Goal: Task Accomplishment & Management: Manage account settings

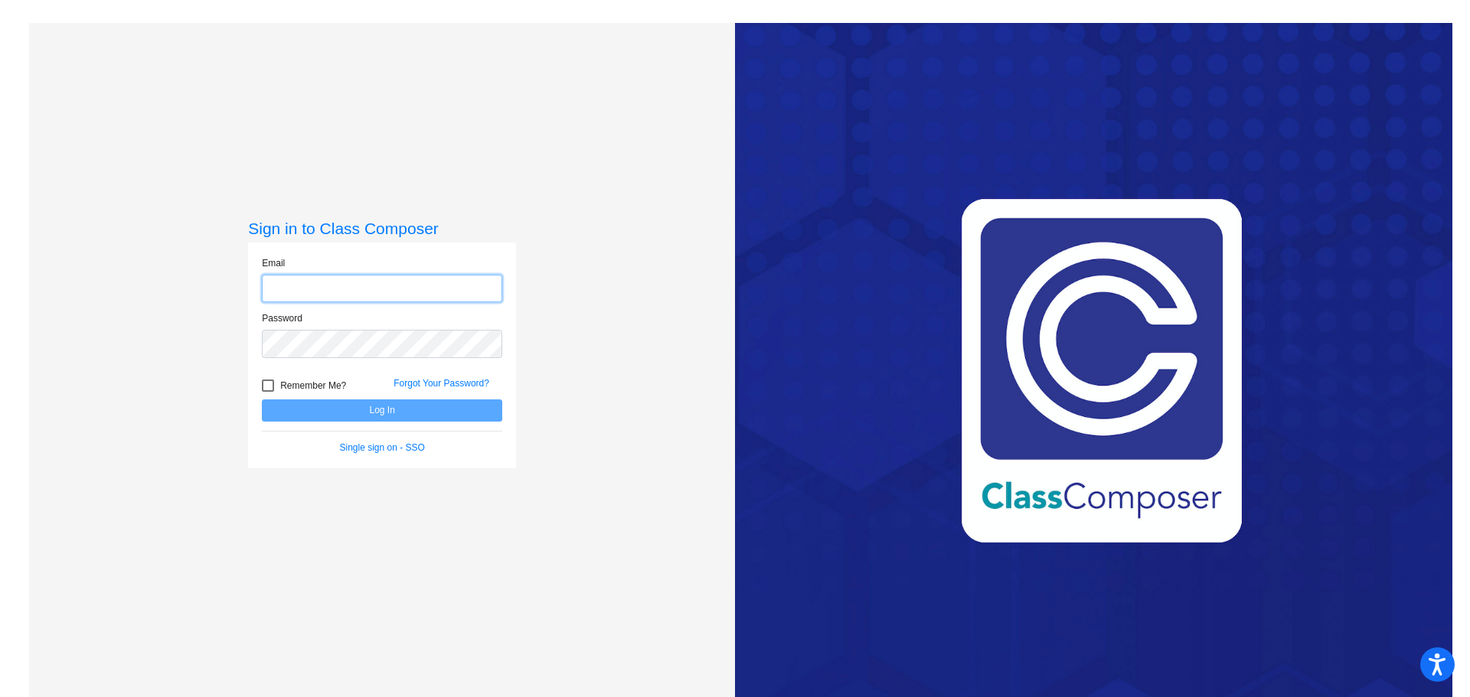
type input "[EMAIL_ADDRESS][PERSON_NAME][DOMAIN_NAME]"
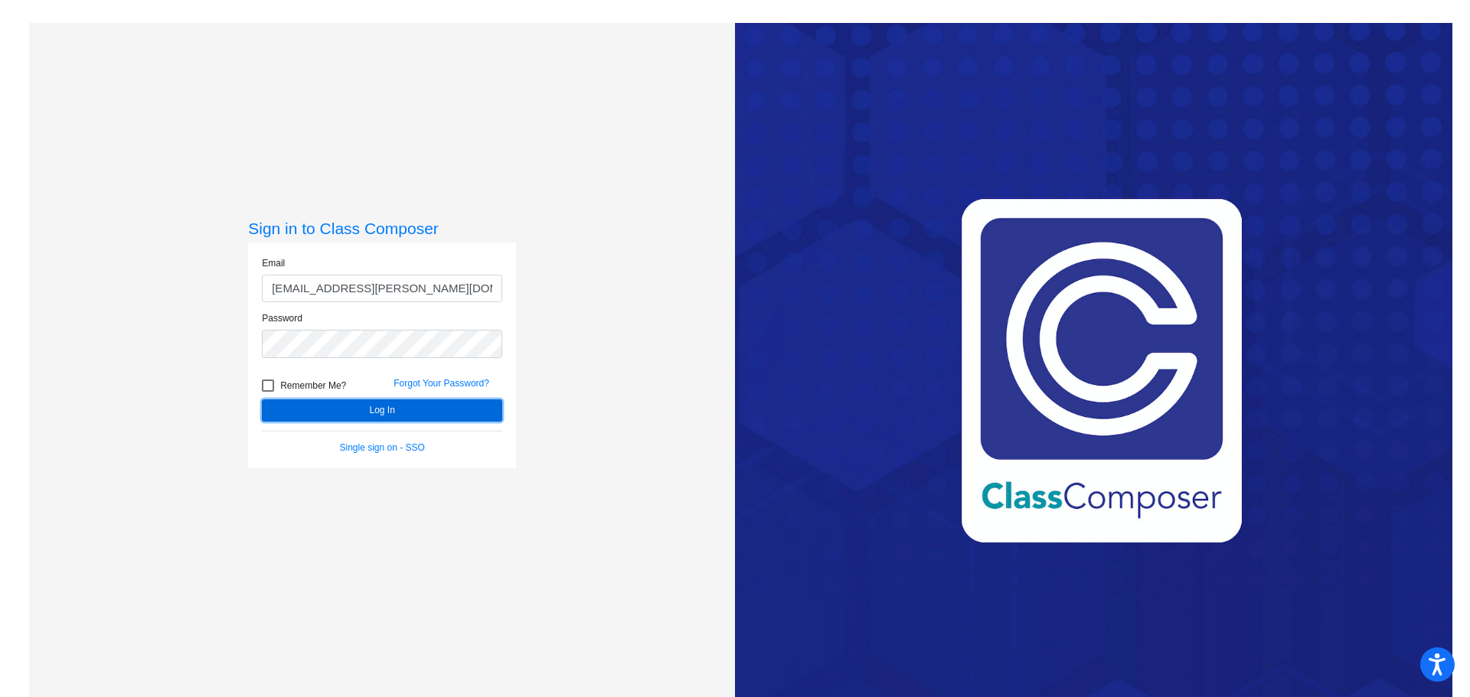
click at [338, 410] on button "Log In" at bounding box center [382, 411] width 240 height 22
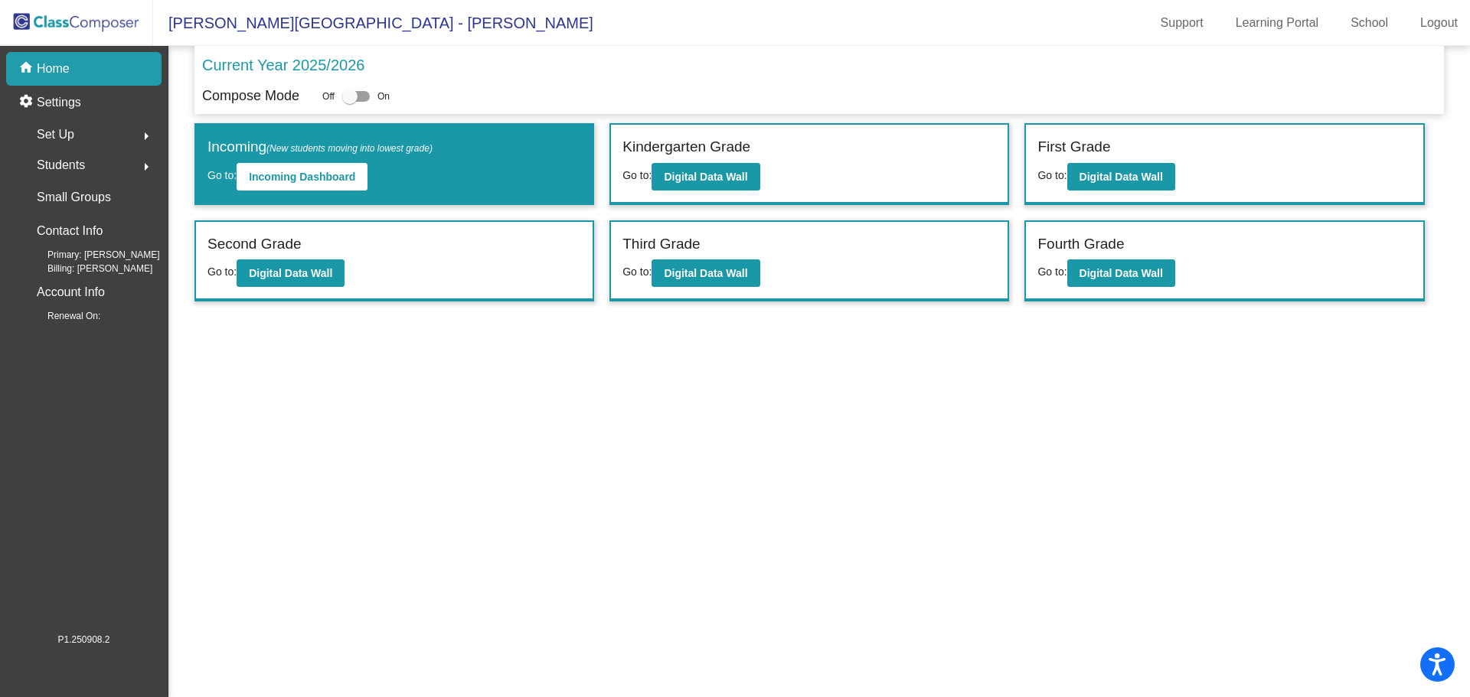
click at [1012, 410] on mat-sidenav-content "Current Year 2025/2026 Compose Mode Off On Incoming (New students moving into l…" at bounding box center [818, 371] width 1301 height 651
click at [677, 172] on b "Digital Data Wall" at bounding box center [705, 177] width 83 height 12
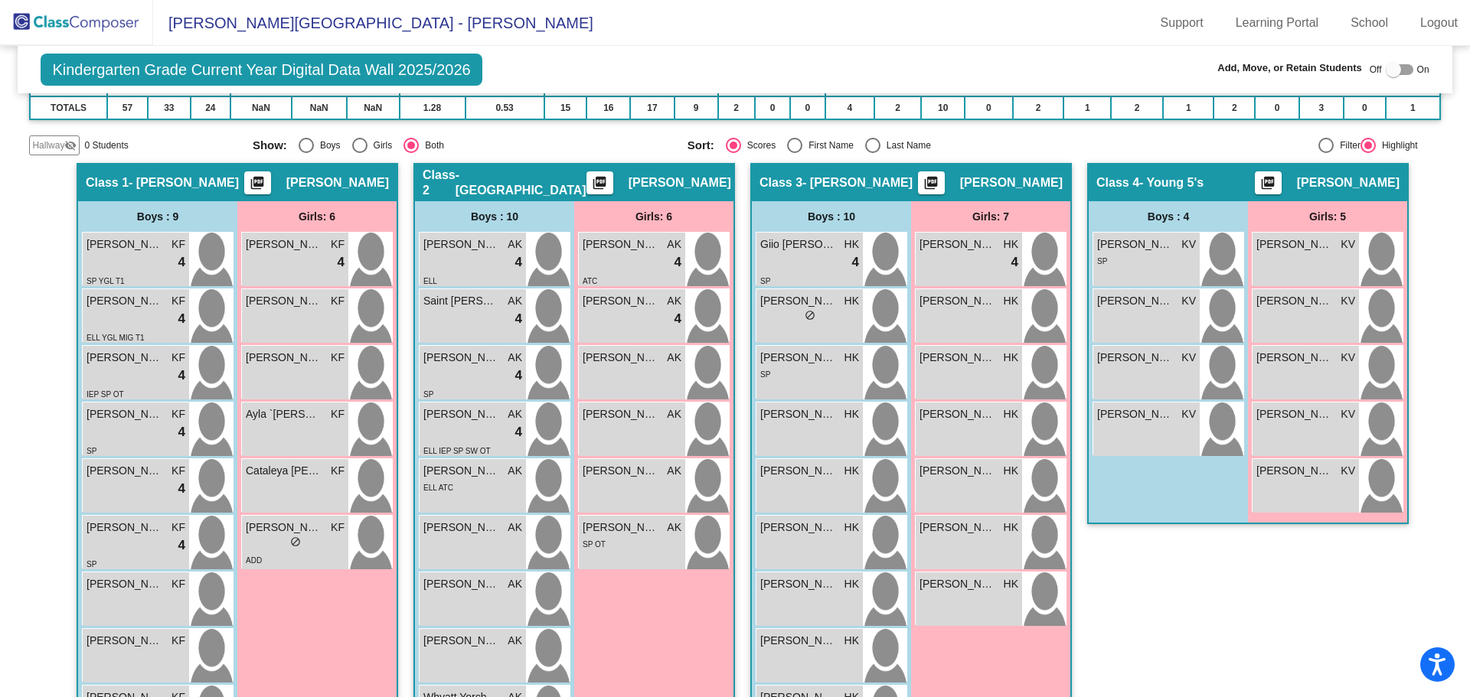
scroll to position [306, 0]
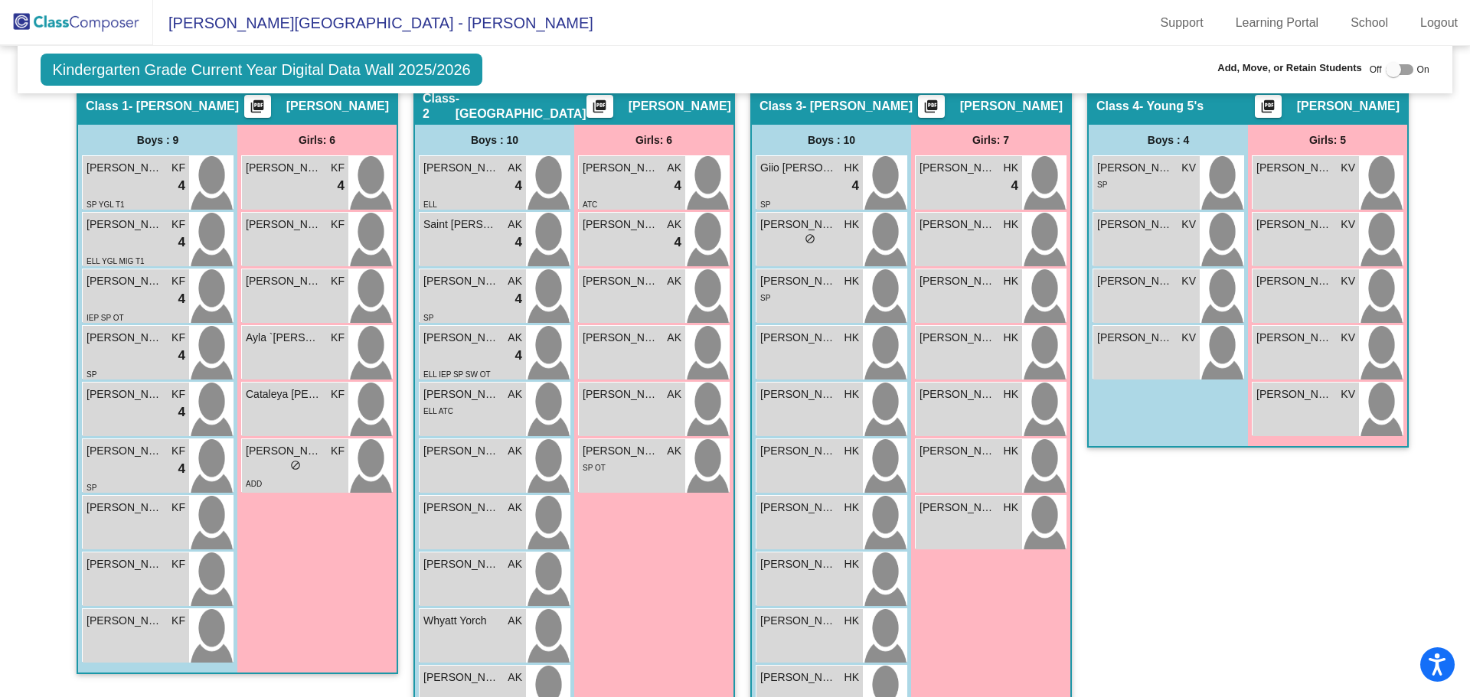
click at [1399, 65] on div at bounding box center [1400, 69] width 28 height 11
checkbox input "true"
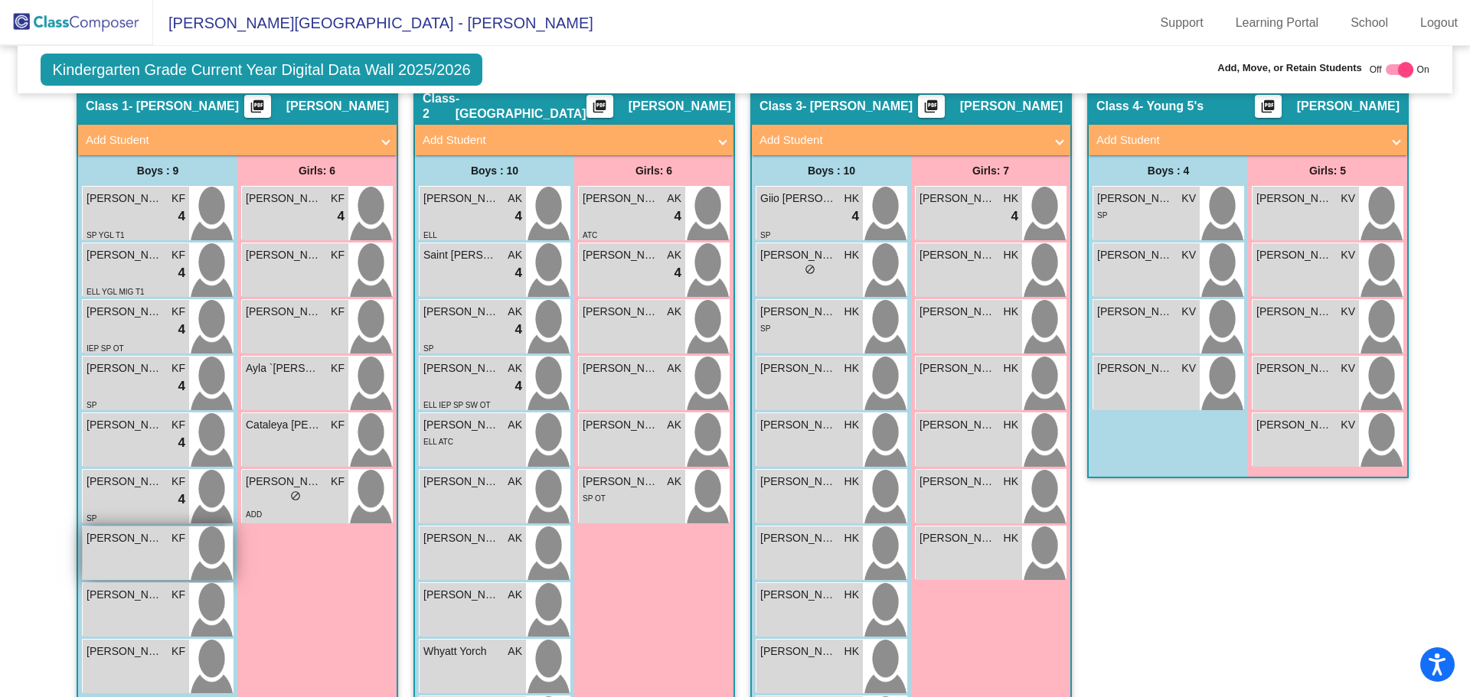
click at [133, 562] on div "[PERSON_NAME] KF lock do_not_disturb_alt" at bounding box center [136, 554] width 106 height 54
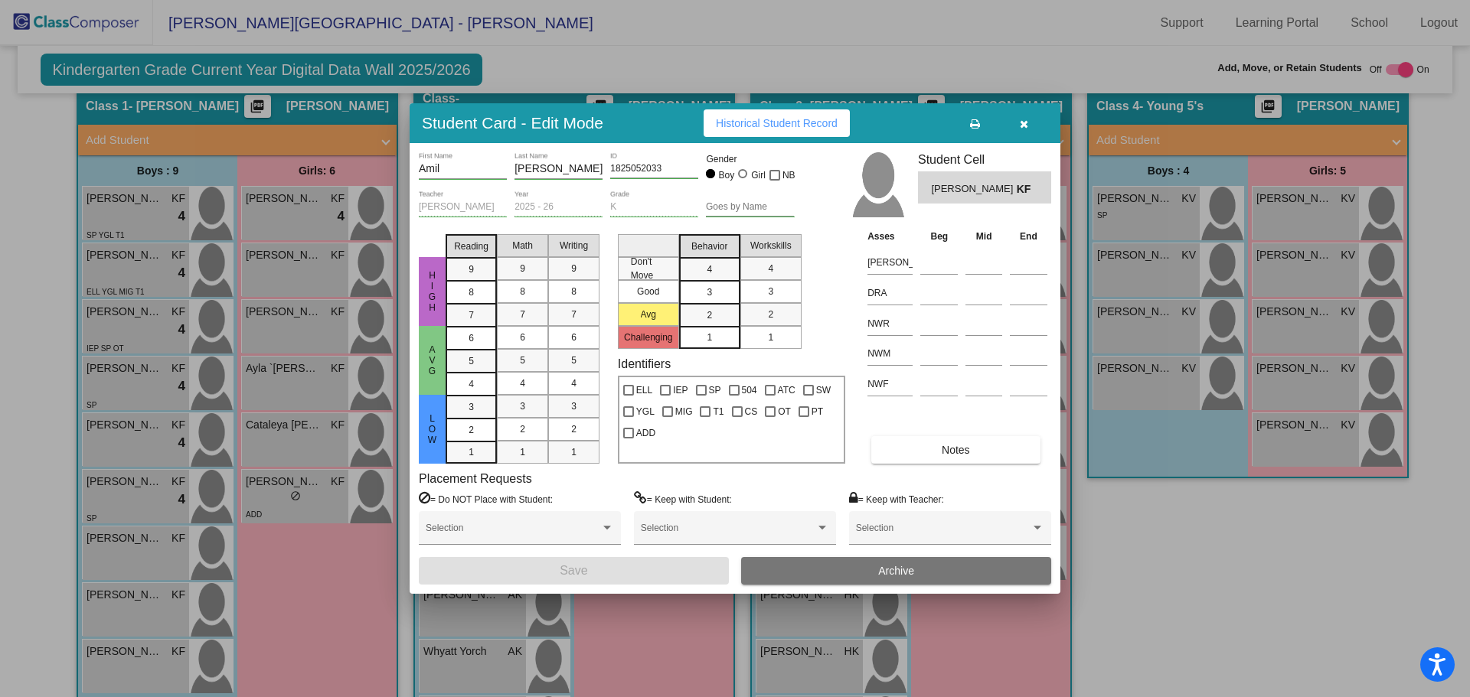
click at [884, 573] on span "Archive" at bounding box center [896, 571] width 36 height 12
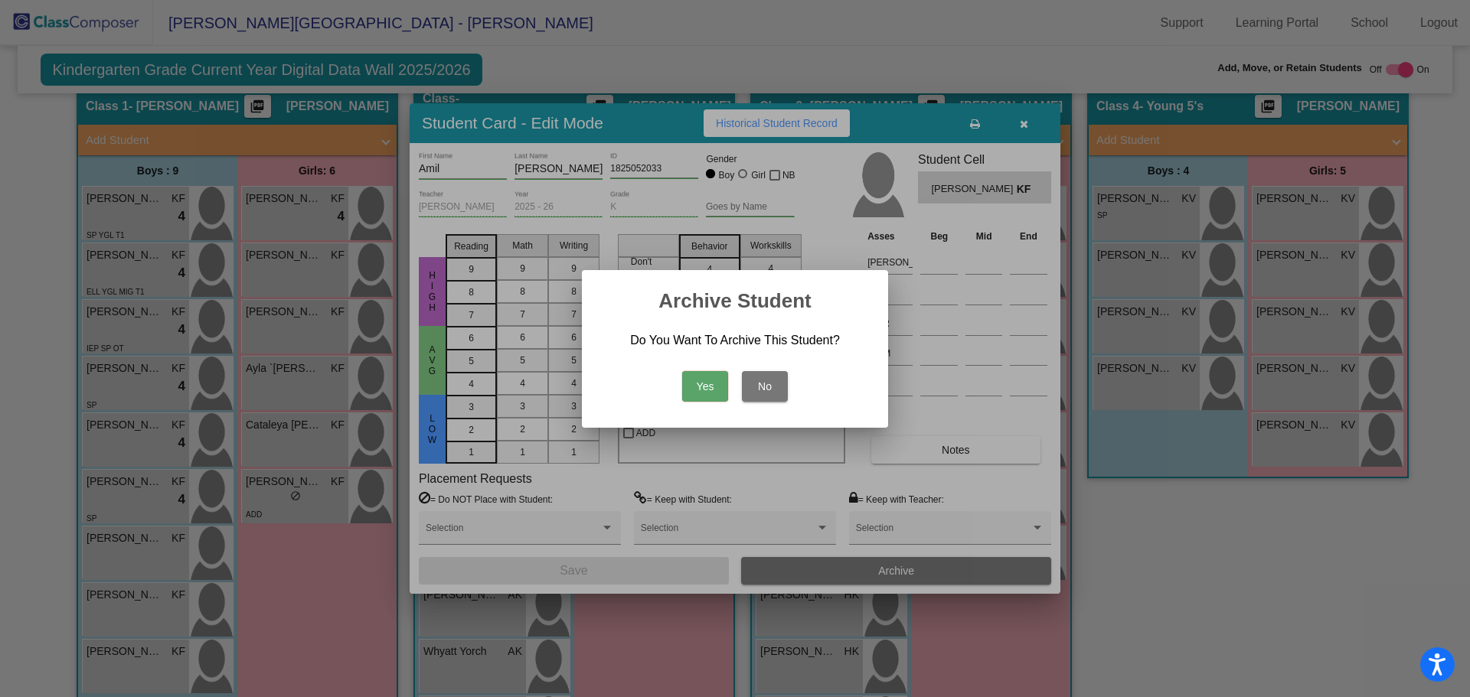
click at [710, 388] on button "Yes" at bounding box center [705, 386] width 46 height 31
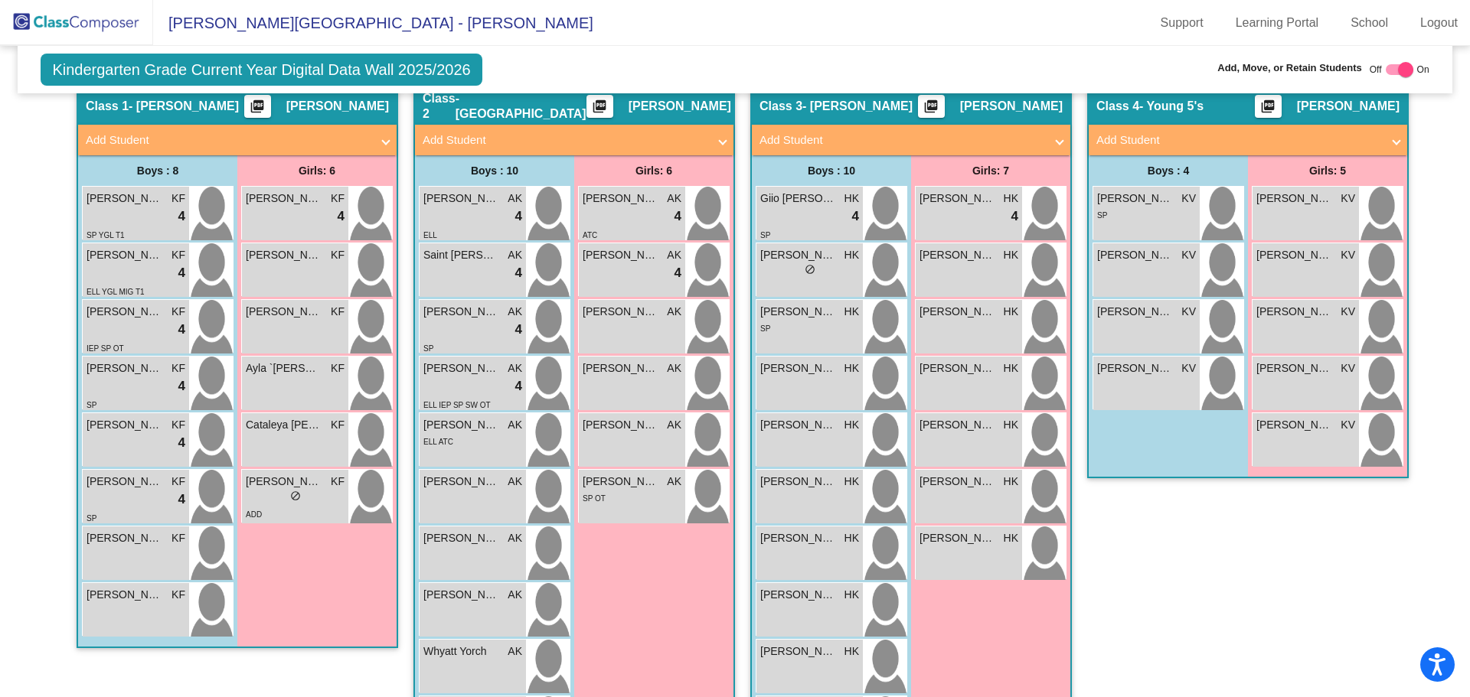
click at [149, 138] on mat-panel-title "Add Student" at bounding box center [228, 141] width 285 height 18
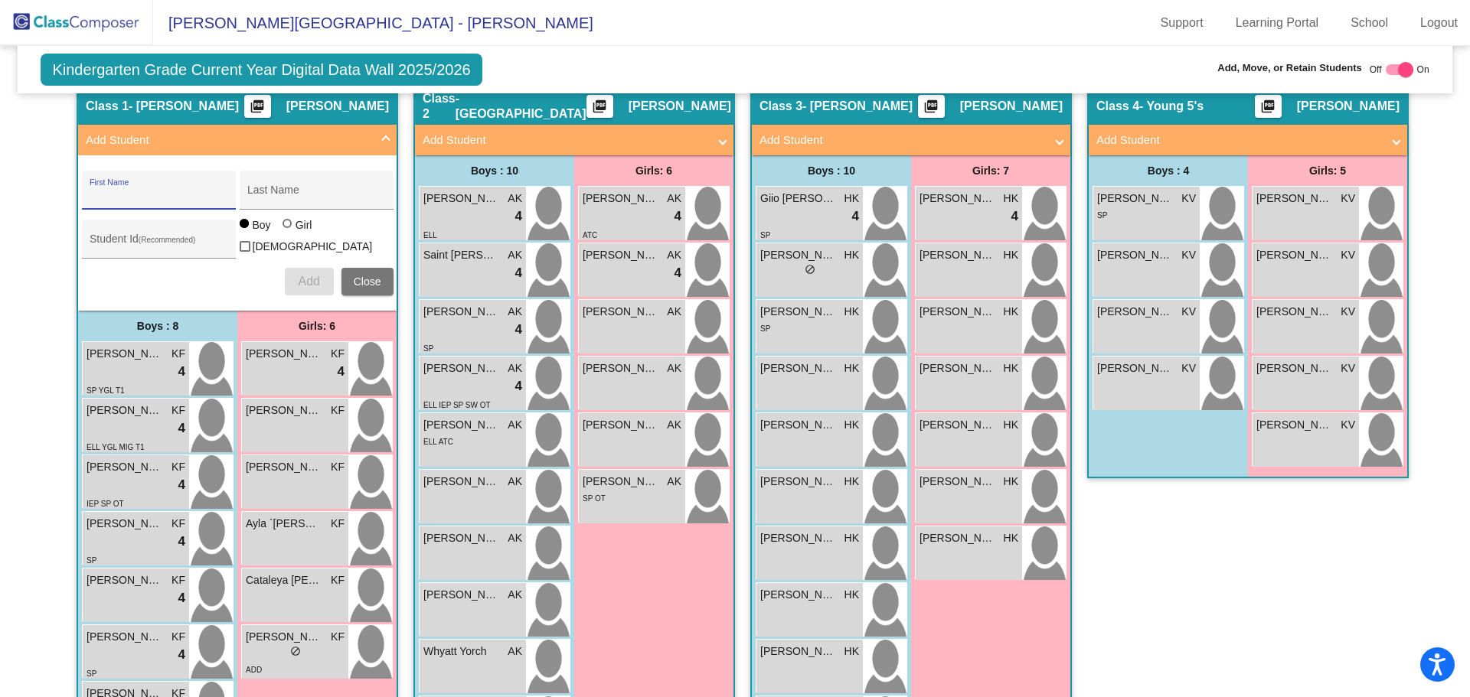
click at [134, 197] on input "First Name" at bounding box center [159, 196] width 138 height 12
type input "Gavynn"
type input "[PERSON_NAME]"
click at [302, 275] on span "Add" at bounding box center [308, 281] width 21 height 13
type input "T"
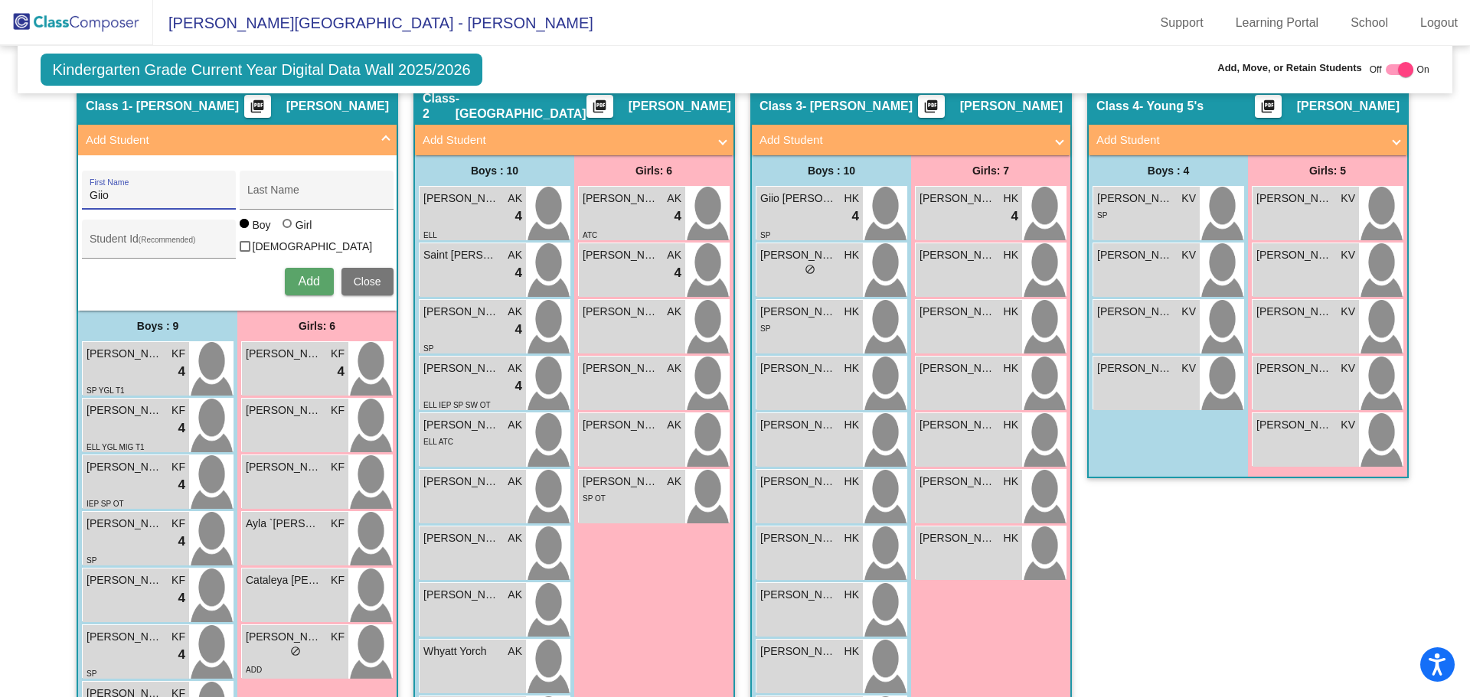
type input "Giio"
type input "[PERSON_NAME]"
click at [302, 277] on span "Add" at bounding box center [308, 281] width 21 height 13
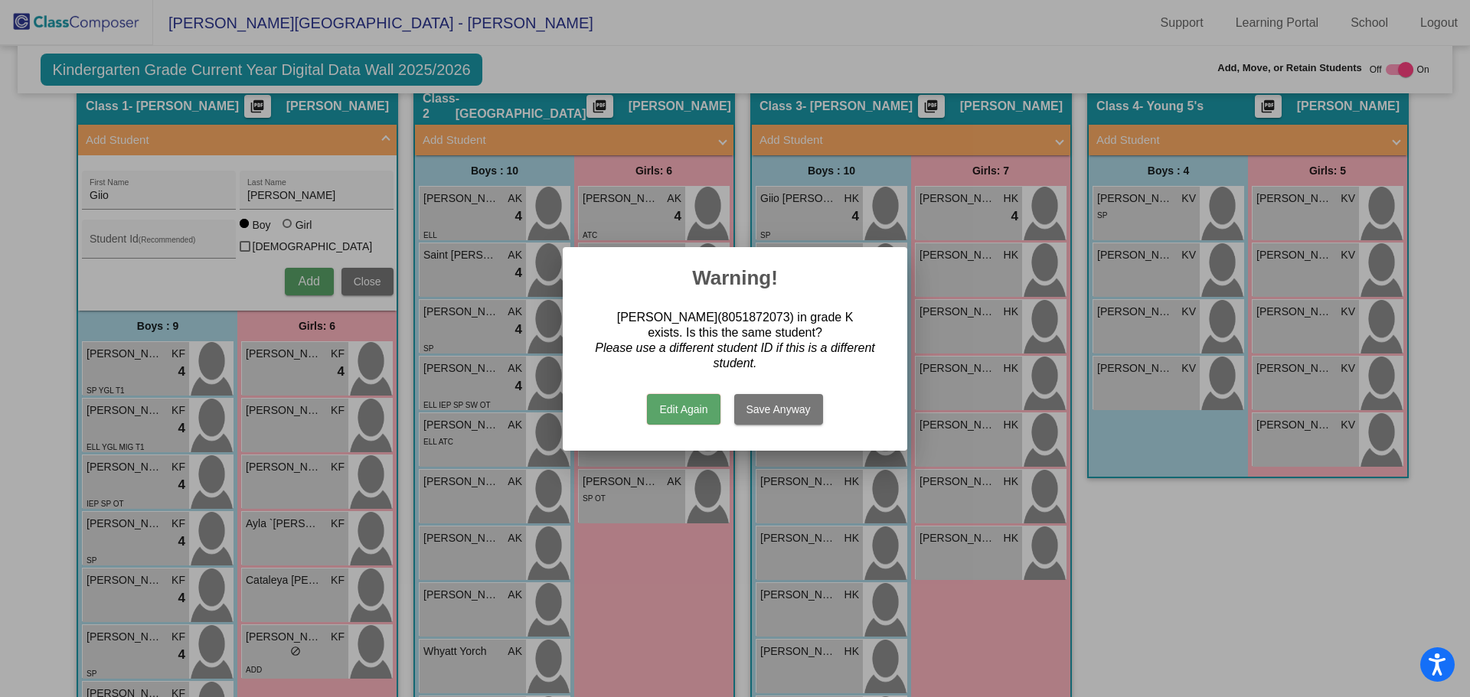
click at [661, 406] on button "Edit Again" at bounding box center [683, 409] width 73 height 31
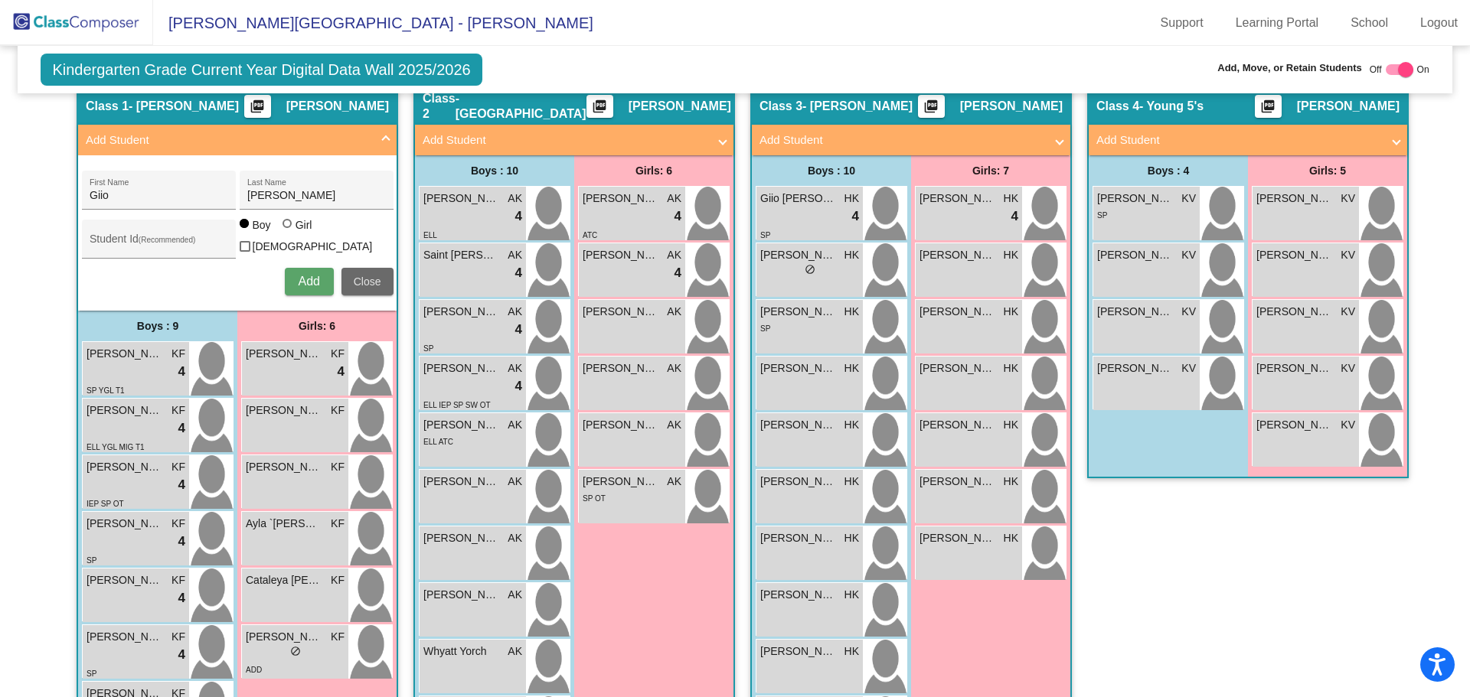
click at [347, 279] on button "Close" at bounding box center [367, 282] width 52 height 28
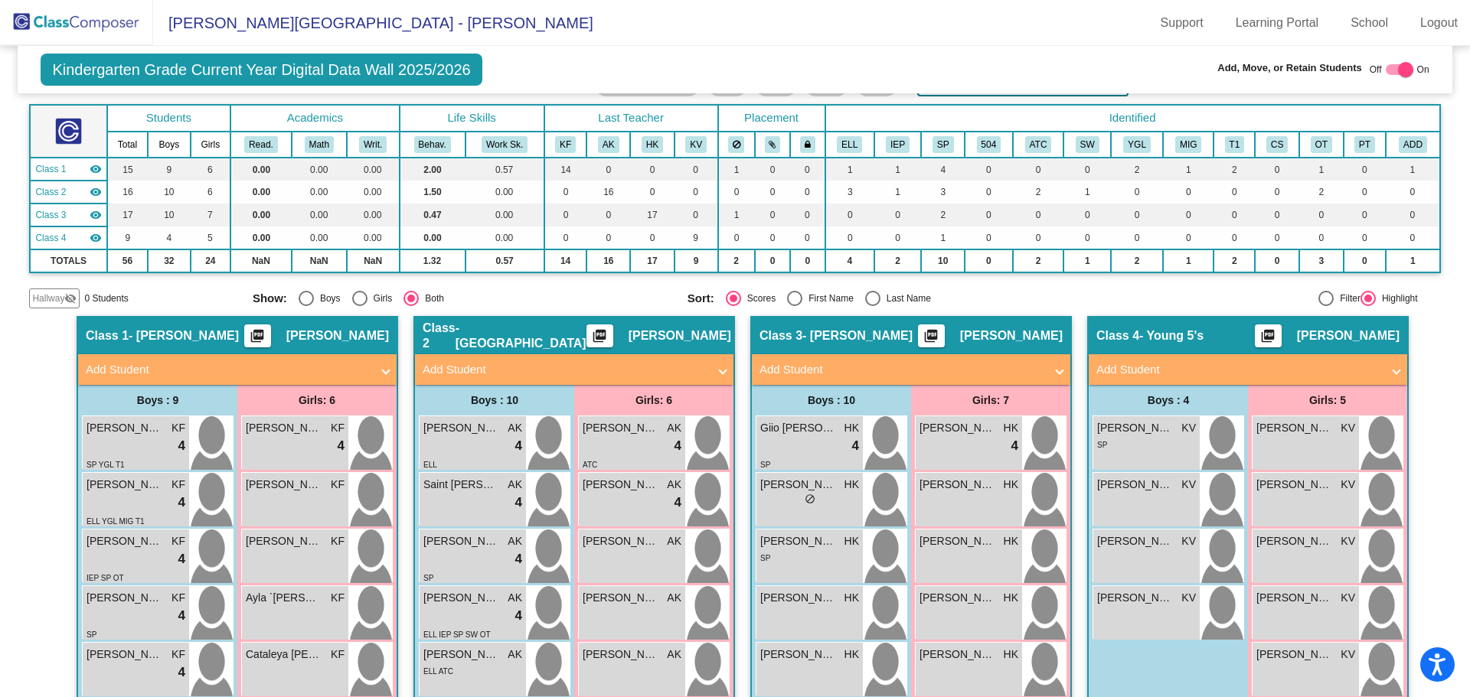
scroll to position [0, 0]
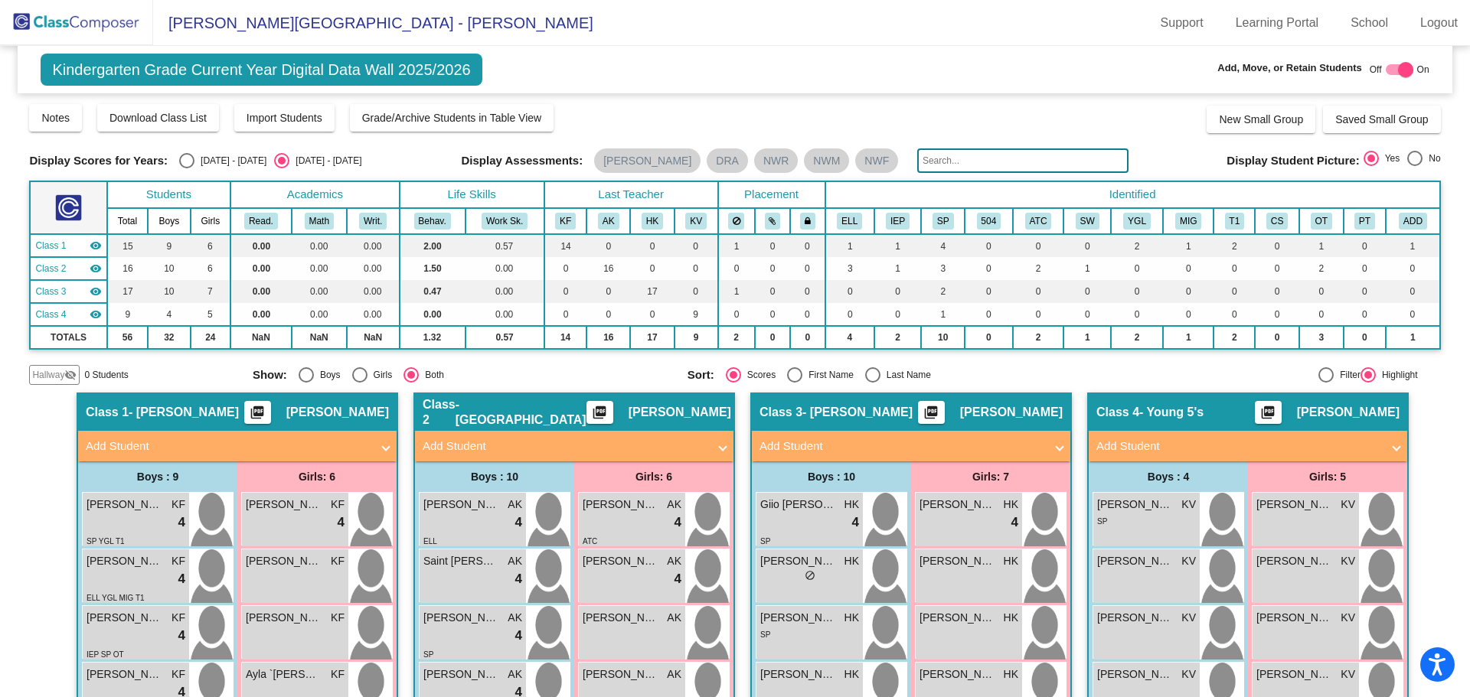
click at [80, 18] on img at bounding box center [76, 22] width 153 height 45
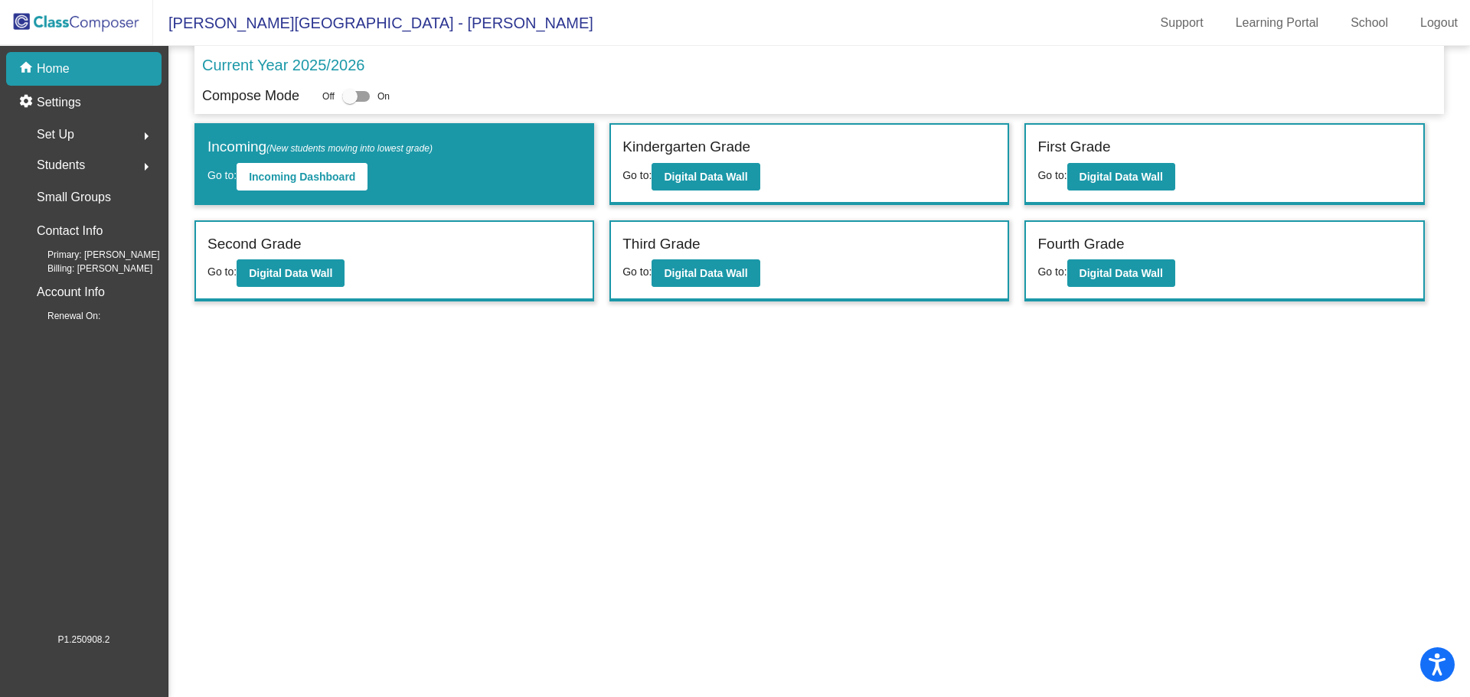
click at [52, 161] on span "Students" at bounding box center [61, 165] width 48 height 21
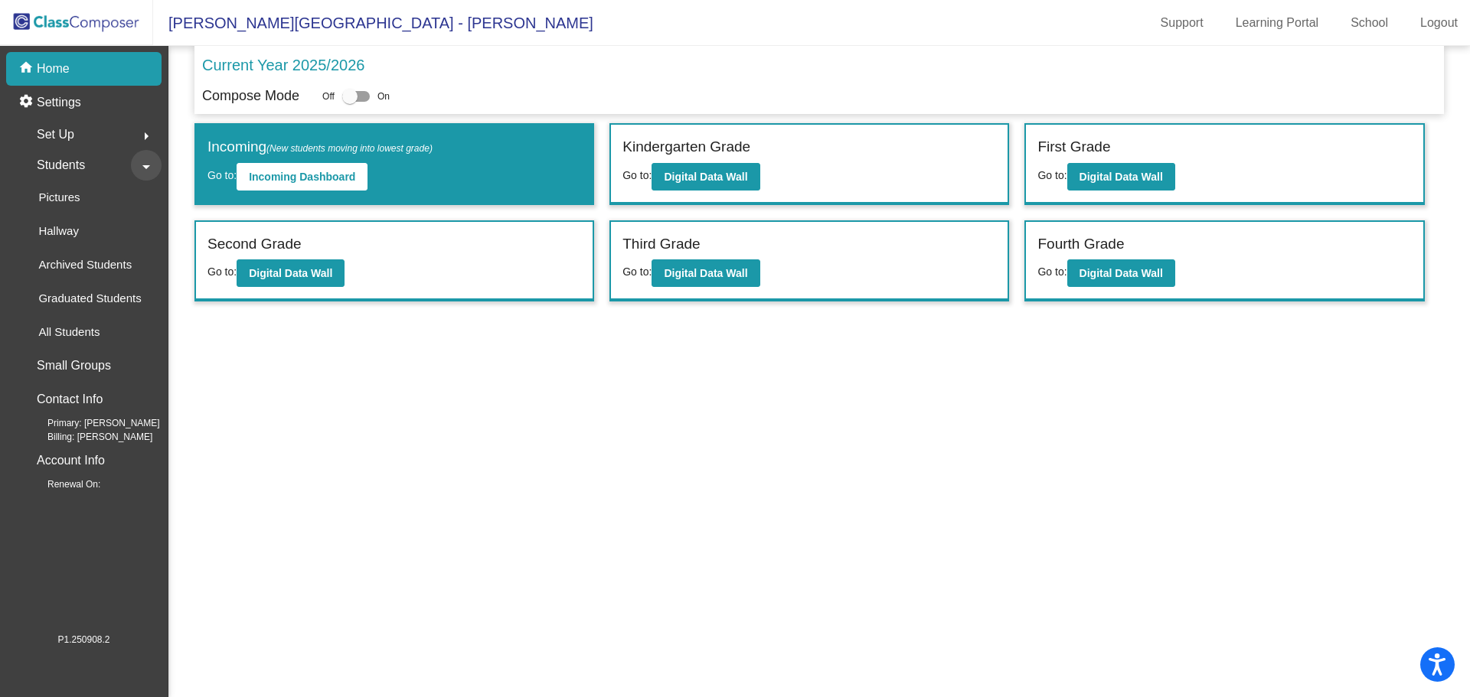
click at [142, 165] on mat-icon "arrow_drop_down" at bounding box center [146, 167] width 18 height 18
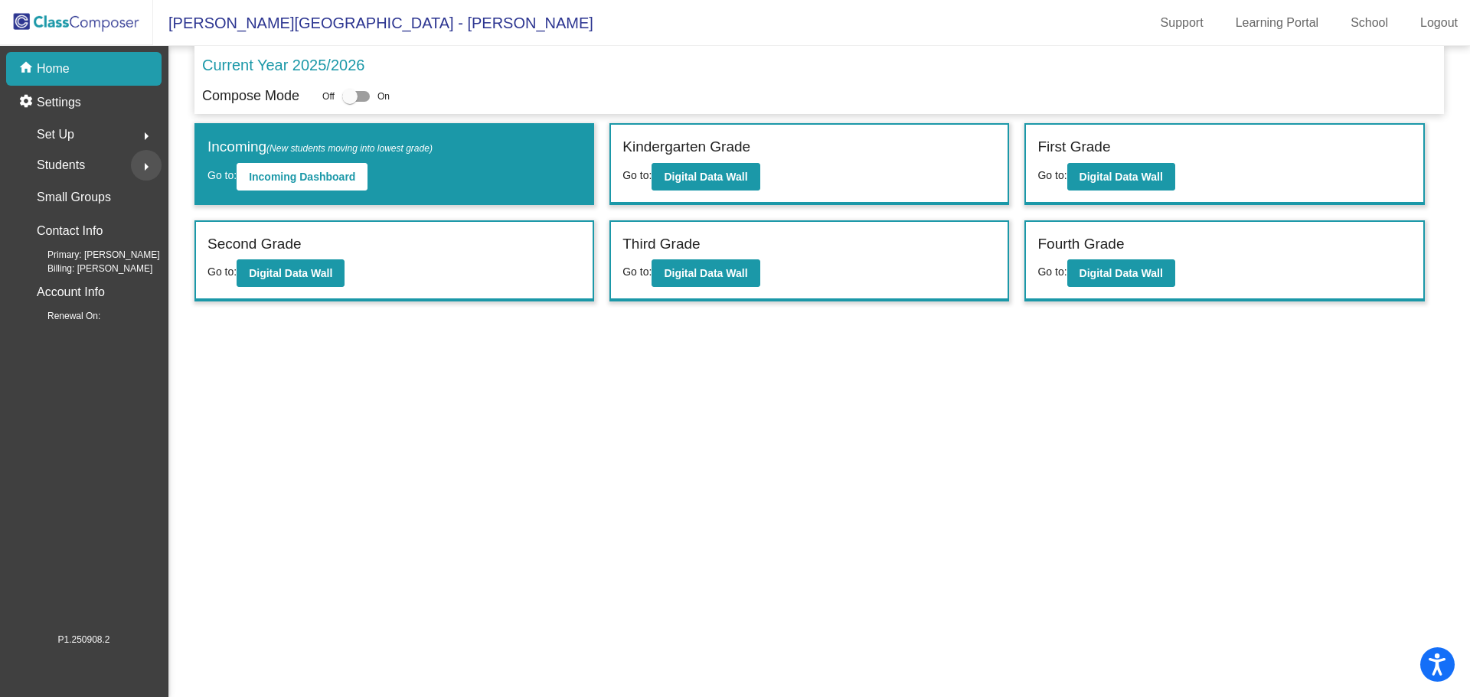
click at [146, 165] on mat-icon "arrow_right" at bounding box center [146, 167] width 18 height 18
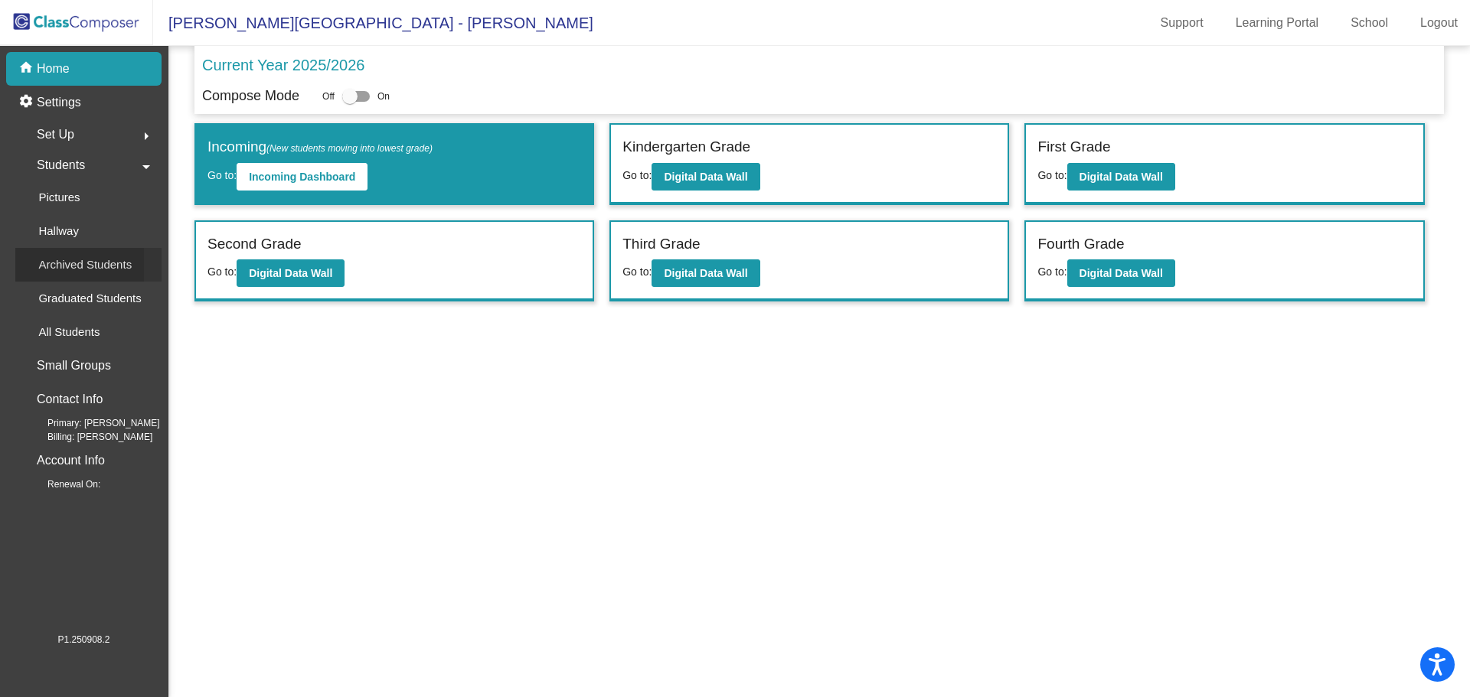
click at [101, 265] on p "Archived Students" at bounding box center [84, 265] width 93 height 18
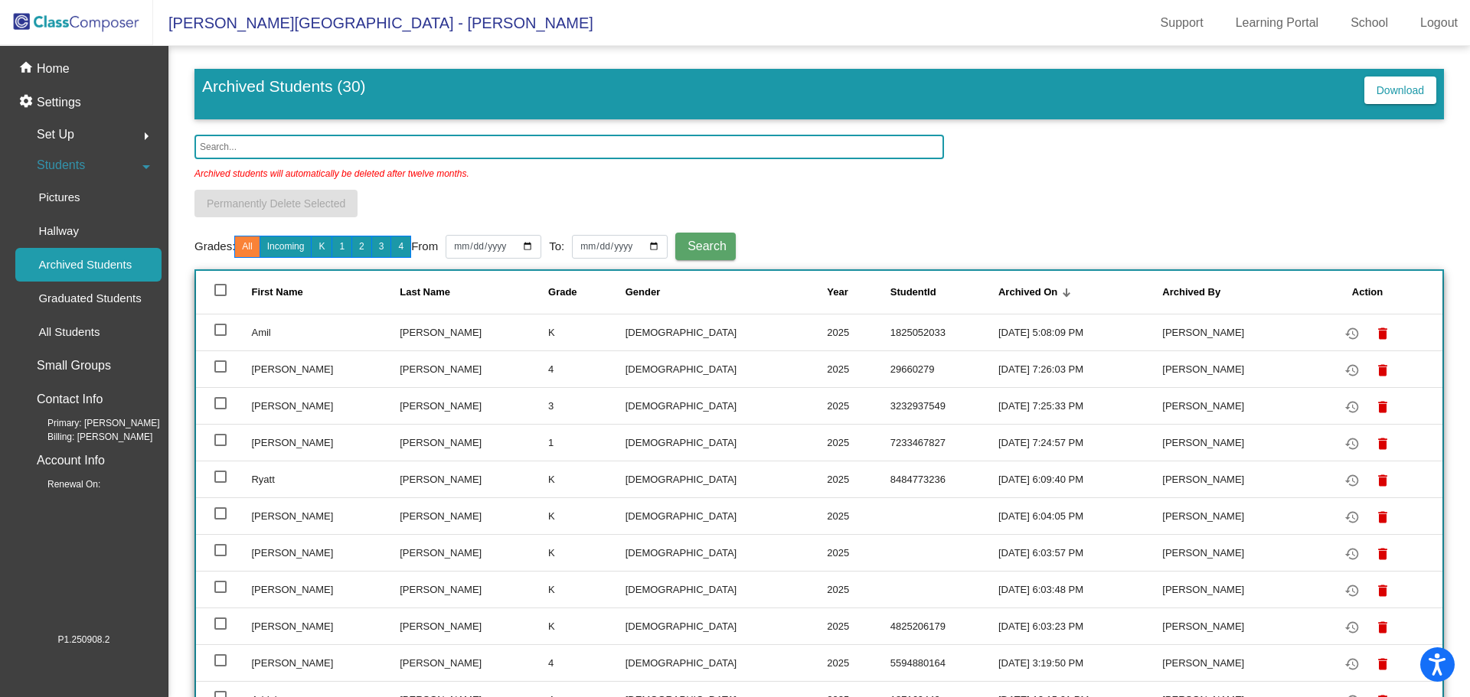
click at [224, 147] on input "text" at bounding box center [568, 147] width 749 height 24
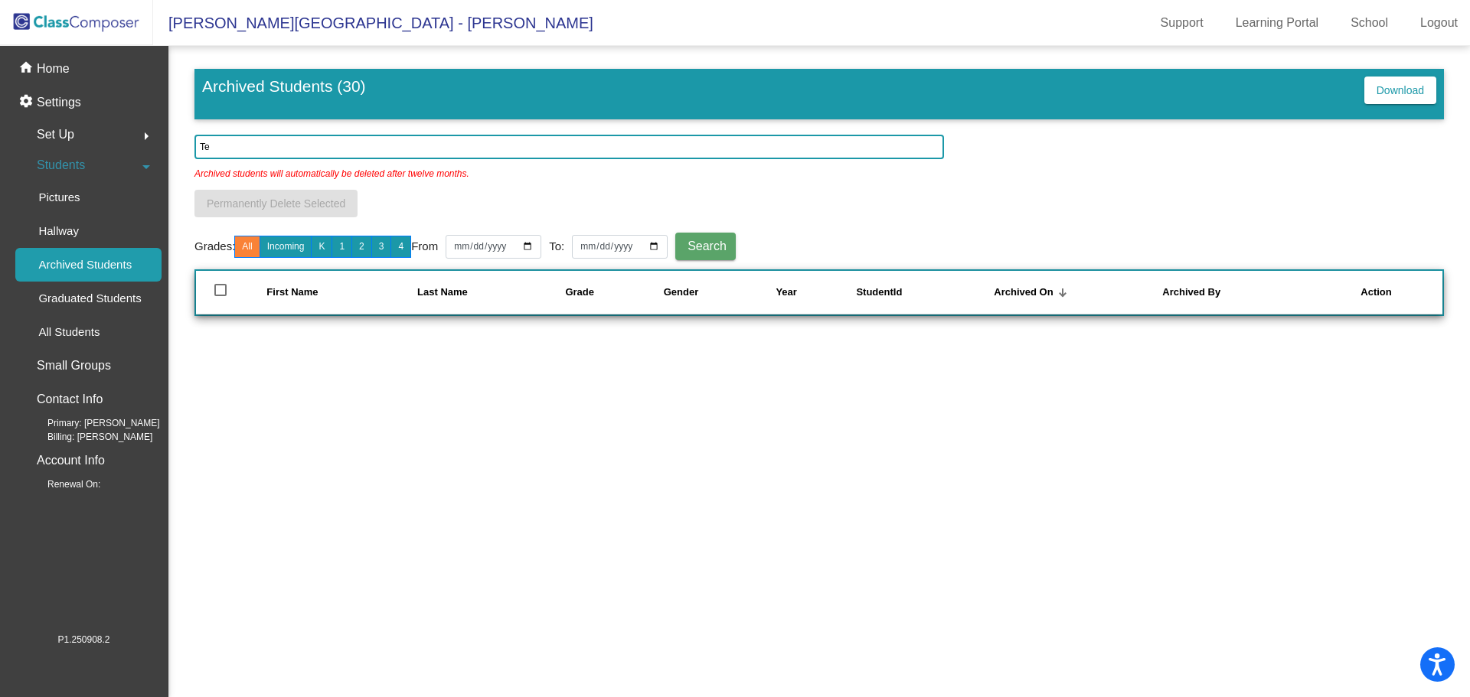
type input "T"
type input "G"
drag, startPoint x: 232, startPoint y: 145, endPoint x: 200, endPoint y: 149, distance: 32.3
click at [200, 149] on input "[PERSON_NAME]" at bounding box center [568, 147] width 749 height 24
click at [331, 242] on button "K" at bounding box center [321, 247] width 21 height 22
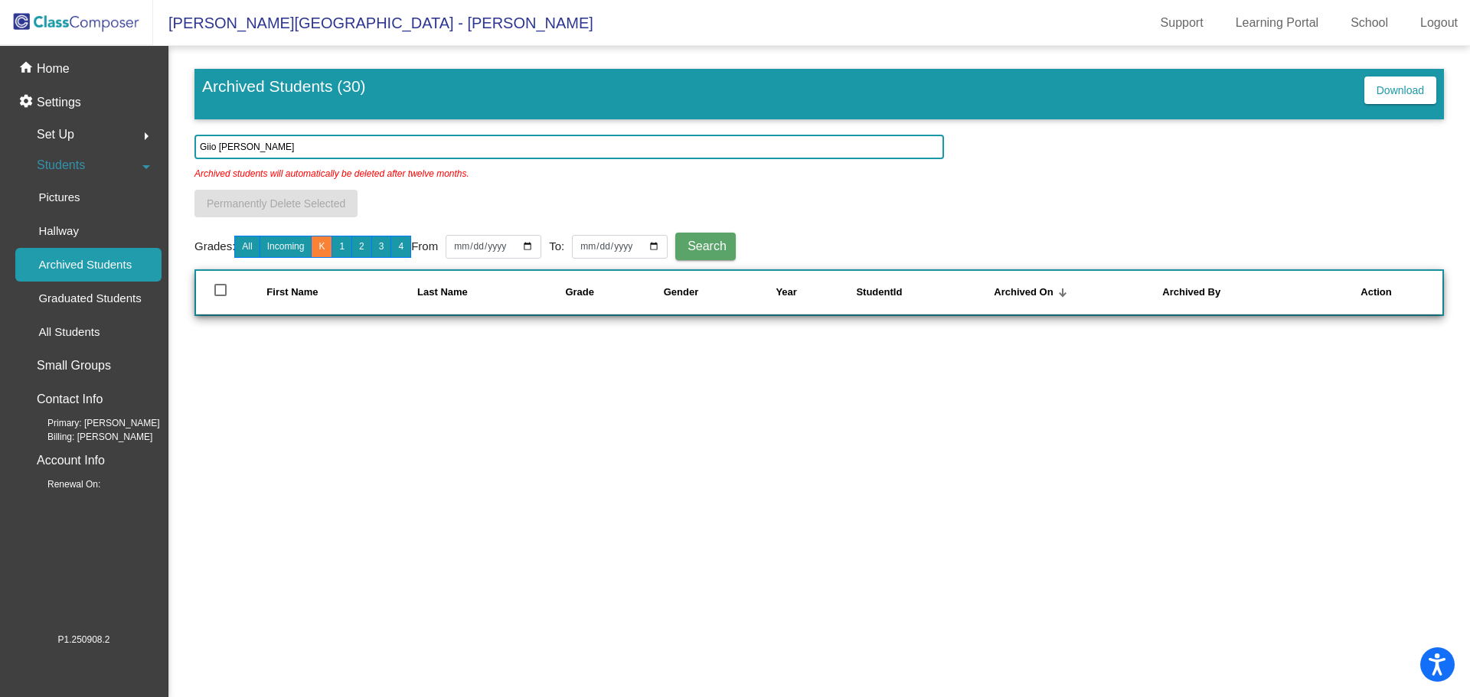
drag, startPoint x: 253, startPoint y: 144, endPoint x: 198, endPoint y: 145, distance: 54.4
click at [198, 145] on input "Giio [PERSON_NAME]" at bounding box center [568, 147] width 749 height 24
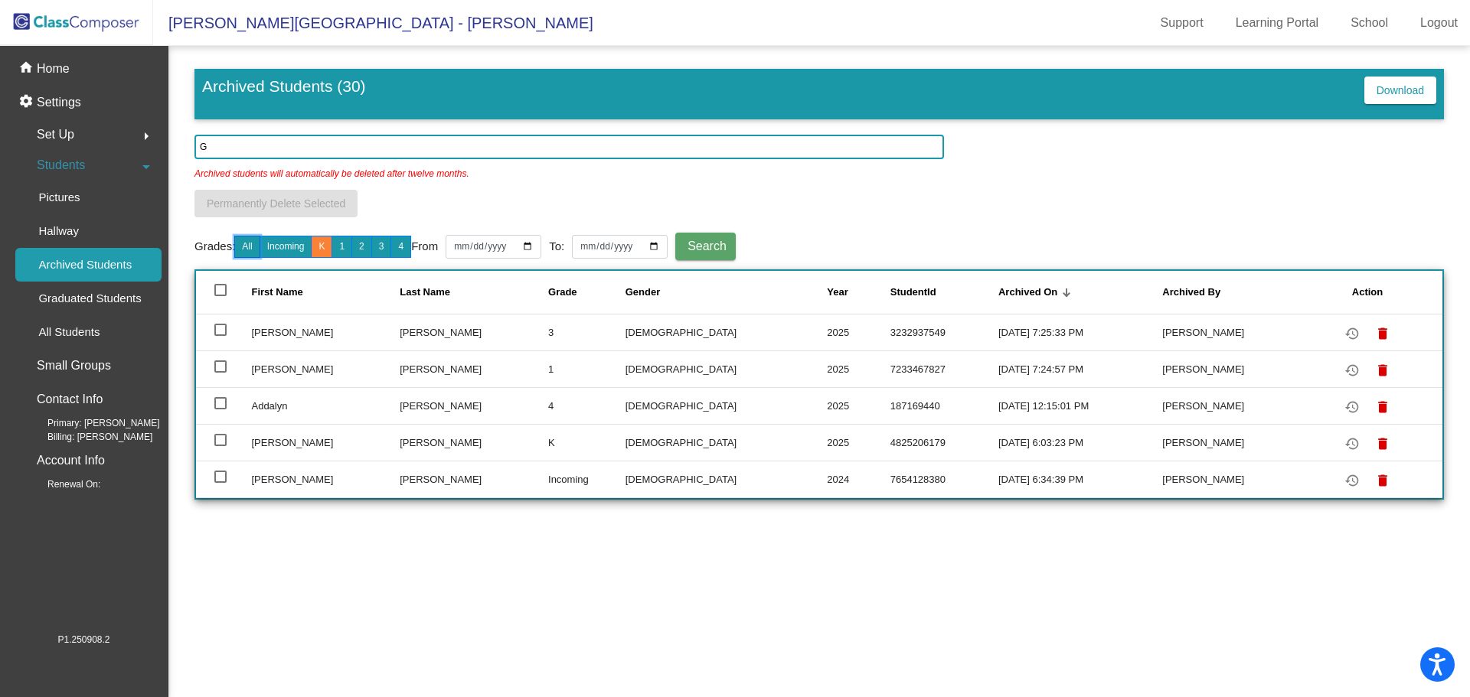
click at [255, 241] on button "All" at bounding box center [246, 247] width 25 height 22
drag, startPoint x: 208, startPoint y: 149, endPoint x: 191, endPoint y: 150, distance: 17.7
click at [191, 150] on mat-sidenav-content "Archived Students (30) Download G Archived students will automatically be delet…" at bounding box center [818, 371] width 1301 height 651
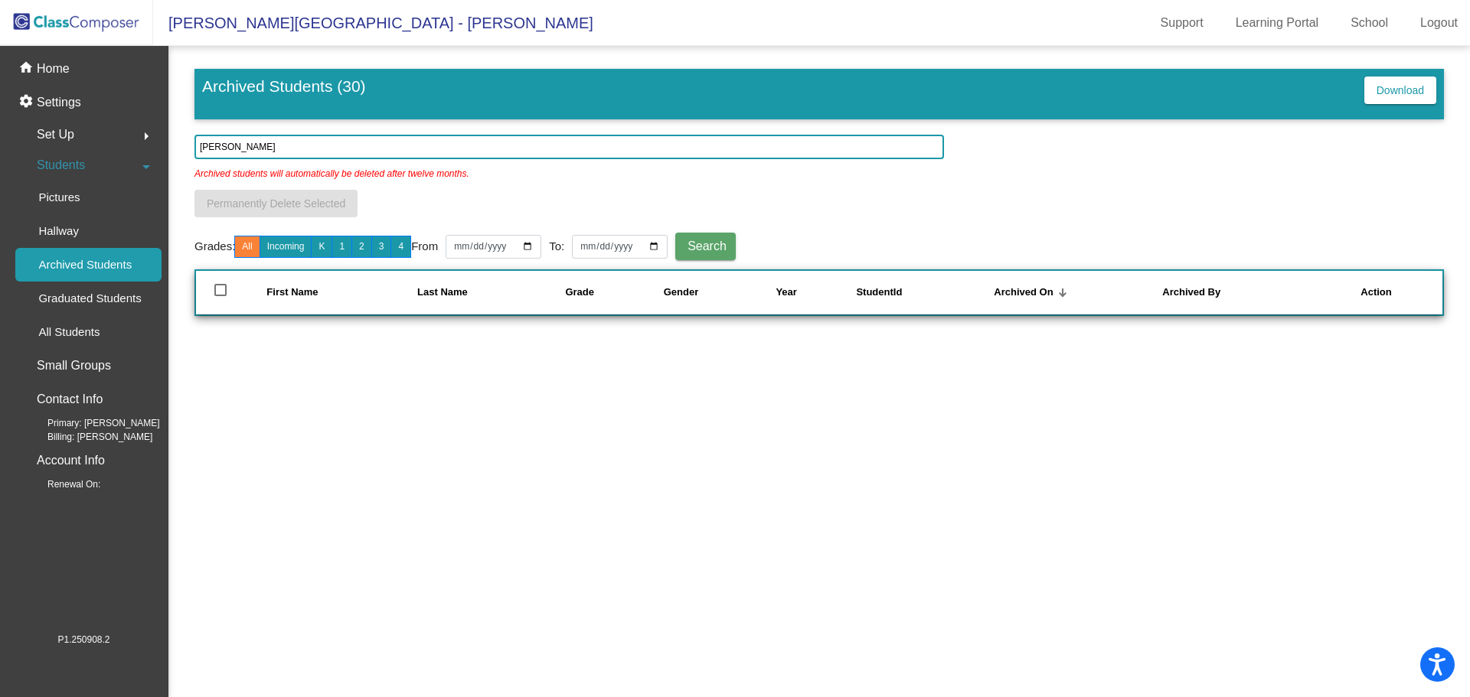
type input "[PERSON_NAME]"
click at [44, 332] on p "All Students" at bounding box center [68, 332] width 61 height 18
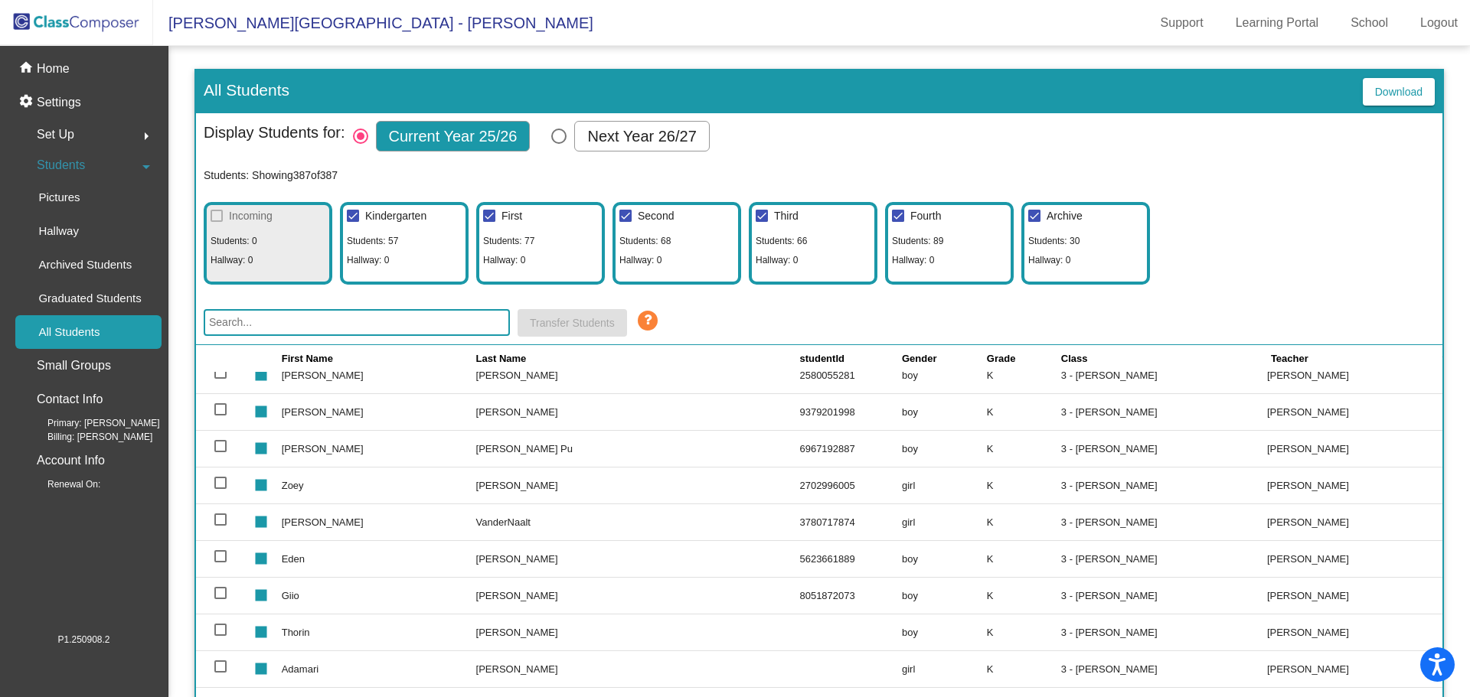
scroll to position [1378, 0]
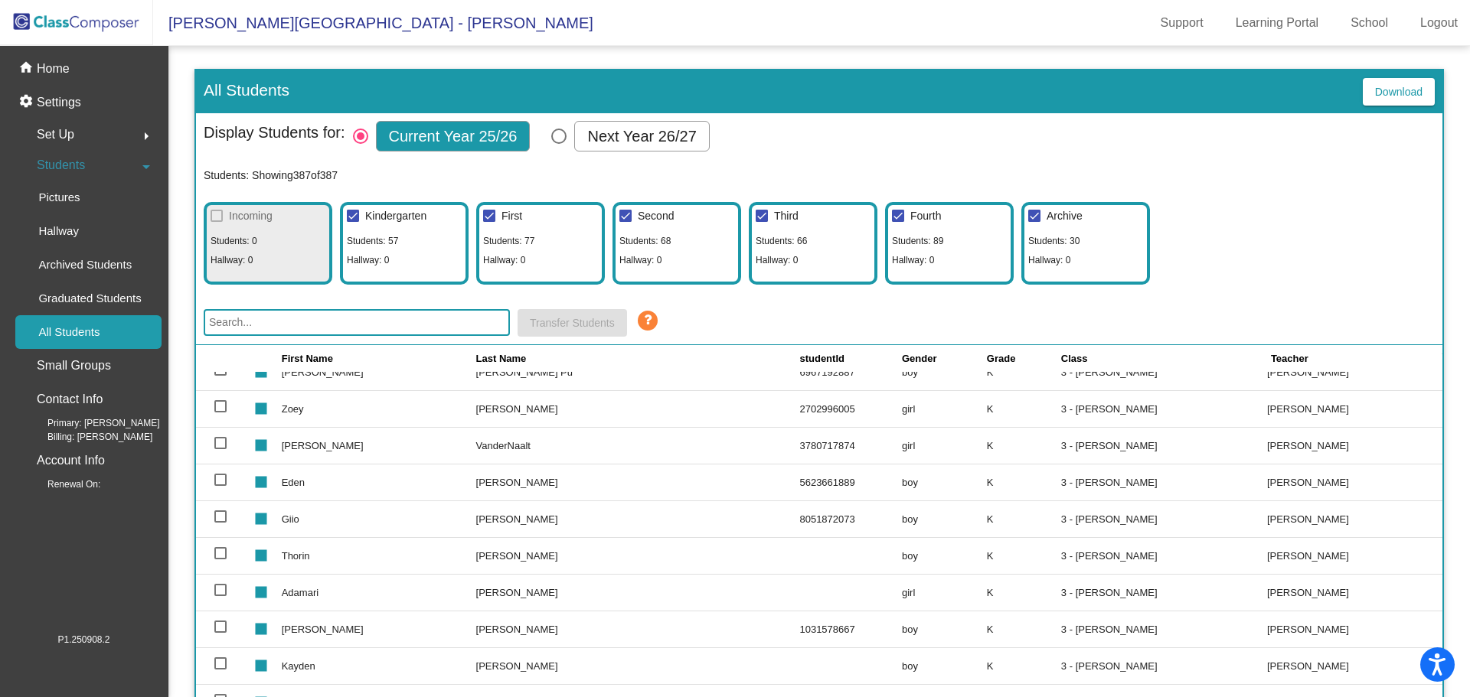
click at [218, 514] on div at bounding box center [220, 517] width 12 height 12
click at [220, 523] on input "select row 43" at bounding box center [220, 523] width 1 height 1
click at [546, 325] on span "Transfer Students" at bounding box center [572, 323] width 85 height 12
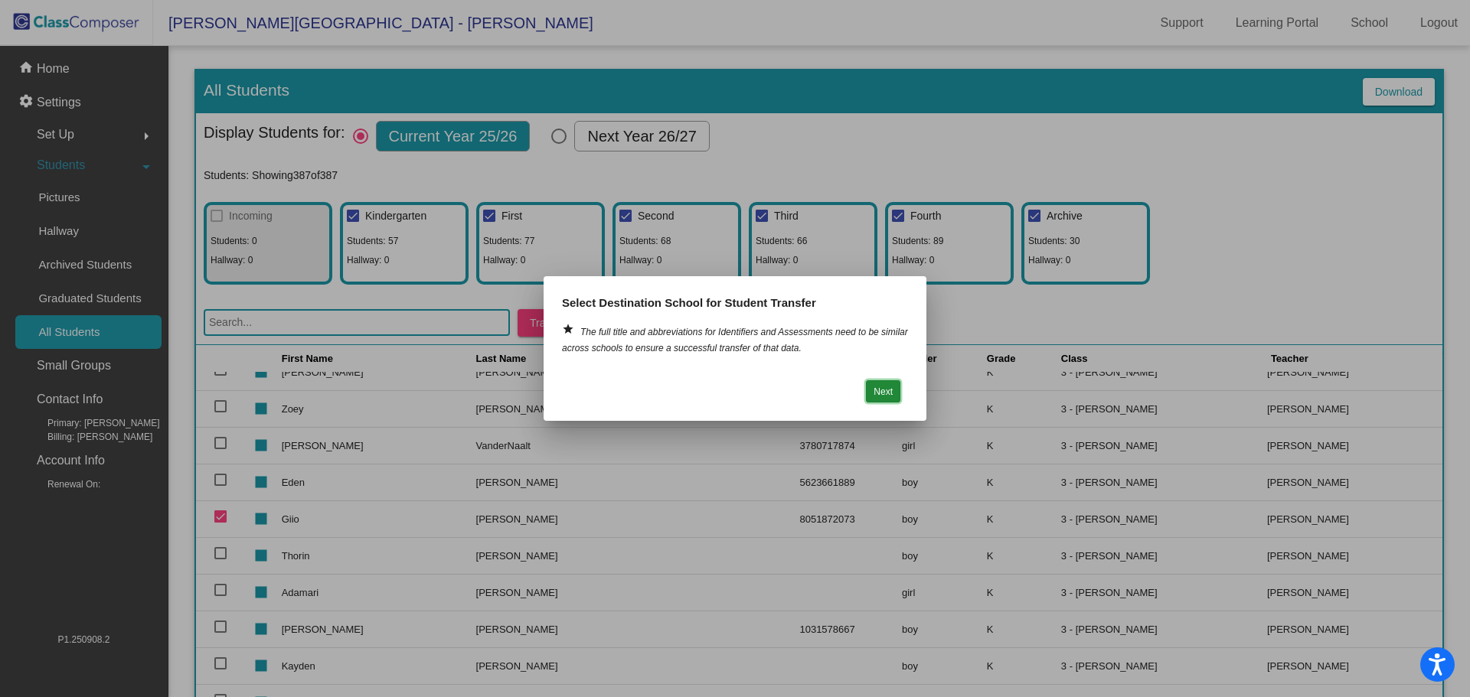
click at [881, 390] on button "Next" at bounding box center [883, 391] width 34 height 22
click at [886, 388] on button "Next" at bounding box center [883, 391] width 34 height 22
click at [944, 309] on div at bounding box center [735, 348] width 1470 height 697
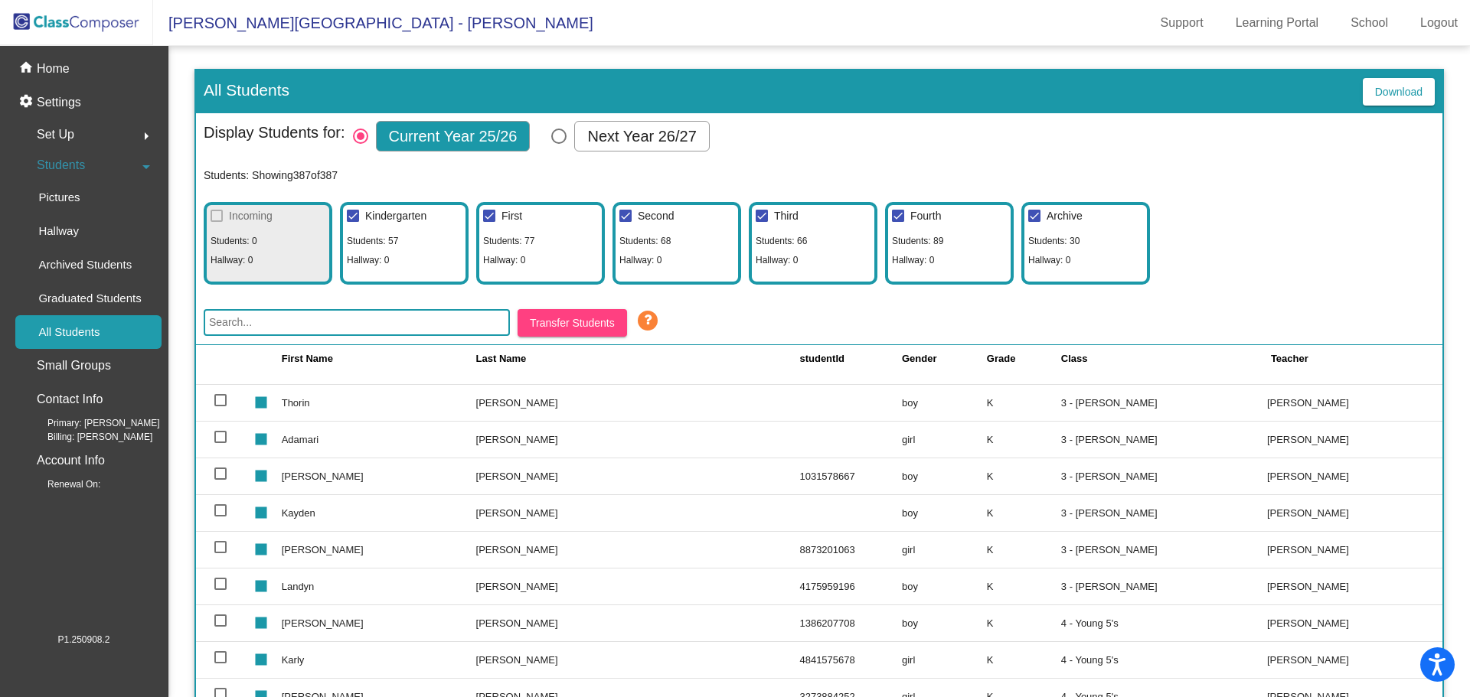
scroll to position [1301, 0]
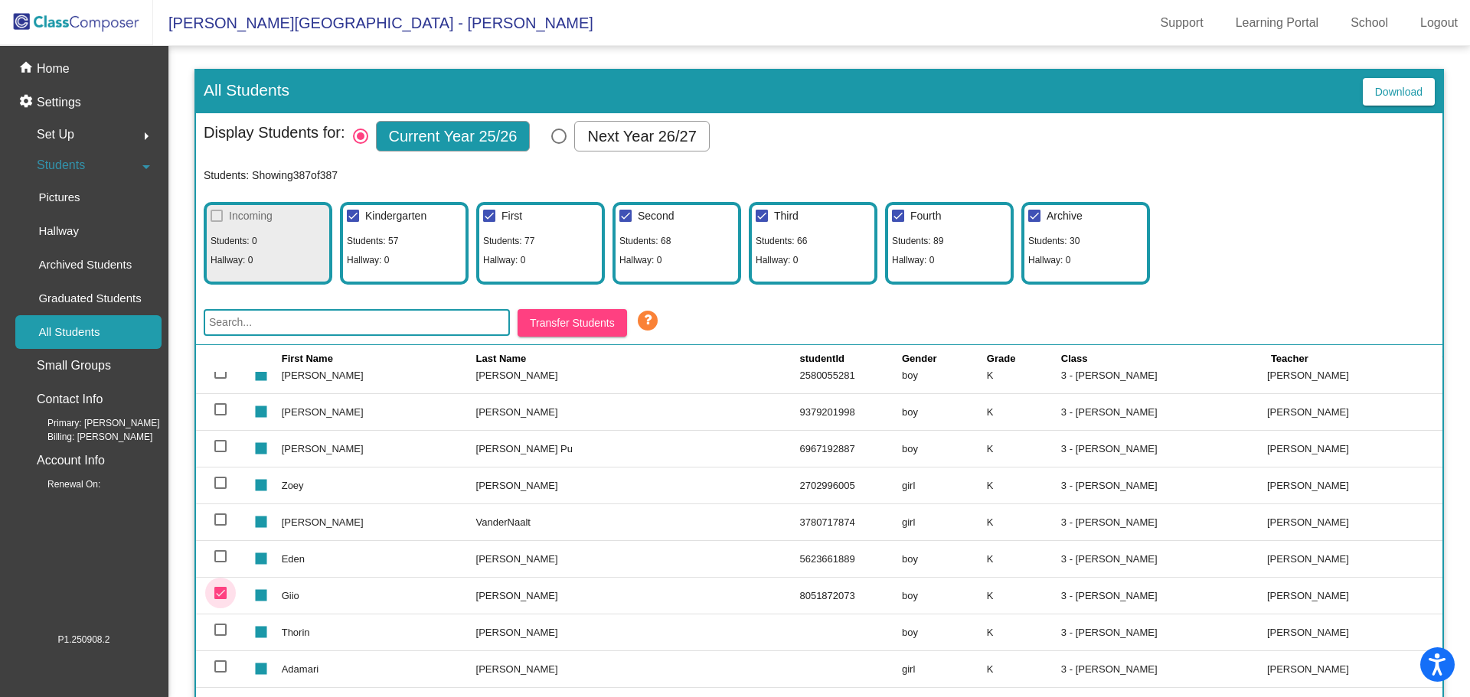
click at [220, 591] on div at bounding box center [220, 593] width 12 height 12
click at [220, 599] on input "deselect row 43" at bounding box center [220, 599] width 1 height 1
checkbox input "false"
click at [268, 596] on mat-icon "stop" at bounding box center [259, 589] width 18 height 18
click at [326, 593] on td "Giio" at bounding box center [379, 595] width 194 height 37
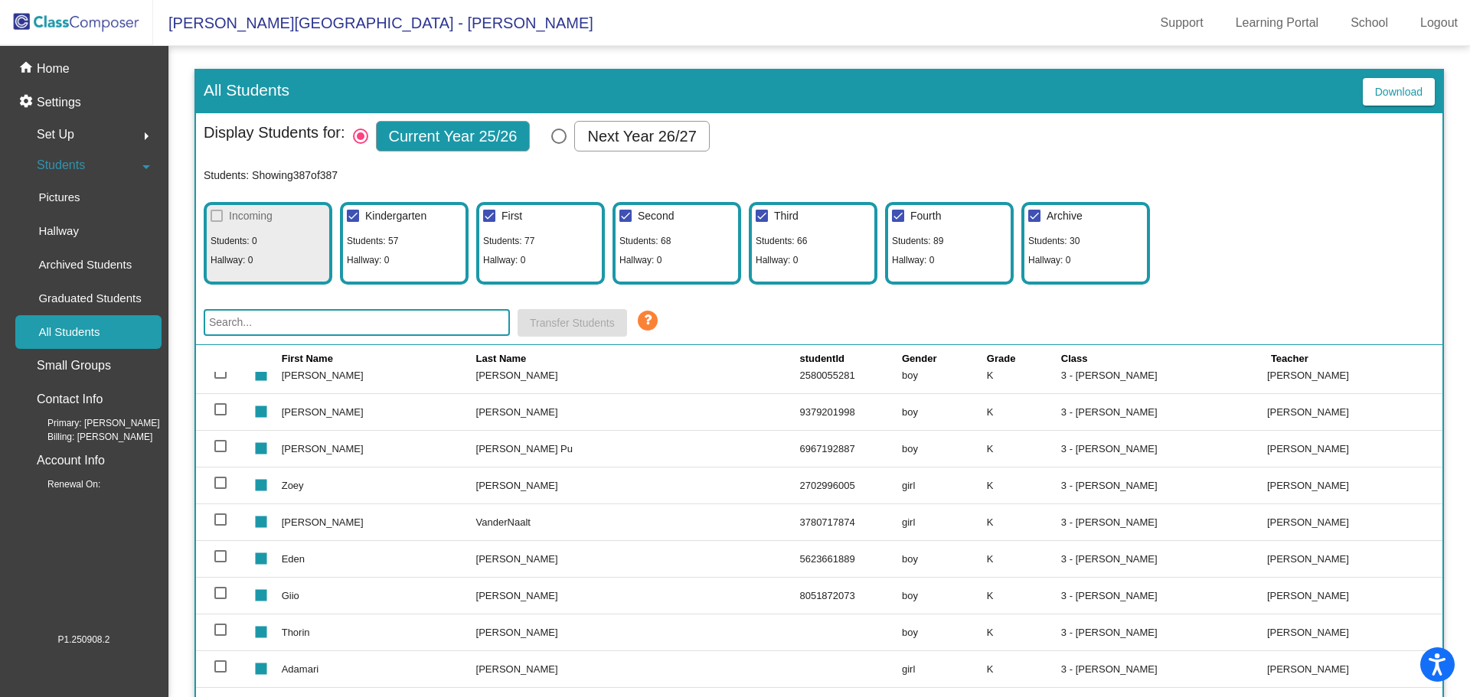
click at [476, 598] on td "[PERSON_NAME]" at bounding box center [638, 595] width 324 height 37
click at [253, 59] on mat-sidenav-content "All Students Download Display Students for: Current Year 25/26 Next Year 26/27 …" at bounding box center [818, 371] width 1301 height 651
click at [51, 67] on p "Home" at bounding box center [53, 69] width 33 height 18
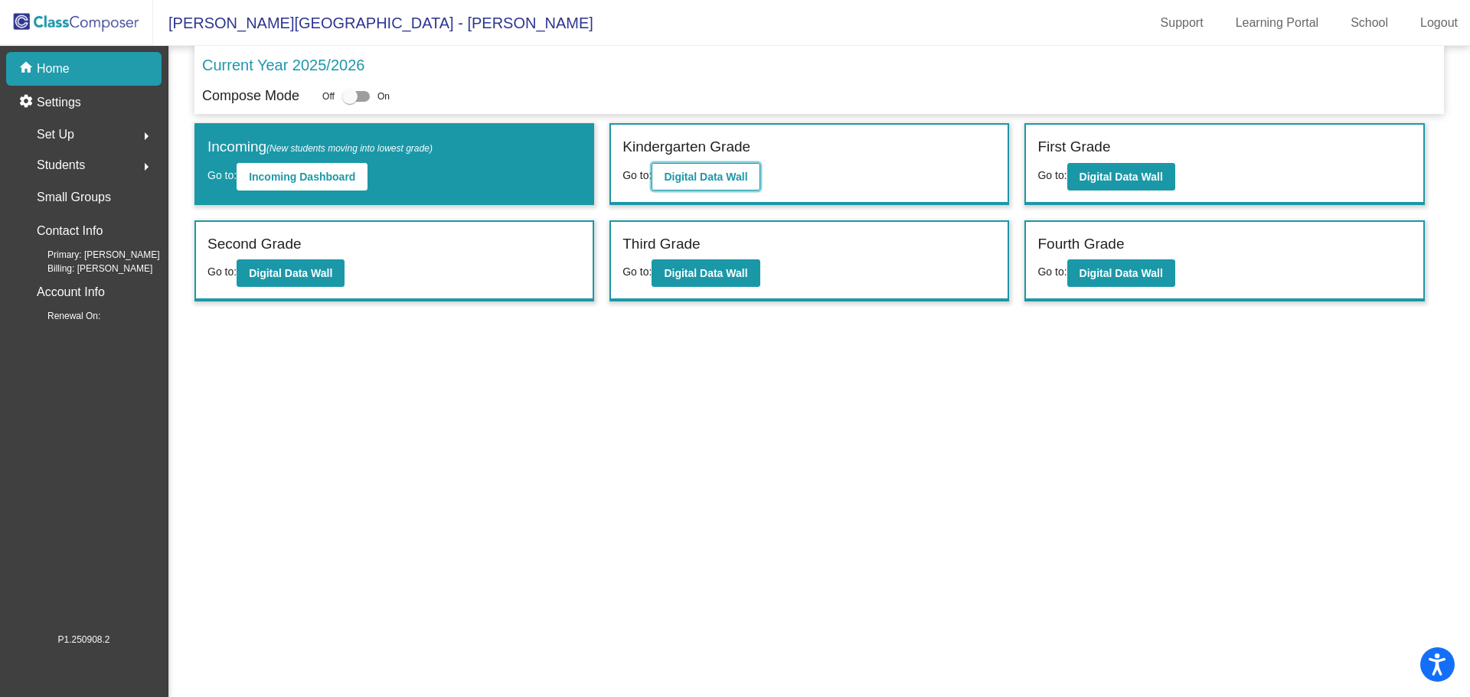
click at [681, 181] on b "Digital Data Wall" at bounding box center [705, 177] width 83 height 12
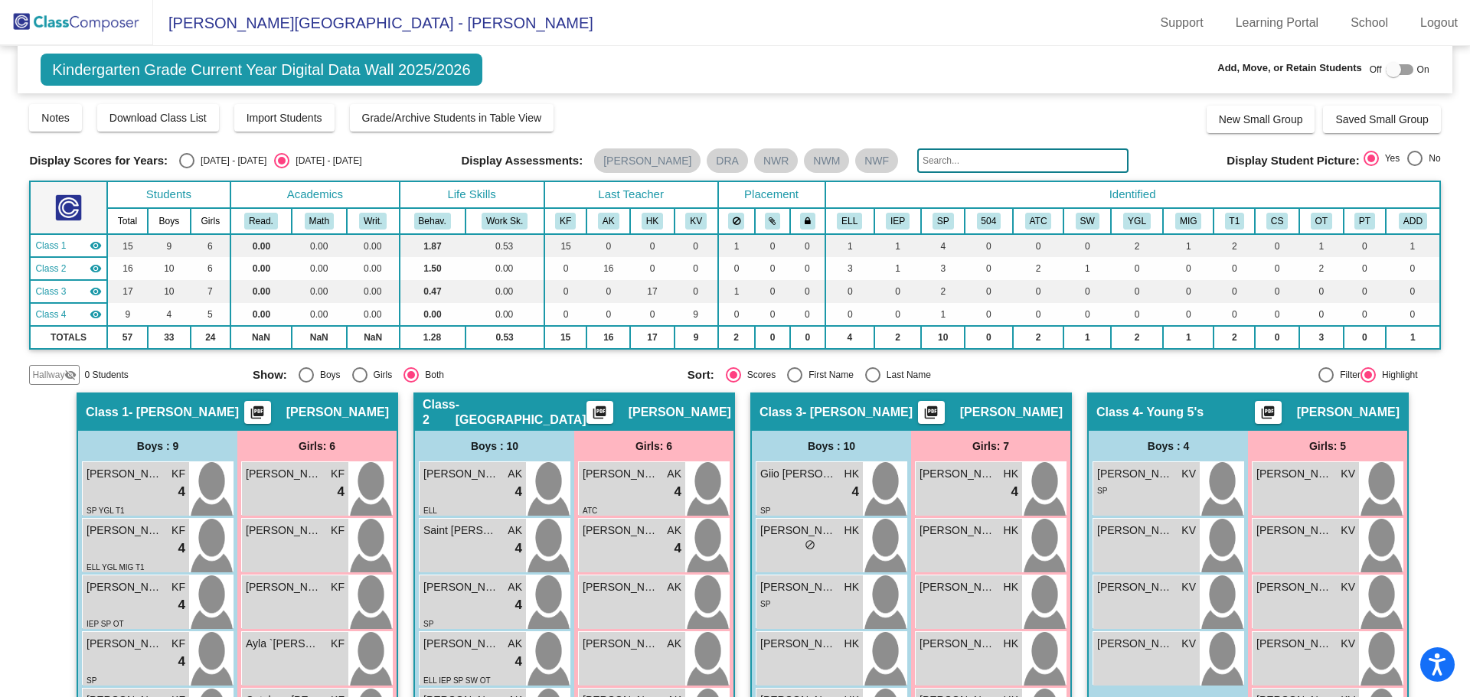
click at [1401, 70] on div at bounding box center [1400, 69] width 28 height 11
checkbox input "true"
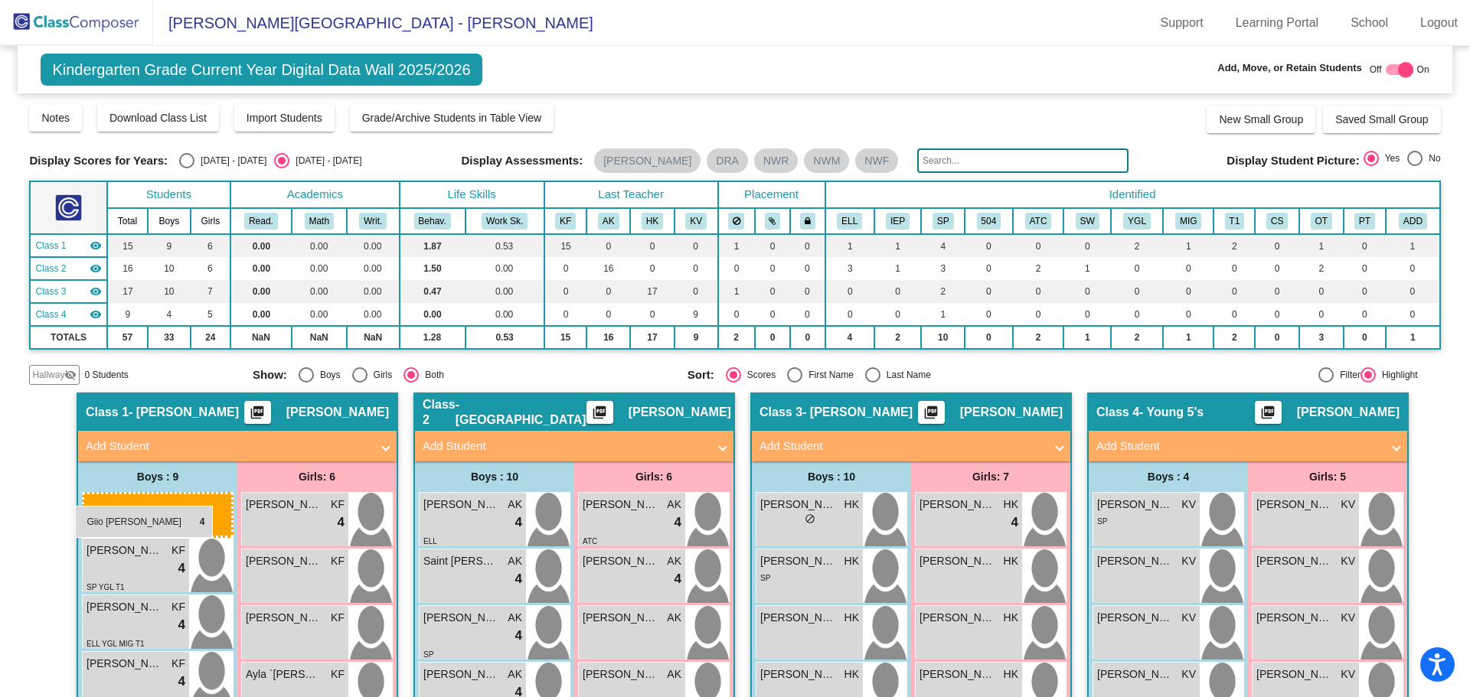
drag, startPoint x: 807, startPoint y: 512, endPoint x: 75, endPoint y: 506, distance: 731.8
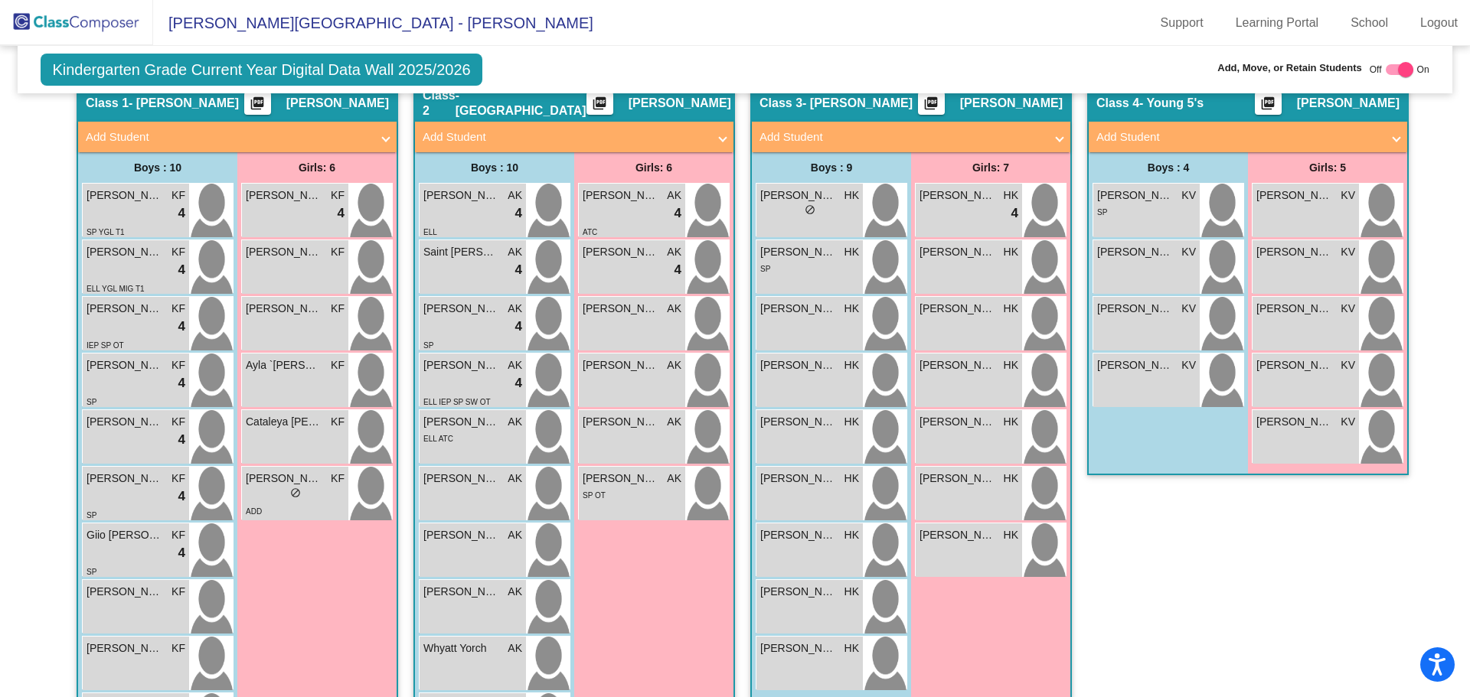
scroll to position [156, 0]
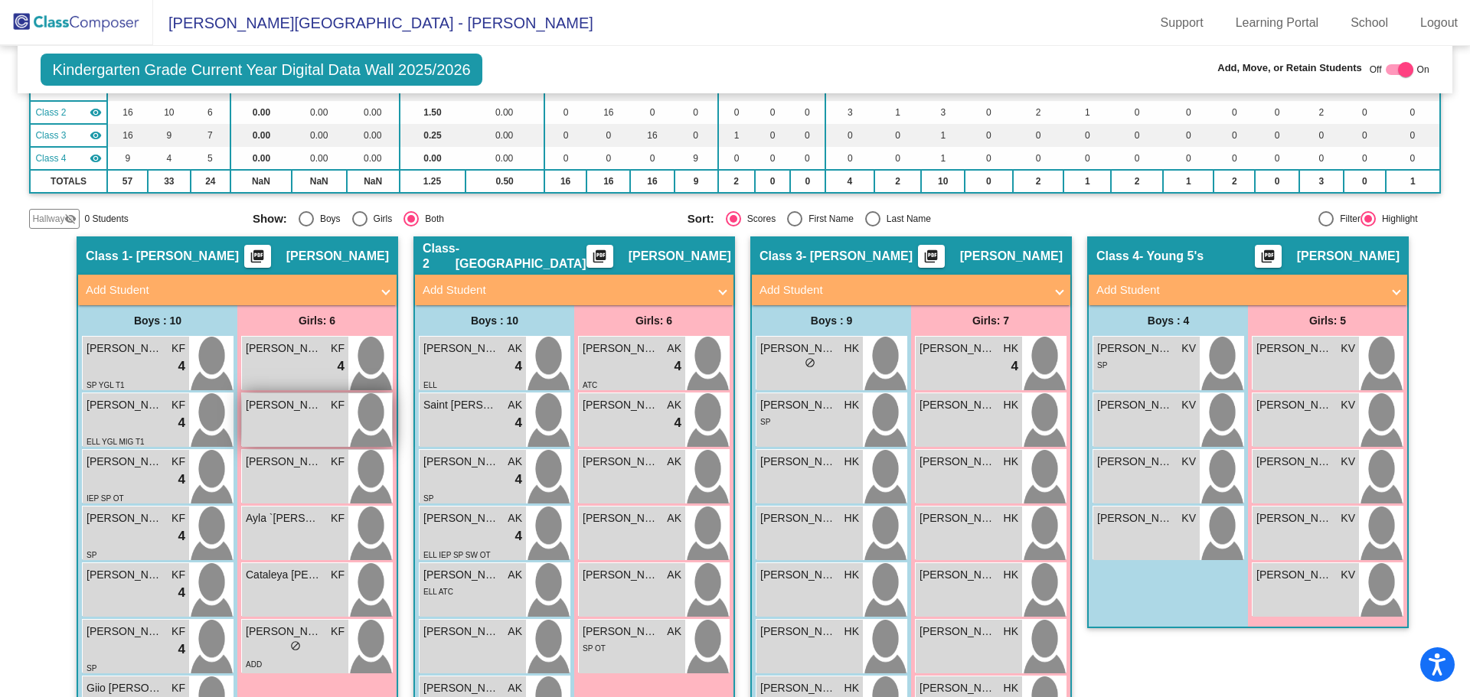
click at [282, 419] on div "[PERSON_NAME] KF lock do_not_disturb_alt" at bounding box center [295, 420] width 106 height 54
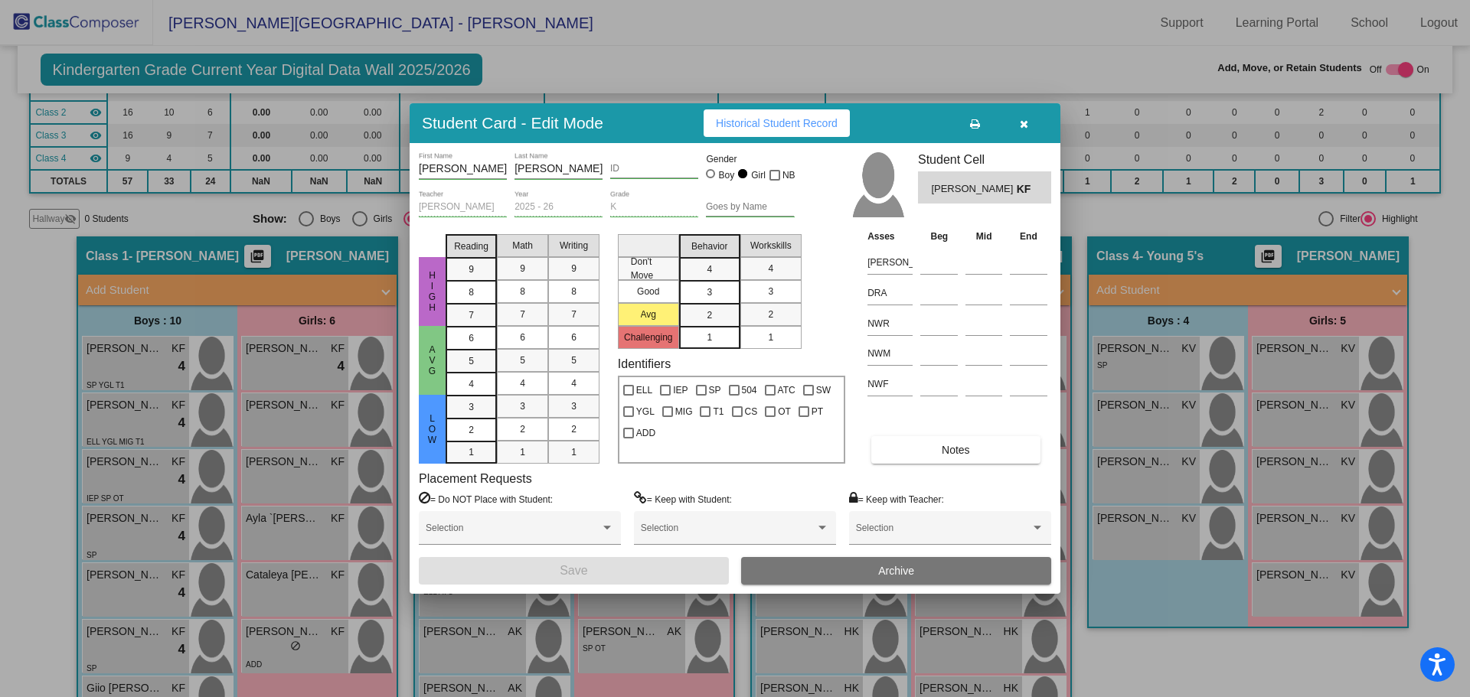
click at [800, 568] on button "Archive" at bounding box center [896, 571] width 310 height 28
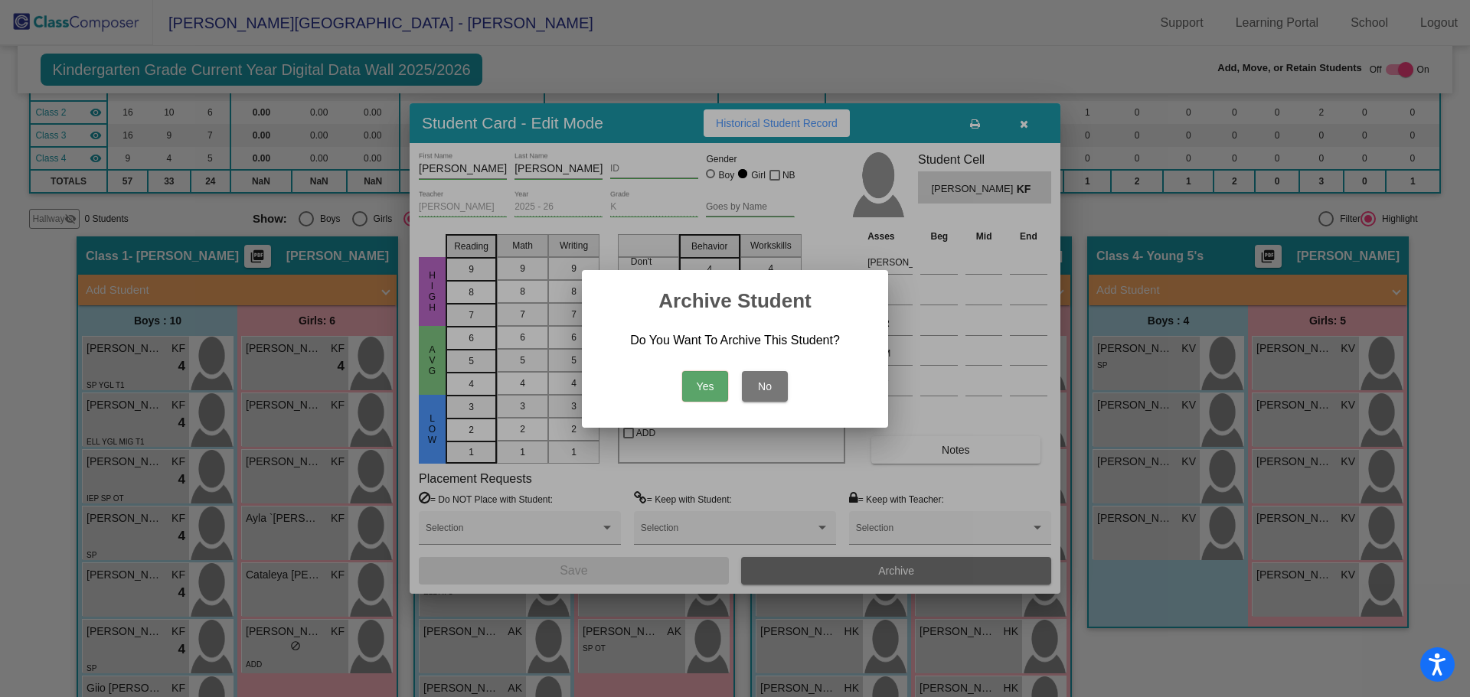
click at [707, 385] on button "Yes" at bounding box center [705, 386] width 46 height 31
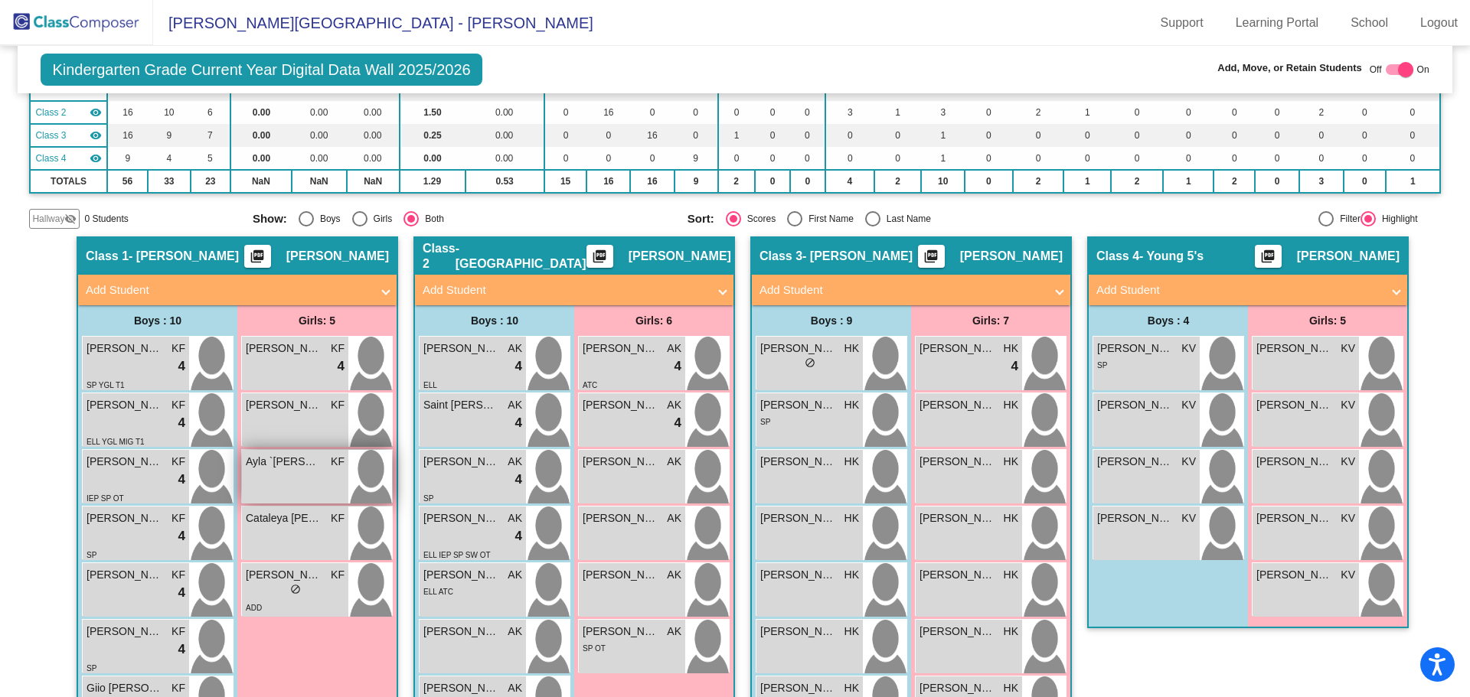
click at [274, 472] on div "Ayla `[PERSON_NAME] lock do_not_disturb_alt" at bounding box center [295, 477] width 106 height 54
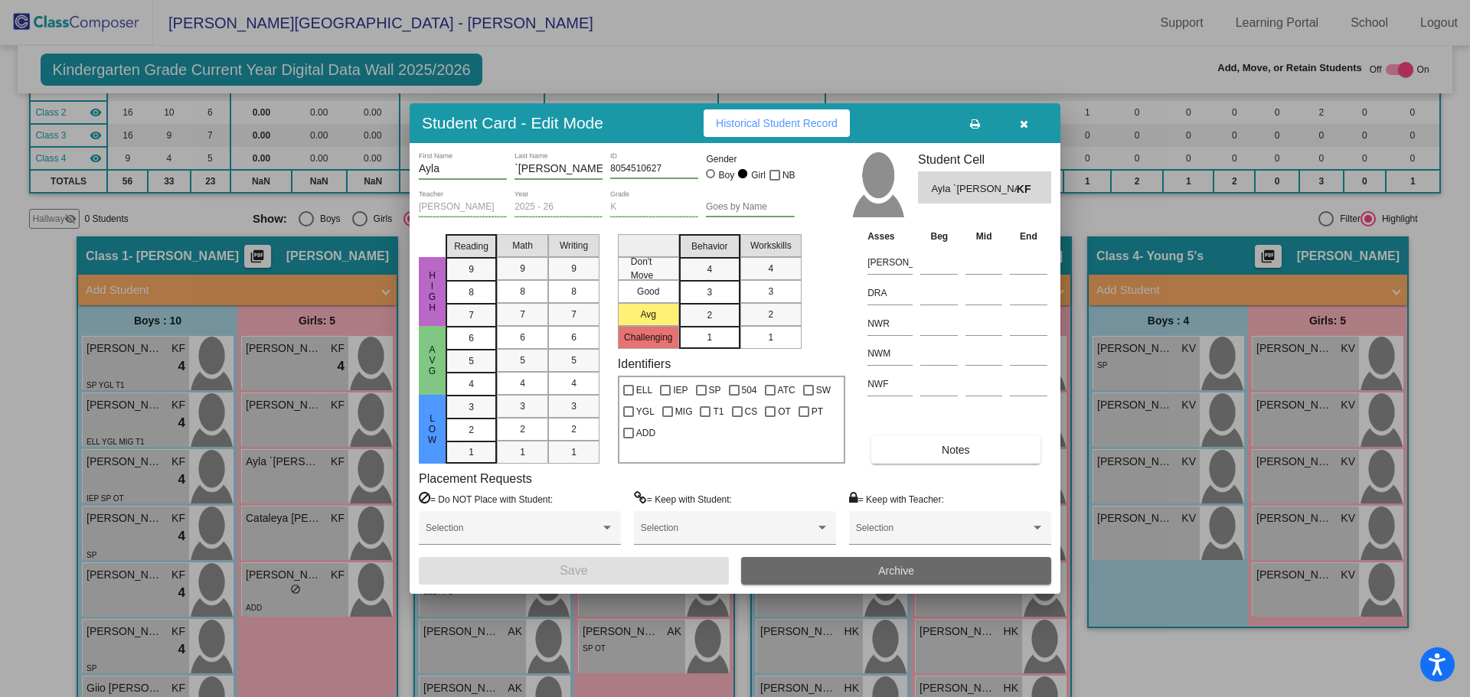
click at [899, 571] on span "Archive" at bounding box center [896, 571] width 36 height 12
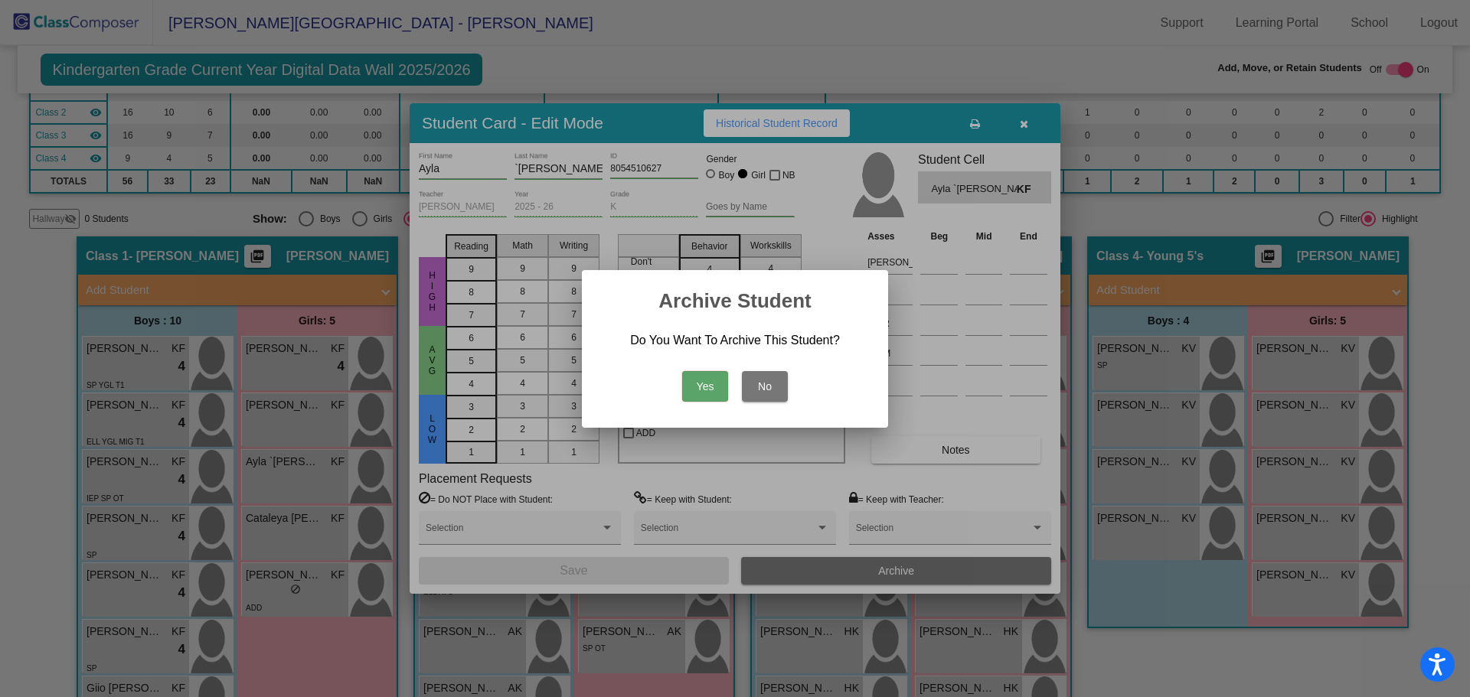
click at [704, 387] on button "Yes" at bounding box center [705, 386] width 46 height 31
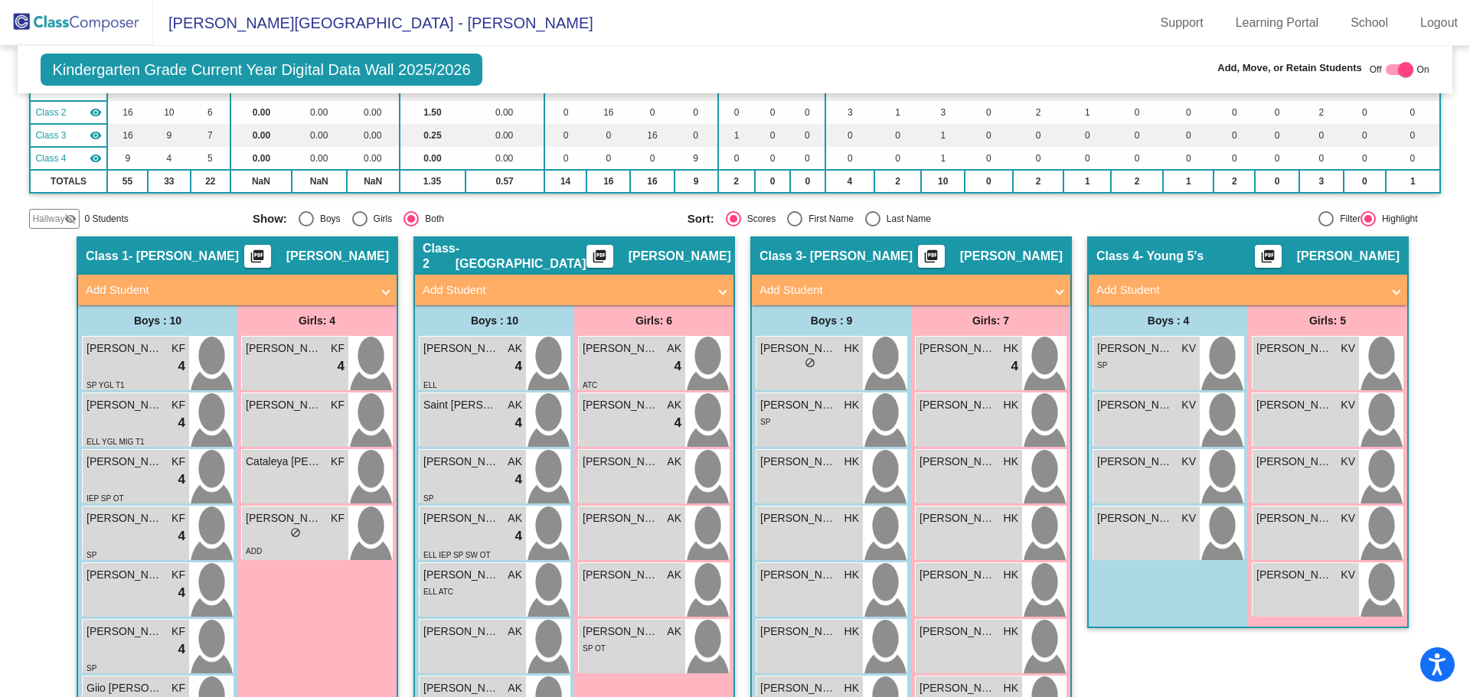
click at [103, 289] on mat-panel-title "Add Student" at bounding box center [228, 291] width 285 height 18
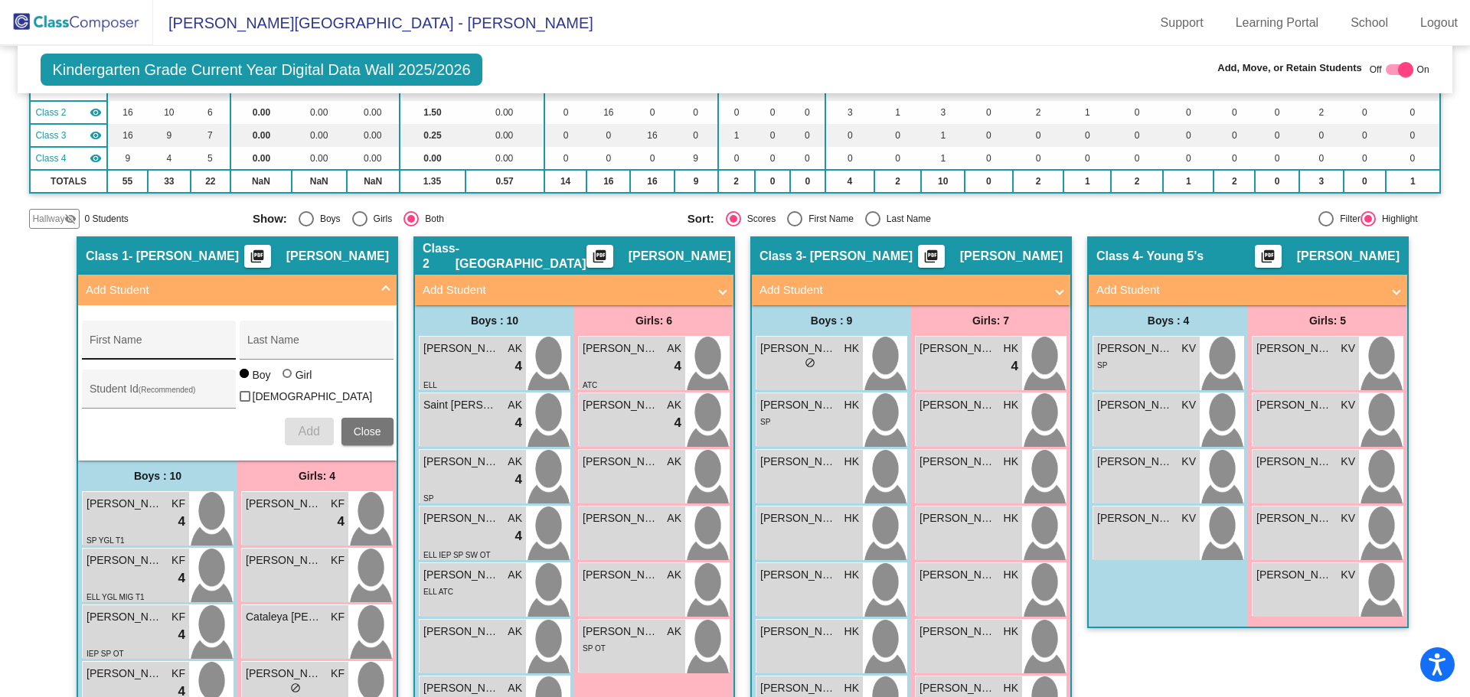
click at [135, 336] on div "First Name" at bounding box center [159, 344] width 138 height 31
type input "[PERSON_NAME]"
click at [302, 425] on span "Add" at bounding box center [308, 431] width 21 height 13
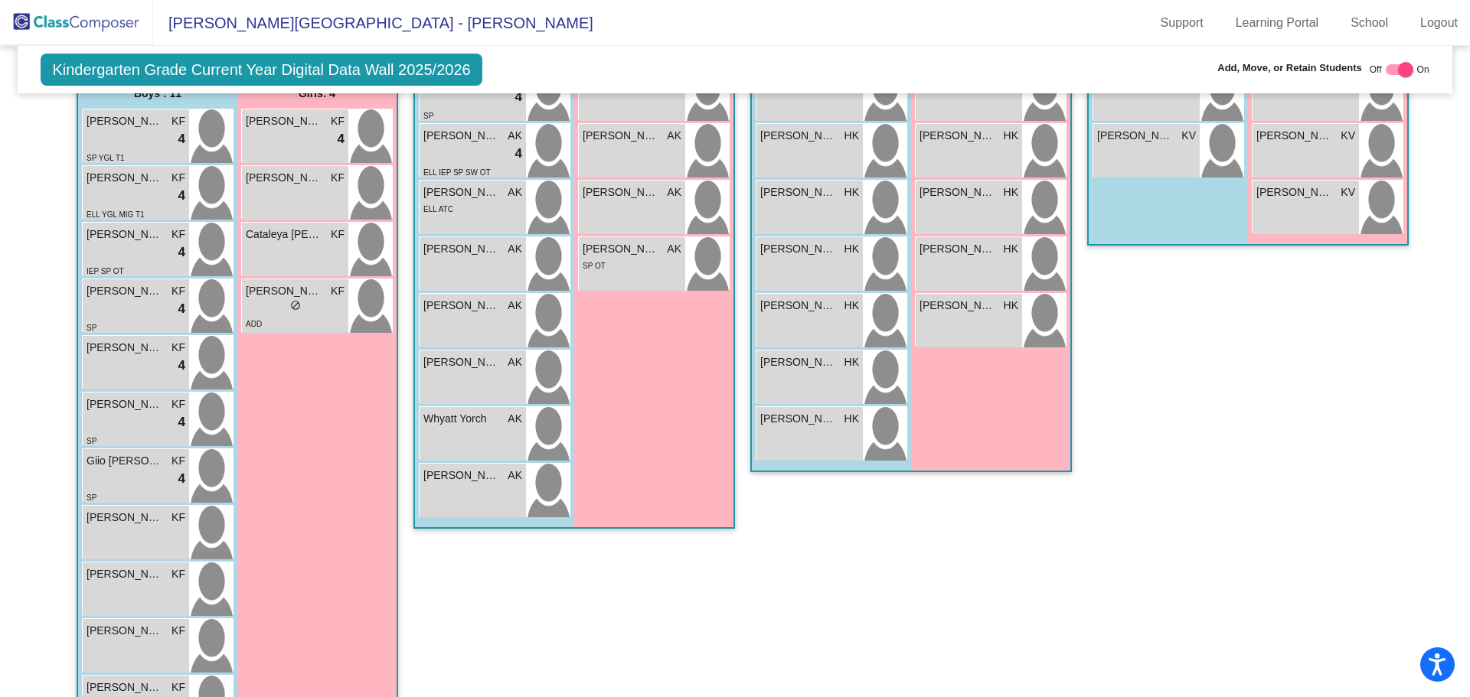
scroll to position [594, 0]
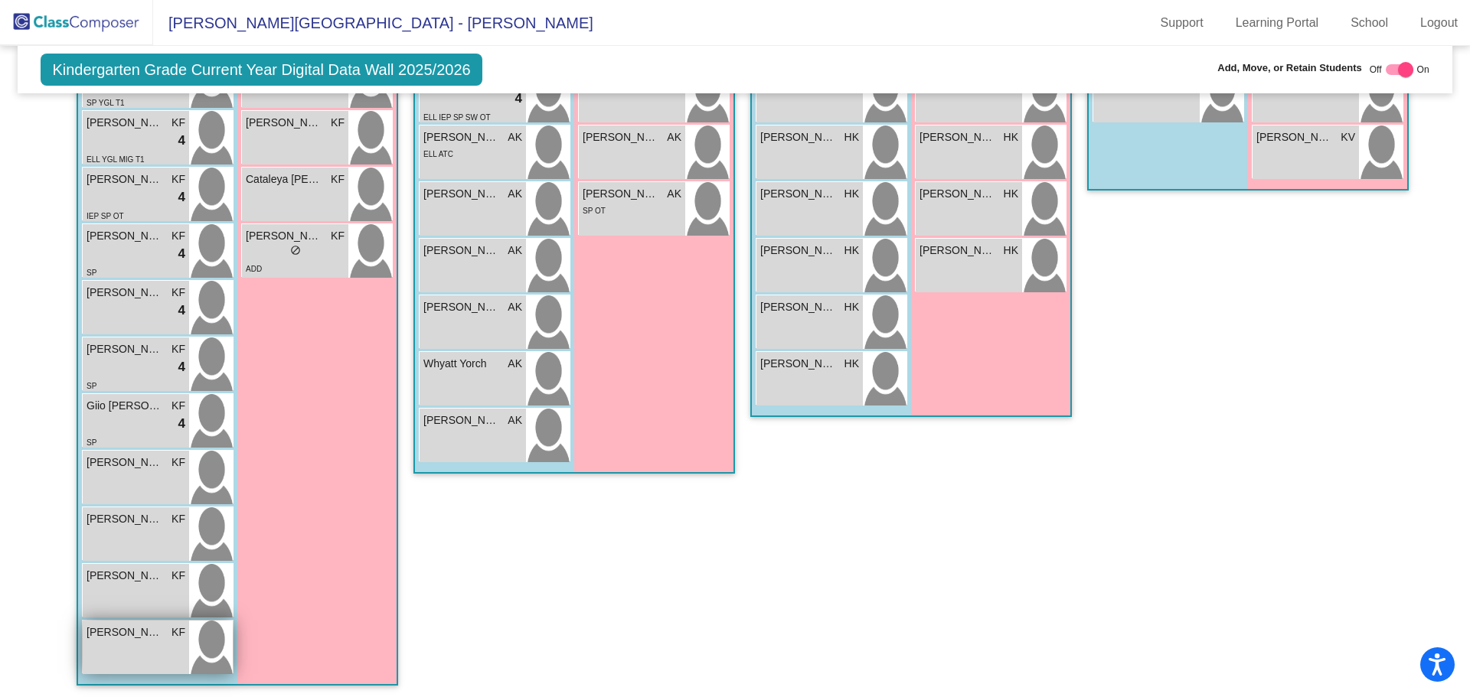
click at [115, 639] on div "[PERSON_NAME] KF lock do_not_disturb_alt" at bounding box center [136, 648] width 106 height 54
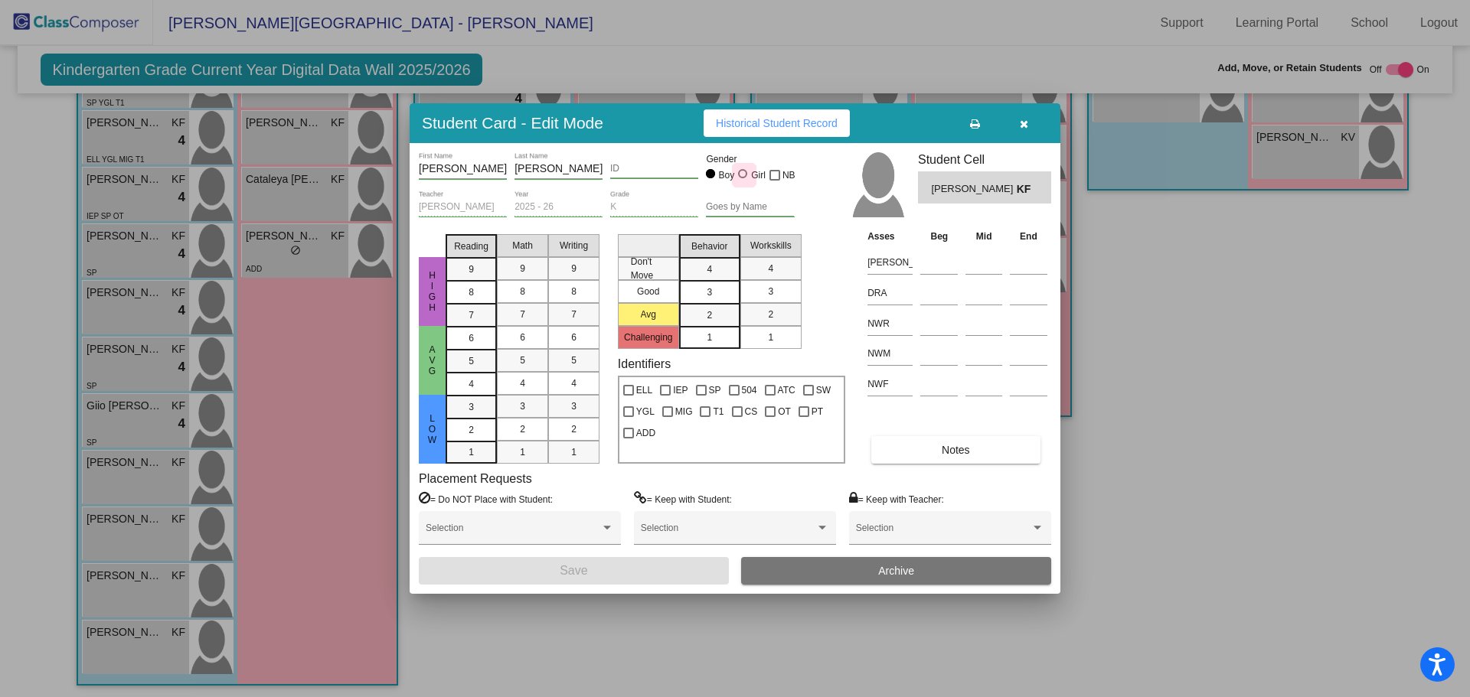
click at [742, 172] on div at bounding box center [742, 173] width 9 height 9
click at [743, 181] on input "Girl" at bounding box center [743, 181] width 1 height 1
radio input "true"
click at [668, 566] on button "Save" at bounding box center [574, 571] width 310 height 28
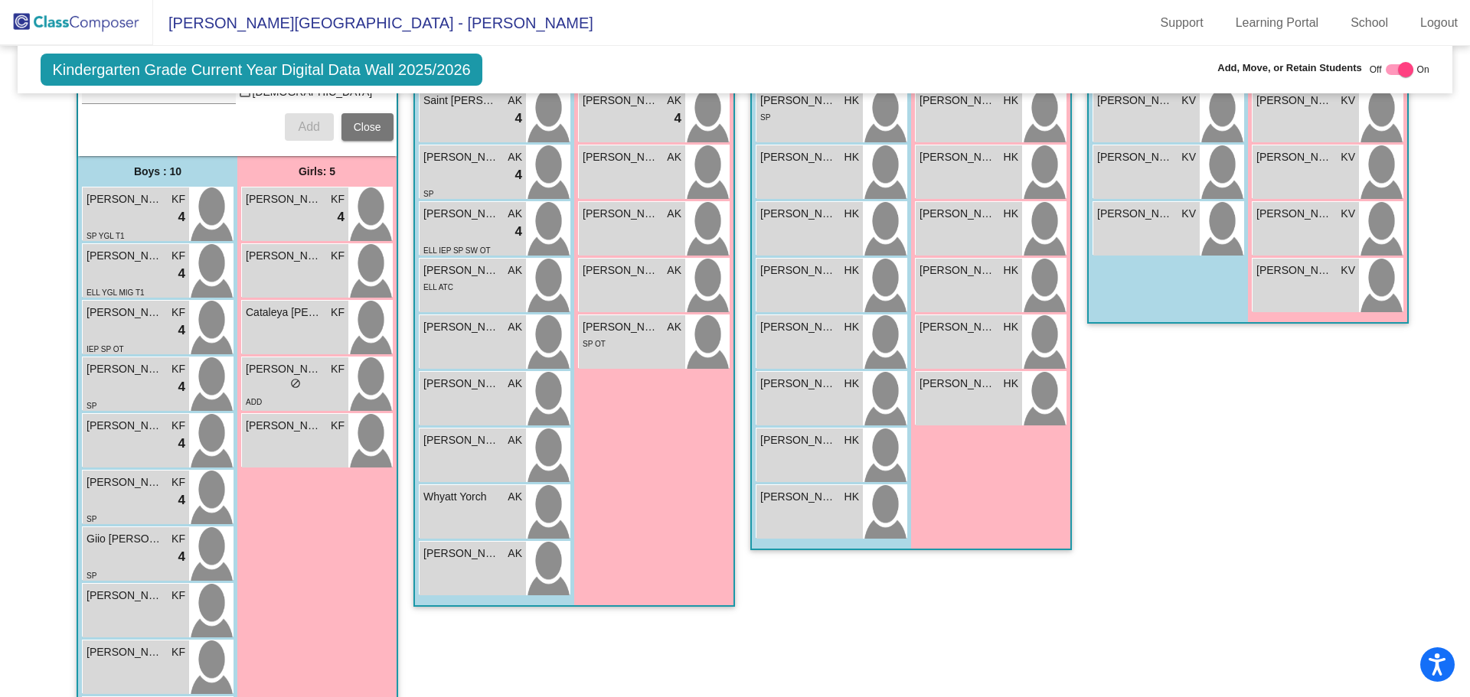
scroll to position [384, 0]
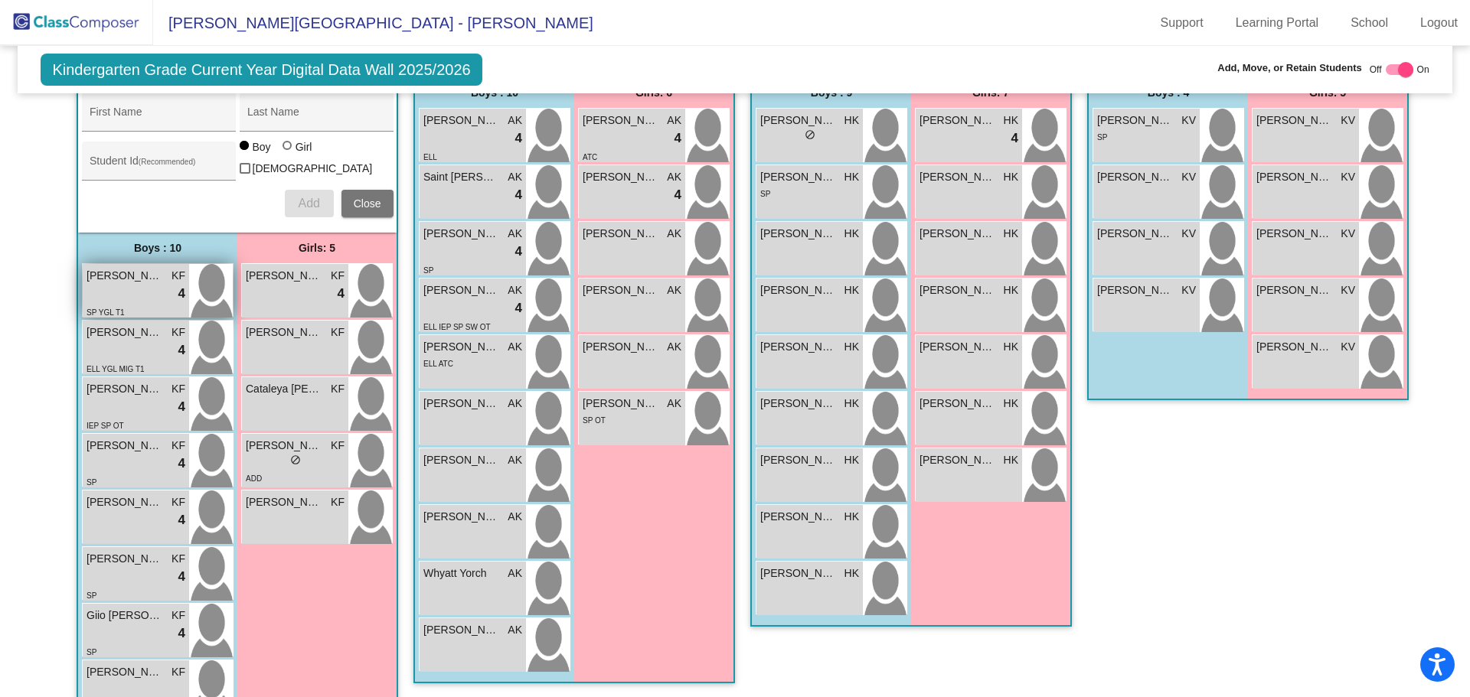
click at [133, 270] on span "[PERSON_NAME] [PERSON_NAME]" at bounding box center [125, 276] width 77 height 16
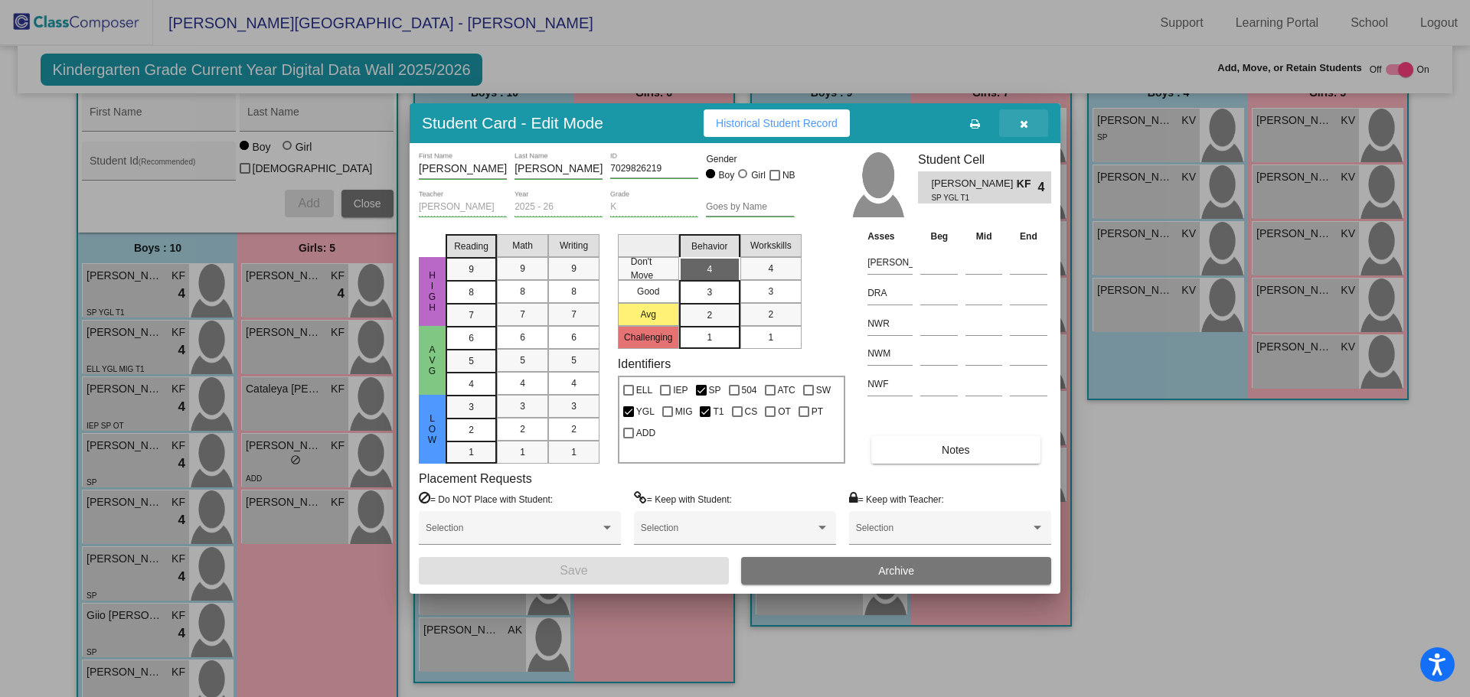
click at [1024, 126] on icon "button" at bounding box center [1024, 124] width 8 height 11
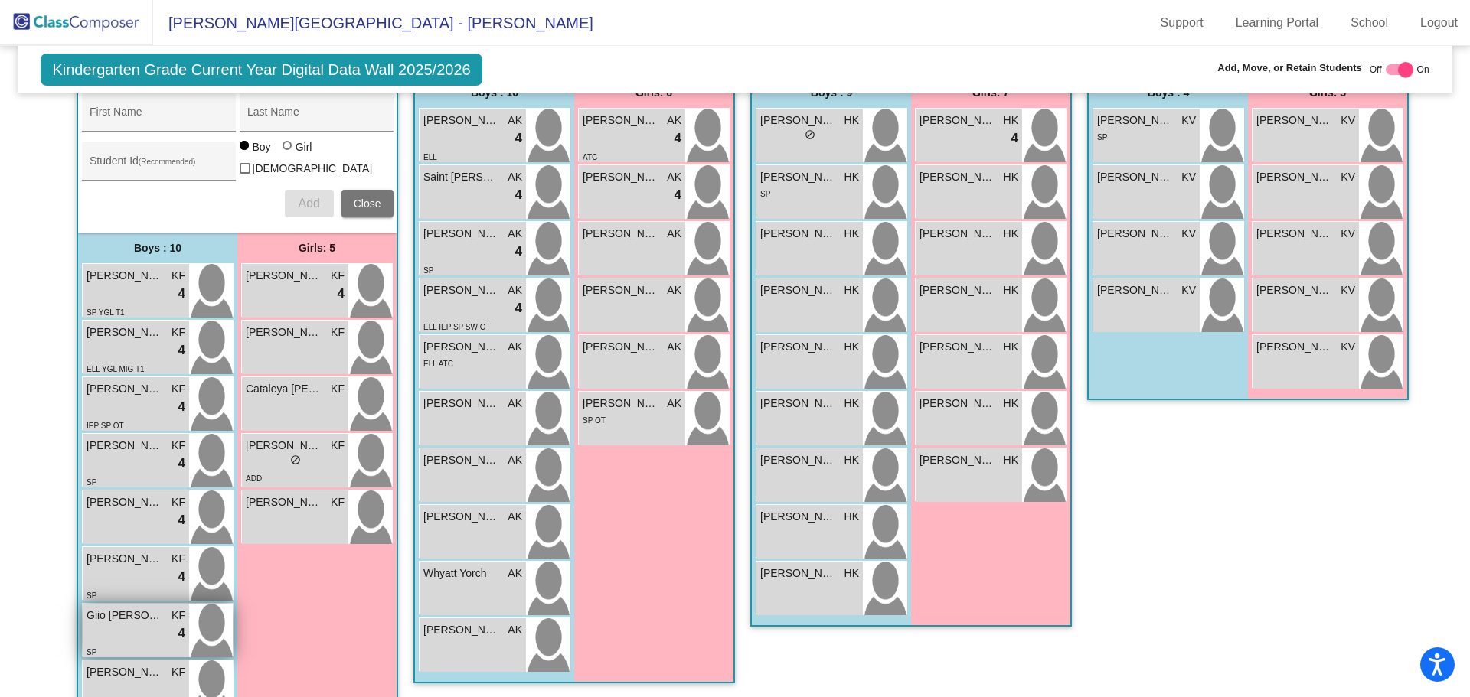
click at [122, 624] on div "lock do_not_disturb_alt 4" at bounding box center [136, 634] width 99 height 20
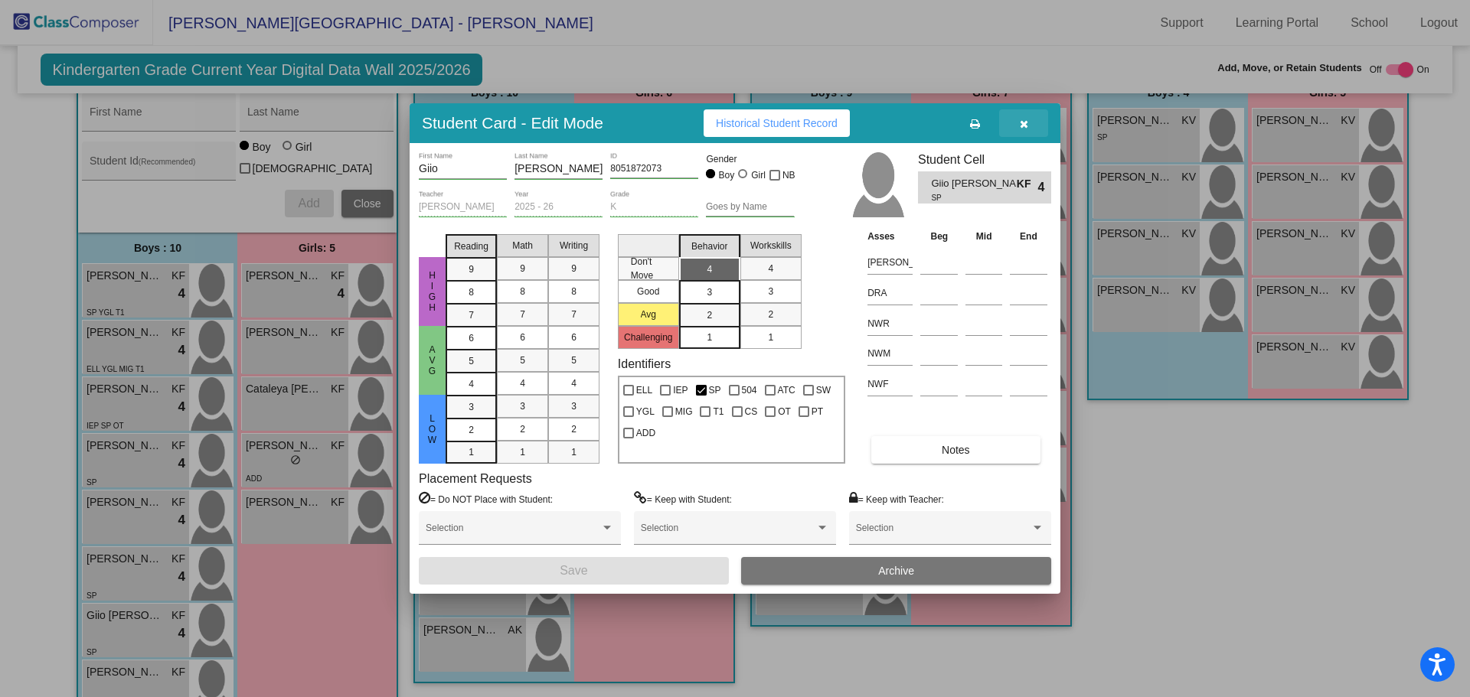
click at [1021, 122] on icon "button" at bounding box center [1024, 124] width 8 height 11
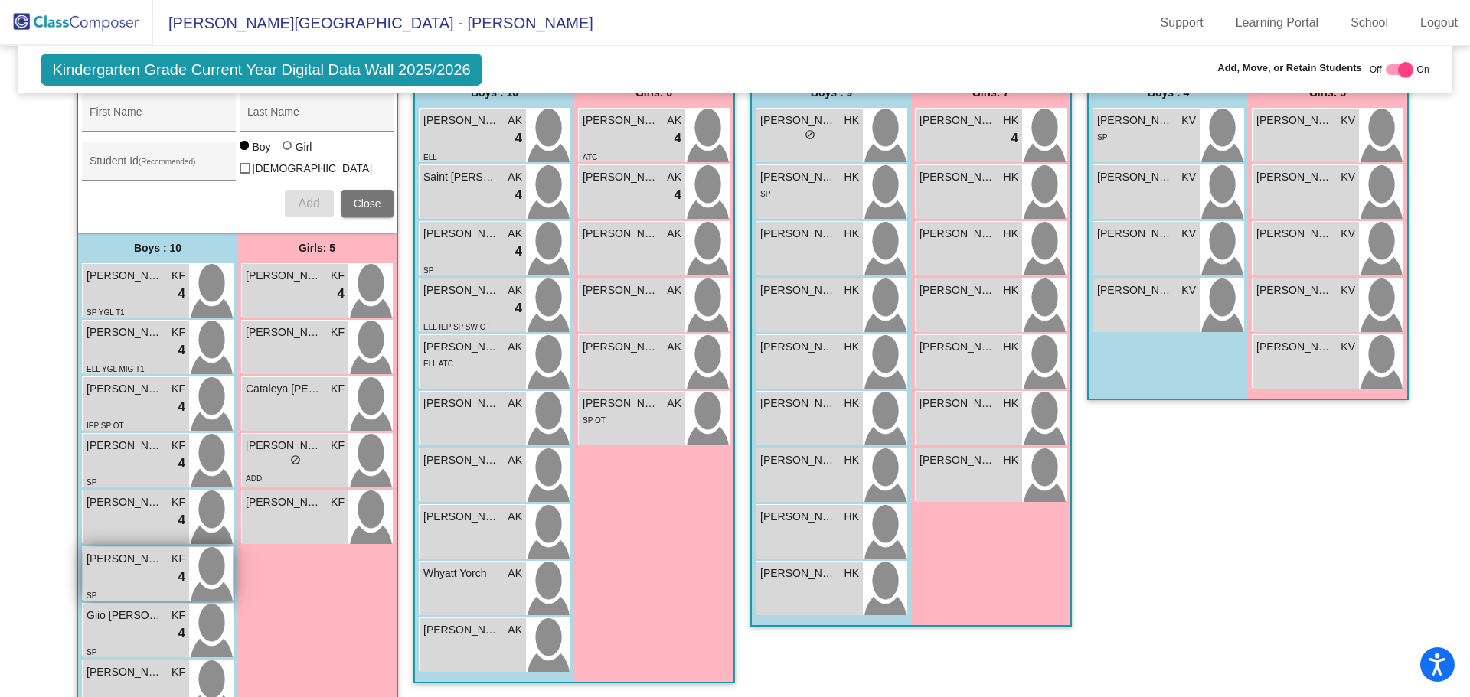
scroll to position [537, 0]
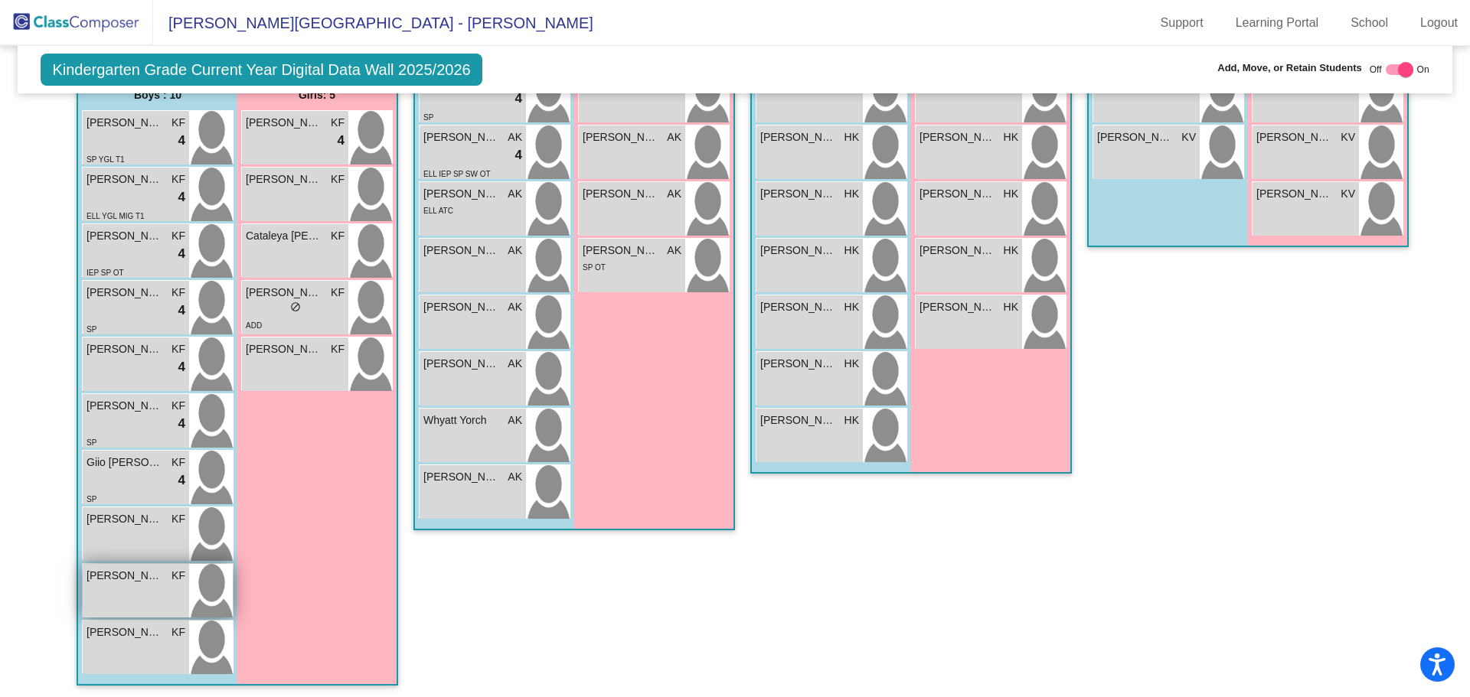
click at [108, 589] on div "[PERSON_NAME] lock do_not_disturb_alt" at bounding box center [136, 591] width 106 height 54
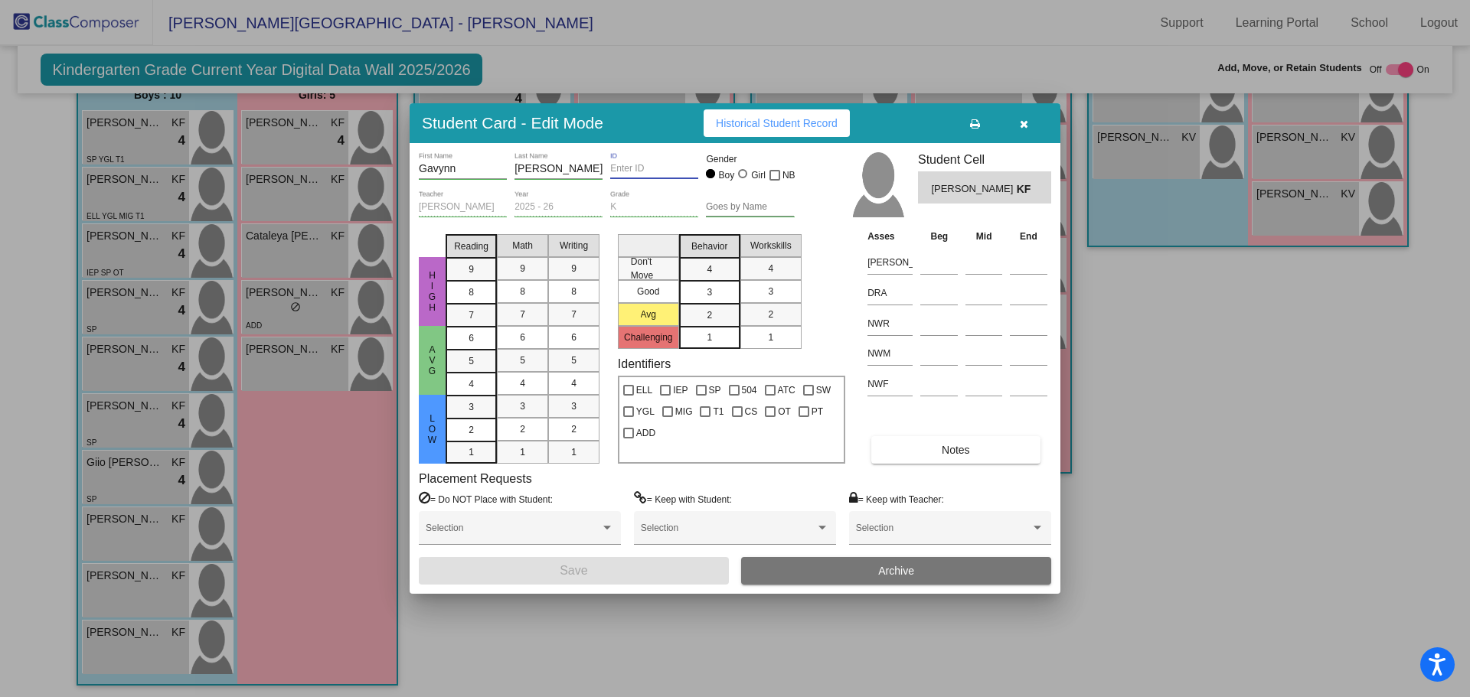
click at [615, 168] on input "ID" at bounding box center [654, 169] width 88 height 11
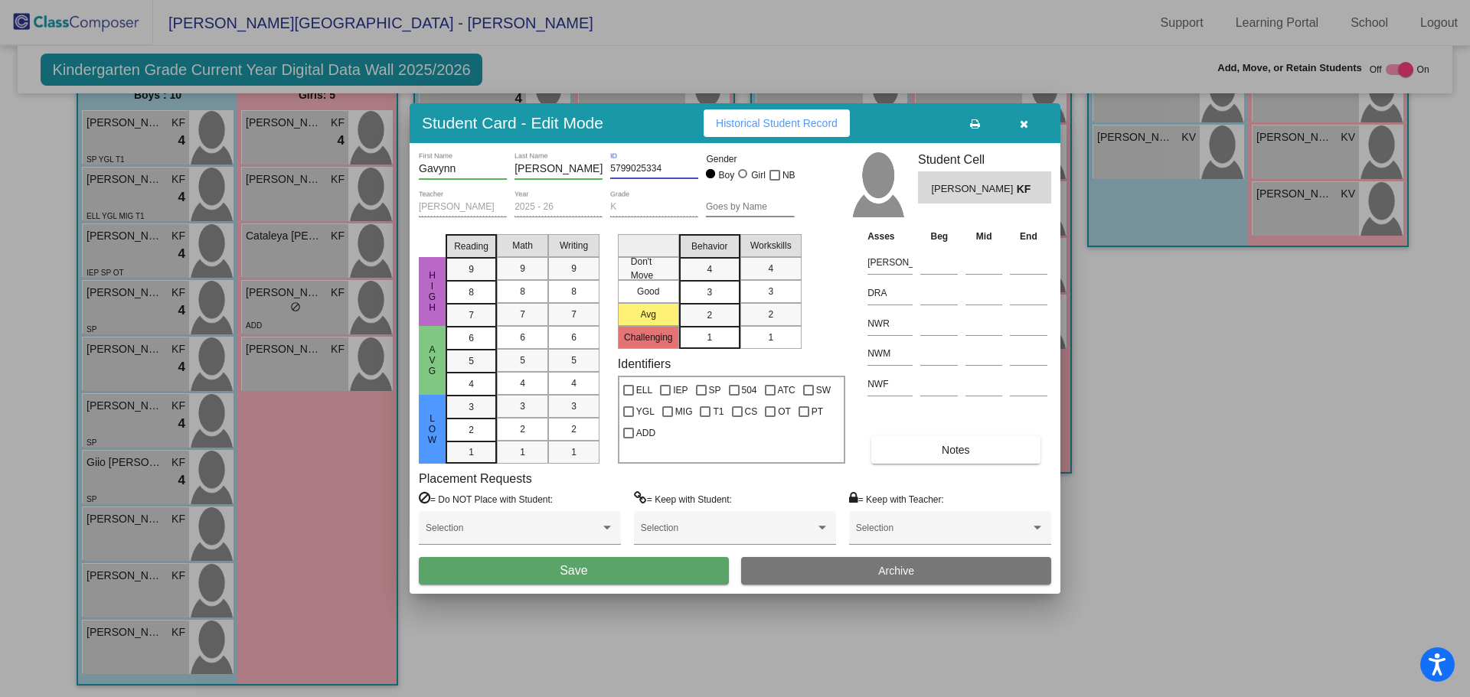
type input "5799025334"
click at [583, 569] on span "Save" at bounding box center [574, 570] width 28 height 13
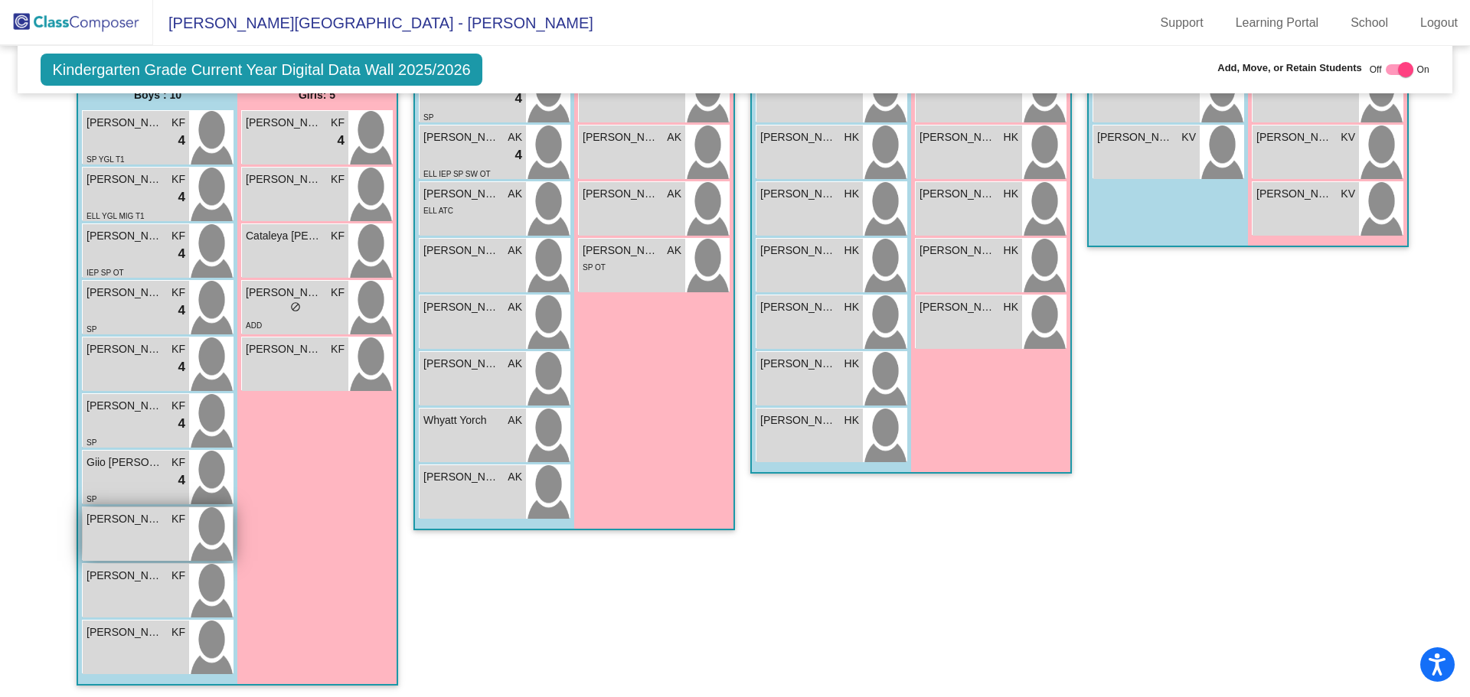
click at [133, 531] on div "[PERSON_NAME] lock do_not_disturb_alt" at bounding box center [136, 535] width 106 height 54
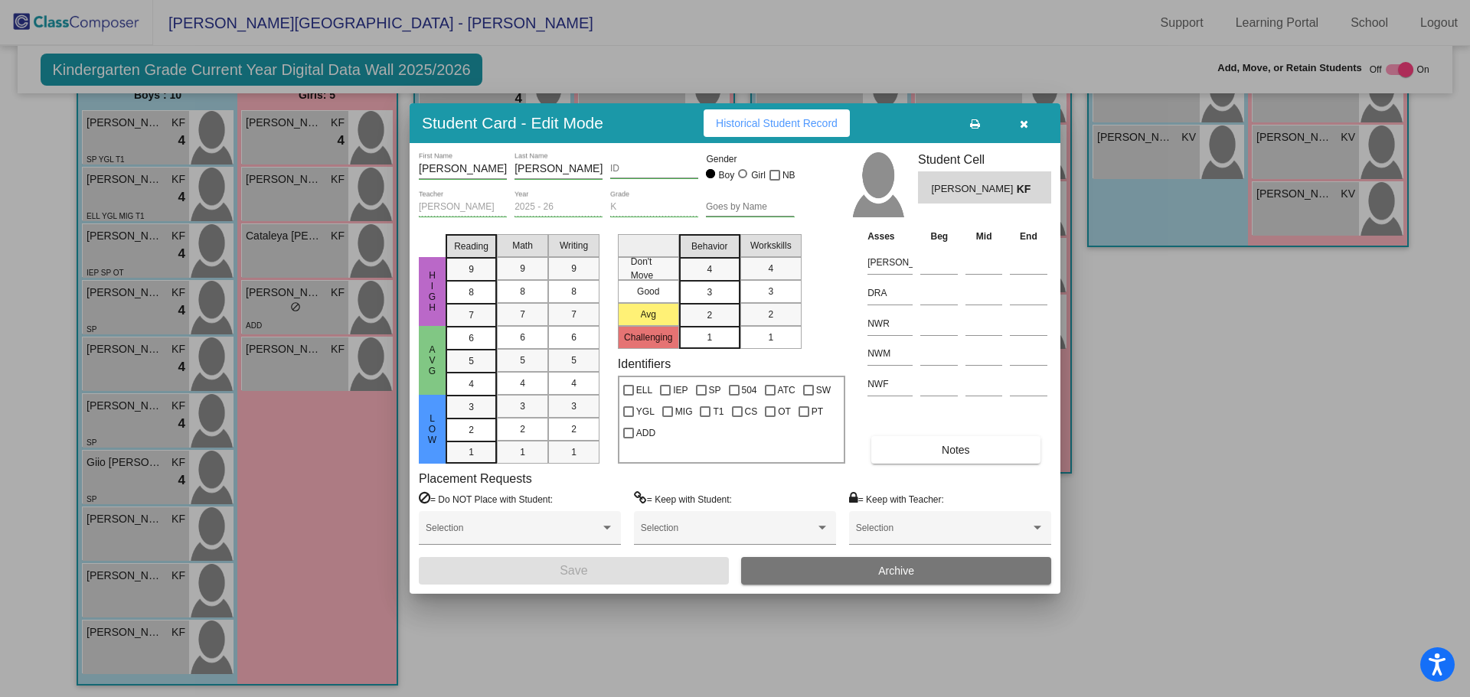
click at [613, 172] on input "ID" at bounding box center [654, 169] width 88 height 11
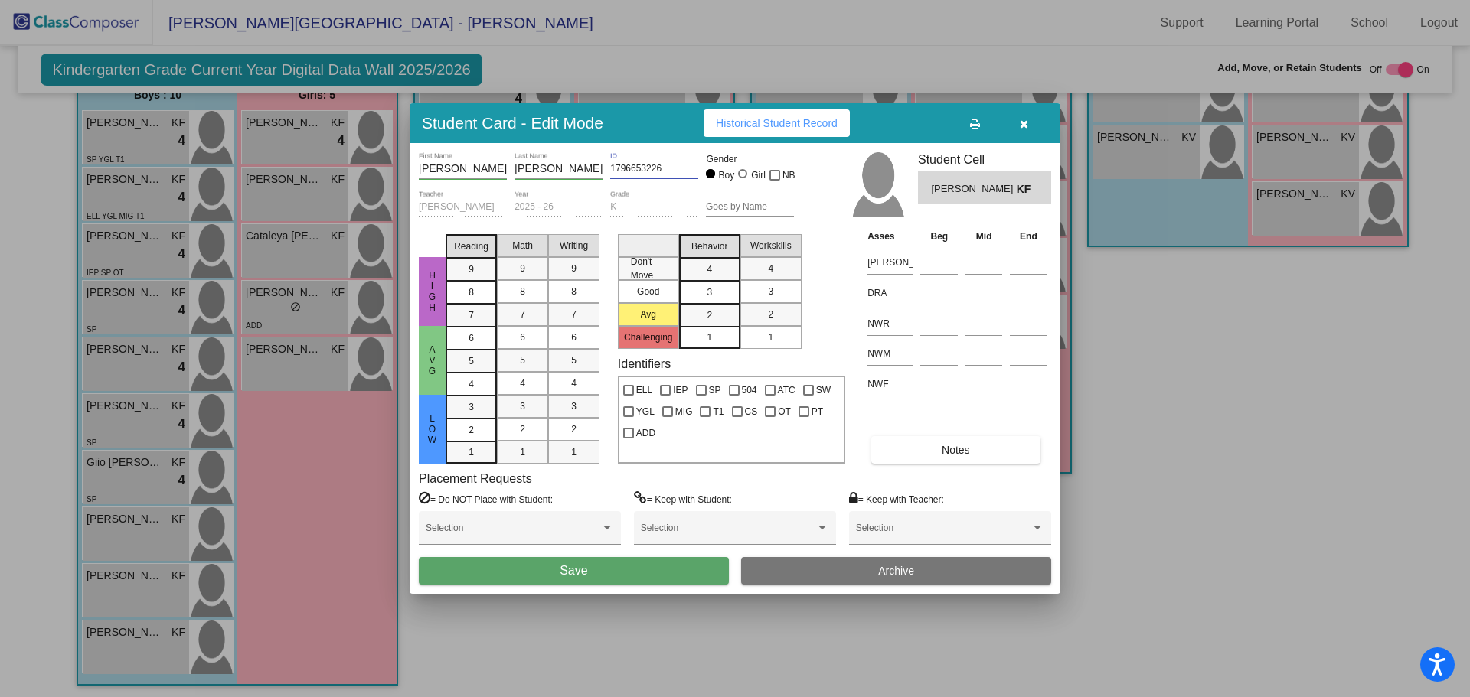
type input "1796653226"
click at [472, 563] on button "Save" at bounding box center [574, 571] width 310 height 28
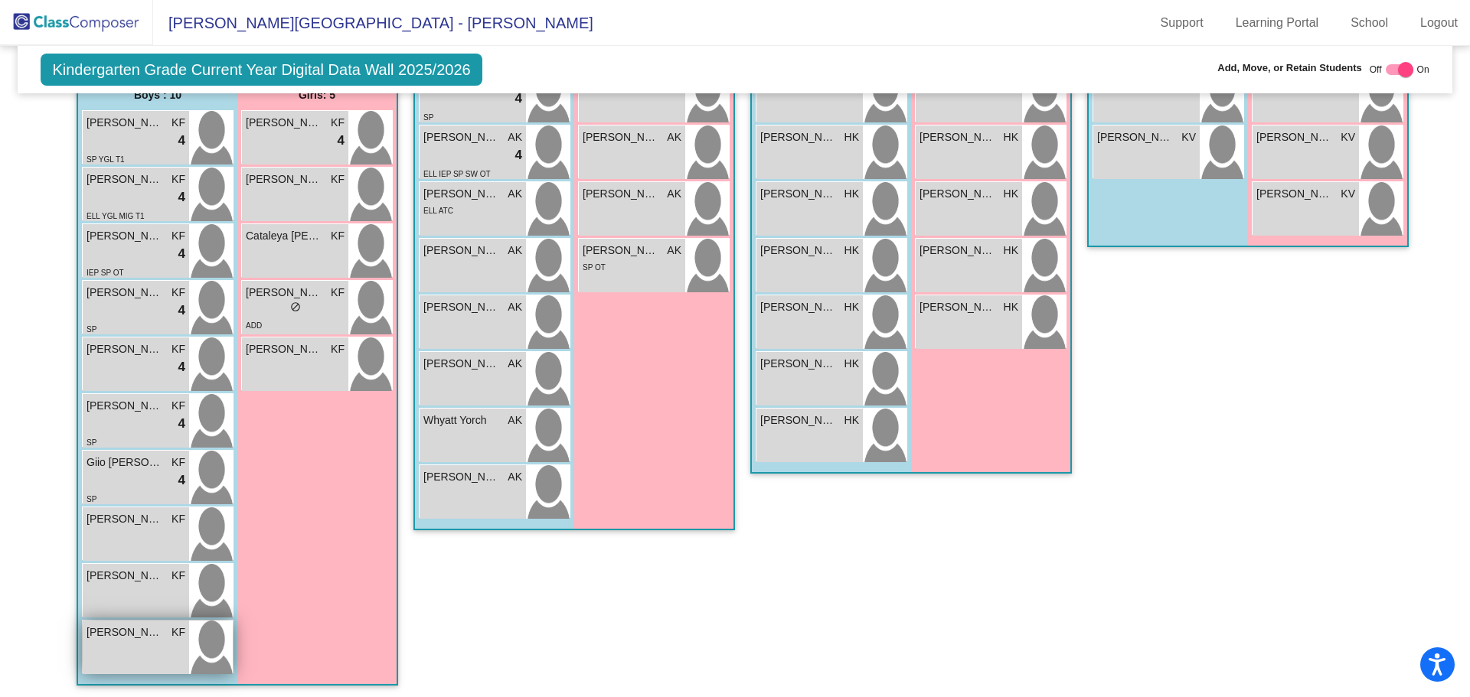
click at [105, 640] on div "[PERSON_NAME] lock do_not_disturb_alt" at bounding box center [136, 648] width 106 height 54
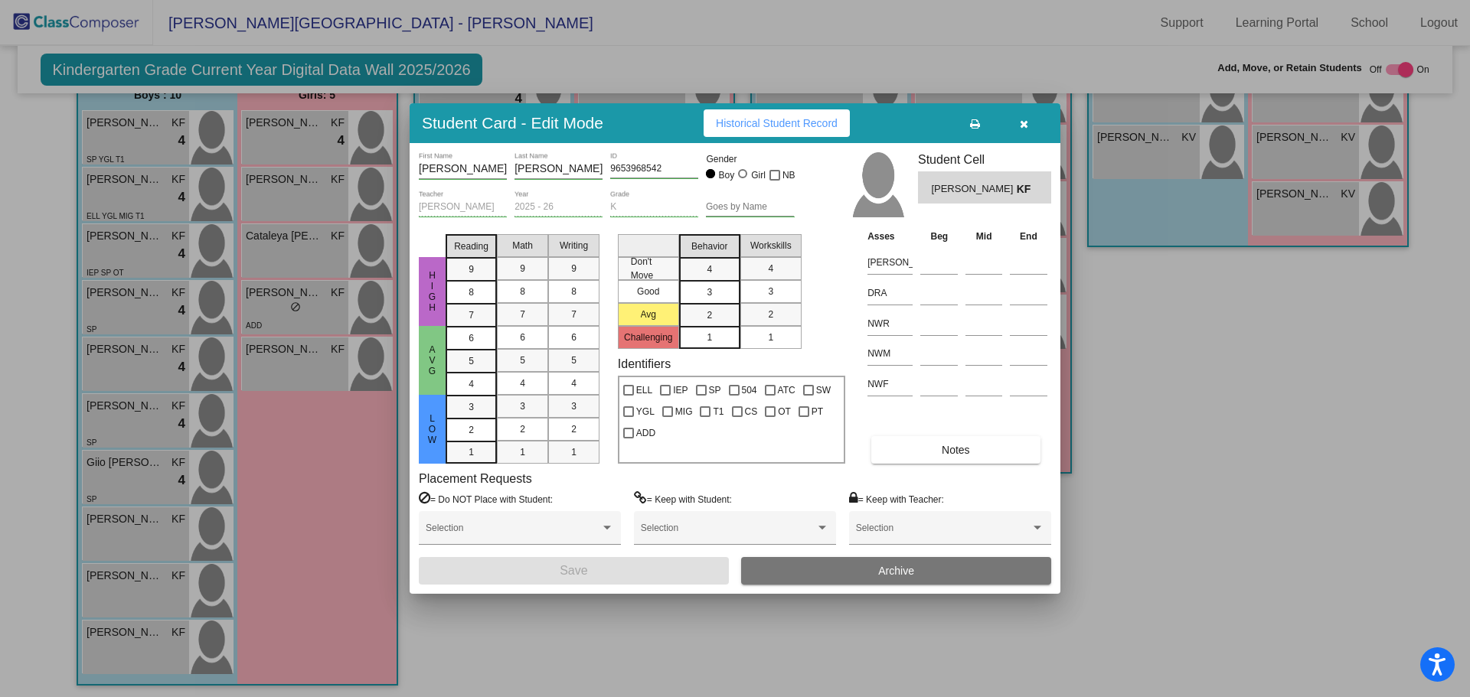
click at [111, 582] on div at bounding box center [735, 348] width 1470 height 697
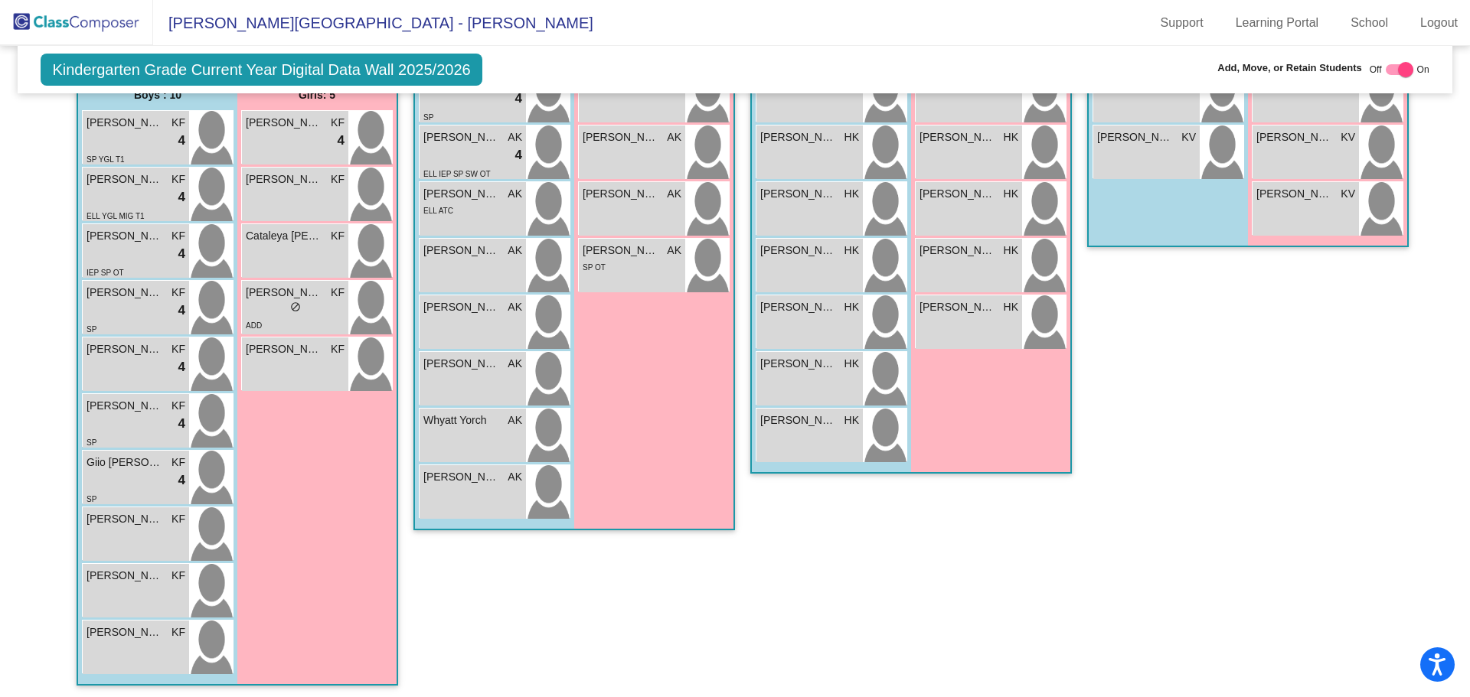
click at [111, 582] on div "[PERSON_NAME] lock do_not_disturb_alt" at bounding box center [136, 591] width 106 height 54
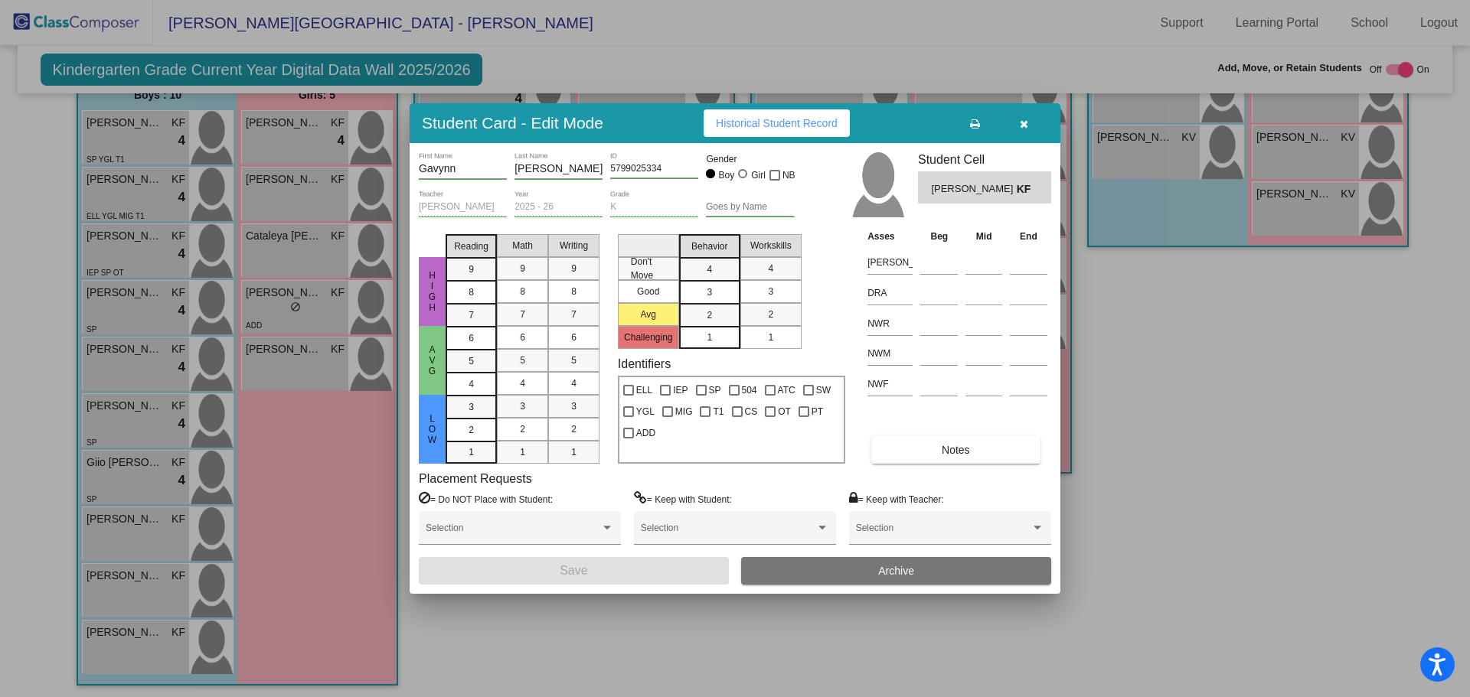
click at [104, 531] on div at bounding box center [735, 348] width 1470 height 697
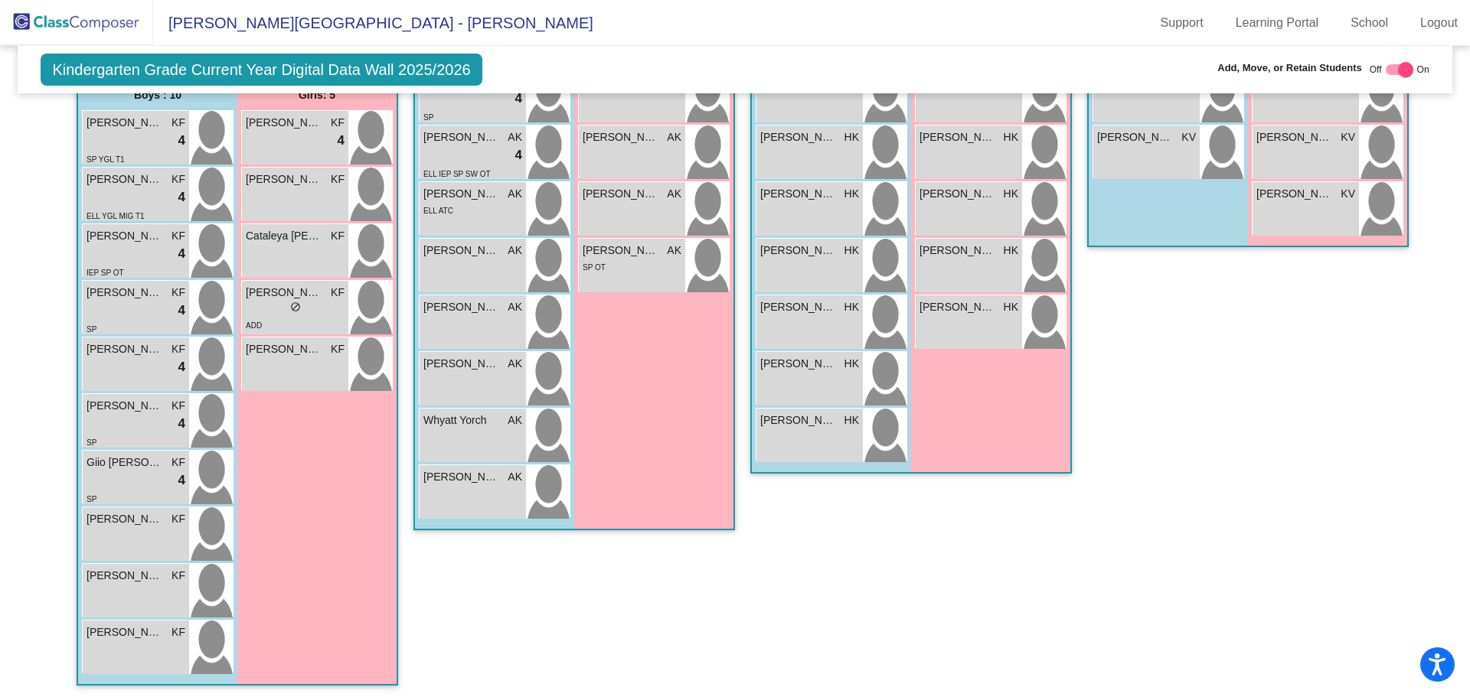
click at [104, 531] on div "[PERSON_NAME] lock do_not_disturb_alt" at bounding box center [136, 535] width 106 height 54
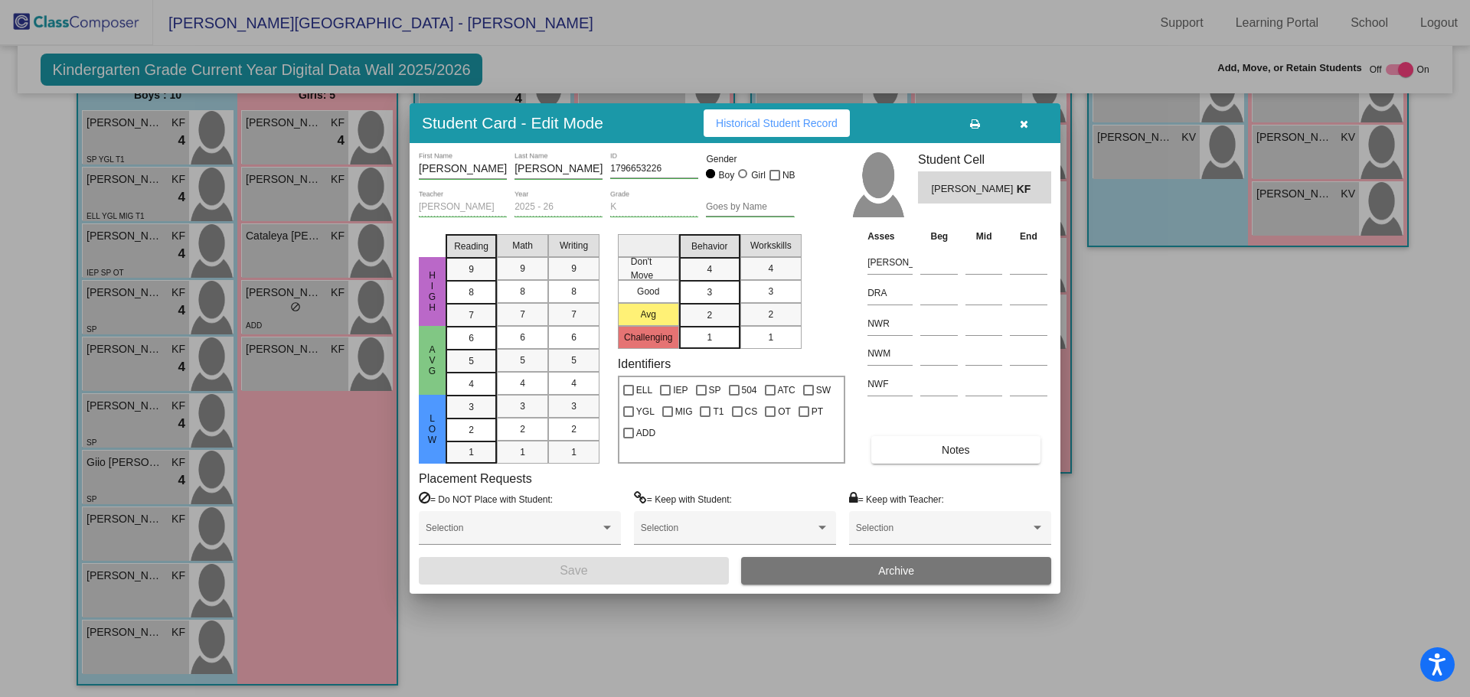
click at [129, 478] on div at bounding box center [735, 348] width 1470 height 697
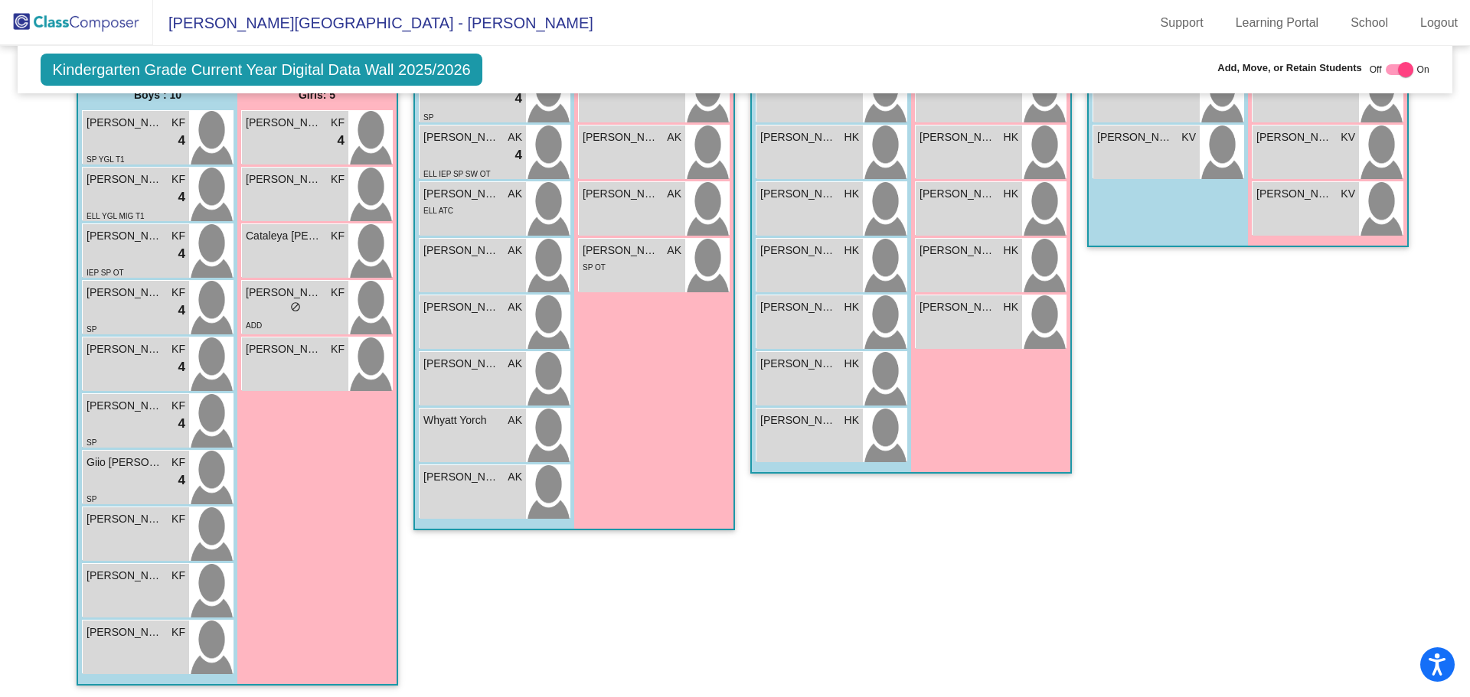
click at [129, 478] on div "lock do_not_disturb_alt 4" at bounding box center [136, 481] width 99 height 20
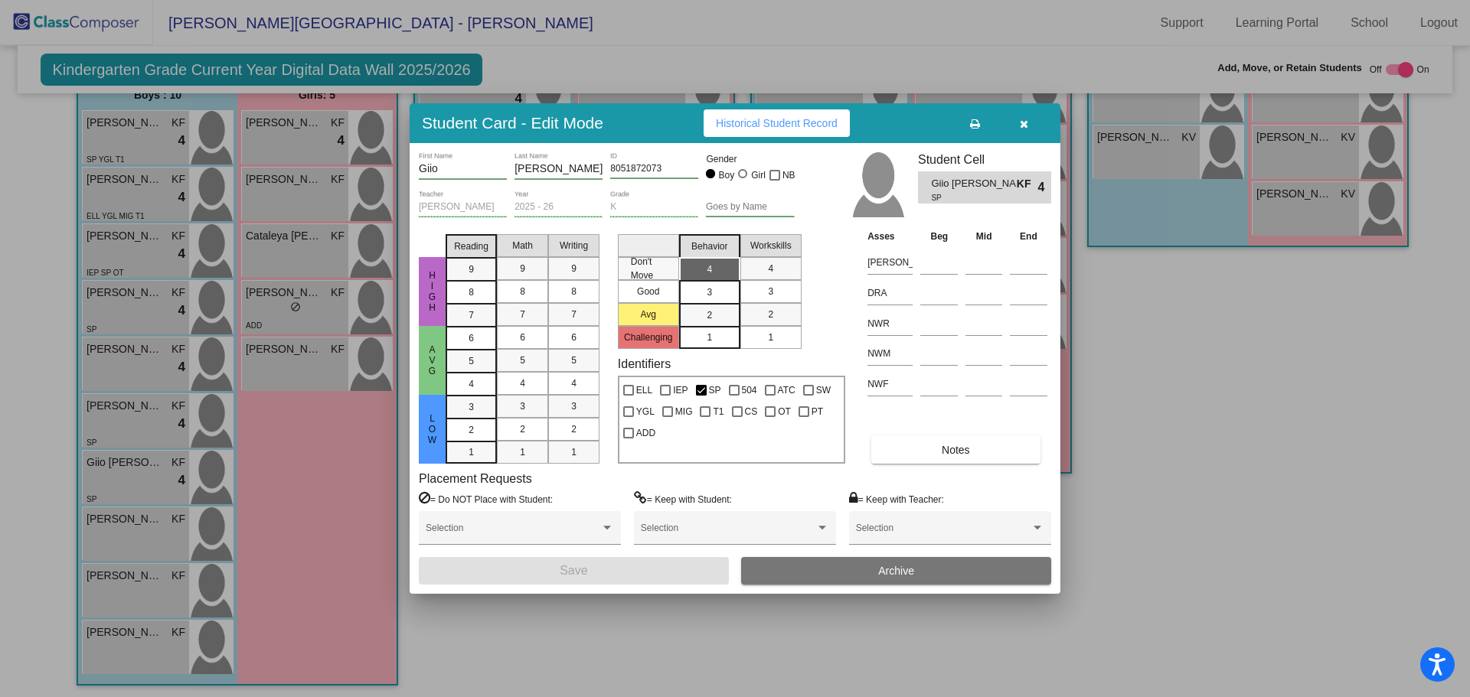
click at [128, 424] on div at bounding box center [735, 348] width 1470 height 697
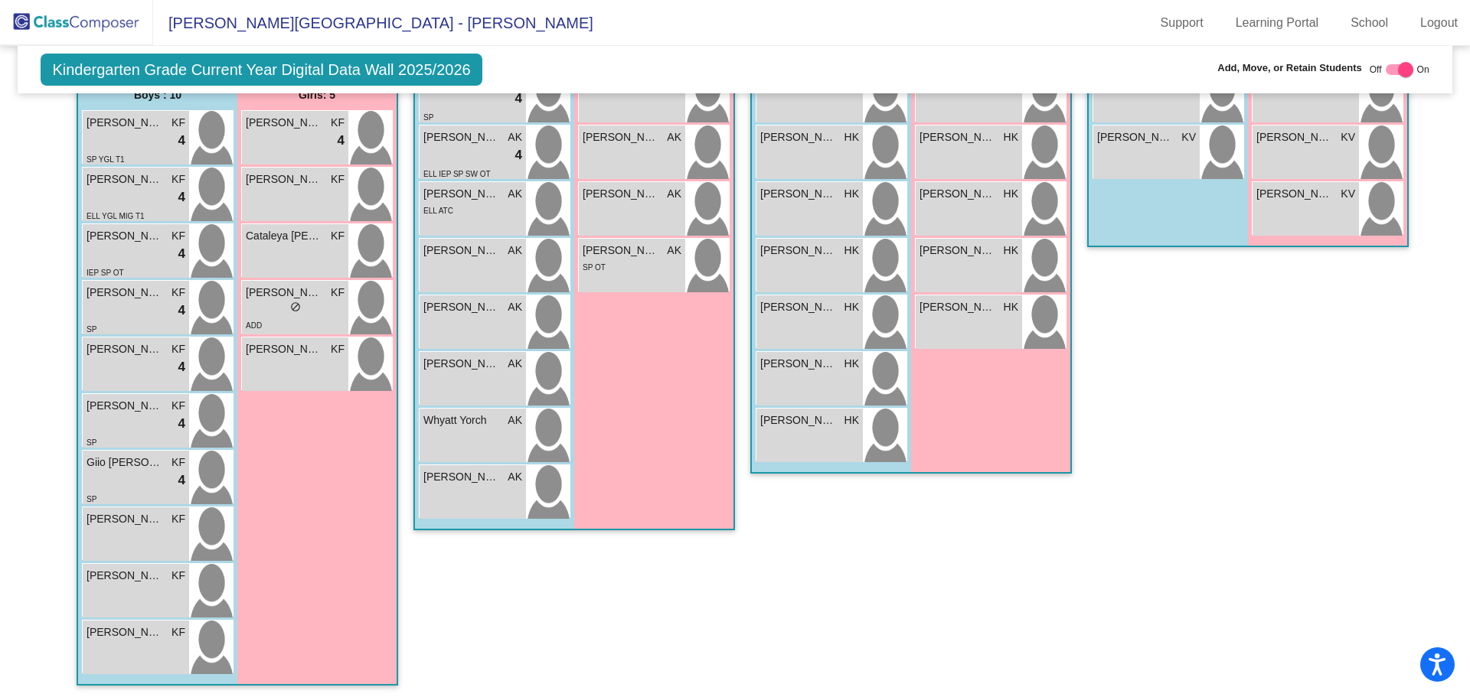
click at [128, 424] on div "lock do_not_disturb_alt 4" at bounding box center [136, 424] width 99 height 20
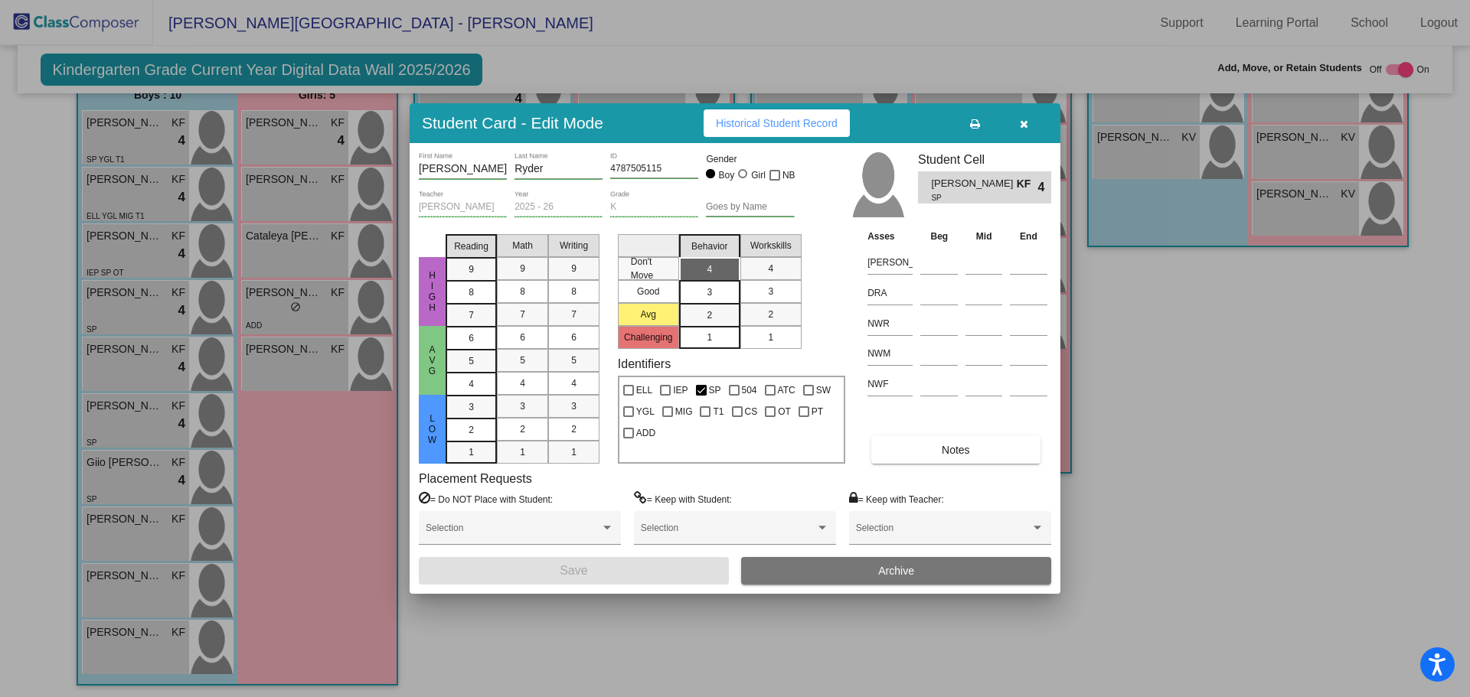
click at [129, 364] on div at bounding box center [735, 348] width 1470 height 697
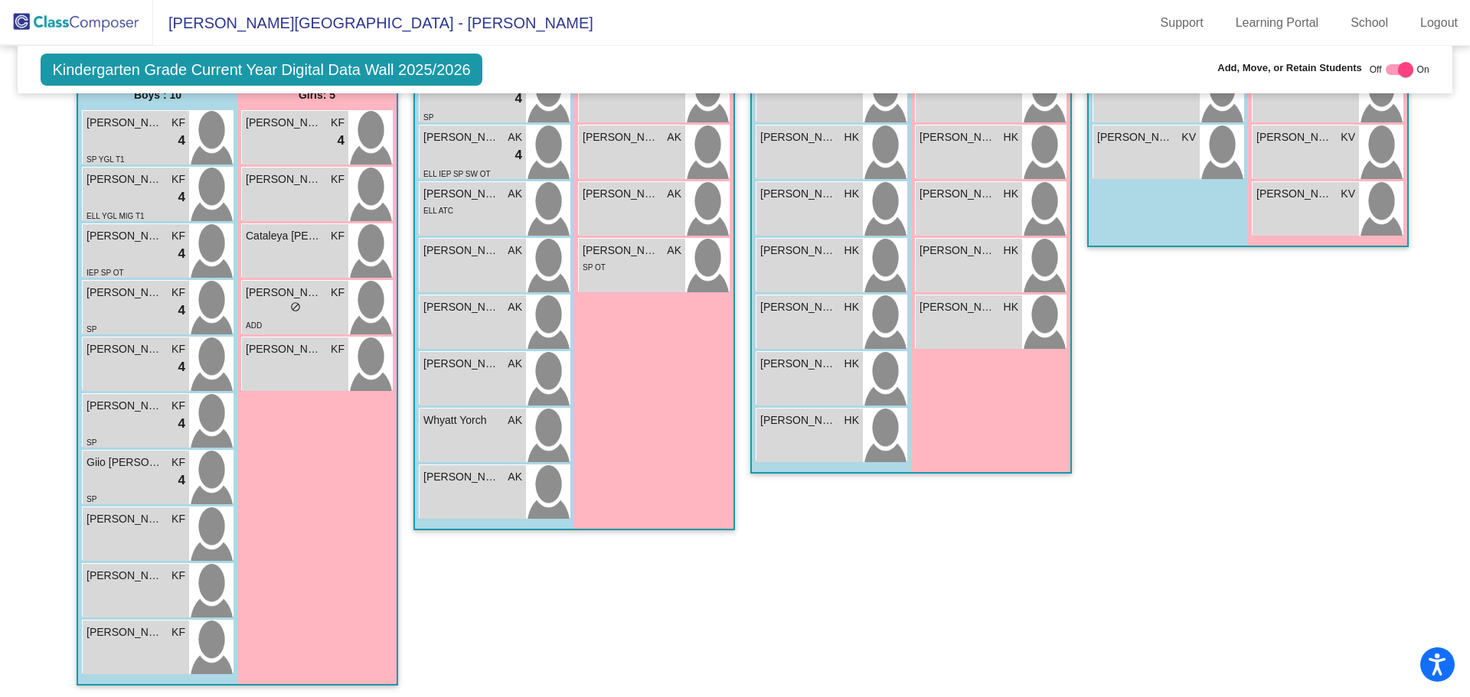
click at [129, 364] on div "lock do_not_disturb_alt 4" at bounding box center [136, 367] width 99 height 20
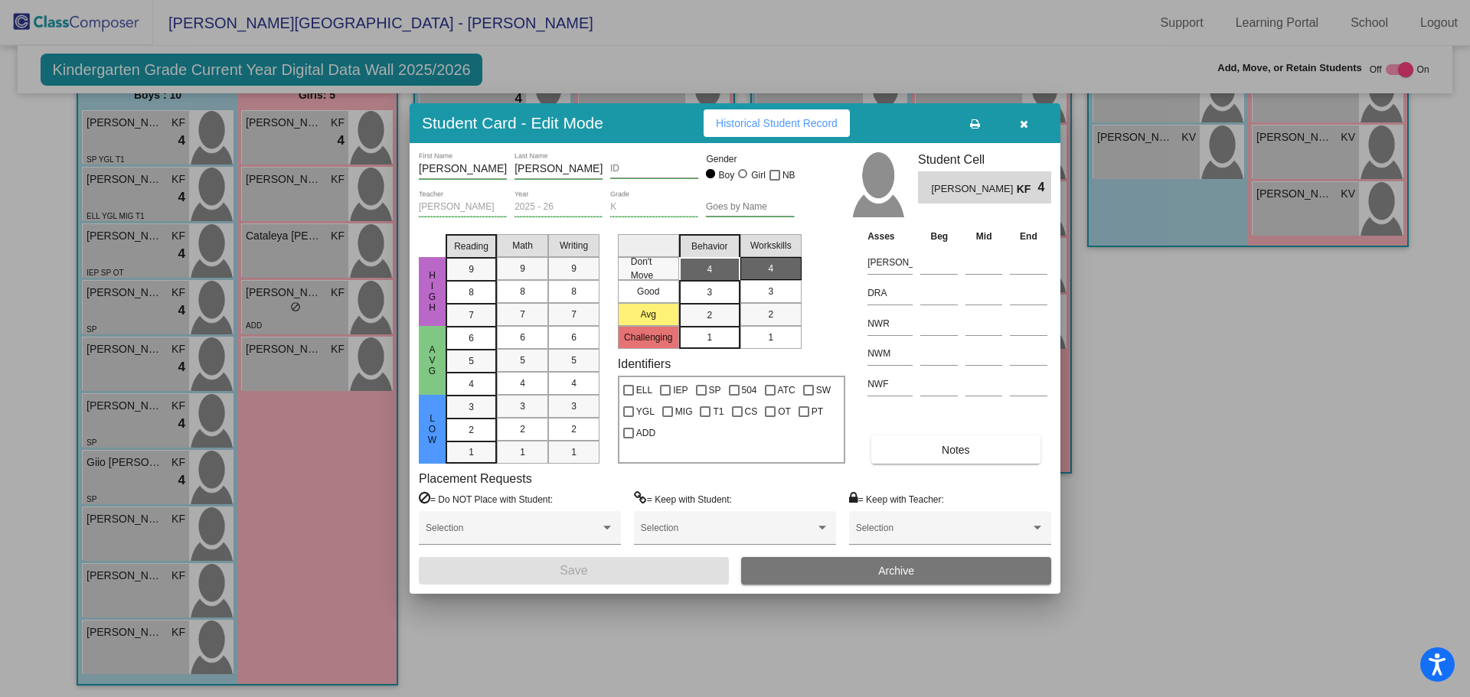
click at [612, 172] on input "ID" at bounding box center [654, 169] width 88 height 11
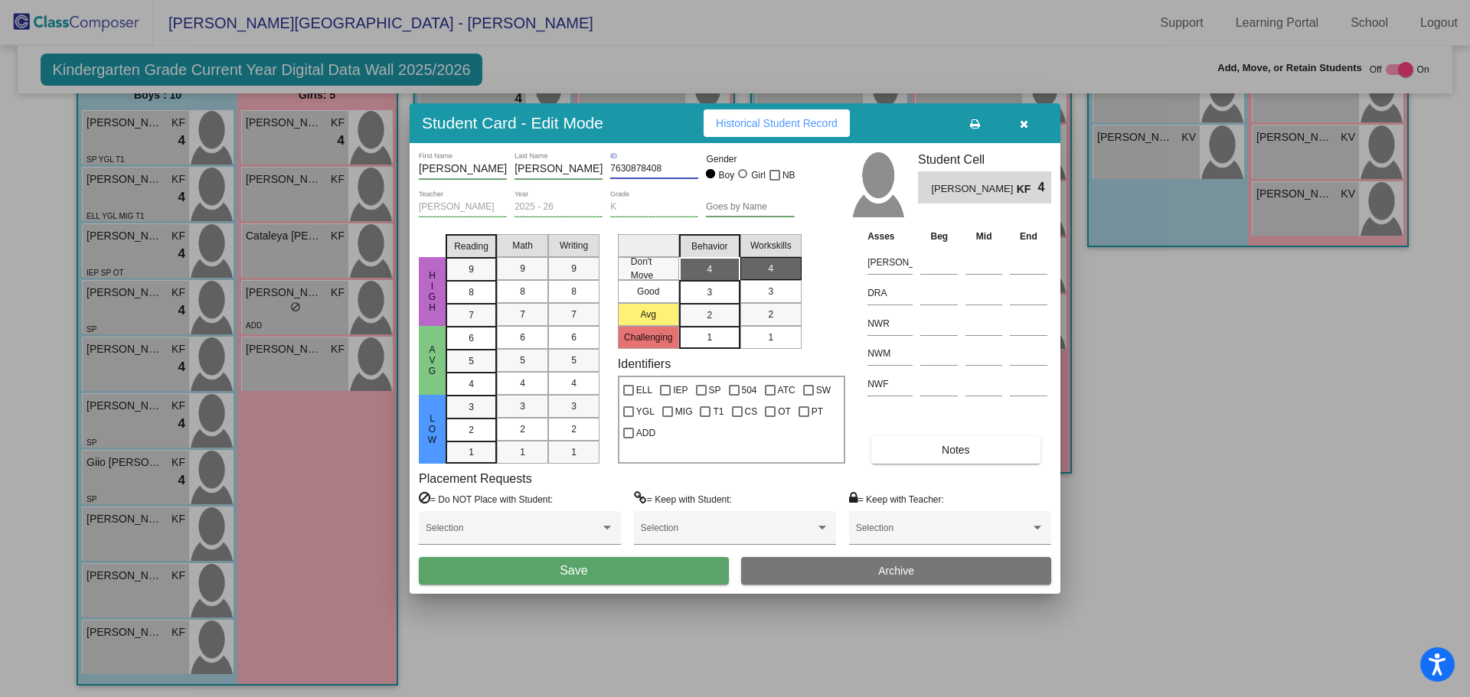
type input "7630878408"
click at [527, 566] on button "Save" at bounding box center [574, 571] width 310 height 28
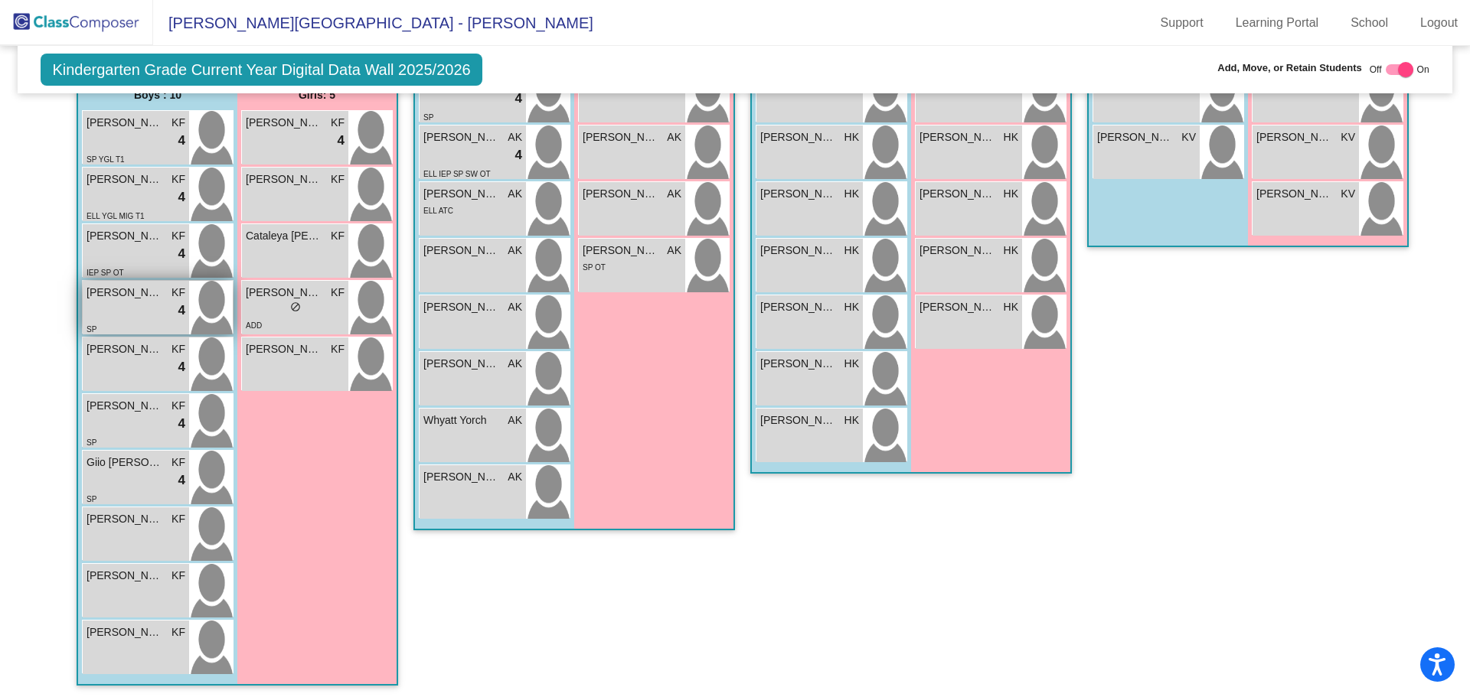
click at [135, 295] on span "[PERSON_NAME]" at bounding box center [125, 293] width 77 height 16
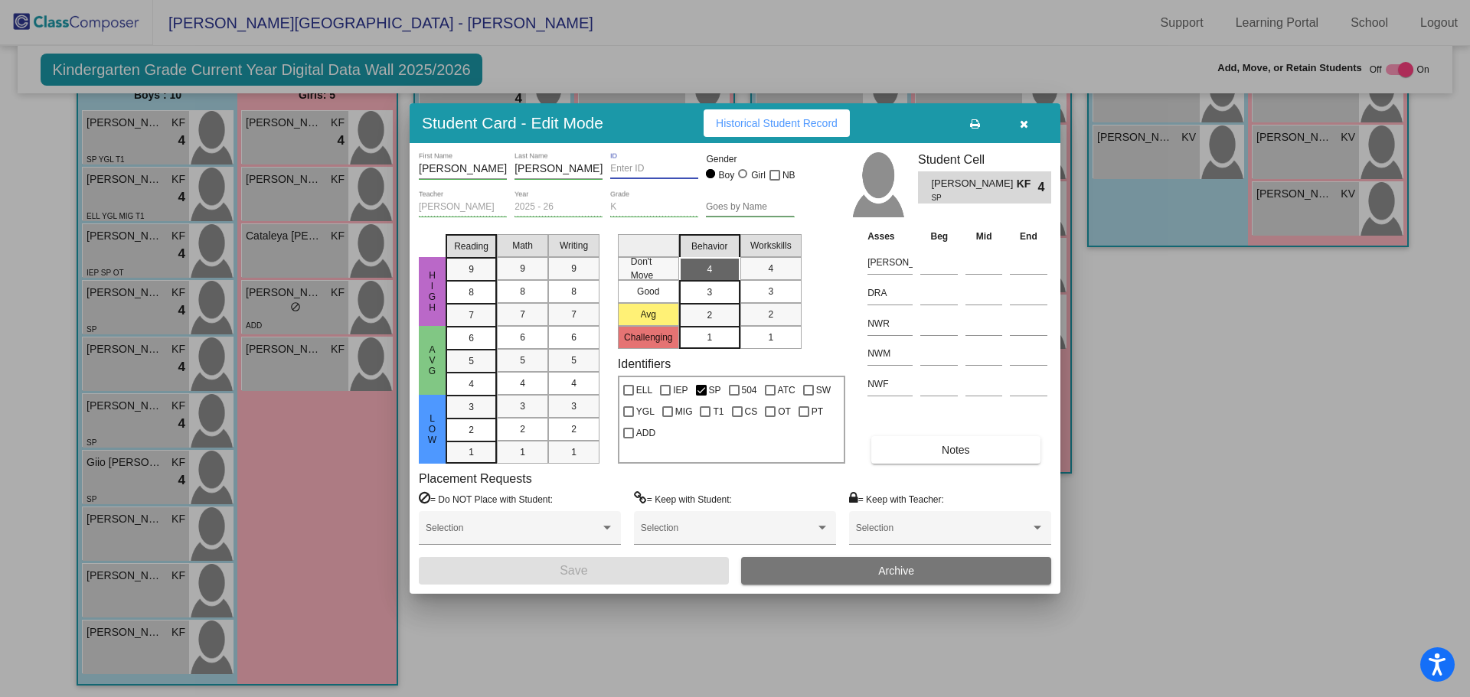
click at [614, 169] on input "ID" at bounding box center [654, 169] width 88 height 11
type input "8276274392"
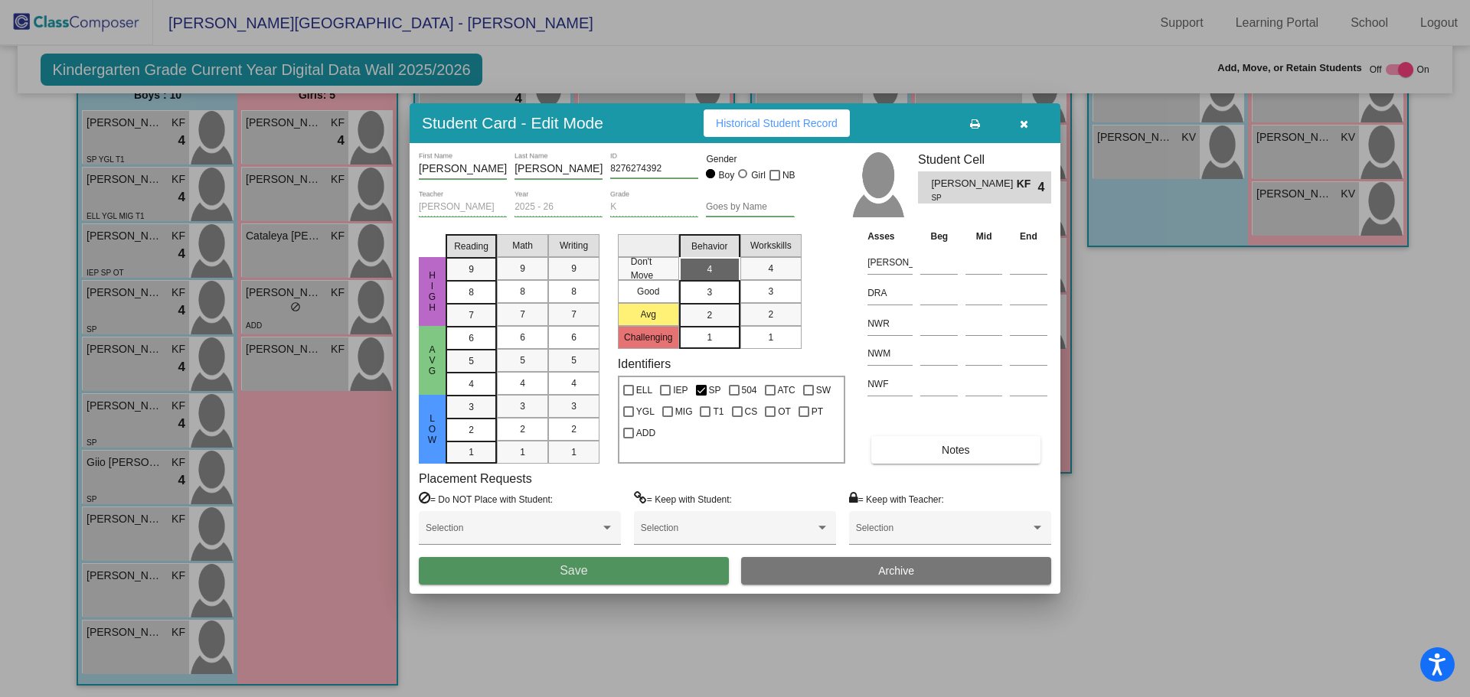
click at [550, 560] on button "Save" at bounding box center [574, 571] width 310 height 28
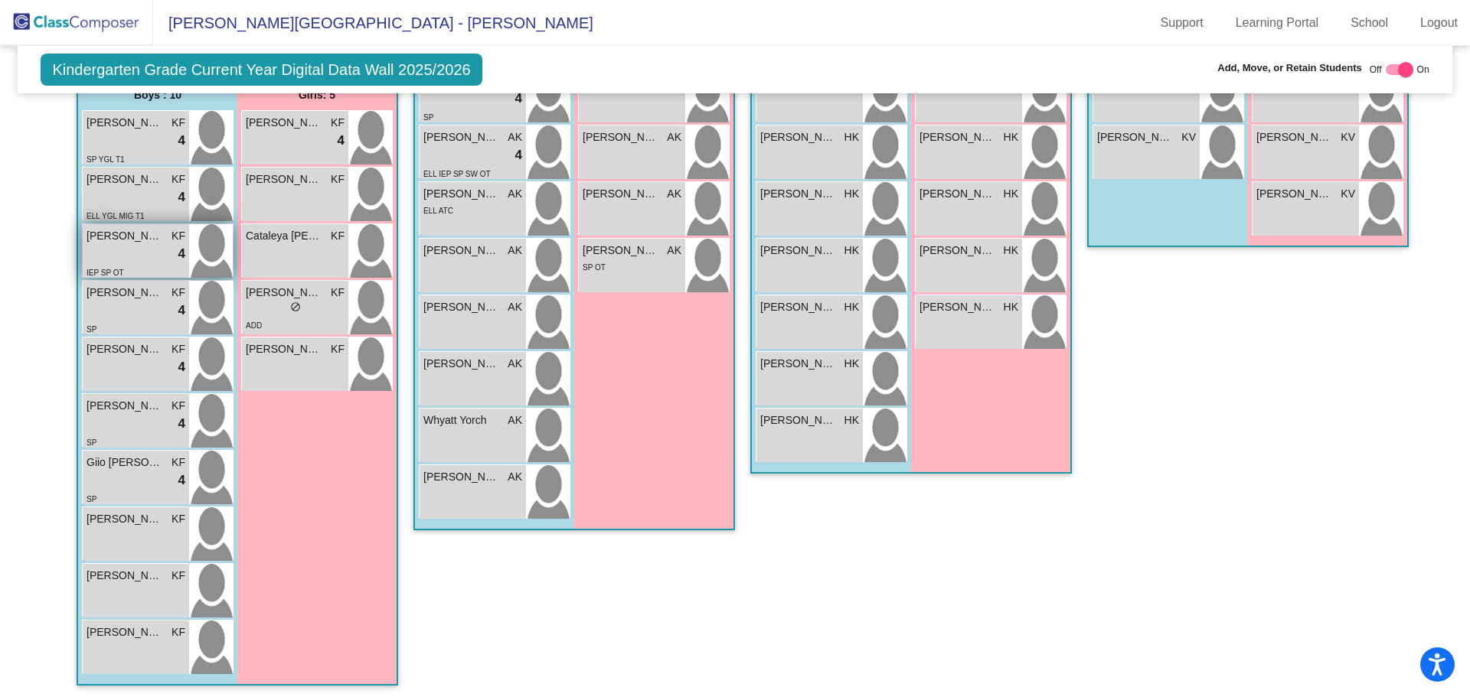
click at [132, 231] on span "[PERSON_NAME]" at bounding box center [125, 236] width 77 height 16
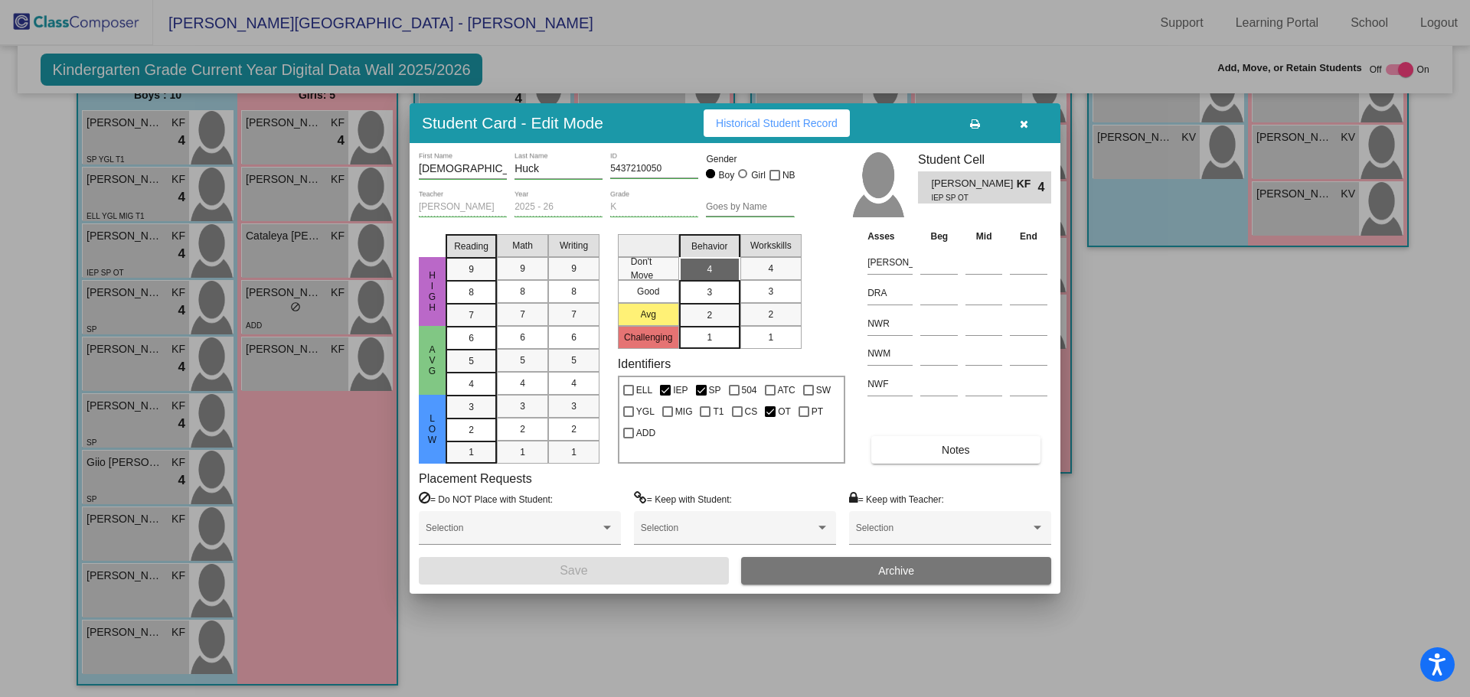
click at [124, 181] on div at bounding box center [735, 348] width 1470 height 697
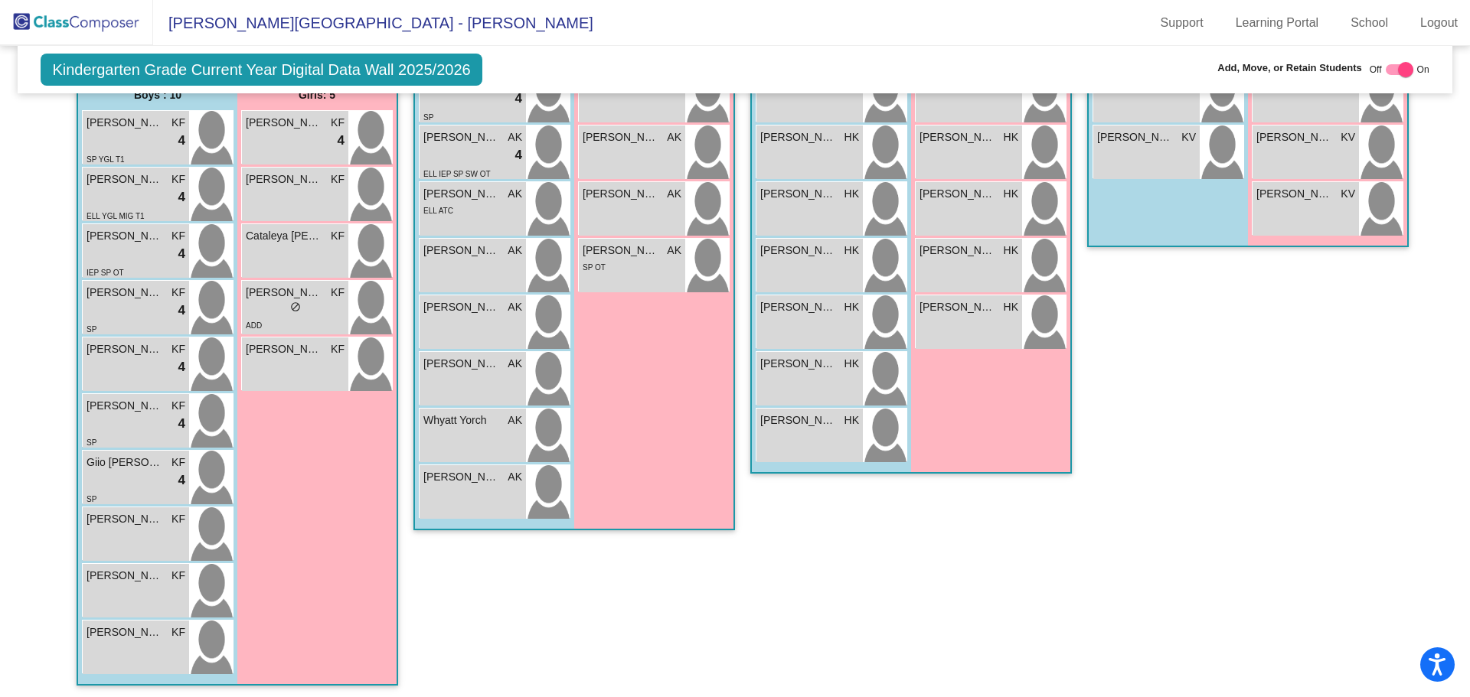
click at [124, 181] on span "[PERSON_NAME]" at bounding box center [125, 179] width 77 height 16
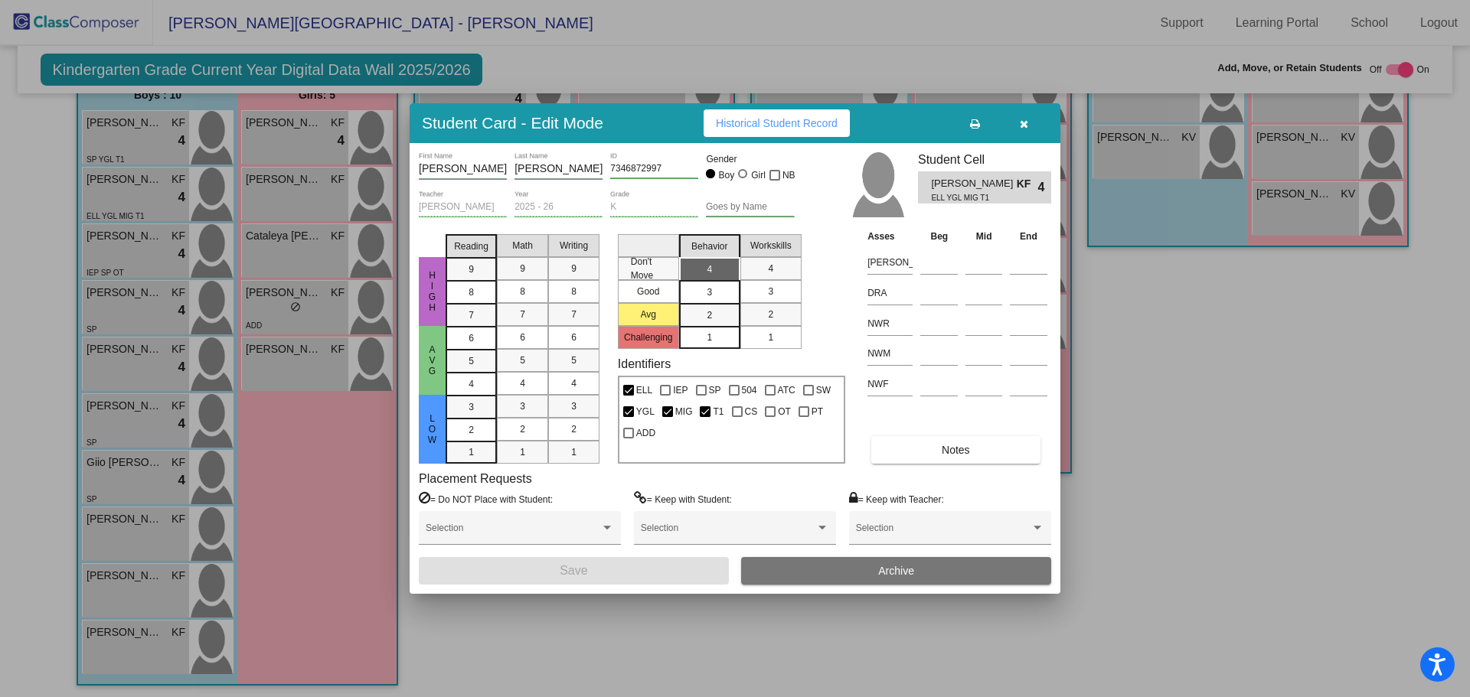
click at [113, 124] on div at bounding box center [735, 348] width 1470 height 697
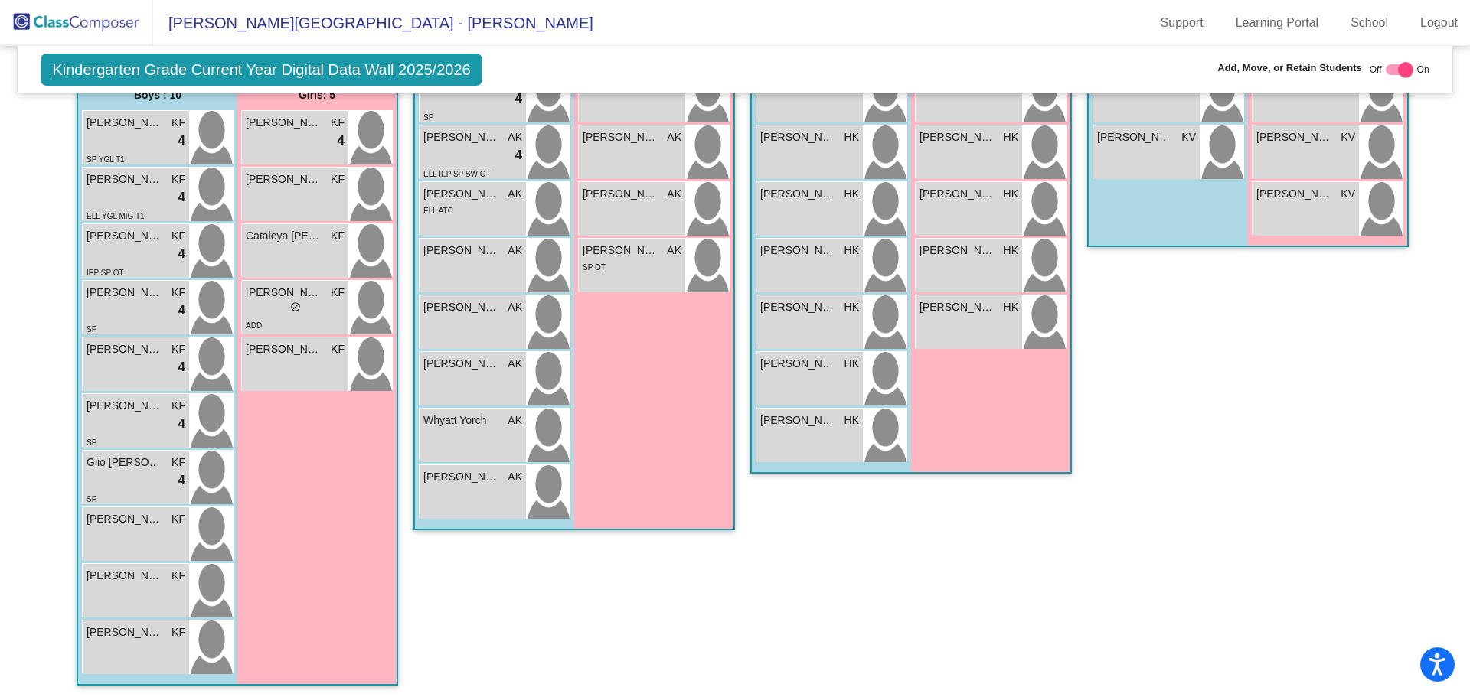
click at [113, 124] on span "[PERSON_NAME] [PERSON_NAME]" at bounding box center [125, 123] width 77 height 16
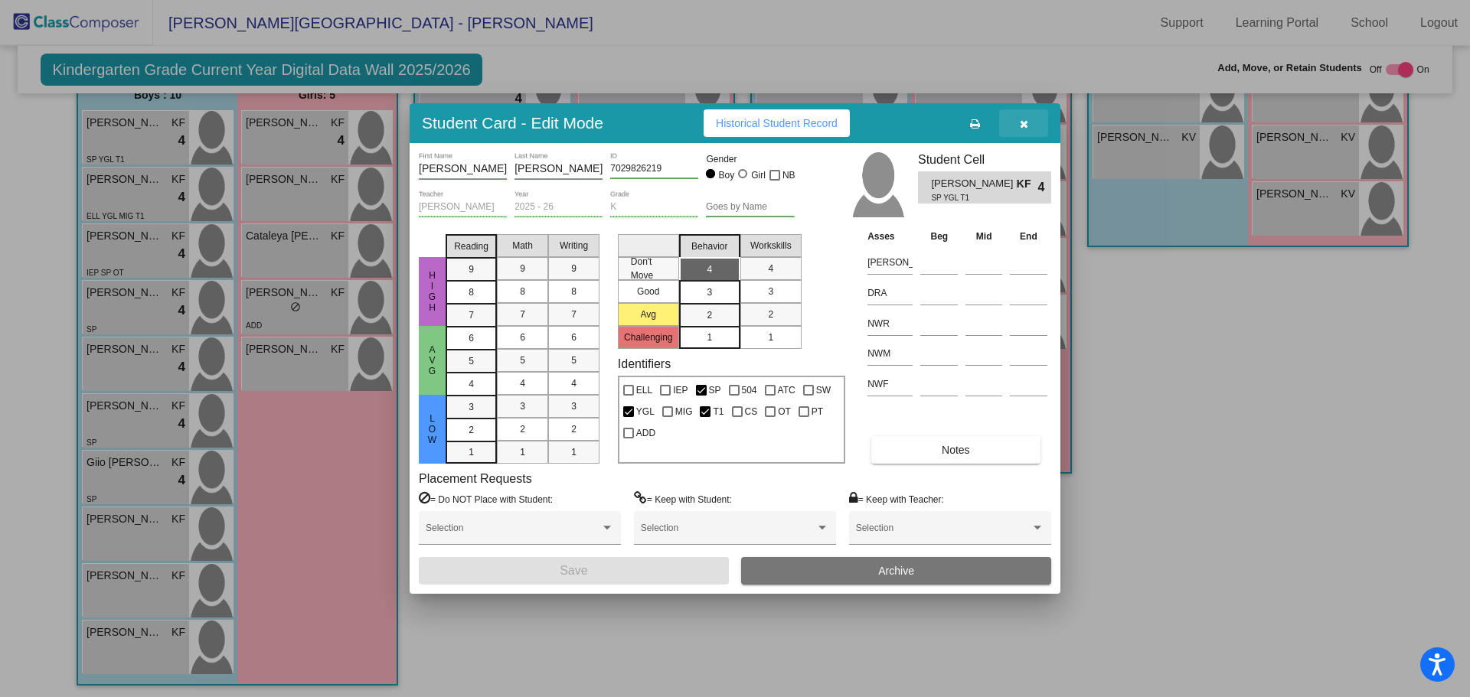
click at [1026, 125] on icon "button" at bounding box center [1024, 124] width 8 height 11
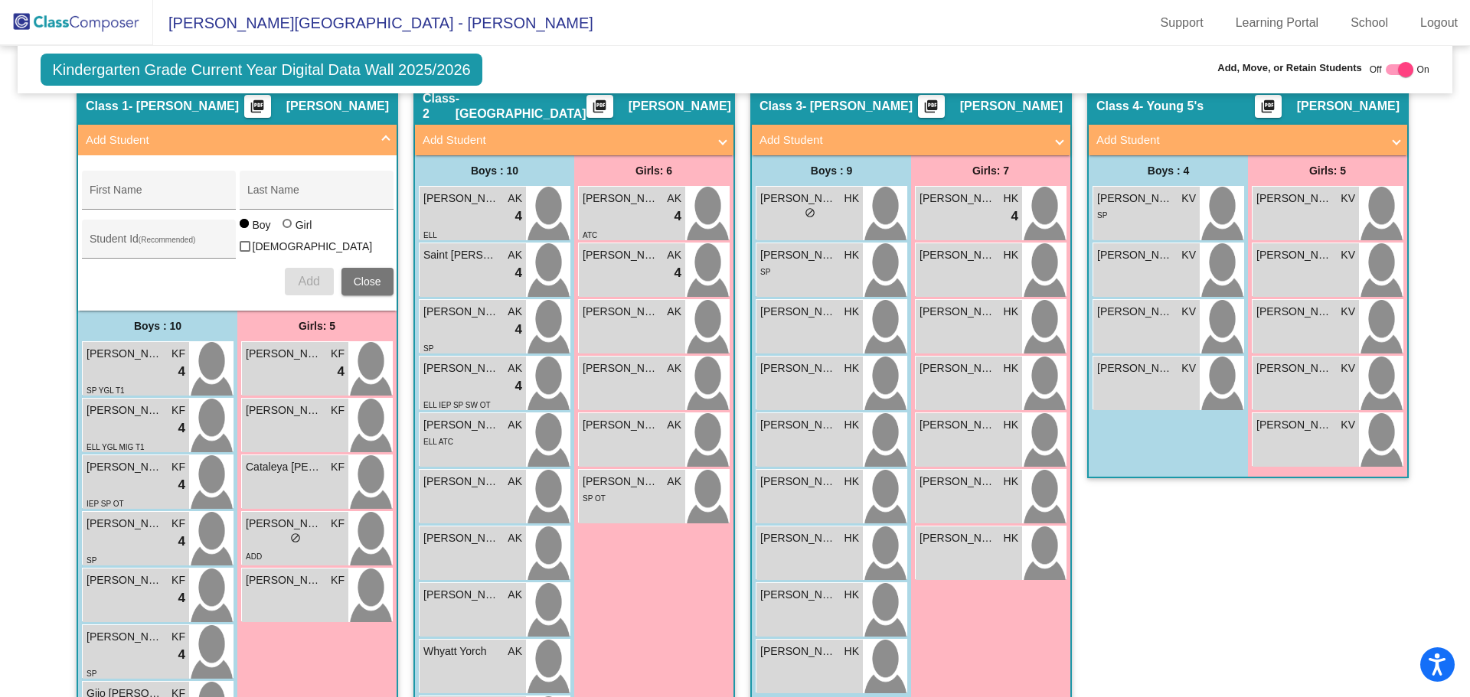
scroll to position [383, 0]
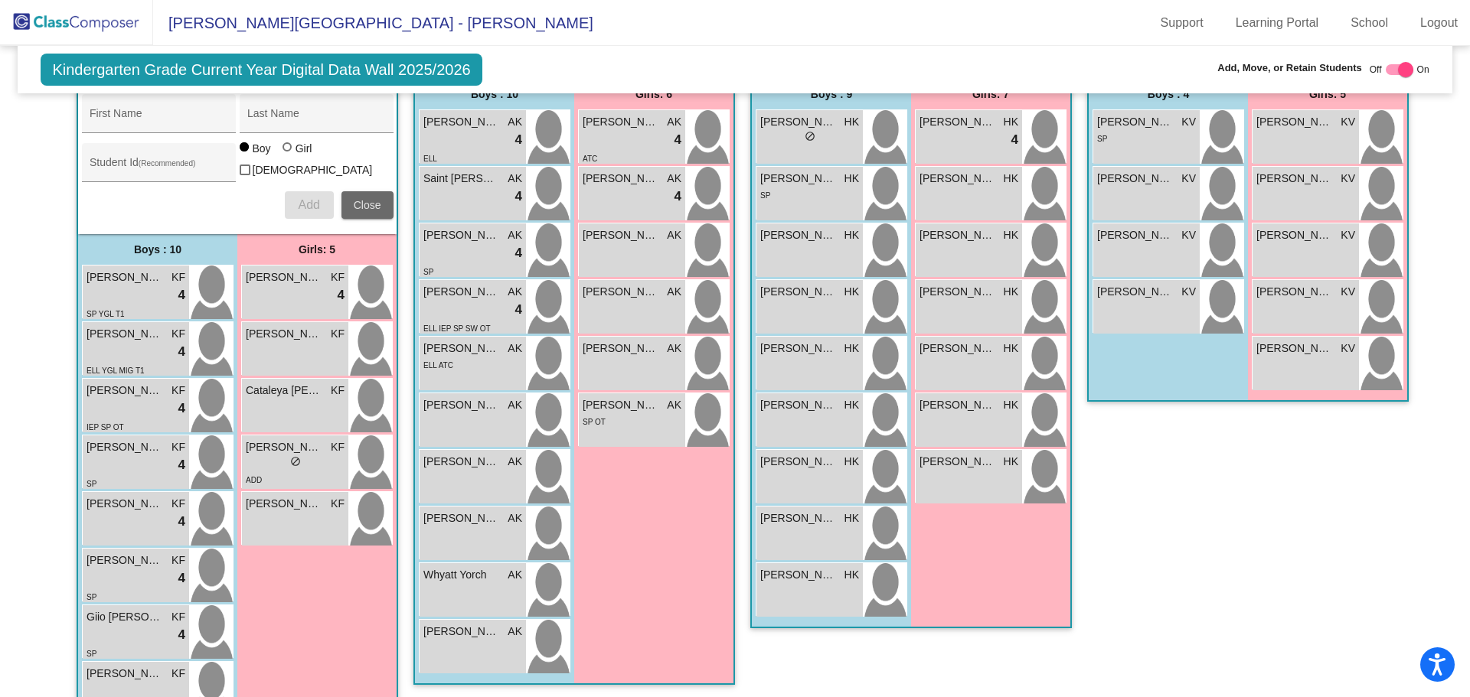
click at [354, 201] on span "Close" at bounding box center [368, 205] width 28 height 12
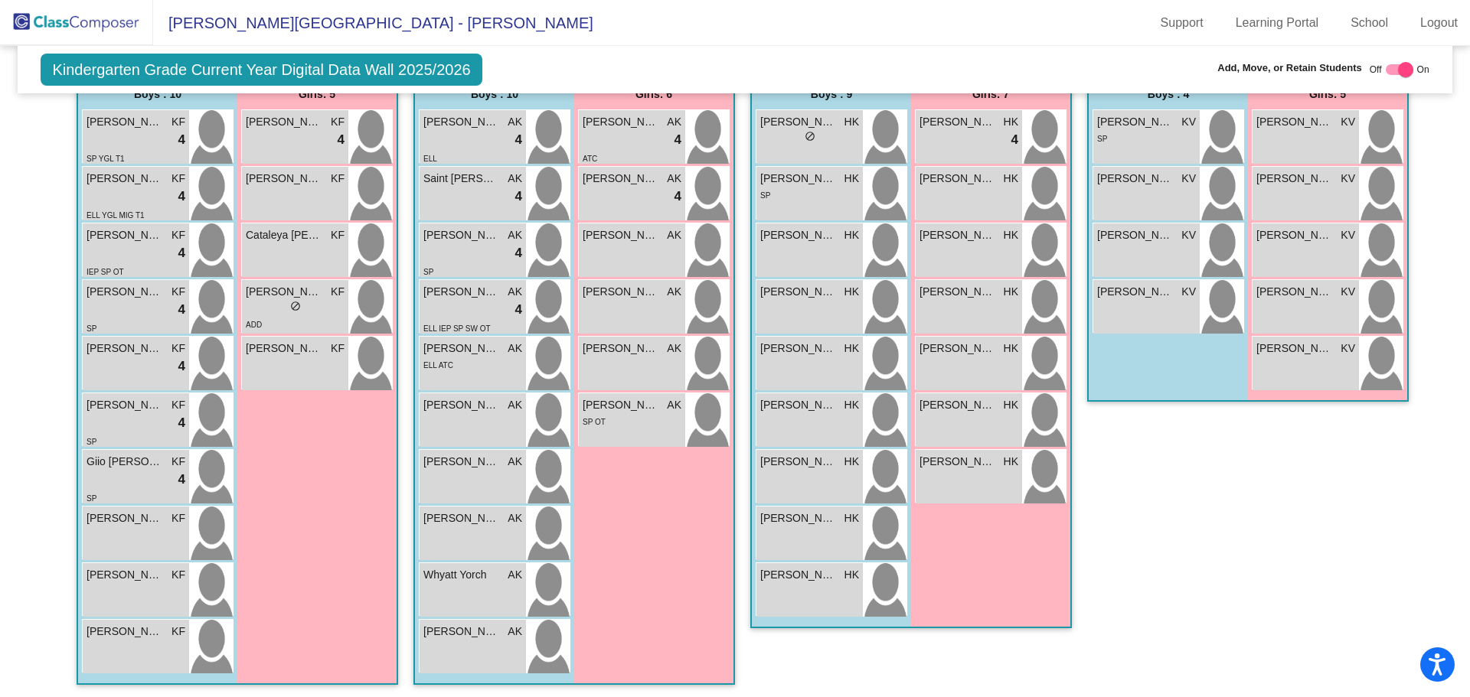
scroll to position [306, 0]
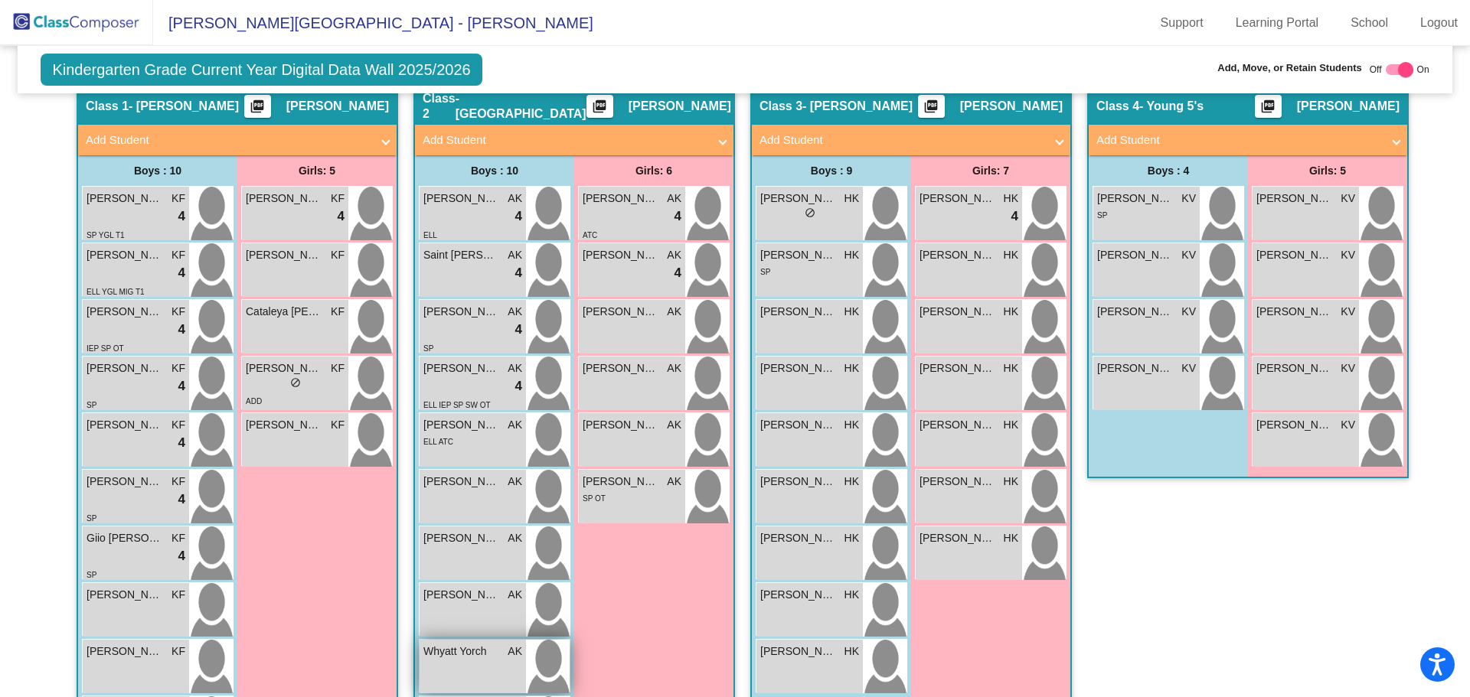
click at [434, 668] on div "Whyatt Yorch AK lock do_not_disturb_alt" at bounding box center [472, 667] width 106 height 54
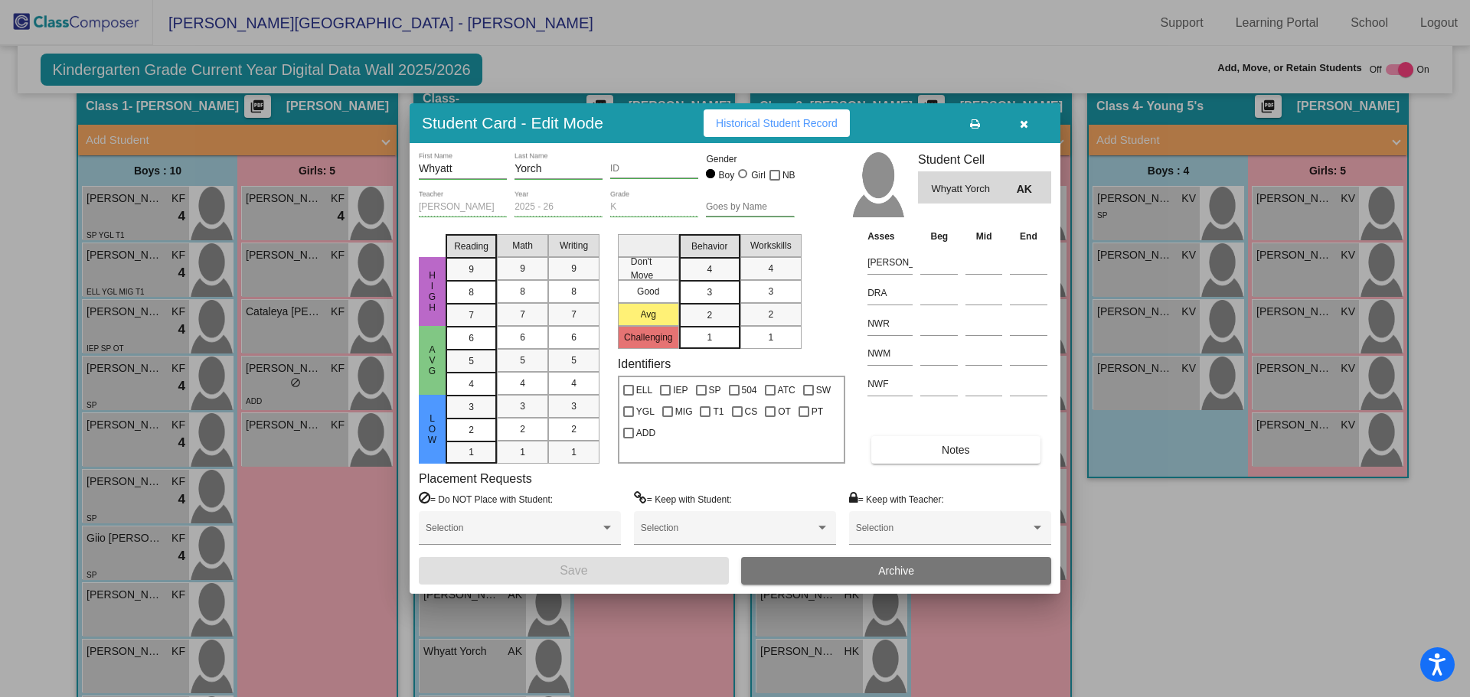
click at [884, 569] on span "Archive" at bounding box center [896, 571] width 36 height 12
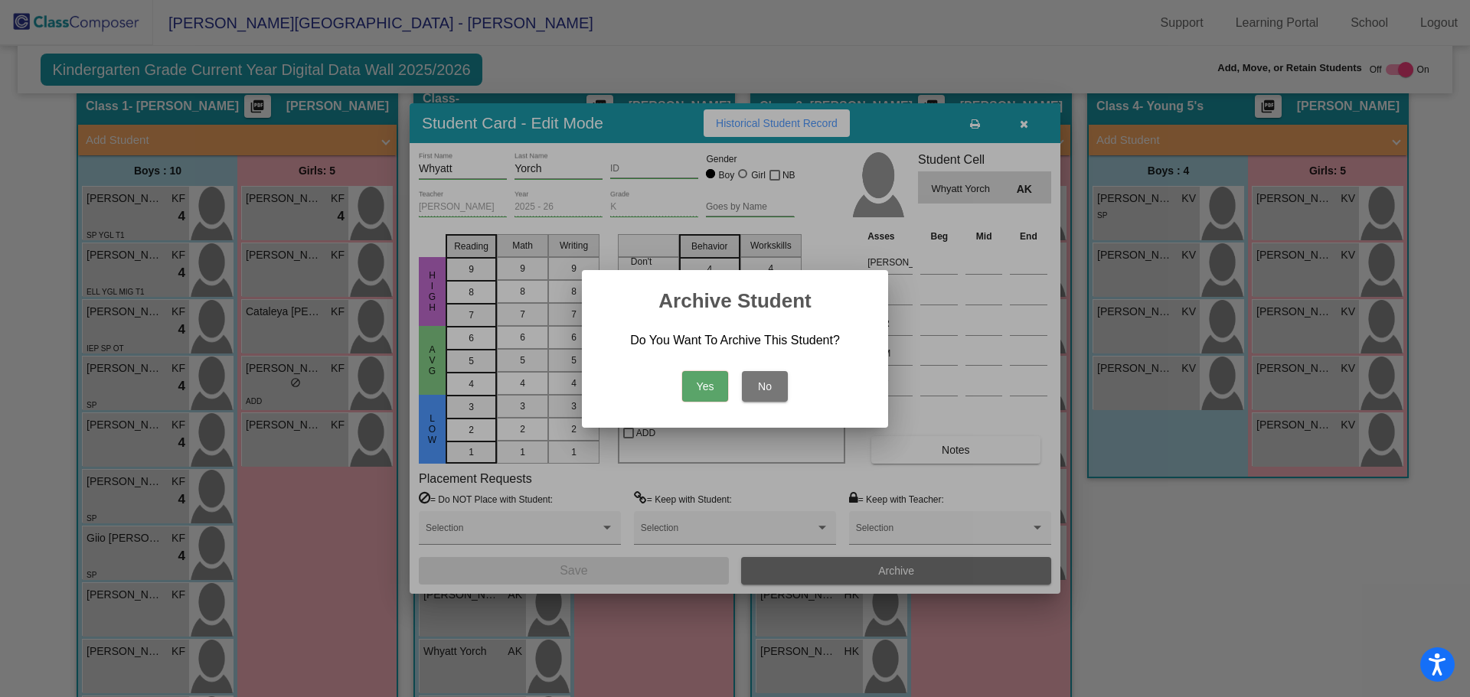
click at [698, 387] on button "Yes" at bounding box center [705, 386] width 46 height 31
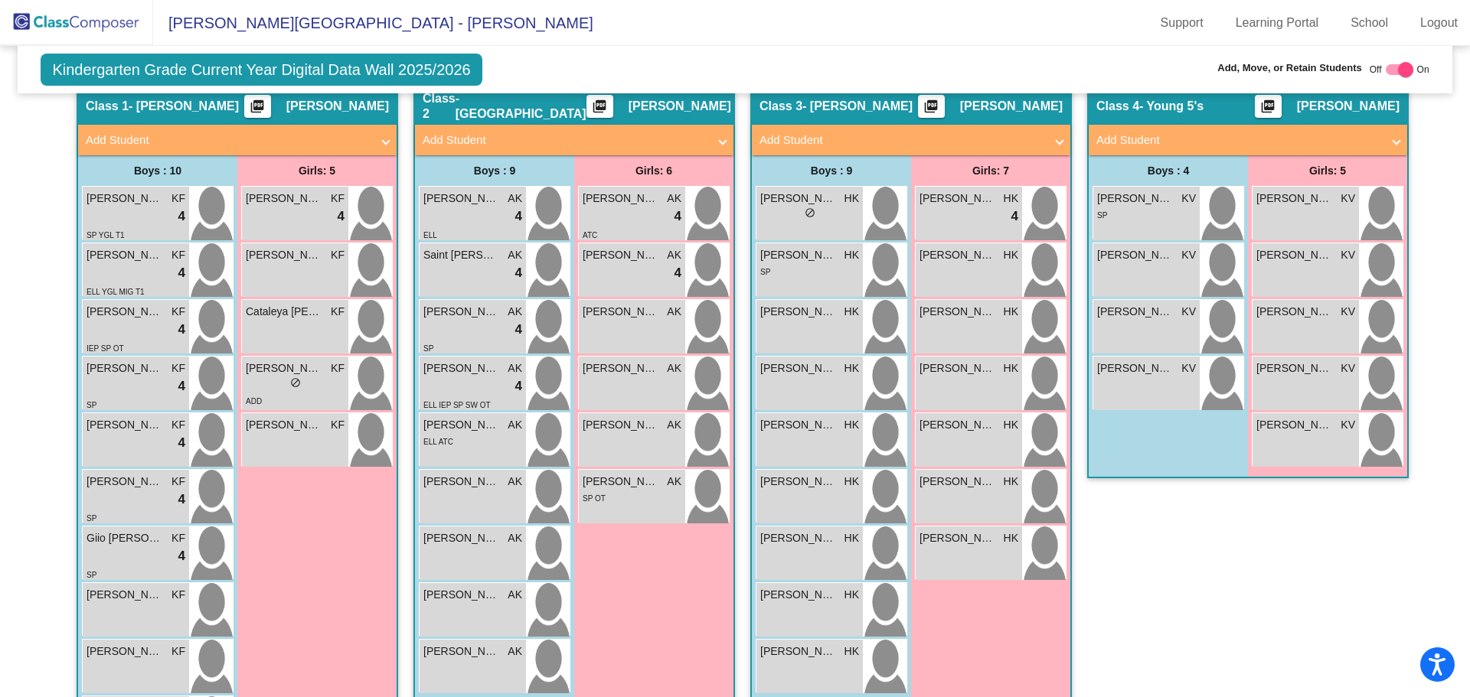
click at [253, 22] on span "[PERSON_NAME][GEOGRAPHIC_DATA] - [PERSON_NAME]" at bounding box center [373, 23] width 440 height 24
click at [312, 22] on span "[PERSON_NAME][GEOGRAPHIC_DATA] - [PERSON_NAME]" at bounding box center [373, 23] width 440 height 24
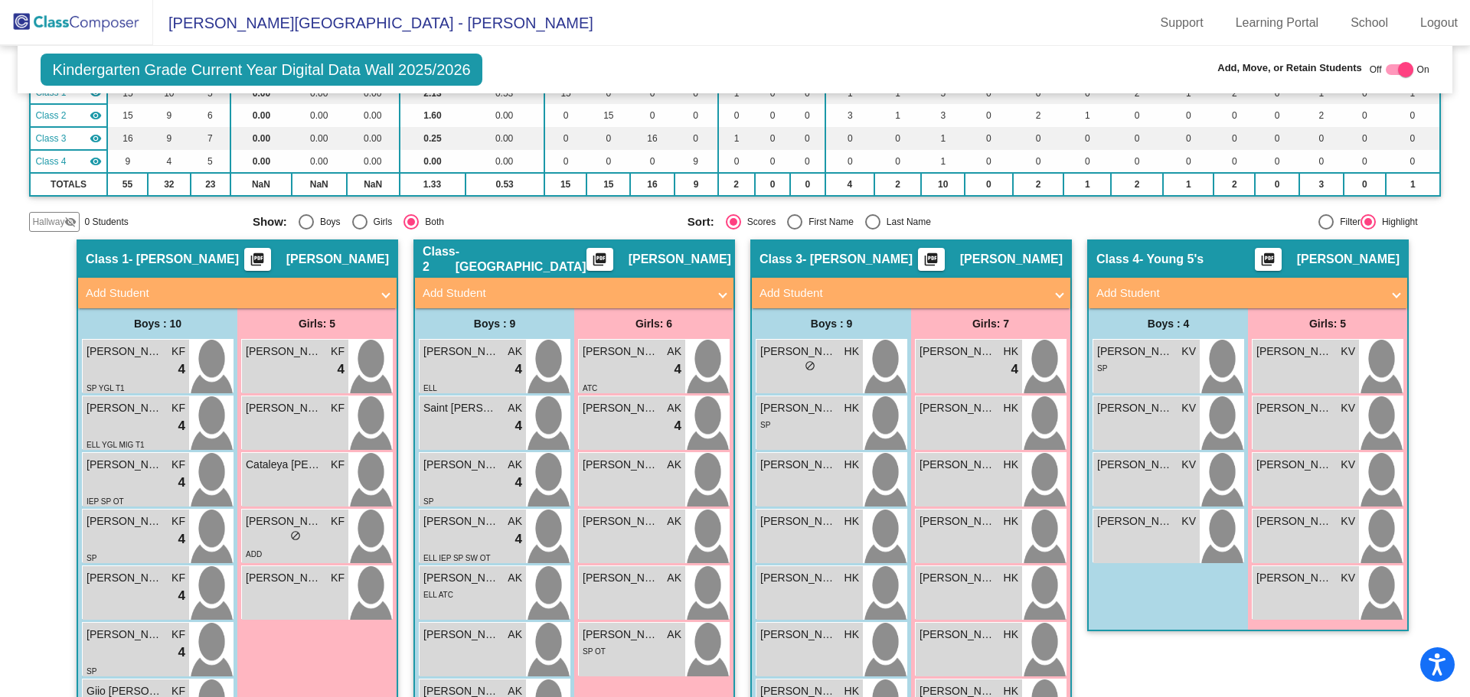
scroll to position [0, 0]
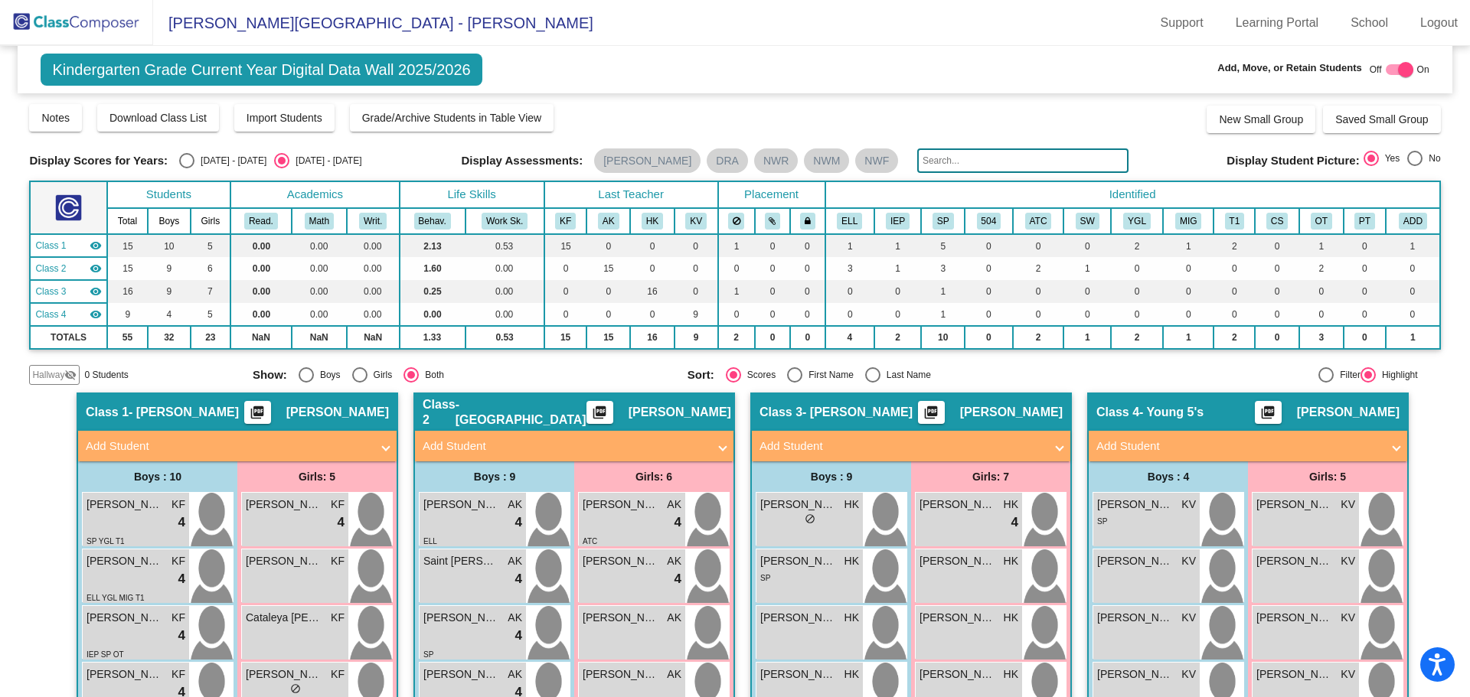
click at [1369, 70] on span "Off" at bounding box center [1375, 70] width 12 height 14
click at [1386, 67] on div at bounding box center [1400, 69] width 28 height 11
checkbox input "false"
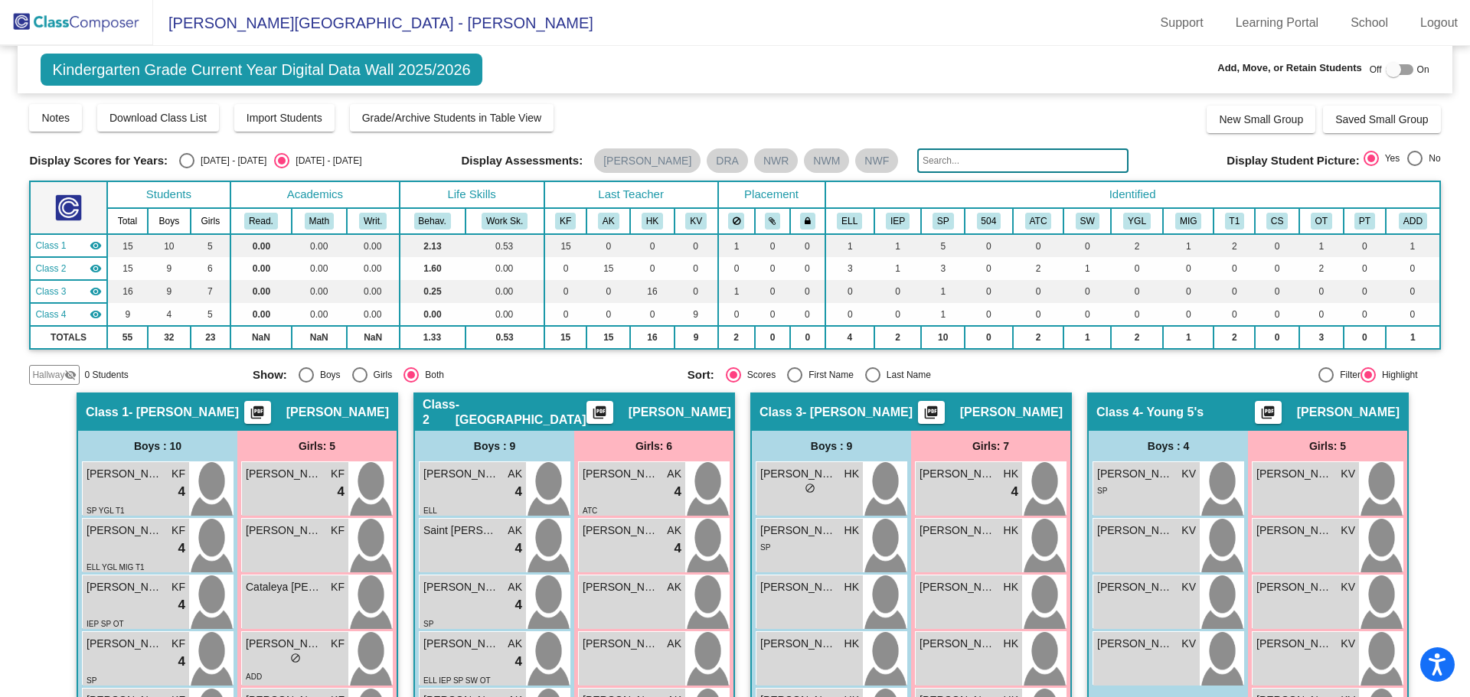
click at [53, 19] on img at bounding box center [76, 22] width 153 height 45
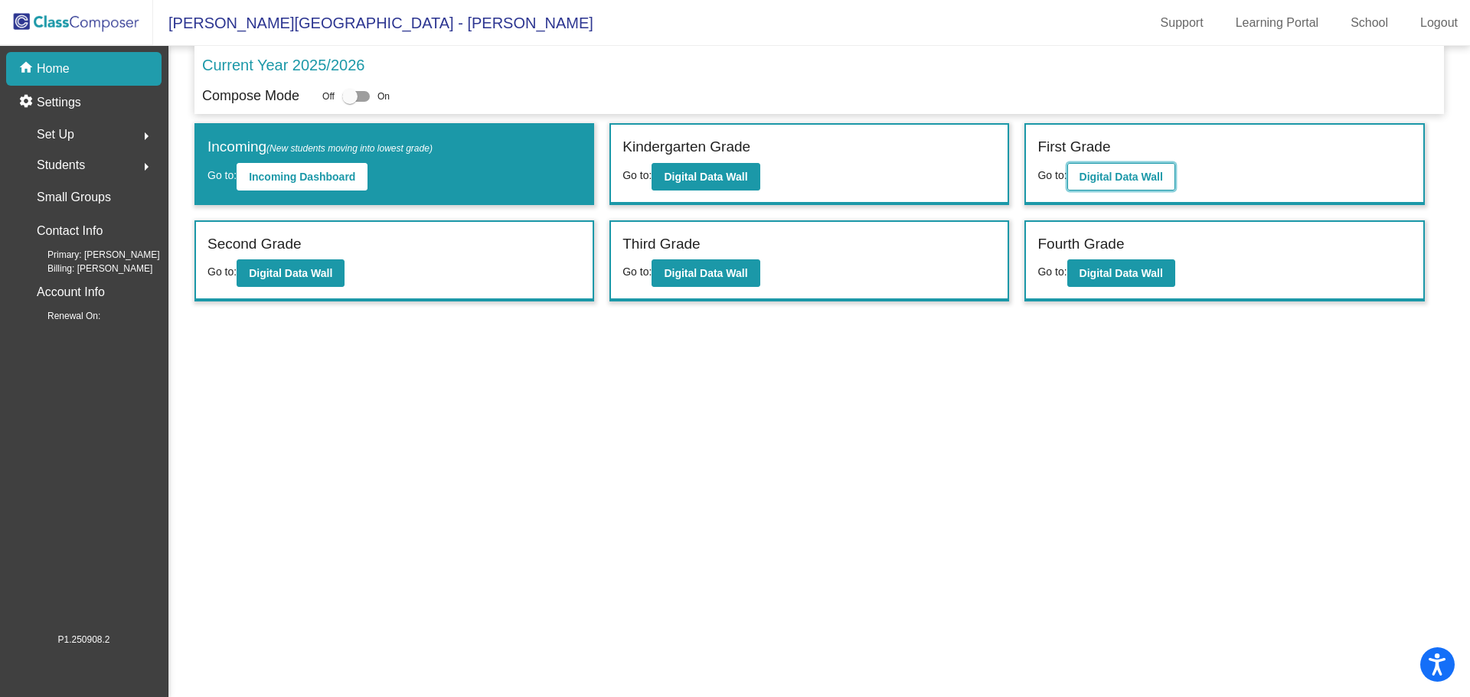
click at [1105, 171] on b "Digital Data Wall" at bounding box center [1120, 177] width 83 height 12
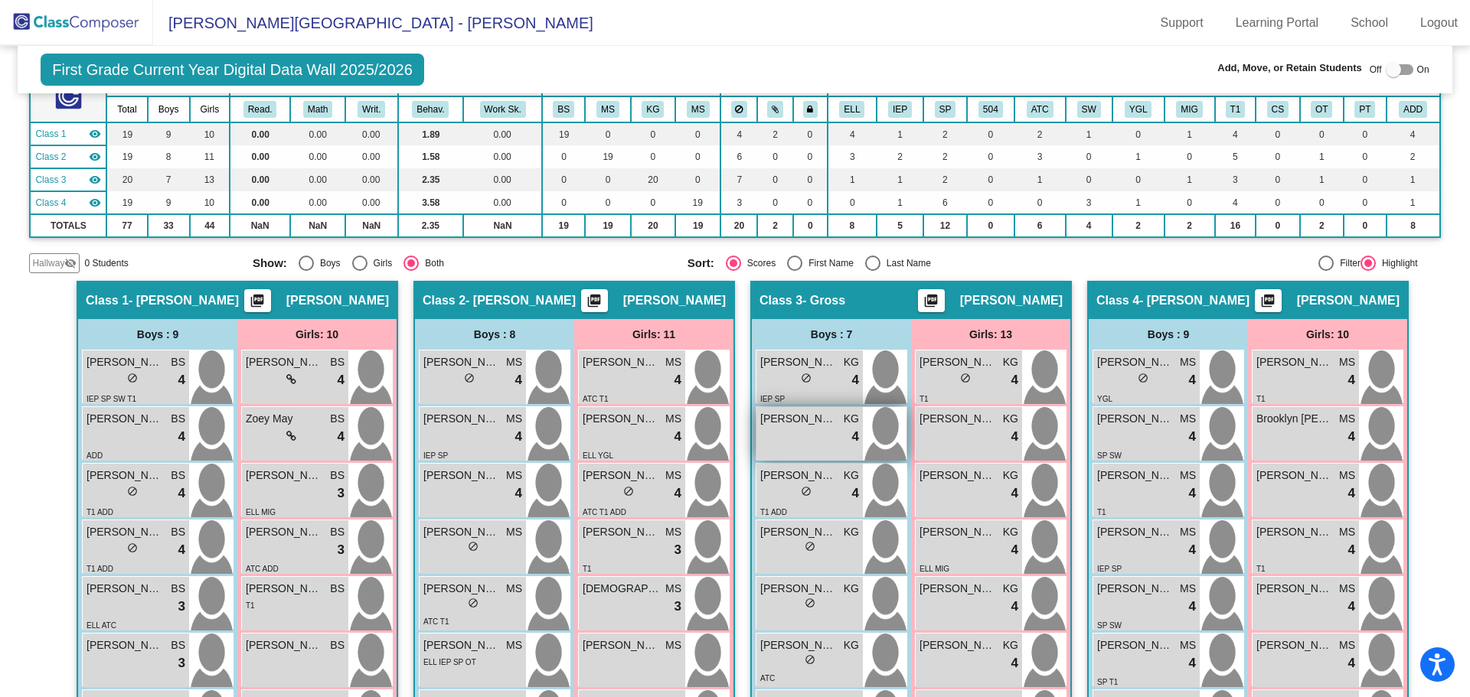
scroll to position [295, 0]
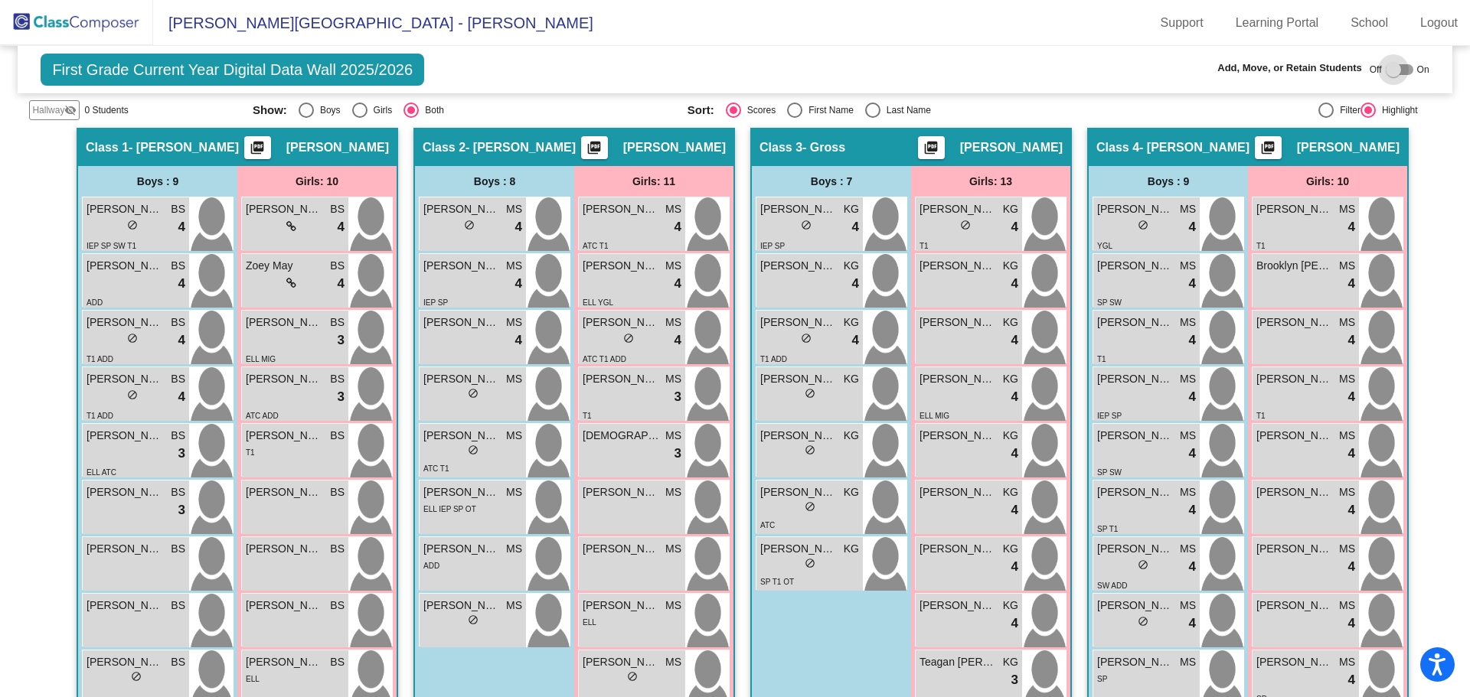
click at [1397, 65] on div at bounding box center [1400, 69] width 28 height 11
checkbox input "true"
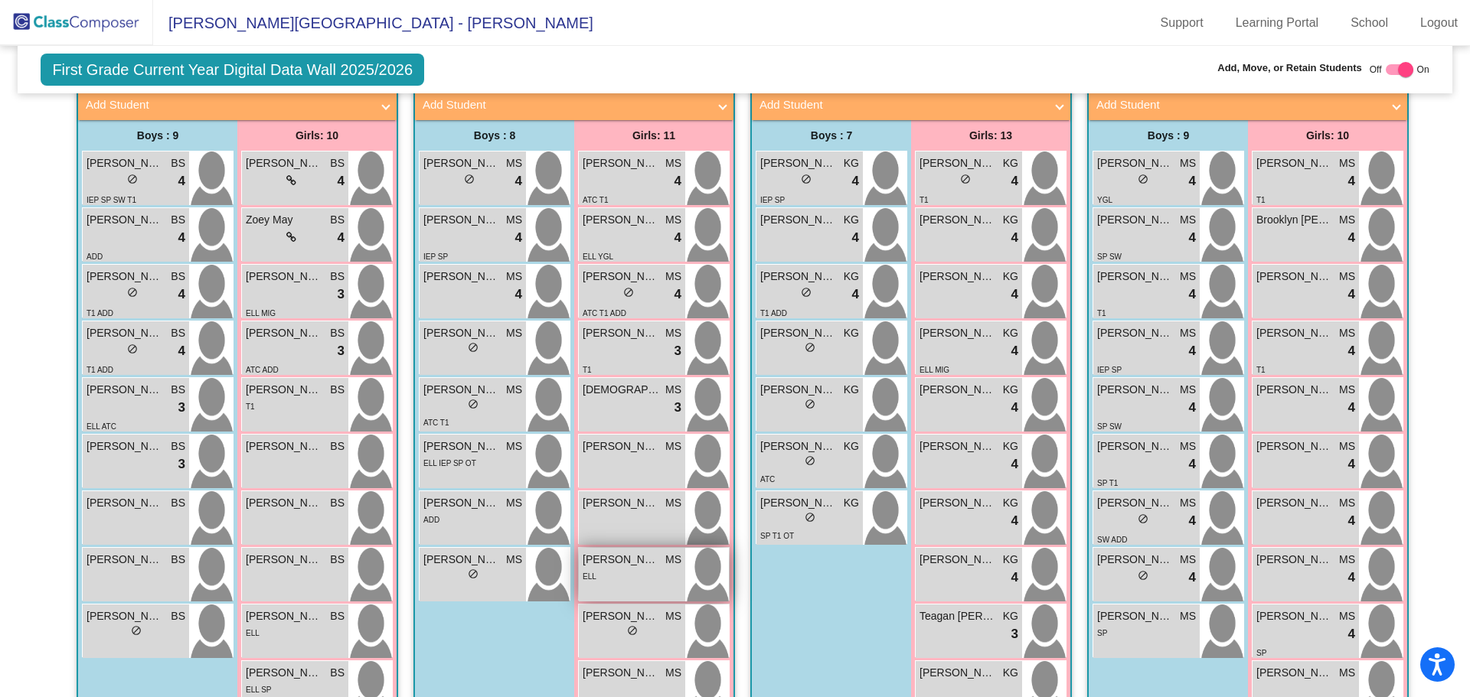
scroll to position [449, 0]
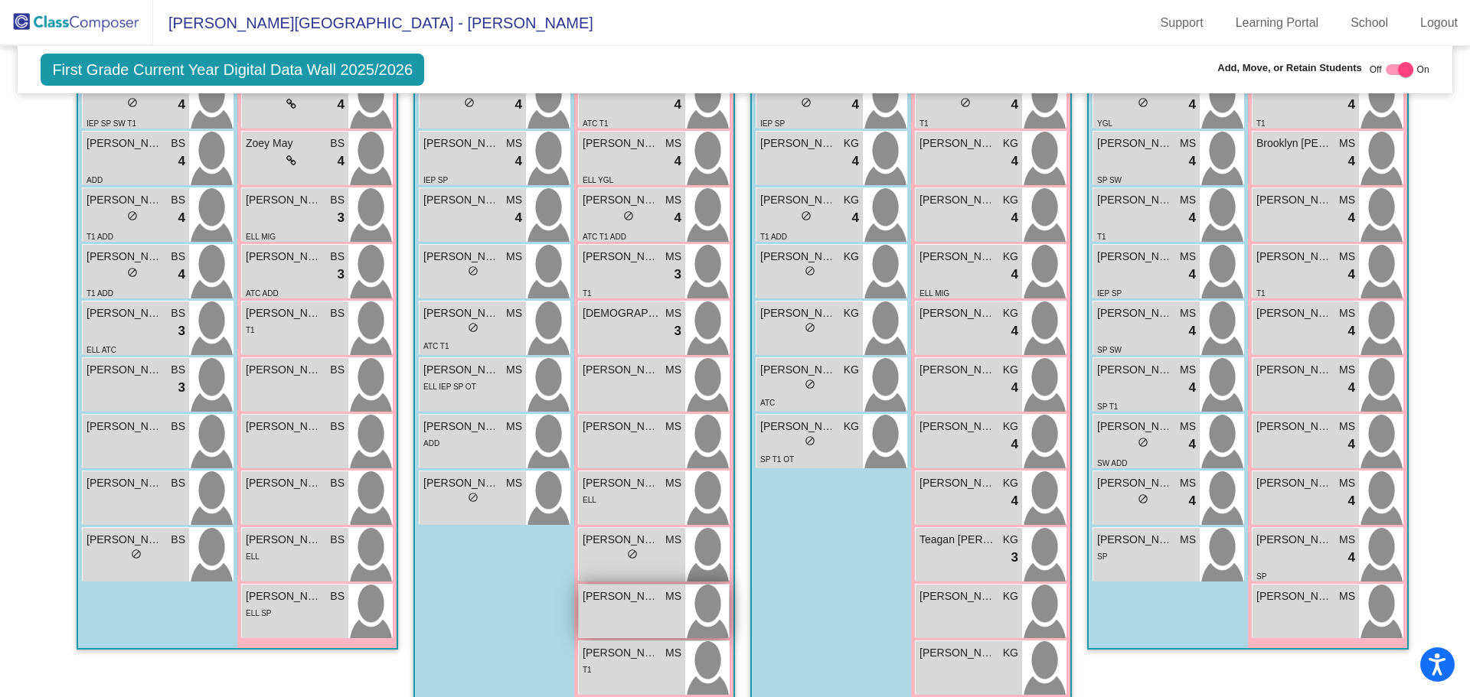
click at [626, 585] on div "[PERSON_NAME] MS lock do_not_disturb_alt" at bounding box center [632, 612] width 106 height 54
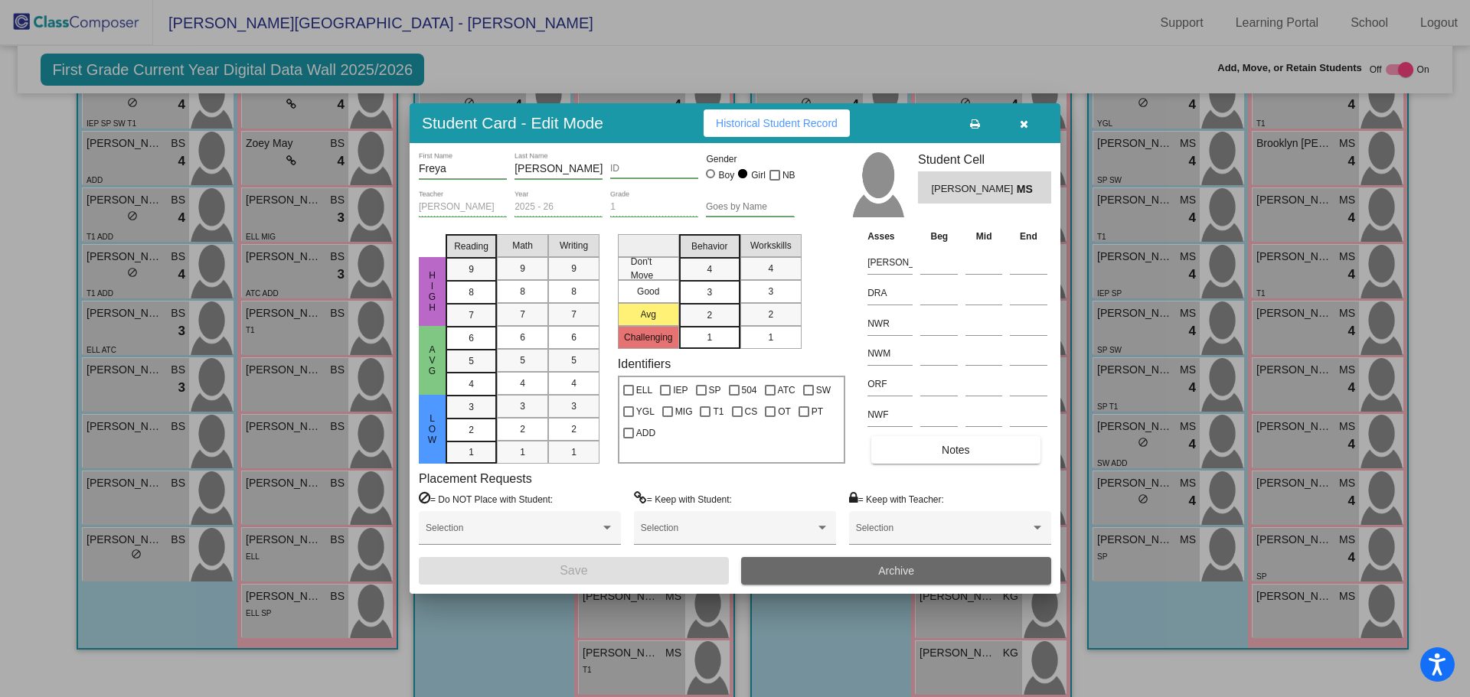
click at [783, 568] on button "Archive" at bounding box center [896, 571] width 310 height 28
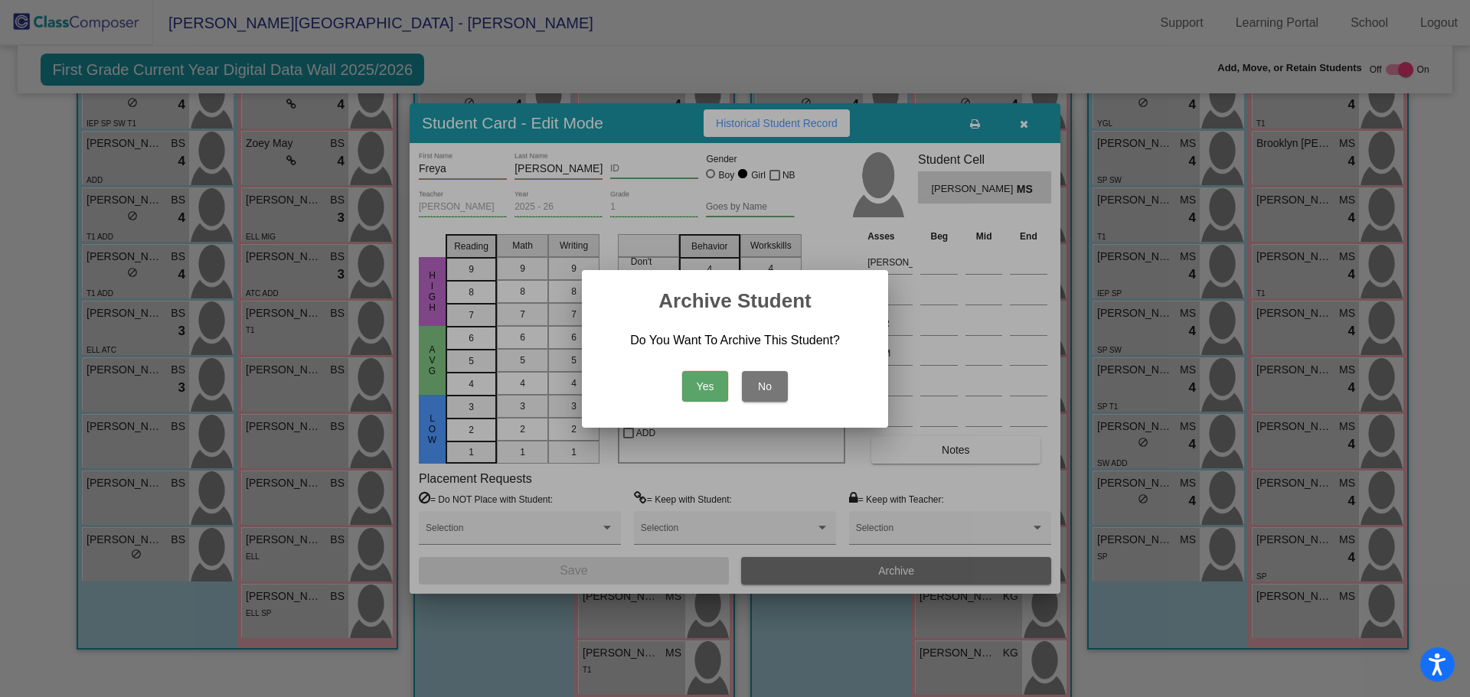
click at [697, 390] on button "Yes" at bounding box center [705, 386] width 46 height 31
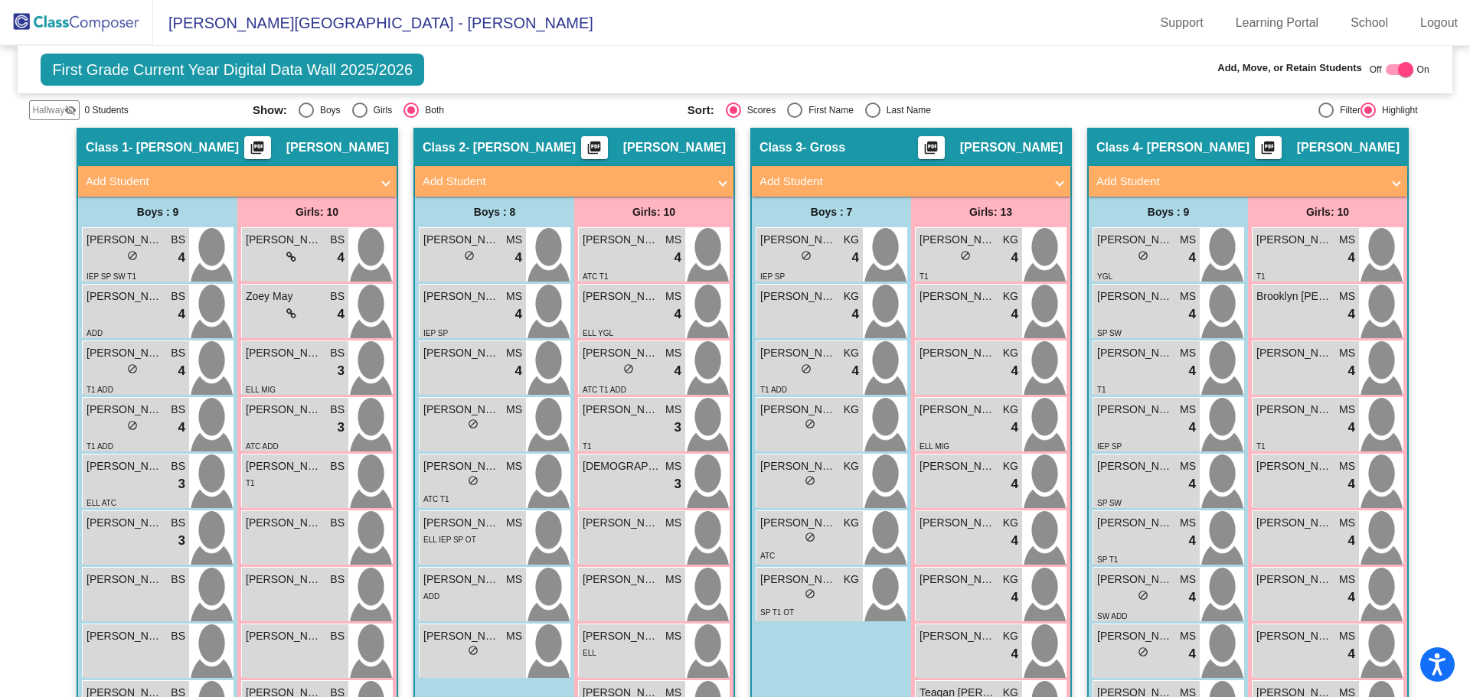
scroll to position [219, 0]
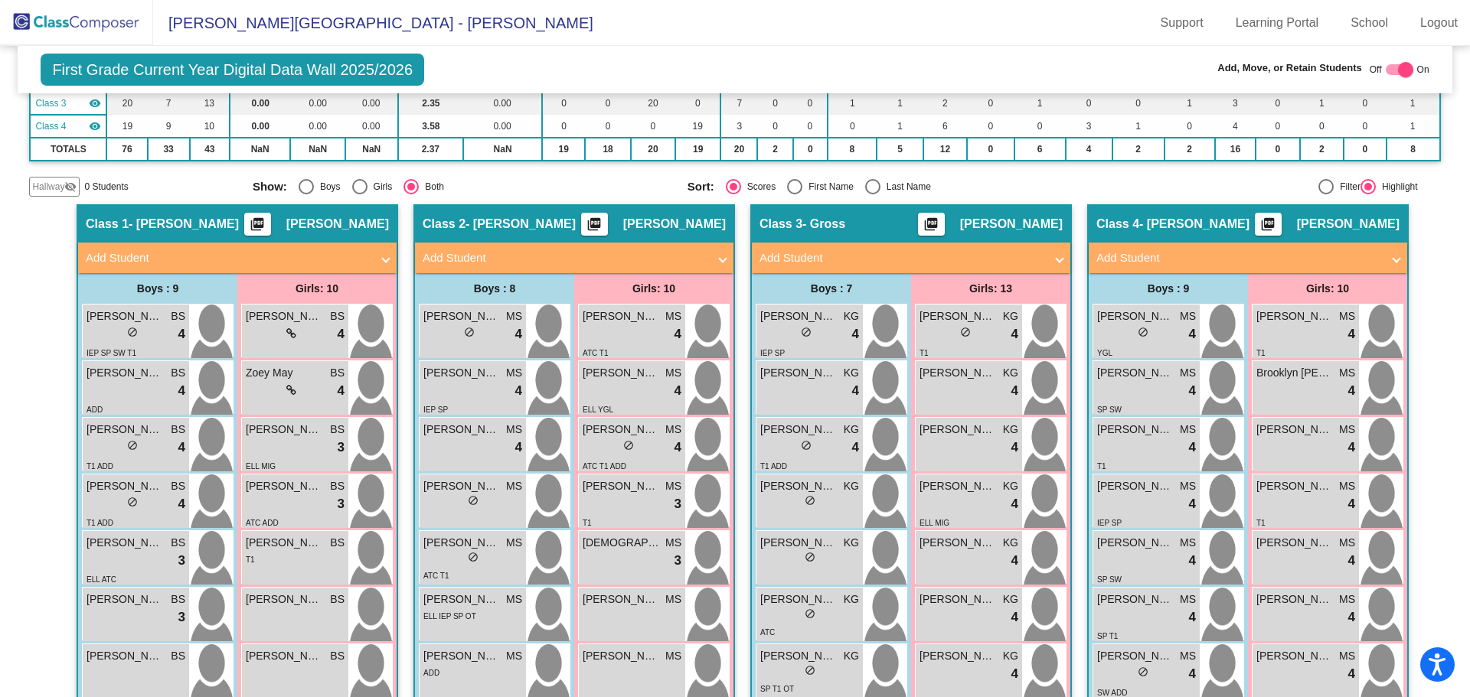
click at [501, 250] on mat-panel-title "Add Student" at bounding box center [565, 259] width 285 height 18
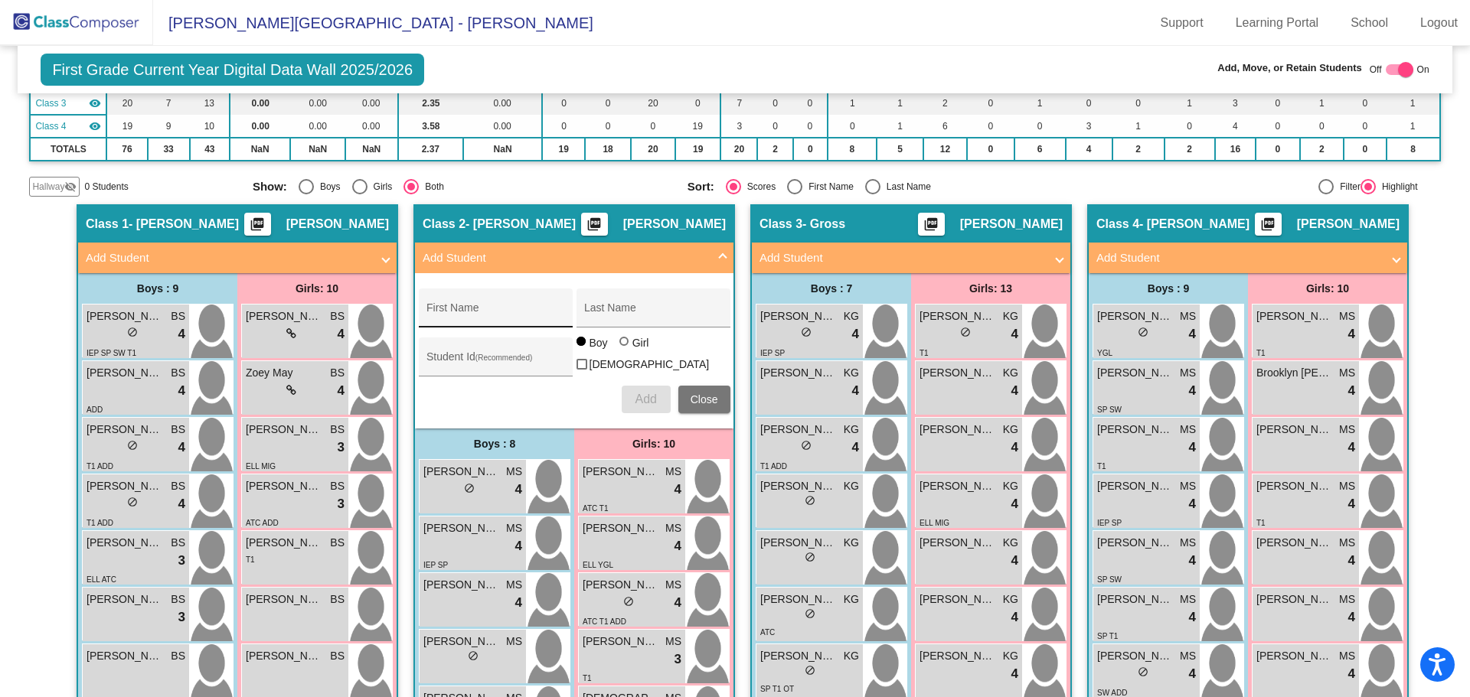
click at [449, 308] on input "First Name" at bounding box center [495, 314] width 138 height 12
type input "Mila"
type input "[PERSON_NAME]"
click at [620, 337] on div at bounding box center [623, 341] width 9 height 9
click at [625, 349] on input "Girl" at bounding box center [625, 349] width 1 height 1
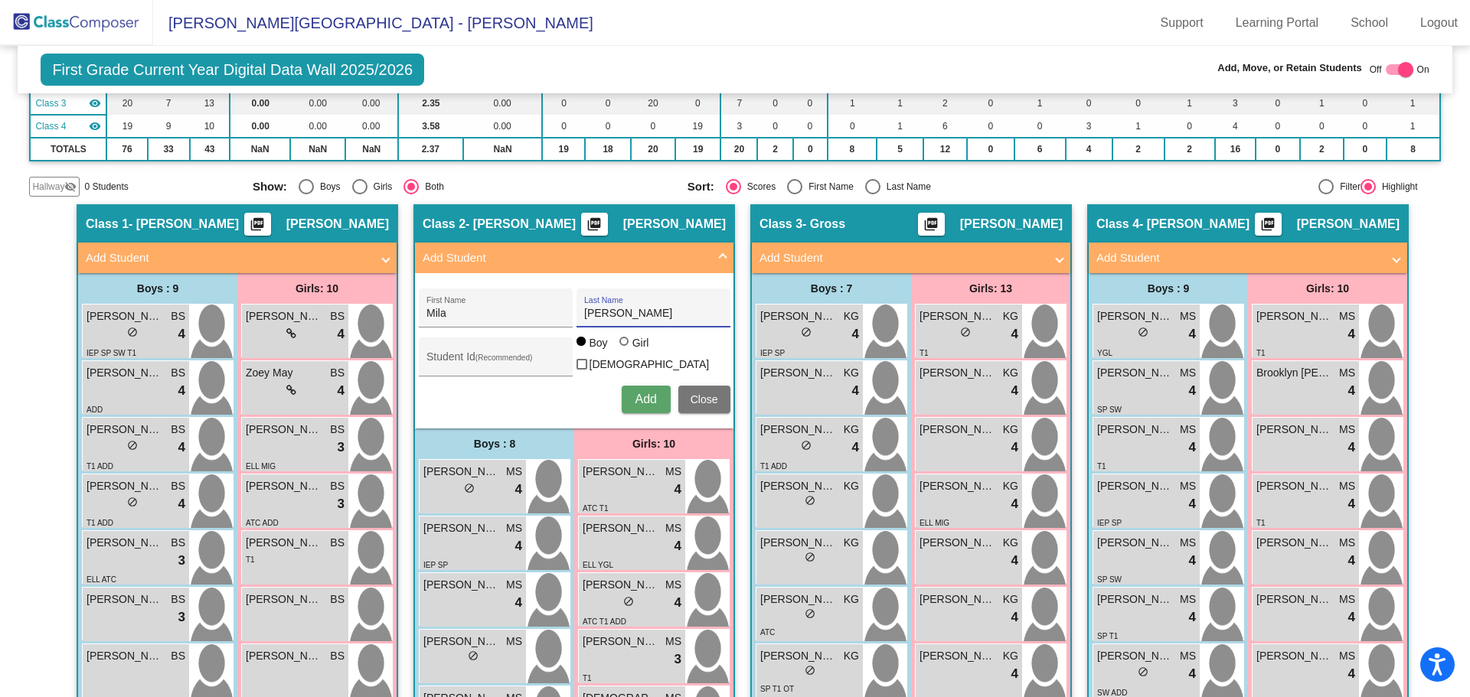
radio input "true"
click at [638, 393] on span "Add" at bounding box center [645, 399] width 21 height 13
type input "Melody"
type input "[PERSON_NAME]"
click at [426, 357] on input "Student Id (Recommended)" at bounding box center [495, 363] width 138 height 12
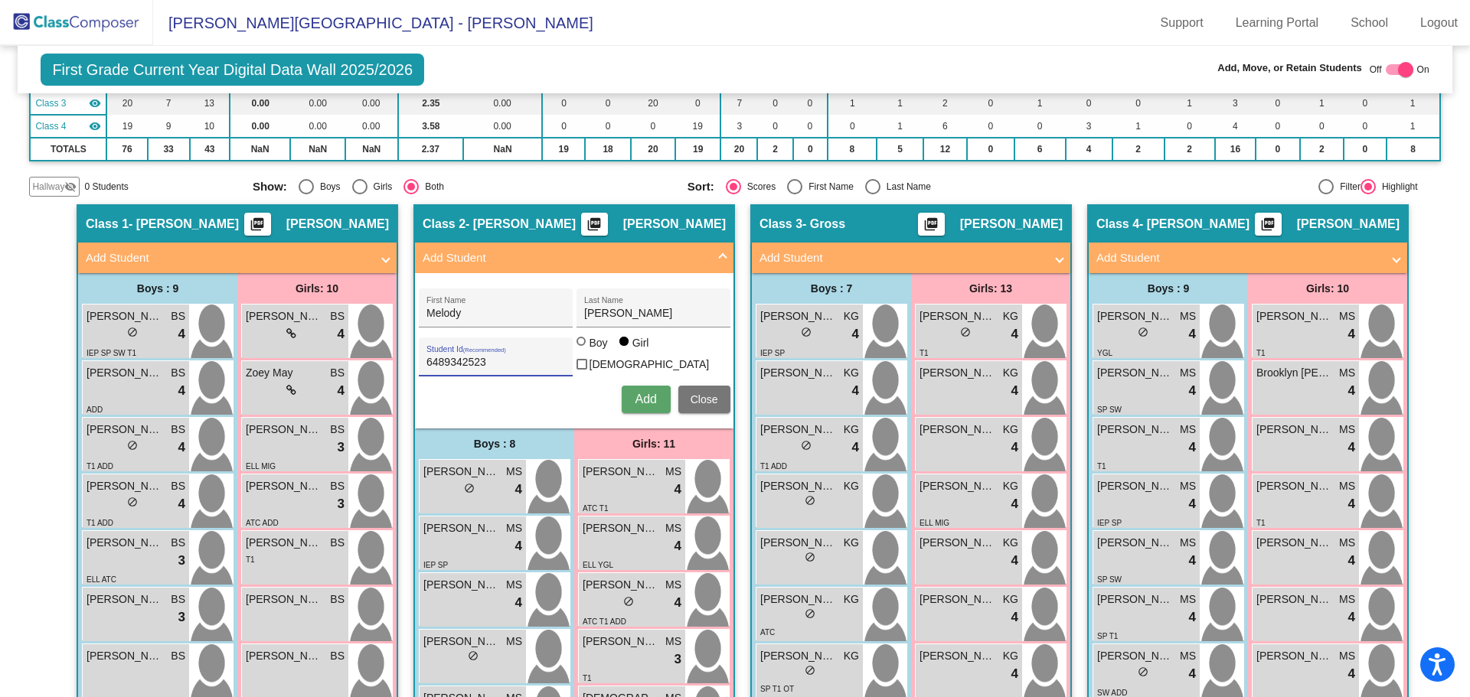
type input "6489342523"
click at [644, 393] on span "Add" at bounding box center [645, 399] width 21 height 13
click at [696, 393] on span "Close" at bounding box center [704, 399] width 28 height 12
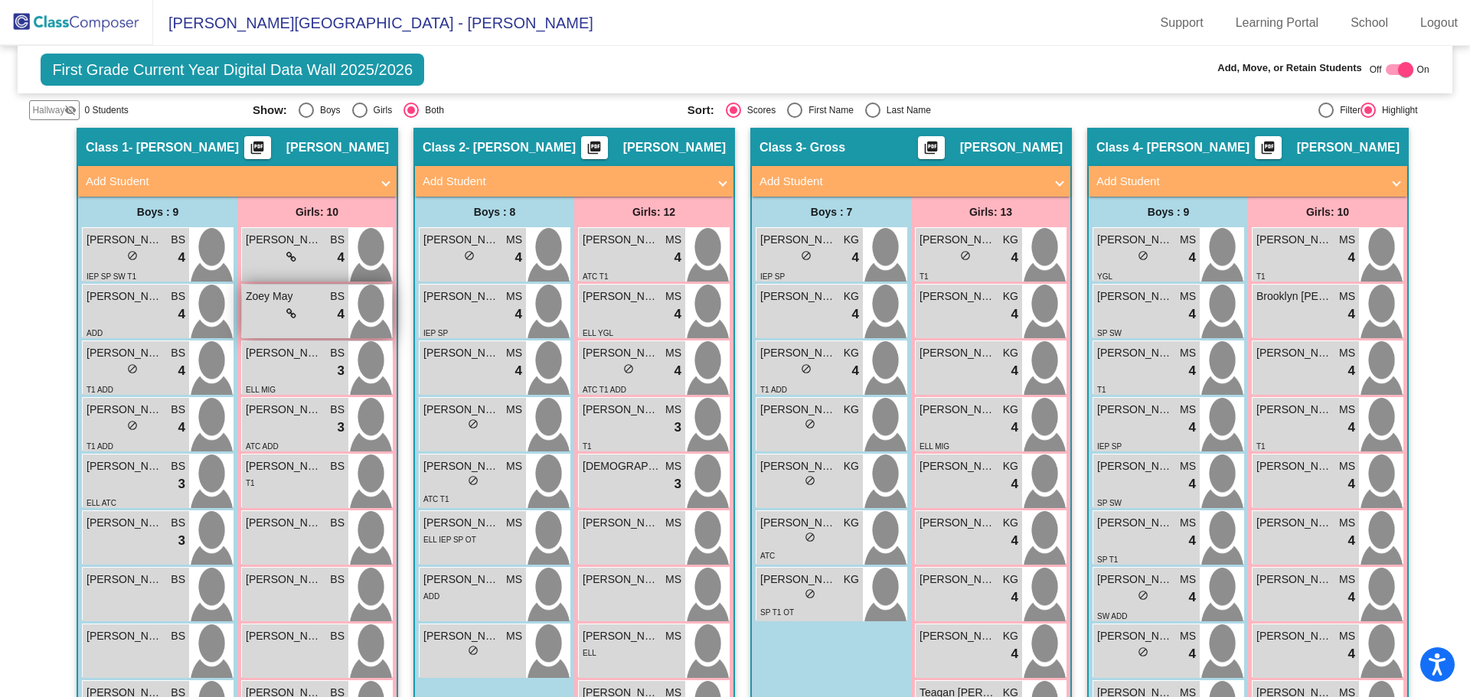
scroll to position [372, 0]
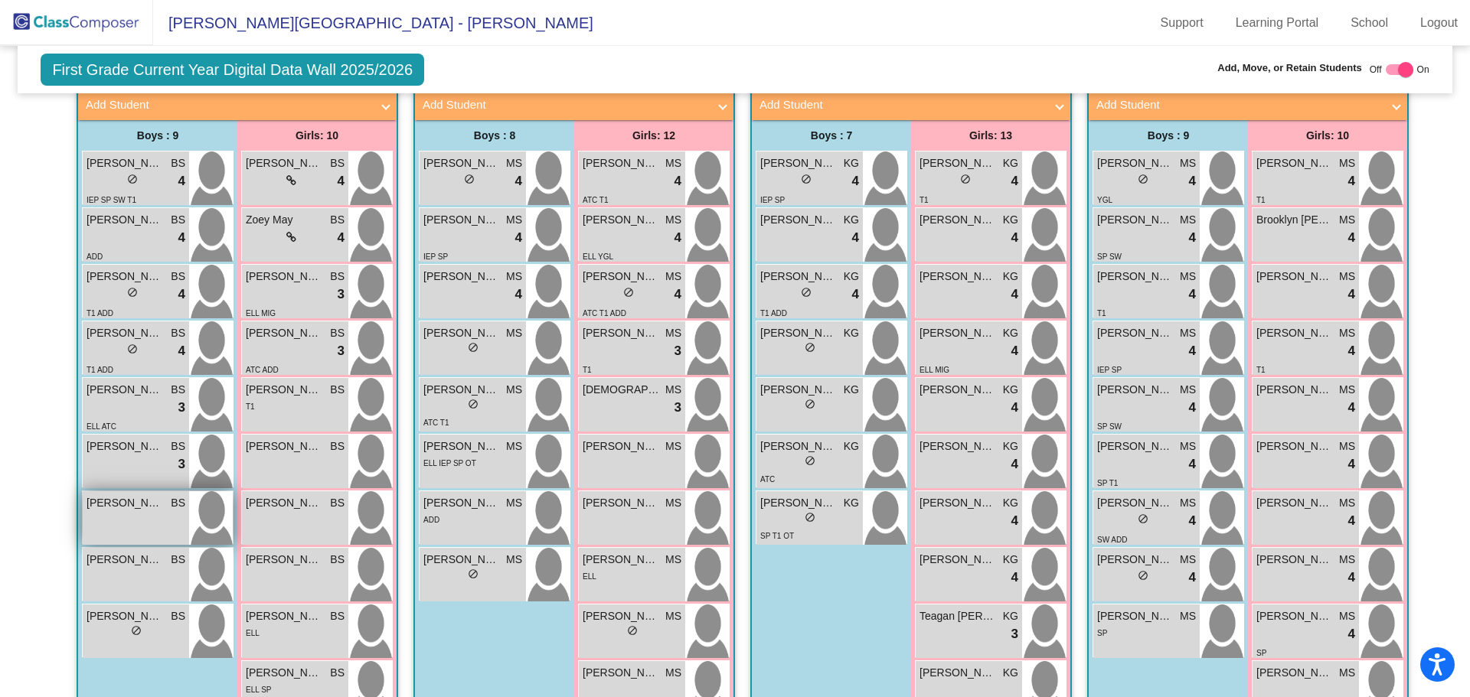
click at [107, 495] on span "[PERSON_NAME]" at bounding box center [125, 503] width 77 height 16
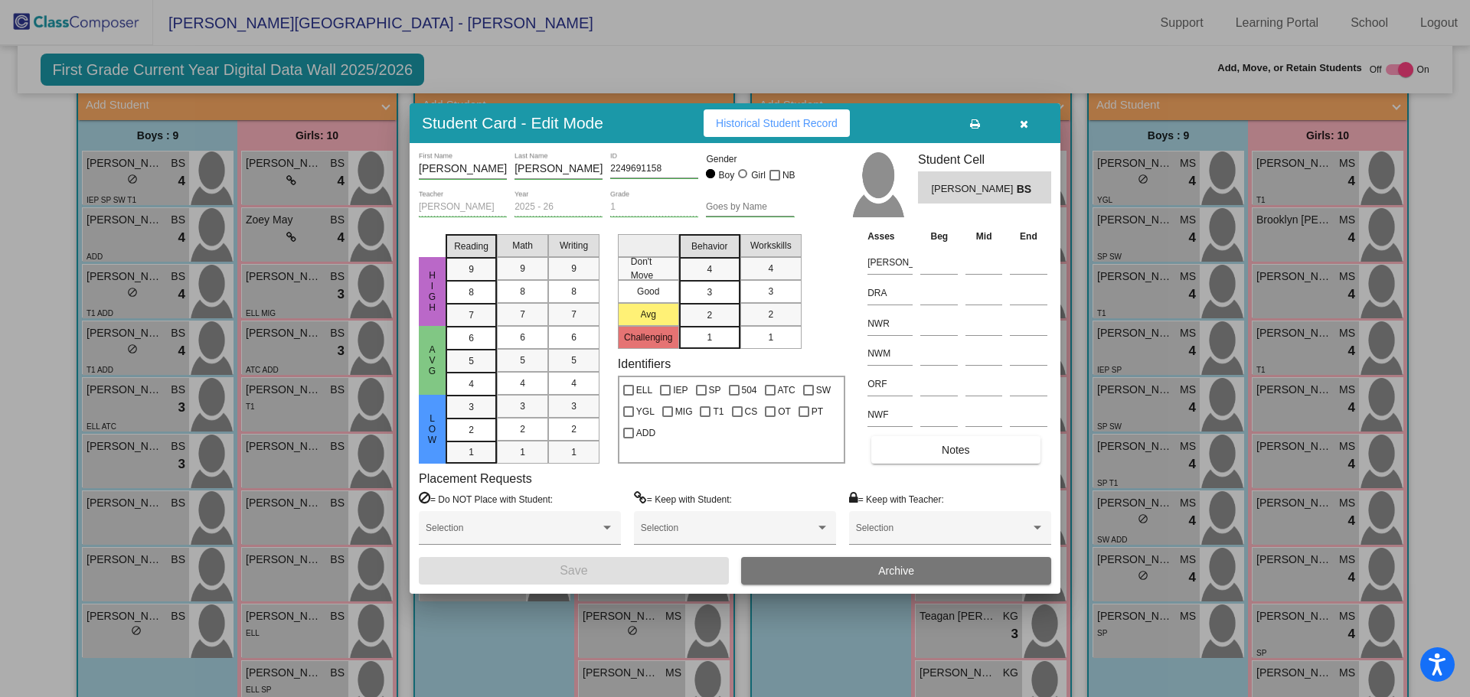
click at [808, 570] on button "Archive" at bounding box center [896, 571] width 310 height 28
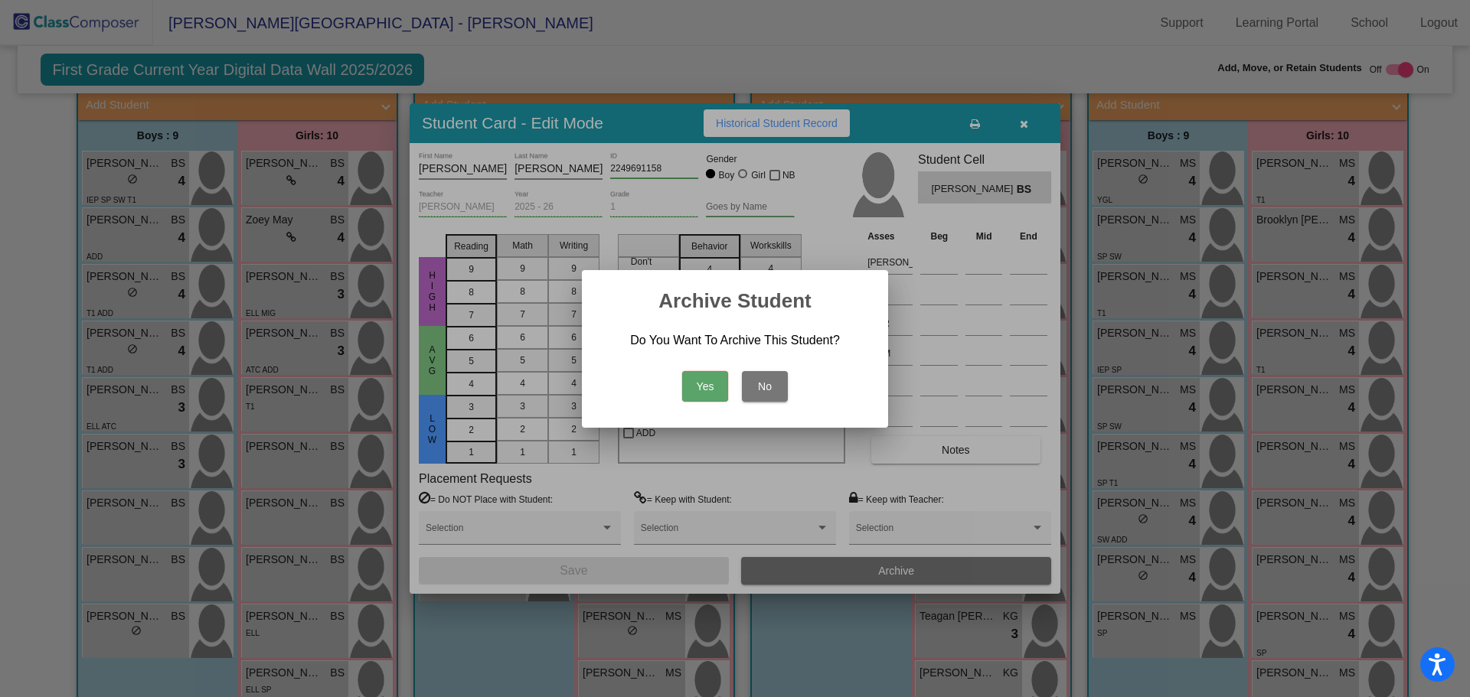
click at [695, 377] on button "Yes" at bounding box center [705, 386] width 46 height 31
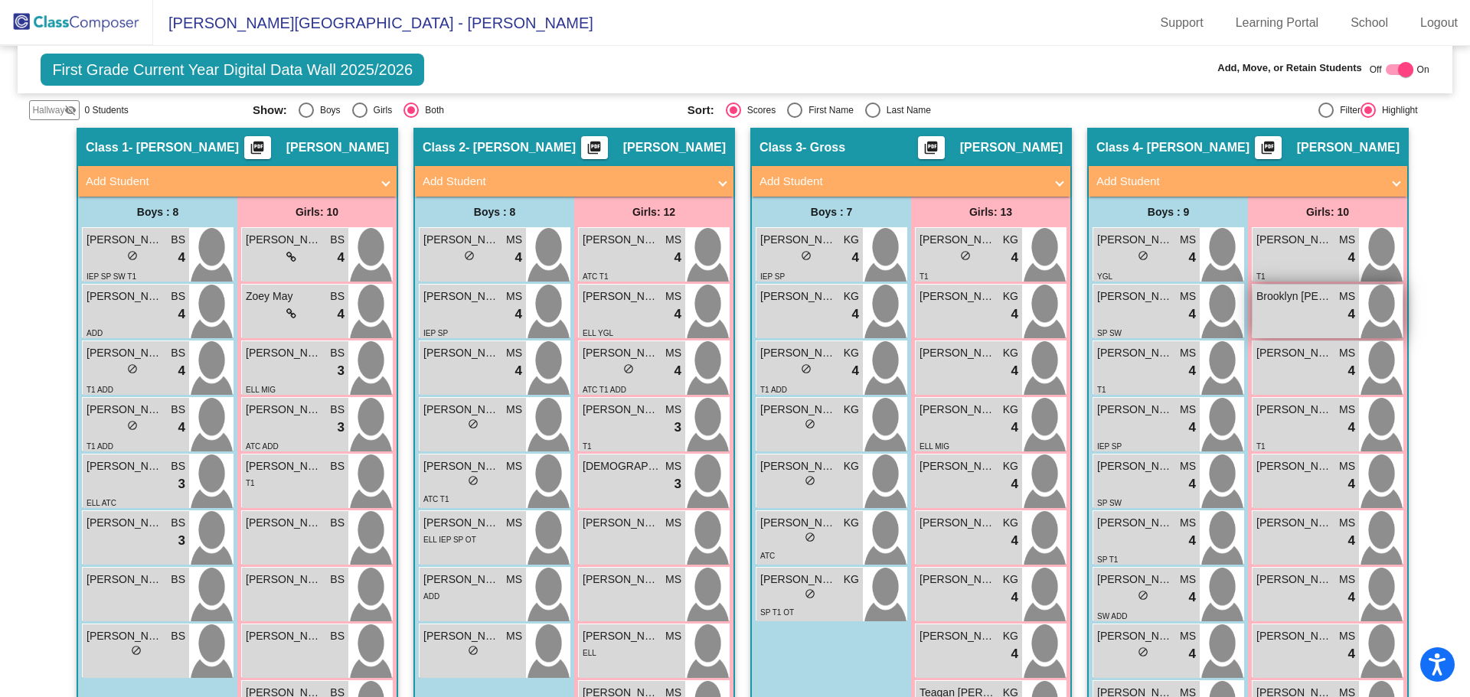
scroll to position [142, 0]
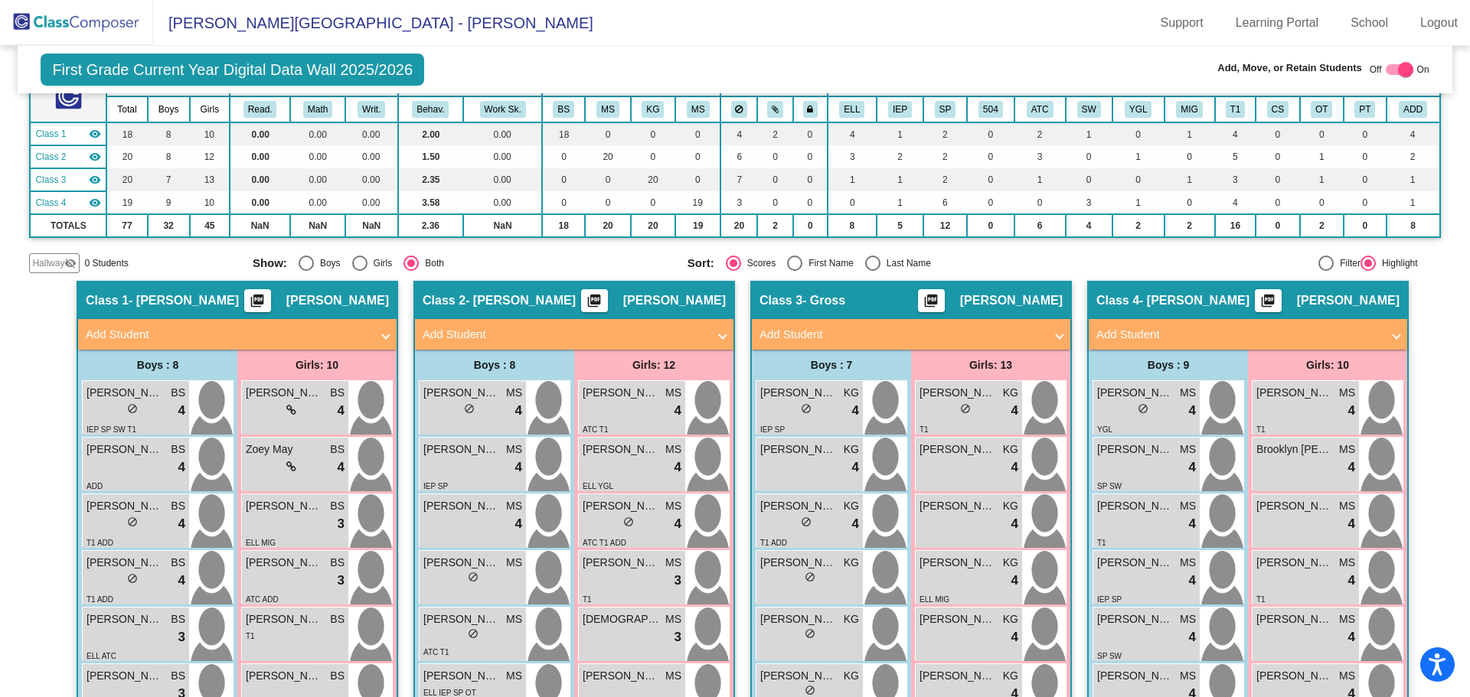
click at [1131, 326] on mat-panel-title "Add Student" at bounding box center [1238, 335] width 285 height 18
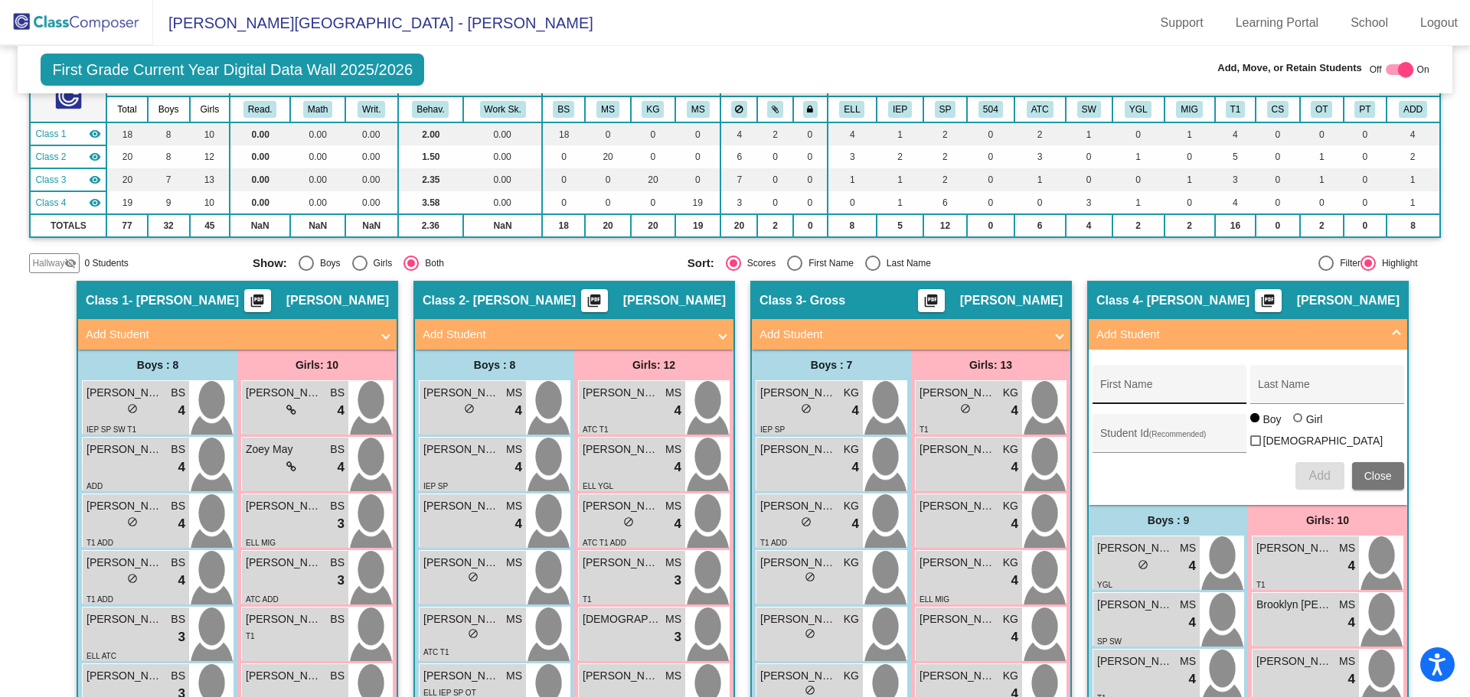
click at [1126, 374] on div "First Name" at bounding box center [1169, 389] width 138 height 31
type input "[PERSON_NAME]"
type input "Doom"
click at [1100, 433] on input "Student Id (Recommended)" at bounding box center [1169, 439] width 138 height 12
type input "6119742363"
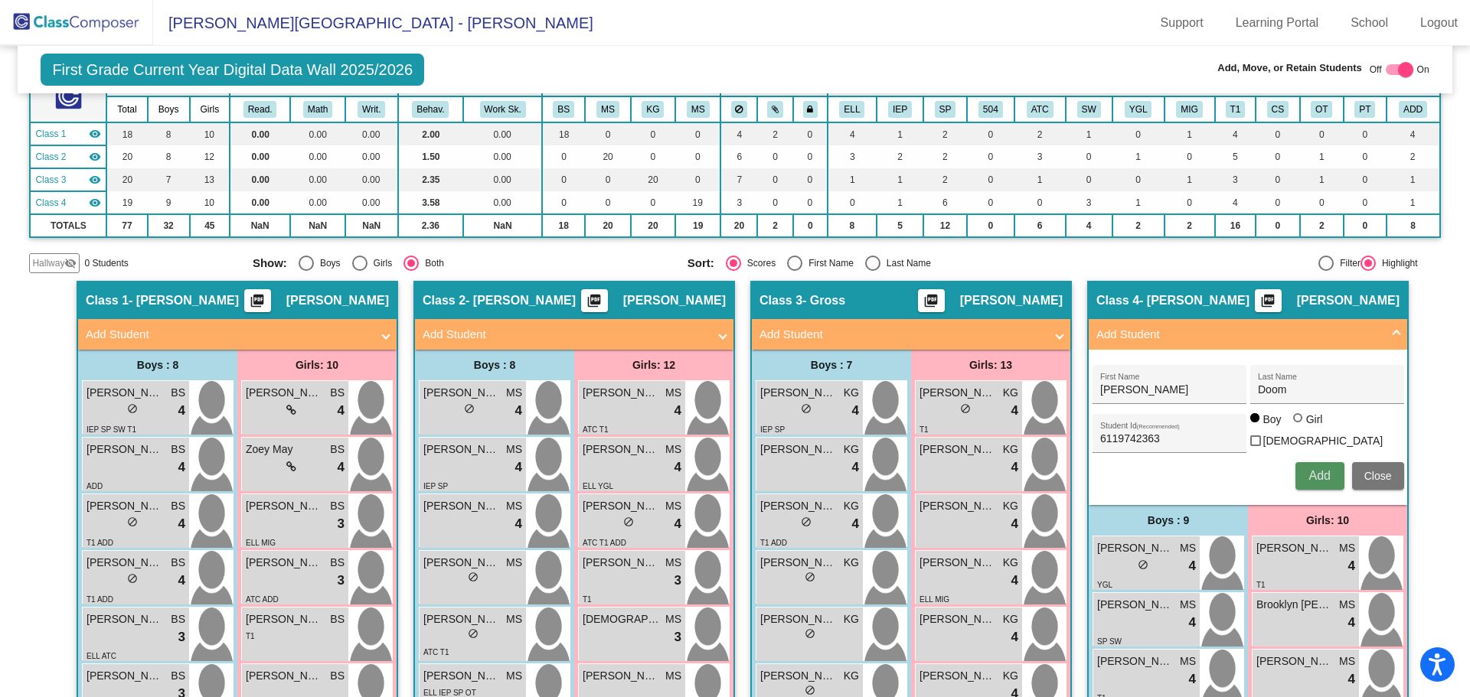
click at [1308, 469] on span "Add" at bounding box center [1318, 475] width 21 height 13
click at [1364, 470] on span "Close" at bounding box center [1378, 476] width 28 height 12
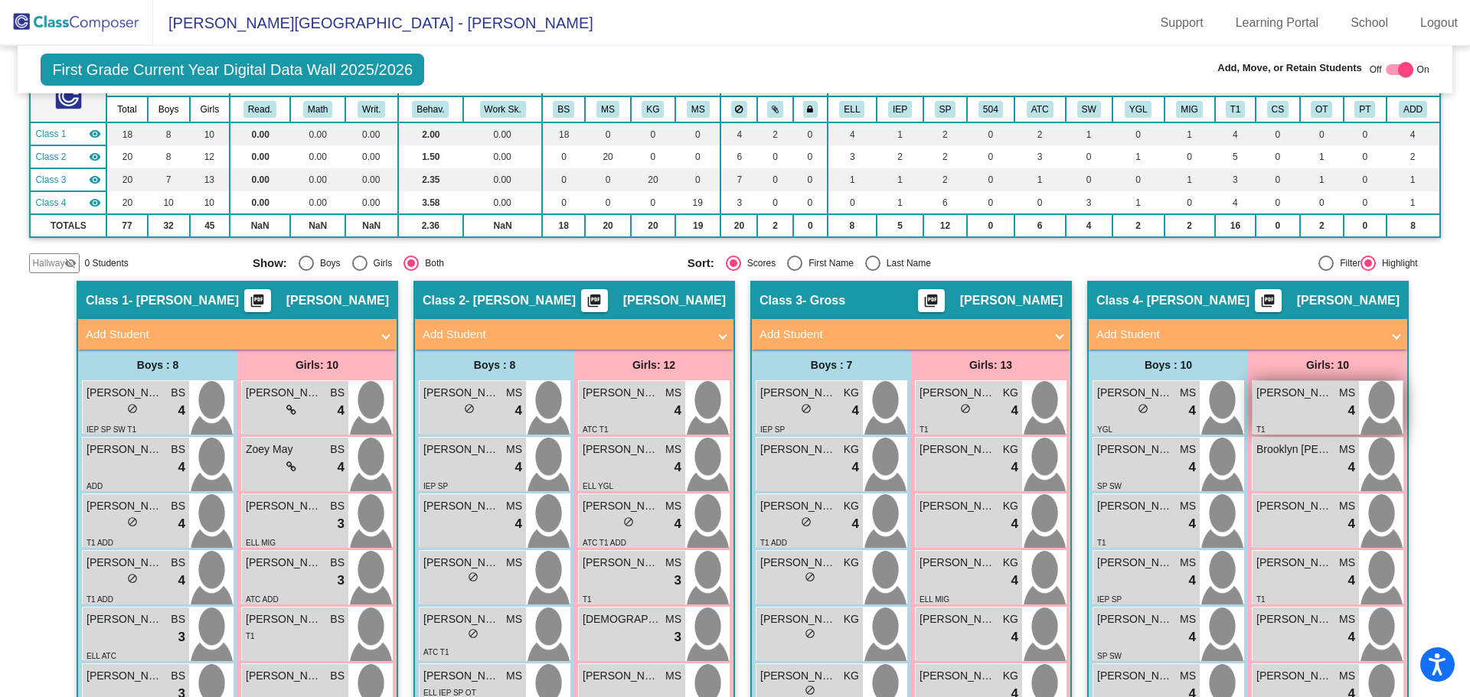
scroll to position [66, 0]
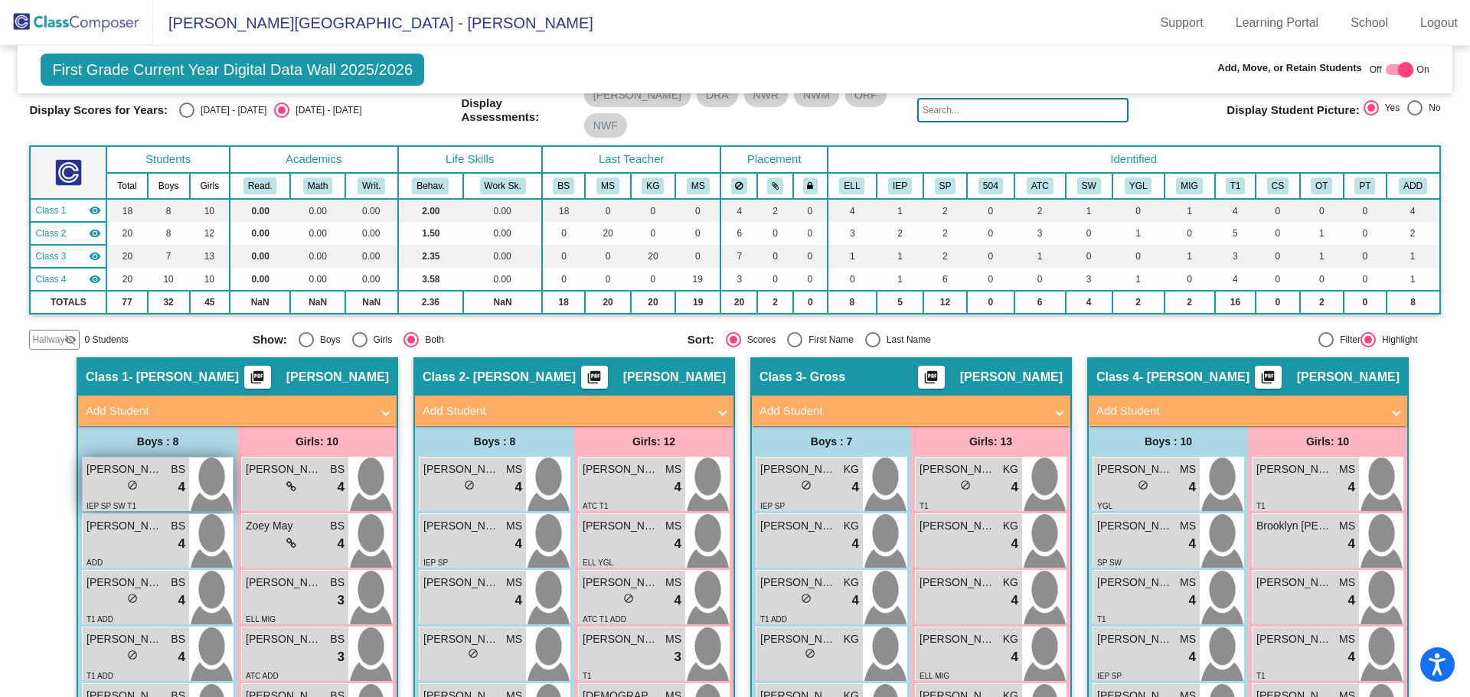
click at [119, 462] on span "[PERSON_NAME]" at bounding box center [125, 470] width 77 height 16
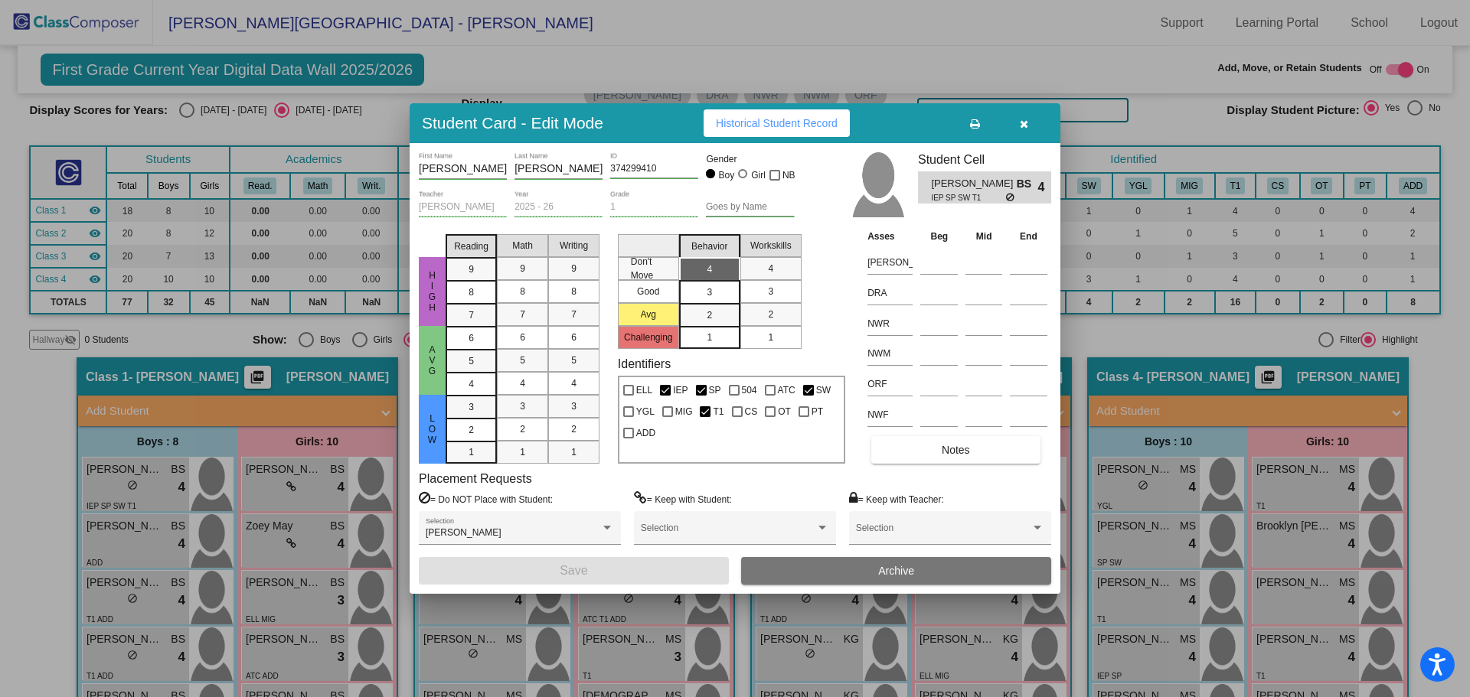
click at [126, 493] on div at bounding box center [735, 348] width 1470 height 697
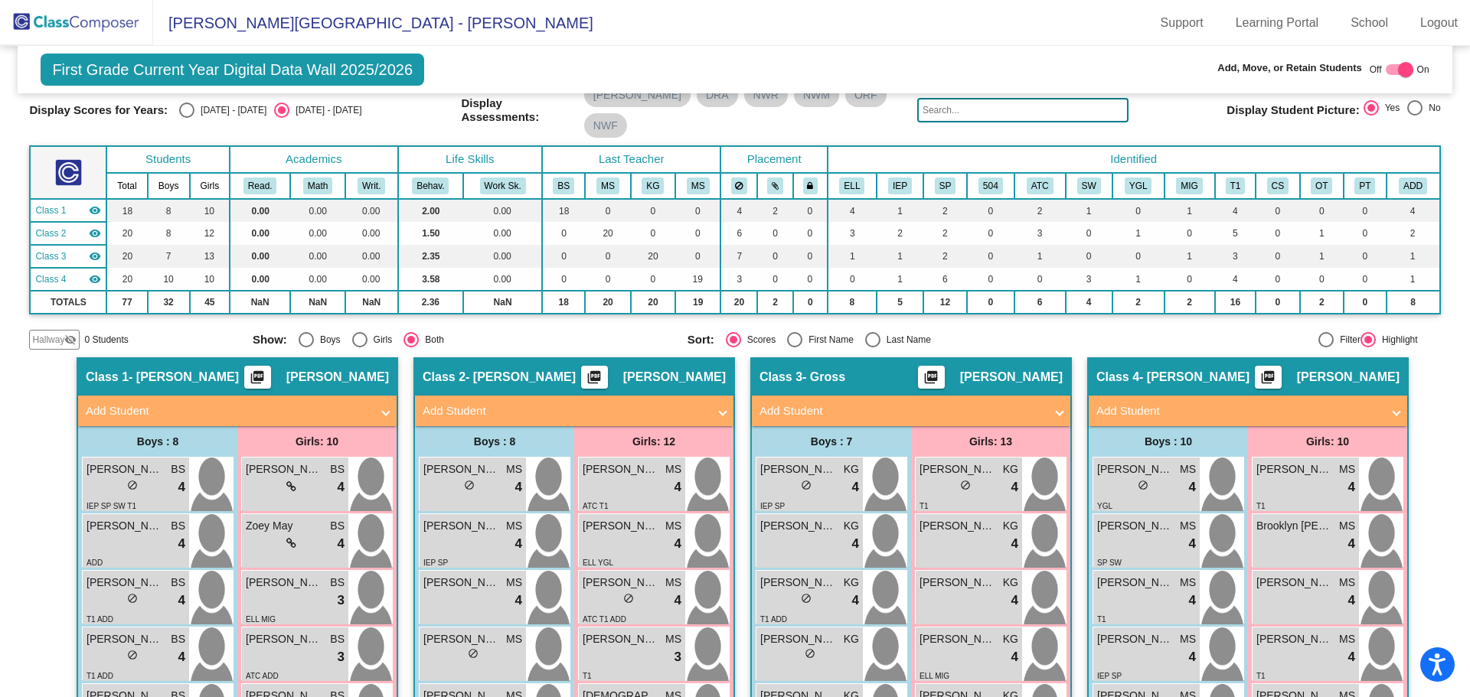
click at [126, 518] on span "[PERSON_NAME]" at bounding box center [125, 526] width 77 height 16
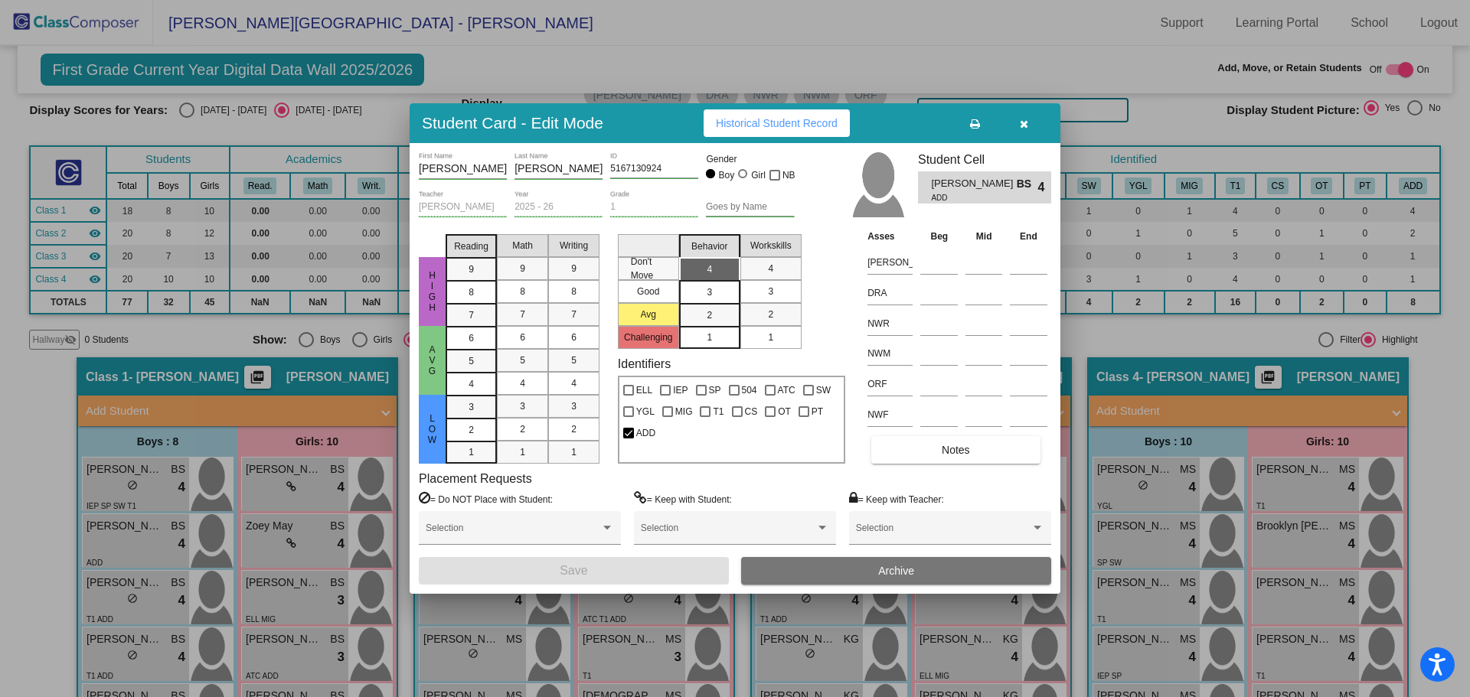
click at [108, 555] on div at bounding box center [735, 348] width 1470 height 697
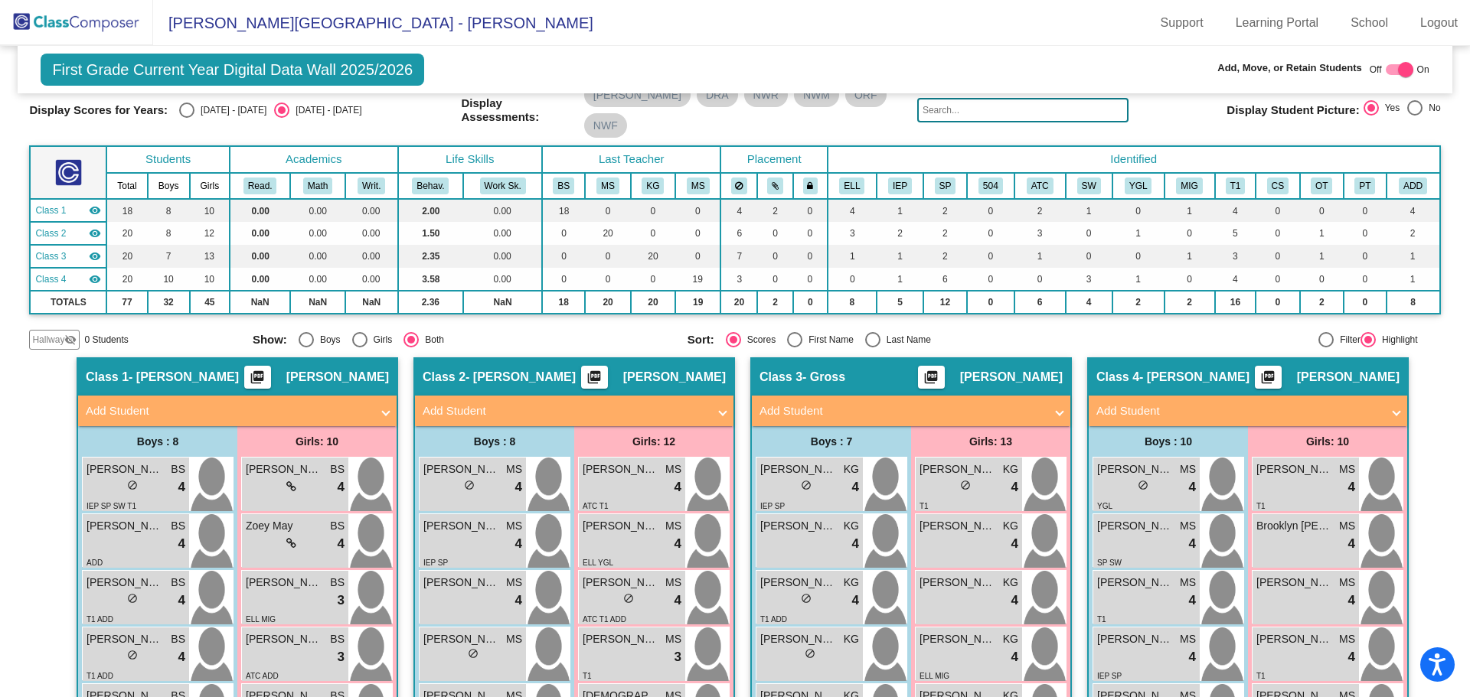
click at [108, 575] on span "[PERSON_NAME]" at bounding box center [125, 583] width 77 height 16
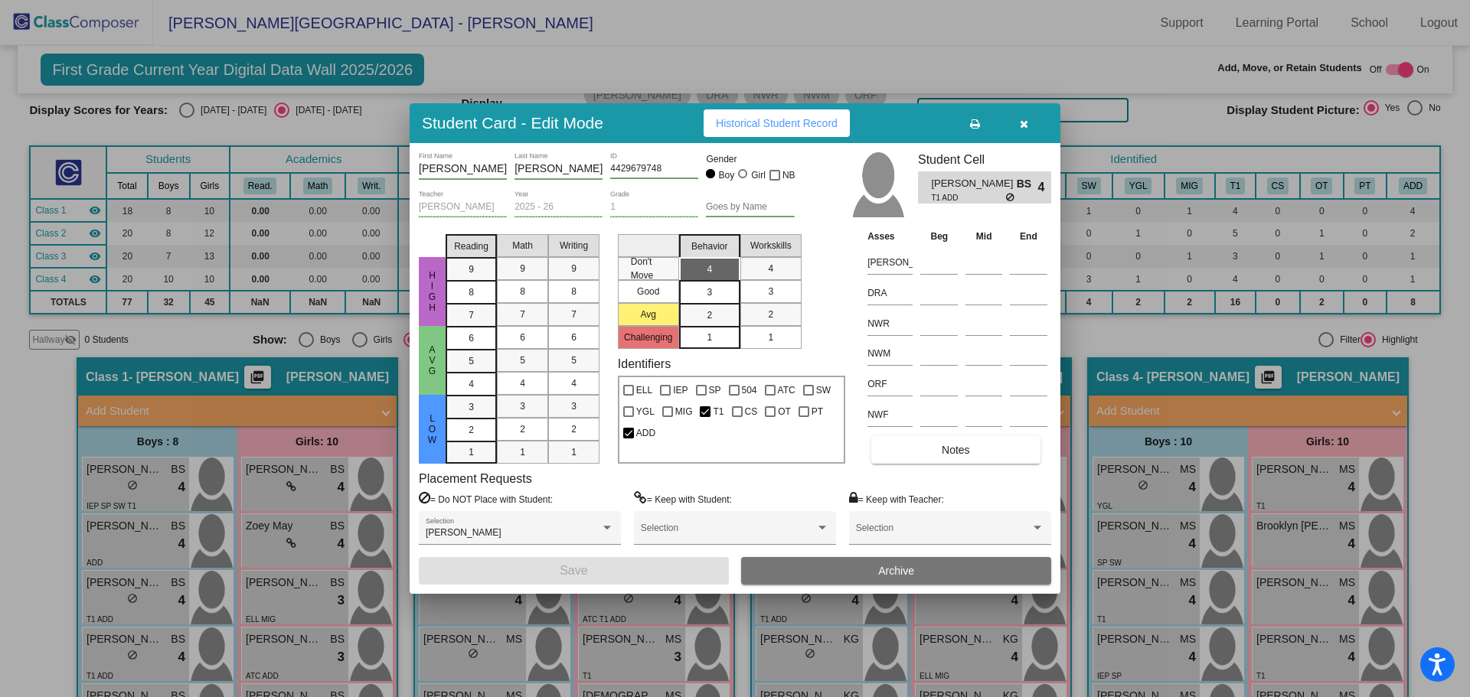
click at [100, 608] on div at bounding box center [735, 348] width 1470 height 697
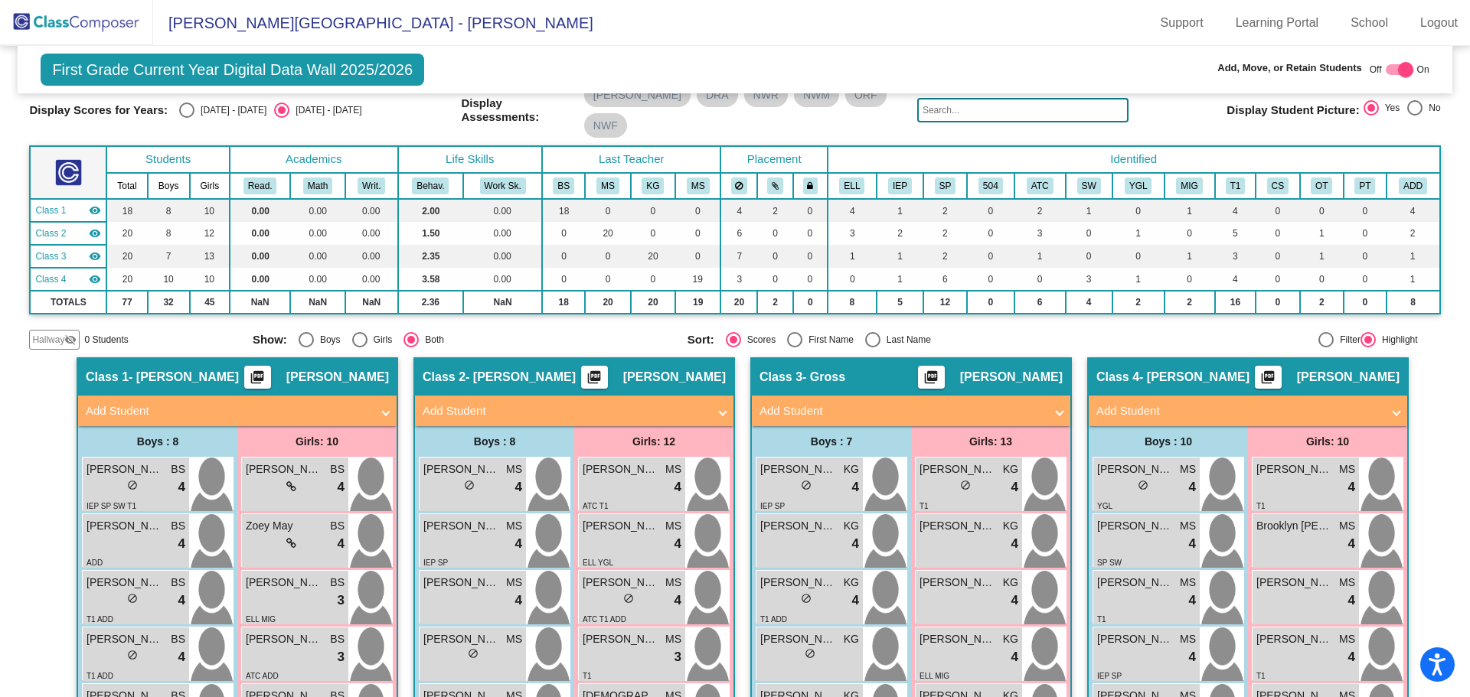
click at [100, 632] on span "[PERSON_NAME]" at bounding box center [125, 640] width 77 height 16
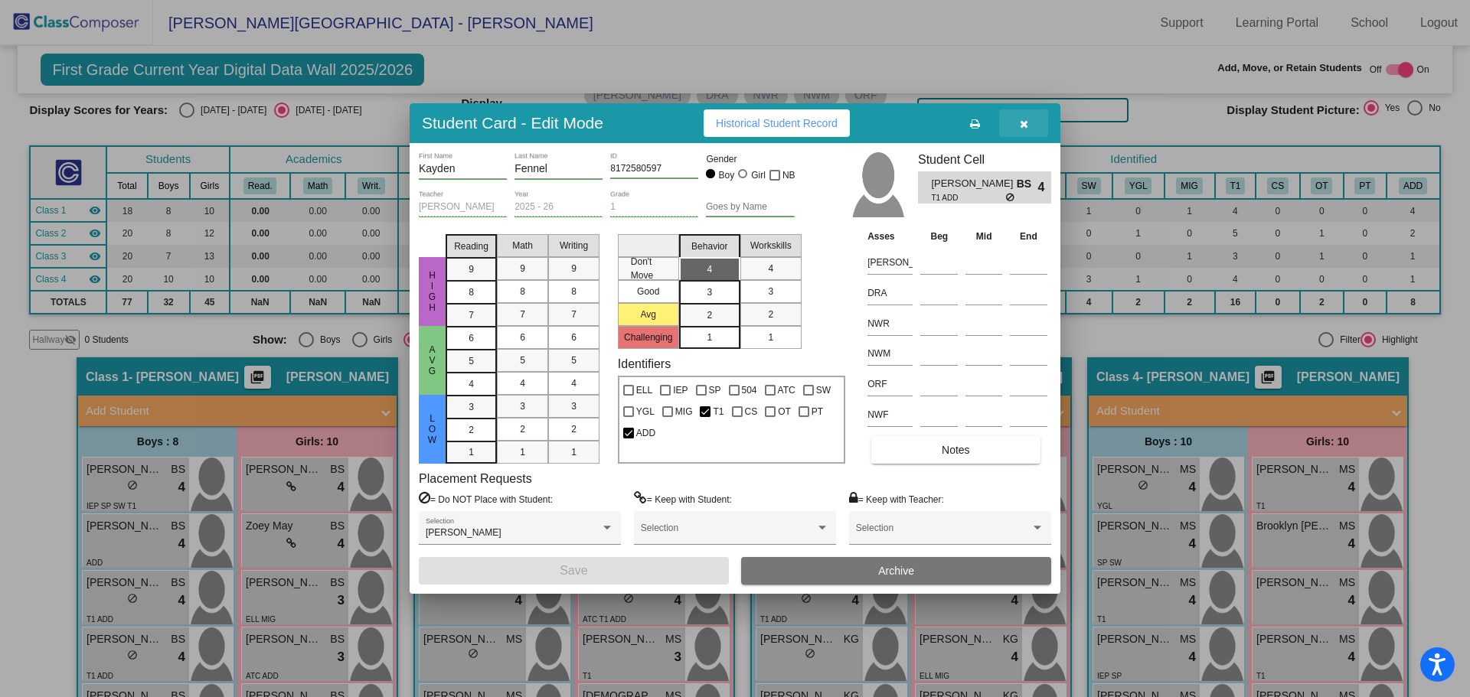
click at [1021, 119] on icon "button" at bounding box center [1024, 124] width 8 height 11
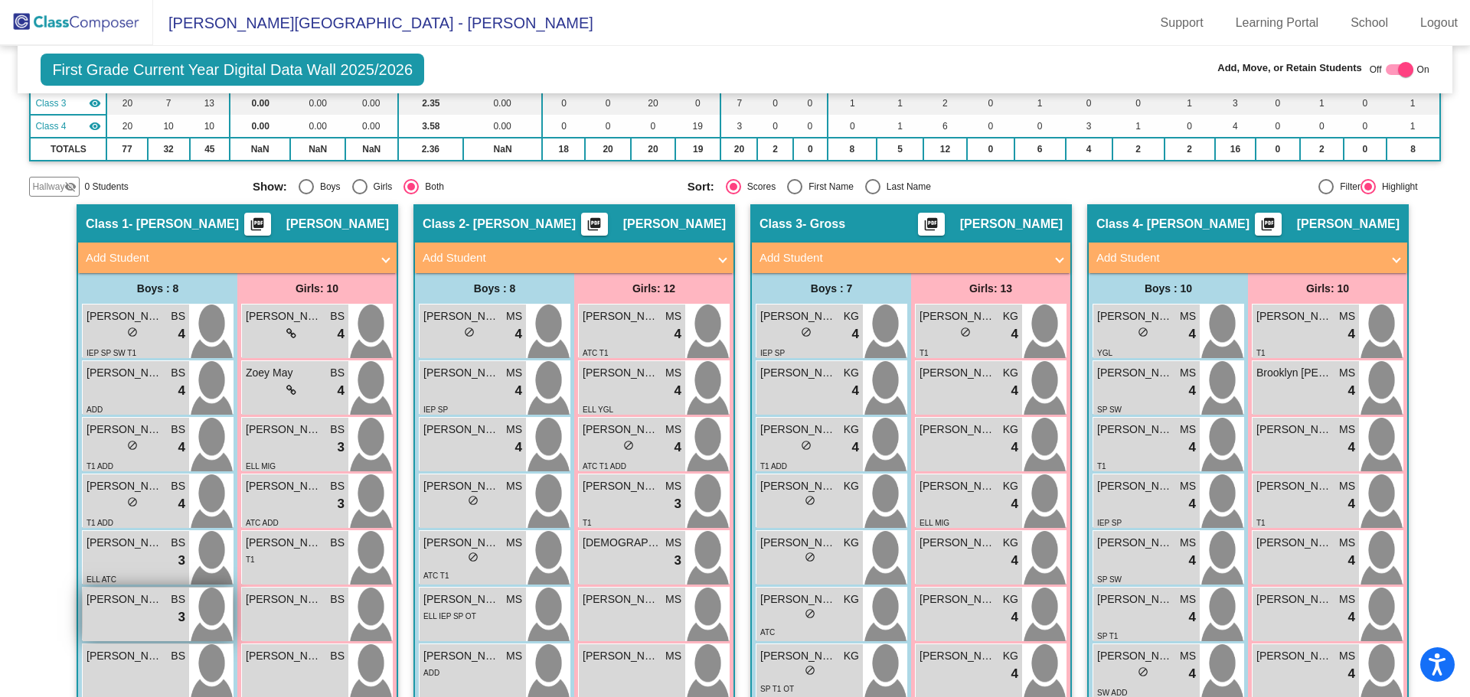
scroll to position [372, 0]
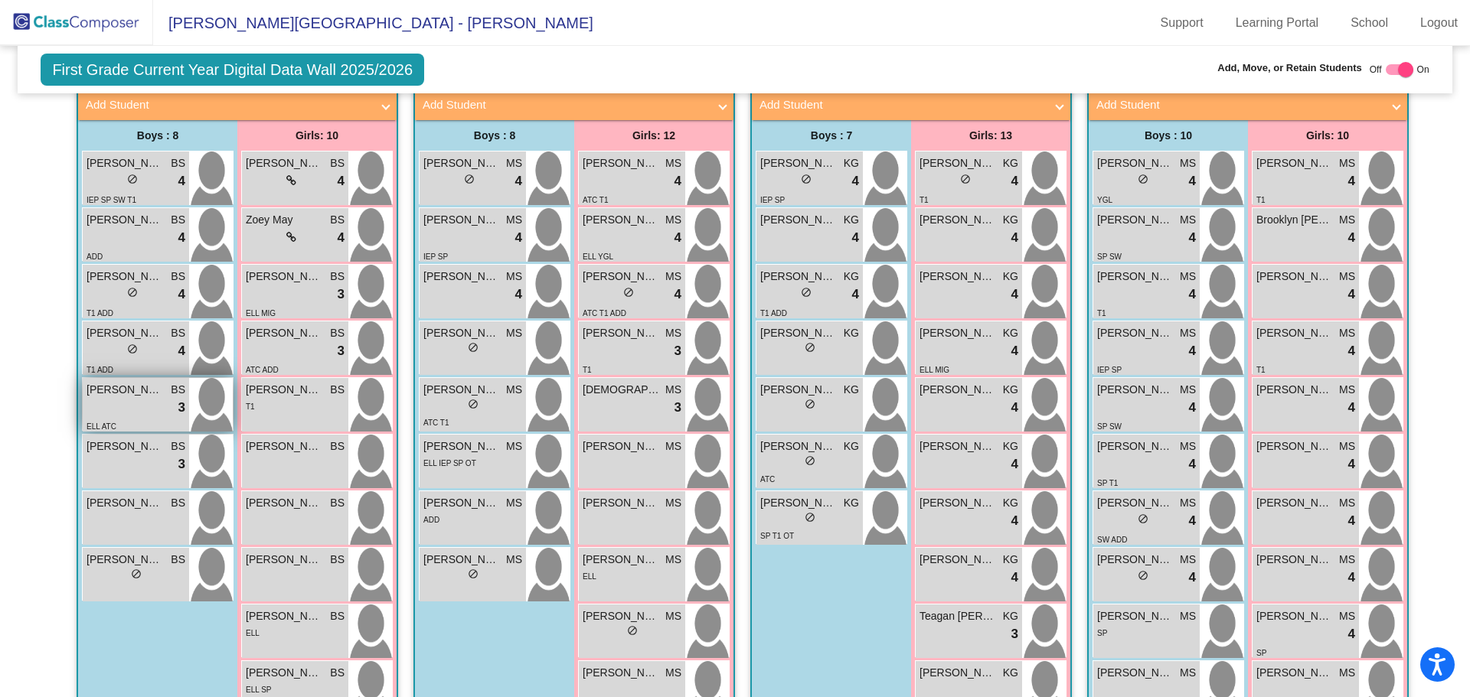
click at [94, 382] on span "[PERSON_NAME]" at bounding box center [125, 390] width 77 height 16
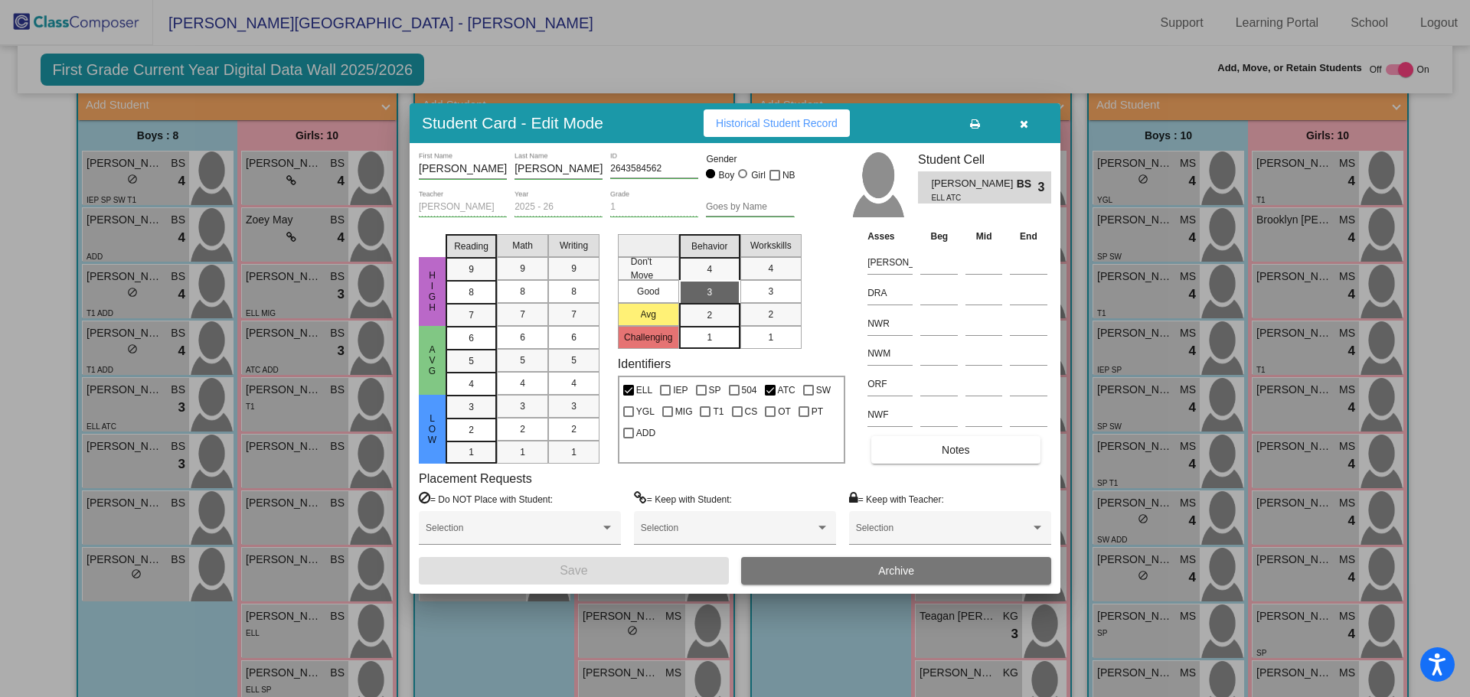
click at [96, 418] on div at bounding box center [735, 348] width 1470 height 697
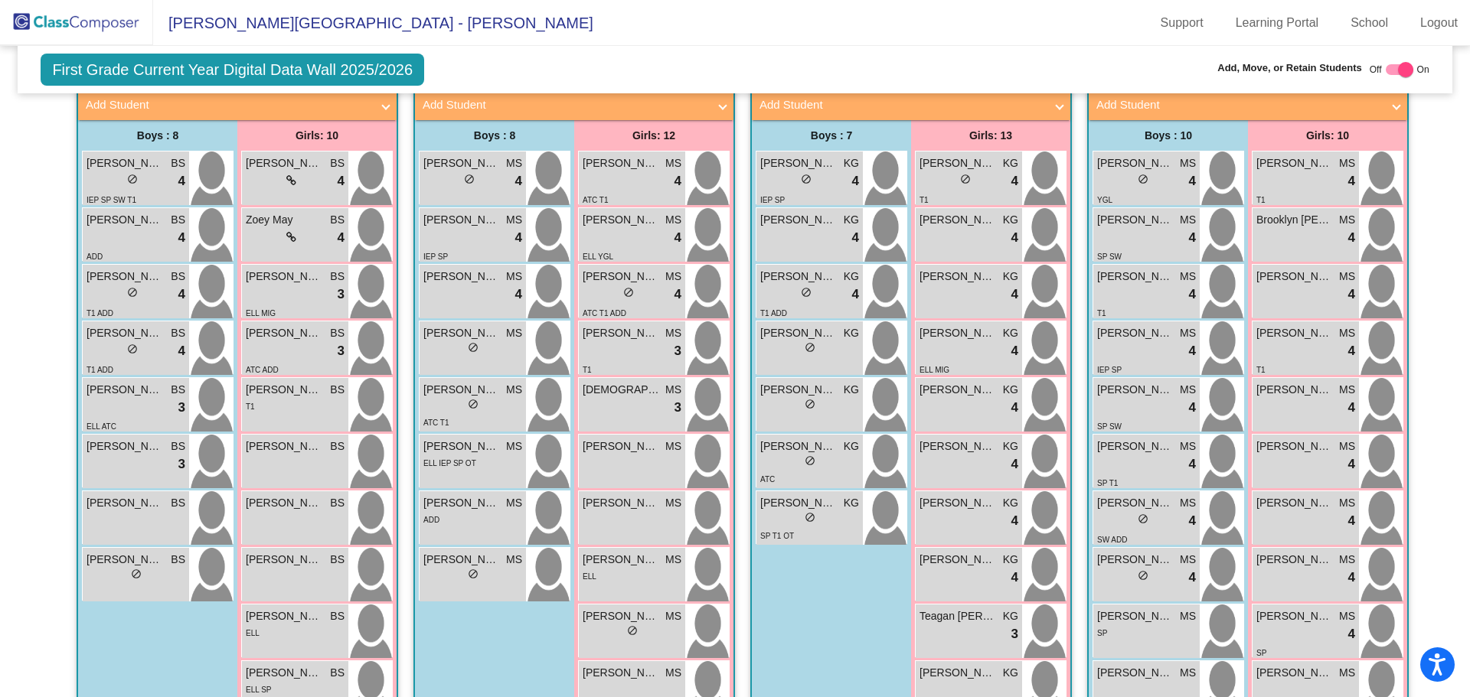
click at [96, 439] on span "[PERSON_NAME]" at bounding box center [125, 447] width 77 height 16
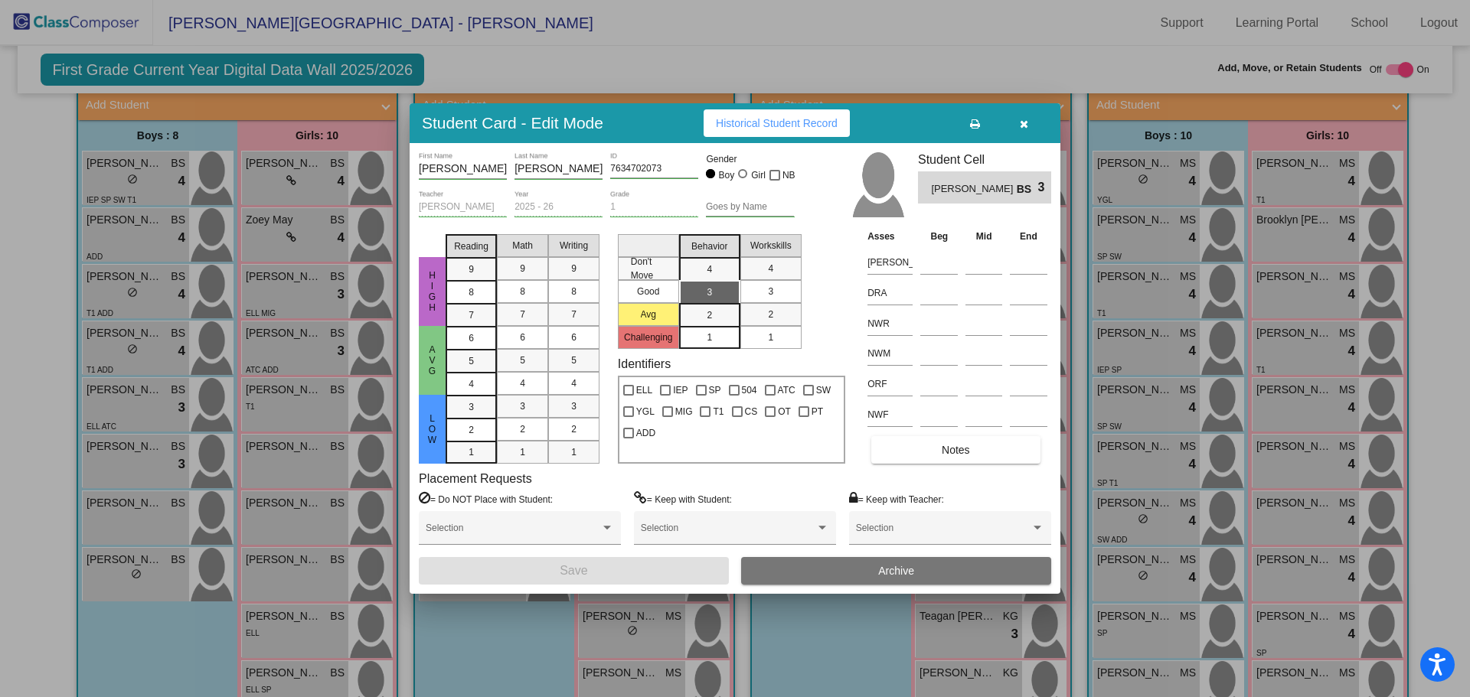
click at [99, 465] on div at bounding box center [735, 348] width 1470 height 697
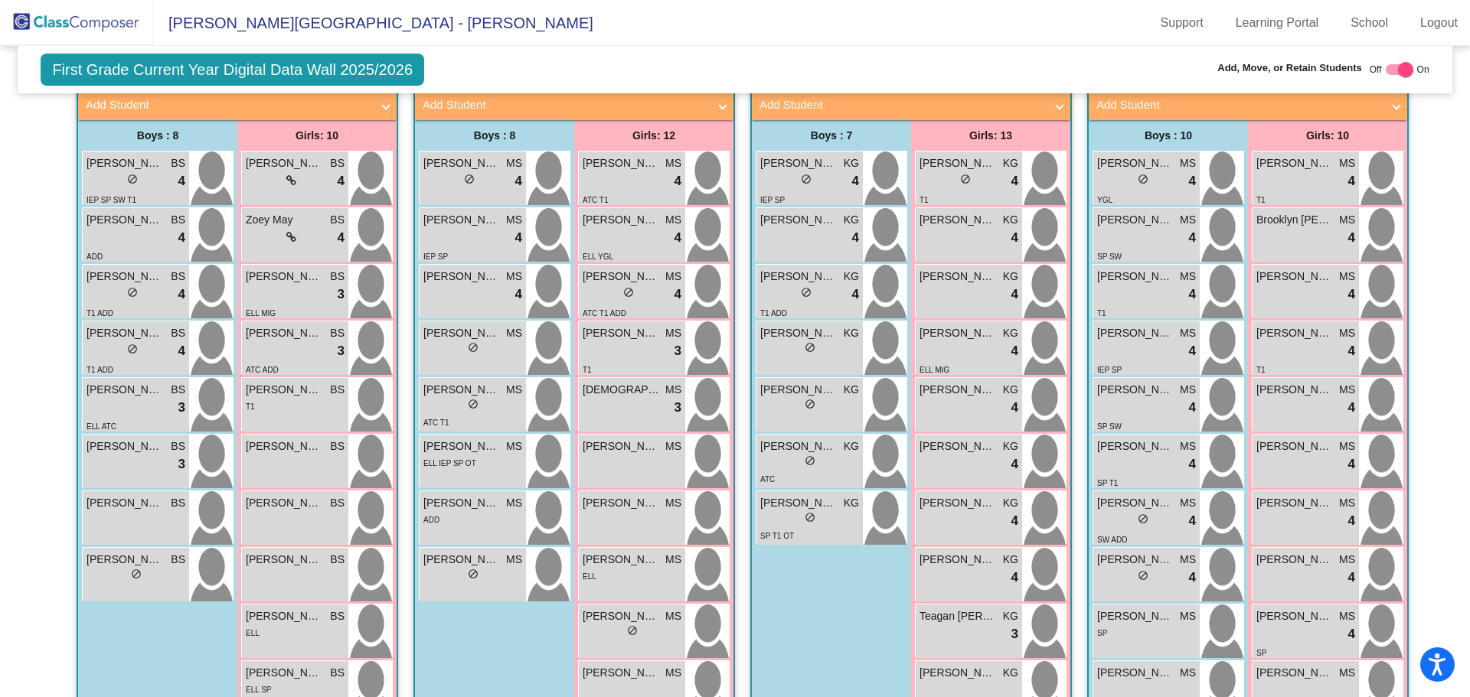
click at [99, 495] on span "[PERSON_NAME]" at bounding box center [125, 503] width 77 height 16
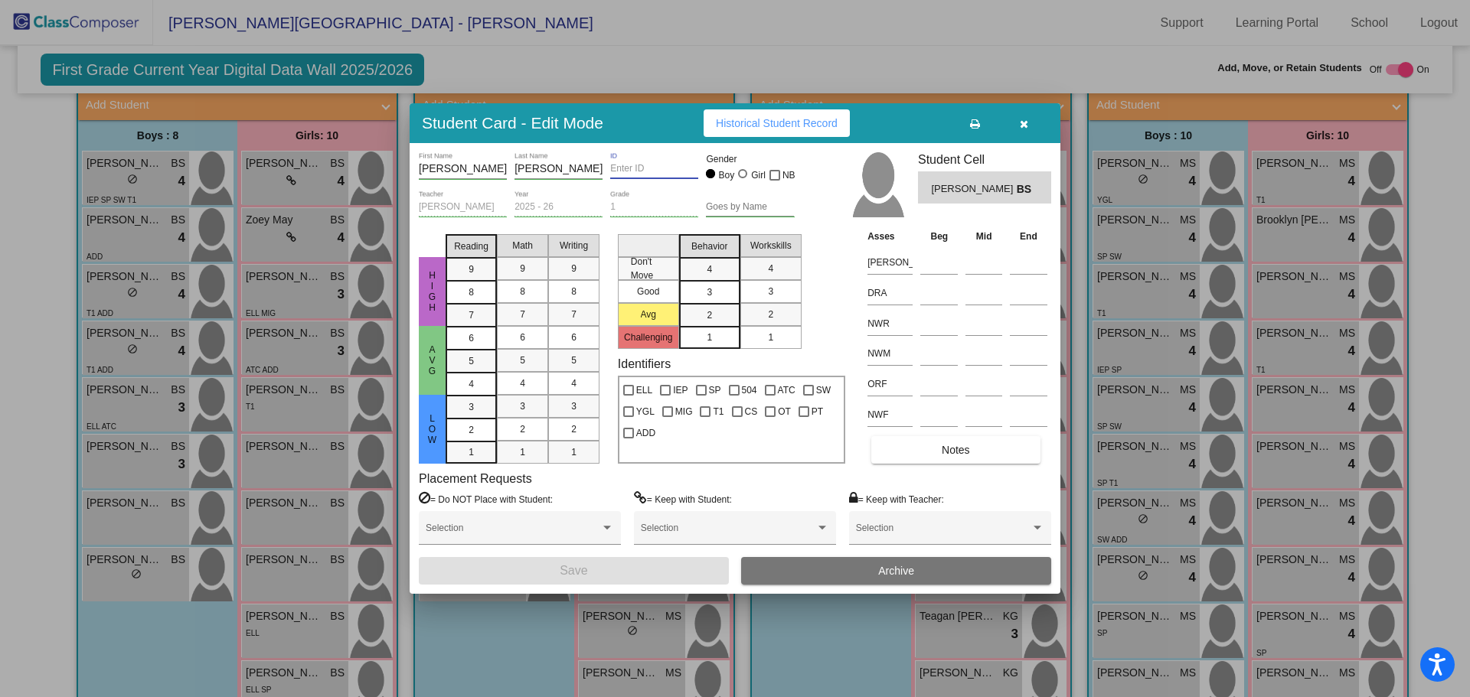
click at [612, 168] on input "ID" at bounding box center [654, 169] width 88 height 11
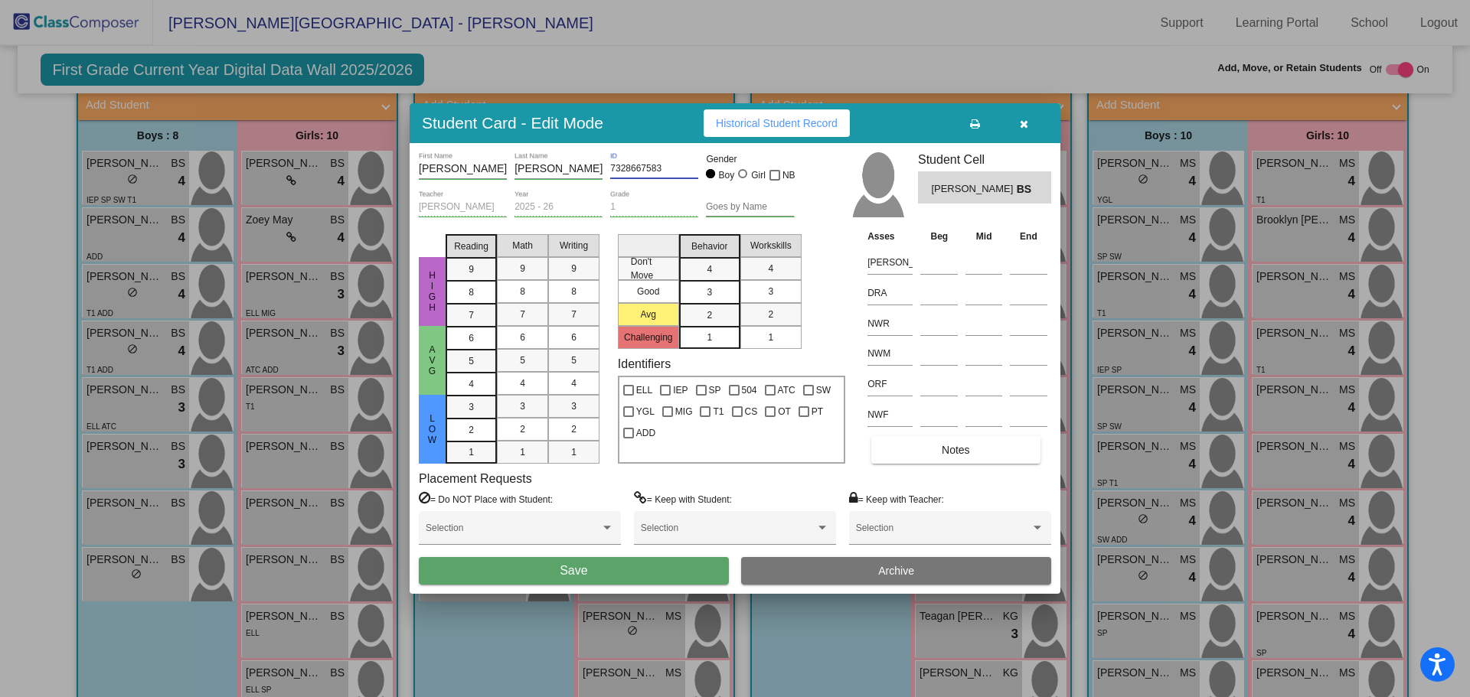
type input "7328667583"
click at [592, 564] on button "Save" at bounding box center [574, 571] width 310 height 28
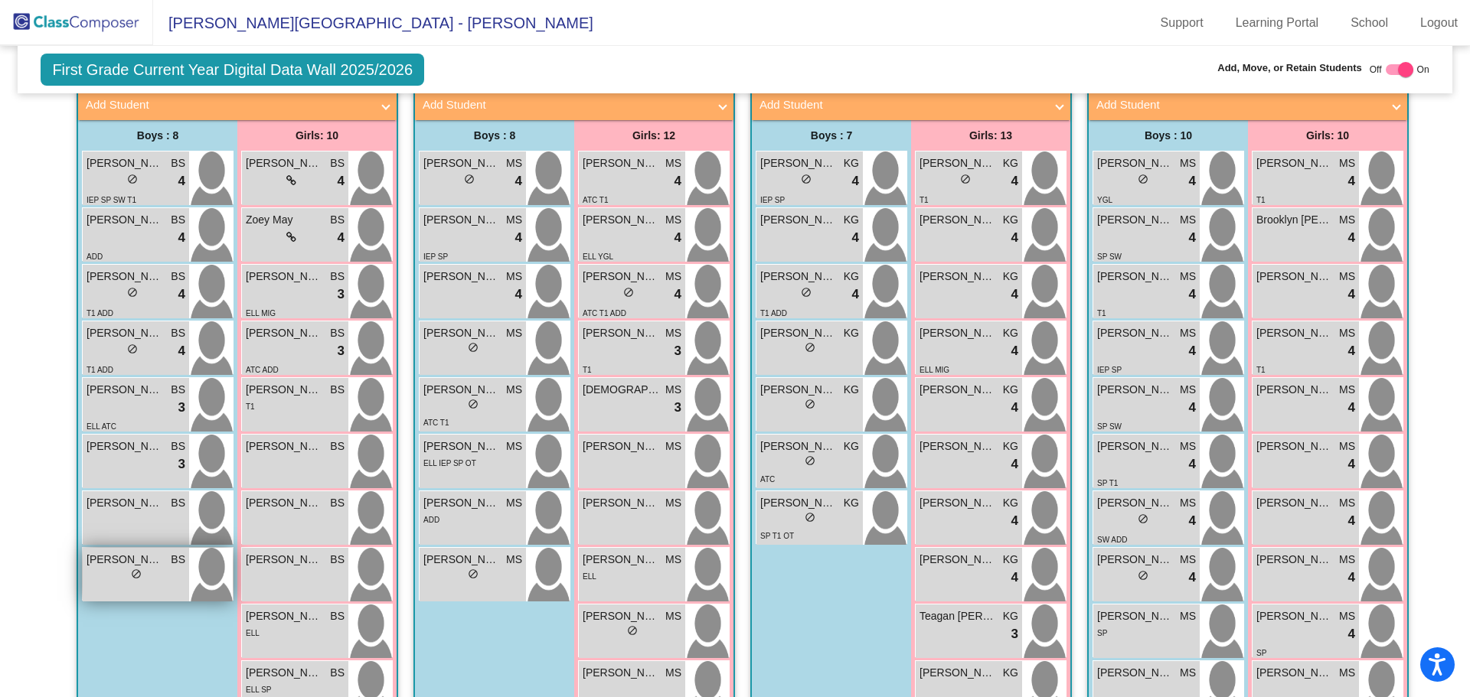
click at [91, 552] on span "[PERSON_NAME]" at bounding box center [125, 560] width 77 height 16
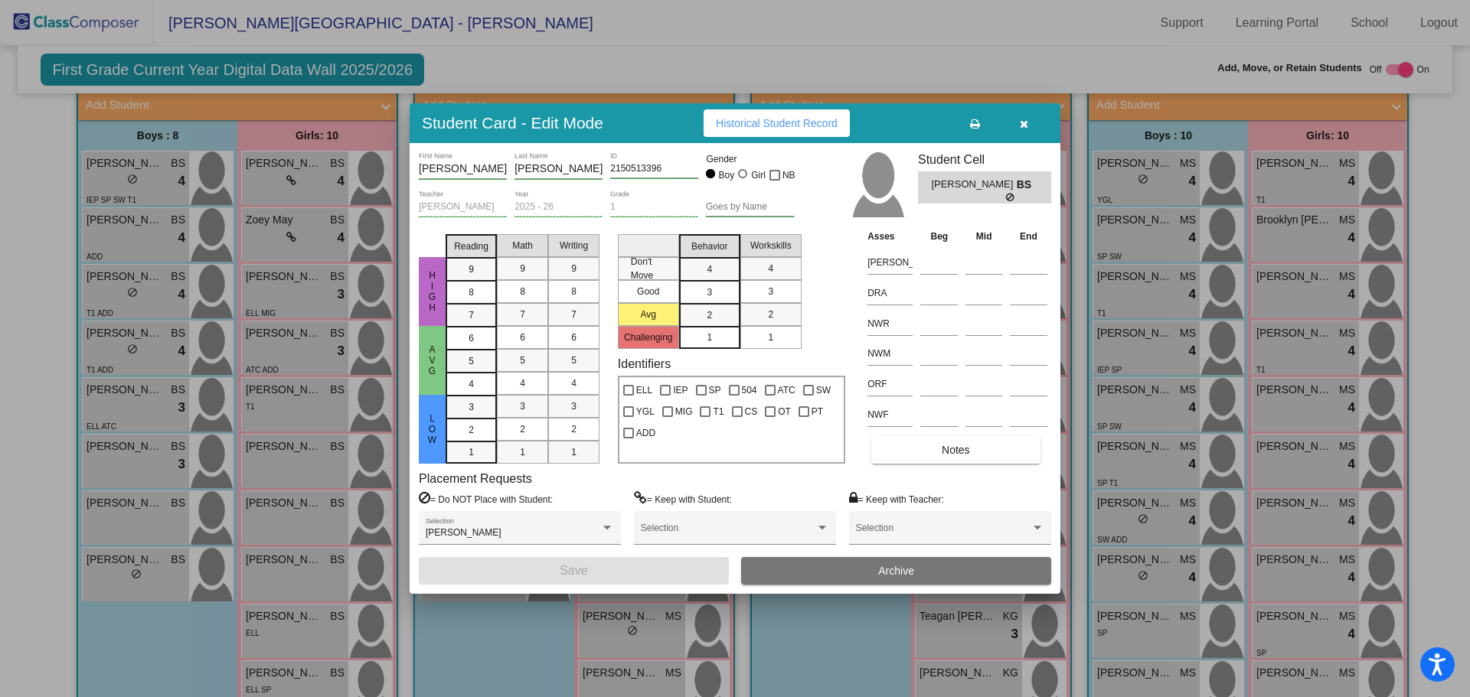
click at [261, 142] on div at bounding box center [735, 348] width 1470 height 697
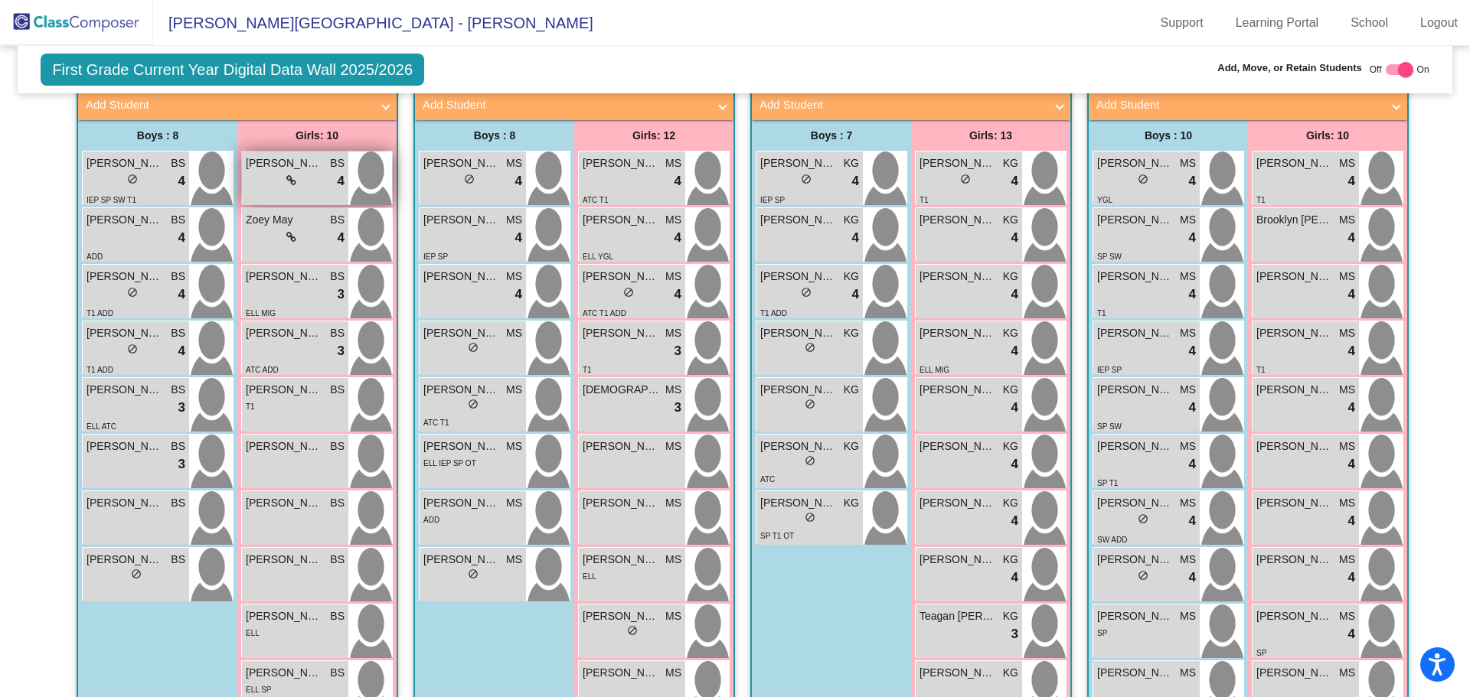
click at [261, 155] on span "[PERSON_NAME]" at bounding box center [284, 163] width 77 height 16
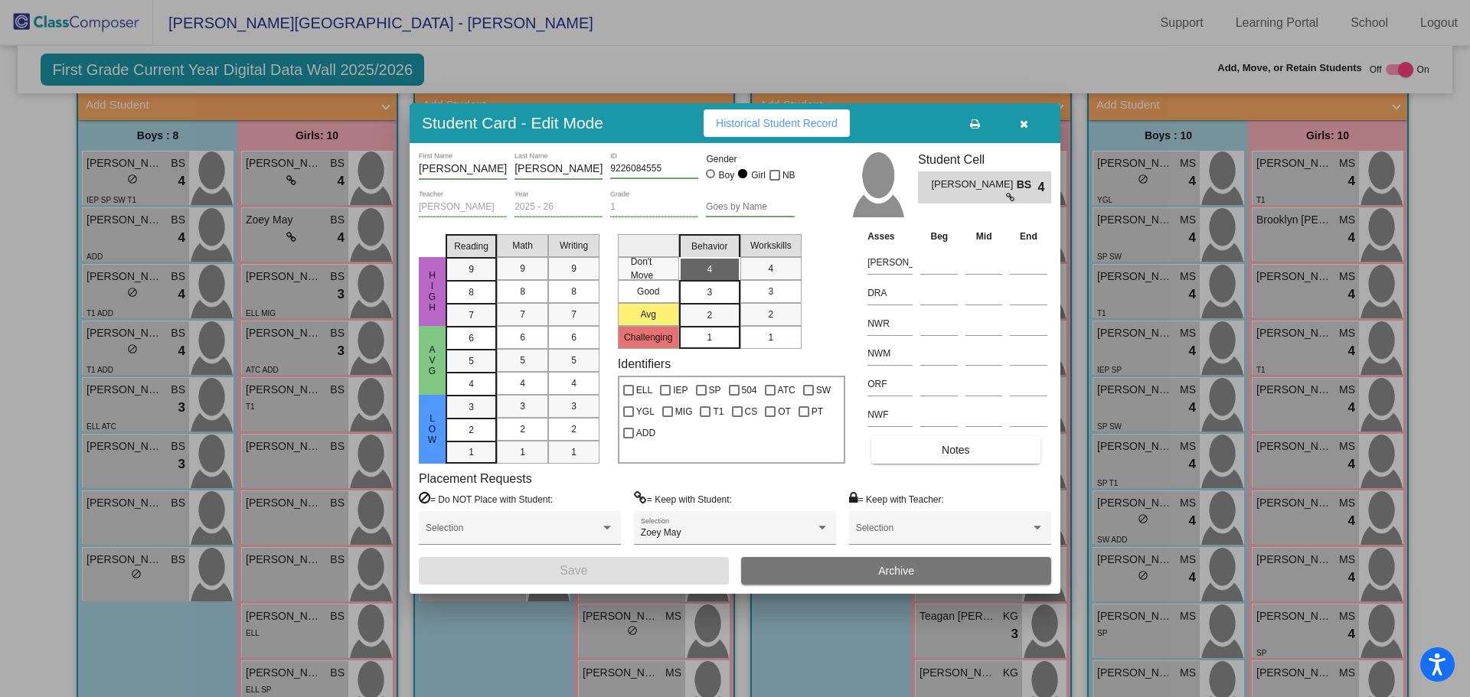
click at [292, 208] on div at bounding box center [735, 348] width 1470 height 697
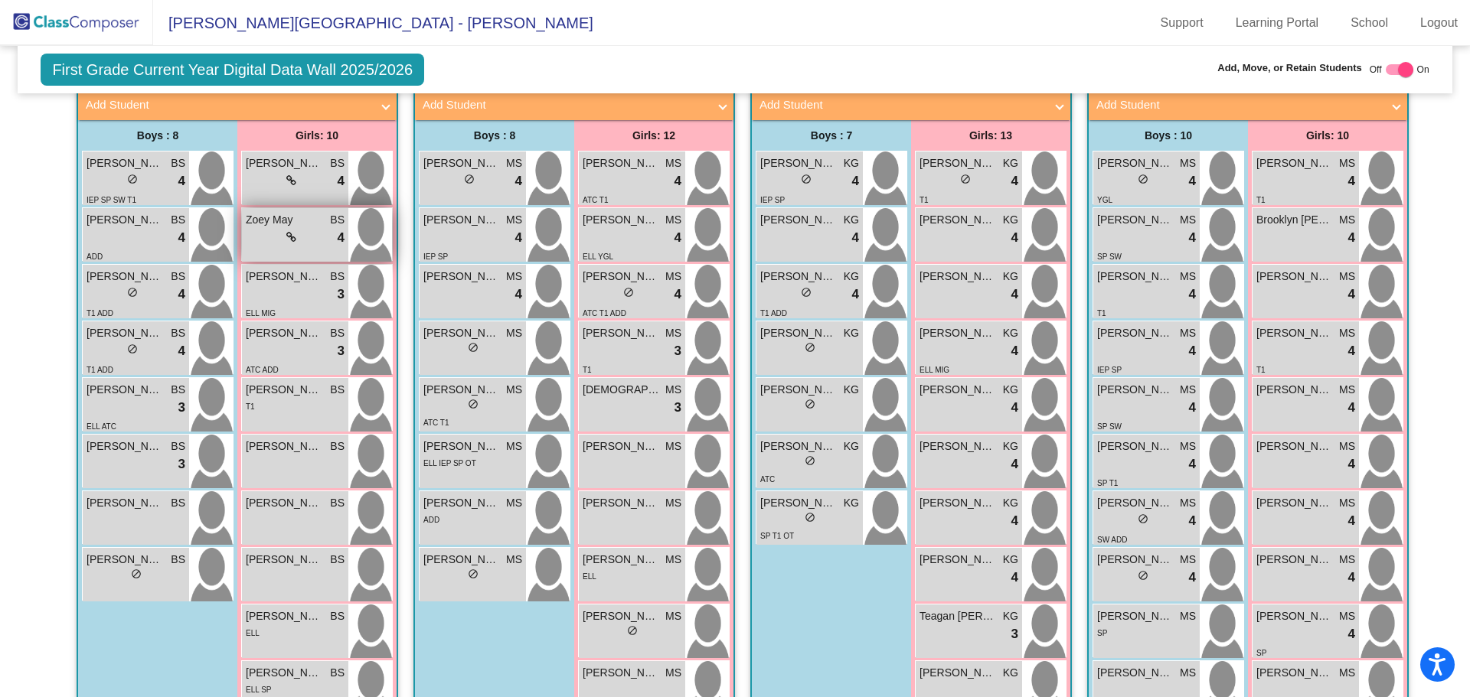
click at [292, 232] on icon at bounding box center [291, 237] width 10 height 11
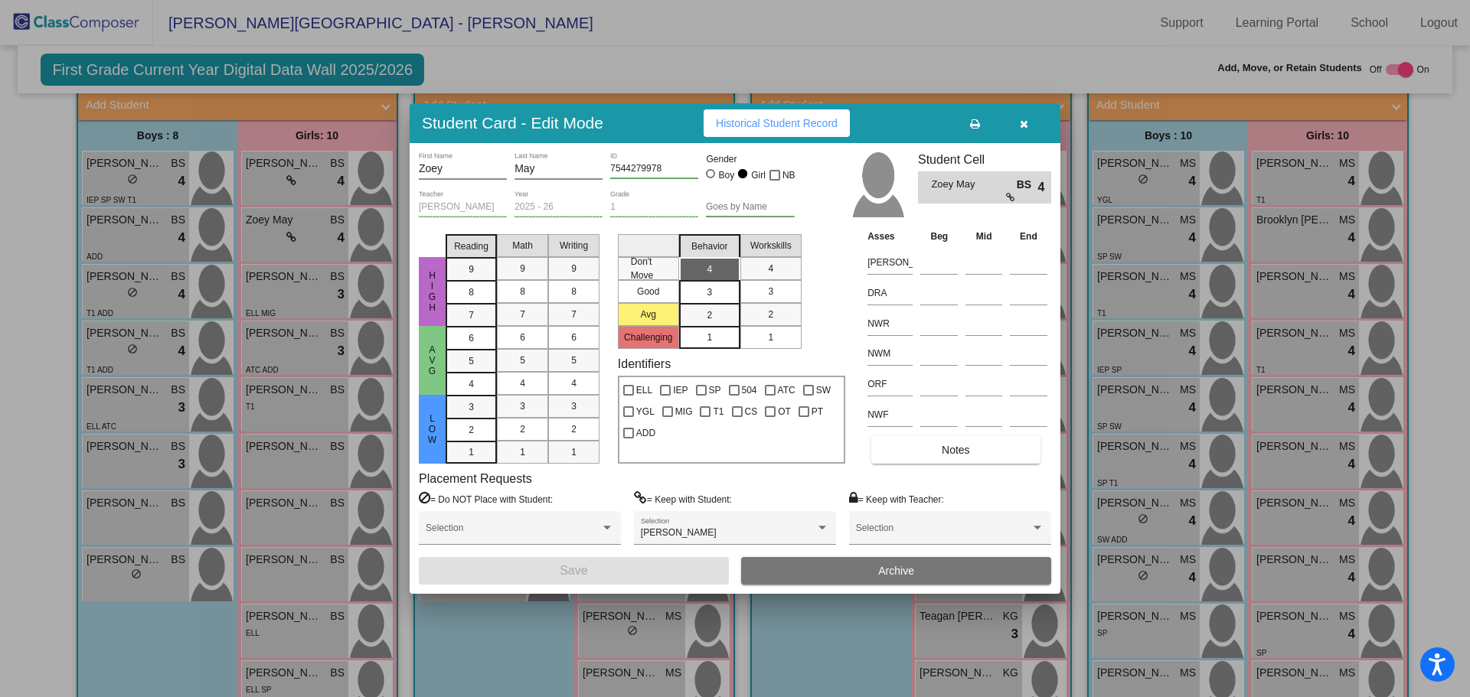
click at [286, 255] on div at bounding box center [735, 348] width 1470 height 697
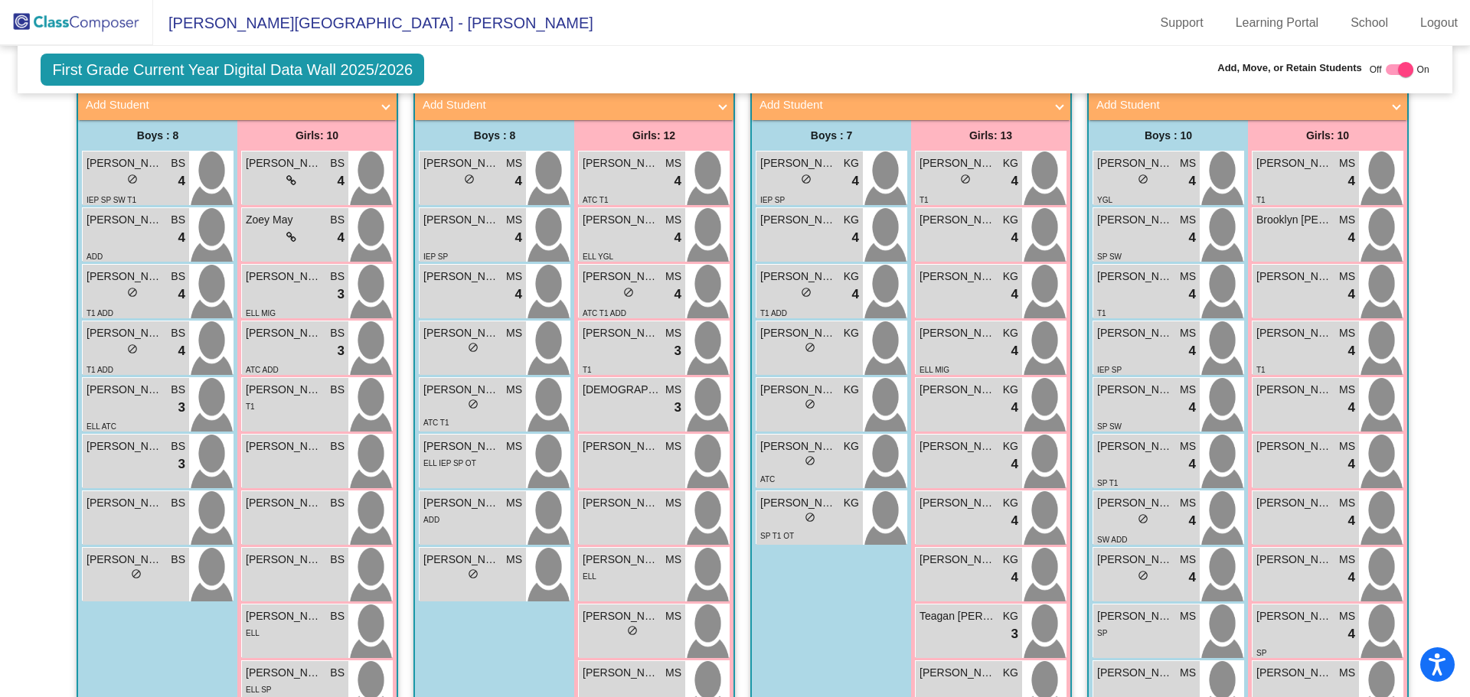
click at [286, 285] on div "lock do_not_disturb_alt 3" at bounding box center [295, 295] width 99 height 20
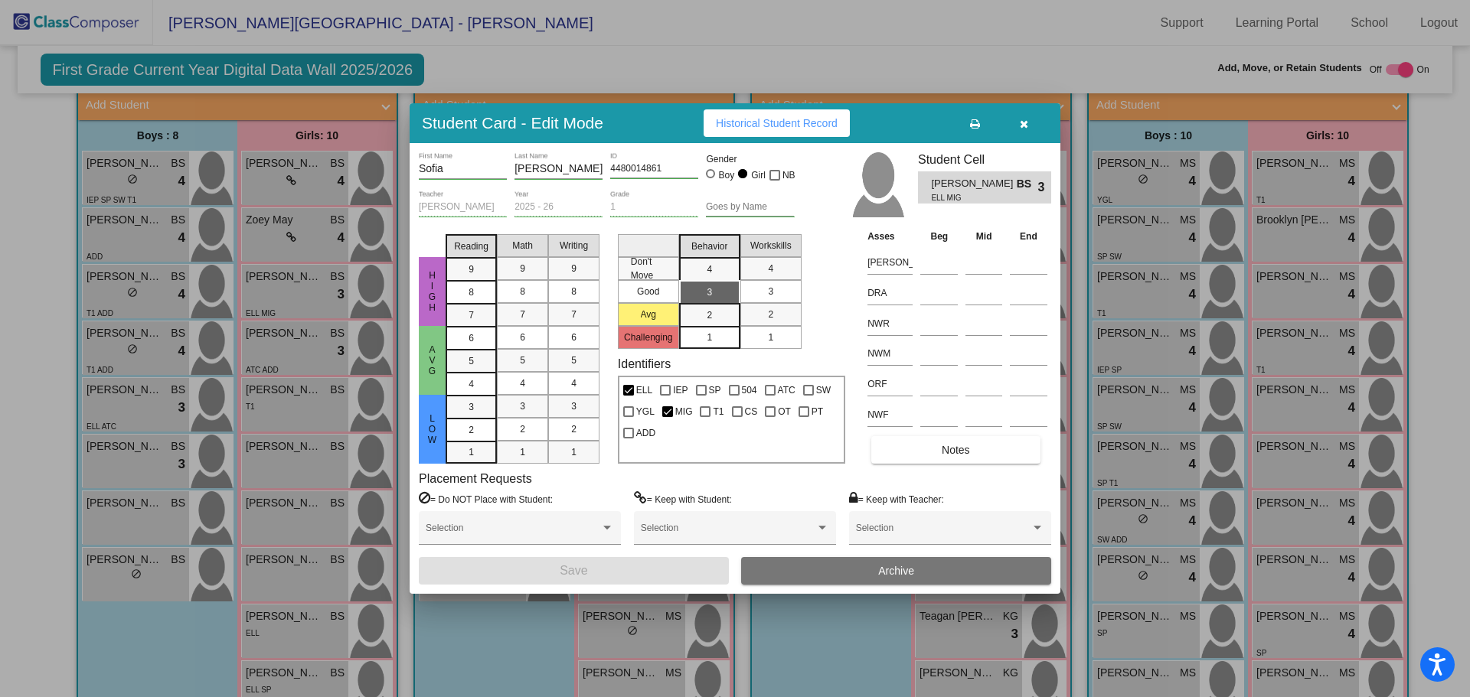
click at [284, 315] on div at bounding box center [735, 348] width 1470 height 697
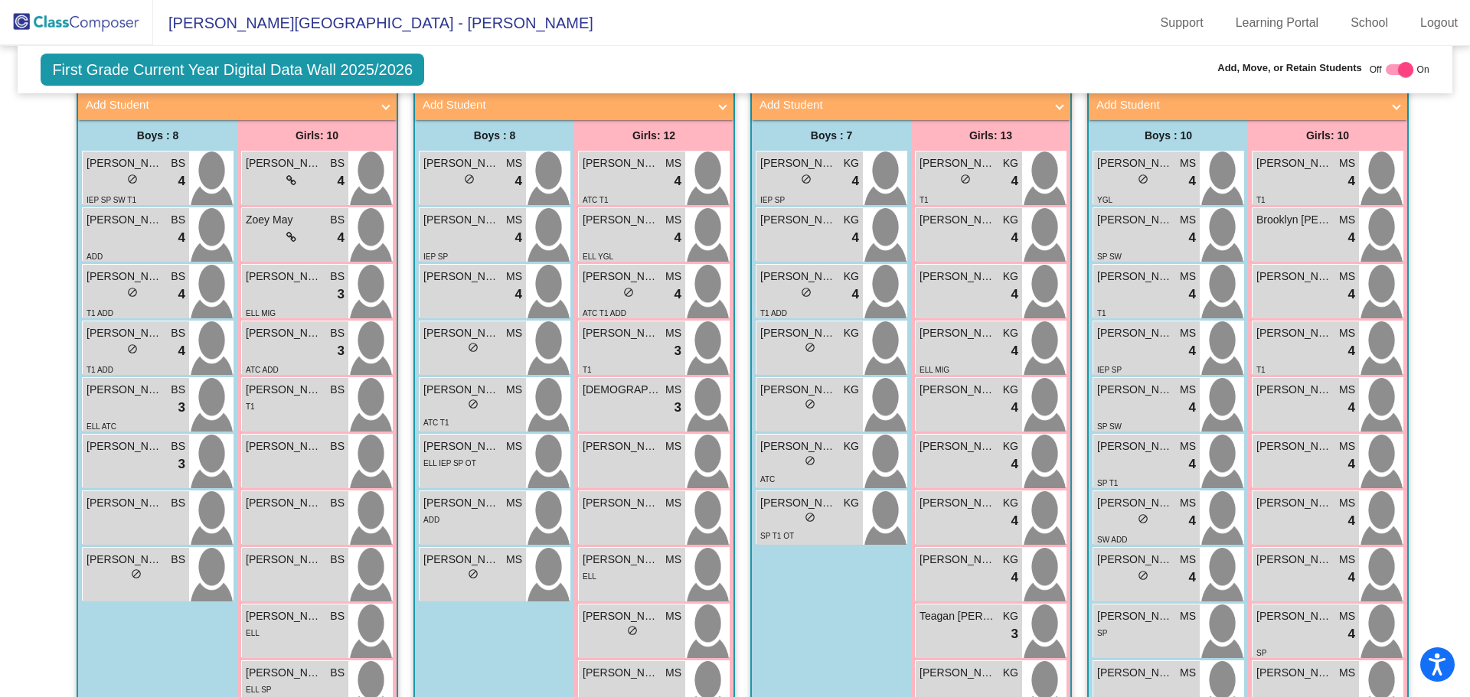
click at [284, 341] on div "lock do_not_disturb_alt 3" at bounding box center [295, 351] width 99 height 20
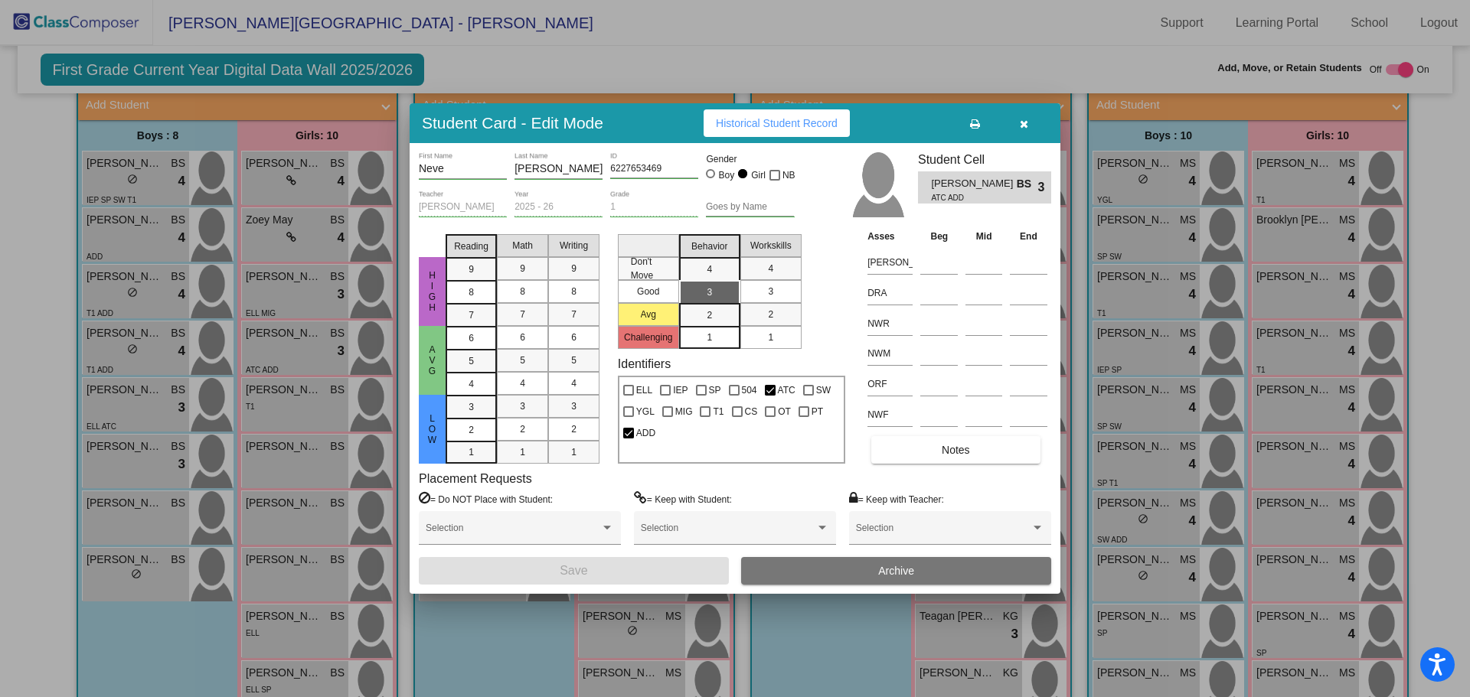
click at [287, 367] on div at bounding box center [735, 348] width 1470 height 697
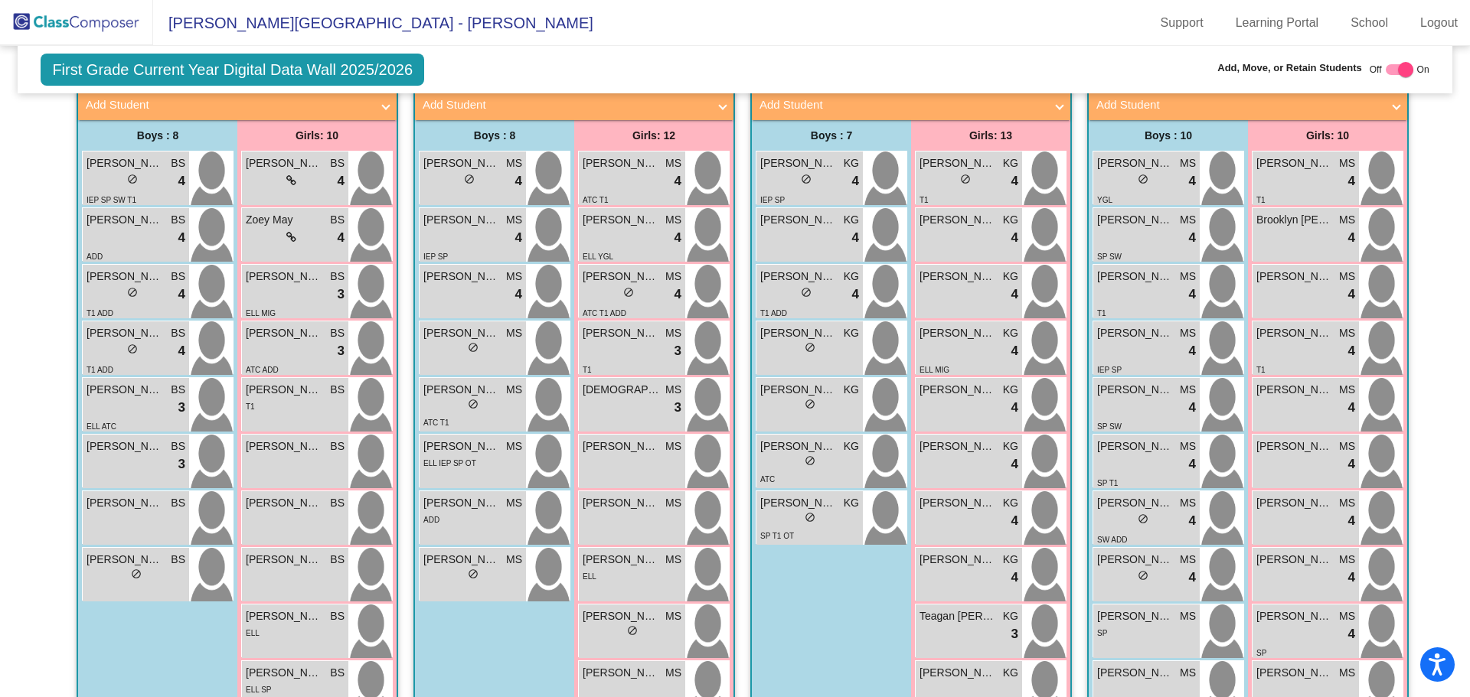
click at [287, 398] on div "T1" at bounding box center [295, 406] width 99 height 16
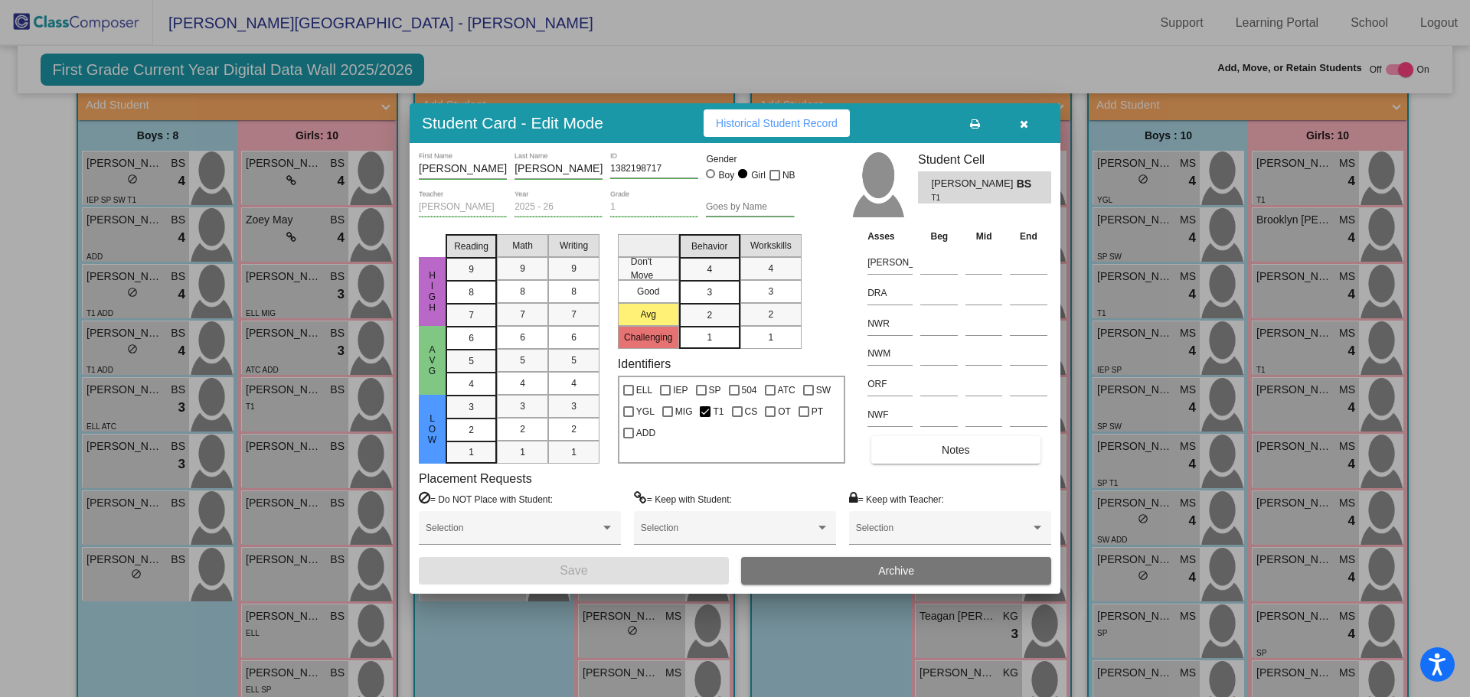
click at [289, 432] on div at bounding box center [735, 348] width 1470 height 697
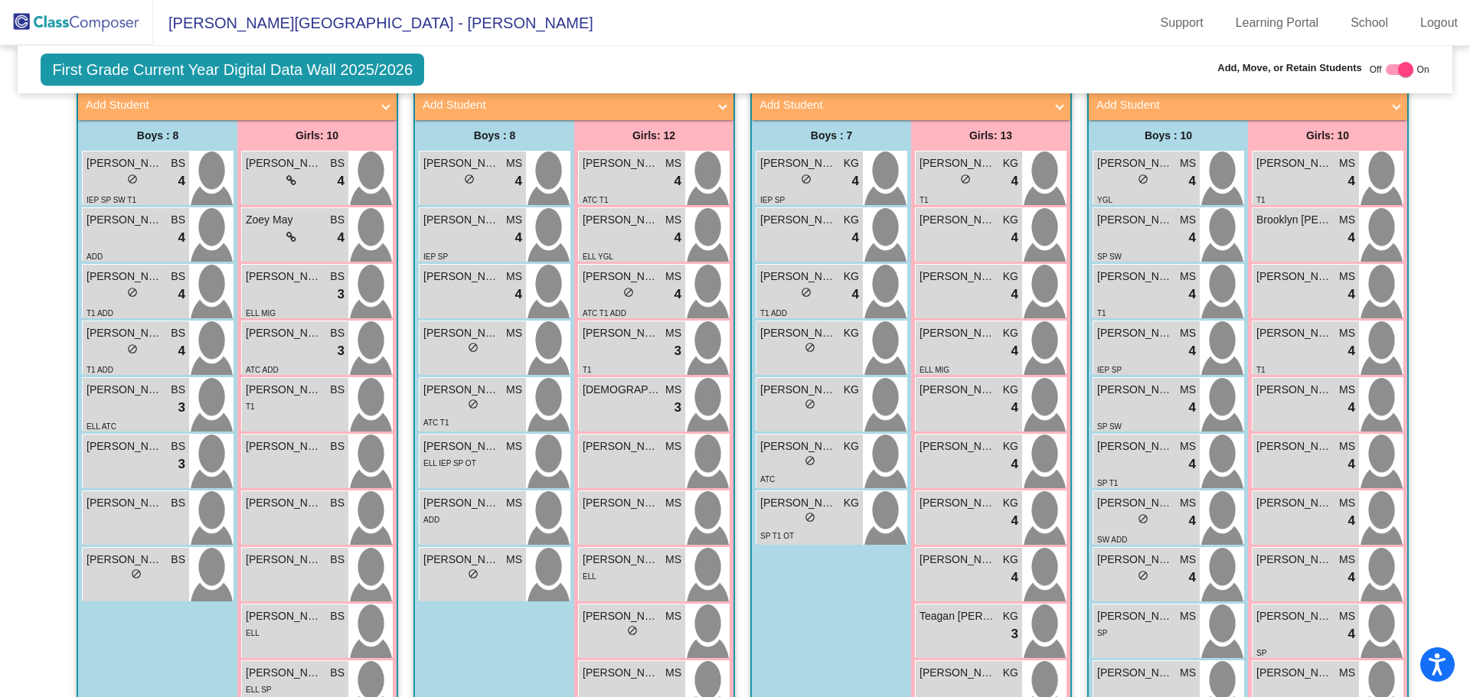
click at [289, 435] on div "[PERSON_NAME] BS lock do_not_disturb_alt" at bounding box center [295, 462] width 106 height 54
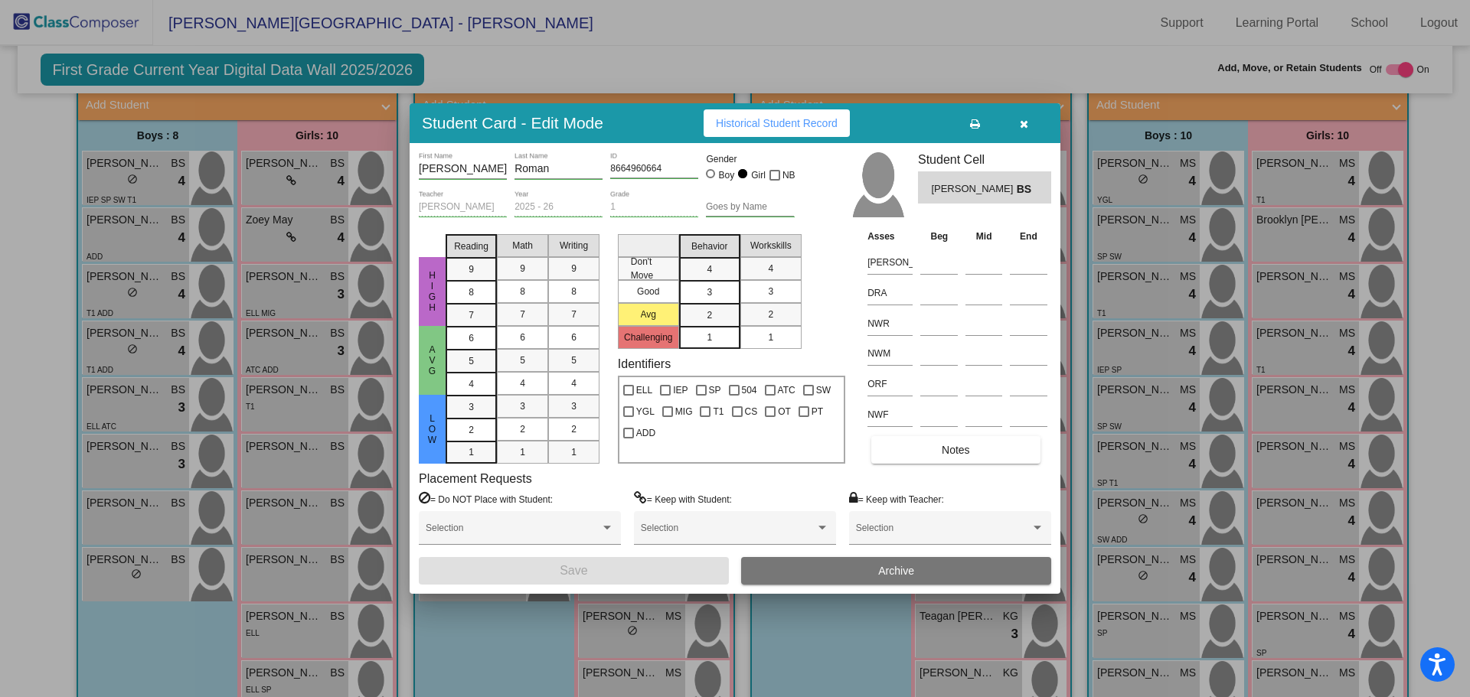
click at [290, 481] on div at bounding box center [735, 348] width 1470 height 697
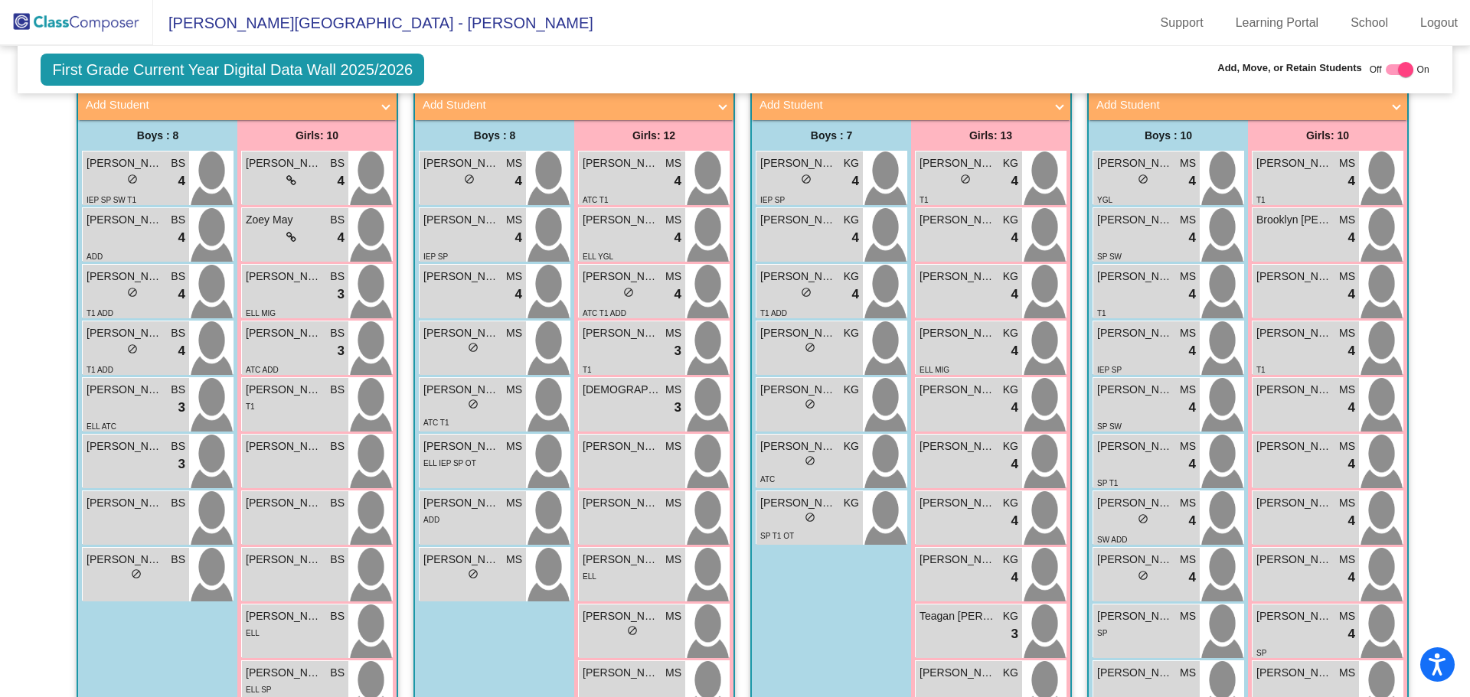
click at [290, 495] on span "[PERSON_NAME]" at bounding box center [284, 503] width 77 height 16
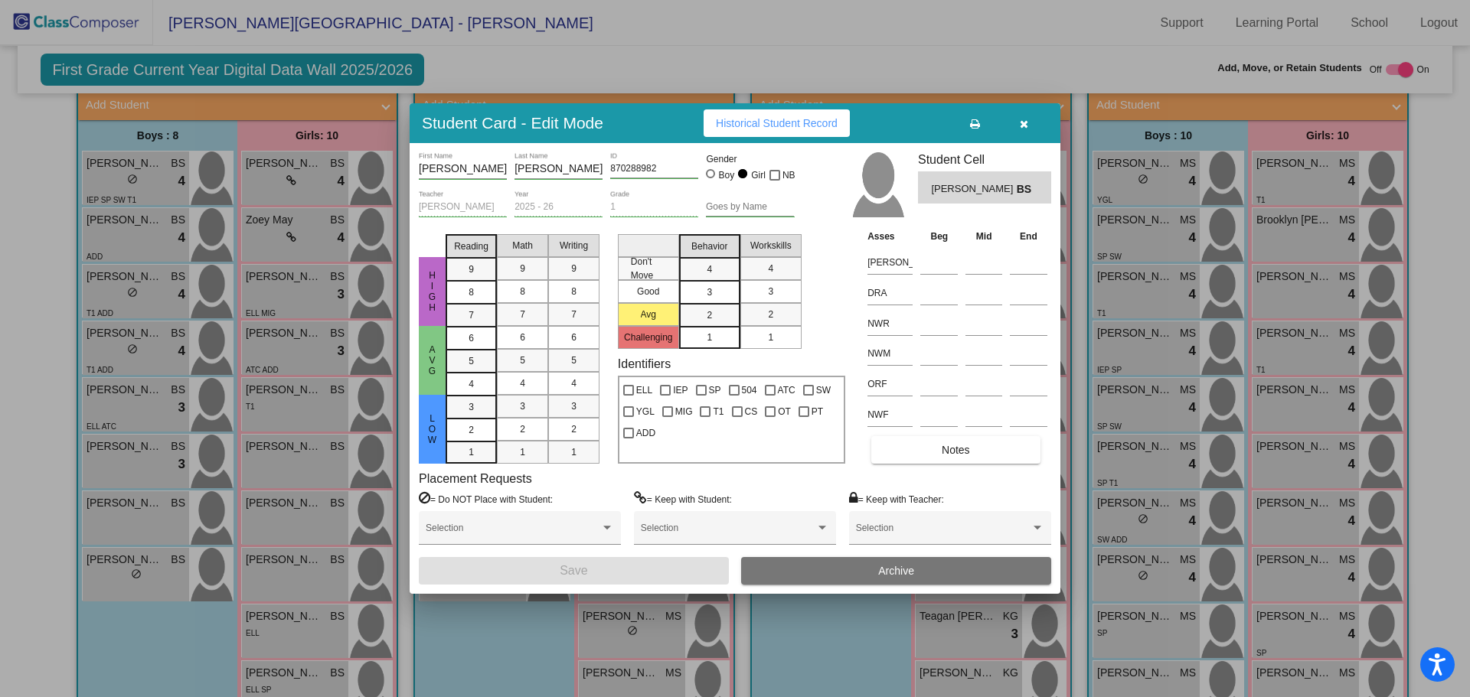
click at [291, 532] on div at bounding box center [735, 348] width 1470 height 697
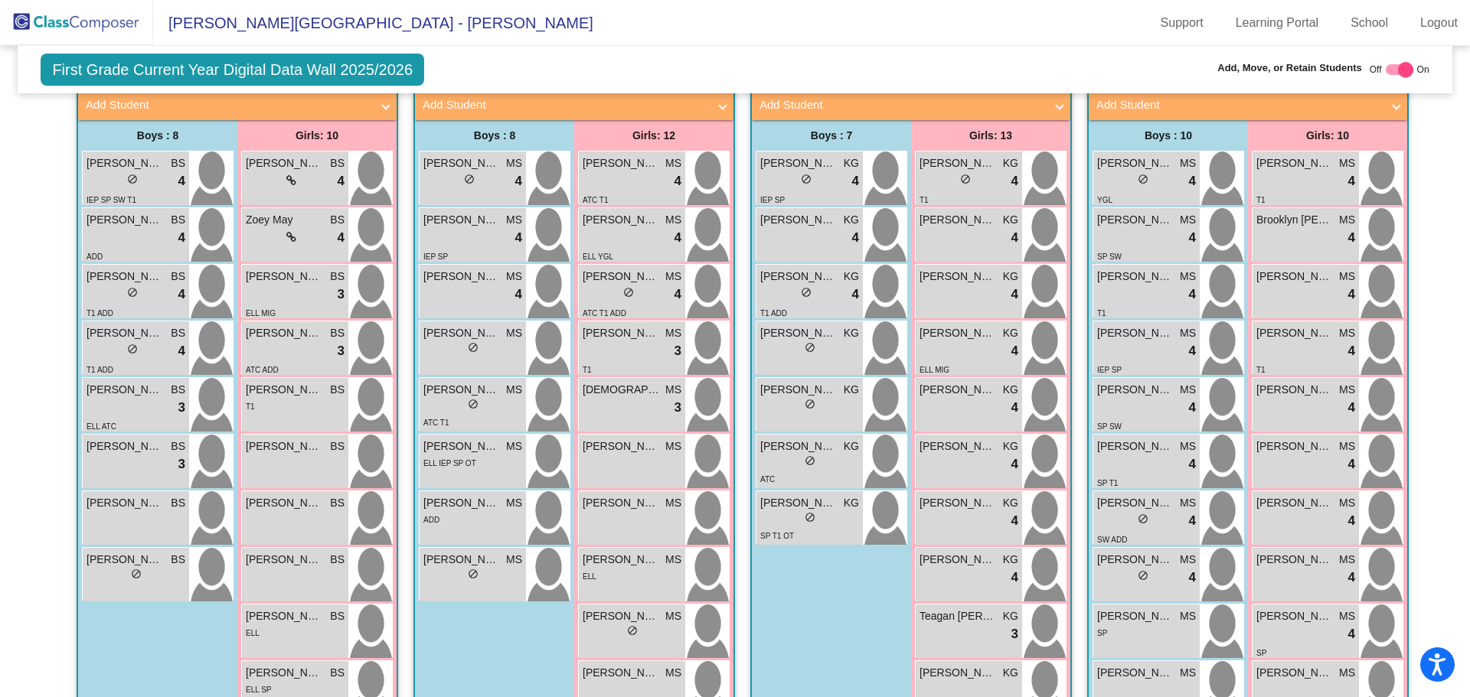
click at [291, 552] on span "[PERSON_NAME]" at bounding box center [284, 560] width 77 height 16
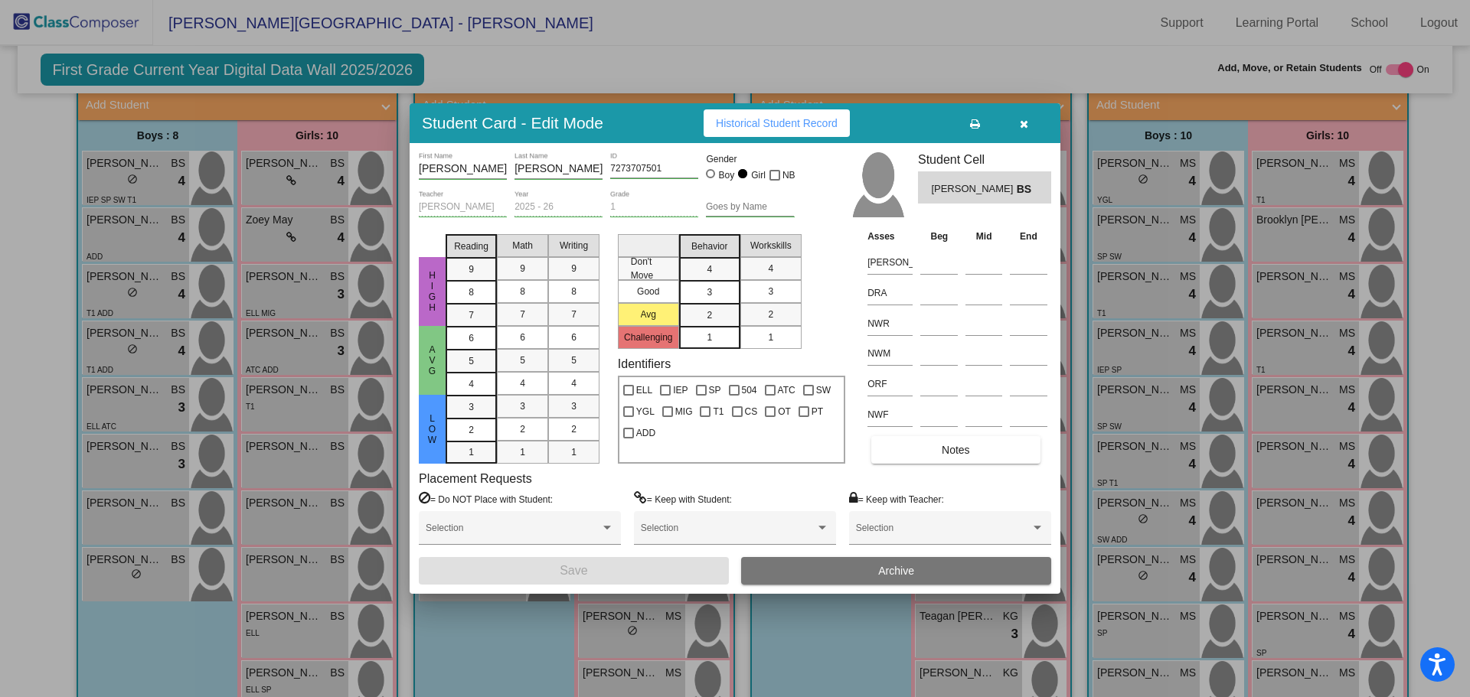
click at [291, 595] on div at bounding box center [735, 348] width 1470 height 697
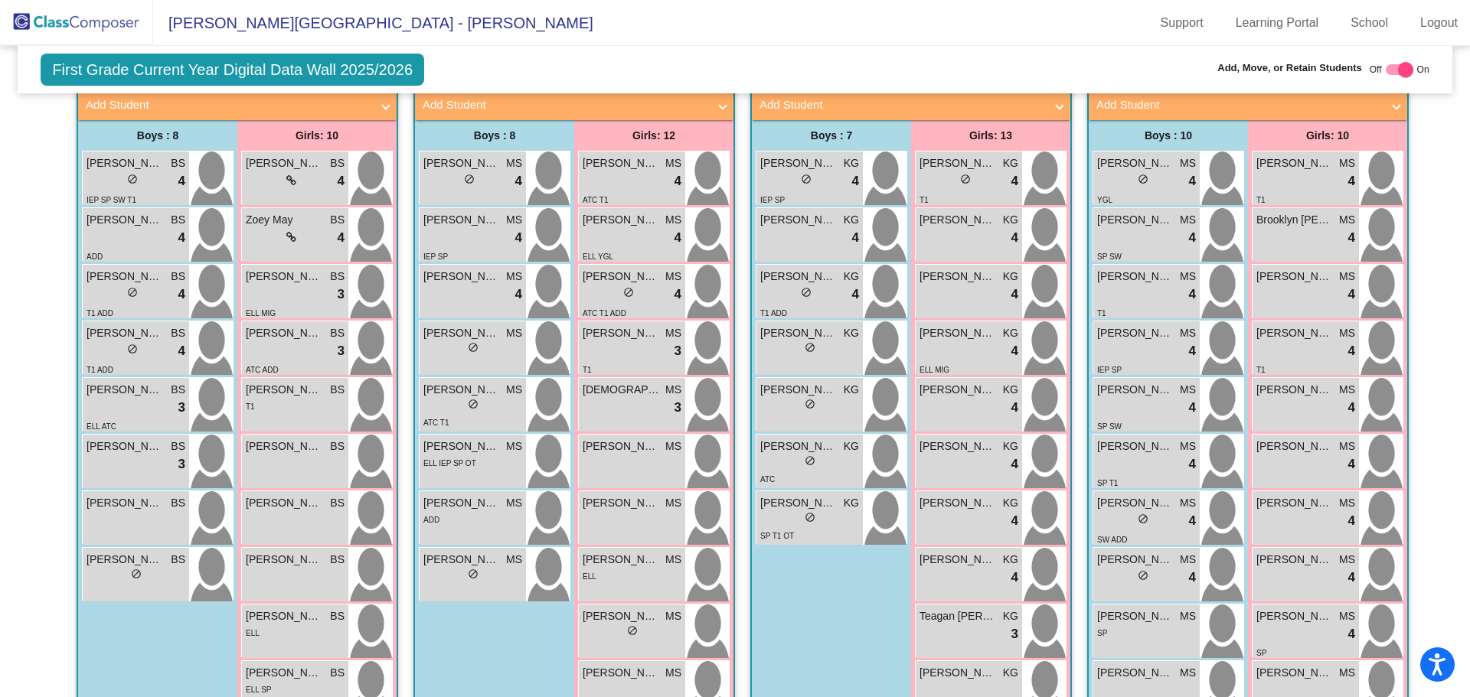
click at [291, 625] on div "ELL" at bounding box center [295, 633] width 99 height 16
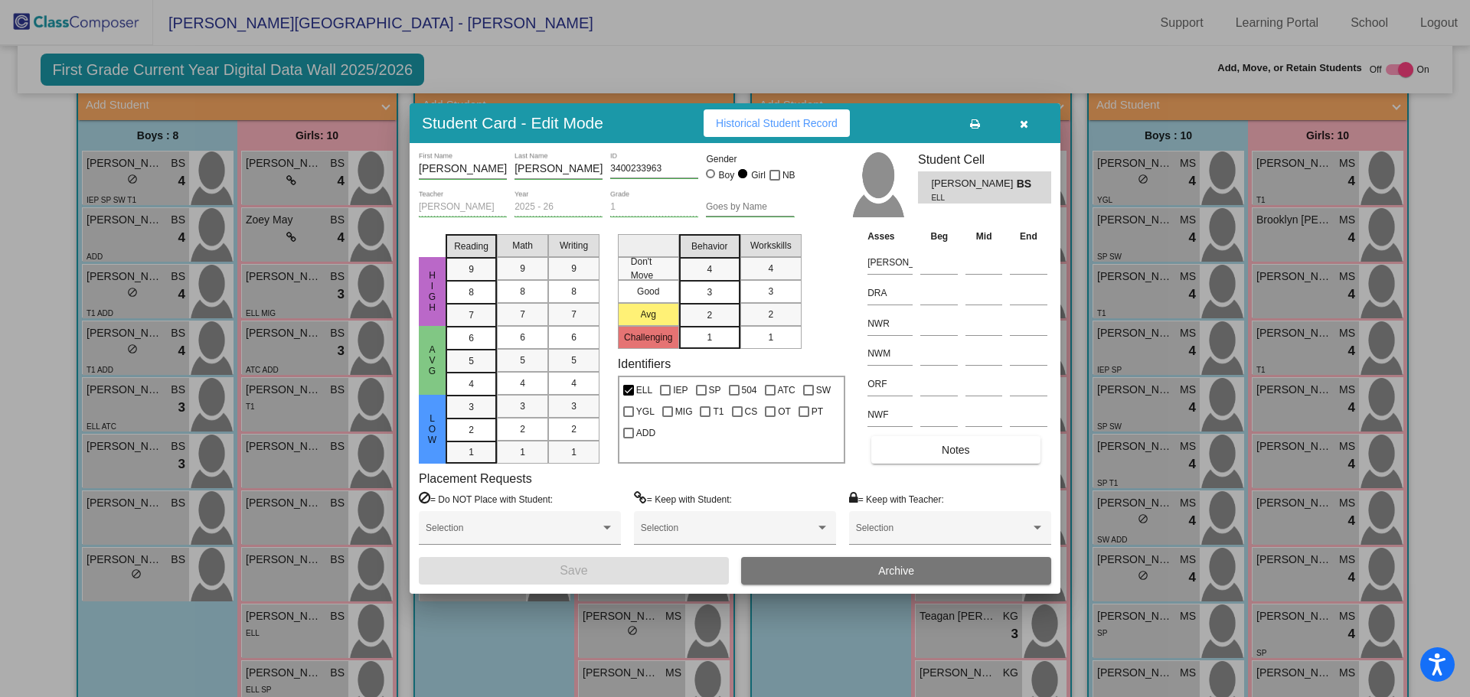
click at [286, 649] on div at bounding box center [735, 348] width 1470 height 697
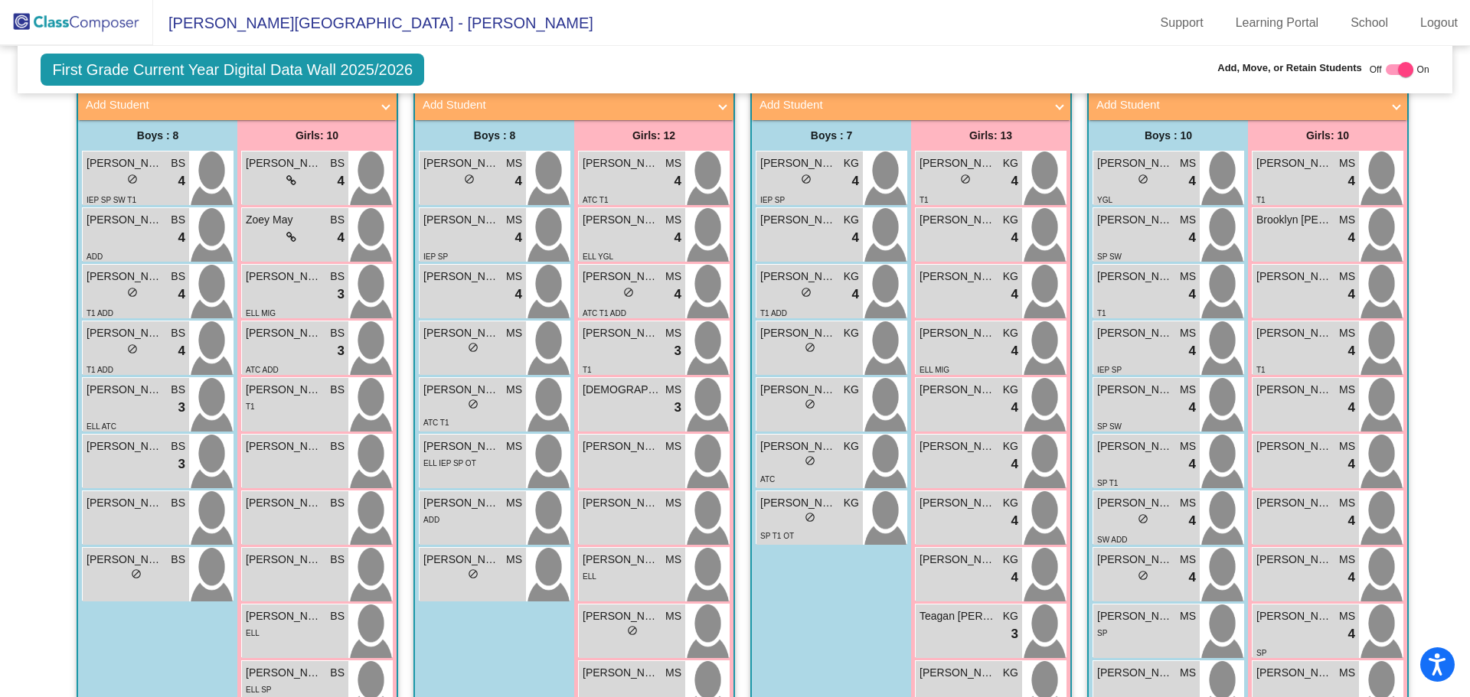
click at [286, 665] on span "[PERSON_NAME]" at bounding box center [284, 673] width 77 height 16
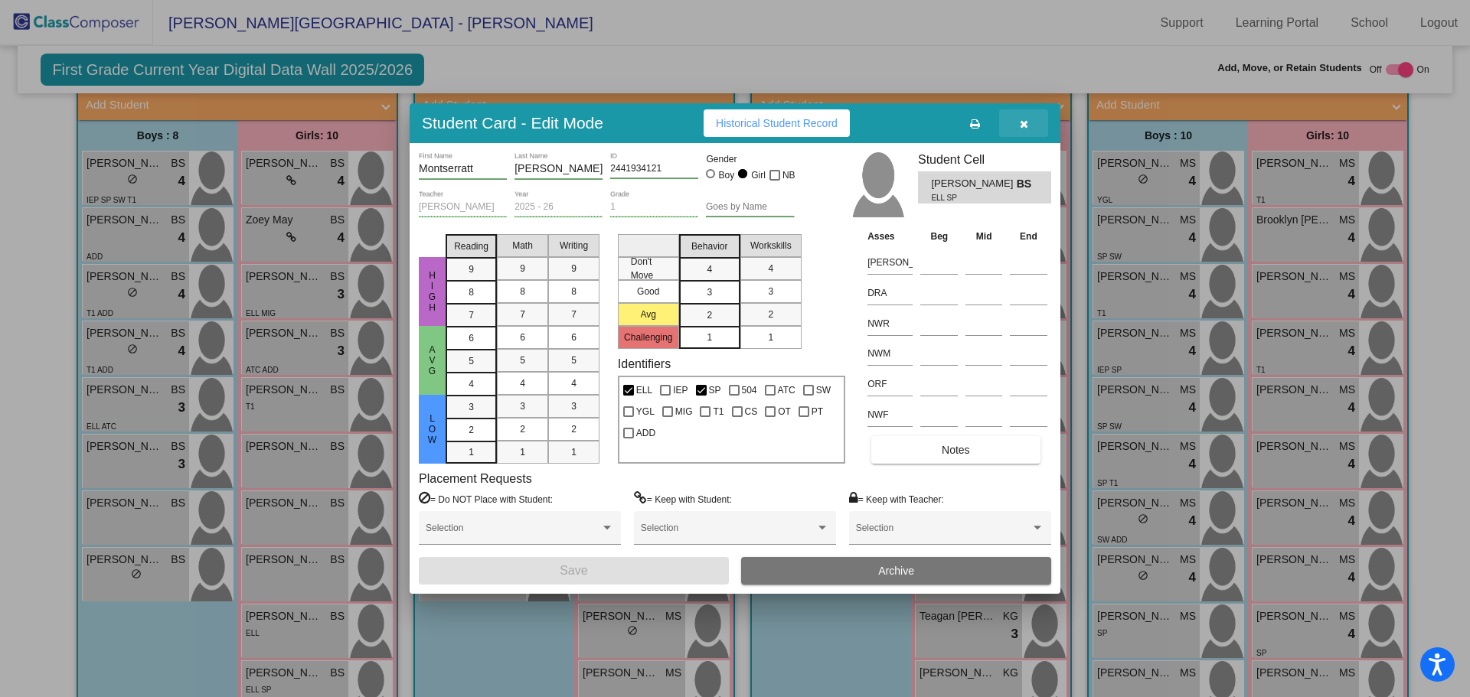
click at [1020, 121] on icon "button" at bounding box center [1024, 124] width 8 height 11
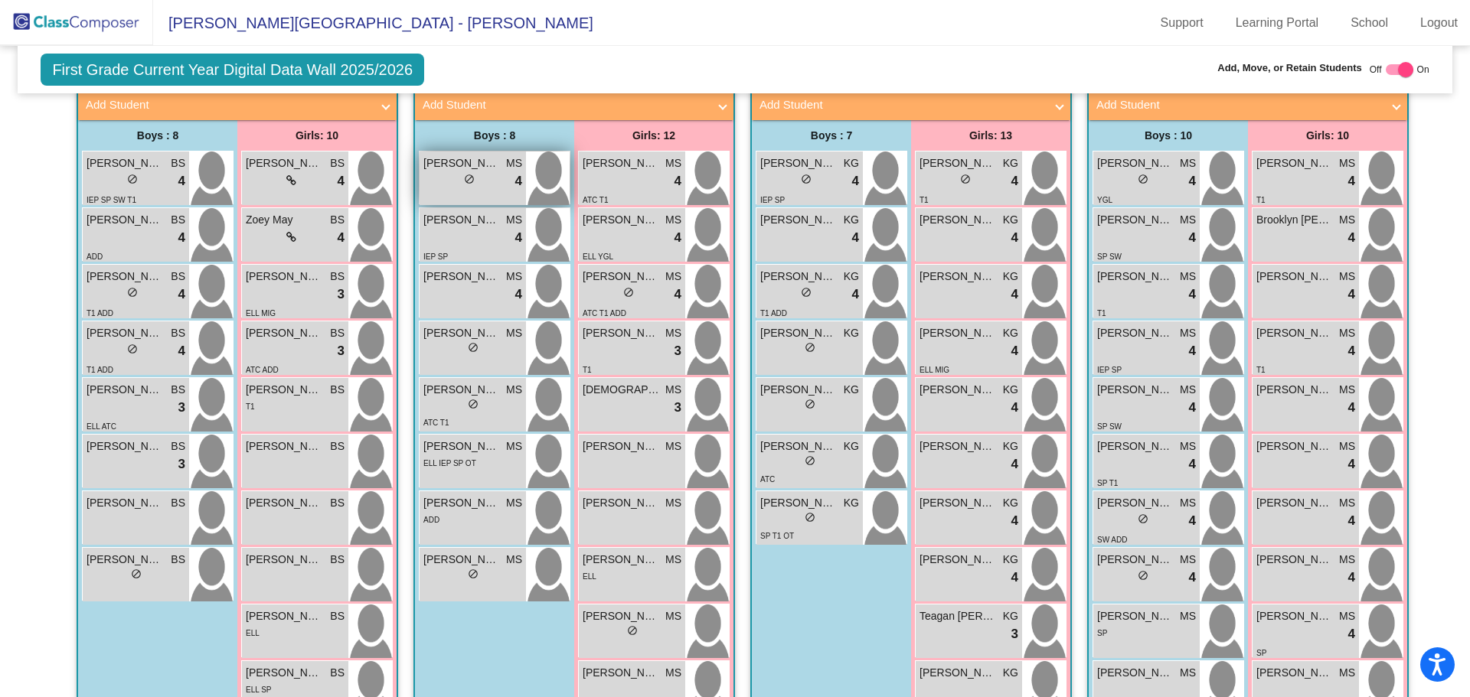
click at [466, 155] on span "[PERSON_NAME]" at bounding box center [461, 163] width 77 height 16
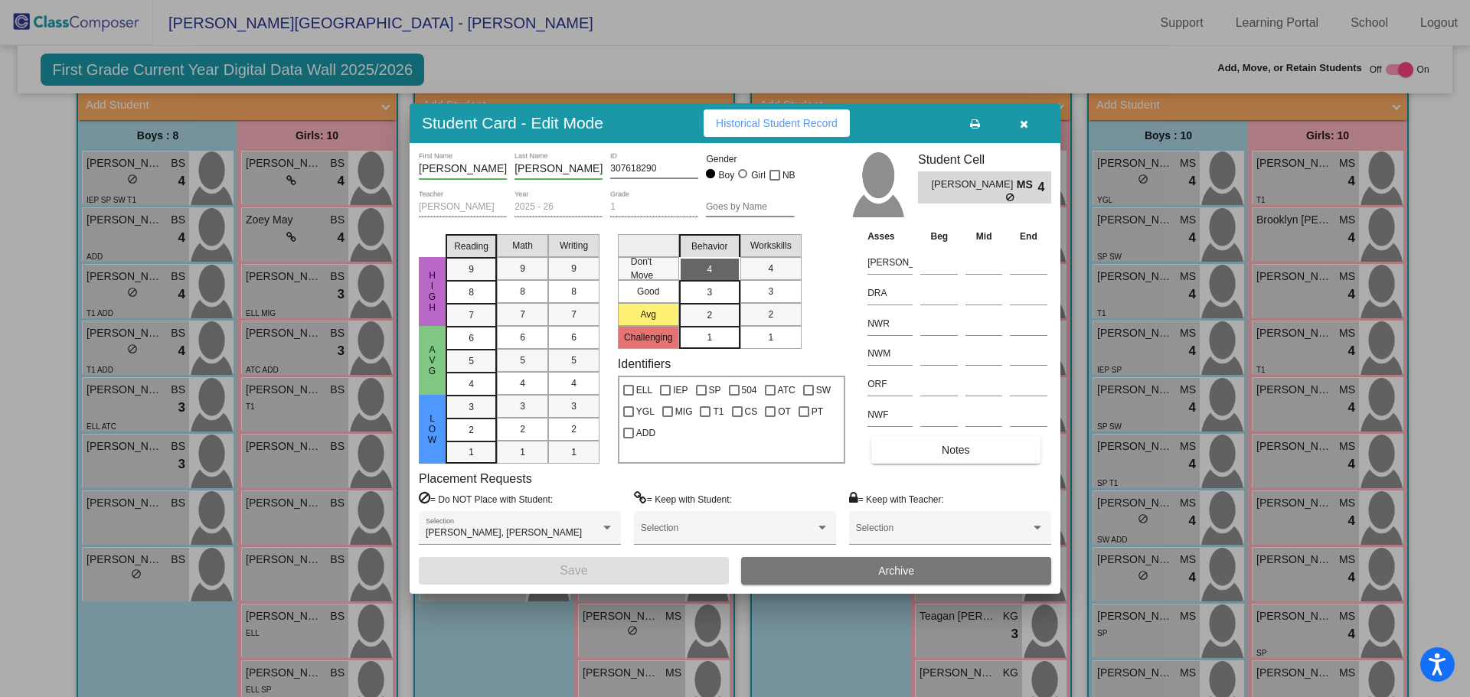
click at [1020, 123] on icon "button" at bounding box center [1024, 124] width 8 height 11
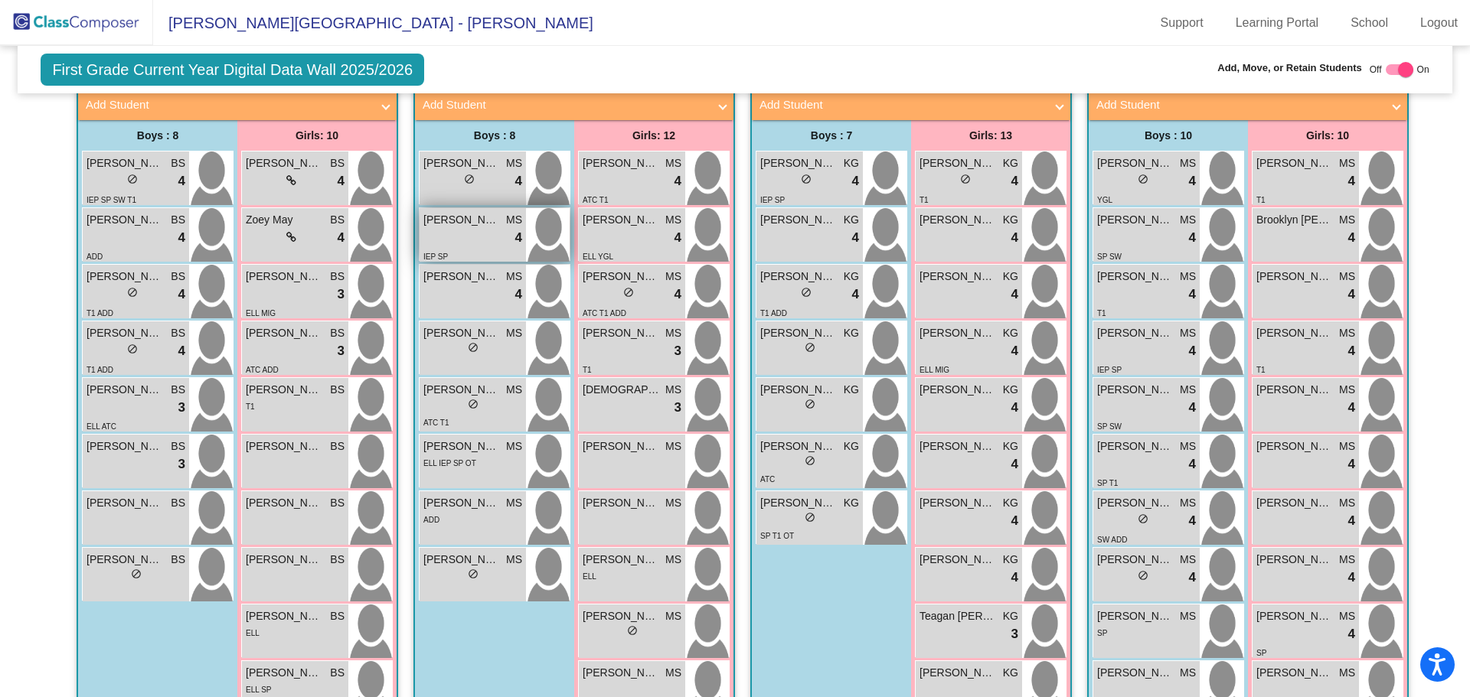
click at [445, 212] on span "[PERSON_NAME]" at bounding box center [461, 220] width 77 height 16
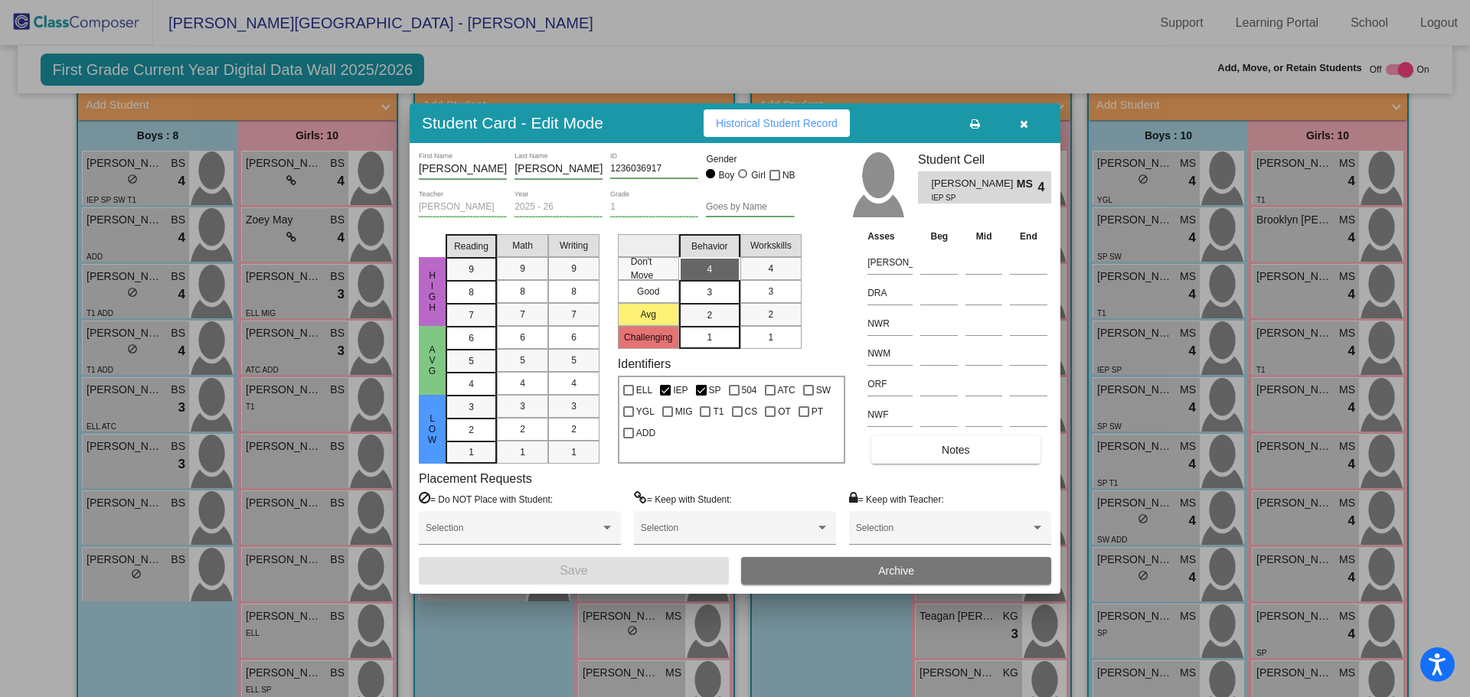
click at [258, 250] on div at bounding box center [735, 348] width 1470 height 697
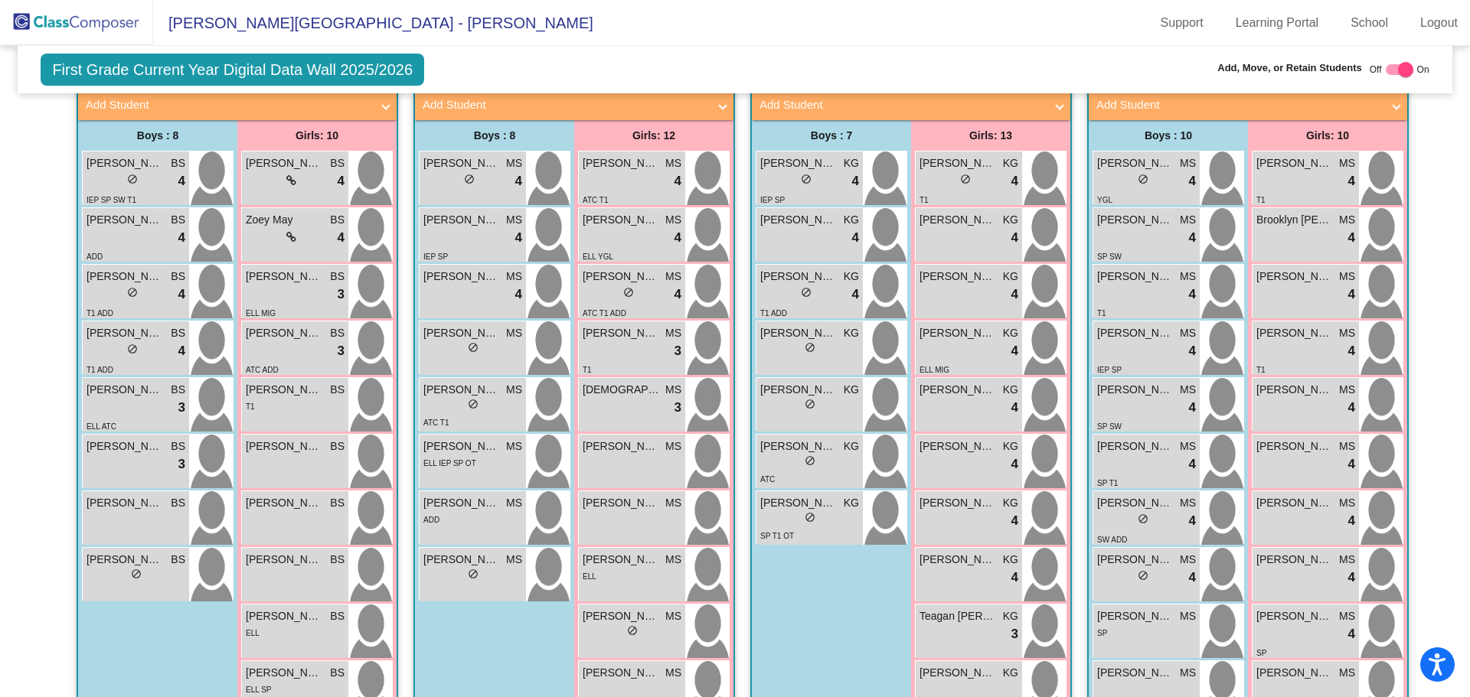
click at [258, 269] on span "[PERSON_NAME]" at bounding box center [284, 277] width 77 height 16
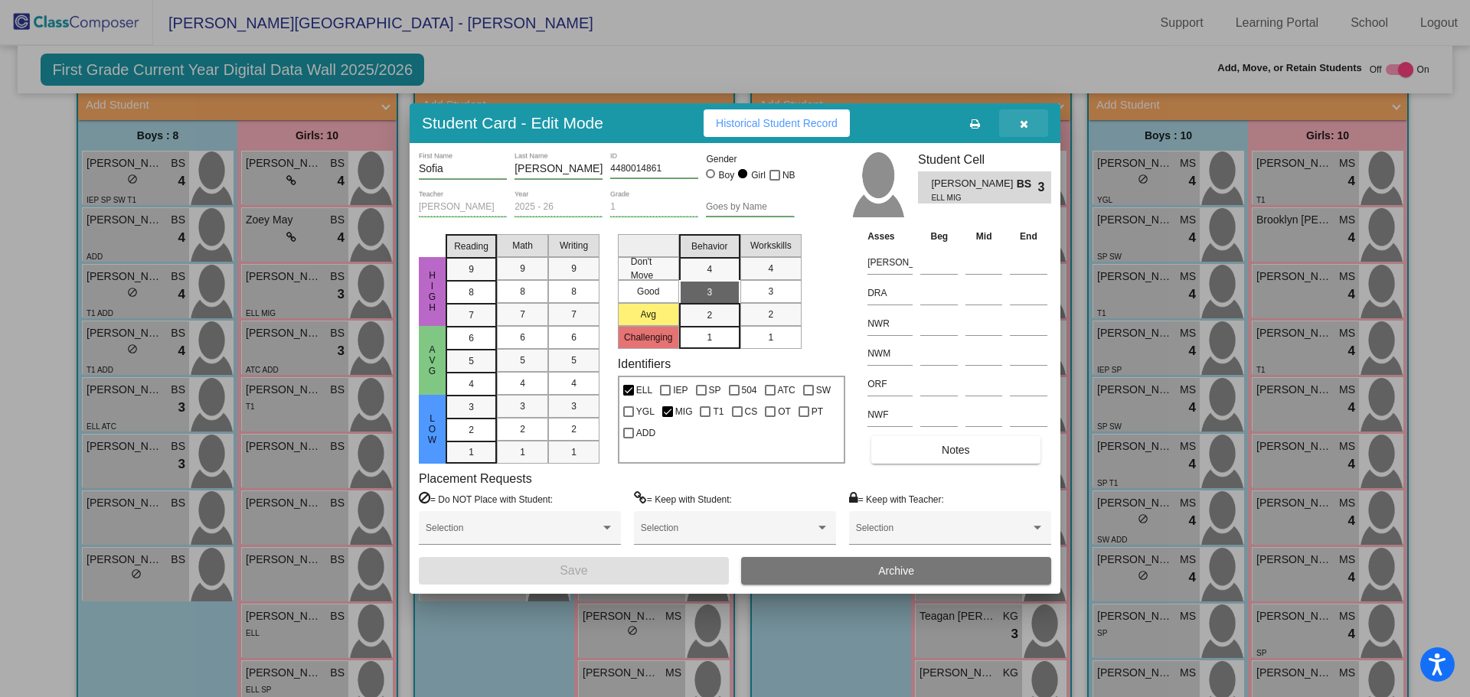
click at [1020, 119] on icon "button" at bounding box center [1024, 124] width 8 height 11
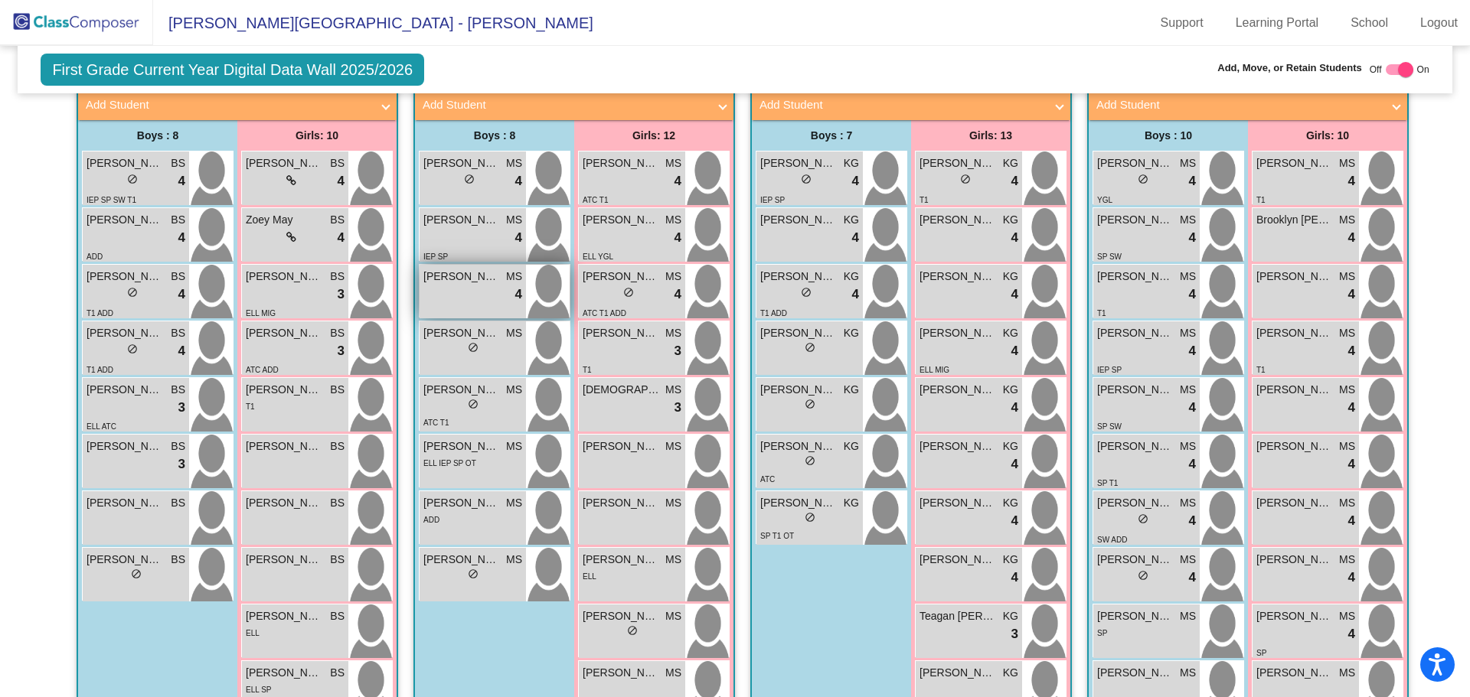
click at [454, 269] on span "[PERSON_NAME] [PERSON_NAME]" at bounding box center [461, 277] width 77 height 16
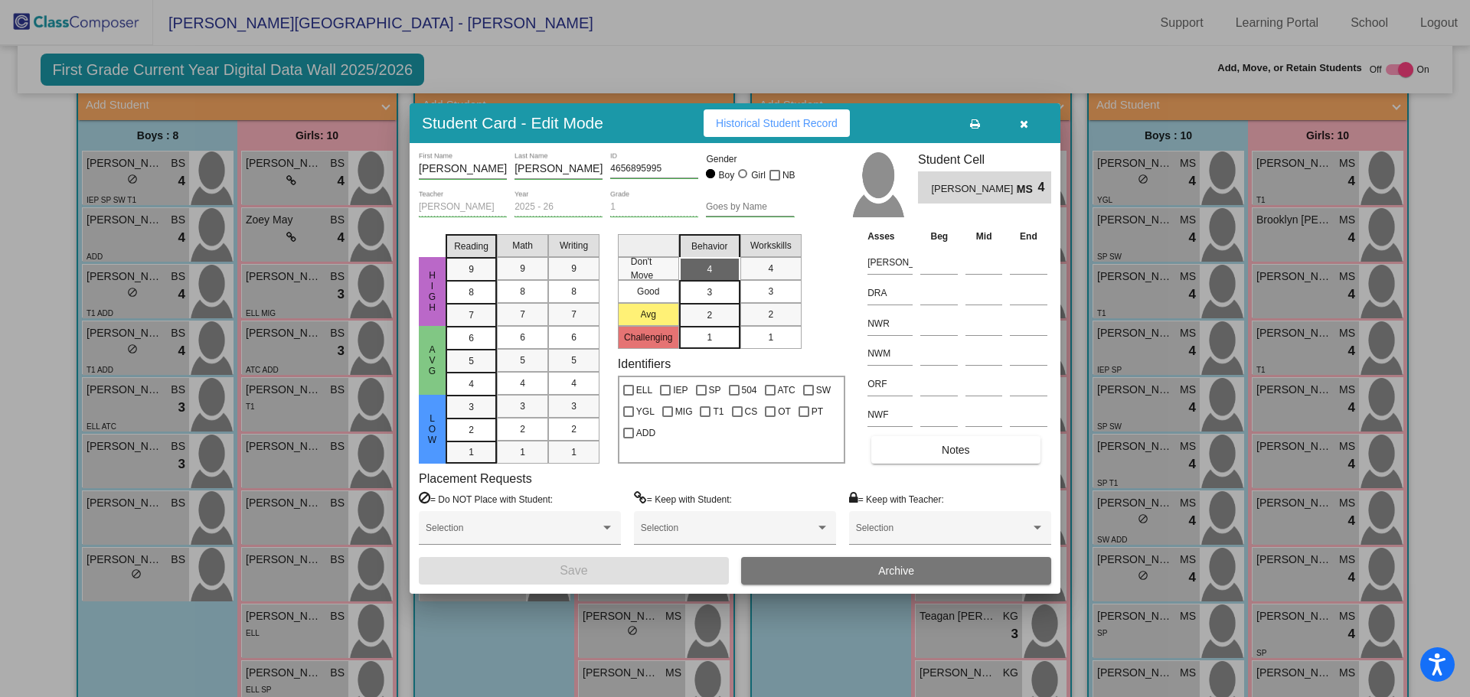
click at [1025, 120] on icon "button" at bounding box center [1024, 124] width 8 height 11
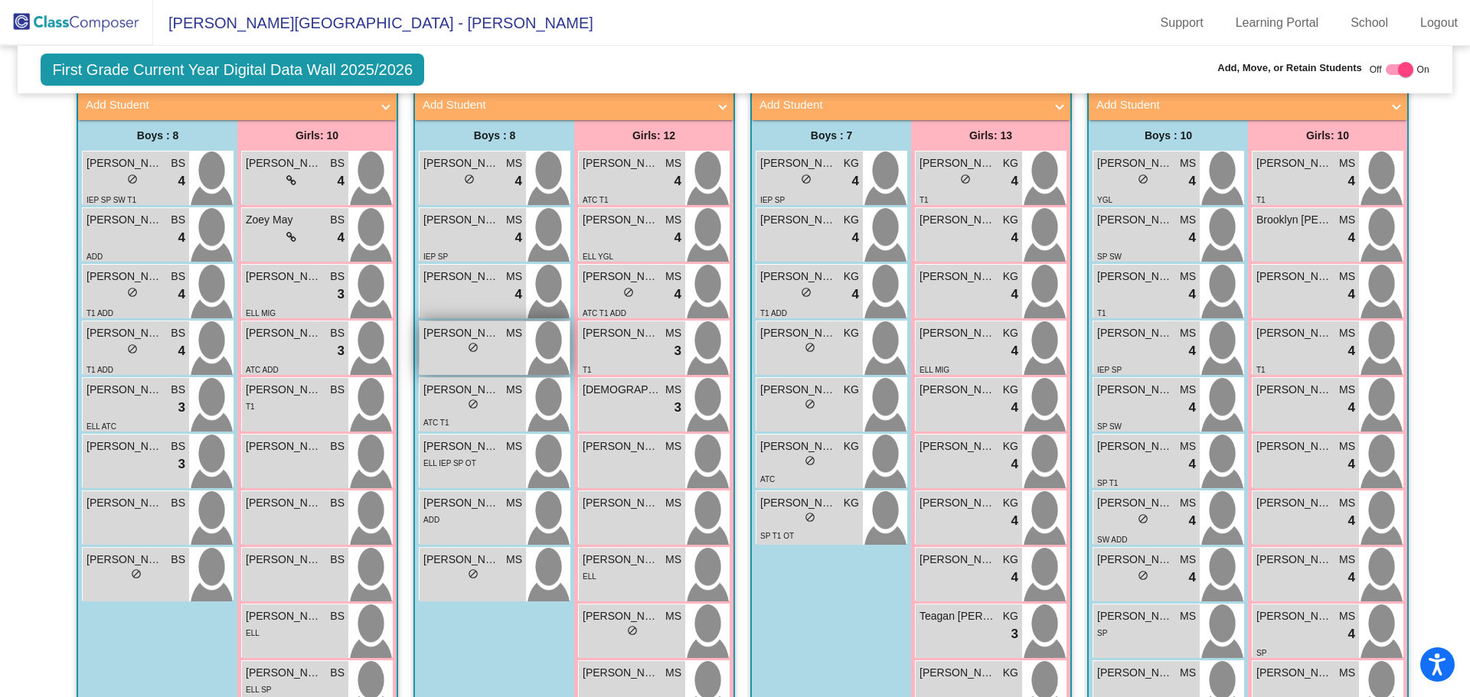
click at [453, 341] on div "lock do_not_disturb_alt" at bounding box center [472, 349] width 99 height 16
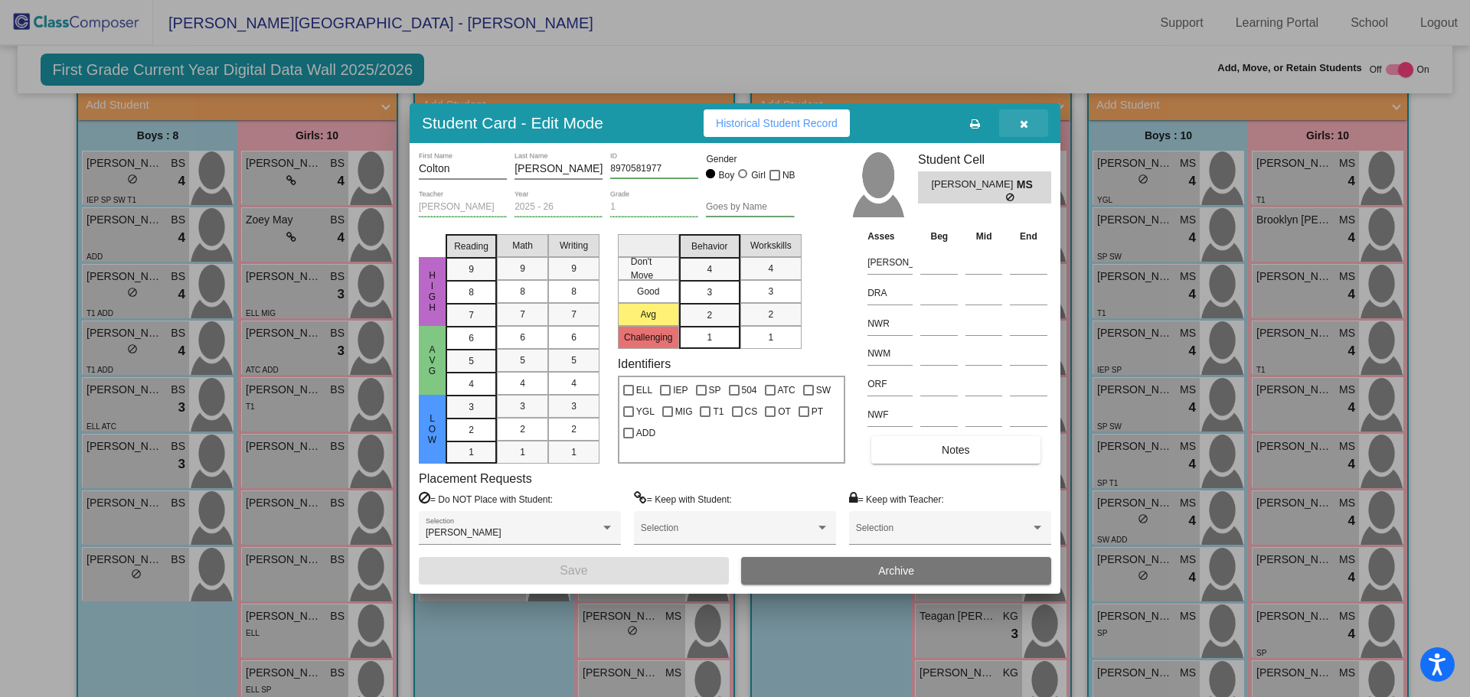
click at [1020, 118] on span "button" at bounding box center [1024, 123] width 8 height 12
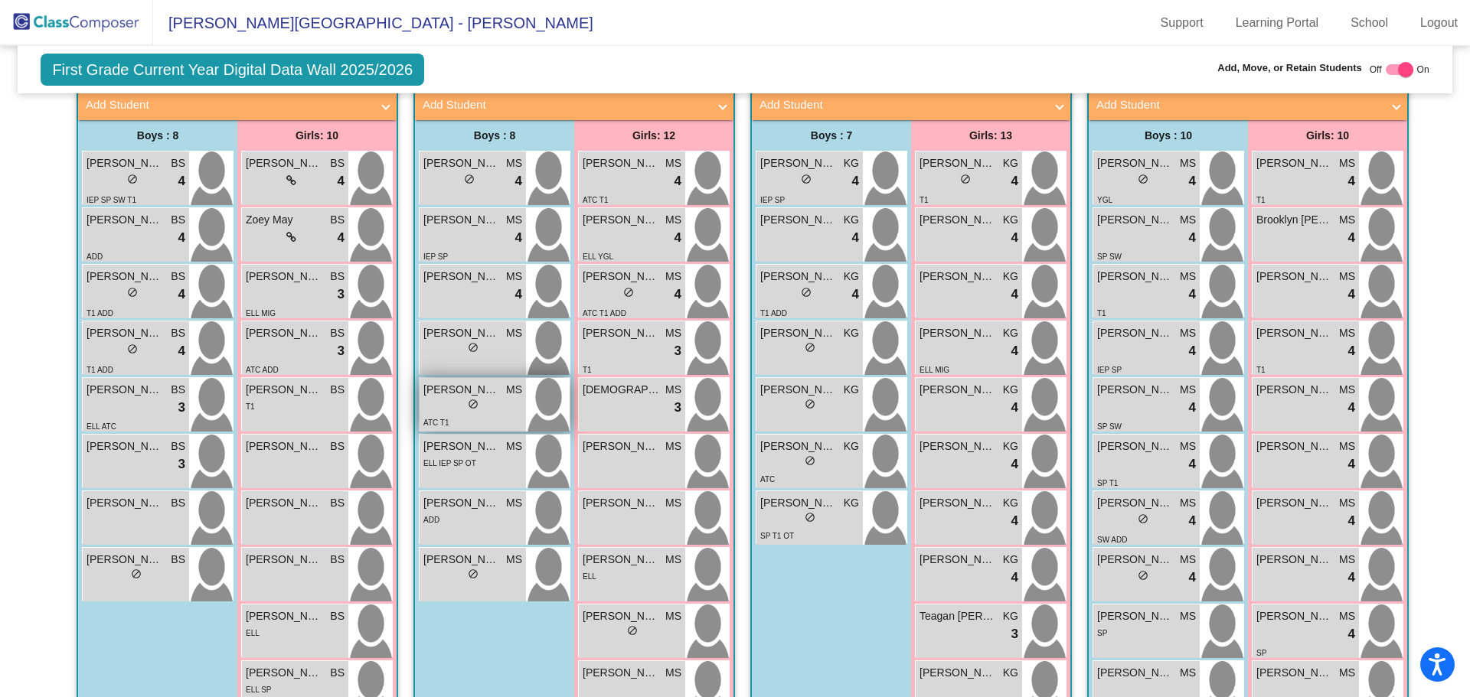
click at [452, 382] on span "[PERSON_NAME]" at bounding box center [461, 390] width 77 height 16
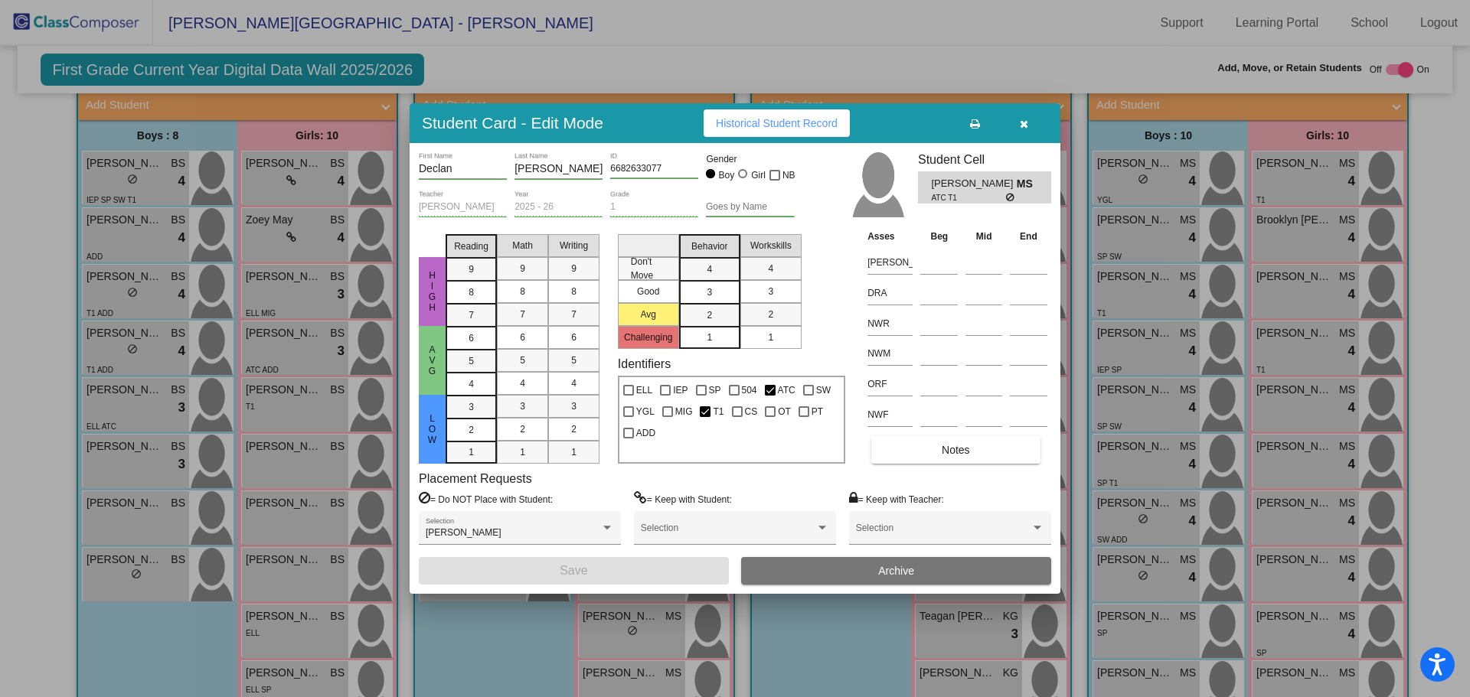
click at [1020, 123] on icon "button" at bounding box center [1024, 124] width 8 height 11
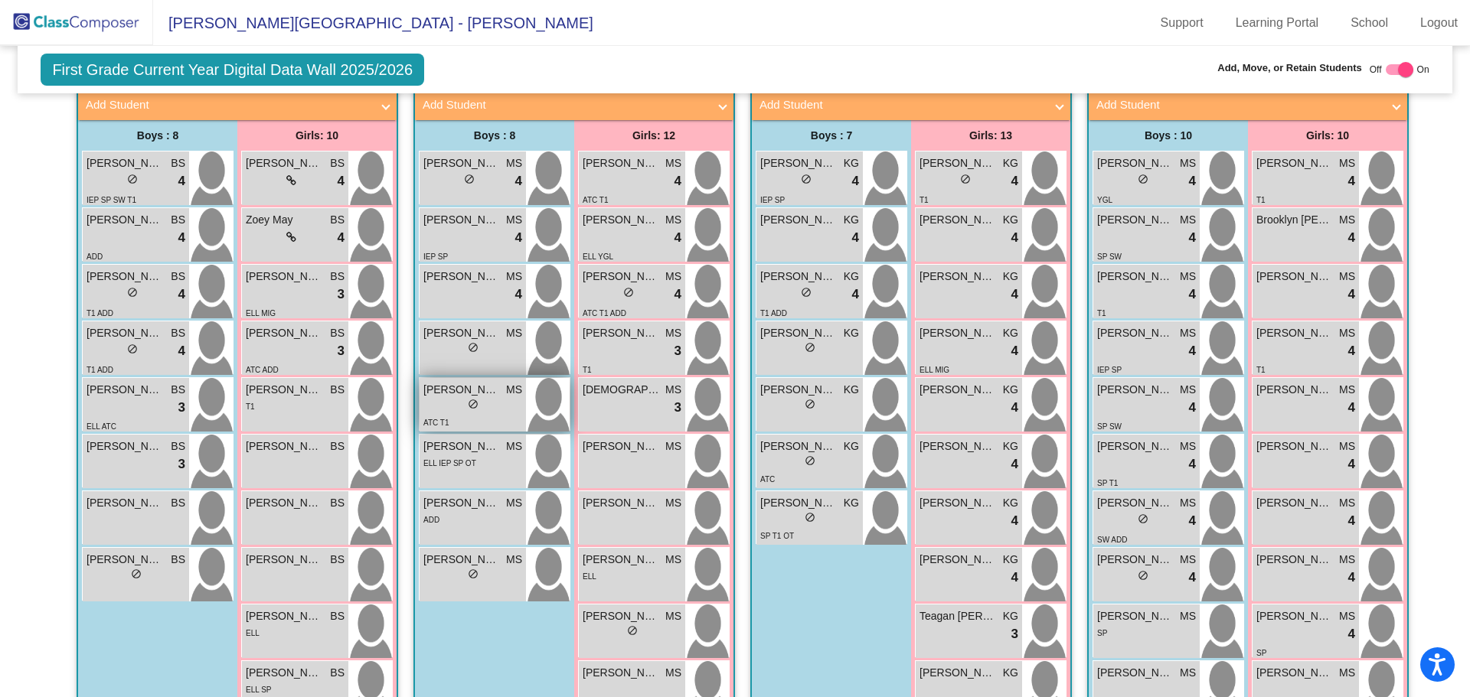
click at [459, 398] on div "lock do_not_disturb_alt" at bounding box center [472, 406] width 99 height 16
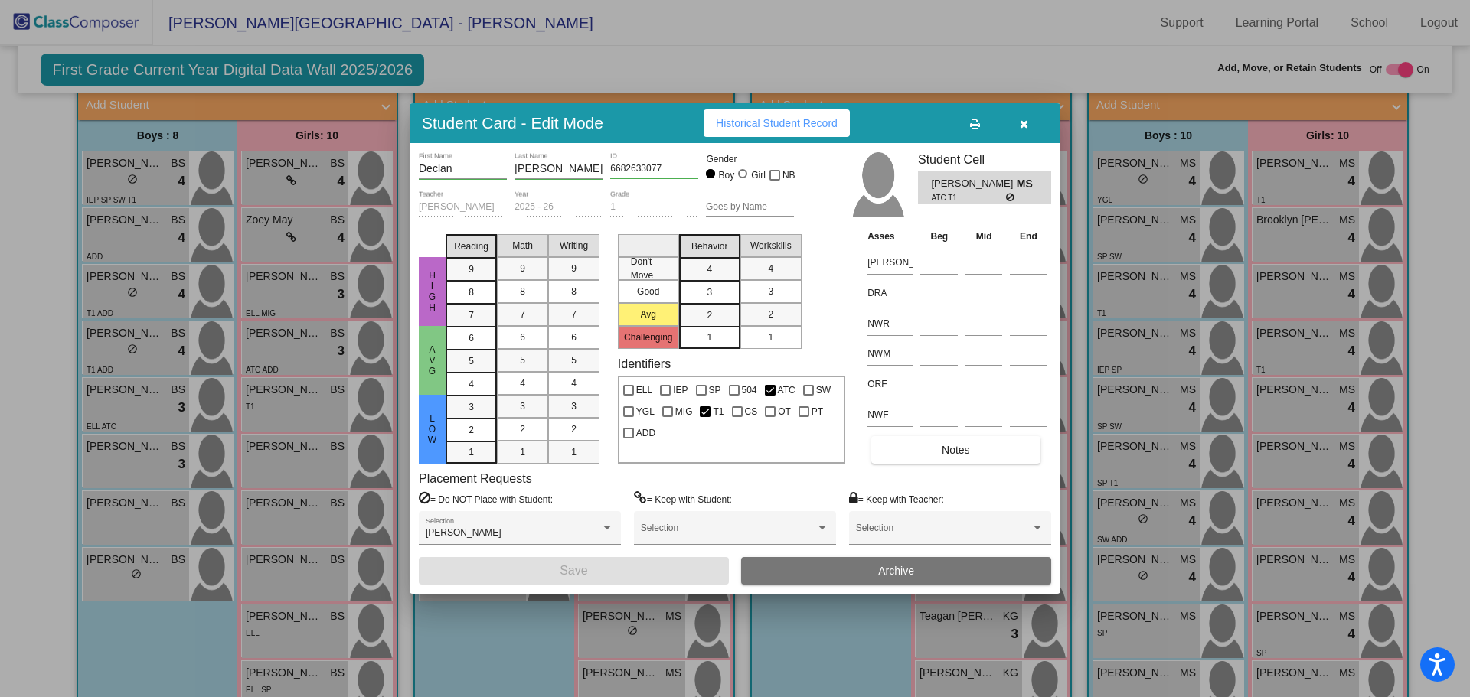
click at [1025, 121] on icon "button" at bounding box center [1024, 124] width 8 height 11
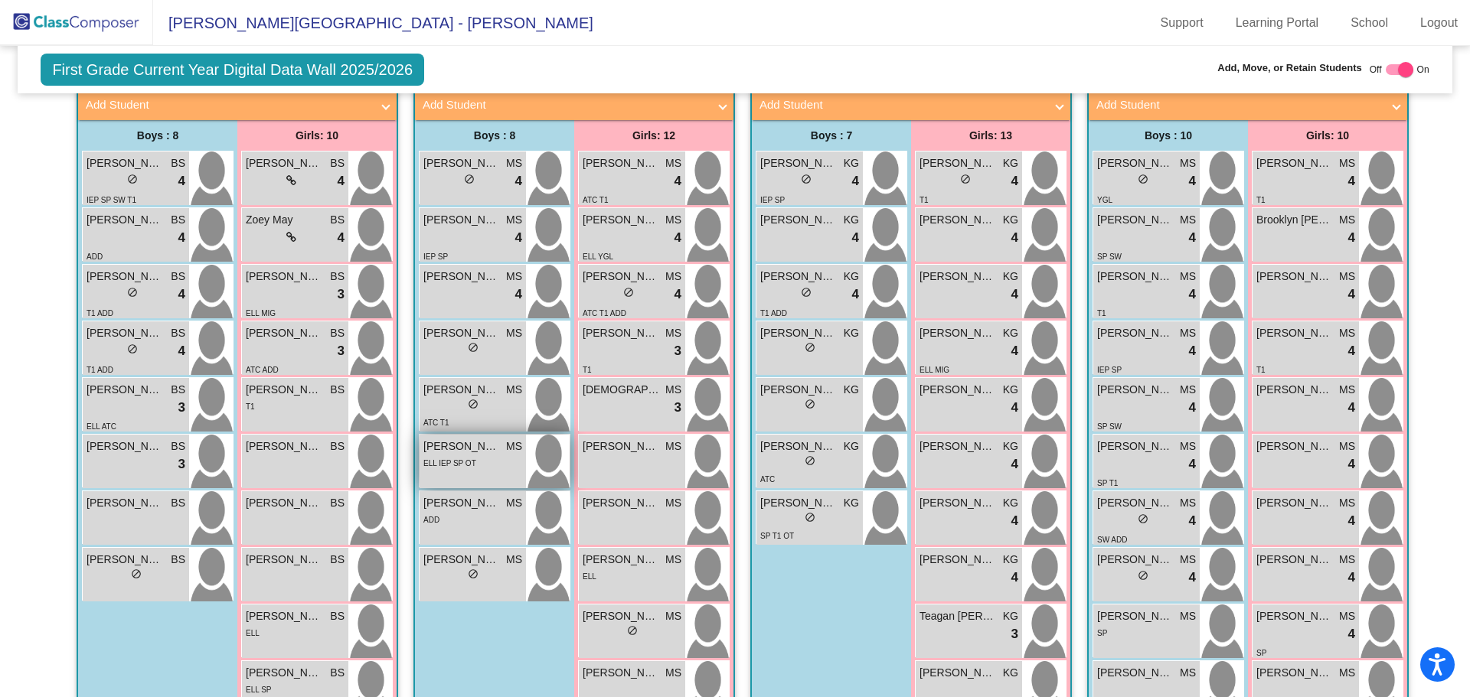
click at [452, 439] on span "[PERSON_NAME]" at bounding box center [461, 447] width 77 height 16
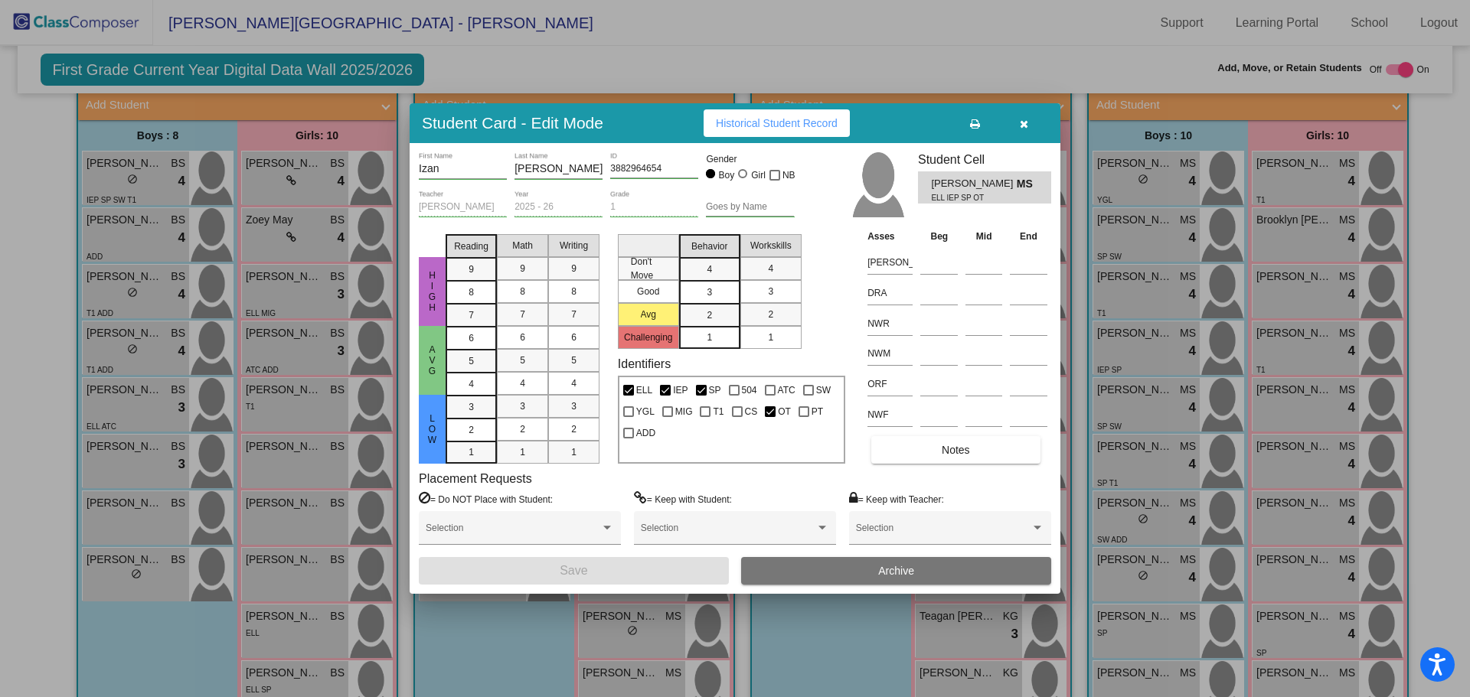
click at [1027, 119] on icon "button" at bounding box center [1024, 124] width 8 height 11
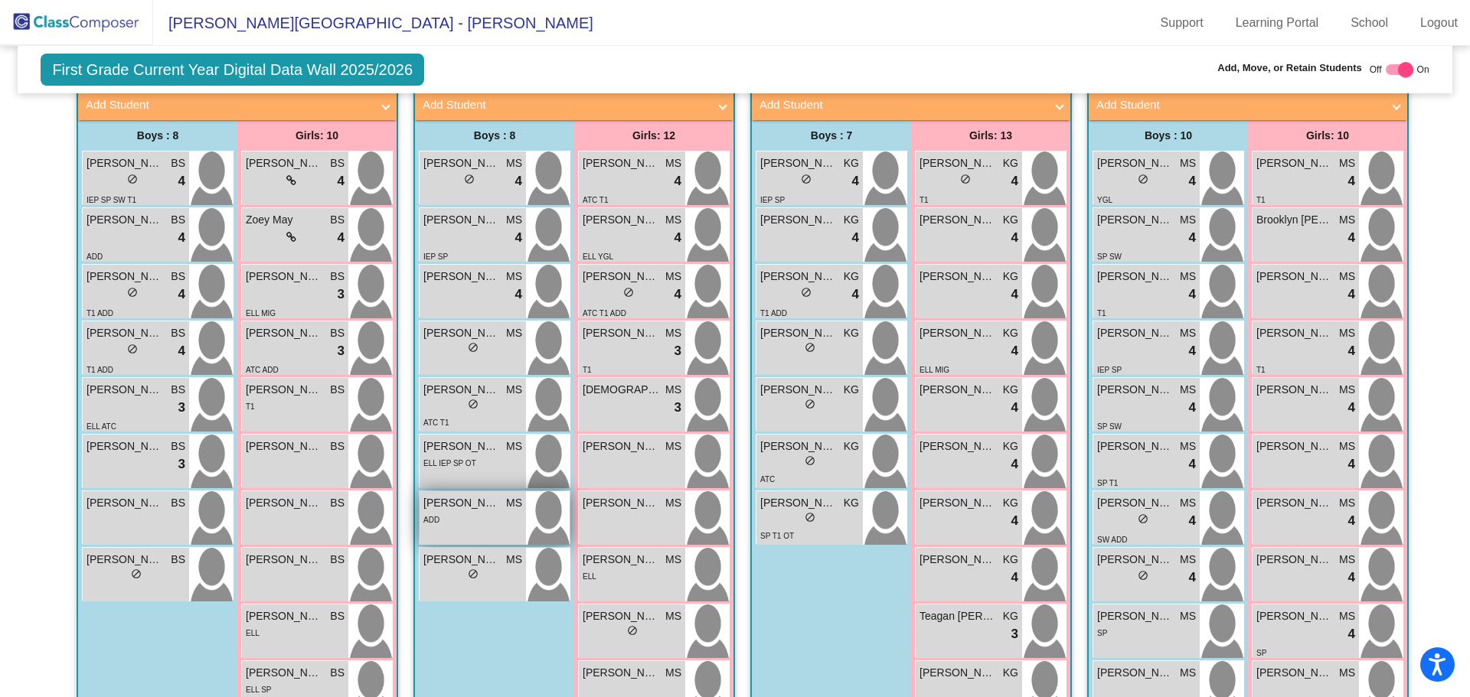
click at [480, 495] on span "[PERSON_NAME]" at bounding box center [461, 503] width 77 height 16
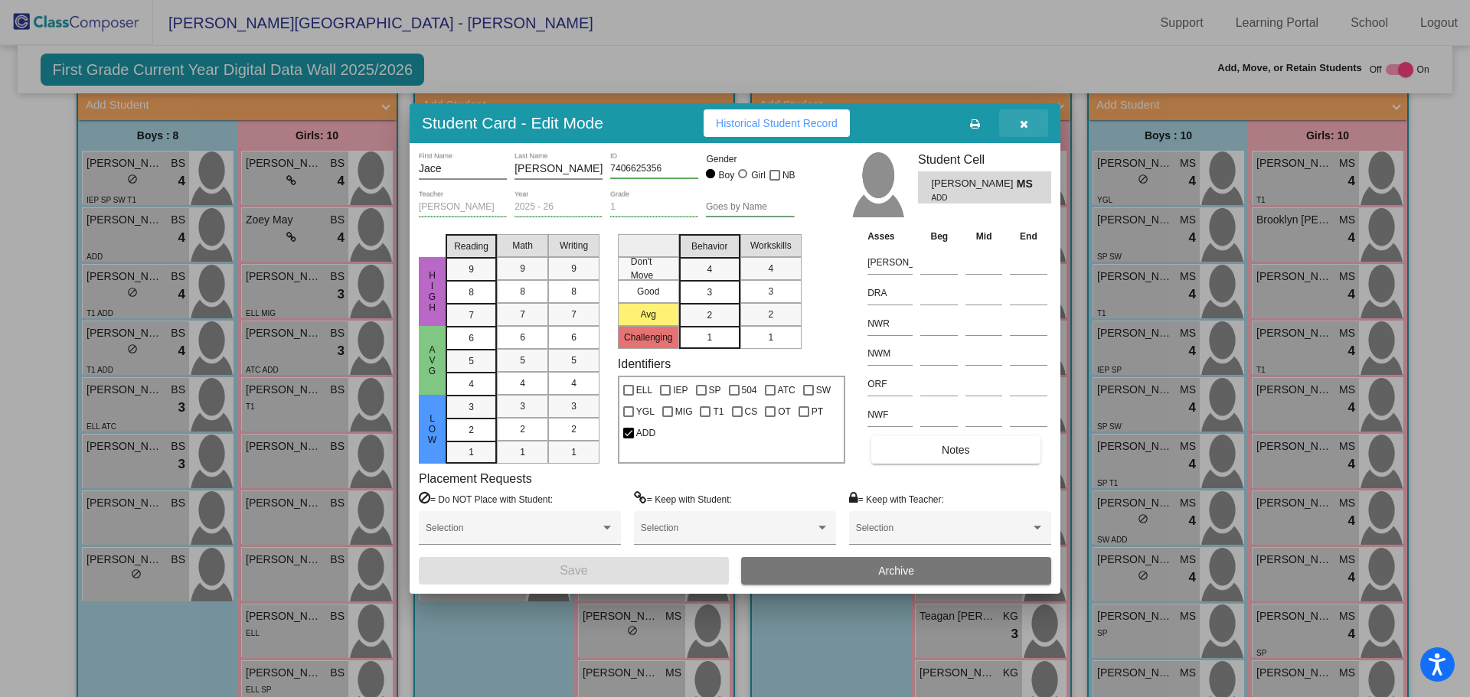
click at [1023, 118] on span "button" at bounding box center [1024, 123] width 8 height 12
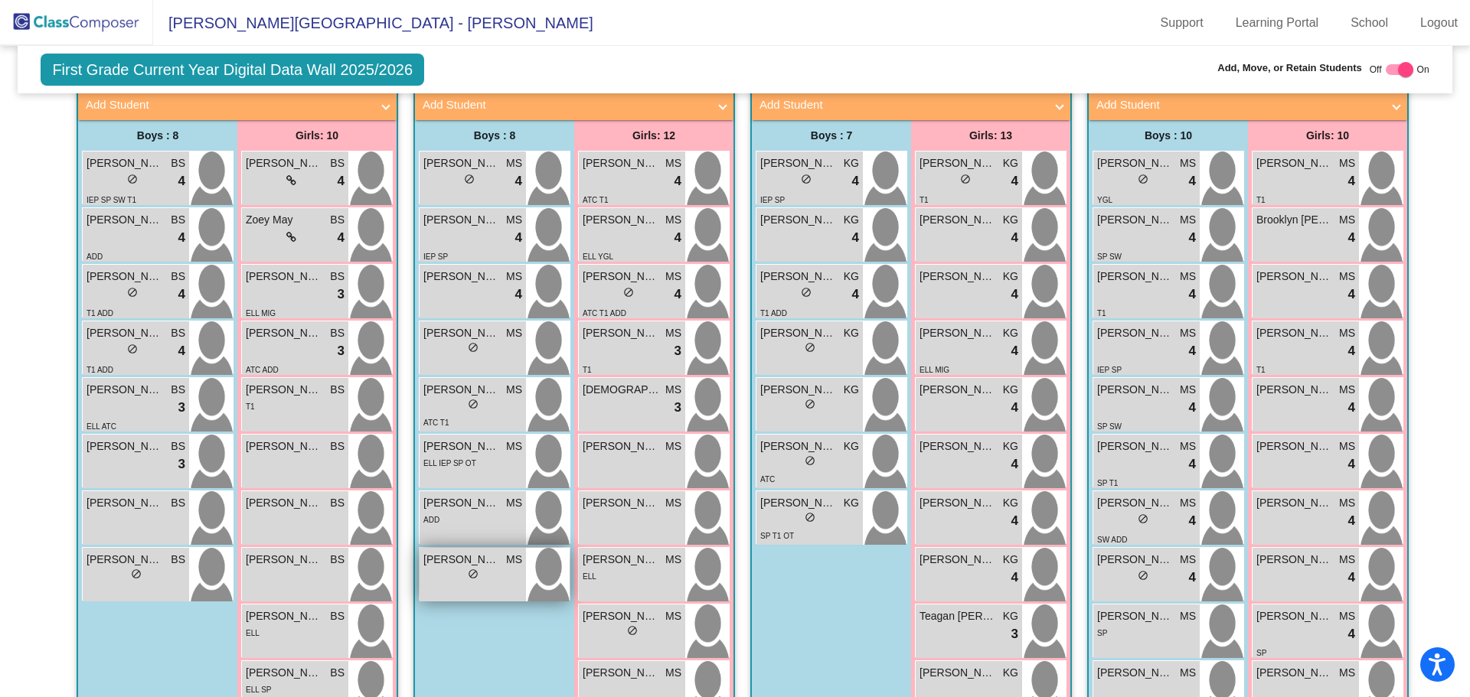
click at [462, 552] on span "[PERSON_NAME]" at bounding box center [461, 560] width 77 height 16
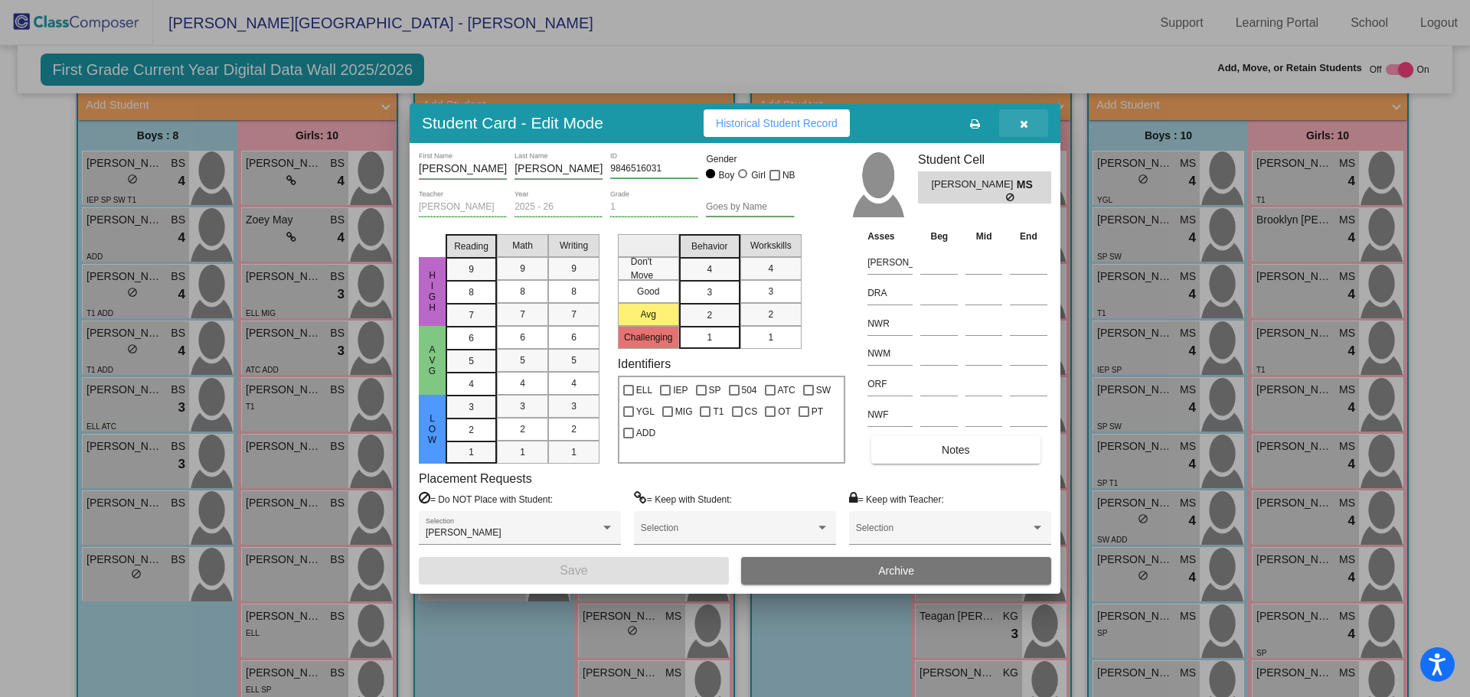
click at [1025, 123] on icon "button" at bounding box center [1024, 124] width 8 height 11
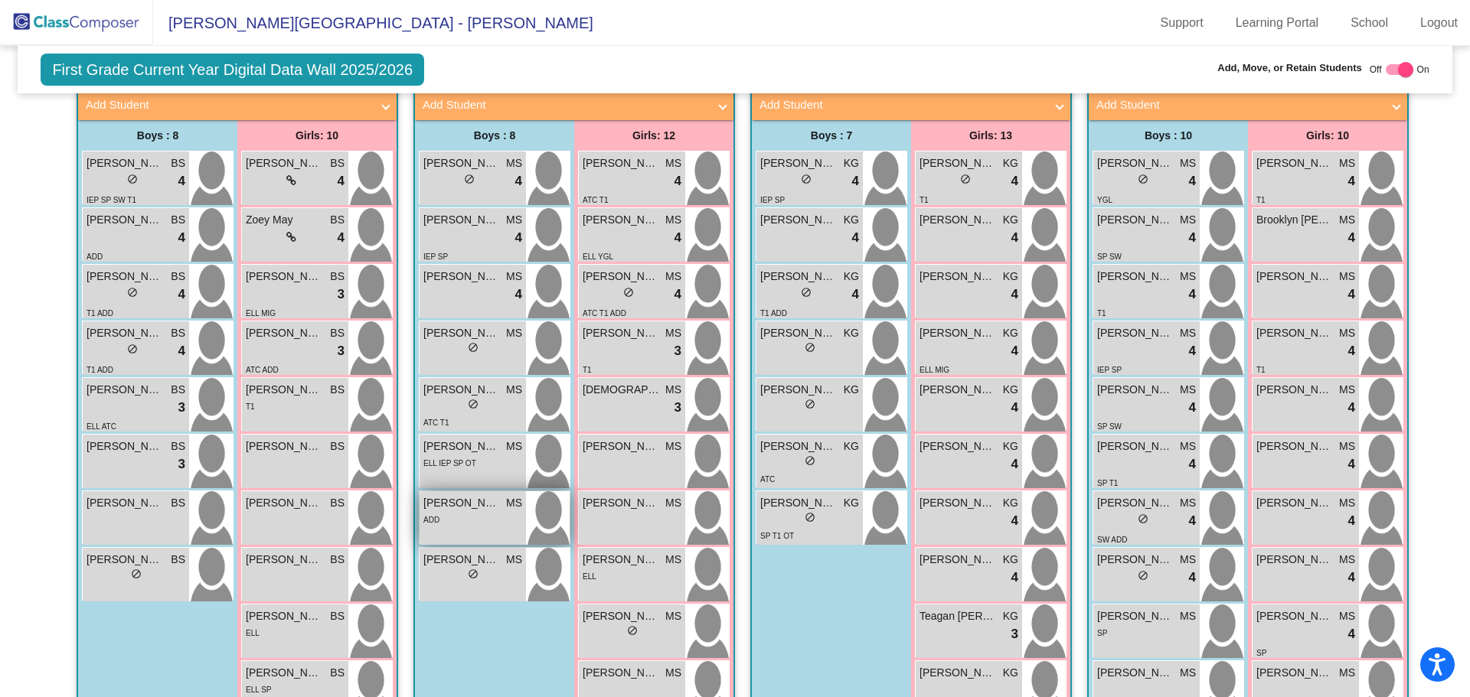
click at [438, 495] on span "[PERSON_NAME]" at bounding box center [461, 503] width 77 height 16
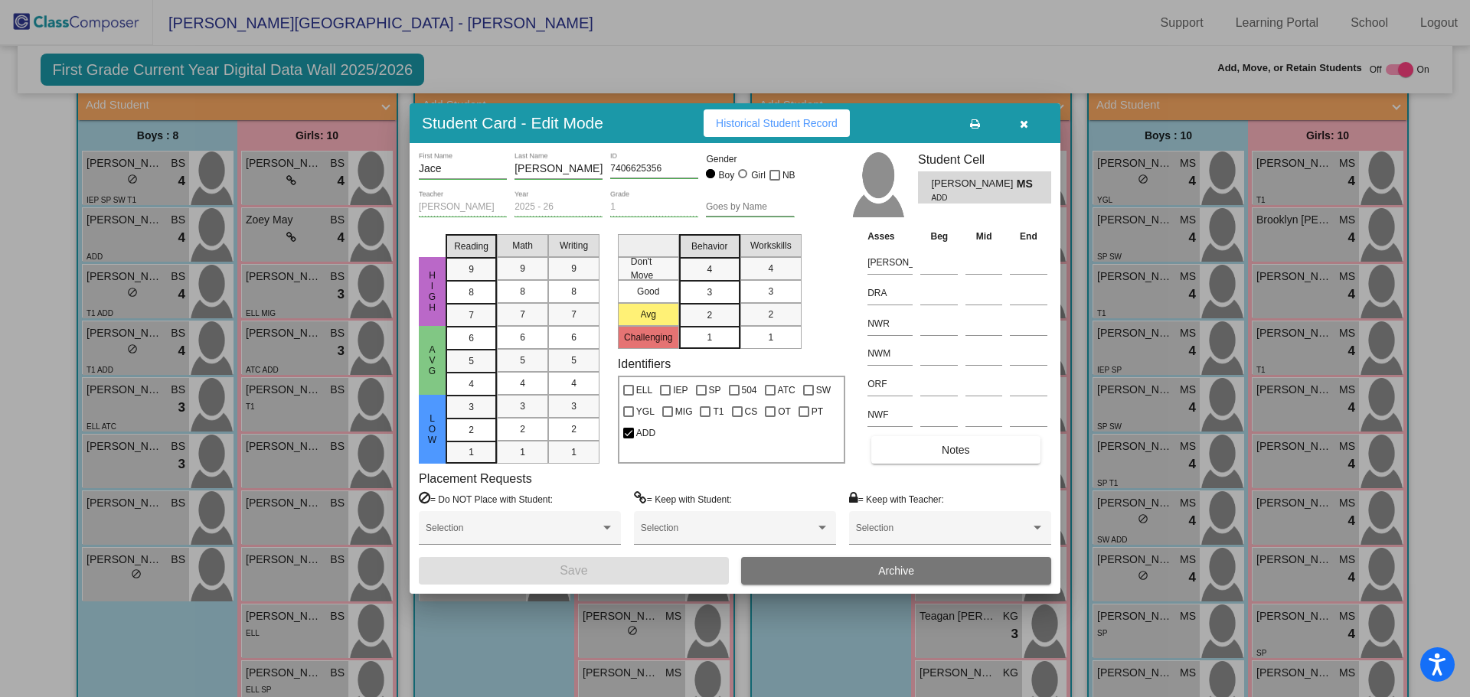
click at [1024, 121] on icon "button" at bounding box center [1024, 124] width 8 height 11
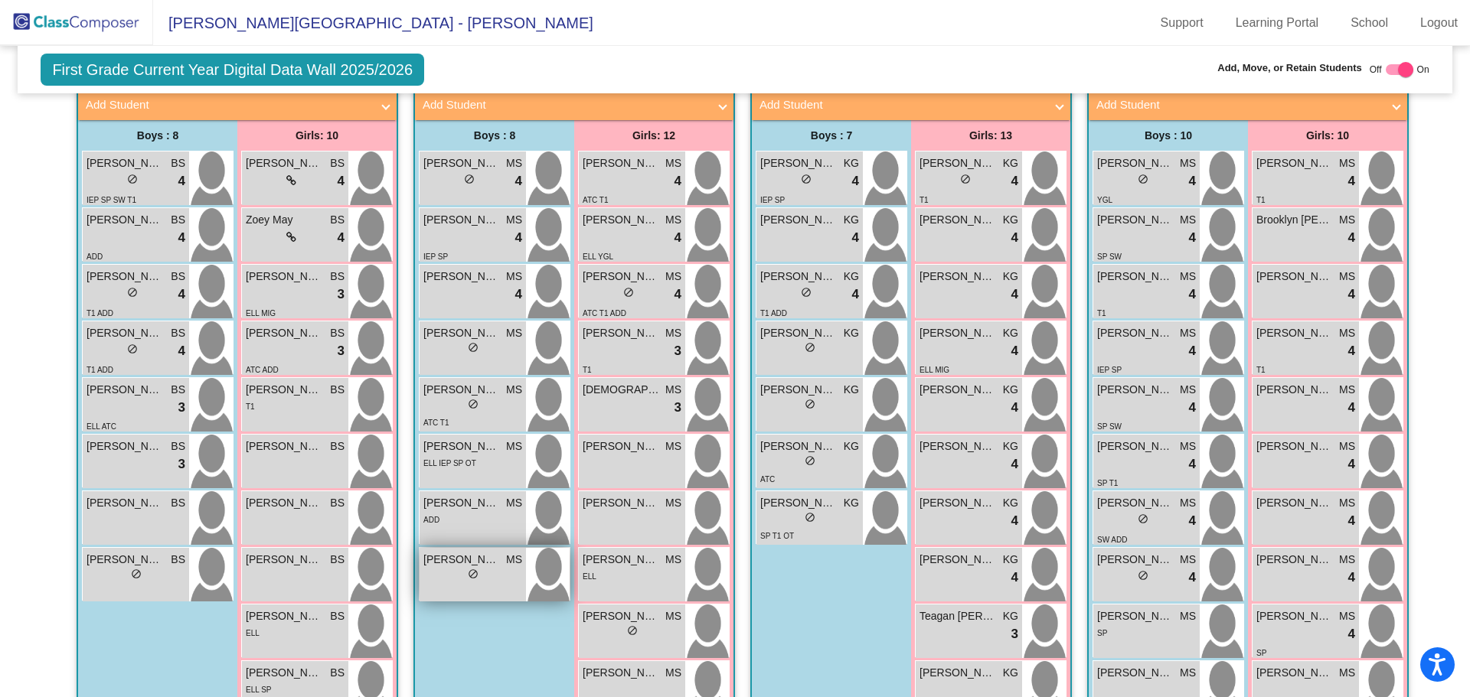
click at [454, 552] on span "[PERSON_NAME]" at bounding box center [461, 560] width 77 height 16
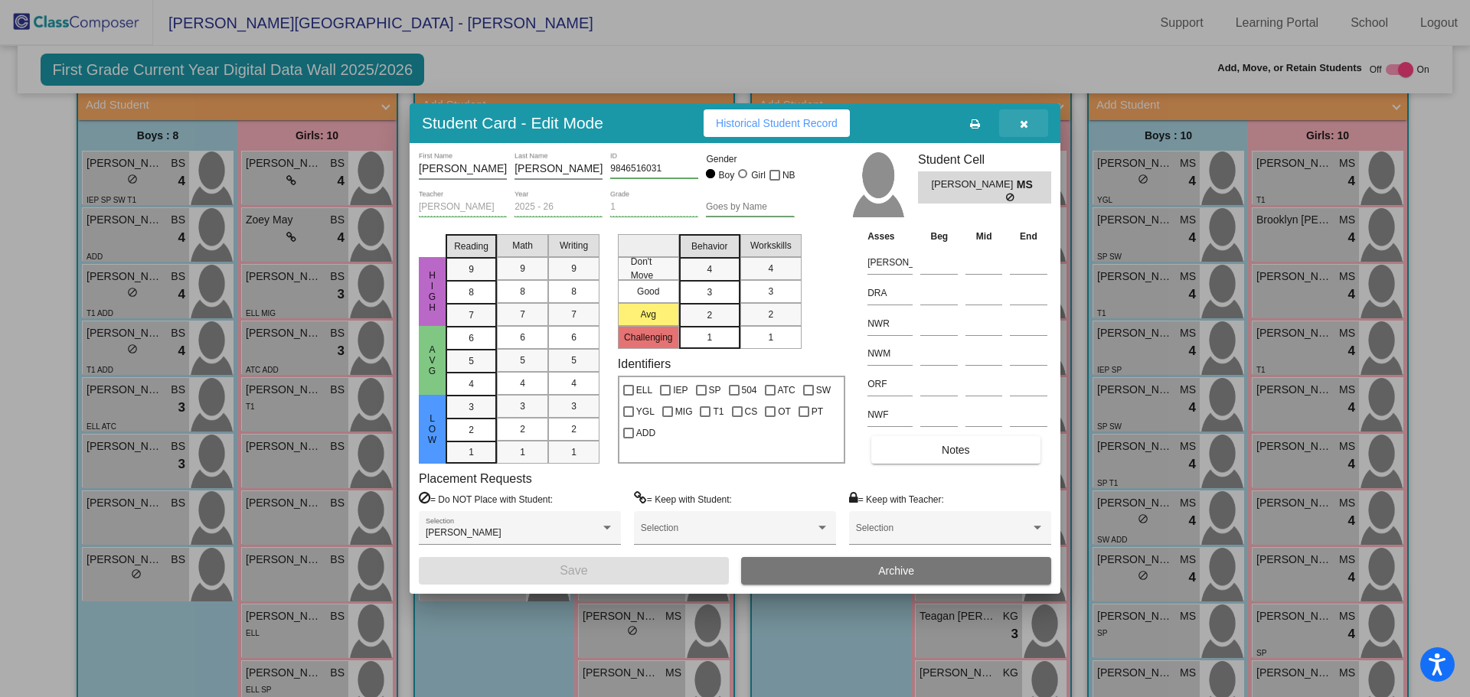
click at [1023, 122] on icon "button" at bounding box center [1024, 124] width 8 height 11
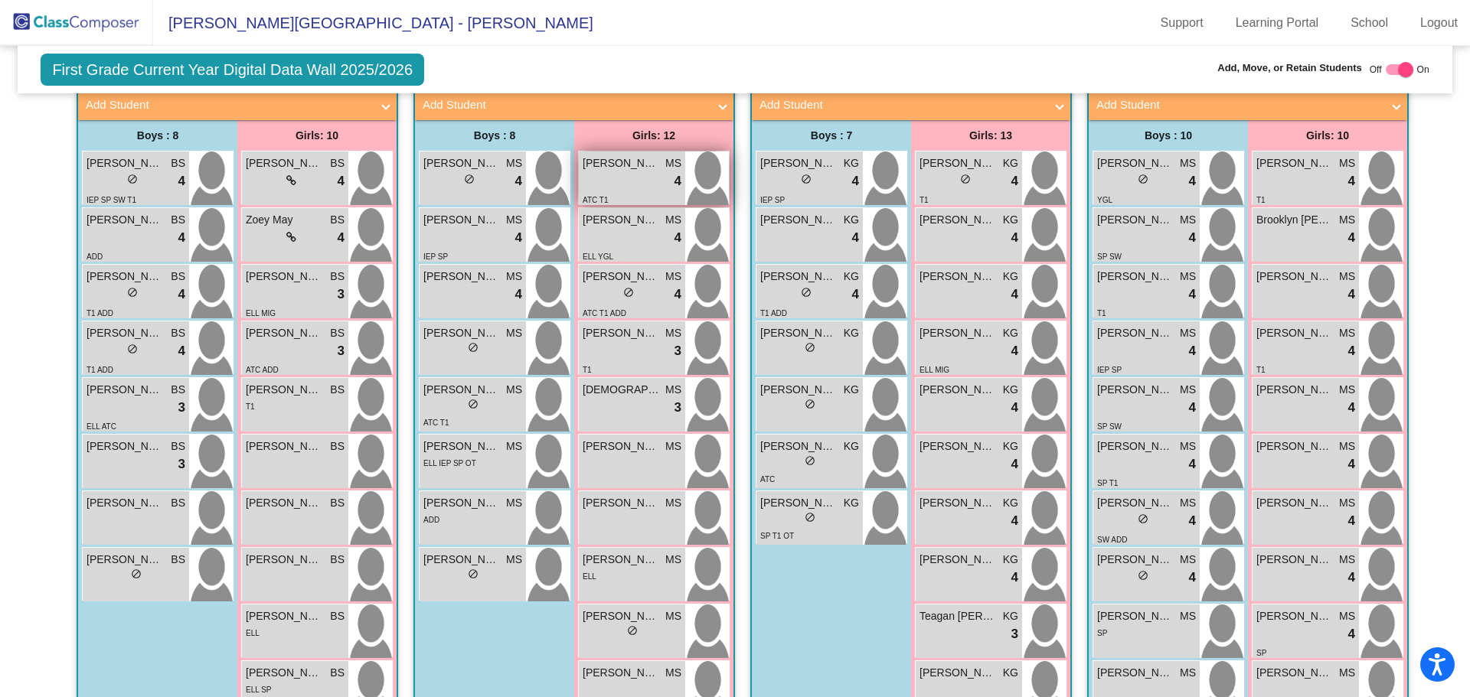
click at [638, 171] on div "lock do_not_disturb_alt 4" at bounding box center [632, 181] width 99 height 20
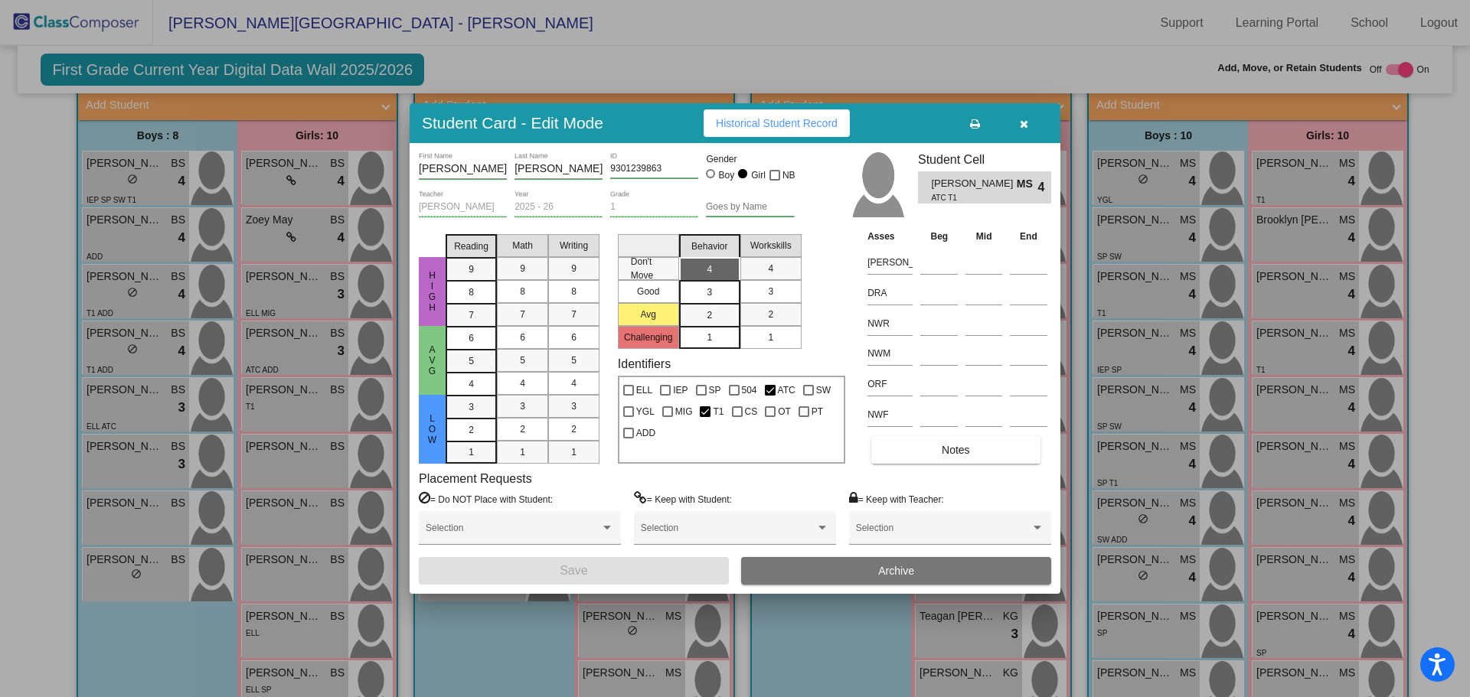
click at [1023, 119] on icon "button" at bounding box center [1024, 124] width 8 height 11
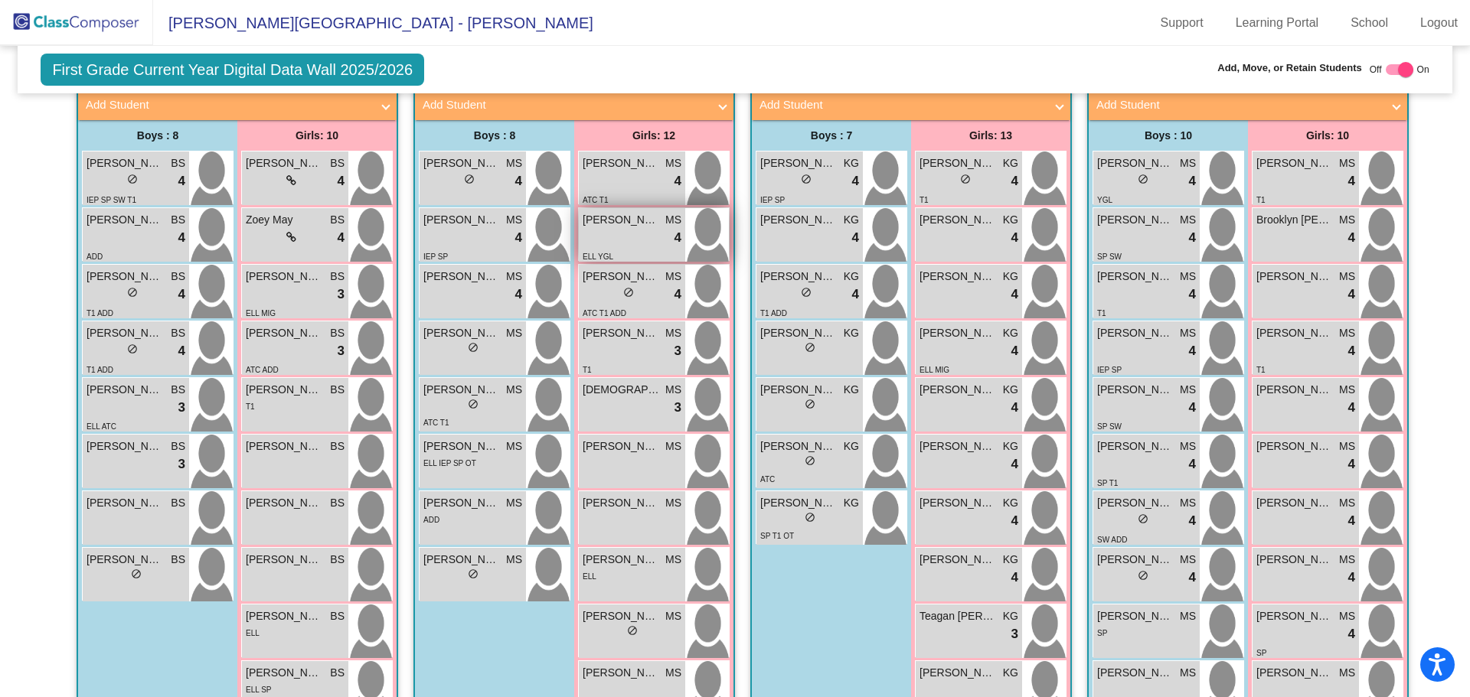
click at [622, 228] on div "lock do_not_disturb_alt 4" at bounding box center [632, 238] width 99 height 20
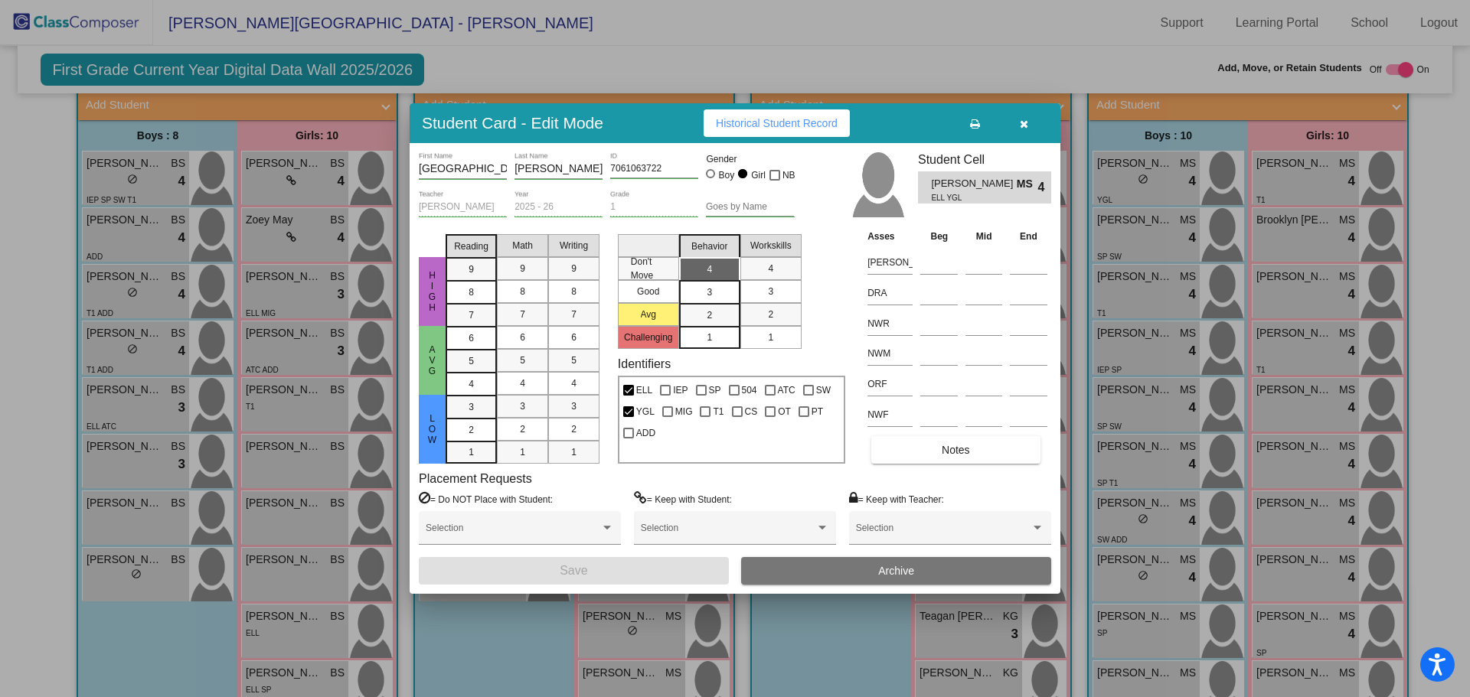
click at [1028, 121] on button "button" at bounding box center [1023, 123] width 49 height 28
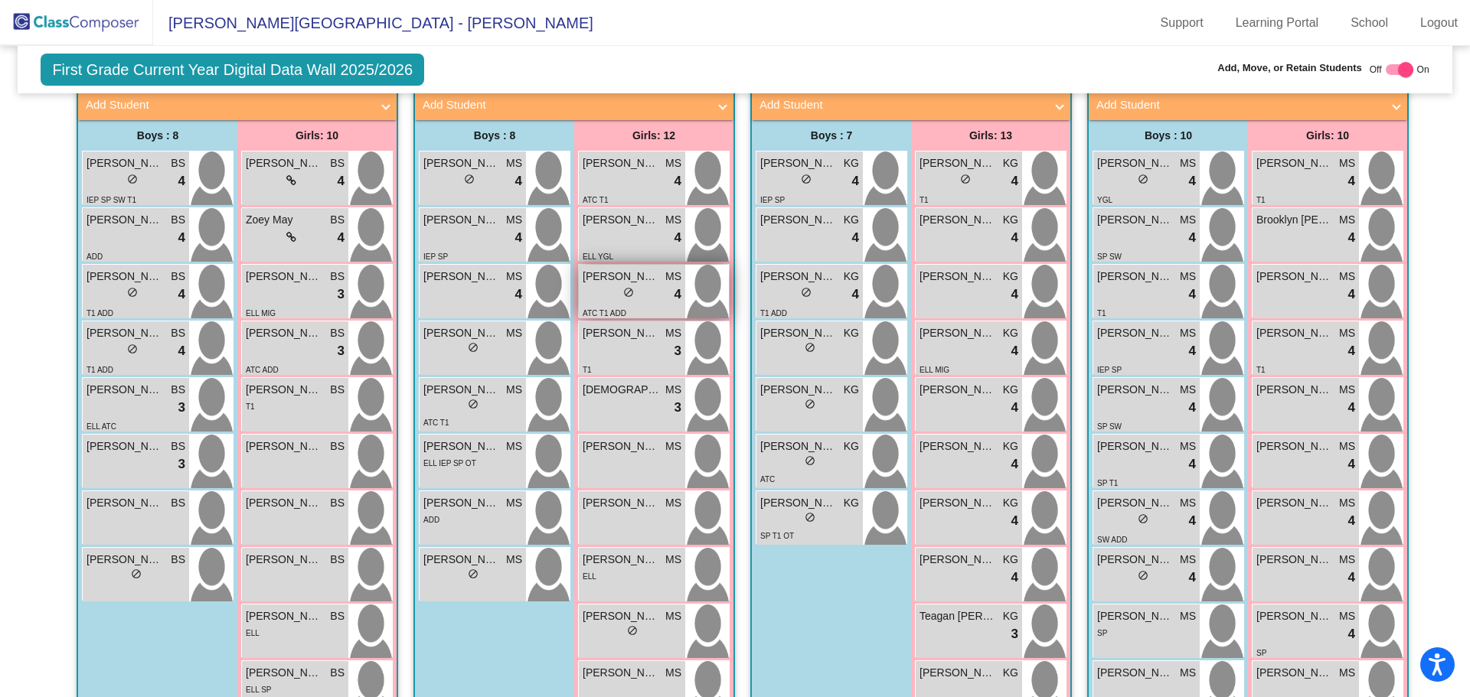
click at [614, 269] on span "[PERSON_NAME]" at bounding box center [621, 277] width 77 height 16
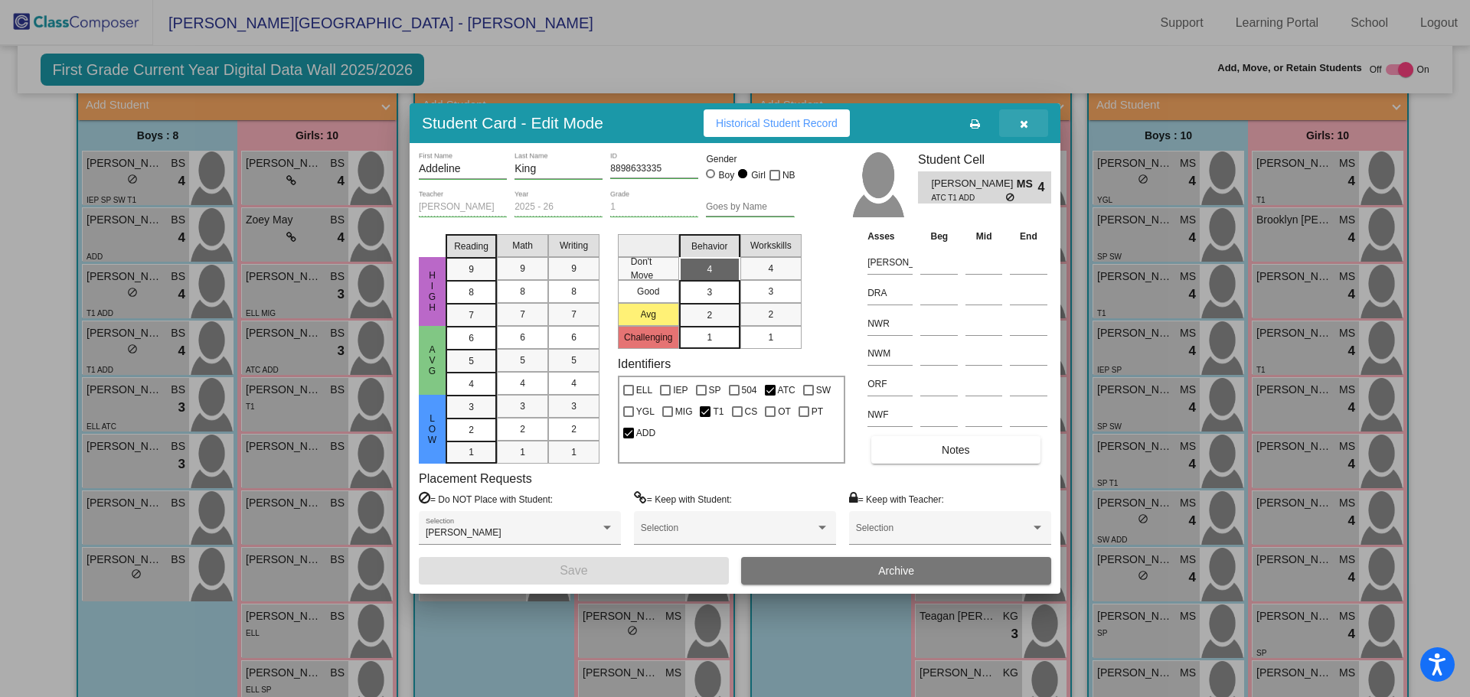
click at [1017, 122] on button "button" at bounding box center [1023, 123] width 49 height 28
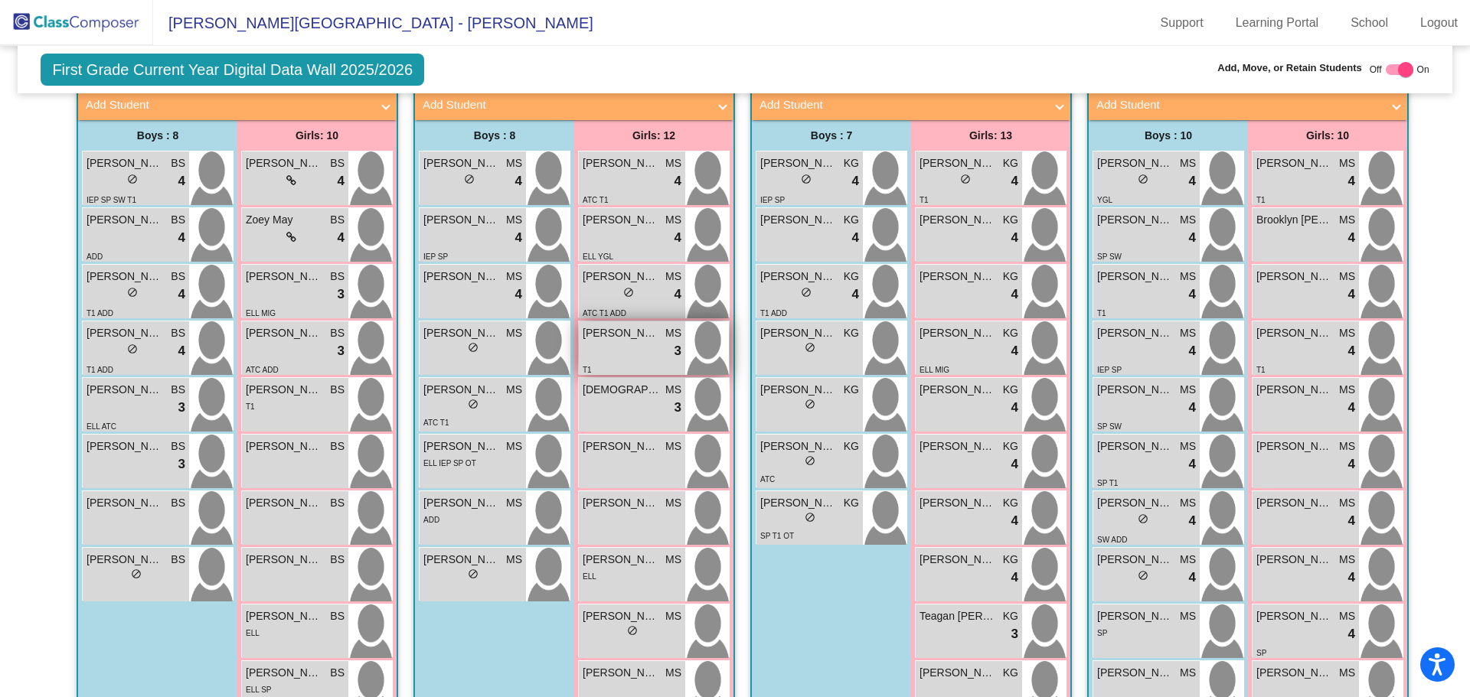
click at [633, 341] on div "lock do_not_disturb_alt 3" at bounding box center [632, 351] width 99 height 20
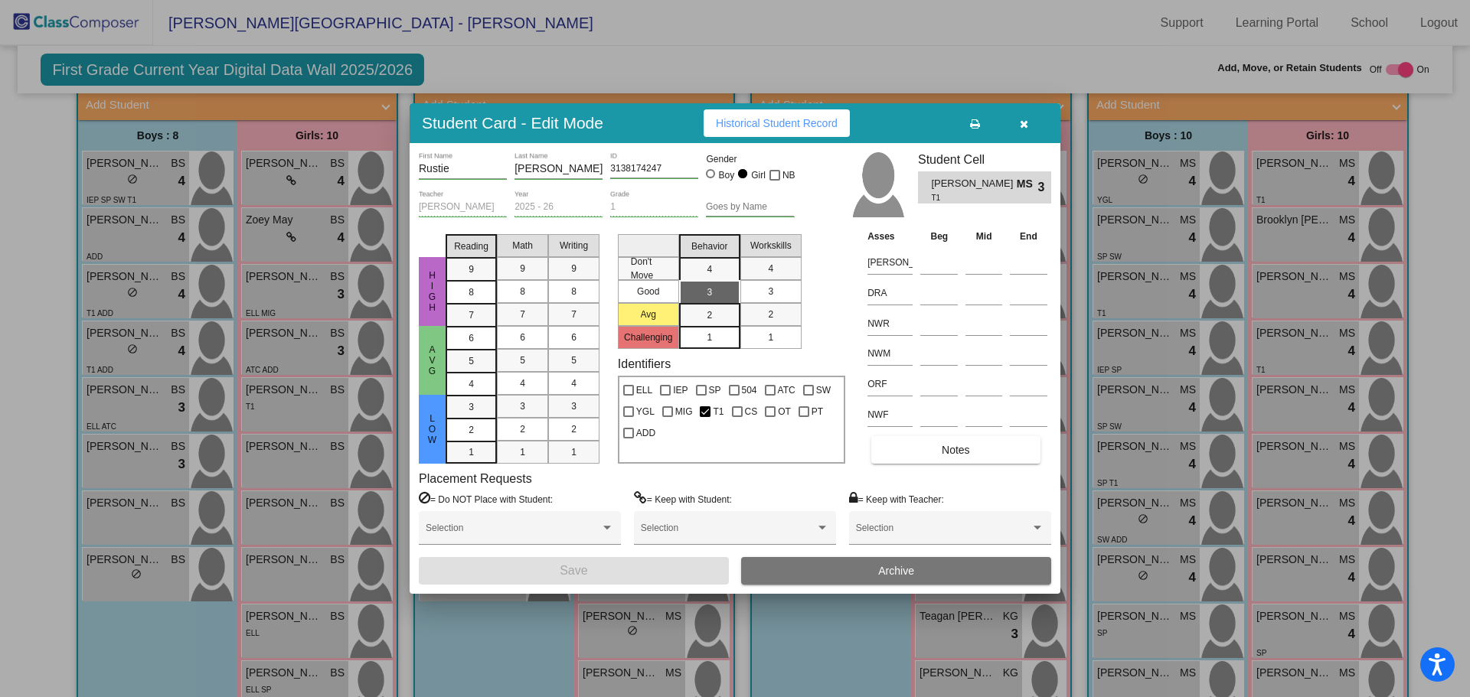
click at [1020, 117] on span "button" at bounding box center [1024, 123] width 8 height 12
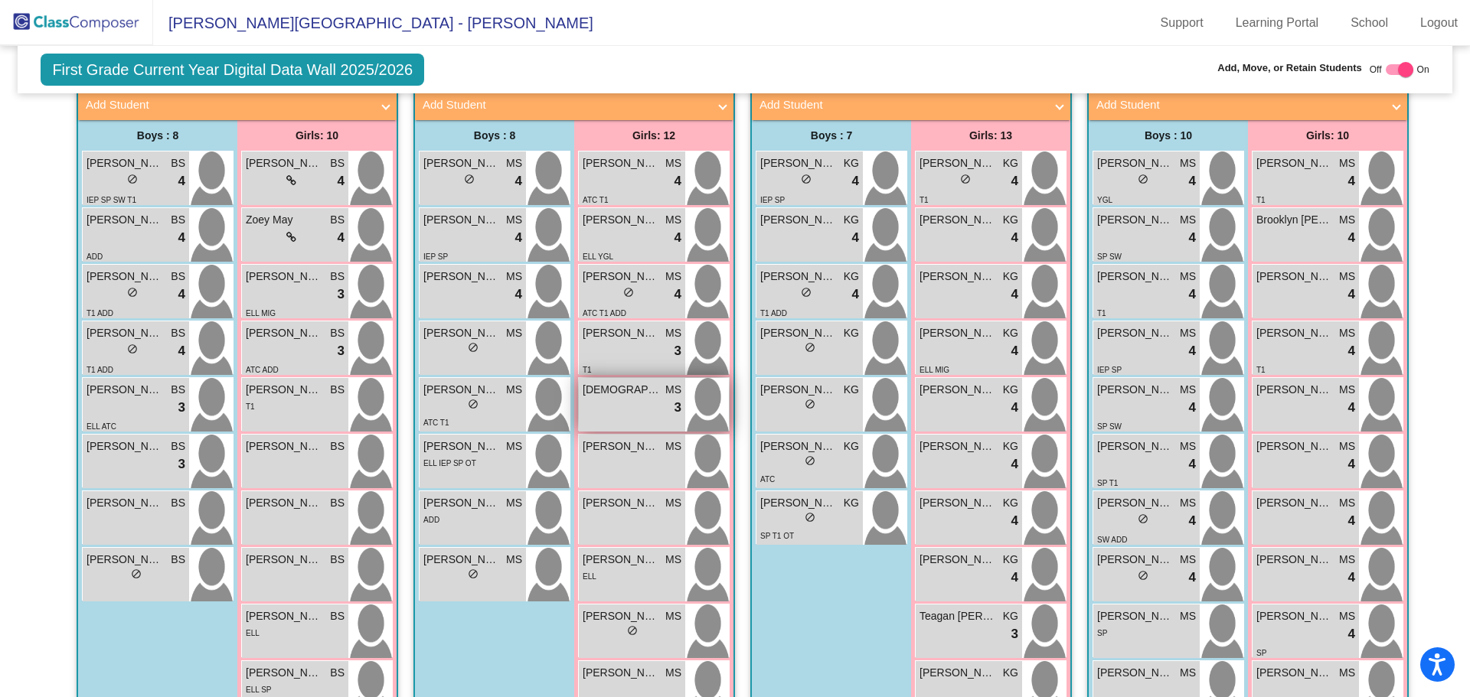
click at [611, 382] on span "[DEMOGRAPHIC_DATA][PERSON_NAME]" at bounding box center [621, 390] width 77 height 16
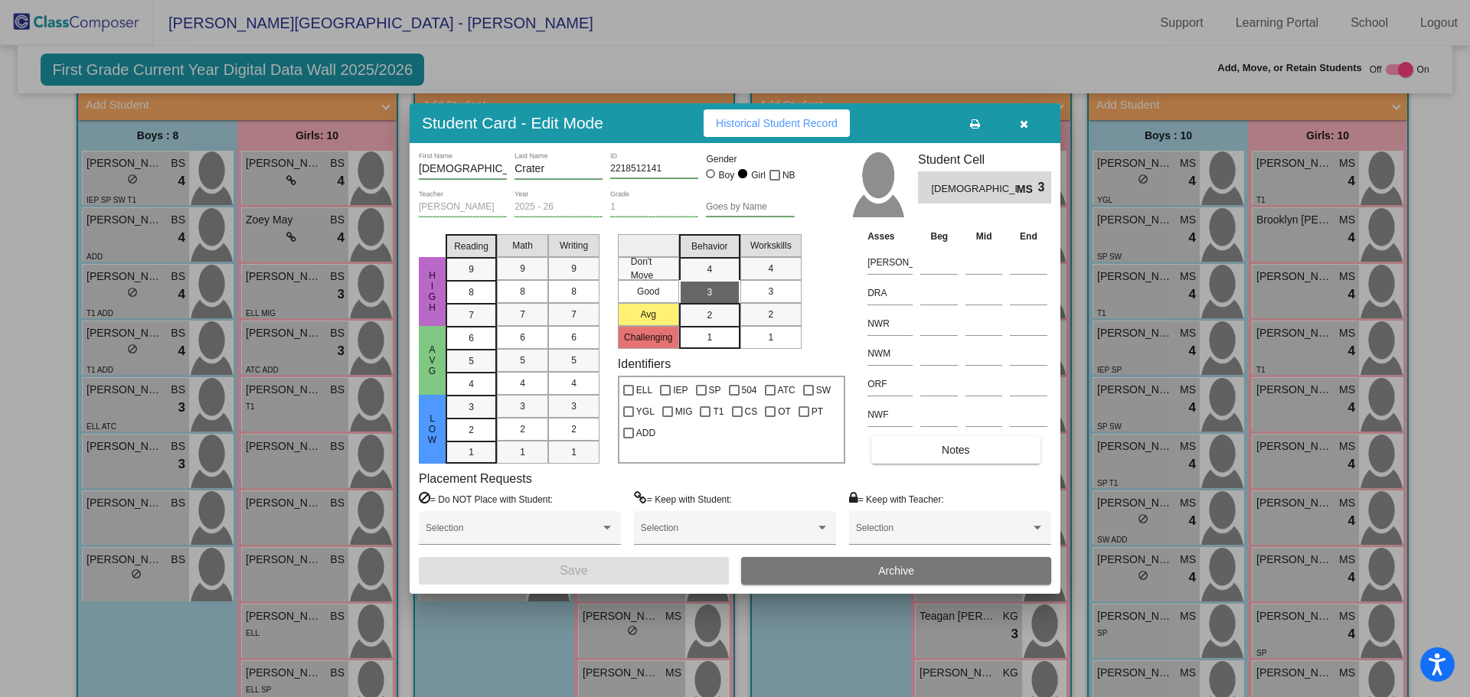
click at [1020, 118] on span "button" at bounding box center [1024, 123] width 8 height 12
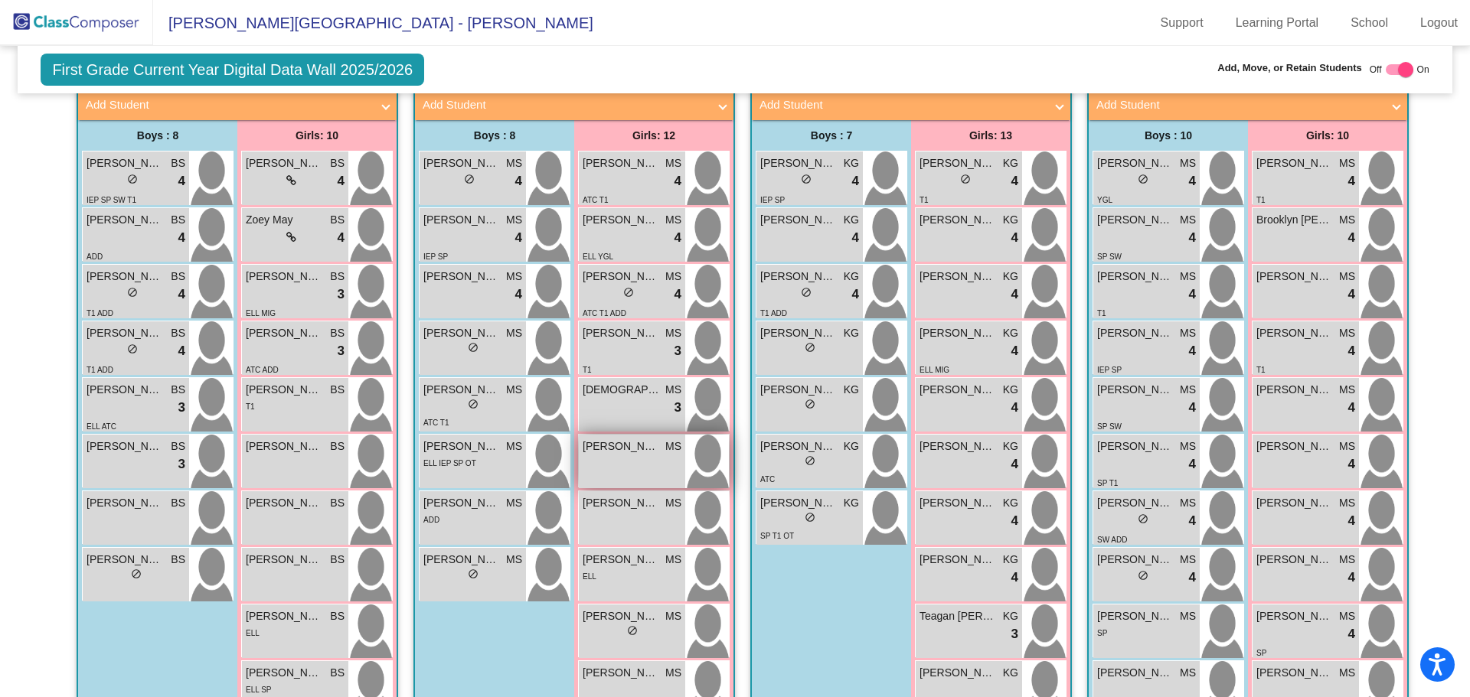
click at [615, 439] on span "[PERSON_NAME]" at bounding box center [621, 447] width 77 height 16
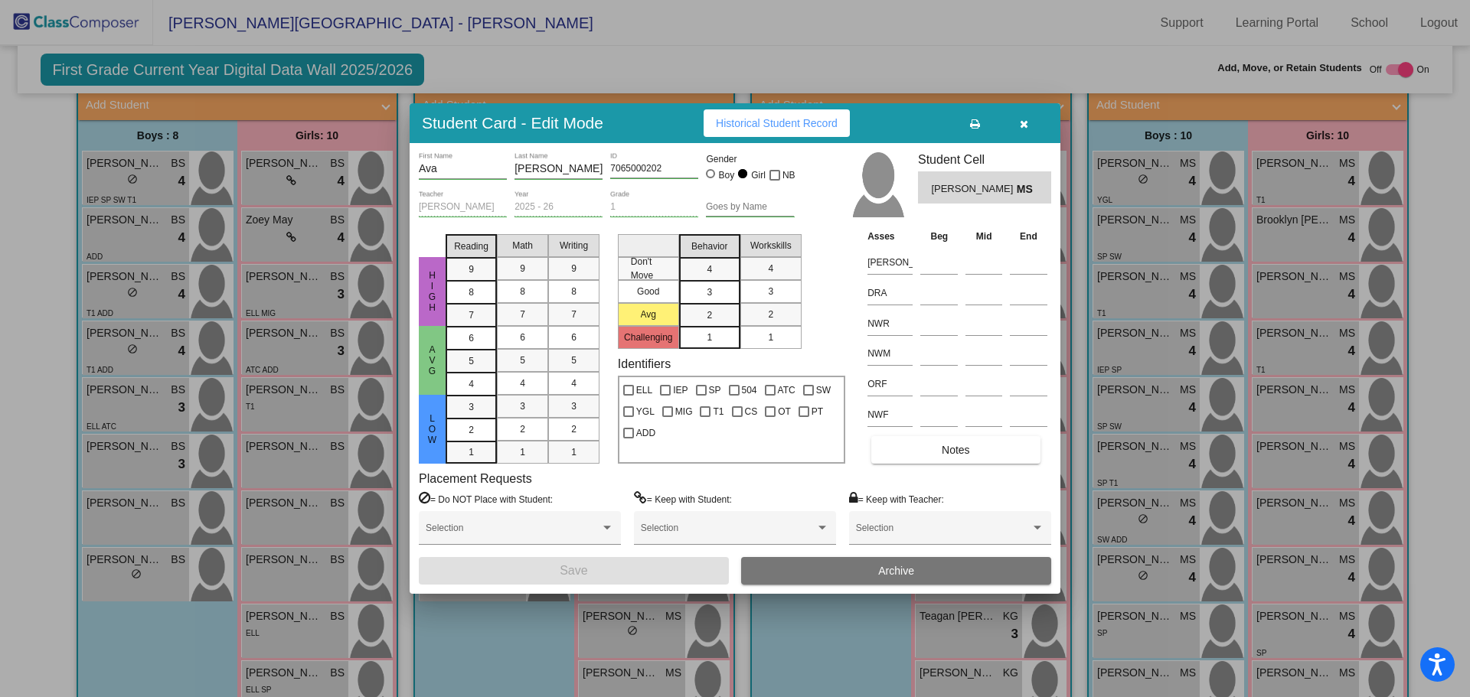
click at [1020, 128] on icon "button" at bounding box center [1024, 124] width 8 height 11
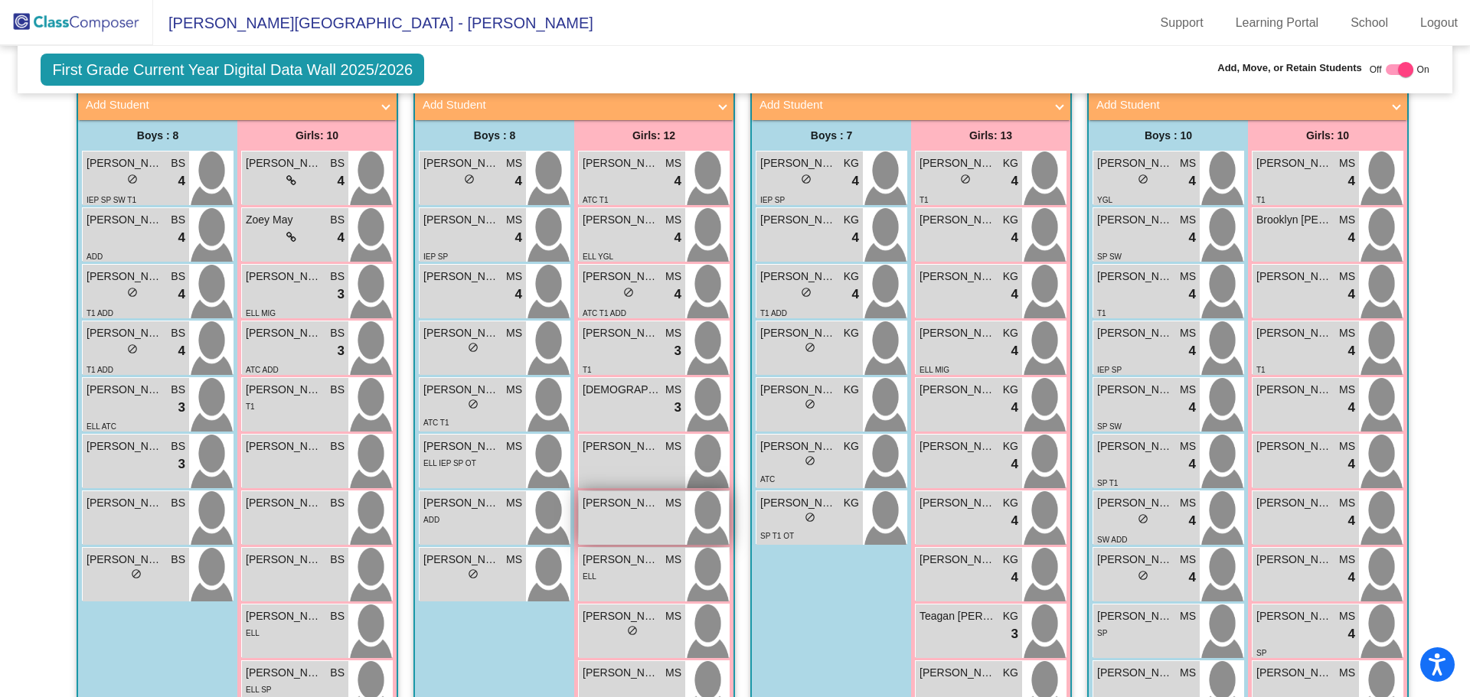
click at [592, 495] on span "[PERSON_NAME]" at bounding box center [621, 503] width 77 height 16
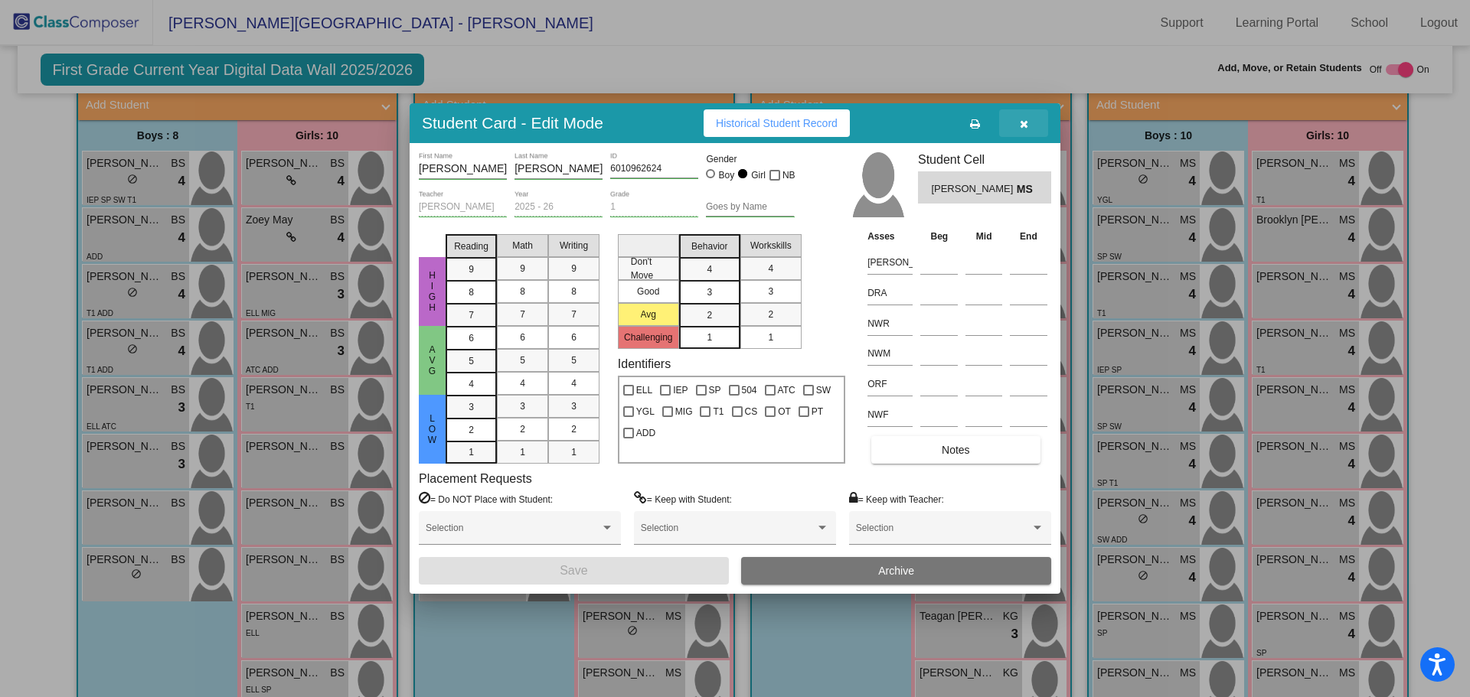
click at [1022, 127] on icon "button" at bounding box center [1024, 124] width 8 height 11
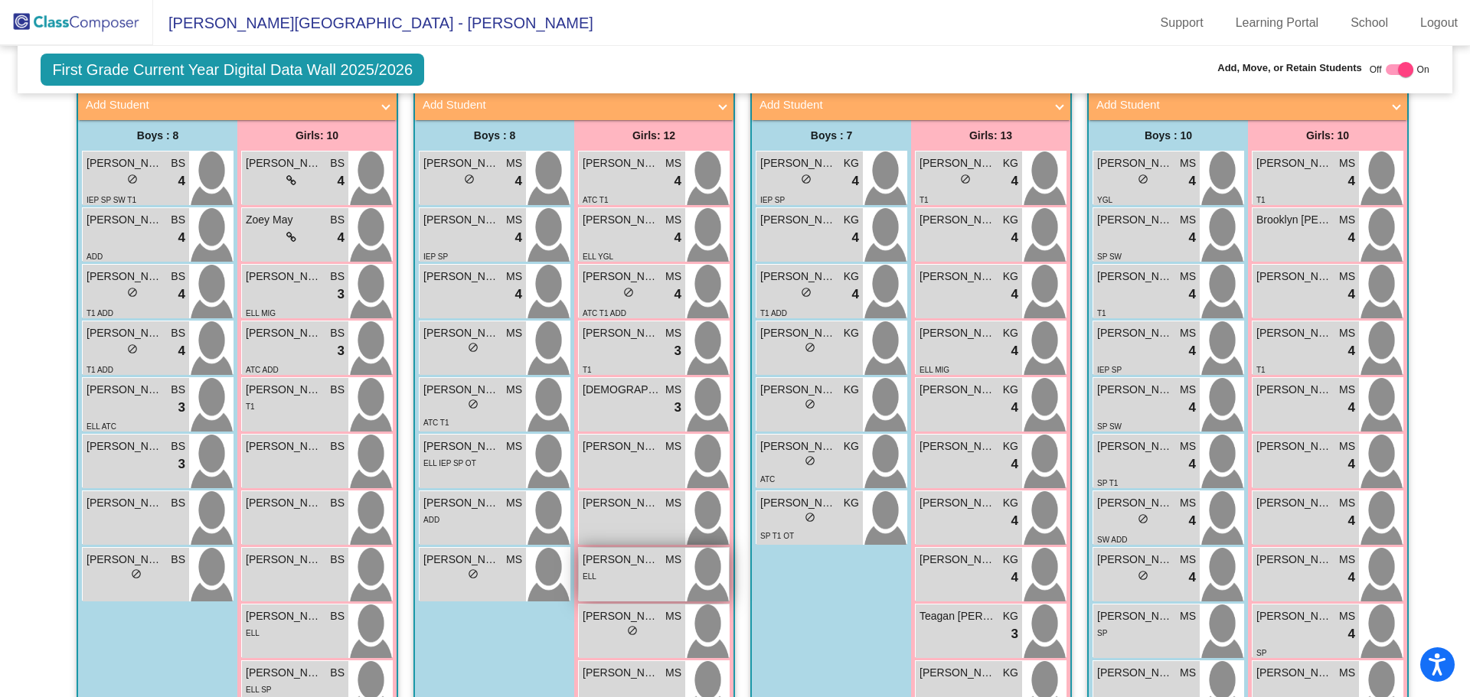
click at [616, 568] on div "ELL" at bounding box center [632, 576] width 99 height 16
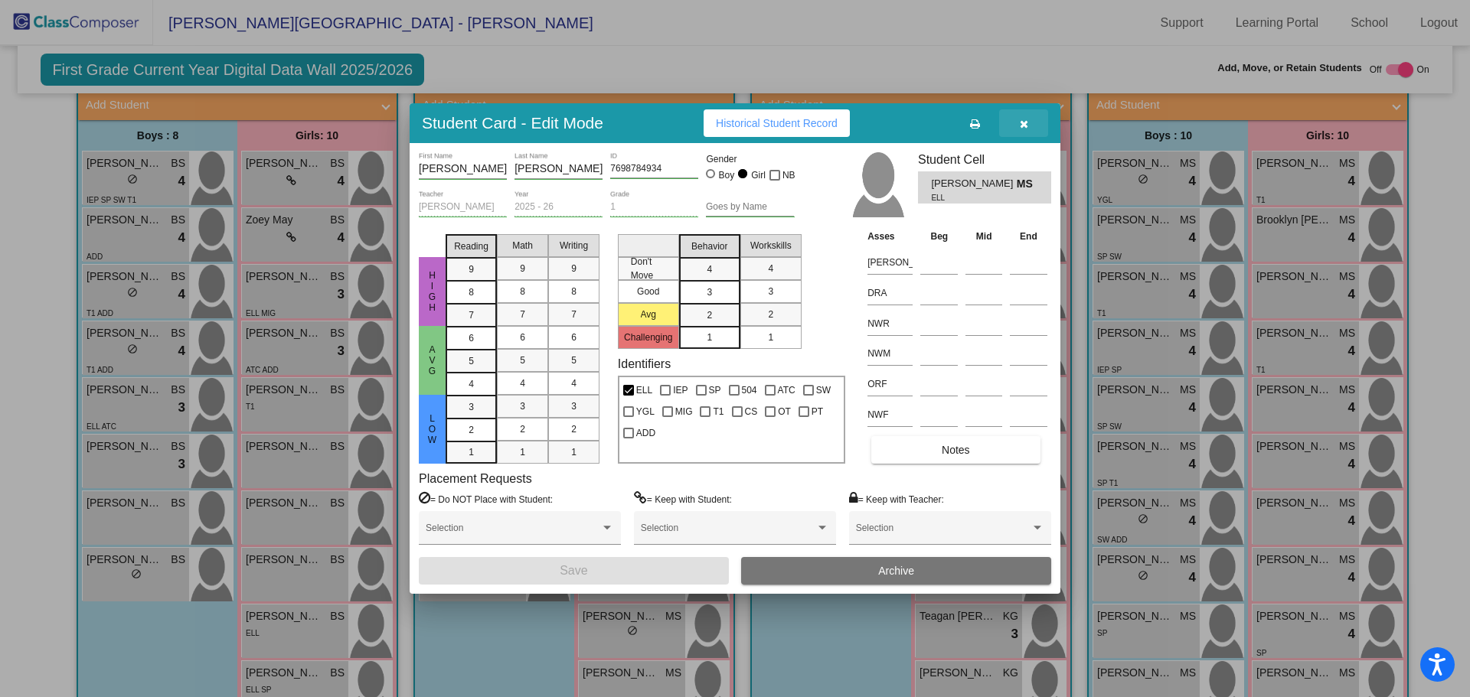
click at [1022, 119] on icon "button" at bounding box center [1024, 124] width 8 height 11
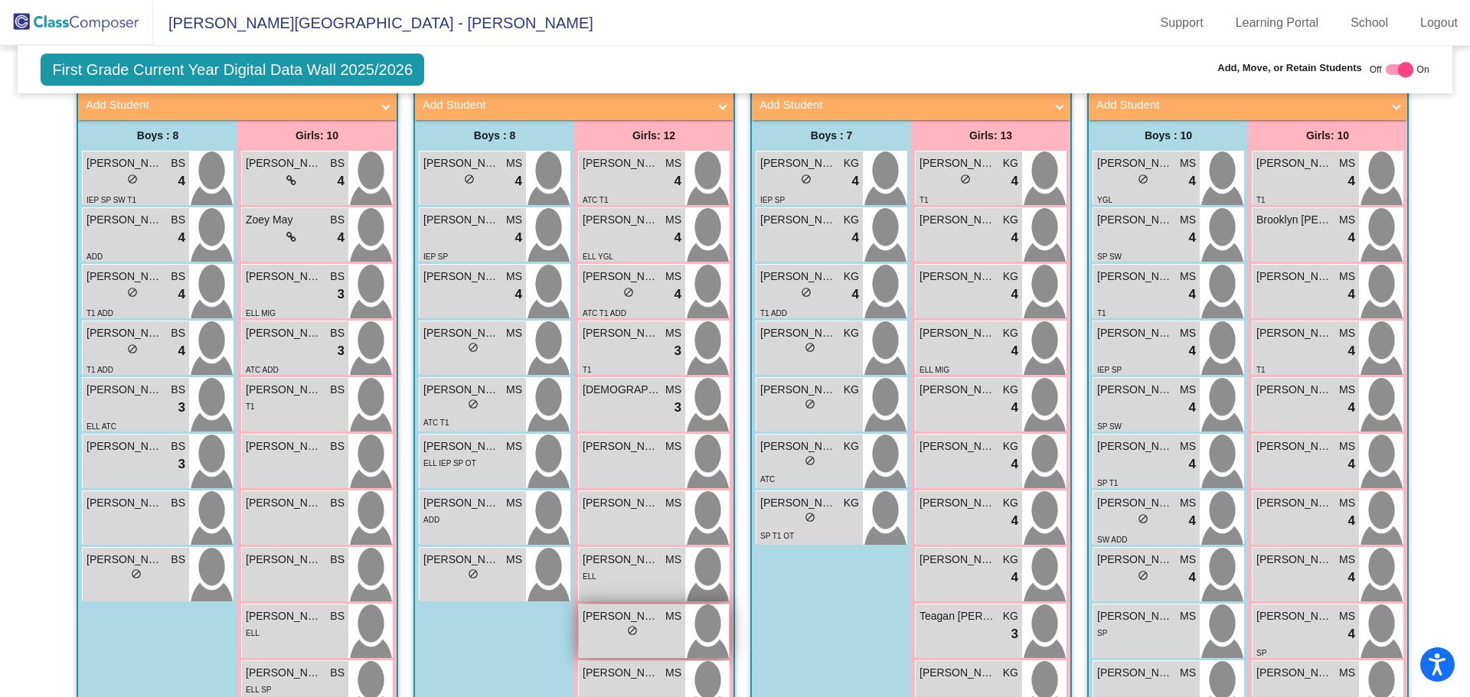
click at [615, 625] on div "lock do_not_disturb_alt" at bounding box center [632, 633] width 99 height 16
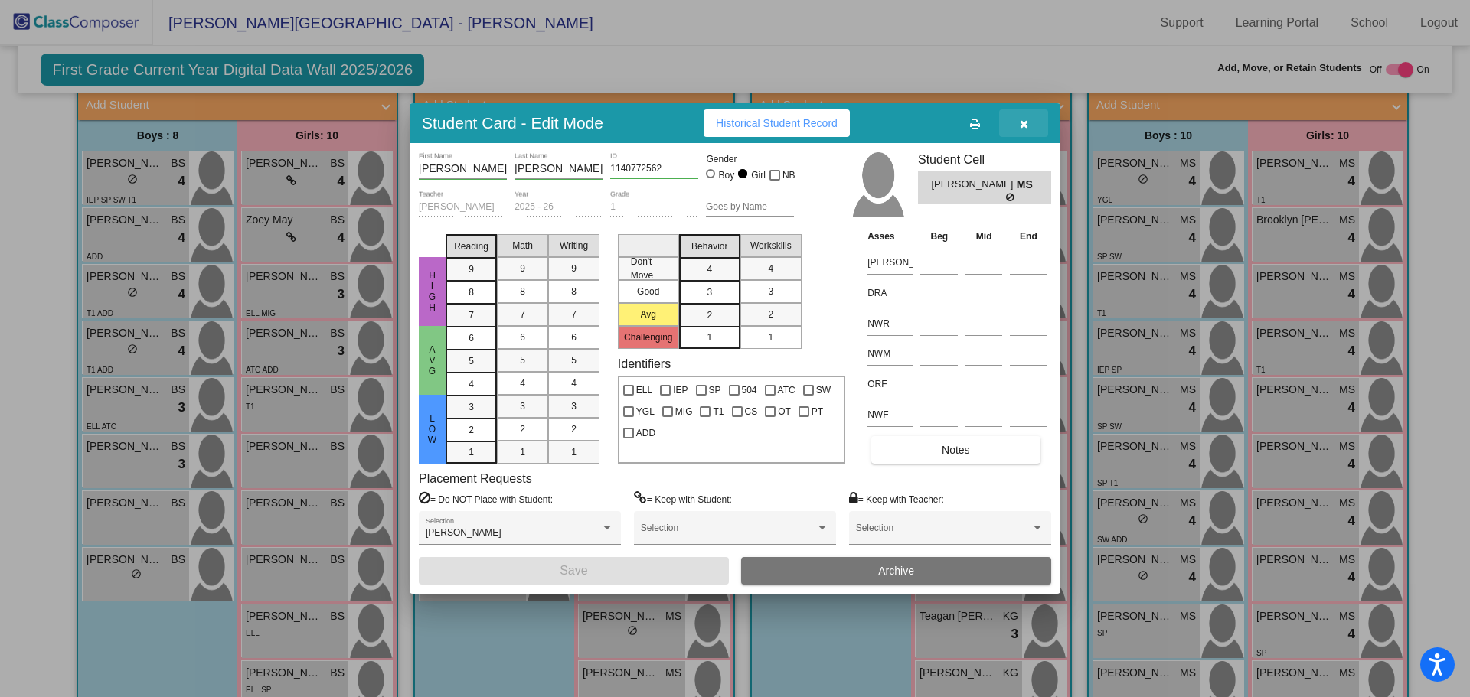
click at [1022, 117] on span "button" at bounding box center [1024, 123] width 8 height 12
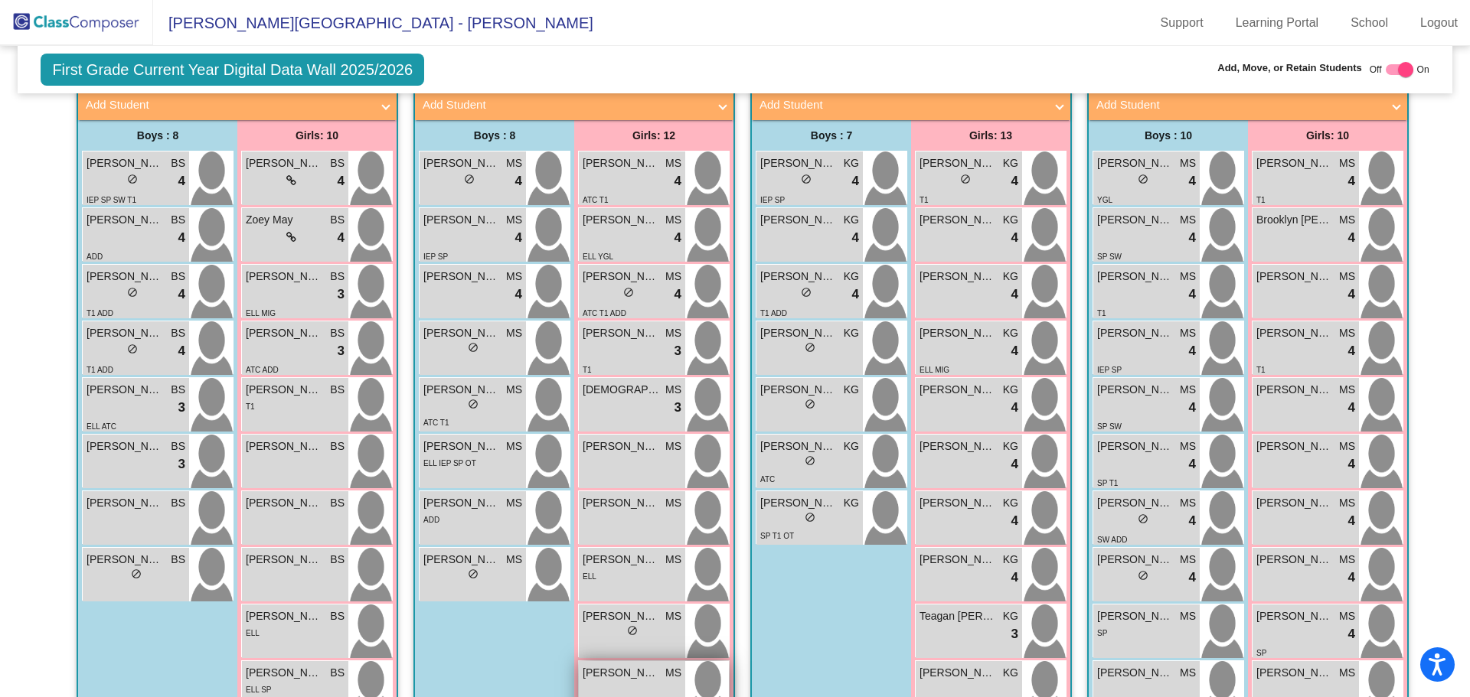
click at [638, 665] on span "[PERSON_NAME]" at bounding box center [621, 673] width 77 height 16
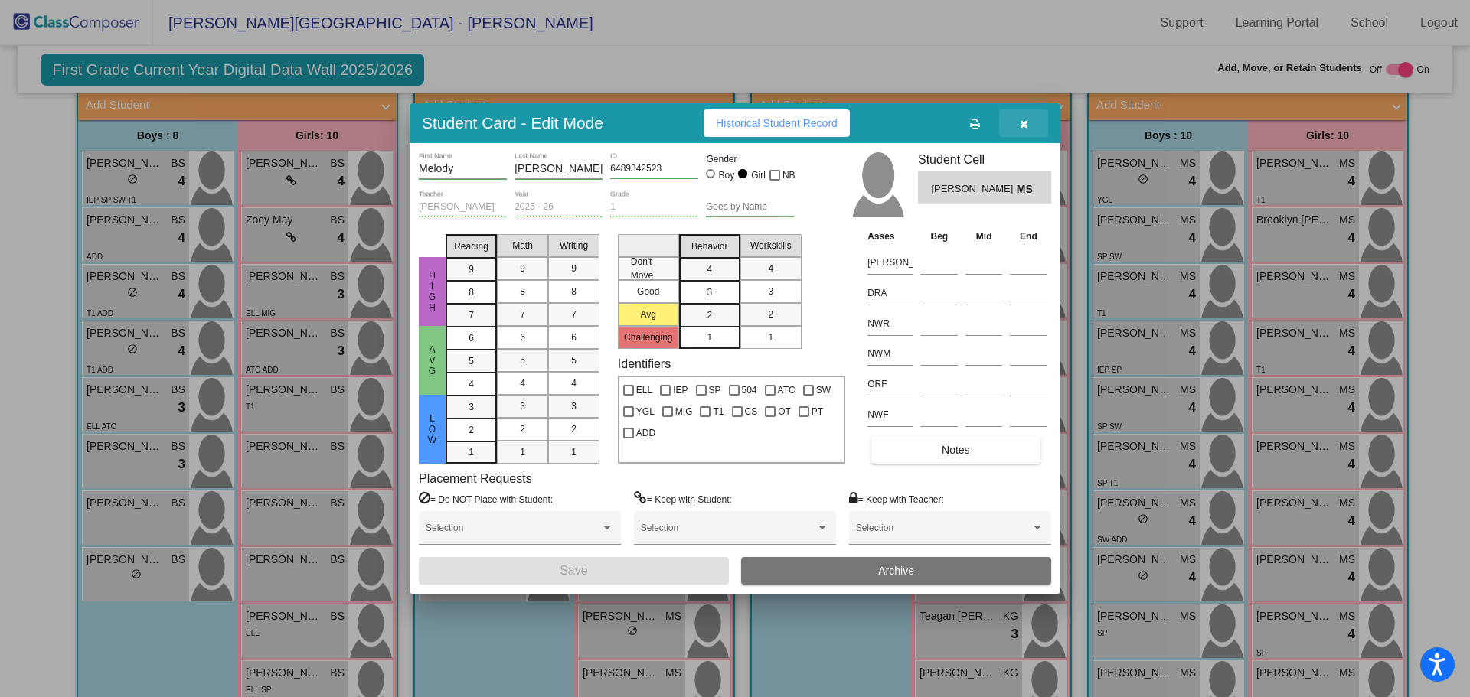
drag, startPoint x: 1023, startPoint y: 124, endPoint x: 1028, endPoint y: 146, distance: 22.7
click at [1023, 129] on icon "button" at bounding box center [1024, 124] width 8 height 11
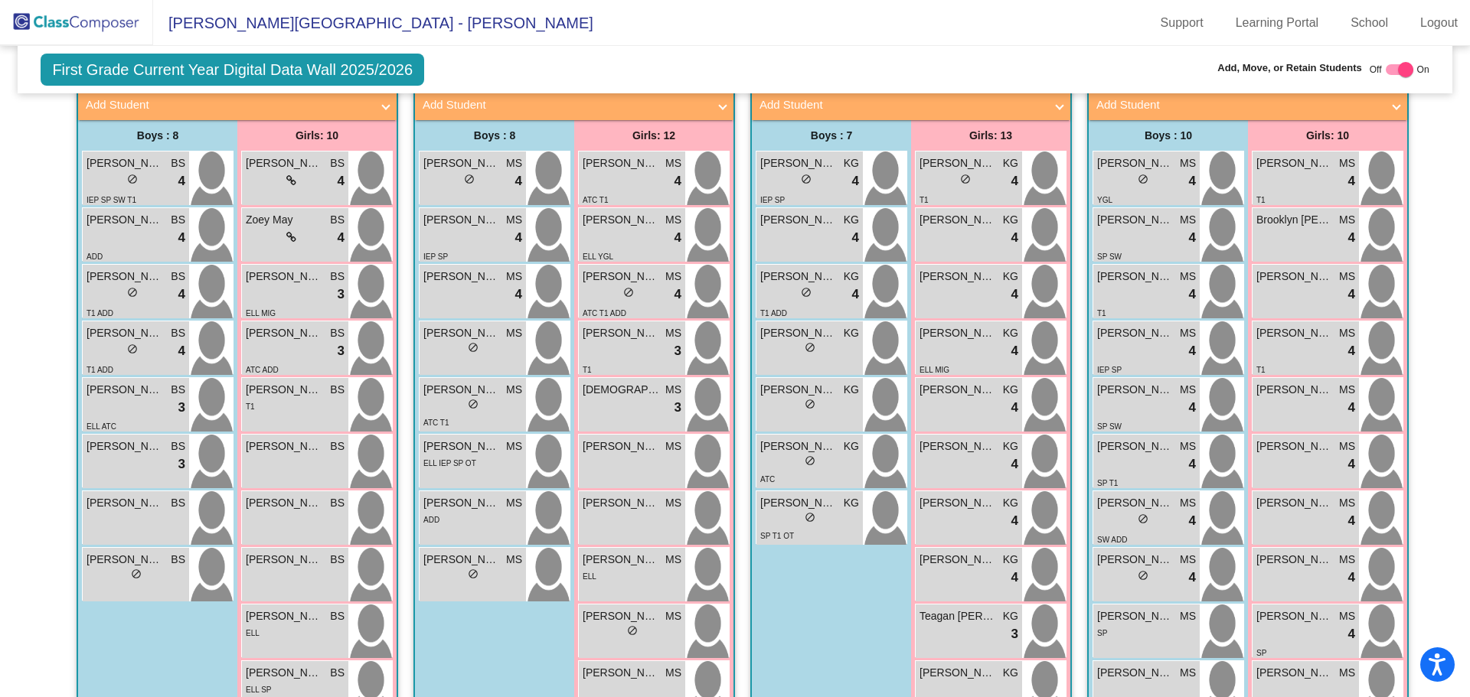
scroll to position [449, 0]
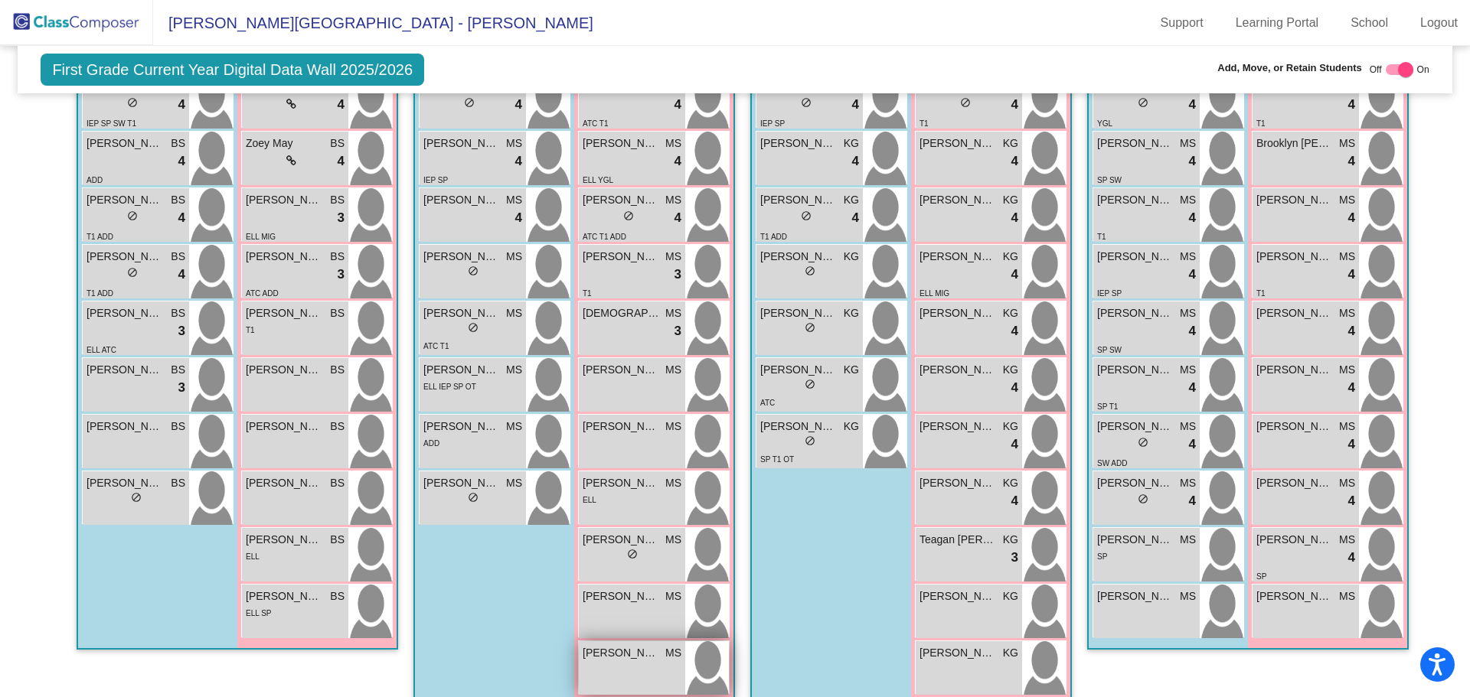
click at [623, 645] on span "[PERSON_NAME]" at bounding box center [621, 653] width 77 height 16
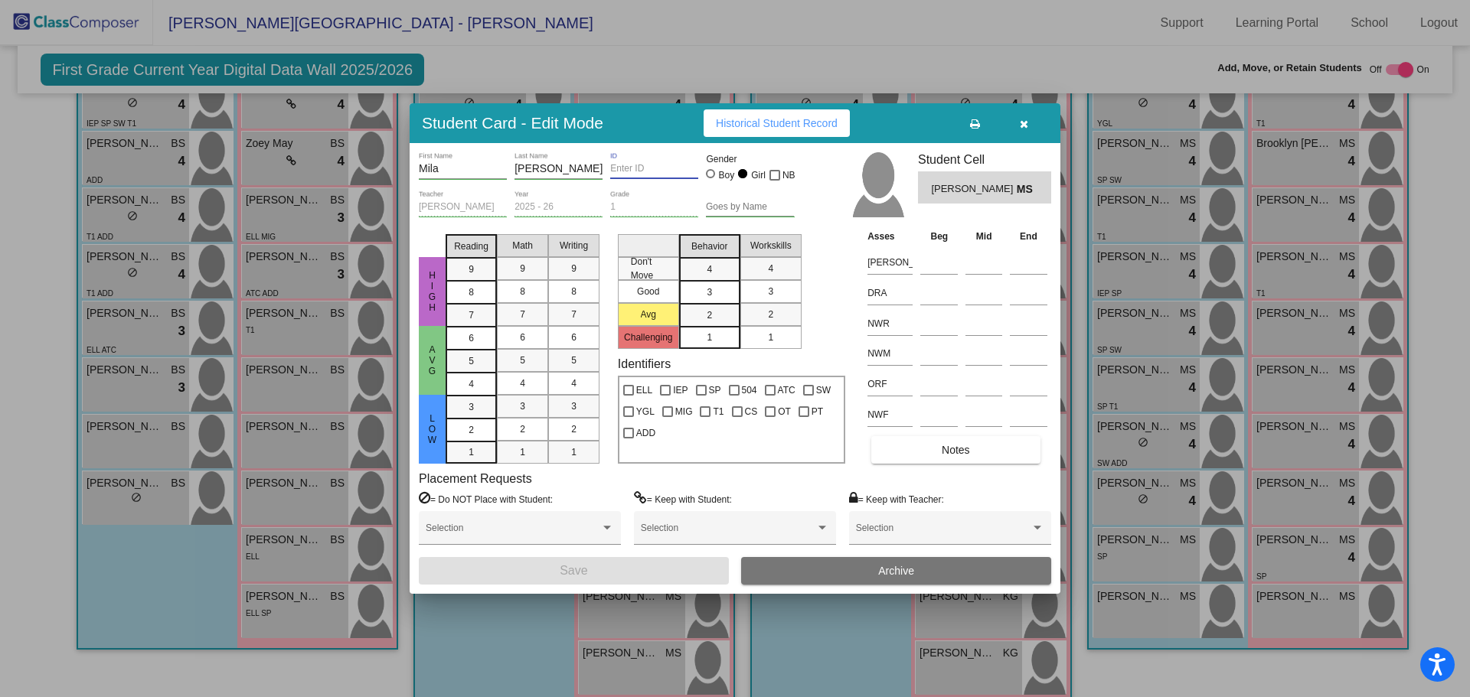
click at [610, 171] on input "ID" at bounding box center [654, 169] width 88 height 11
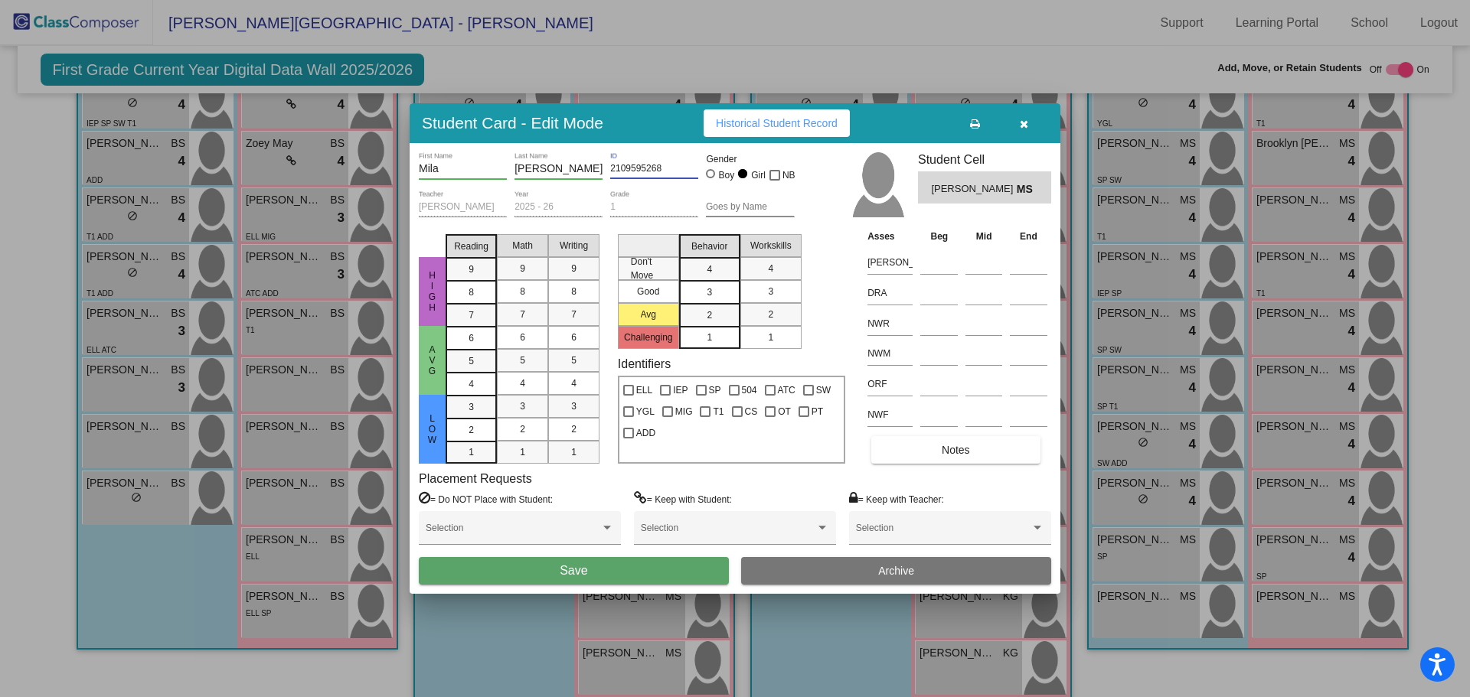
type input "2109595268"
click at [508, 563] on button "Save" at bounding box center [574, 571] width 310 height 28
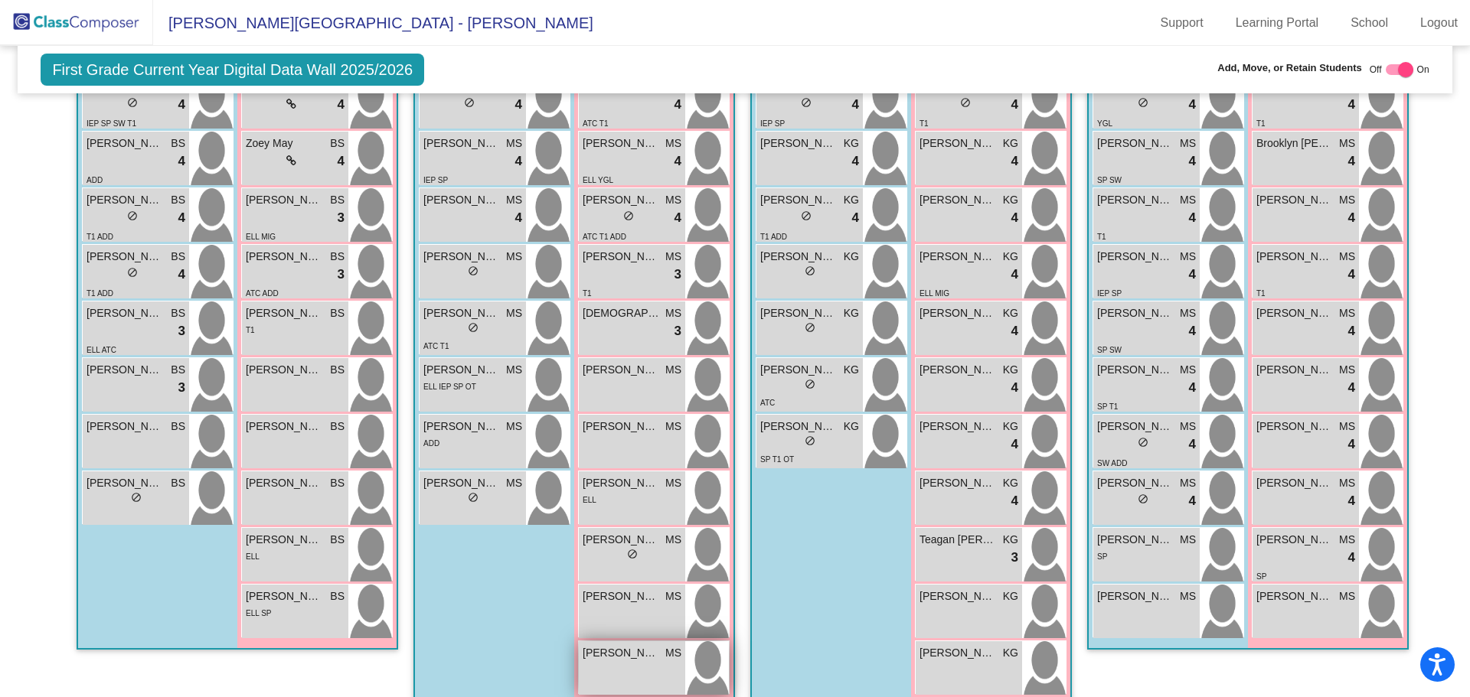
click at [611, 645] on span "[PERSON_NAME]" at bounding box center [621, 653] width 77 height 16
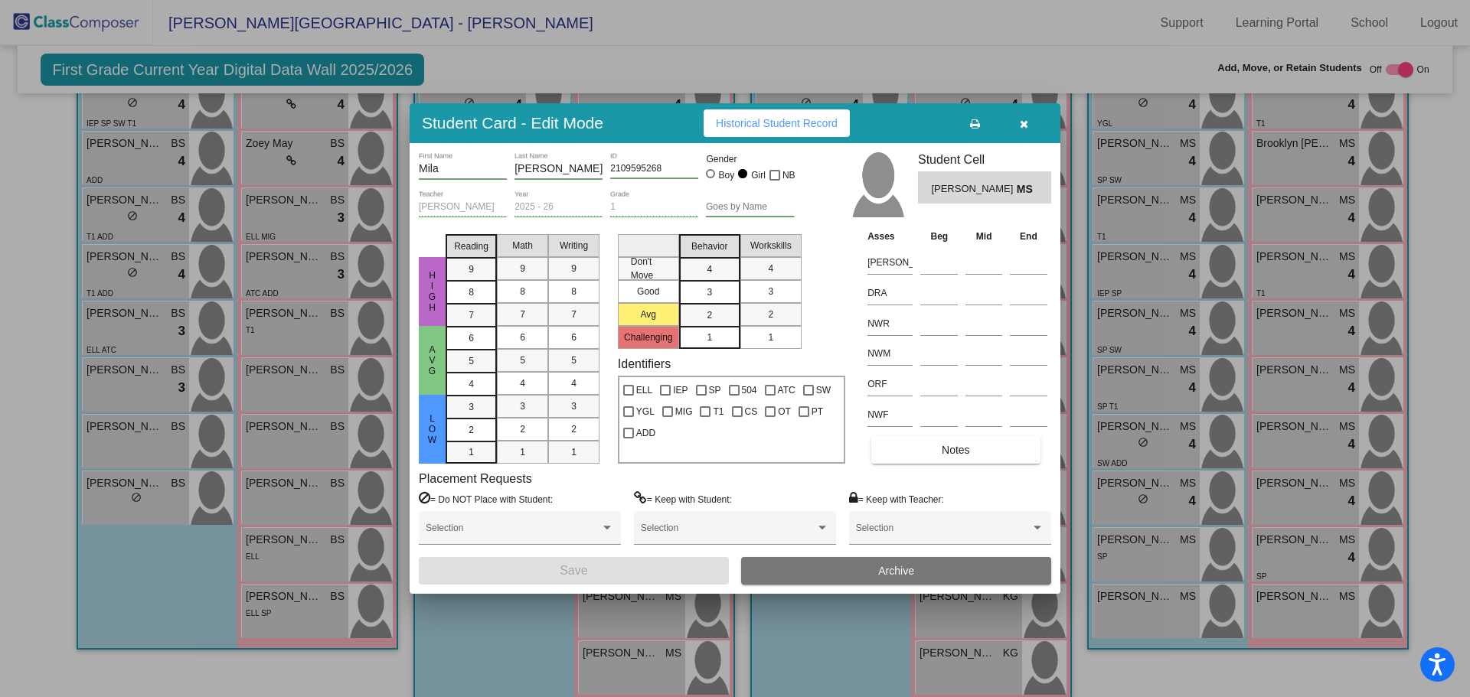
click at [1018, 121] on button "button" at bounding box center [1023, 123] width 49 height 28
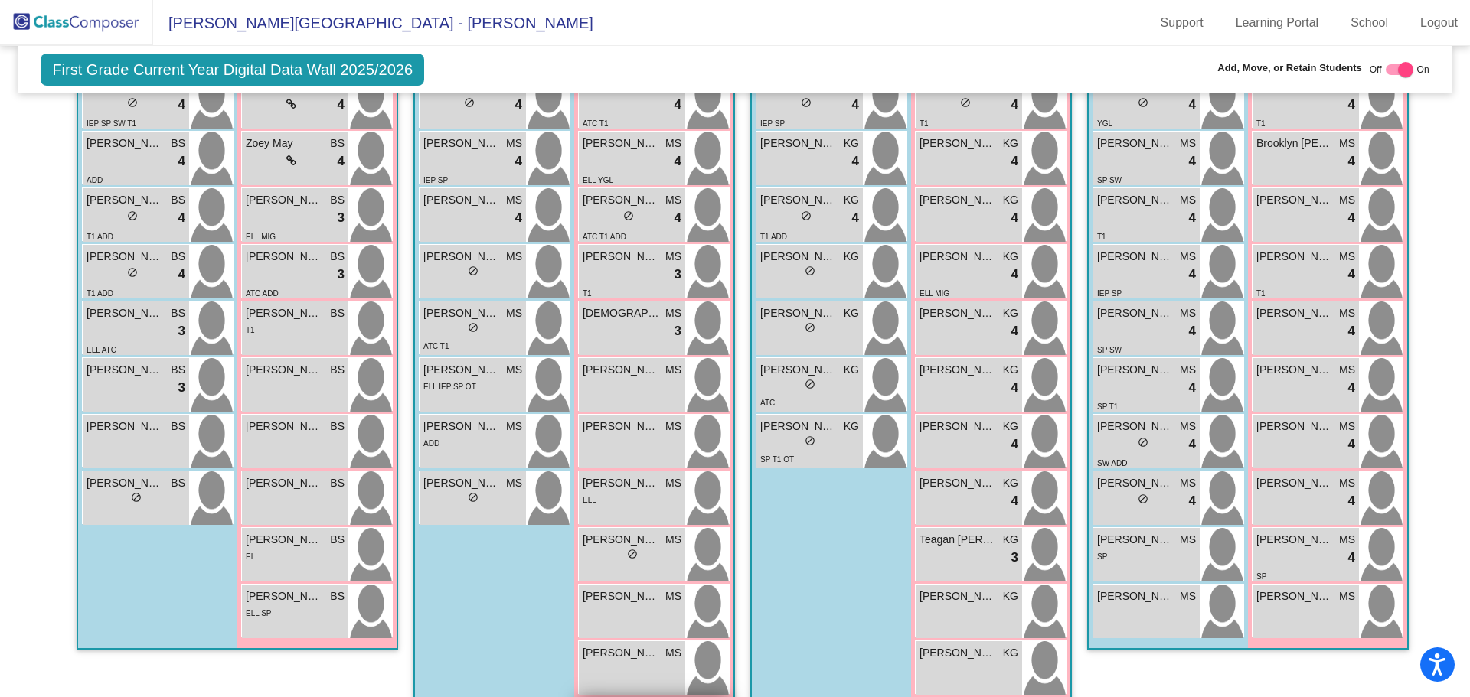
click at [606, 697] on span "[PERSON_NAME]" at bounding box center [621, 710] width 77 height 16
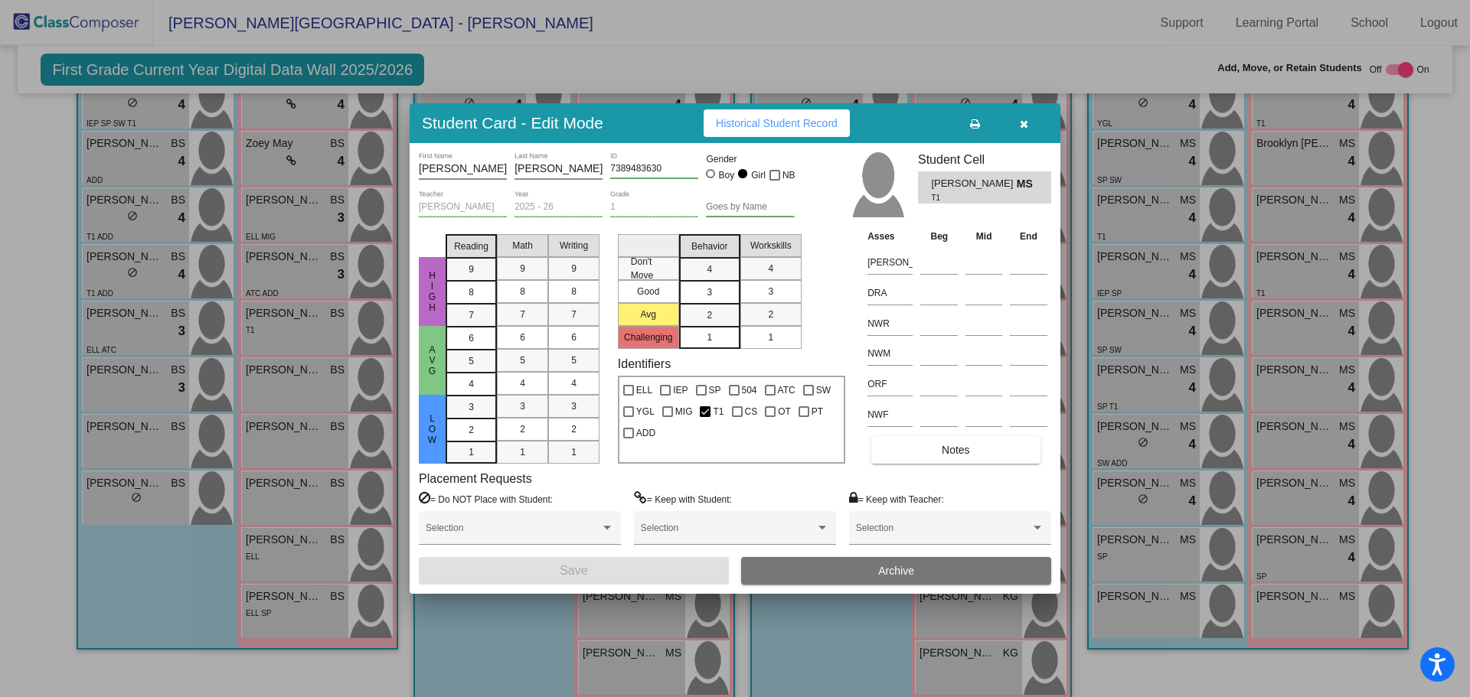
drag, startPoint x: 1017, startPoint y: 121, endPoint x: 1020, endPoint y: 132, distance: 11.9
click at [1018, 121] on button "button" at bounding box center [1023, 123] width 49 height 28
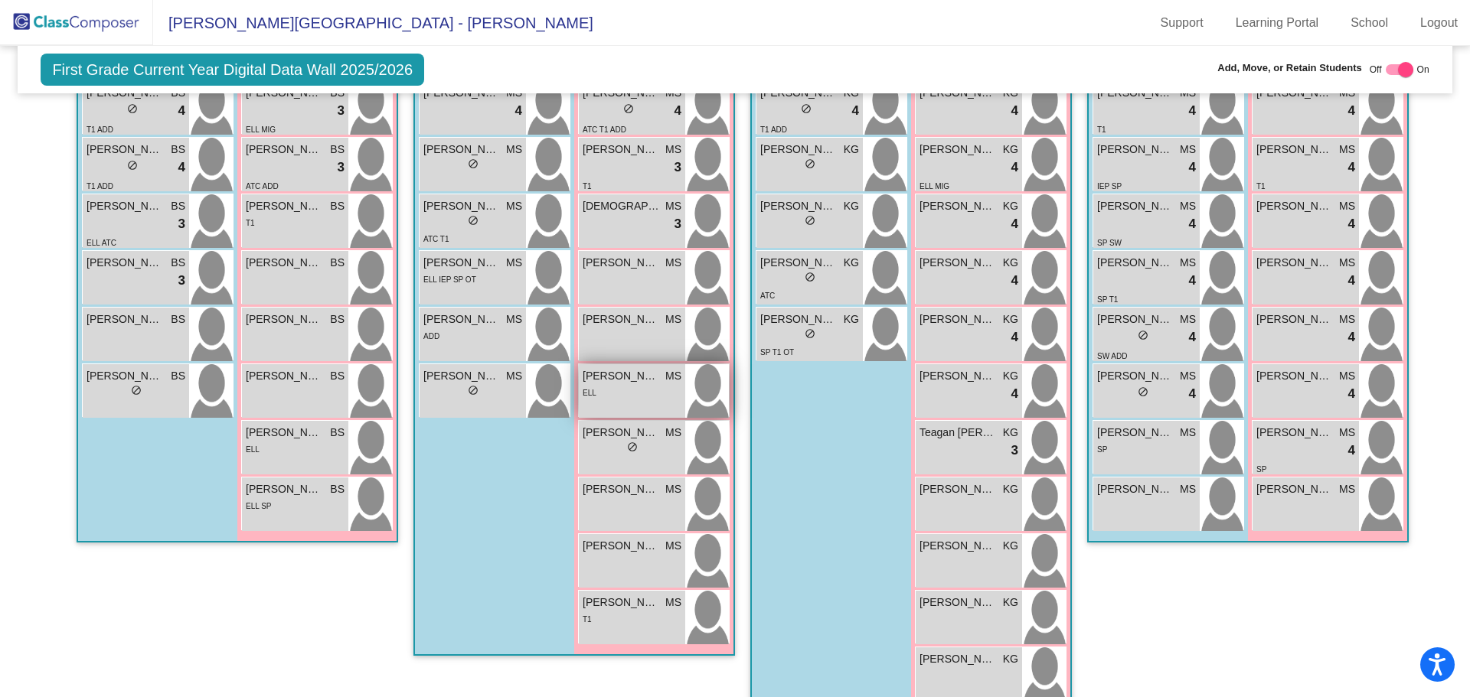
scroll to position [326, 0]
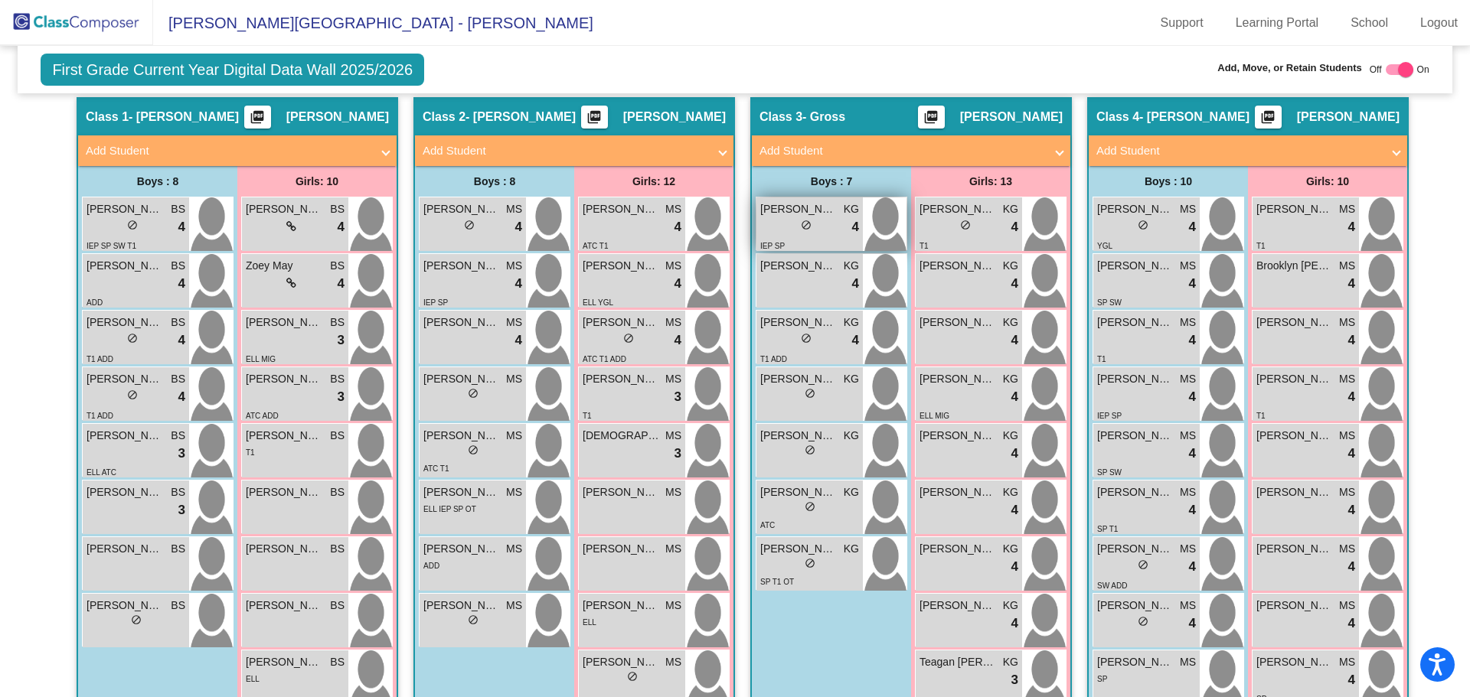
click at [806, 217] on div "lock do_not_disturb_alt 4" at bounding box center [809, 227] width 99 height 20
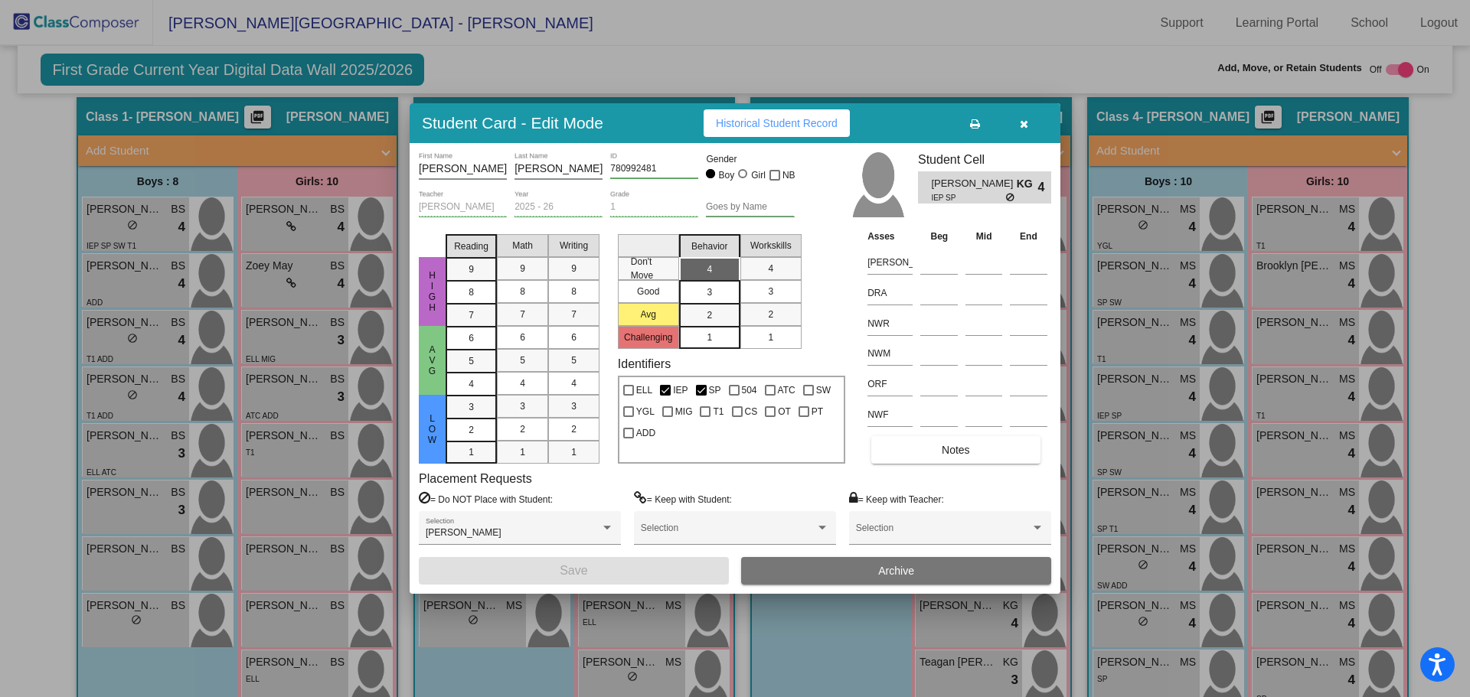
click at [1021, 120] on icon "button" at bounding box center [1024, 124] width 8 height 11
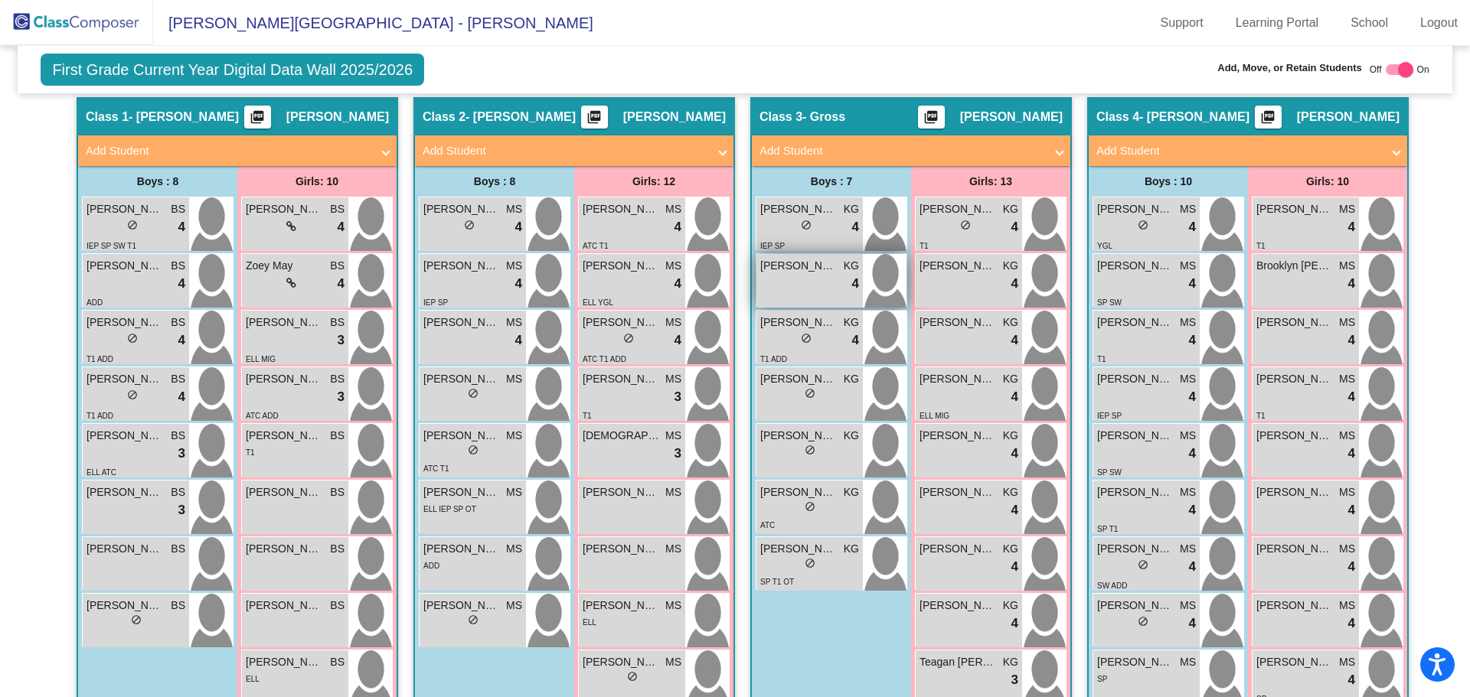
click at [769, 258] on span "[PERSON_NAME]" at bounding box center [798, 266] width 77 height 16
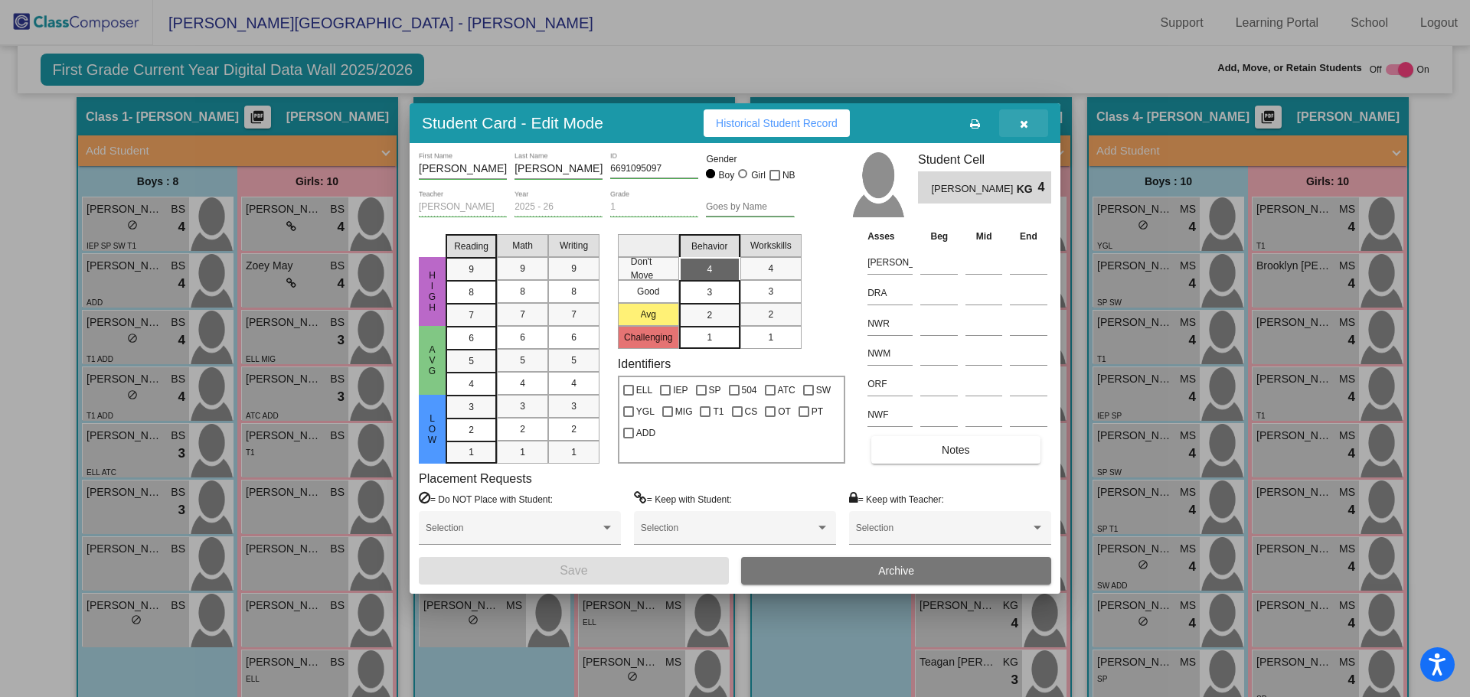
click at [1016, 126] on button "button" at bounding box center [1023, 123] width 49 height 28
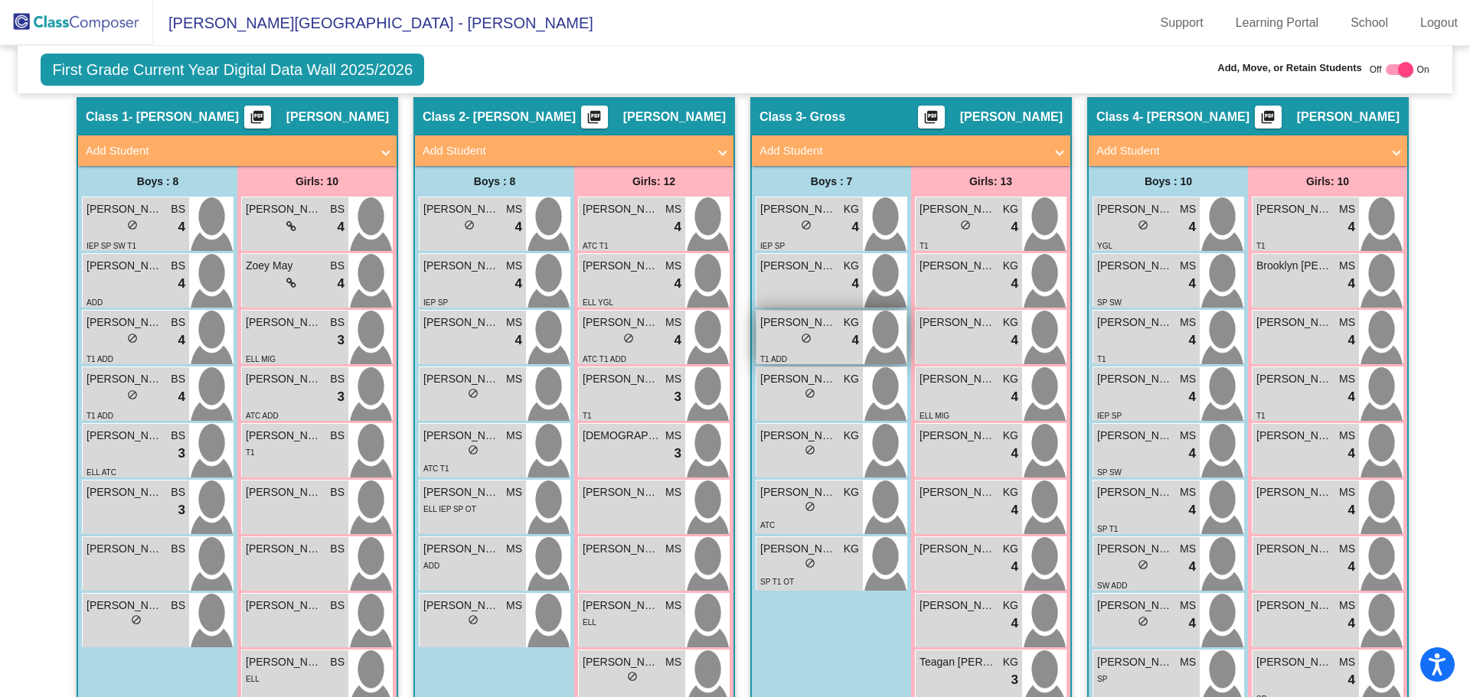
click at [811, 331] on div "lock do_not_disturb_alt 4" at bounding box center [809, 341] width 99 height 20
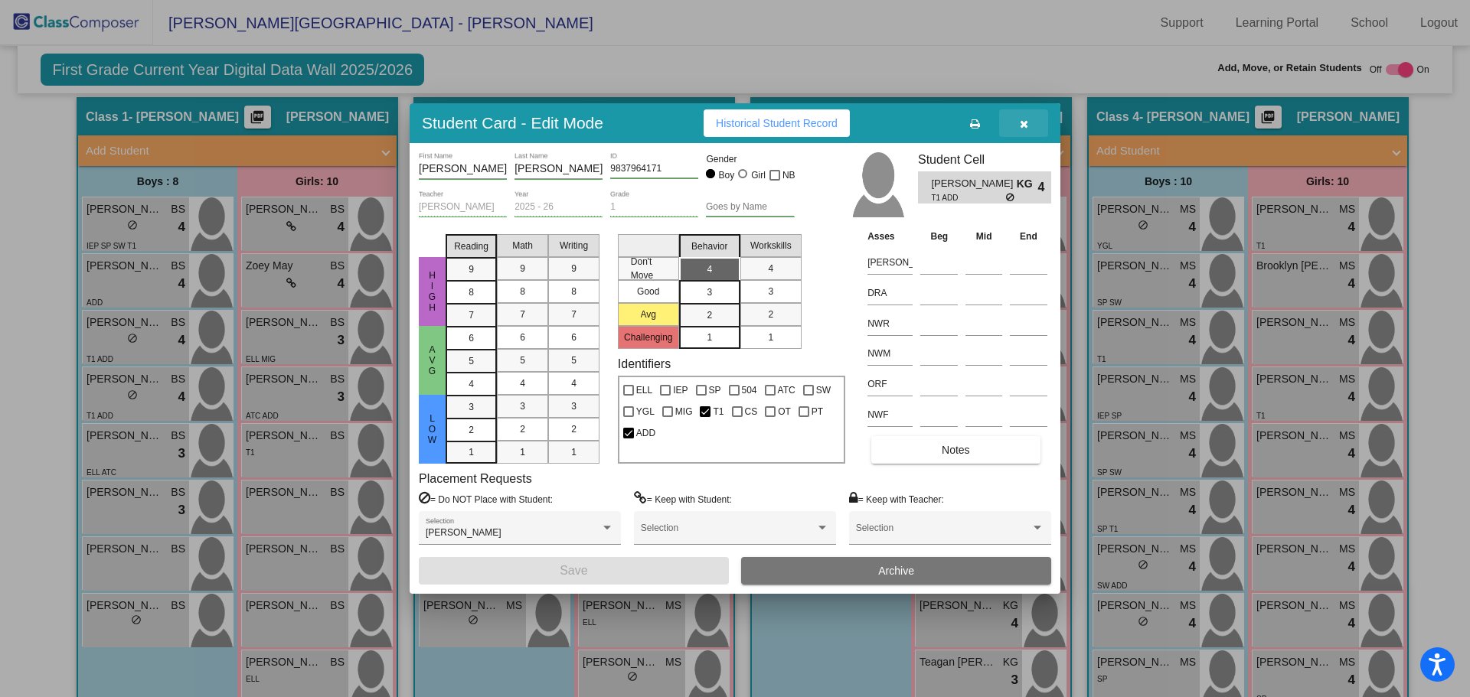
click at [1023, 117] on span "button" at bounding box center [1024, 123] width 8 height 12
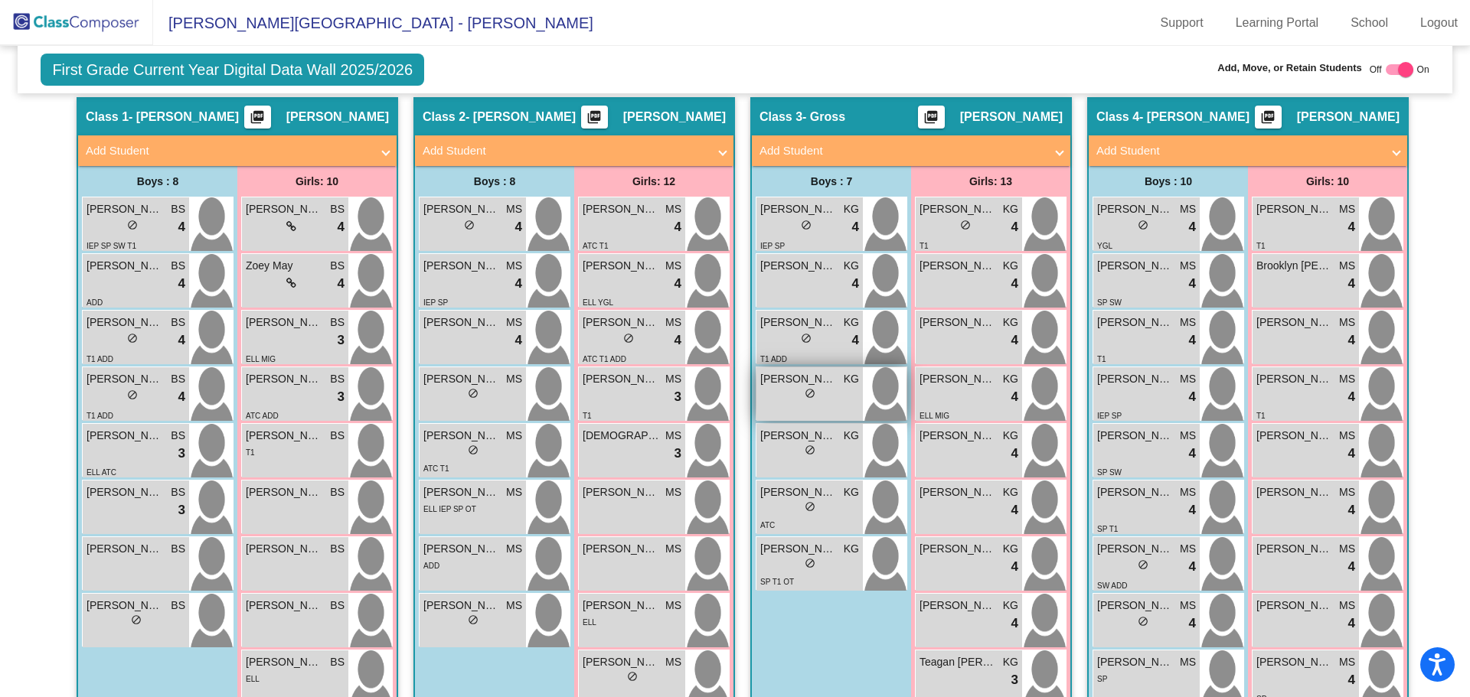
click at [797, 371] on span "[PERSON_NAME]" at bounding box center [798, 379] width 77 height 16
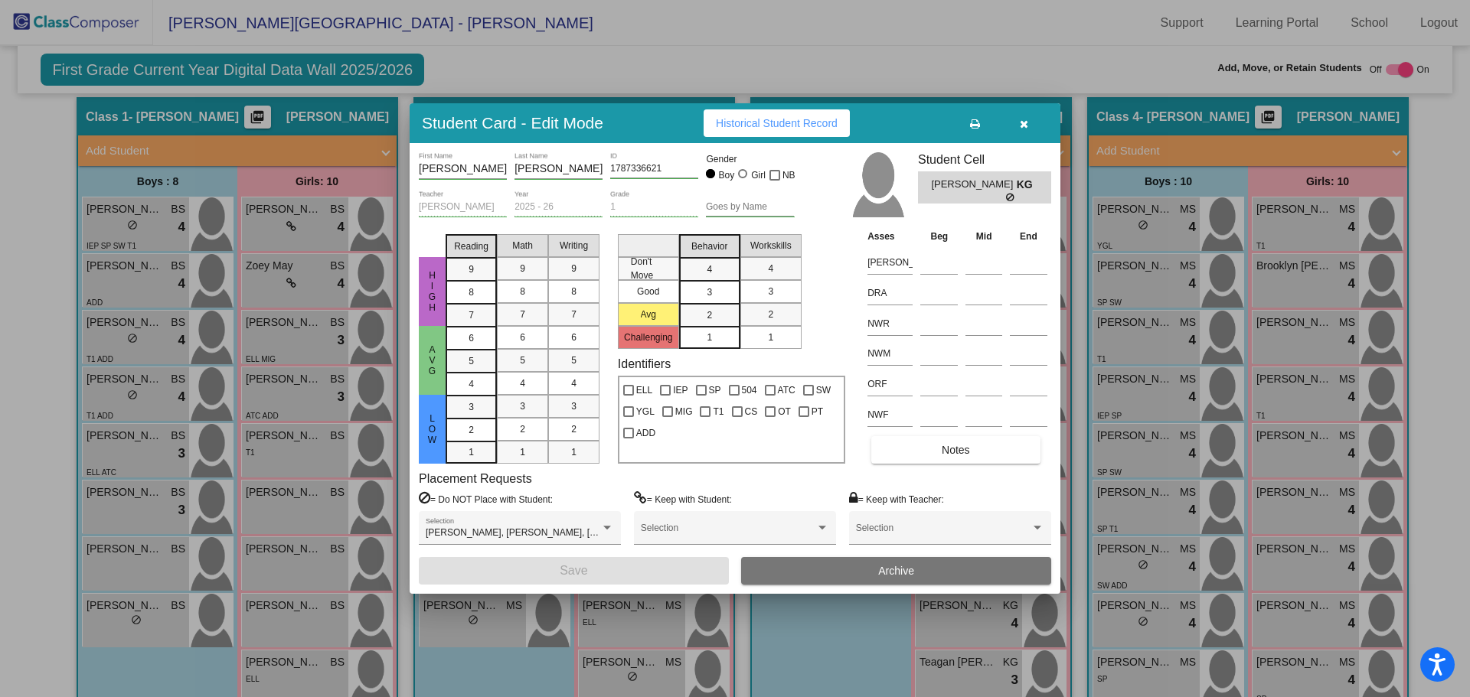
click at [1022, 123] on icon "button" at bounding box center [1024, 124] width 8 height 11
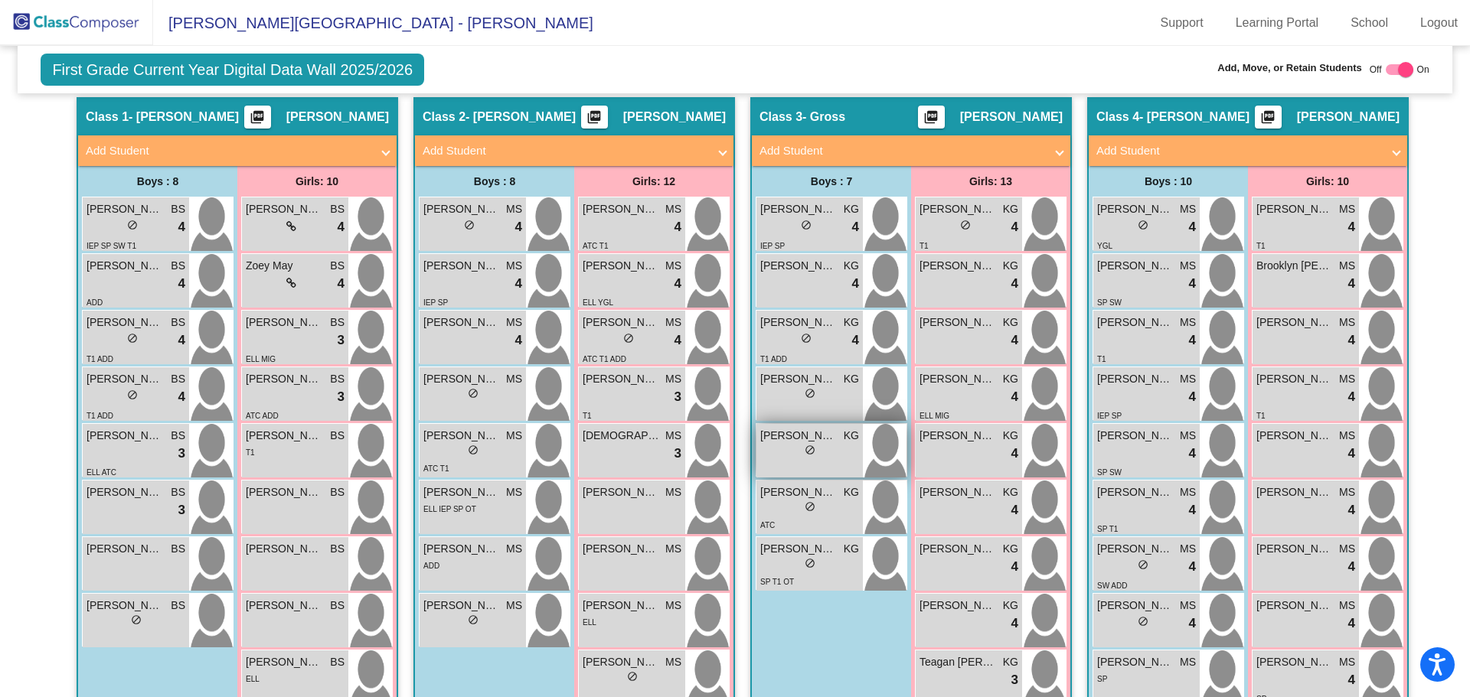
click at [810, 445] on span "do_not_disturb_alt" at bounding box center [810, 450] width 11 height 11
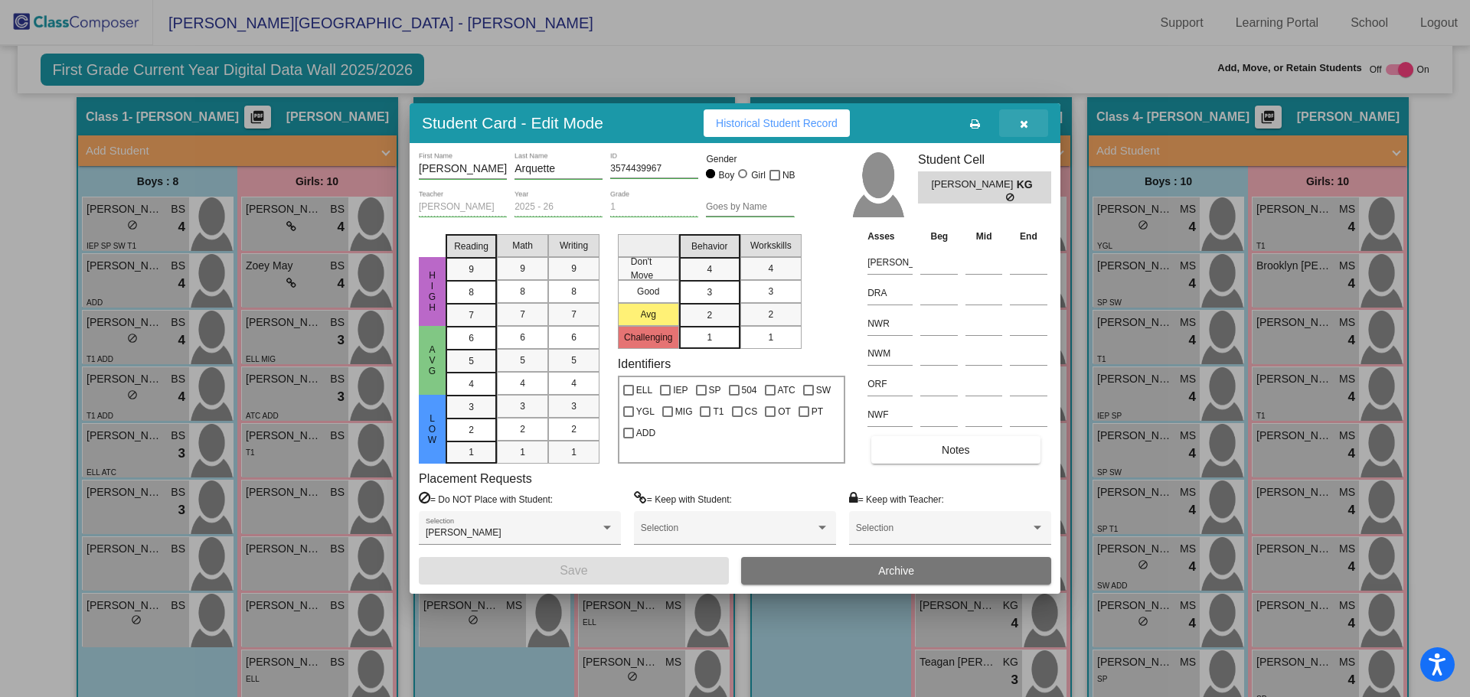
click at [1023, 122] on icon "button" at bounding box center [1024, 124] width 8 height 11
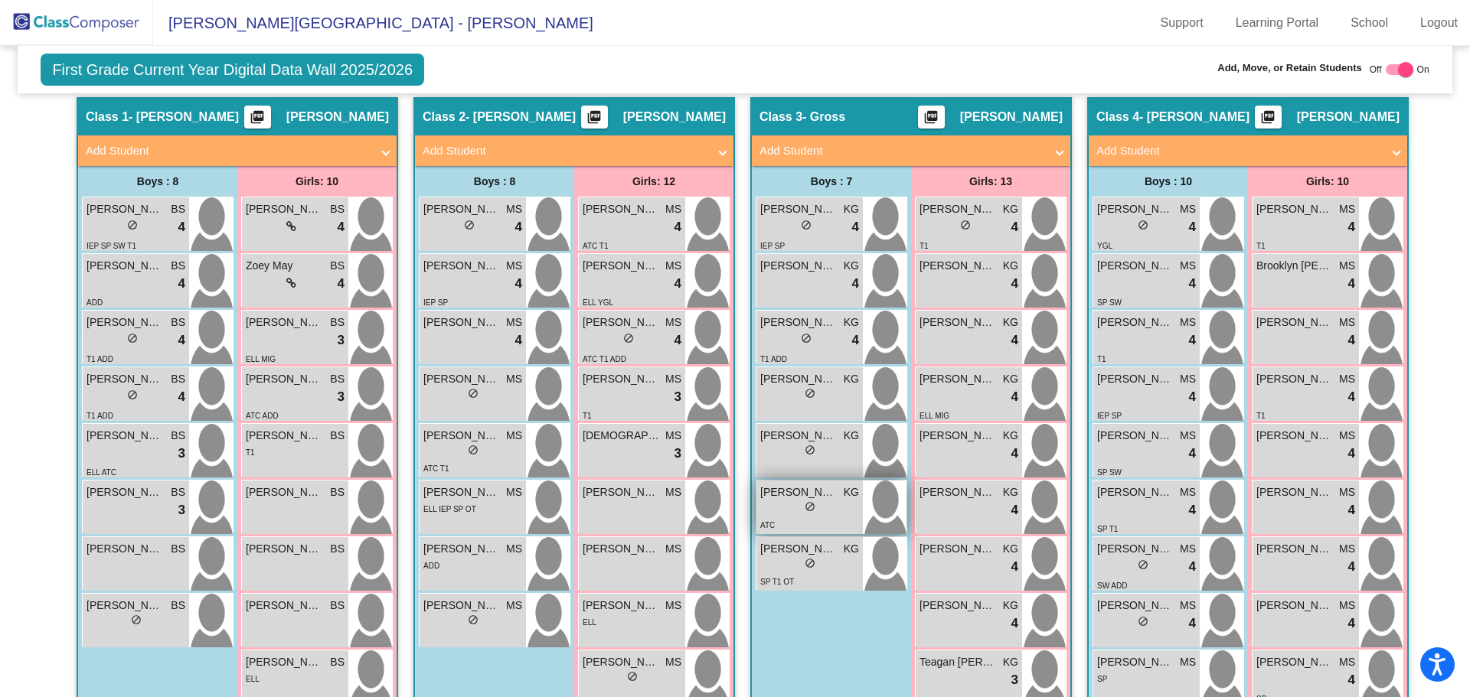
click at [782, 485] on span "[PERSON_NAME]" at bounding box center [798, 493] width 77 height 16
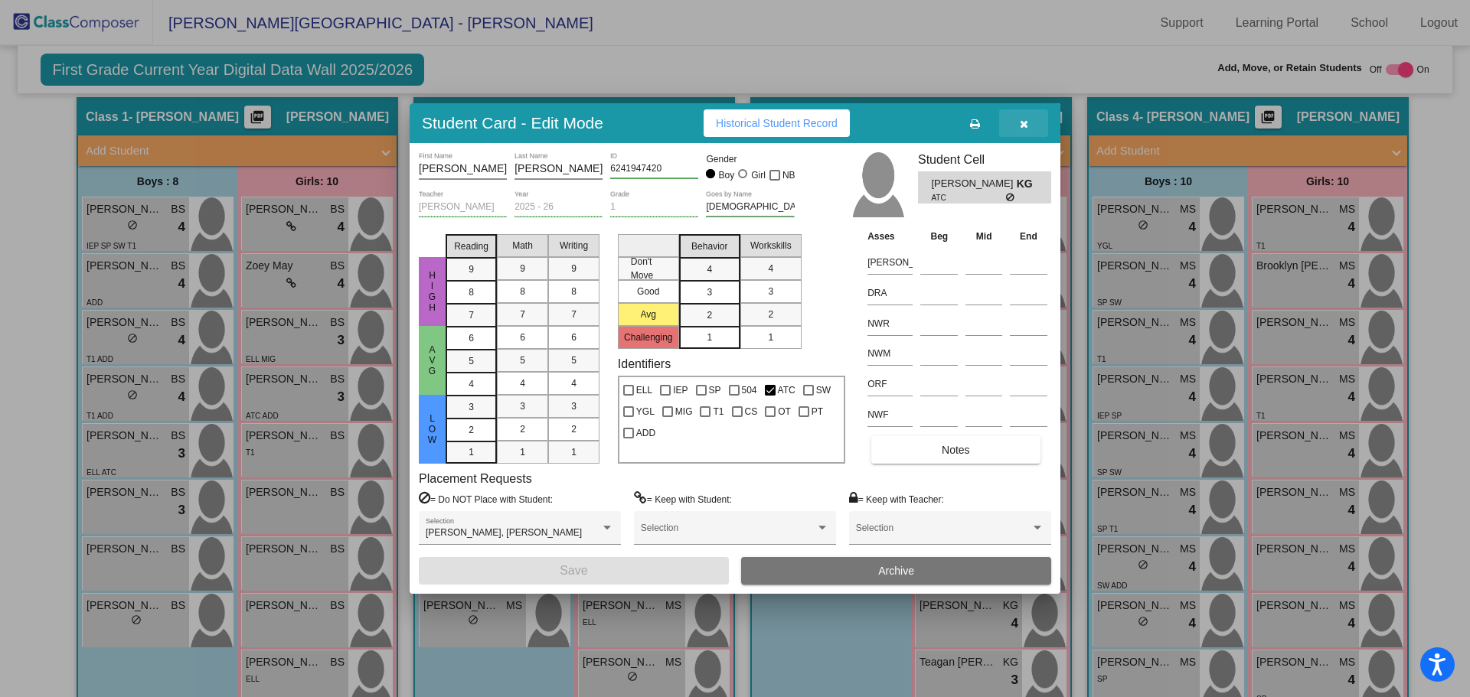
click at [1025, 127] on icon "button" at bounding box center [1024, 124] width 8 height 11
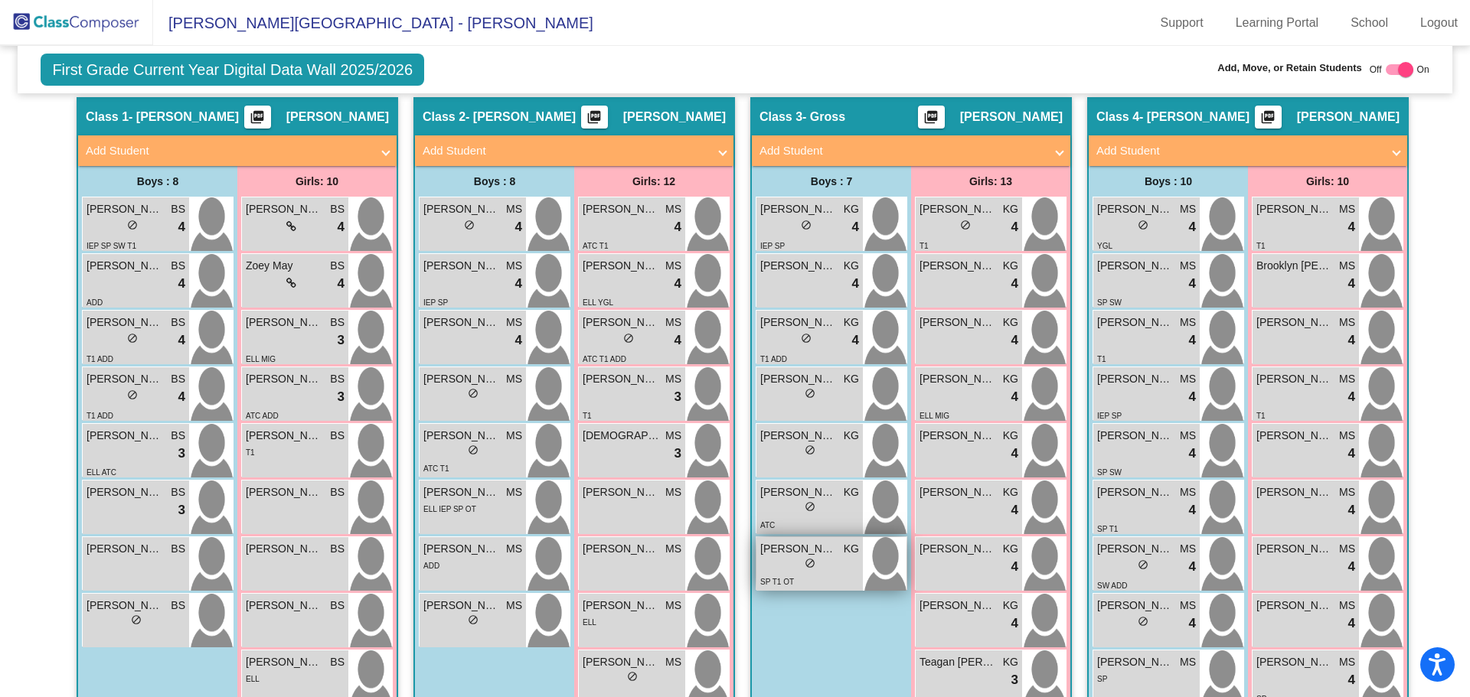
click at [795, 541] on span "[PERSON_NAME]" at bounding box center [798, 549] width 77 height 16
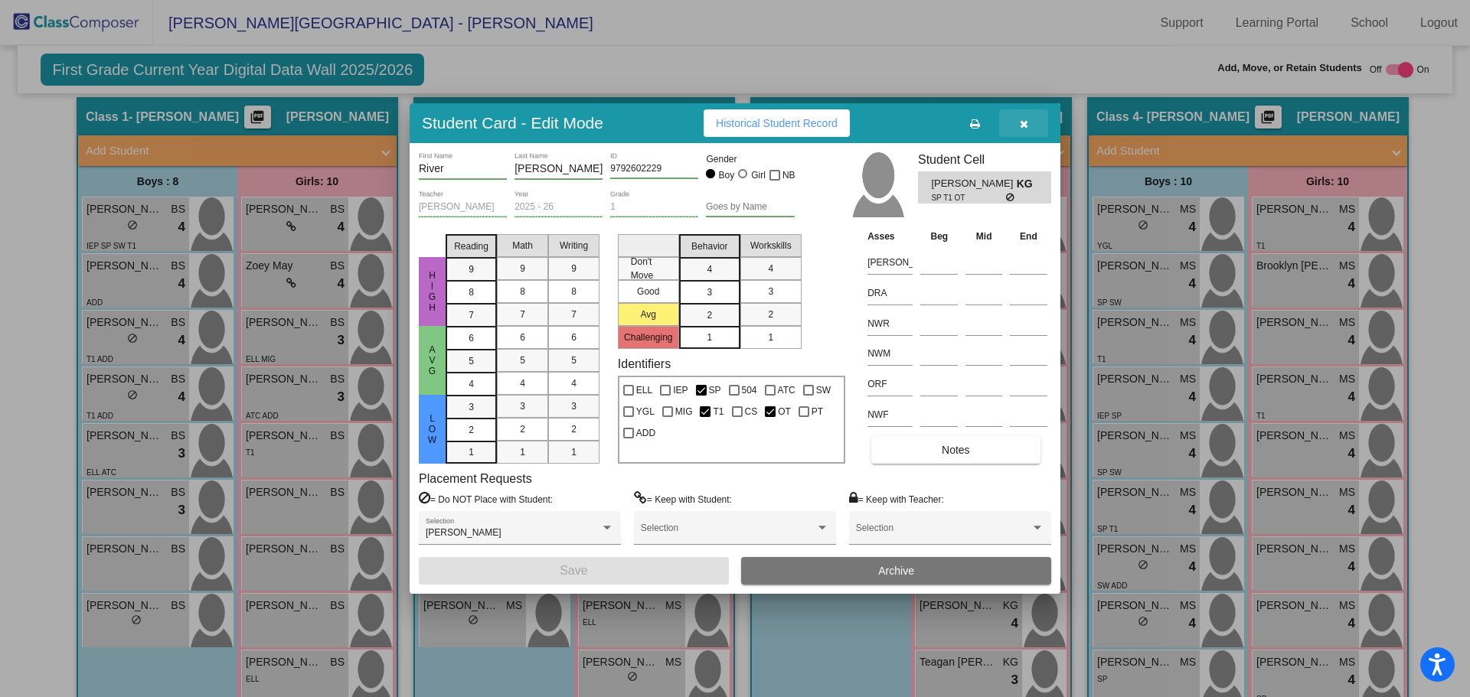
click at [1027, 126] on icon "button" at bounding box center [1024, 124] width 8 height 11
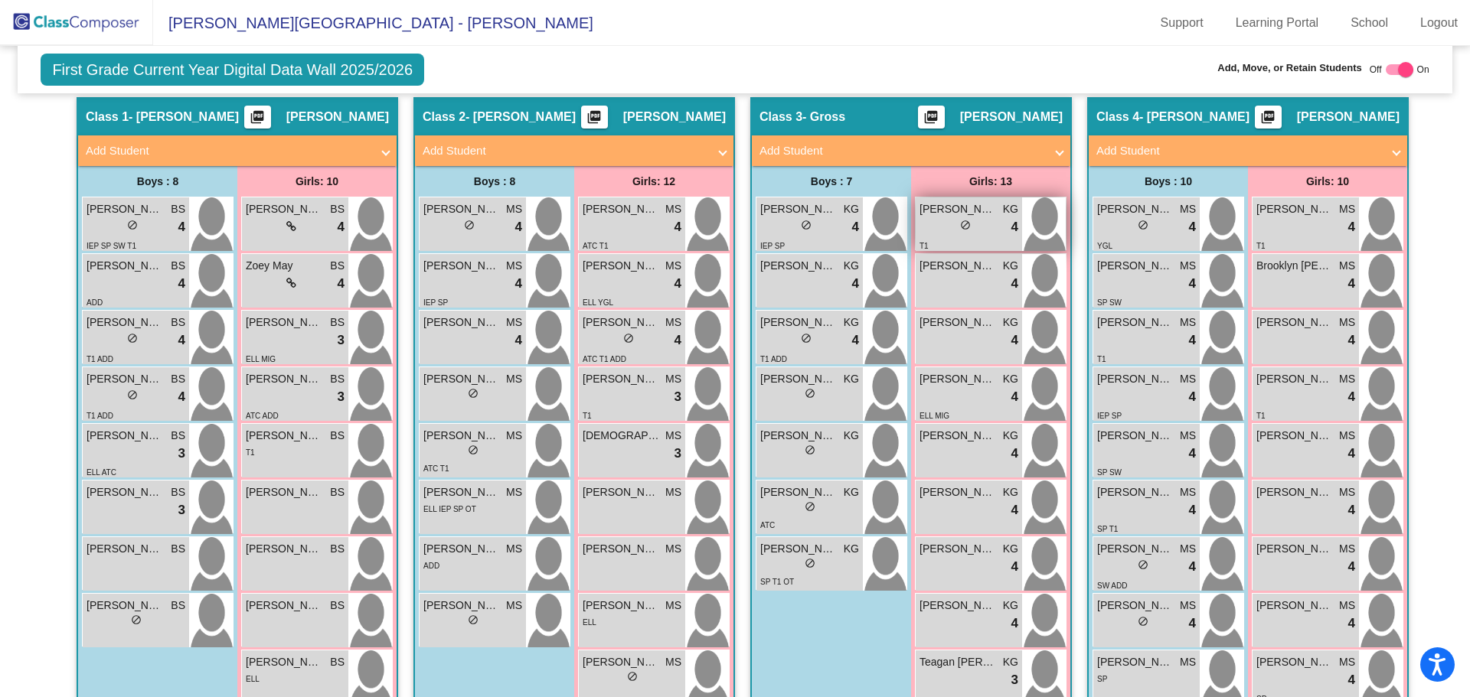
click at [960, 201] on span "[PERSON_NAME]" at bounding box center [957, 209] width 77 height 16
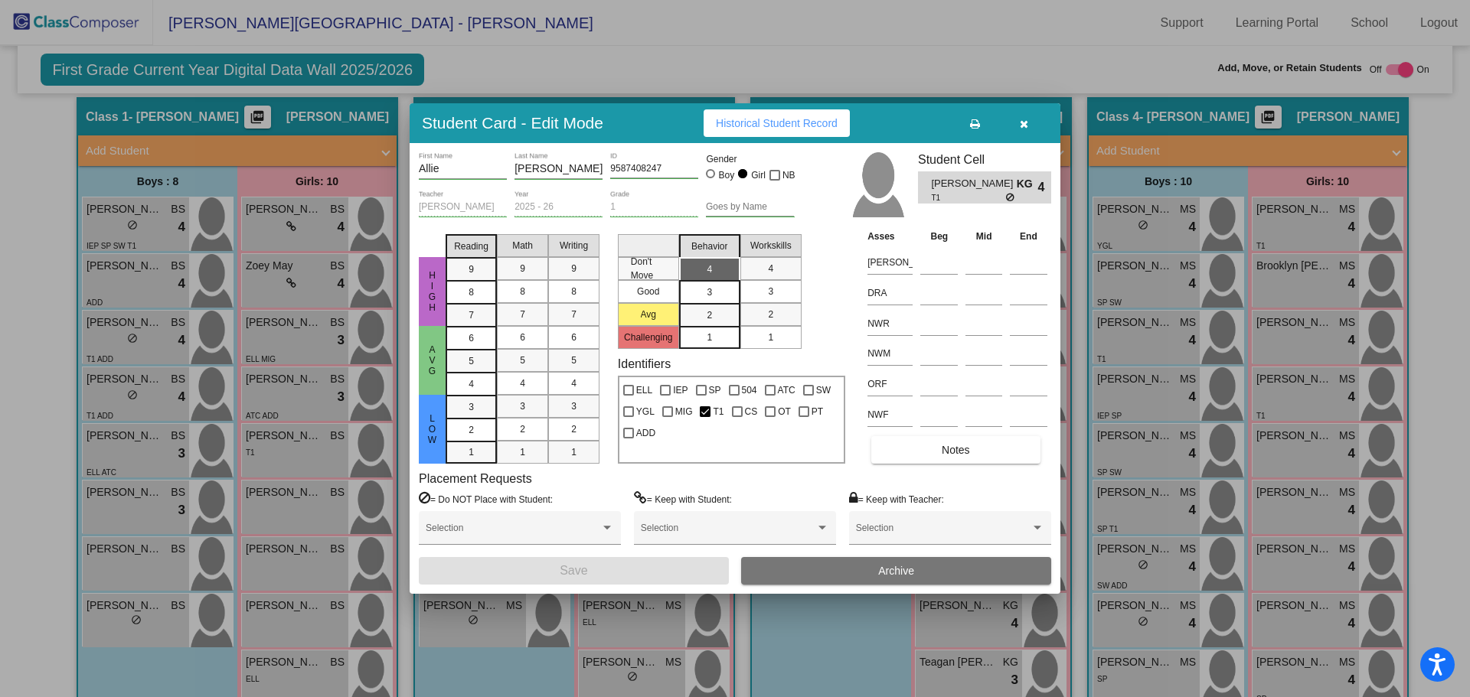
click at [1018, 118] on button "button" at bounding box center [1023, 123] width 49 height 28
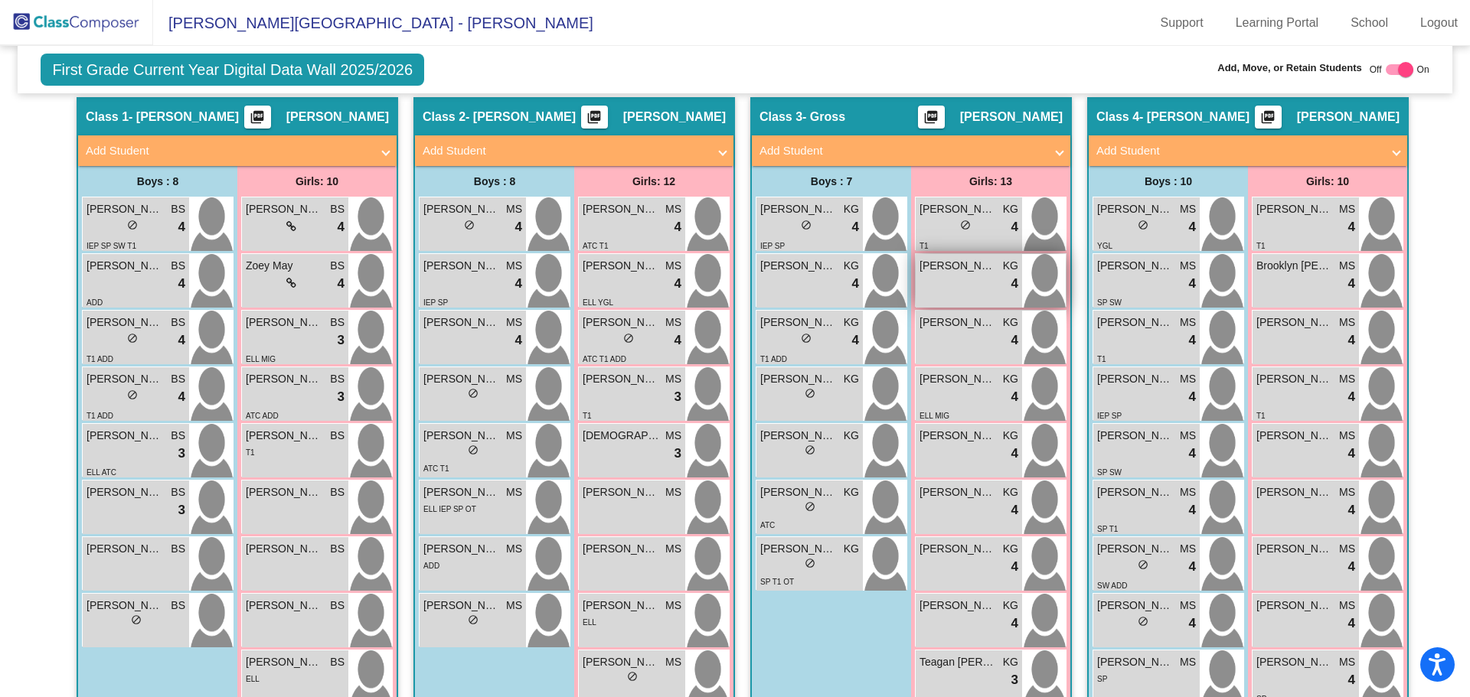
click at [951, 258] on span "[PERSON_NAME]" at bounding box center [957, 266] width 77 height 16
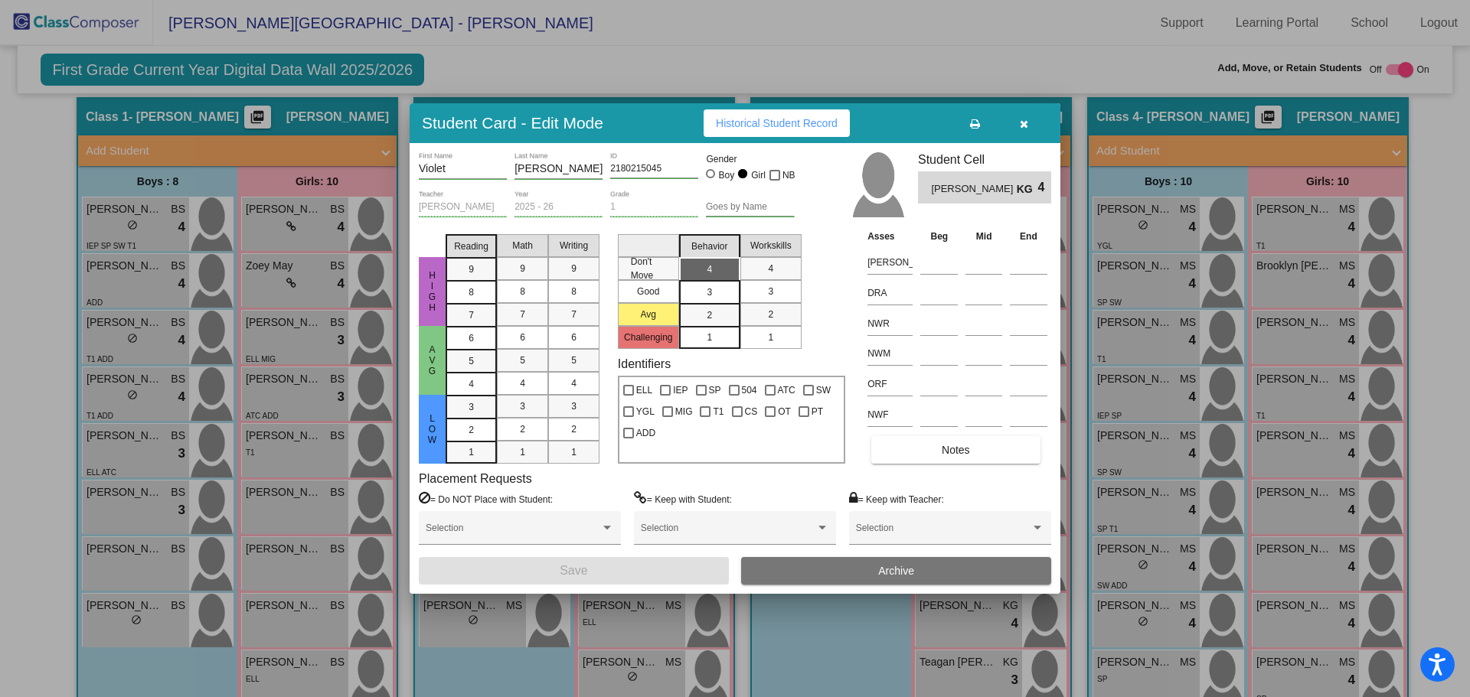
click at [1025, 119] on icon "button" at bounding box center [1024, 124] width 8 height 11
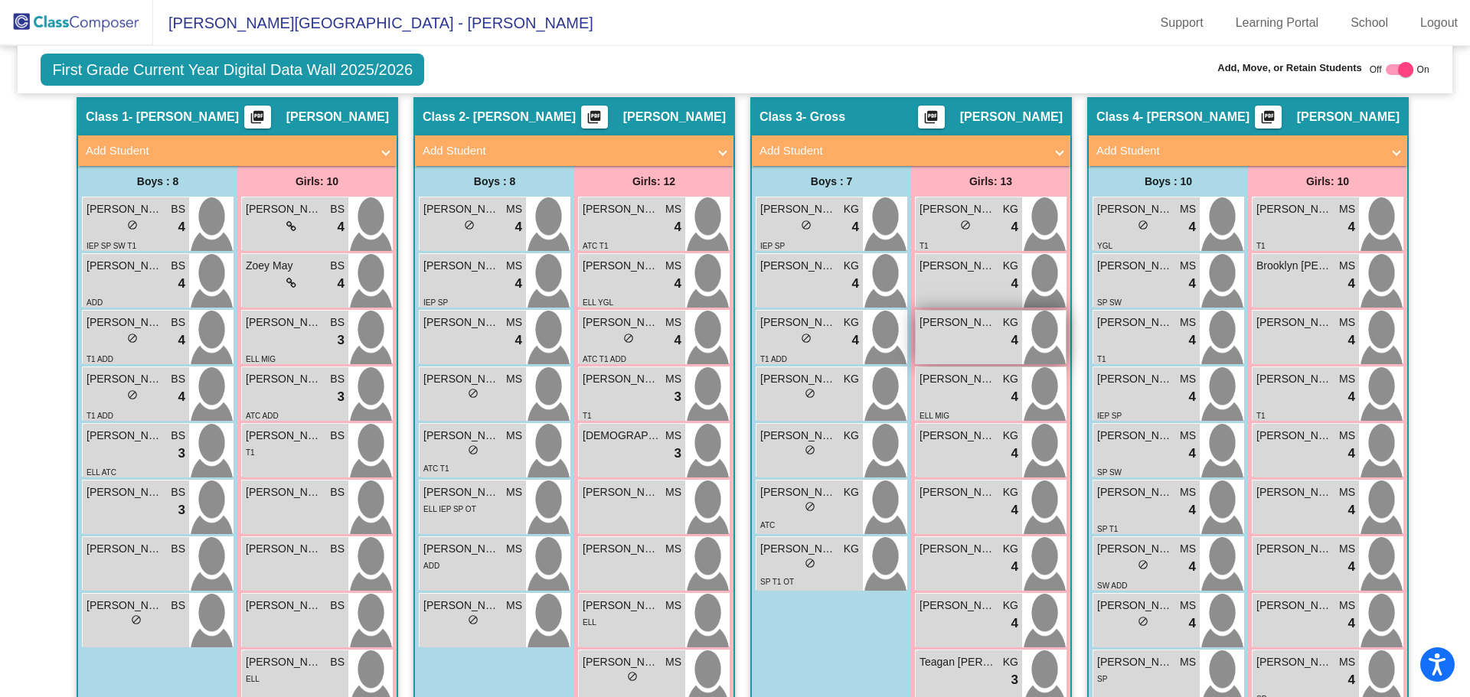
click at [974, 331] on div "lock do_not_disturb_alt 4" at bounding box center [968, 341] width 99 height 20
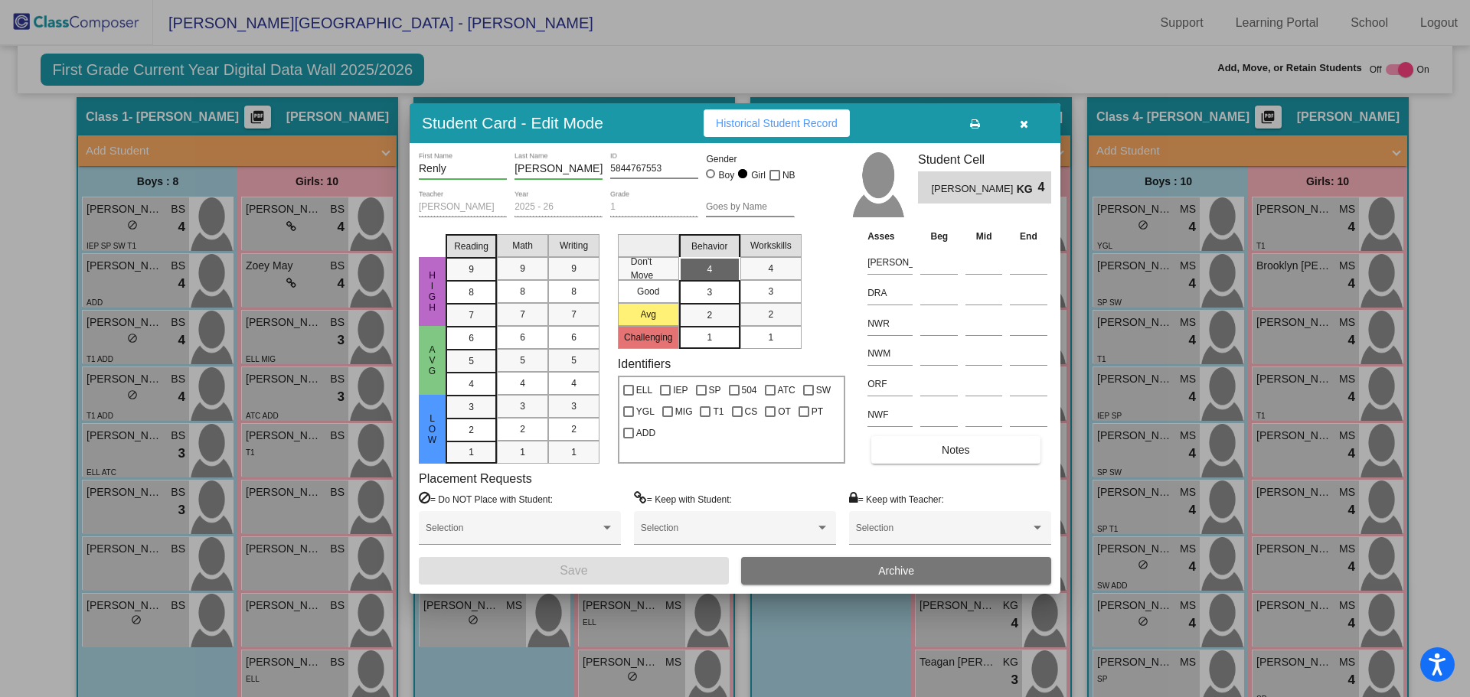
click at [1017, 125] on button "button" at bounding box center [1023, 123] width 49 height 28
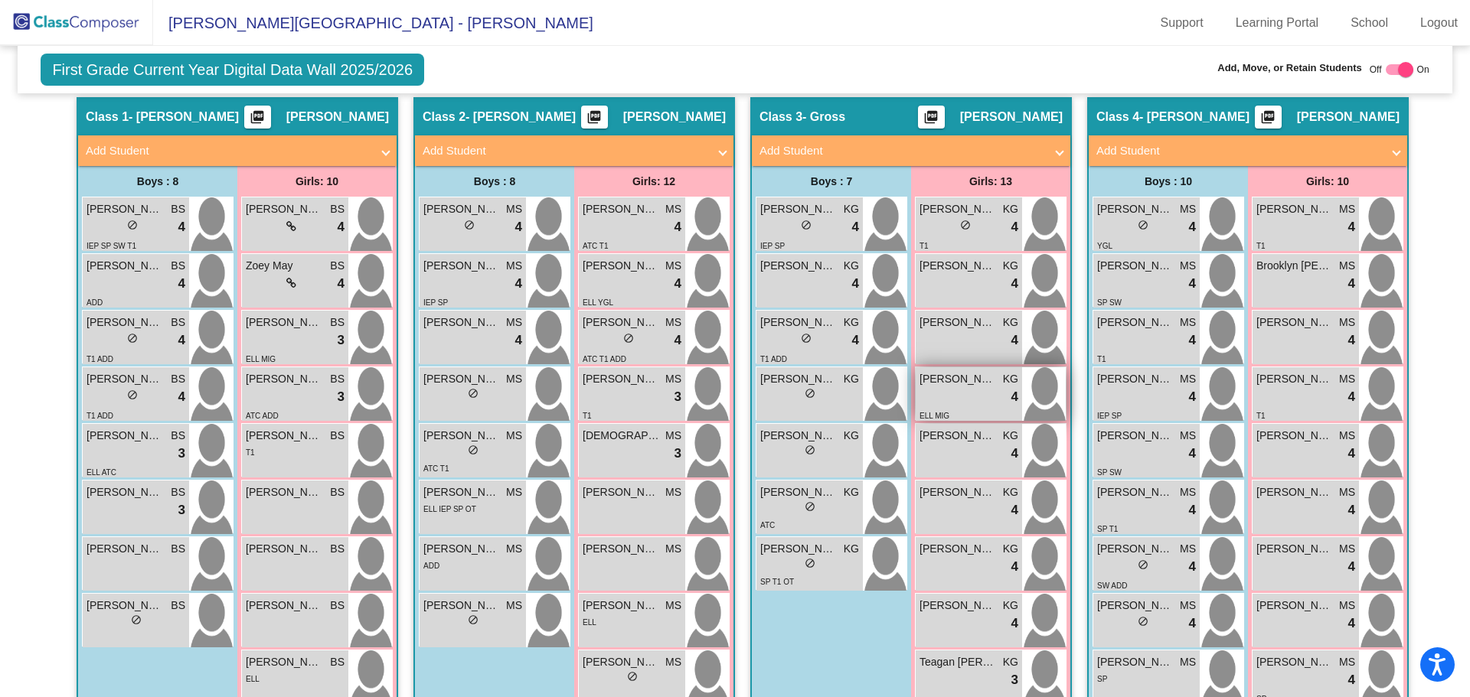
click at [948, 371] on span "[PERSON_NAME]" at bounding box center [957, 379] width 77 height 16
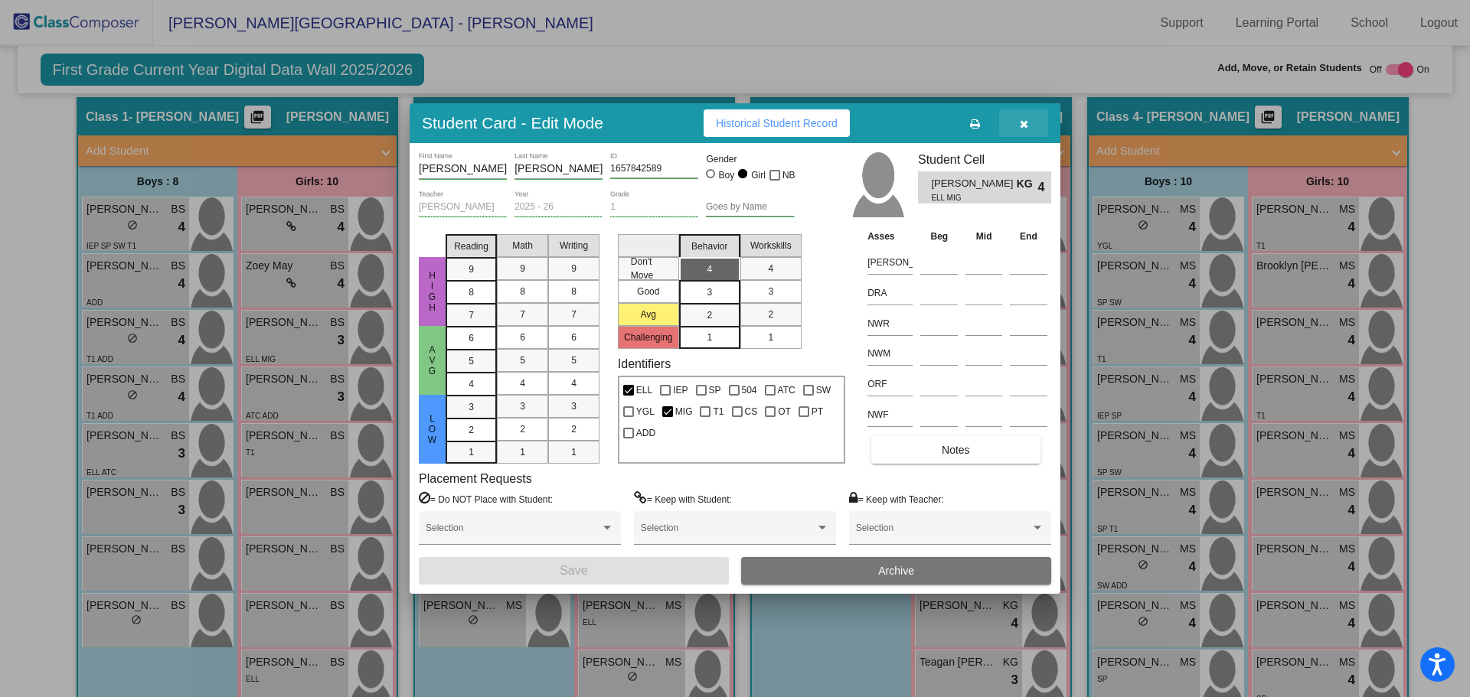
click at [1025, 124] on icon "button" at bounding box center [1024, 124] width 8 height 11
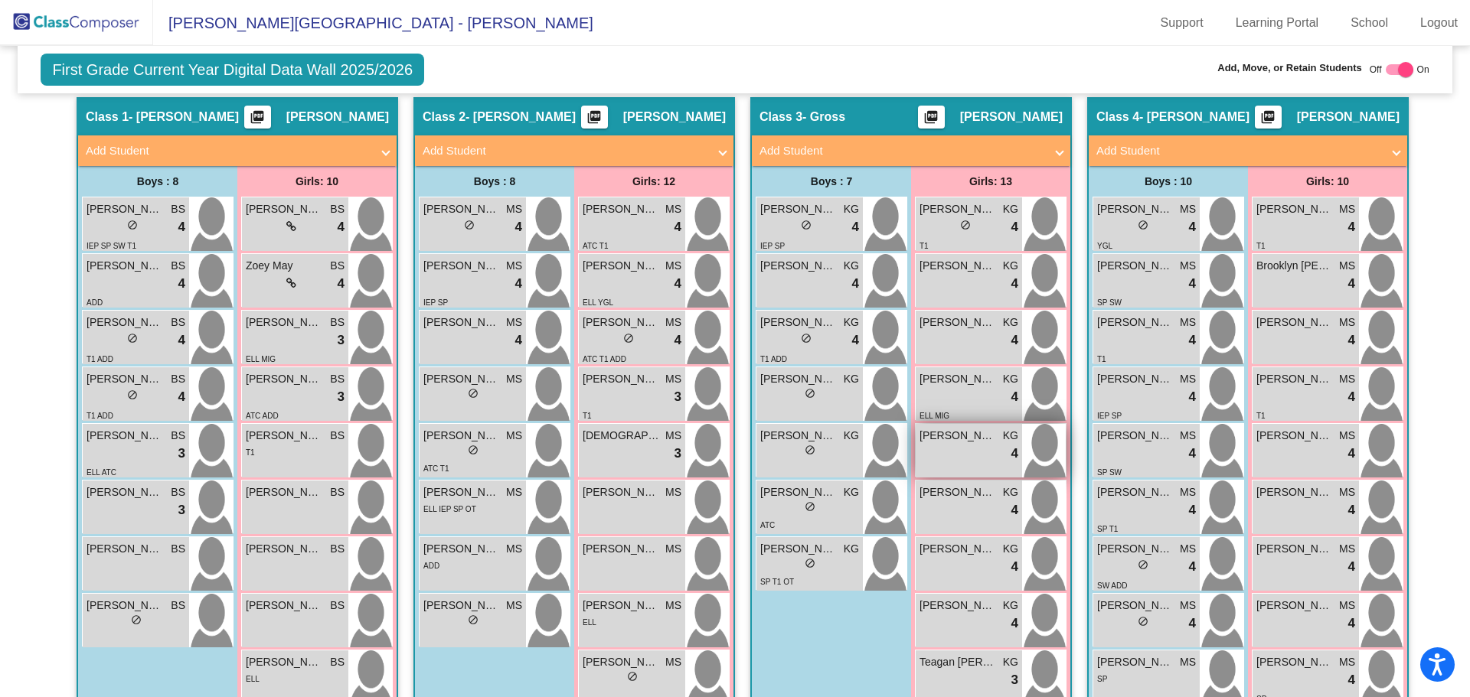
click at [929, 428] on span "[PERSON_NAME]" at bounding box center [957, 436] width 77 height 16
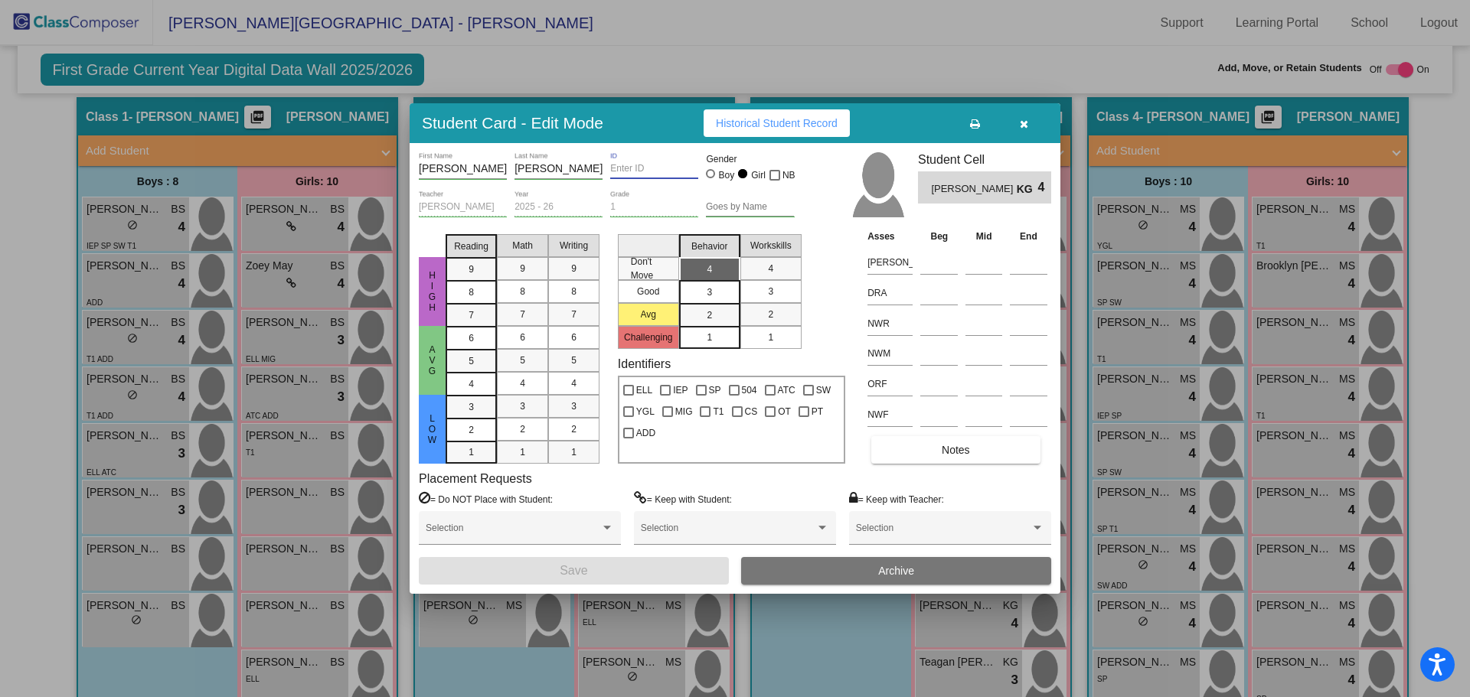
click at [611, 172] on input "ID" at bounding box center [654, 169] width 88 height 11
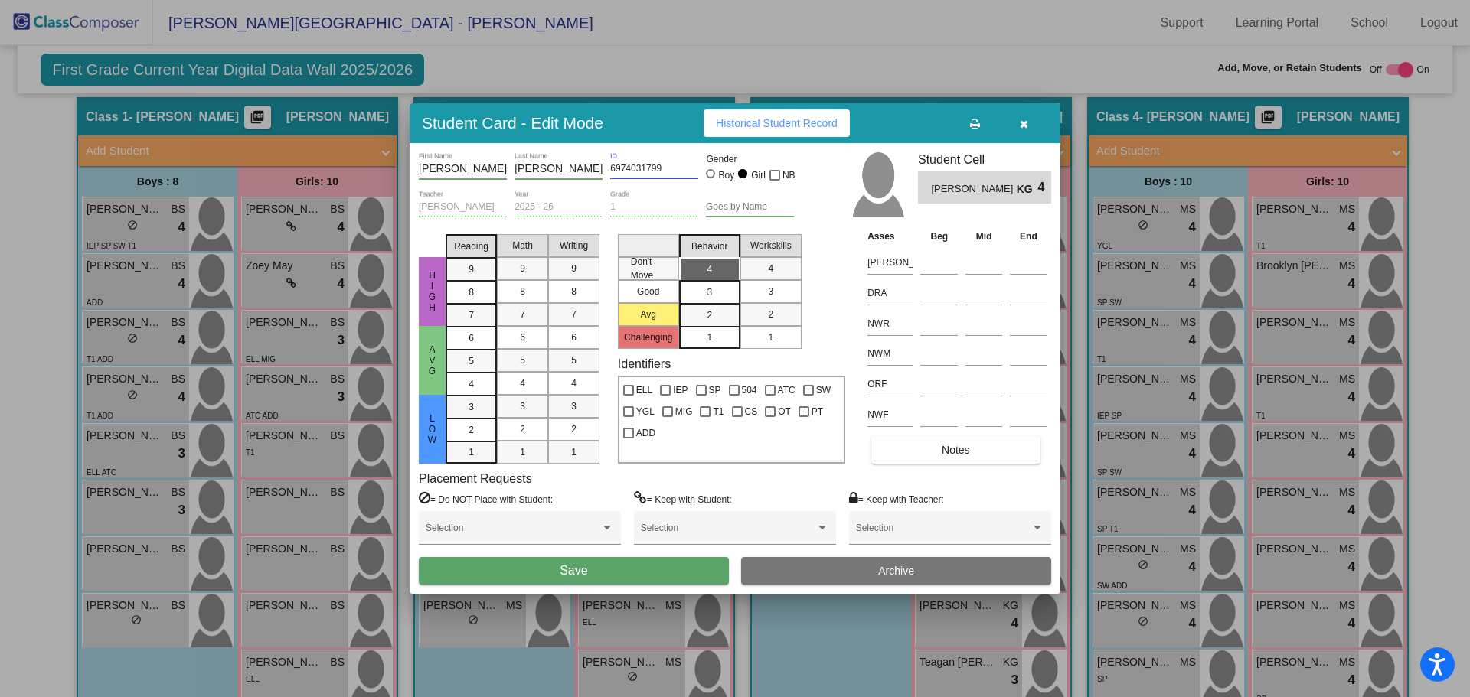
type input "6974031799"
click at [630, 566] on button "Save" at bounding box center [574, 571] width 310 height 28
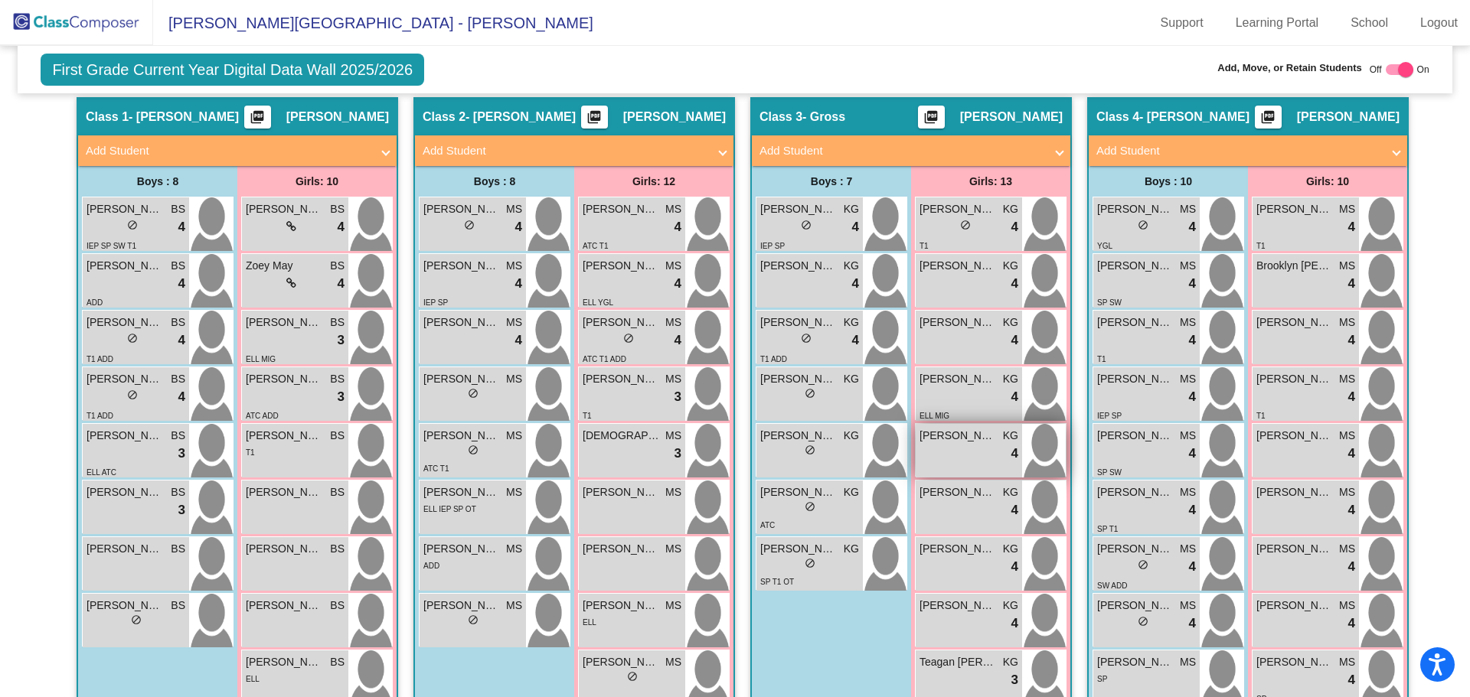
click at [952, 428] on span "[PERSON_NAME]" at bounding box center [957, 436] width 77 height 16
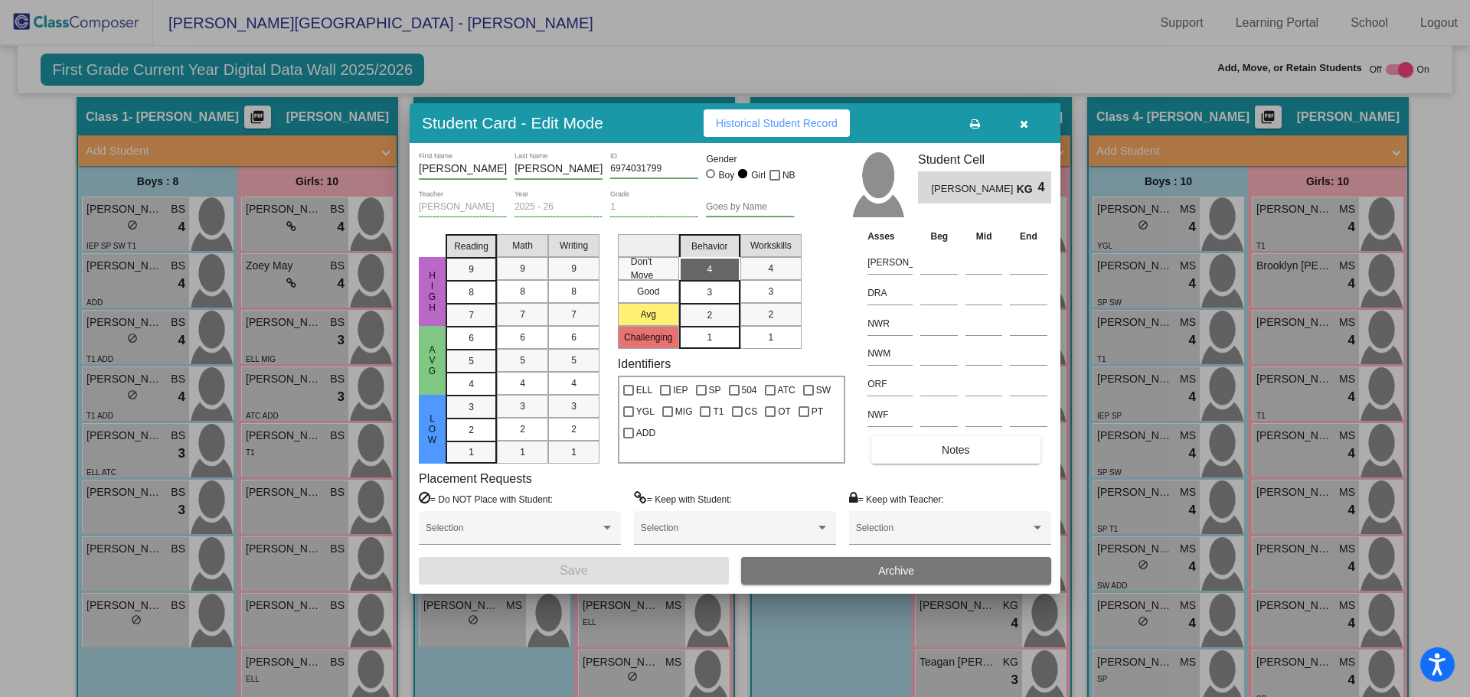
click at [1023, 117] on span "button" at bounding box center [1024, 123] width 8 height 12
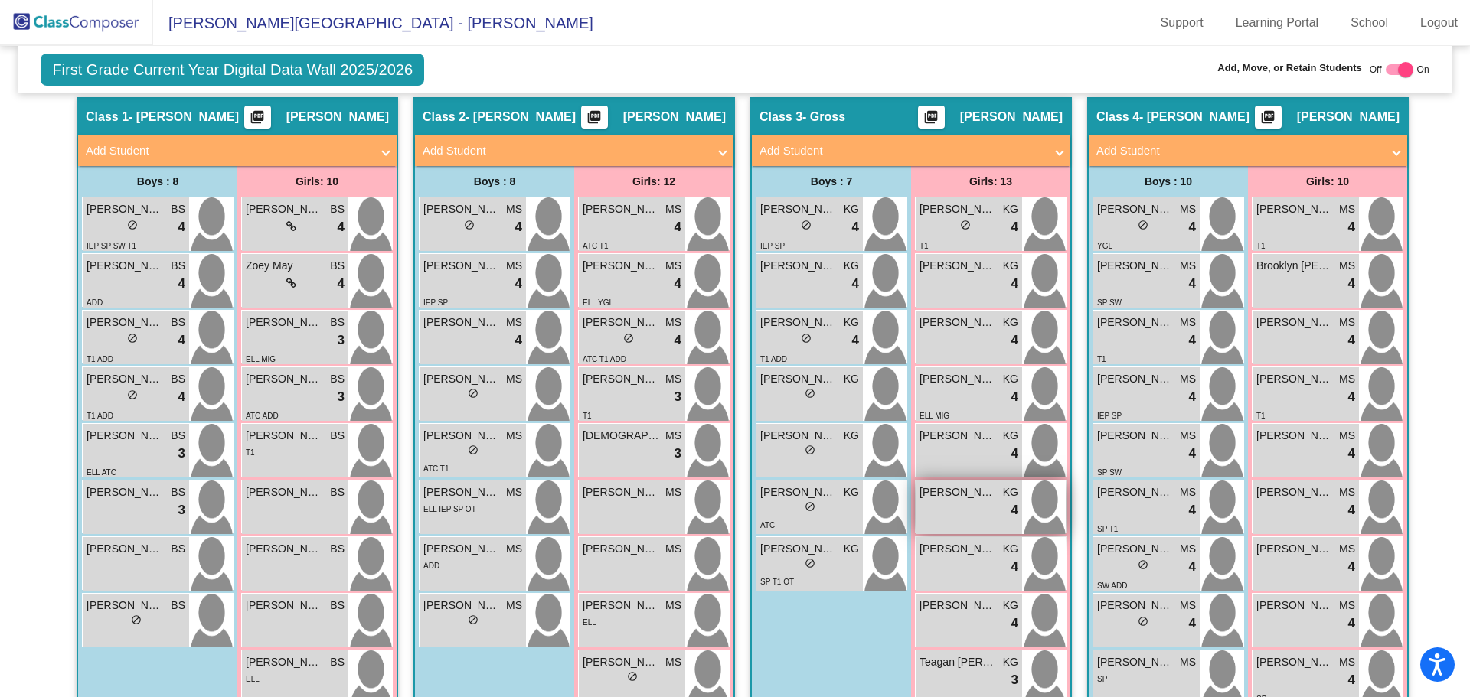
click at [932, 485] on span "[PERSON_NAME]" at bounding box center [957, 493] width 77 height 16
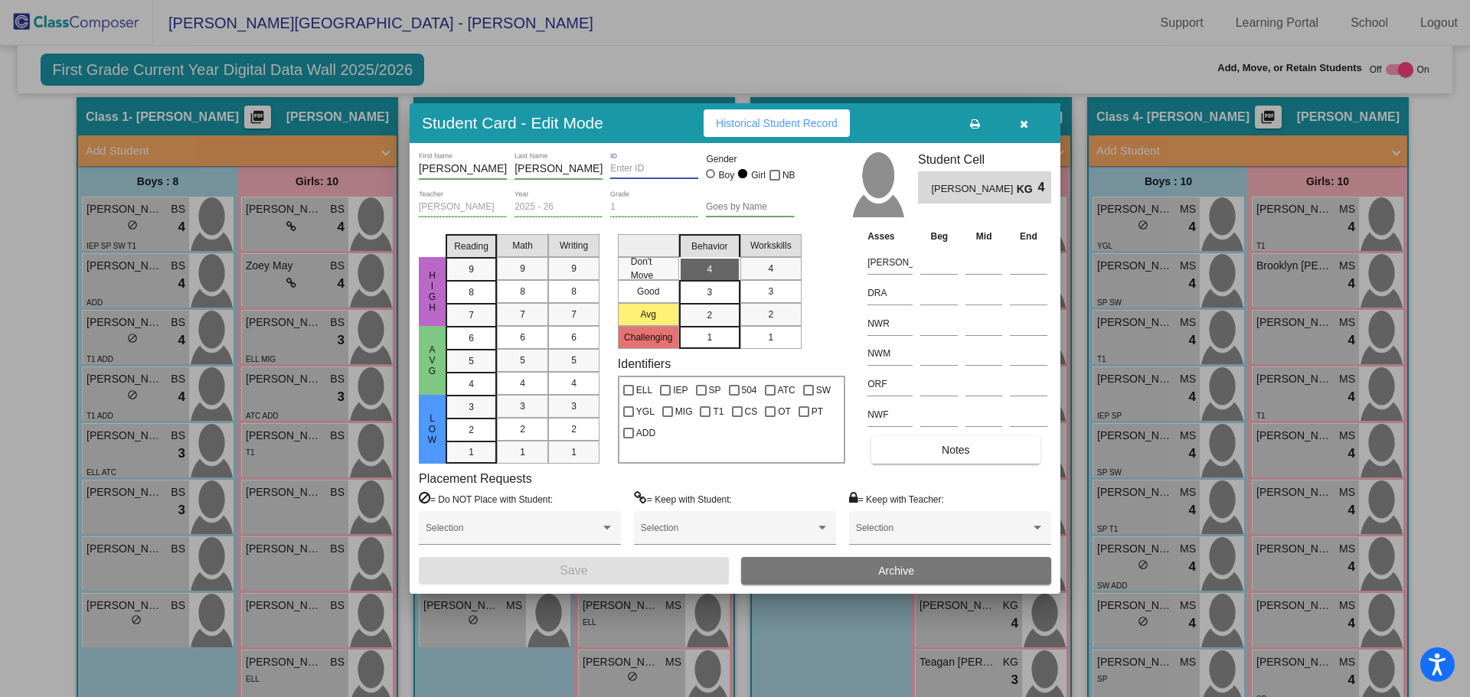
click at [614, 172] on input "ID" at bounding box center [654, 169] width 88 height 11
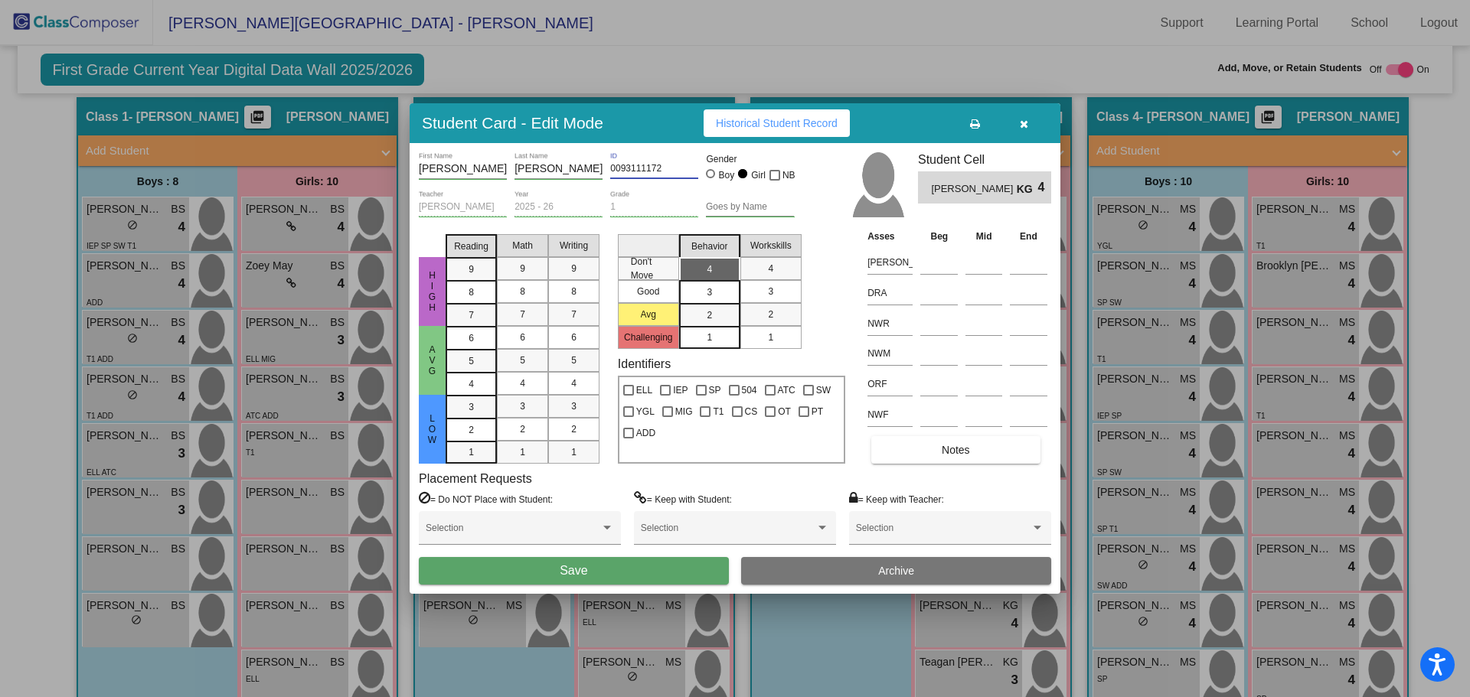
type input "0093111172"
click at [619, 564] on button "Save" at bounding box center [574, 571] width 310 height 28
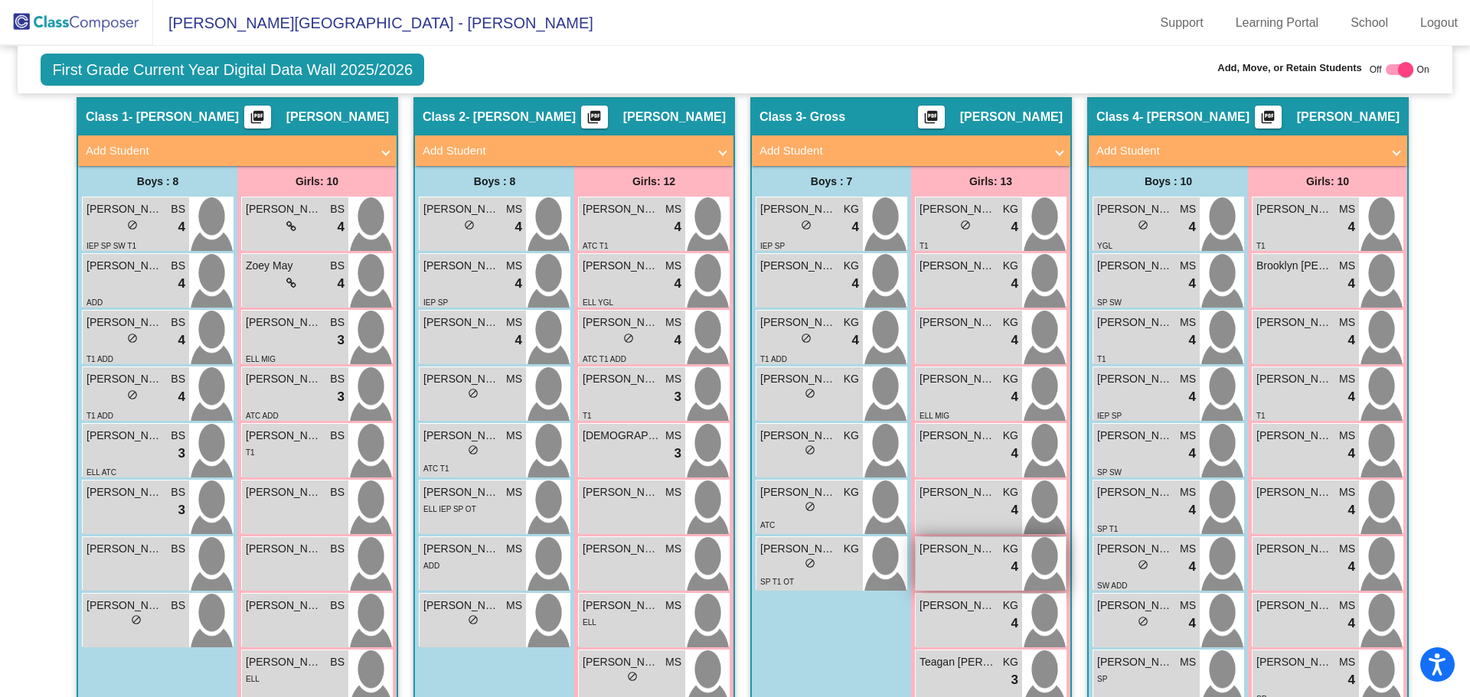
click at [942, 541] on span "[PERSON_NAME]" at bounding box center [957, 549] width 77 height 16
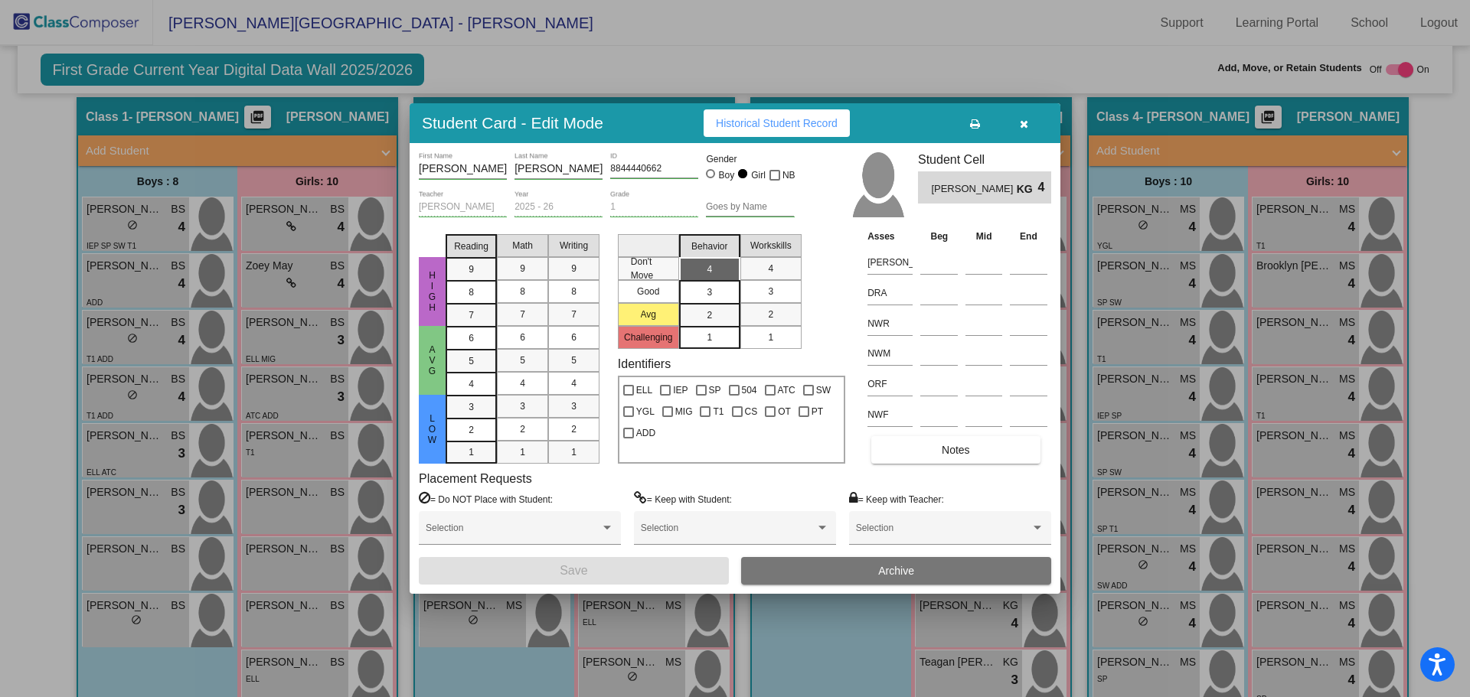
click at [1018, 123] on button "button" at bounding box center [1023, 123] width 49 height 28
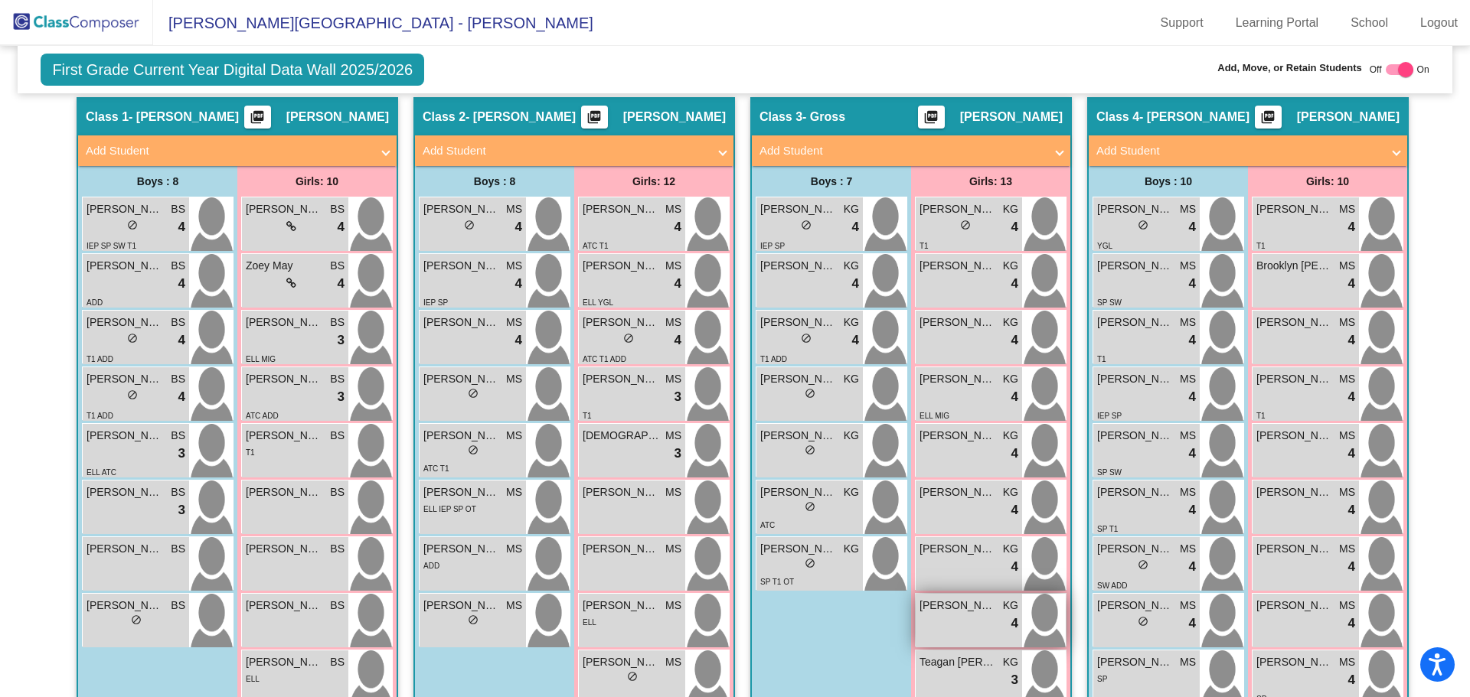
click at [929, 614] on div "lock do_not_disturb_alt 4" at bounding box center [968, 624] width 99 height 20
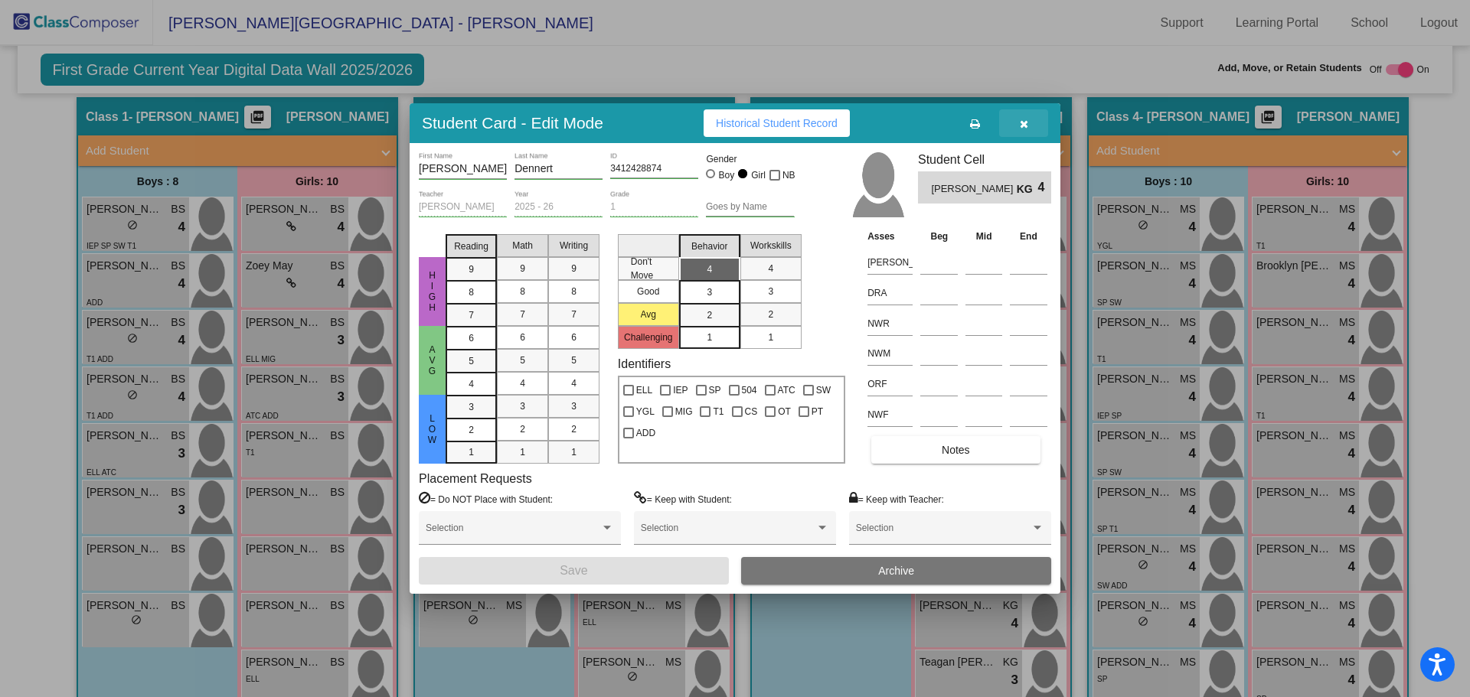
click at [1018, 122] on button "button" at bounding box center [1023, 123] width 49 height 28
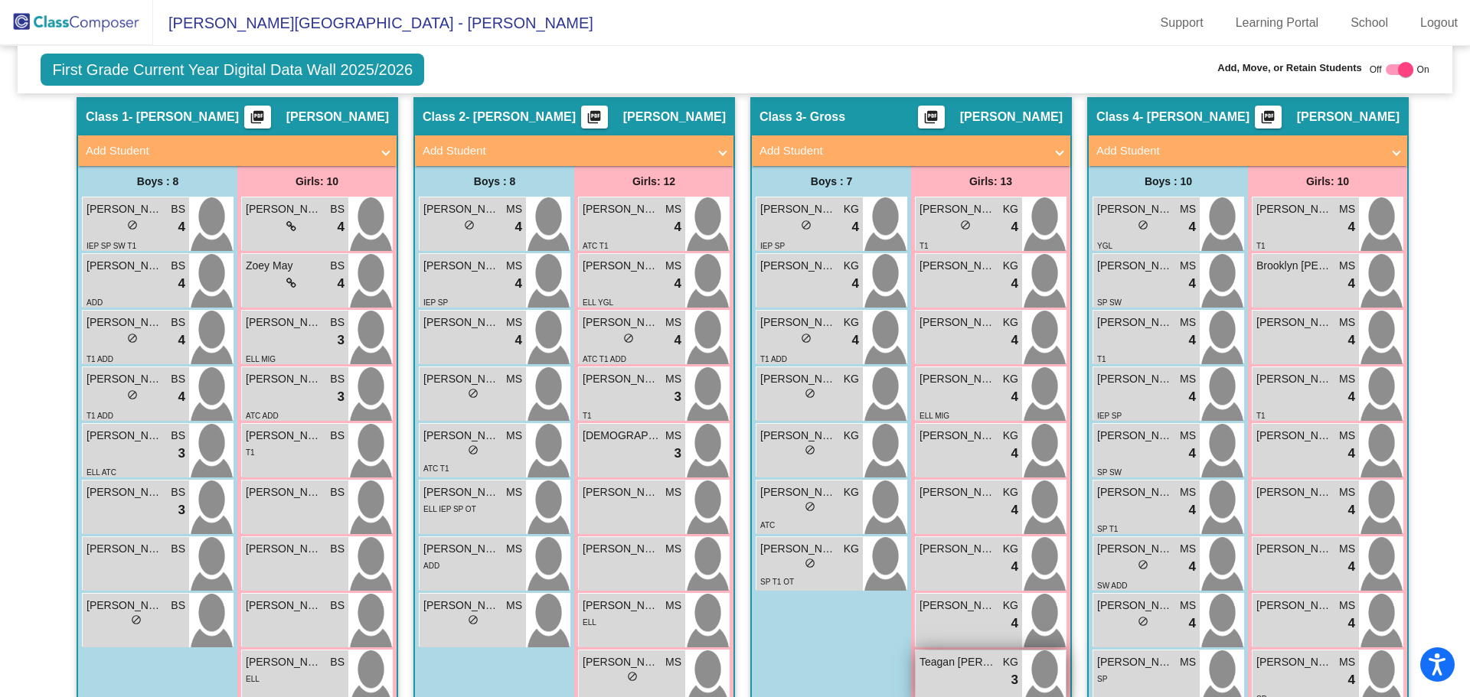
click at [973, 655] on span "Teagan [PERSON_NAME]" at bounding box center [957, 663] width 77 height 16
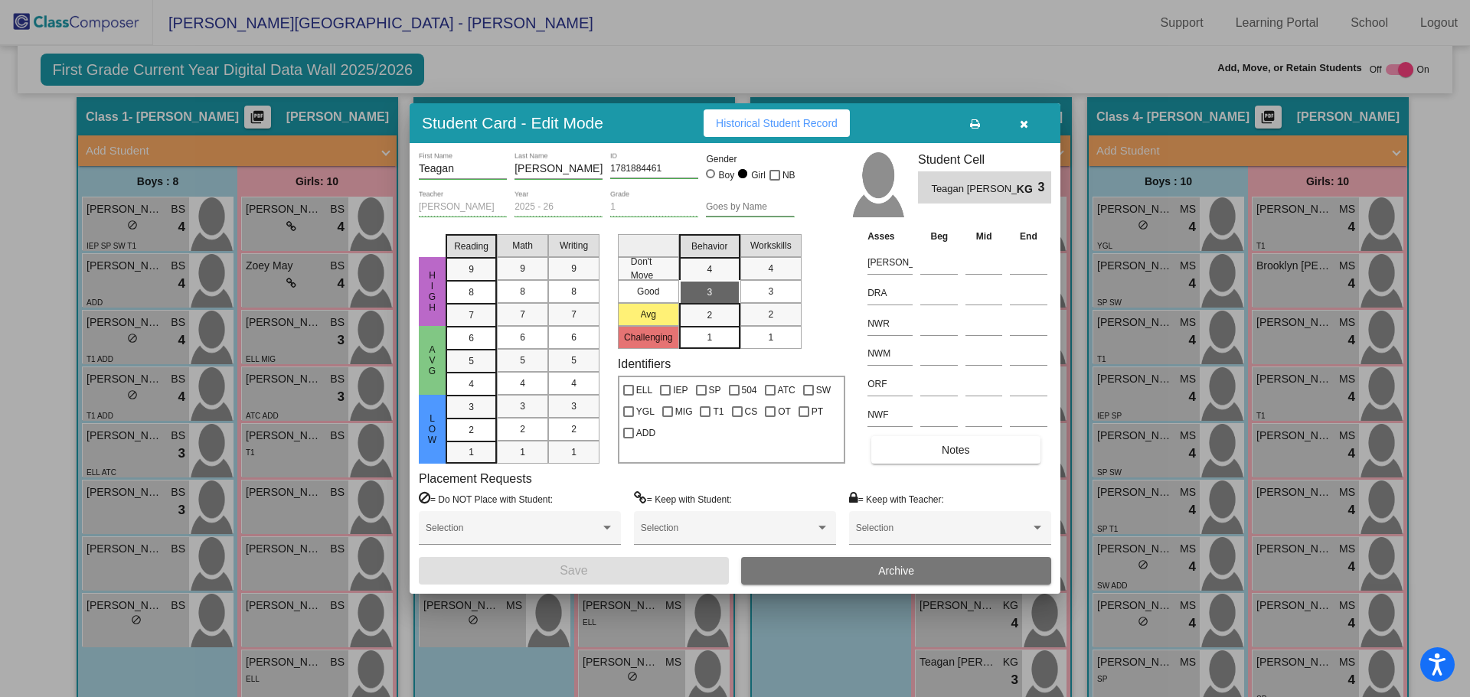
click at [1017, 129] on button "button" at bounding box center [1023, 123] width 49 height 28
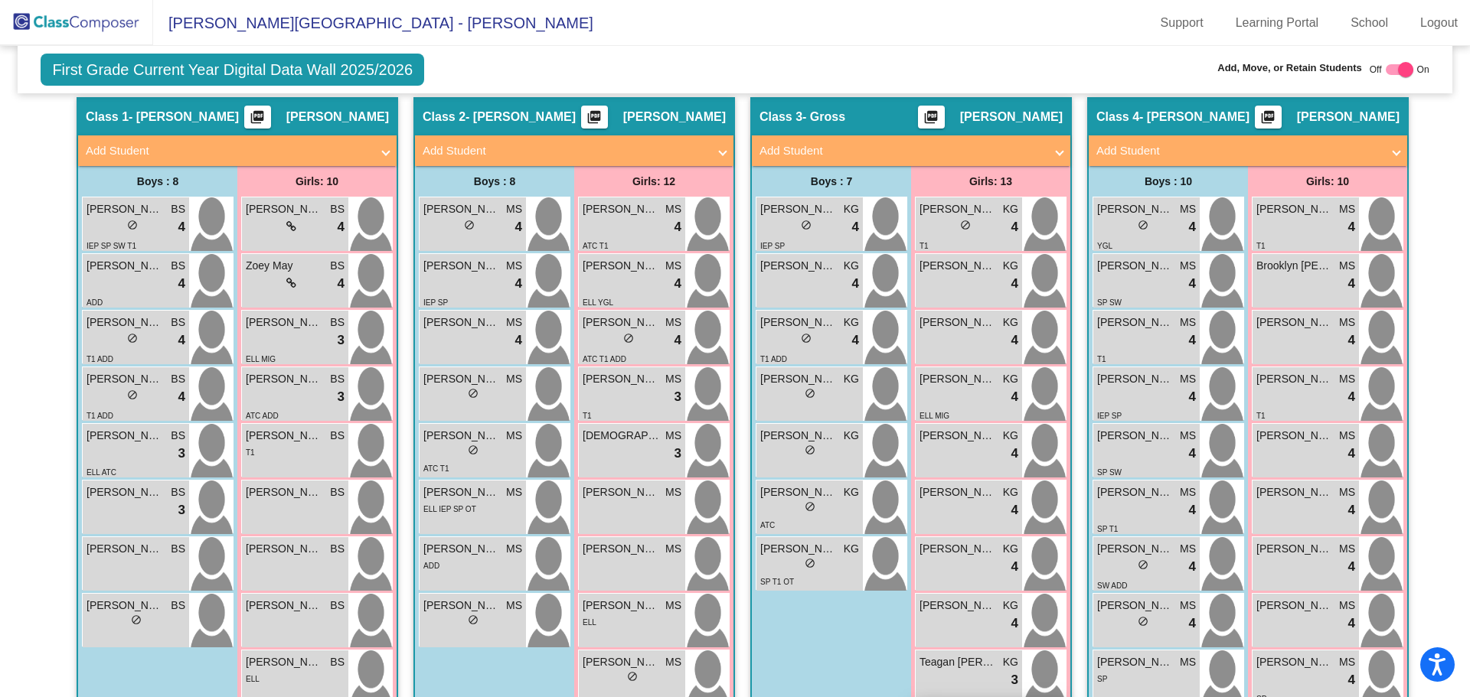
scroll to position [403, 0]
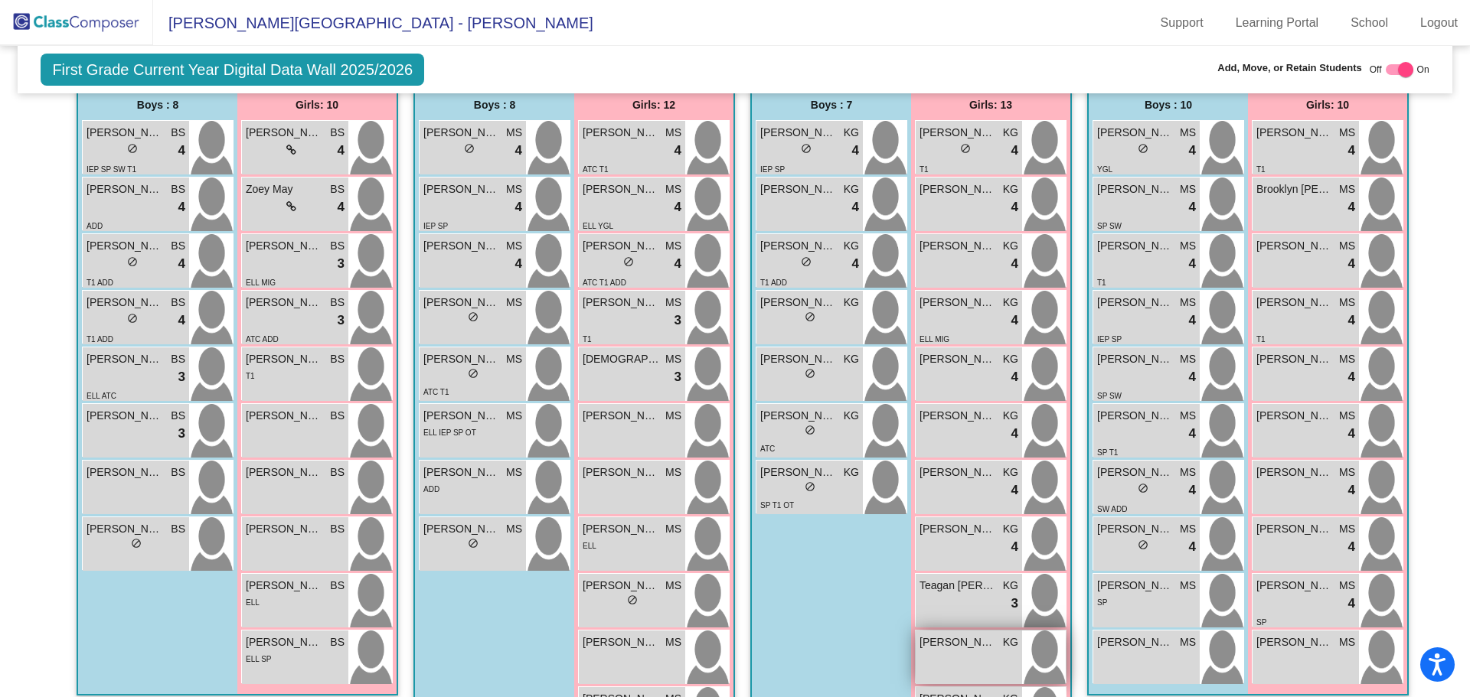
click at [961, 635] on span "[PERSON_NAME]" at bounding box center [957, 643] width 77 height 16
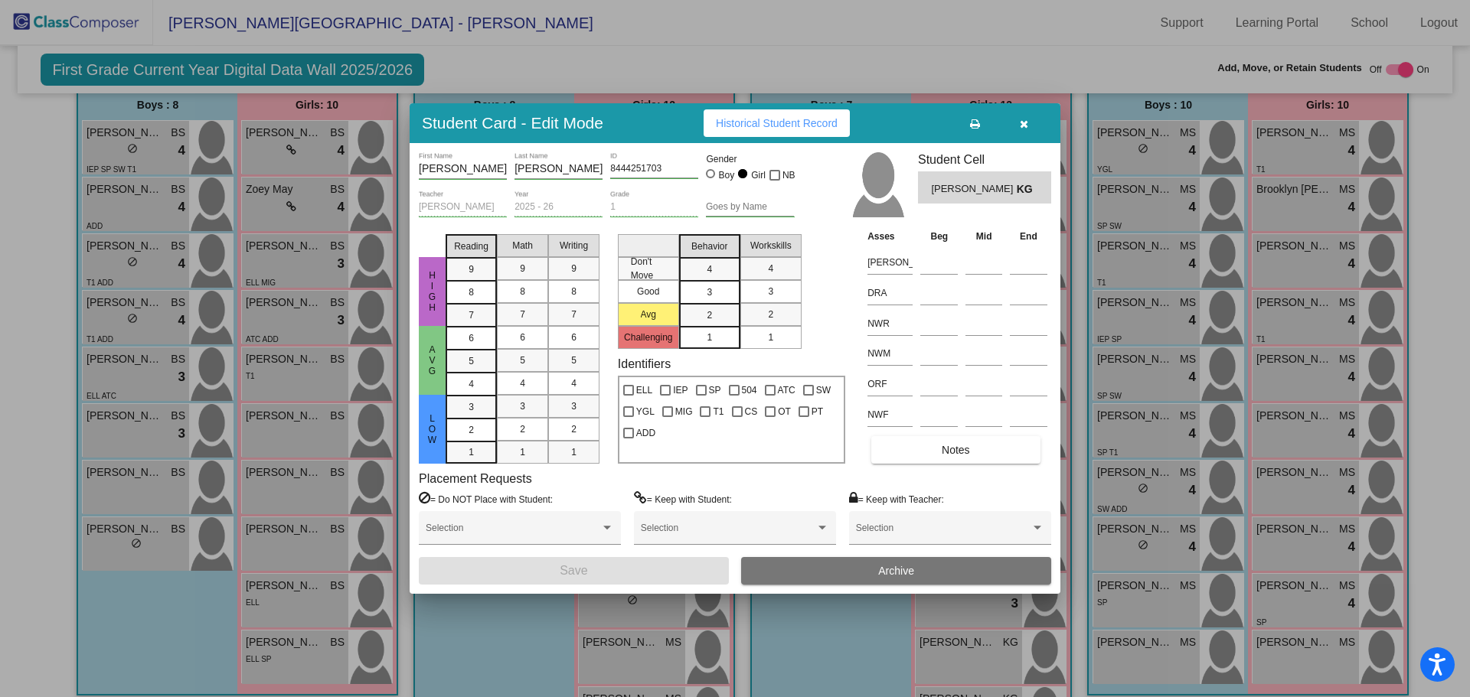
click at [1025, 124] on icon "button" at bounding box center [1024, 124] width 8 height 11
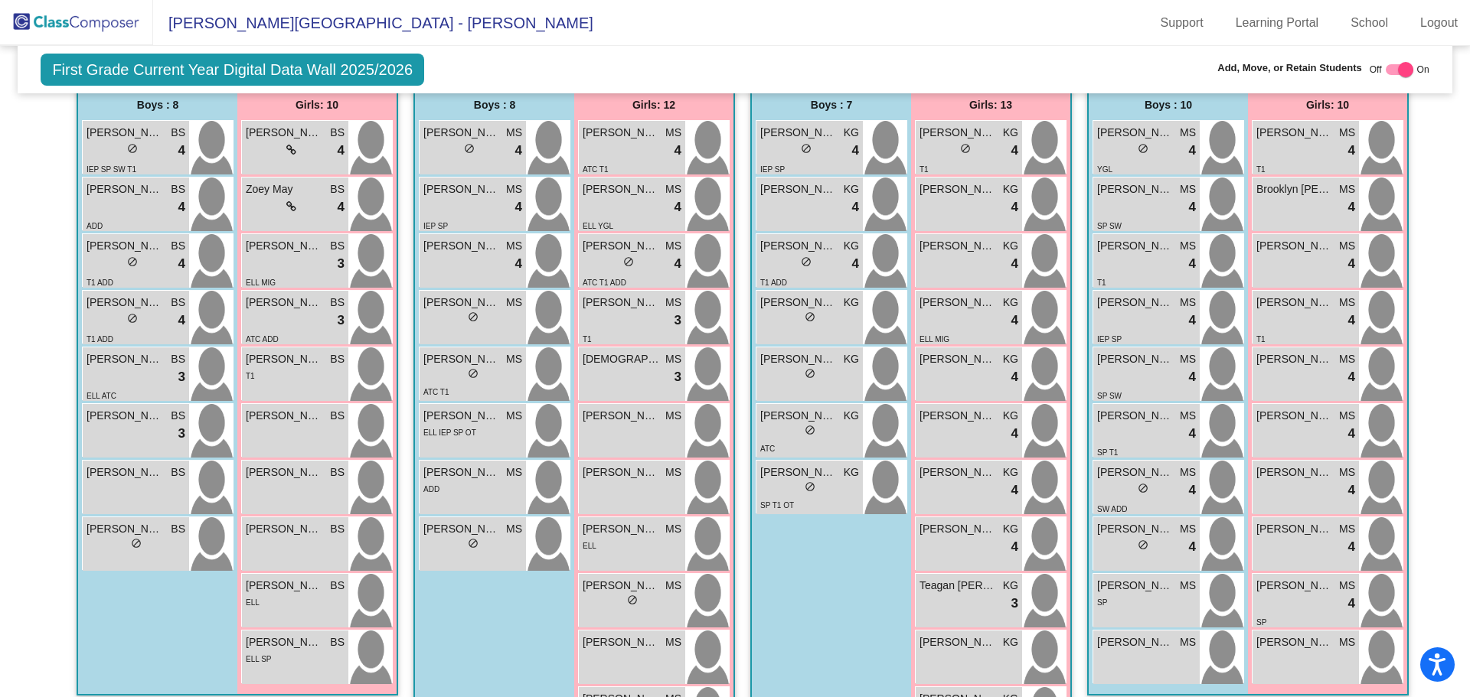
scroll to position [556, 0]
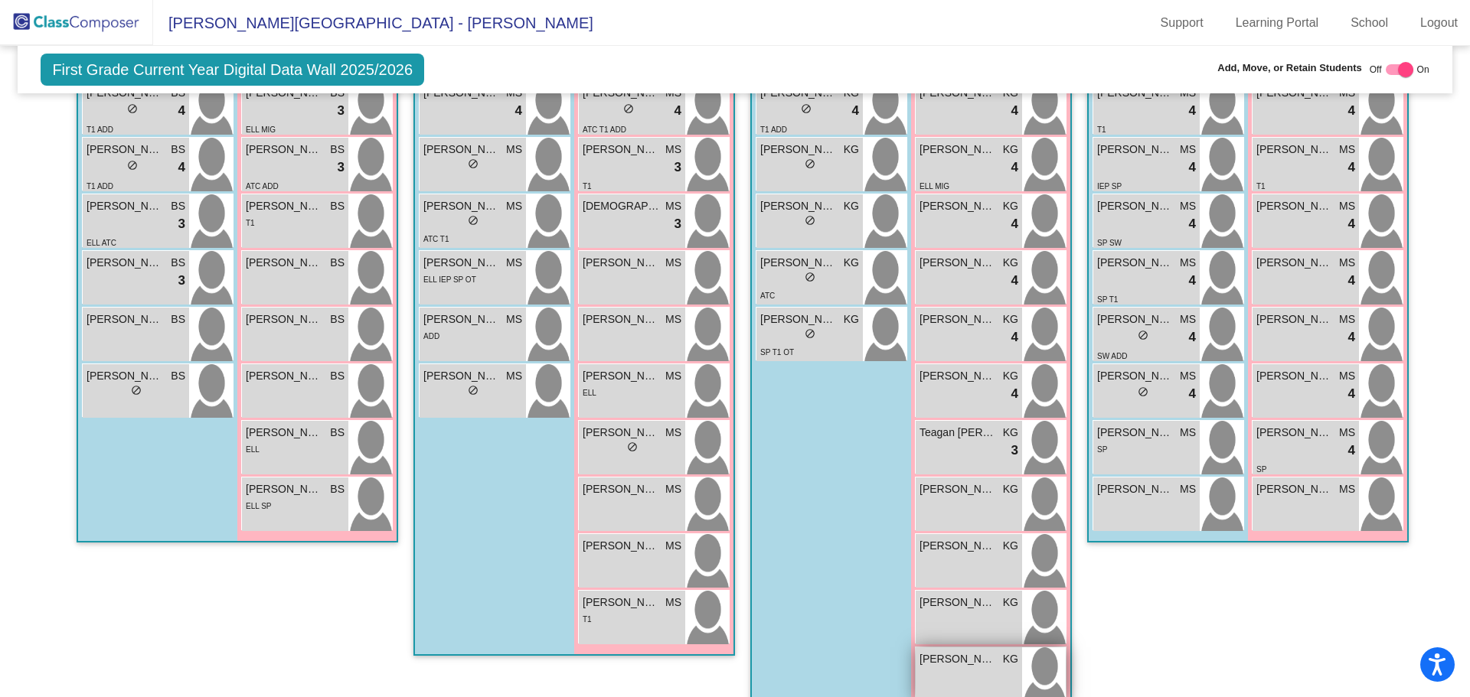
click at [973, 648] on div "[PERSON_NAME] KG lock do_not_disturb_alt" at bounding box center [969, 675] width 106 height 54
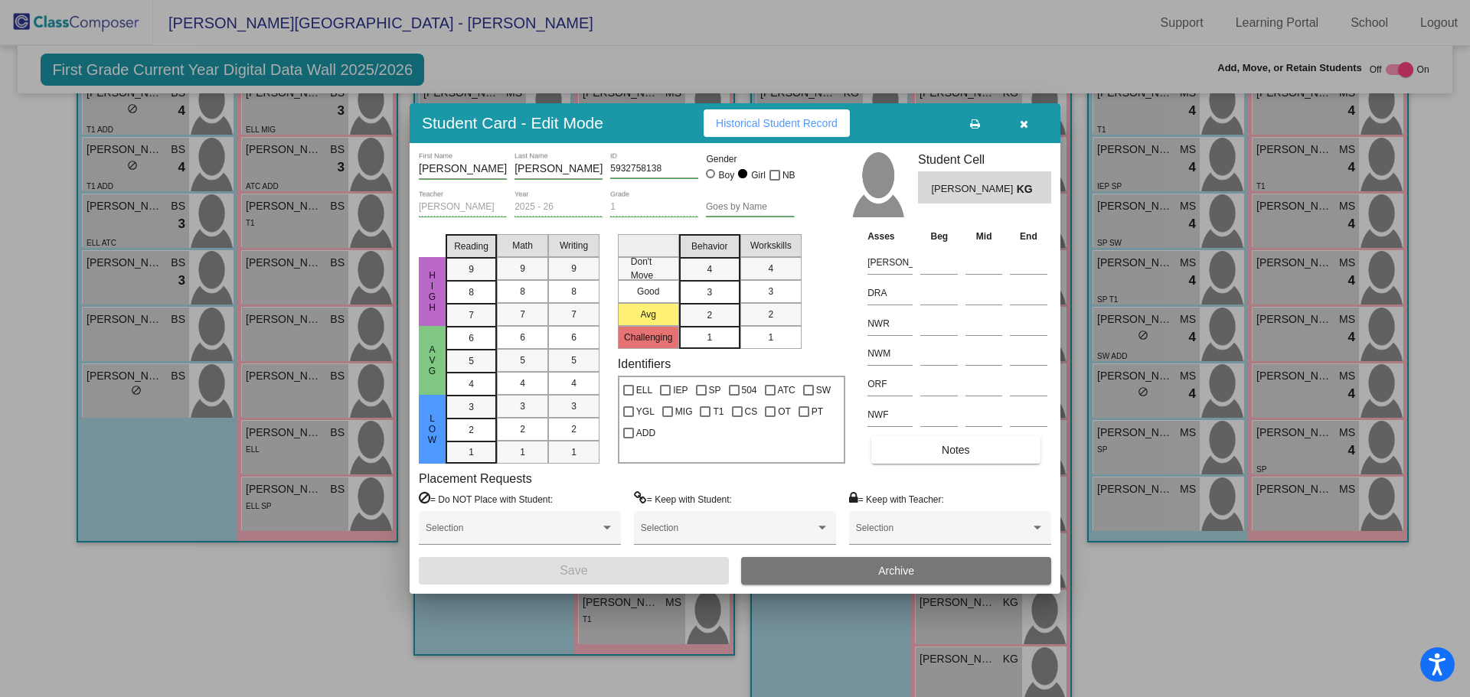
click at [1020, 124] on icon "button" at bounding box center [1024, 124] width 8 height 11
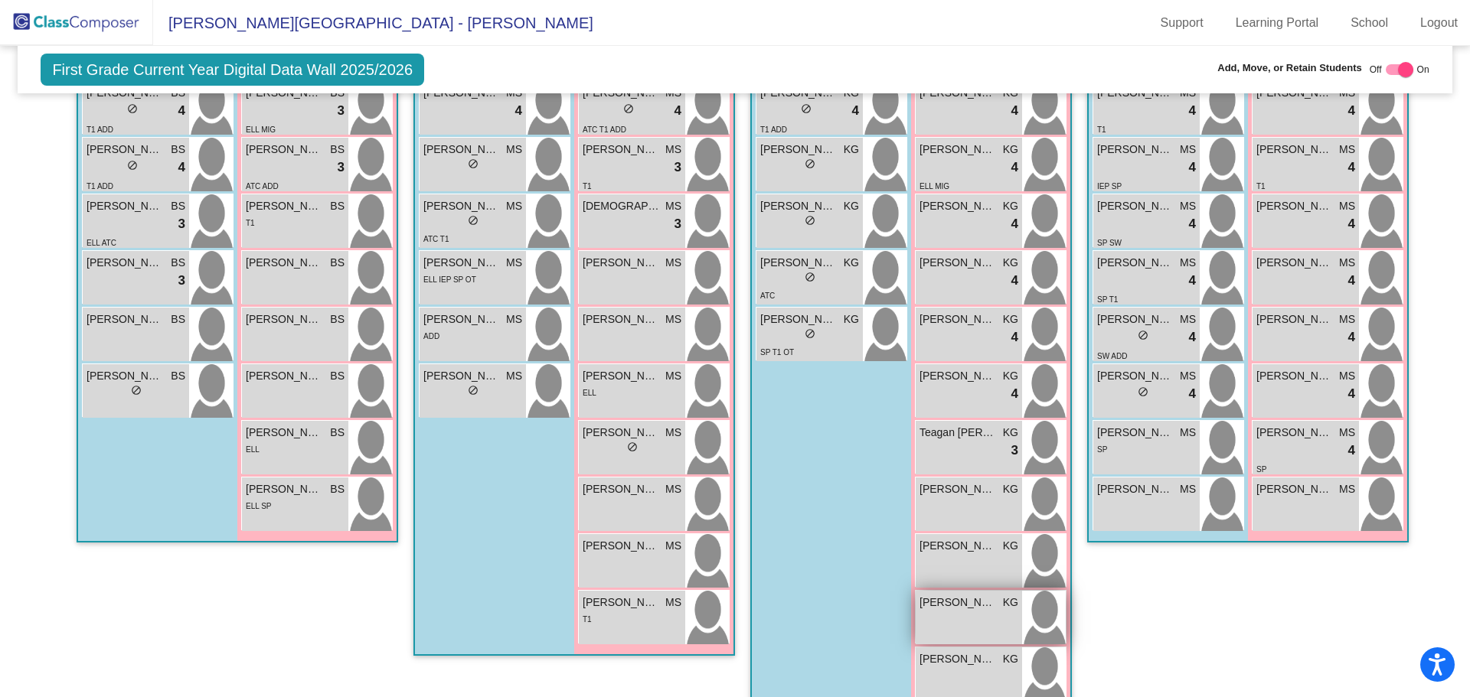
click at [970, 591] on div "[PERSON_NAME] KG lock do_not_disturb_alt" at bounding box center [969, 618] width 106 height 54
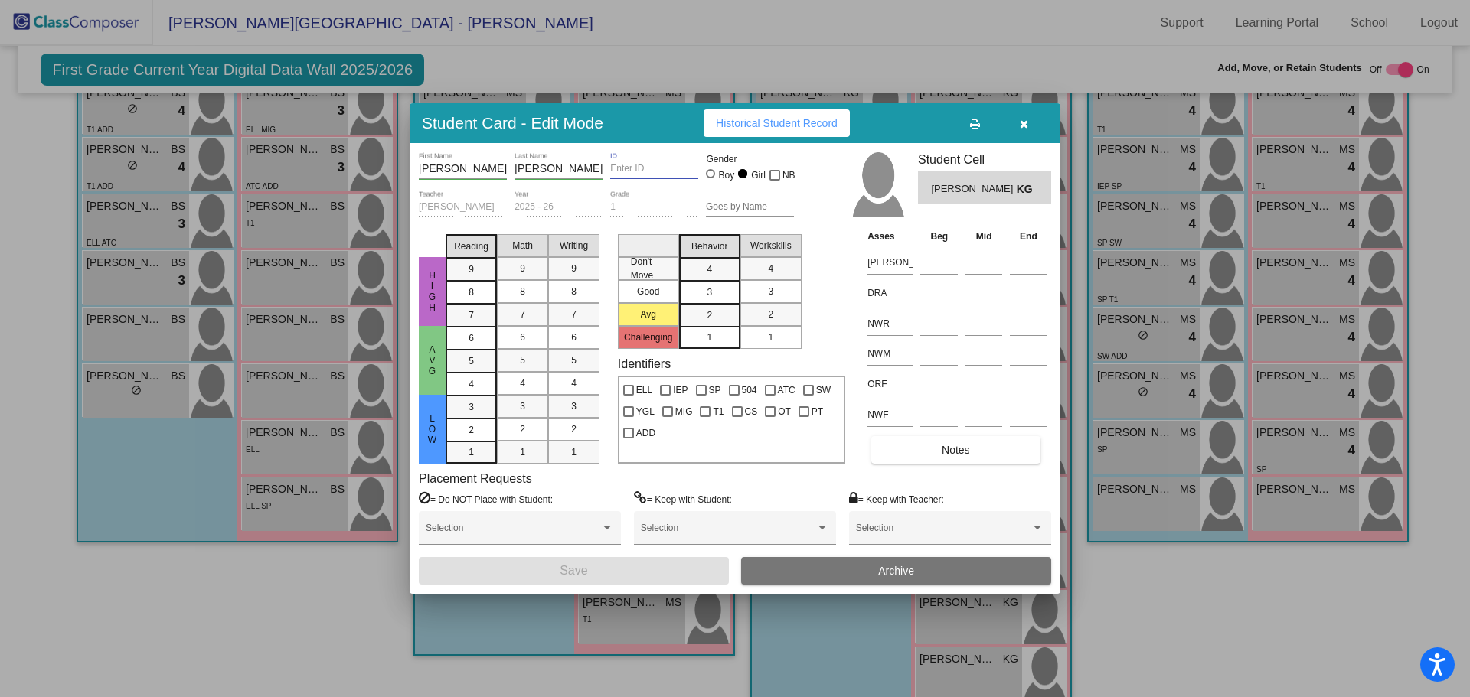
click at [614, 168] on input "ID" at bounding box center [654, 169] width 88 height 11
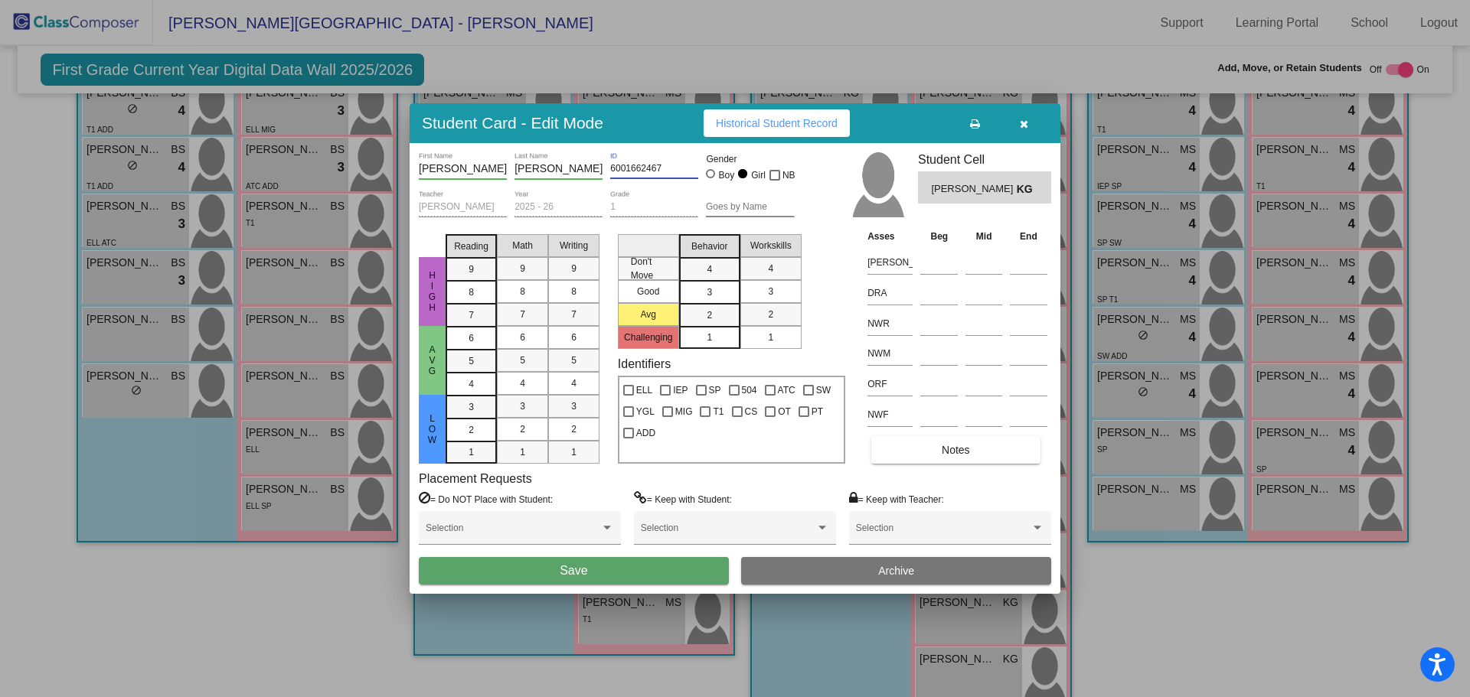
type input "6001662467"
click at [598, 571] on button "Save" at bounding box center [574, 571] width 310 height 28
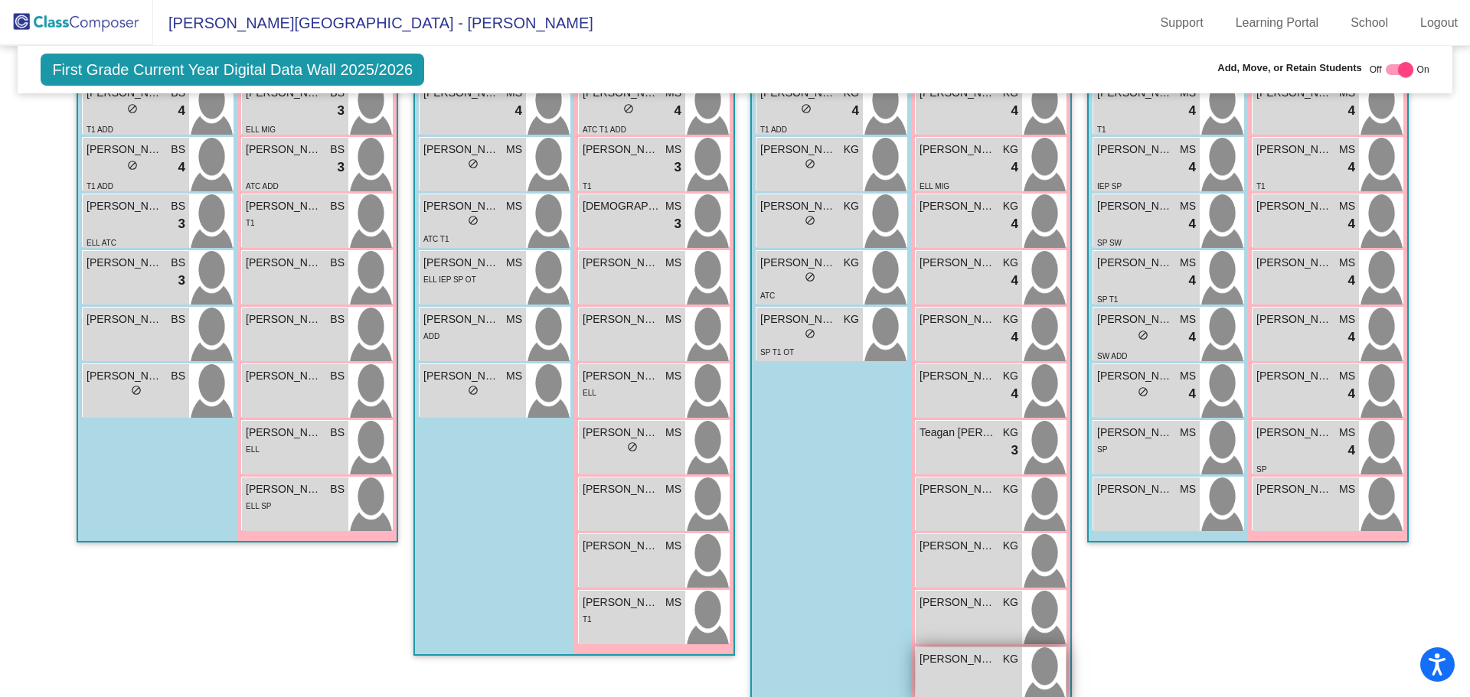
click at [970, 648] on div "[PERSON_NAME] KG lock do_not_disturb_alt" at bounding box center [969, 675] width 106 height 54
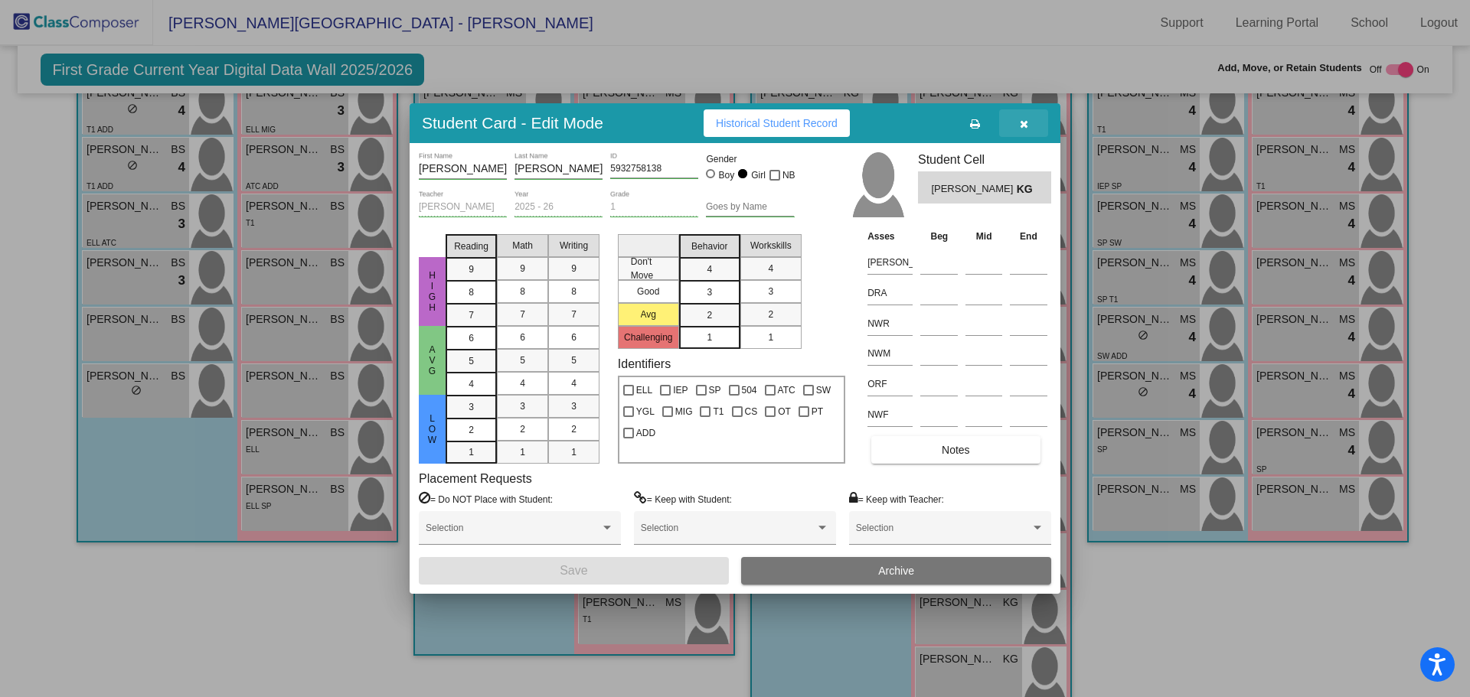
click at [1021, 120] on icon "button" at bounding box center [1024, 124] width 8 height 11
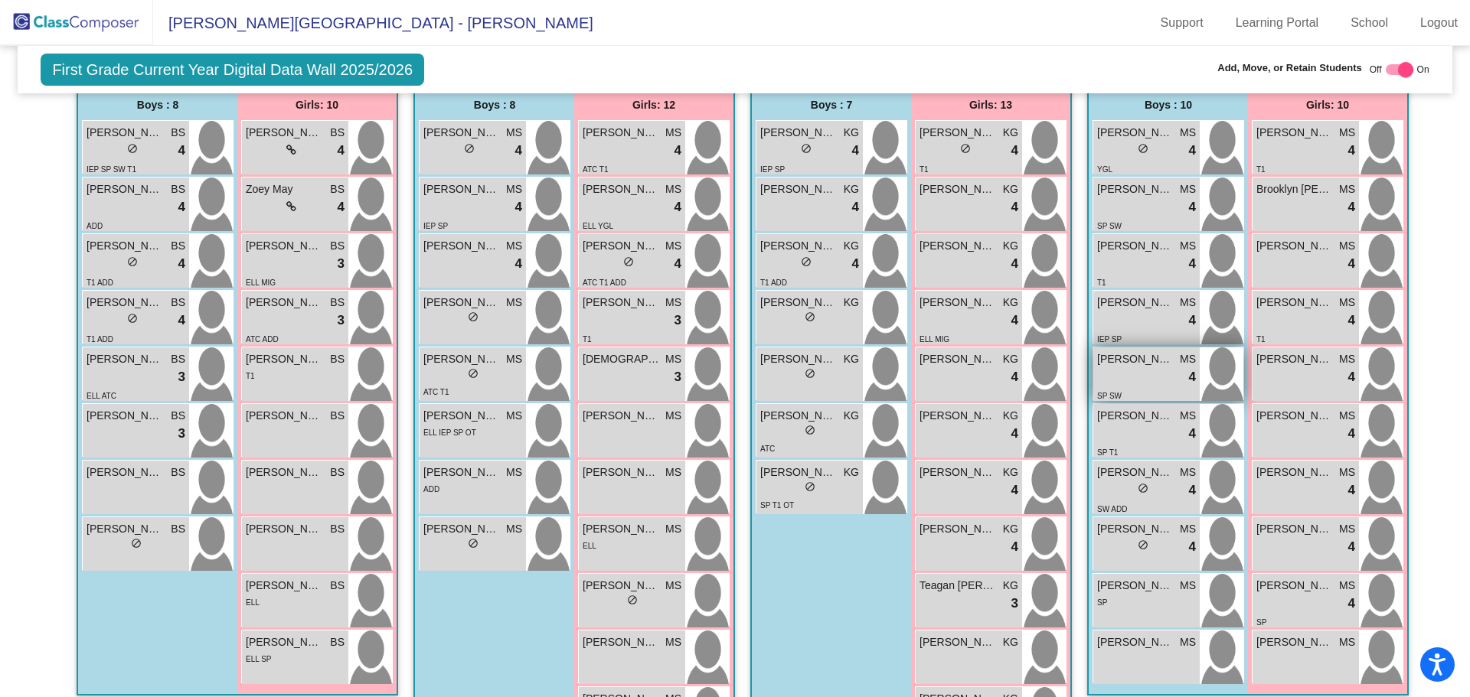
scroll to position [250, 0]
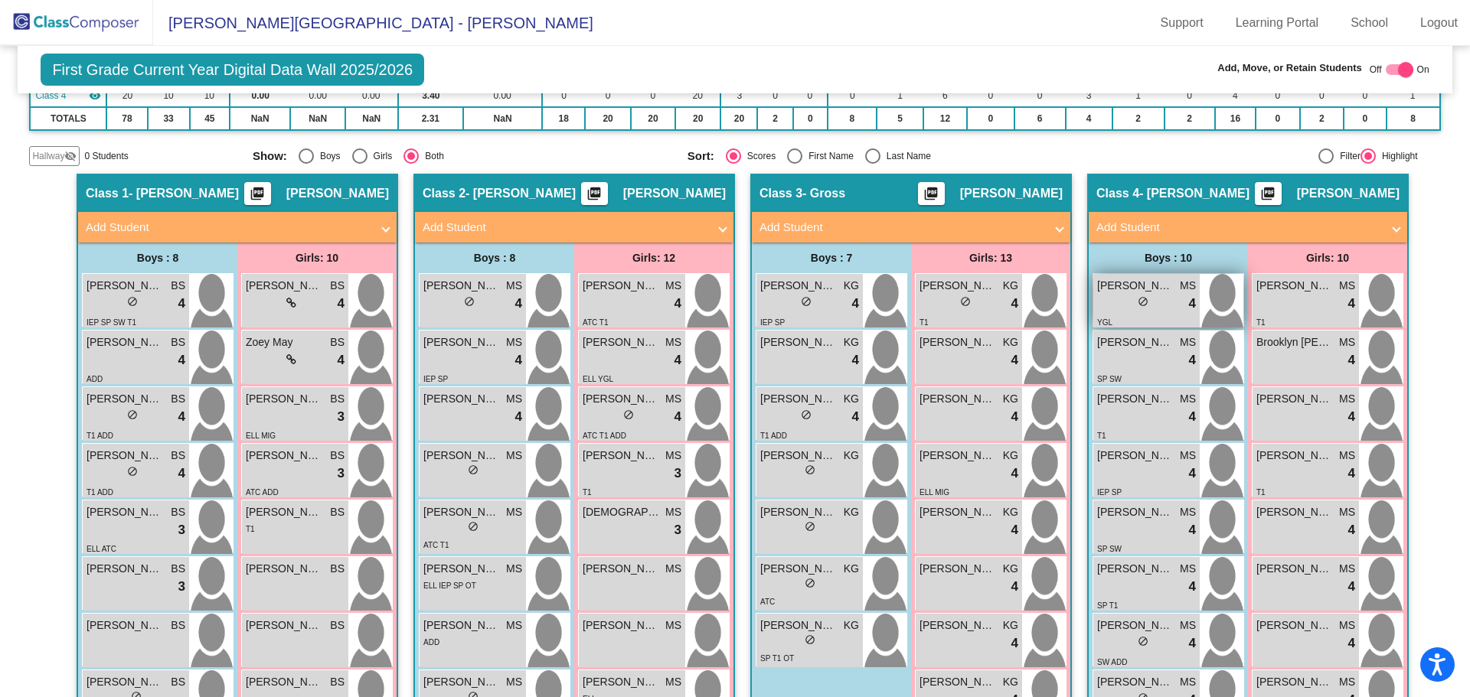
click at [1139, 295] on div "lock do_not_disturb_alt" at bounding box center [1143, 303] width 11 height 16
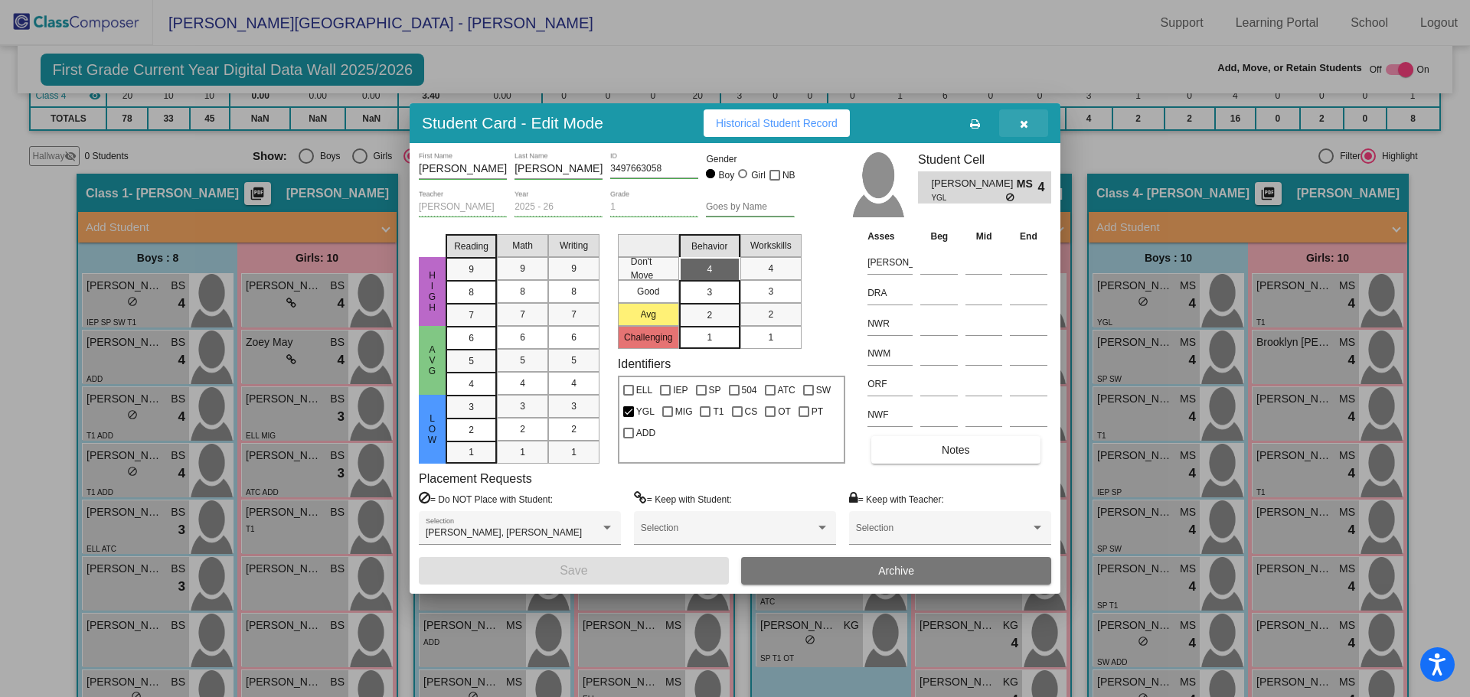
click at [1020, 125] on icon "button" at bounding box center [1024, 124] width 8 height 11
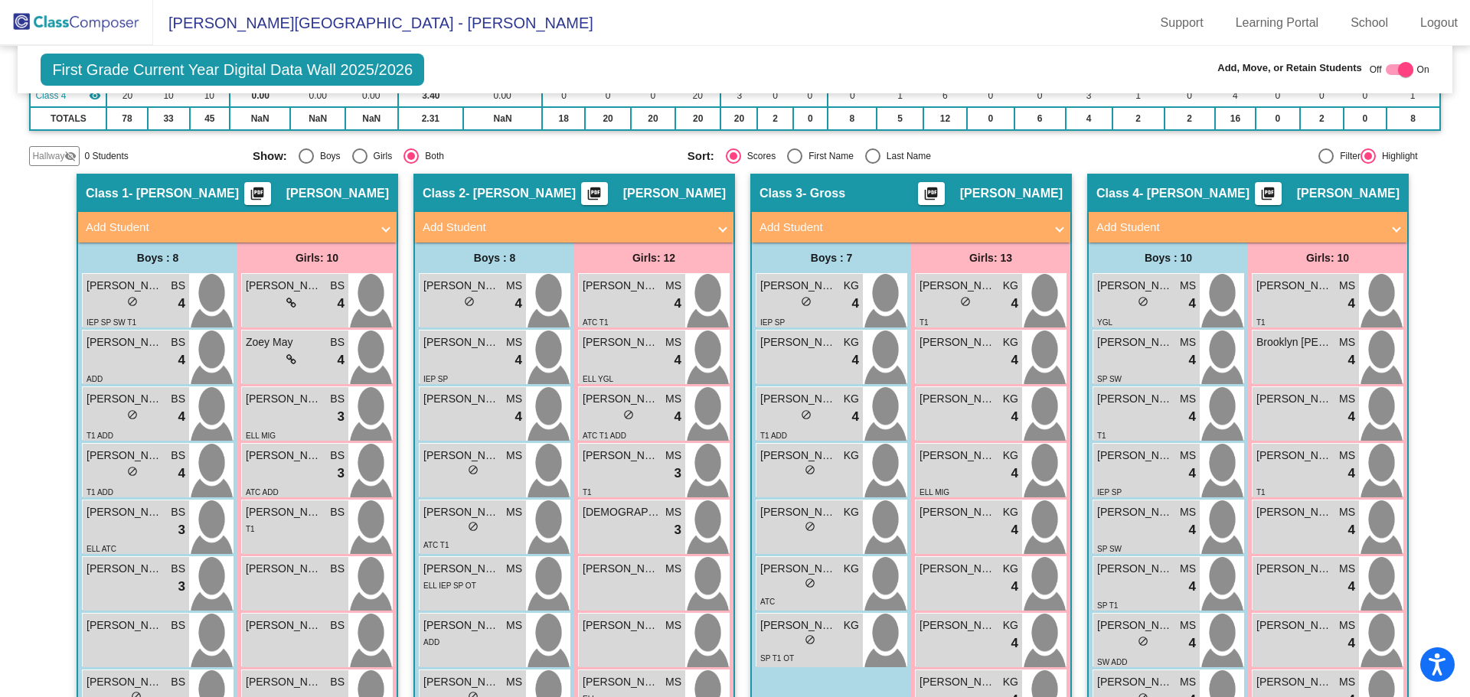
click at [1115, 335] on span "[PERSON_NAME]" at bounding box center [1135, 343] width 77 height 16
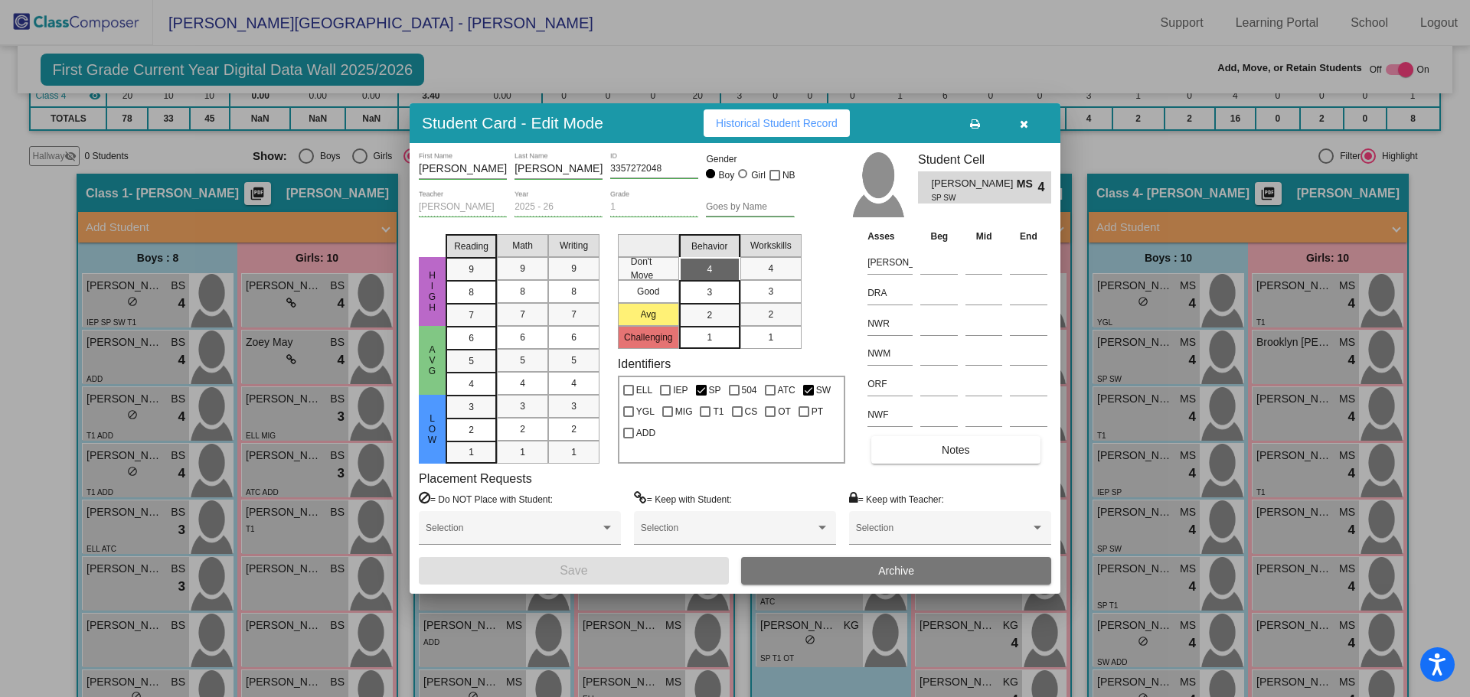
click at [1115, 313] on div at bounding box center [735, 348] width 1470 height 697
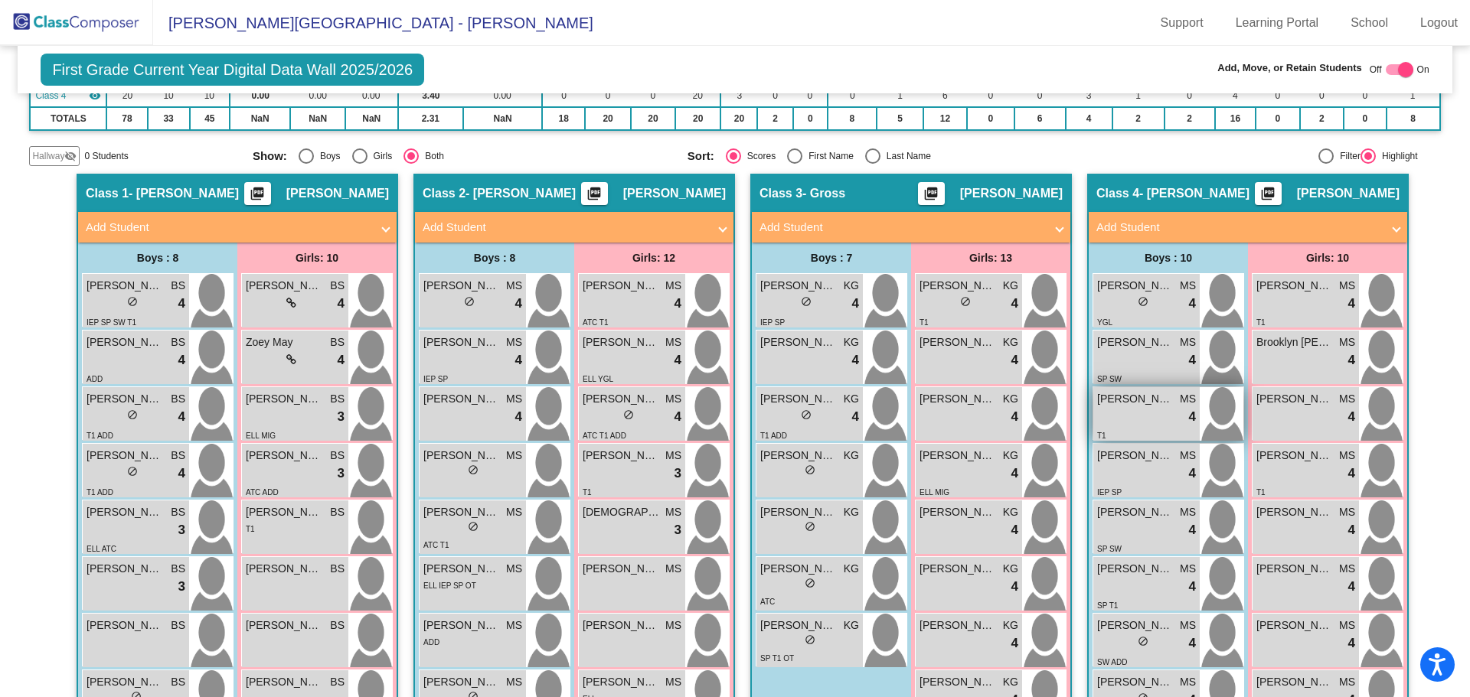
click at [1116, 391] on span "[PERSON_NAME] [PERSON_NAME]" at bounding box center [1135, 399] width 77 height 16
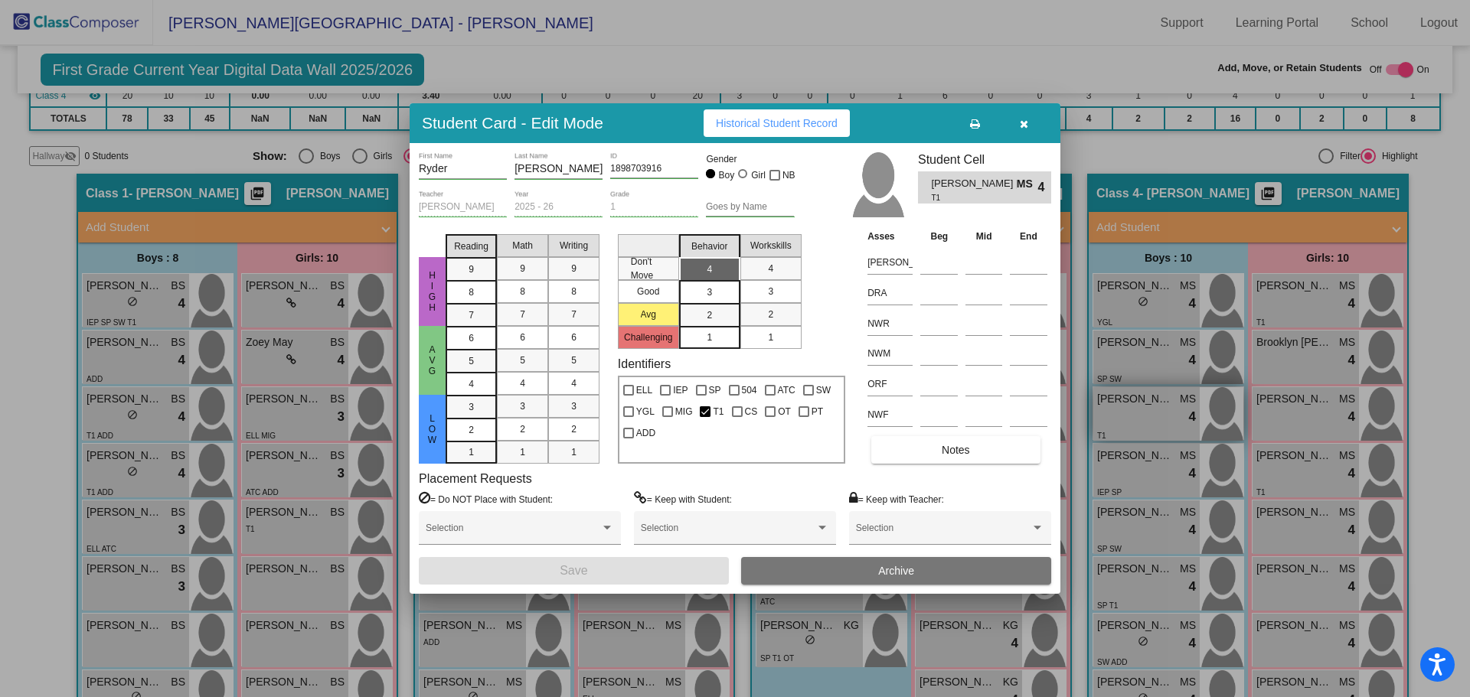
click at [1116, 368] on div at bounding box center [735, 348] width 1470 height 697
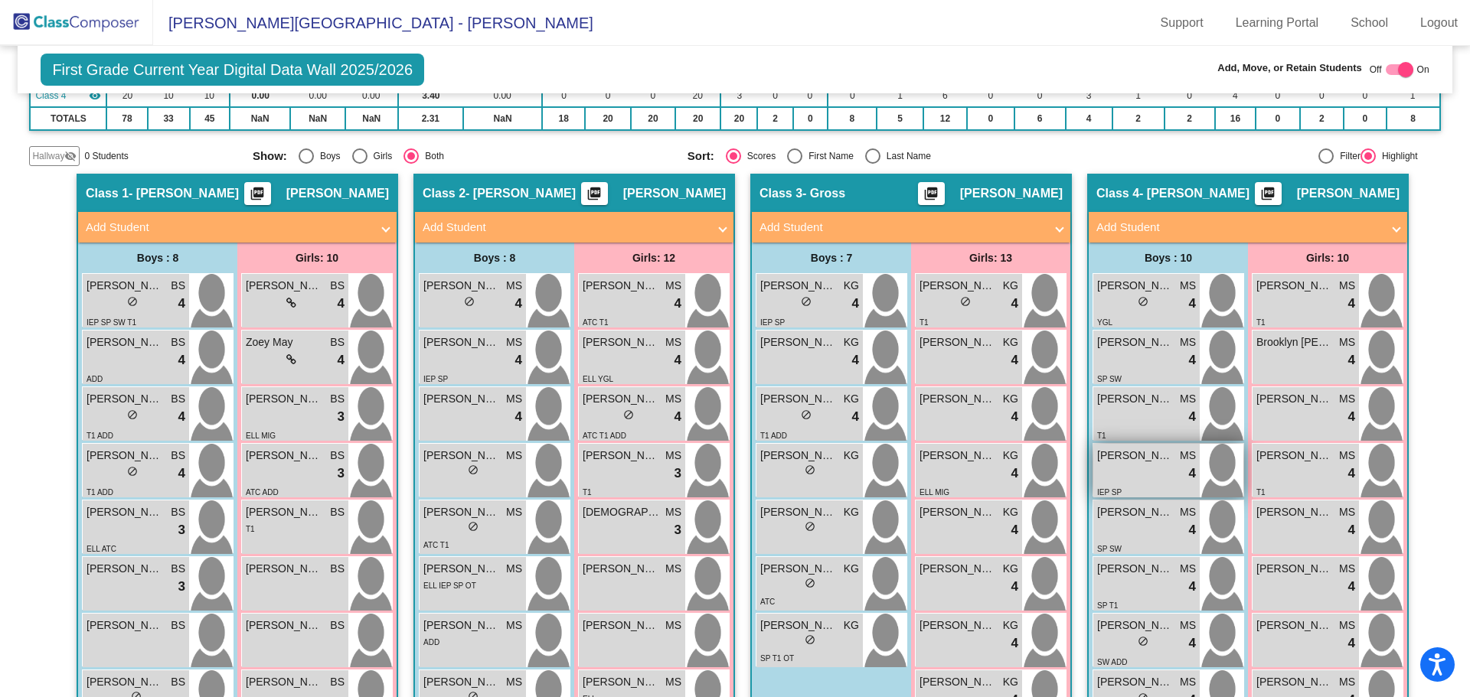
click at [1118, 448] on span "[PERSON_NAME]" at bounding box center [1135, 456] width 77 height 16
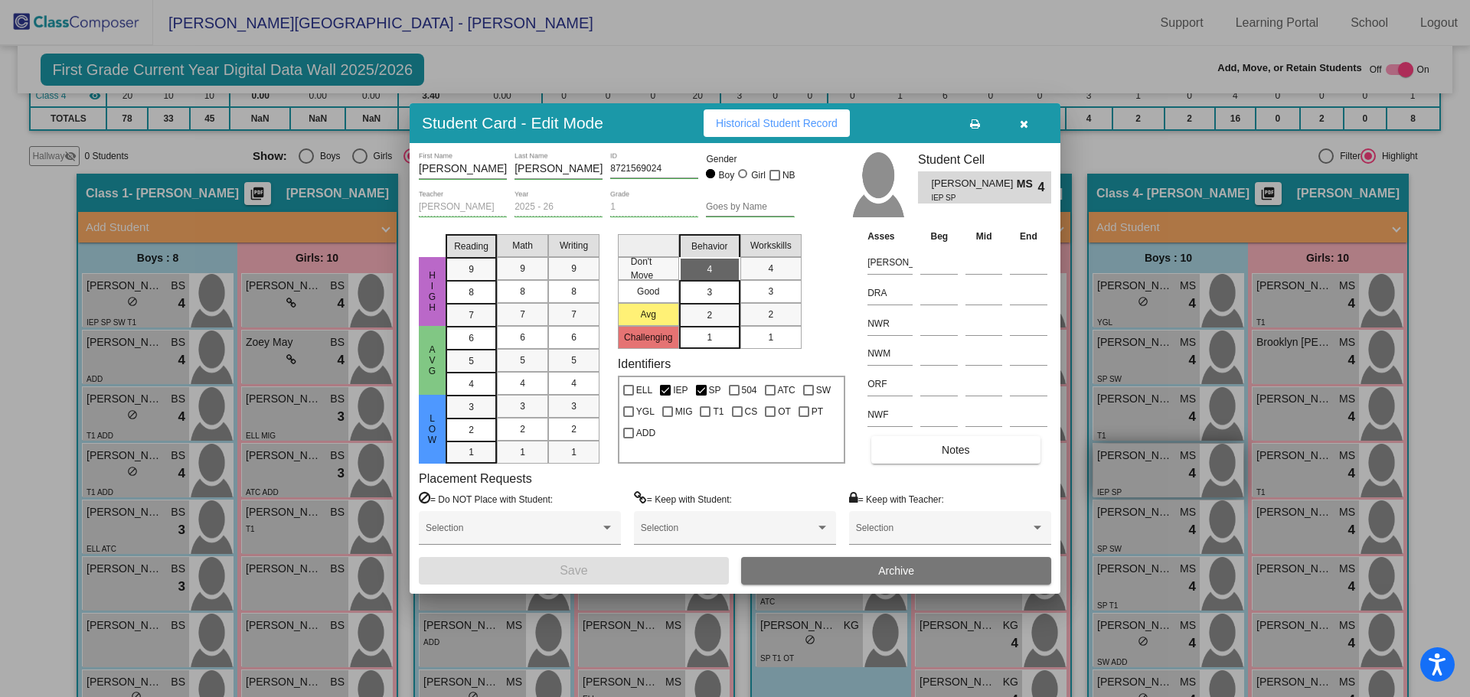
click at [1118, 425] on div at bounding box center [735, 348] width 1470 height 697
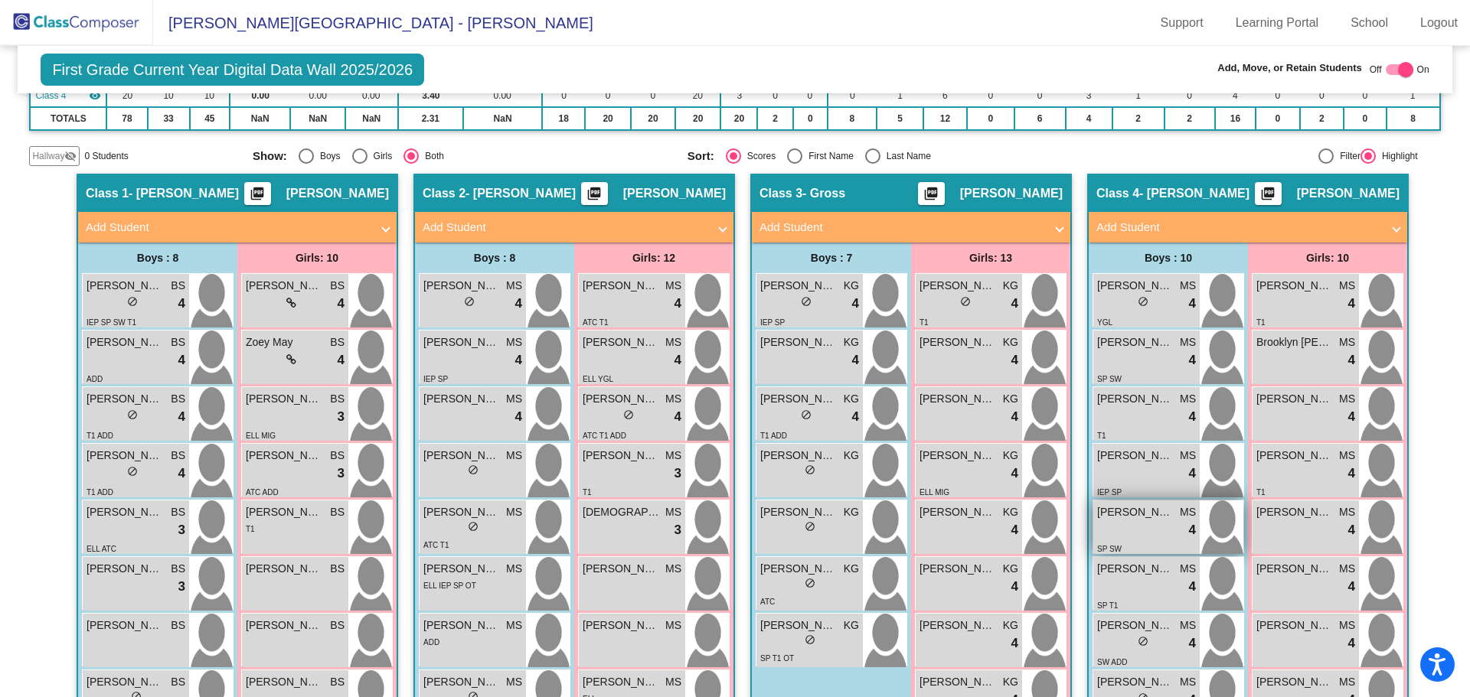
click at [1125, 521] on div "lock do_not_disturb_alt 4" at bounding box center [1146, 531] width 99 height 20
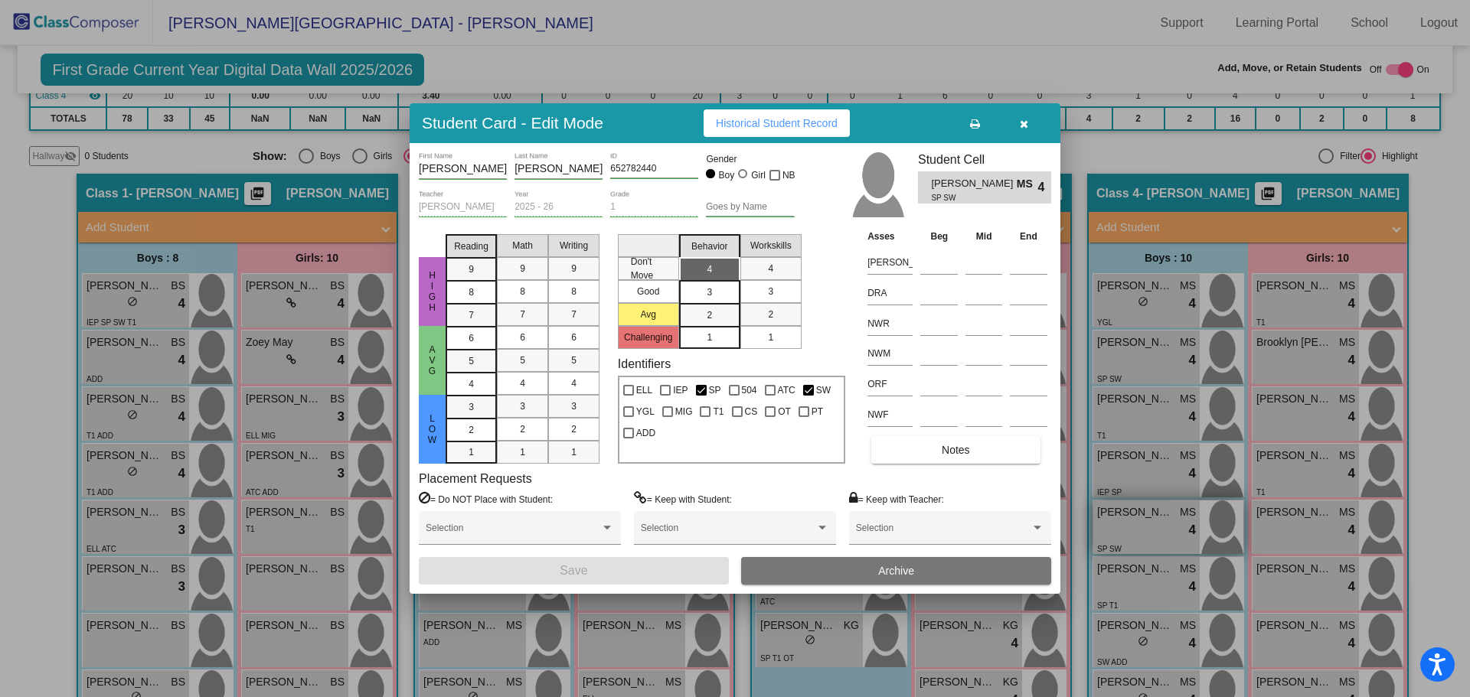
click at [1125, 492] on div at bounding box center [735, 348] width 1470 height 697
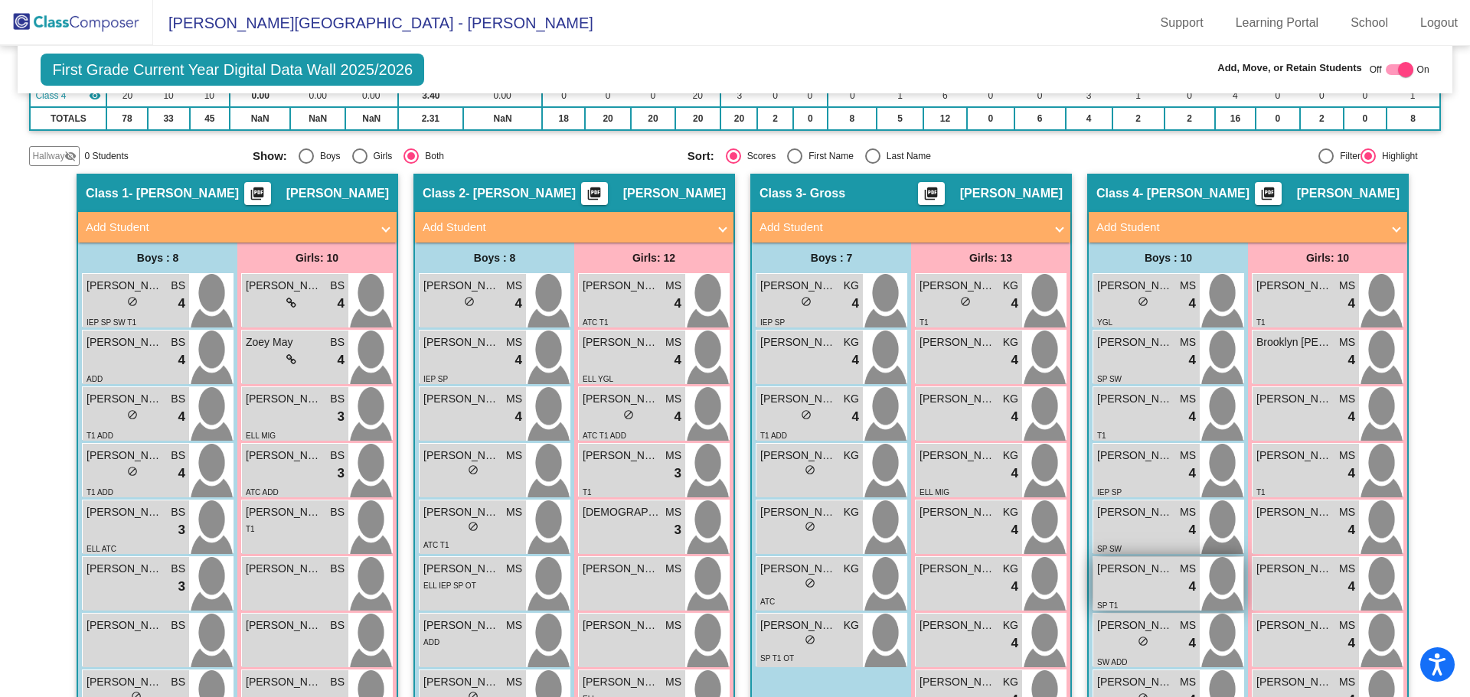
click at [1125, 577] on div "lock do_not_disturb_alt 4" at bounding box center [1146, 587] width 99 height 20
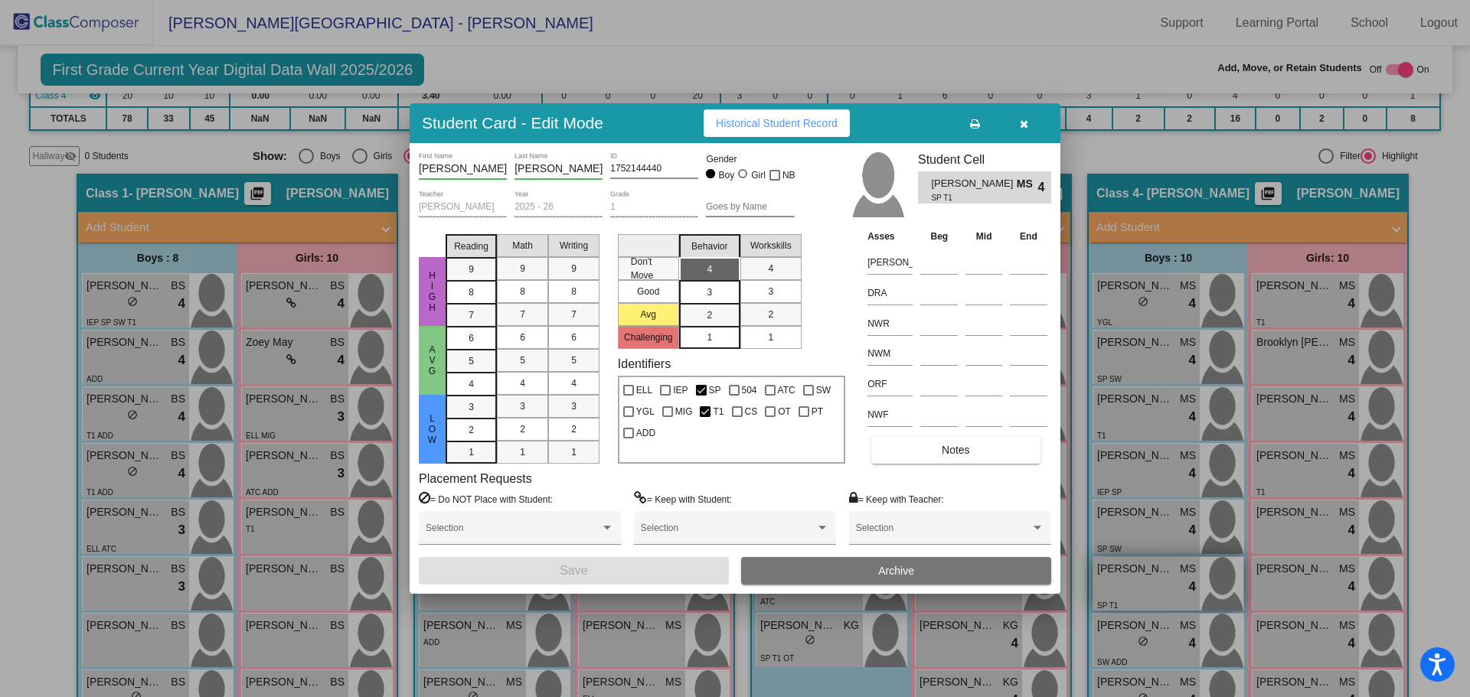
click at [1125, 557] on div at bounding box center [735, 348] width 1470 height 697
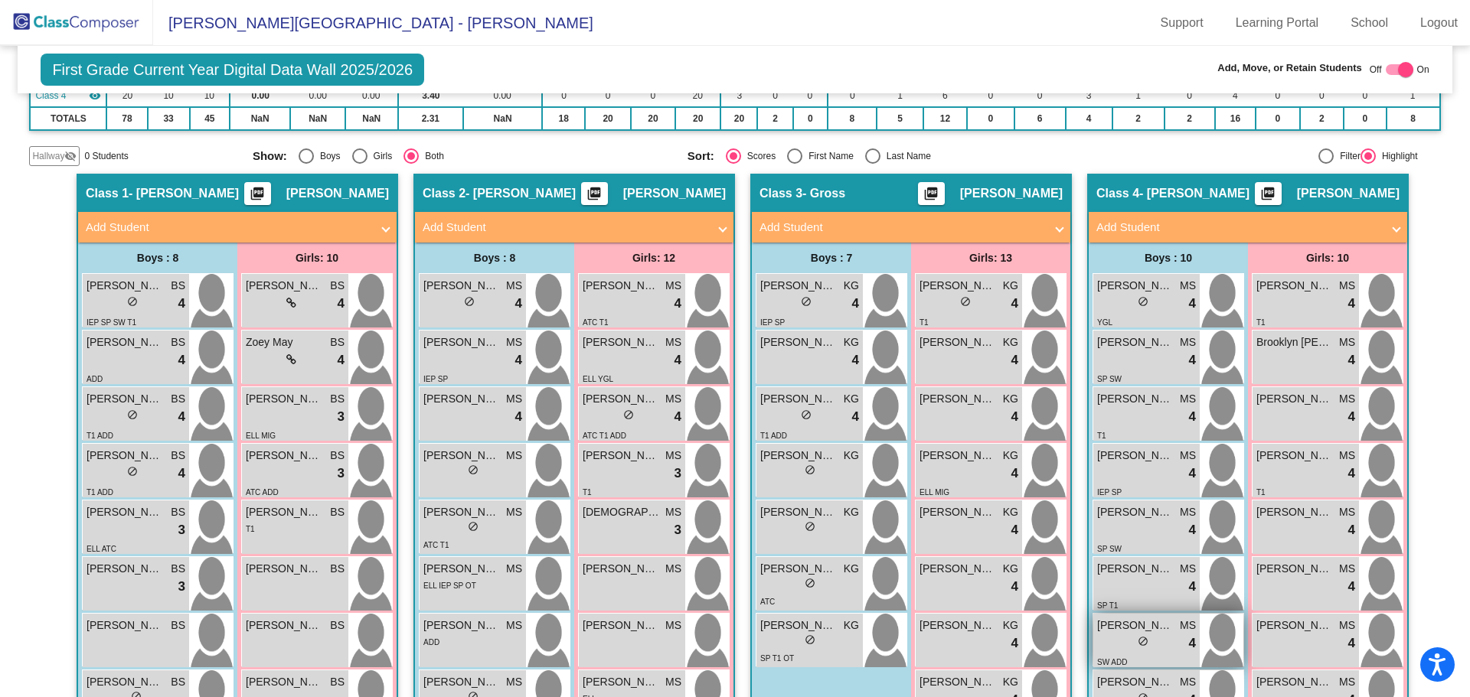
click at [1138, 636] on span "do_not_disturb_alt" at bounding box center [1143, 641] width 11 height 11
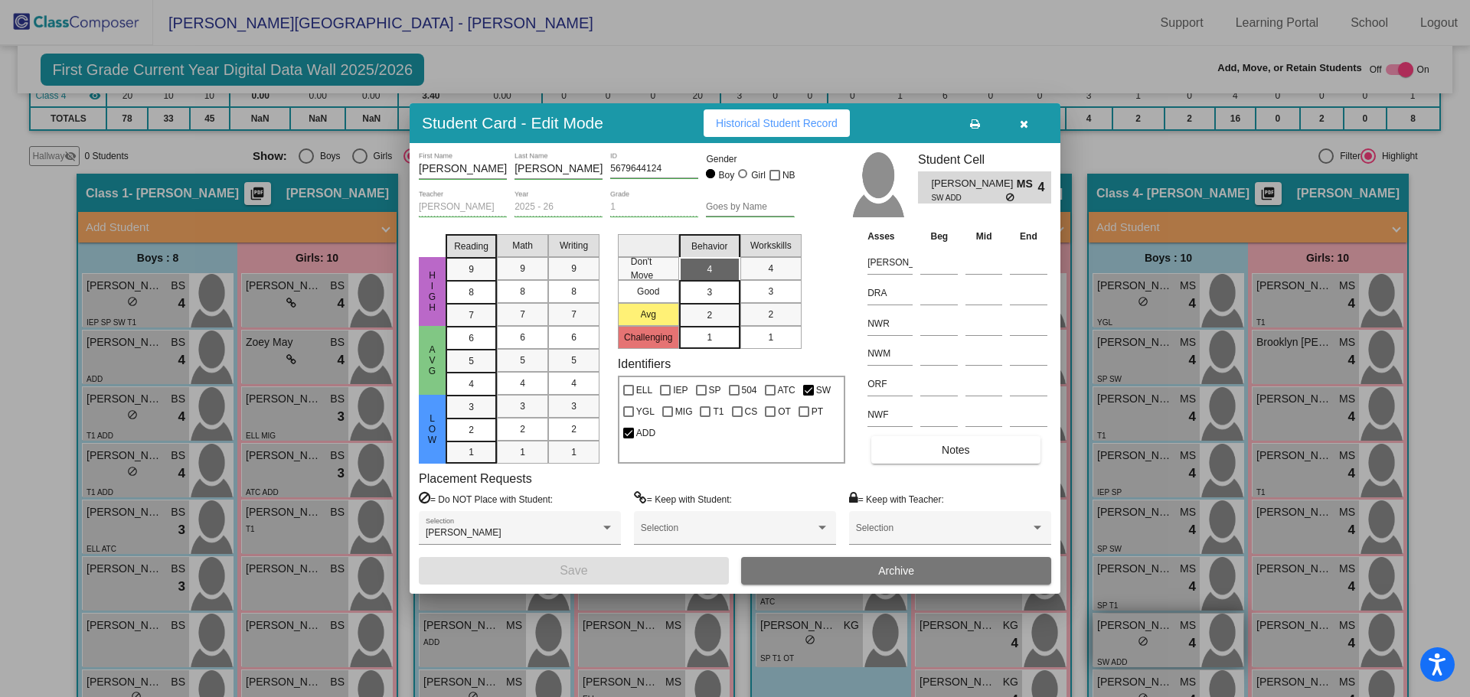
click at [1137, 617] on div at bounding box center [735, 348] width 1470 height 697
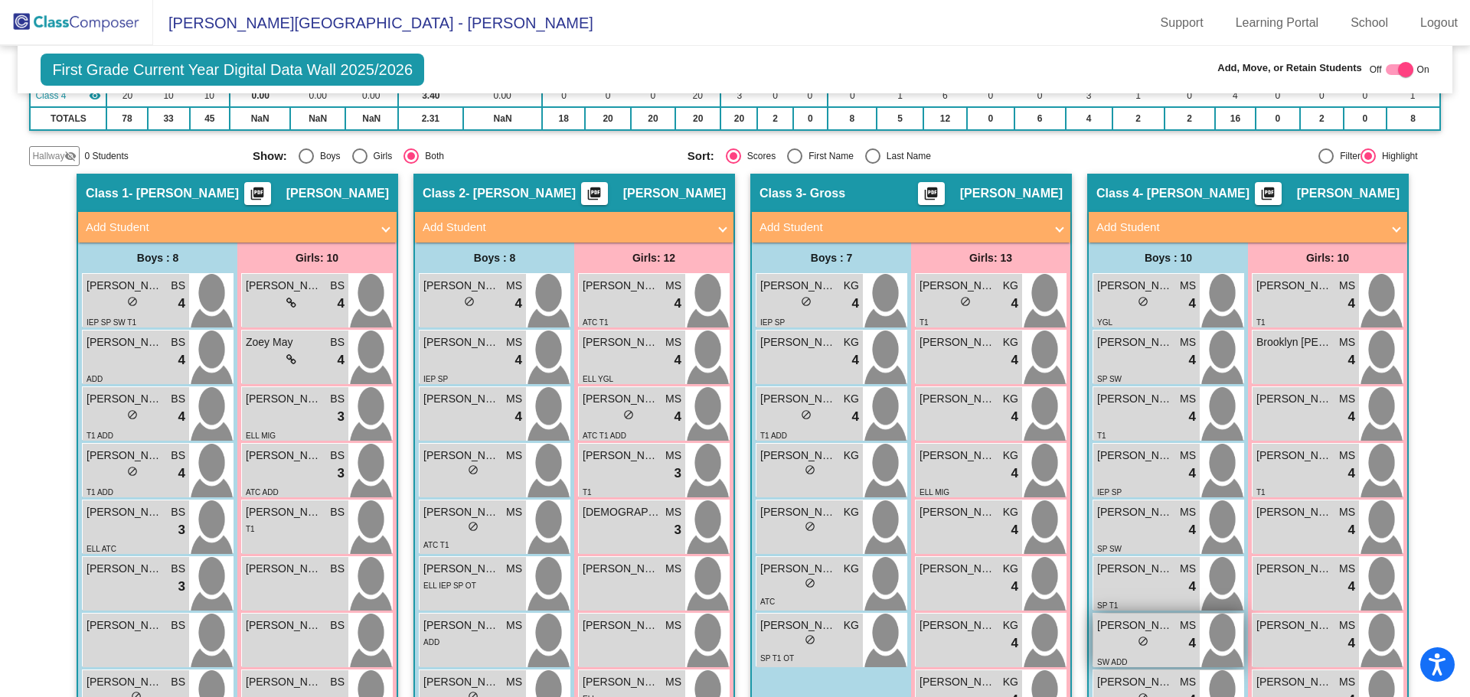
scroll to position [479, 0]
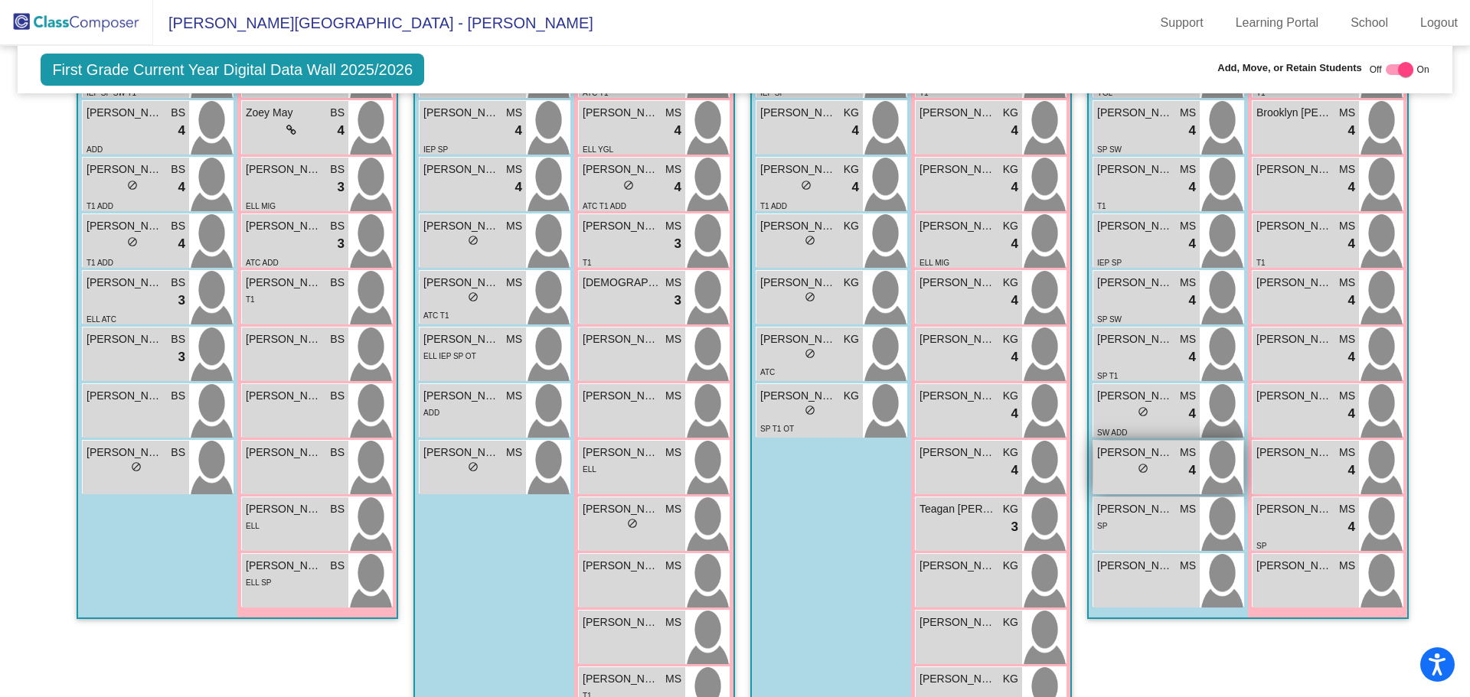
click at [1147, 461] on div "lock do_not_disturb_alt 4" at bounding box center [1146, 471] width 99 height 20
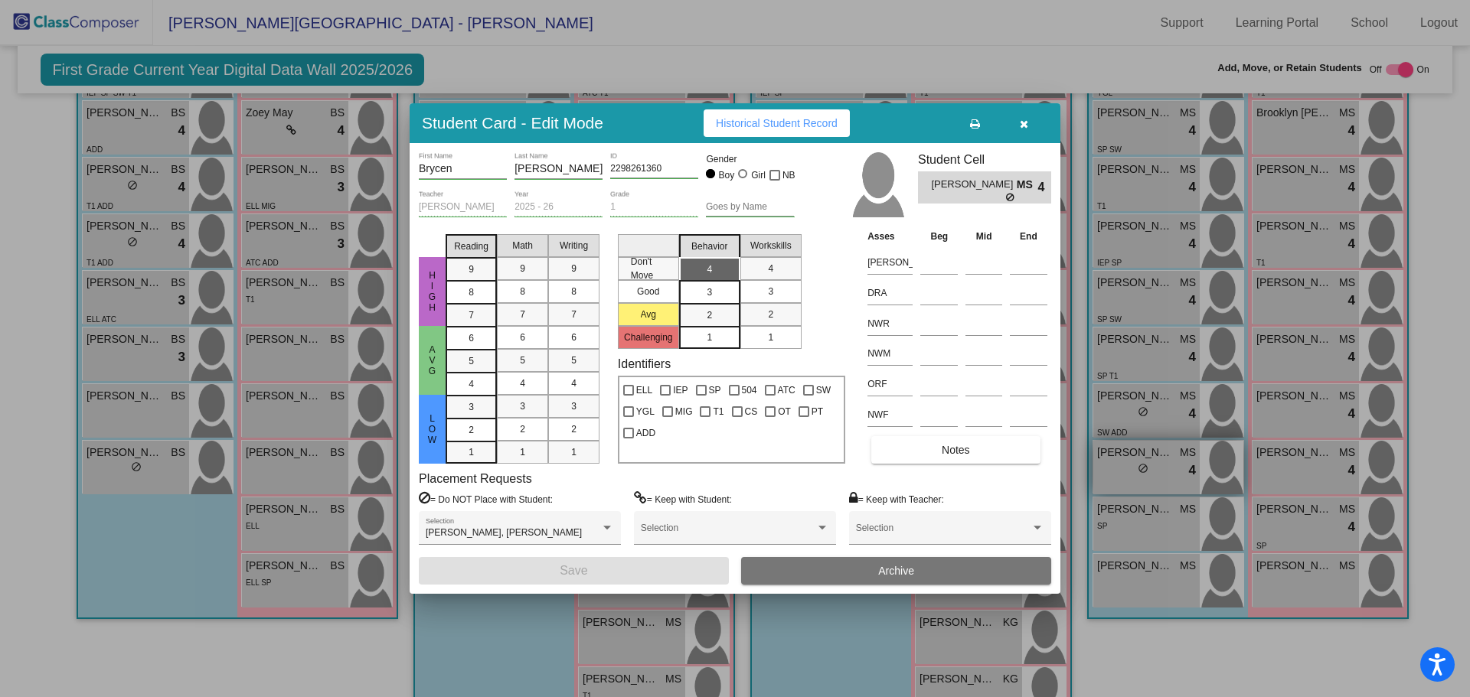
click at [1145, 433] on div at bounding box center [735, 348] width 1470 height 697
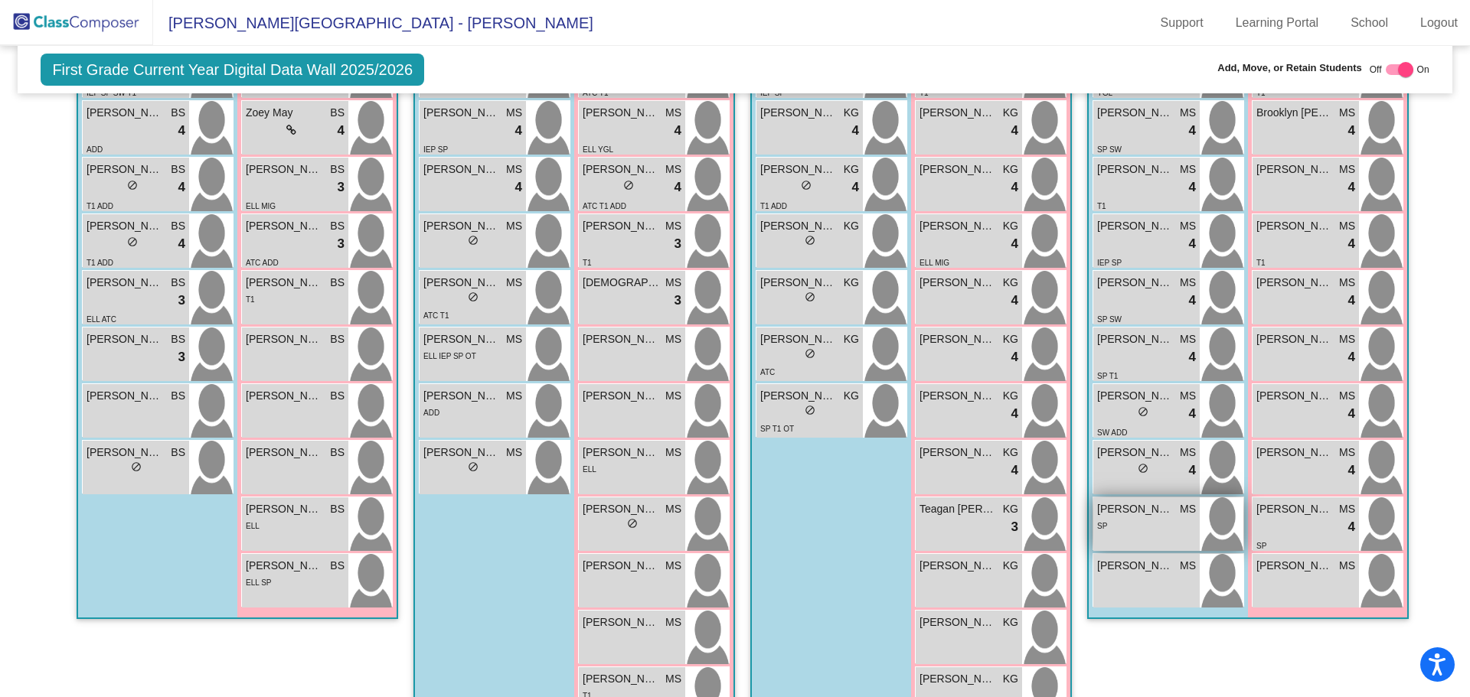
click at [1154, 517] on div "SP" at bounding box center [1146, 525] width 99 height 16
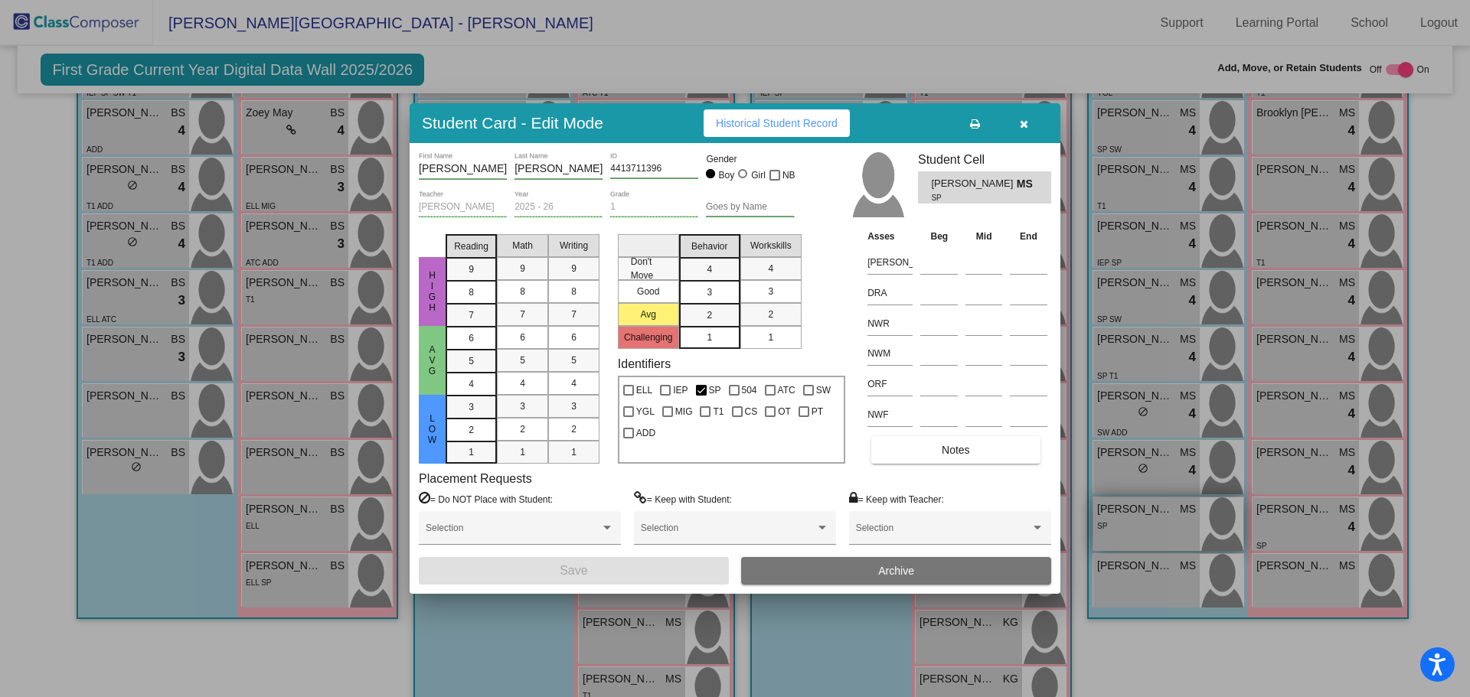
click at [1154, 488] on div at bounding box center [735, 348] width 1470 height 697
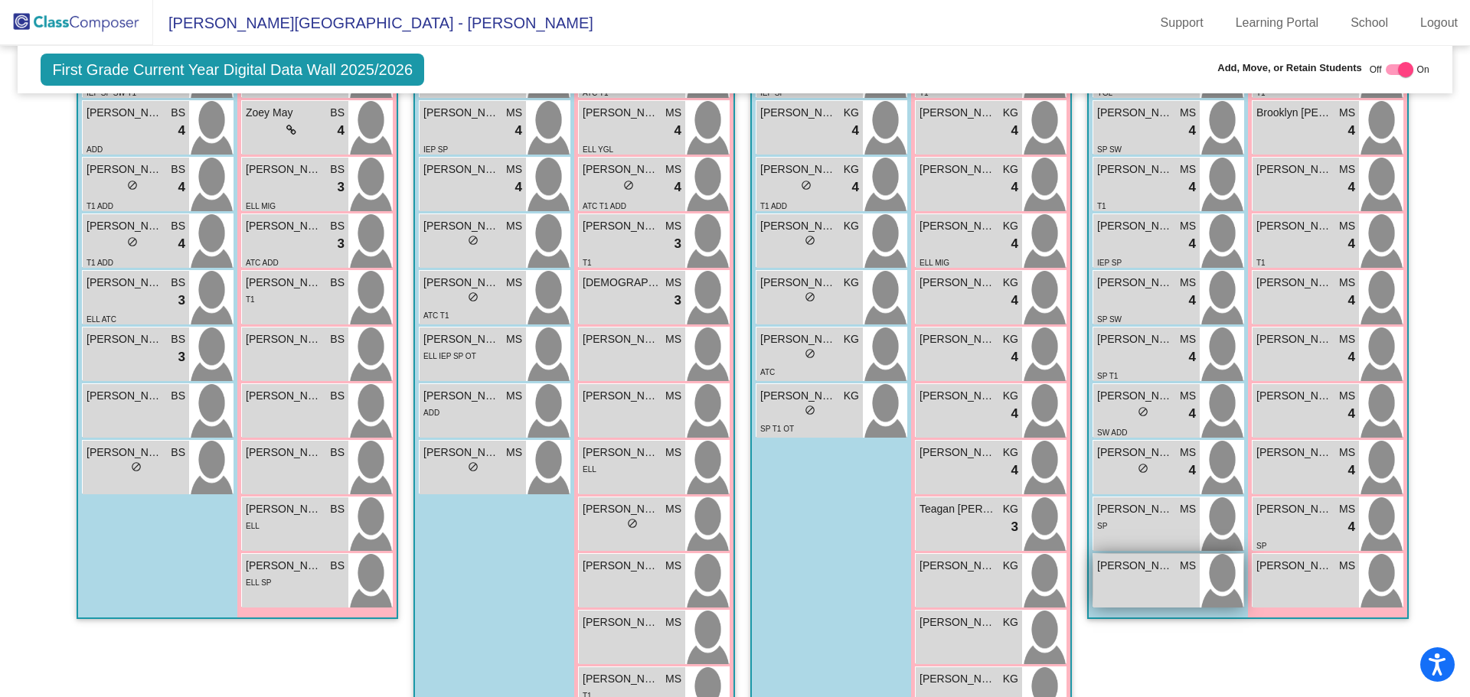
click at [1148, 558] on span "[PERSON_NAME]" at bounding box center [1135, 566] width 77 height 16
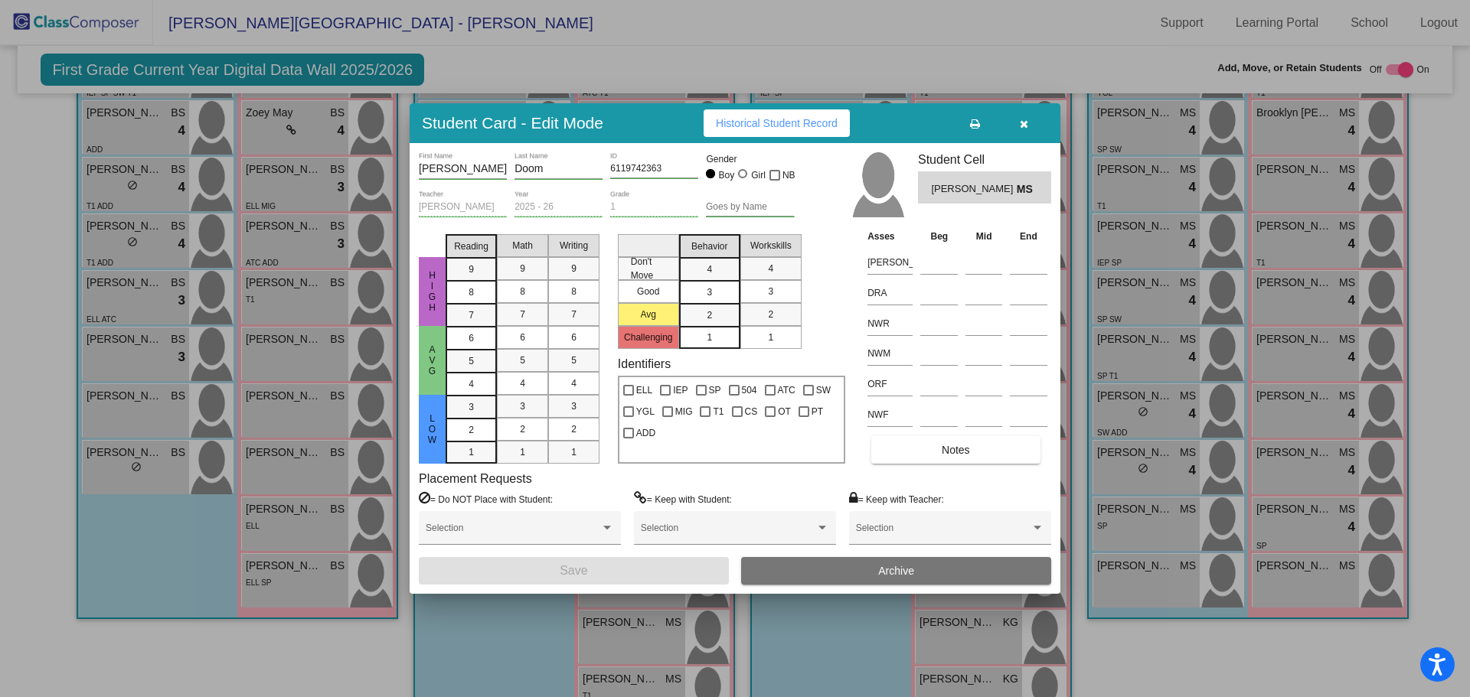
click at [1141, 537] on div at bounding box center [735, 348] width 1470 height 697
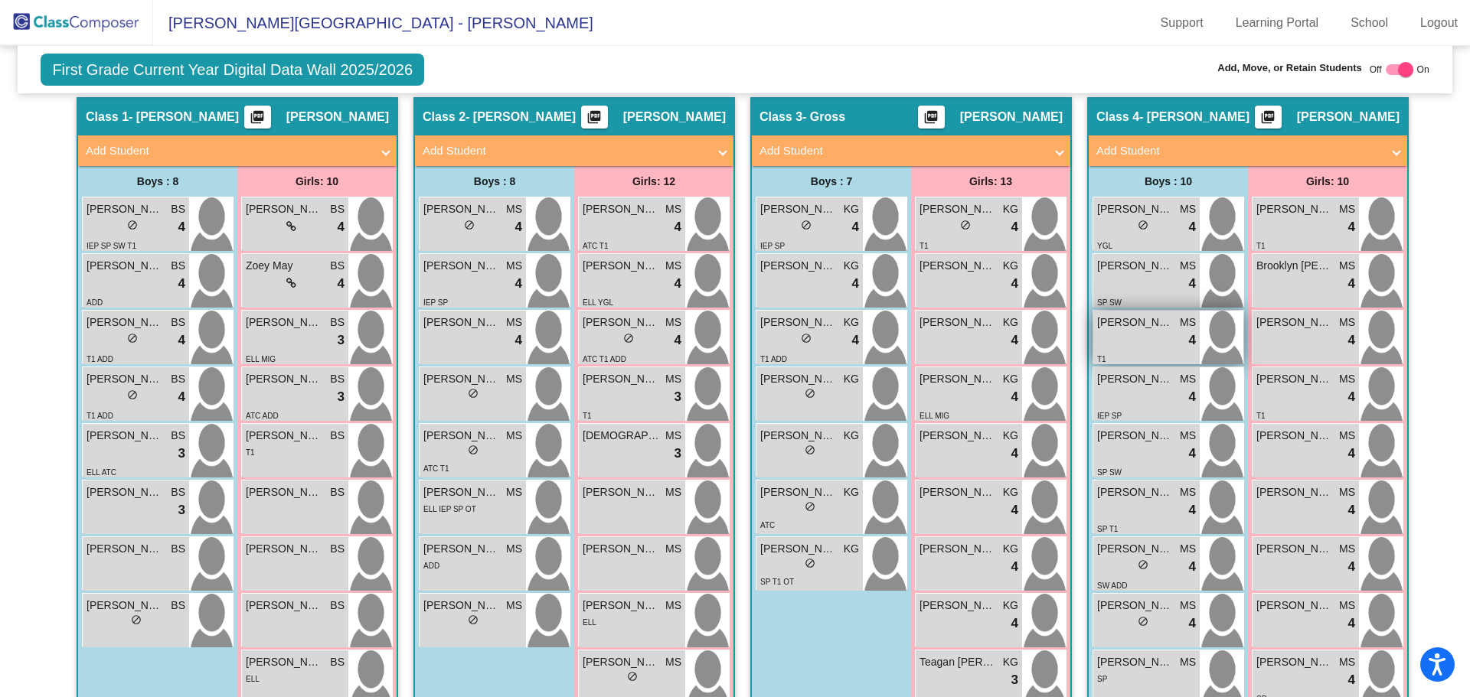
scroll to position [250, 0]
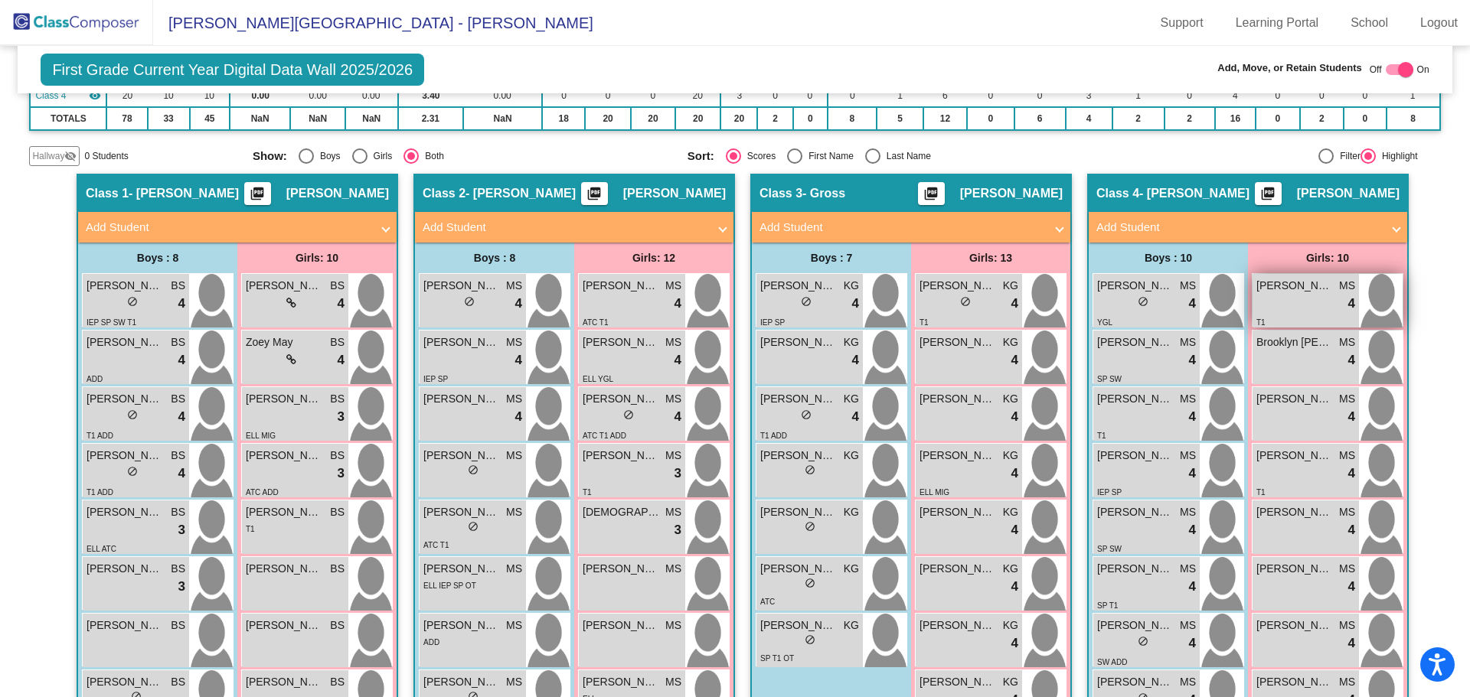
click at [1326, 278] on span "[PERSON_NAME]" at bounding box center [1294, 286] width 77 height 16
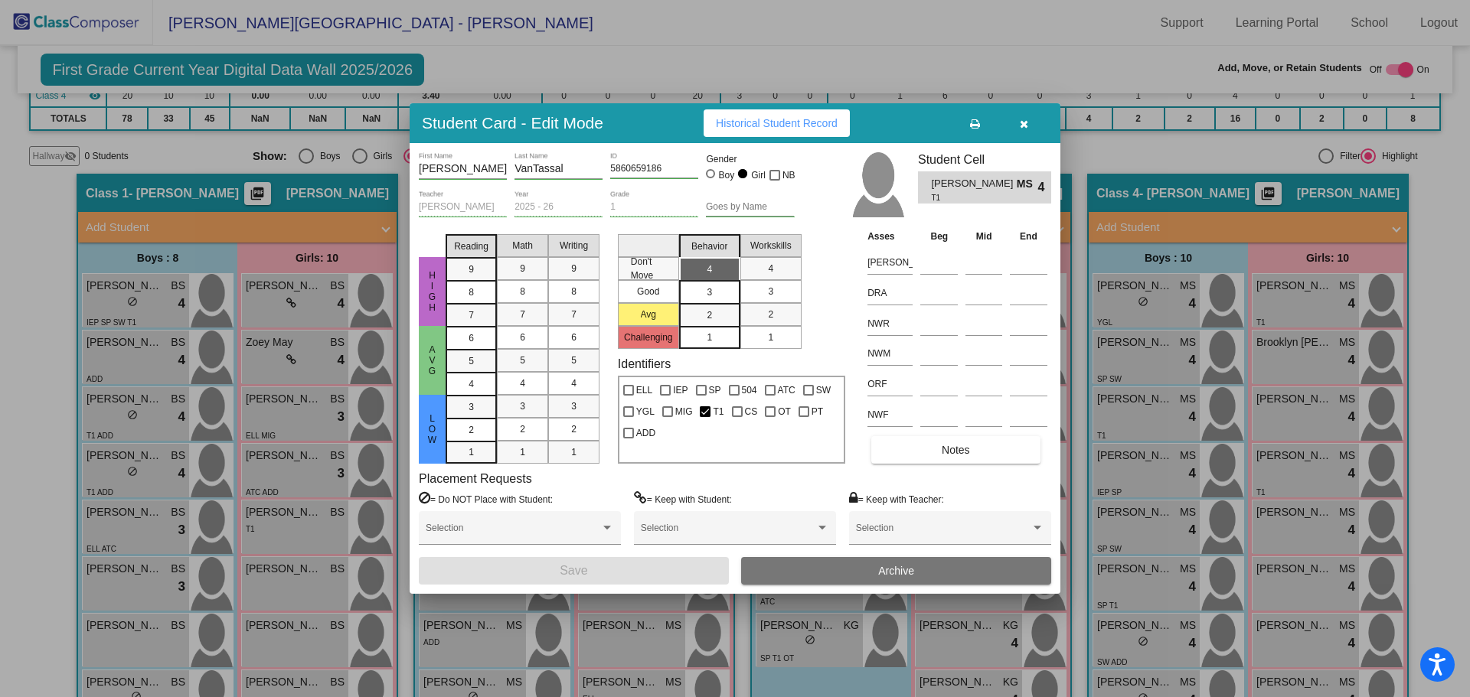
click at [1268, 276] on div at bounding box center [735, 348] width 1470 height 697
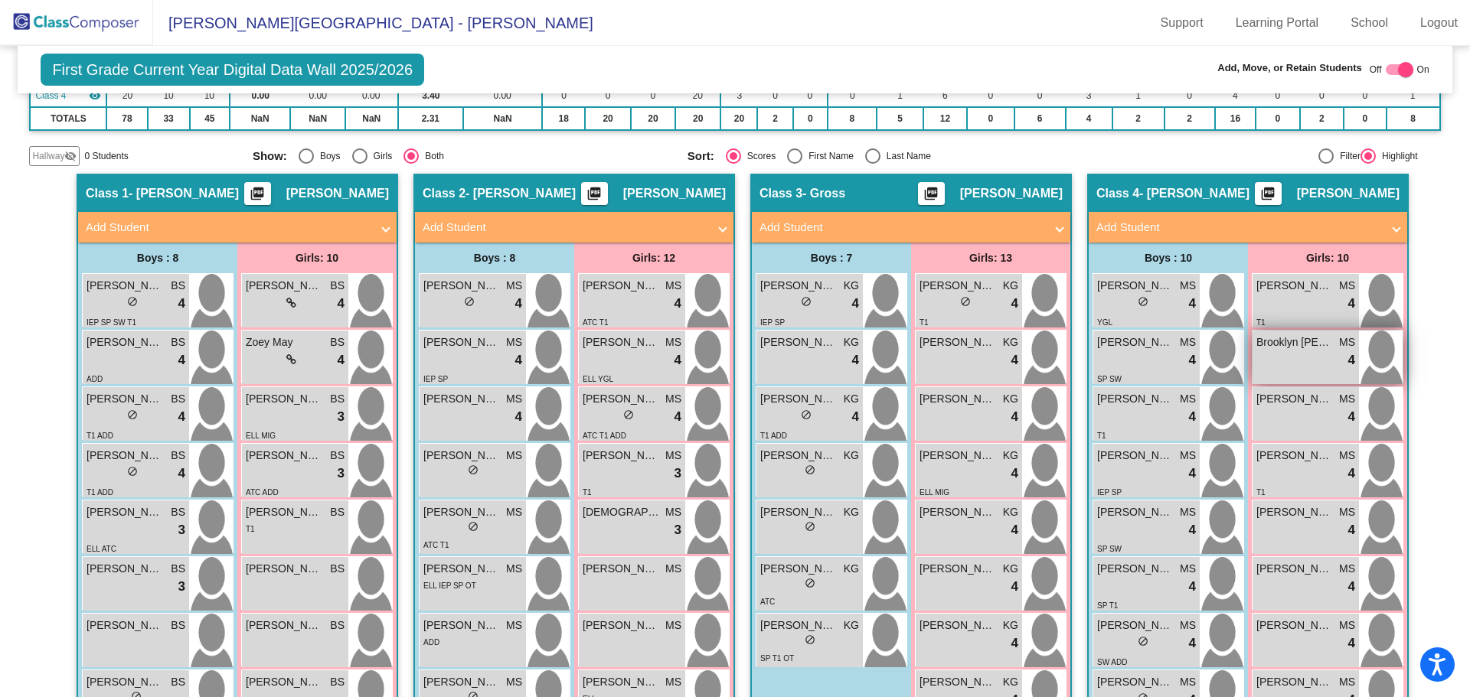
click at [1284, 335] on span "Brooklyn [PERSON_NAME]" at bounding box center [1294, 343] width 77 height 16
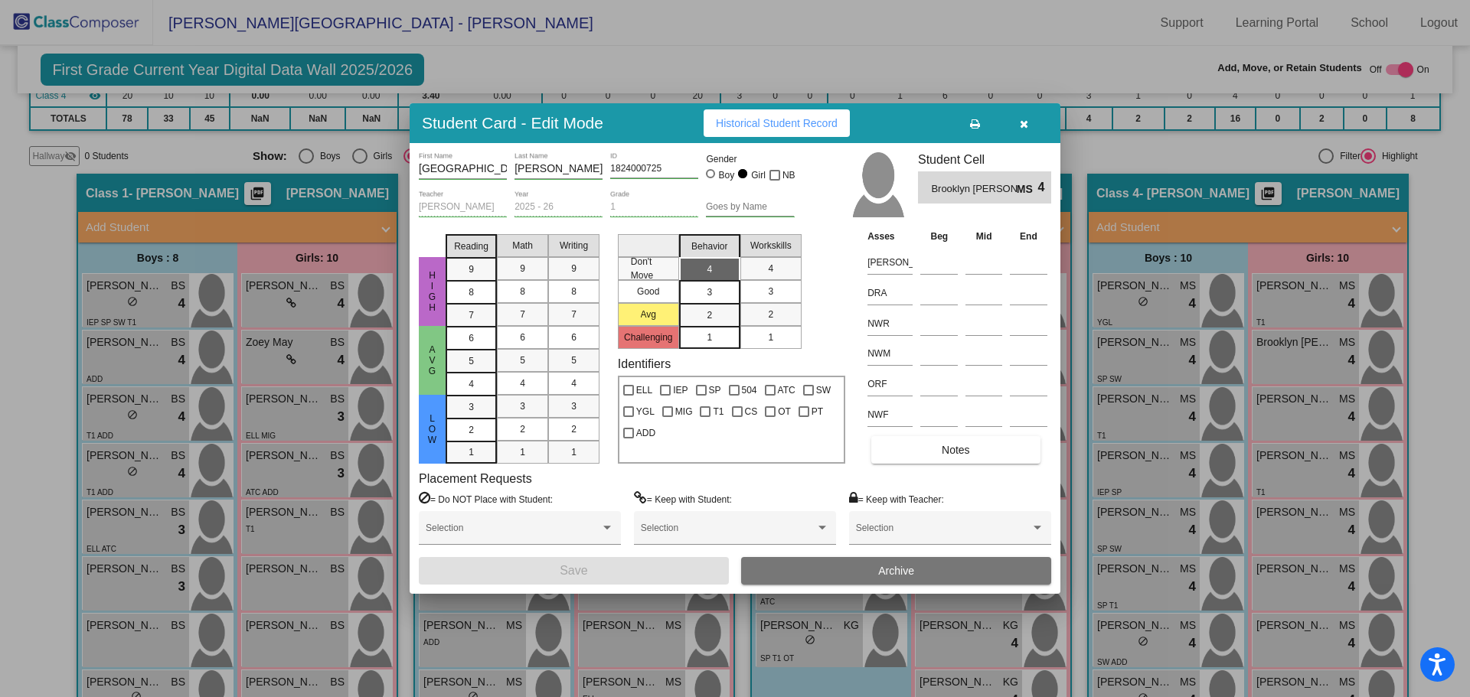
click at [1017, 129] on button "button" at bounding box center [1023, 123] width 49 height 28
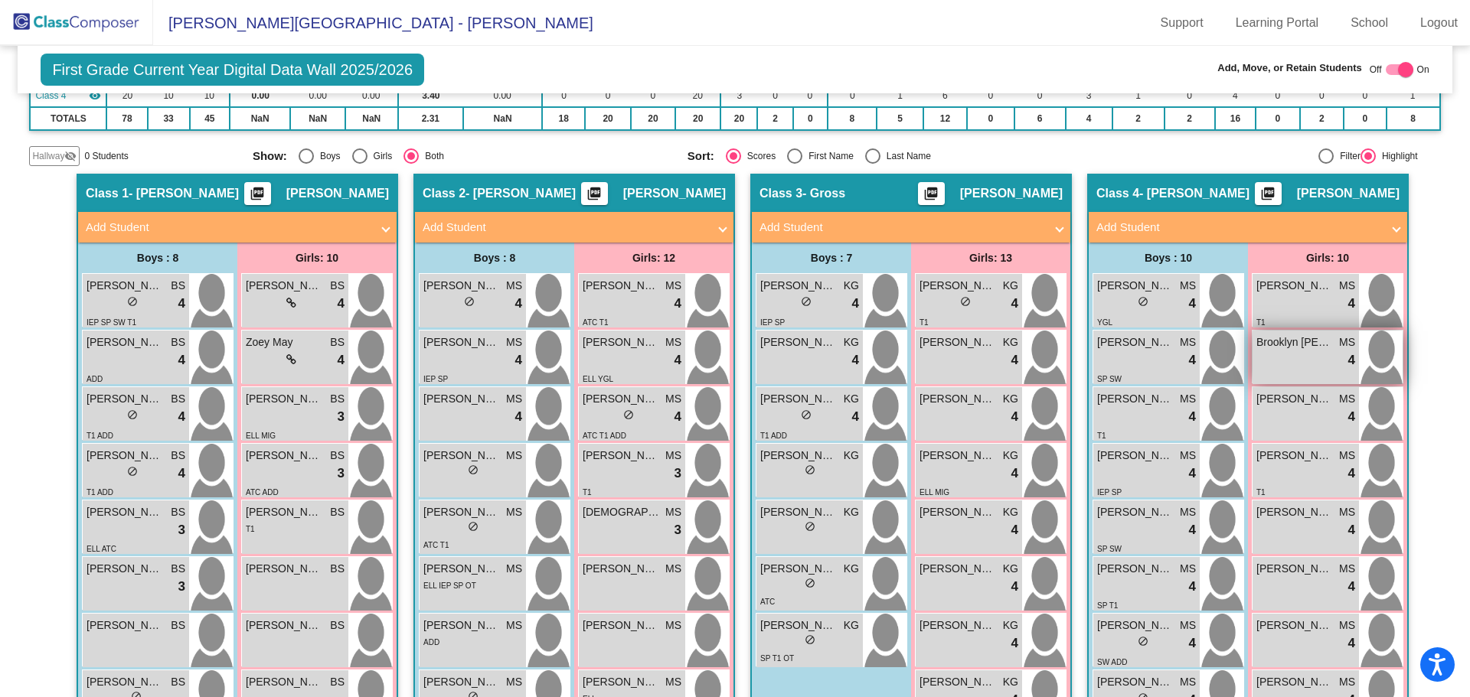
click at [1299, 335] on span "Brooklyn [PERSON_NAME]" at bounding box center [1294, 343] width 77 height 16
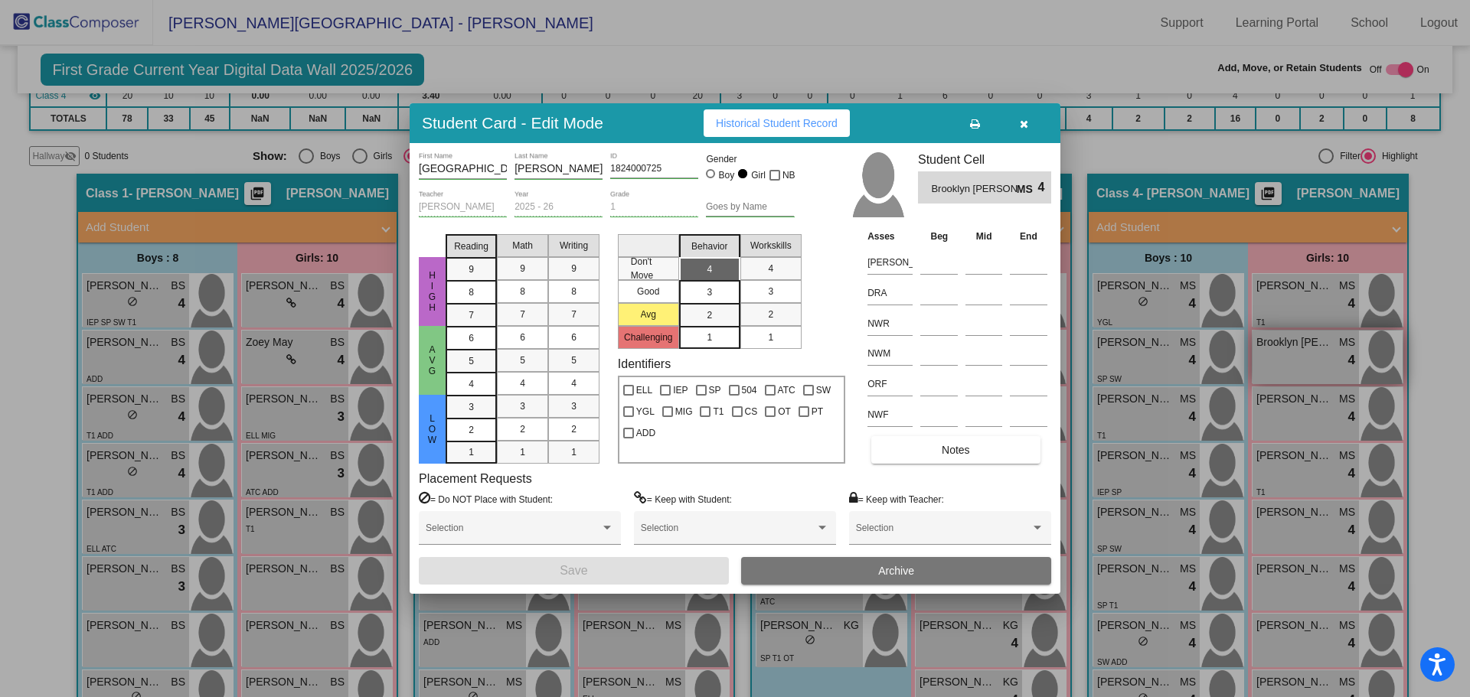
click at [1299, 318] on div at bounding box center [735, 348] width 1470 height 697
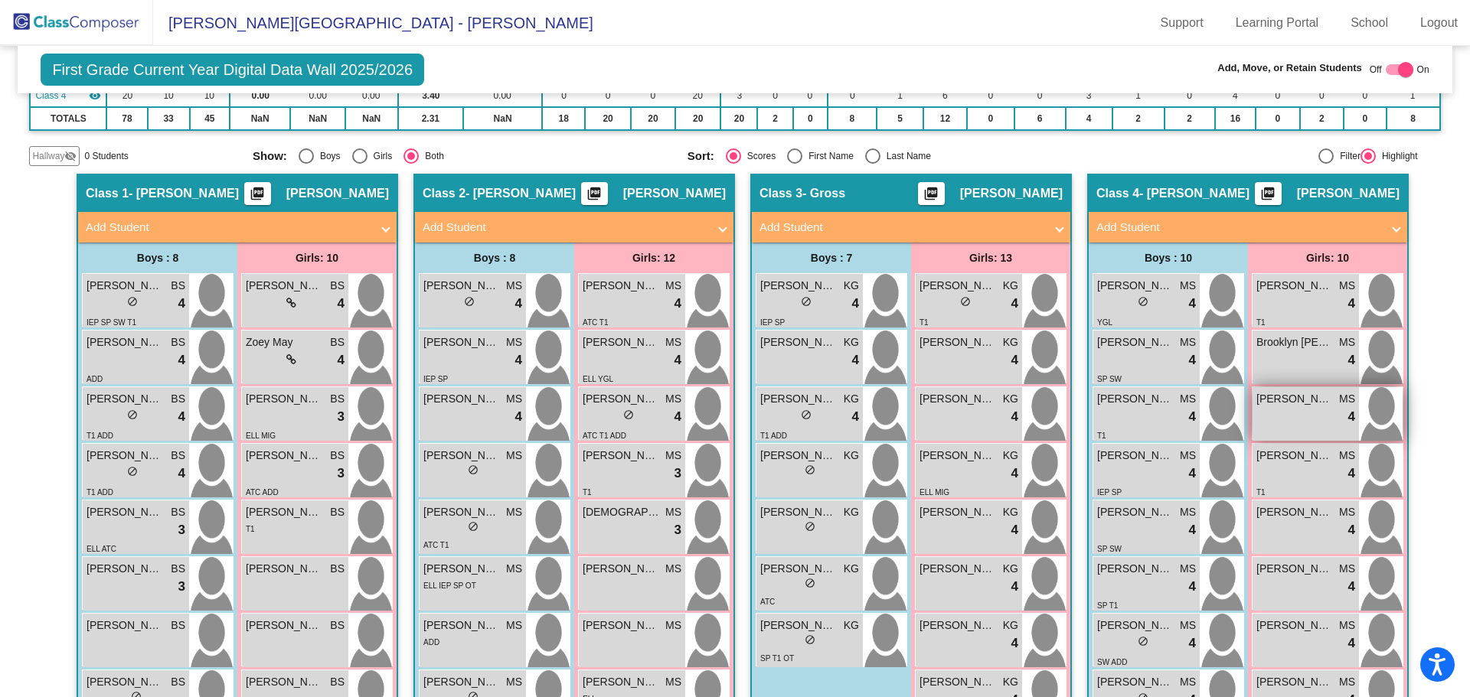
click at [1277, 407] on div "lock do_not_disturb_alt 4" at bounding box center [1305, 417] width 99 height 20
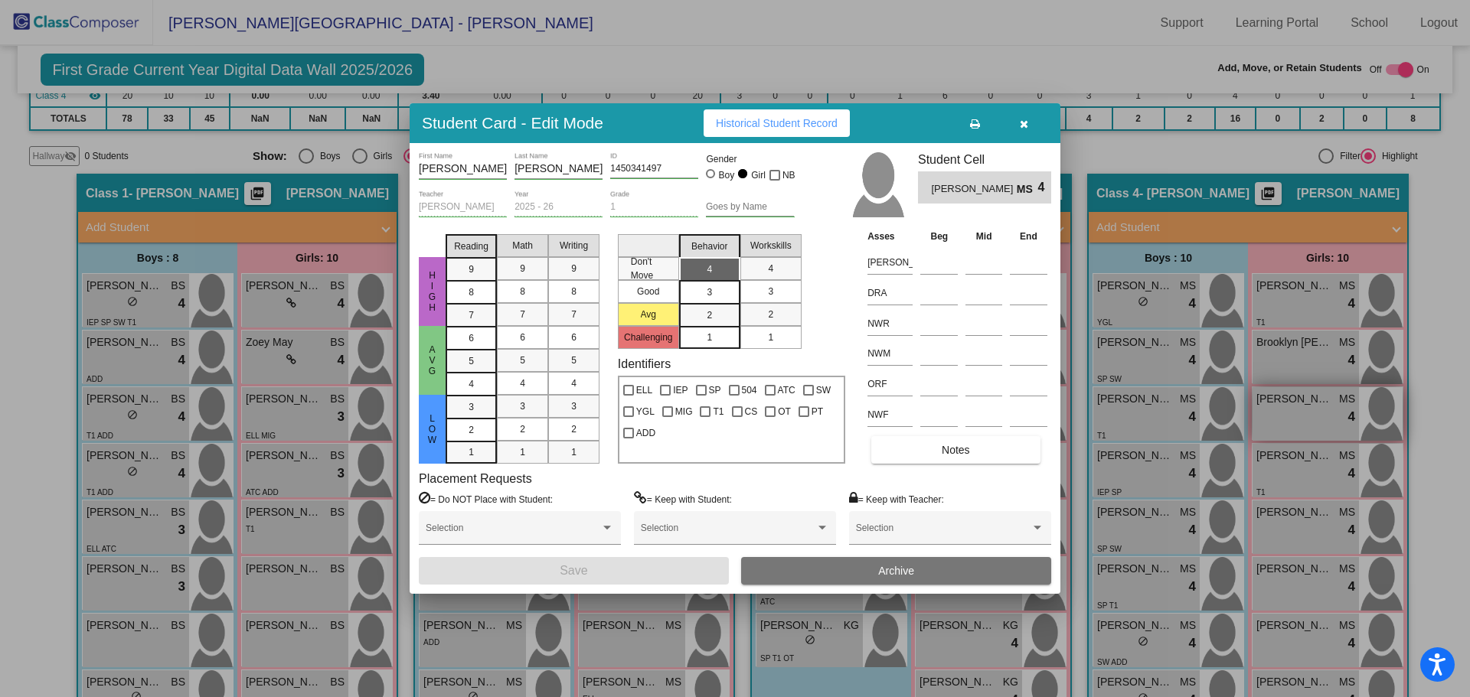
click at [1277, 387] on div at bounding box center [735, 348] width 1470 height 697
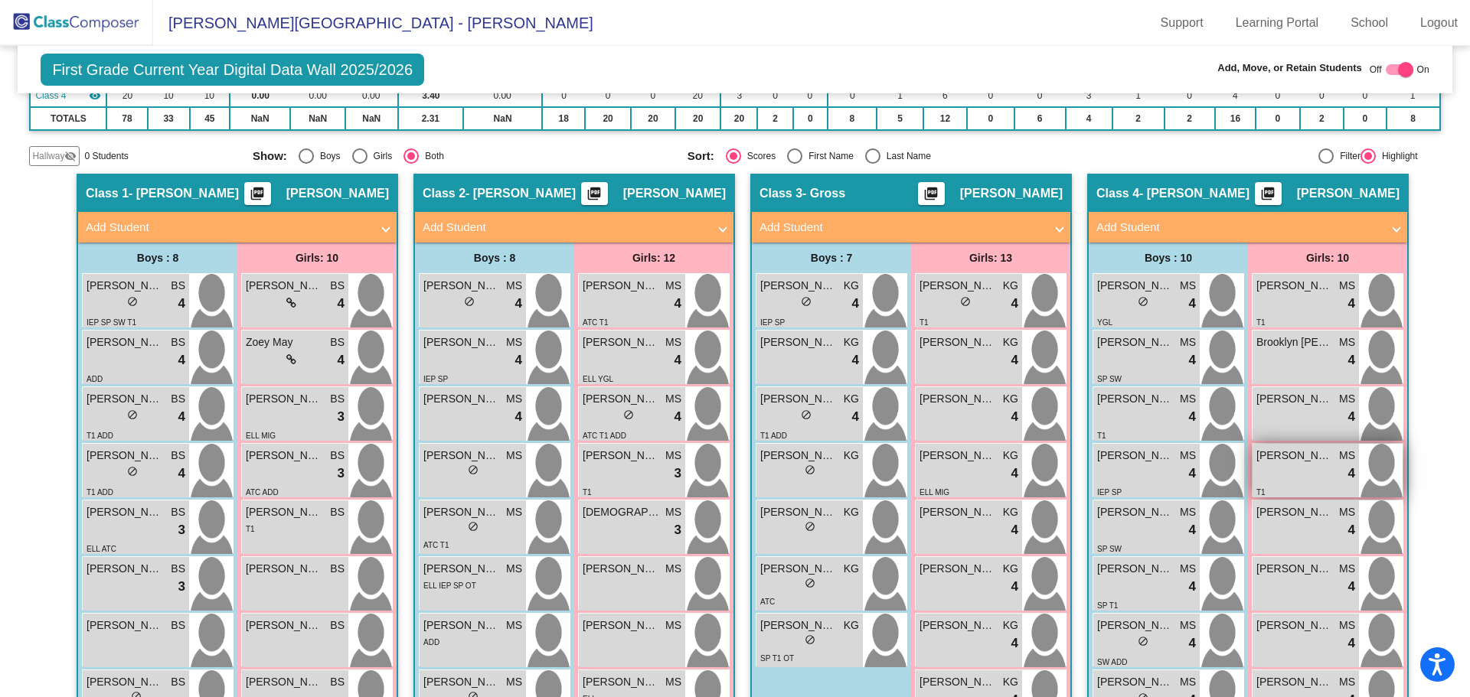
click at [1278, 448] on span "[PERSON_NAME]" at bounding box center [1294, 456] width 77 height 16
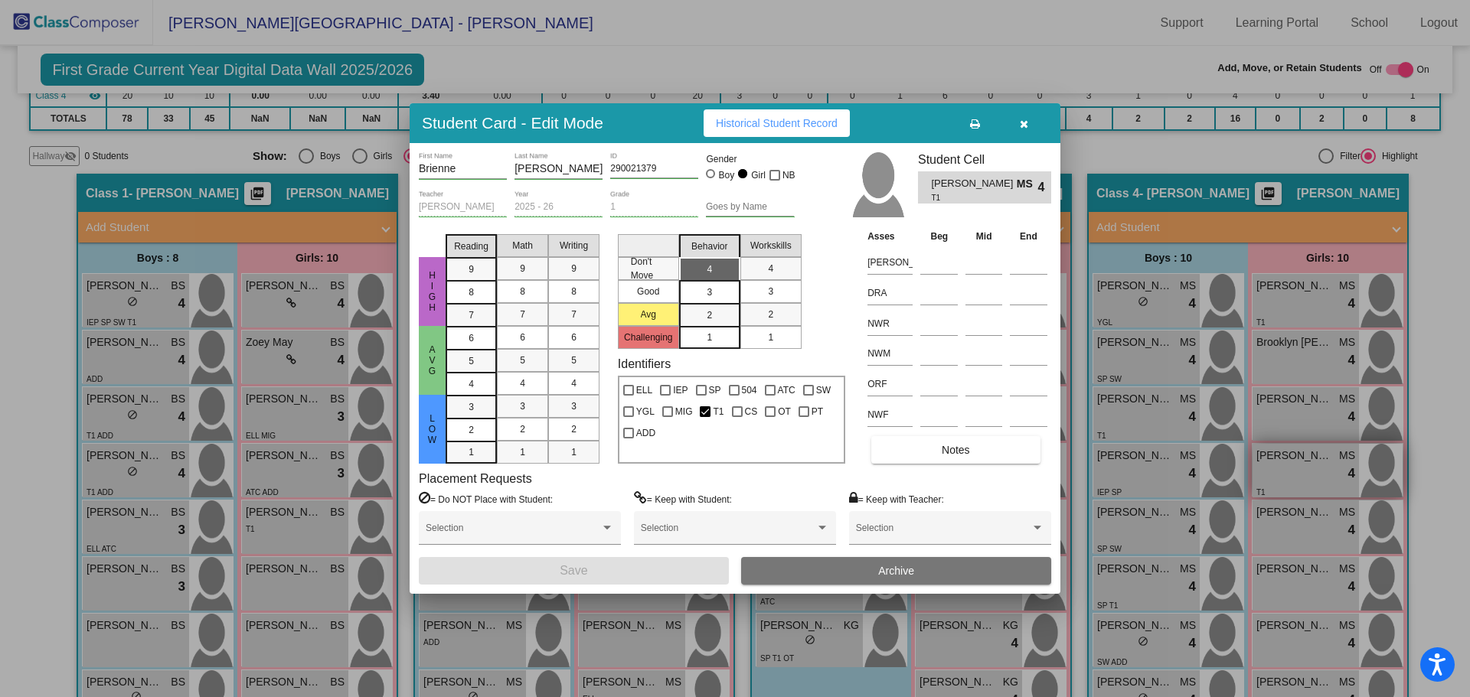
click at [1278, 424] on div at bounding box center [735, 348] width 1470 height 697
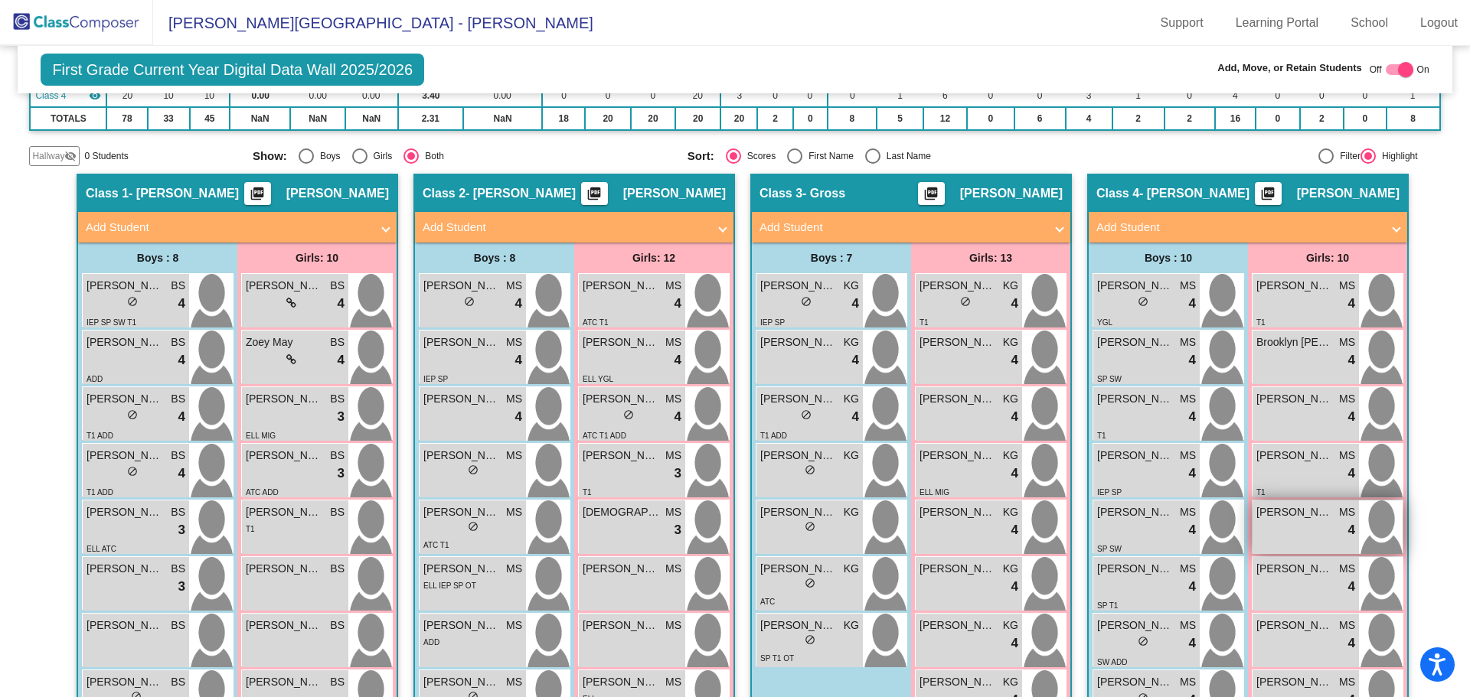
click at [1285, 521] on div "lock do_not_disturb_alt 4" at bounding box center [1305, 531] width 99 height 20
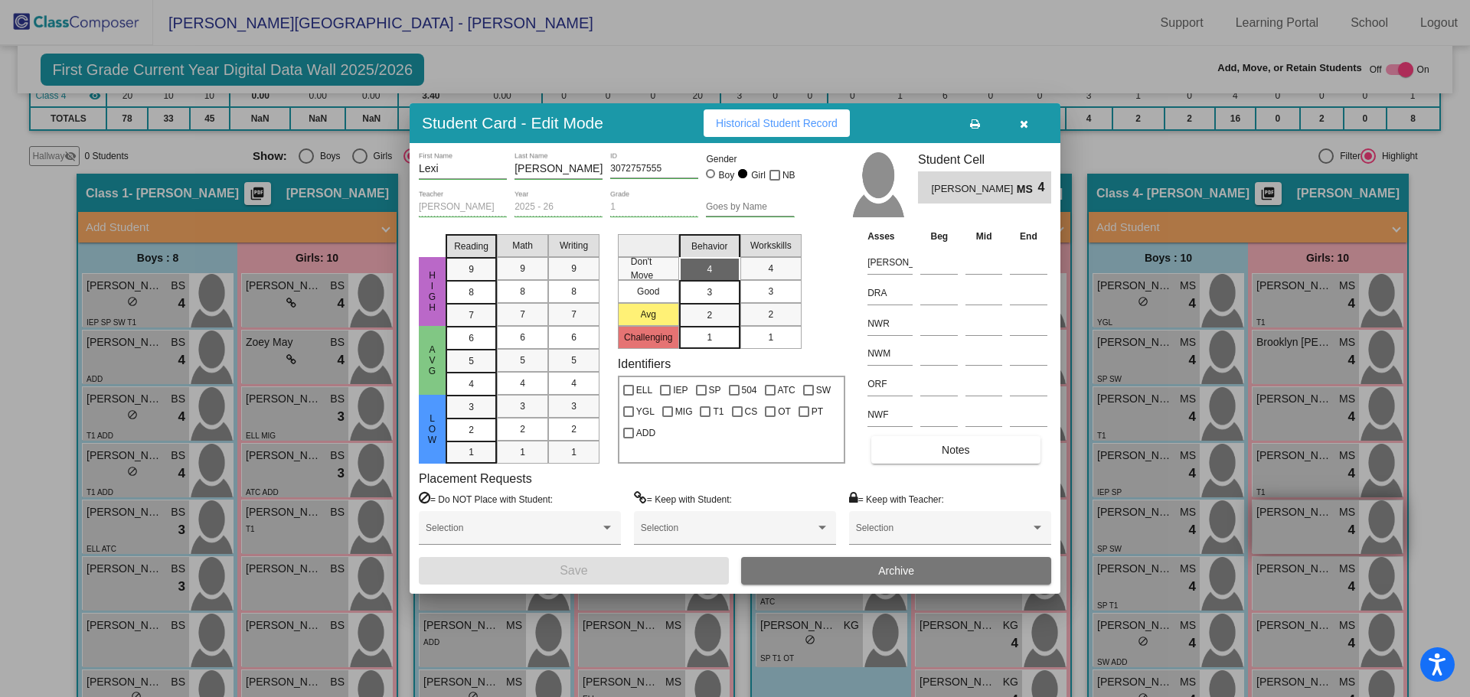
click at [1285, 491] on div at bounding box center [735, 348] width 1470 height 697
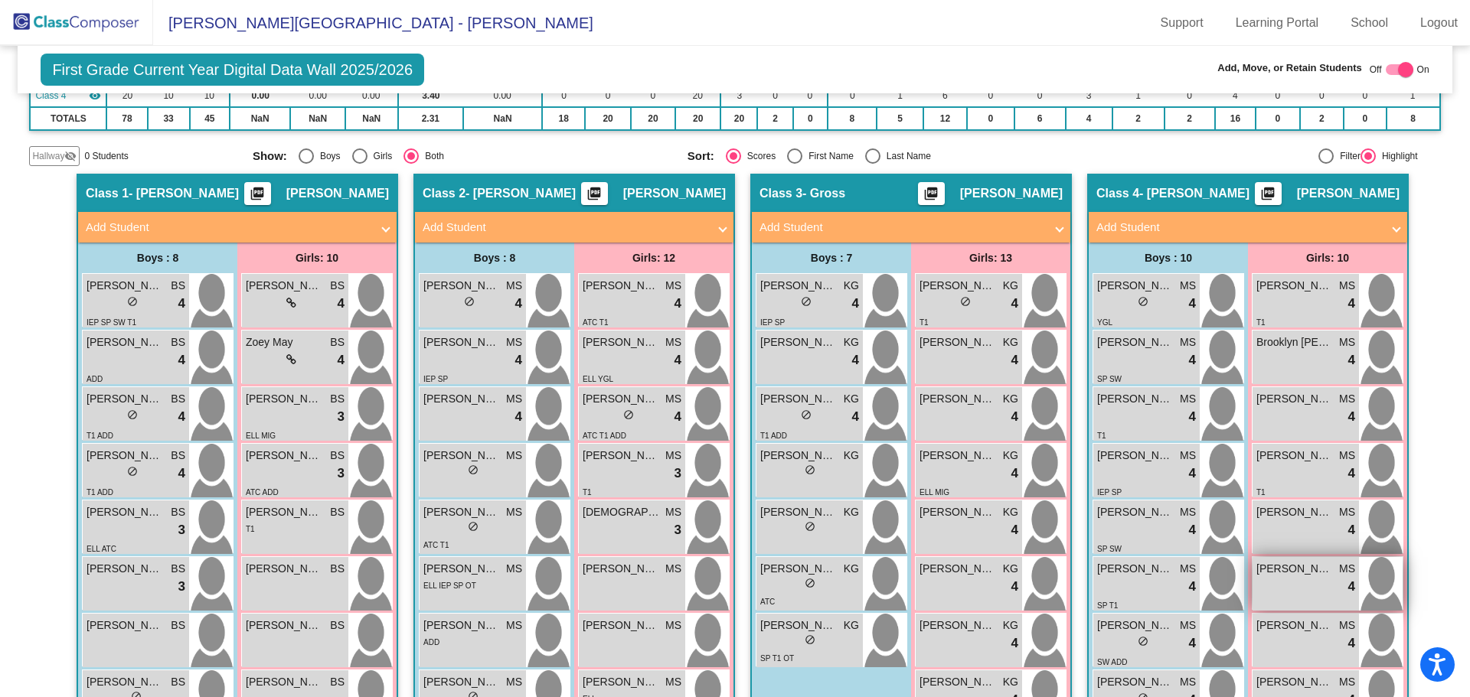
click at [1291, 577] on div "lock do_not_disturb_alt 4" at bounding box center [1305, 587] width 99 height 20
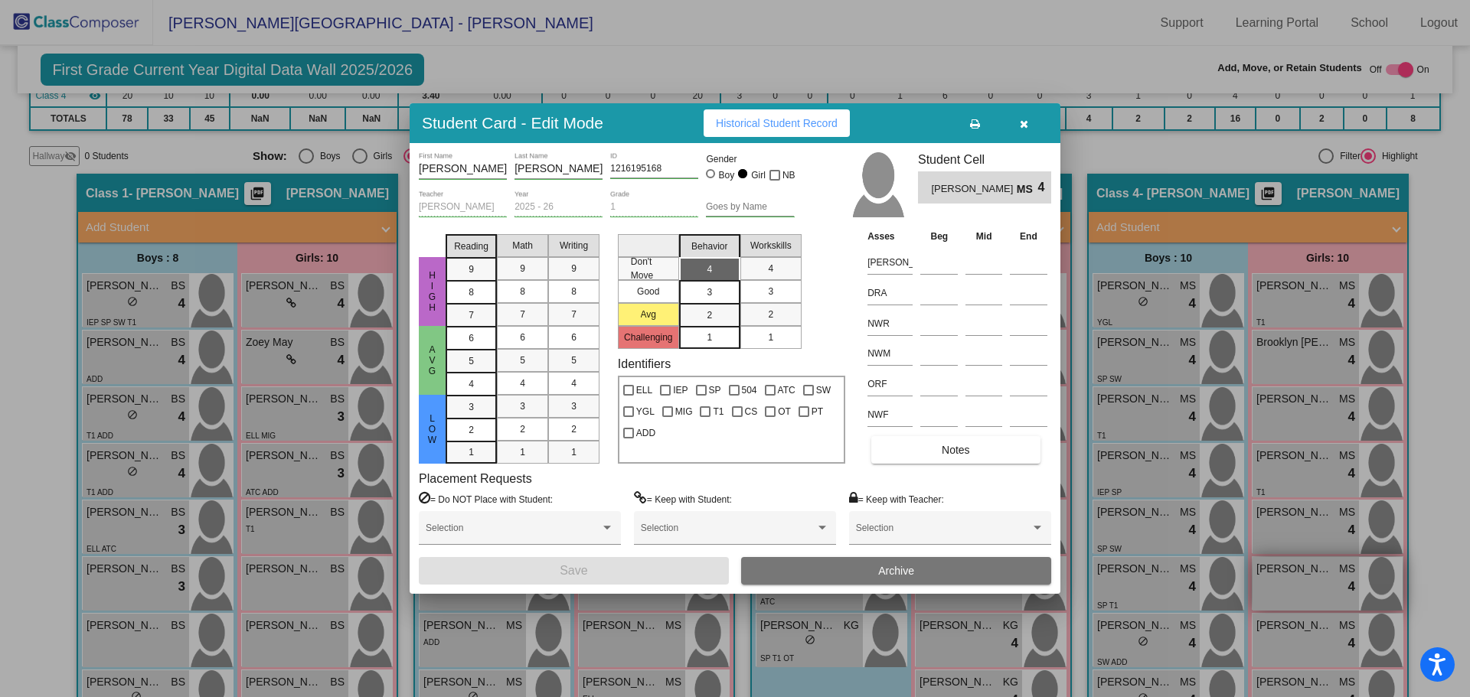
click at [1291, 555] on div at bounding box center [735, 348] width 1470 height 697
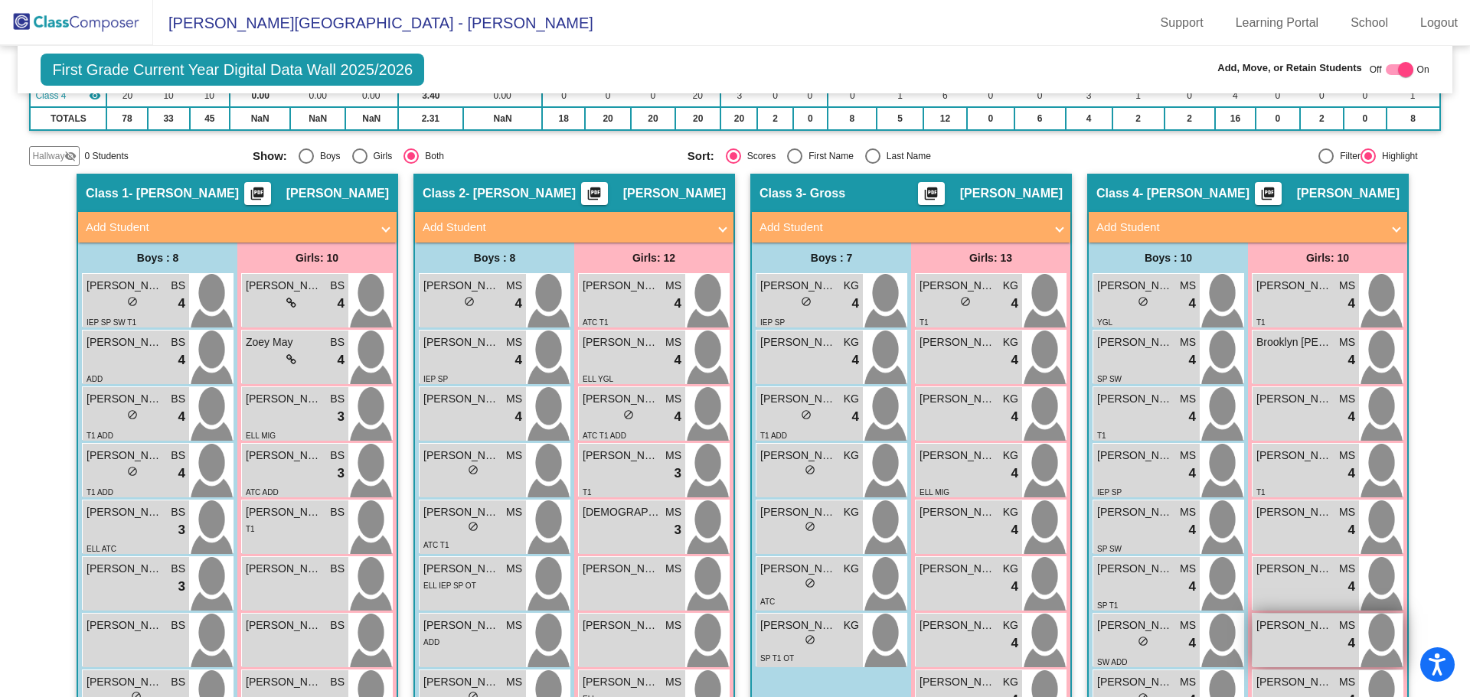
click at [1304, 634] on div "lock do_not_disturb_alt 4" at bounding box center [1305, 644] width 99 height 20
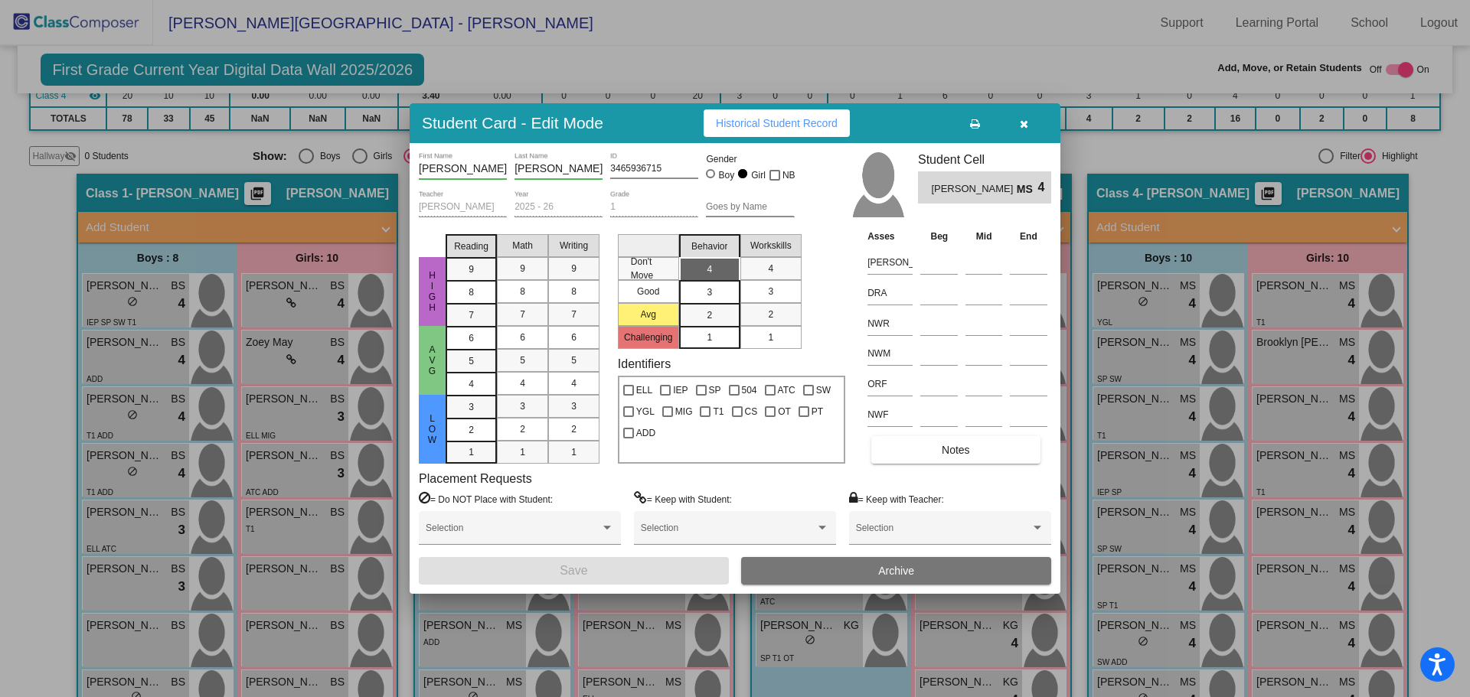
click at [1303, 609] on div at bounding box center [735, 348] width 1470 height 697
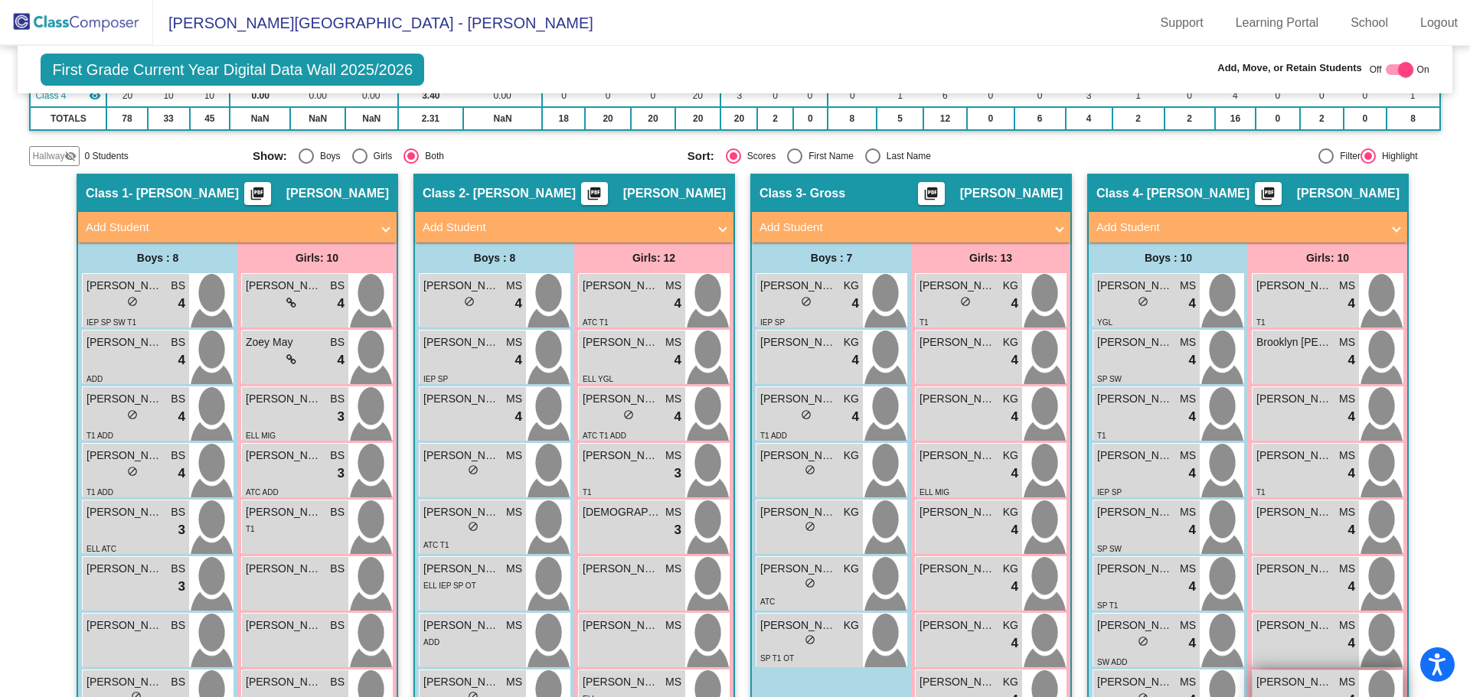
click at [1304, 690] on div "lock do_not_disturb_alt 4" at bounding box center [1305, 700] width 99 height 20
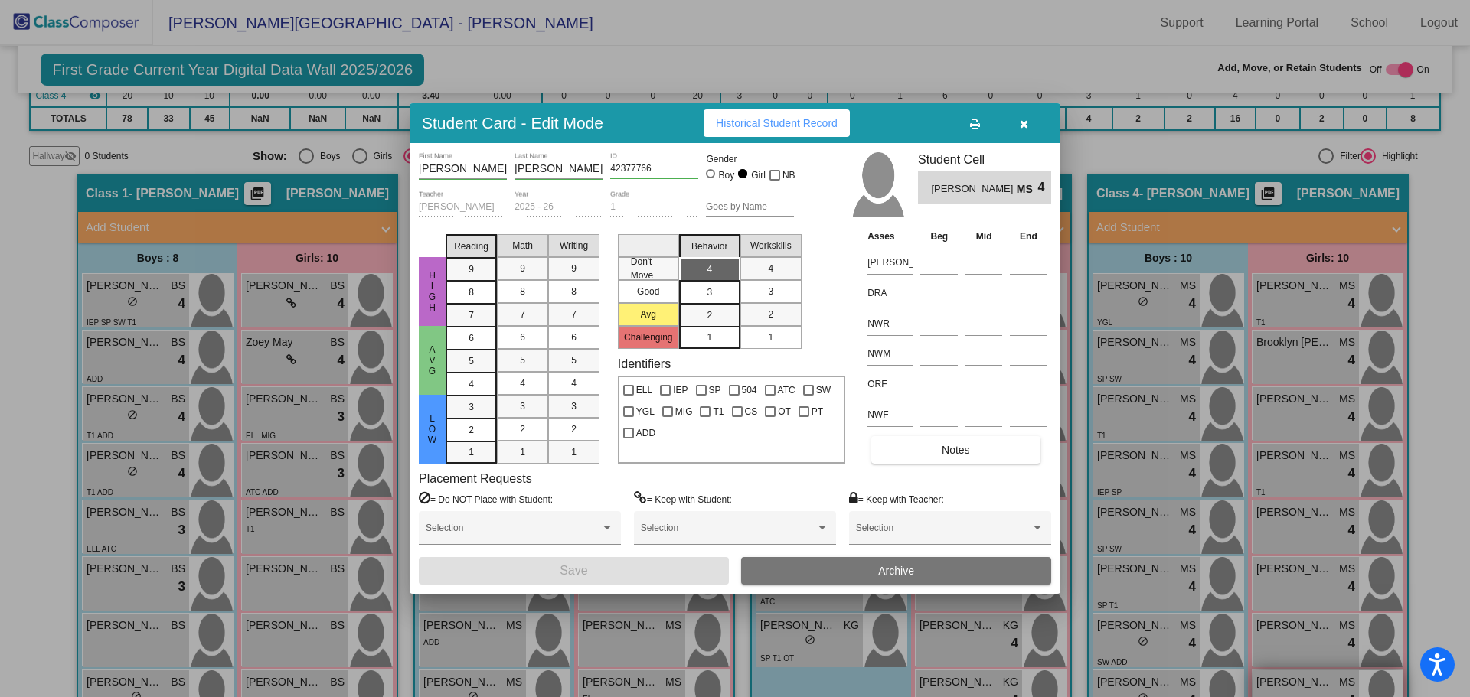
click at [1304, 661] on div at bounding box center [735, 348] width 1470 height 697
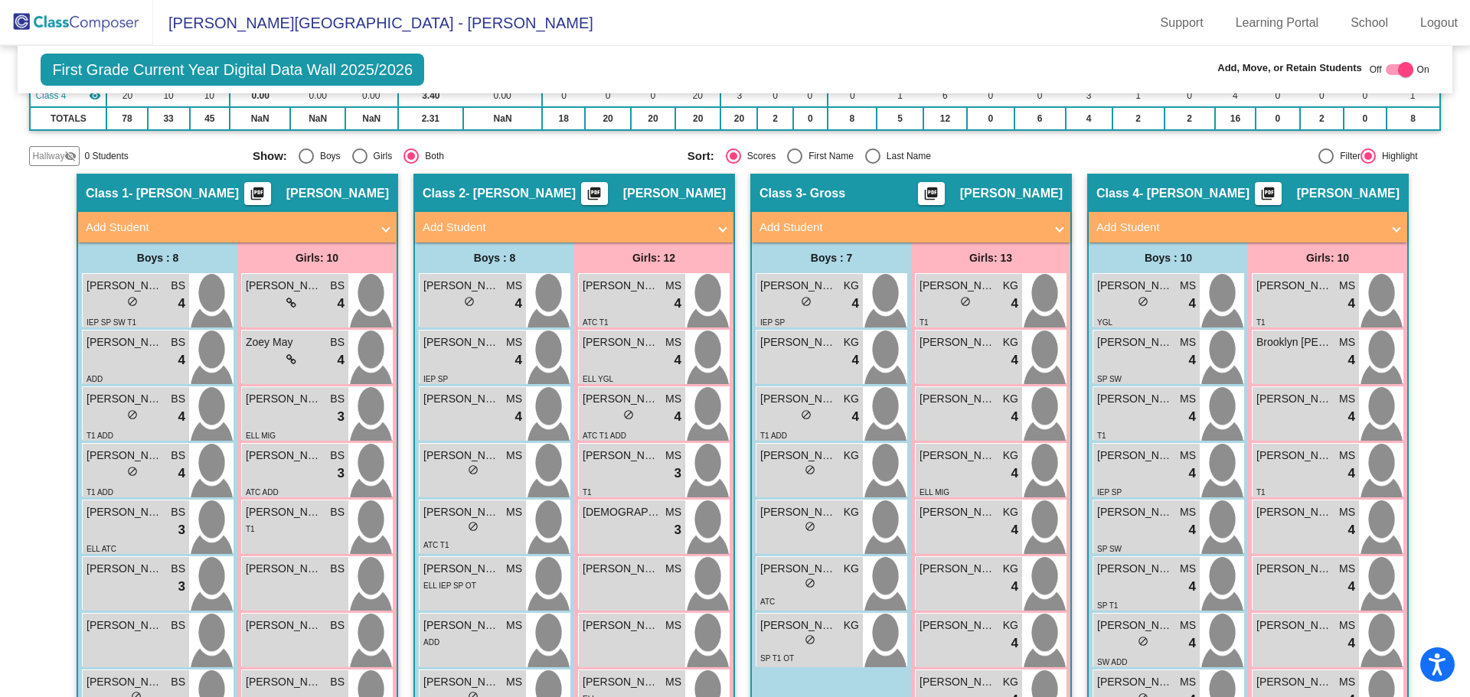
scroll to position [479, 0]
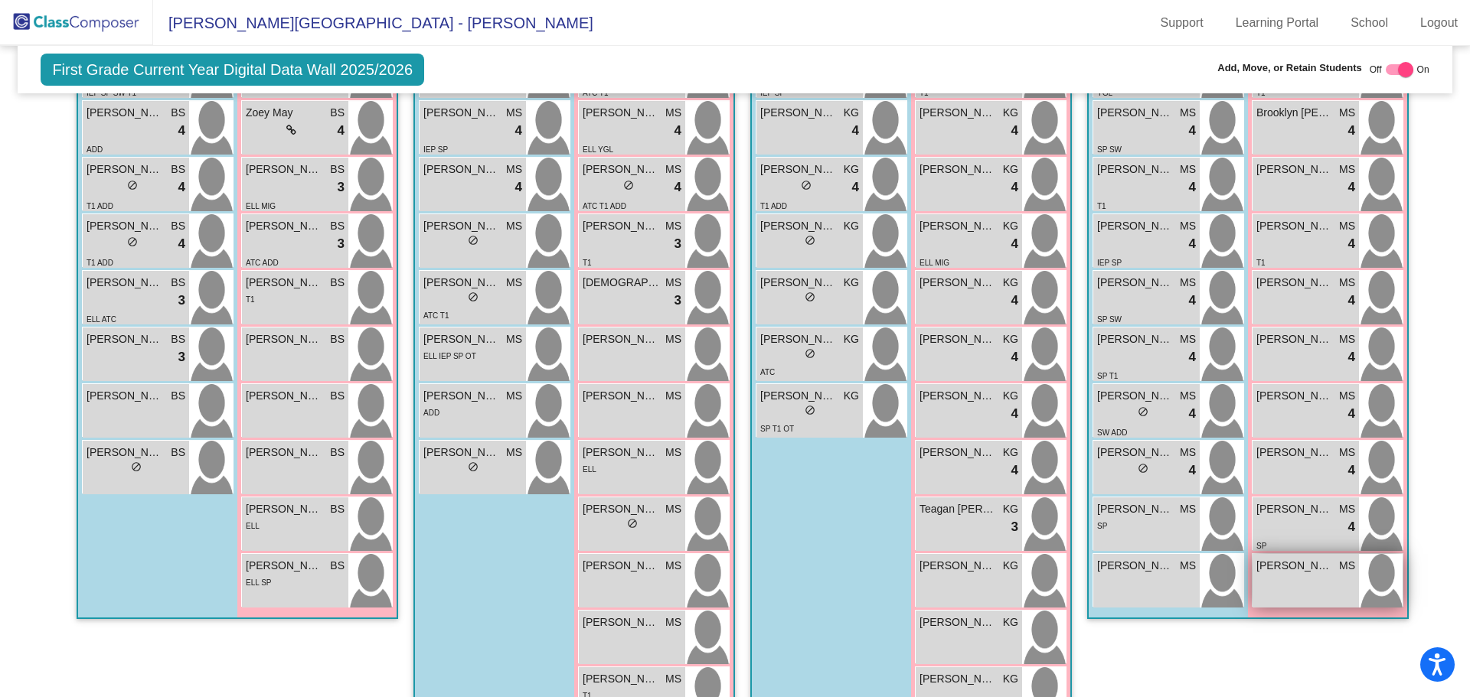
click at [1317, 558] on span "[PERSON_NAME]" at bounding box center [1294, 566] width 77 height 16
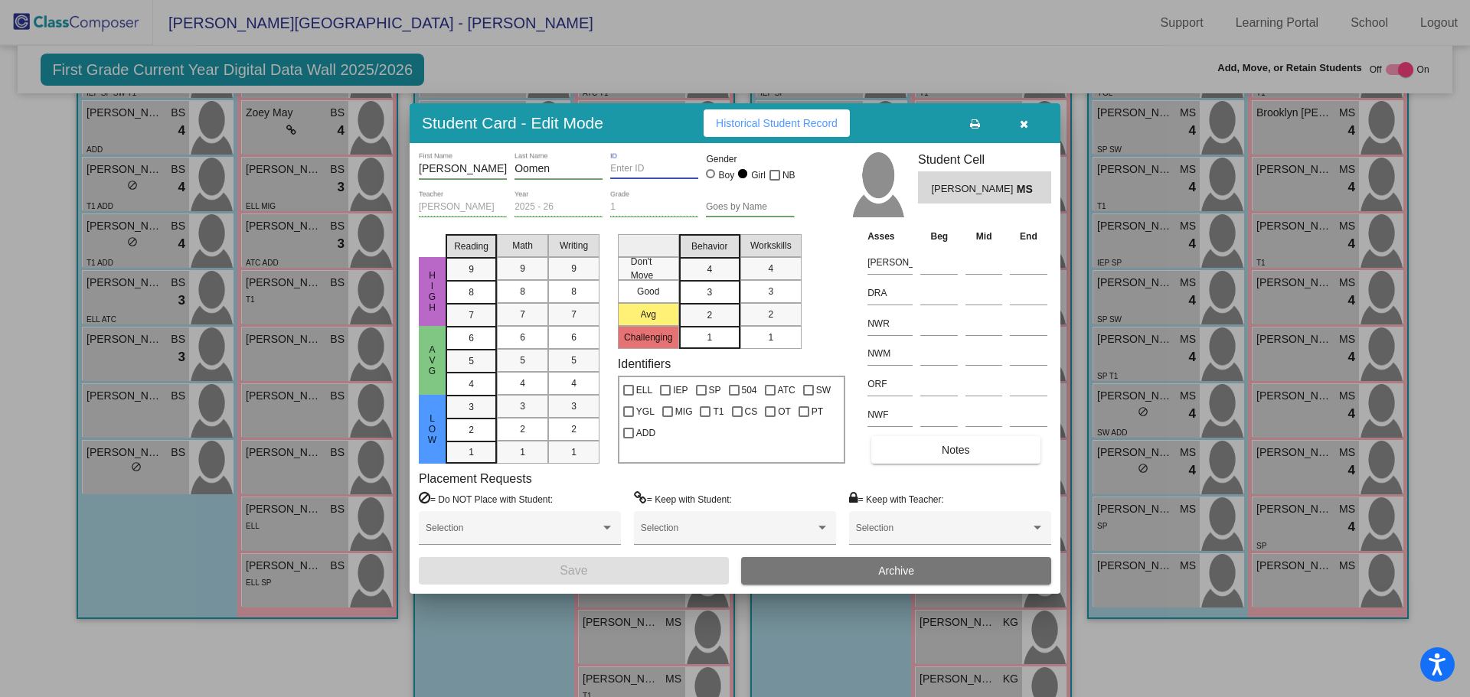
click at [610, 170] on input "ID" at bounding box center [654, 169] width 88 height 11
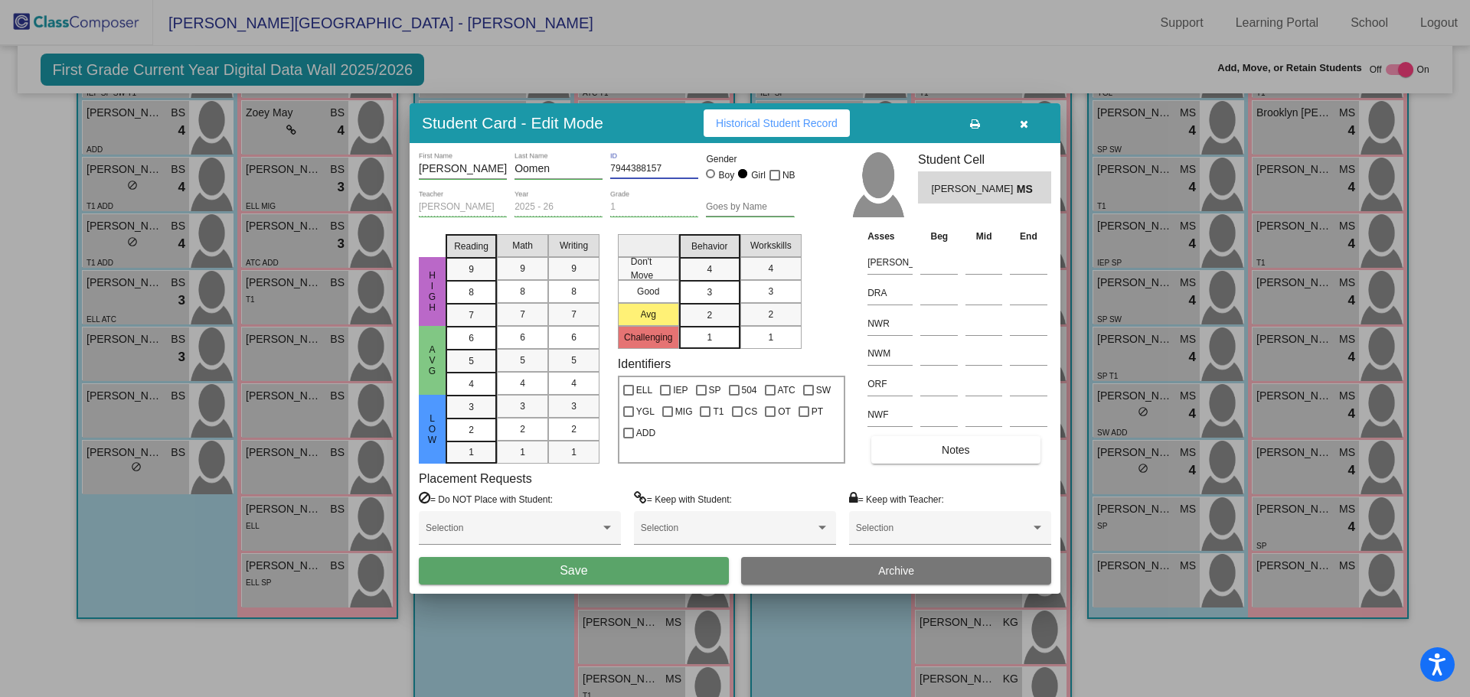
type input "7944388157"
click at [644, 566] on button "Save" at bounding box center [574, 571] width 310 height 28
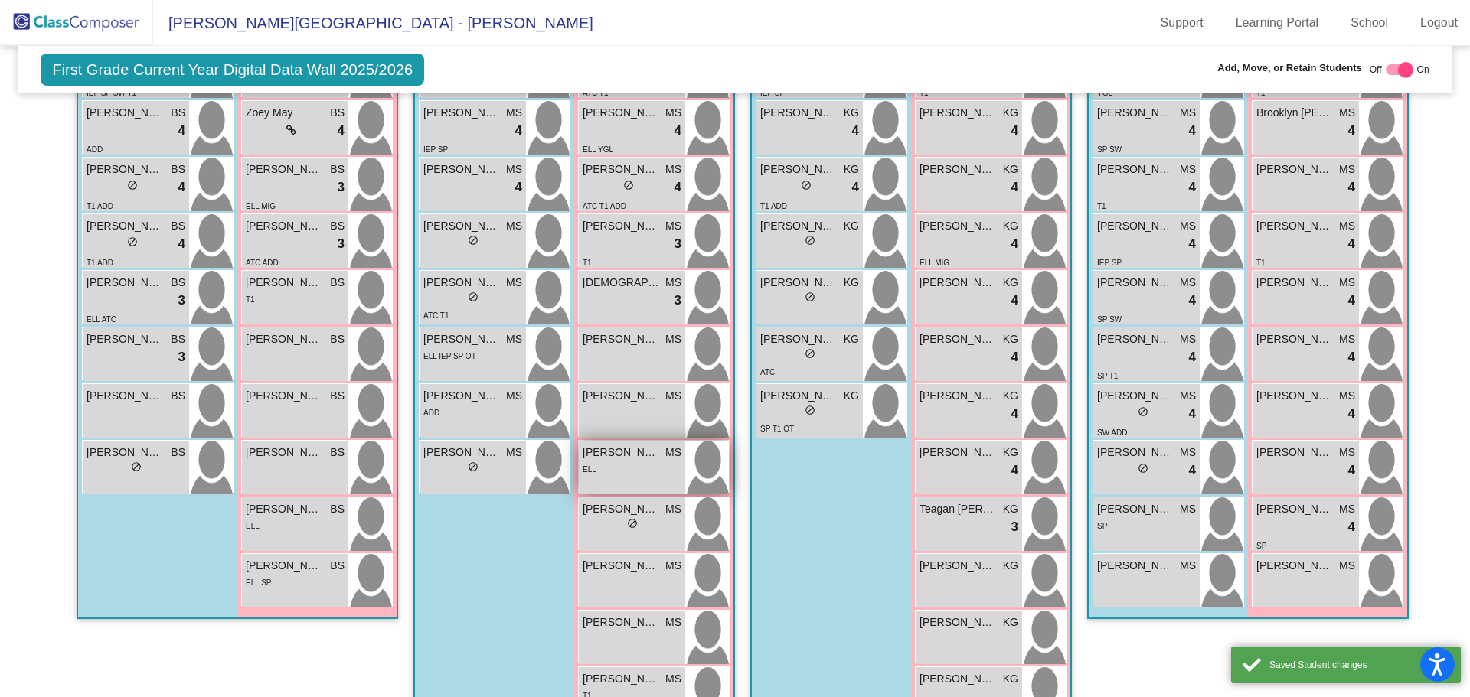
scroll to position [403, 0]
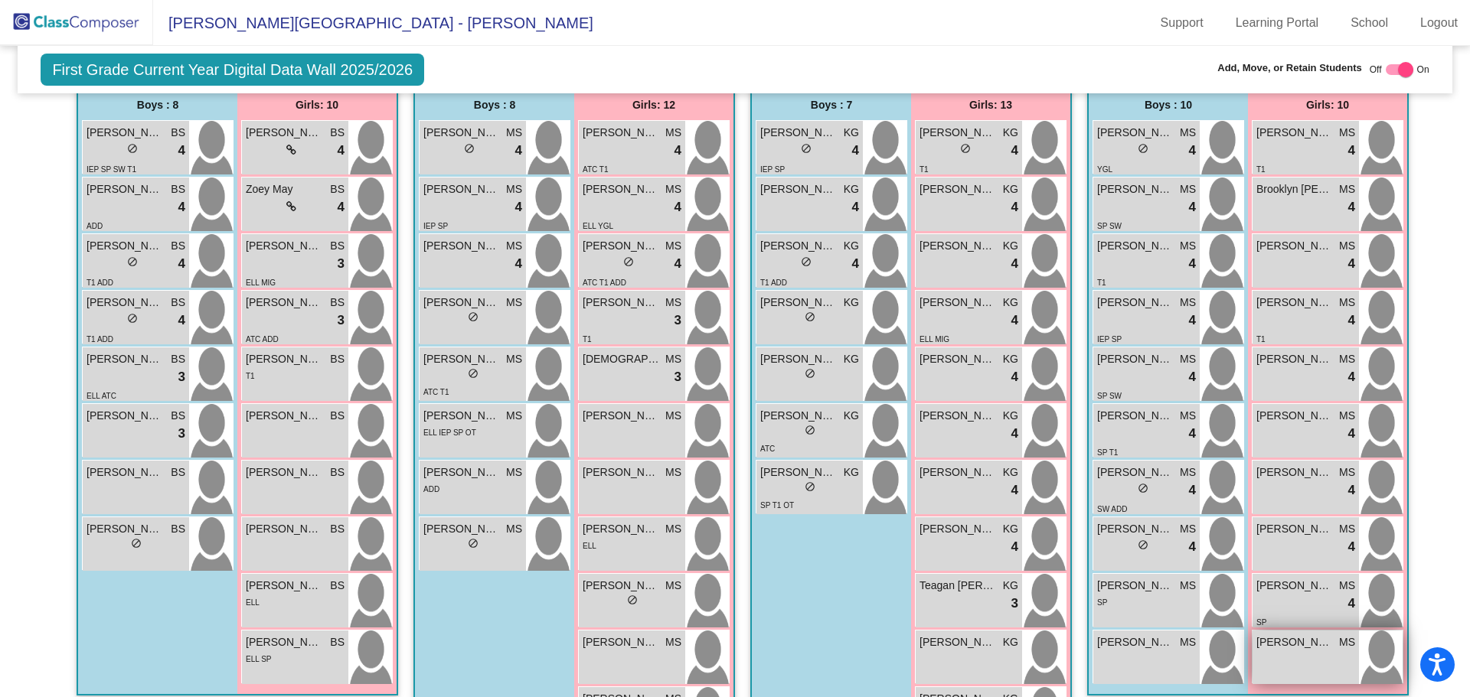
click at [1314, 635] on span "[PERSON_NAME]" at bounding box center [1294, 643] width 77 height 16
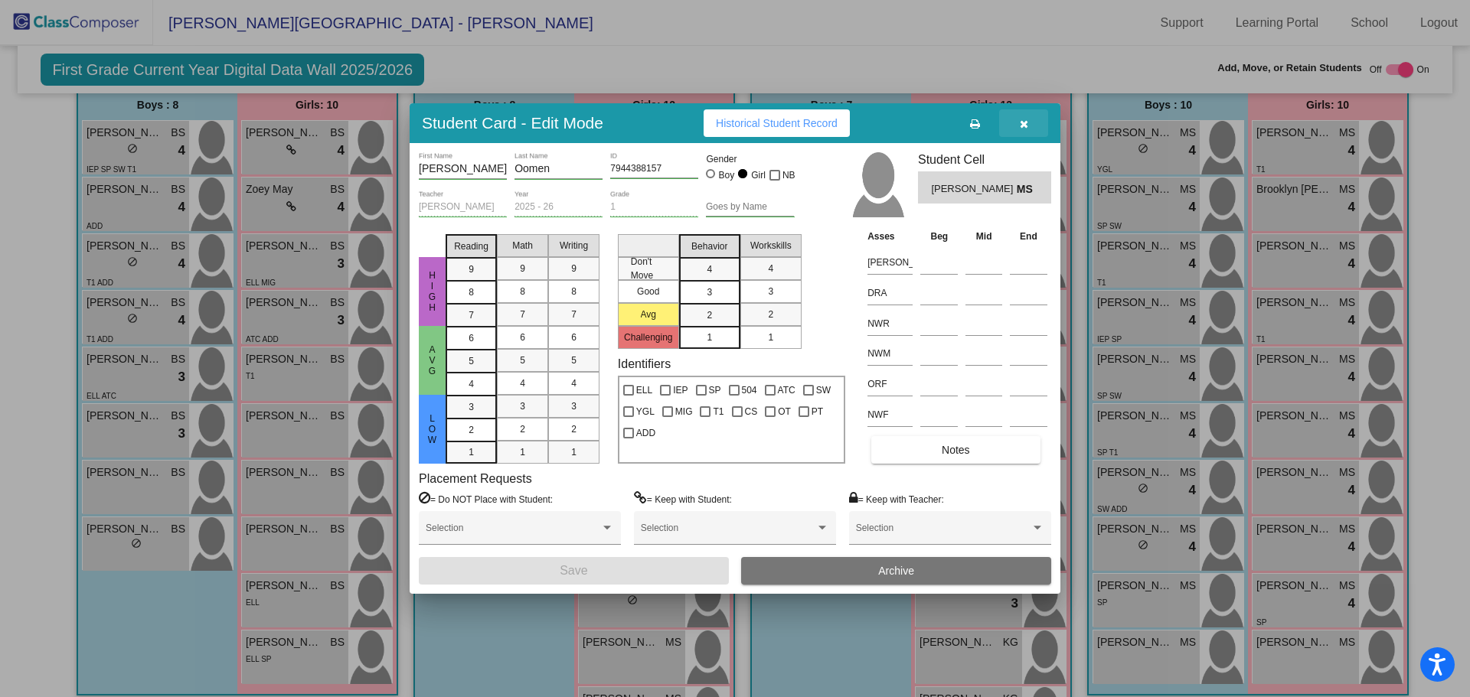
click at [1027, 120] on icon "button" at bounding box center [1024, 124] width 8 height 11
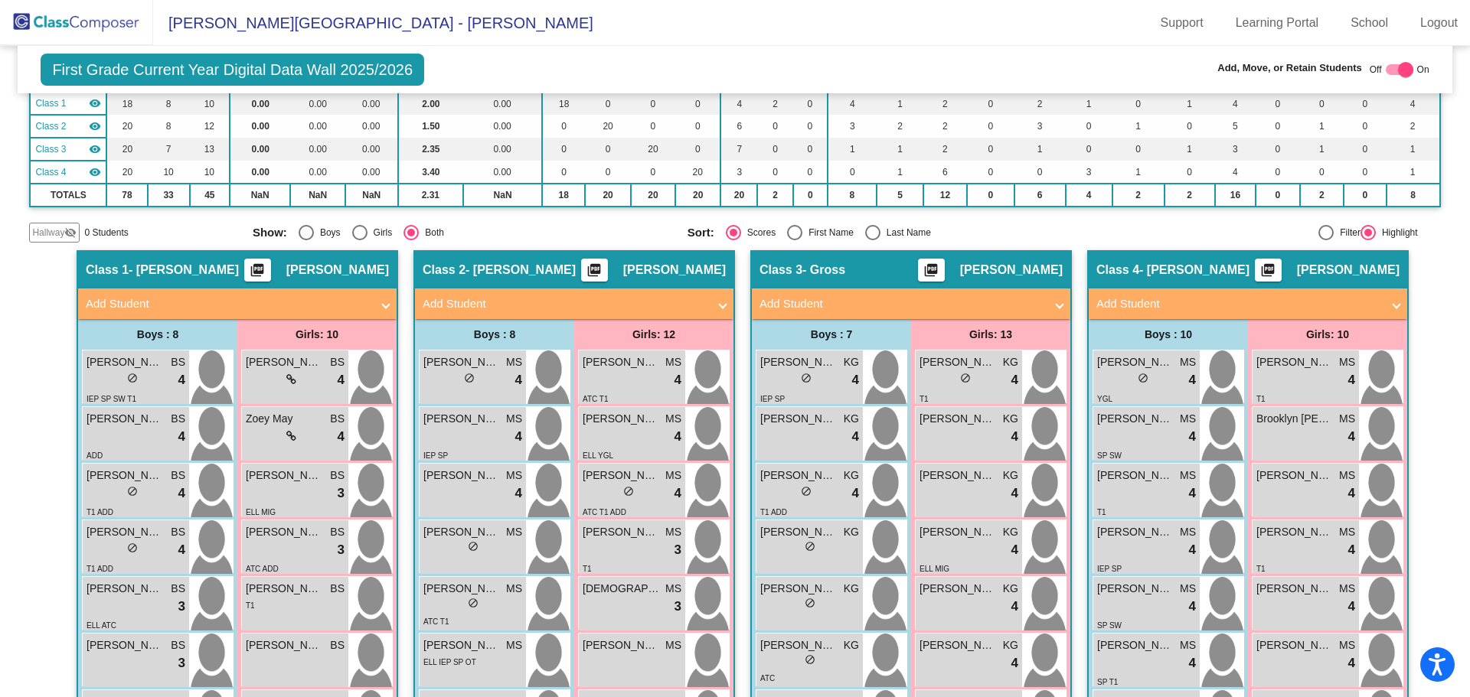
scroll to position [0, 0]
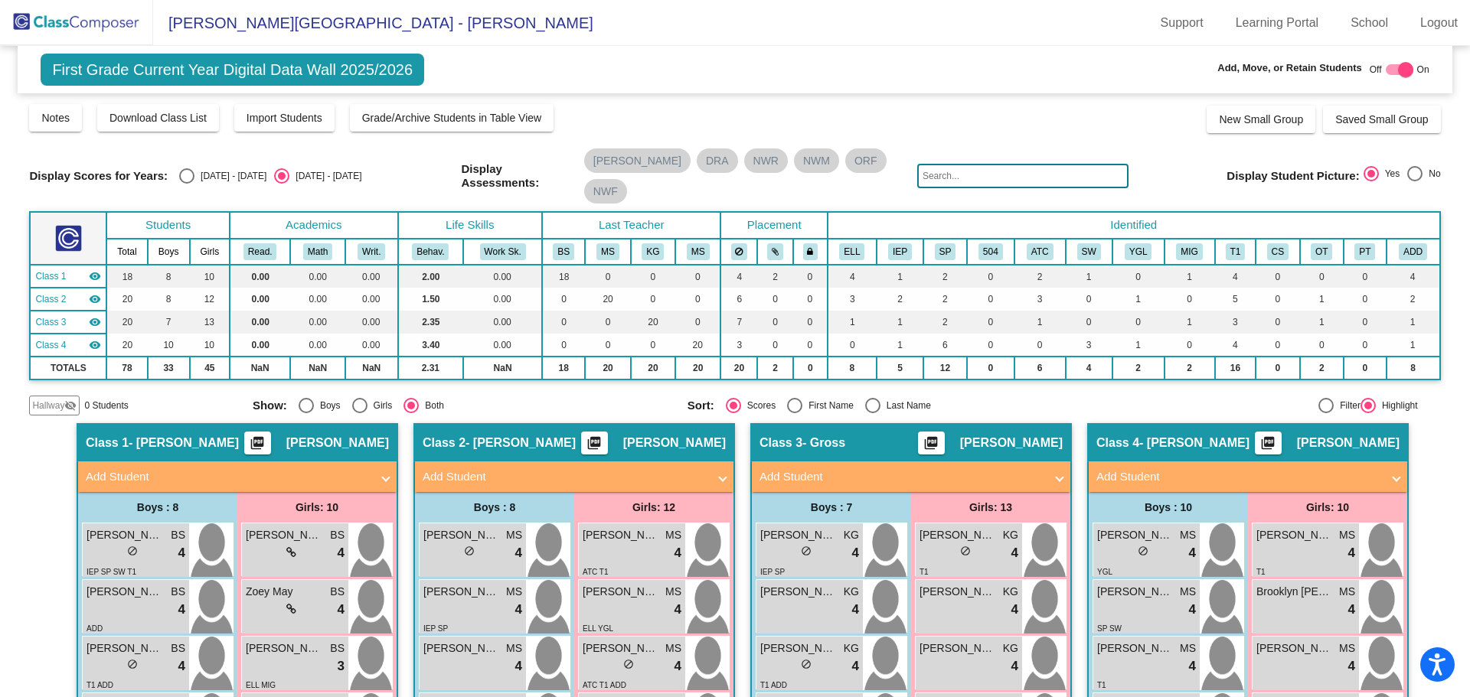
click at [72, 23] on img at bounding box center [76, 22] width 153 height 45
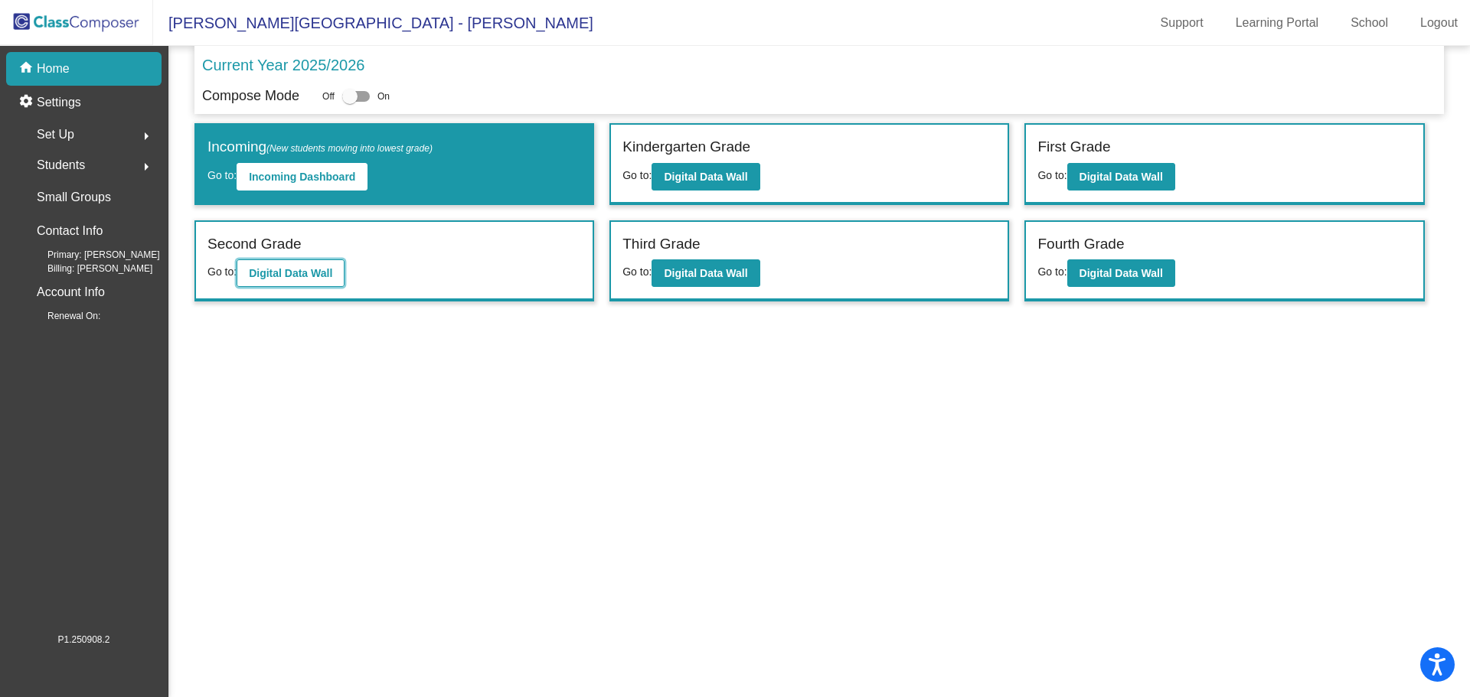
click at [276, 270] on b "Digital Data Wall" at bounding box center [290, 273] width 83 height 12
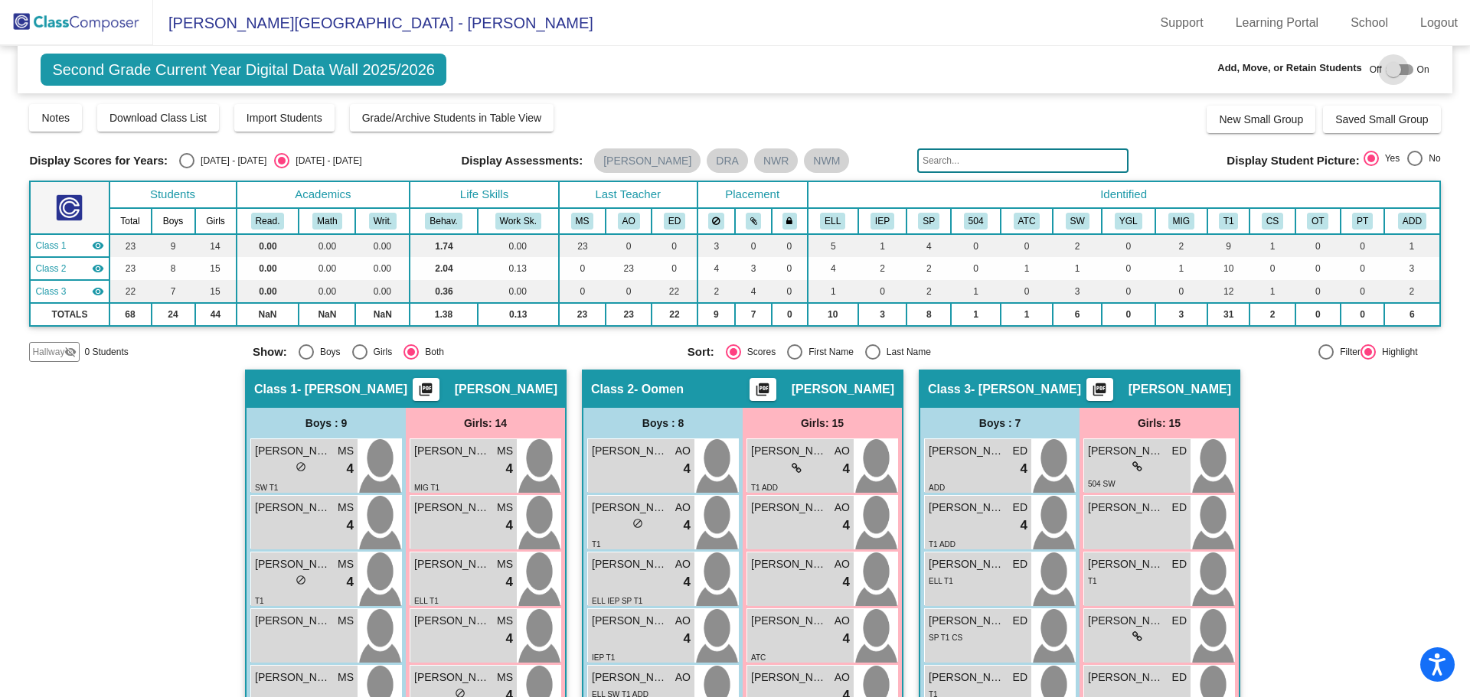
click at [1397, 67] on div at bounding box center [1400, 69] width 28 height 11
checkbox input "true"
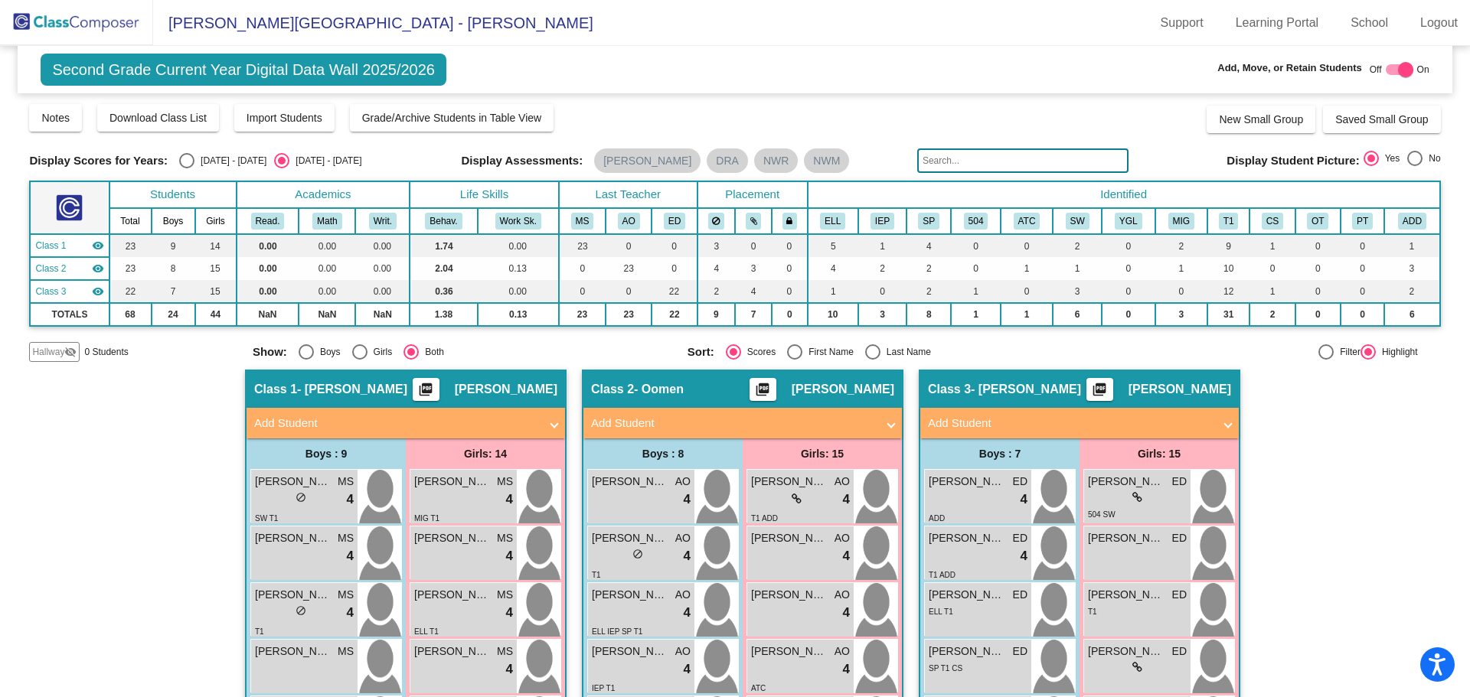
click at [1117, 420] on mat-panel-title "Add Student" at bounding box center [1070, 424] width 285 height 18
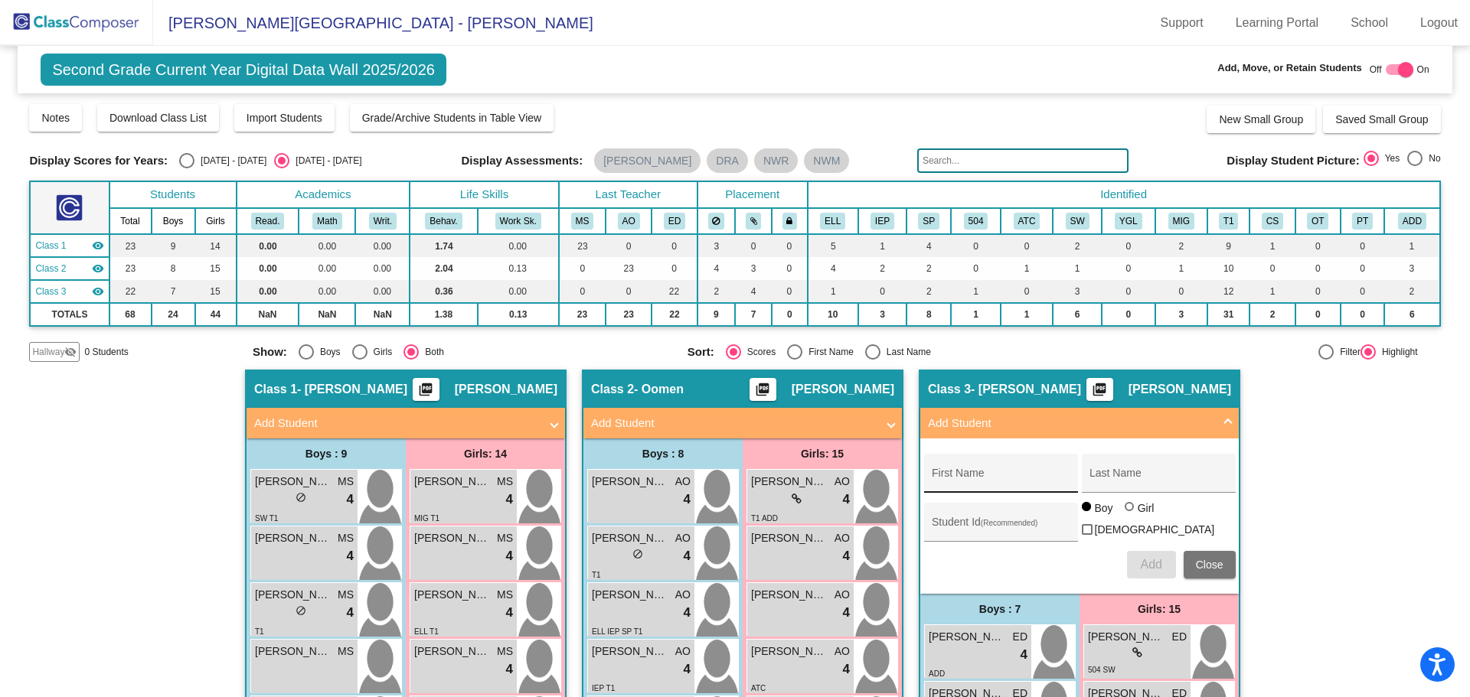
click at [937, 481] on input "First Name" at bounding box center [1001, 479] width 138 height 12
type input "[PERSON_NAME]"
click at [1125, 511] on div at bounding box center [1129, 506] width 9 height 9
click at [1130, 514] on input "Girl" at bounding box center [1130, 514] width 1 height 1
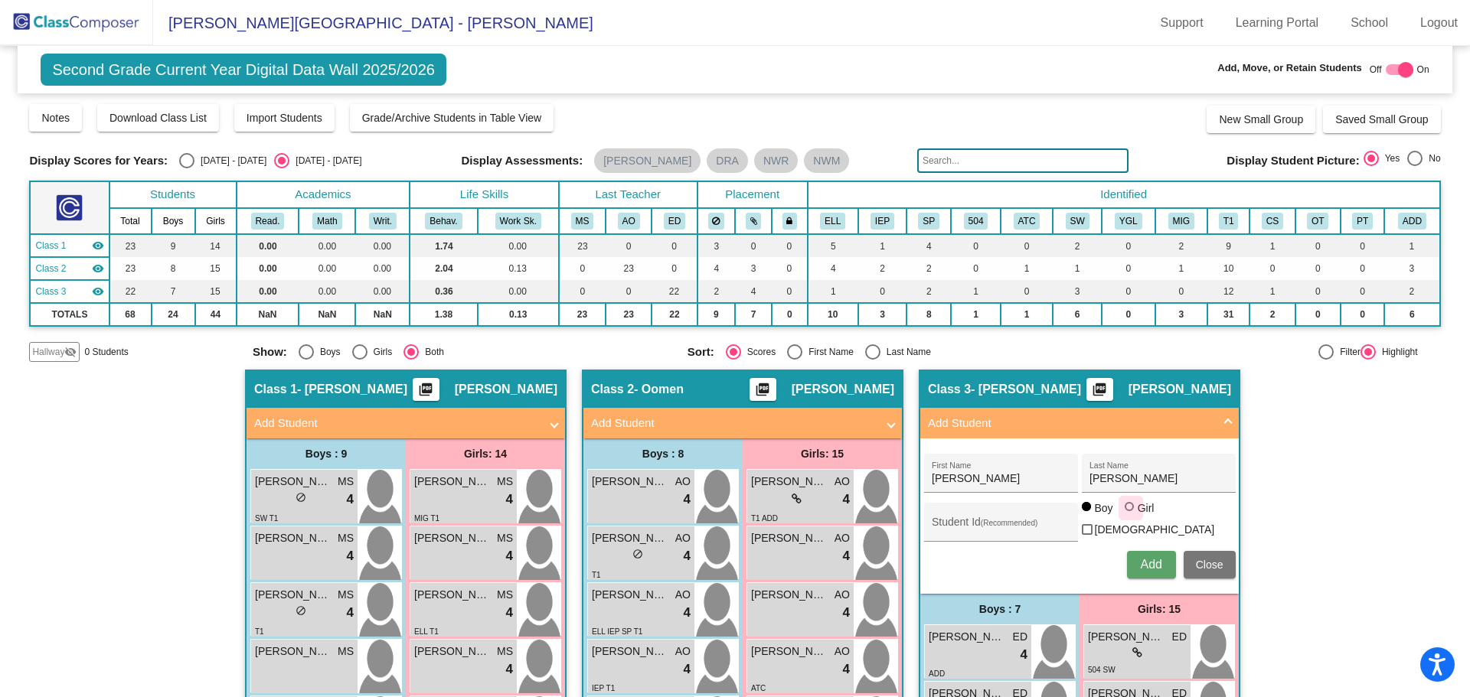
radio input "true"
click at [933, 522] on input "Student Id (Recommended)" at bounding box center [1001, 528] width 138 height 12
type input "4197064593"
click at [1145, 559] on span "Add" at bounding box center [1150, 564] width 21 height 13
click at [1200, 560] on span "Close" at bounding box center [1210, 565] width 28 height 12
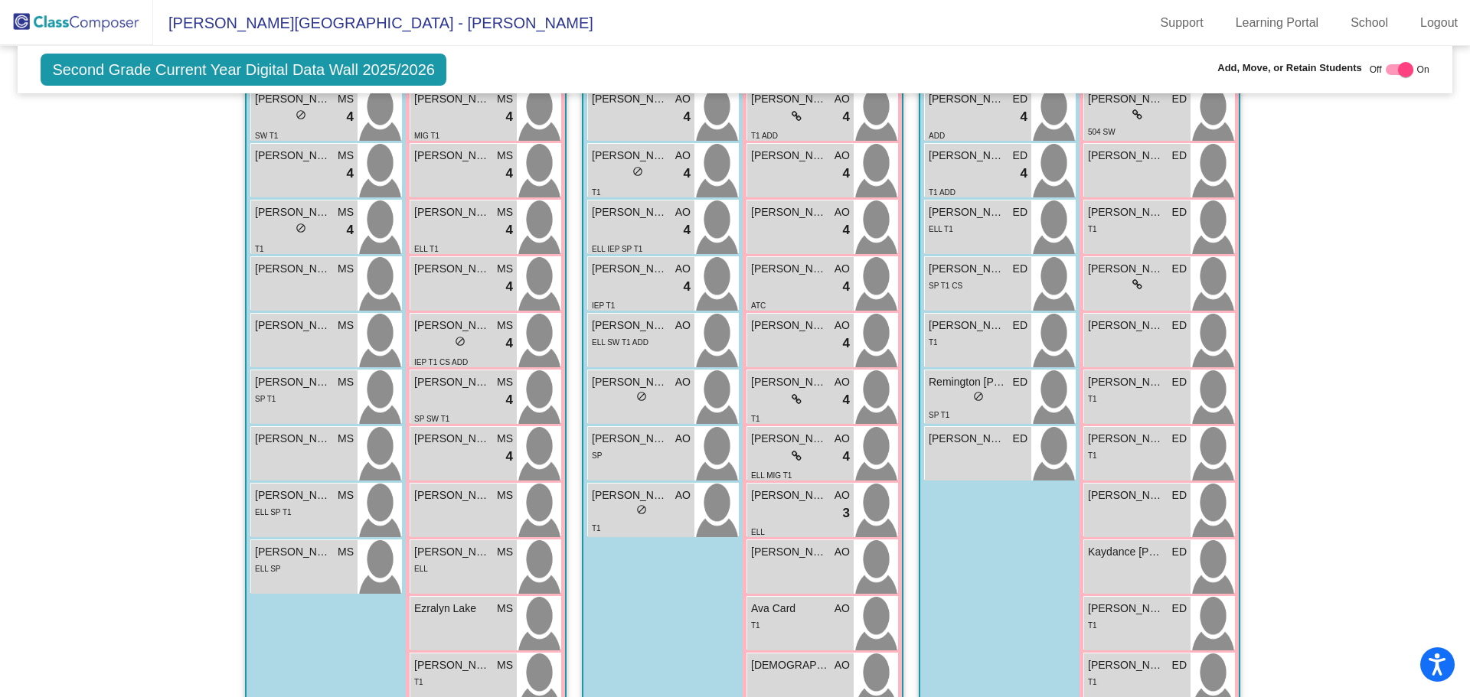
scroll to position [306, 0]
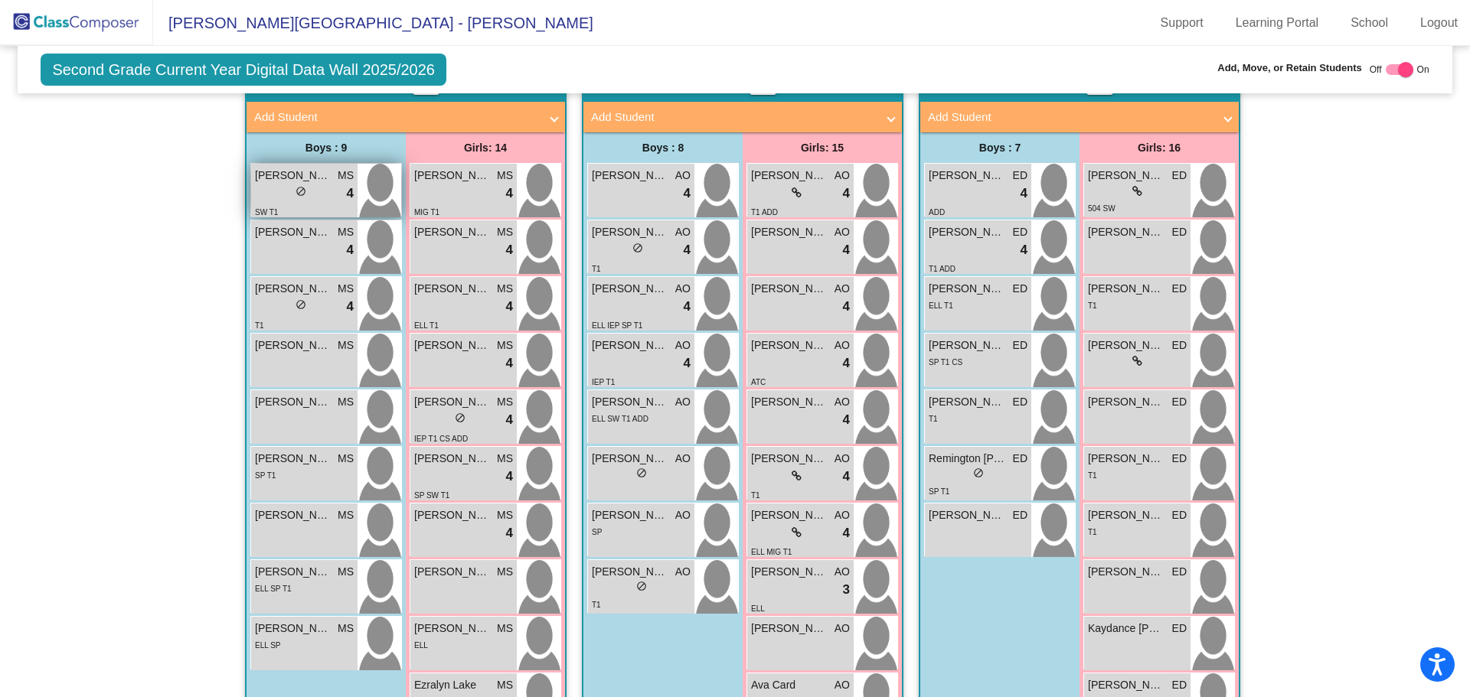
click at [260, 177] on span "[PERSON_NAME]" at bounding box center [293, 176] width 77 height 16
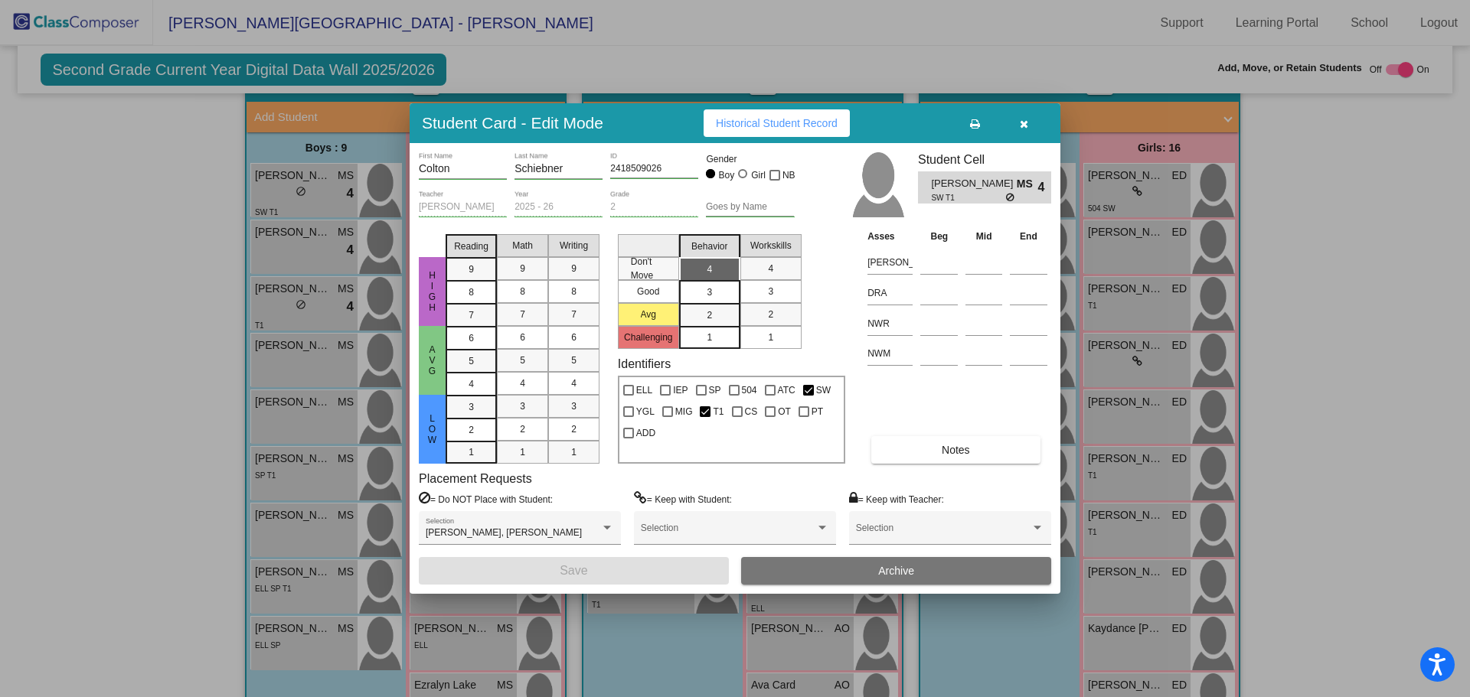
click at [273, 201] on div at bounding box center [735, 348] width 1470 height 697
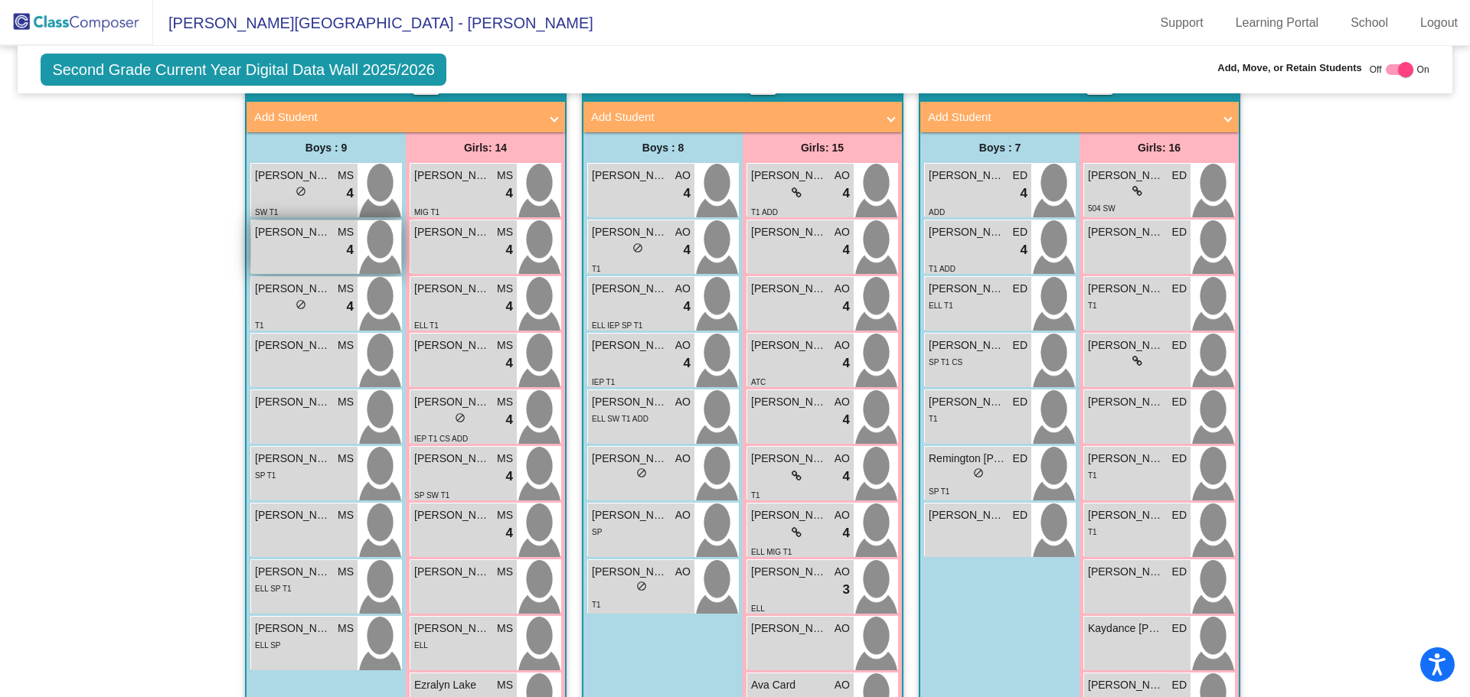
click at [275, 244] on div "lock do_not_disturb_alt 4" at bounding box center [304, 250] width 99 height 20
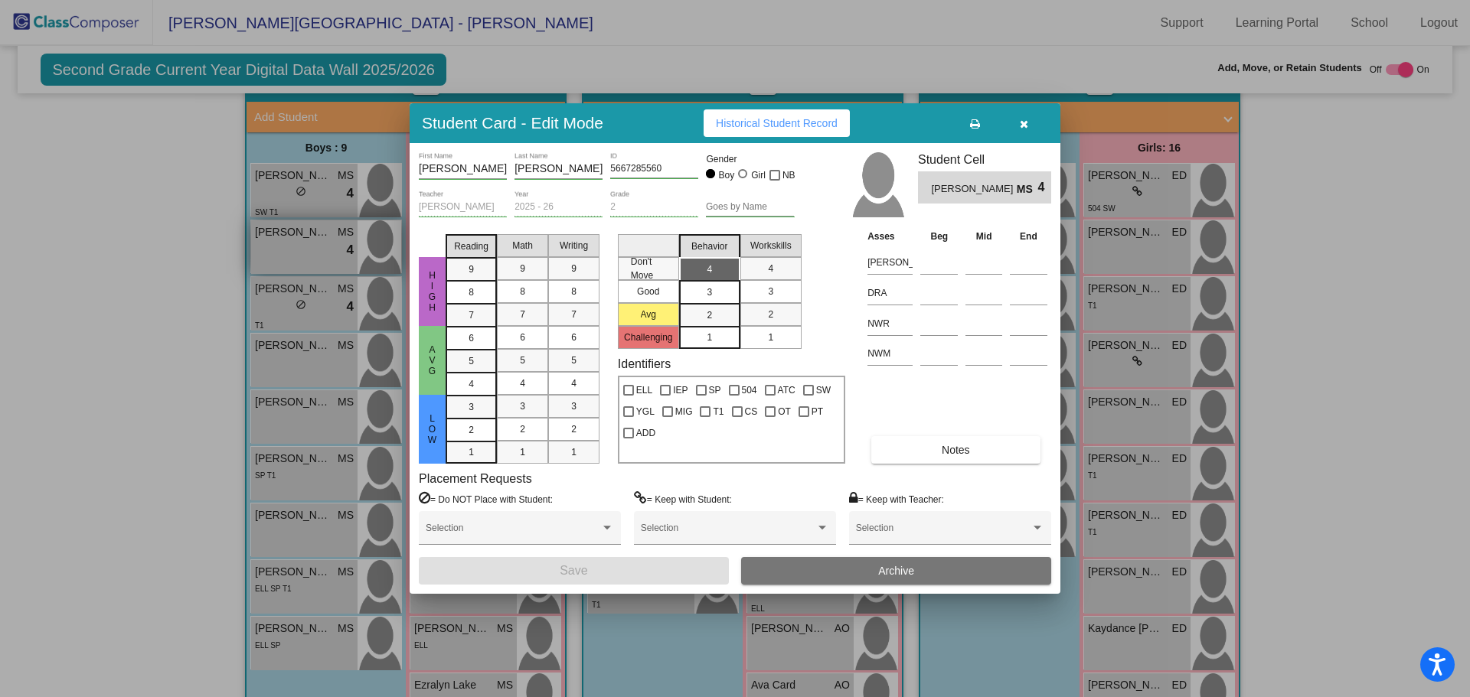
click at [275, 244] on div at bounding box center [735, 348] width 1470 height 697
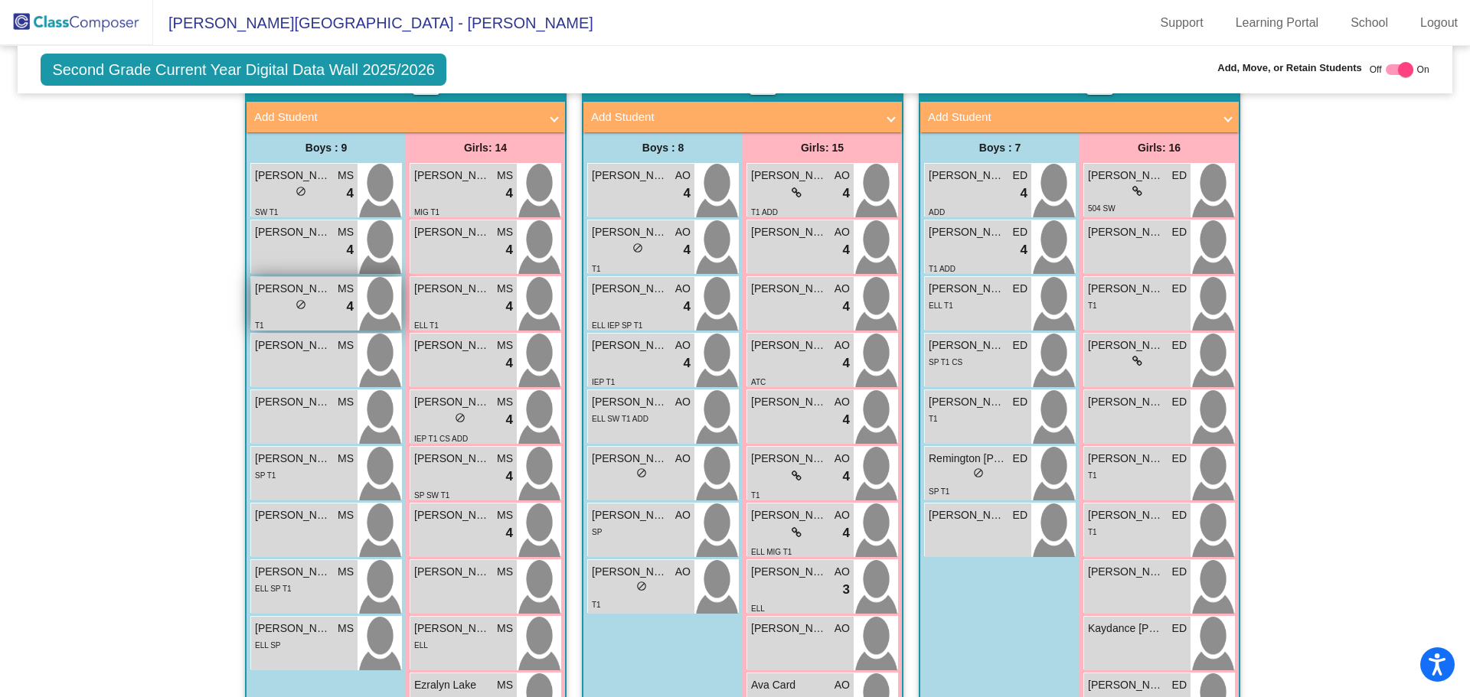
click at [264, 306] on div "lock do_not_disturb_alt 4" at bounding box center [304, 307] width 99 height 20
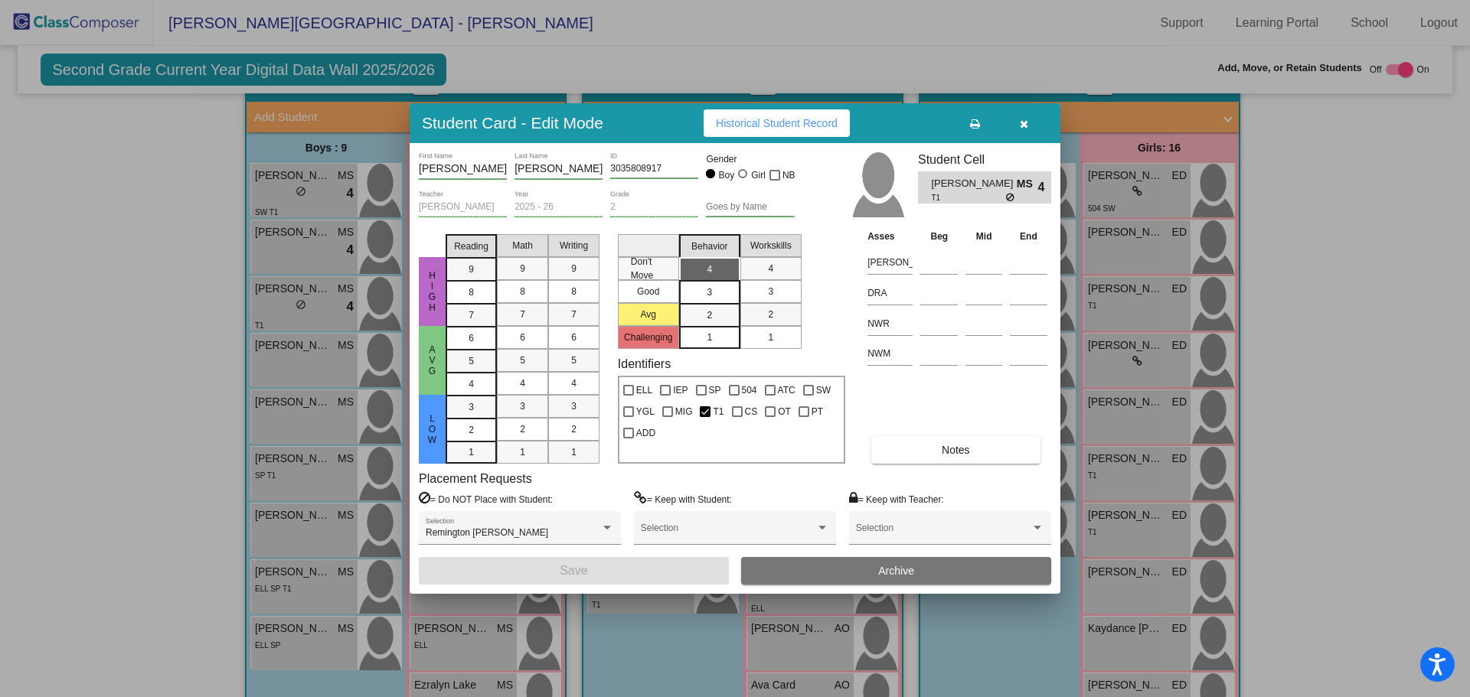
click at [272, 303] on div at bounding box center [735, 348] width 1470 height 697
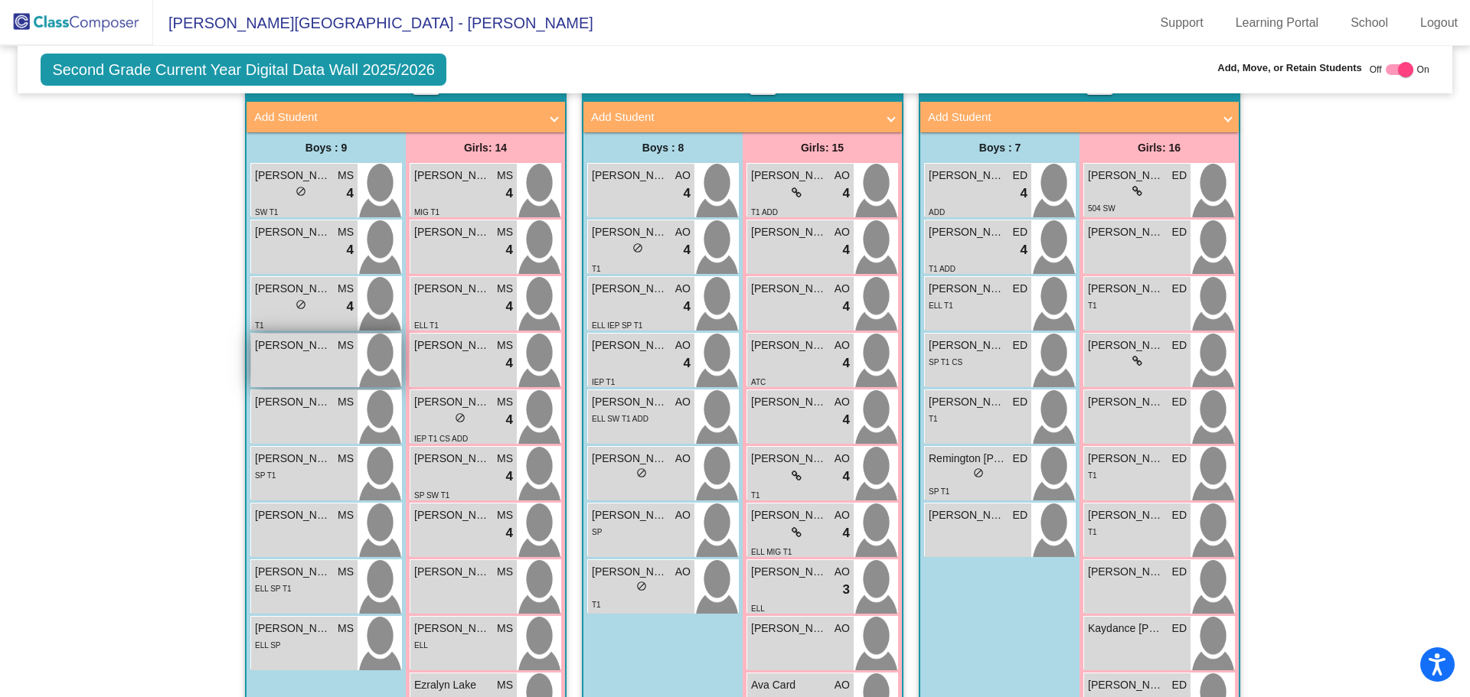
click at [282, 361] on div "[PERSON_NAME] MS lock do_not_disturb_alt" at bounding box center [304, 361] width 106 height 54
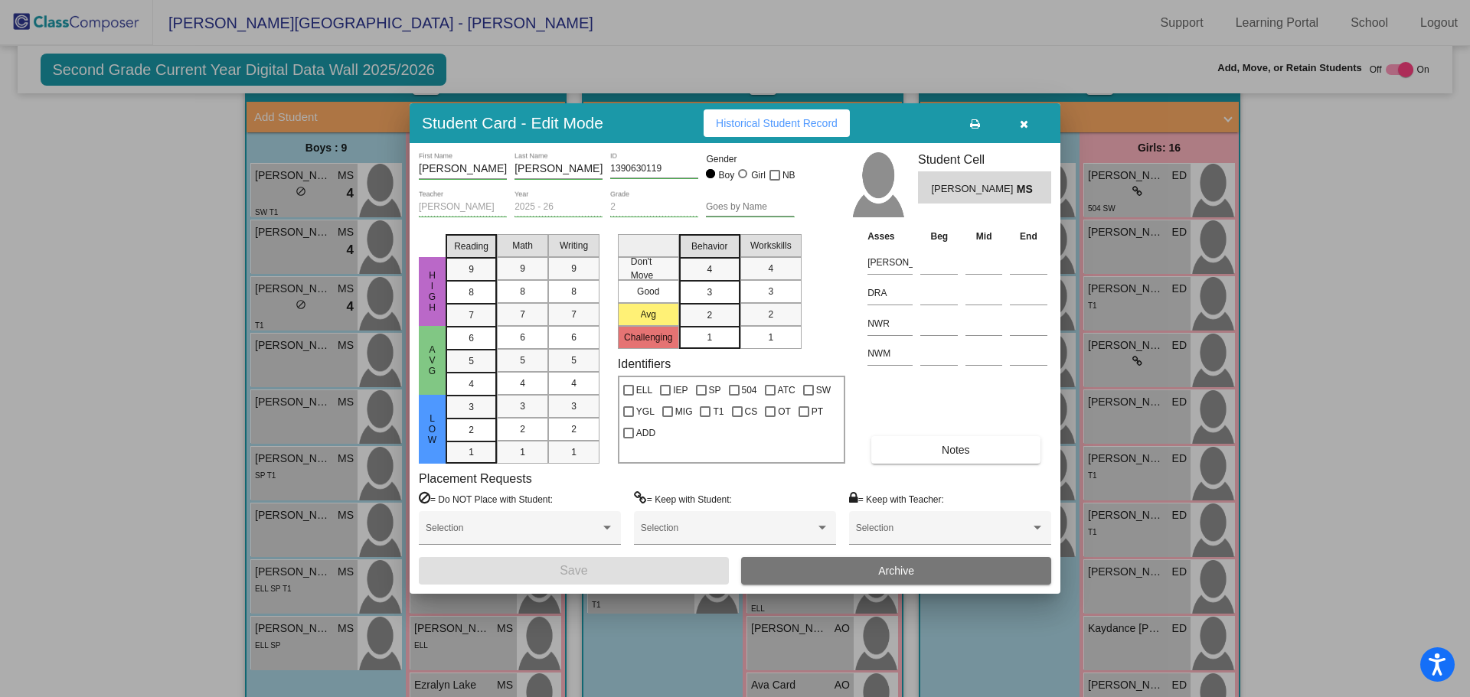
click at [285, 361] on div at bounding box center [735, 348] width 1470 height 697
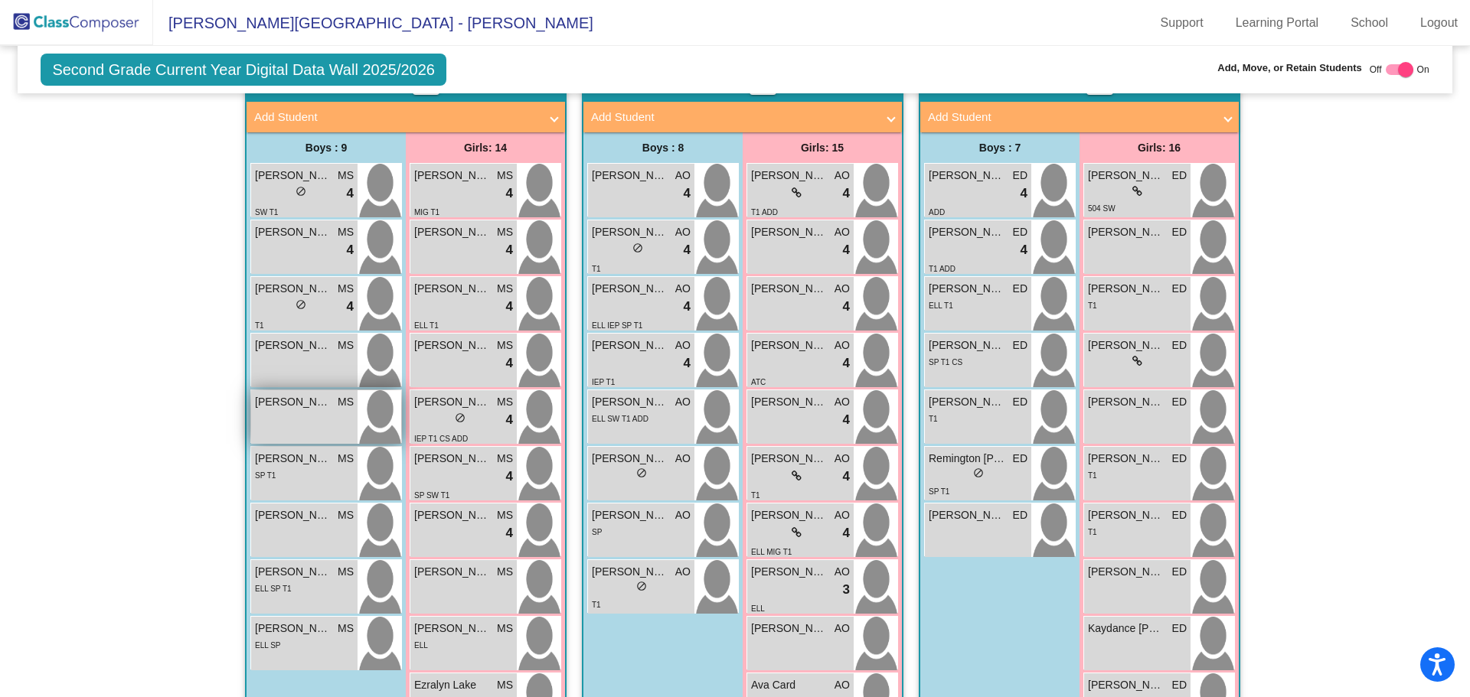
click at [262, 416] on div "[PERSON_NAME] MS lock do_not_disturb_alt" at bounding box center [304, 417] width 106 height 54
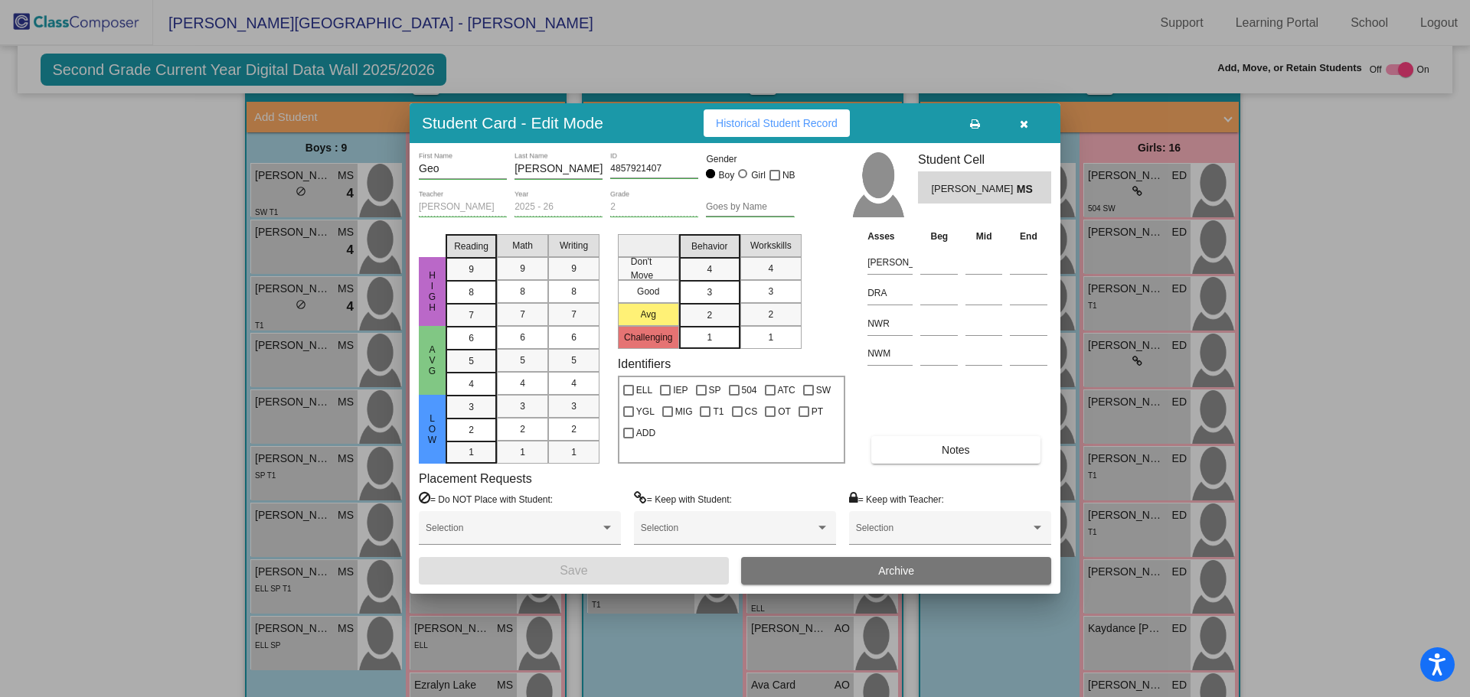
click at [269, 462] on div at bounding box center [735, 348] width 1470 height 697
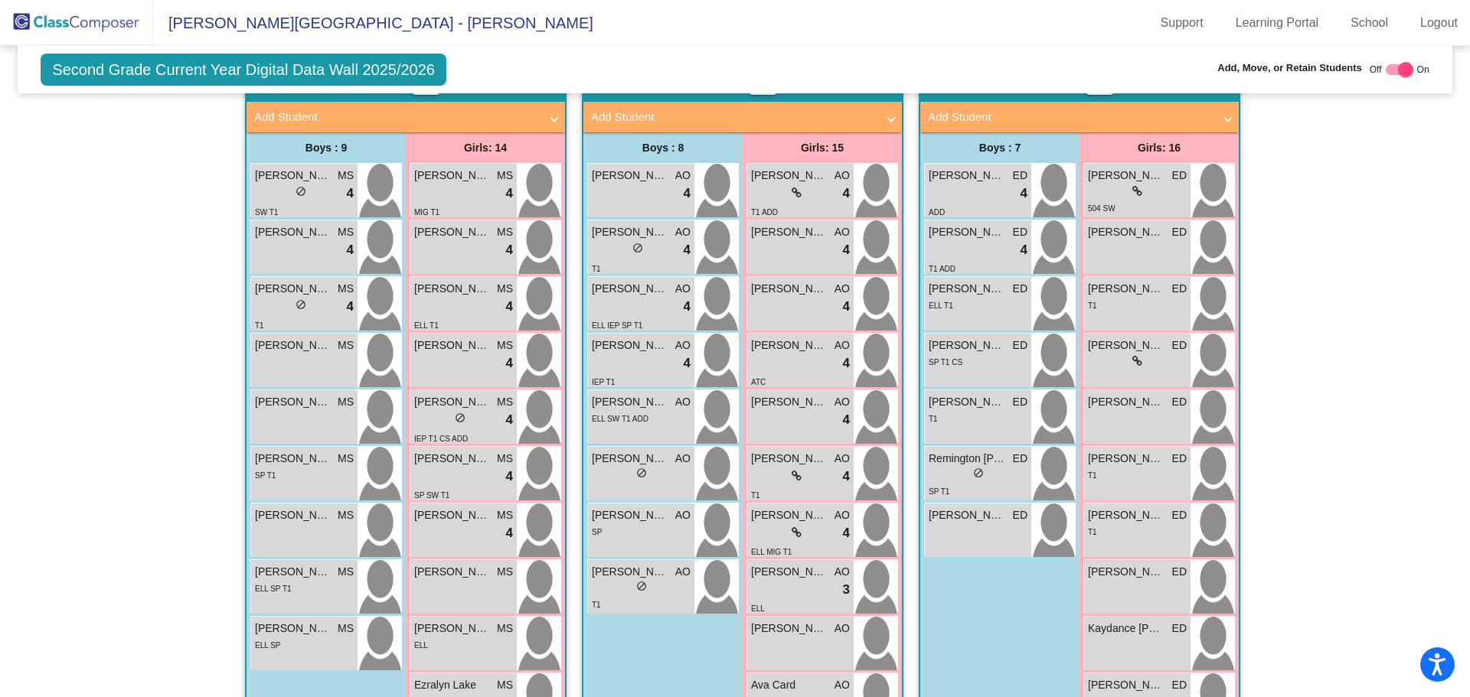
click at [269, 462] on span "[PERSON_NAME]" at bounding box center [293, 459] width 77 height 16
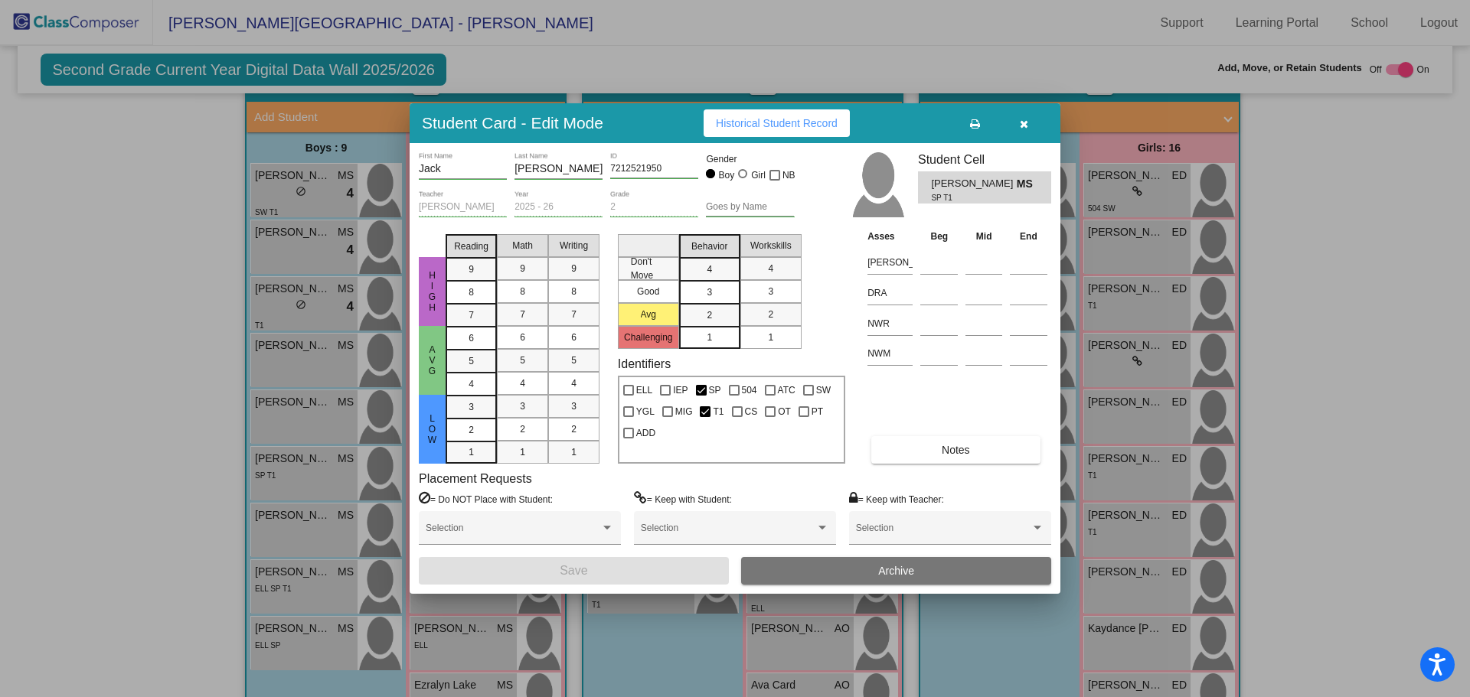
click at [279, 541] on div at bounding box center [735, 348] width 1470 height 697
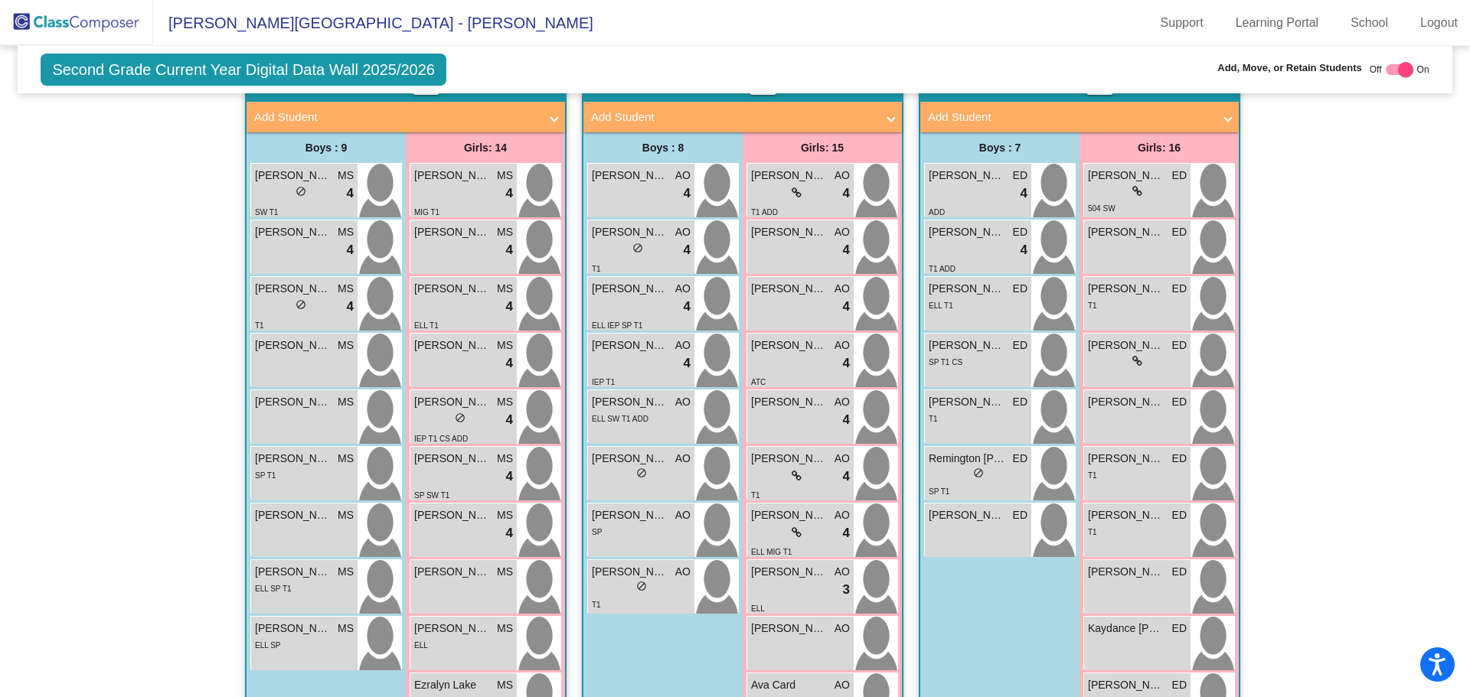
click at [279, 541] on div "[PERSON_NAME] MS lock do_not_disturb_alt" at bounding box center [304, 531] width 106 height 54
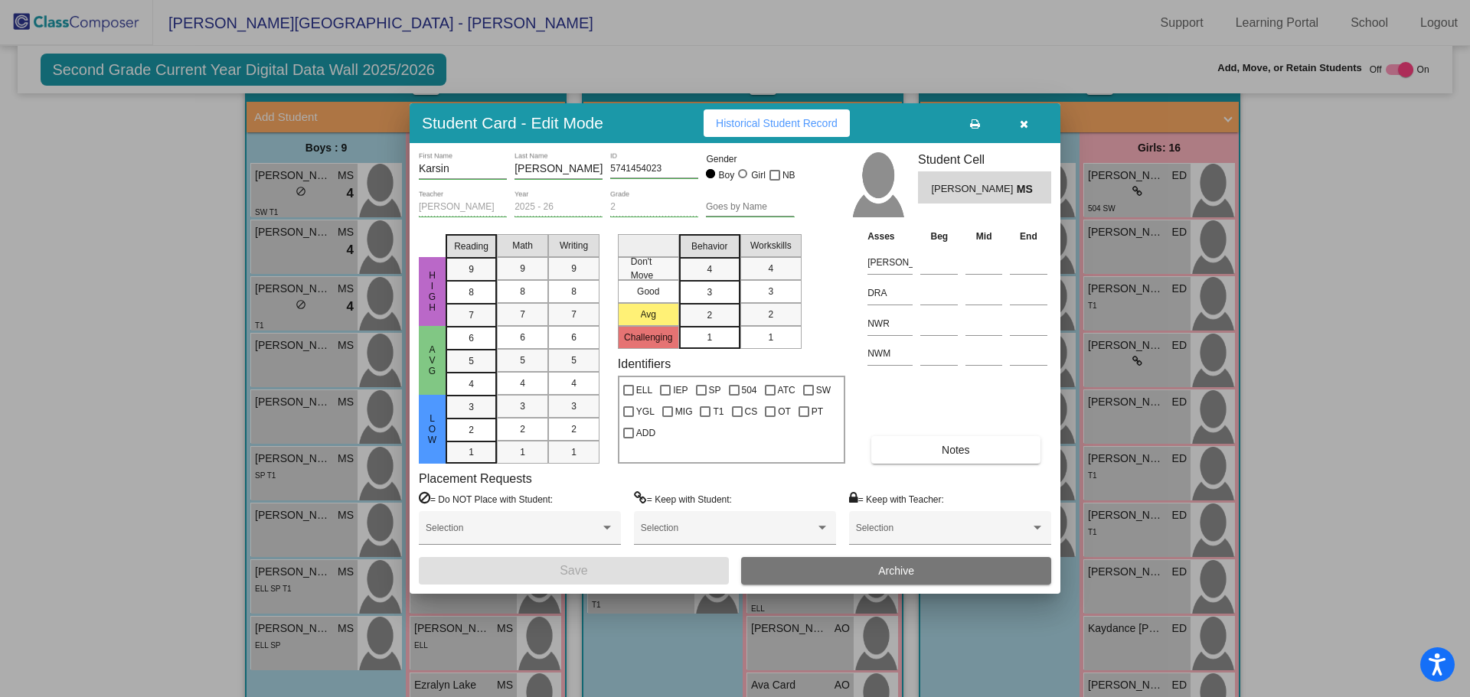
click at [273, 589] on div at bounding box center [735, 348] width 1470 height 697
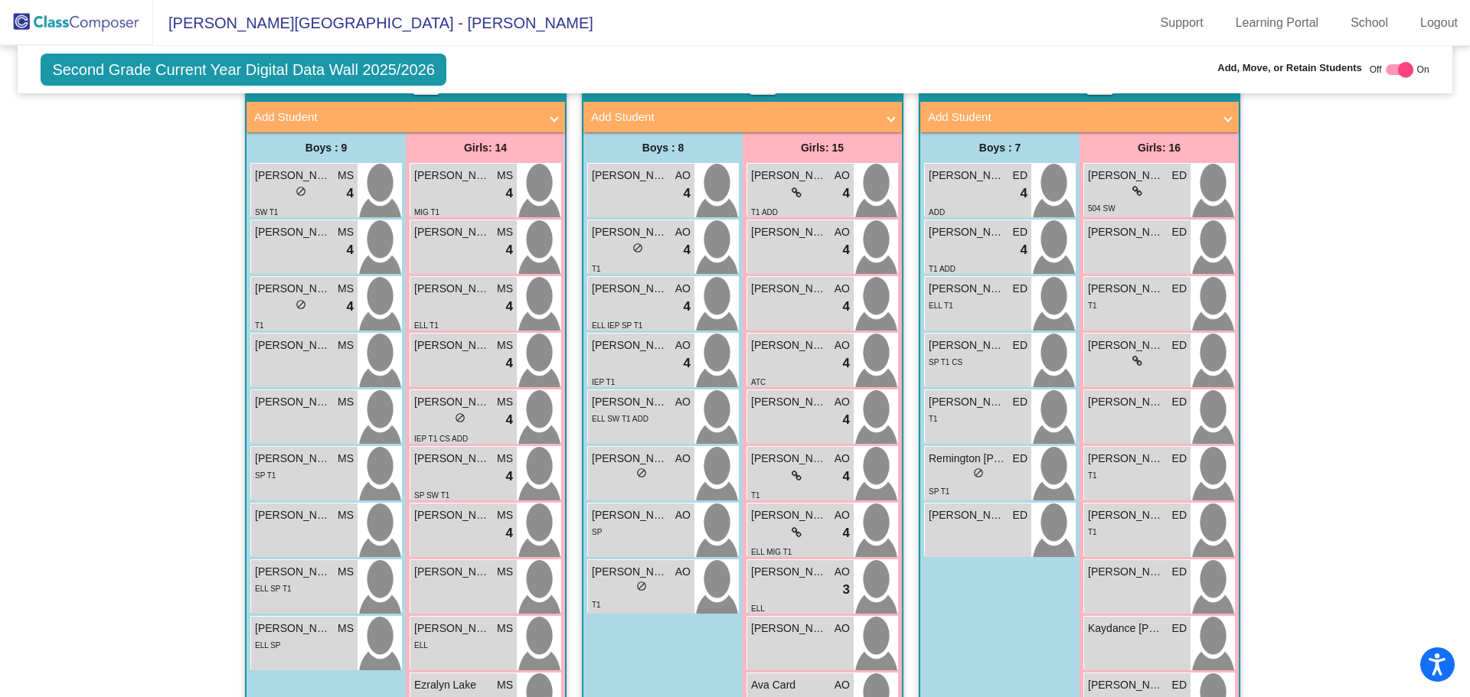
click at [273, 589] on span "ELL SP T1" at bounding box center [273, 589] width 37 height 8
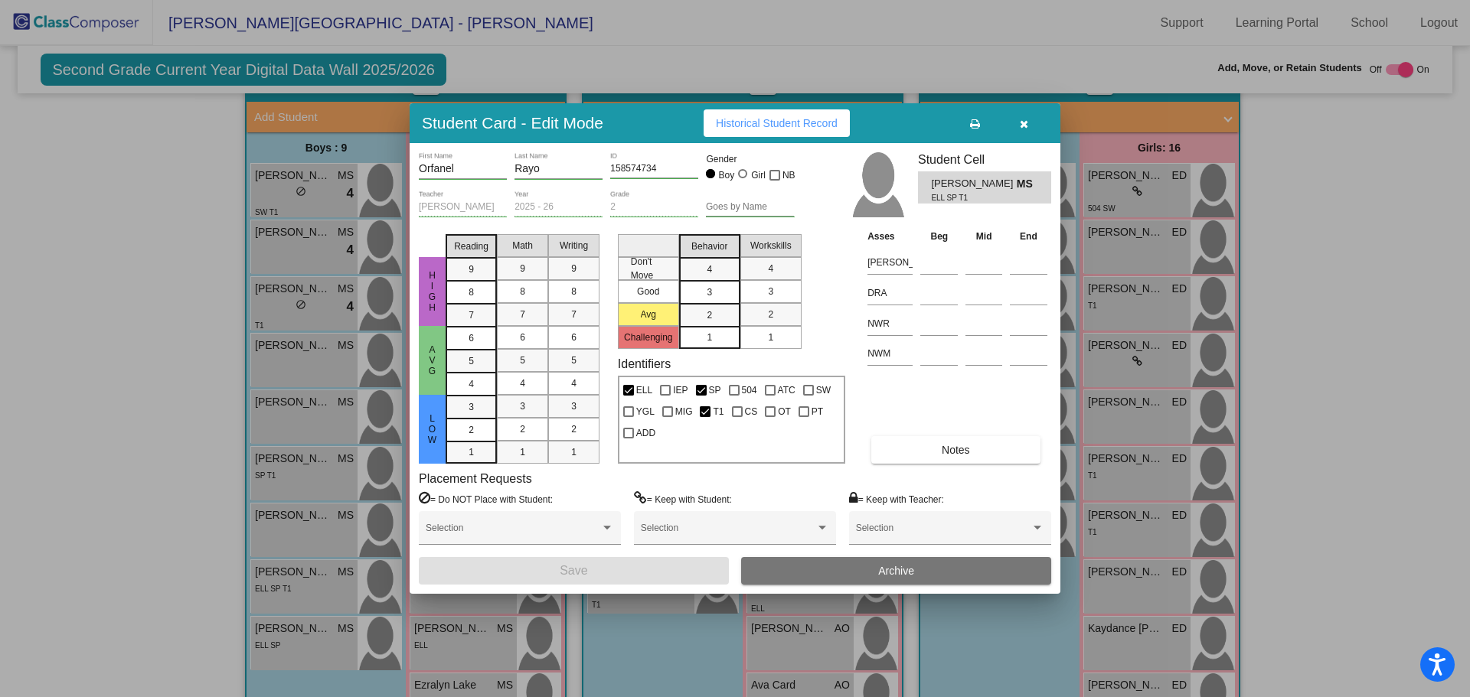
click at [273, 628] on div at bounding box center [735, 348] width 1470 height 697
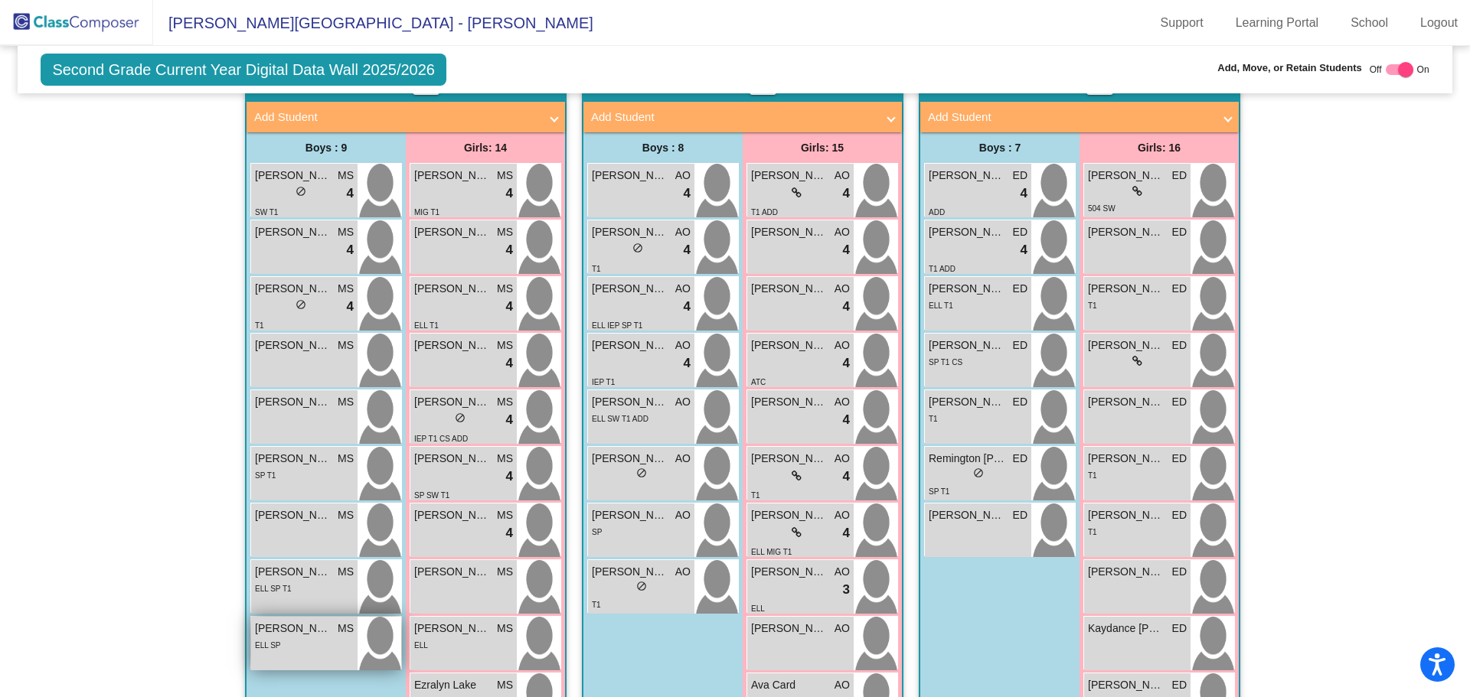
click at [273, 627] on span "[PERSON_NAME]" at bounding box center [293, 629] width 77 height 16
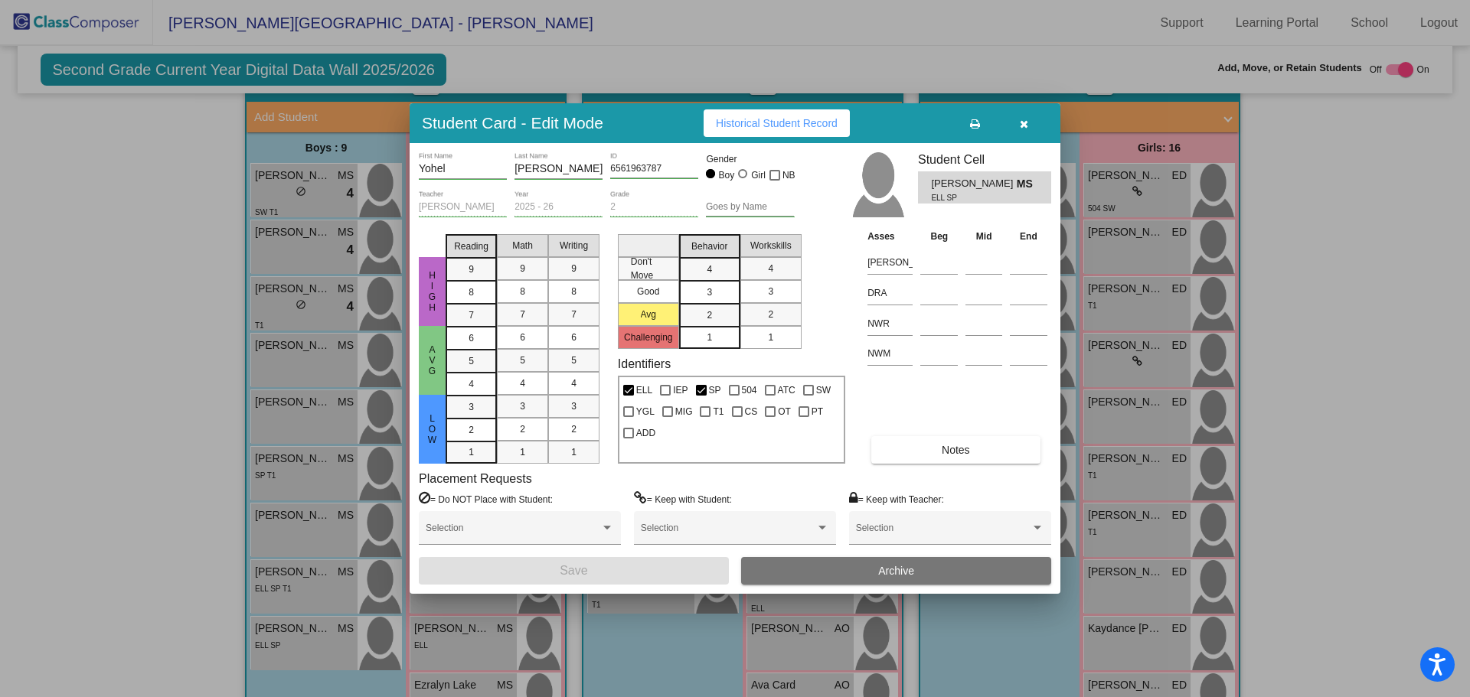
click at [276, 632] on div at bounding box center [735, 348] width 1470 height 697
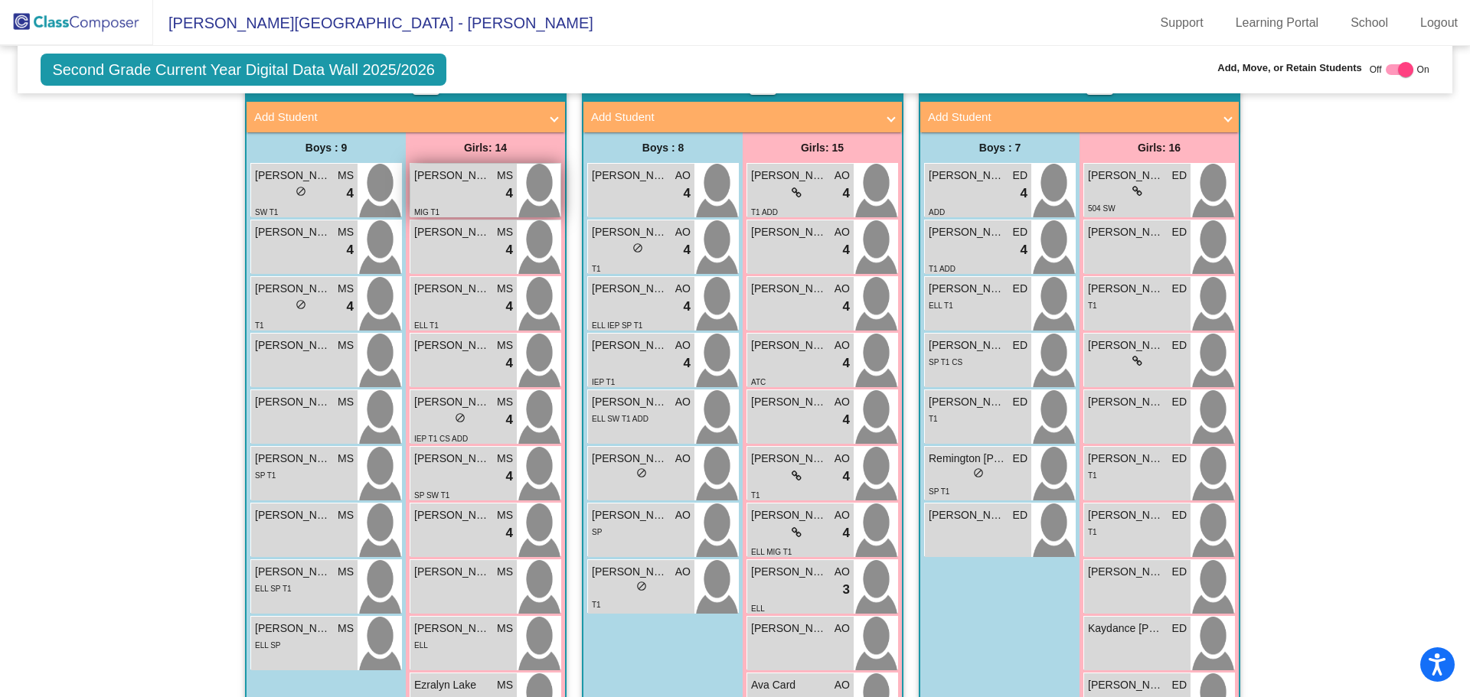
click at [452, 184] on div "lock do_not_disturb_alt 4" at bounding box center [463, 194] width 99 height 20
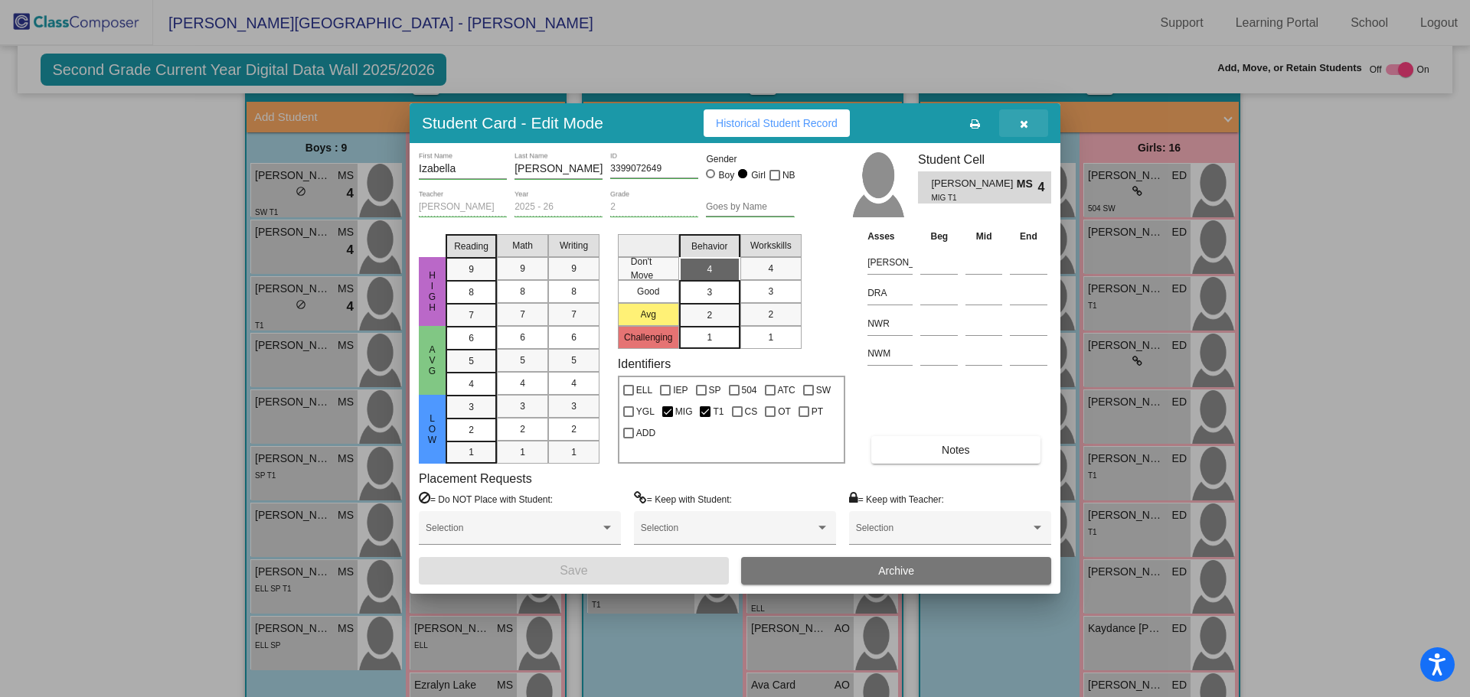
click at [1027, 120] on icon "button" at bounding box center [1024, 124] width 8 height 11
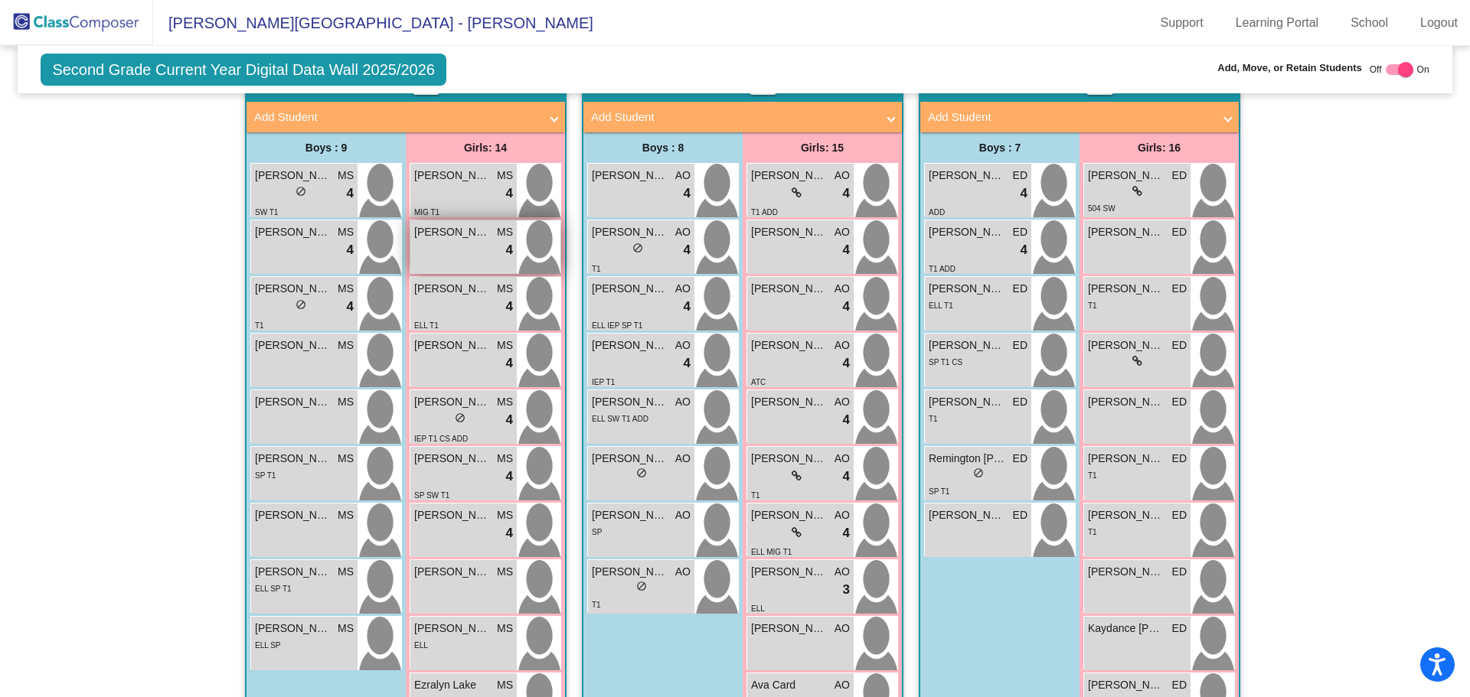
click at [441, 243] on div "lock do_not_disturb_alt 4" at bounding box center [463, 250] width 99 height 20
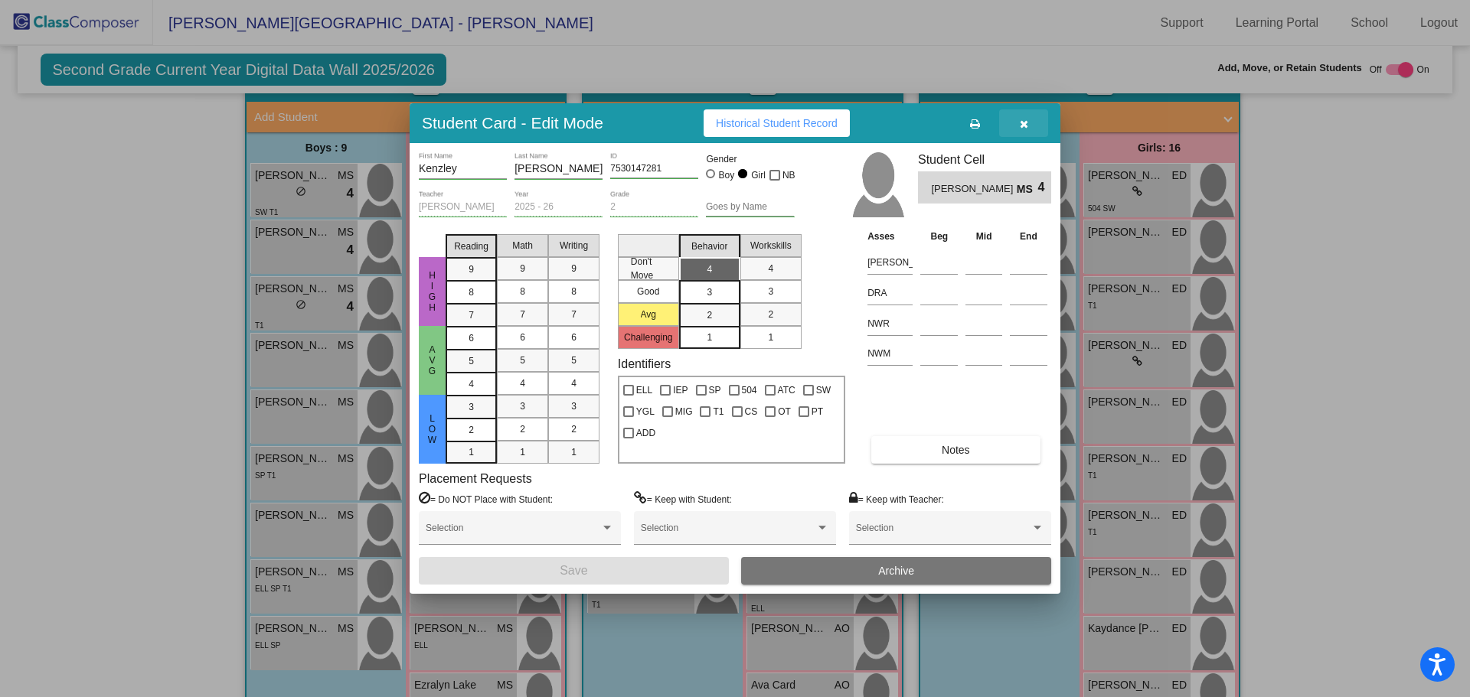
click at [1024, 121] on icon "button" at bounding box center [1024, 124] width 8 height 11
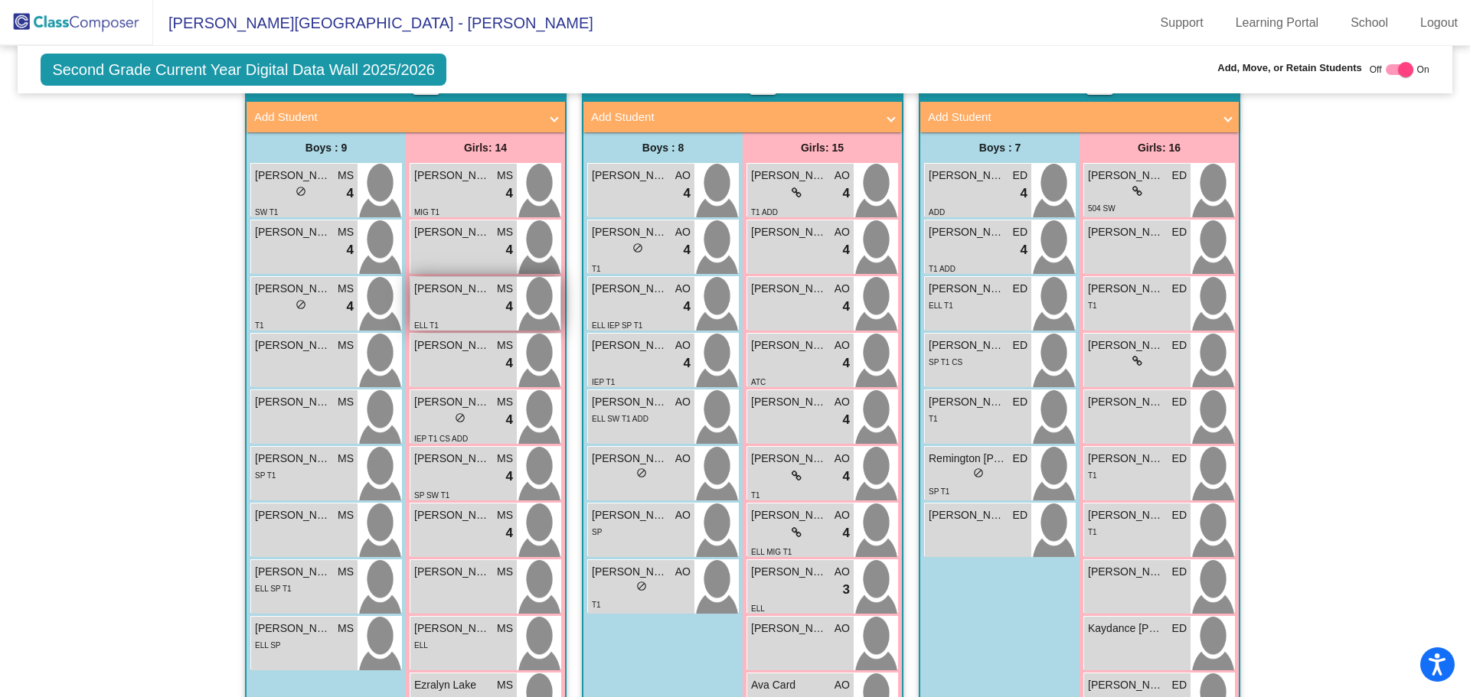
click at [440, 291] on span "[PERSON_NAME]" at bounding box center [452, 289] width 77 height 16
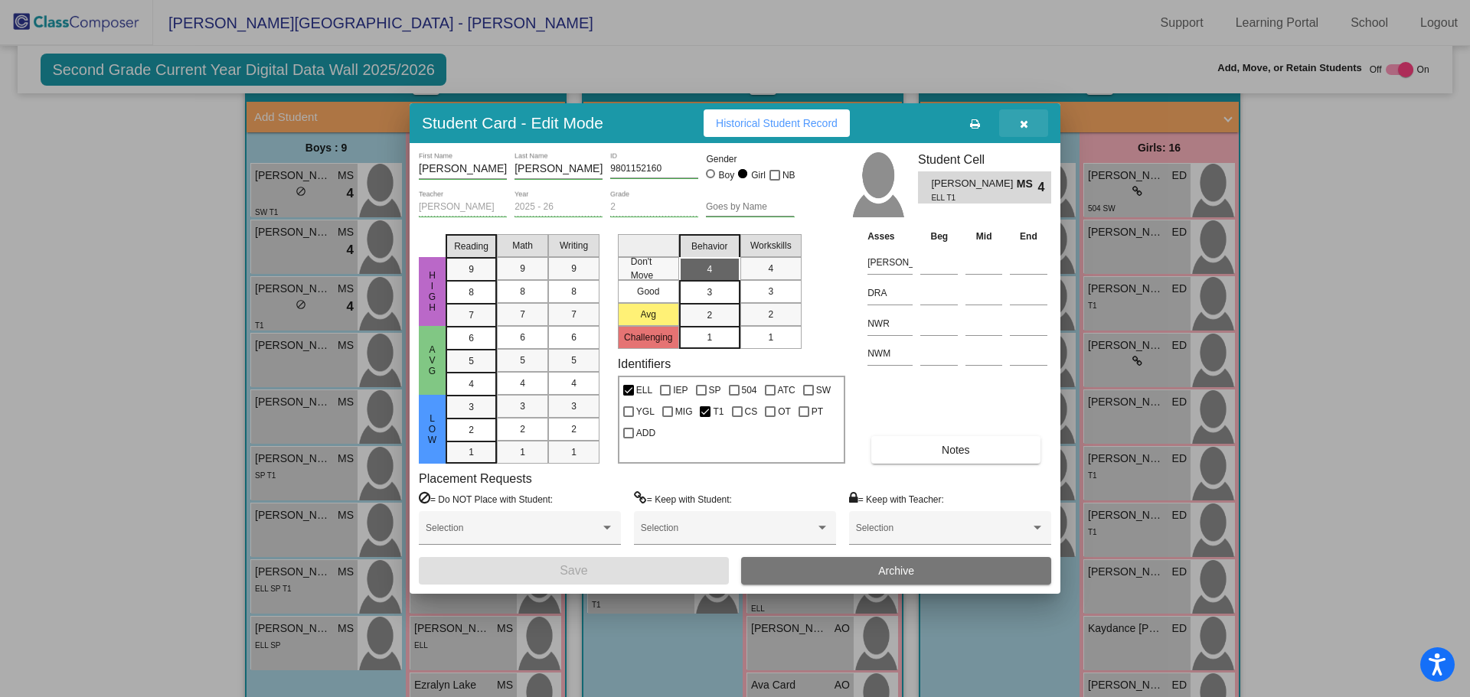
click at [1020, 122] on icon "button" at bounding box center [1024, 124] width 8 height 11
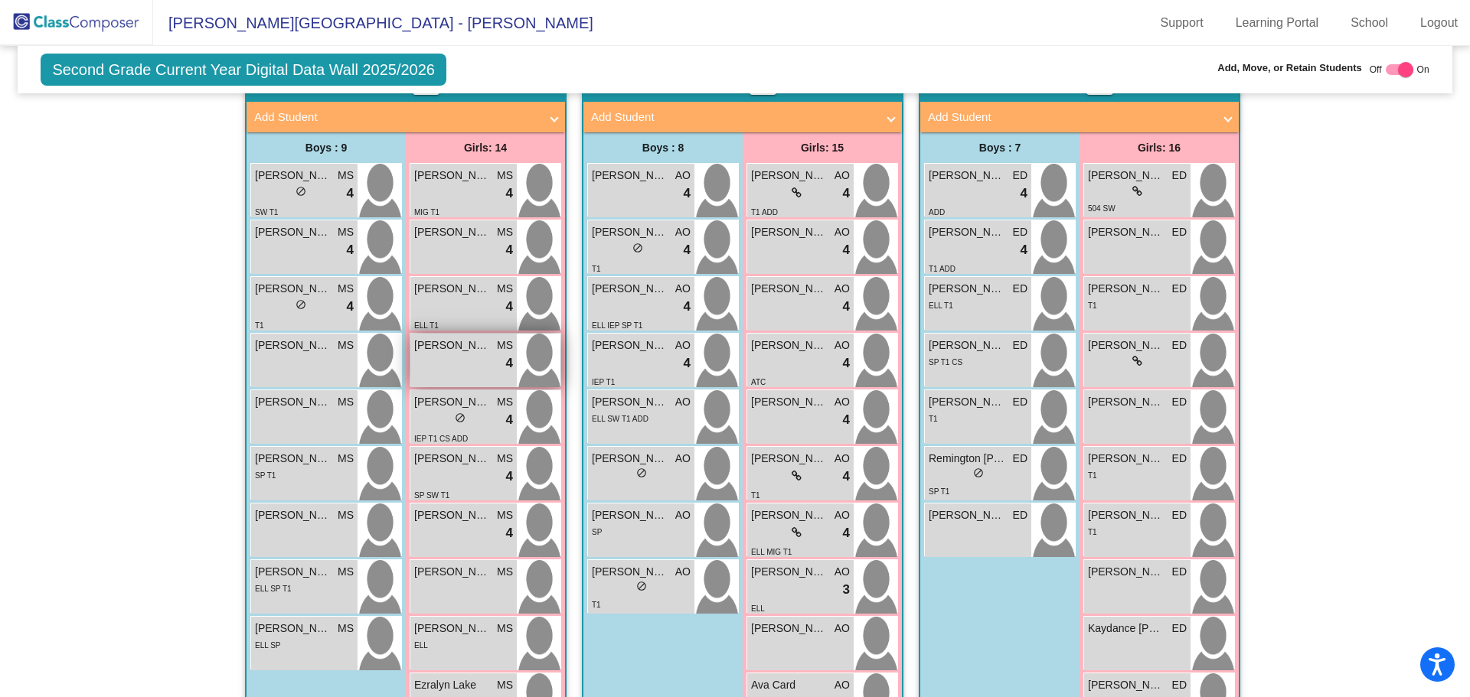
click at [448, 354] on div "lock do_not_disturb_alt 4" at bounding box center [463, 364] width 99 height 20
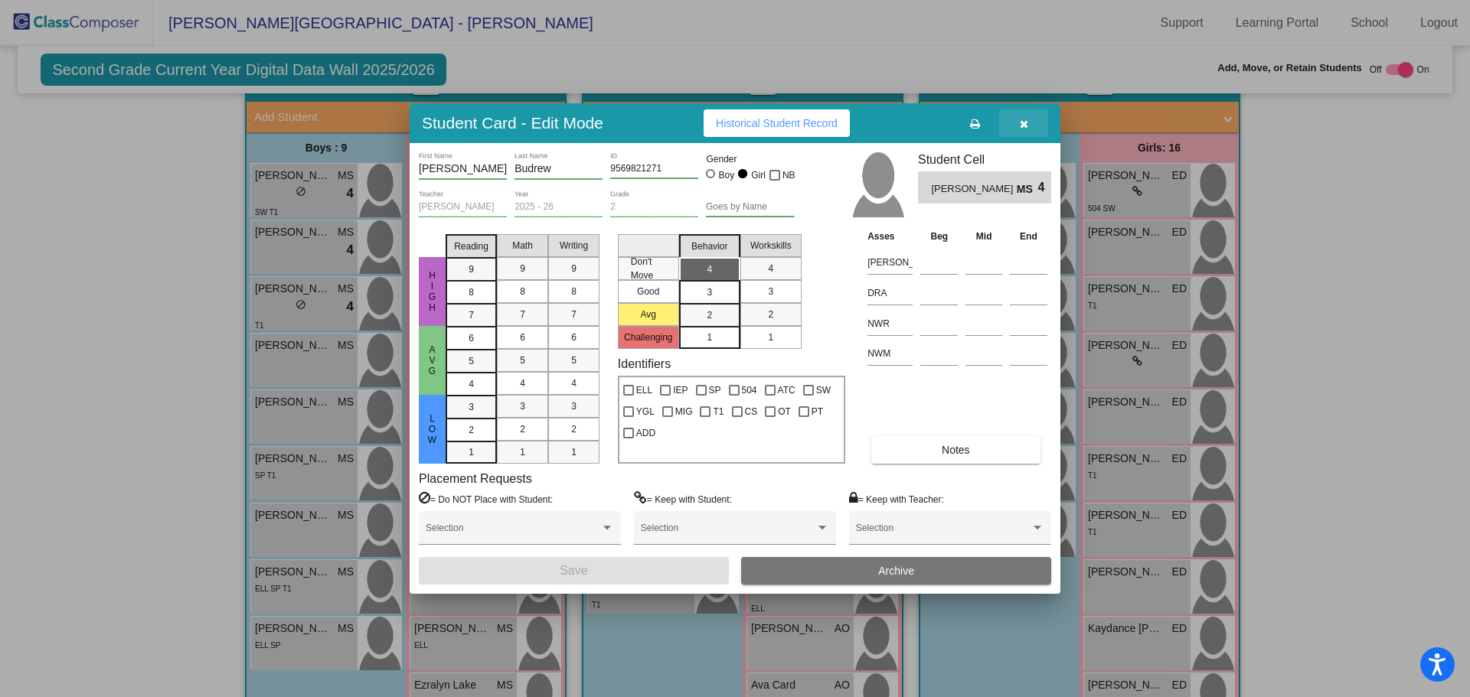
click at [1018, 121] on button "button" at bounding box center [1023, 123] width 49 height 28
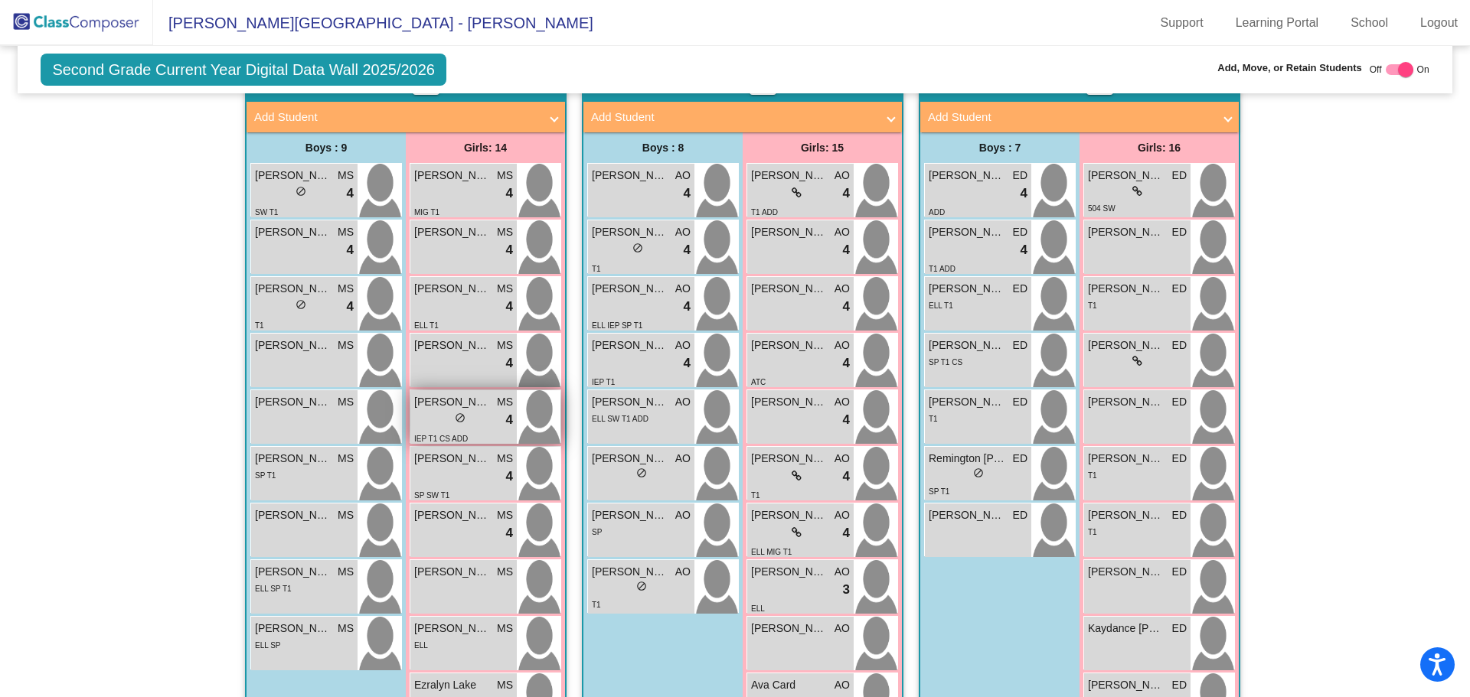
click at [443, 418] on div "lock do_not_disturb_alt 4" at bounding box center [463, 420] width 99 height 20
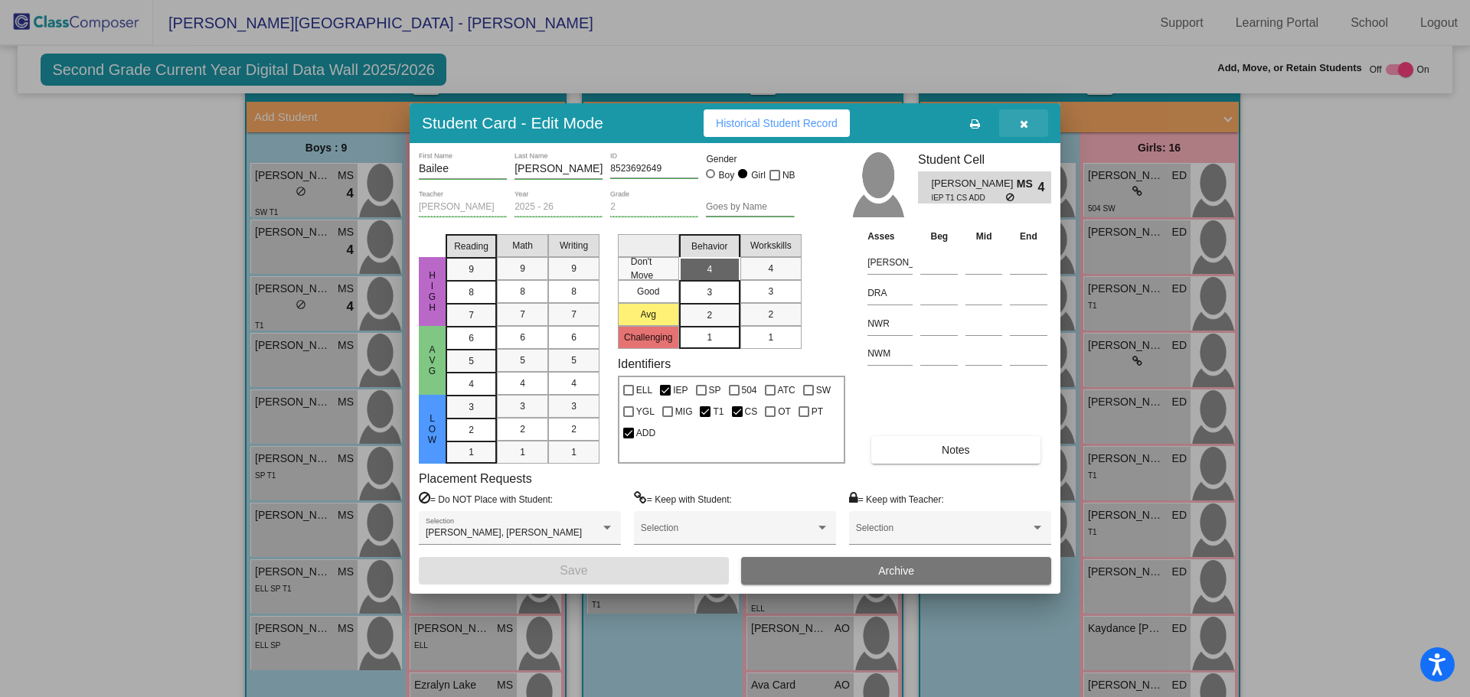
click at [1026, 123] on icon "button" at bounding box center [1024, 124] width 8 height 11
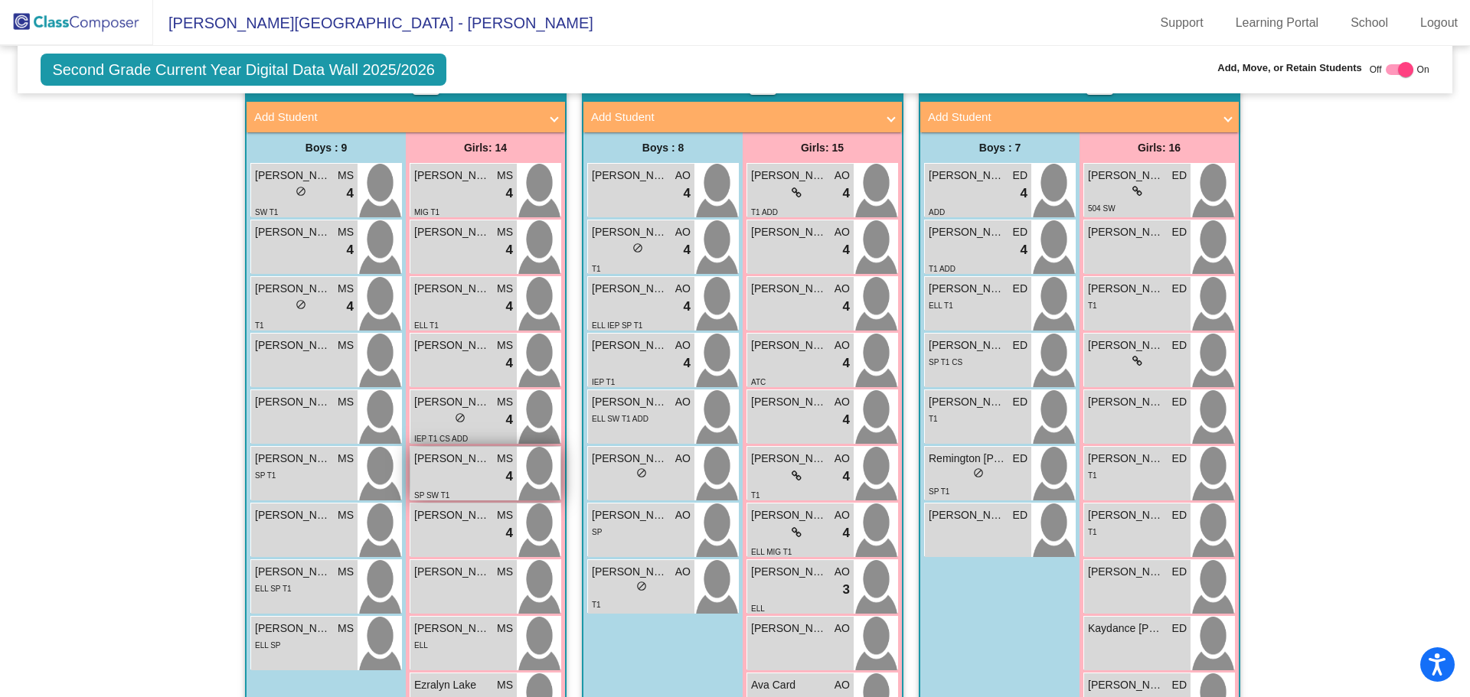
click at [455, 470] on div "lock do_not_disturb_alt 4" at bounding box center [463, 477] width 99 height 20
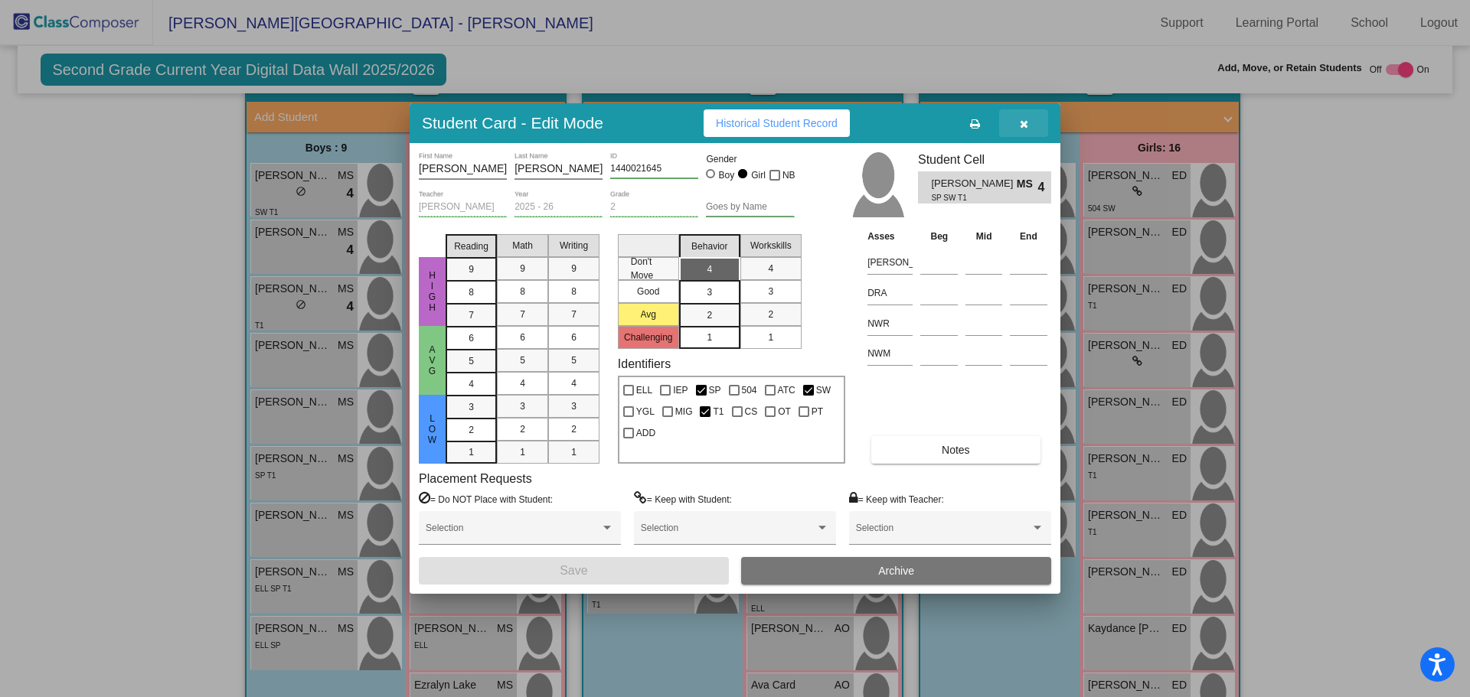
click at [1025, 122] on icon "button" at bounding box center [1024, 124] width 8 height 11
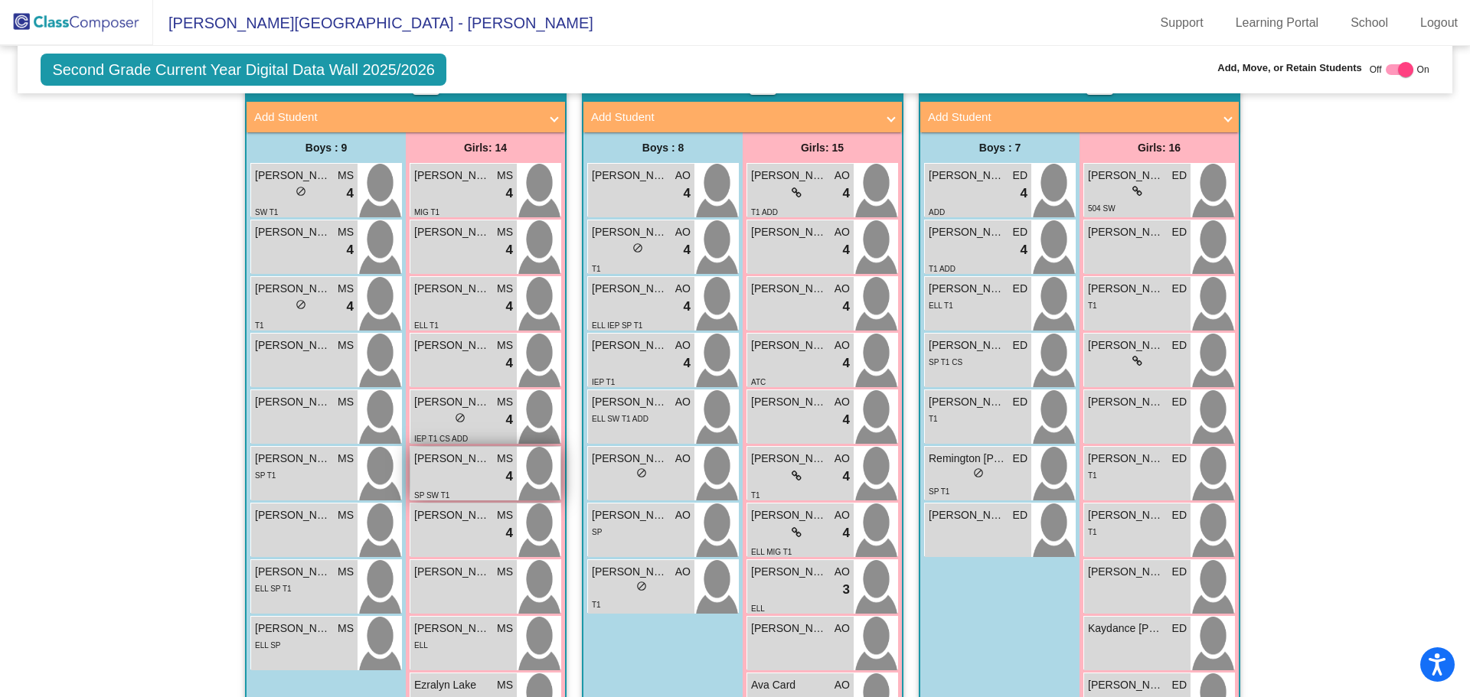
click at [434, 468] on div "lock do_not_disturb_alt 4" at bounding box center [463, 477] width 99 height 20
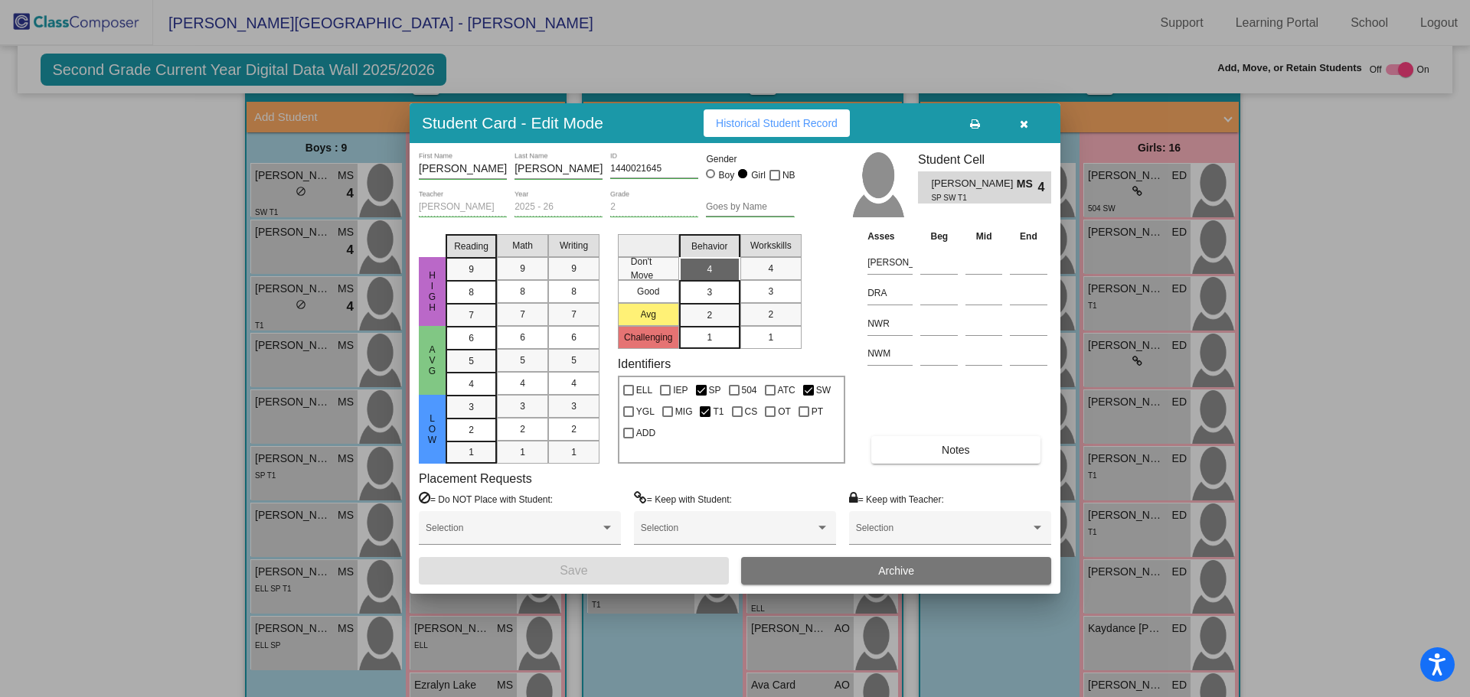
click at [1023, 121] on icon "button" at bounding box center [1024, 124] width 8 height 11
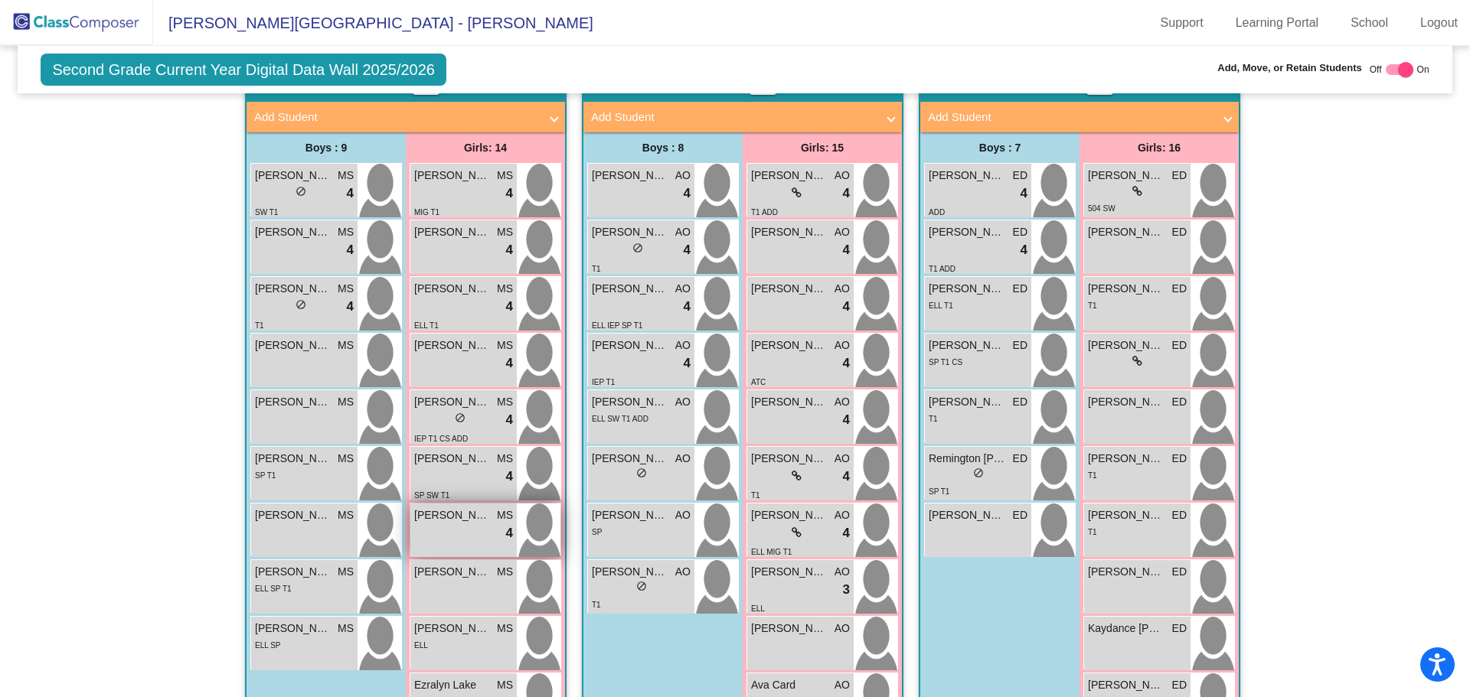
click at [454, 527] on div "lock do_not_disturb_alt 4" at bounding box center [463, 534] width 99 height 20
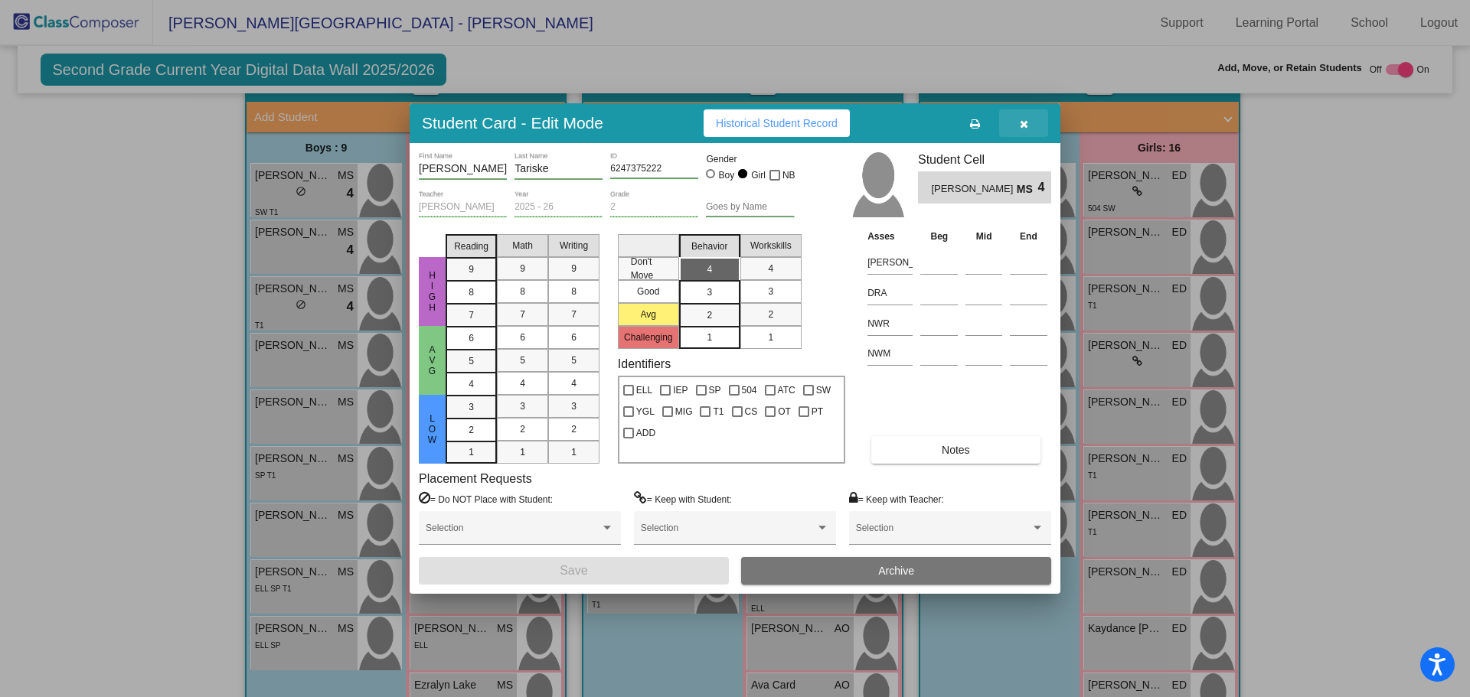
click at [1020, 118] on span "button" at bounding box center [1024, 123] width 8 height 12
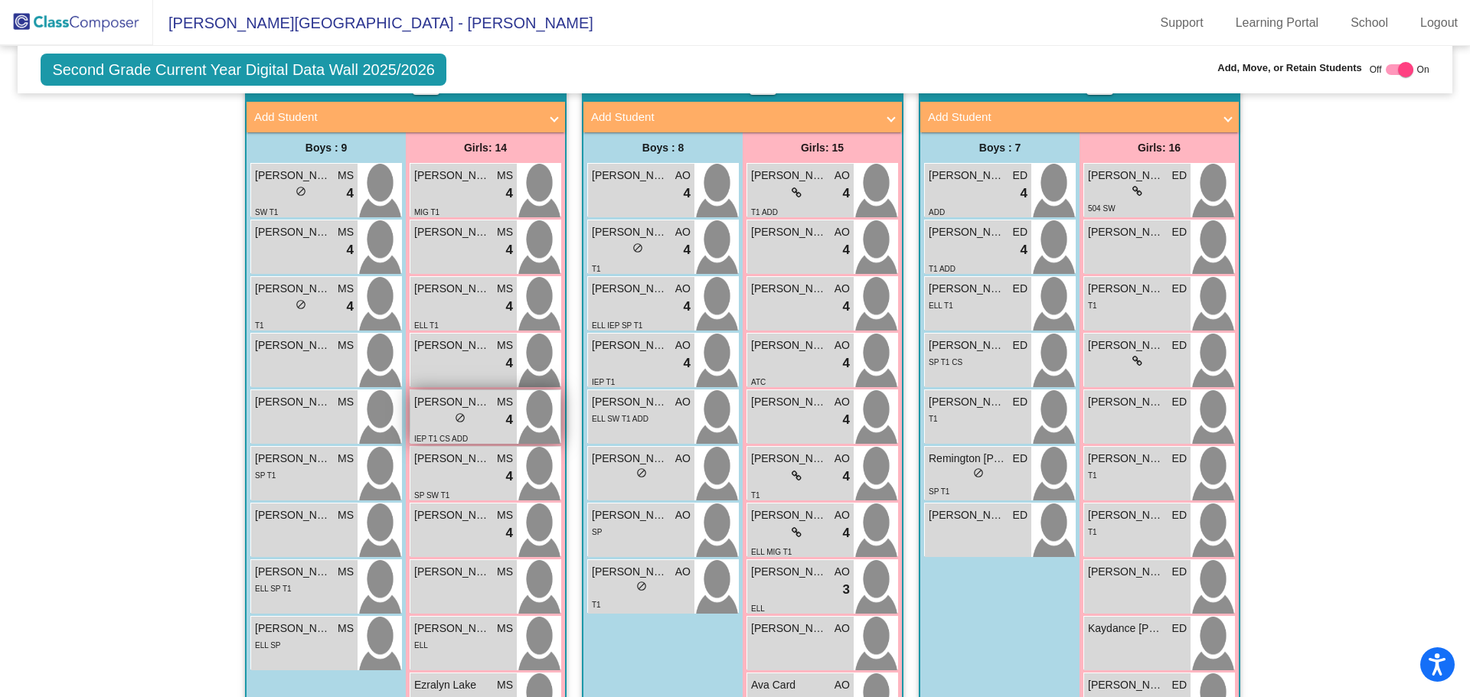
click at [437, 419] on div "lock do_not_disturb_alt 4" at bounding box center [463, 420] width 99 height 20
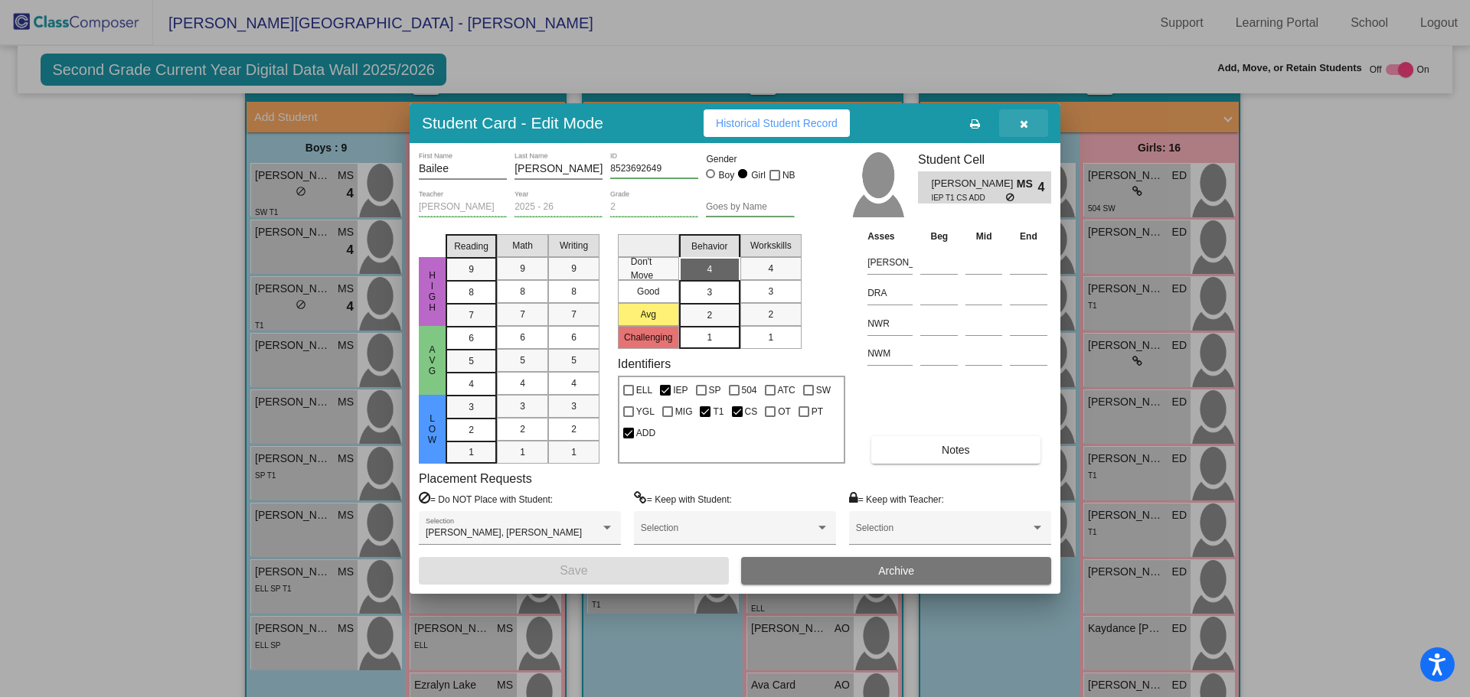
click at [1020, 119] on icon "button" at bounding box center [1024, 124] width 8 height 11
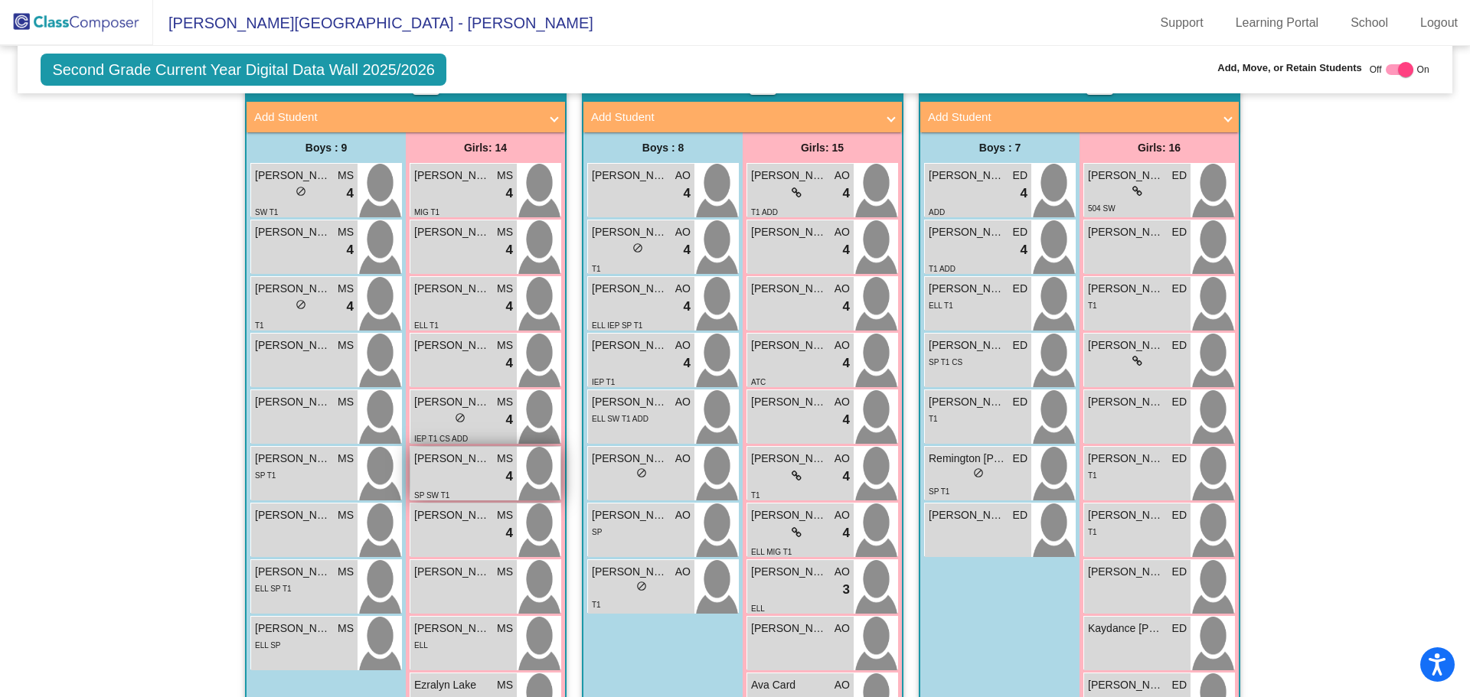
click at [442, 475] on div "lock do_not_disturb_alt 4" at bounding box center [463, 477] width 99 height 20
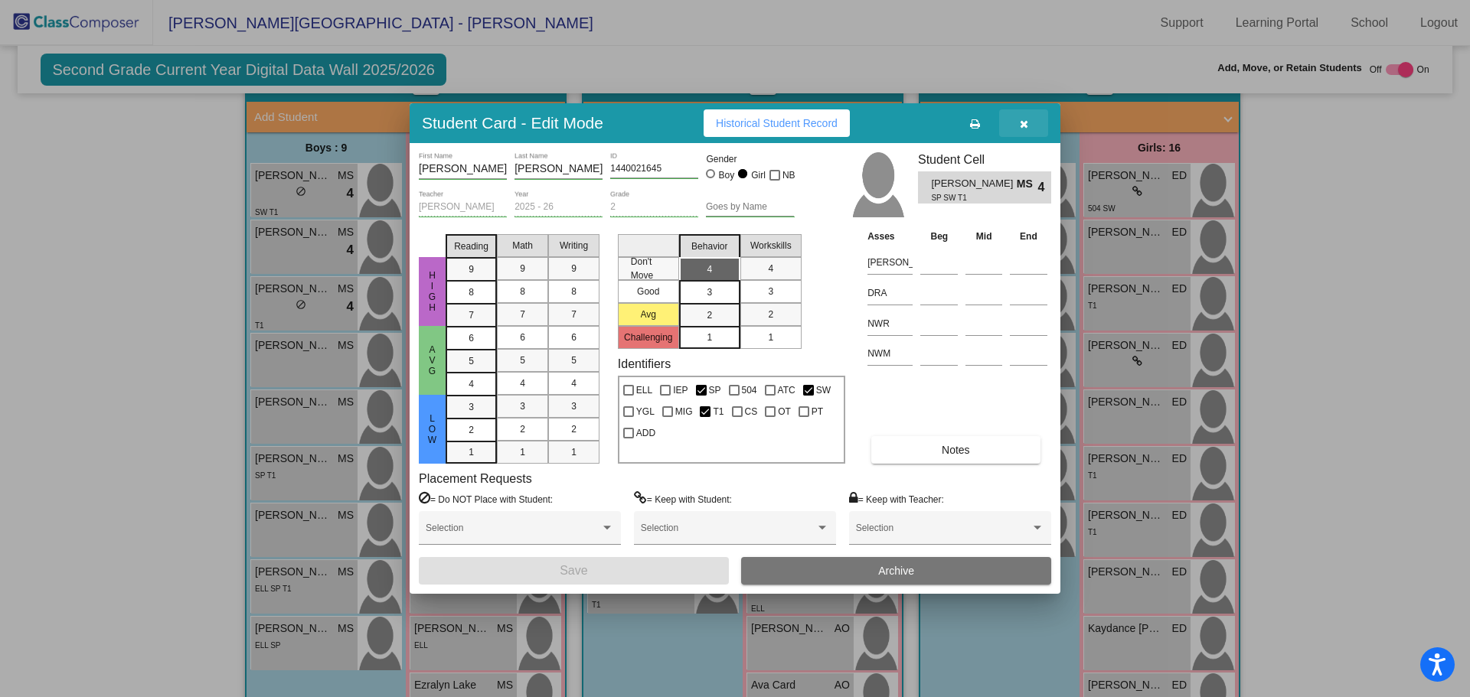
drag, startPoint x: 1026, startPoint y: 124, endPoint x: 1007, endPoint y: 160, distance: 40.4
click at [1027, 124] on icon "button" at bounding box center [1024, 124] width 8 height 11
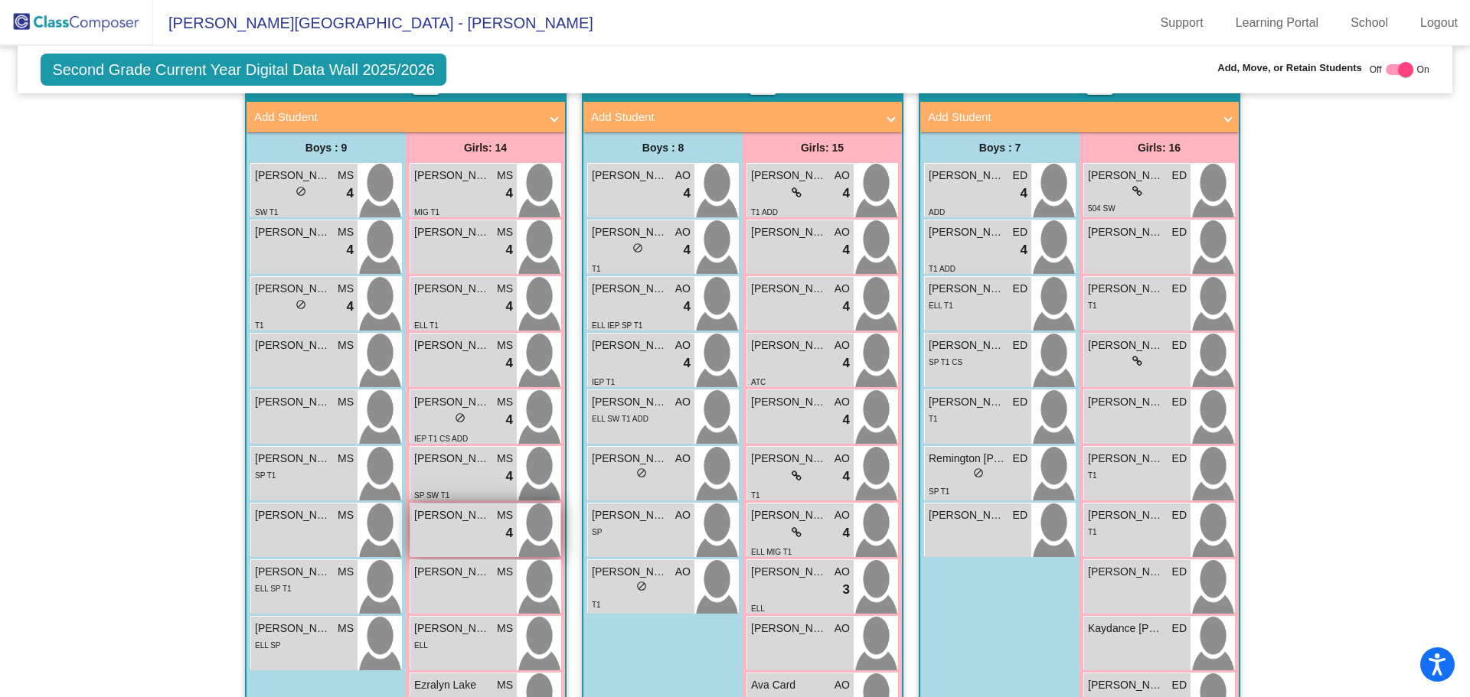
click at [472, 524] on div "lock do_not_disturb_alt 4" at bounding box center [463, 534] width 99 height 20
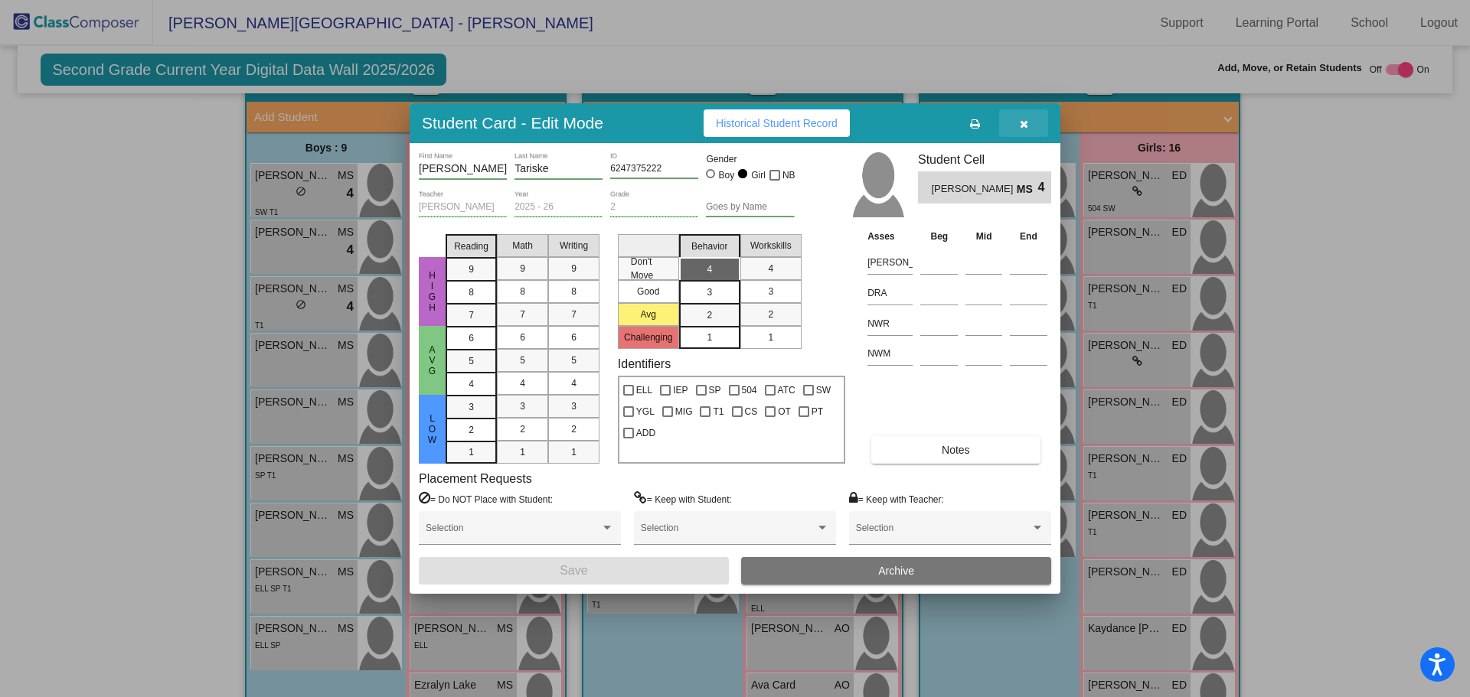
click at [1022, 119] on icon "button" at bounding box center [1024, 124] width 8 height 11
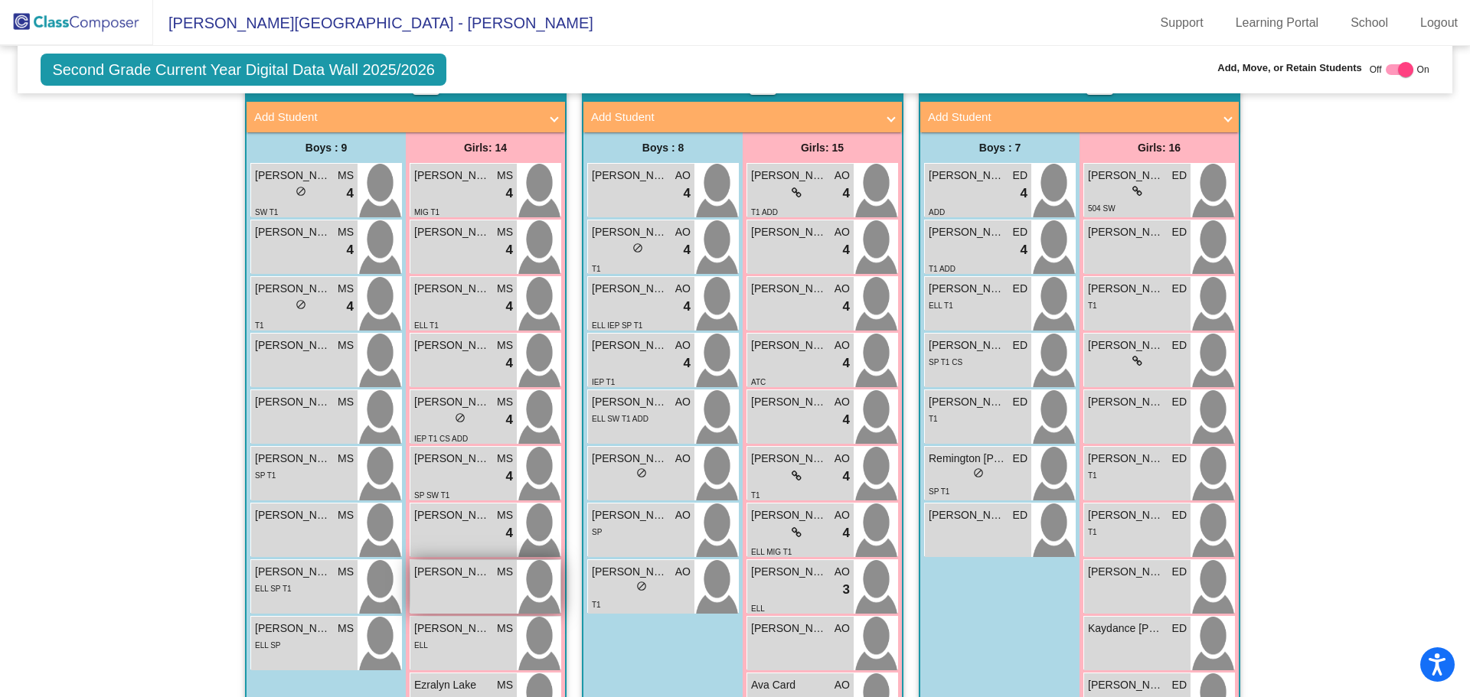
click at [419, 588] on div "[PERSON_NAME] MS lock do_not_disturb_alt" at bounding box center [463, 587] width 106 height 54
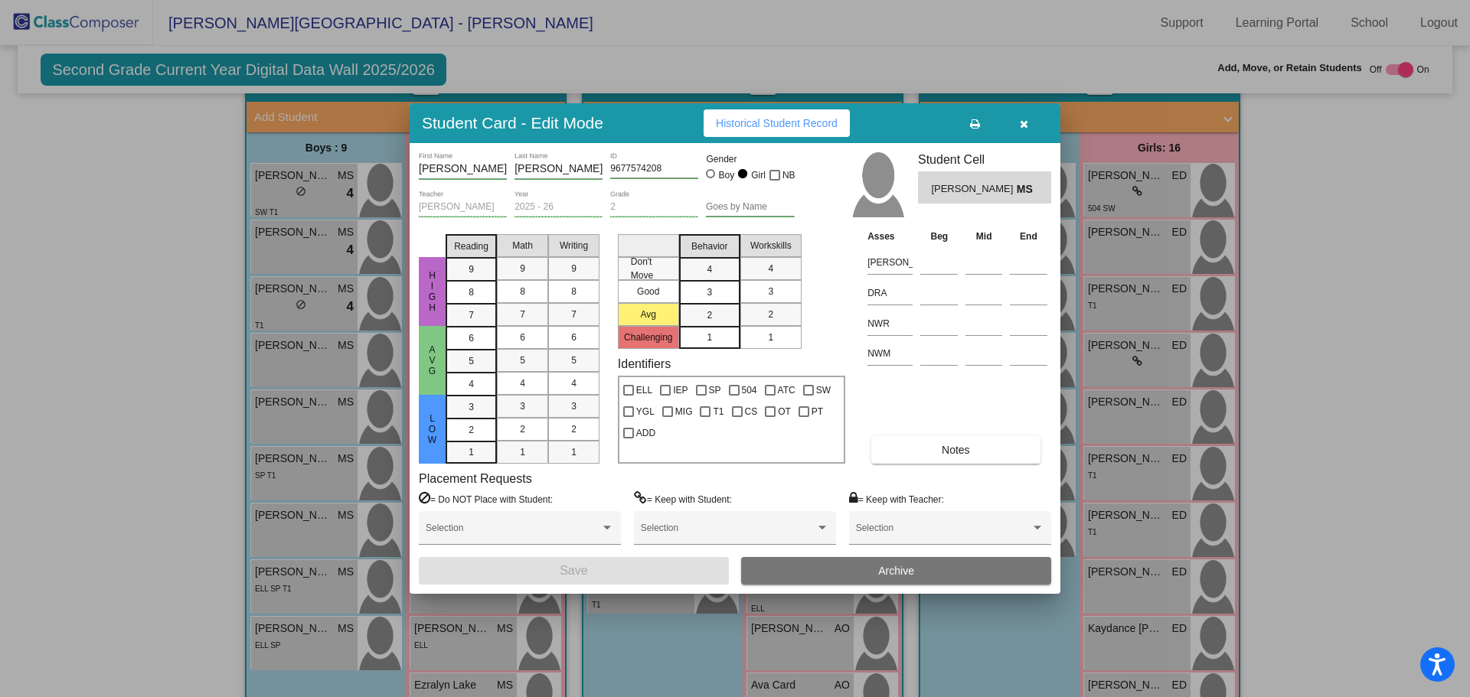
click at [1027, 115] on button "button" at bounding box center [1023, 123] width 49 height 28
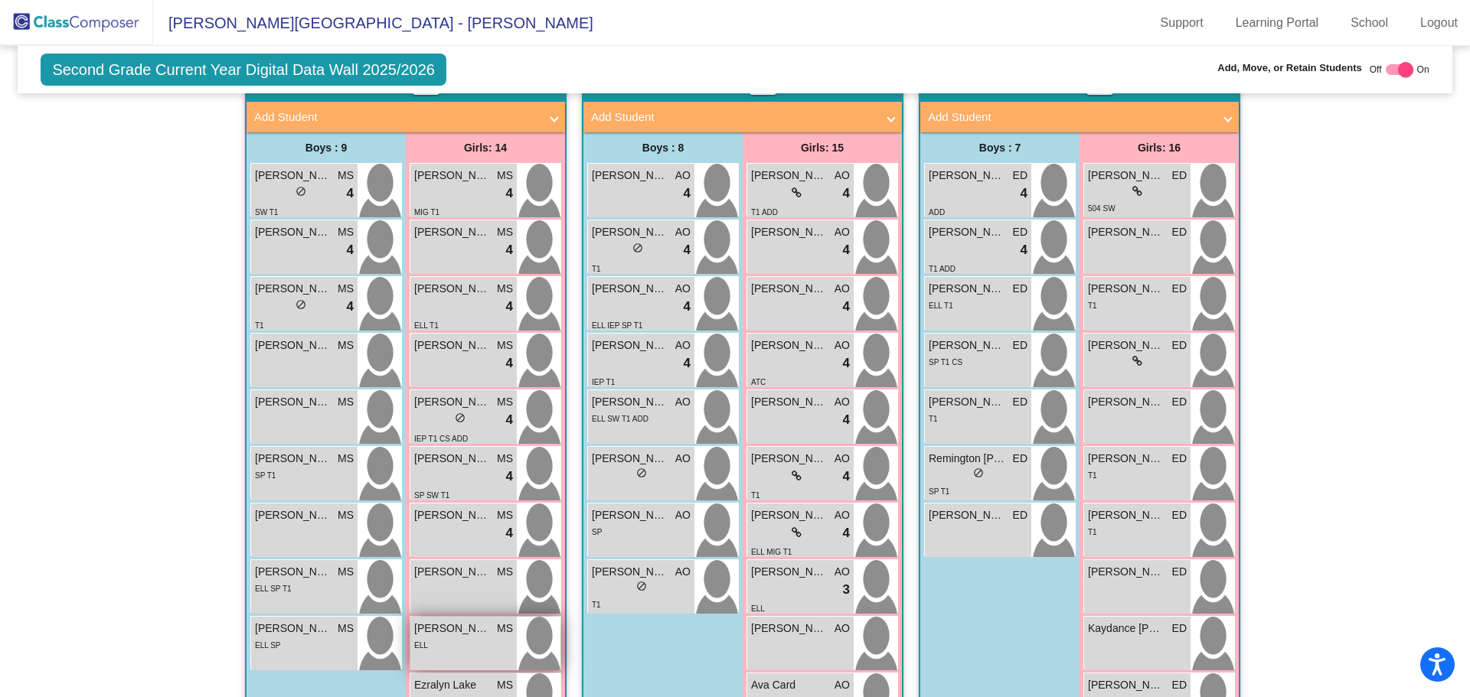
click at [465, 639] on div "ELL" at bounding box center [463, 645] width 99 height 16
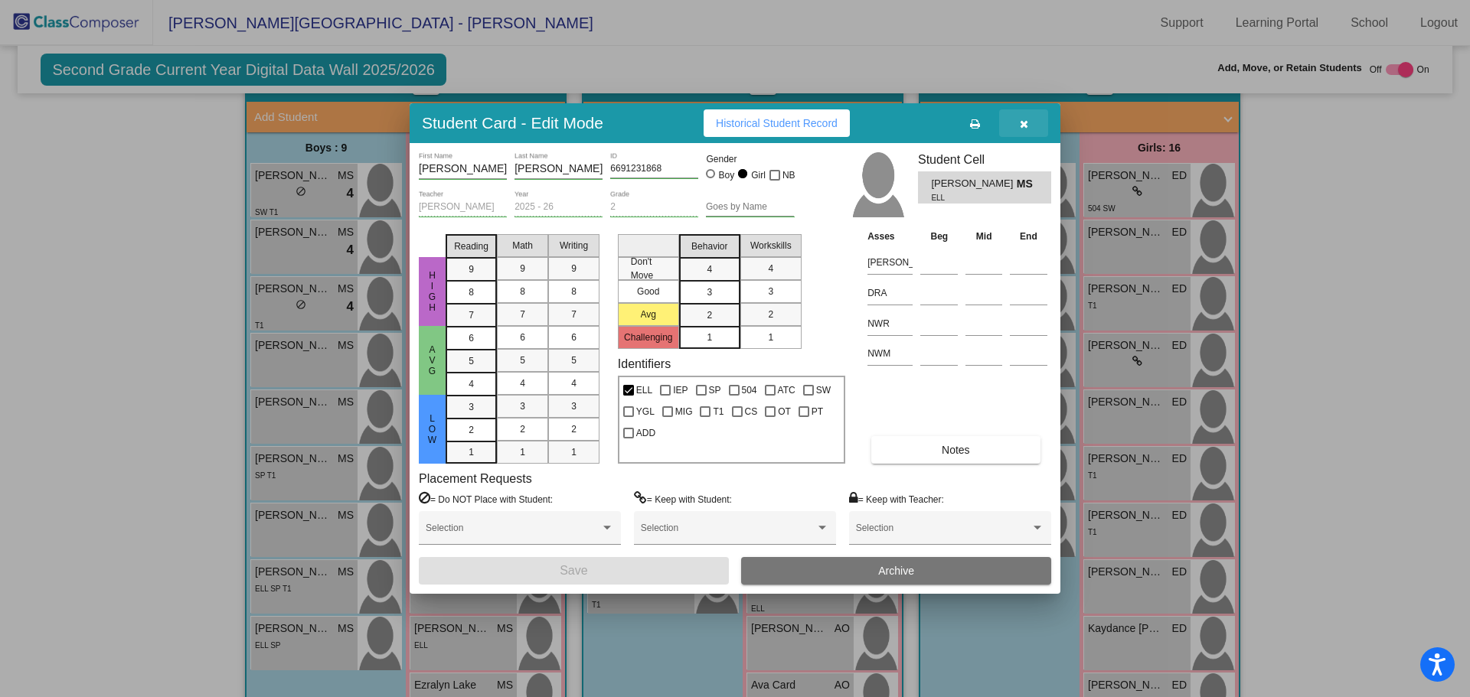
click at [1033, 121] on button "button" at bounding box center [1023, 123] width 49 height 28
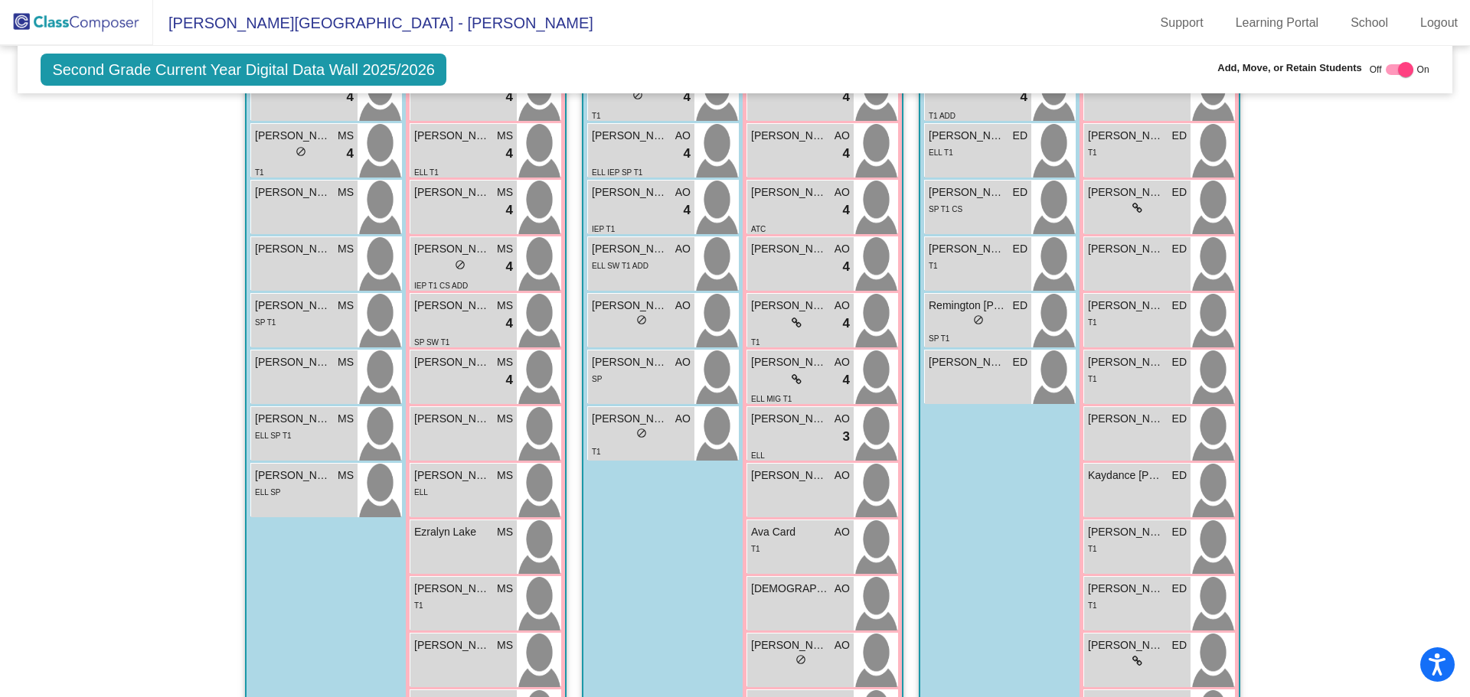
scroll to position [612, 0]
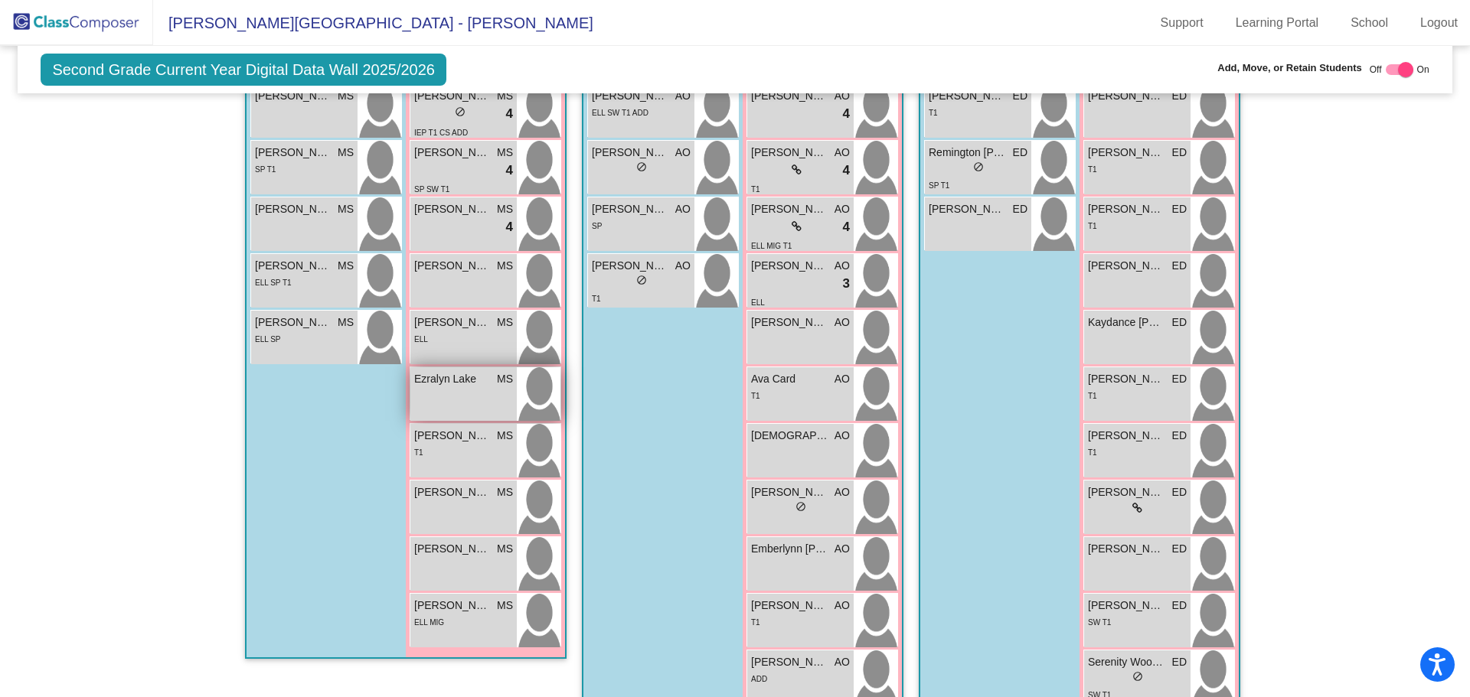
click at [467, 409] on div "[PERSON_NAME] MS lock do_not_disturb_alt" at bounding box center [463, 394] width 106 height 54
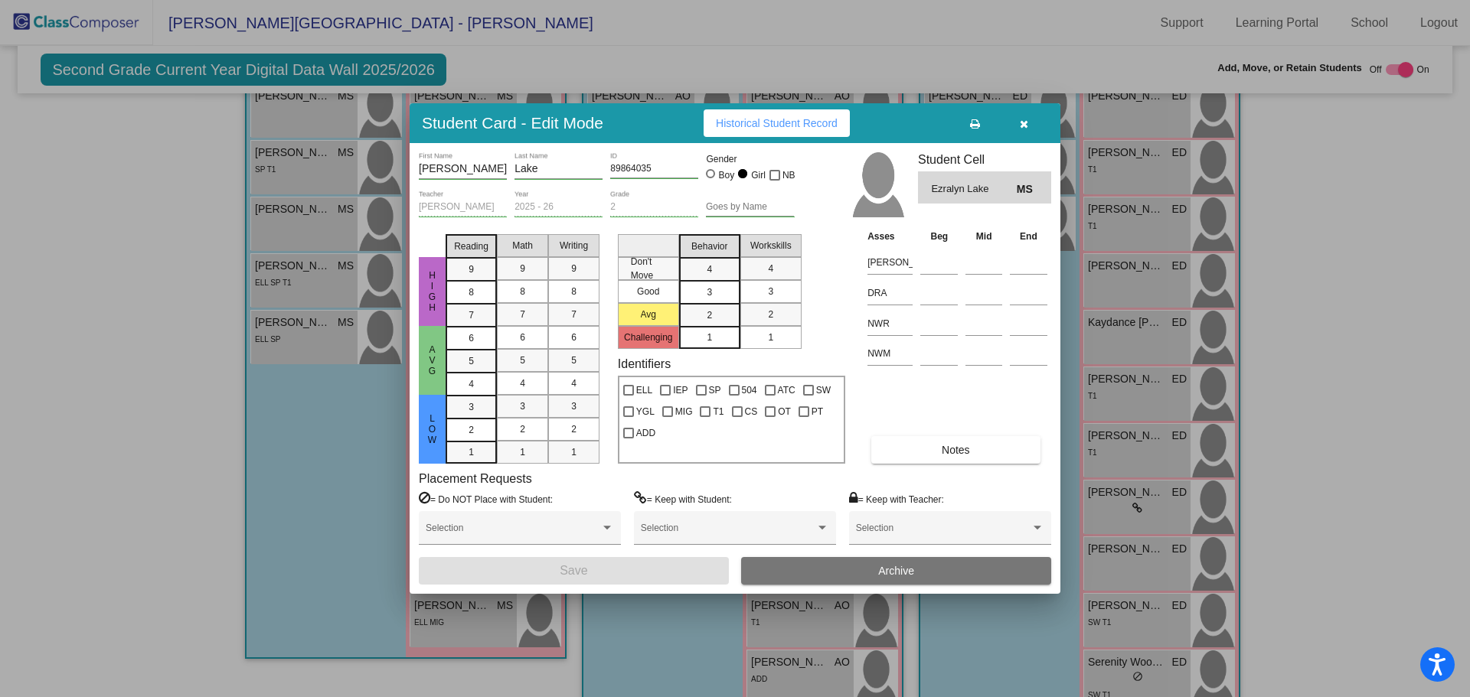
click at [1028, 127] on button "button" at bounding box center [1023, 123] width 49 height 28
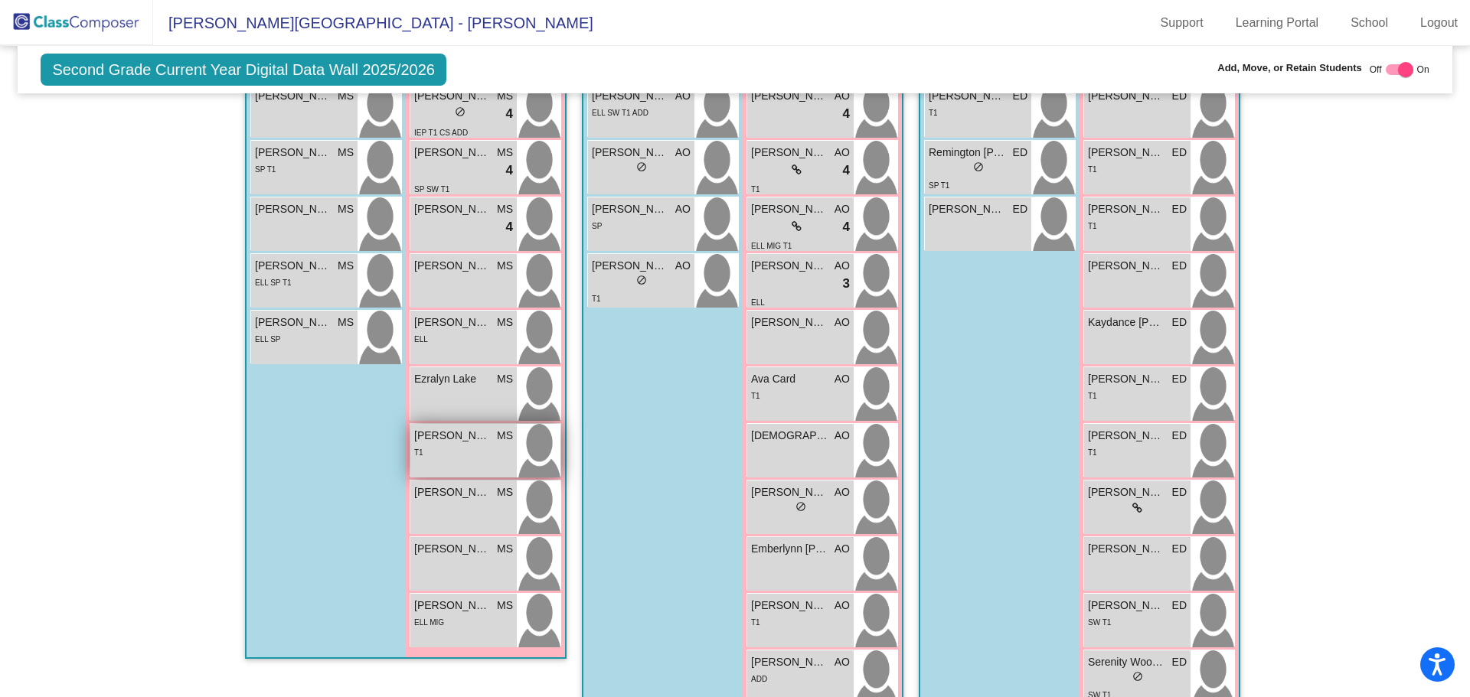
click at [475, 446] on div "T1" at bounding box center [463, 452] width 99 height 16
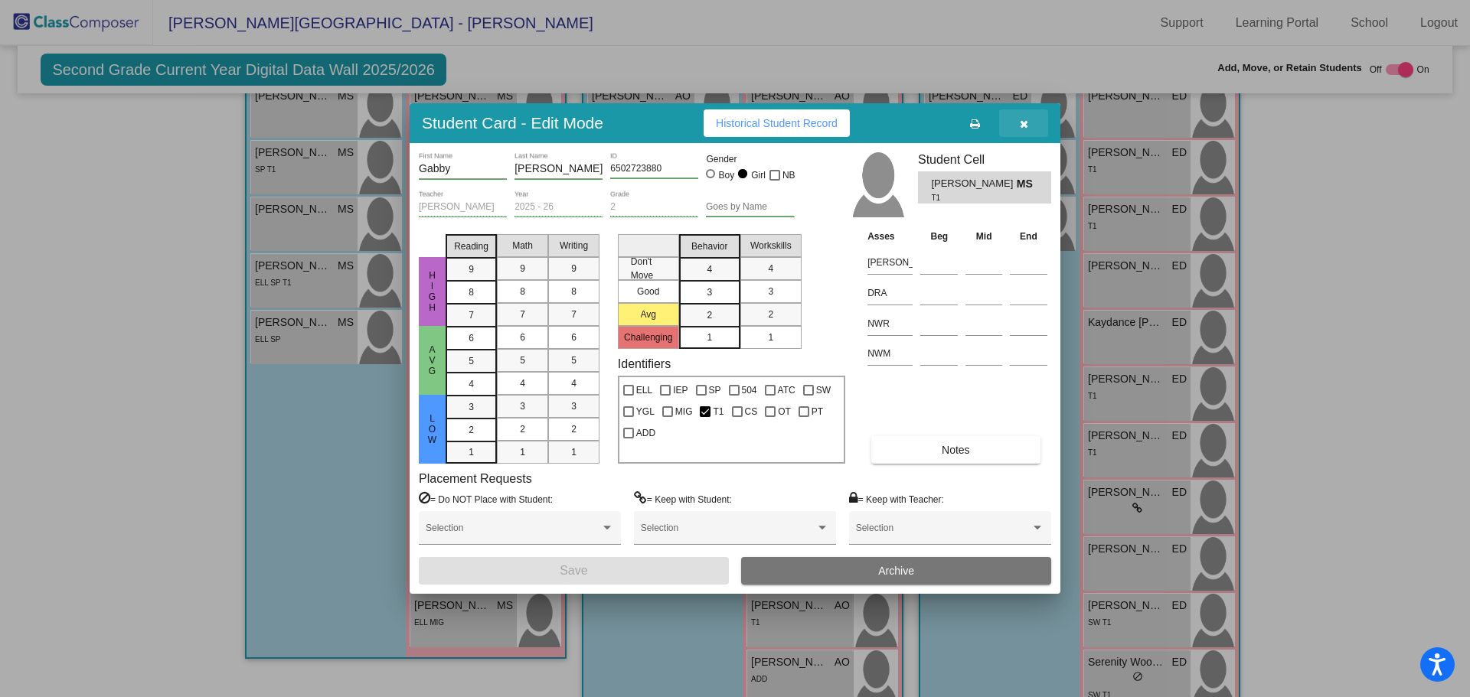
click at [1025, 119] on icon "button" at bounding box center [1024, 124] width 8 height 11
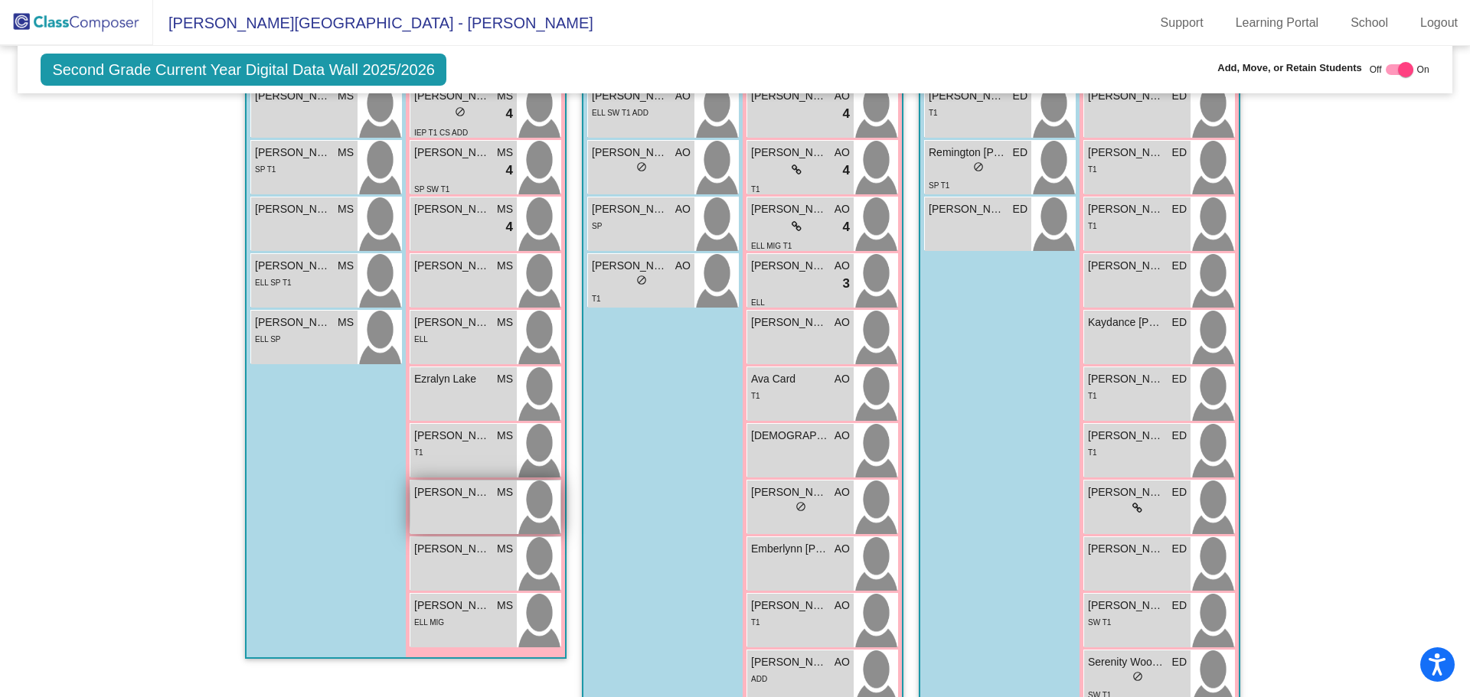
click at [459, 499] on span "[PERSON_NAME]" at bounding box center [452, 493] width 77 height 16
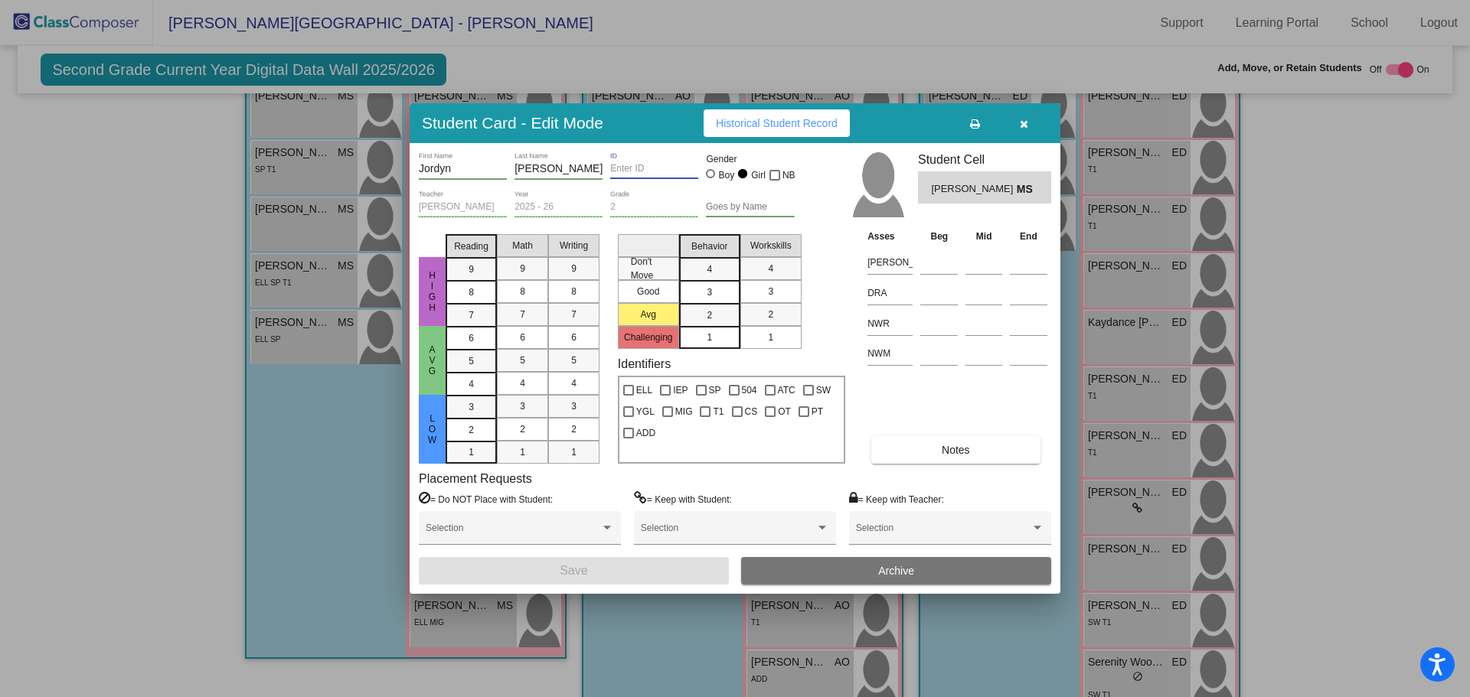
click at [618, 173] on input "ID" at bounding box center [654, 169] width 88 height 11
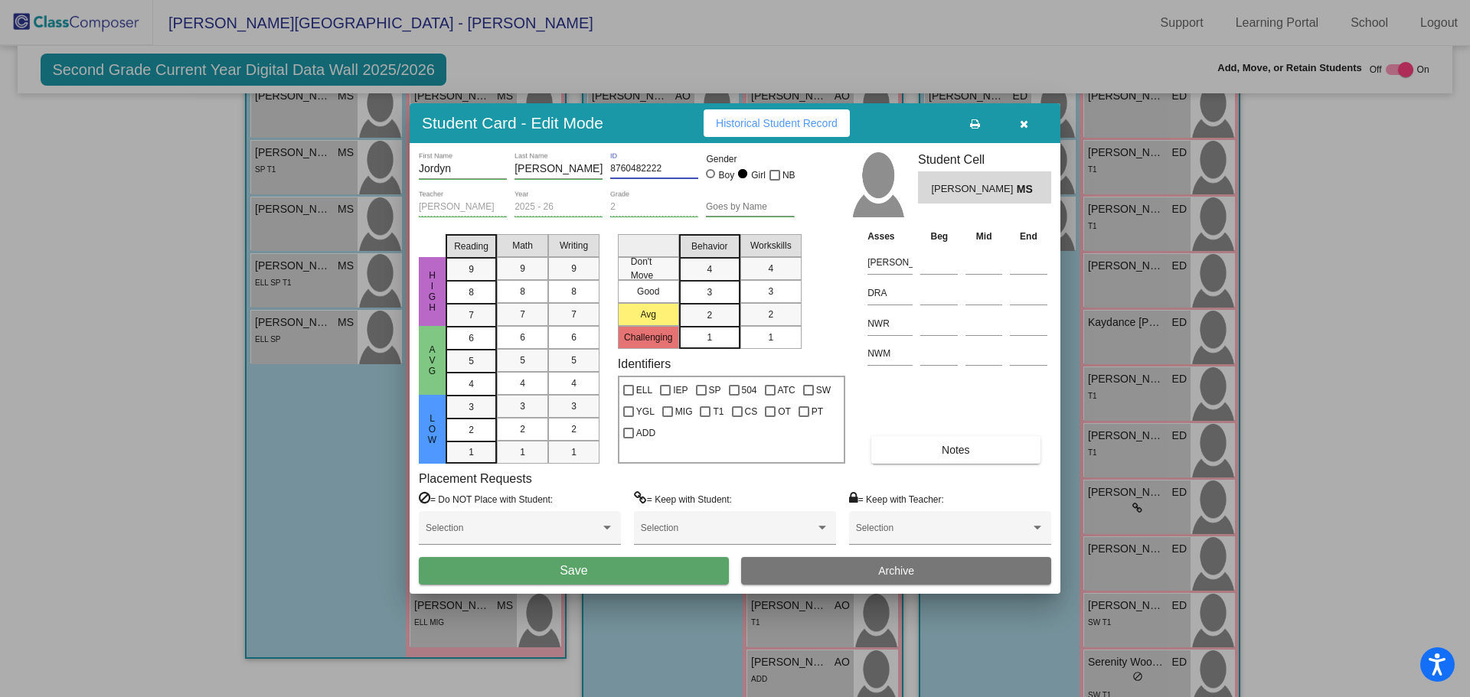
type input "8760482222"
click at [589, 568] on button "Save" at bounding box center [574, 571] width 310 height 28
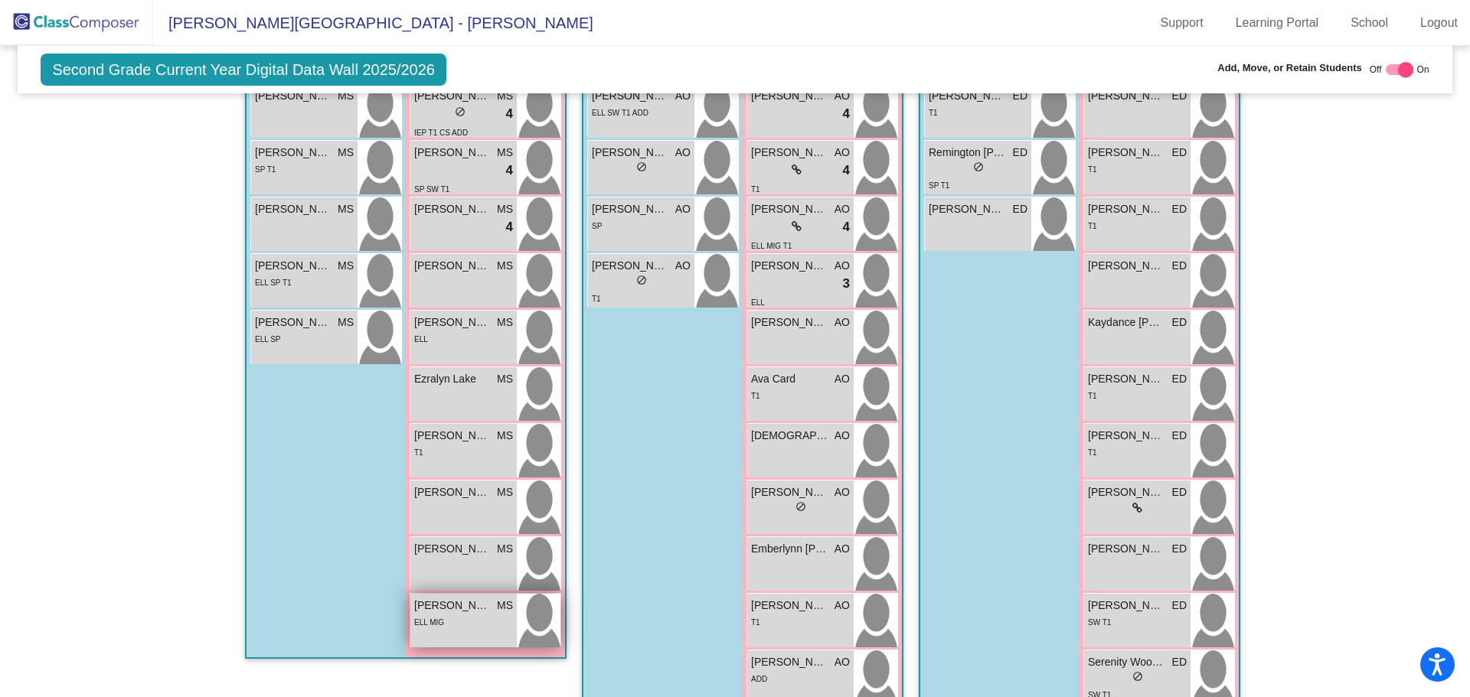
click at [448, 616] on div "ELL MIG" at bounding box center [463, 622] width 99 height 16
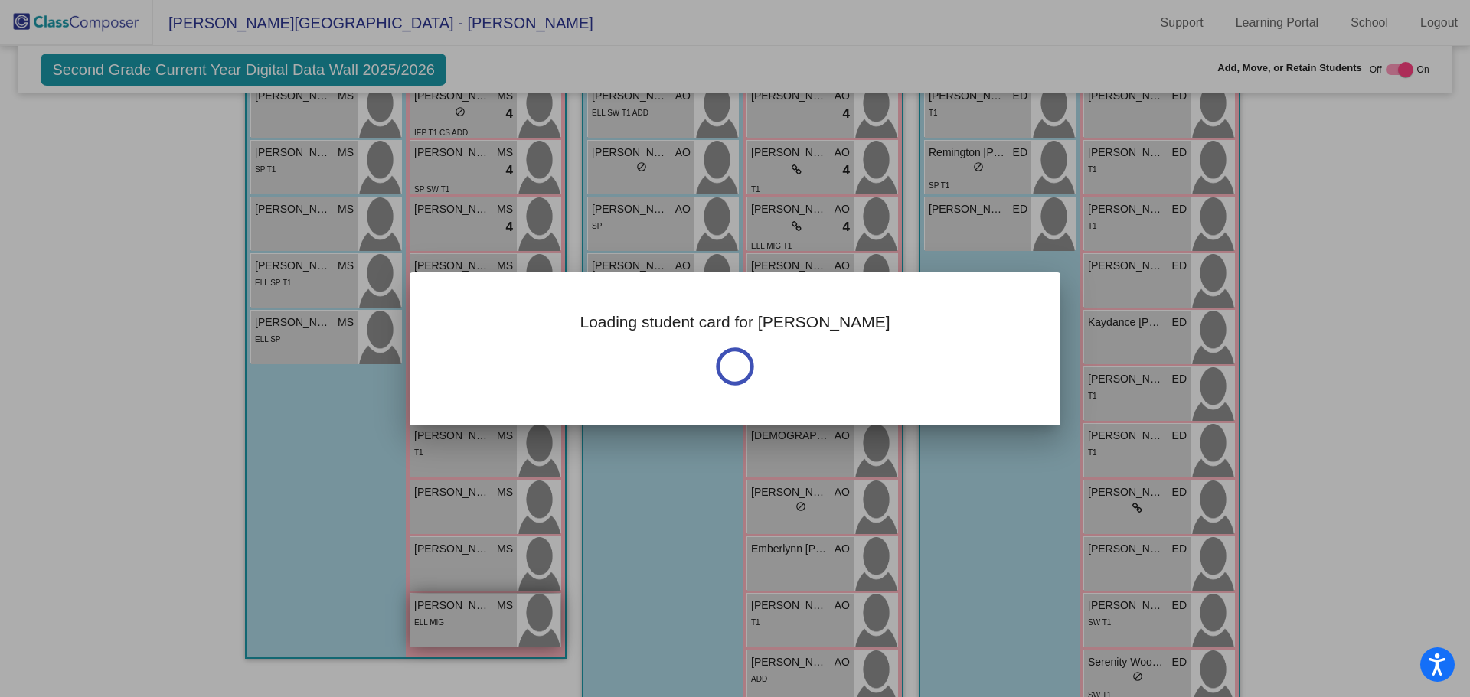
click at [448, 616] on div at bounding box center [735, 348] width 1470 height 697
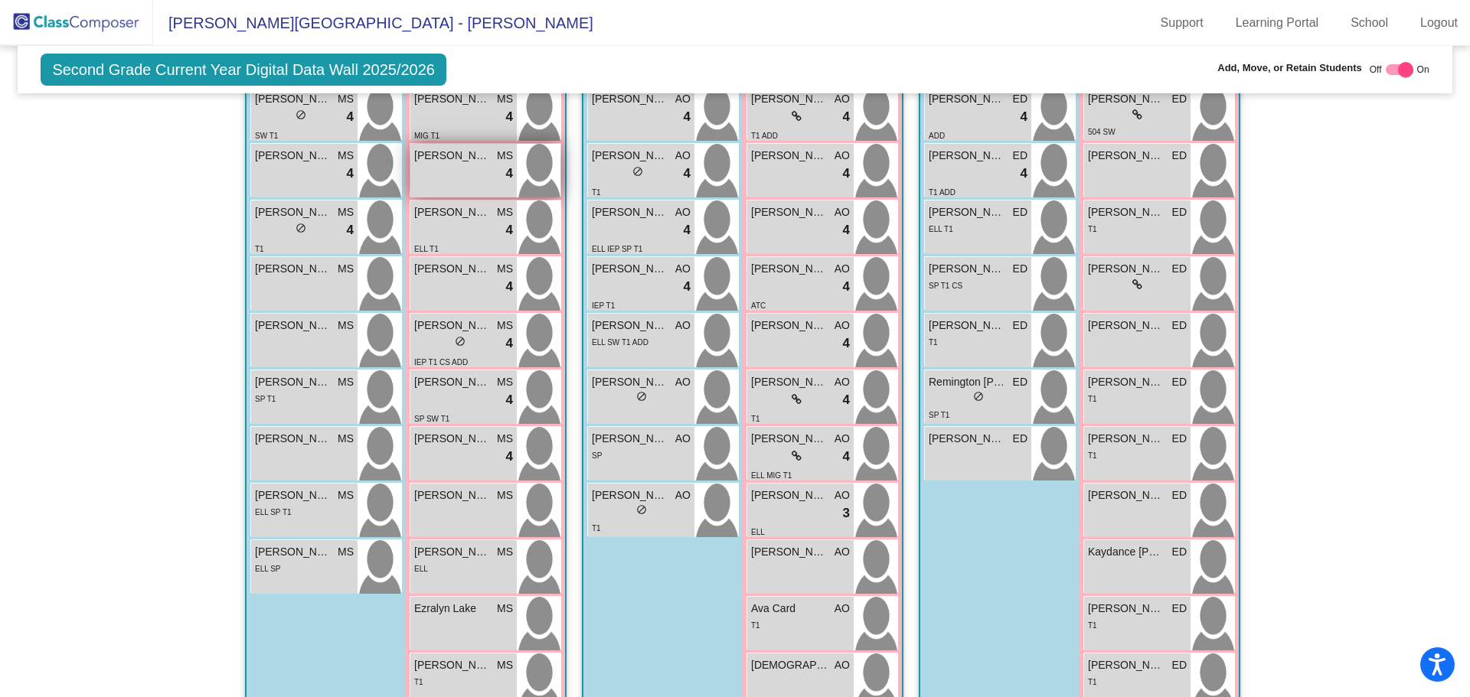
scroll to position [0, 0]
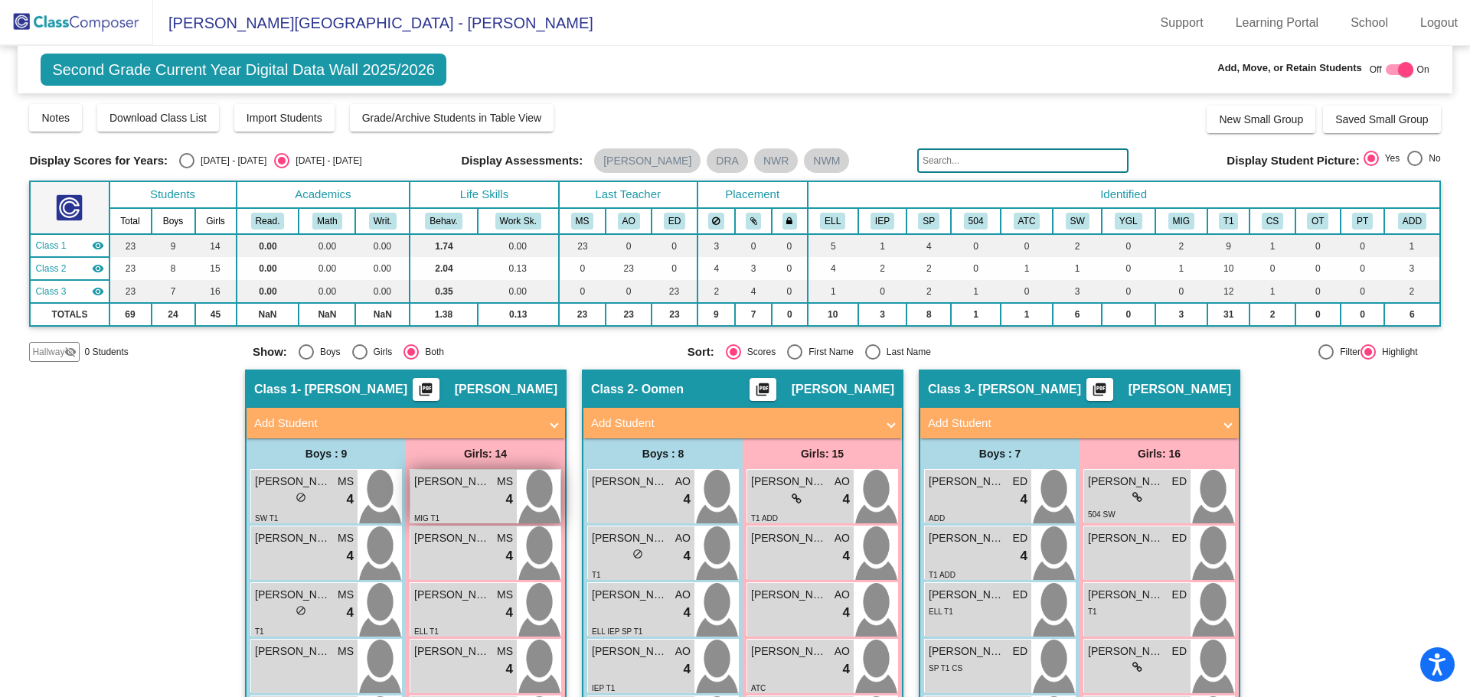
click at [457, 483] on span "[PERSON_NAME]" at bounding box center [452, 482] width 77 height 16
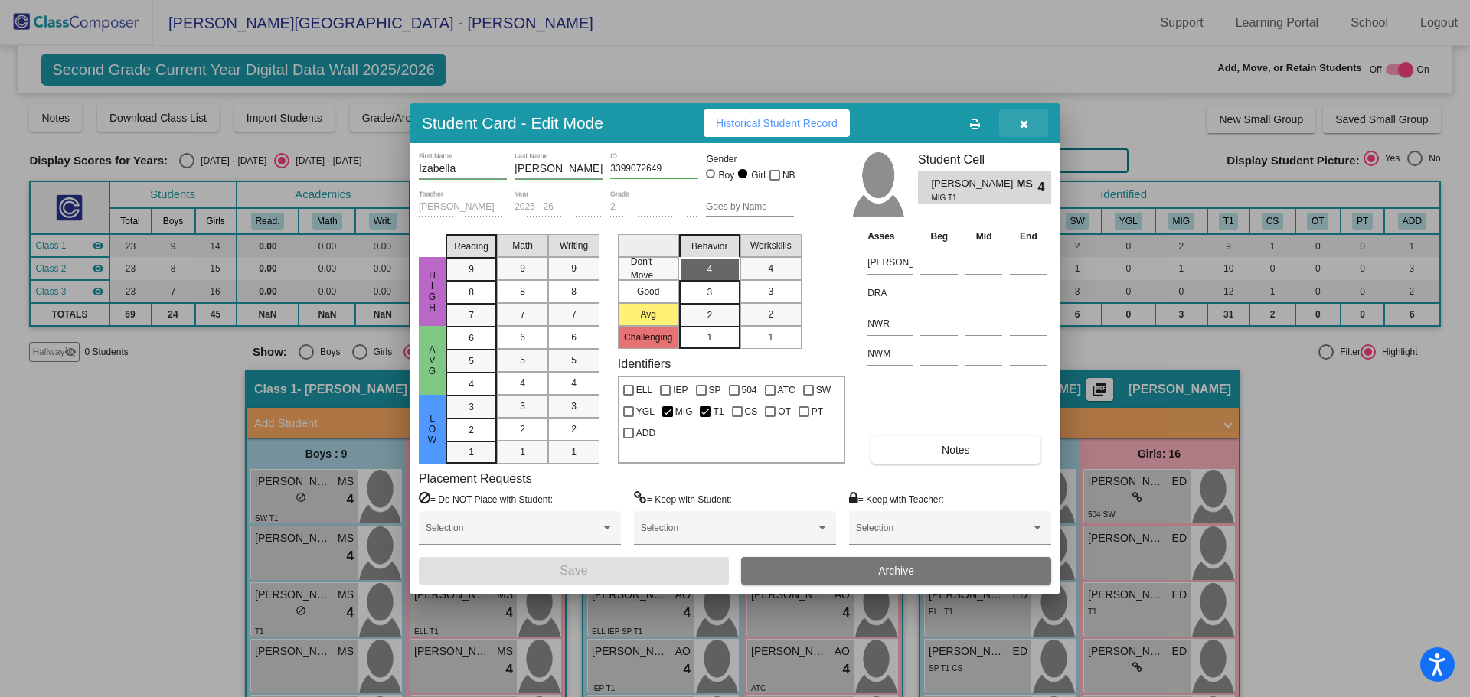
click at [1022, 124] on icon "button" at bounding box center [1024, 124] width 8 height 11
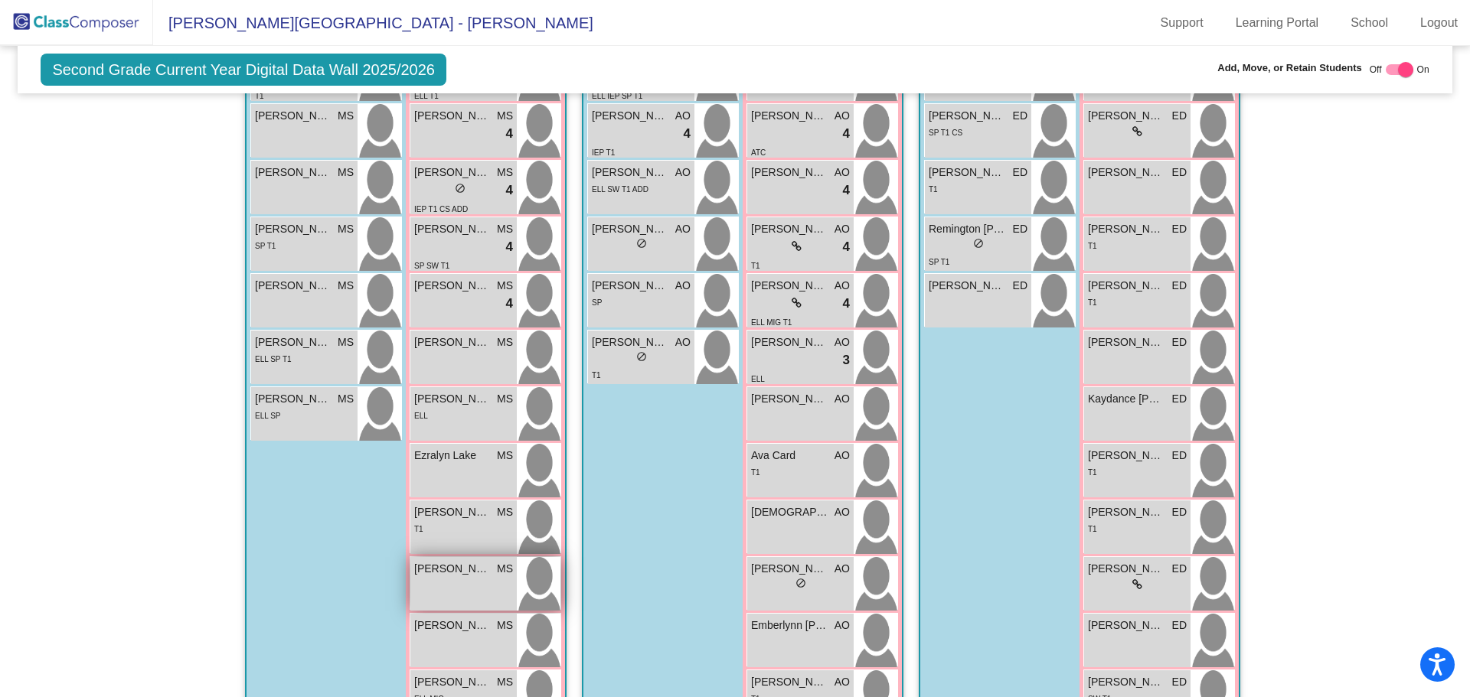
scroll to position [703, 0]
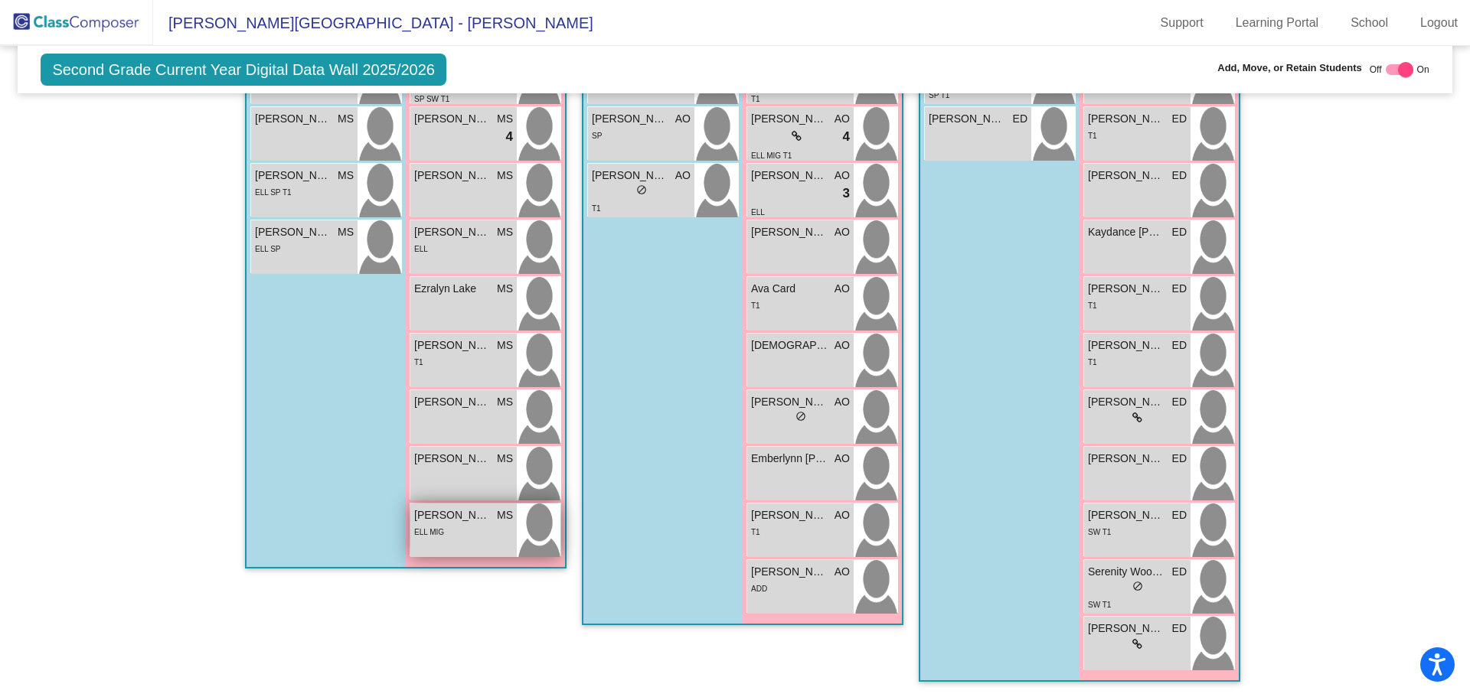
click at [458, 522] on span "[PERSON_NAME]" at bounding box center [452, 516] width 77 height 16
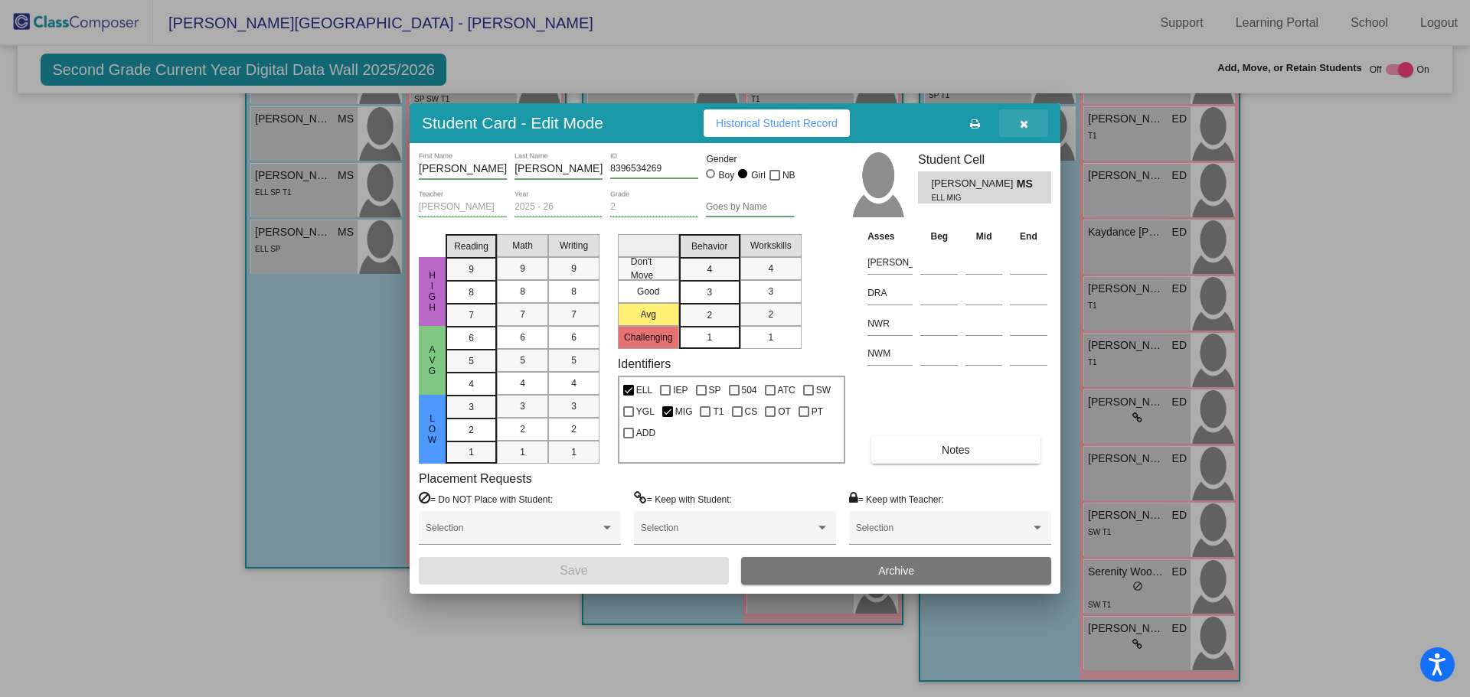
click at [1022, 125] on icon "button" at bounding box center [1024, 124] width 8 height 11
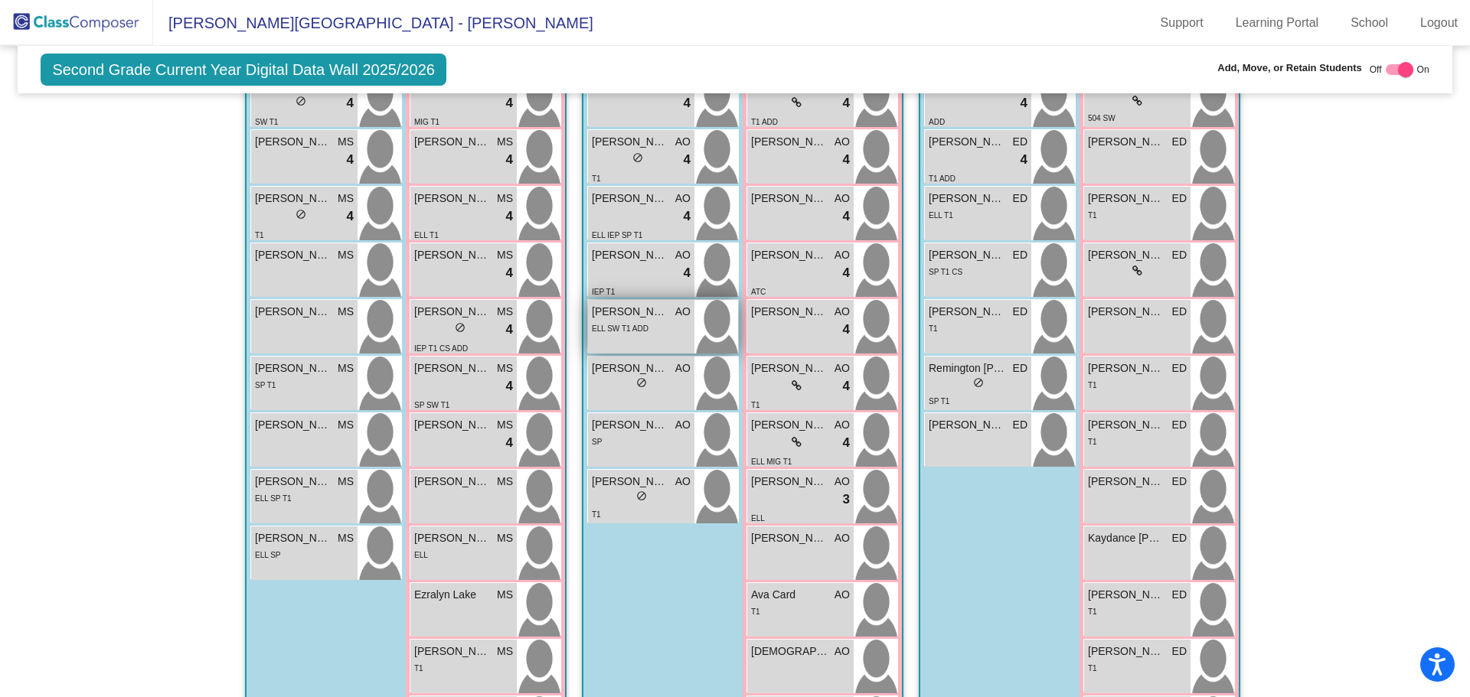
scroll to position [167, 0]
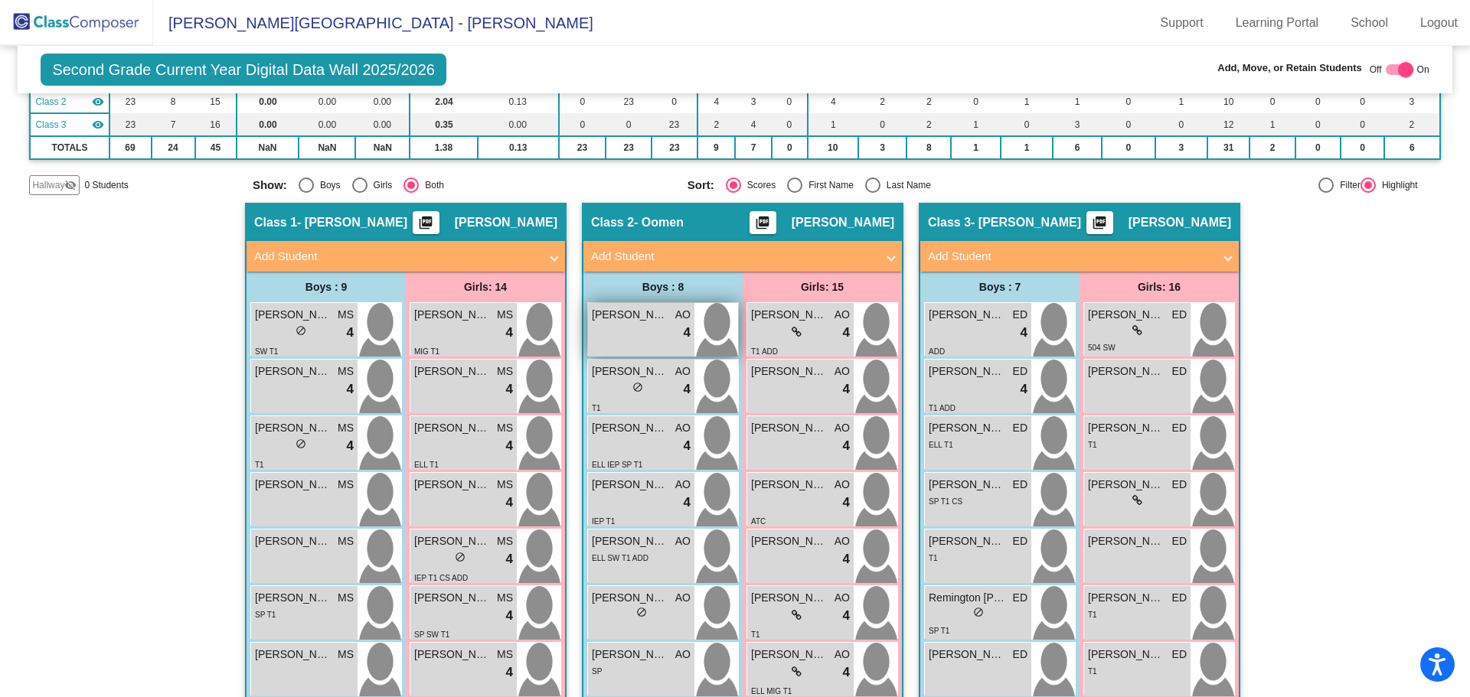
click at [638, 321] on span "[PERSON_NAME]" at bounding box center [630, 315] width 77 height 16
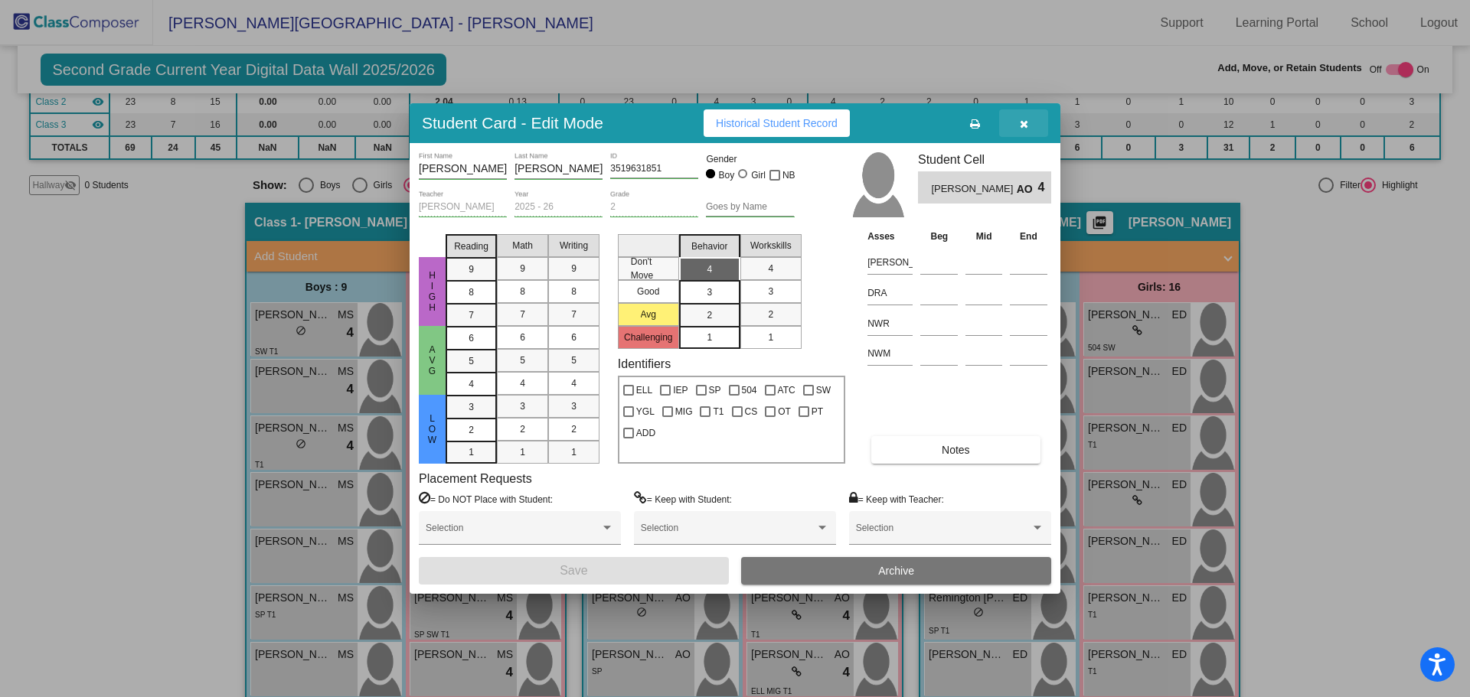
click at [1026, 119] on icon "button" at bounding box center [1024, 124] width 8 height 11
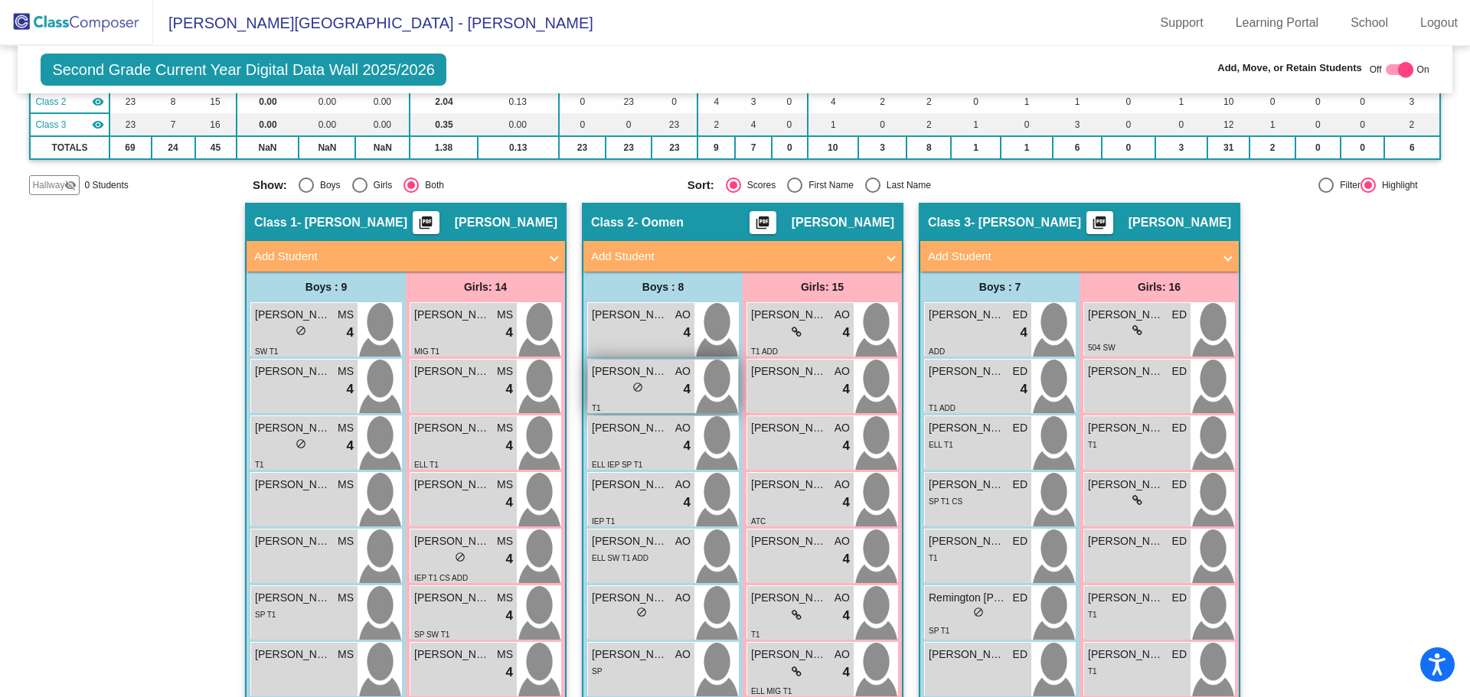
click at [646, 367] on span "[PERSON_NAME]" at bounding box center [630, 372] width 77 height 16
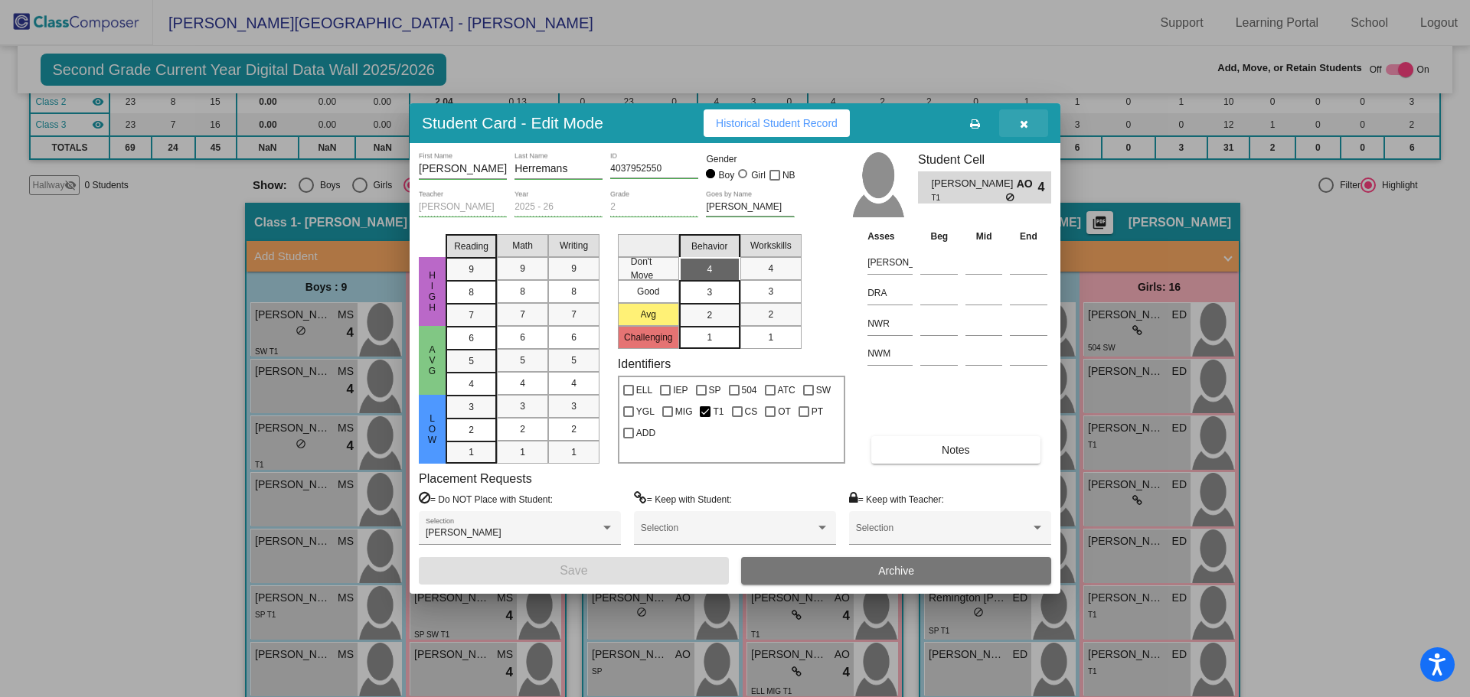
click at [1023, 124] on icon "button" at bounding box center [1024, 124] width 8 height 11
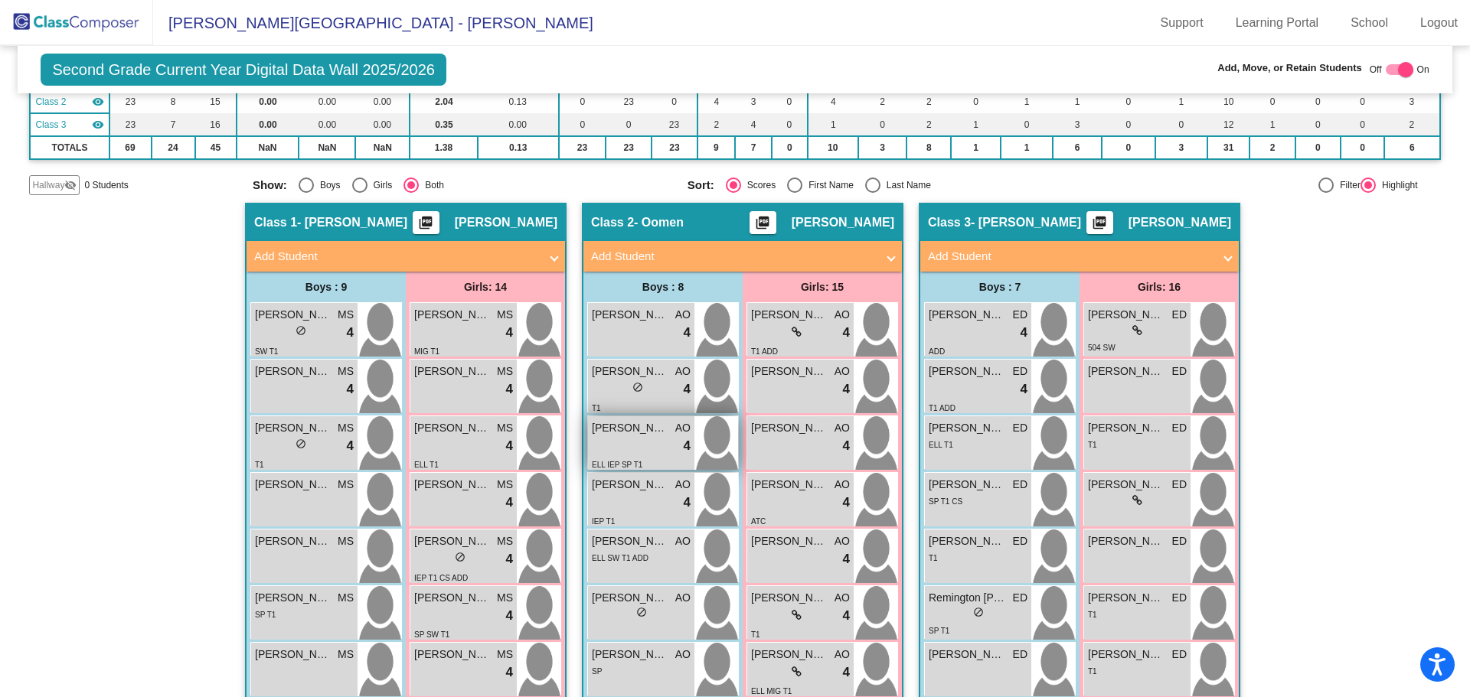
click at [649, 442] on div "lock do_not_disturb_alt 4" at bounding box center [641, 446] width 99 height 20
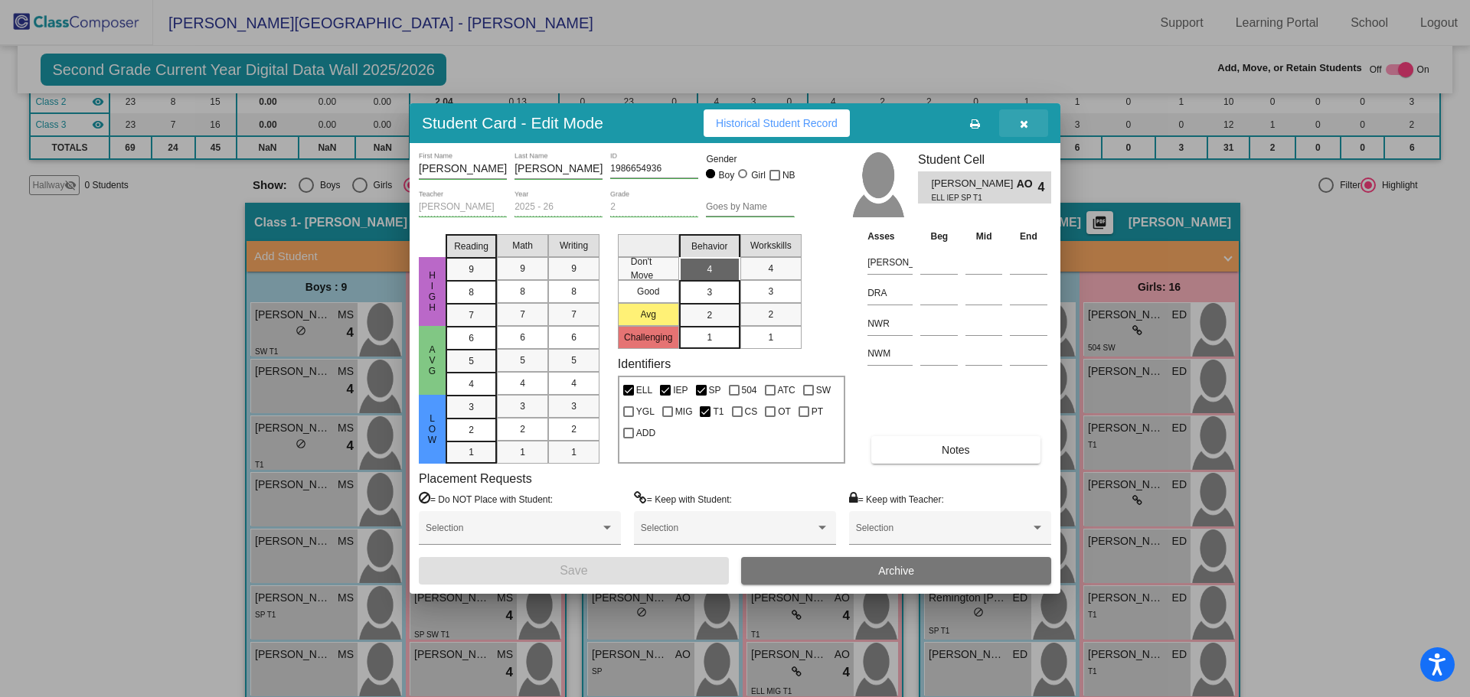
click at [1025, 128] on icon "button" at bounding box center [1024, 124] width 8 height 11
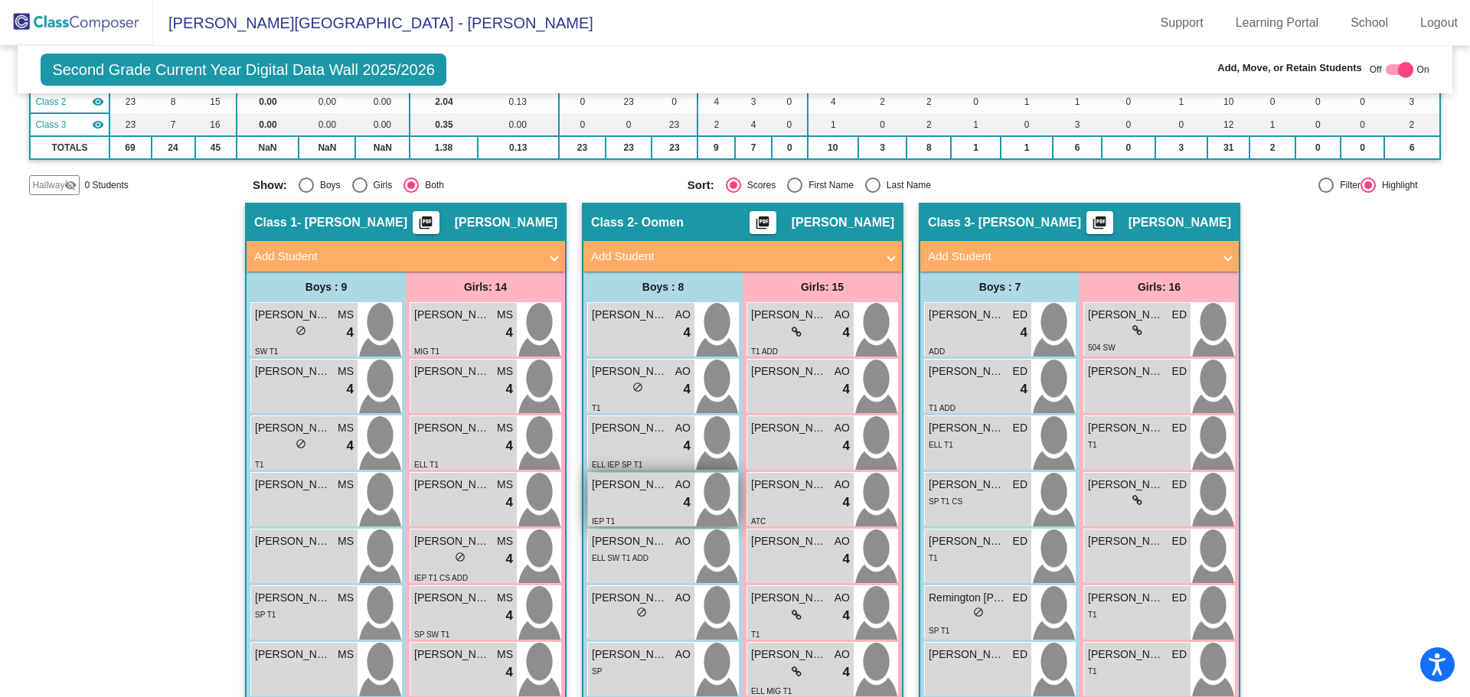
click at [615, 493] on div "lock do_not_disturb_alt 4" at bounding box center [641, 503] width 99 height 20
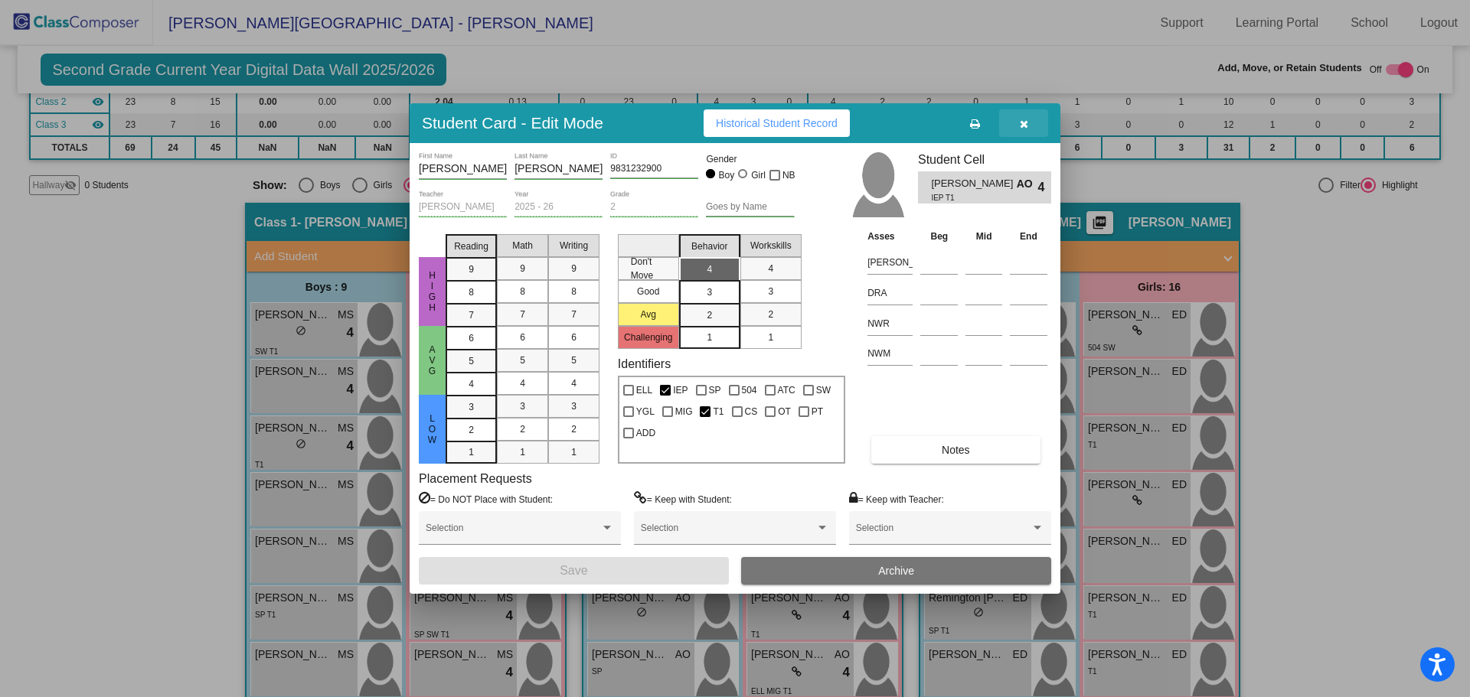
click at [1023, 120] on icon "button" at bounding box center [1024, 124] width 8 height 11
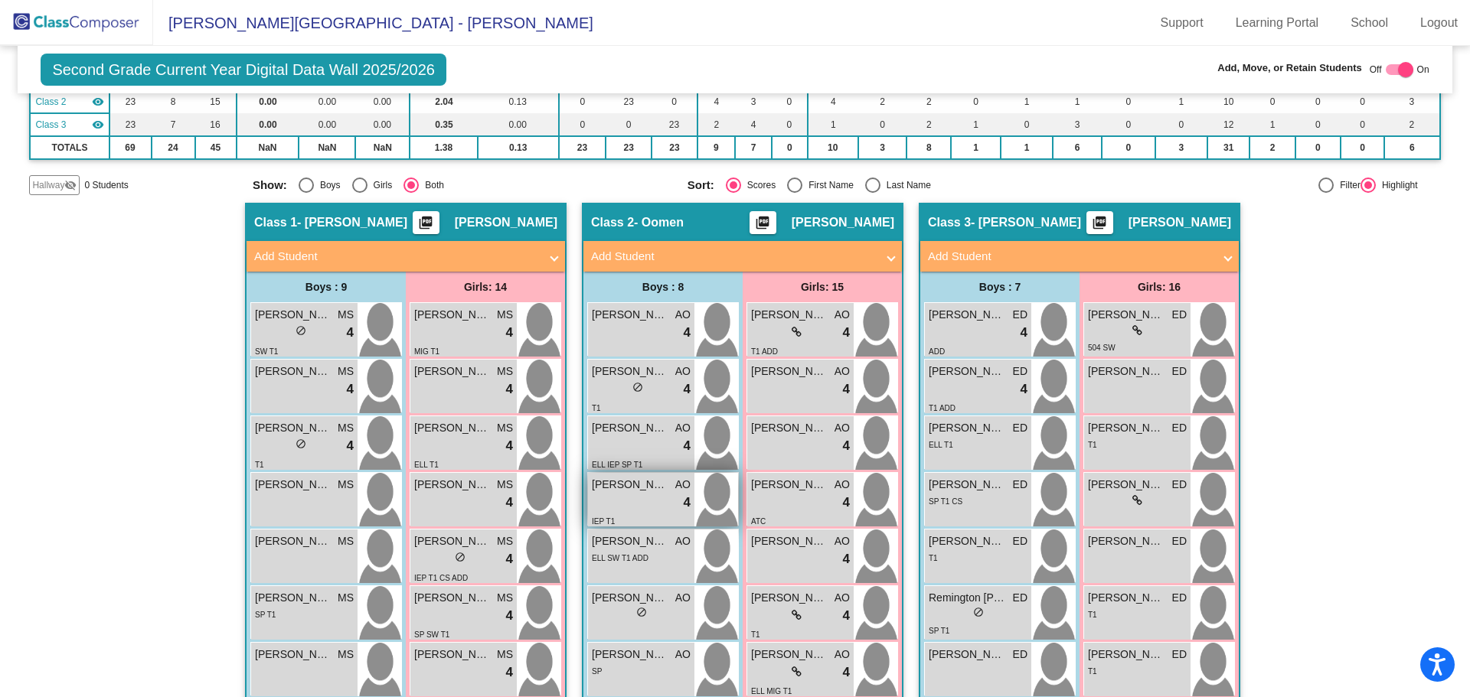
click at [628, 489] on span "[PERSON_NAME]" at bounding box center [630, 485] width 77 height 16
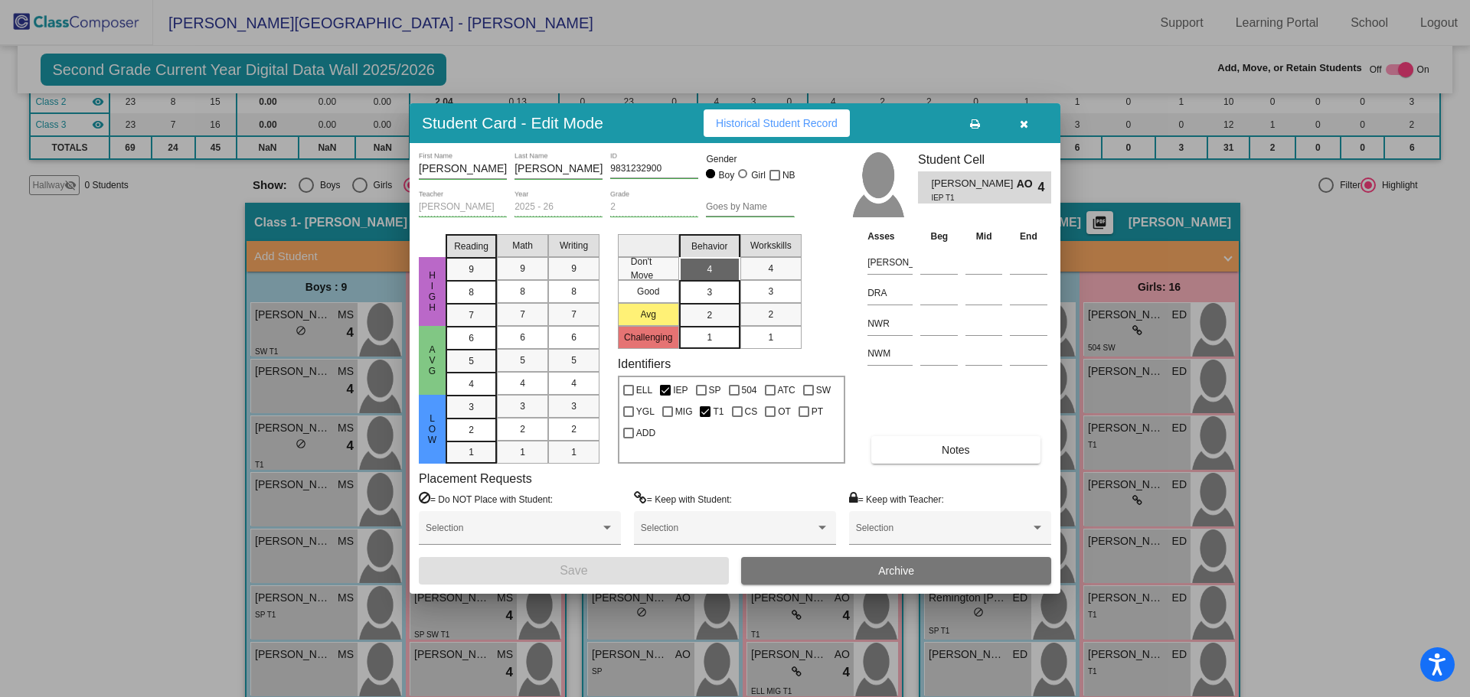
click at [1020, 121] on icon "button" at bounding box center [1024, 124] width 8 height 11
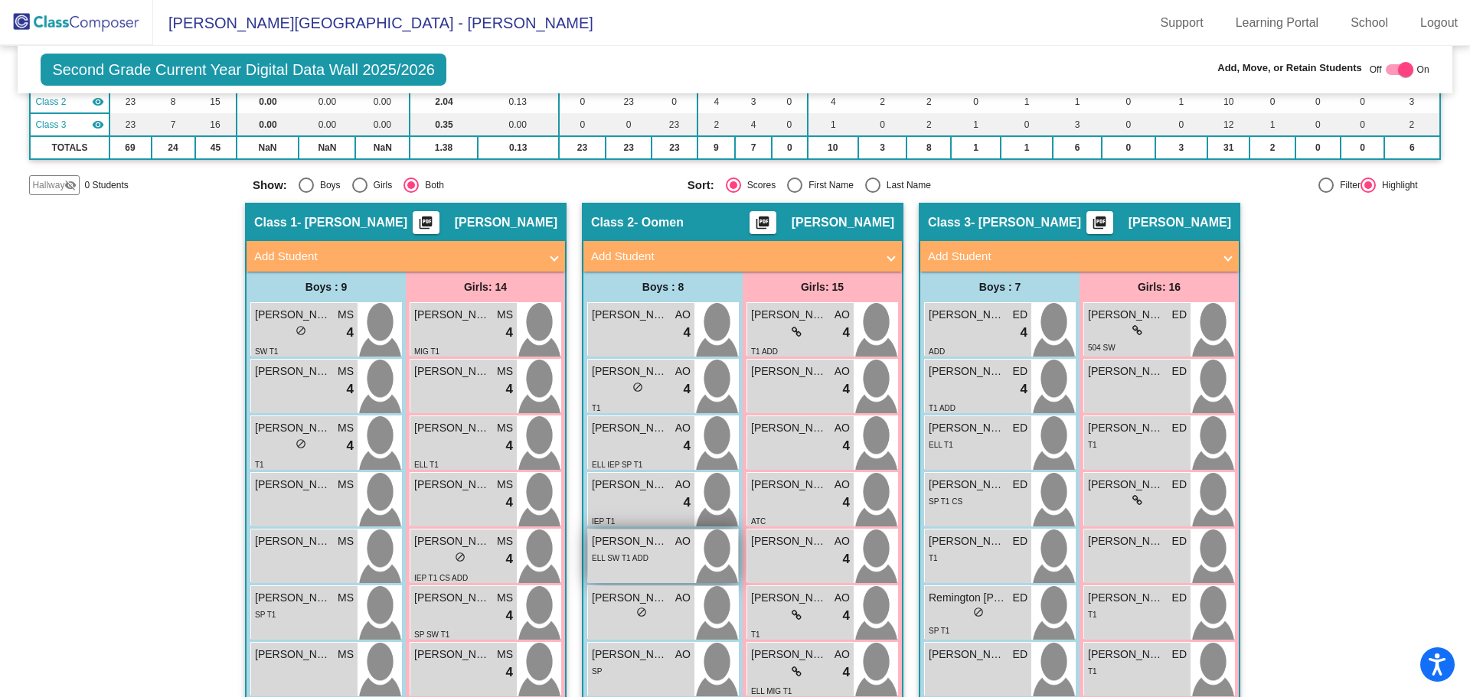
click at [634, 550] on div "ELL SW T1 ADD" at bounding box center [620, 558] width 57 height 16
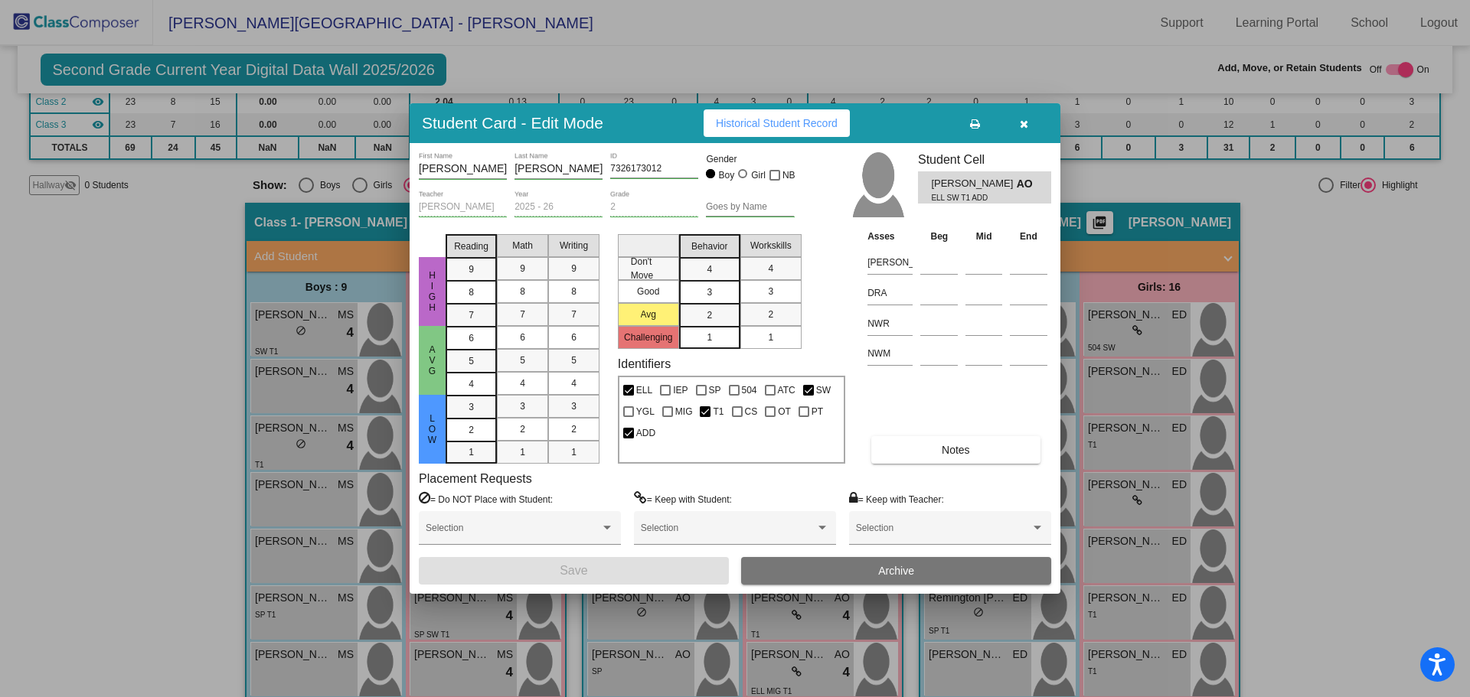
click at [1024, 124] on icon "button" at bounding box center [1024, 124] width 8 height 11
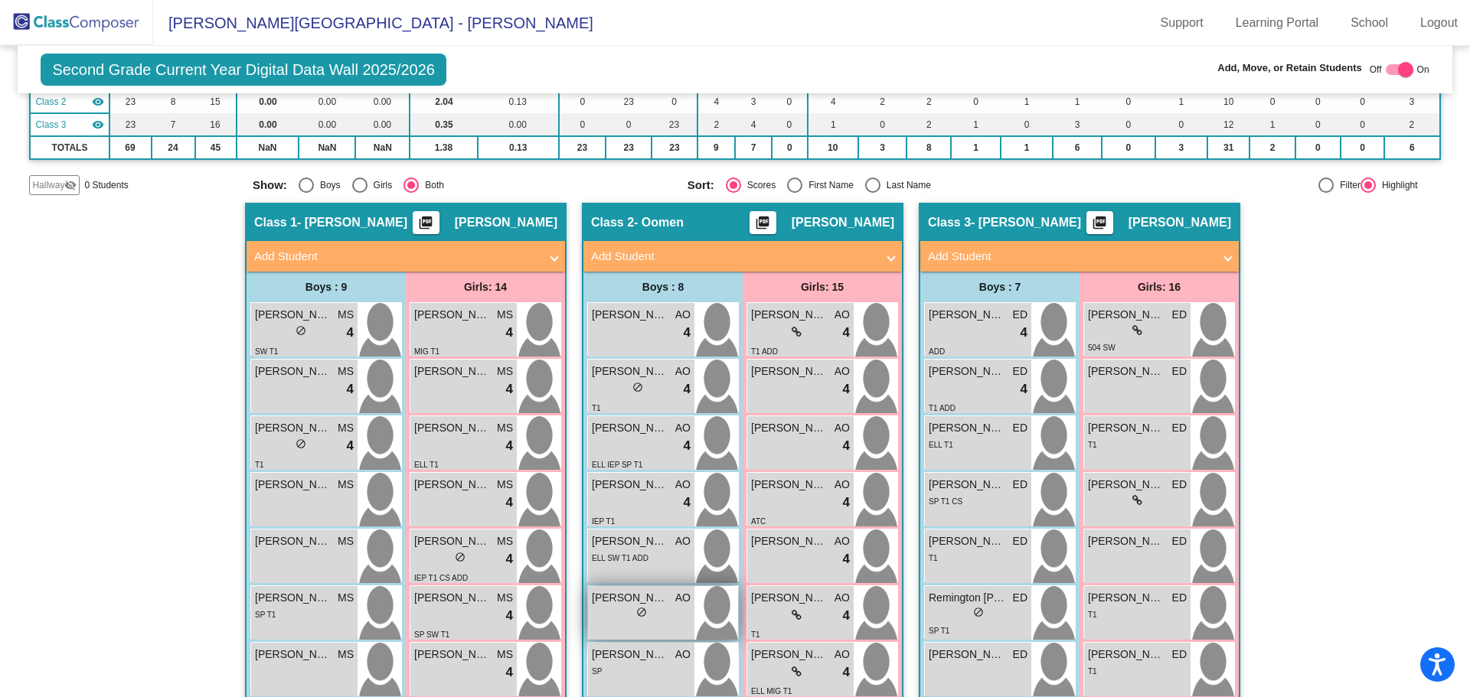
click at [623, 606] on div "lock do_not_disturb_alt" at bounding box center [641, 614] width 99 height 16
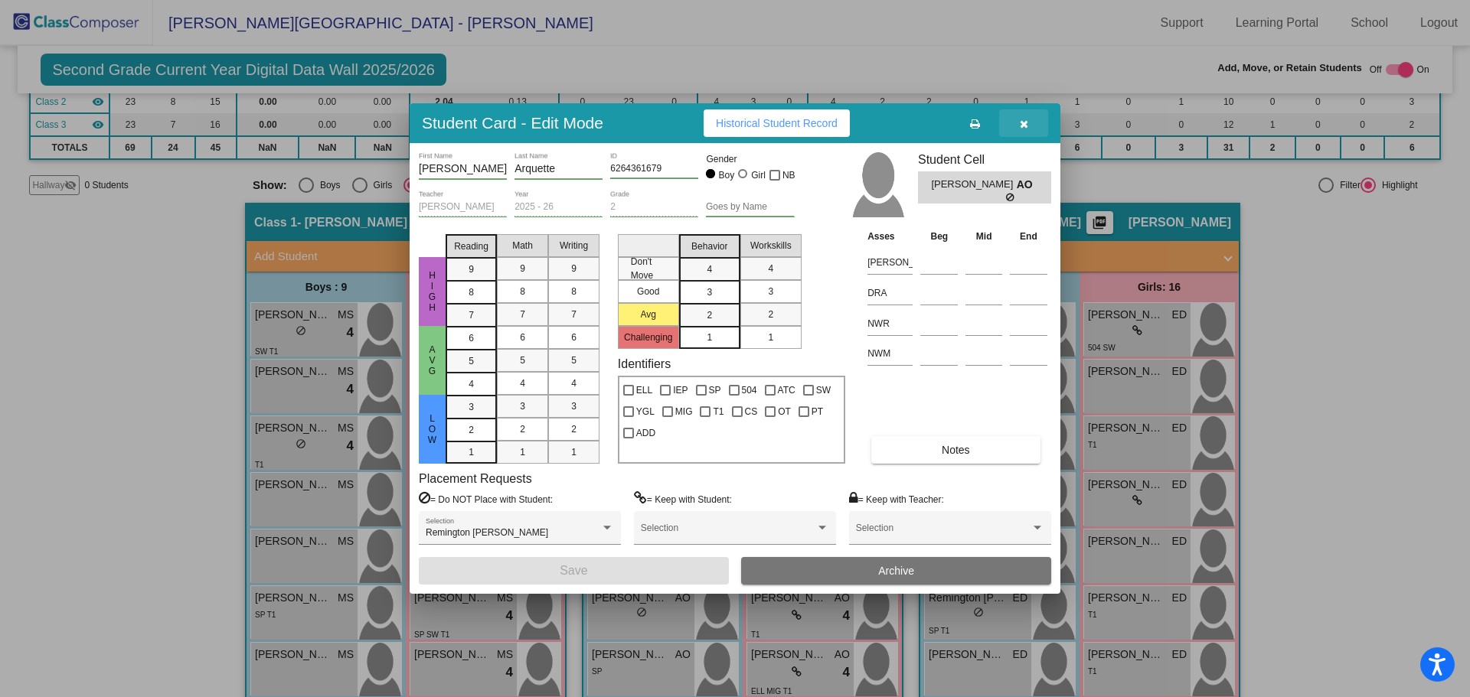
drag, startPoint x: 1020, startPoint y: 119, endPoint x: 991, endPoint y: 186, distance: 72.7
click at [1020, 121] on icon "button" at bounding box center [1024, 124] width 8 height 11
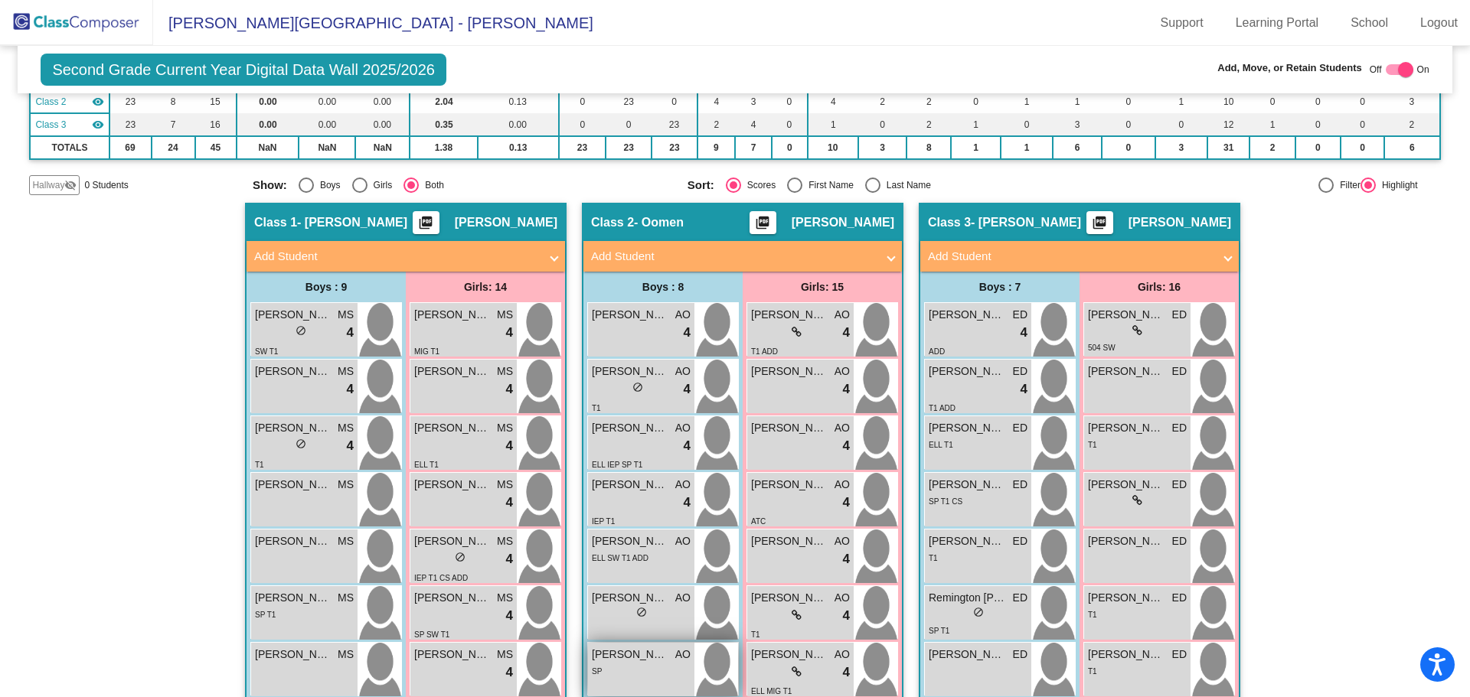
click at [637, 664] on div "SP" at bounding box center [641, 671] width 99 height 16
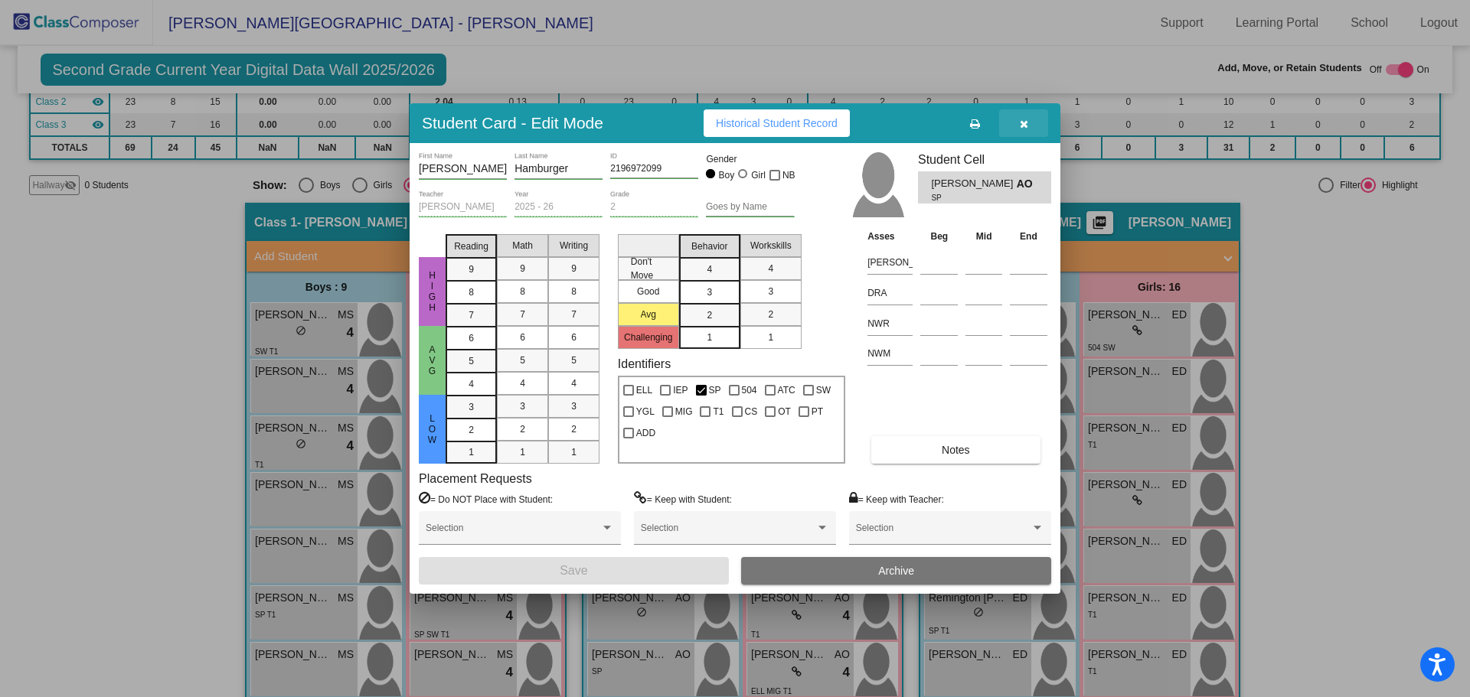
click at [1025, 117] on span "button" at bounding box center [1024, 123] width 8 height 12
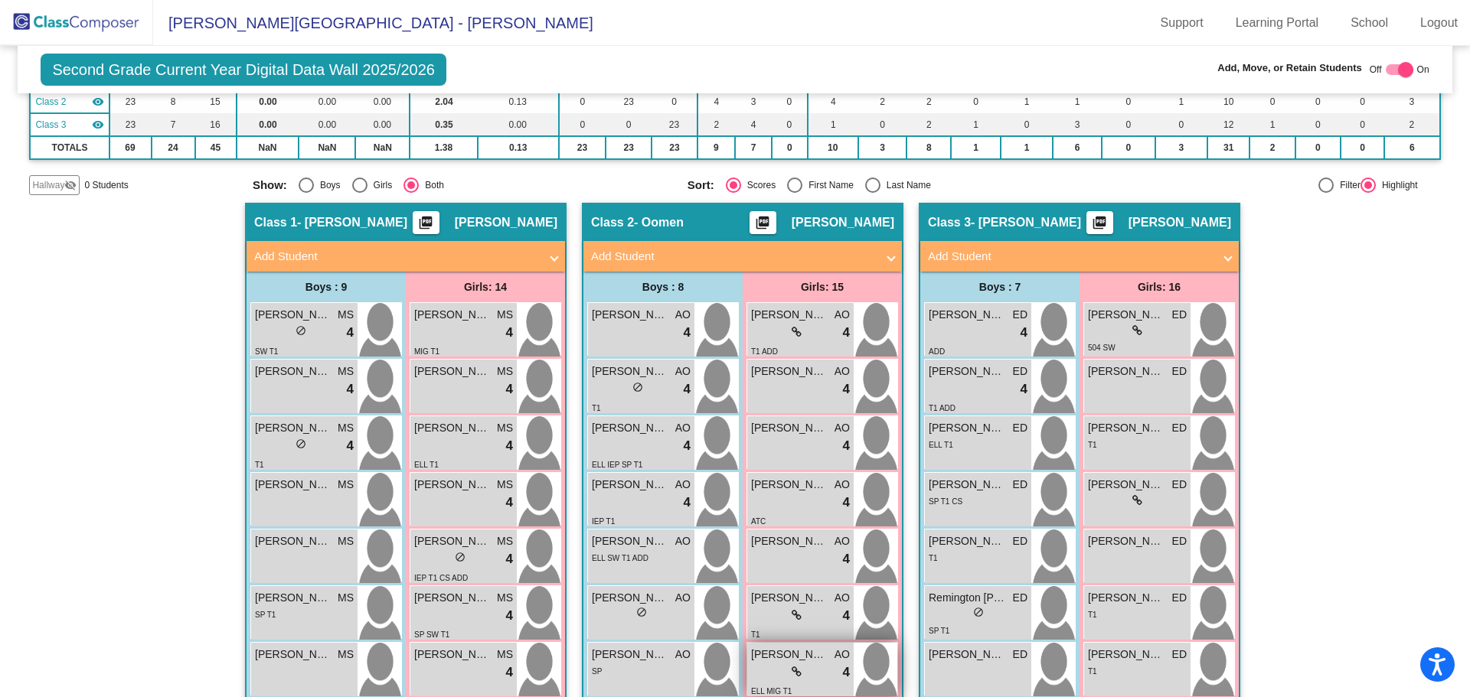
scroll to position [320, 0]
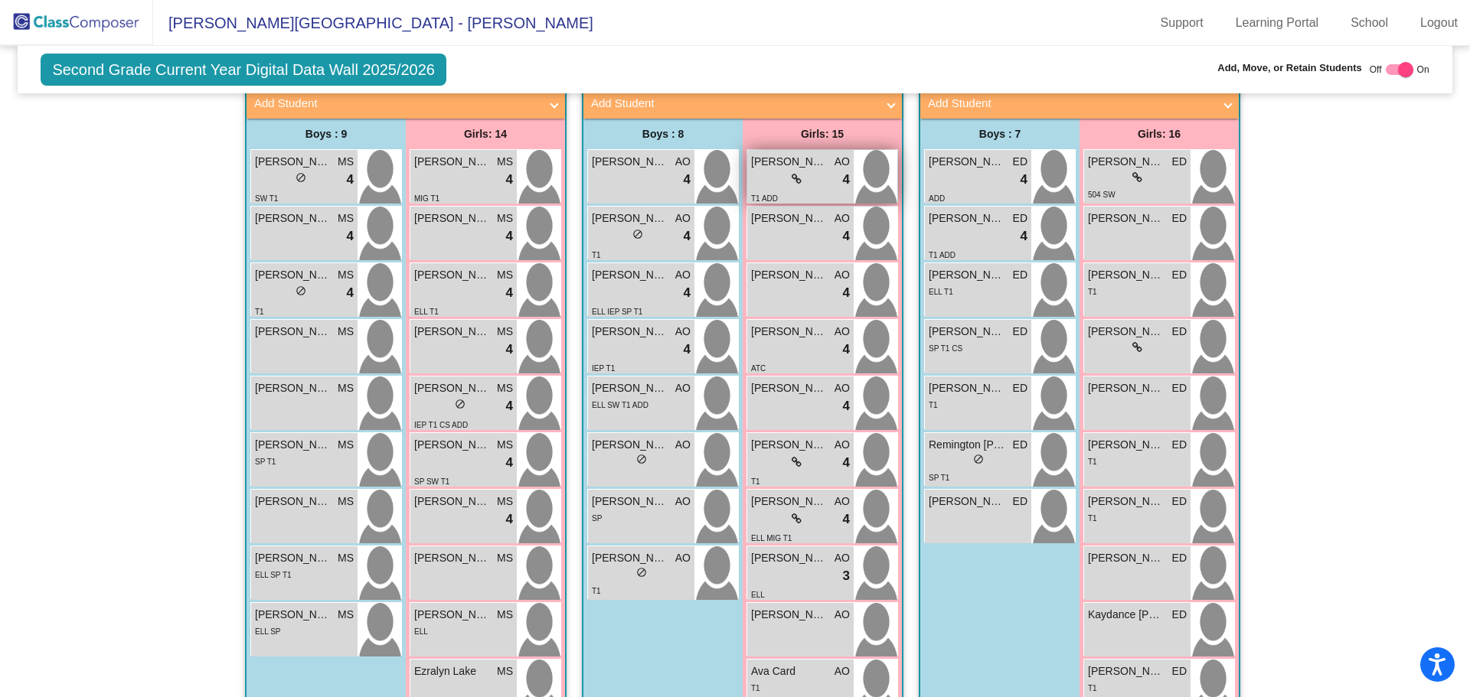
click at [814, 173] on div "lock do_not_disturb_alt 4" at bounding box center [800, 180] width 99 height 20
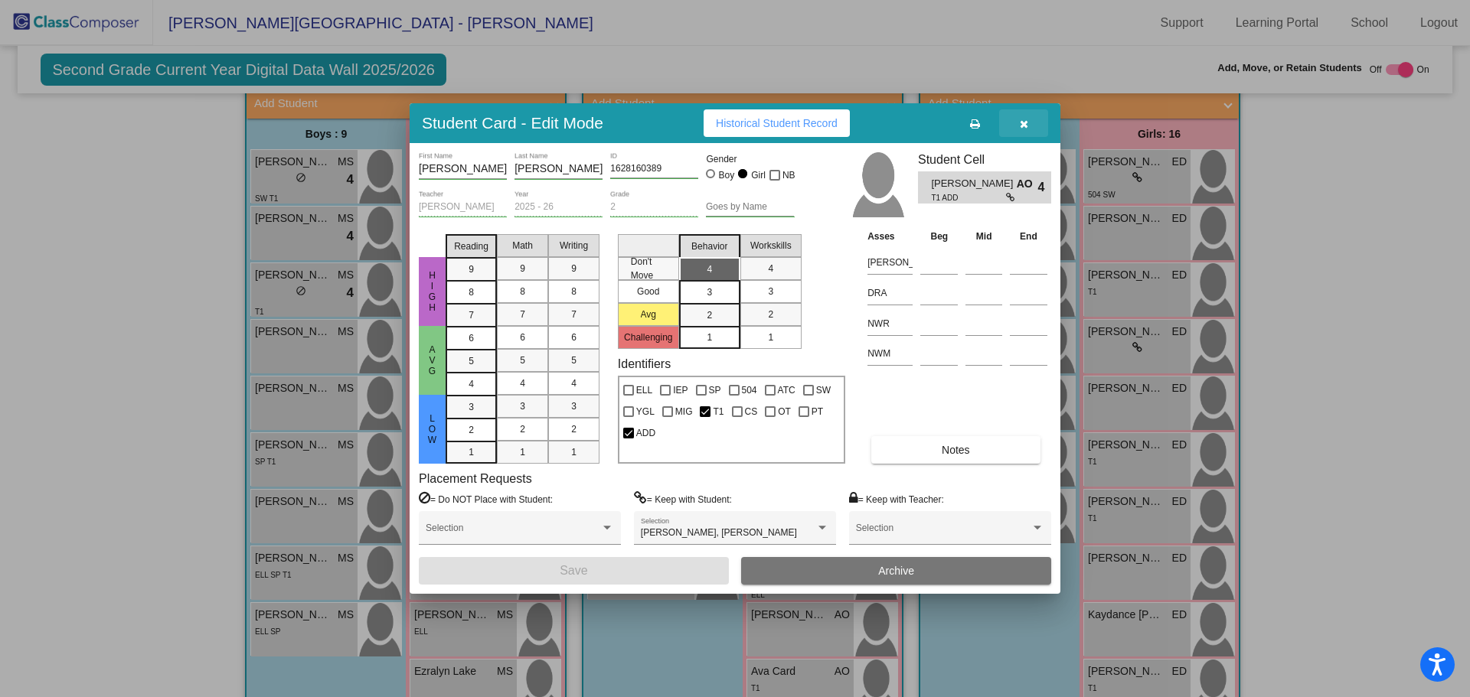
click at [1022, 118] on span "button" at bounding box center [1024, 123] width 8 height 12
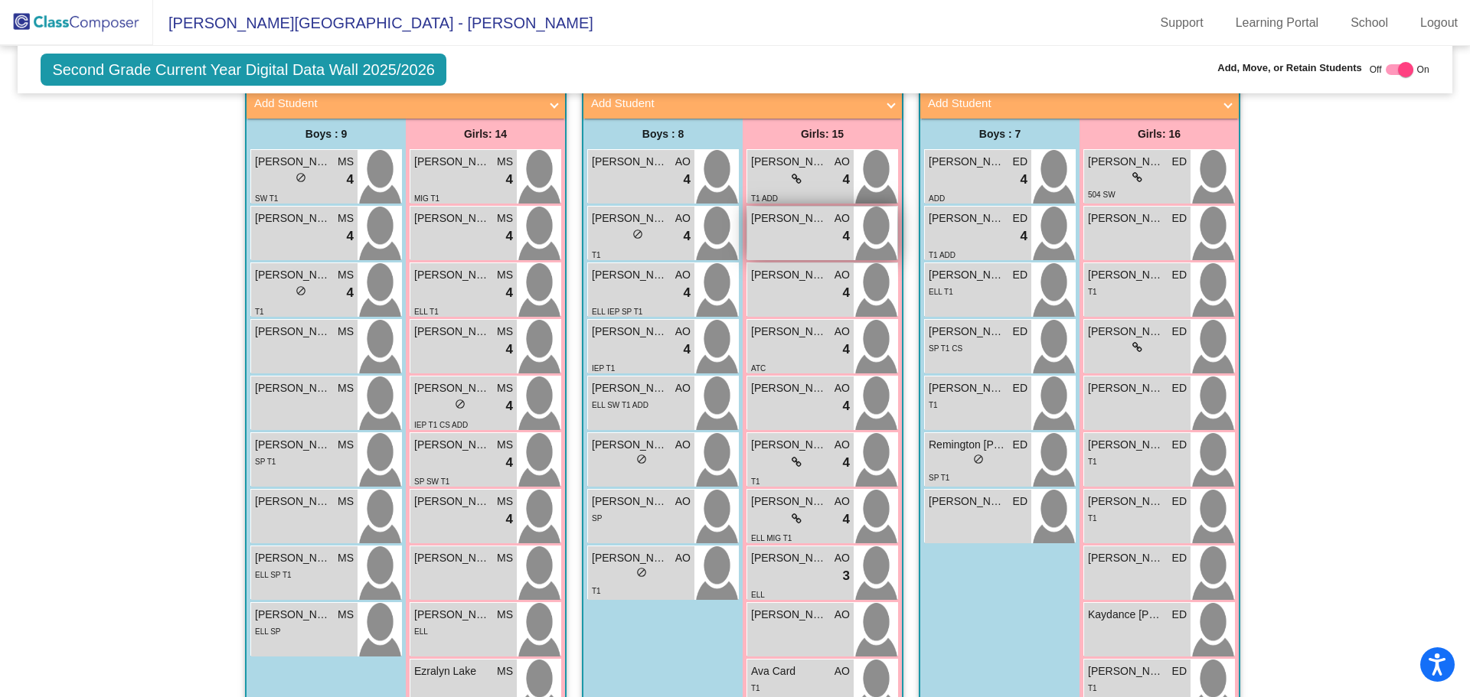
click at [789, 219] on span "[PERSON_NAME]" at bounding box center [789, 219] width 77 height 16
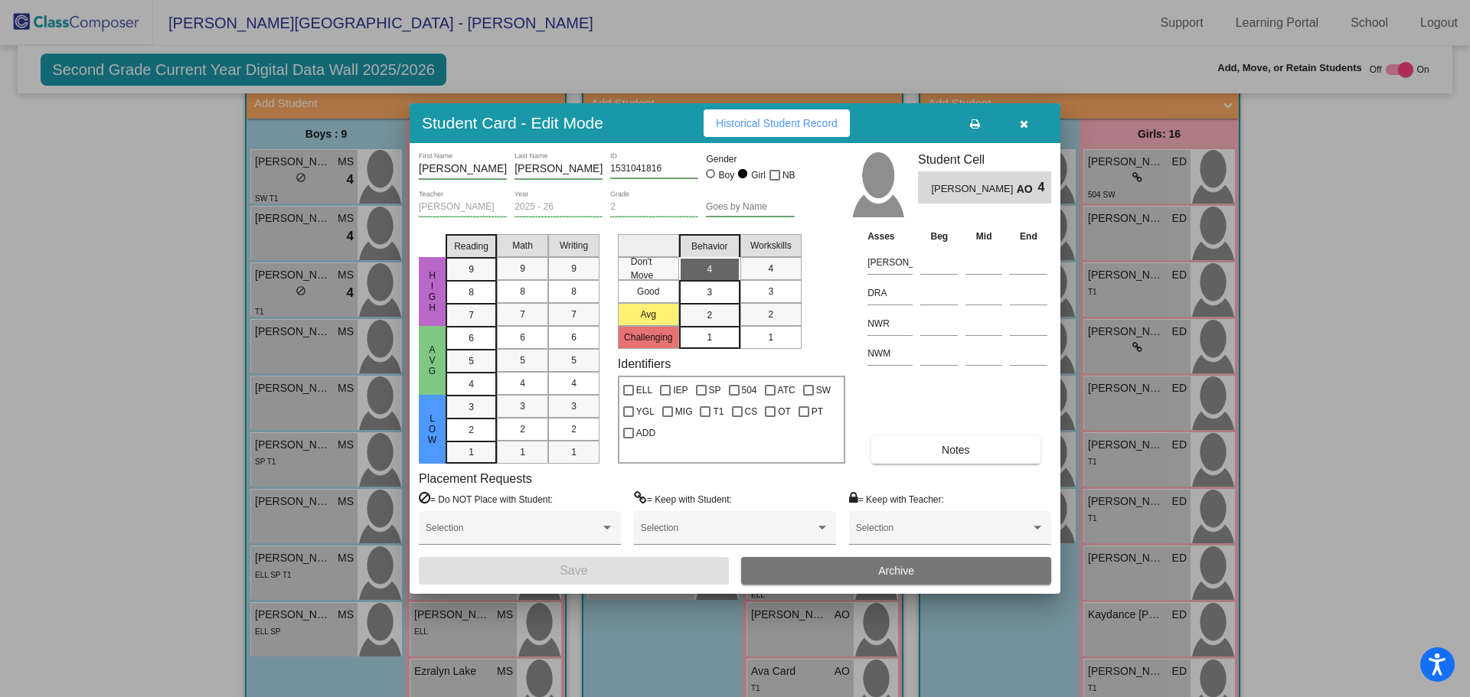
click at [1027, 122] on icon "button" at bounding box center [1024, 124] width 8 height 11
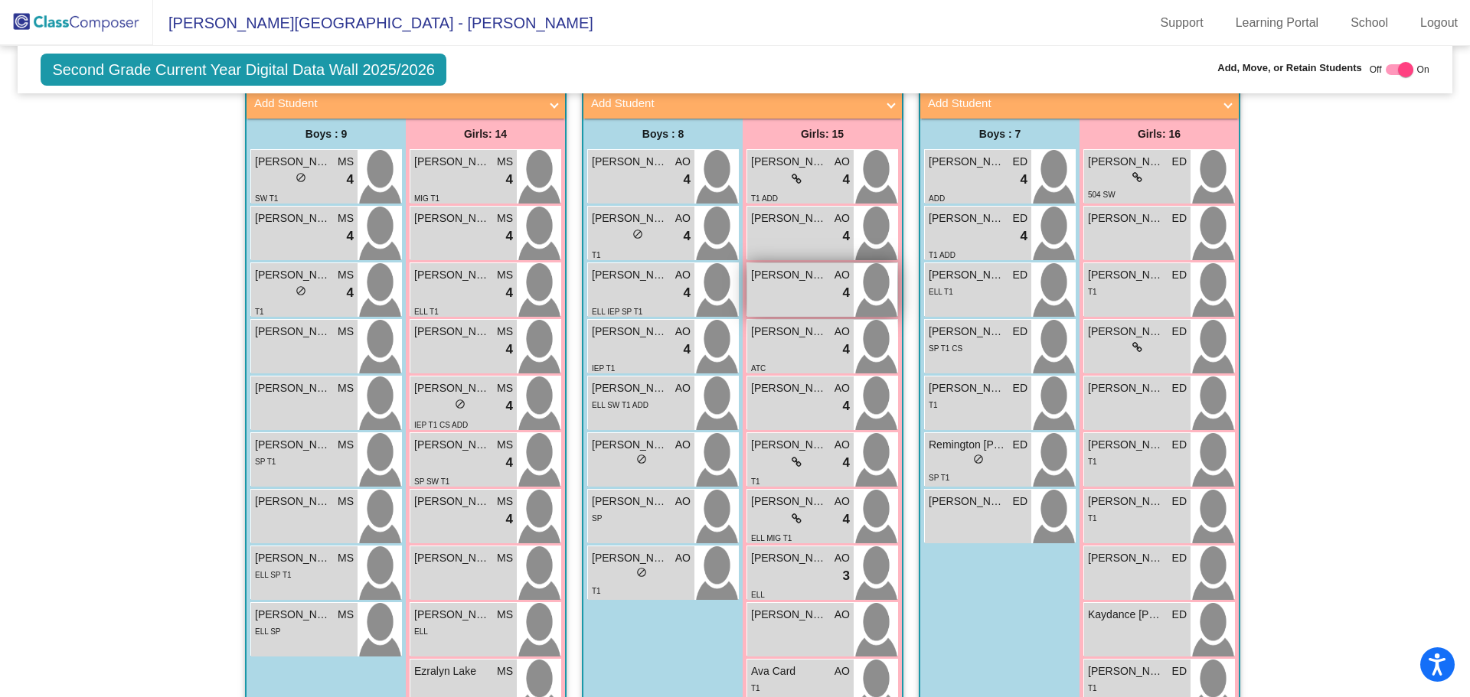
click at [795, 280] on span "[PERSON_NAME]" at bounding box center [789, 275] width 77 height 16
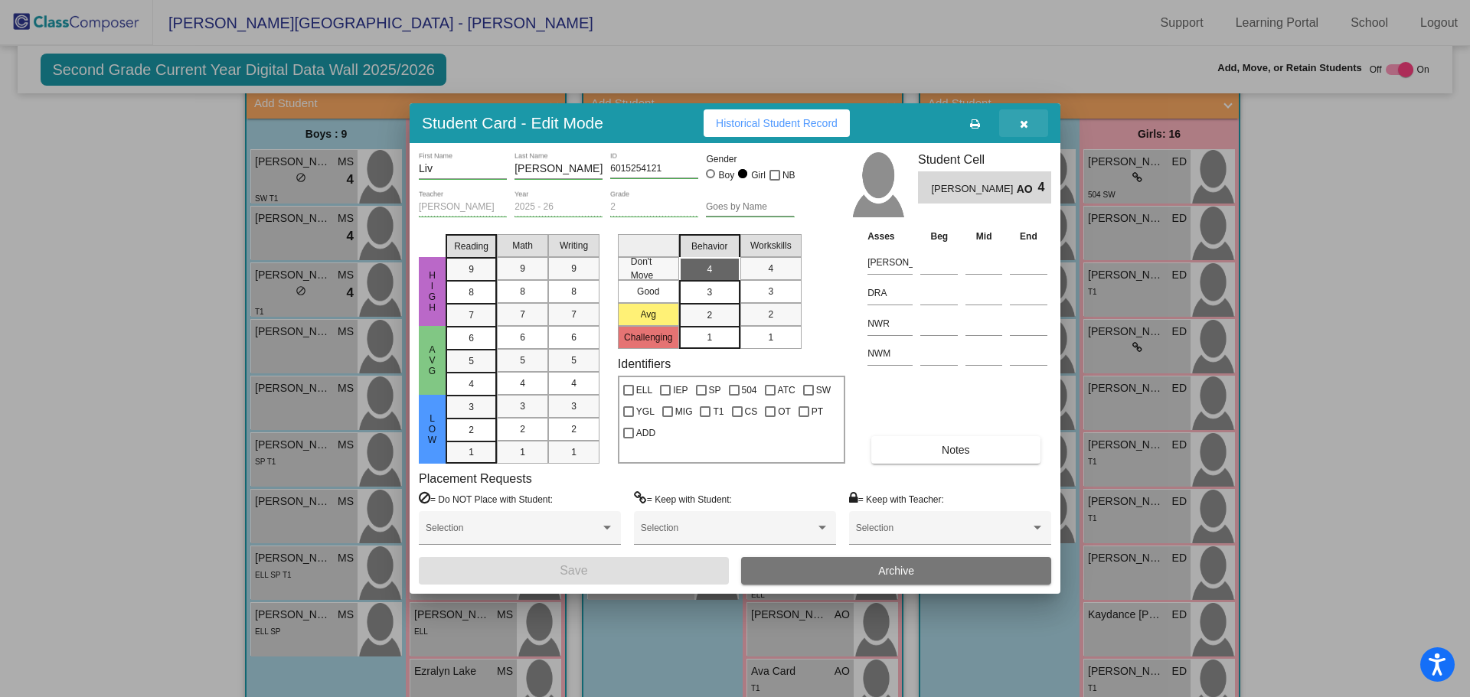
click at [1024, 123] on icon "button" at bounding box center [1024, 124] width 8 height 11
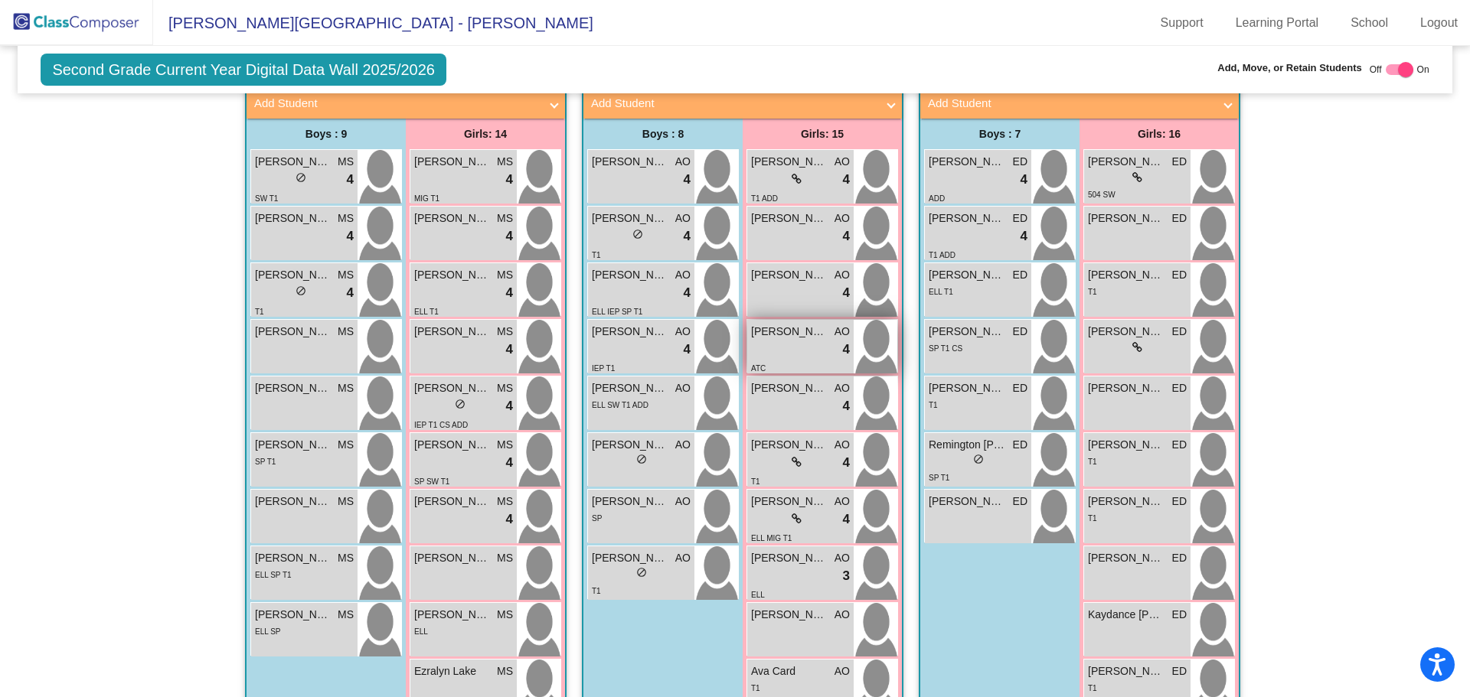
click at [793, 341] on div "lock do_not_disturb_alt 4" at bounding box center [800, 350] width 99 height 20
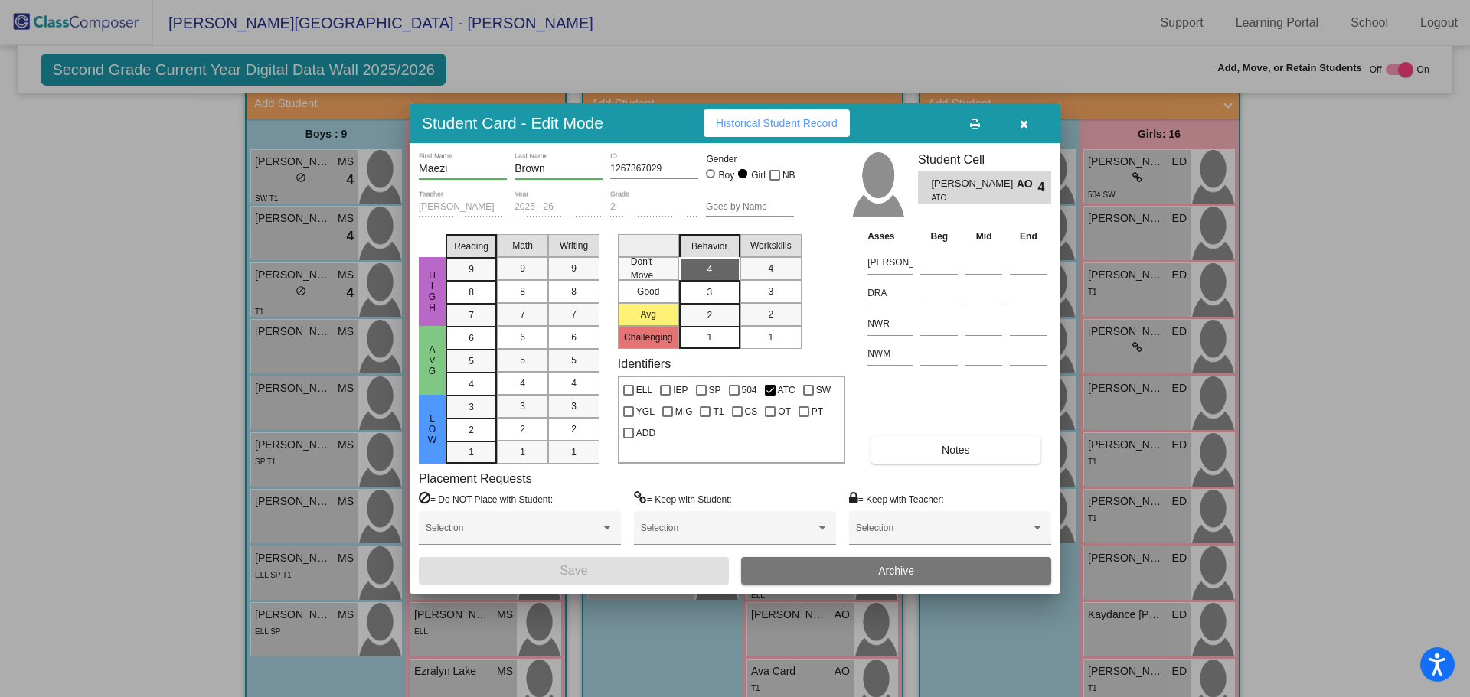
click at [1025, 123] on icon "button" at bounding box center [1024, 124] width 8 height 11
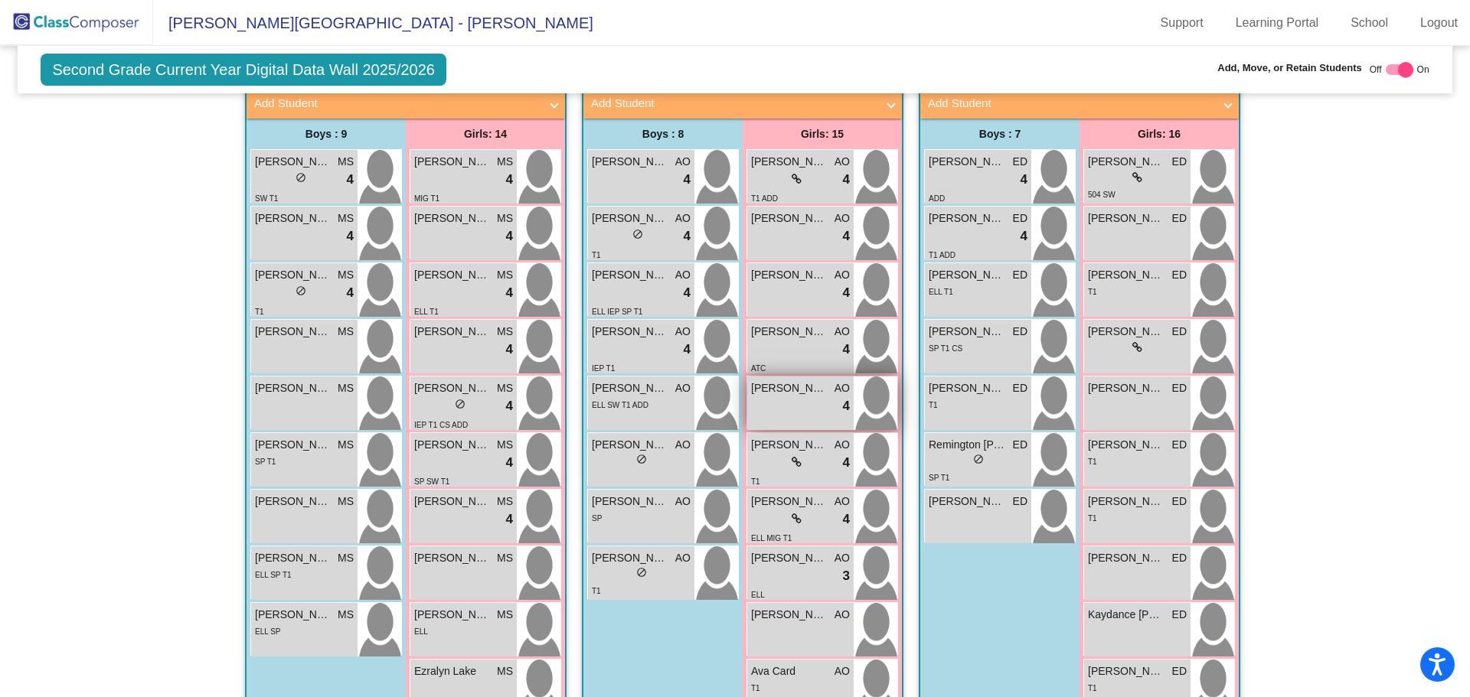
click at [765, 388] on span "[PERSON_NAME]" at bounding box center [789, 388] width 77 height 16
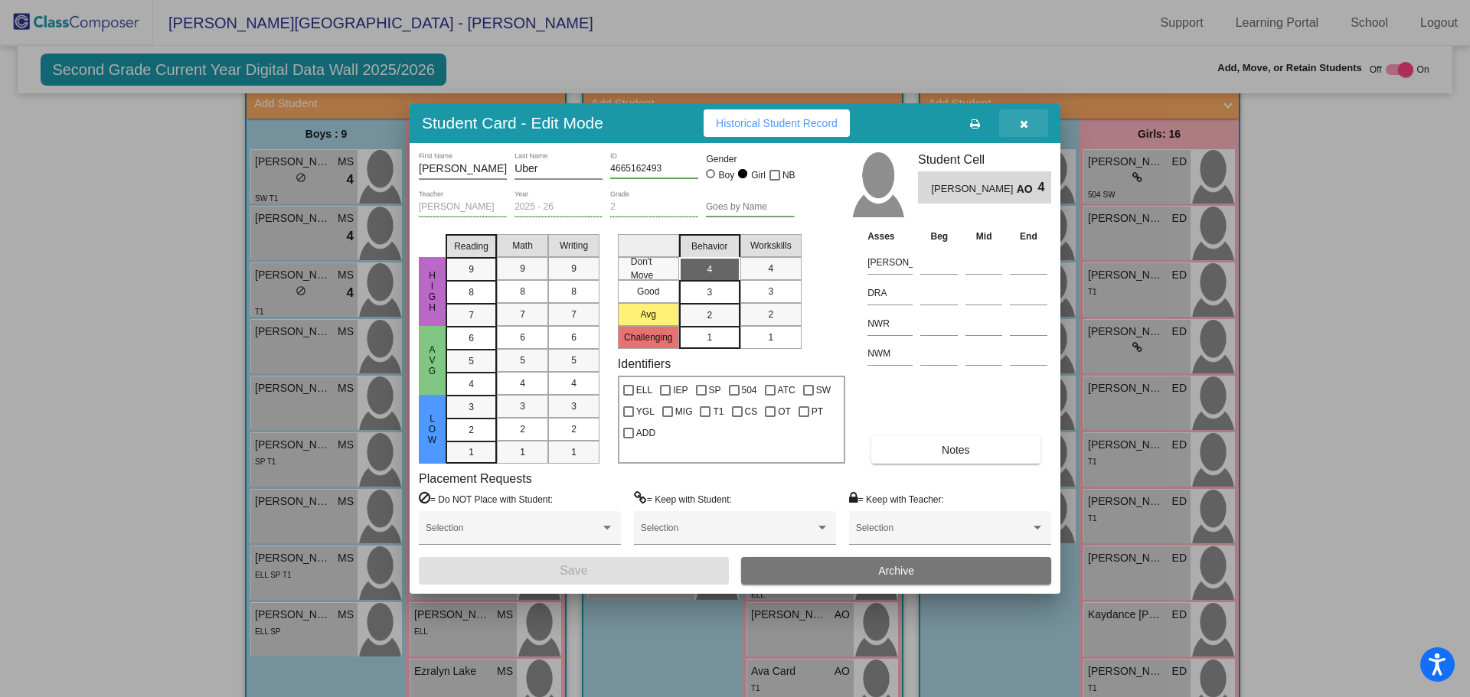
click at [1027, 124] on icon "button" at bounding box center [1024, 124] width 8 height 11
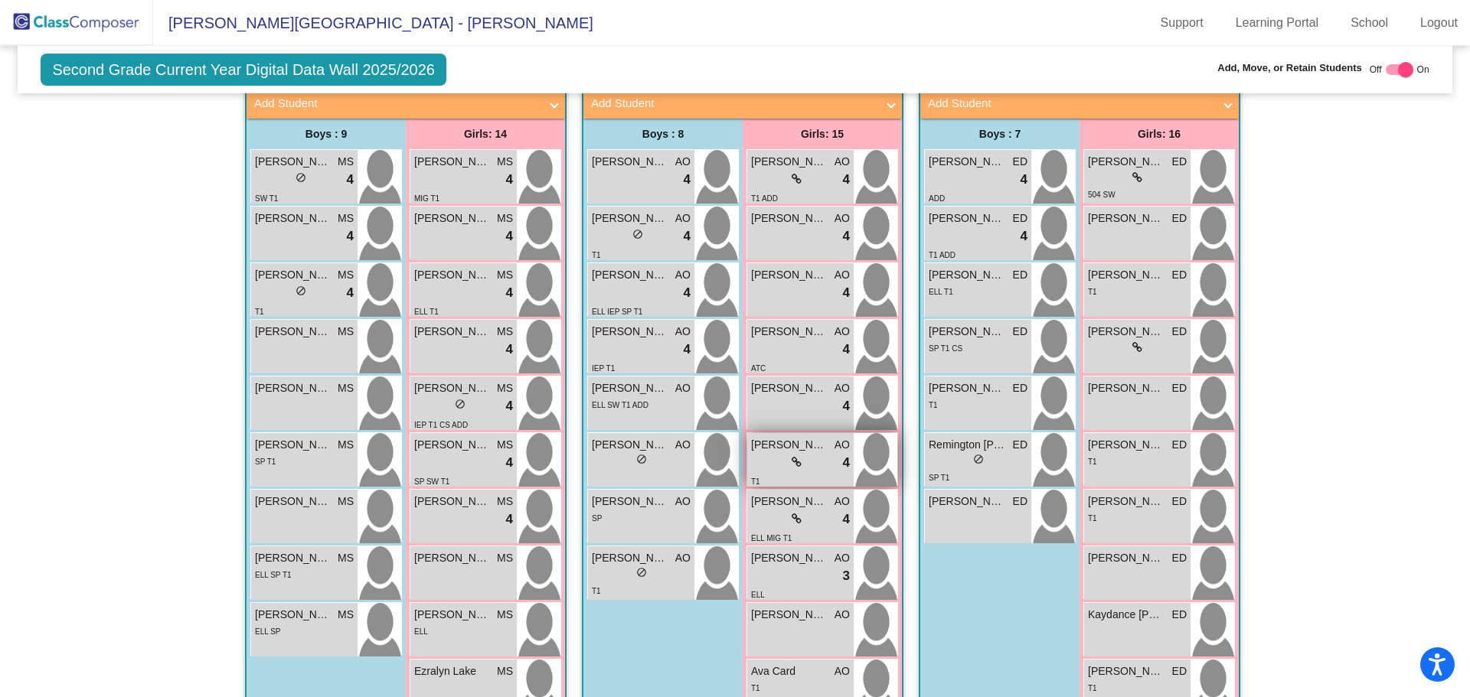
click at [777, 472] on div "lock do_not_disturb_alt 4" at bounding box center [800, 463] width 99 height 20
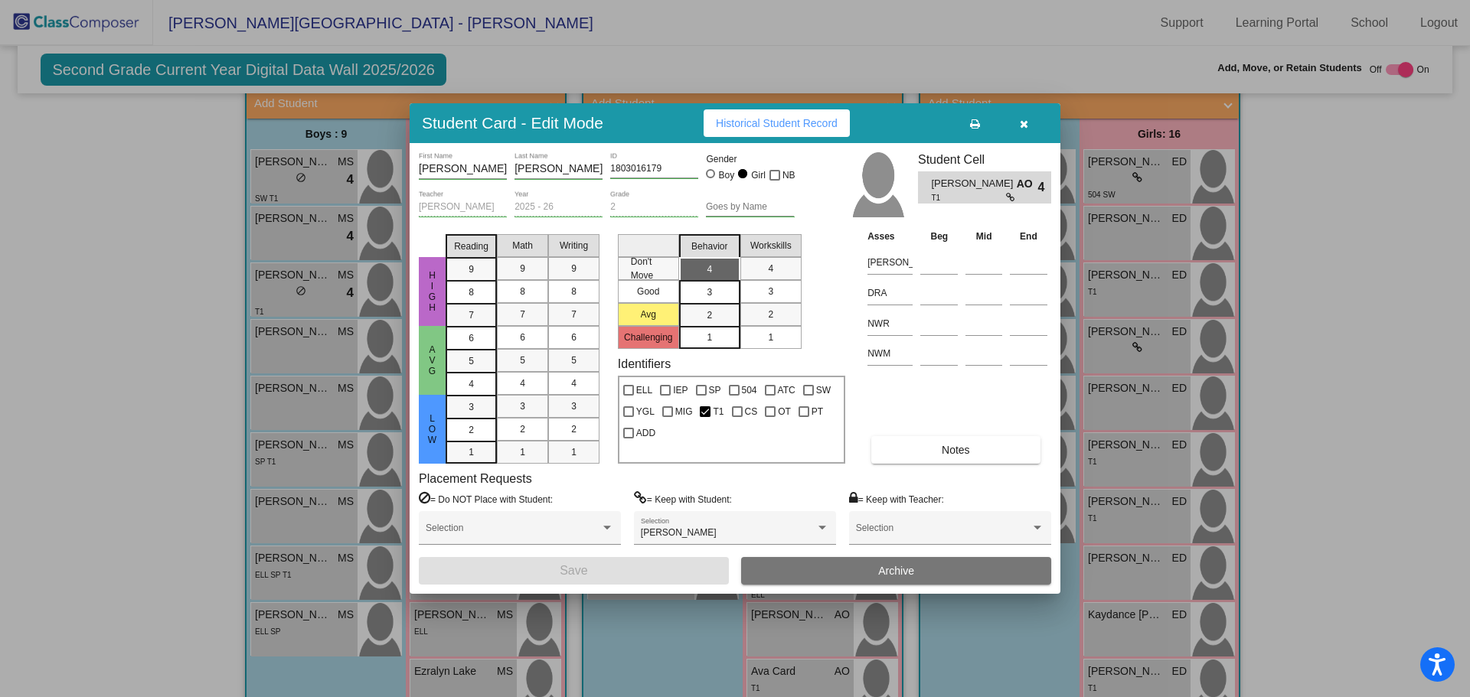
click at [1023, 126] on icon "button" at bounding box center [1024, 124] width 8 height 11
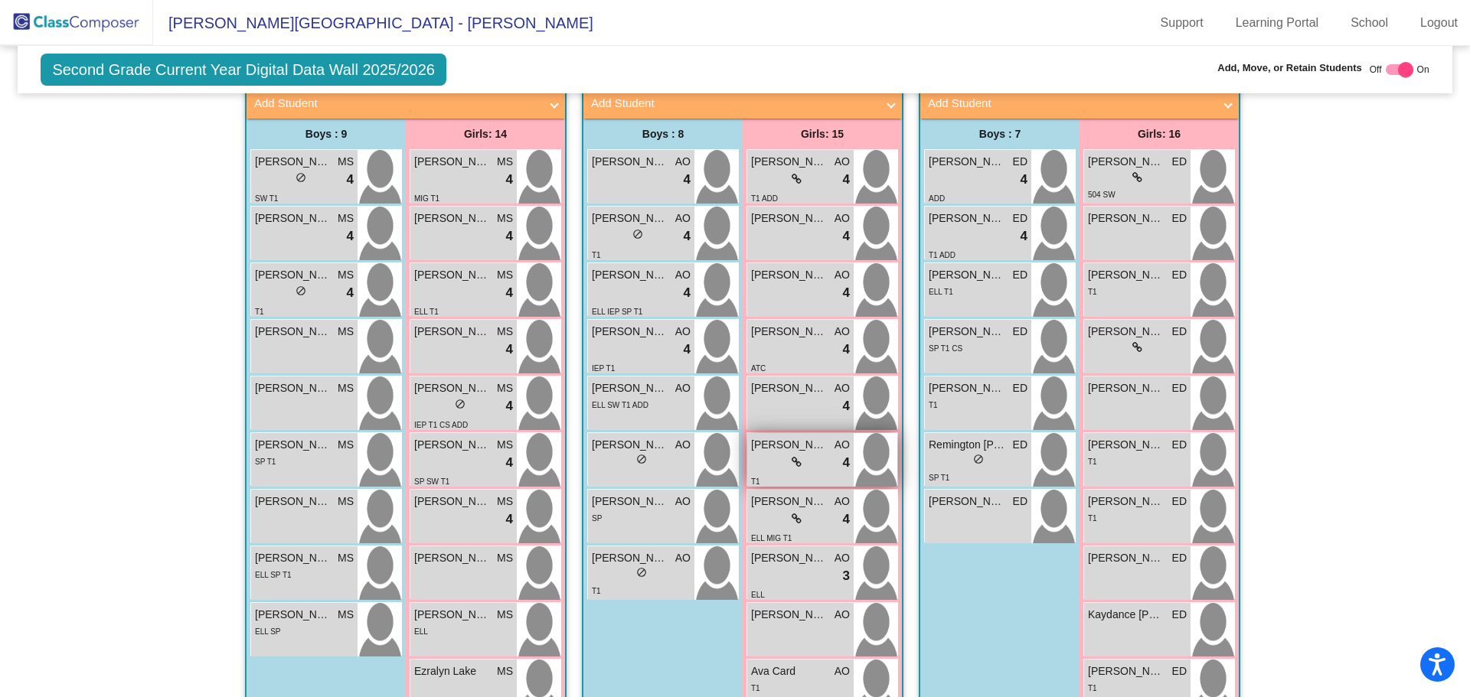
click at [780, 467] on div "lock do_not_disturb_alt 4" at bounding box center [800, 463] width 99 height 20
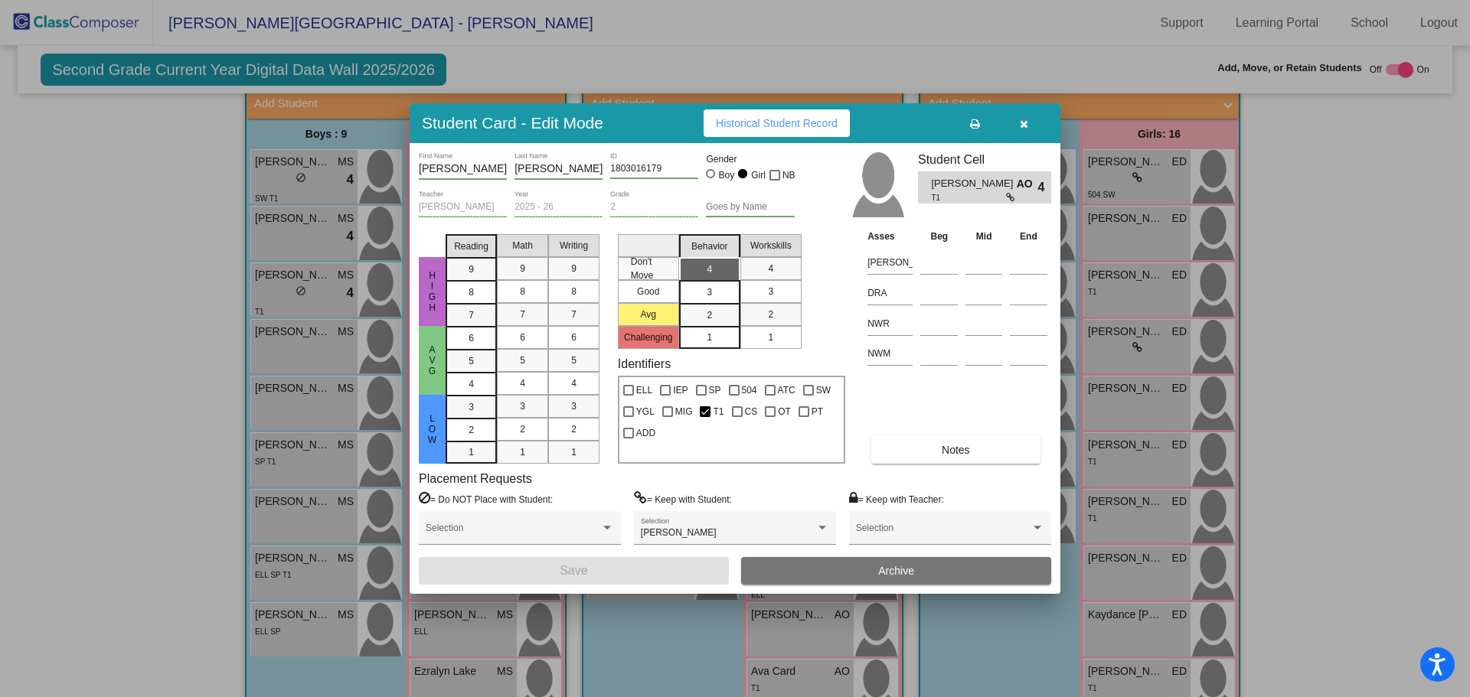
click at [1026, 129] on icon "button" at bounding box center [1024, 124] width 8 height 11
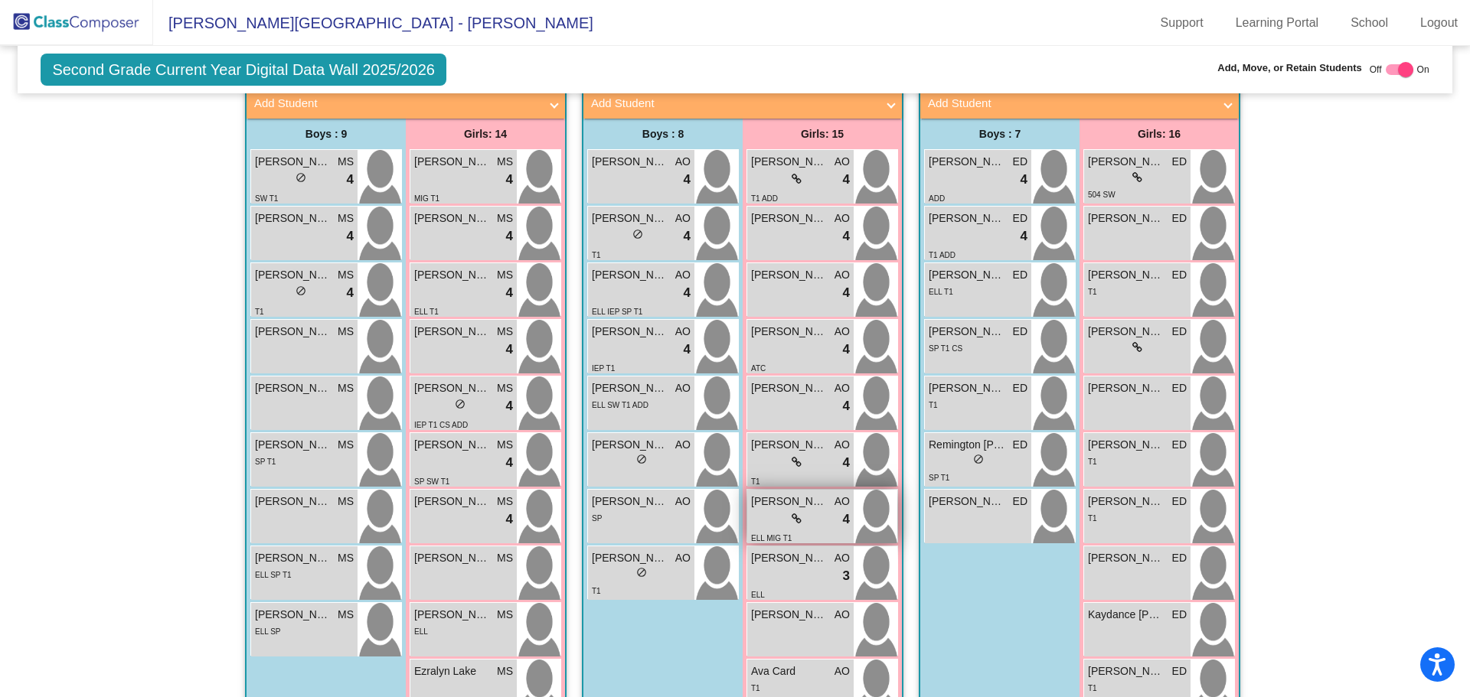
click at [773, 517] on div "lock do_not_disturb_alt 4" at bounding box center [800, 520] width 99 height 20
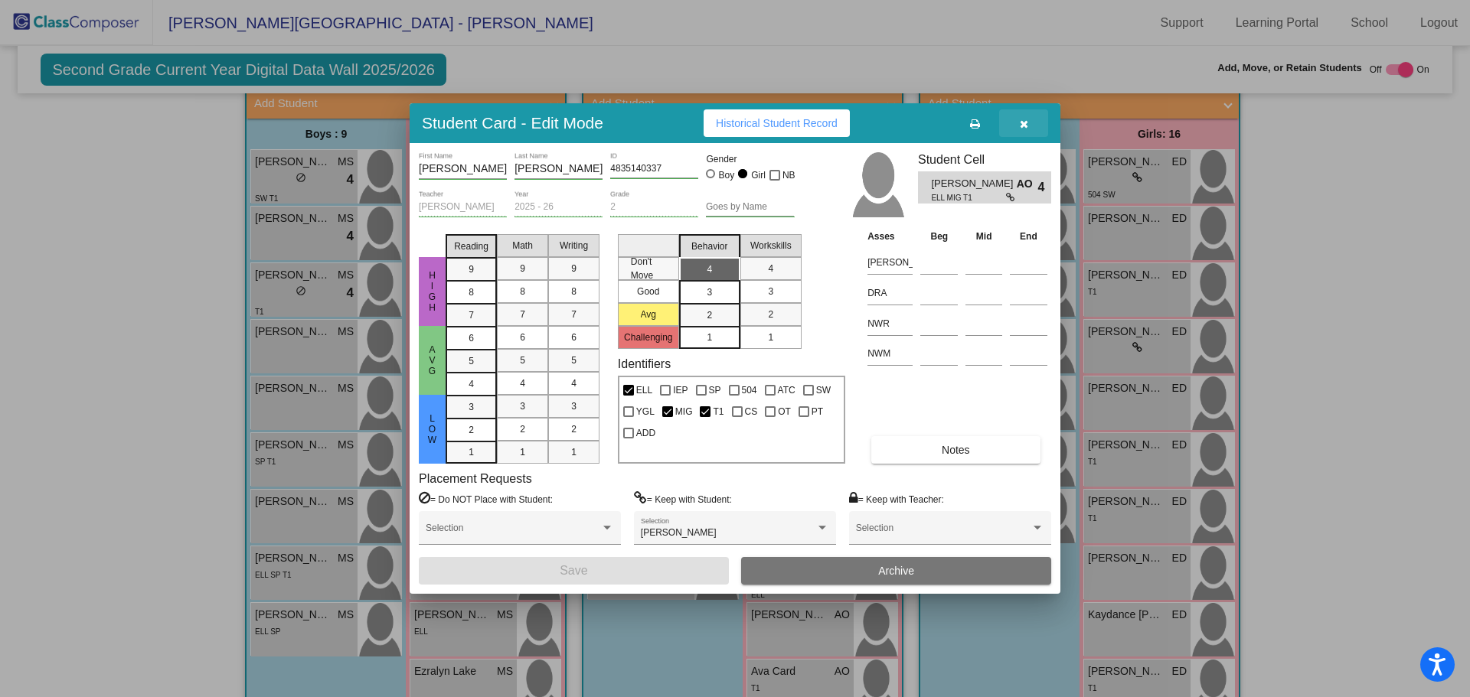
click at [1021, 119] on icon "button" at bounding box center [1024, 124] width 8 height 11
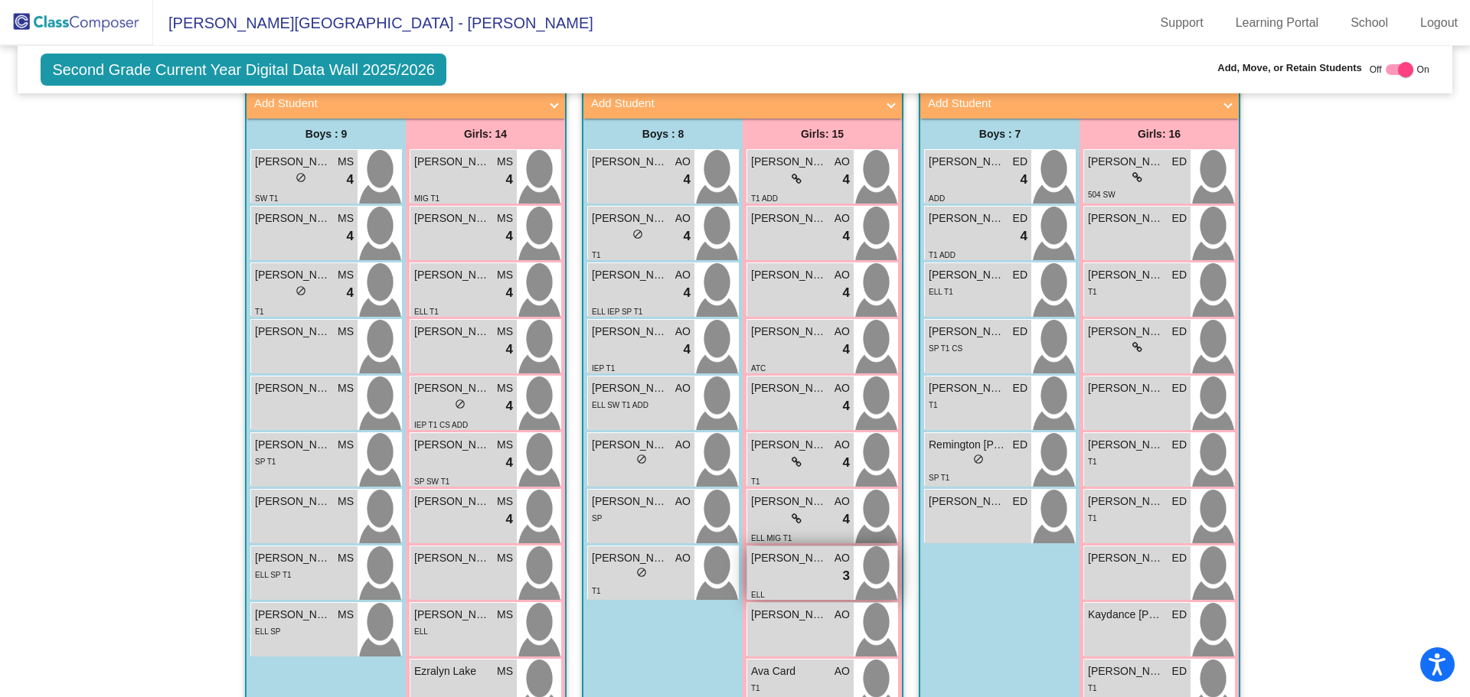
click at [782, 571] on div "lock do_not_disturb_alt 3" at bounding box center [800, 576] width 99 height 20
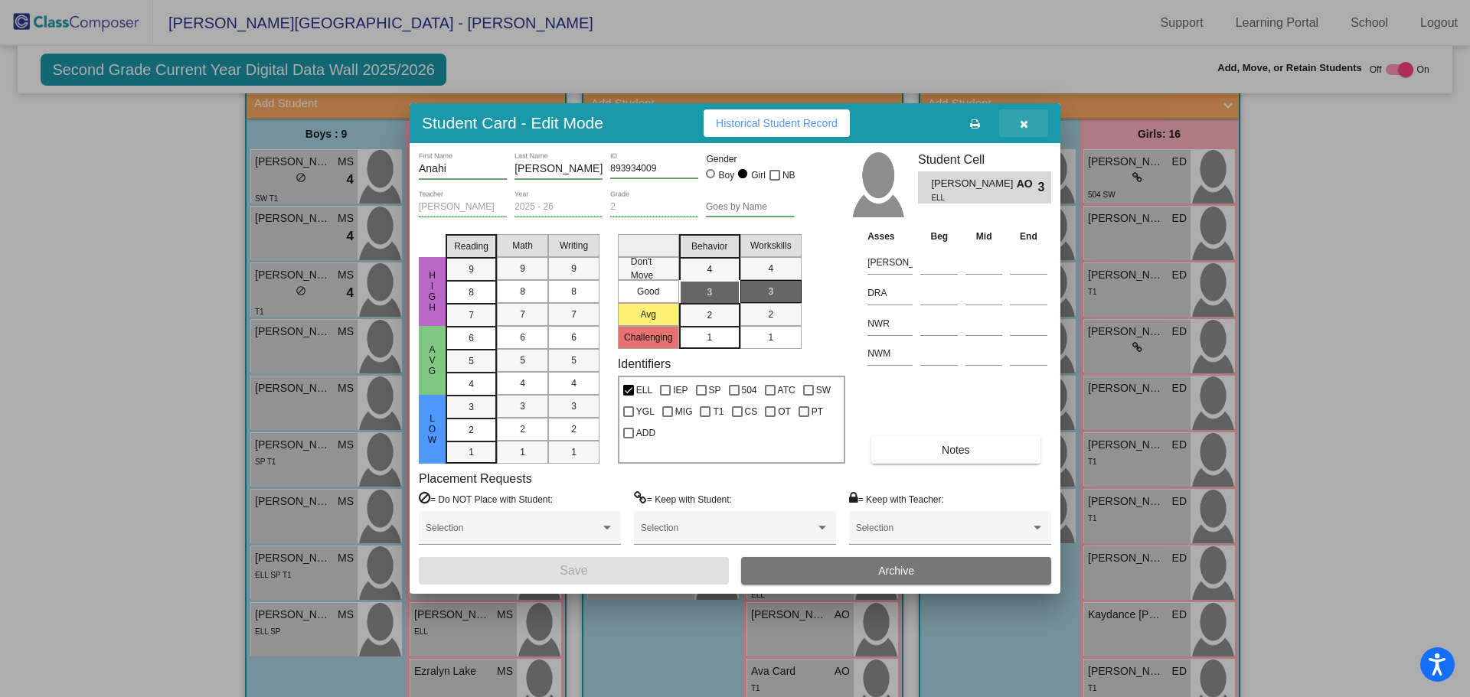
click at [1025, 121] on icon "button" at bounding box center [1024, 124] width 8 height 11
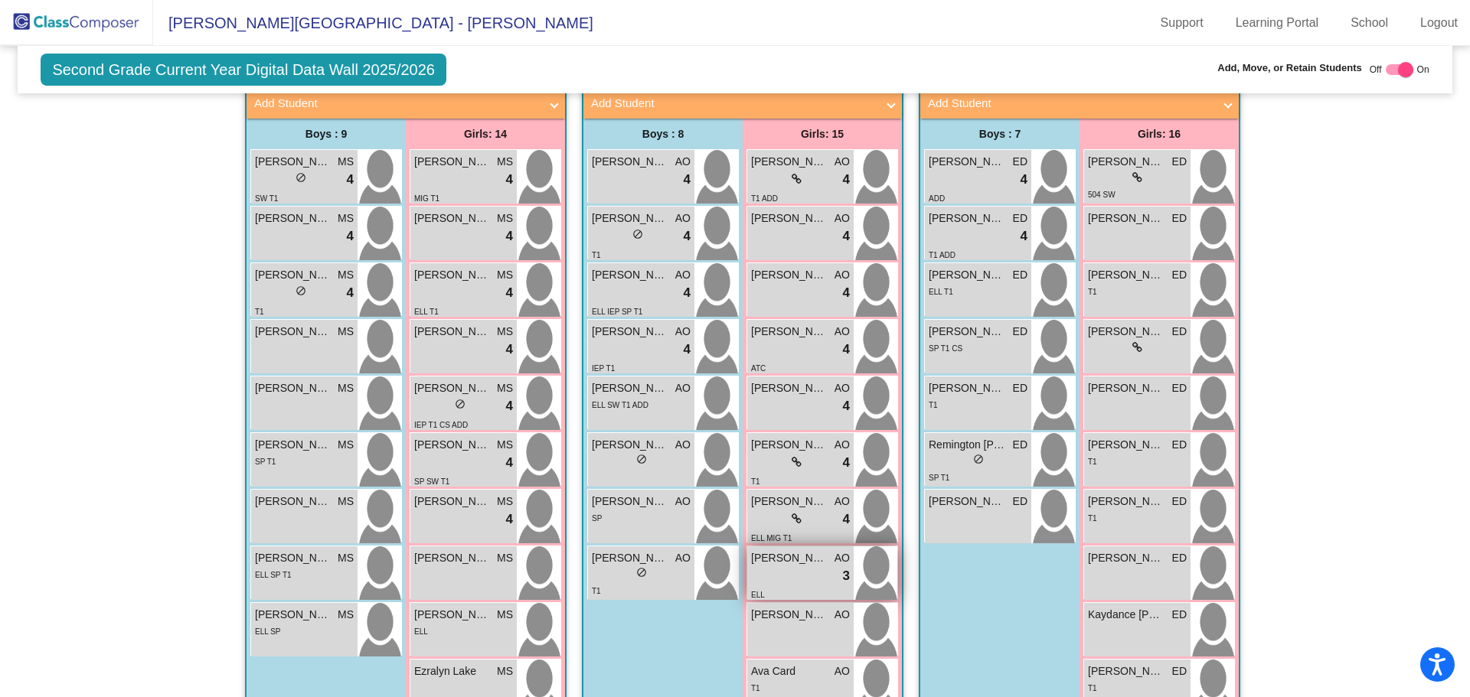
click at [782, 553] on span "[PERSON_NAME]" at bounding box center [789, 558] width 77 height 16
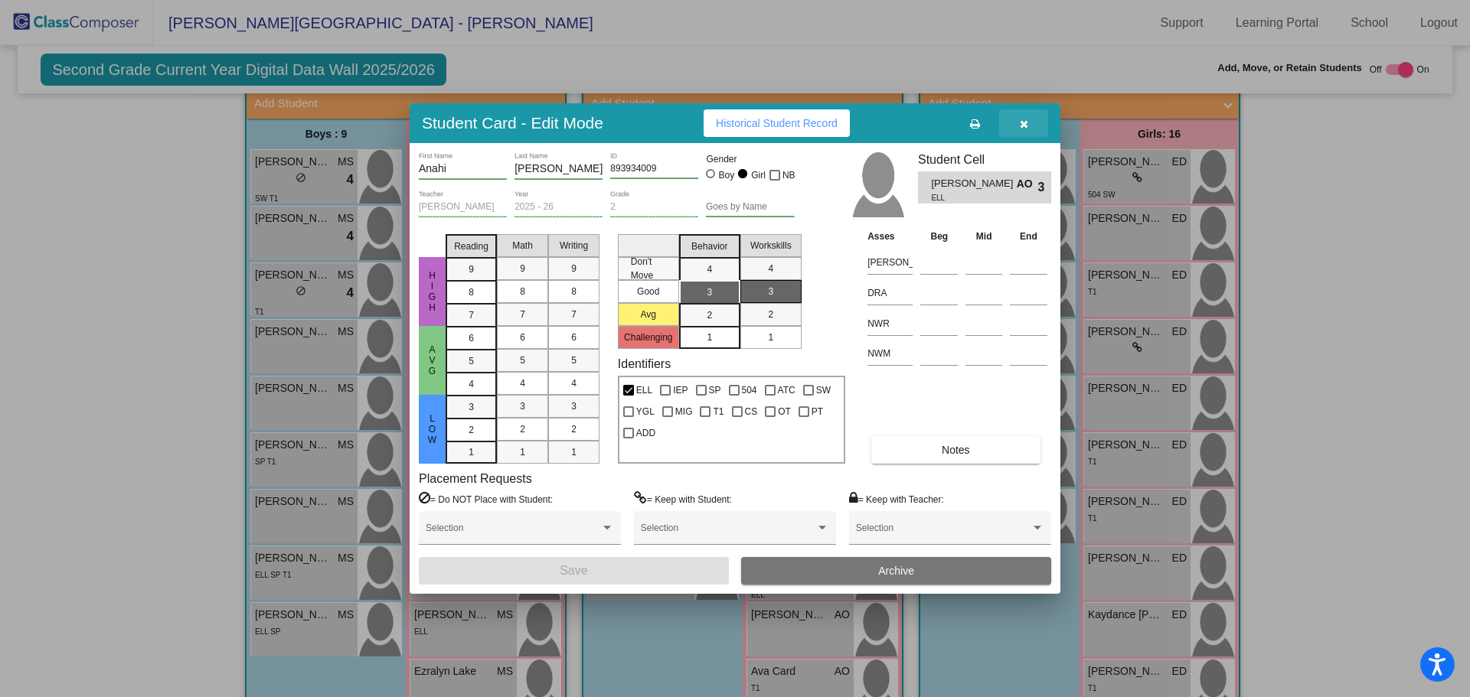
click at [1024, 118] on span "button" at bounding box center [1024, 123] width 8 height 12
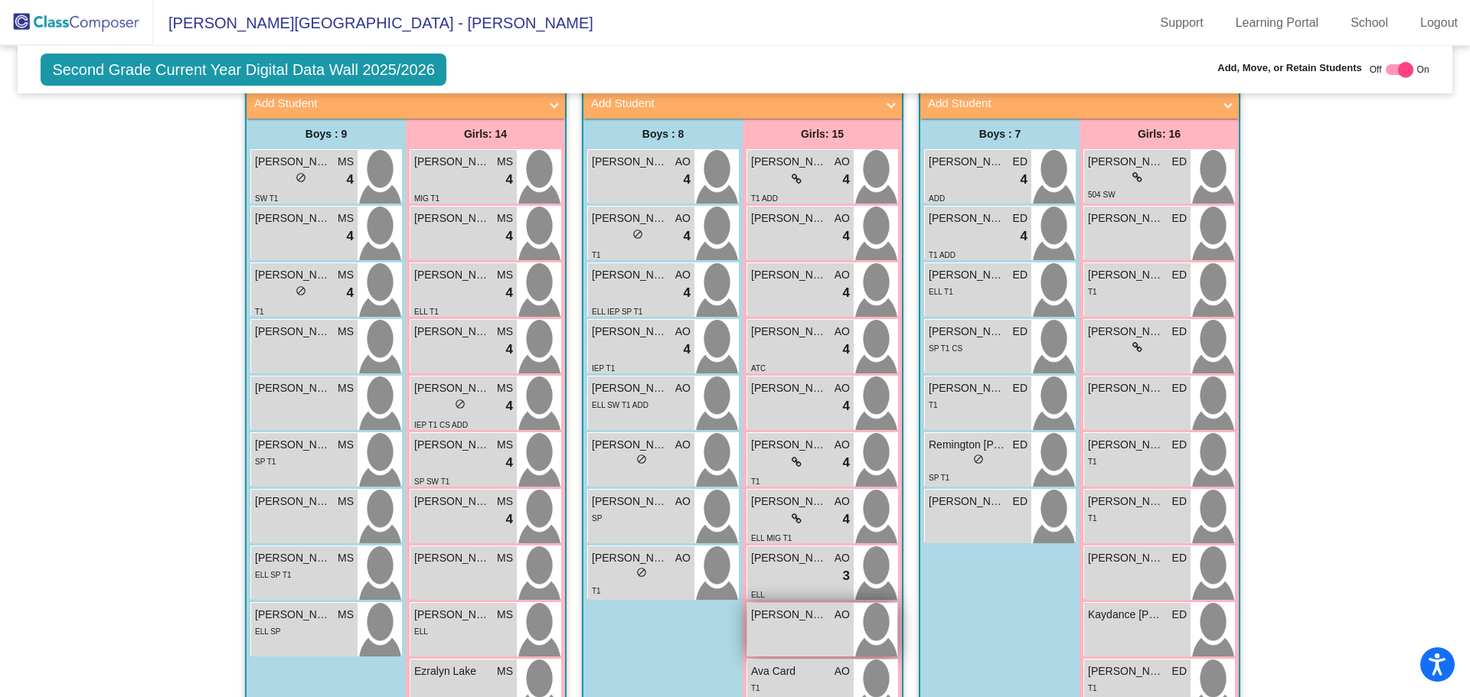
click at [778, 627] on div "[PERSON_NAME] AO lock do_not_disturb_alt" at bounding box center [800, 630] width 106 height 54
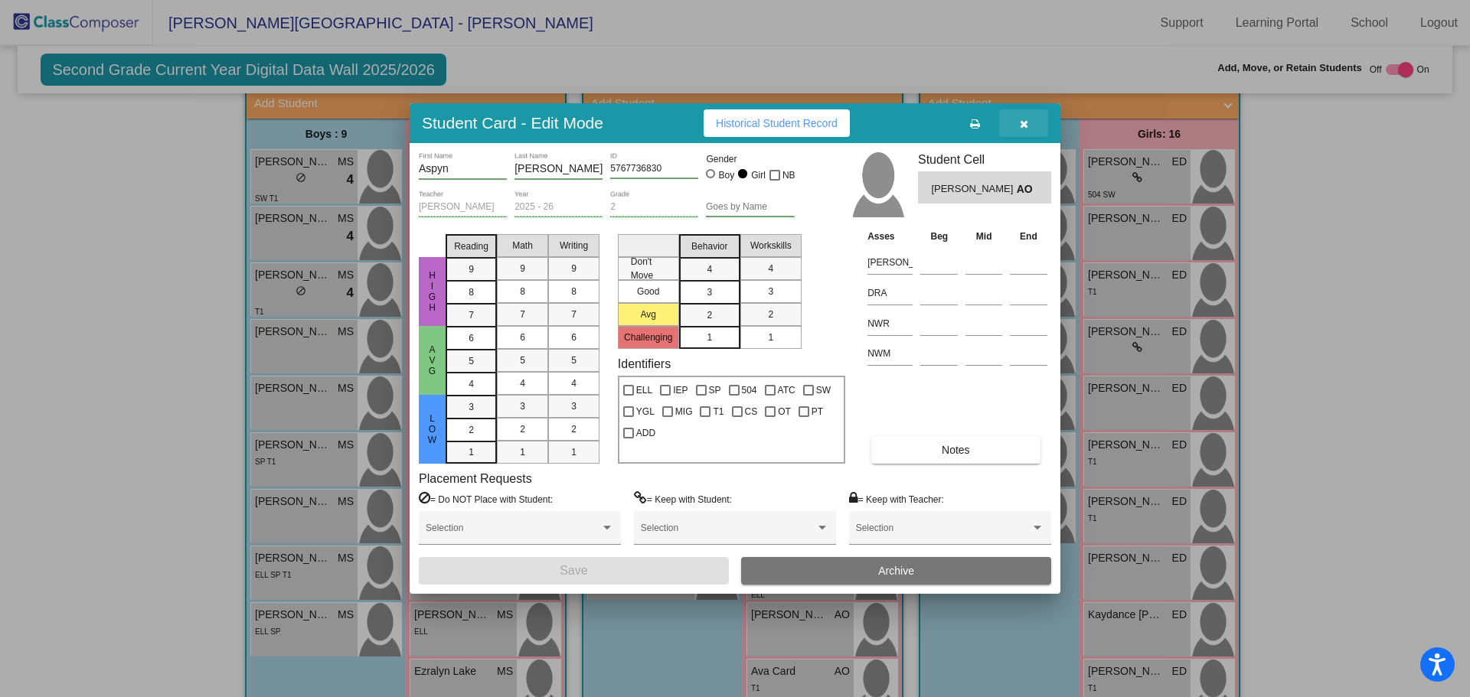
click at [1026, 121] on icon "button" at bounding box center [1024, 124] width 8 height 11
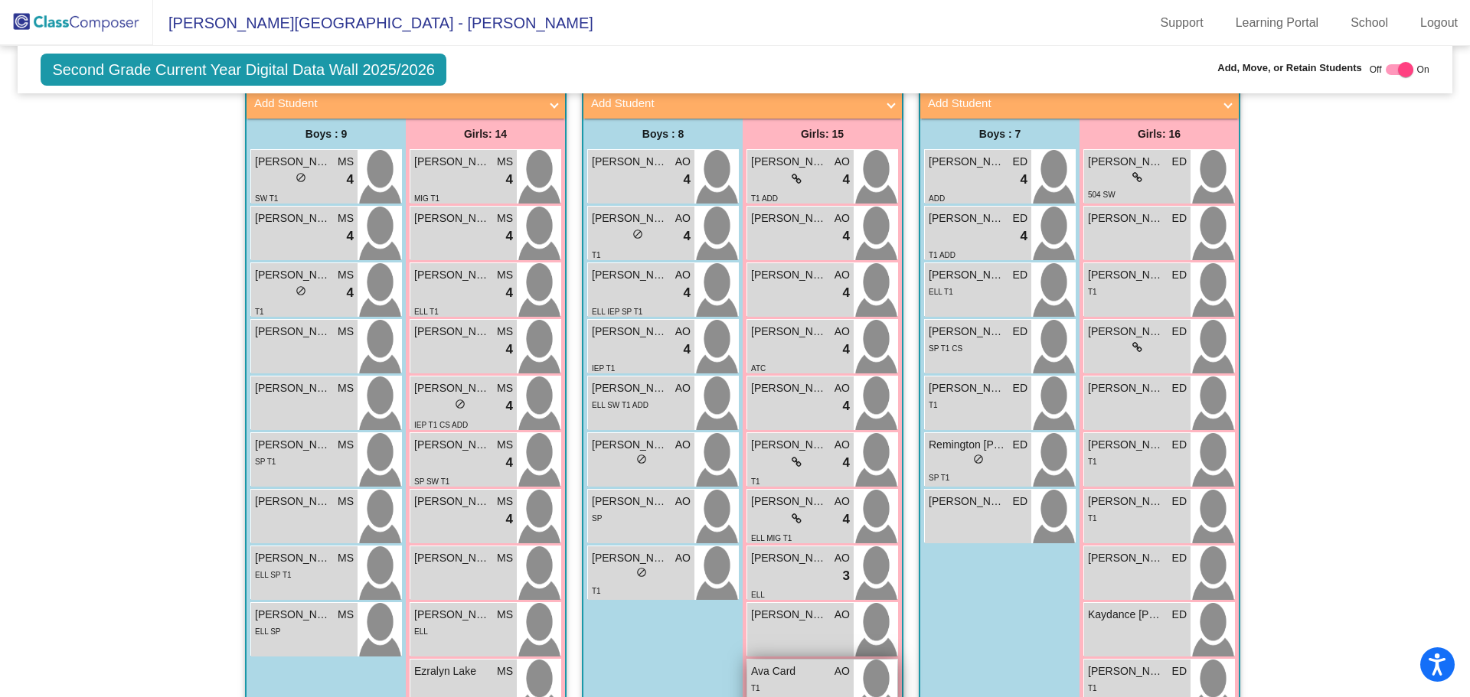
click at [782, 685] on div "T1" at bounding box center [800, 688] width 99 height 16
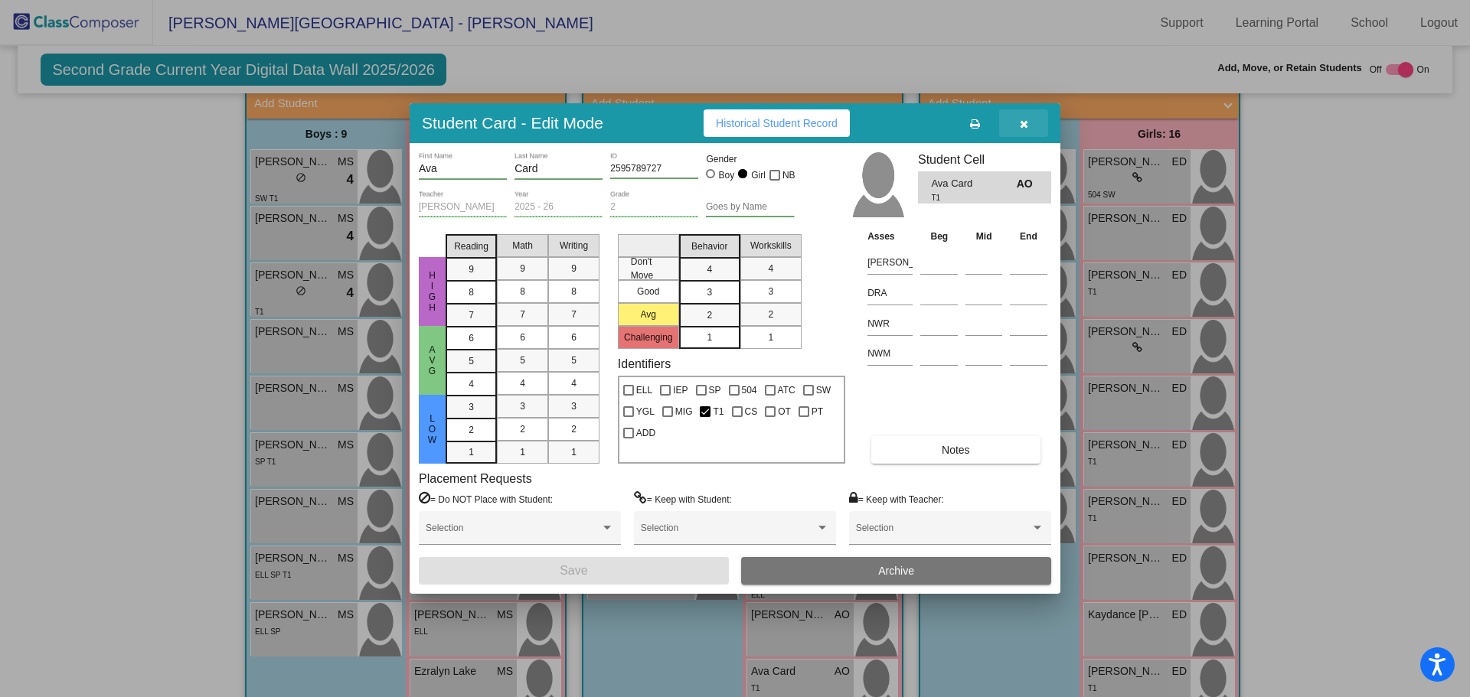
click at [1022, 121] on icon "button" at bounding box center [1024, 124] width 8 height 11
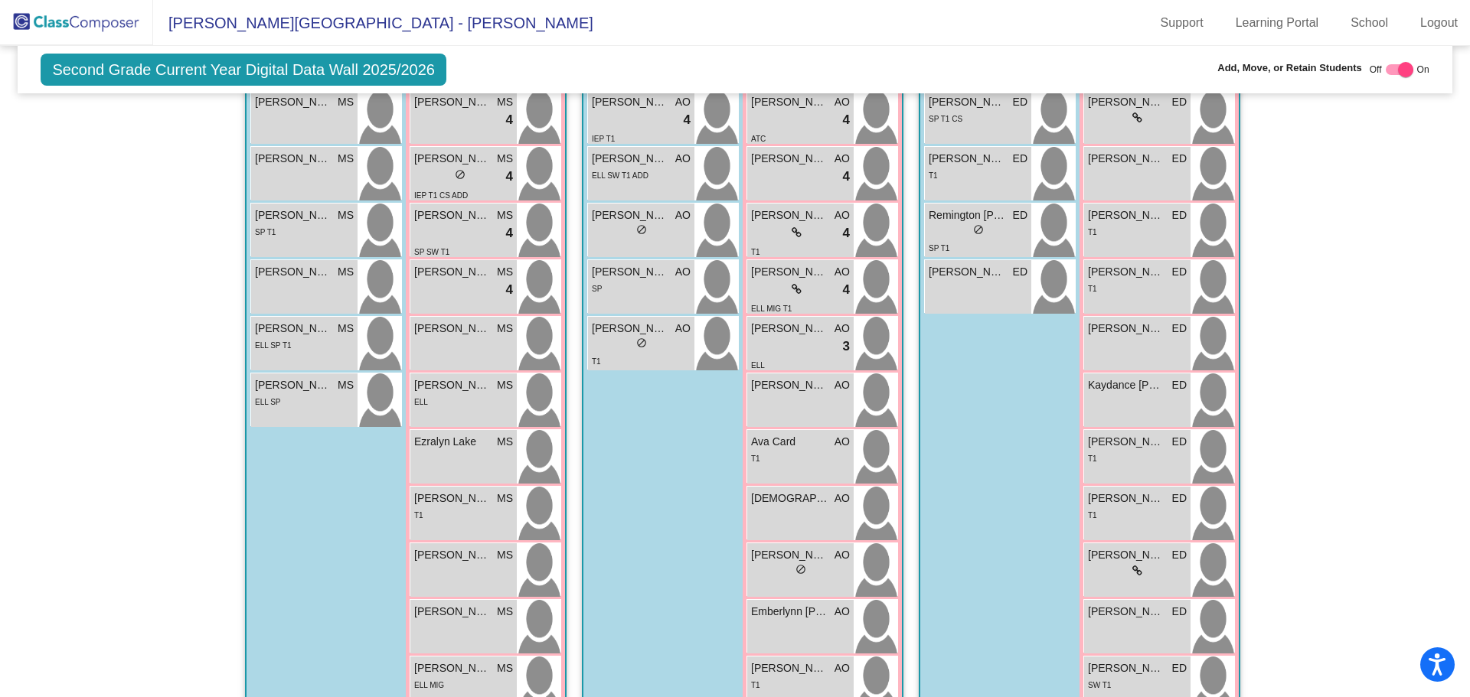
scroll to position [703, 0]
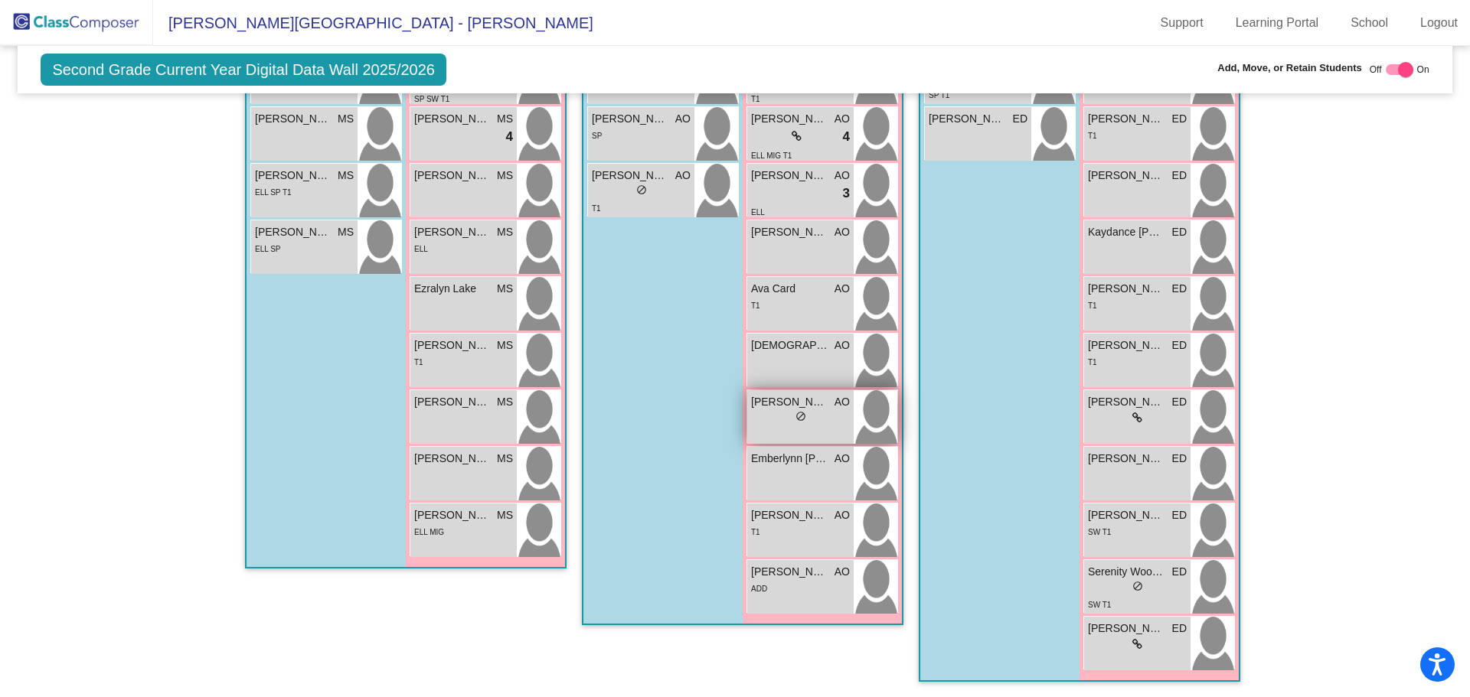
click at [774, 405] on span "[PERSON_NAME]" at bounding box center [789, 402] width 77 height 16
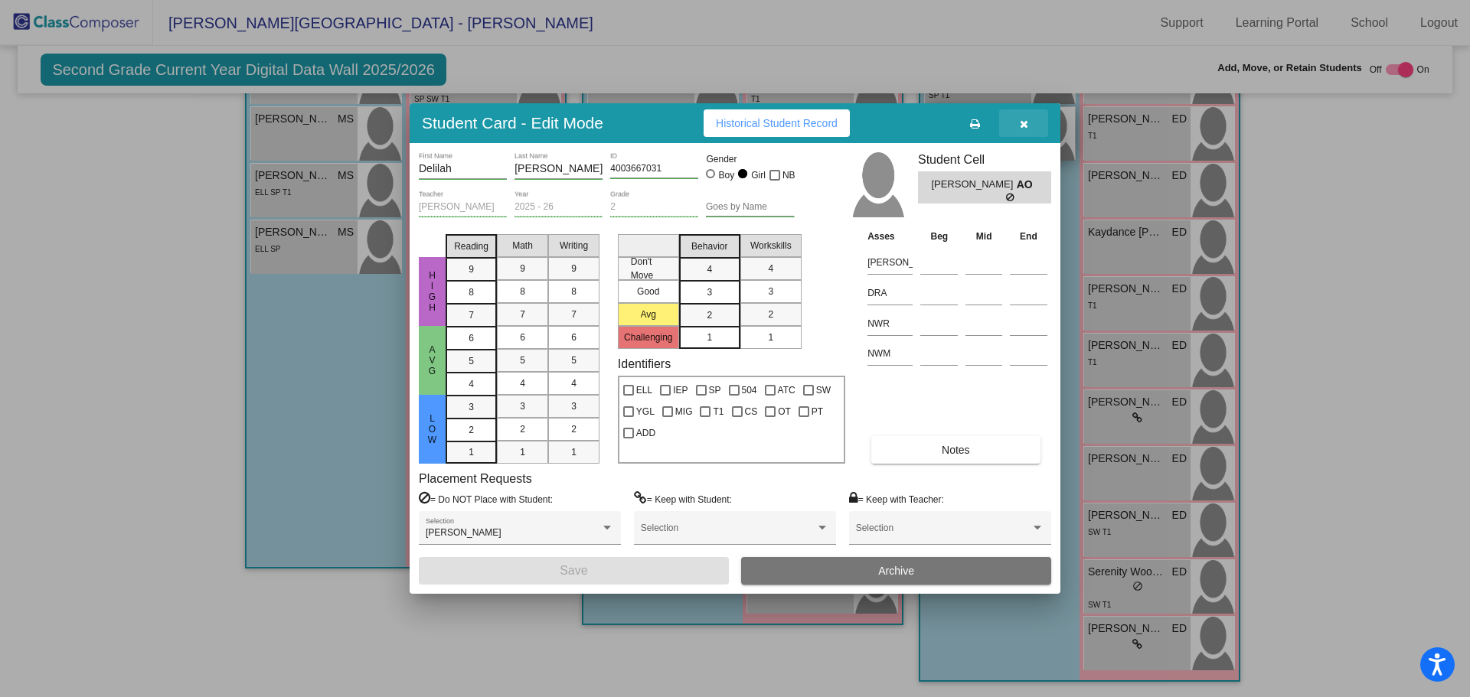
click at [1024, 120] on icon "button" at bounding box center [1024, 124] width 8 height 11
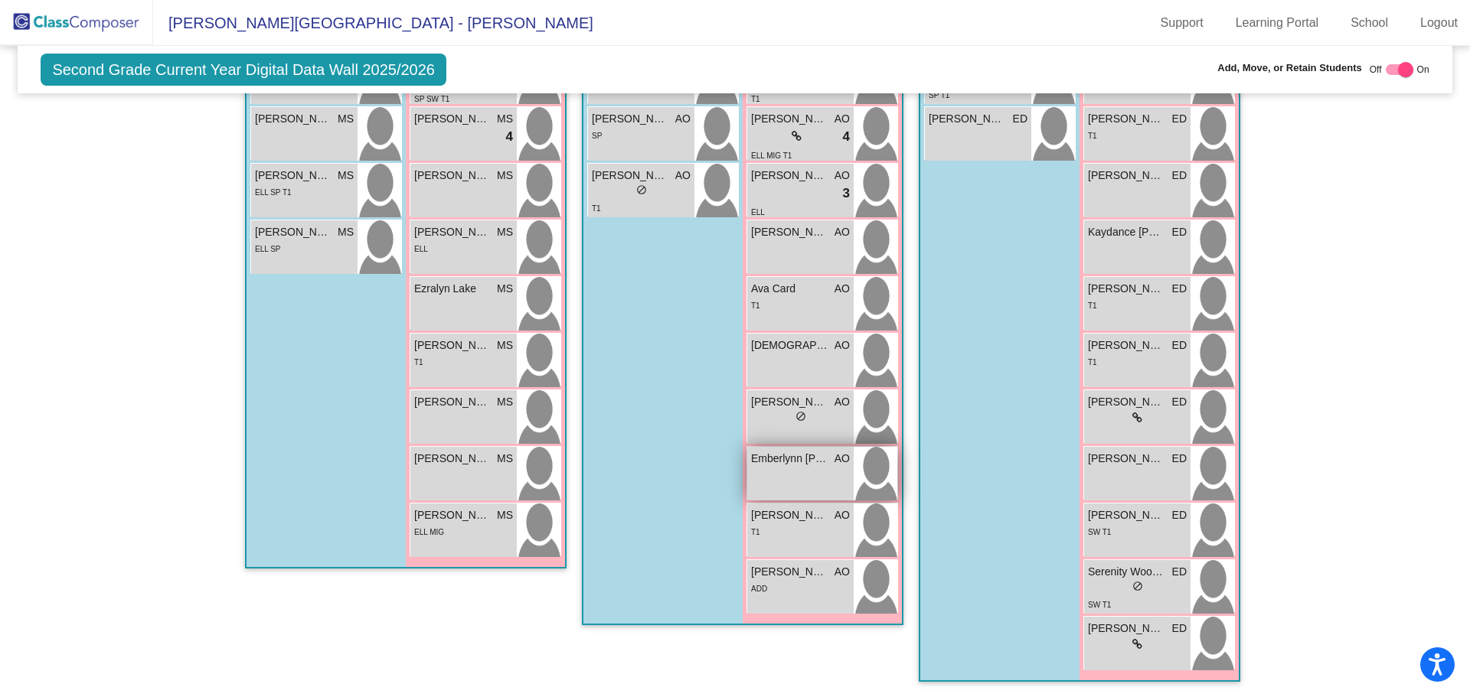
click at [773, 474] on div "Emberlynn [PERSON_NAME] lock do_not_disturb_alt" at bounding box center [800, 474] width 106 height 54
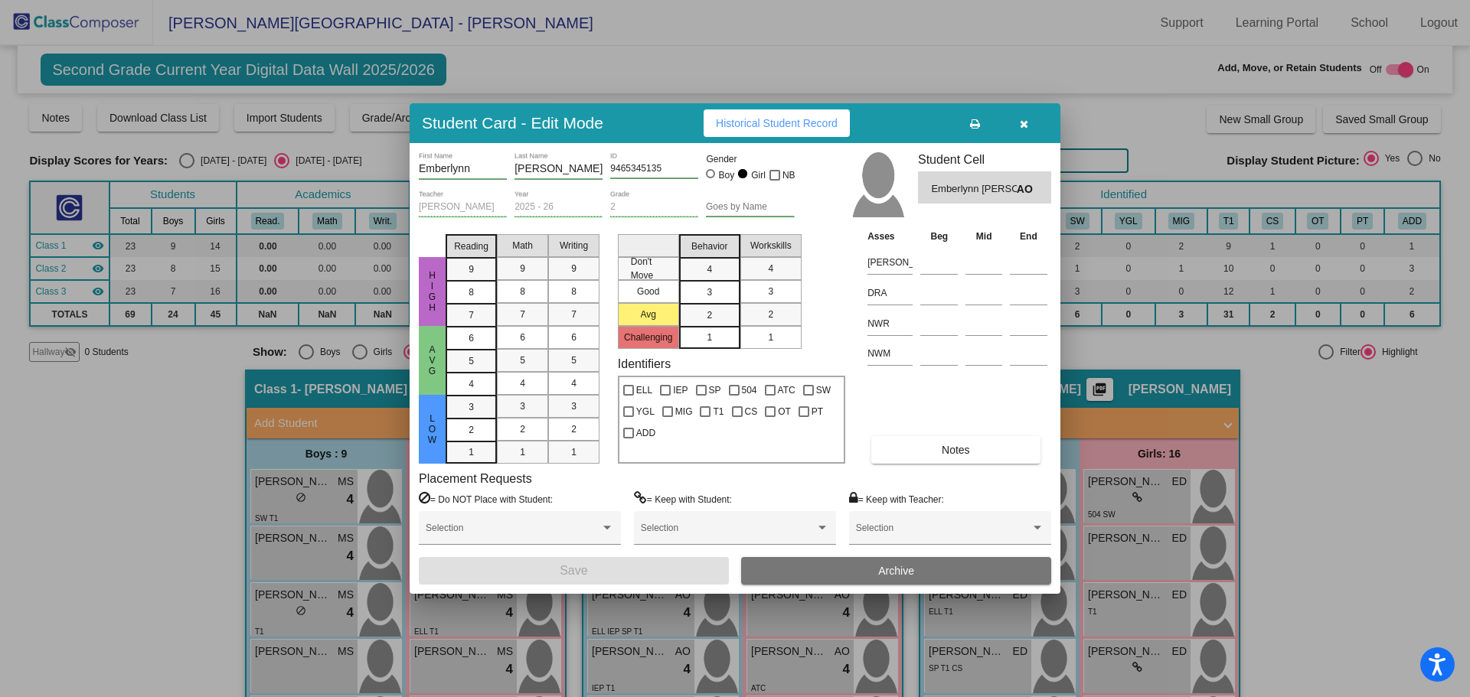
scroll to position [703, 0]
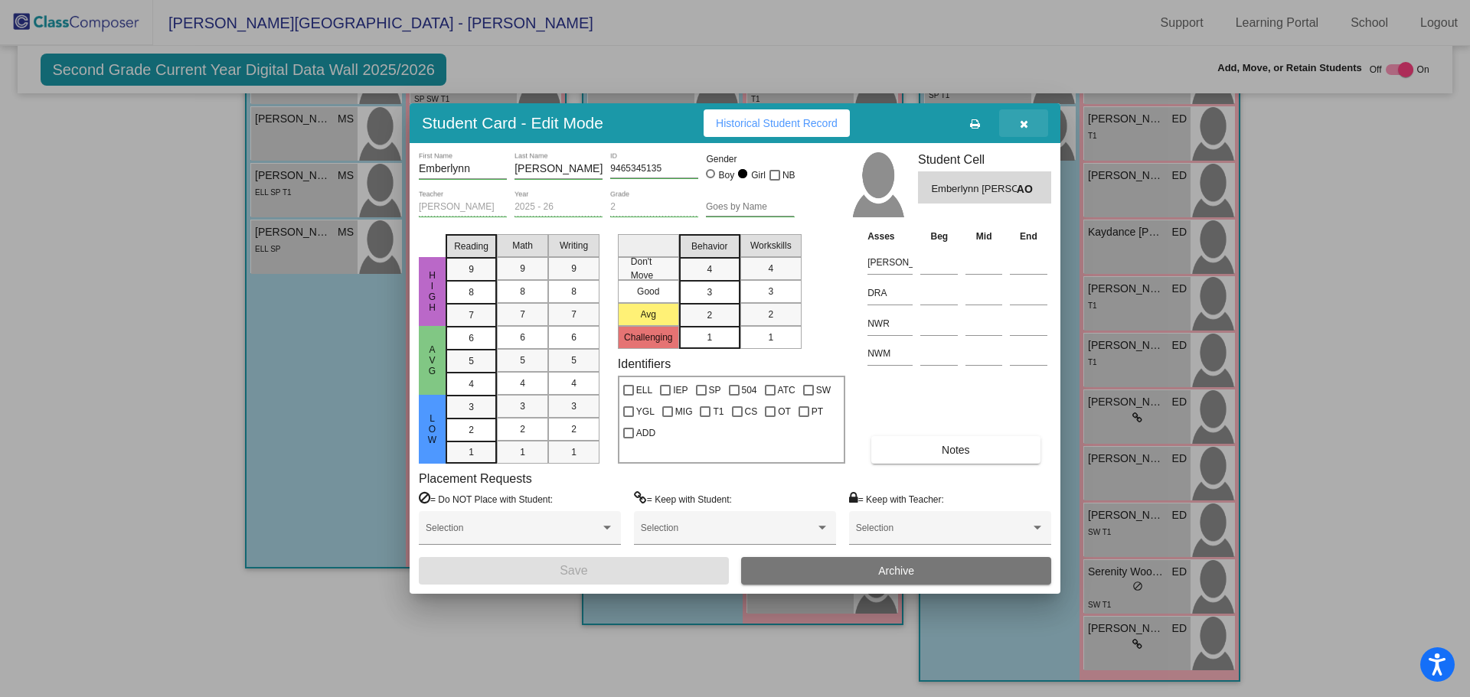
click at [1020, 124] on icon "button" at bounding box center [1024, 124] width 8 height 11
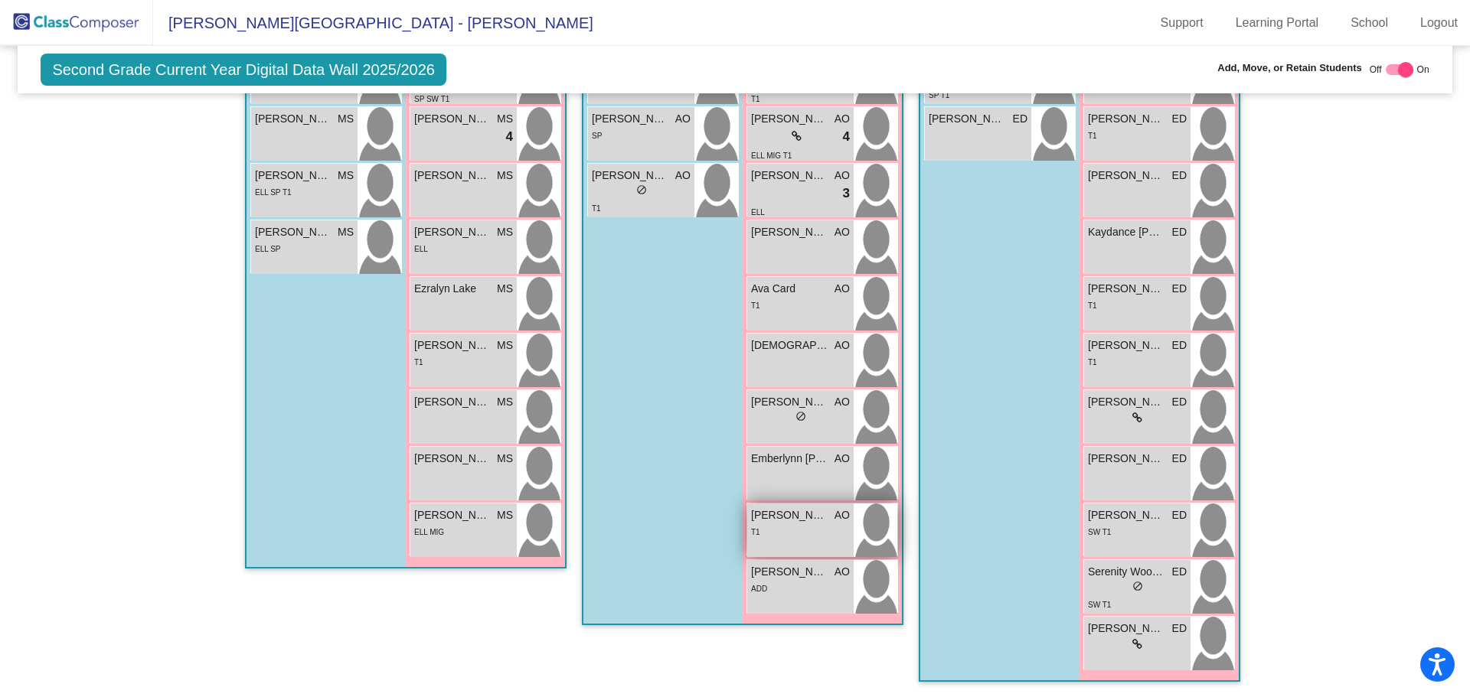
click at [771, 532] on div "T1" at bounding box center [800, 532] width 99 height 16
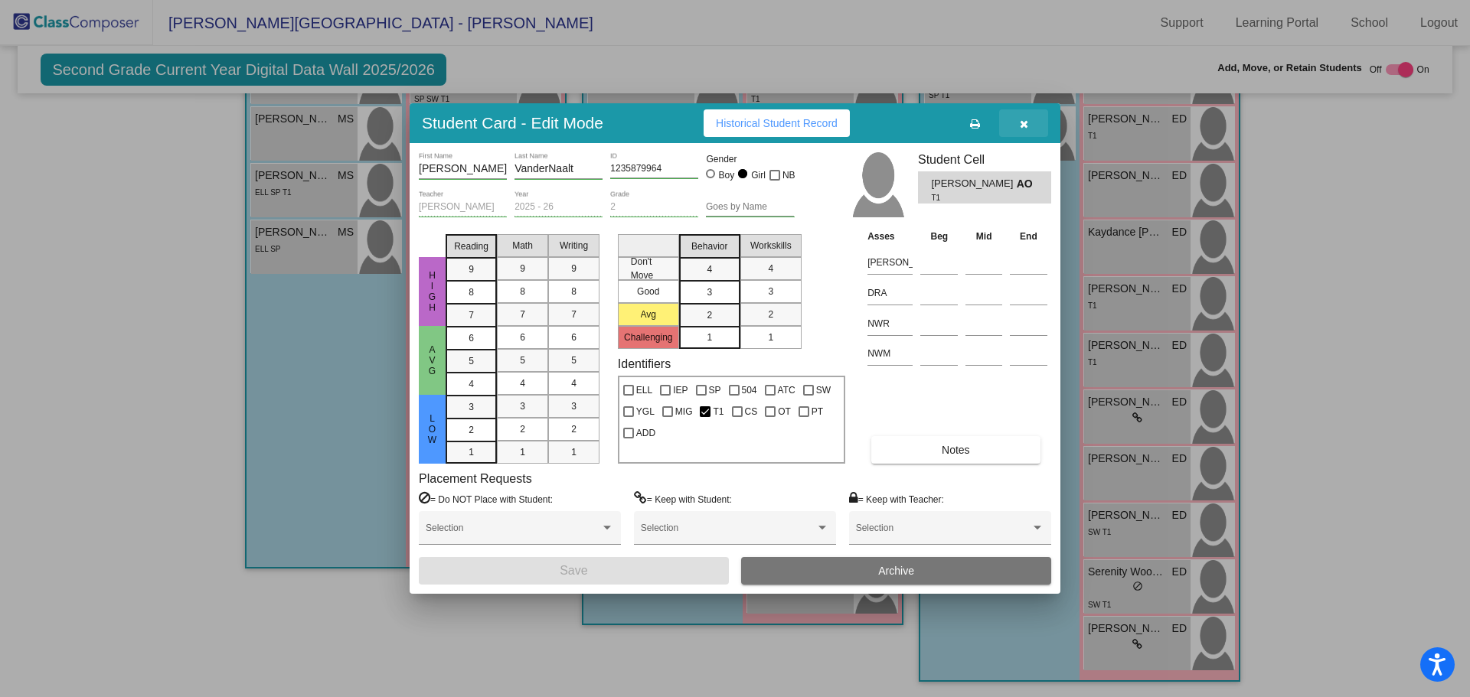
click at [1020, 119] on icon "button" at bounding box center [1024, 124] width 8 height 11
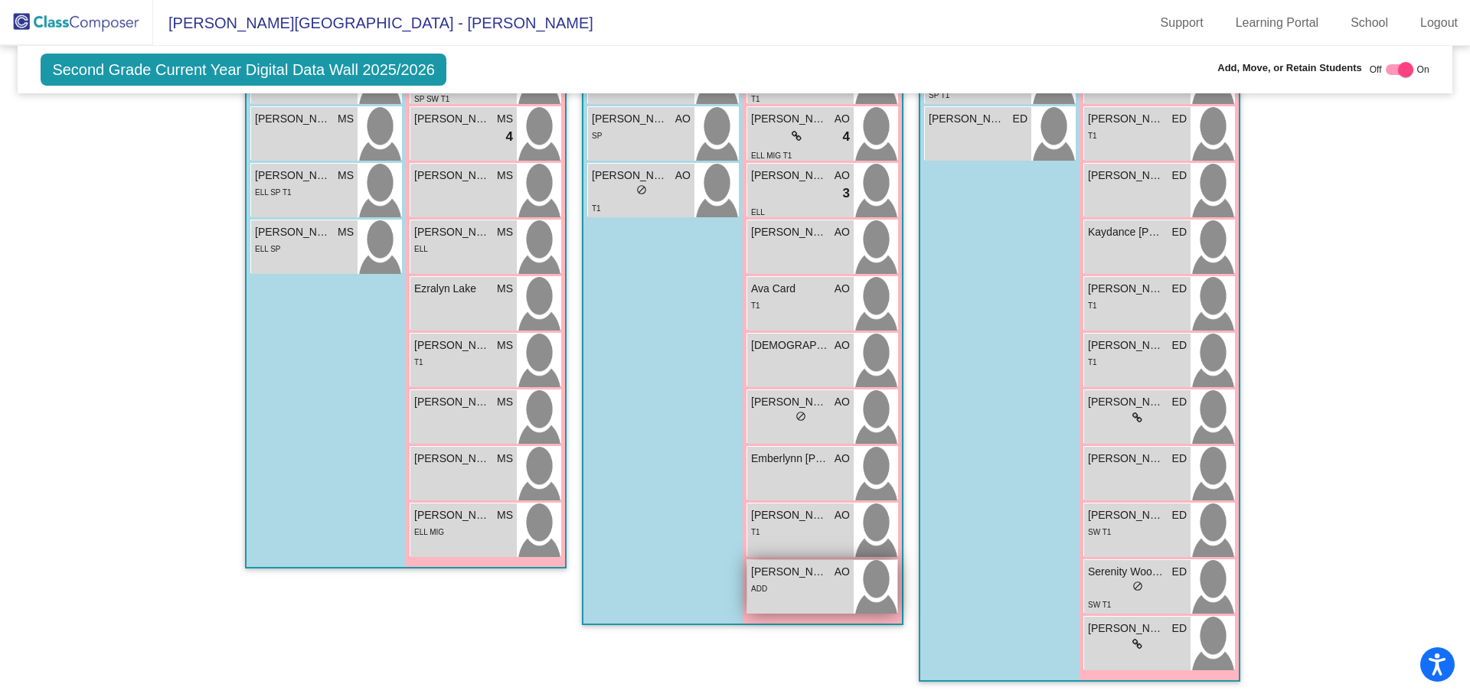
click at [767, 591] on div "ADD" at bounding box center [800, 588] width 99 height 16
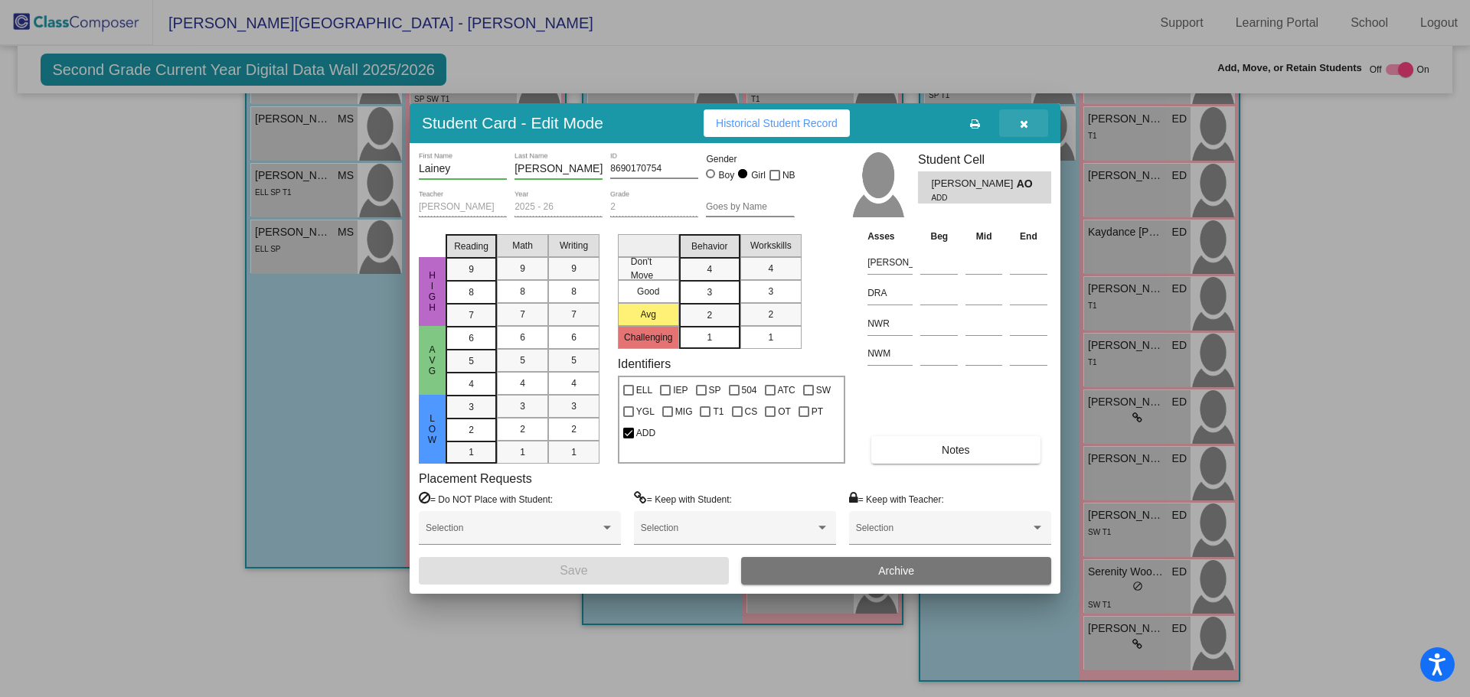
click at [1026, 122] on icon "button" at bounding box center [1024, 124] width 8 height 11
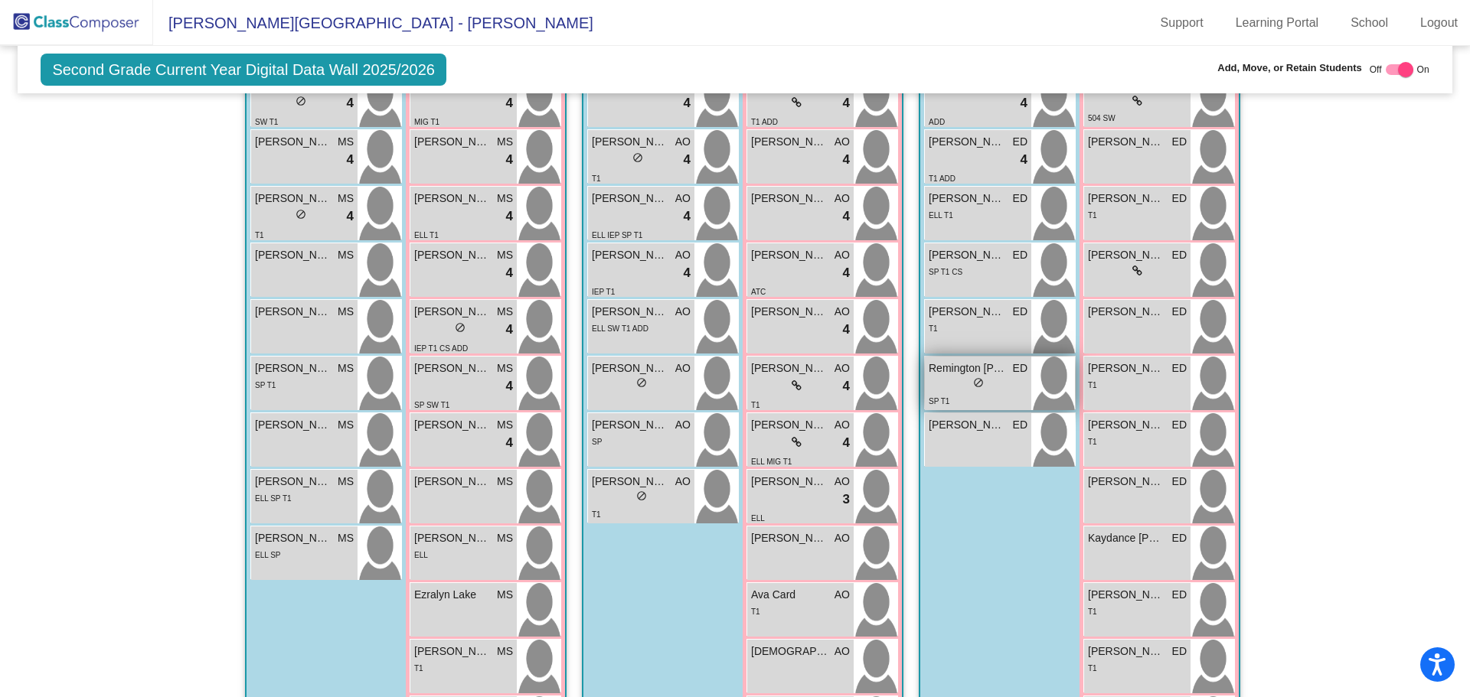
scroll to position [243, 0]
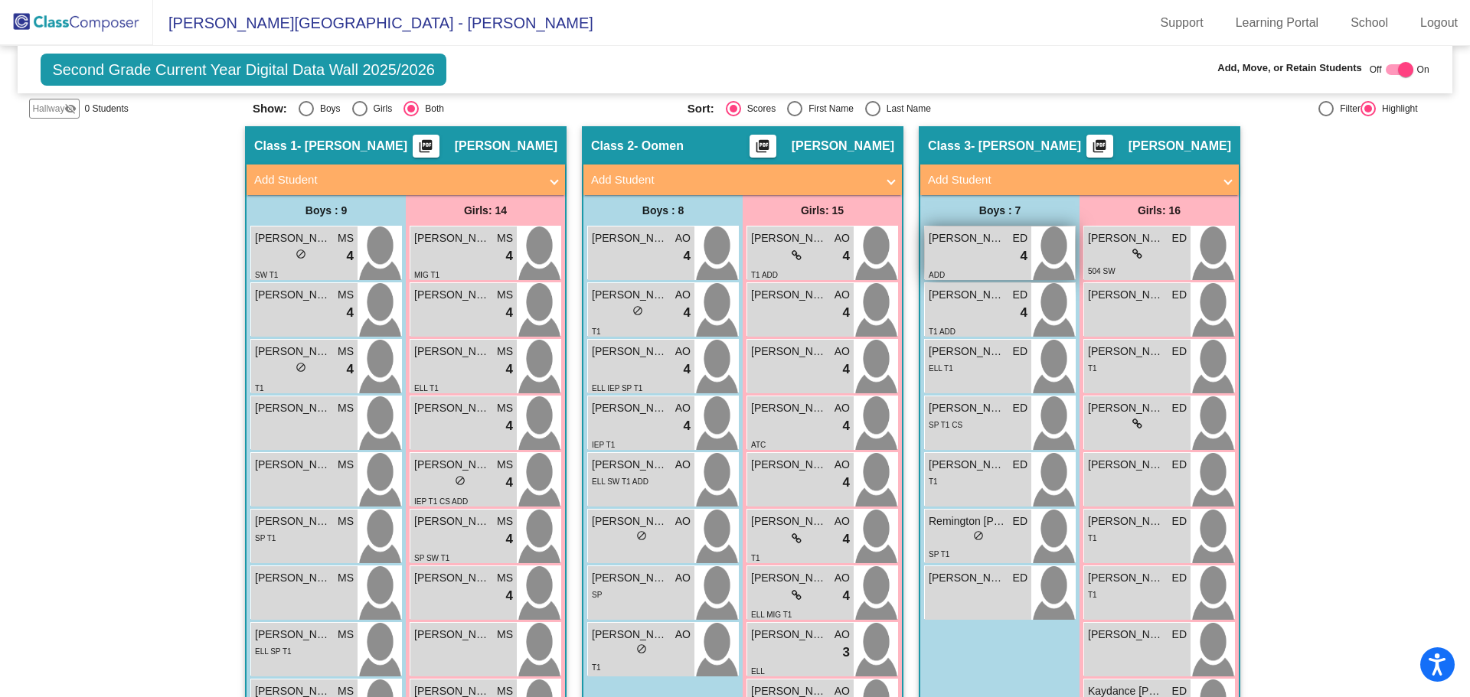
click at [939, 243] on span "[PERSON_NAME]" at bounding box center [967, 238] width 77 height 16
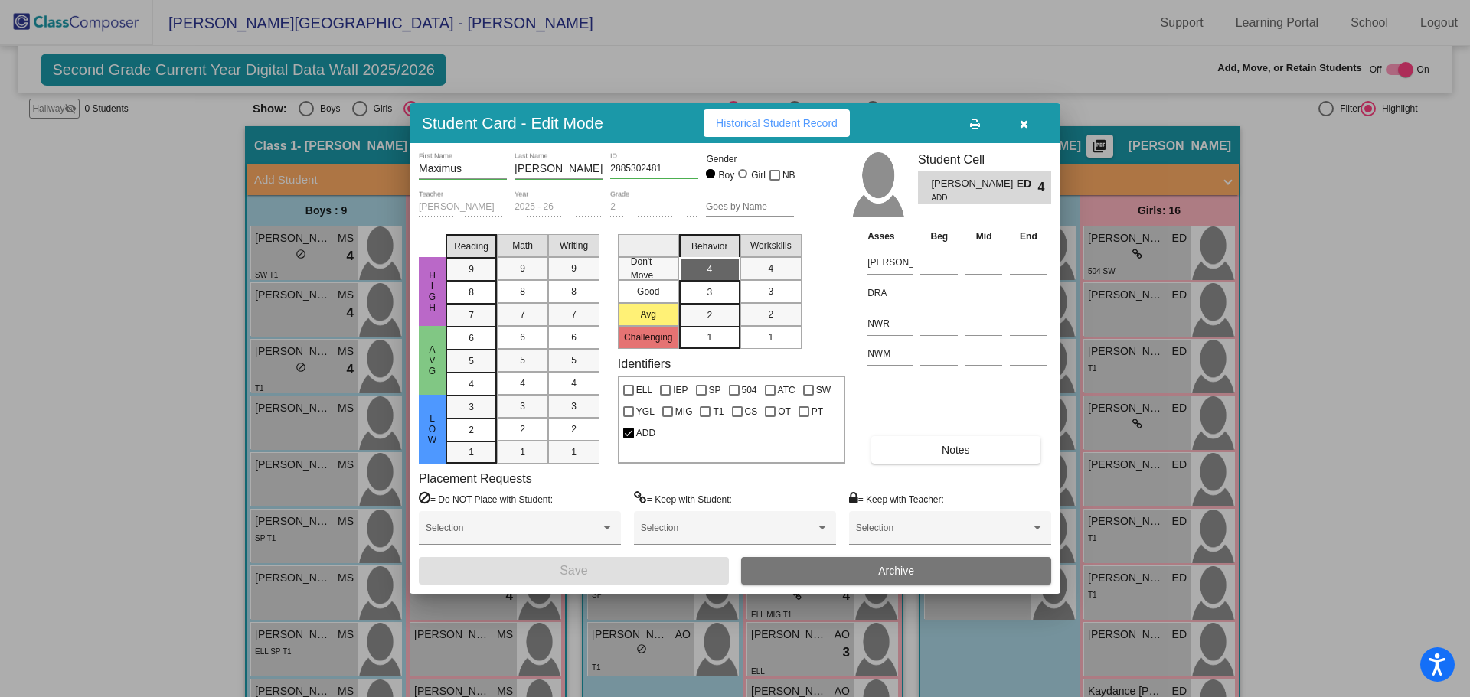
click at [1025, 130] on button "button" at bounding box center [1023, 123] width 49 height 28
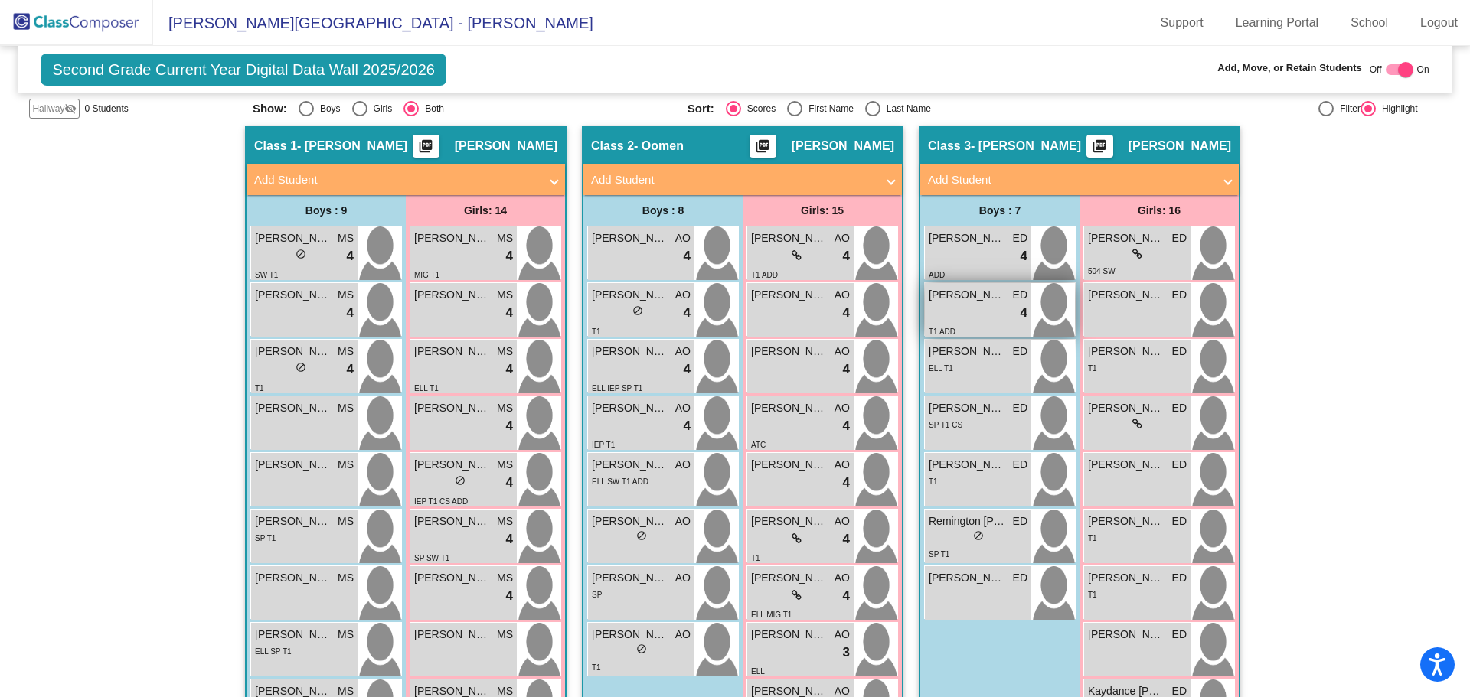
click at [970, 300] on span "[PERSON_NAME]" at bounding box center [967, 295] width 77 height 16
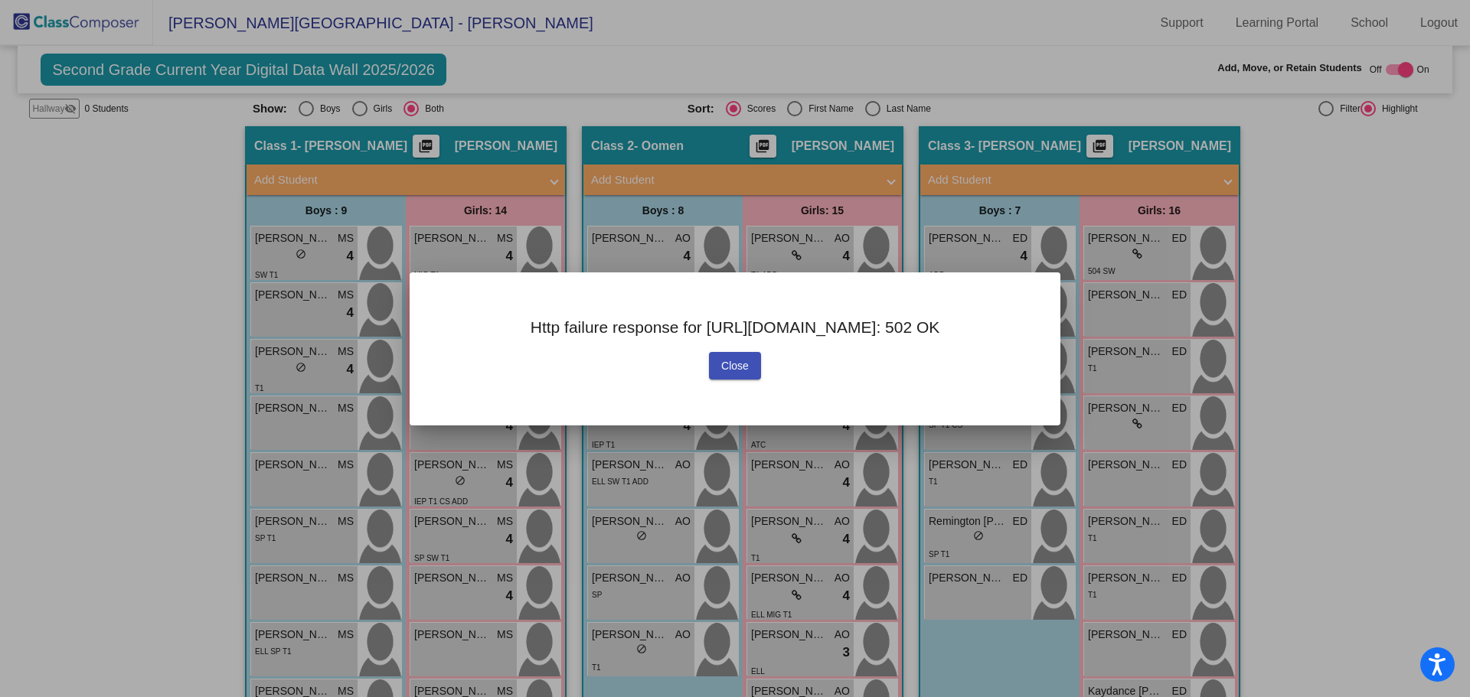
click at [722, 361] on span "Close" at bounding box center [735, 366] width 28 height 12
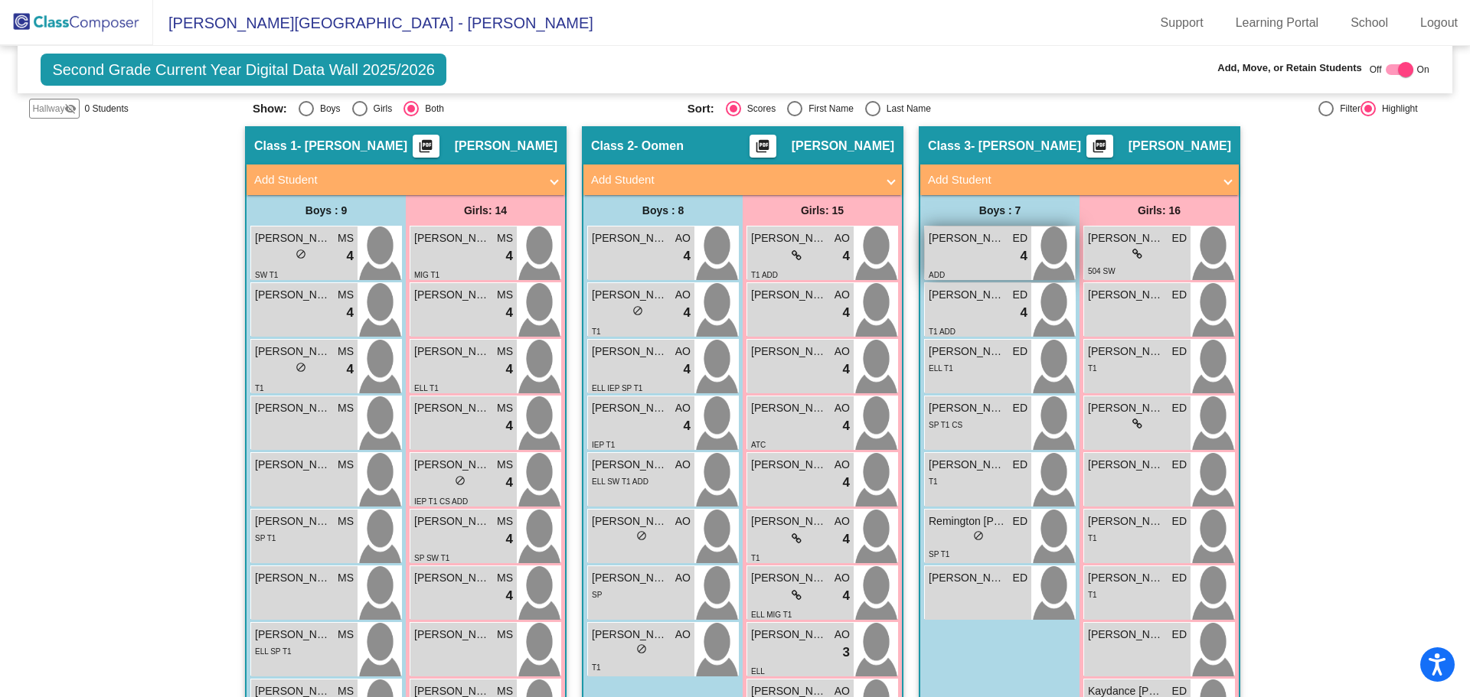
click at [962, 246] on span "[PERSON_NAME]" at bounding box center [967, 238] width 77 height 16
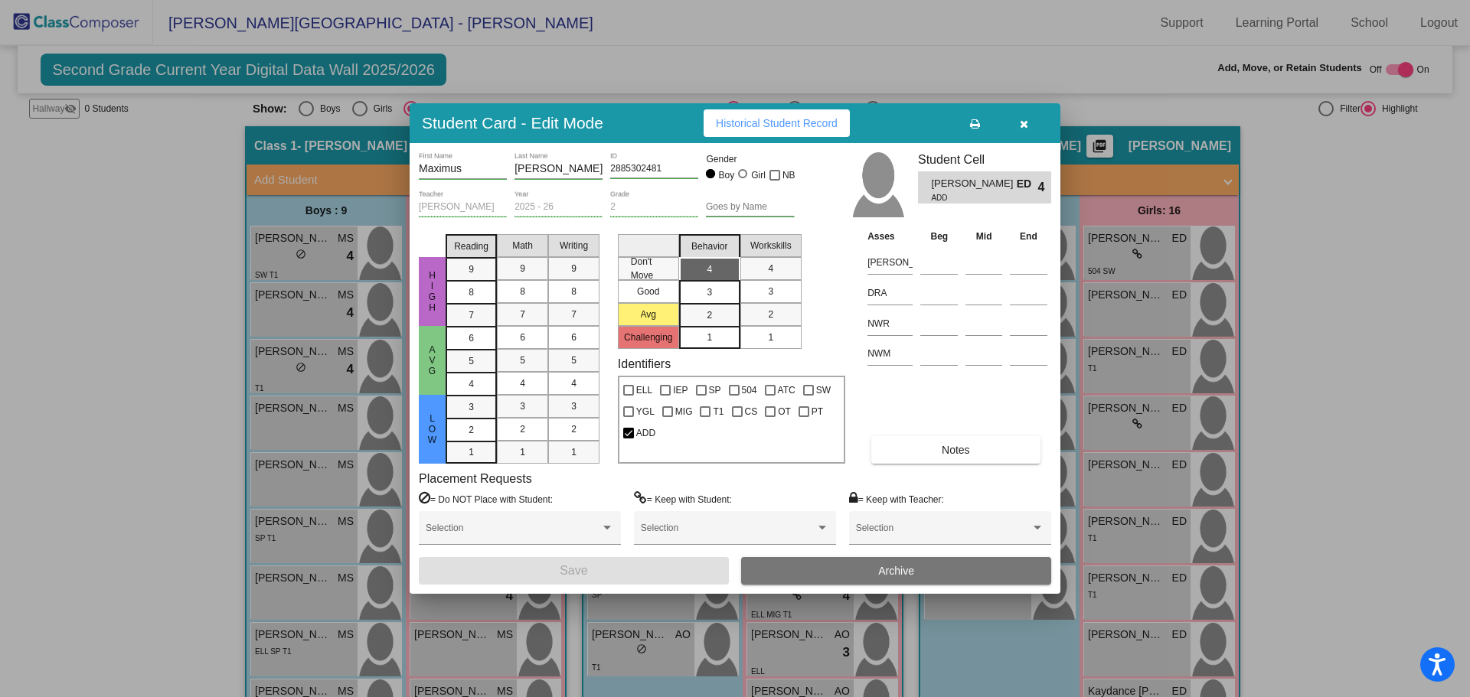
click at [1023, 126] on icon "button" at bounding box center [1024, 124] width 8 height 11
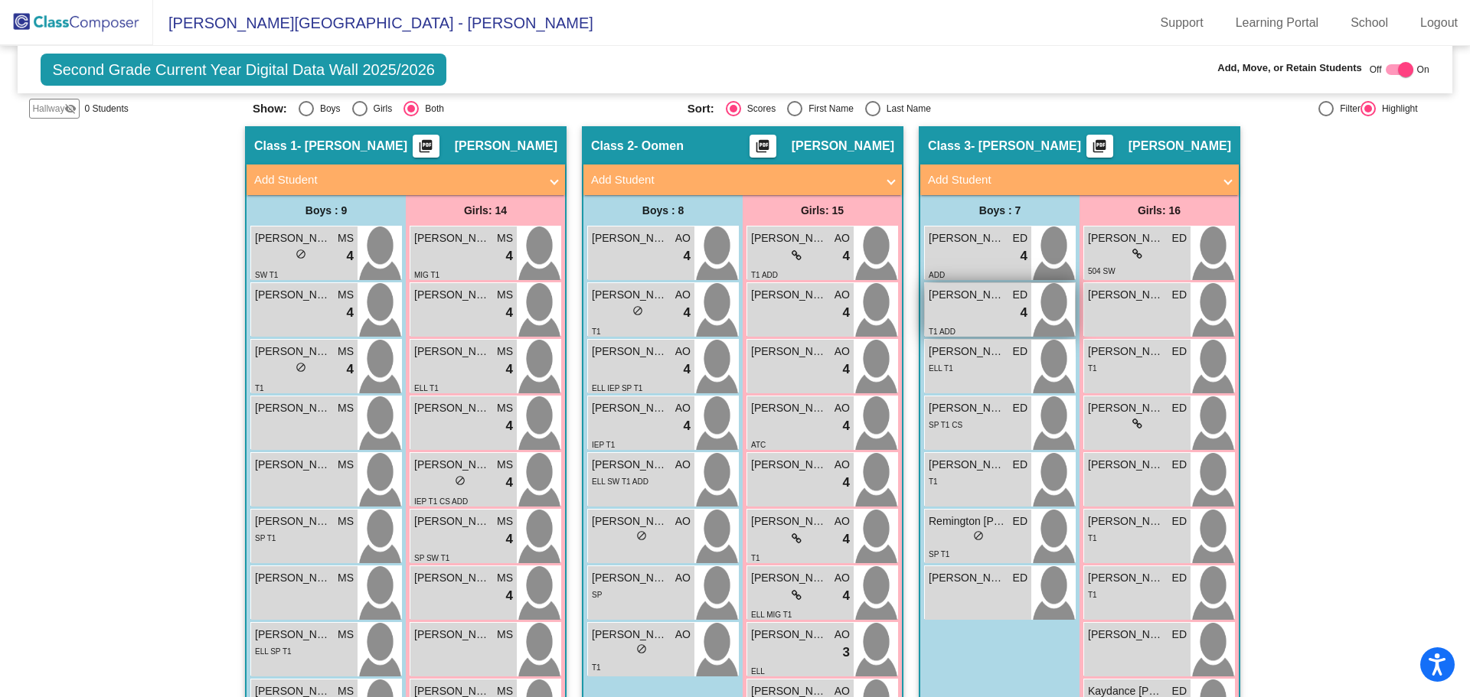
click at [955, 300] on span "[PERSON_NAME]" at bounding box center [967, 295] width 77 height 16
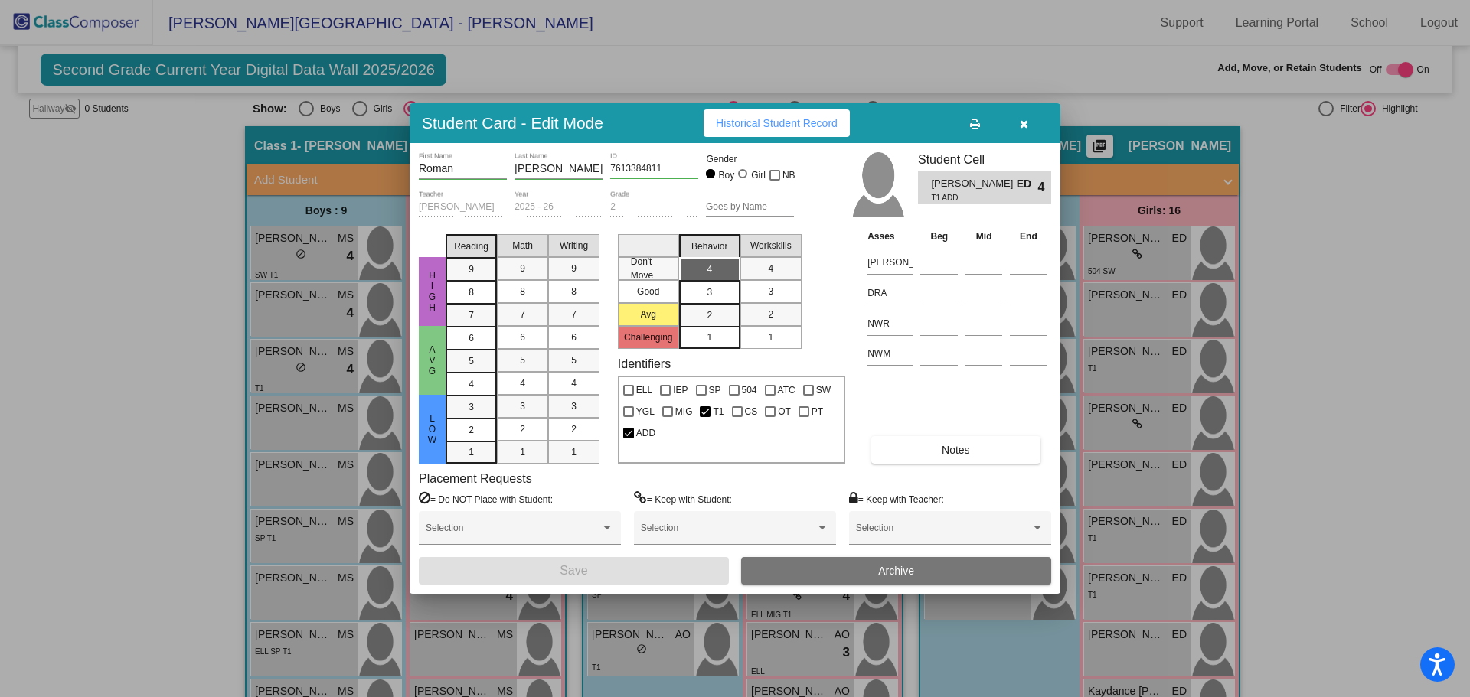
click at [1021, 122] on icon "button" at bounding box center [1024, 124] width 8 height 11
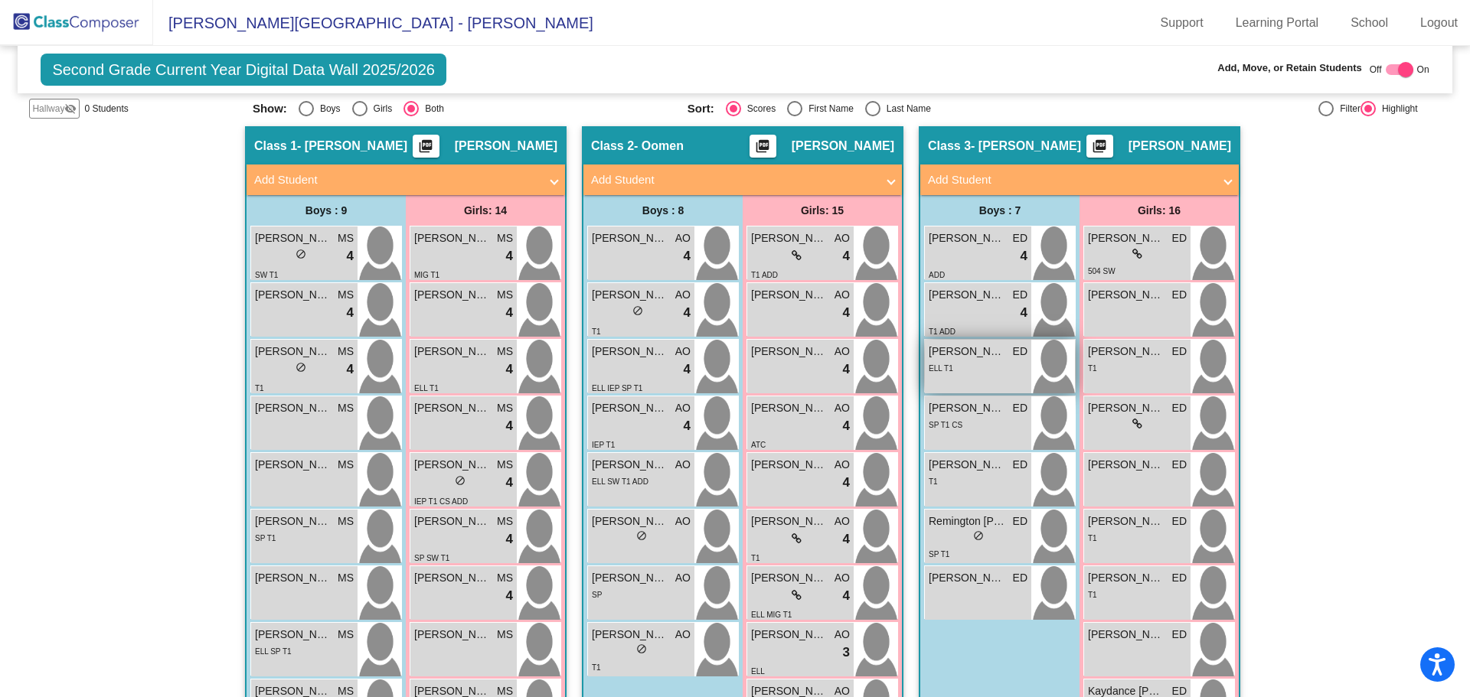
click at [956, 354] on span "[PERSON_NAME][GEOGRAPHIC_DATA]" at bounding box center [967, 352] width 77 height 16
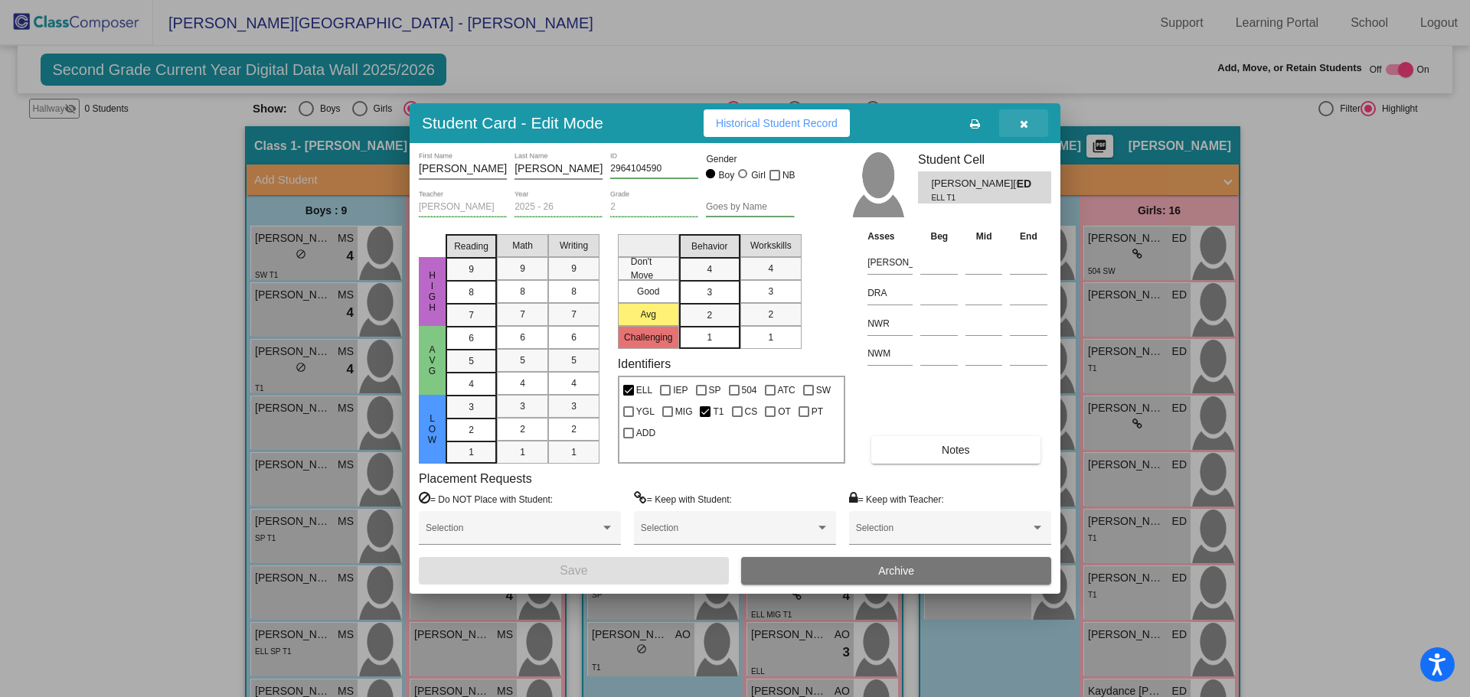
click at [1024, 122] on icon "button" at bounding box center [1024, 124] width 8 height 11
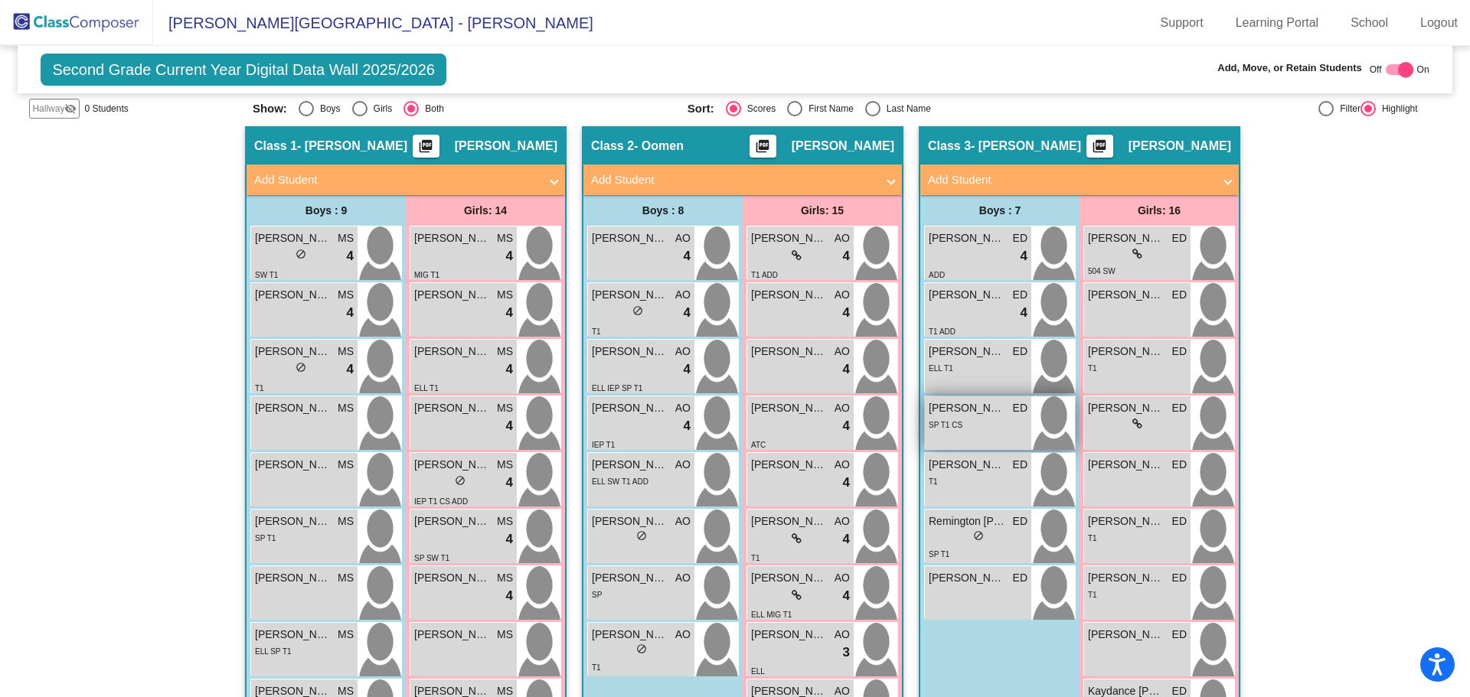
click at [979, 416] on span "[PERSON_NAME]" at bounding box center [967, 408] width 77 height 16
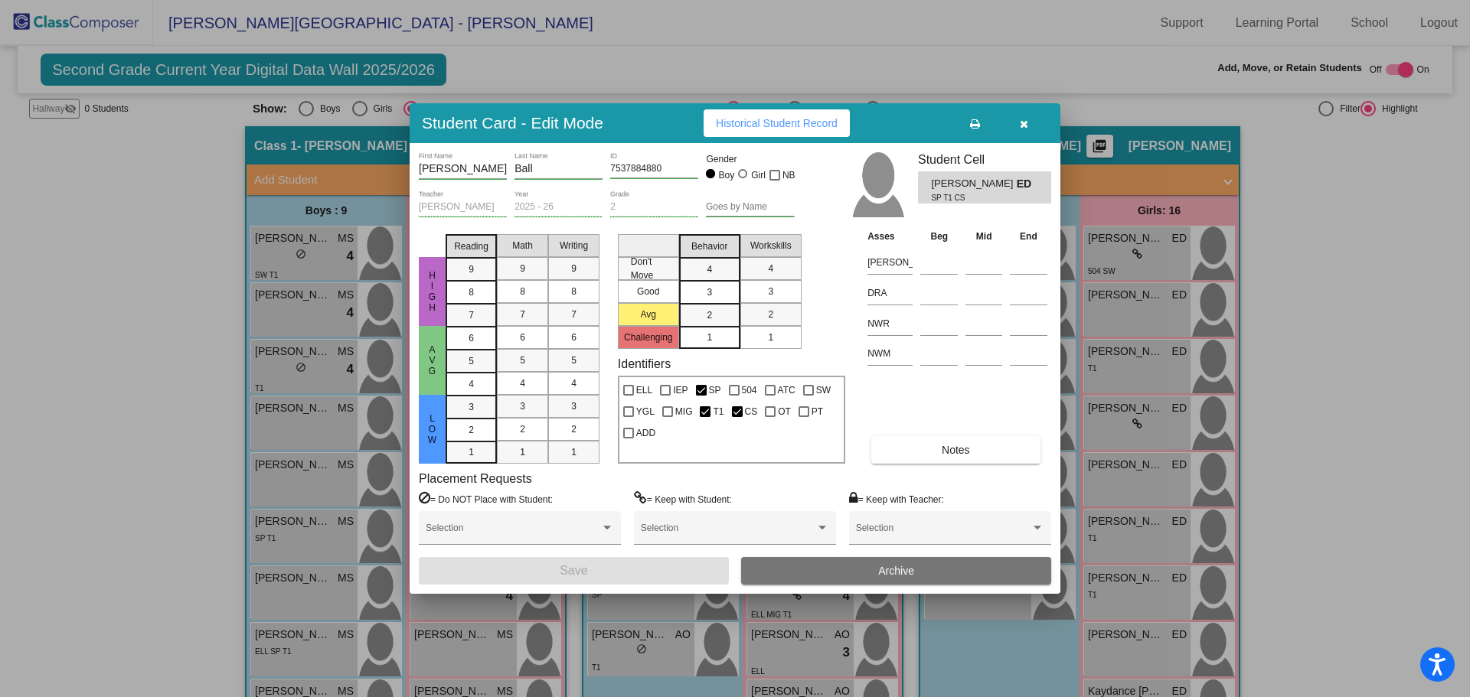
click at [1020, 120] on icon "button" at bounding box center [1024, 124] width 8 height 11
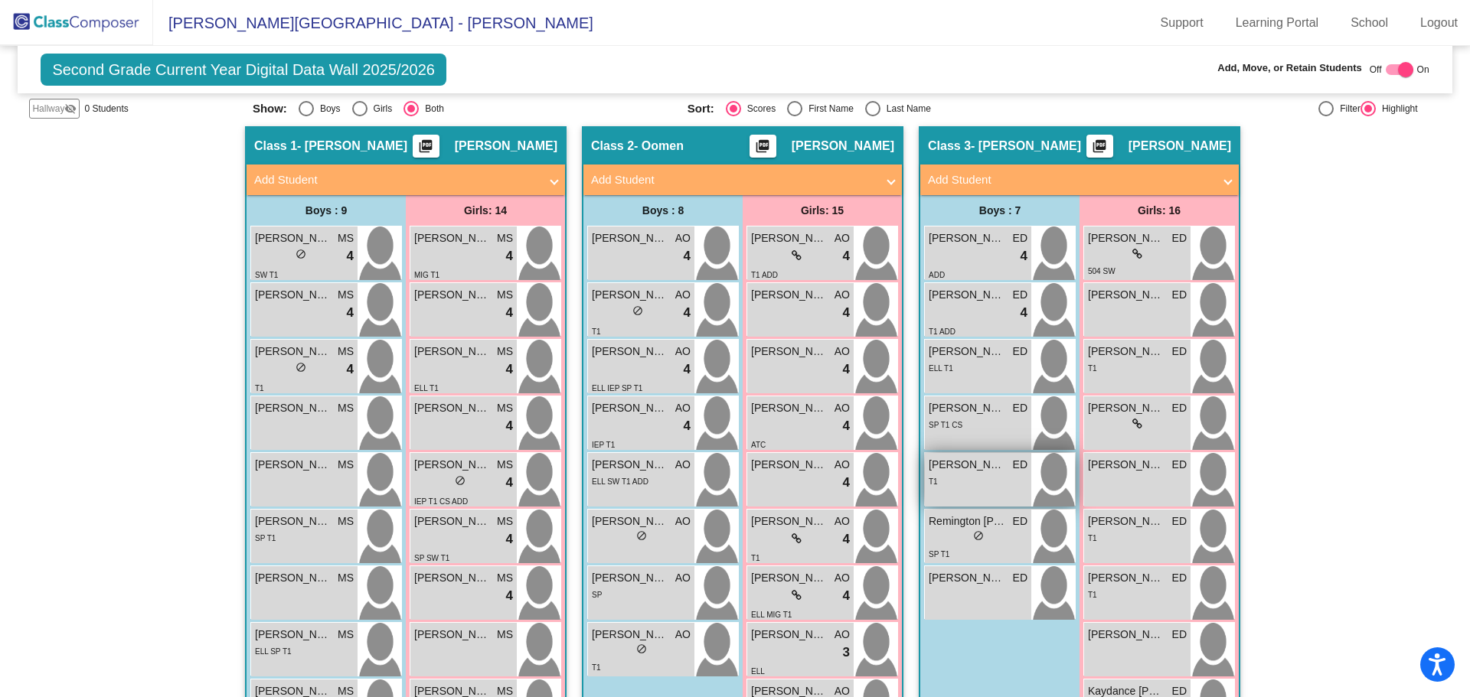
click at [961, 481] on div "T1" at bounding box center [978, 481] width 99 height 16
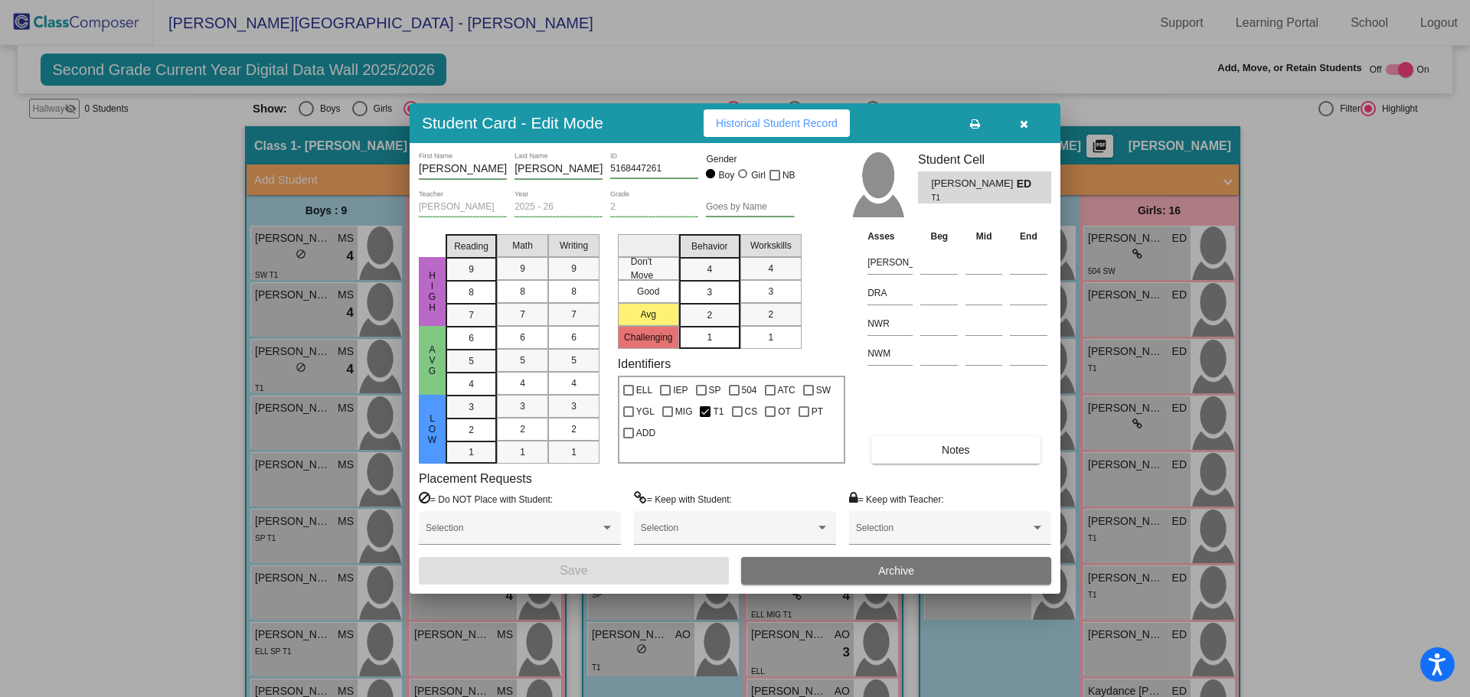
click at [1023, 124] on icon "button" at bounding box center [1024, 124] width 8 height 11
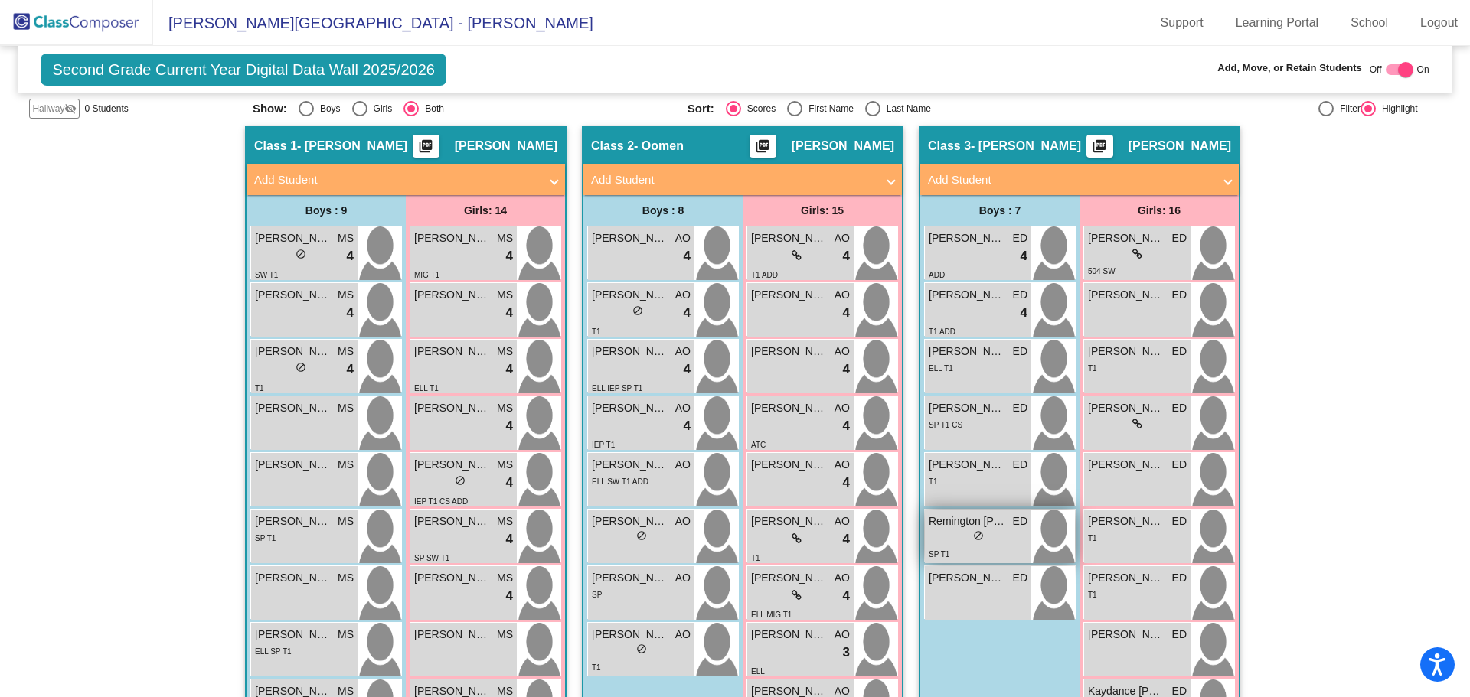
click at [957, 529] on span "Remington [PERSON_NAME]" at bounding box center [967, 522] width 77 height 16
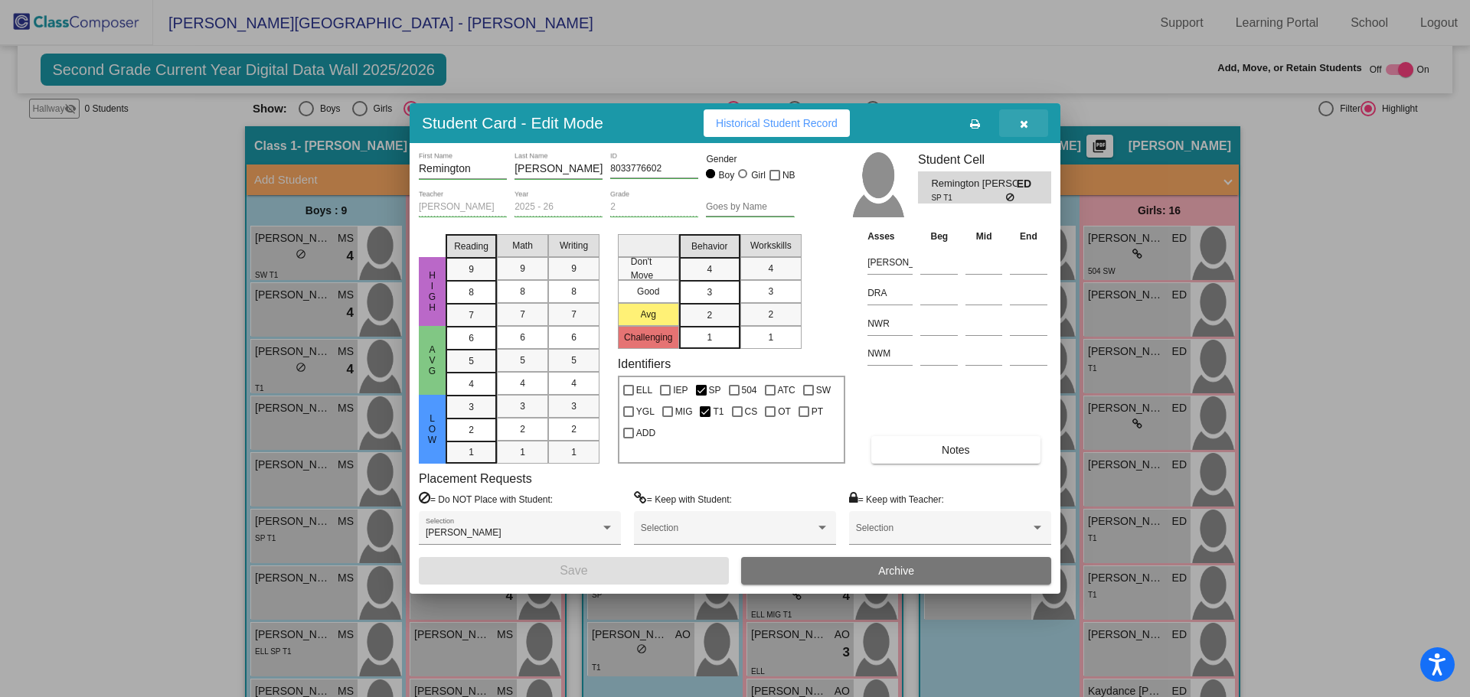
click at [1022, 122] on icon "button" at bounding box center [1024, 124] width 8 height 11
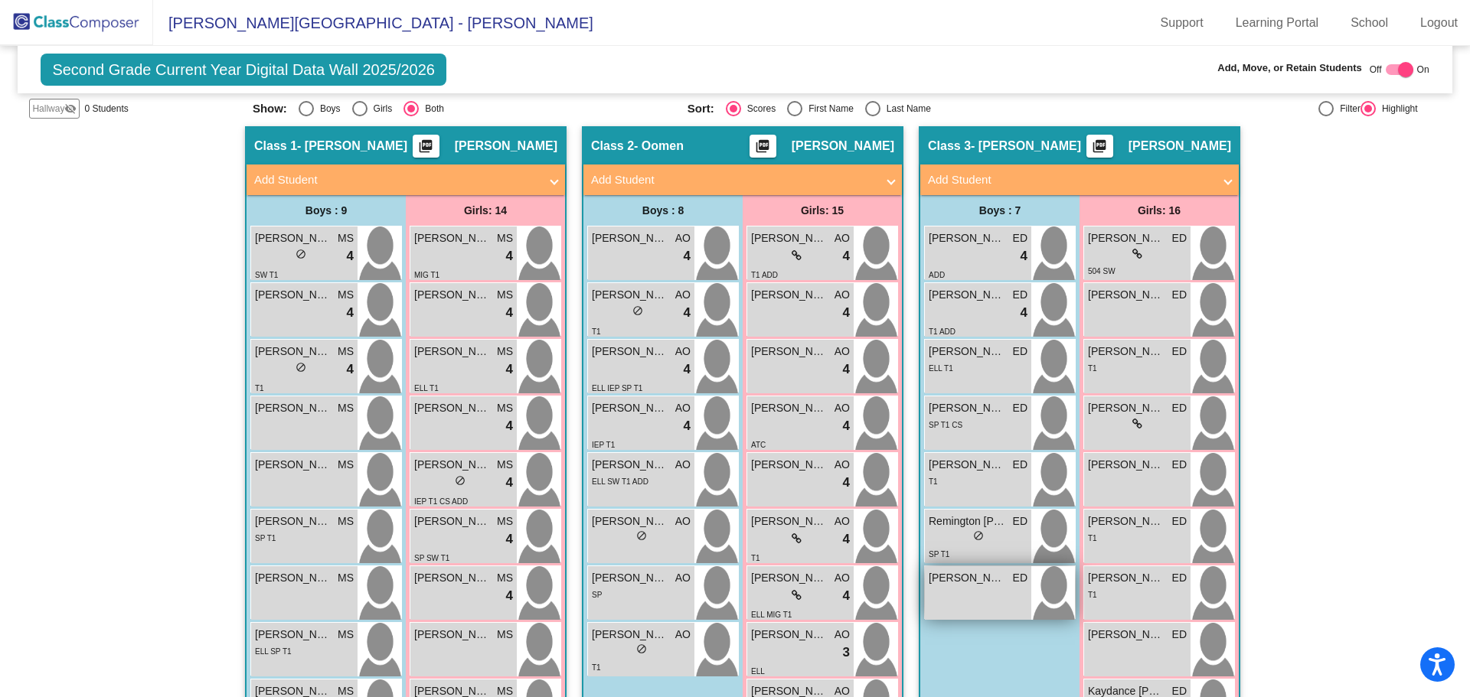
click at [943, 582] on span "[PERSON_NAME]" at bounding box center [967, 578] width 77 height 16
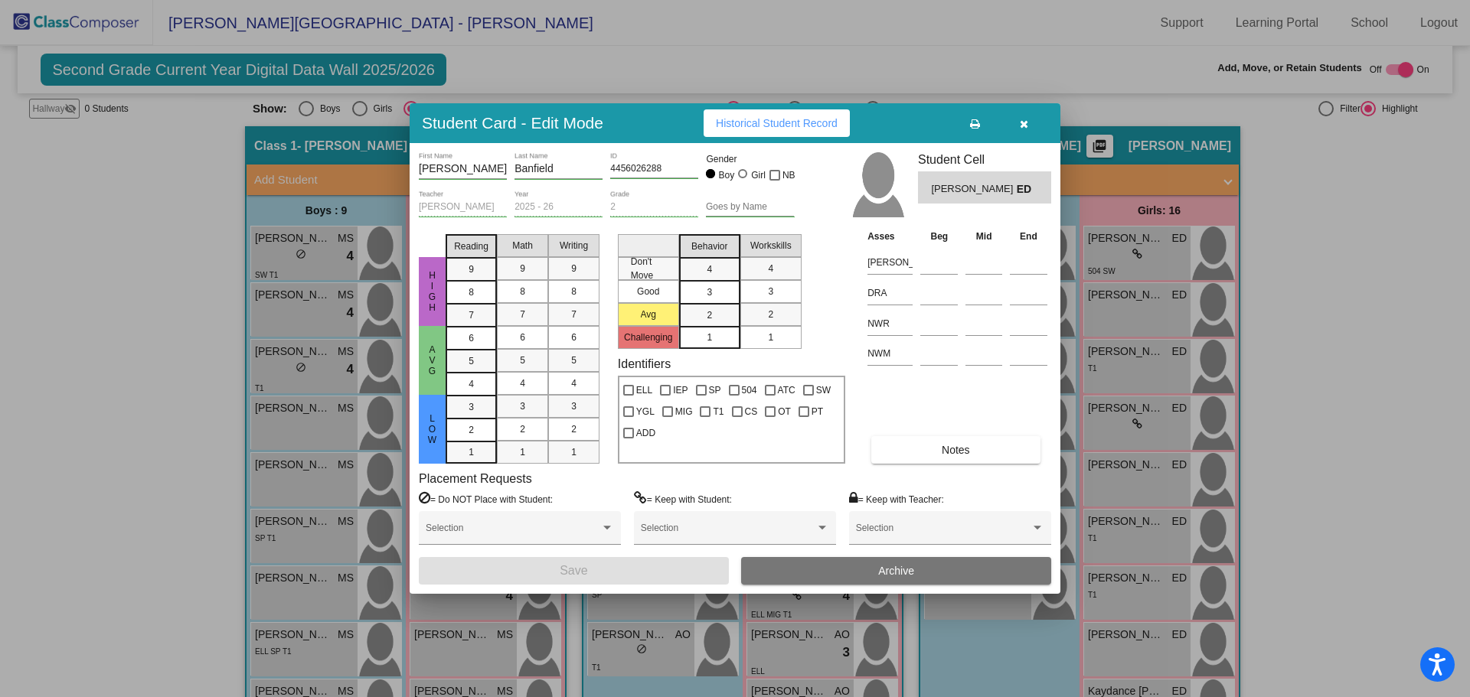
click at [1023, 126] on icon "button" at bounding box center [1024, 124] width 8 height 11
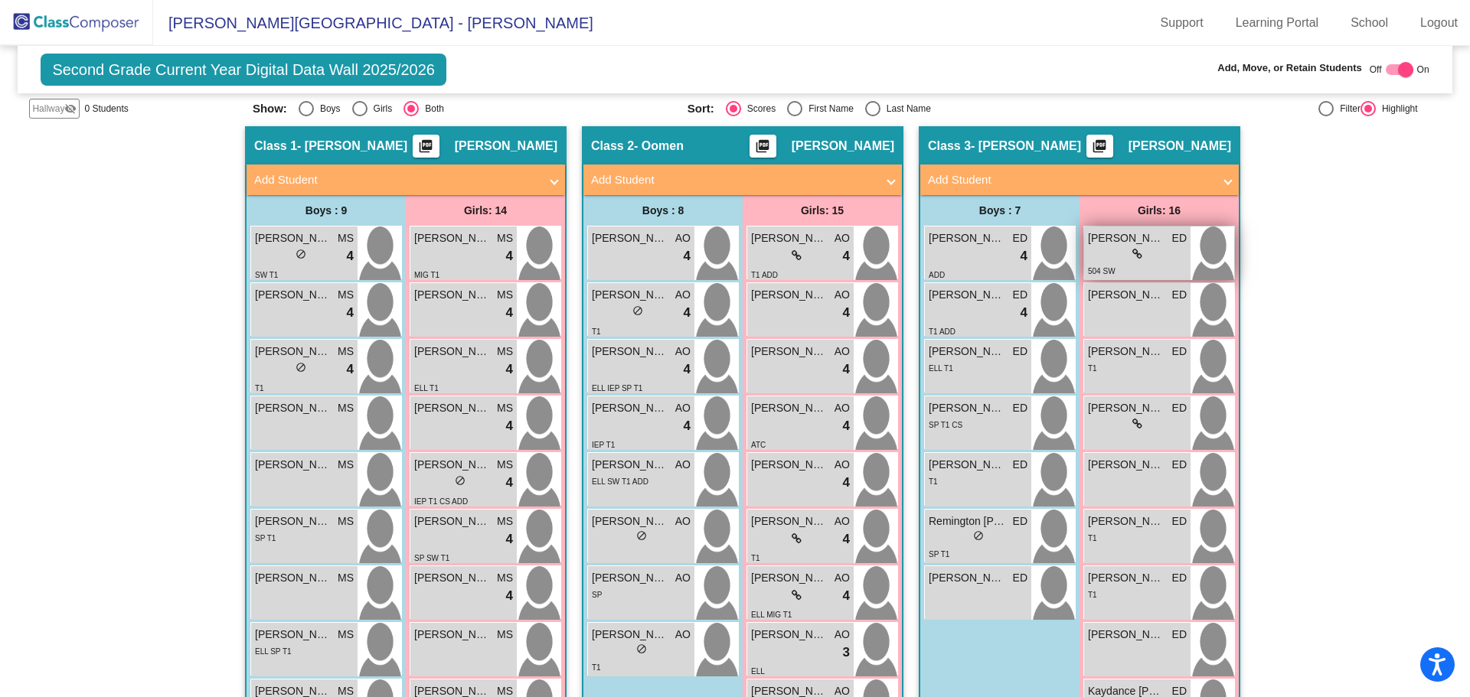
click at [1159, 249] on div "lock do_not_disturb_alt" at bounding box center [1137, 254] width 99 height 16
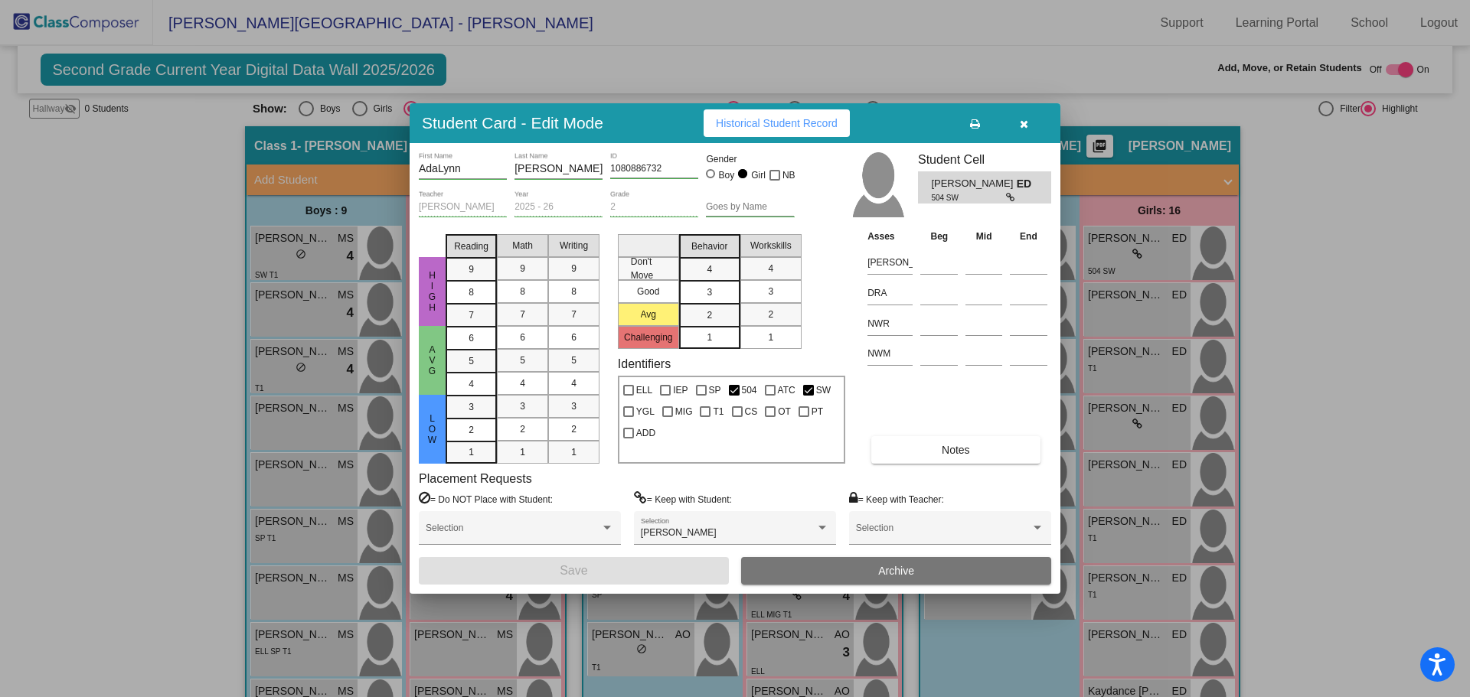
click at [1022, 124] on icon "button" at bounding box center [1024, 124] width 8 height 11
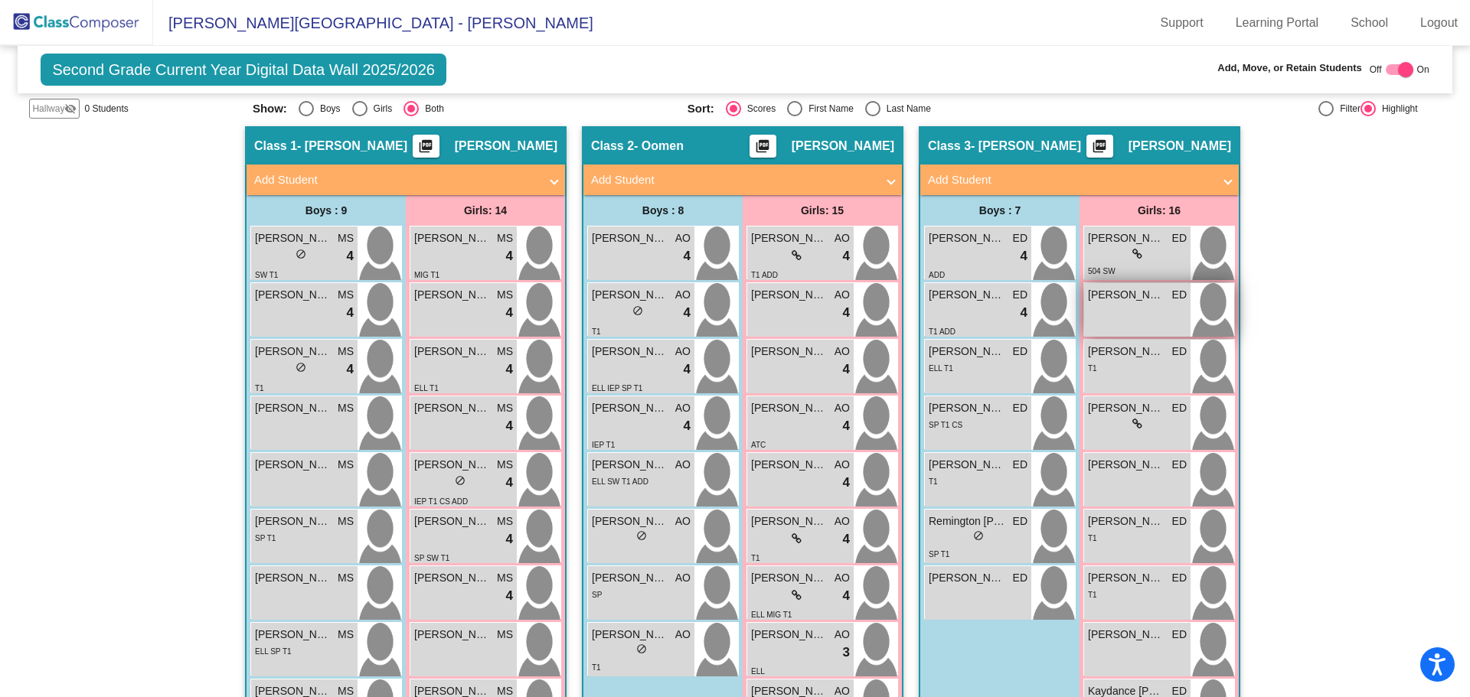
click at [1105, 302] on span "[PERSON_NAME]" at bounding box center [1126, 295] width 77 height 16
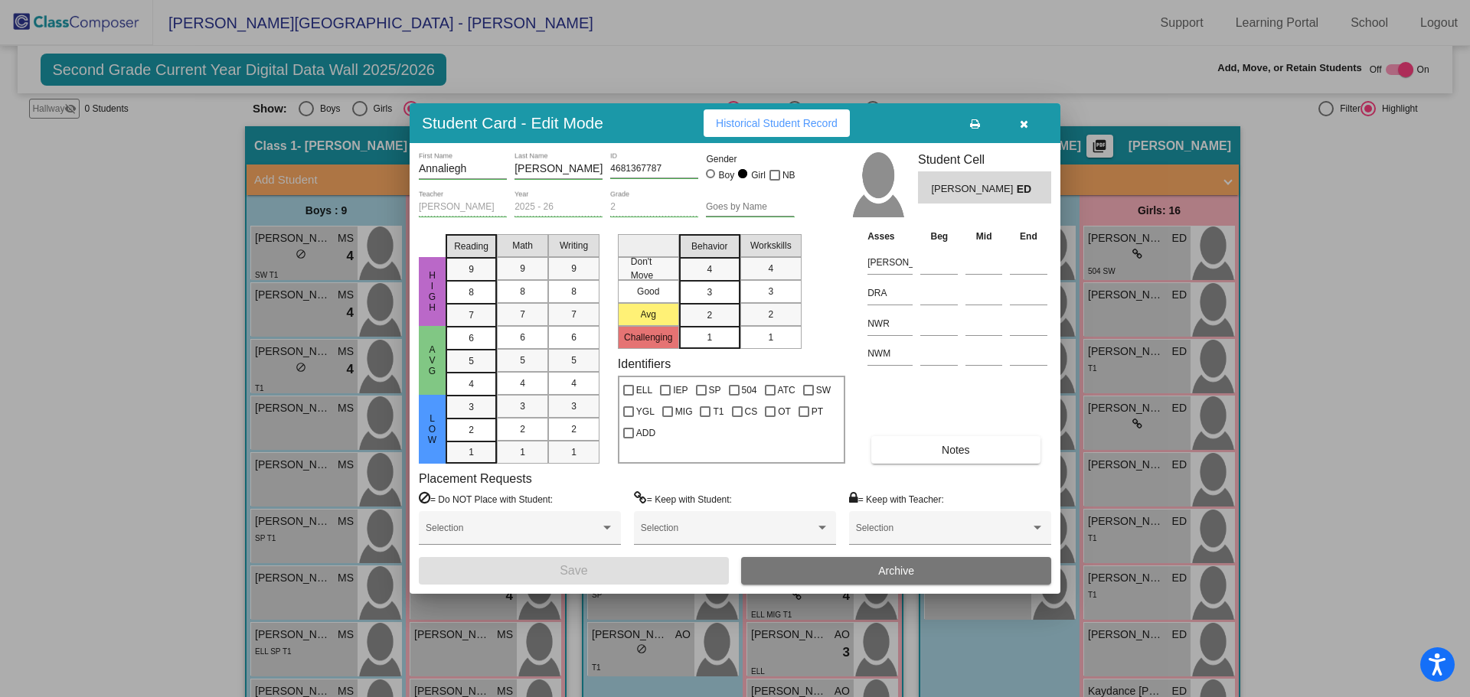
click at [1020, 122] on icon "button" at bounding box center [1024, 124] width 8 height 11
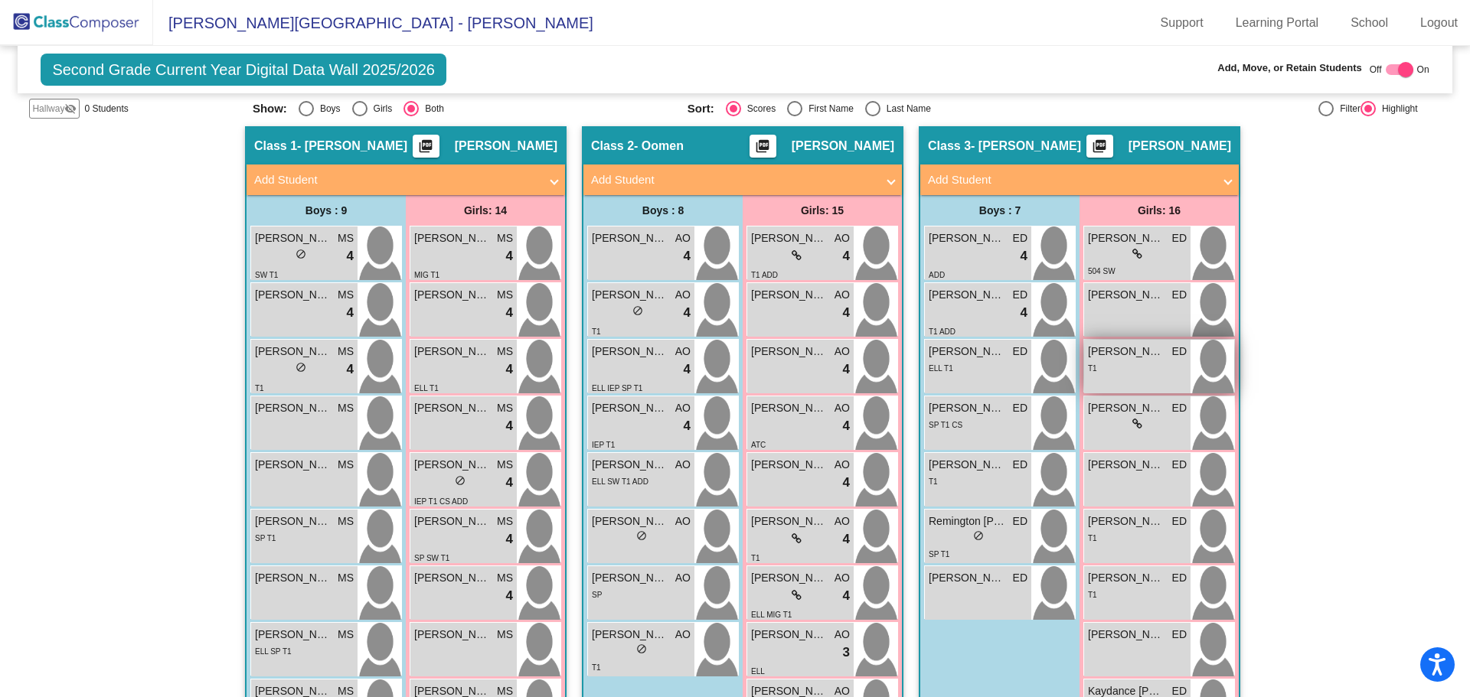
click at [1133, 355] on span "[PERSON_NAME]" at bounding box center [1126, 352] width 77 height 16
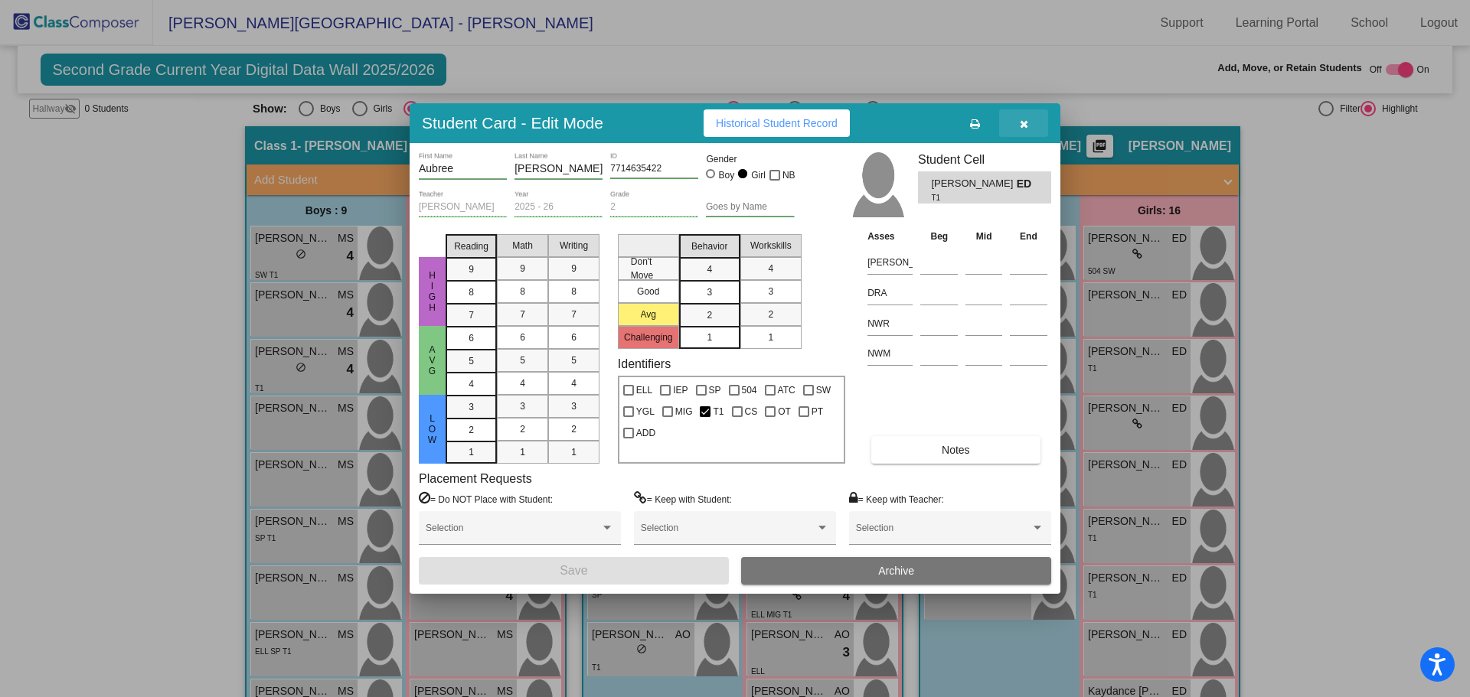
click at [1025, 121] on icon "button" at bounding box center [1024, 124] width 8 height 11
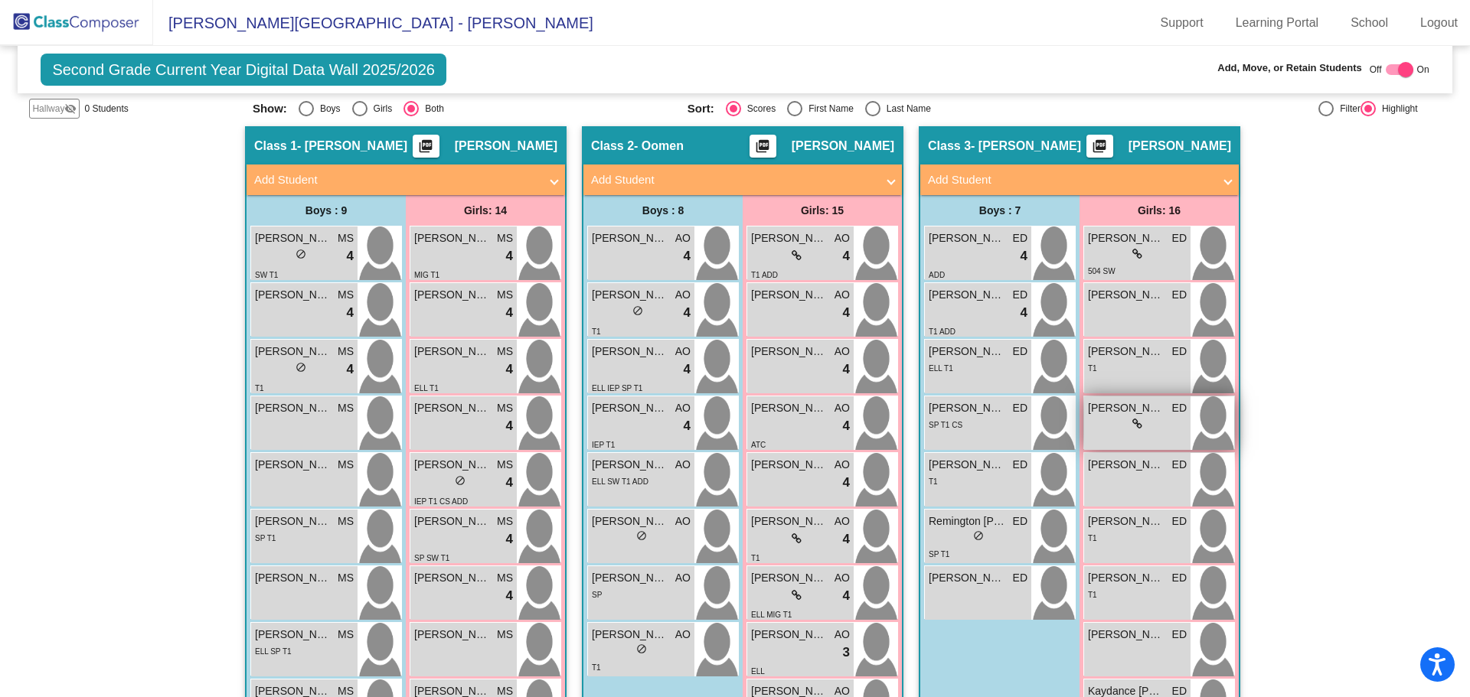
click at [1127, 410] on span "[PERSON_NAME]" at bounding box center [1126, 408] width 77 height 16
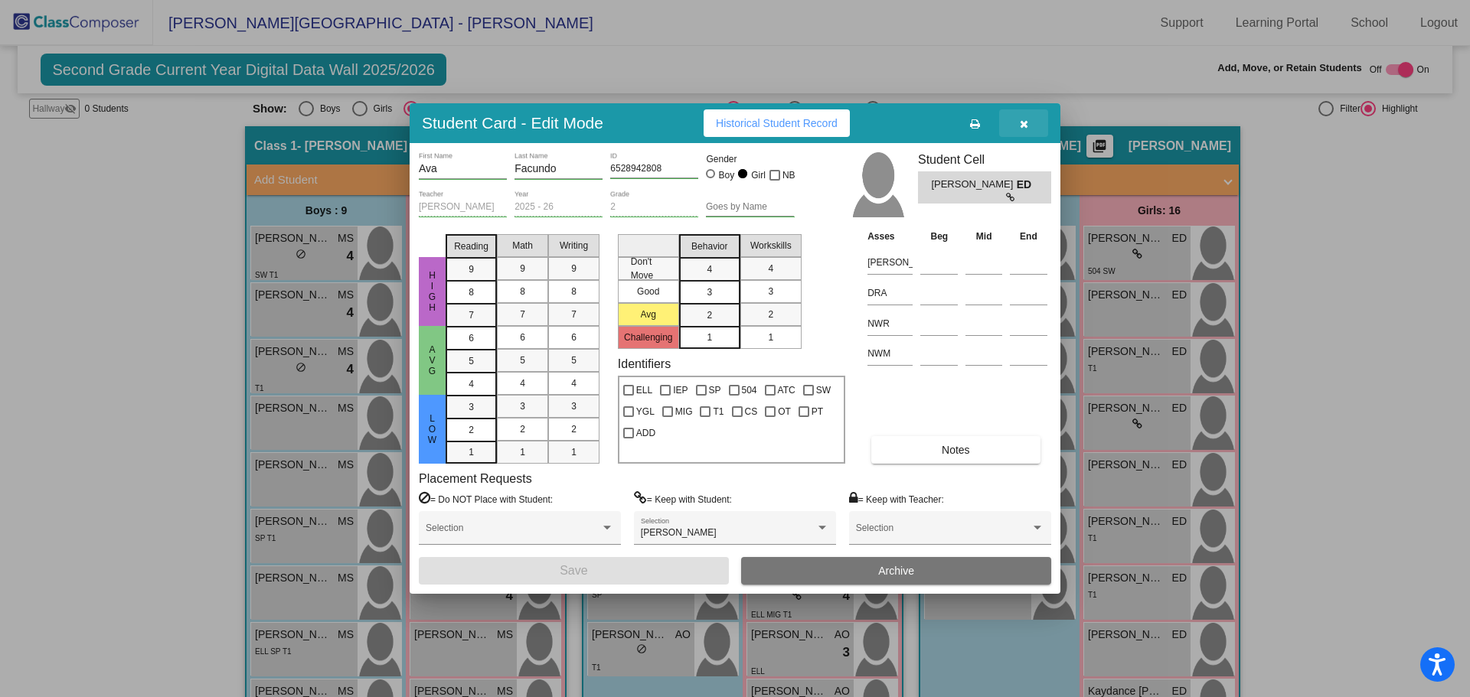
click at [1023, 122] on icon "button" at bounding box center [1024, 124] width 8 height 11
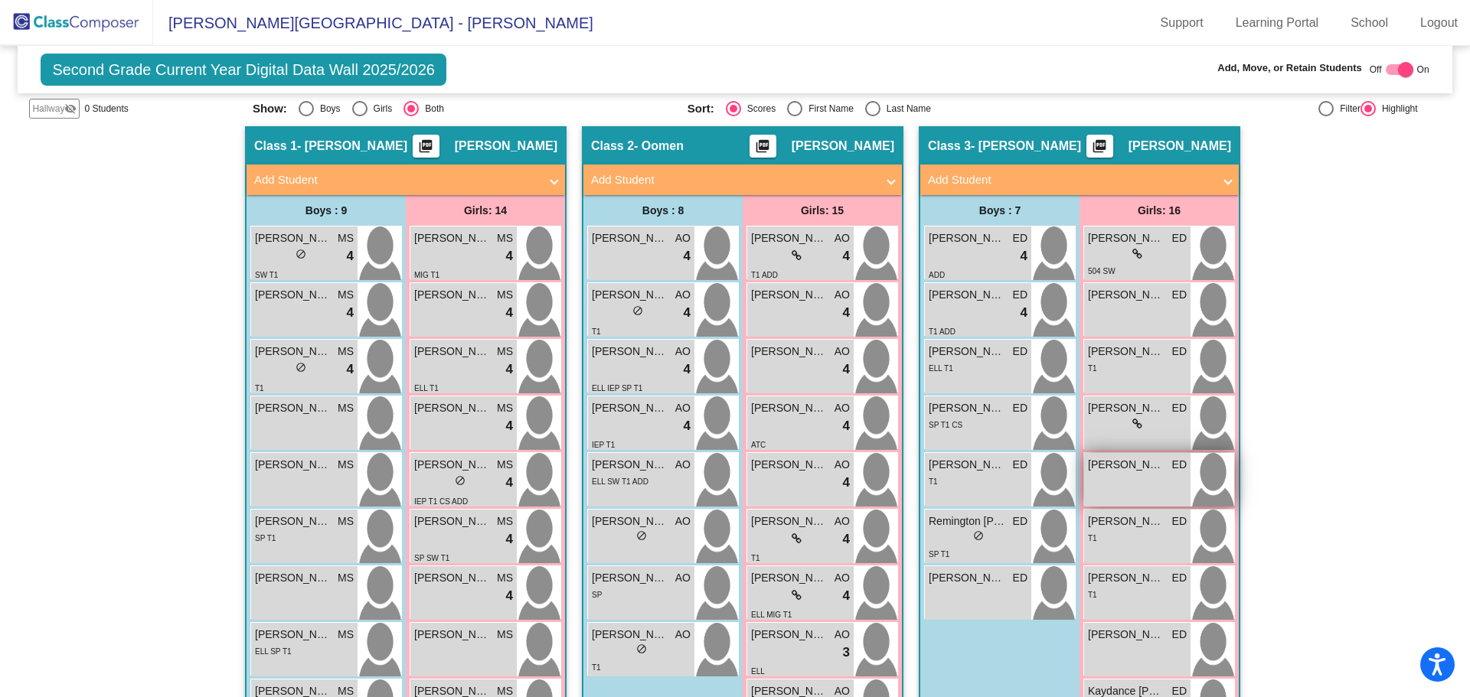
click at [1111, 476] on div "Braylee Cummins ED lock do_not_disturb_alt" at bounding box center [1137, 480] width 106 height 54
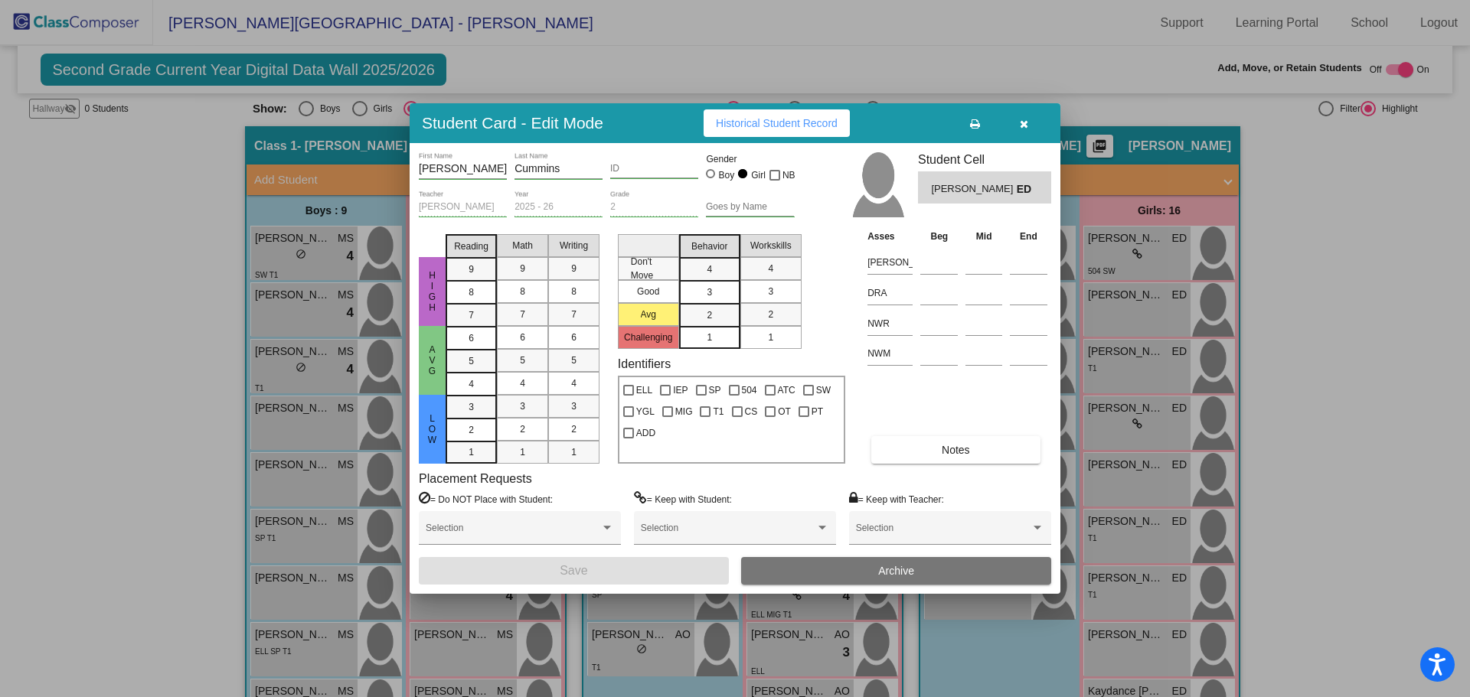
click at [614, 171] on input "ID" at bounding box center [654, 169] width 88 height 11
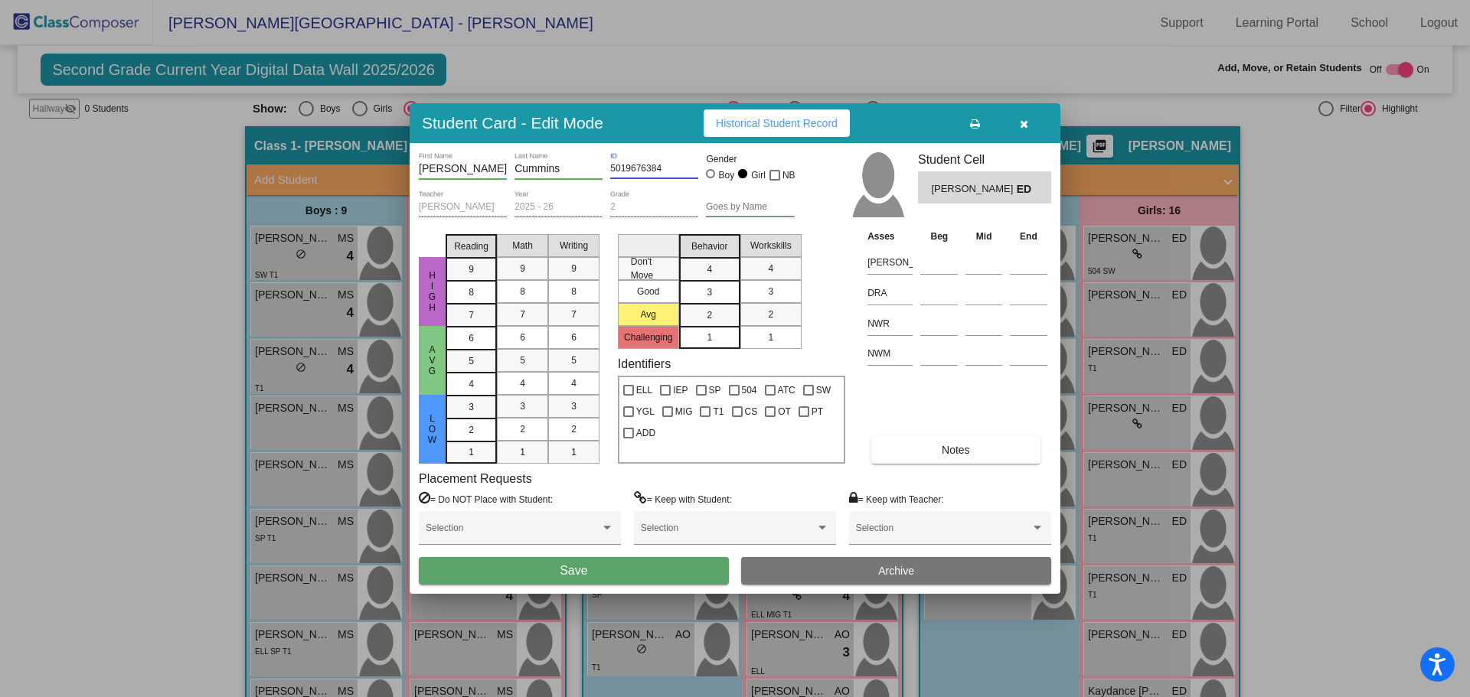
type input "5019676384"
click at [626, 563] on button "Save" at bounding box center [574, 571] width 310 height 28
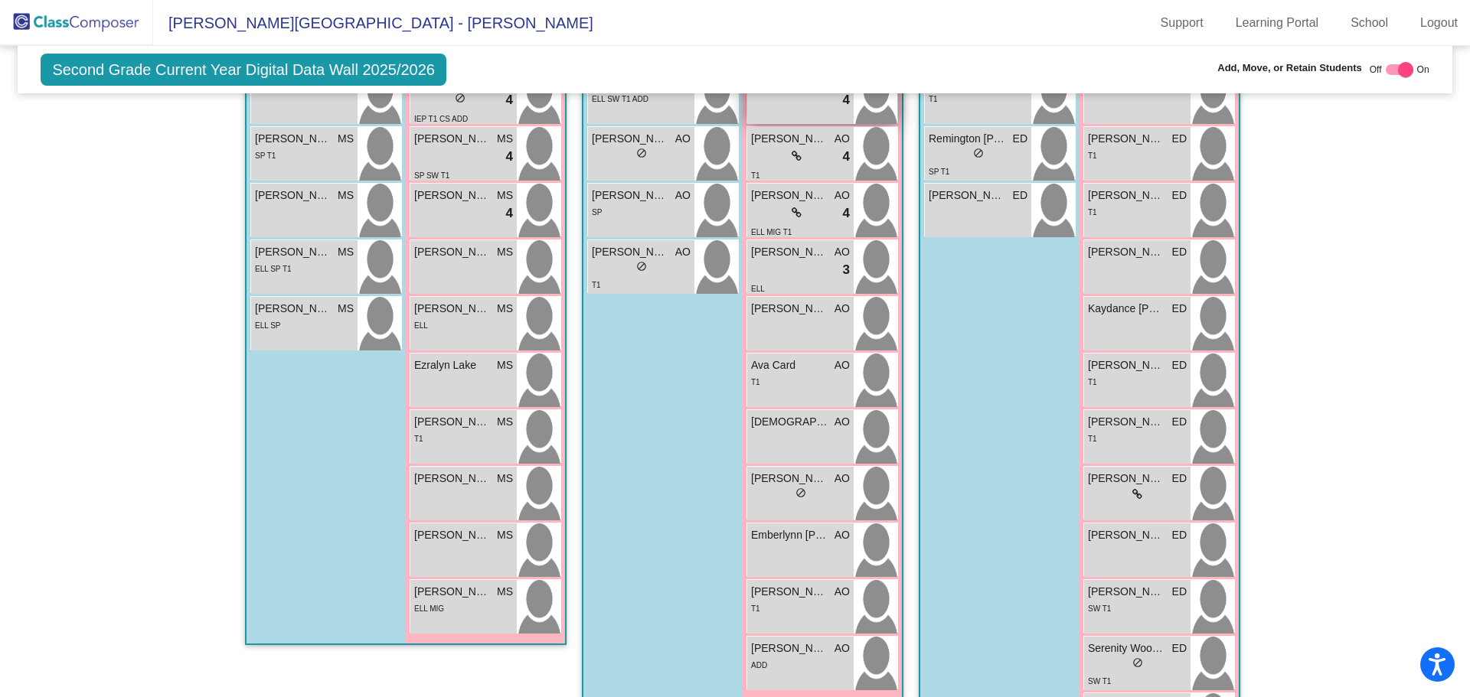
scroll to position [703, 0]
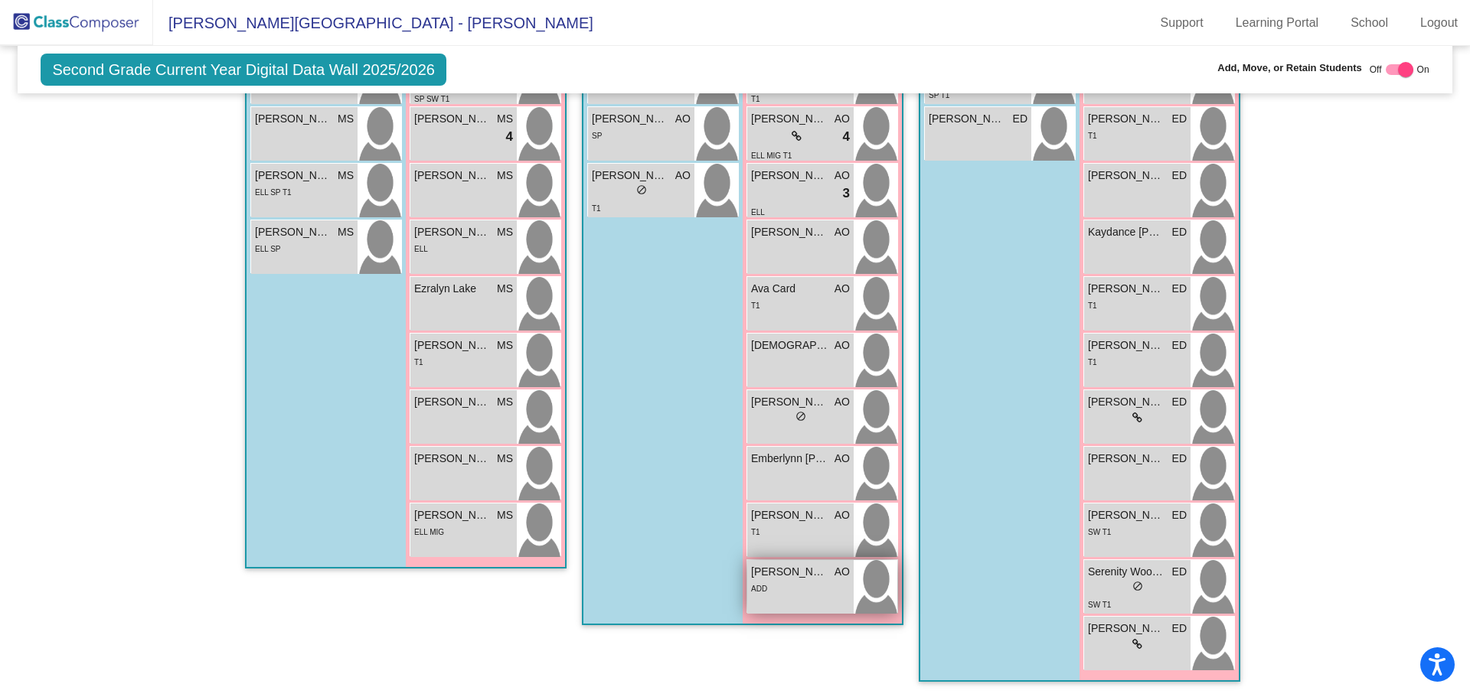
click at [779, 578] on span "[PERSON_NAME]" at bounding box center [789, 572] width 77 height 16
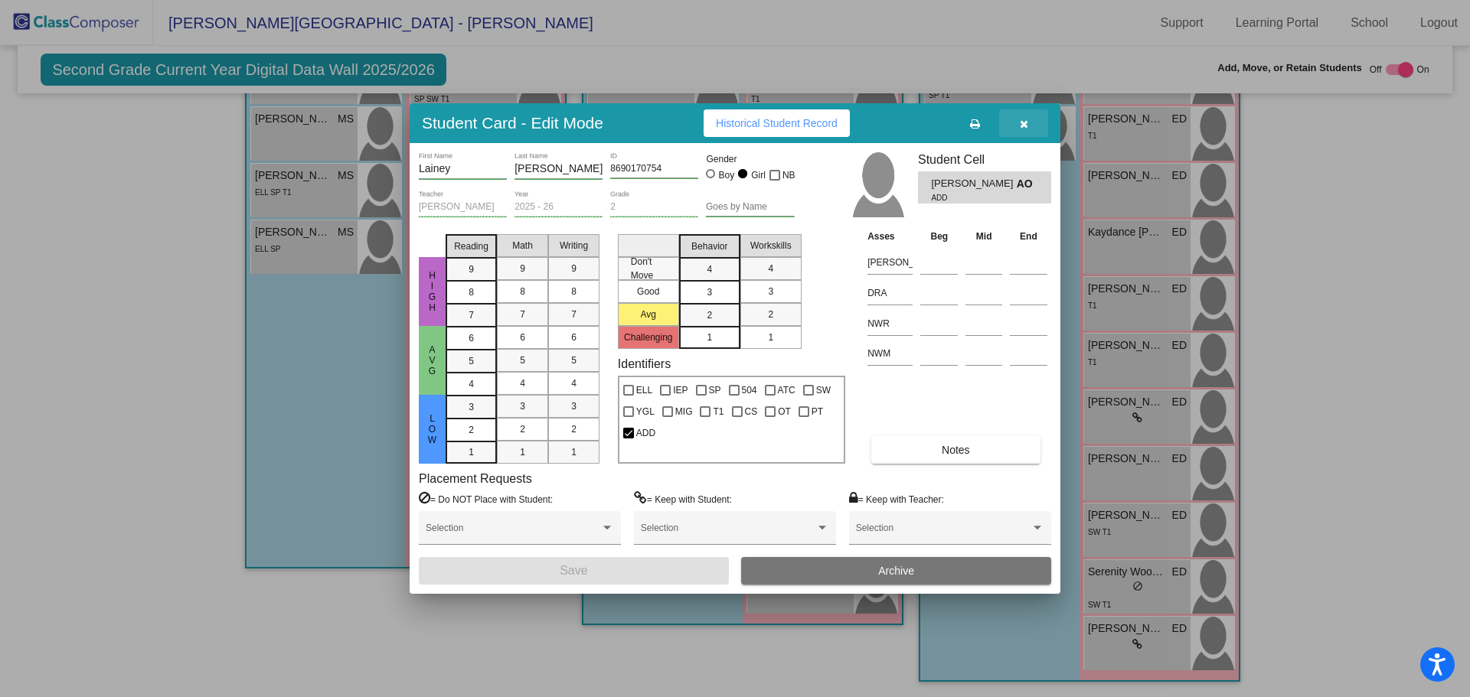
click at [1018, 116] on button "button" at bounding box center [1023, 123] width 49 height 28
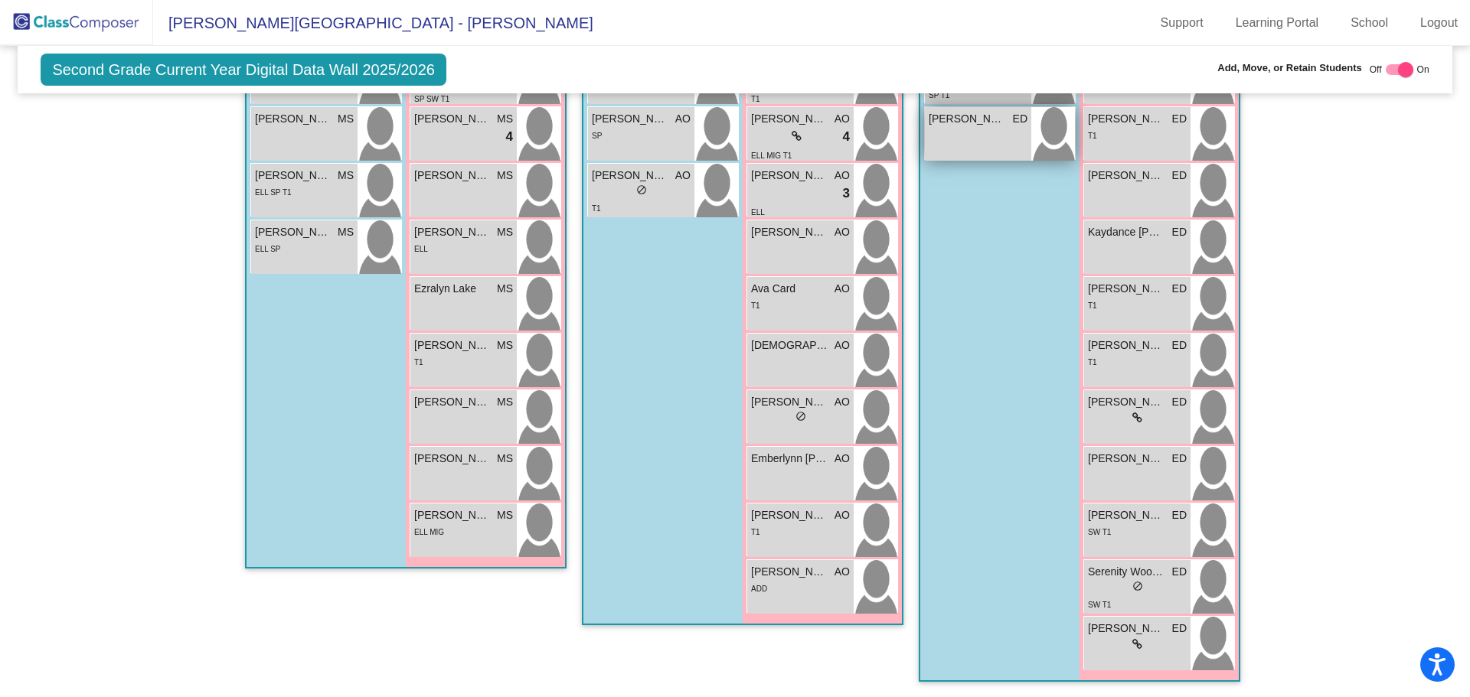
click at [977, 129] on div "Shane Banfield ED lock do_not_disturb_alt" at bounding box center [978, 134] width 106 height 54
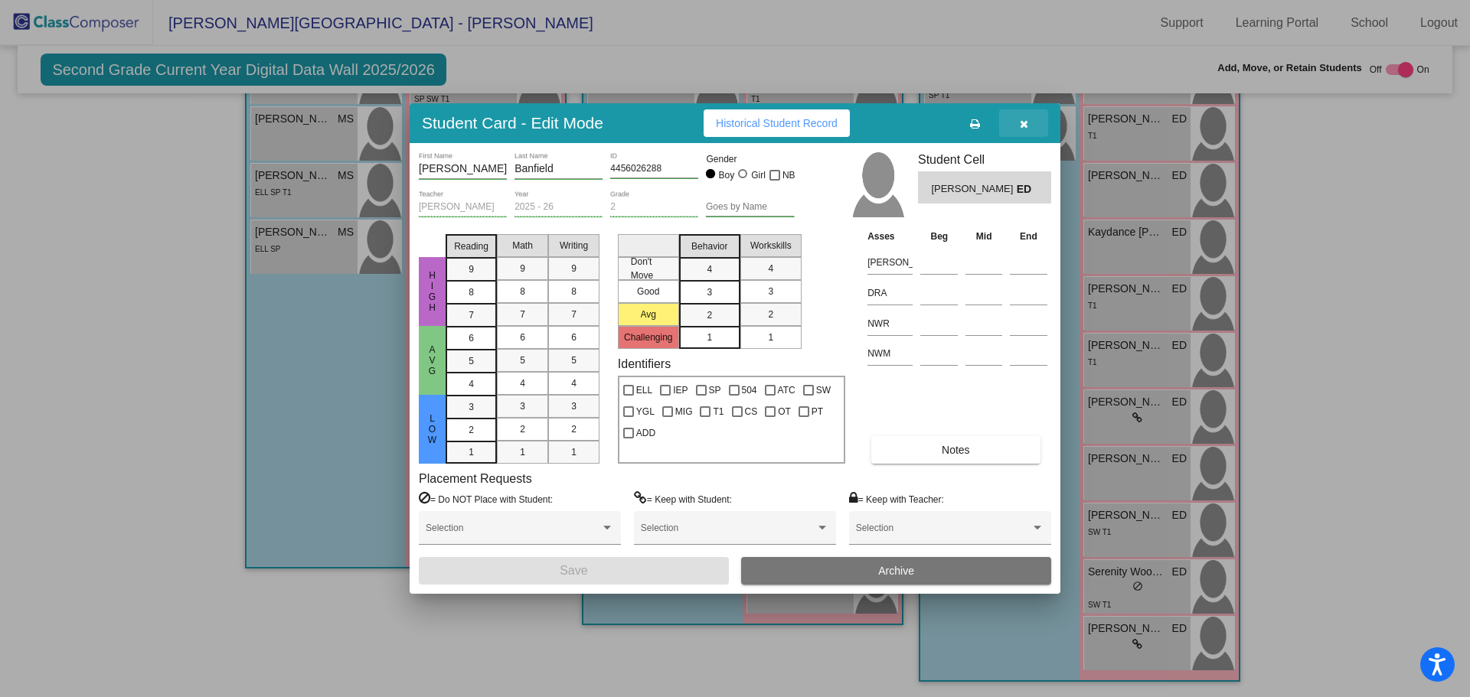
click at [1027, 126] on icon "button" at bounding box center [1024, 124] width 8 height 11
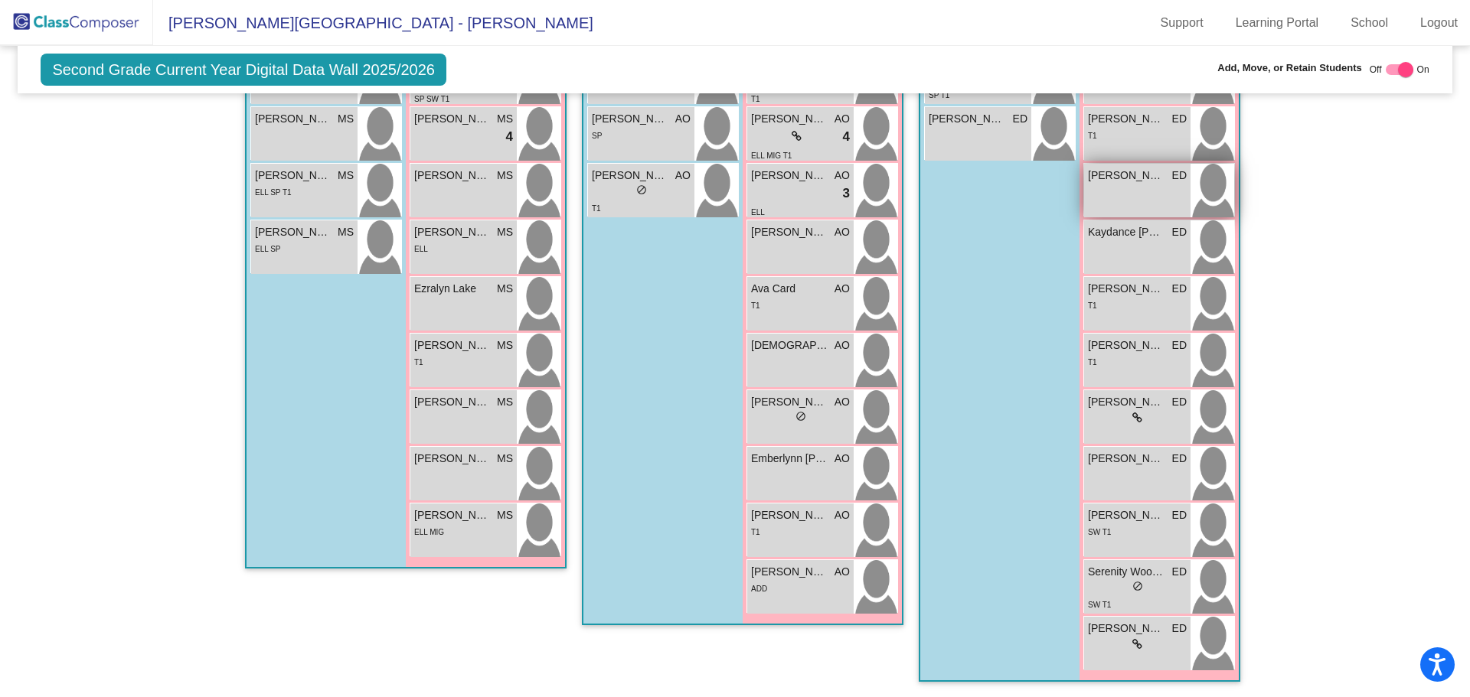
click at [1121, 185] on div "Kassie Stuart ED lock do_not_disturb_alt" at bounding box center [1137, 191] width 106 height 54
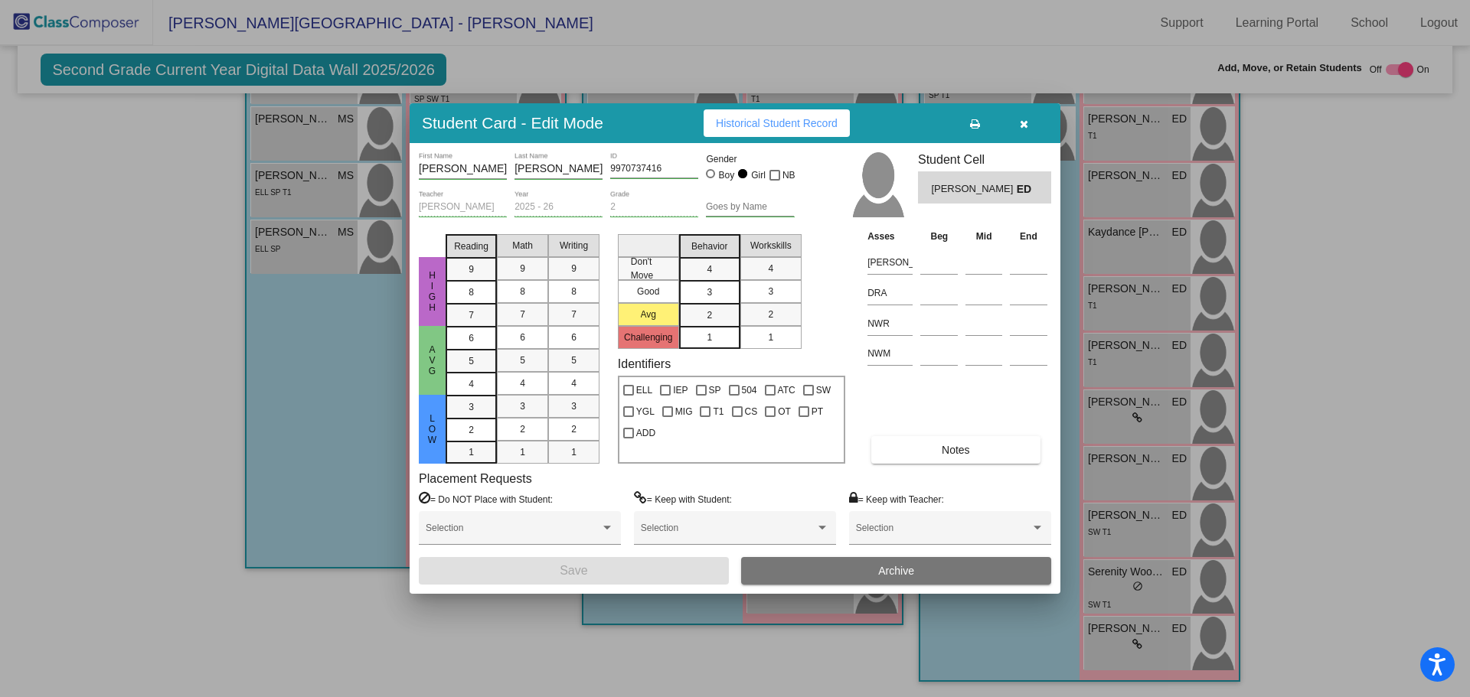
click at [1021, 124] on icon "button" at bounding box center [1024, 124] width 8 height 11
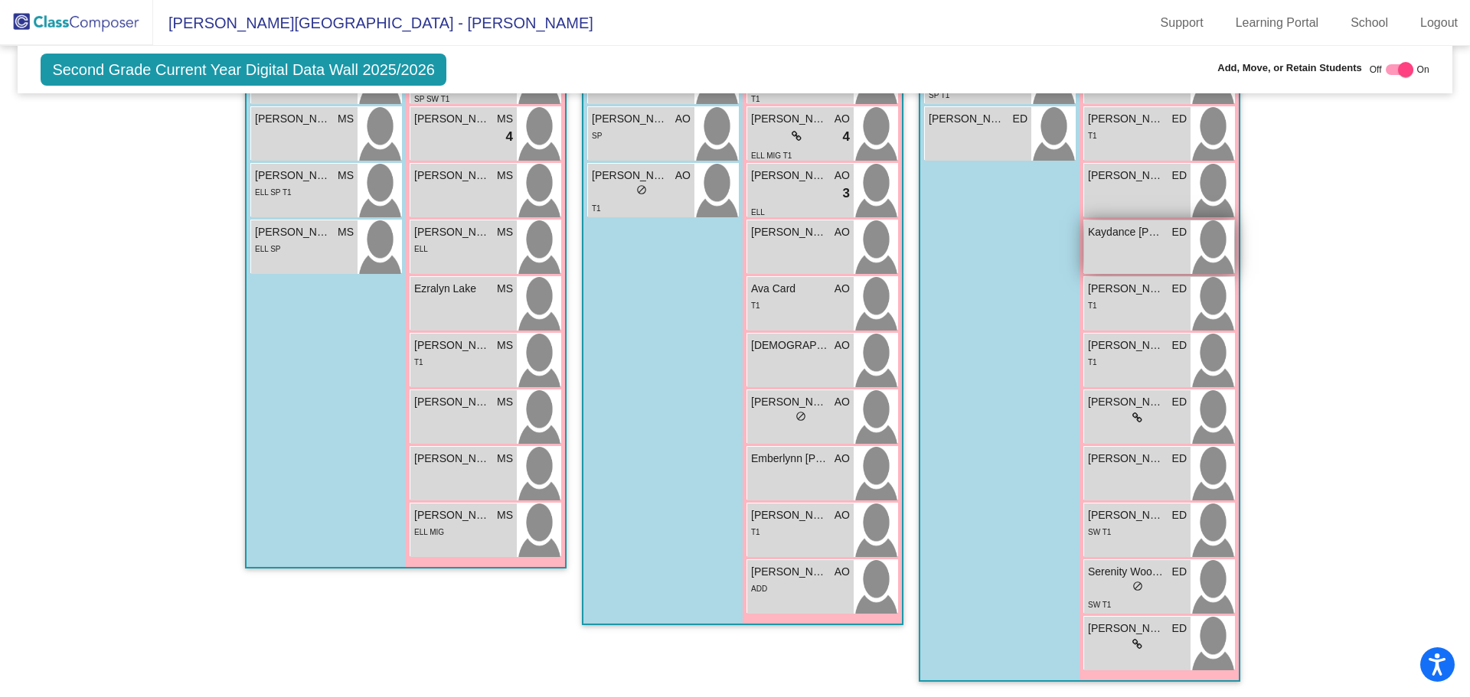
click at [1112, 237] on span "Kaydance [PERSON_NAME]" at bounding box center [1126, 232] width 77 height 16
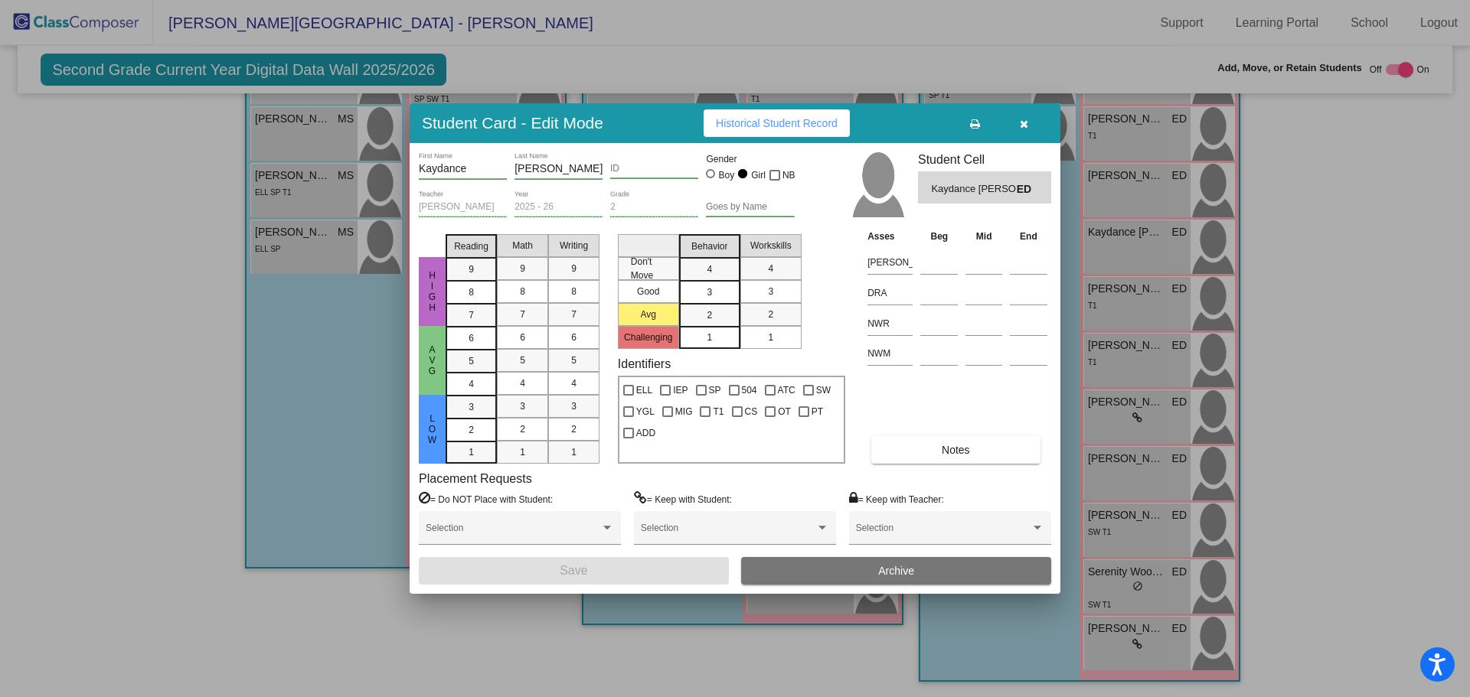
click at [609, 168] on div "Kaydance First Name VanLiere Last Name ID Gender Boy Girl NB" at bounding box center [607, 171] width 376 height 38
click at [612, 168] on input "ID" at bounding box center [654, 169] width 88 height 11
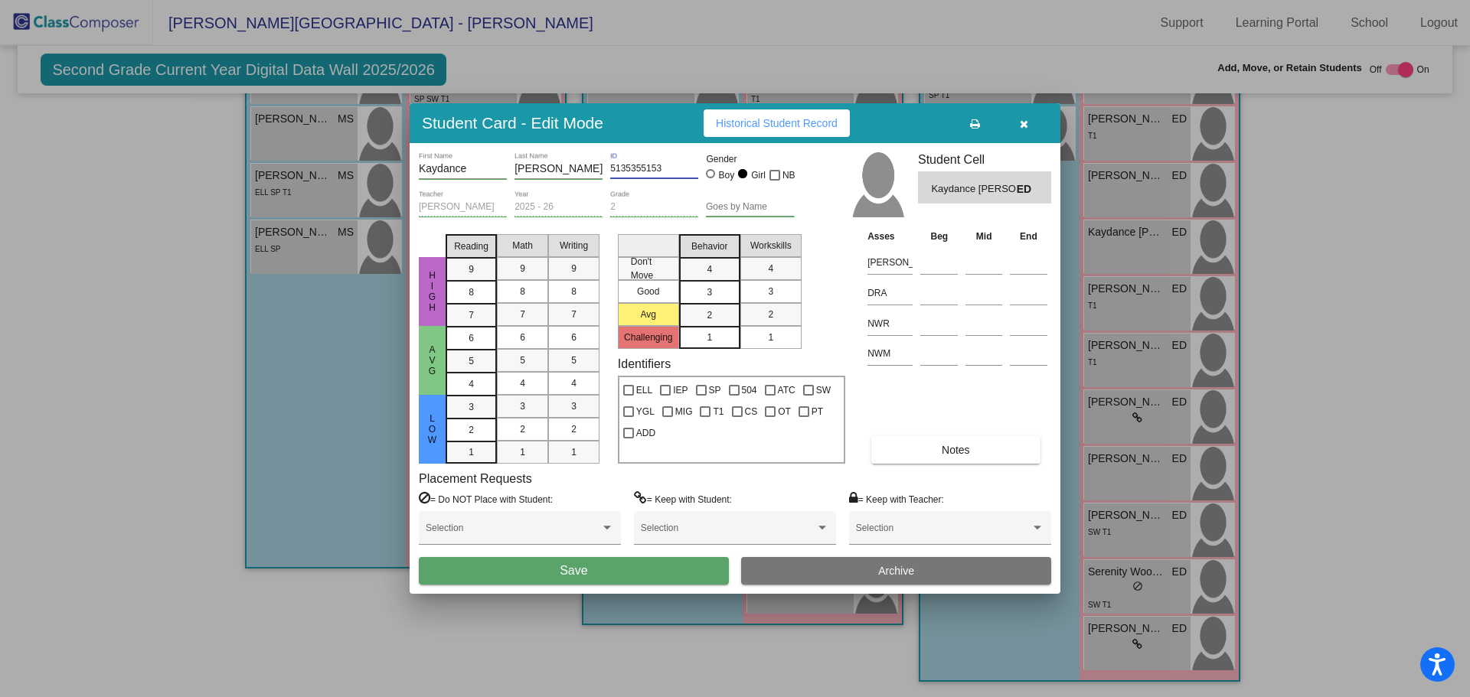
type input "5135355153"
click at [623, 573] on button "Save" at bounding box center [574, 571] width 310 height 28
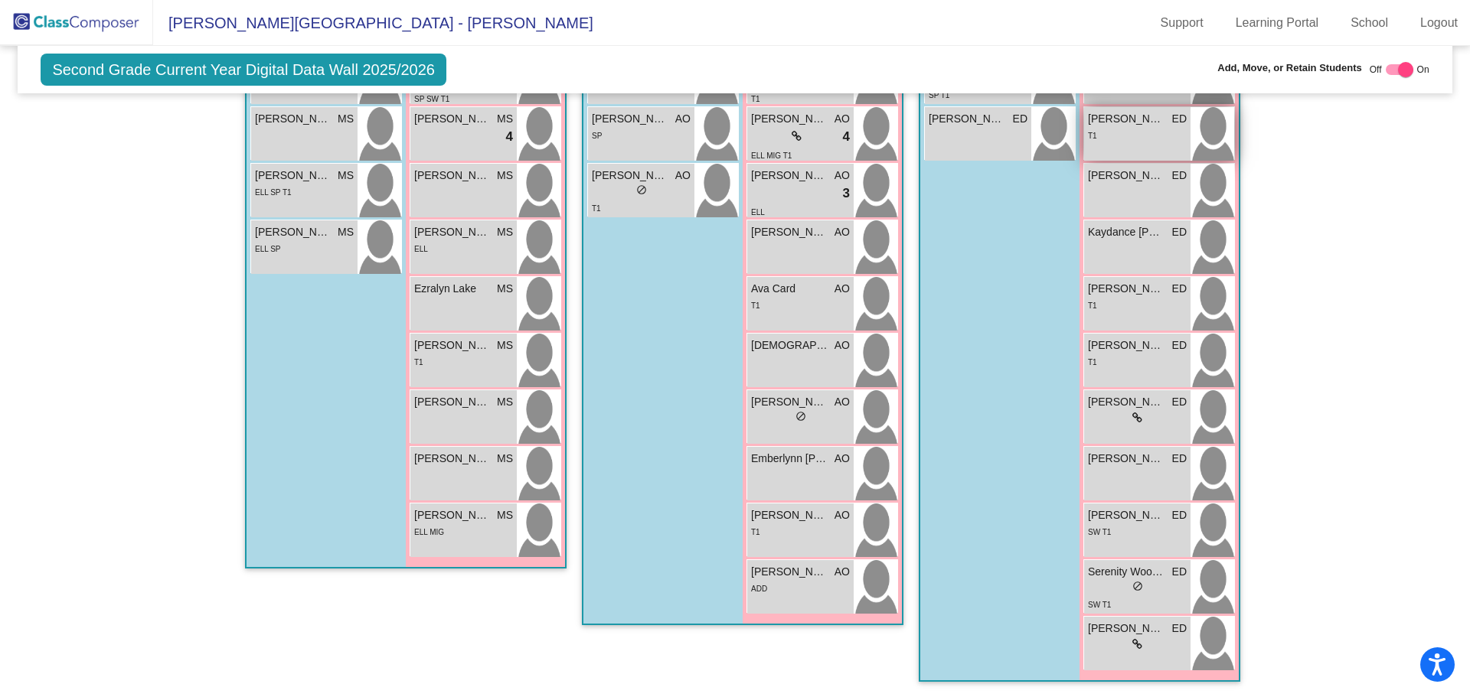
click at [1118, 125] on span "[PERSON_NAME]" at bounding box center [1126, 119] width 77 height 16
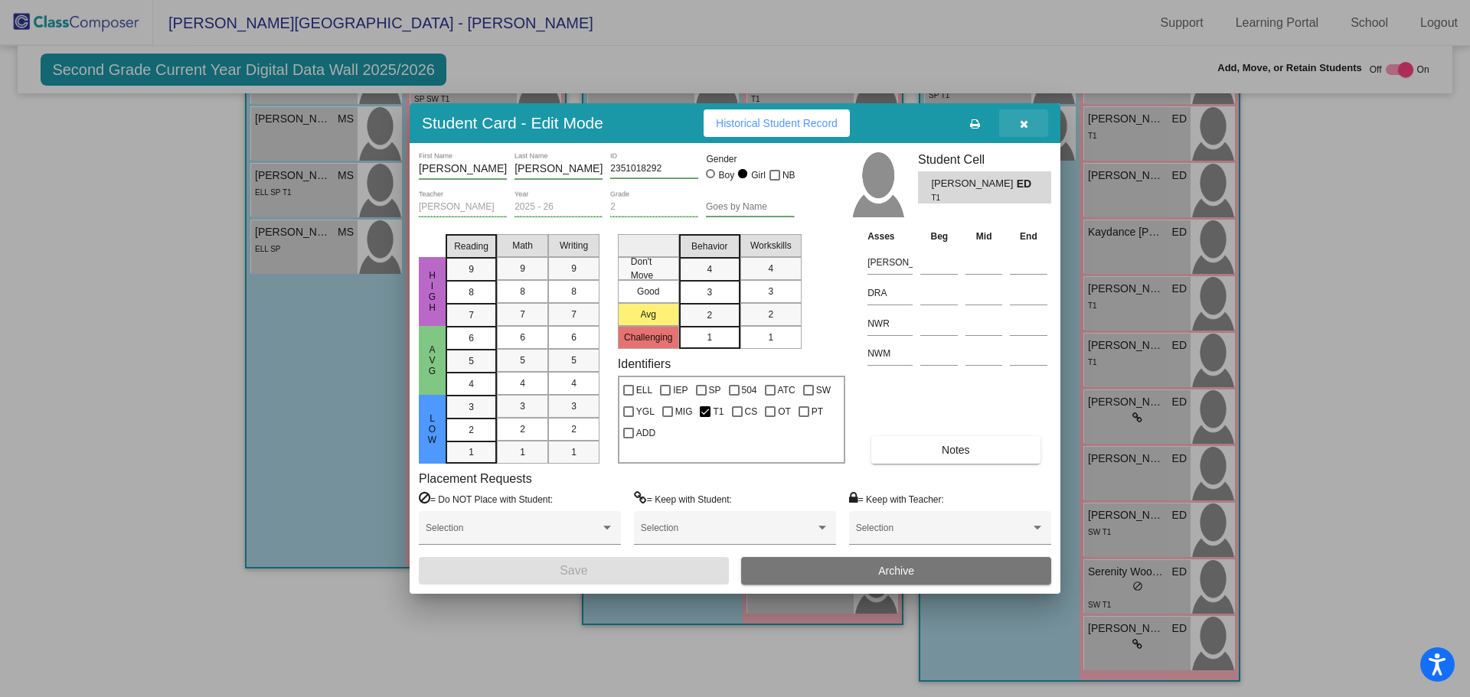
click at [1023, 120] on icon "button" at bounding box center [1024, 124] width 8 height 11
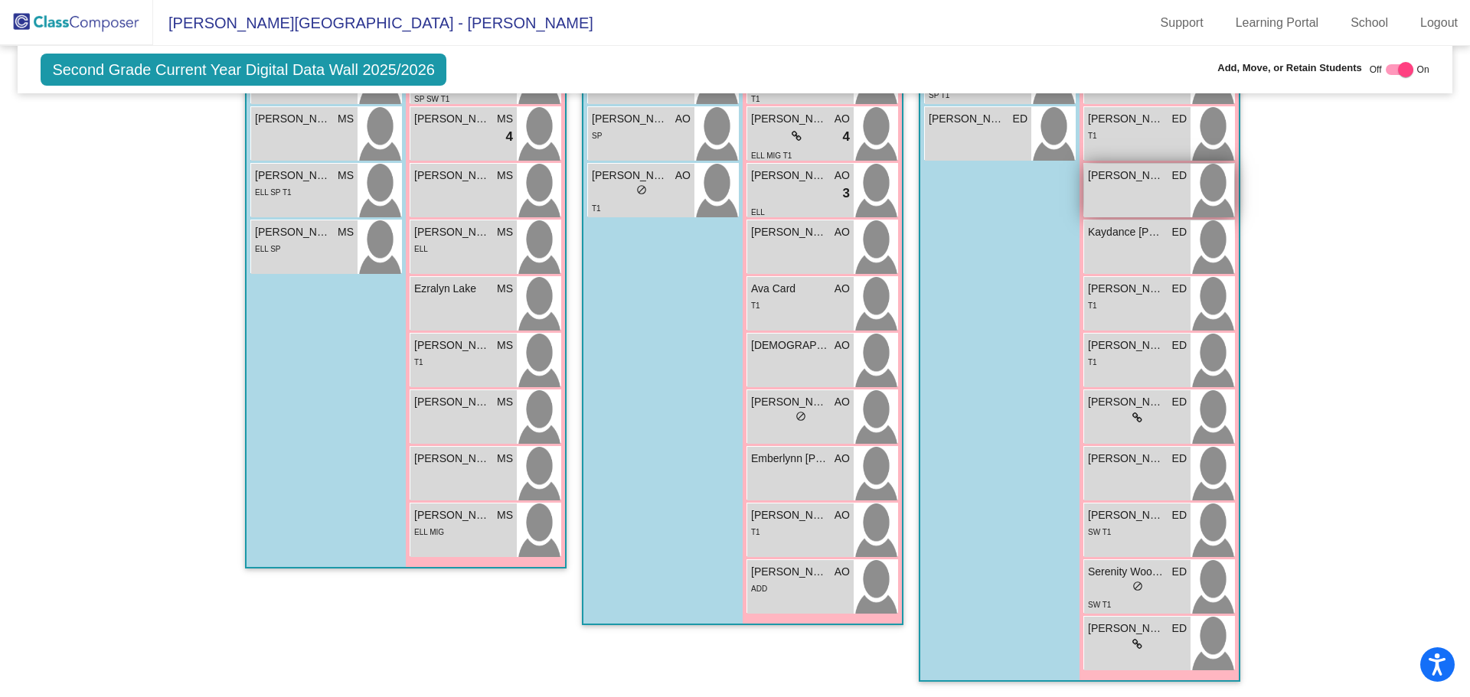
click at [1116, 175] on span "[PERSON_NAME]" at bounding box center [1126, 176] width 77 height 16
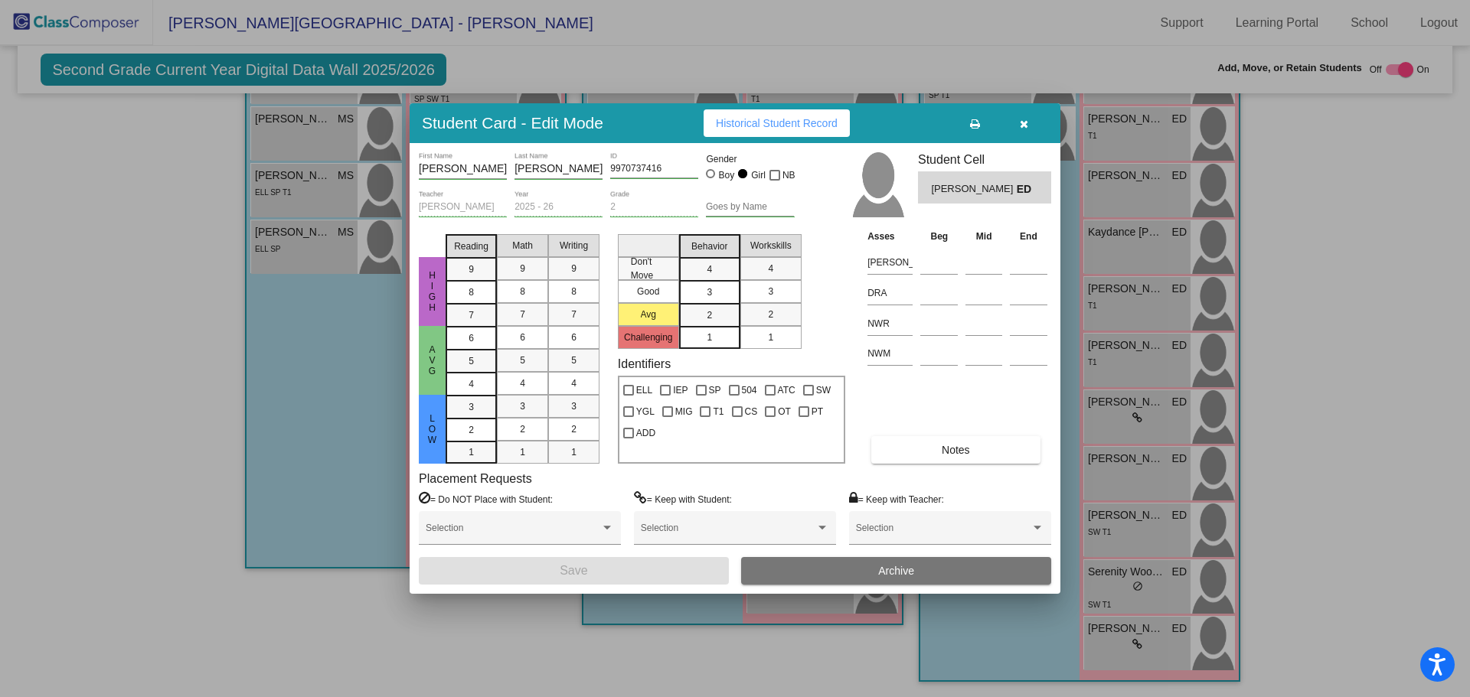
click at [1109, 190] on div at bounding box center [735, 348] width 1470 height 697
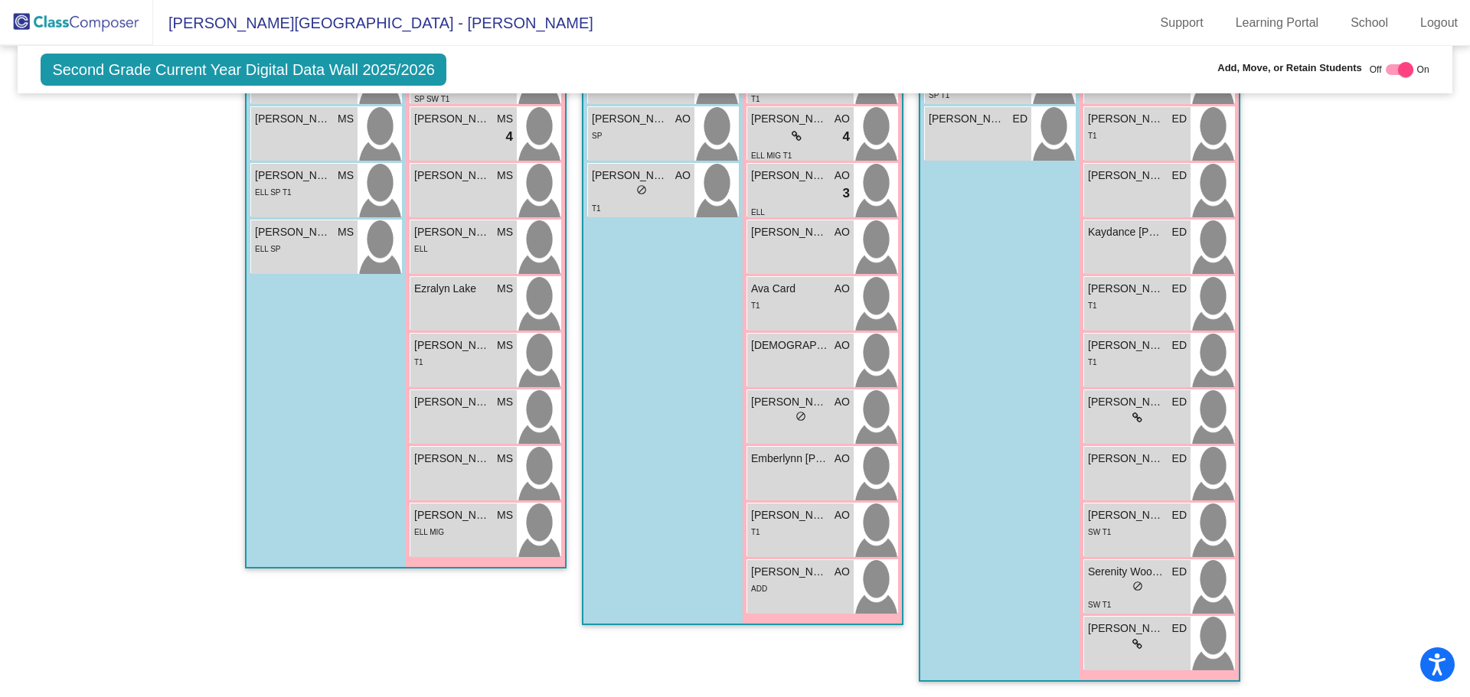
click at [1109, 190] on div "Kassie Stuart ED lock do_not_disturb_alt" at bounding box center [1137, 191] width 106 height 54
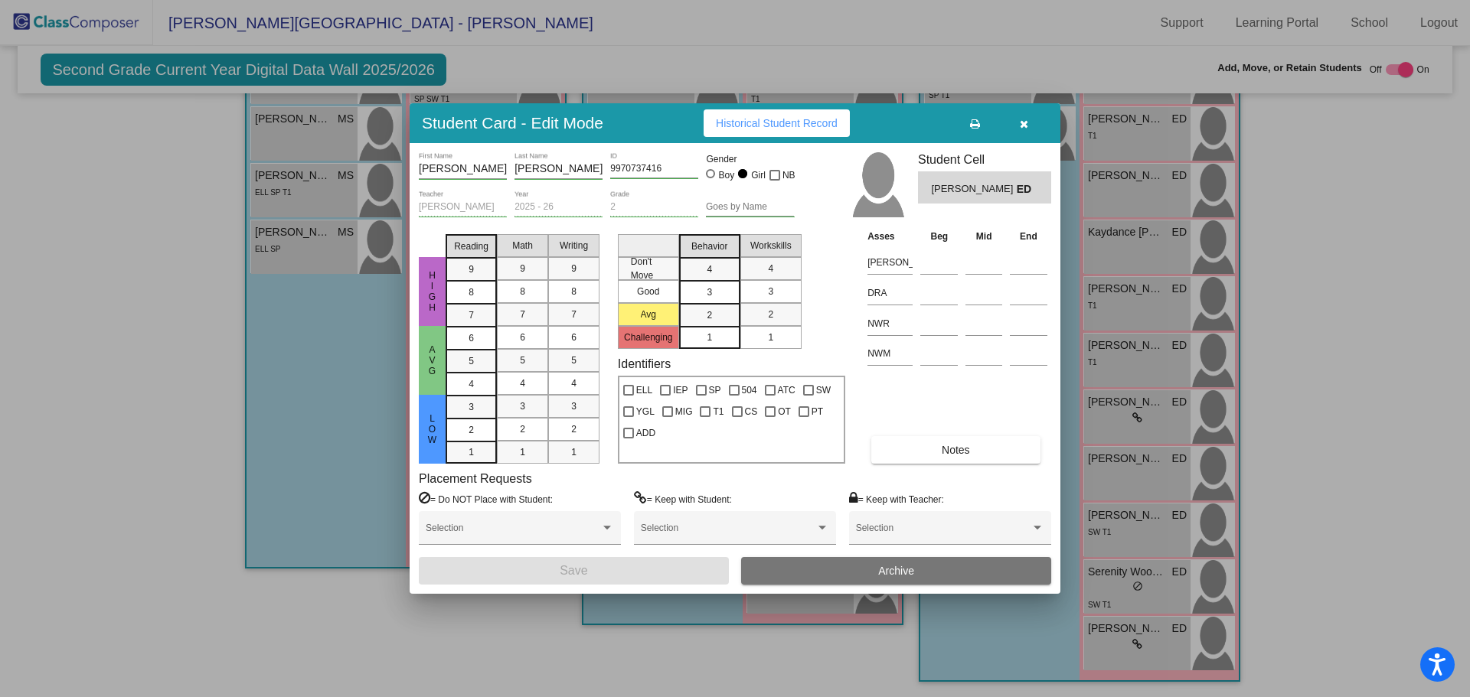
click at [1095, 244] on div at bounding box center [735, 348] width 1470 height 697
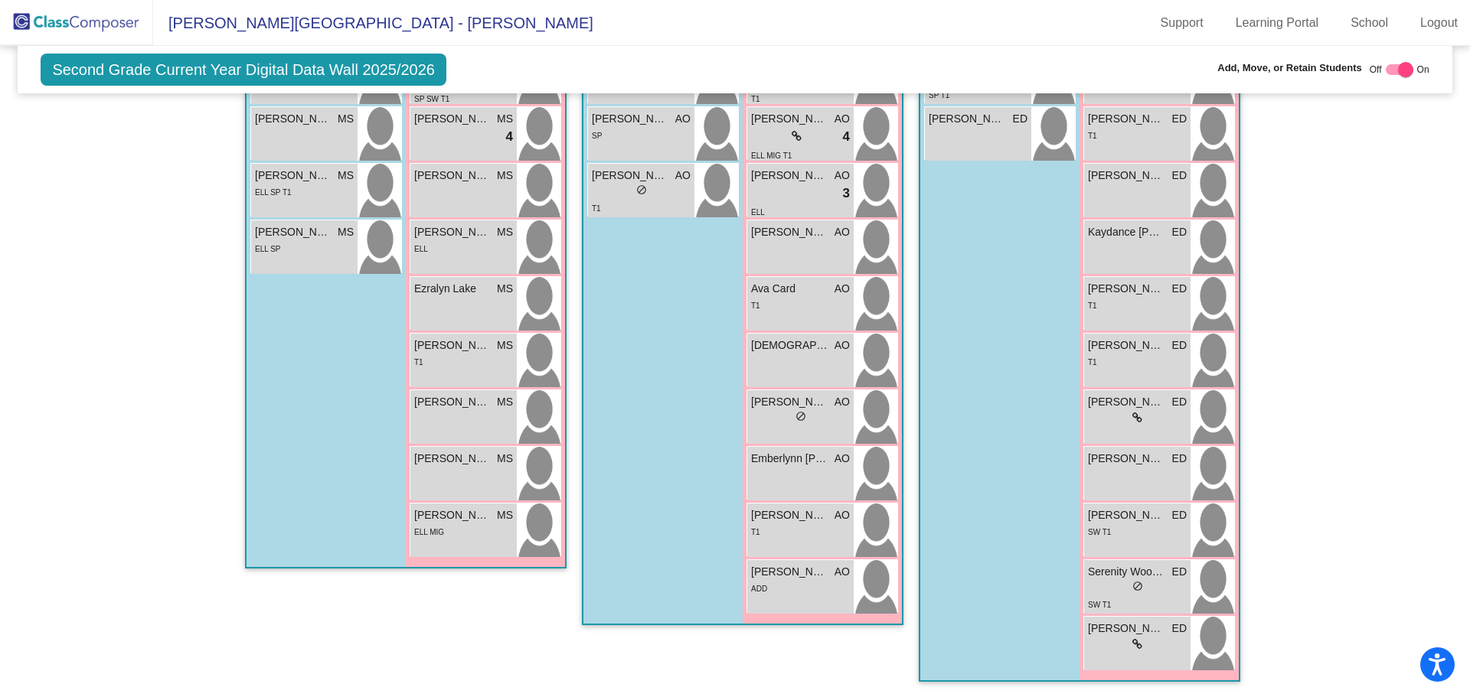
click at [1095, 244] on div "Kaydance VanLiere ED lock do_not_disturb_alt" at bounding box center [1137, 247] width 106 height 54
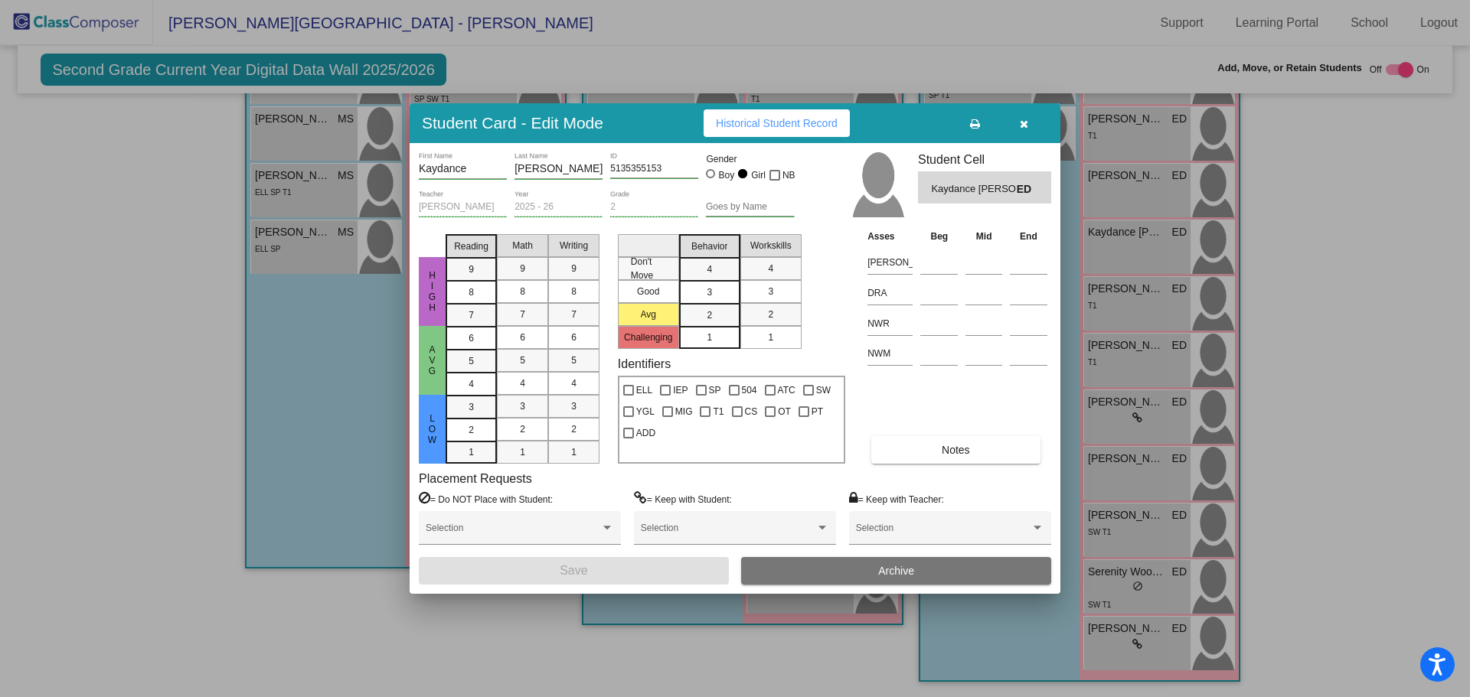
click at [1104, 295] on div at bounding box center [735, 348] width 1470 height 697
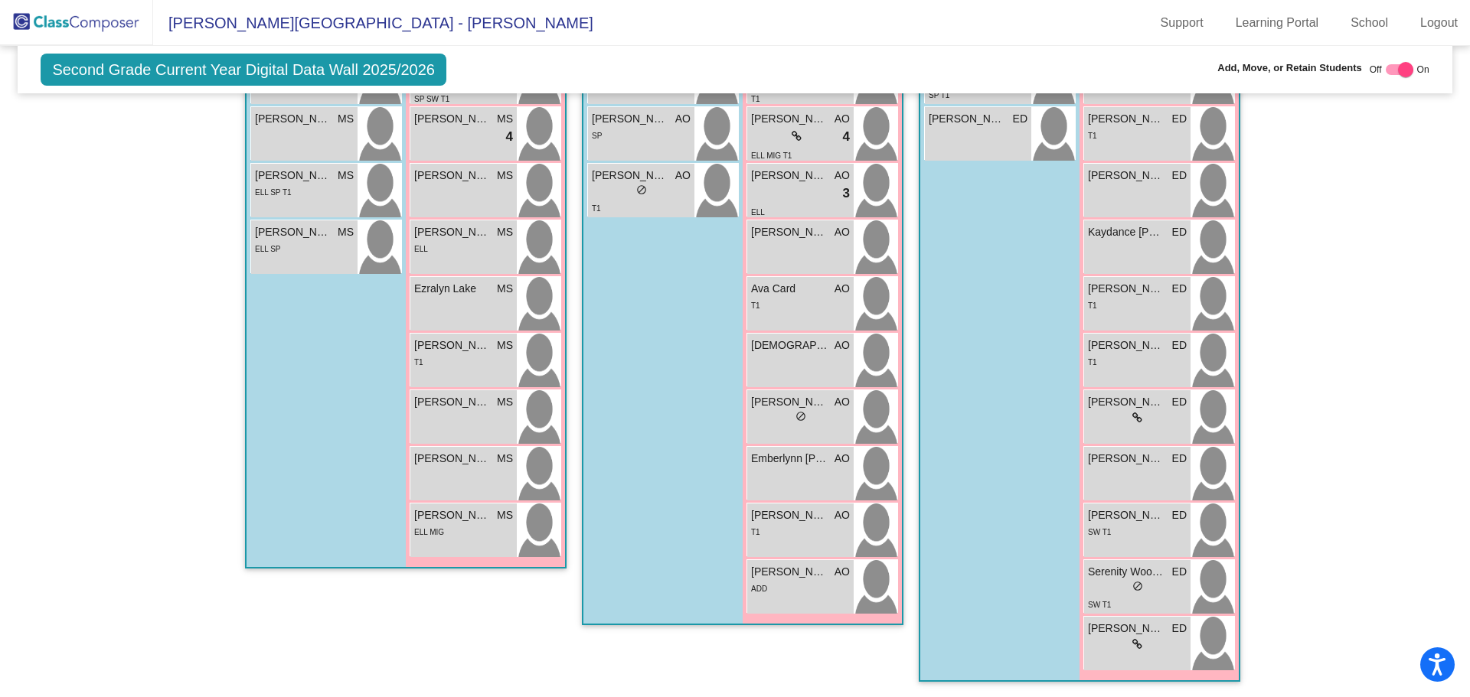
click at [1104, 295] on span "[PERSON_NAME]" at bounding box center [1126, 289] width 77 height 16
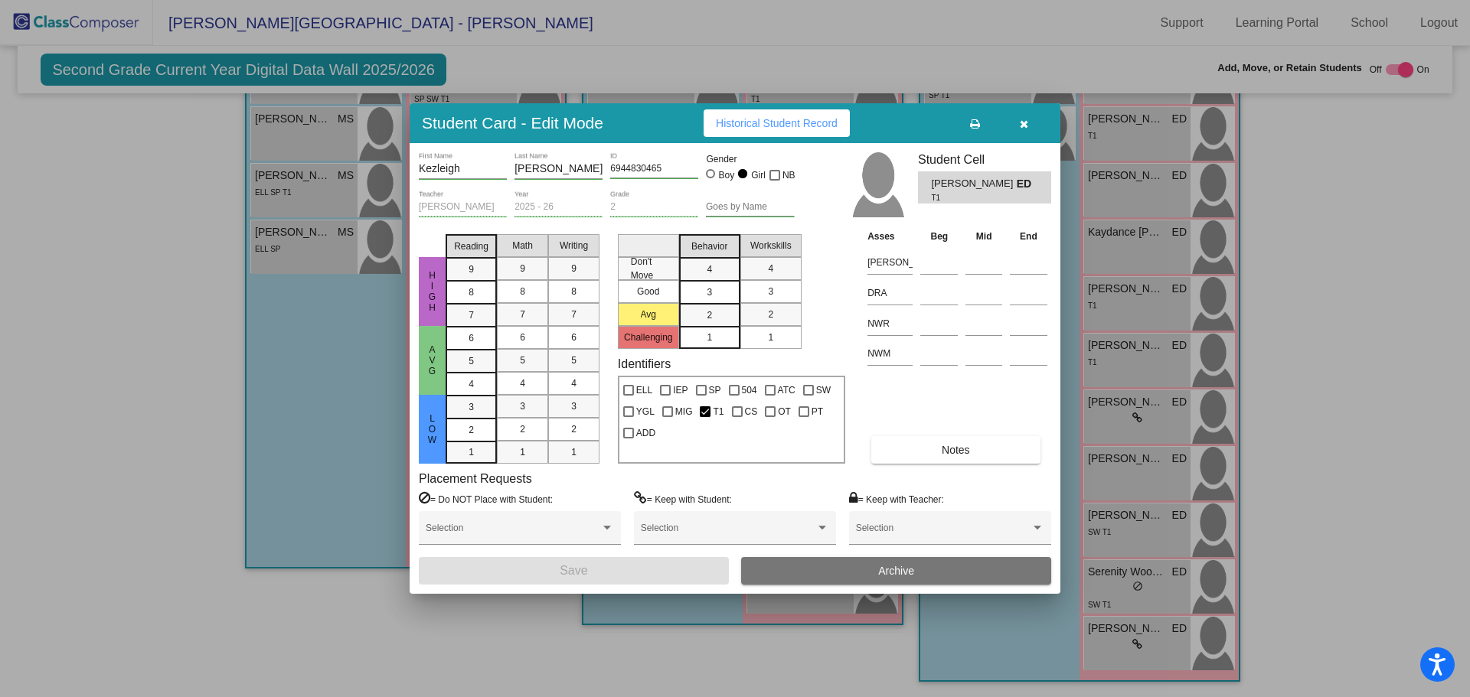
click at [1108, 348] on div at bounding box center [735, 348] width 1470 height 697
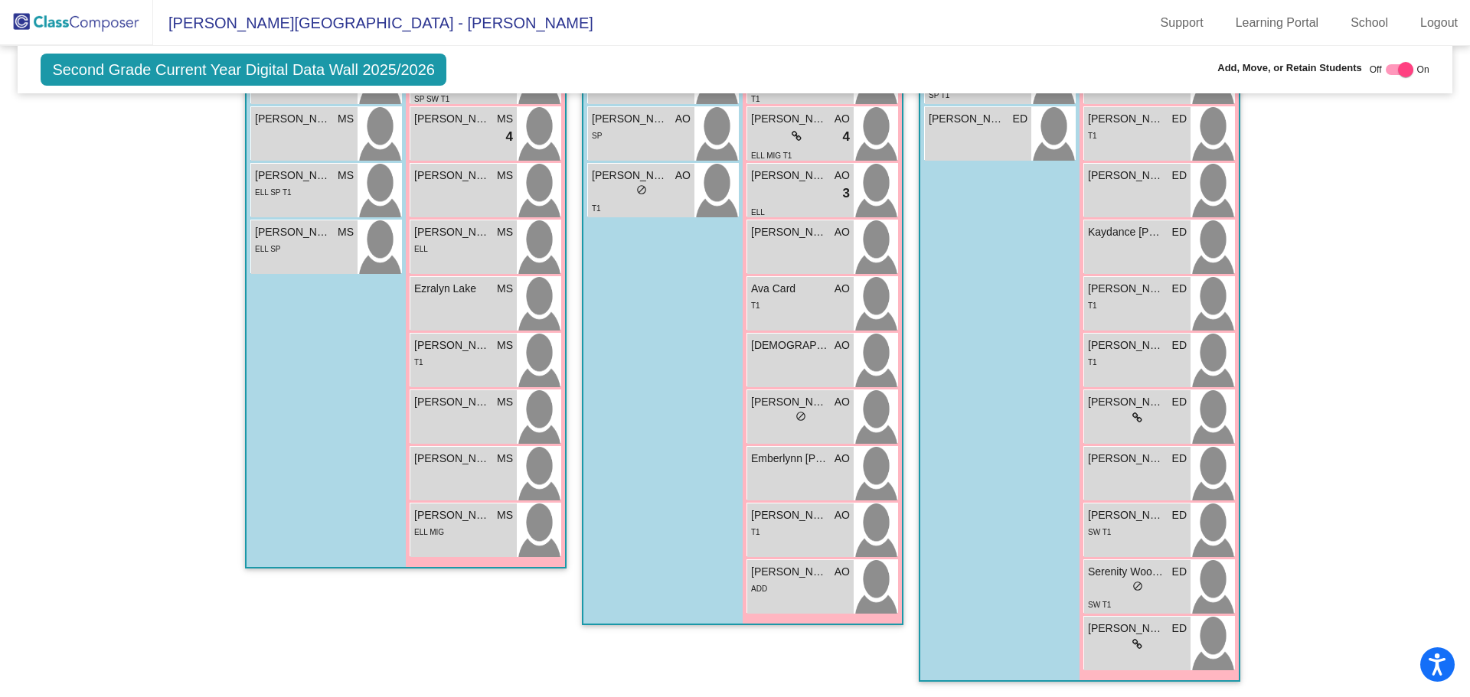
click at [1108, 348] on span "[PERSON_NAME]" at bounding box center [1126, 346] width 77 height 16
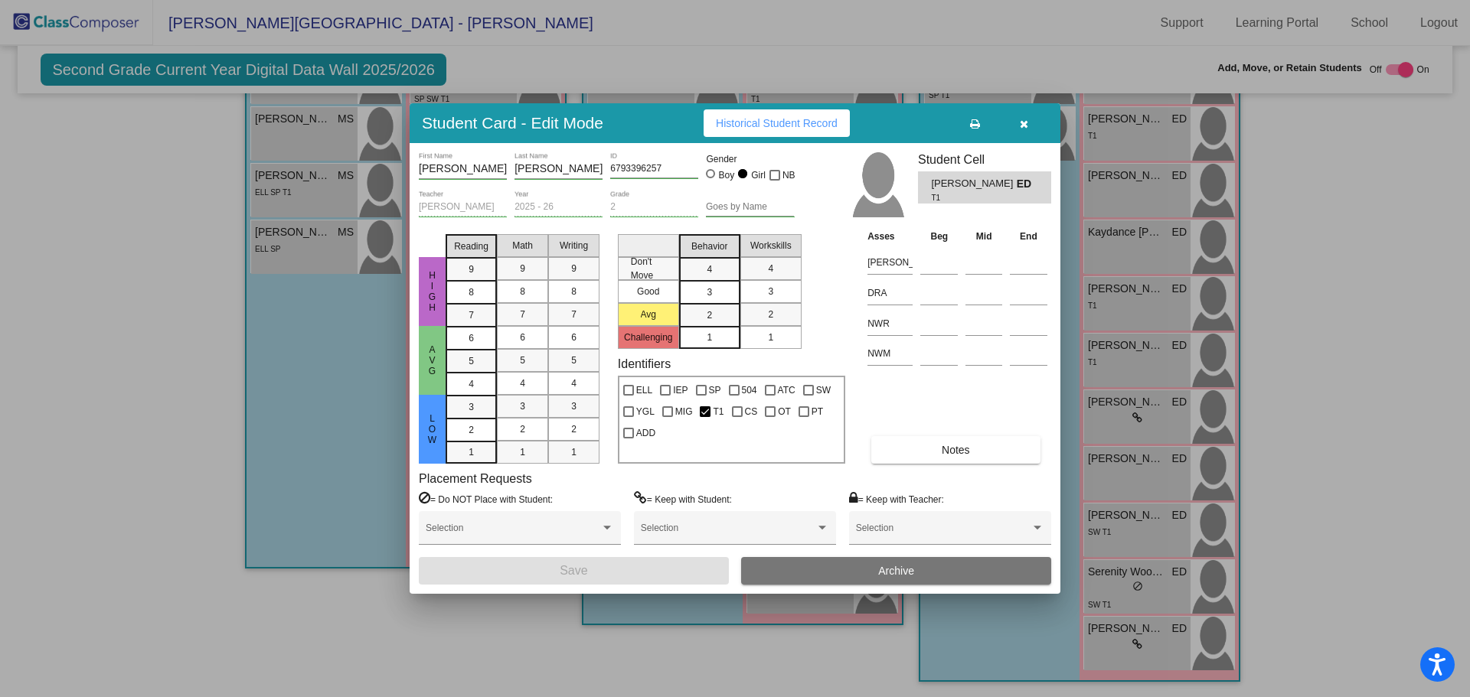
click at [1127, 410] on div at bounding box center [735, 348] width 1470 height 697
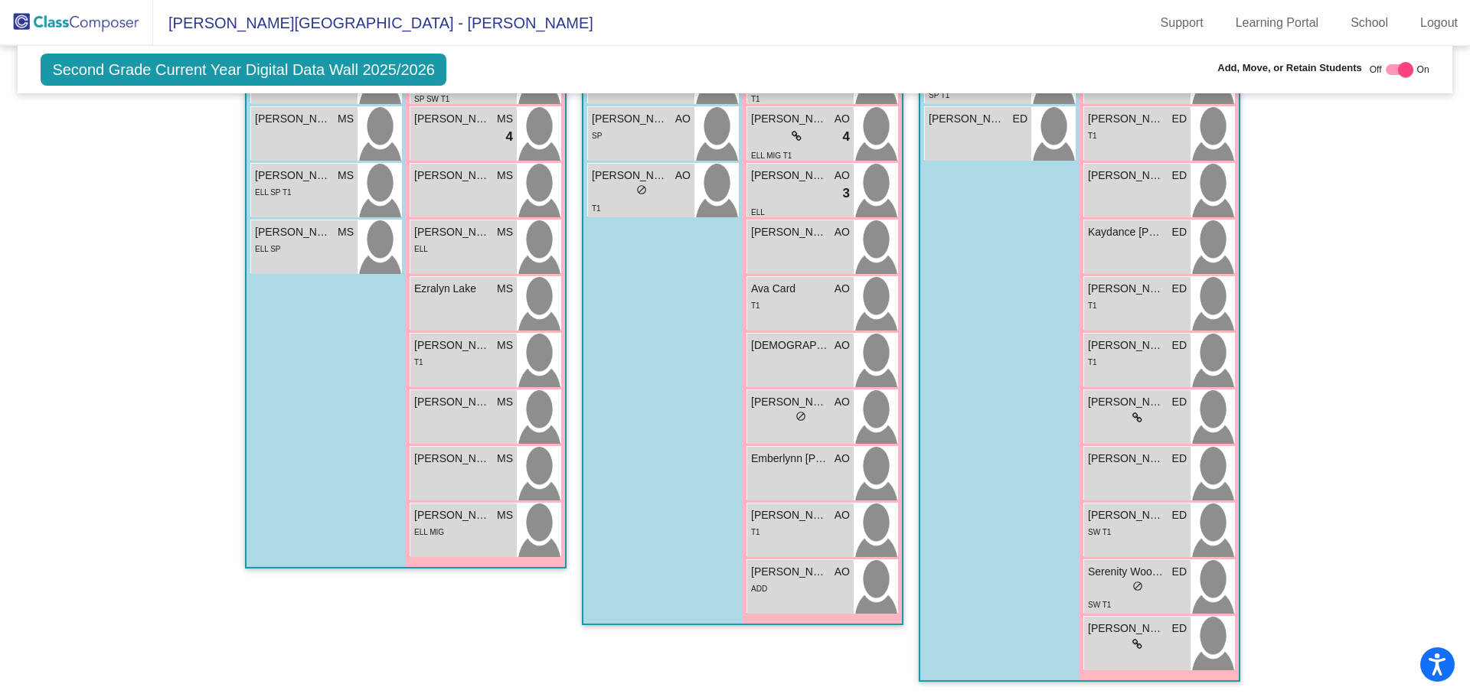
click at [1127, 410] on div "lock do_not_disturb_alt" at bounding box center [1137, 418] width 99 height 16
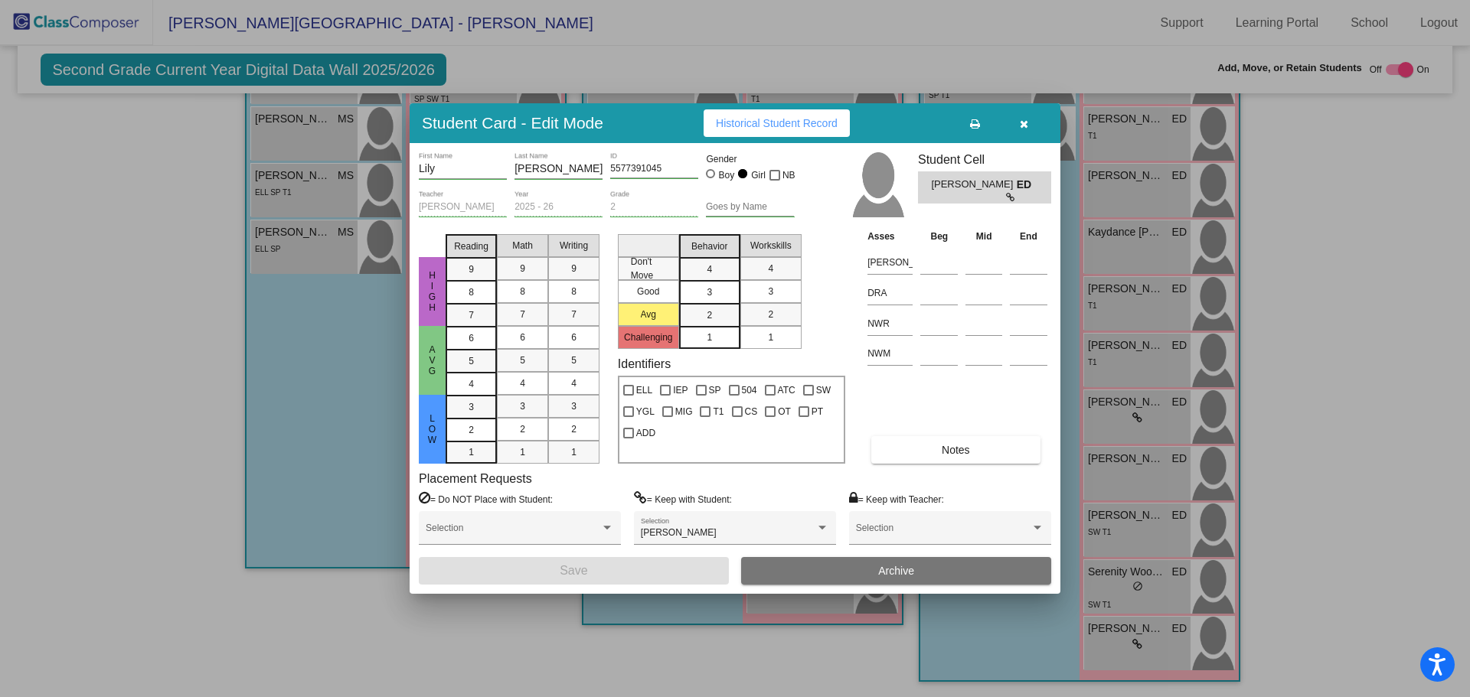
click at [1117, 457] on div at bounding box center [735, 348] width 1470 height 697
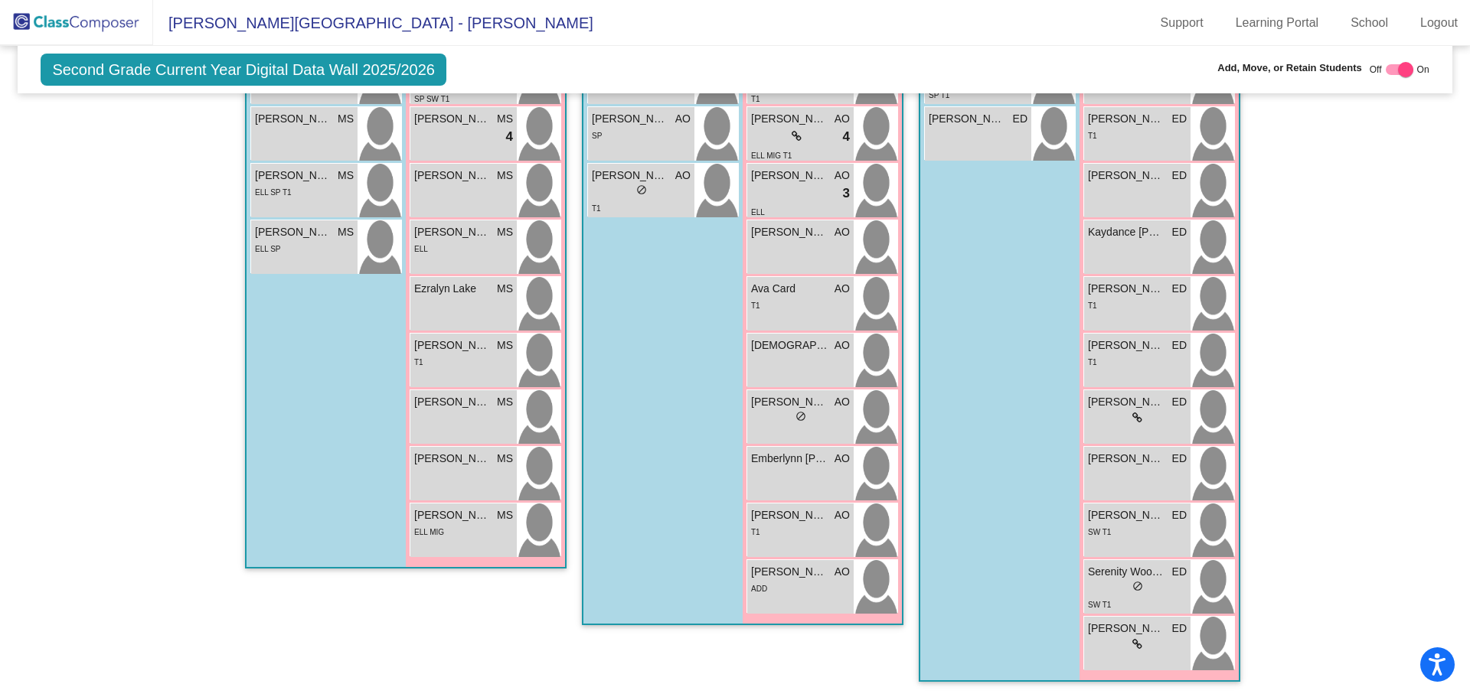
click at [1117, 457] on span "[PERSON_NAME]" at bounding box center [1126, 459] width 77 height 16
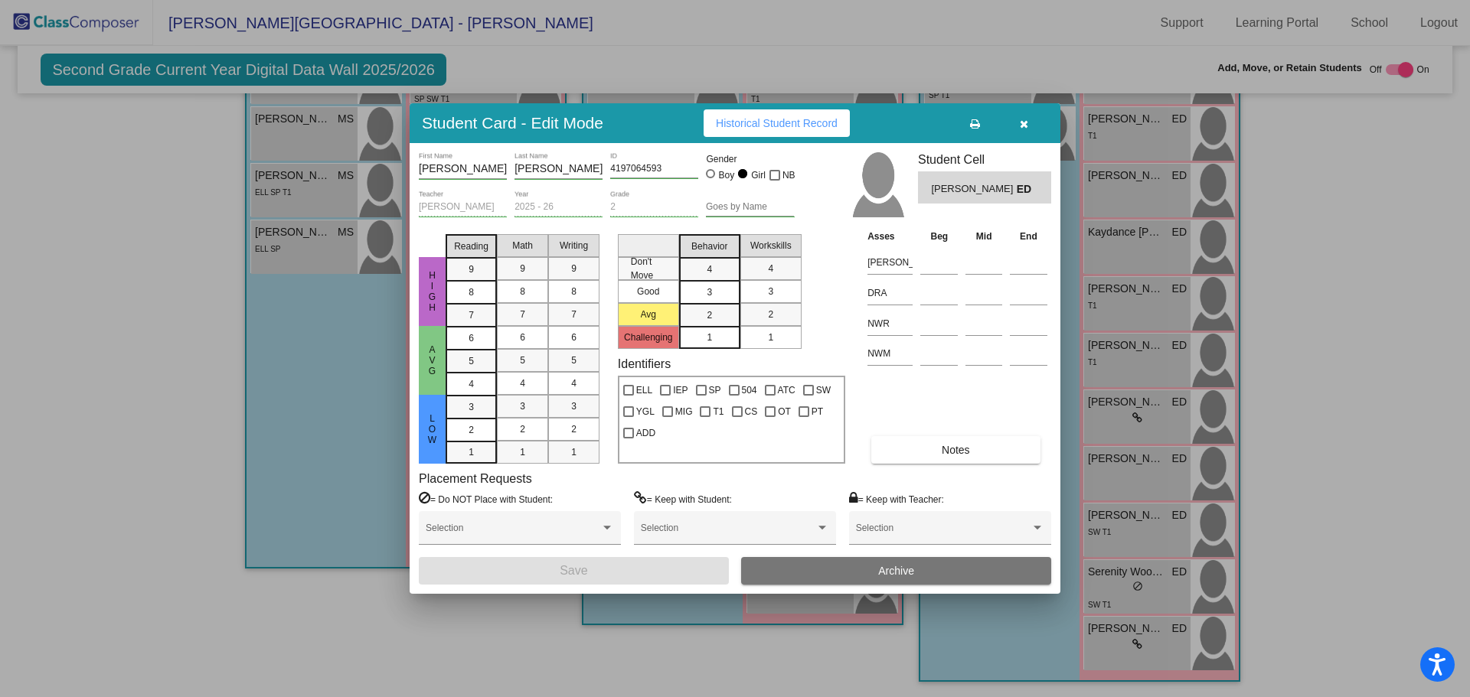
click at [1118, 524] on div at bounding box center [735, 348] width 1470 height 697
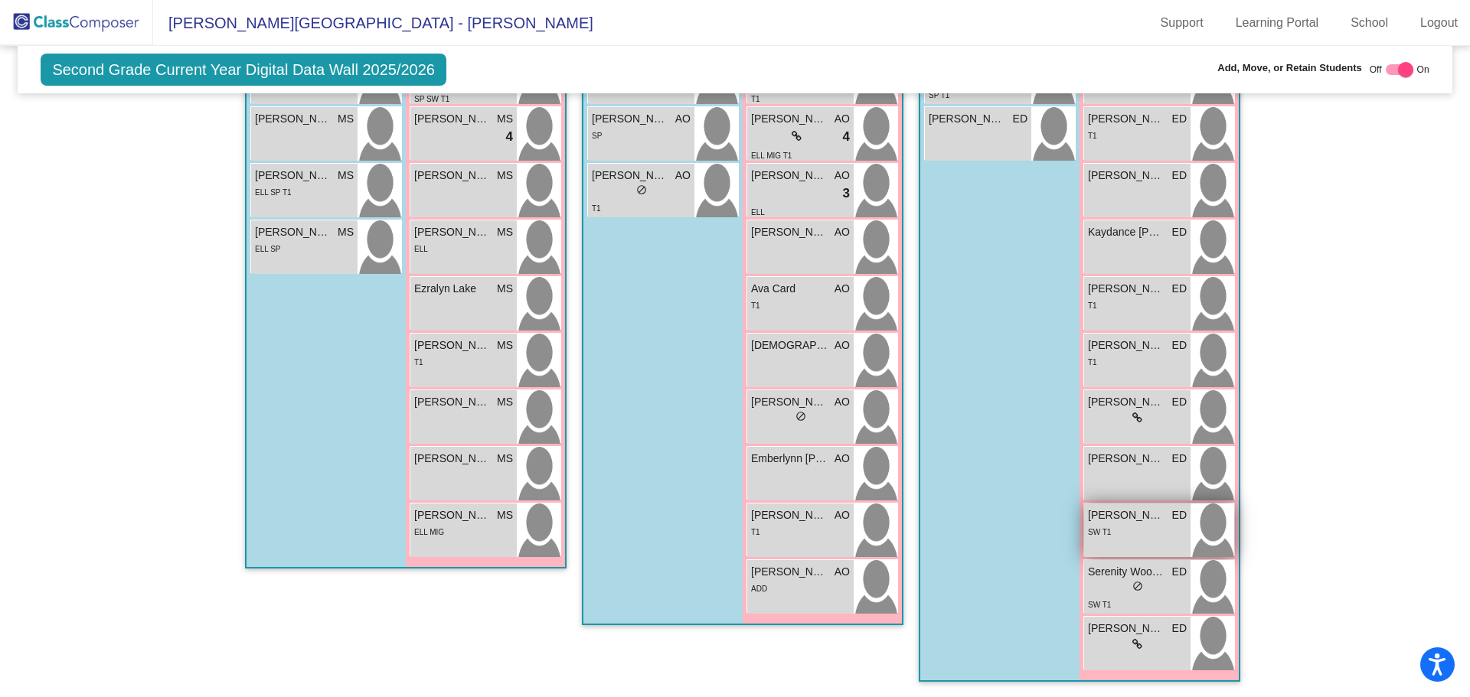
click at [1118, 523] on span "[PERSON_NAME]" at bounding box center [1126, 516] width 77 height 16
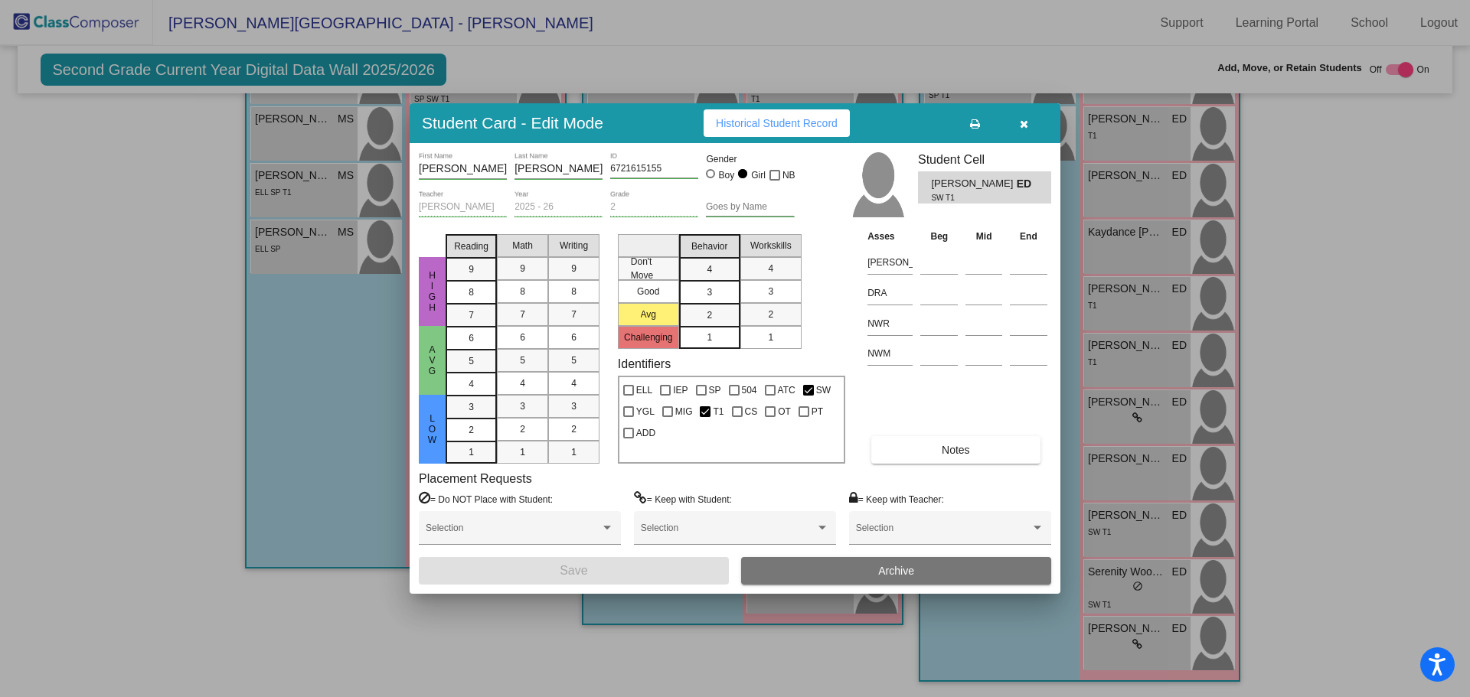
click at [1123, 573] on div at bounding box center [735, 348] width 1470 height 697
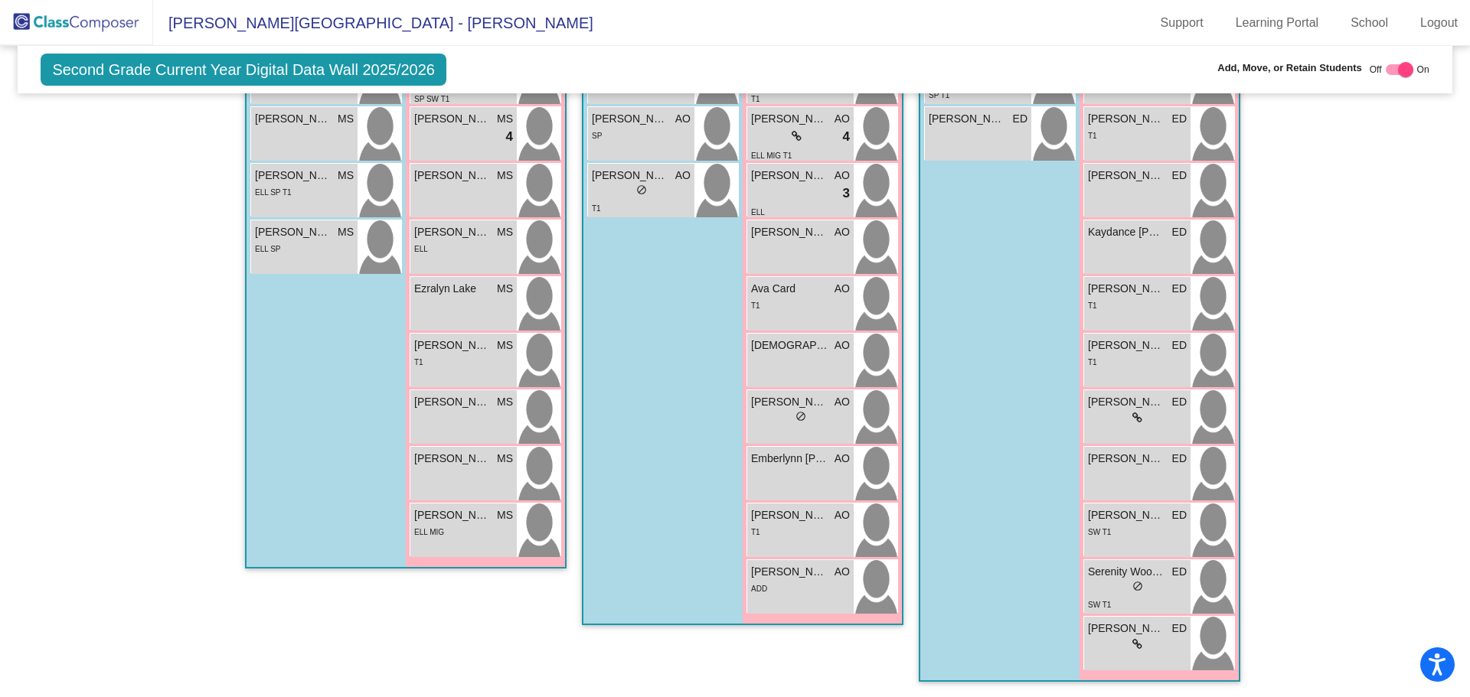
click at [1123, 573] on span "Serenity Woodbury" at bounding box center [1126, 572] width 77 height 16
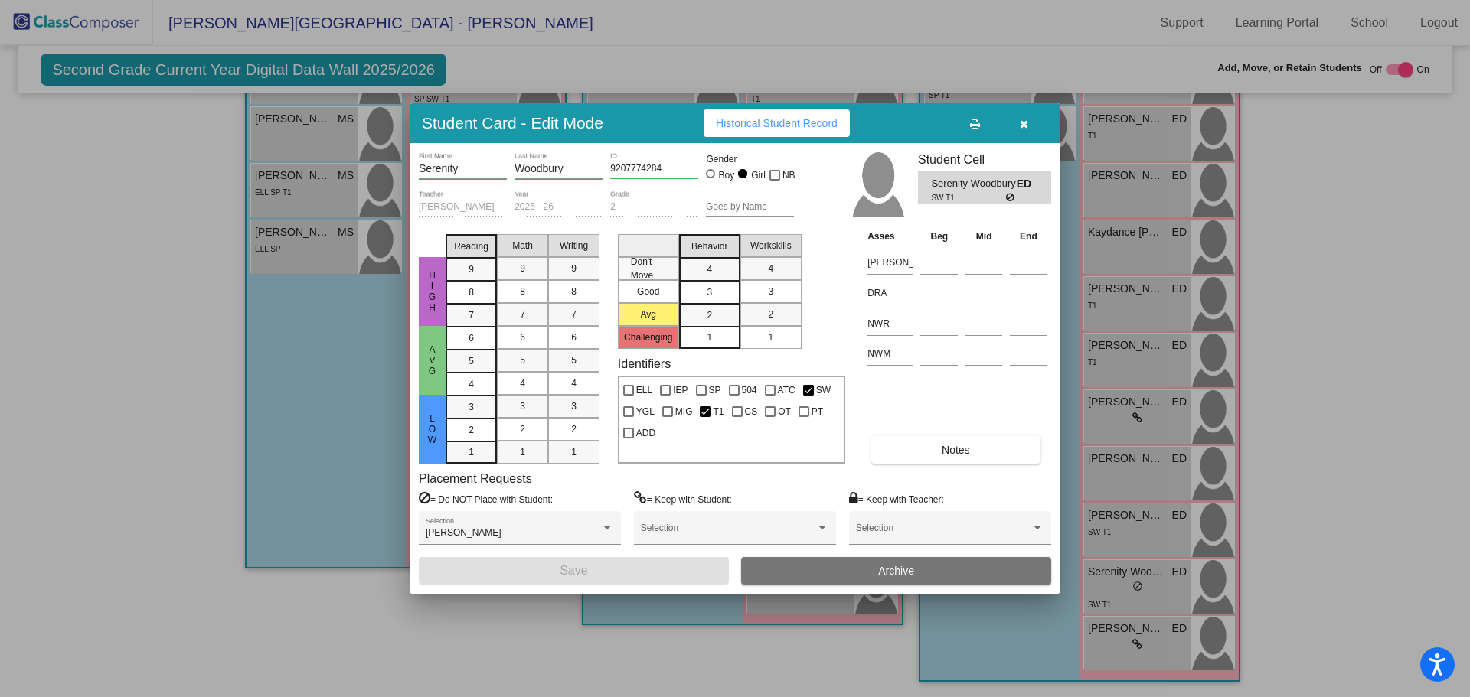
click at [1118, 647] on div at bounding box center [735, 348] width 1470 height 697
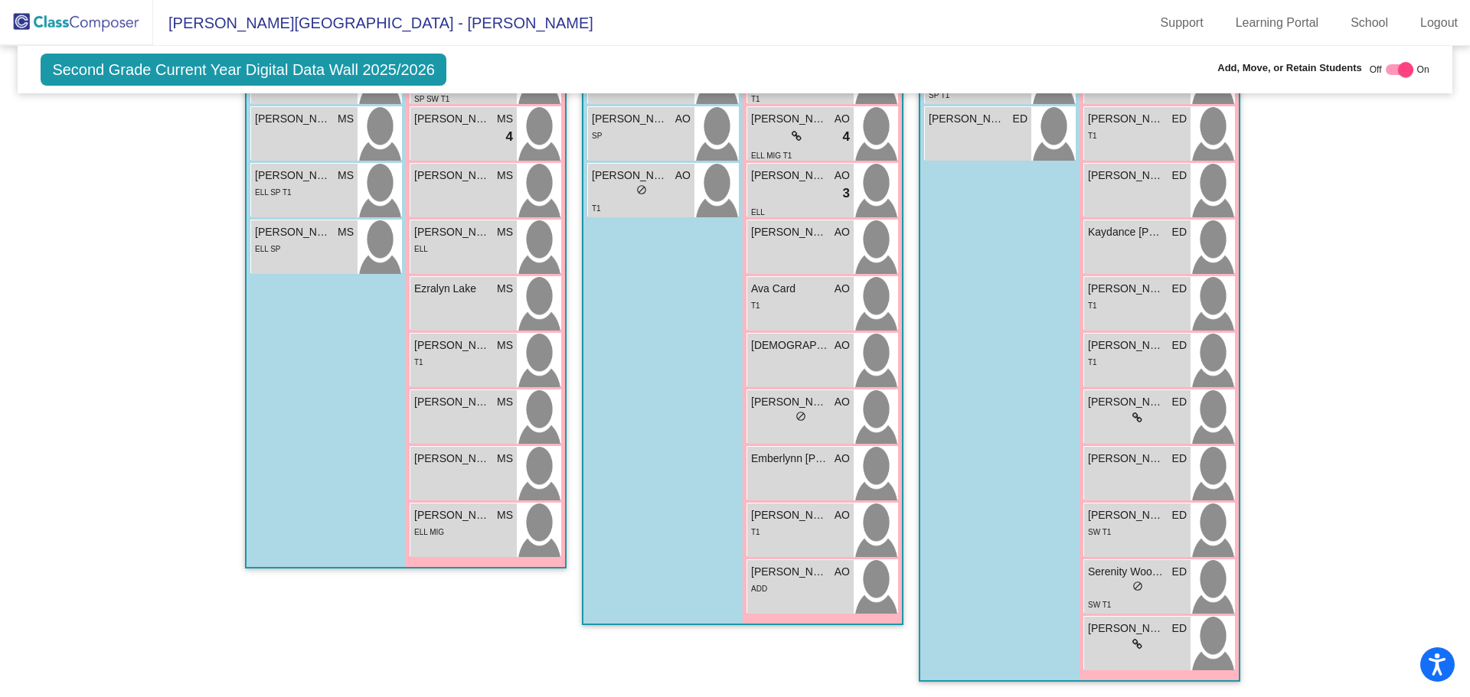
click at [1118, 647] on div "lock do_not_disturb_alt" at bounding box center [1137, 645] width 99 height 16
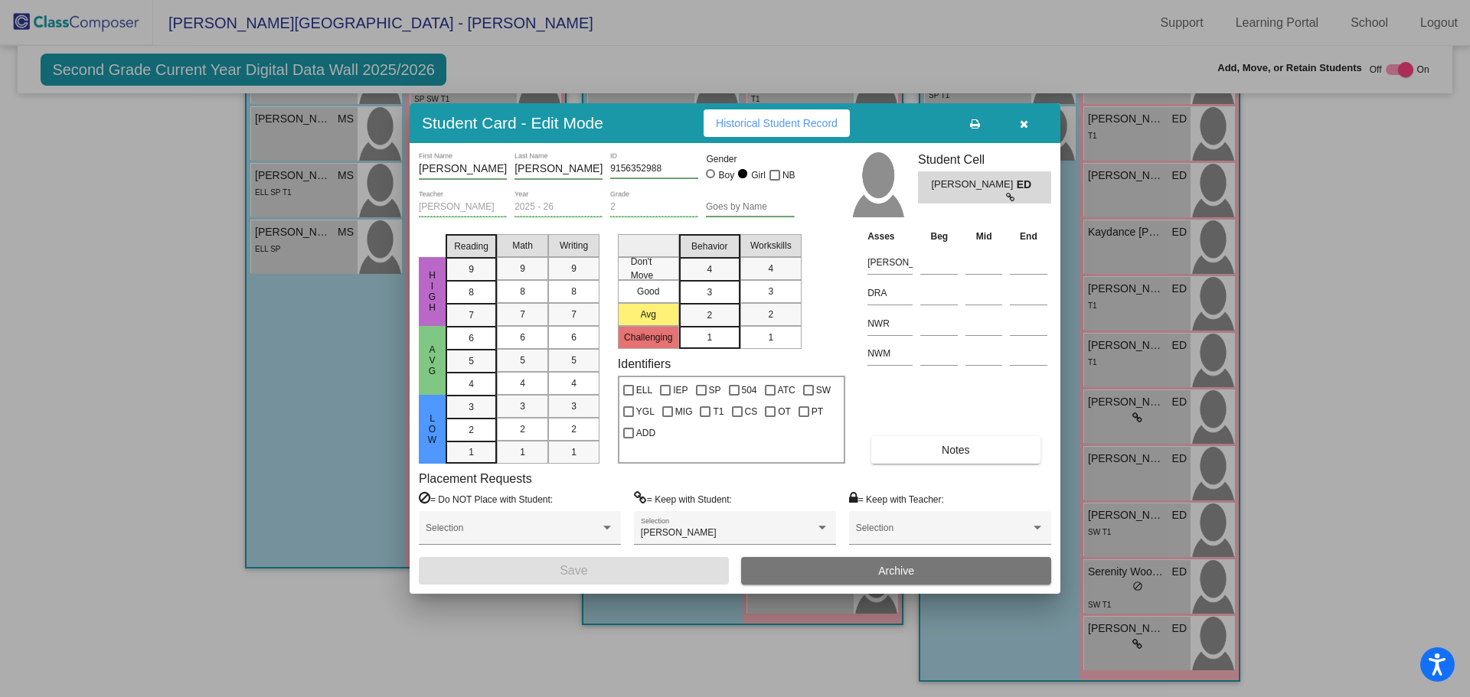
click at [1024, 121] on icon "button" at bounding box center [1024, 124] width 8 height 11
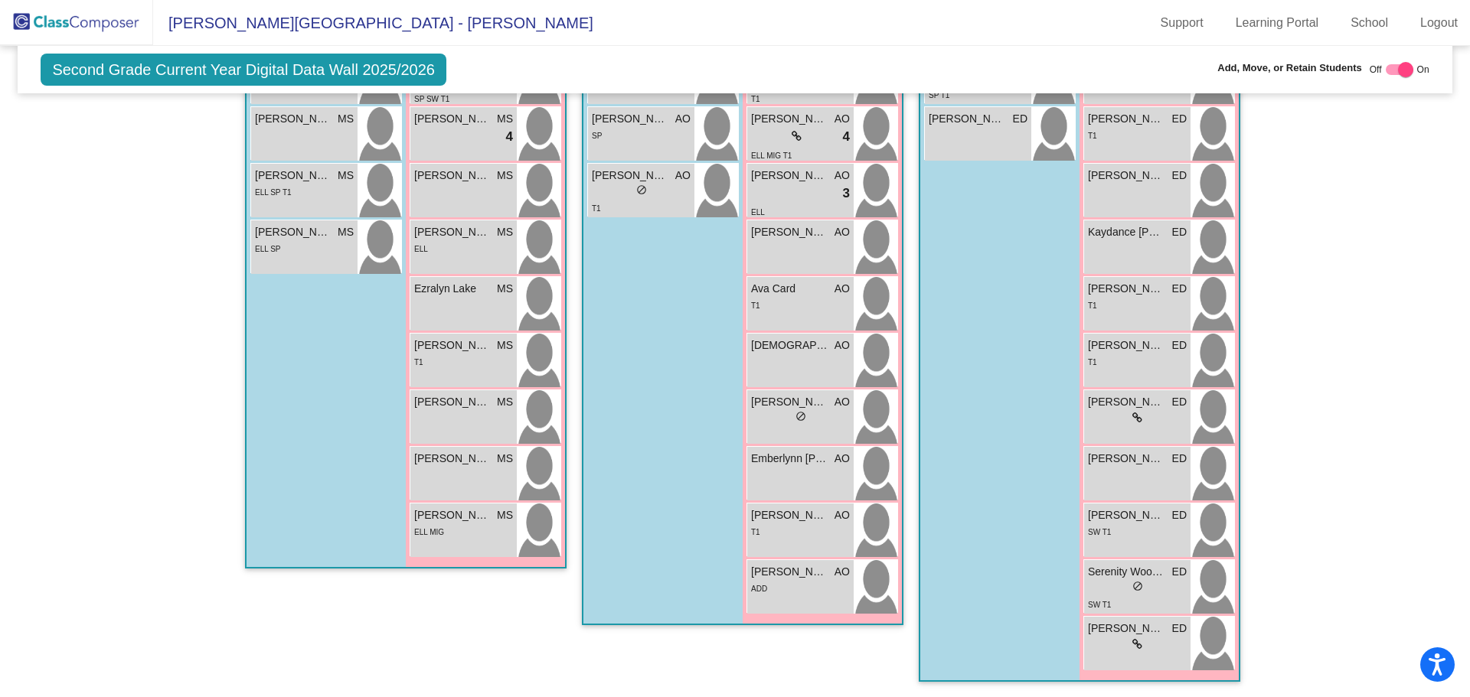
click at [58, 24] on img at bounding box center [76, 22] width 153 height 45
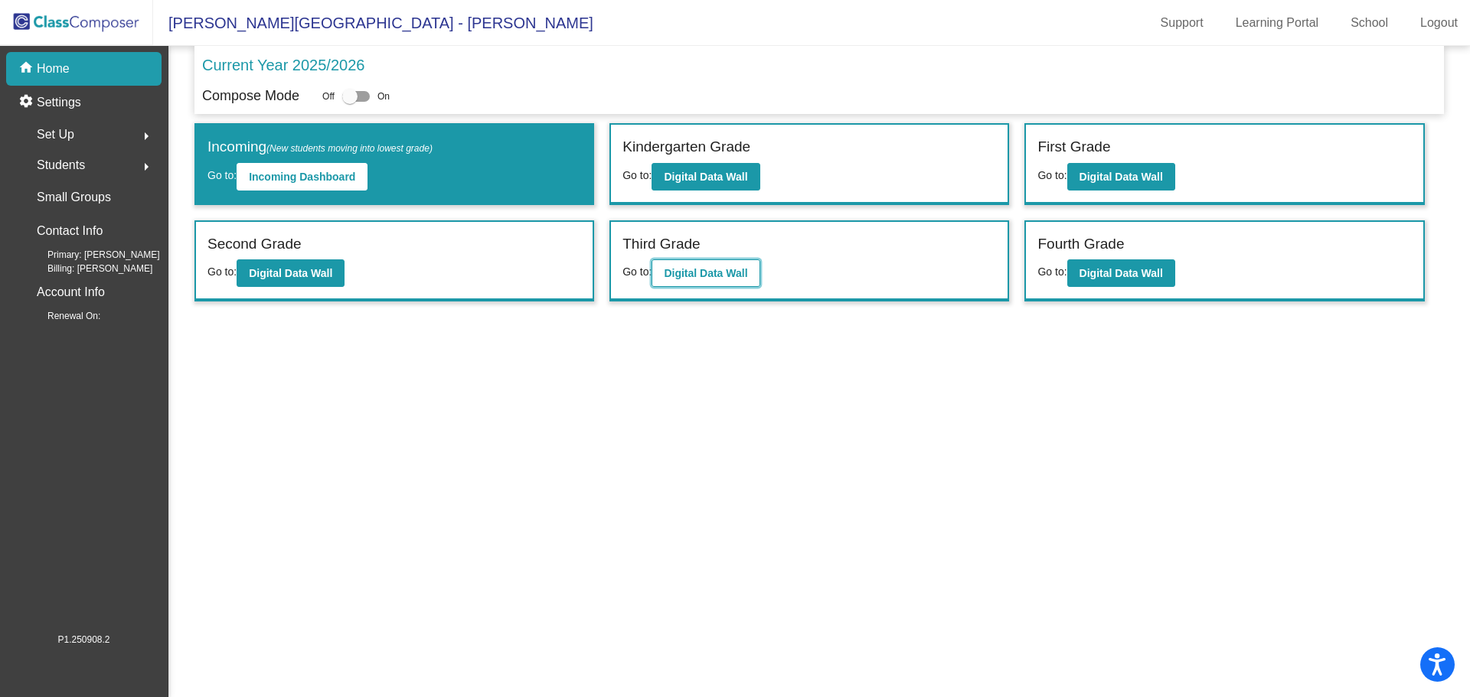
click at [711, 268] on b "Digital Data Wall" at bounding box center [705, 273] width 83 height 12
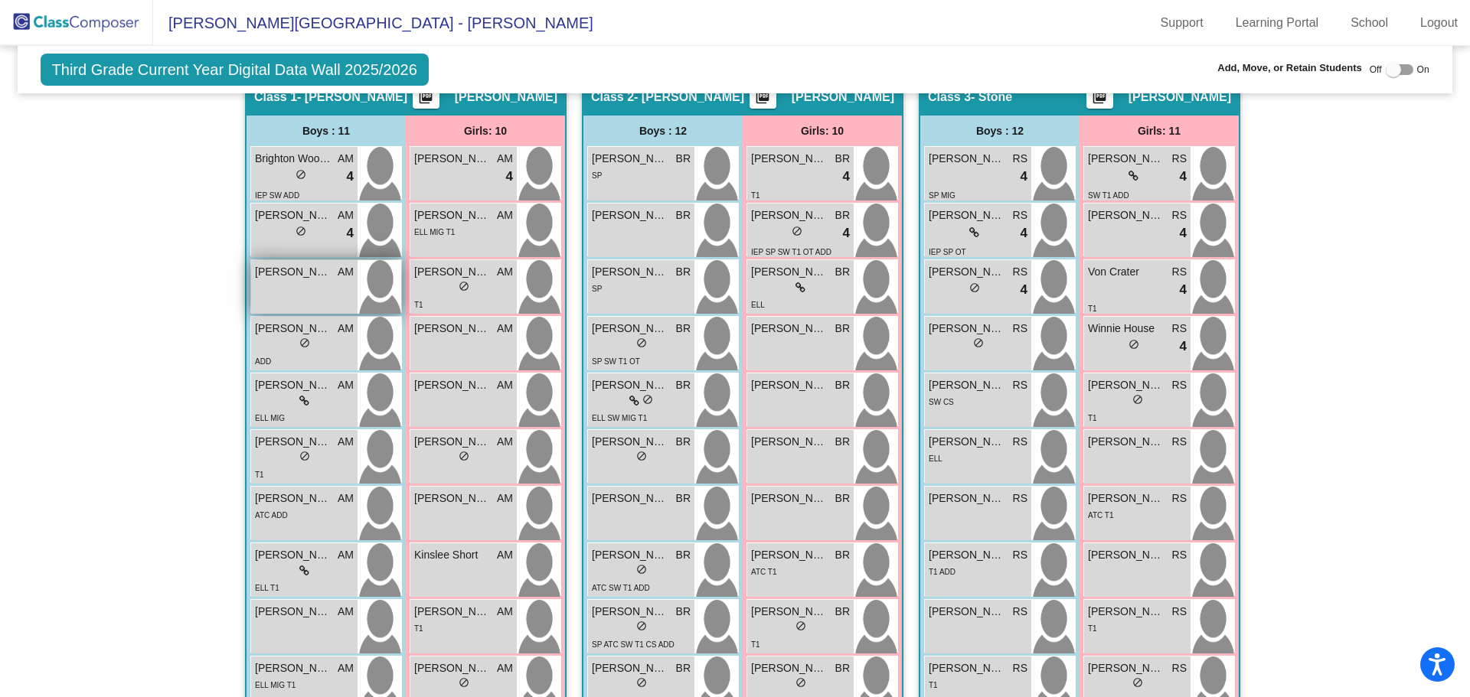
scroll to position [216, 0]
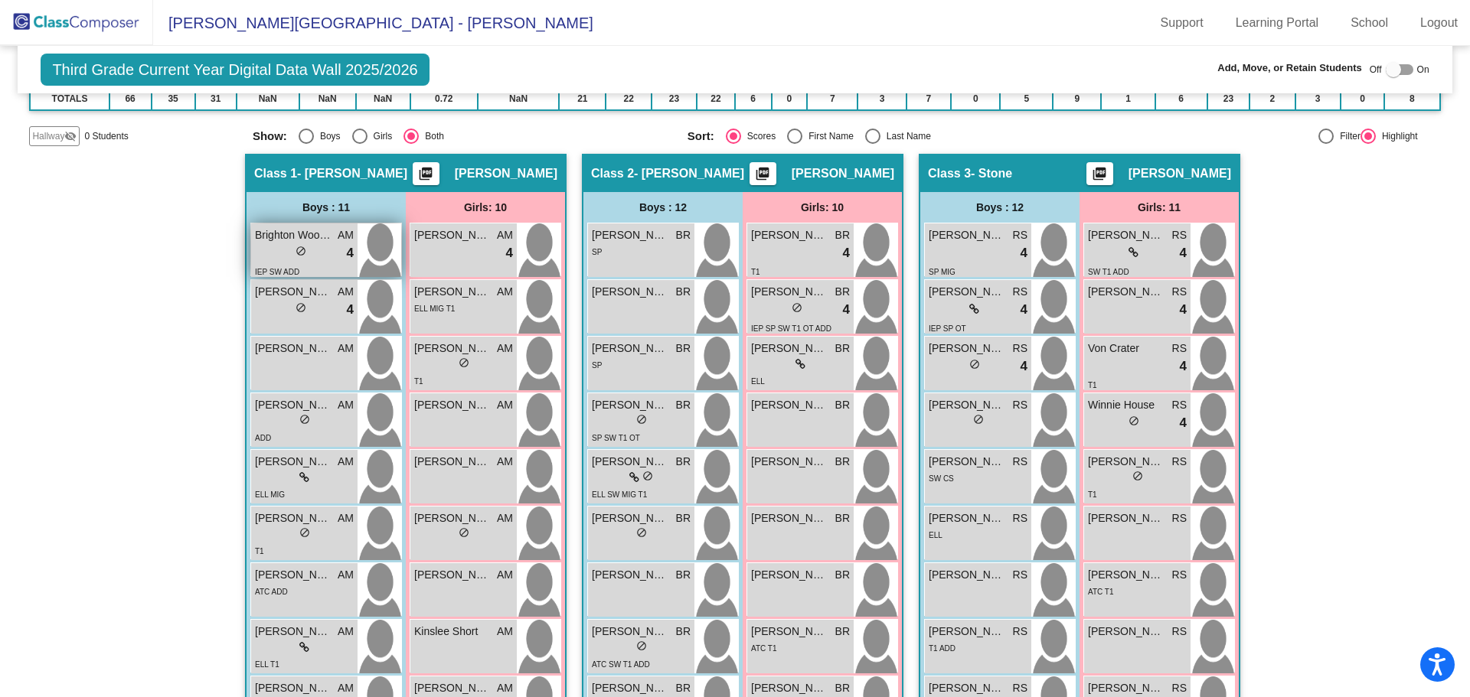
click at [269, 232] on span "Brighton Woodbury" at bounding box center [293, 235] width 77 height 16
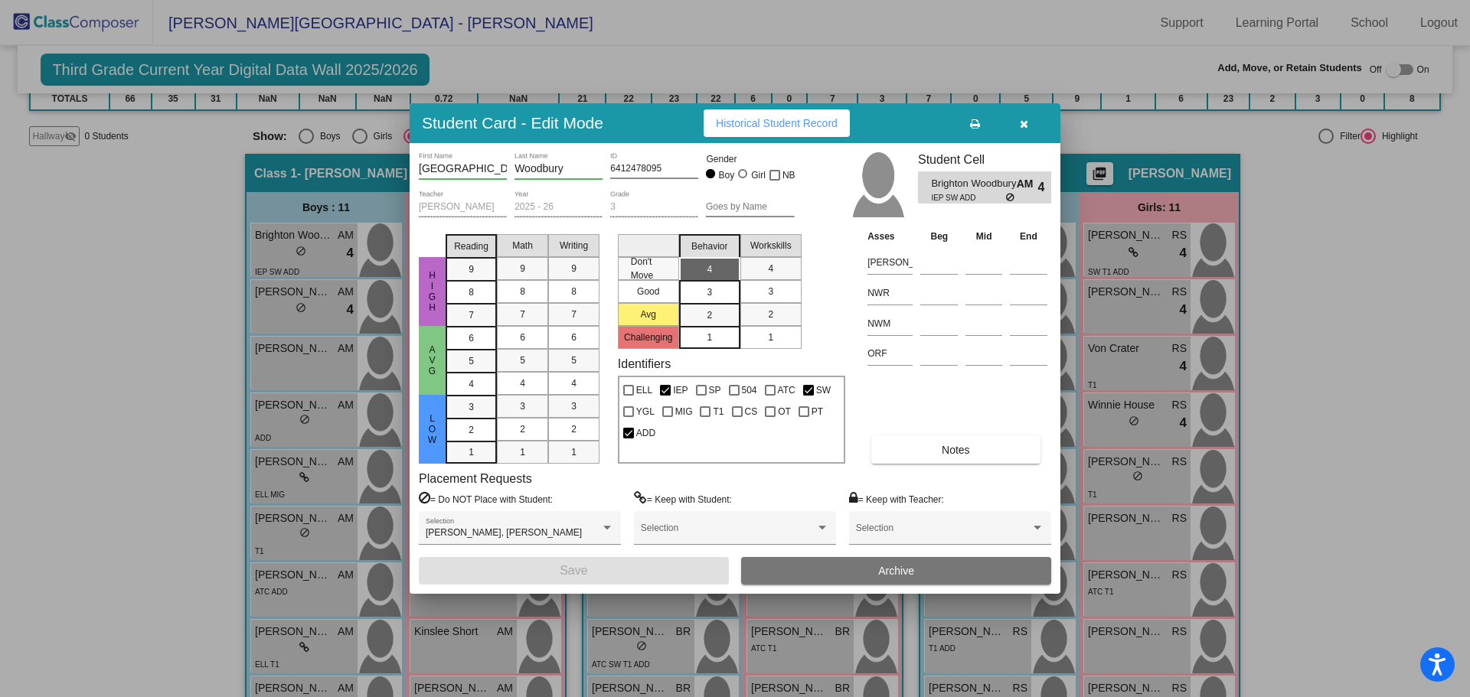
click at [266, 295] on div at bounding box center [735, 348] width 1470 height 697
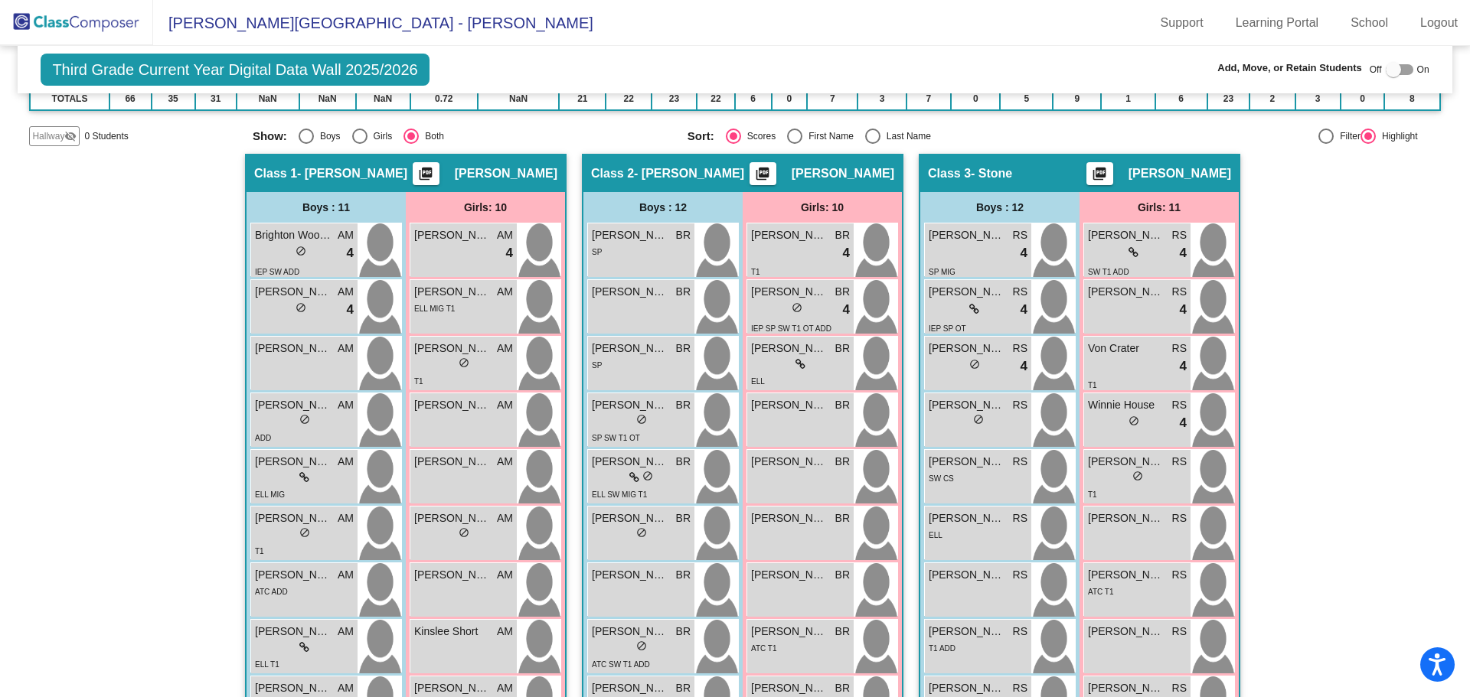
click at [266, 295] on span "Jaxson Salgado" at bounding box center [293, 292] width 77 height 16
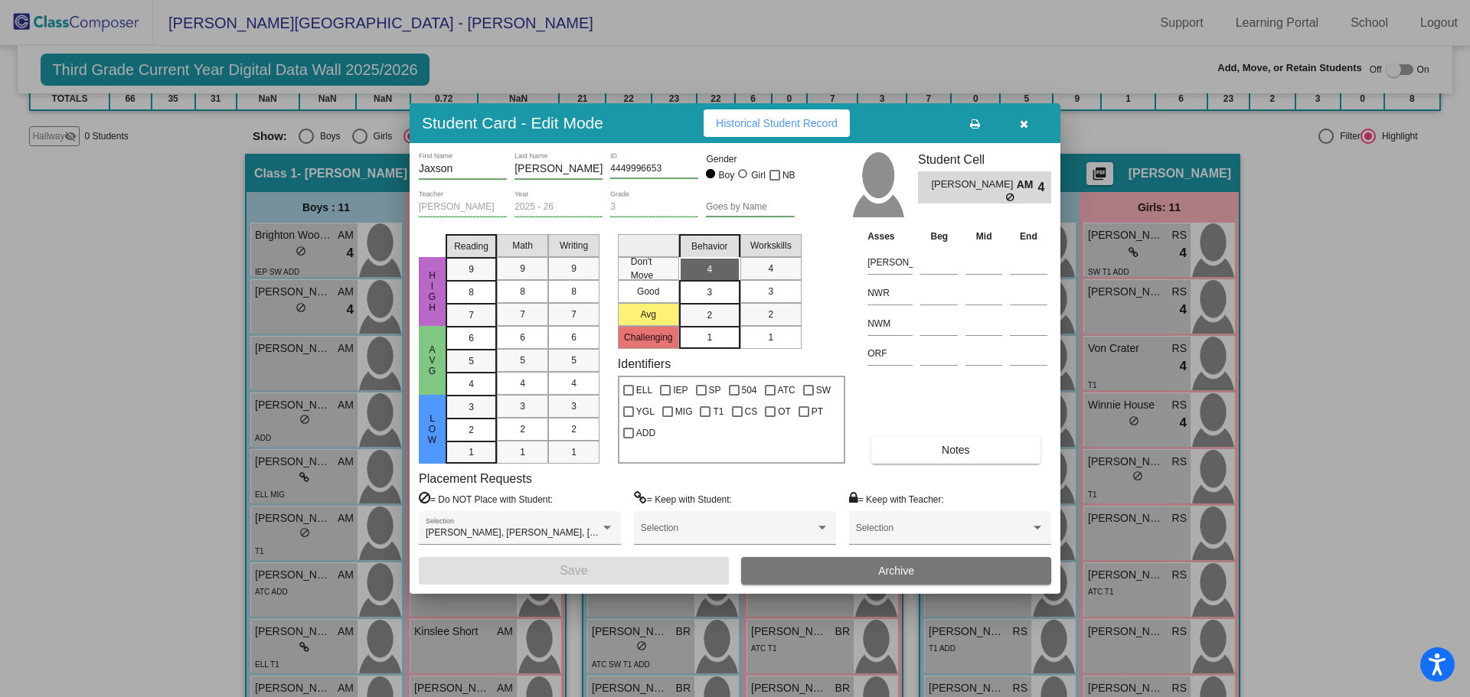
click at [272, 351] on div at bounding box center [735, 348] width 1470 height 697
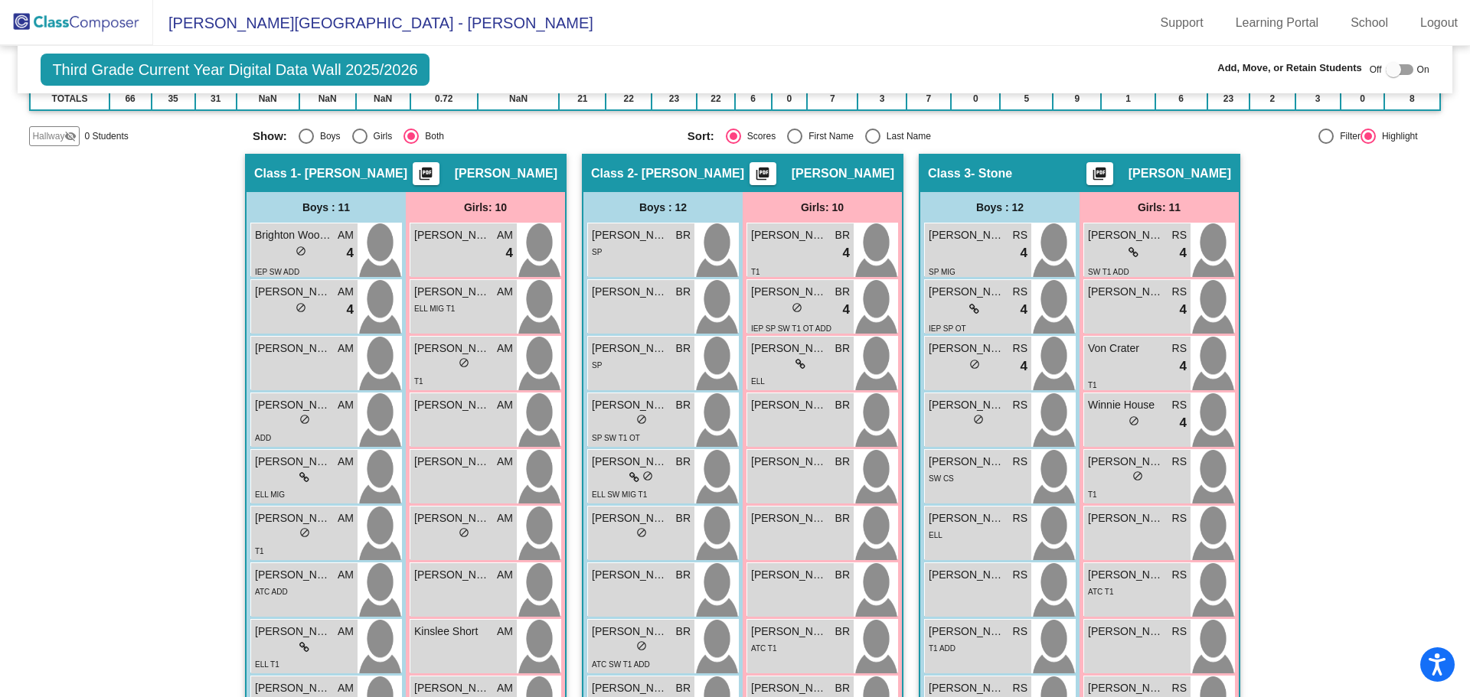
click at [272, 351] on span "Aden Fralic" at bounding box center [293, 349] width 77 height 16
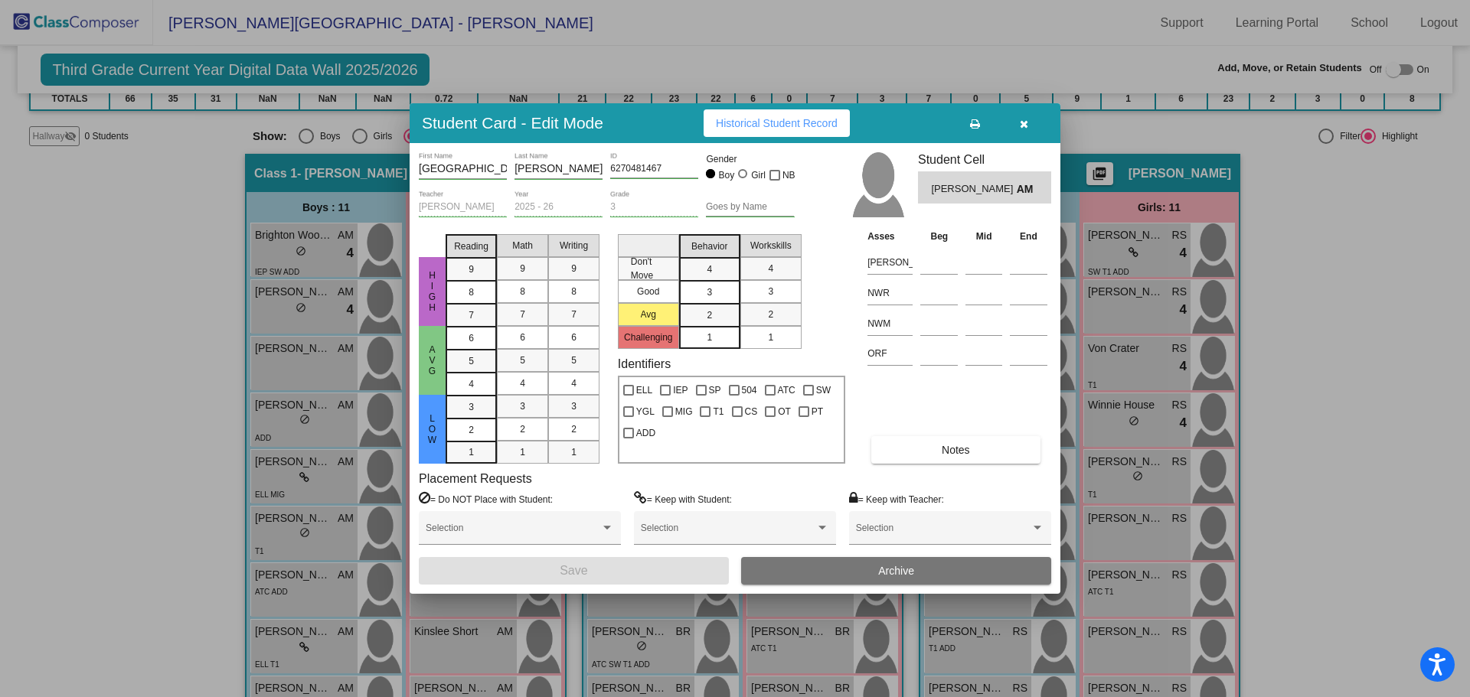
click at [277, 413] on div at bounding box center [735, 348] width 1470 height 697
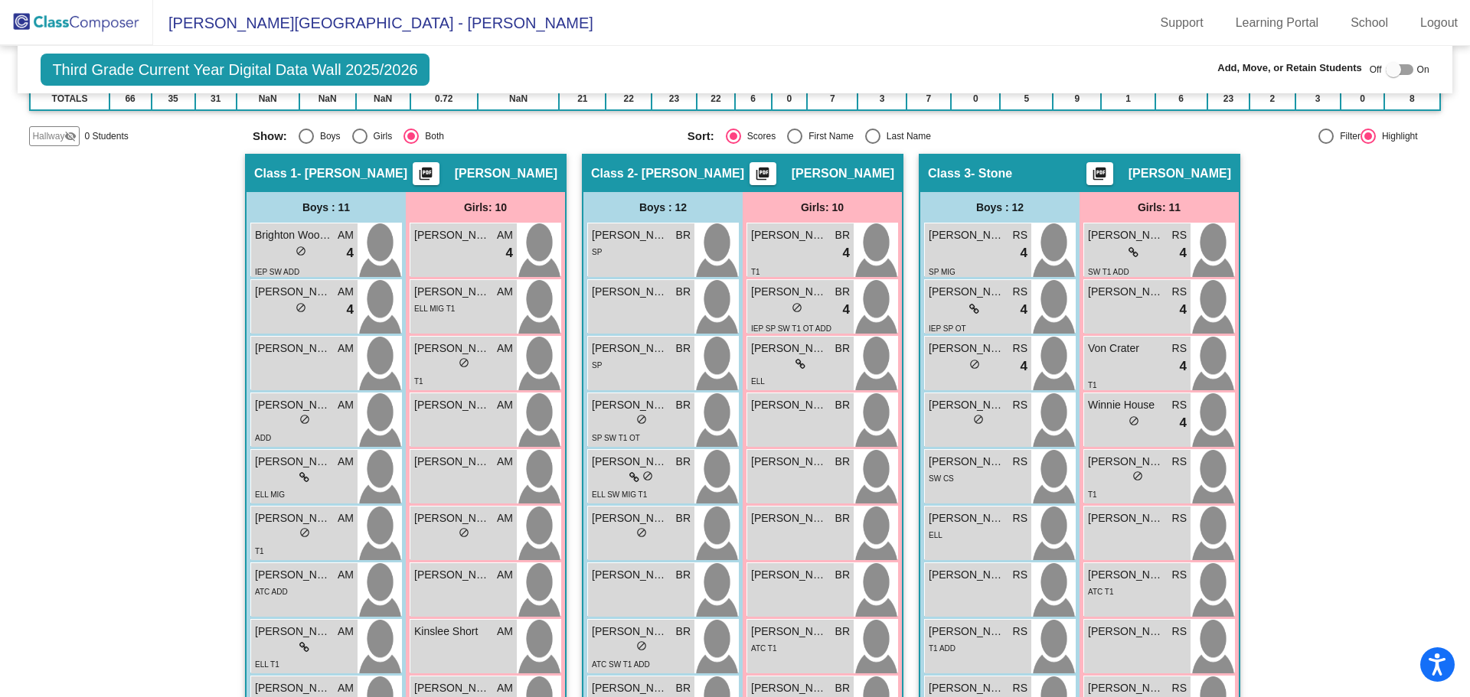
click at [277, 413] on span "Cameron Cull" at bounding box center [293, 405] width 77 height 16
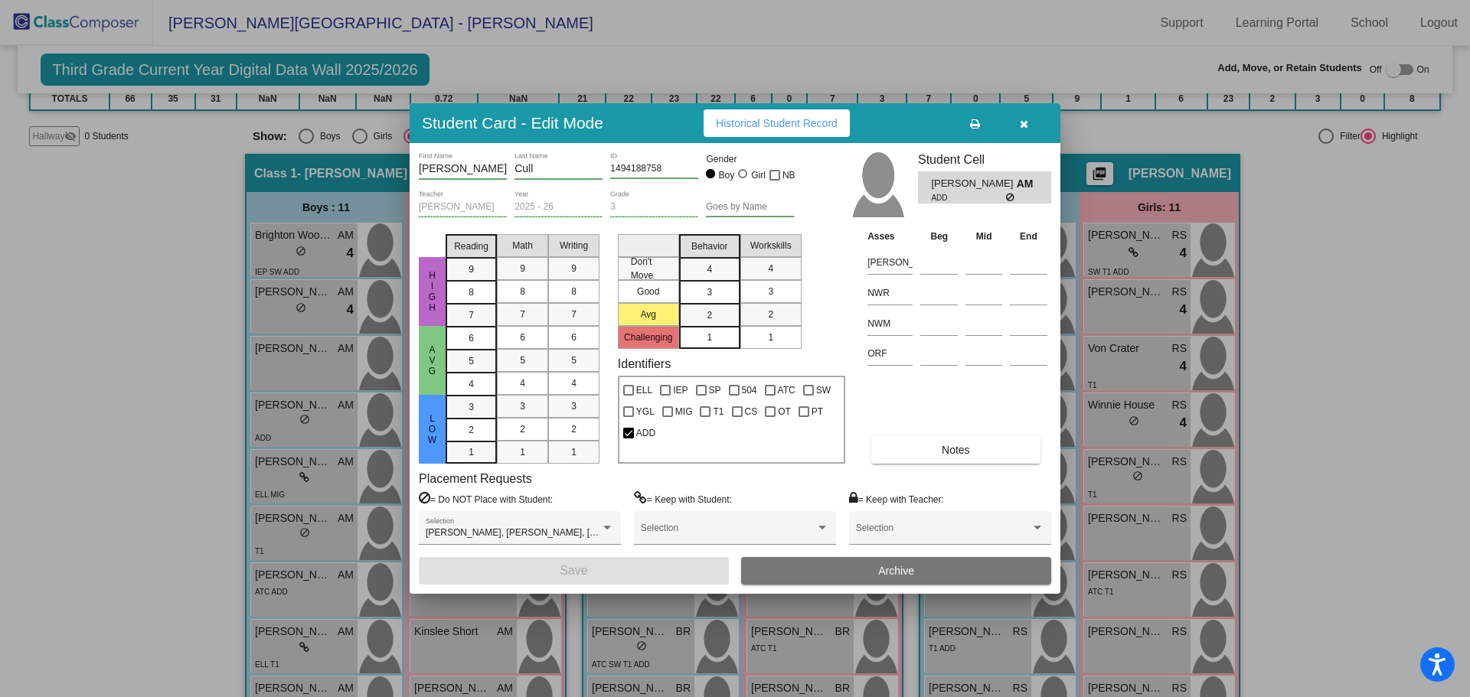
click at [281, 472] on div at bounding box center [735, 348] width 1470 height 697
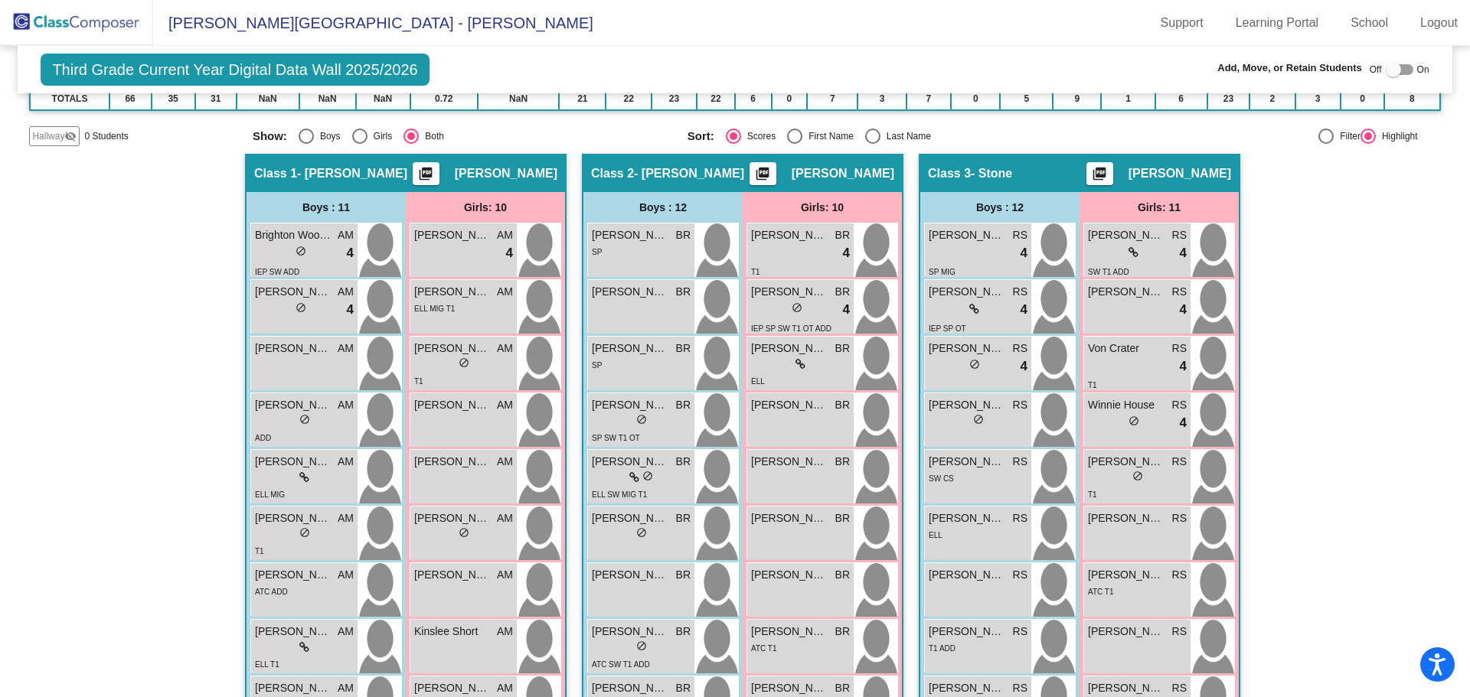
click at [281, 472] on div "lock do_not_disturb_alt" at bounding box center [304, 478] width 99 height 16
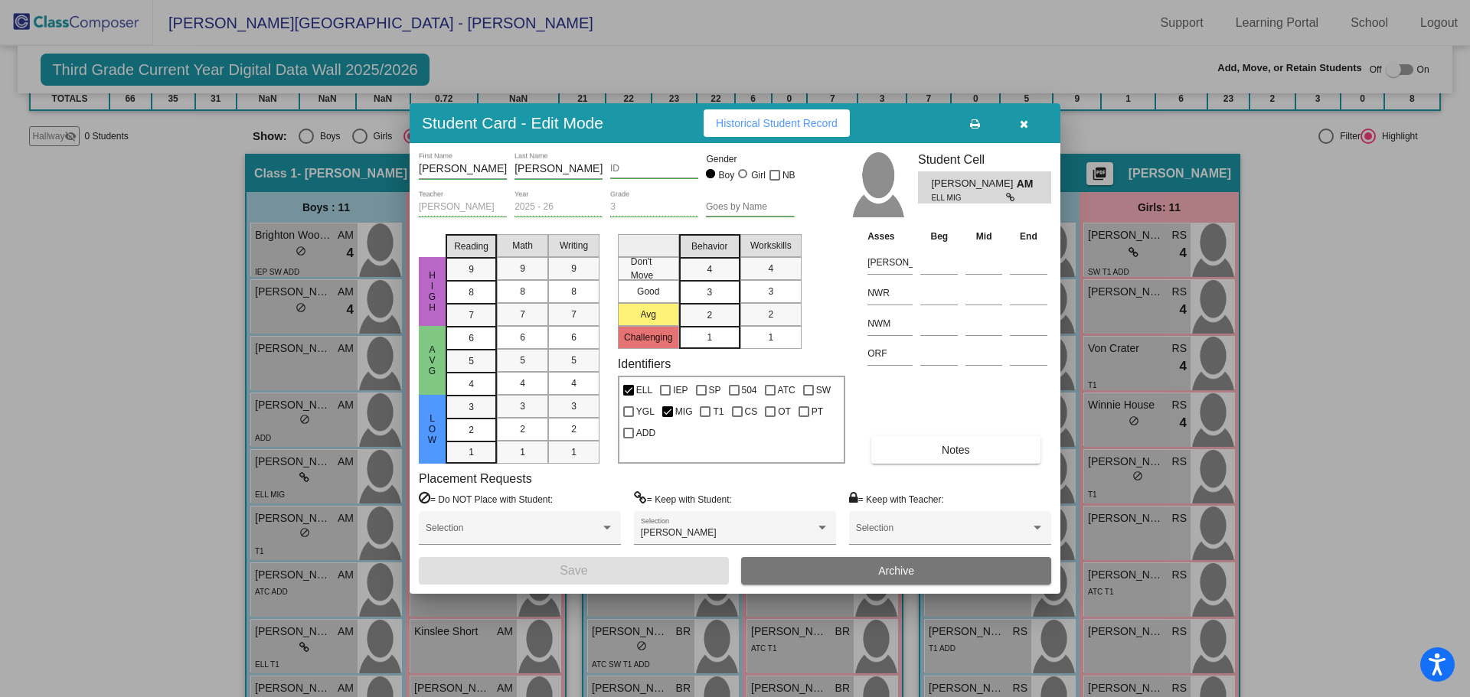
click at [613, 166] on input "ID" at bounding box center [654, 169] width 88 height 11
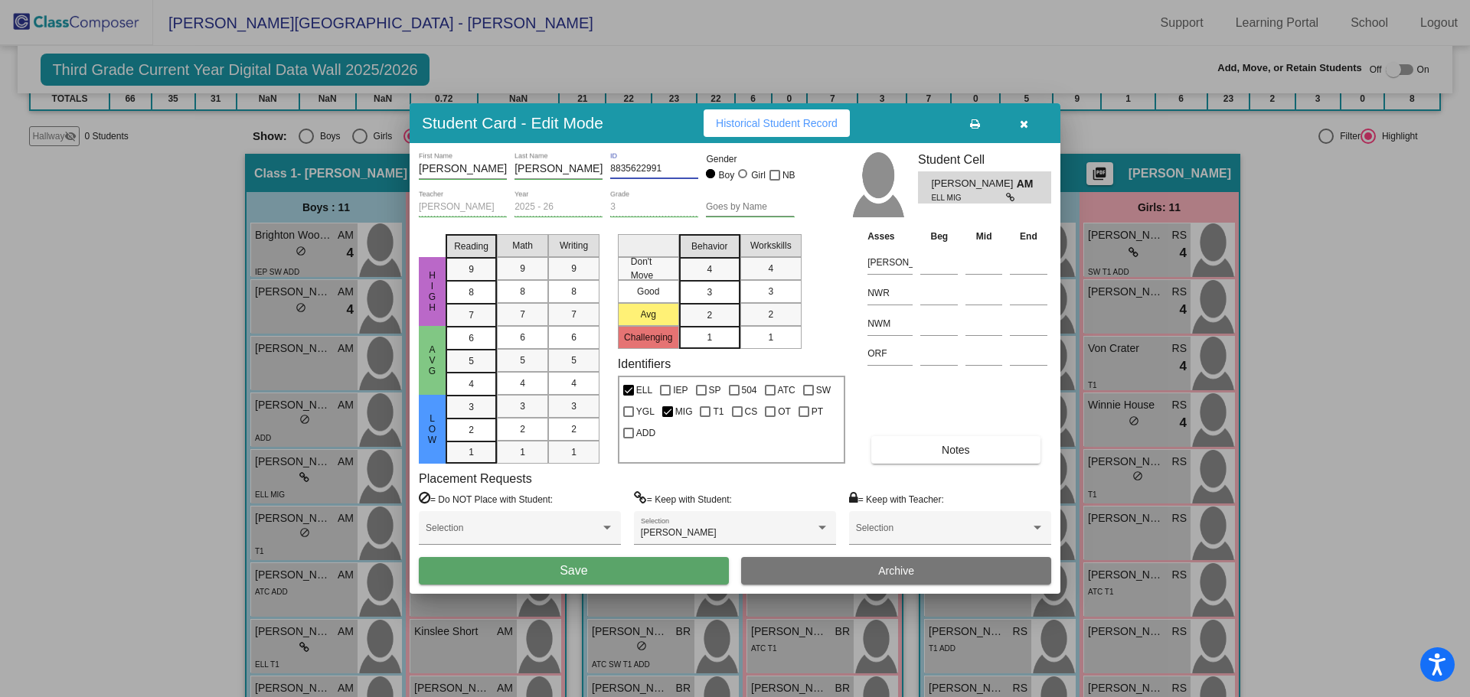
type input "8835622991"
click at [563, 577] on span "Save" at bounding box center [574, 570] width 28 height 13
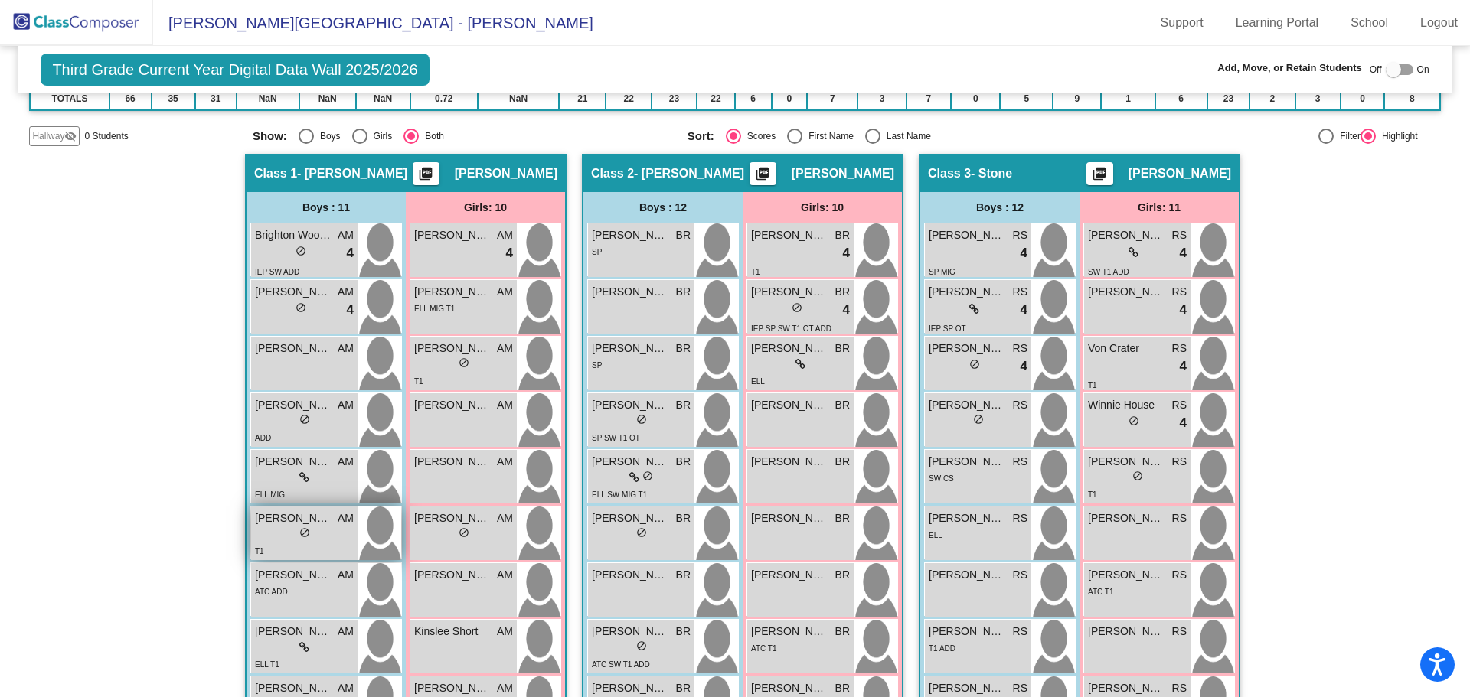
click at [305, 527] on div "lock do_not_disturb_alt" at bounding box center [304, 535] width 11 height 16
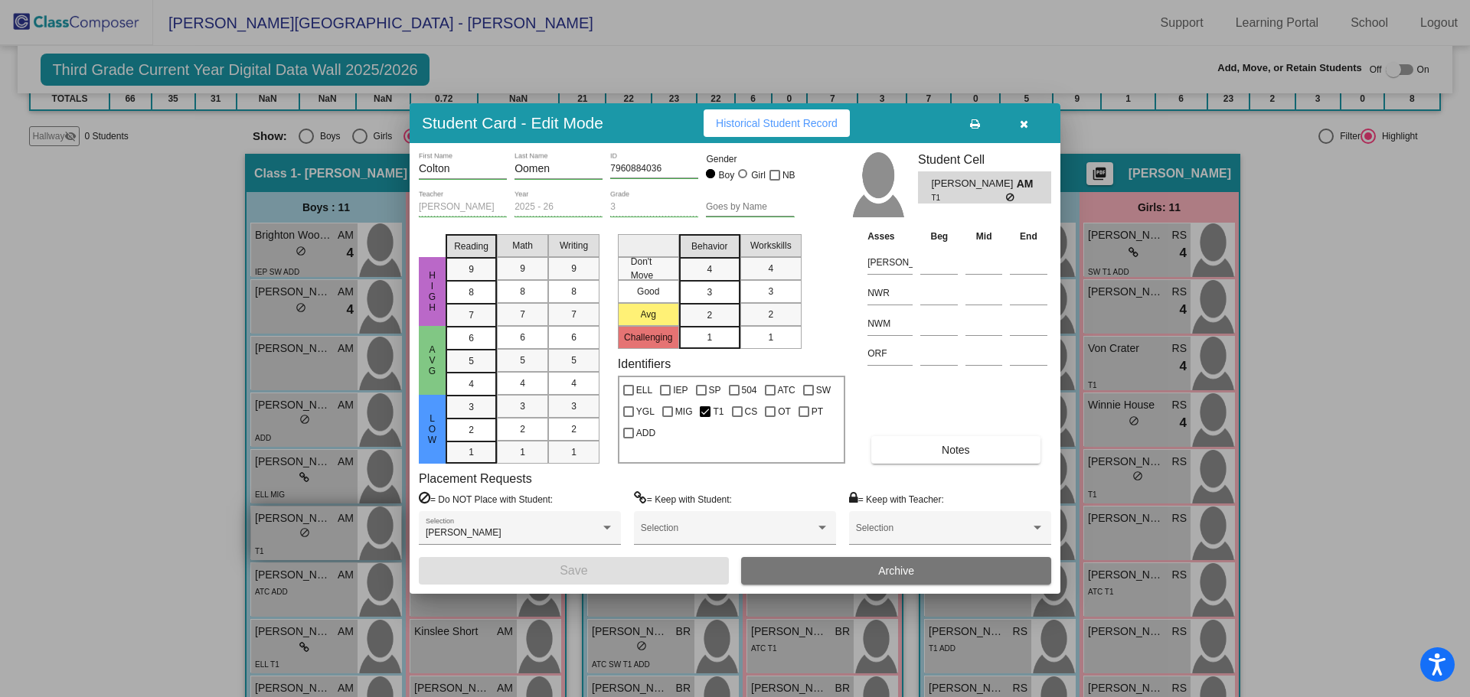
click at [305, 527] on div at bounding box center [735, 348] width 1470 height 697
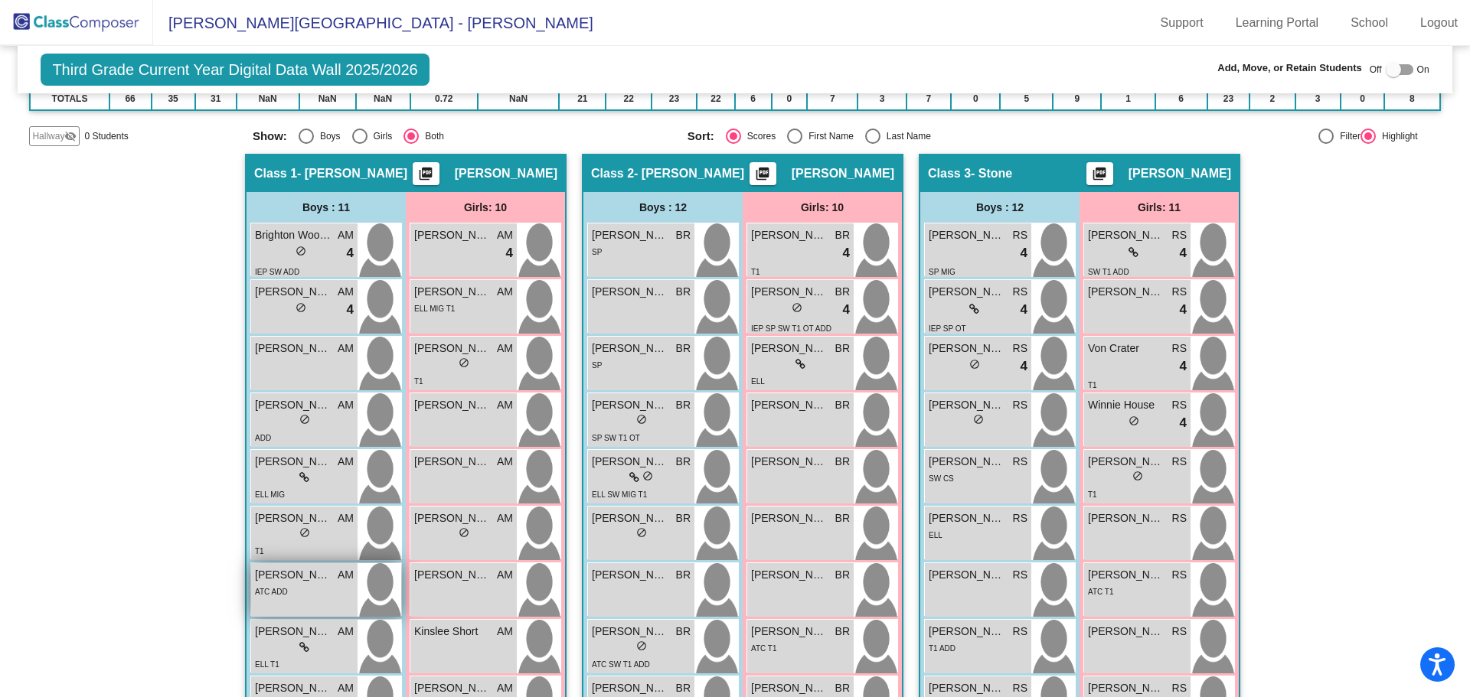
click at [292, 601] on div "Corbin Morgan AM lock do_not_disturb_alt ATC ADD" at bounding box center [304, 590] width 106 height 54
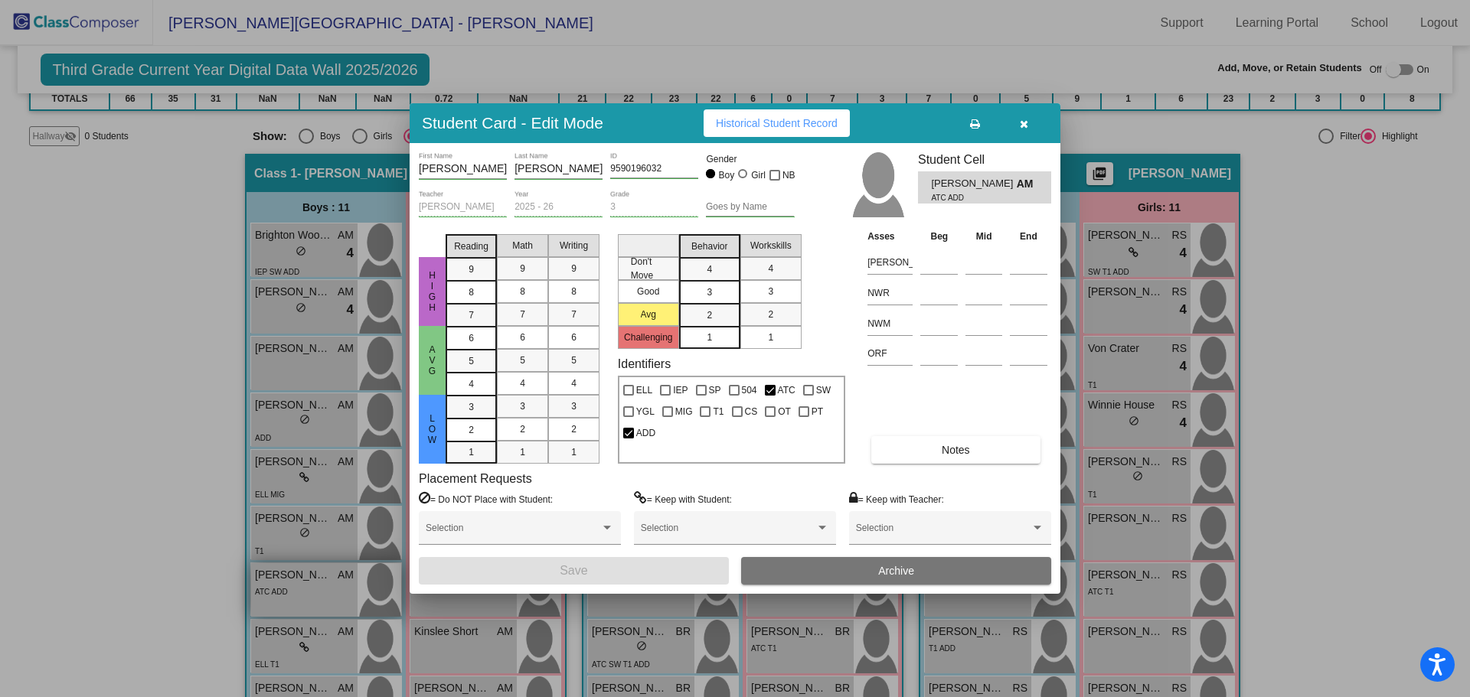
click at [292, 601] on div at bounding box center [735, 348] width 1470 height 697
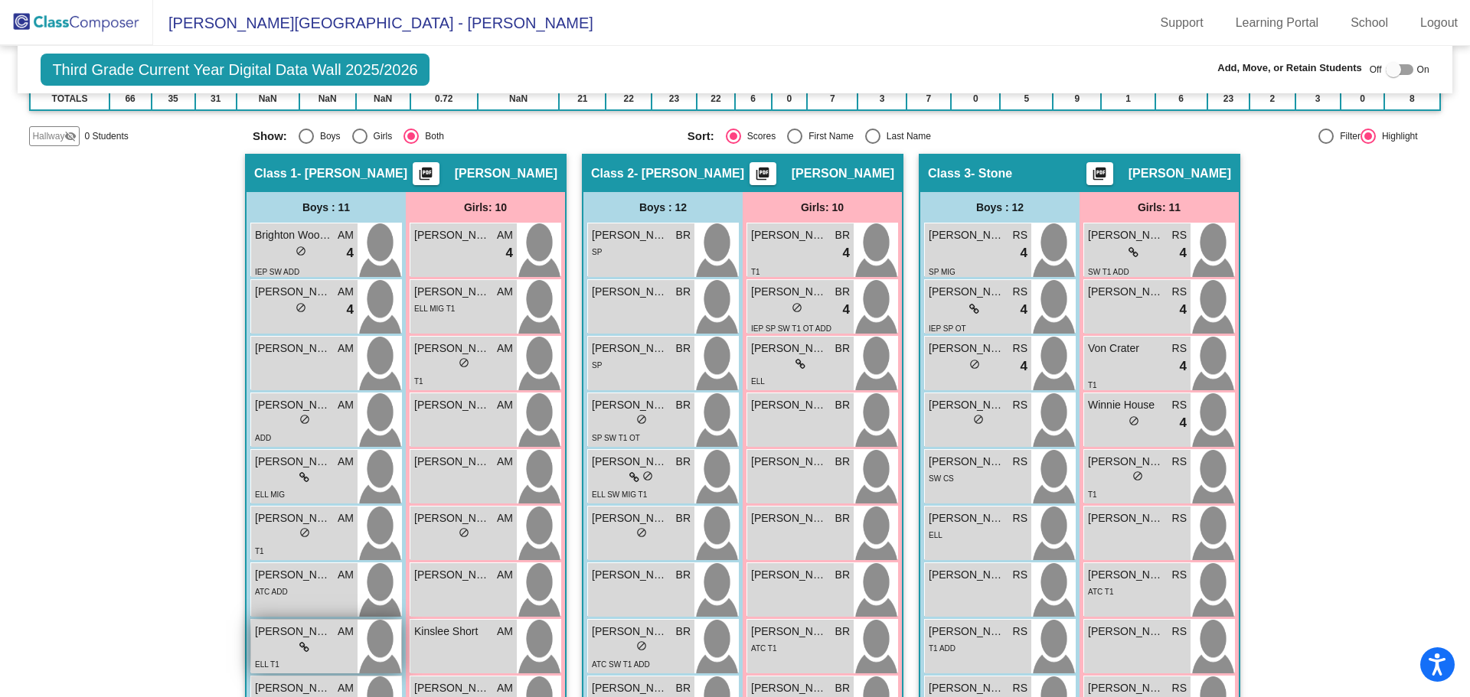
click at [286, 632] on span "Daniel Cervantes-Avila" at bounding box center [293, 632] width 77 height 16
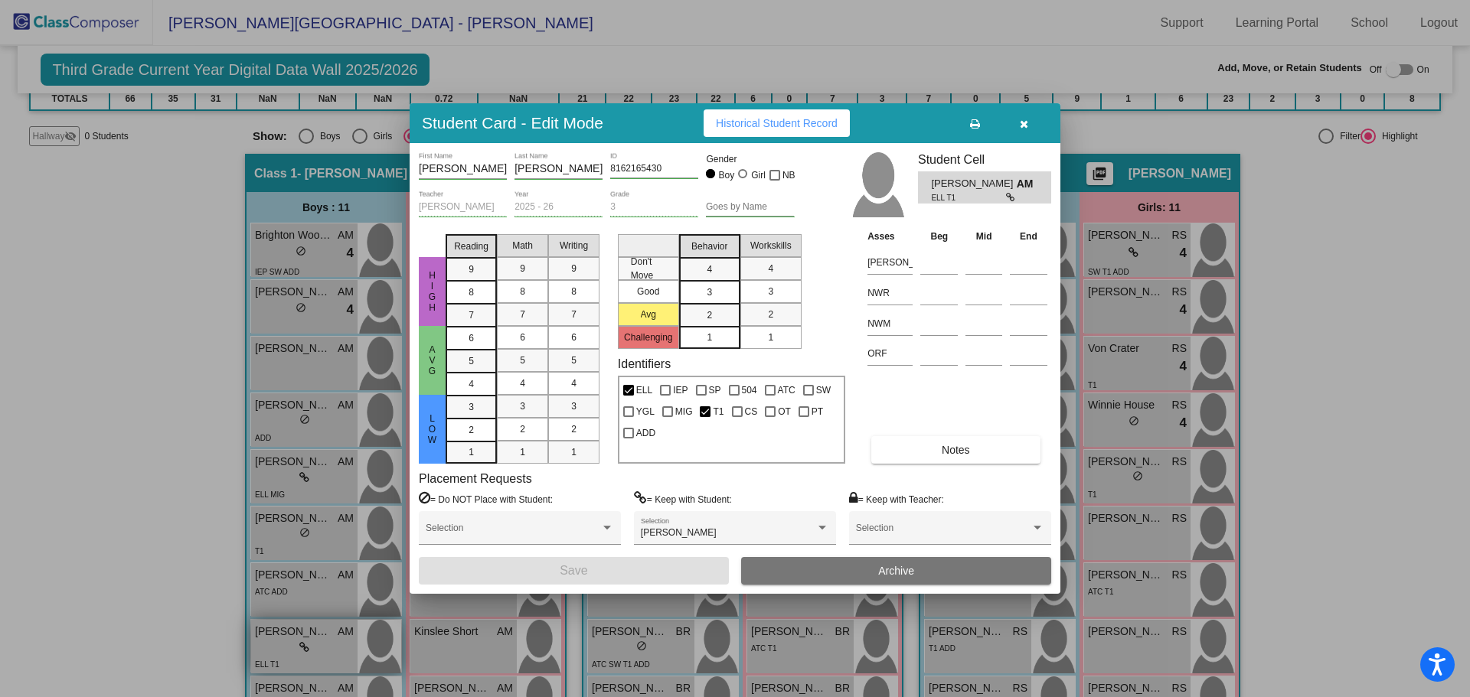
click at [285, 632] on div at bounding box center [735, 348] width 1470 height 697
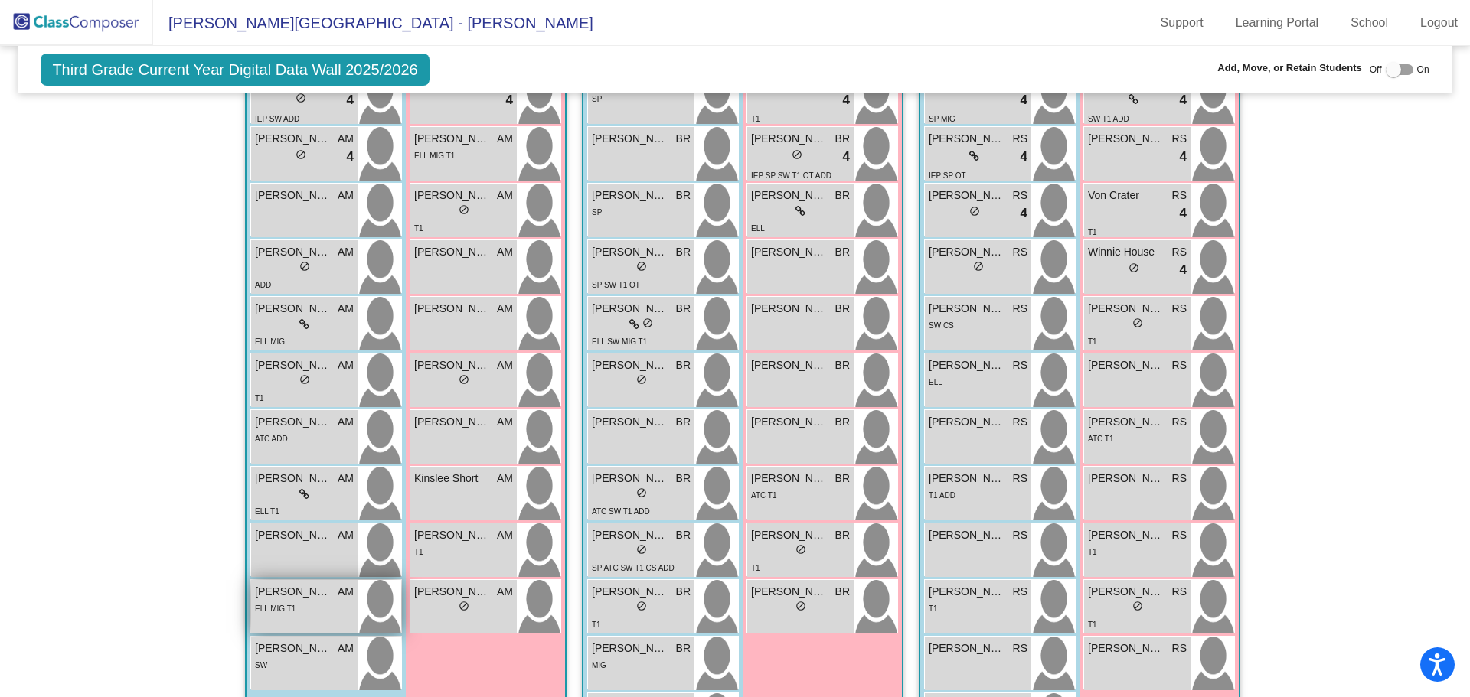
scroll to position [446, 0]
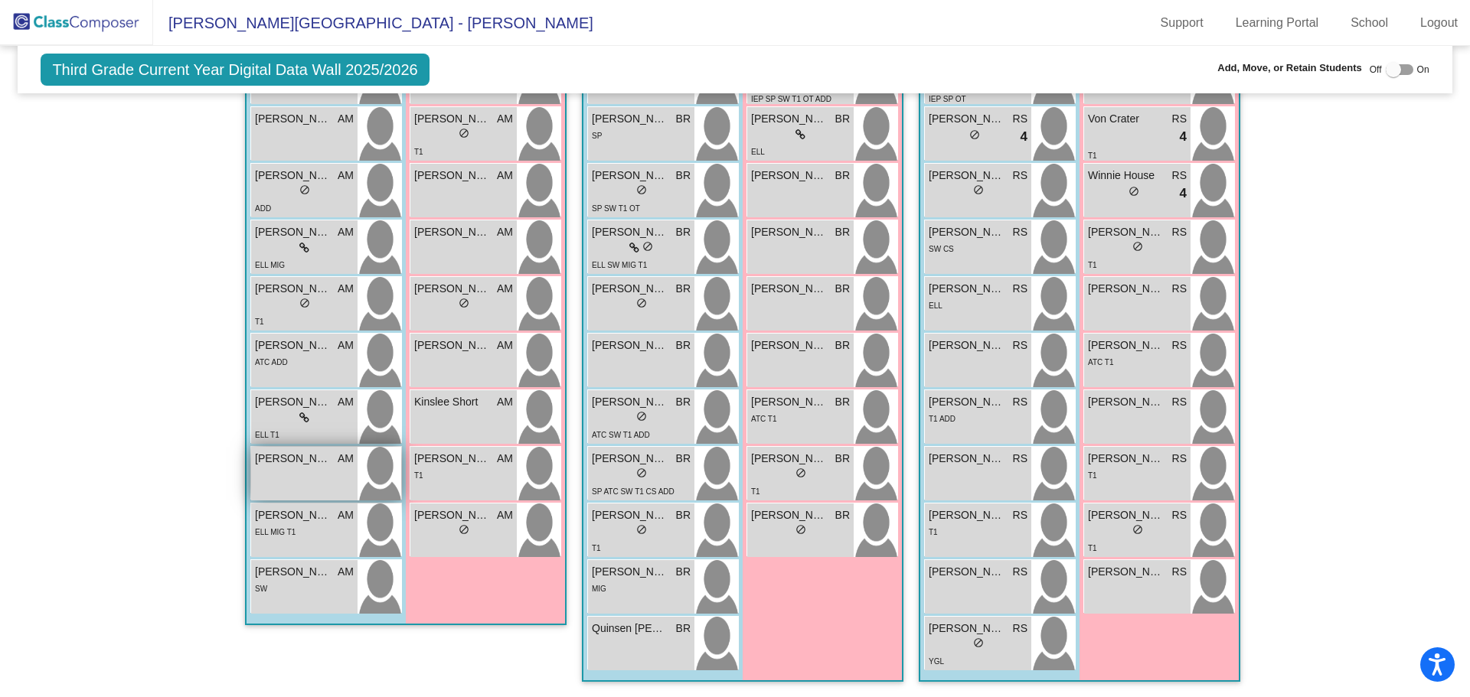
click at [295, 449] on div "Douglas Kurzer AM lock do_not_disturb_alt" at bounding box center [304, 474] width 106 height 54
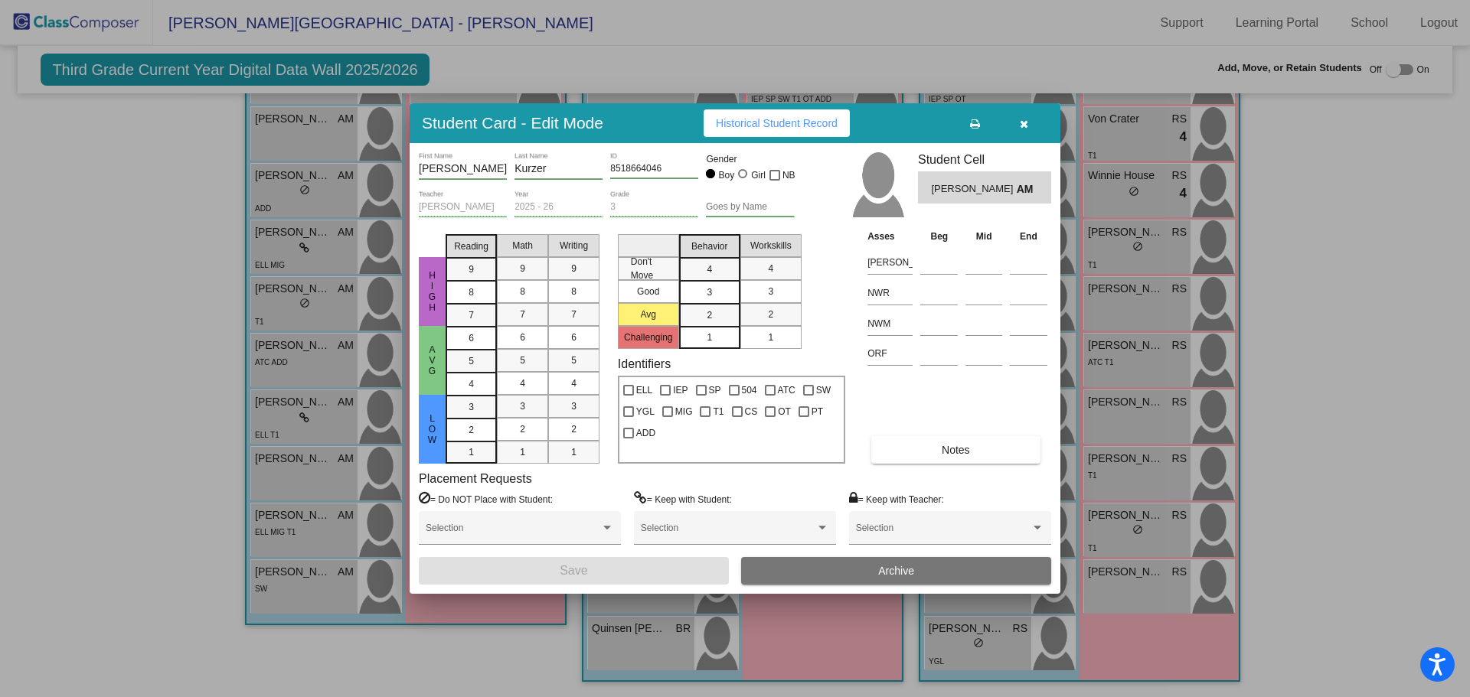
click at [295, 450] on div at bounding box center [735, 348] width 1470 height 697
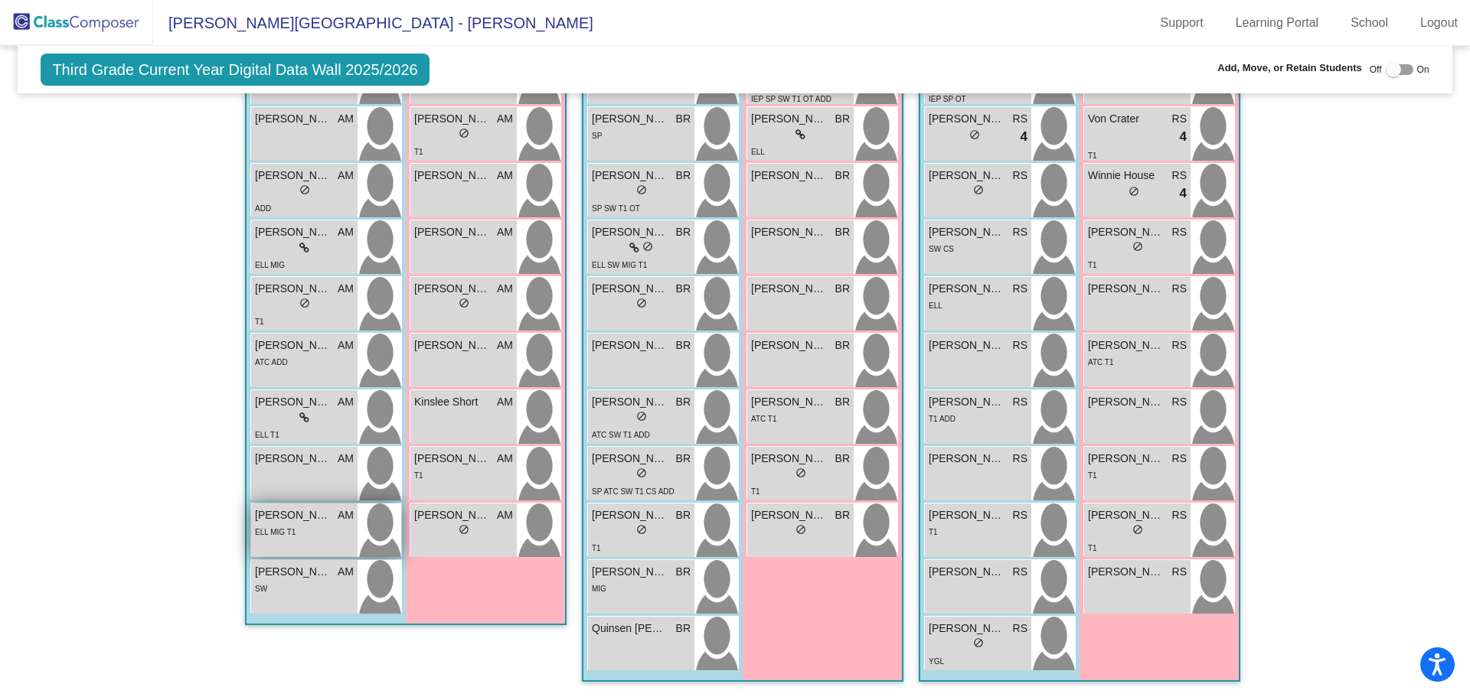
click at [275, 527] on div "ELL MIG T1" at bounding box center [275, 532] width 41 height 16
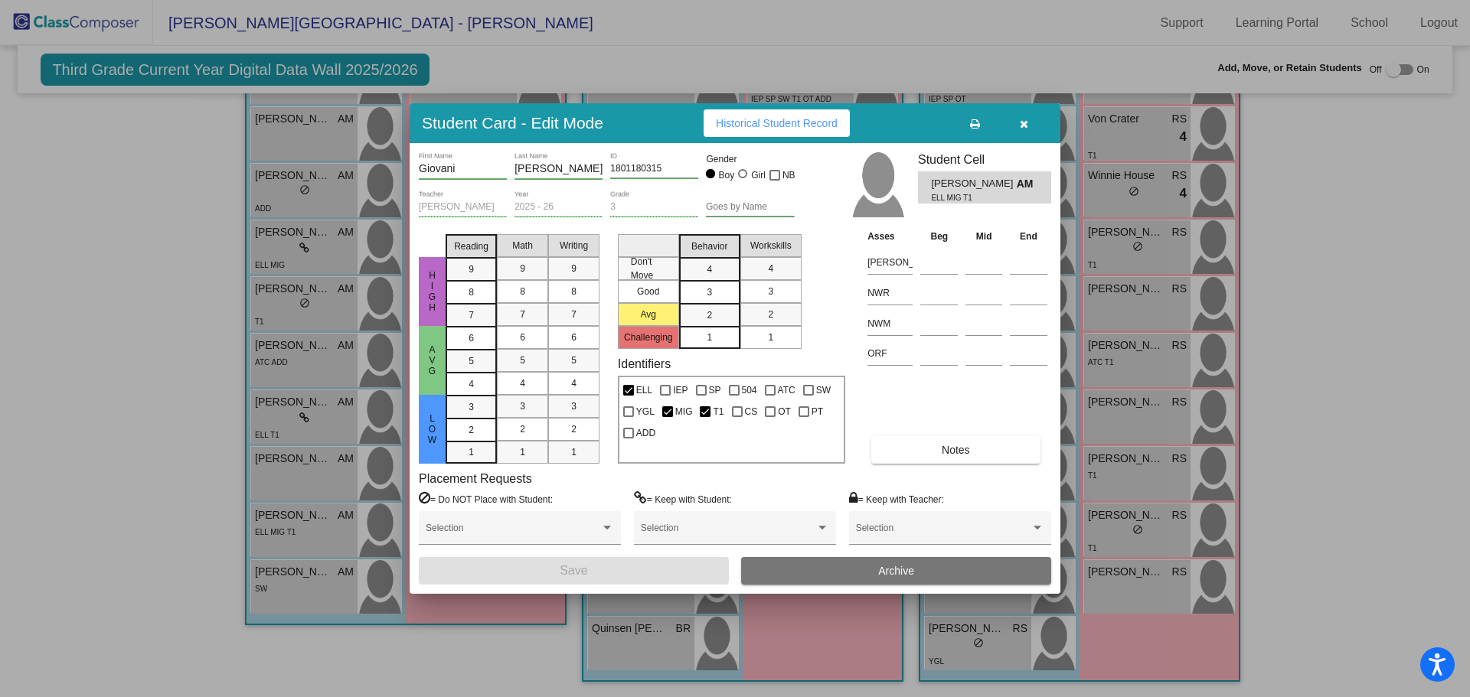
click at [276, 527] on div at bounding box center [735, 348] width 1470 height 697
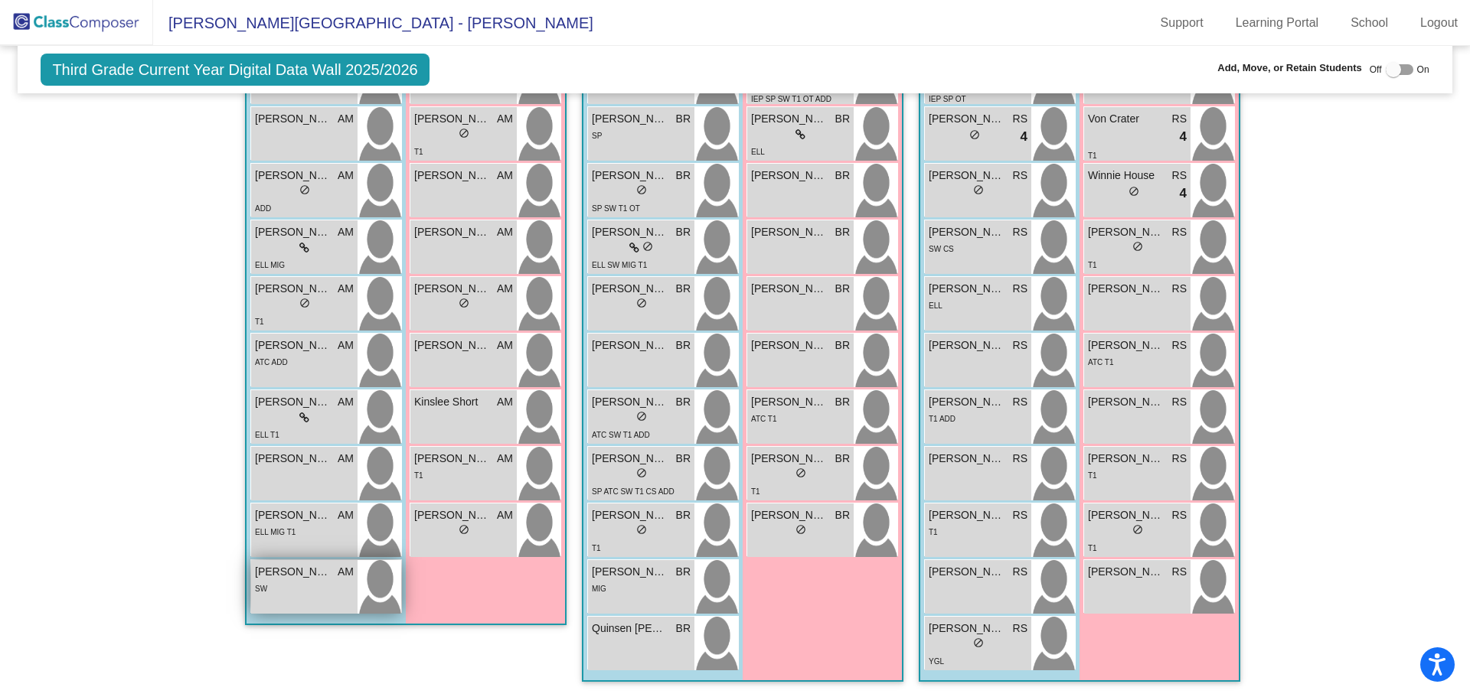
click at [276, 574] on span "Kendon Spinner" at bounding box center [293, 572] width 77 height 16
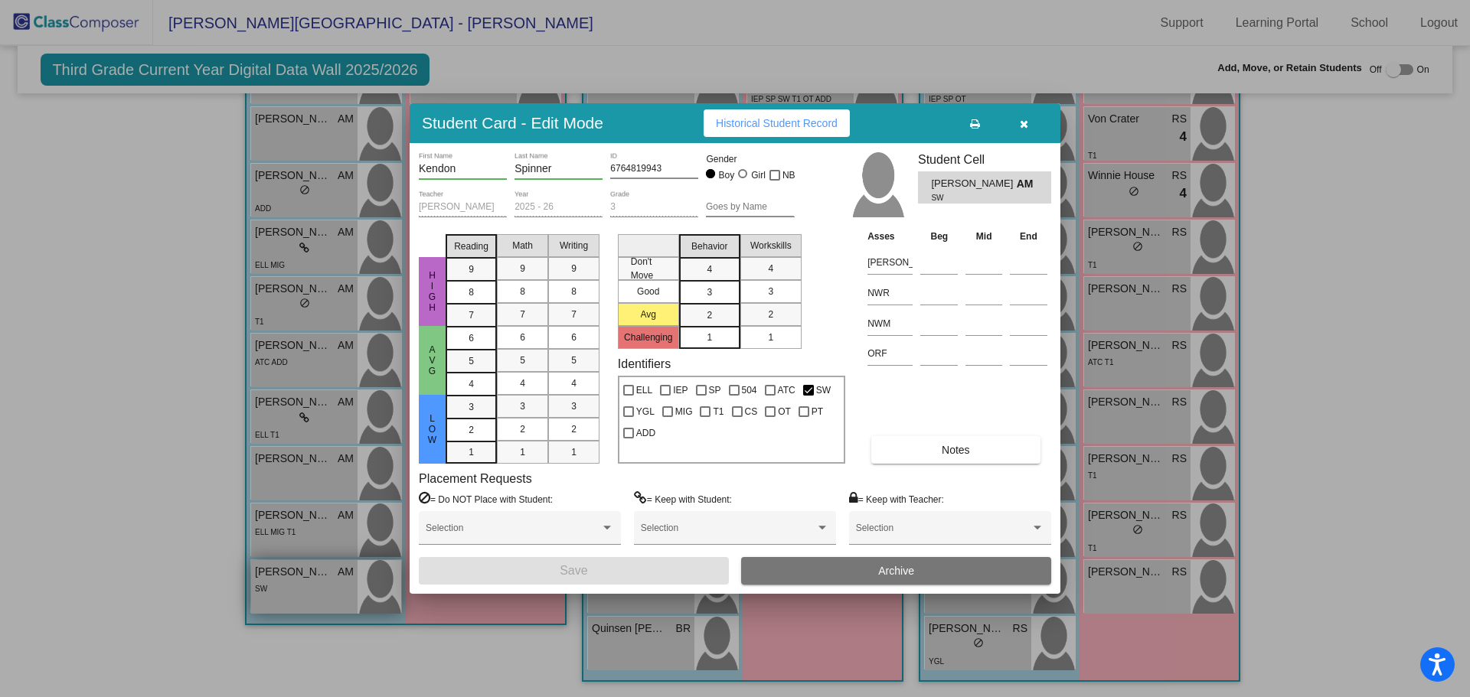
click at [276, 574] on div at bounding box center [735, 348] width 1470 height 697
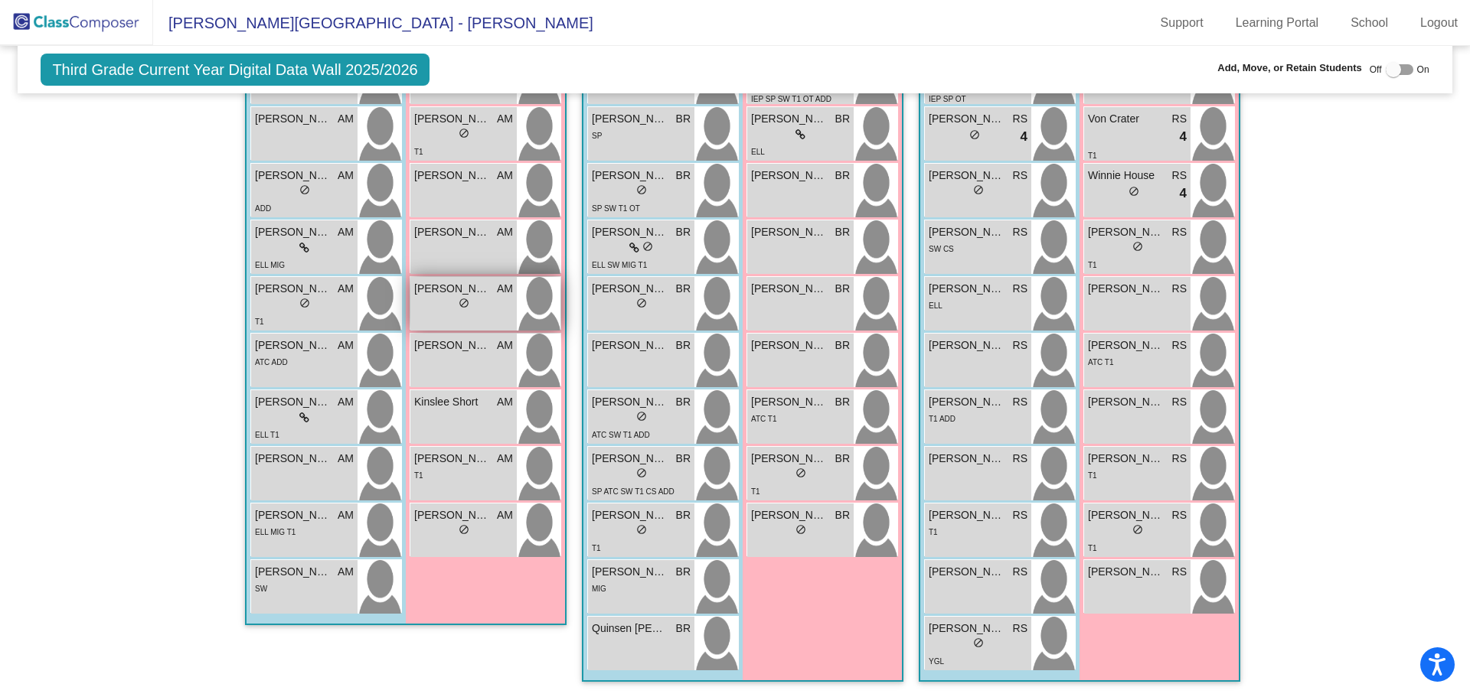
scroll to position [292, 0]
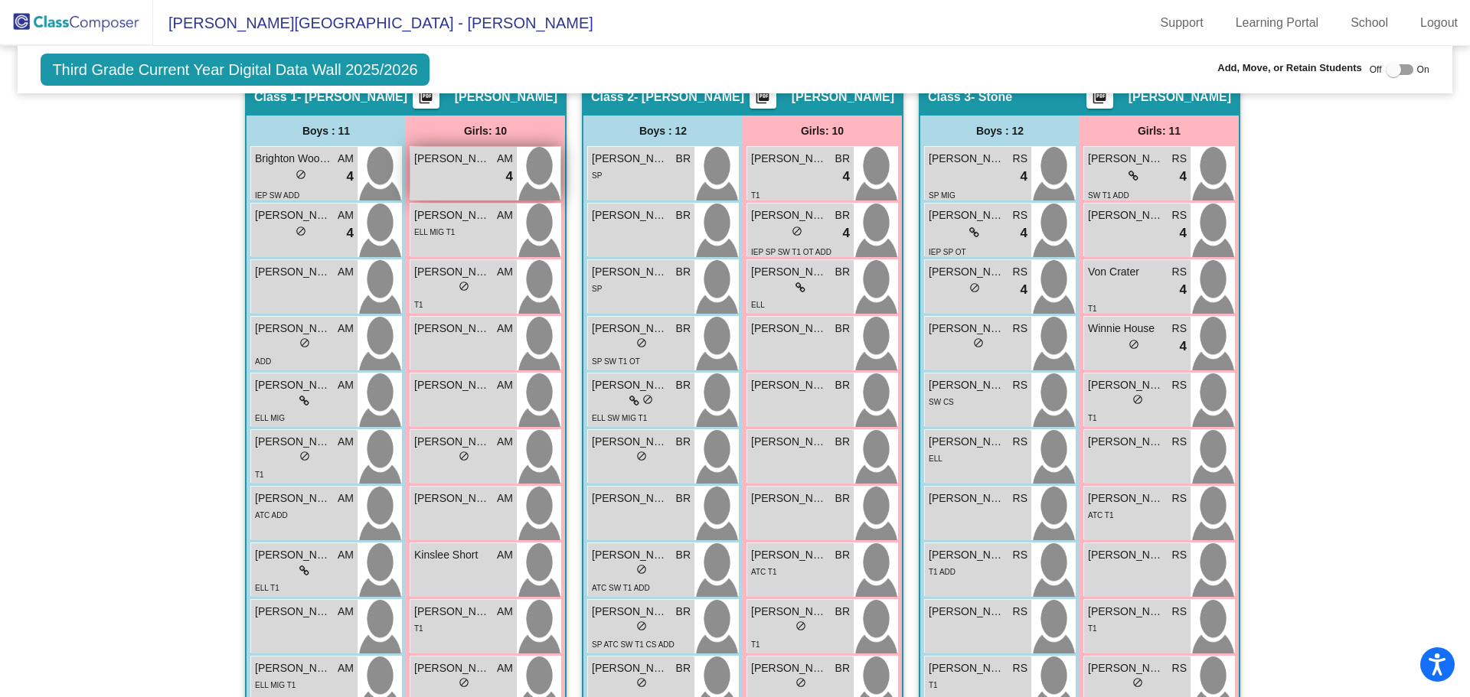
click at [441, 164] on span "Elyse Riley" at bounding box center [452, 159] width 77 height 16
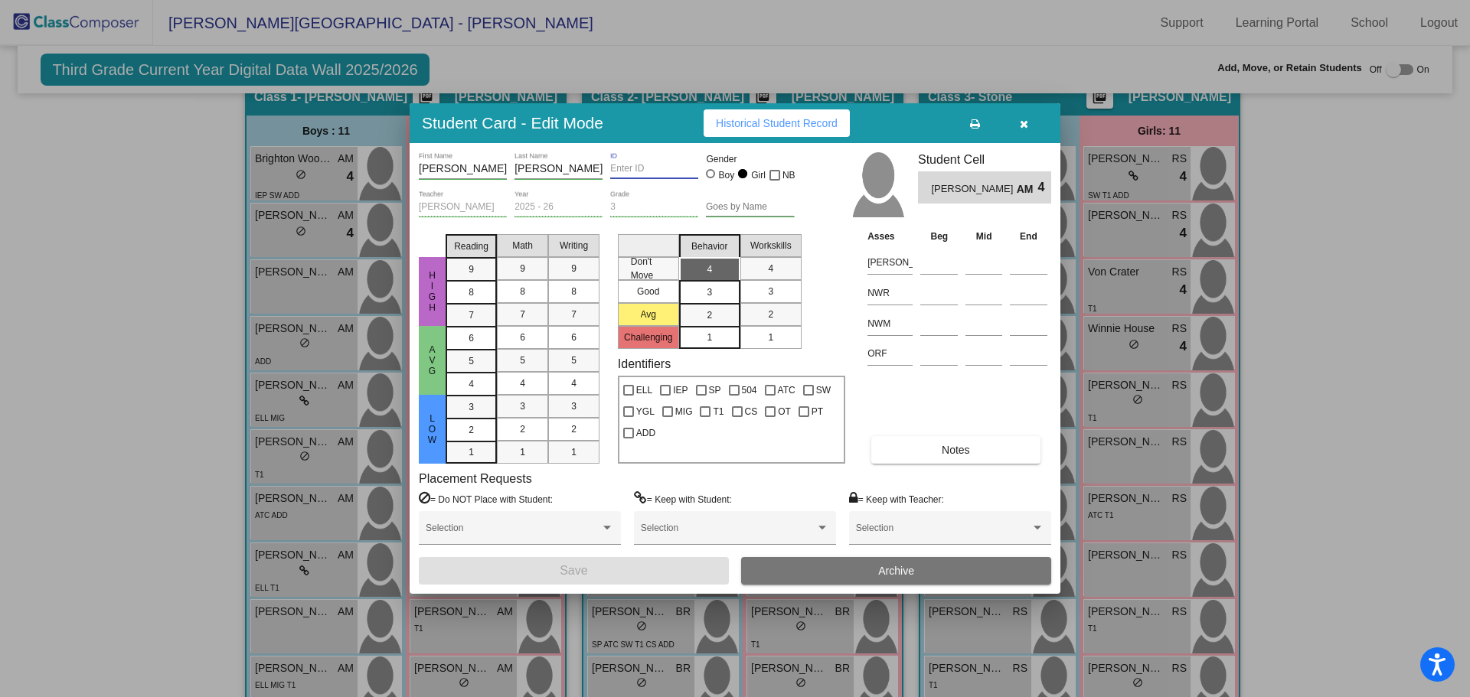
click at [614, 169] on input "ID" at bounding box center [654, 169] width 88 height 11
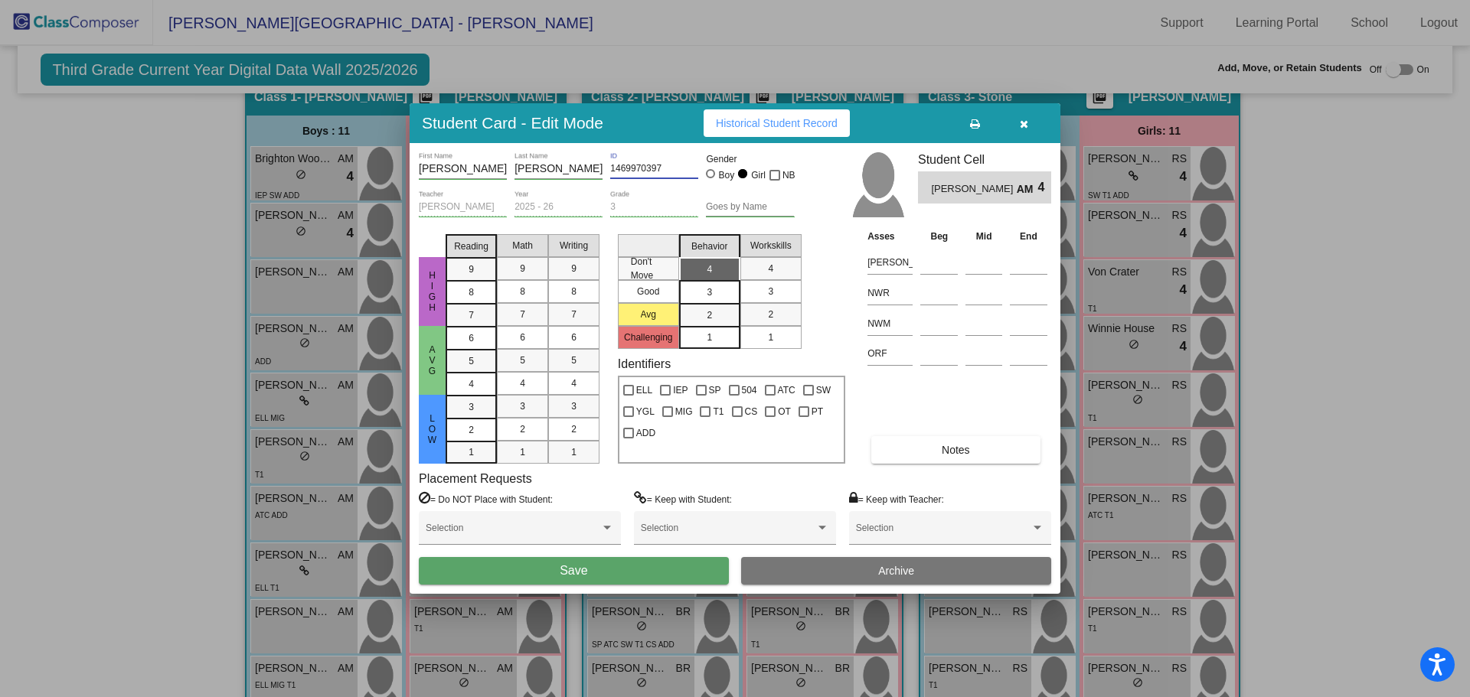
type input "1469970397"
click at [563, 573] on span "Save" at bounding box center [574, 570] width 28 height 13
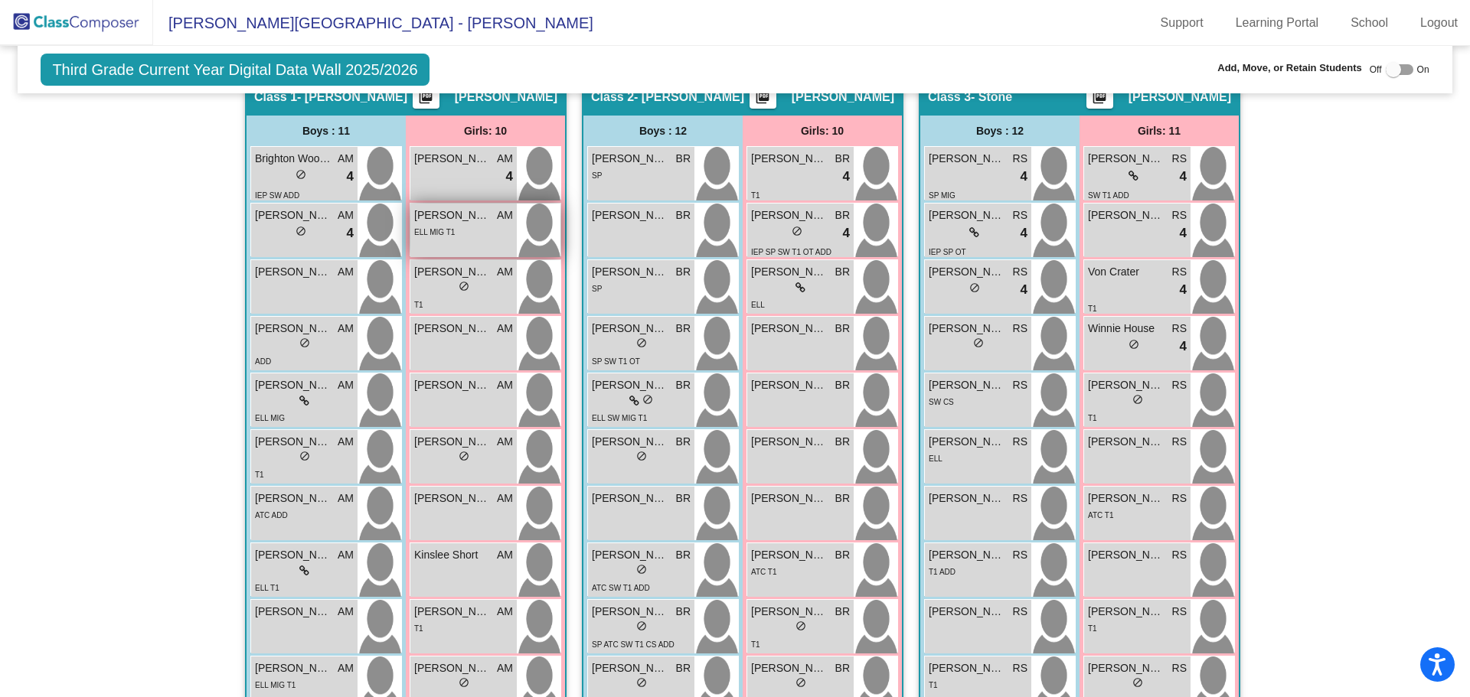
click at [461, 228] on div "ELL MIG T1" at bounding box center [463, 232] width 99 height 16
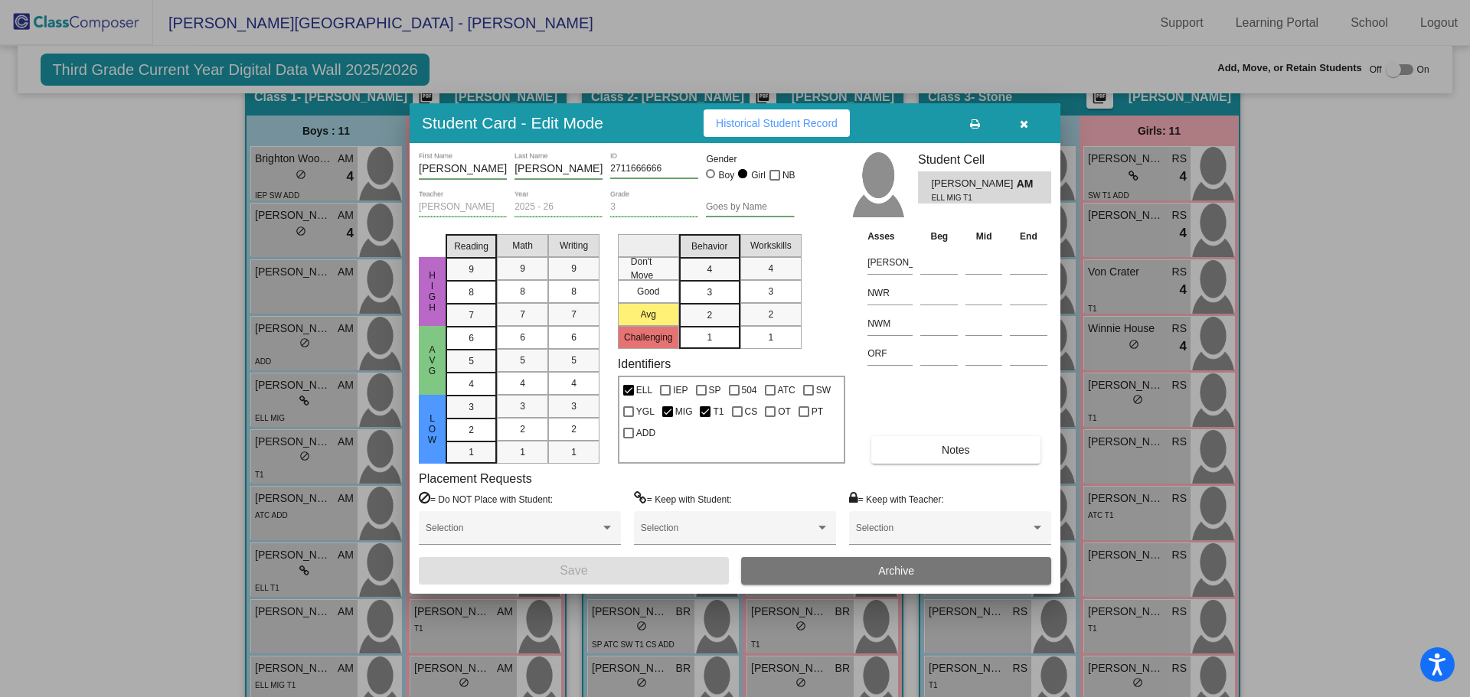
click at [1026, 122] on icon "button" at bounding box center [1024, 124] width 8 height 11
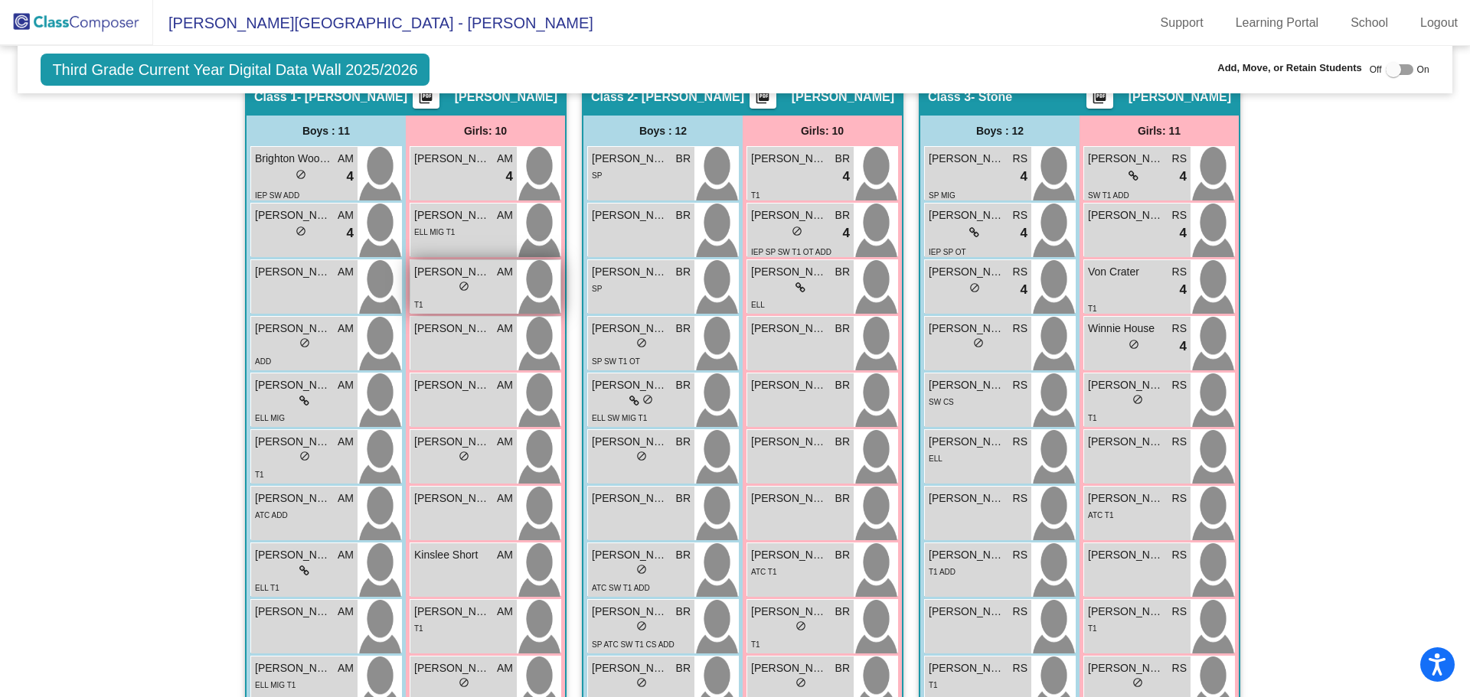
click at [422, 270] on span "Arya Smith" at bounding box center [452, 272] width 77 height 16
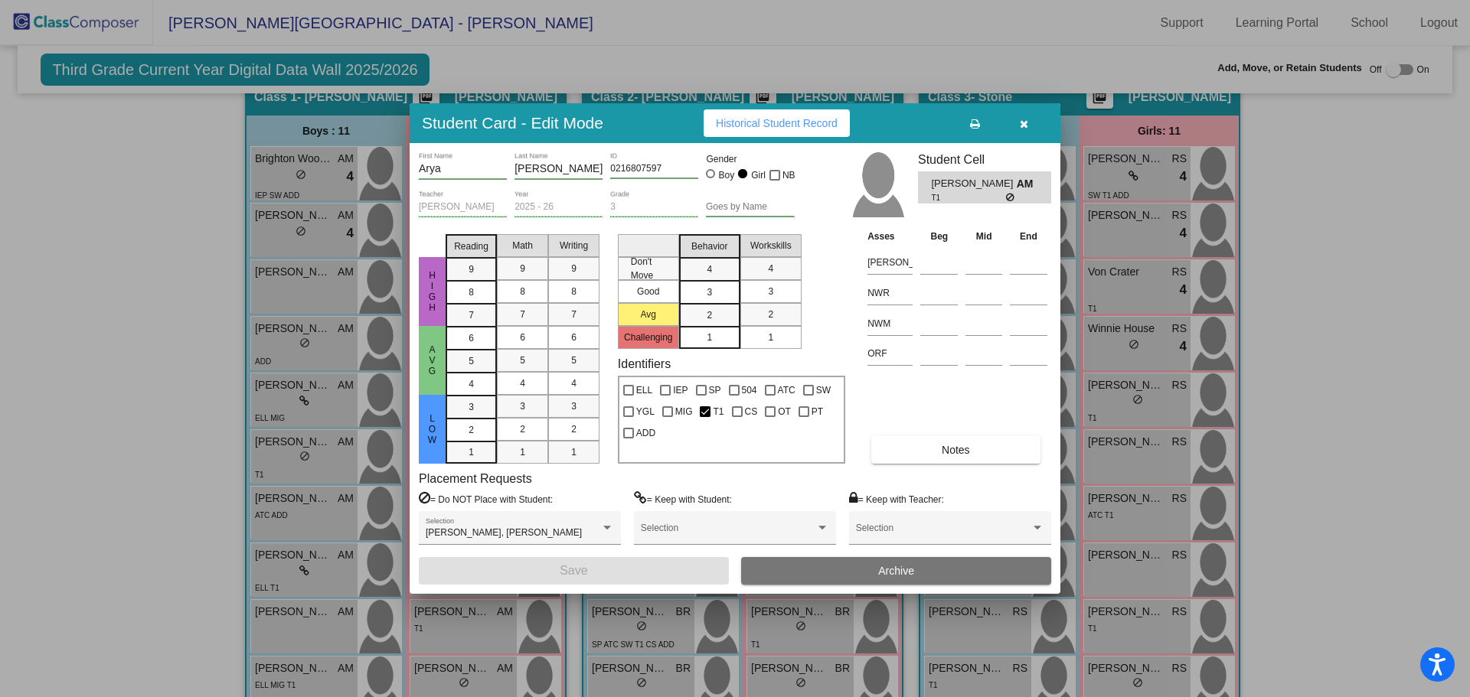
click at [1025, 122] on icon "button" at bounding box center [1024, 124] width 8 height 11
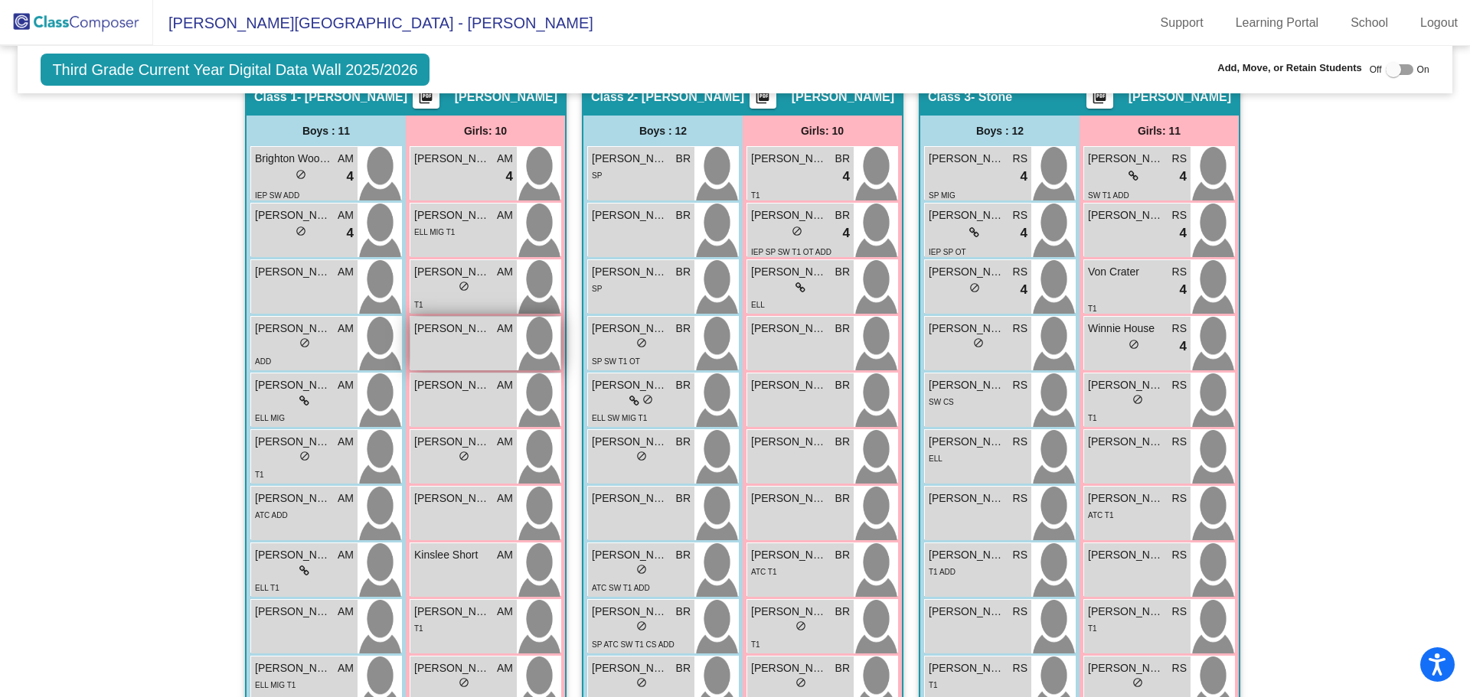
click at [434, 329] on span "Athena Sullivan" at bounding box center [452, 329] width 77 height 16
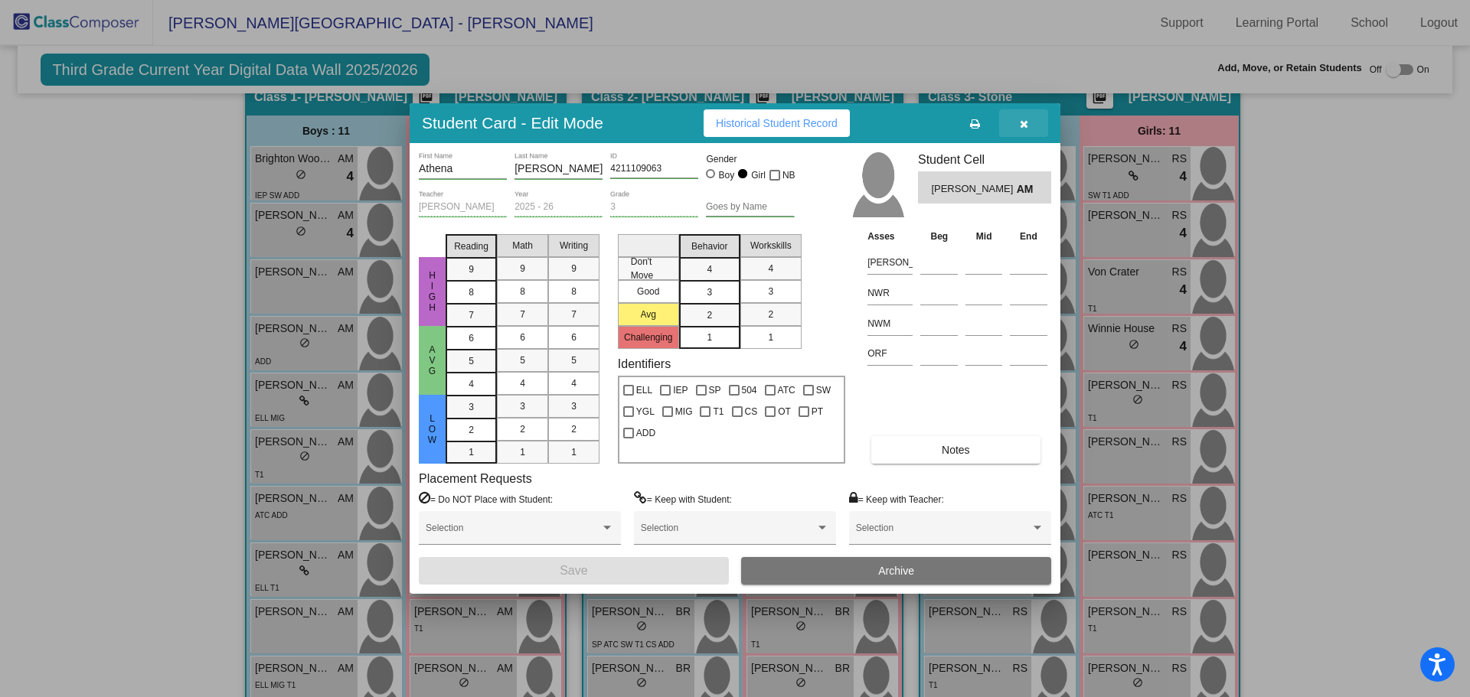
click at [1023, 122] on icon "button" at bounding box center [1024, 124] width 8 height 11
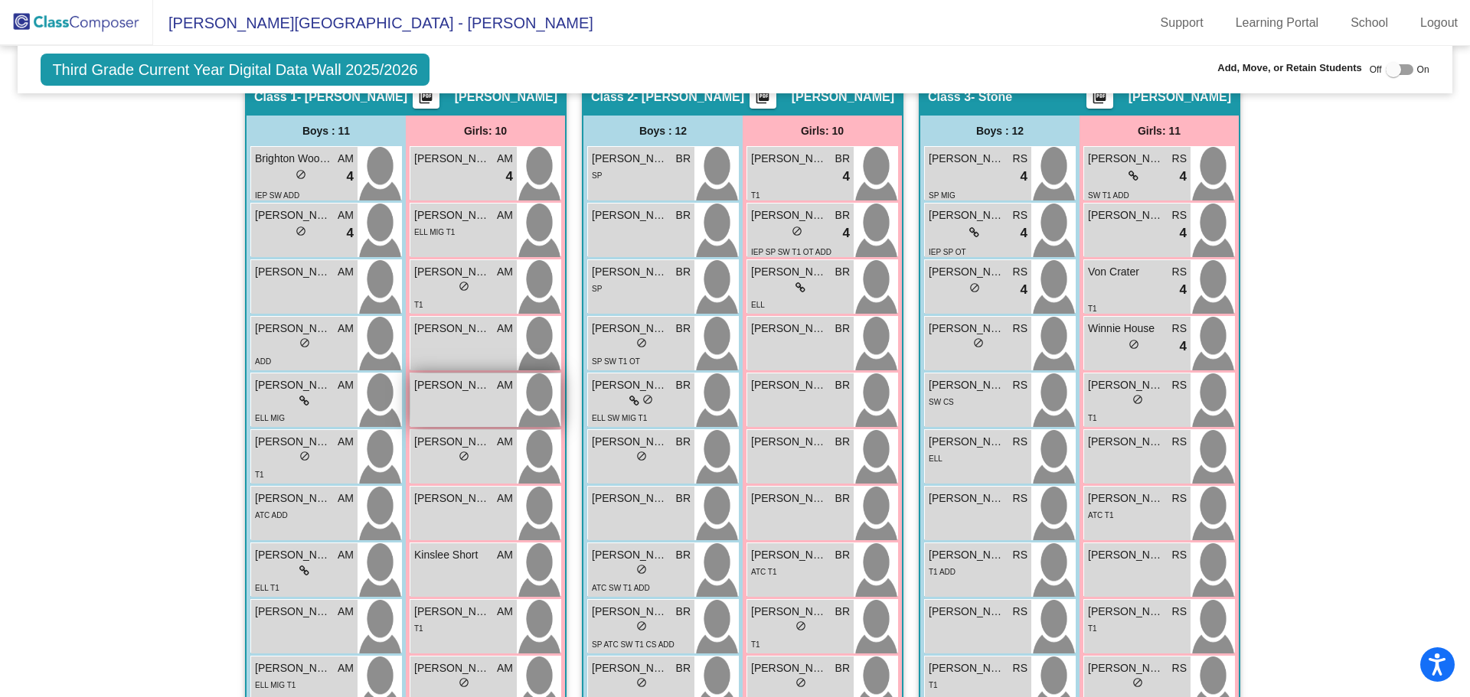
click at [442, 384] on span "Aurora Russell" at bounding box center [452, 385] width 77 height 16
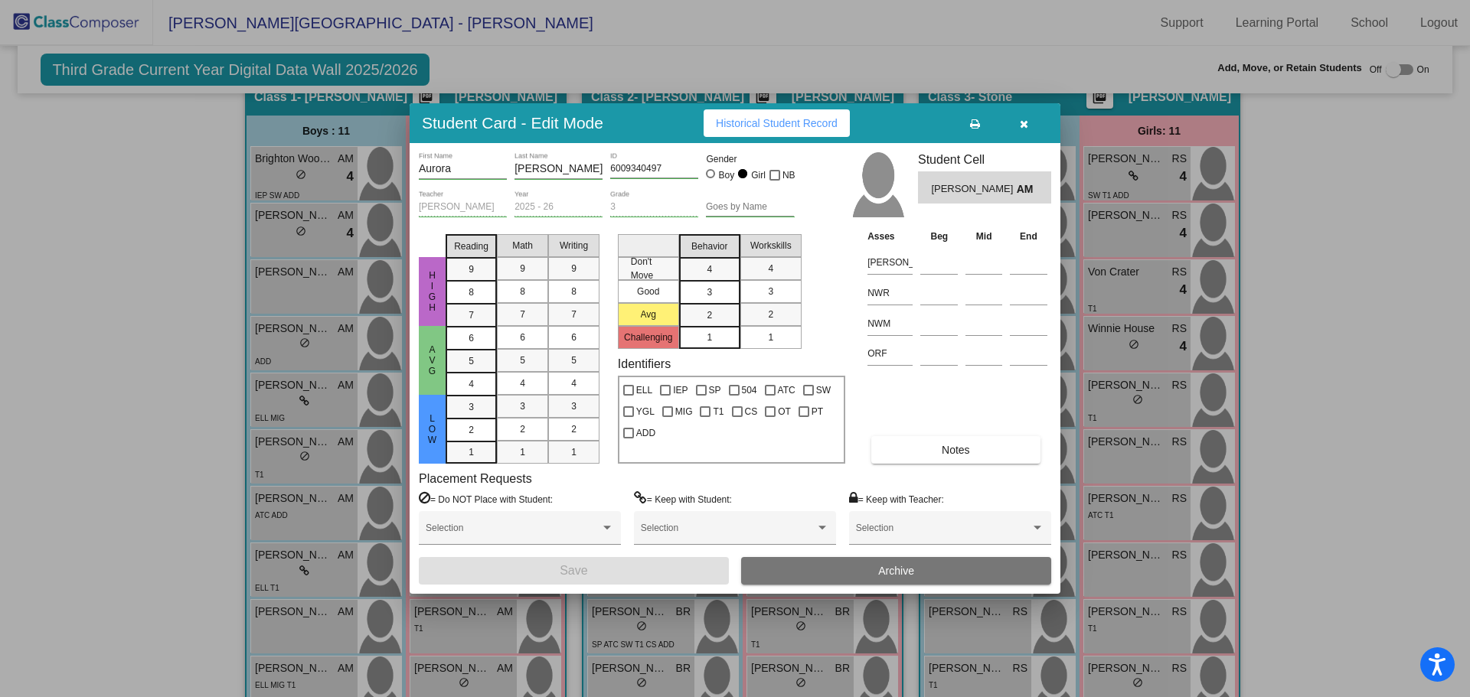
click at [1020, 119] on icon "button" at bounding box center [1024, 124] width 8 height 11
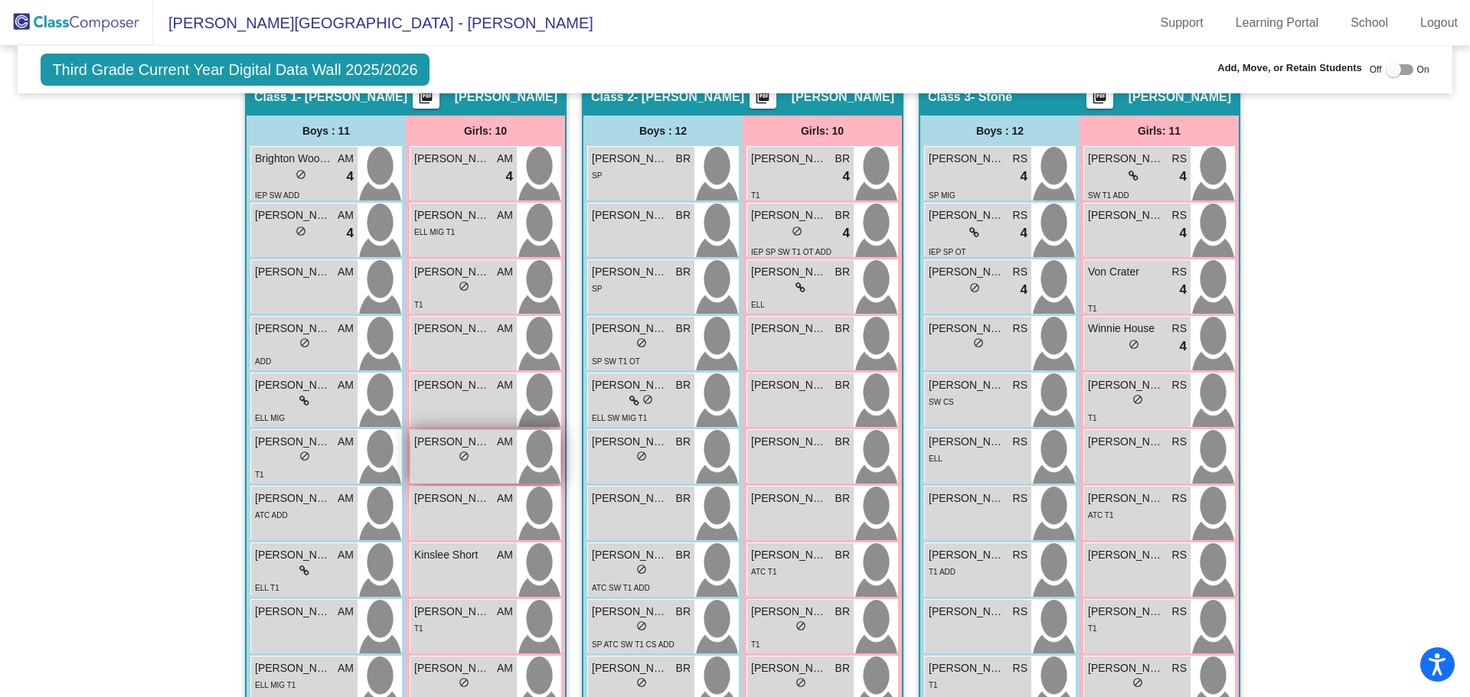
click at [452, 452] on div "lock do_not_disturb_alt" at bounding box center [463, 458] width 99 height 16
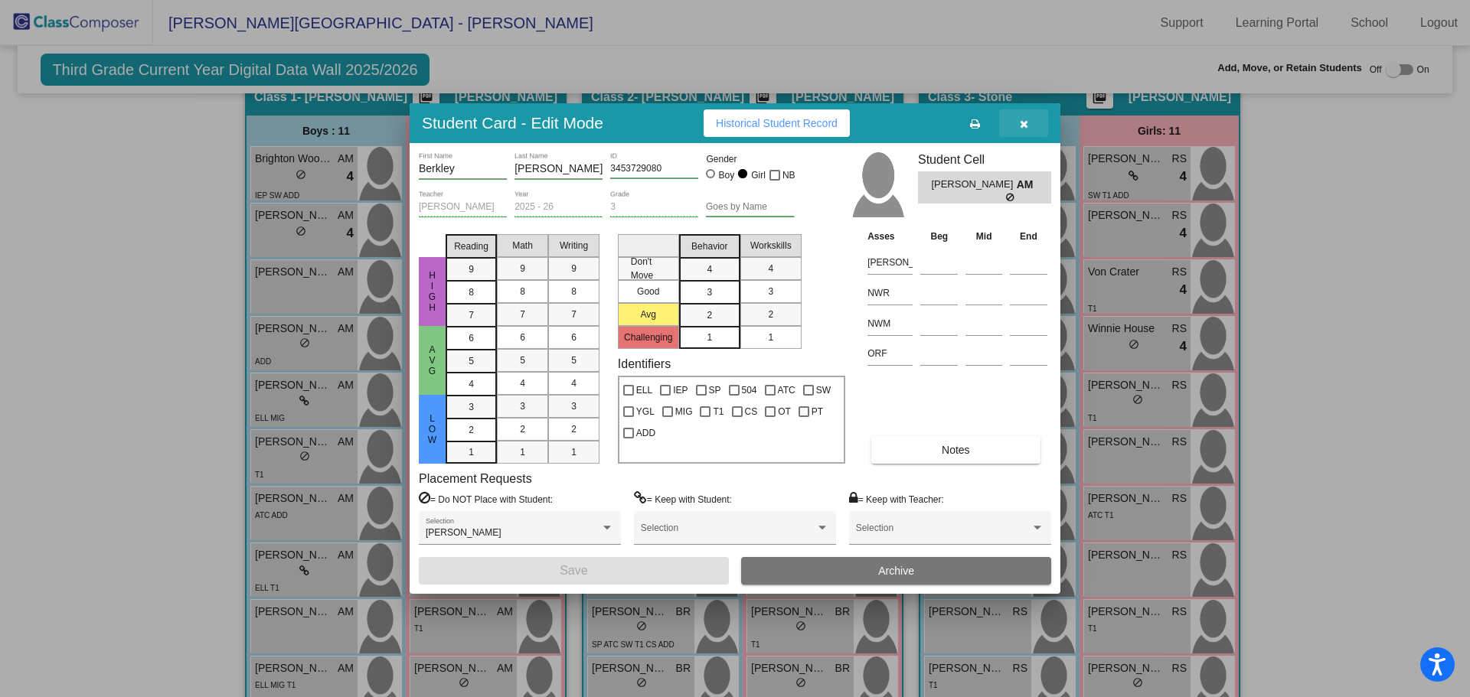
click at [1023, 119] on icon "button" at bounding box center [1024, 124] width 8 height 11
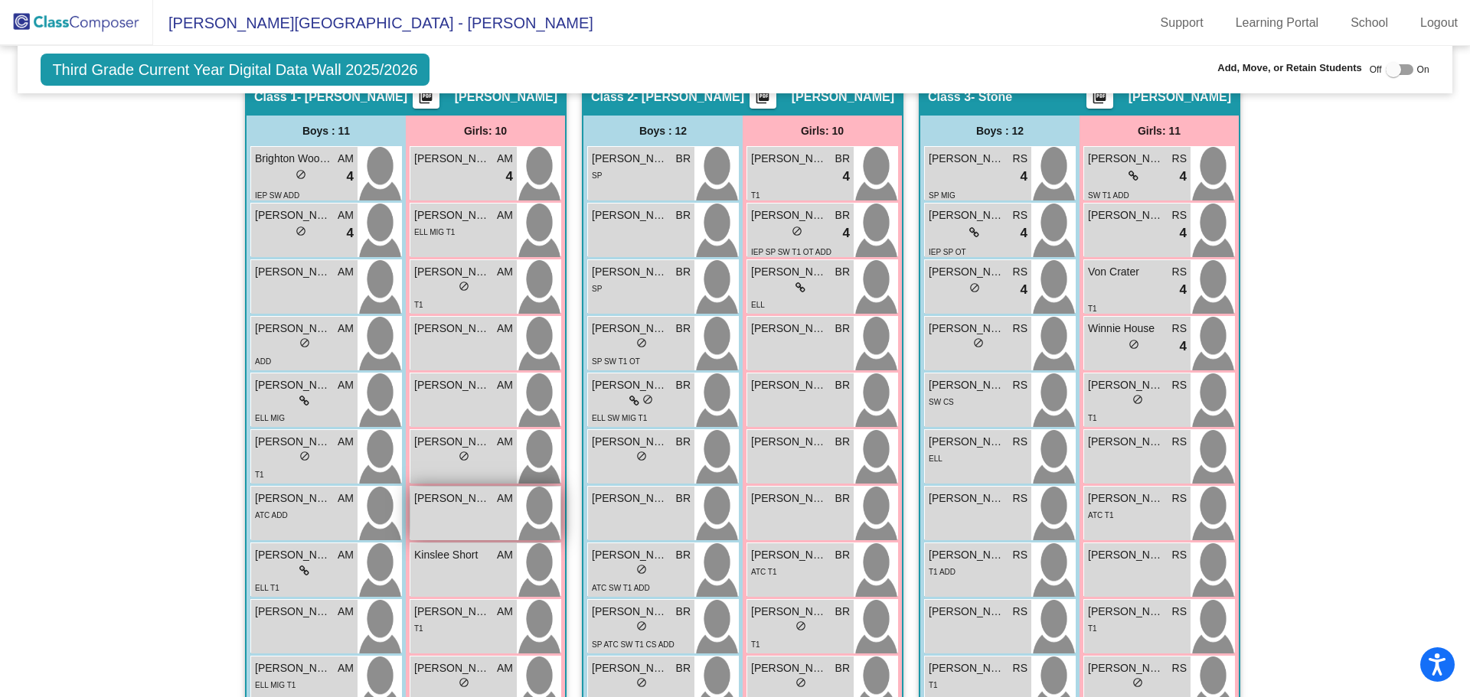
click at [455, 504] on span "Emery Gale" at bounding box center [452, 499] width 77 height 16
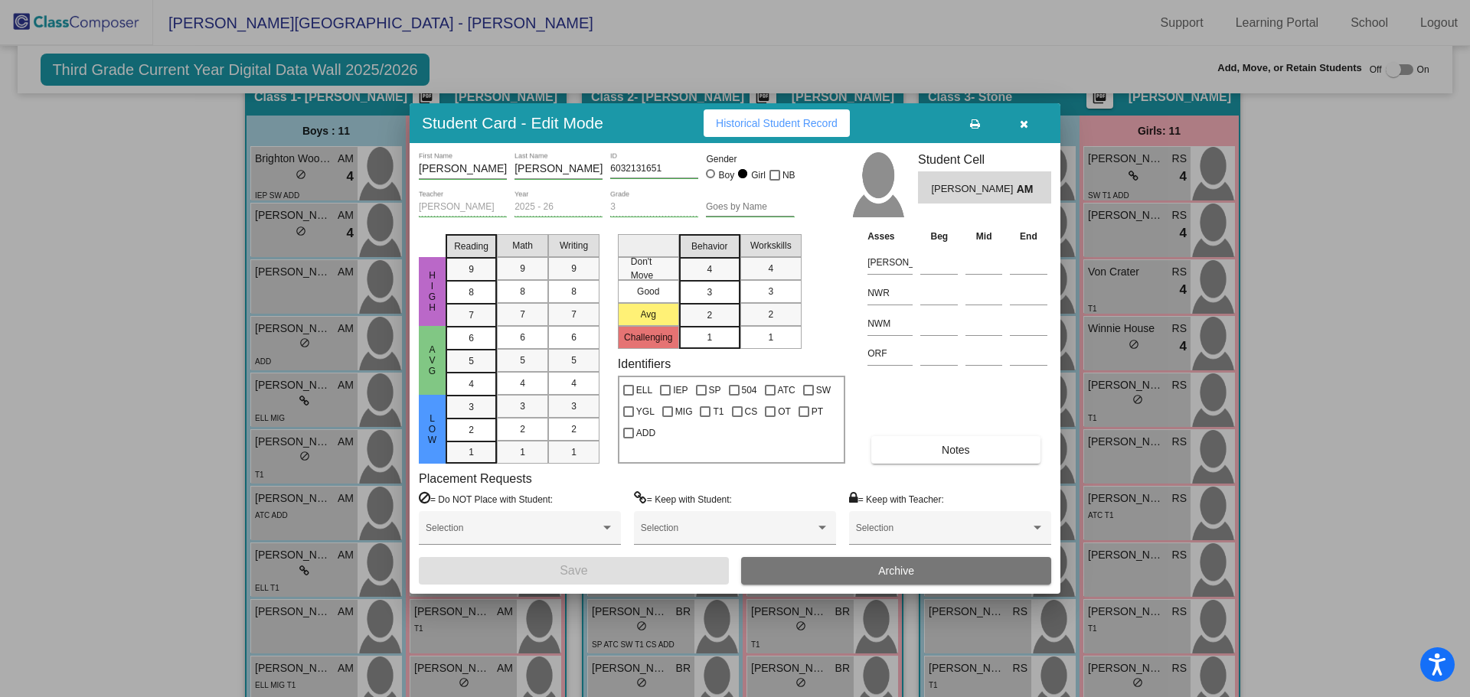
click at [1023, 122] on icon "button" at bounding box center [1024, 124] width 8 height 11
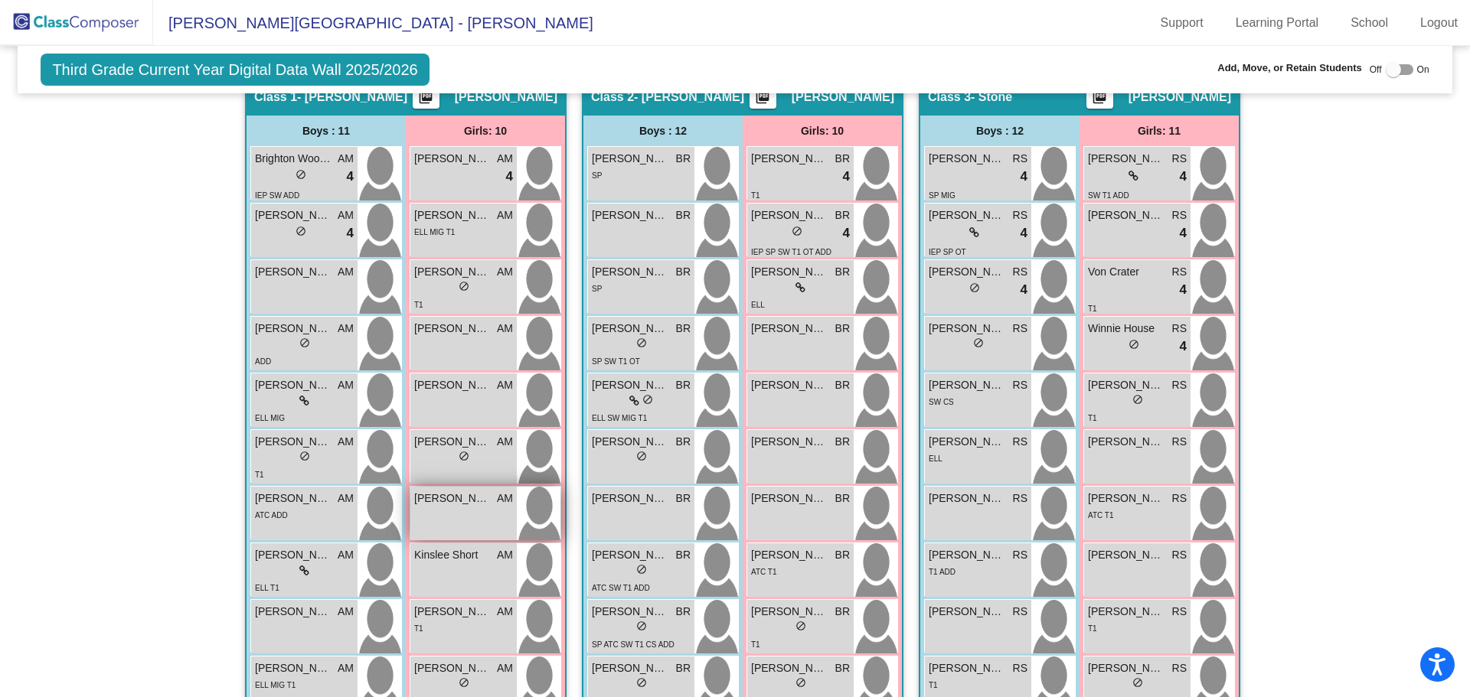
click at [426, 510] on div "Emery Gale AM lock do_not_disturb_alt" at bounding box center [463, 514] width 106 height 54
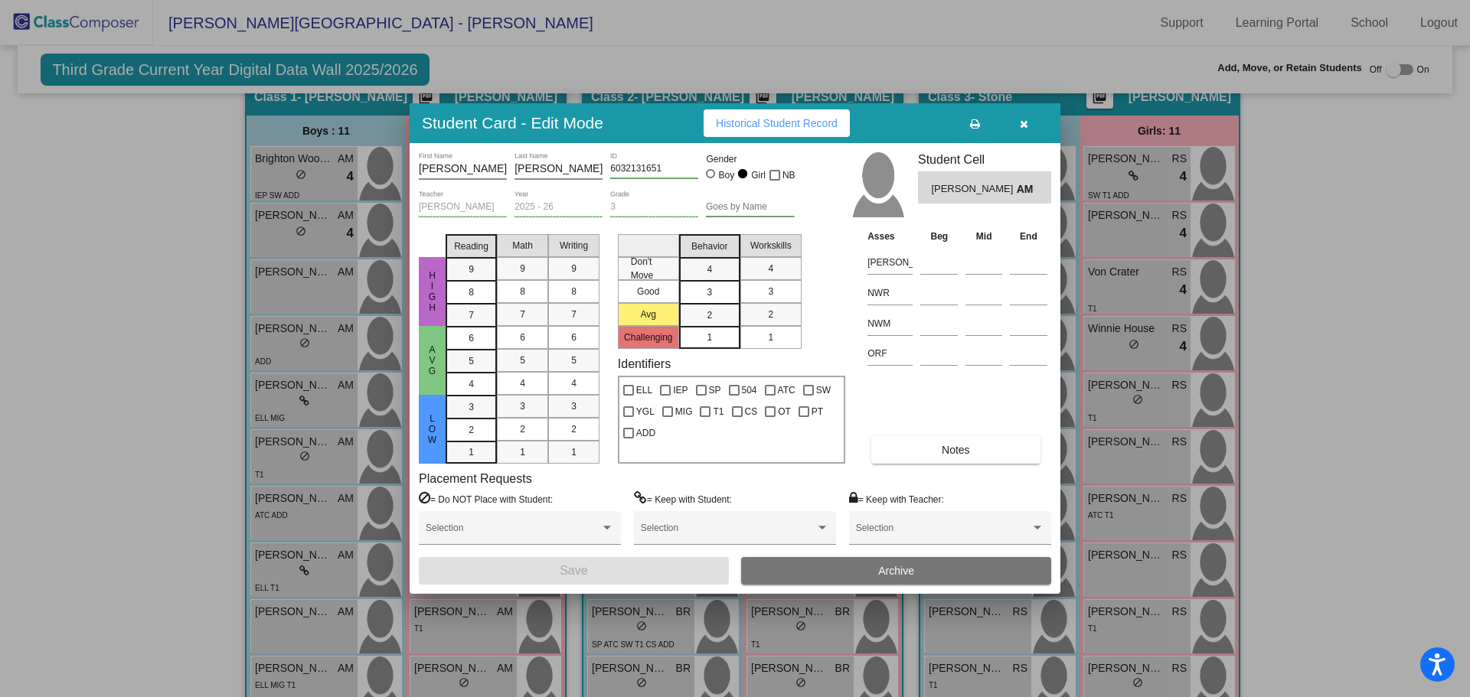
click at [1024, 126] on icon "button" at bounding box center [1024, 124] width 8 height 11
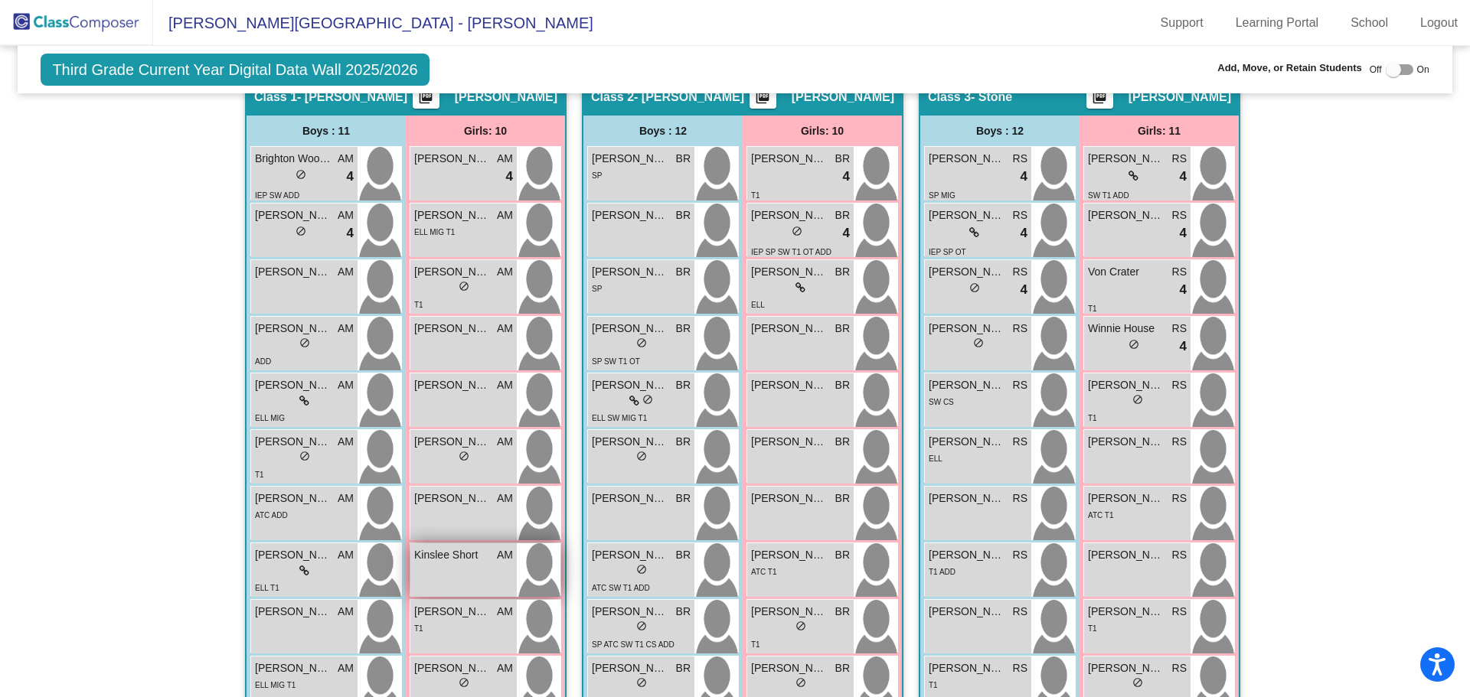
click at [416, 564] on div "Kinslee Short AM lock do_not_disturb_alt" at bounding box center [463, 571] width 106 height 54
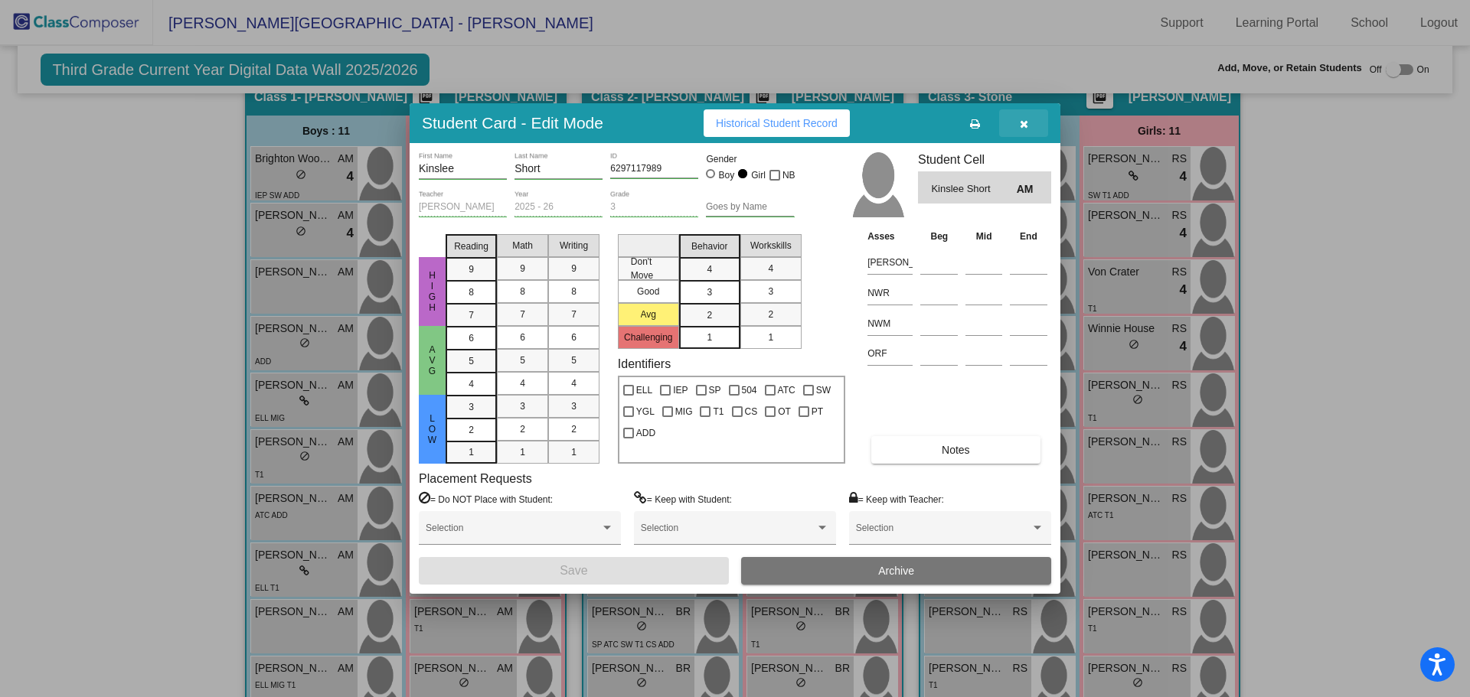
click at [1020, 121] on icon "button" at bounding box center [1024, 124] width 8 height 11
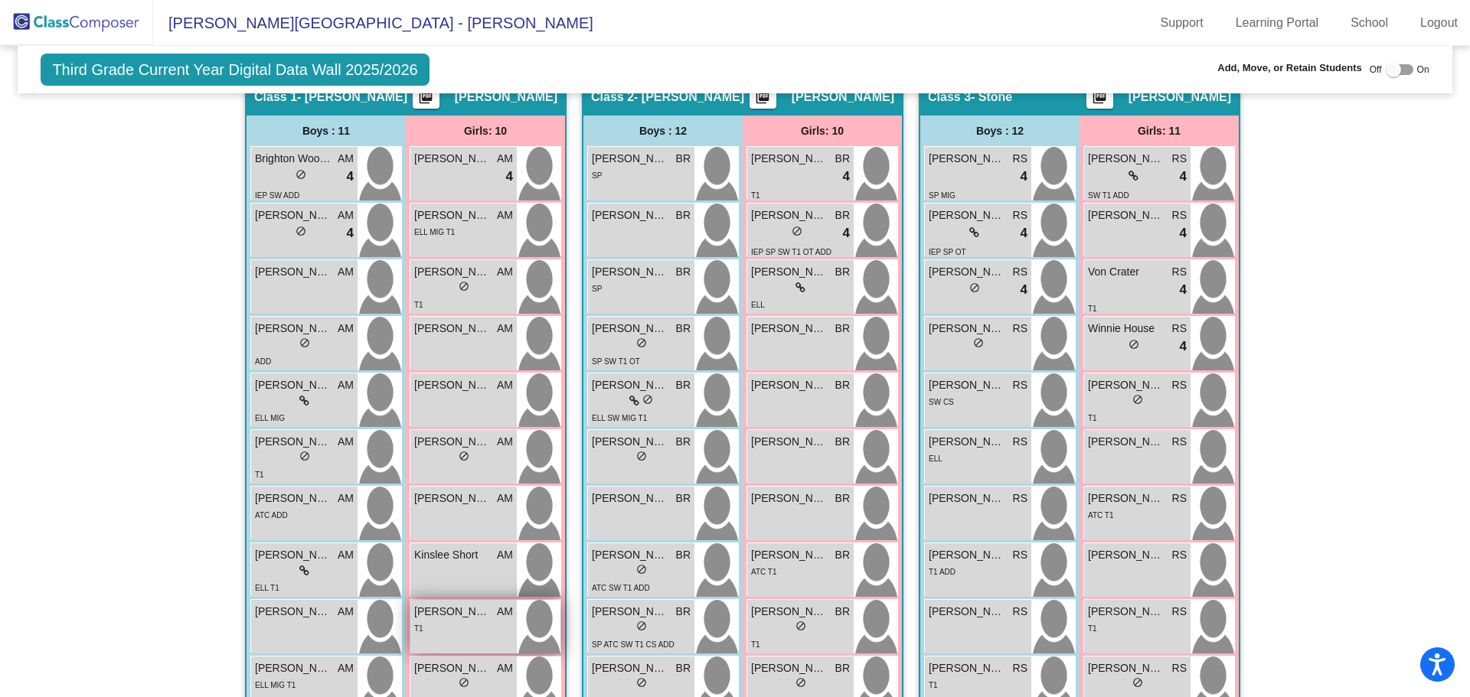
click at [436, 629] on div "T1" at bounding box center [463, 628] width 99 height 16
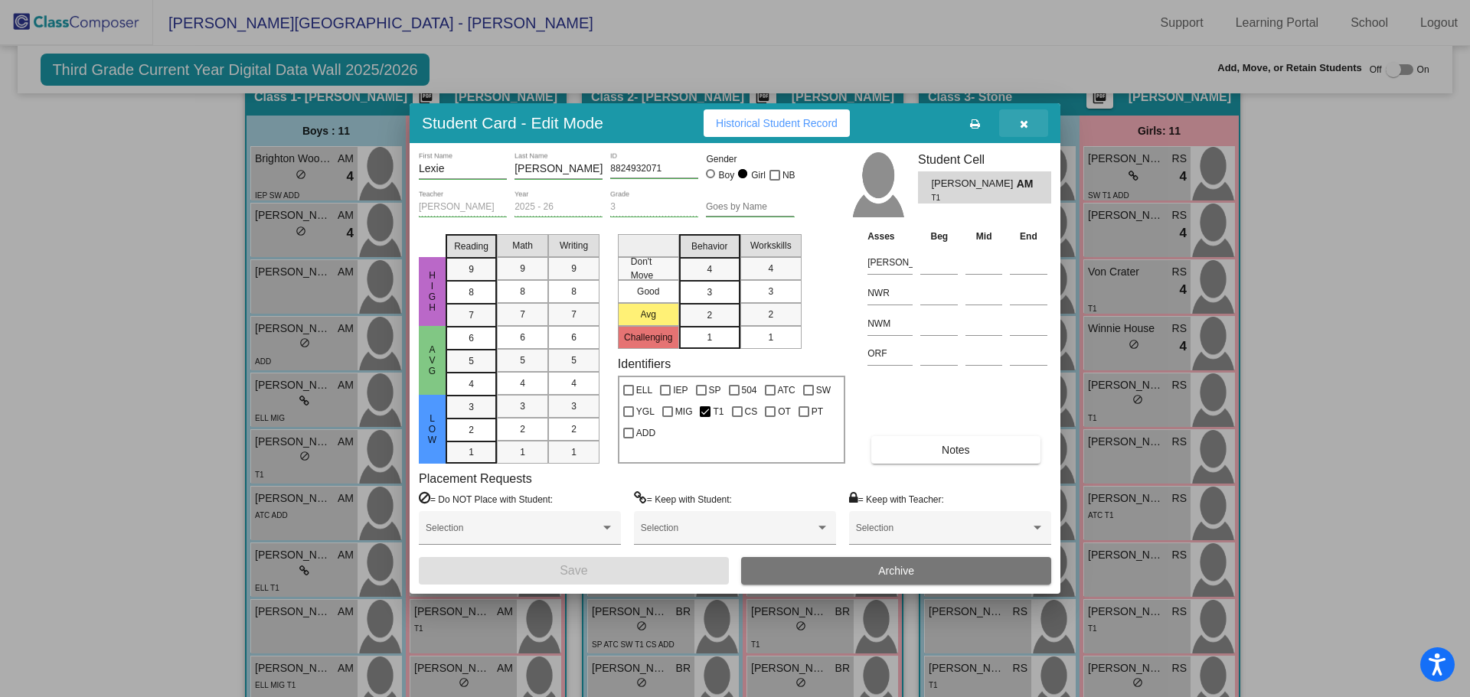
click at [1020, 119] on icon "button" at bounding box center [1024, 124] width 8 height 11
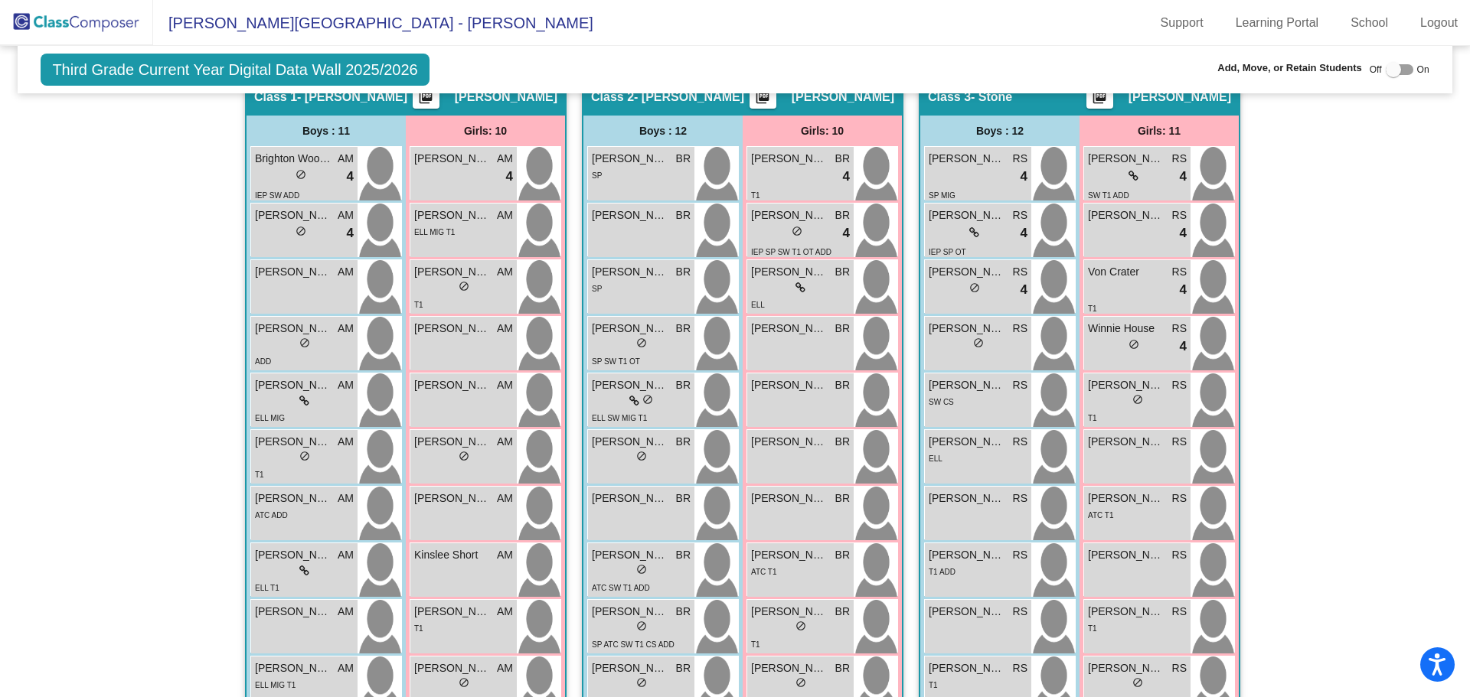
scroll to position [446, 0]
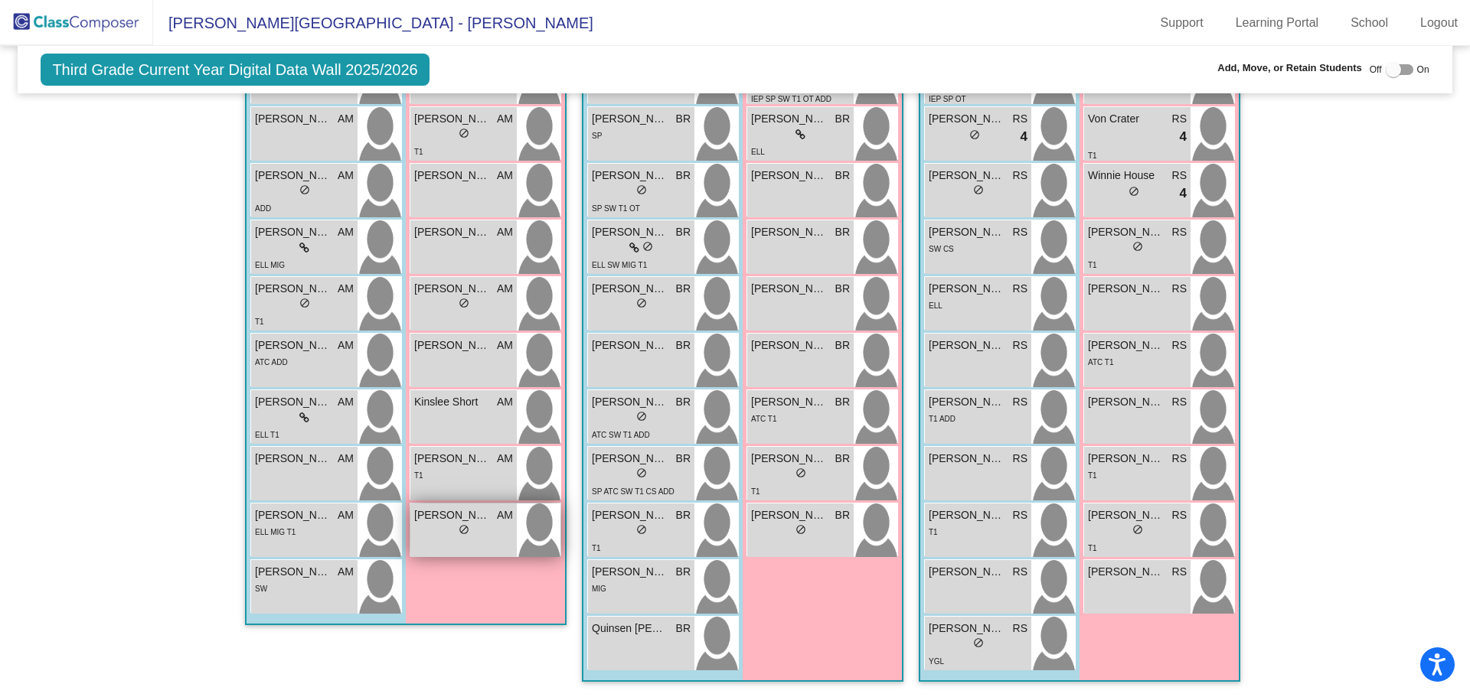
click at [459, 524] on div "lock do_not_disturb_alt" at bounding box center [464, 532] width 11 height 16
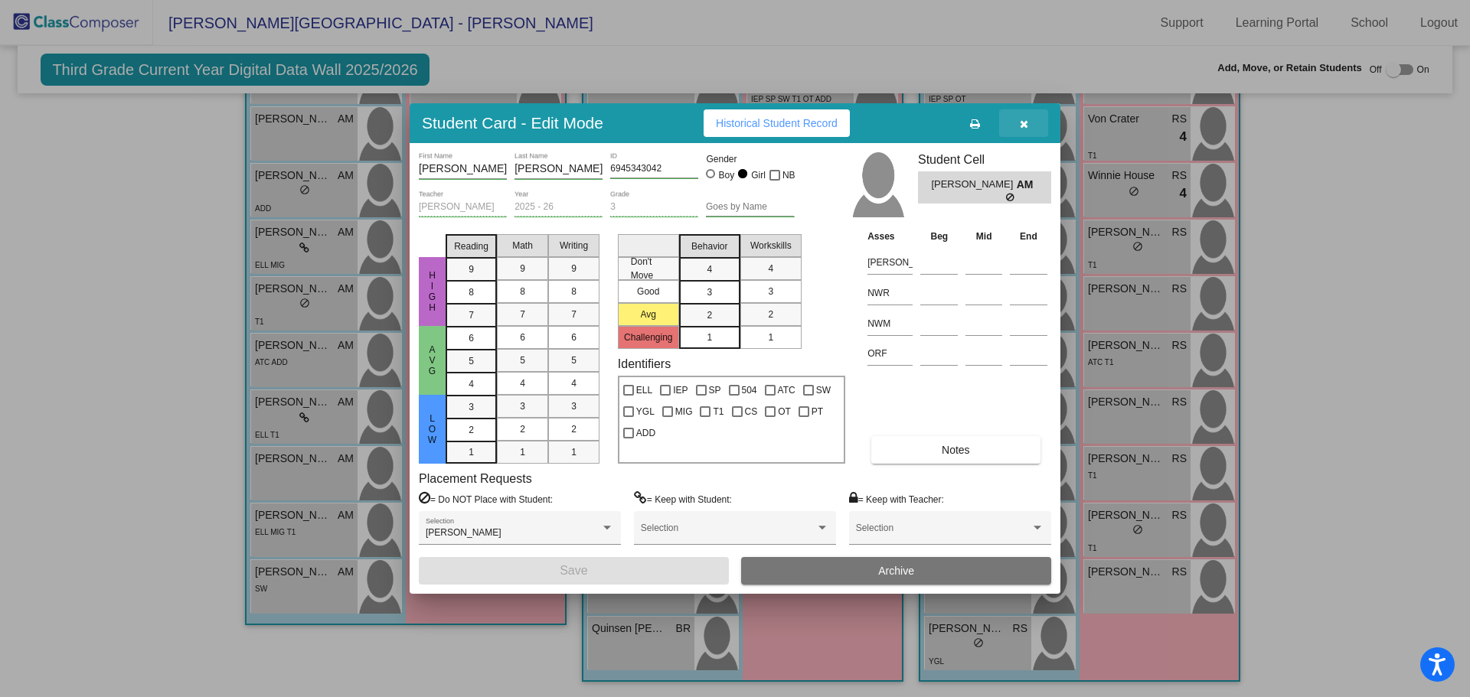
click at [1018, 122] on button "button" at bounding box center [1023, 123] width 49 height 28
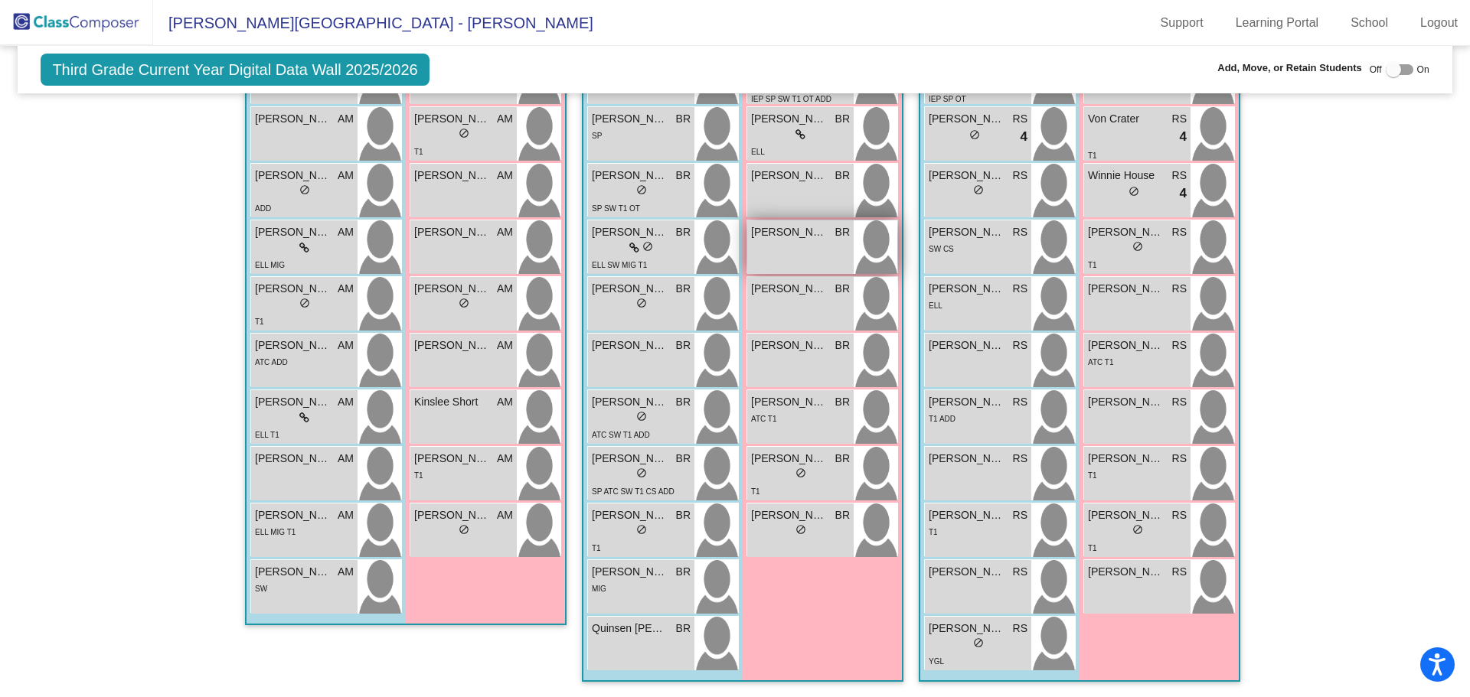
scroll to position [292, 0]
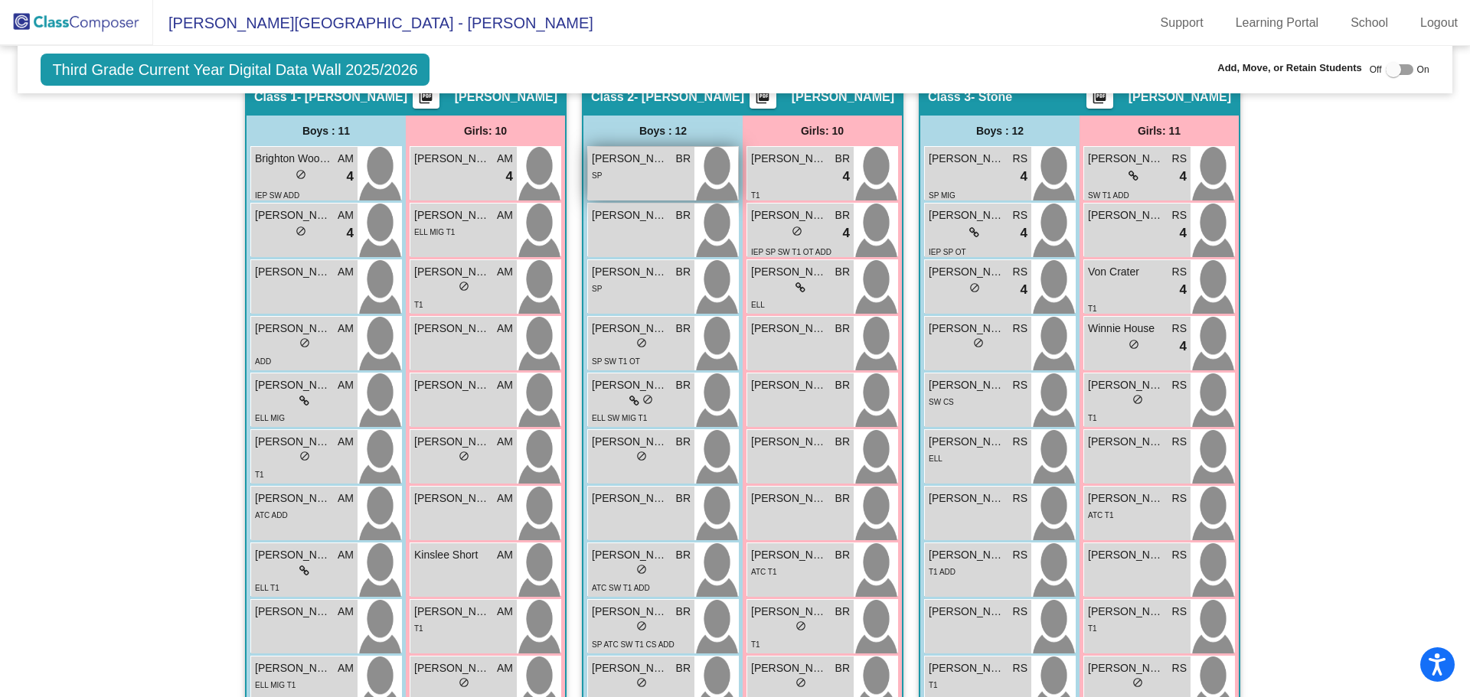
click at [605, 161] on span "Andrew VanDerZanden" at bounding box center [630, 159] width 77 height 16
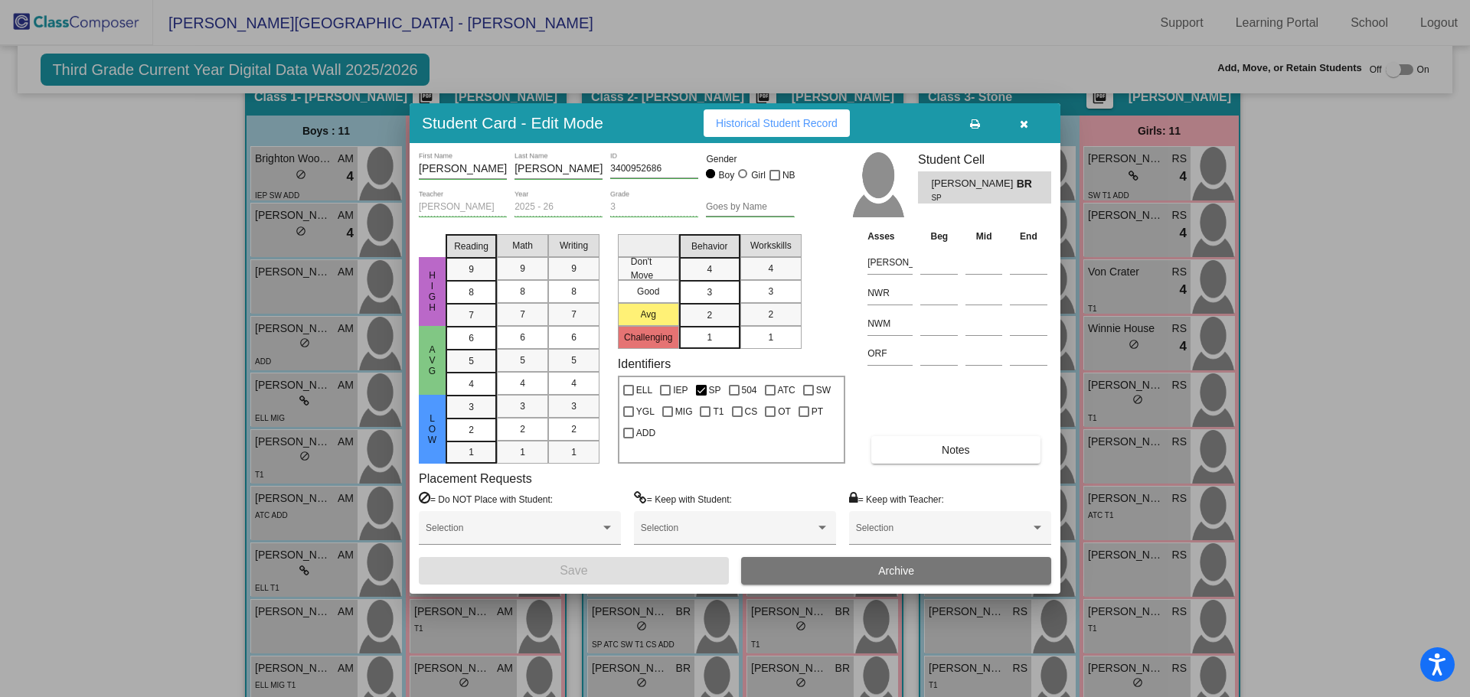
click at [680, 158] on div "3400952686 ID" at bounding box center [654, 165] width 88 height 26
click at [1023, 126] on icon "button" at bounding box center [1024, 124] width 8 height 11
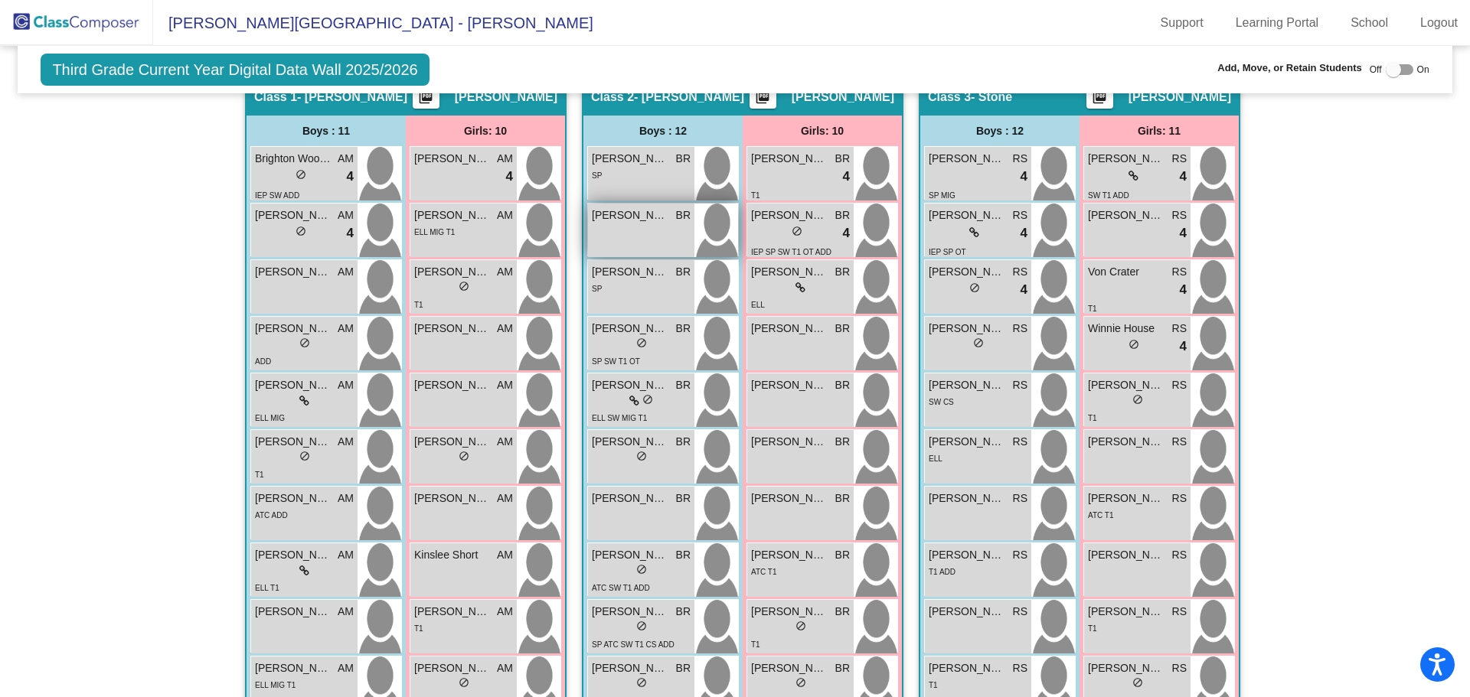
click at [649, 223] on span "Angel Medina" at bounding box center [630, 215] width 77 height 16
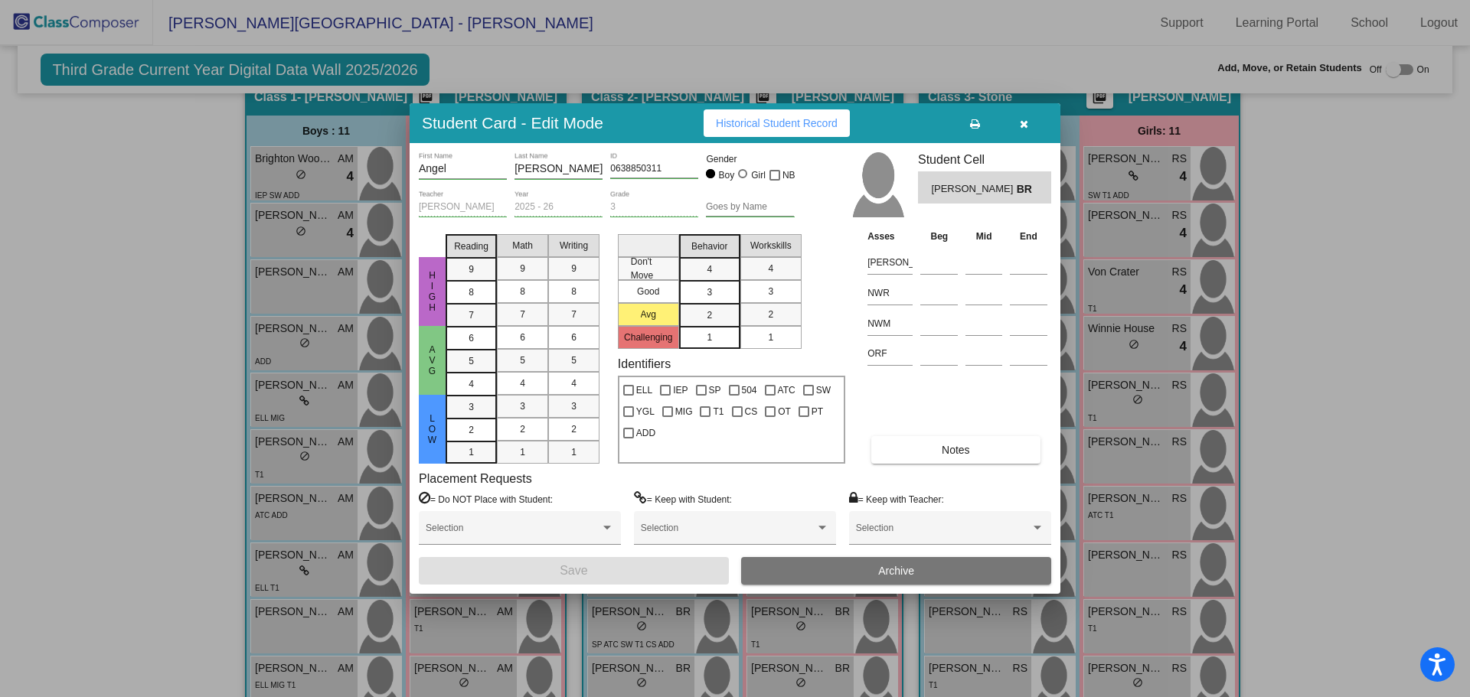
click at [1030, 122] on button "button" at bounding box center [1023, 123] width 49 height 28
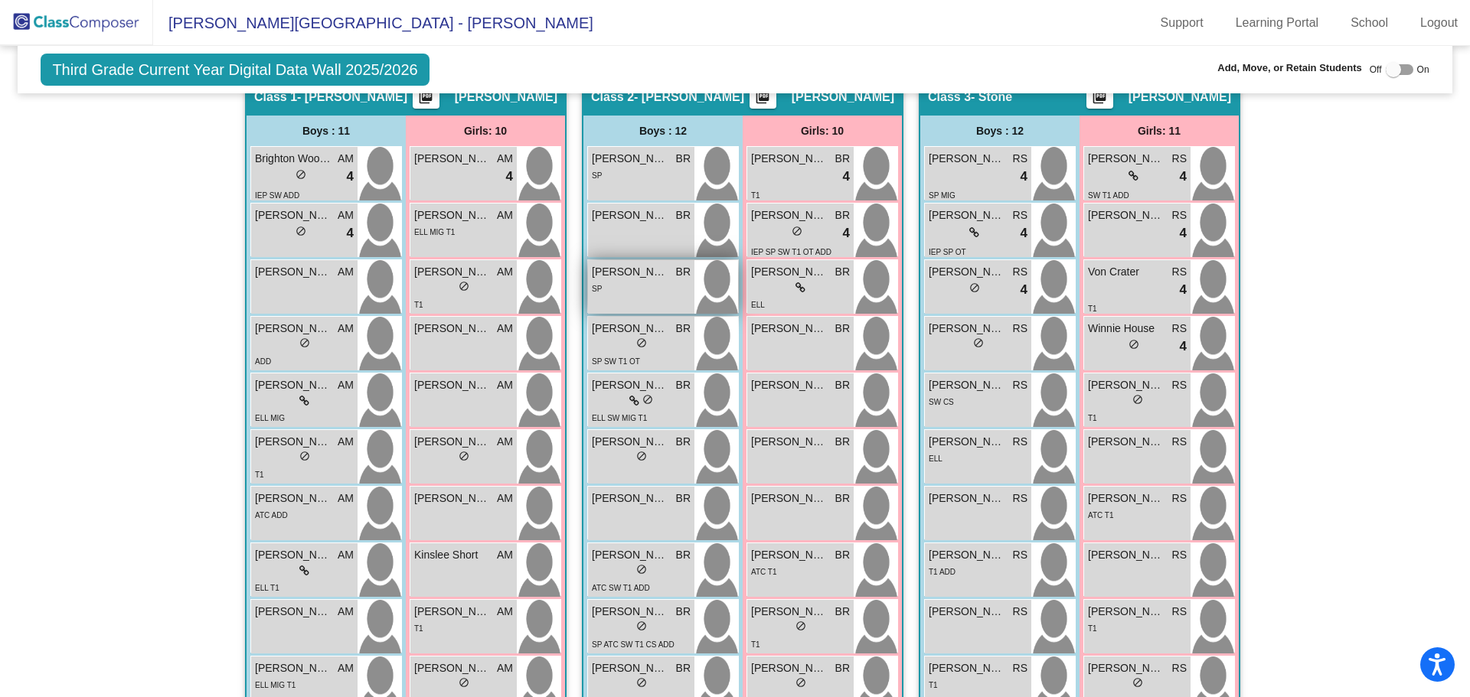
click at [639, 280] on div "SP" at bounding box center [641, 288] width 99 height 16
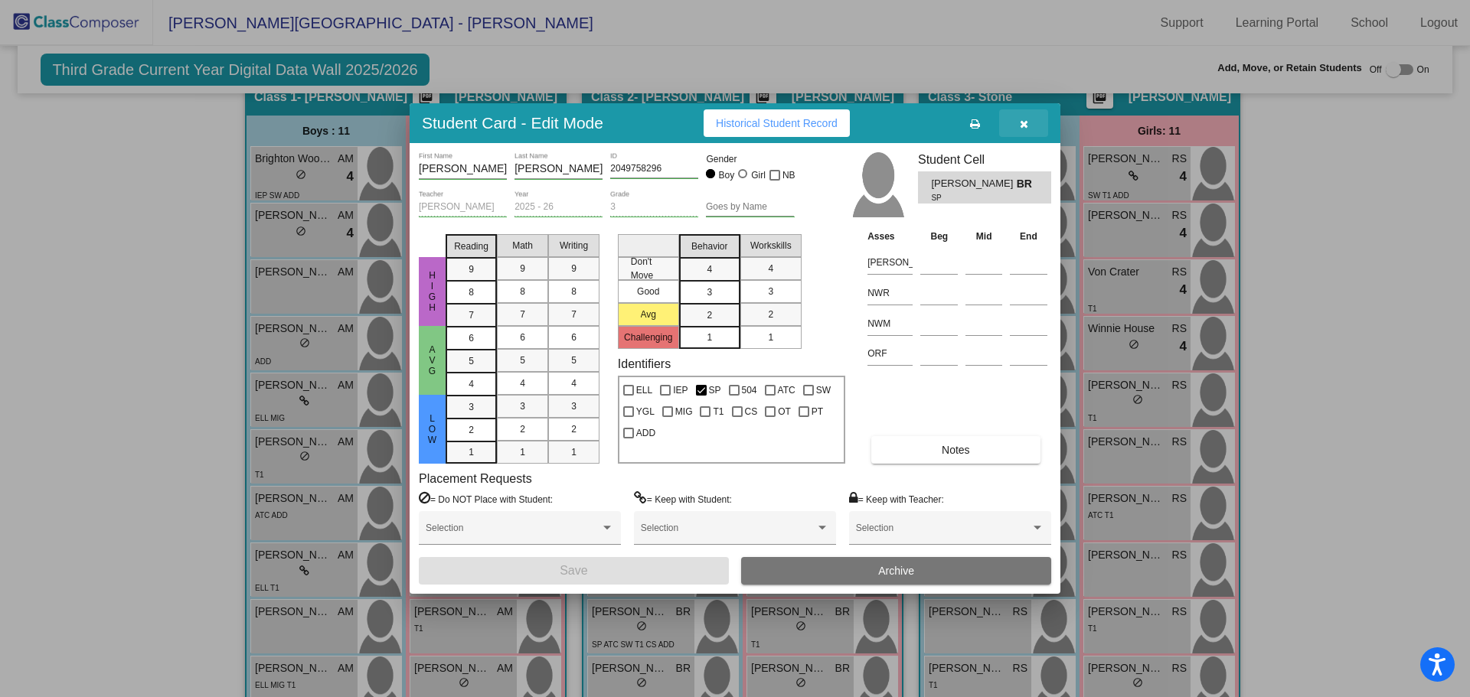
click at [1017, 119] on button "button" at bounding box center [1023, 123] width 49 height 28
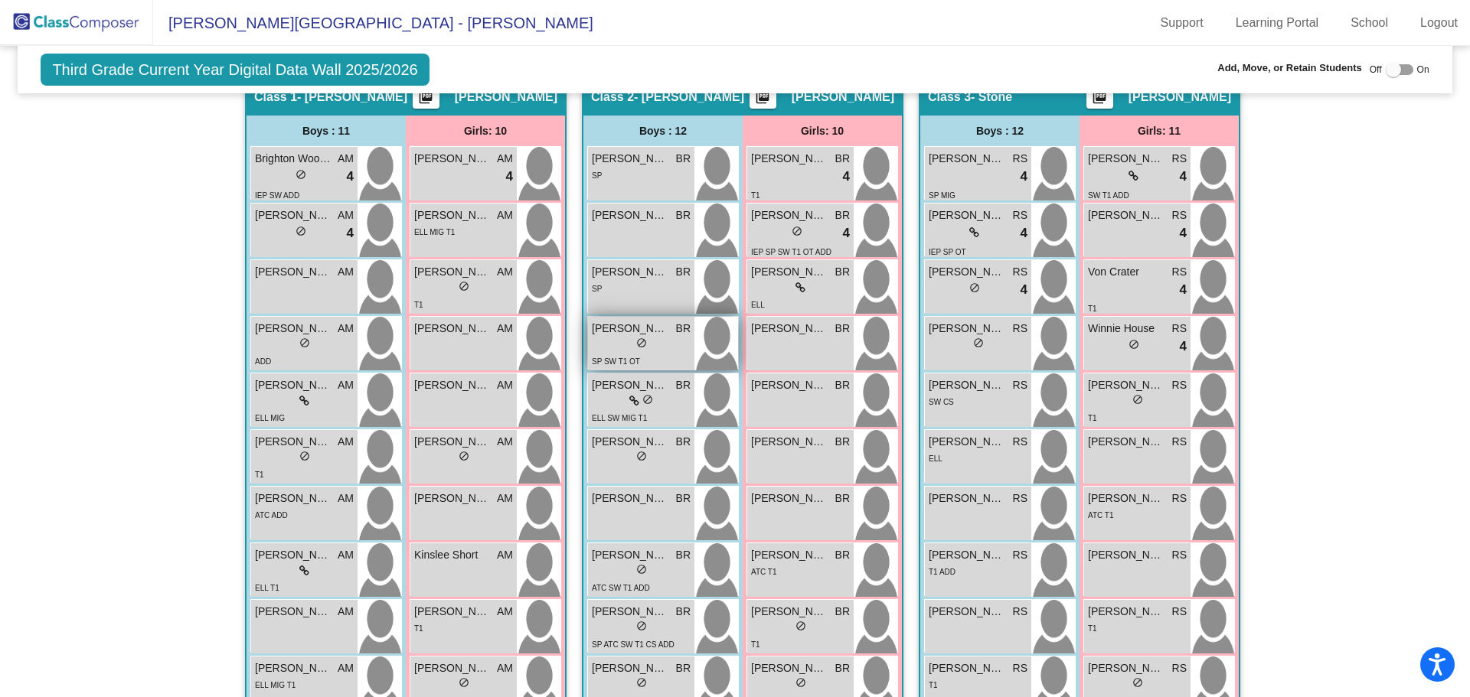
click at [602, 338] on div "lock do_not_disturb_alt" at bounding box center [641, 345] width 99 height 16
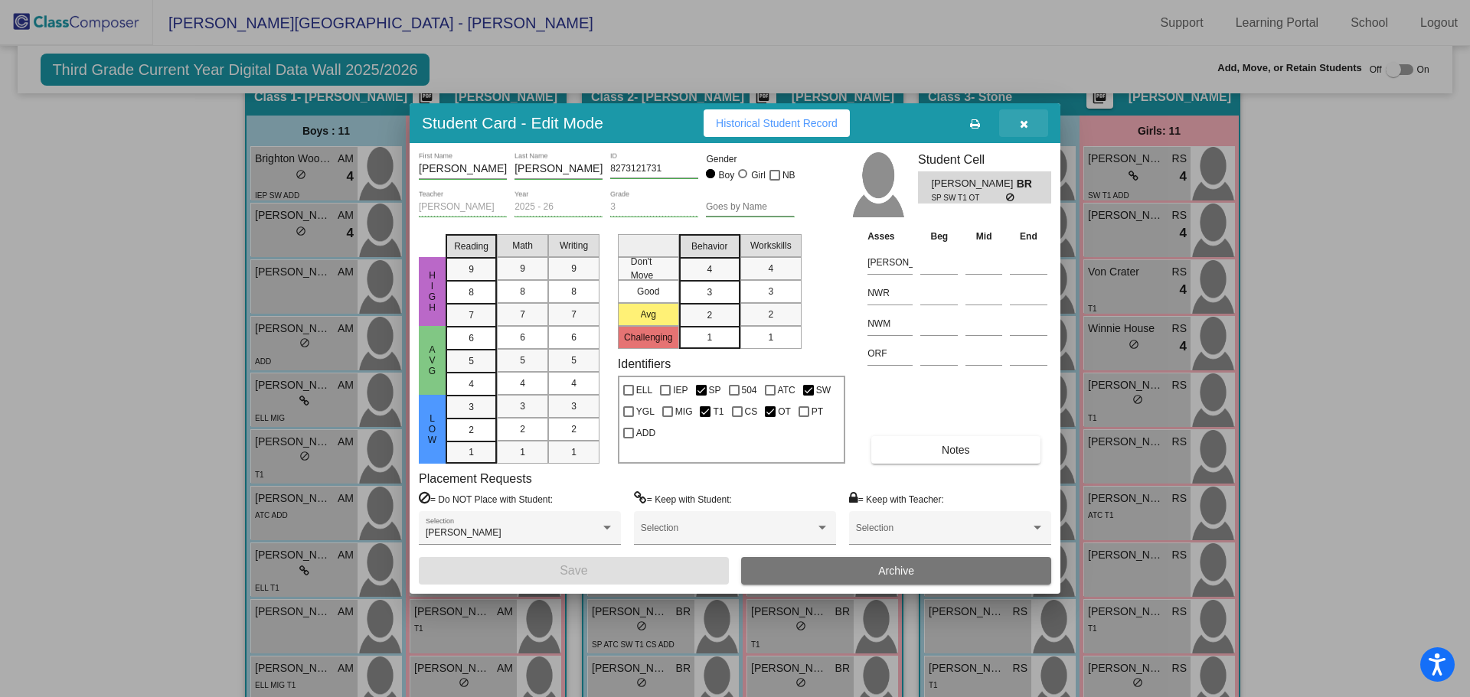
click at [1021, 119] on icon "button" at bounding box center [1024, 124] width 8 height 11
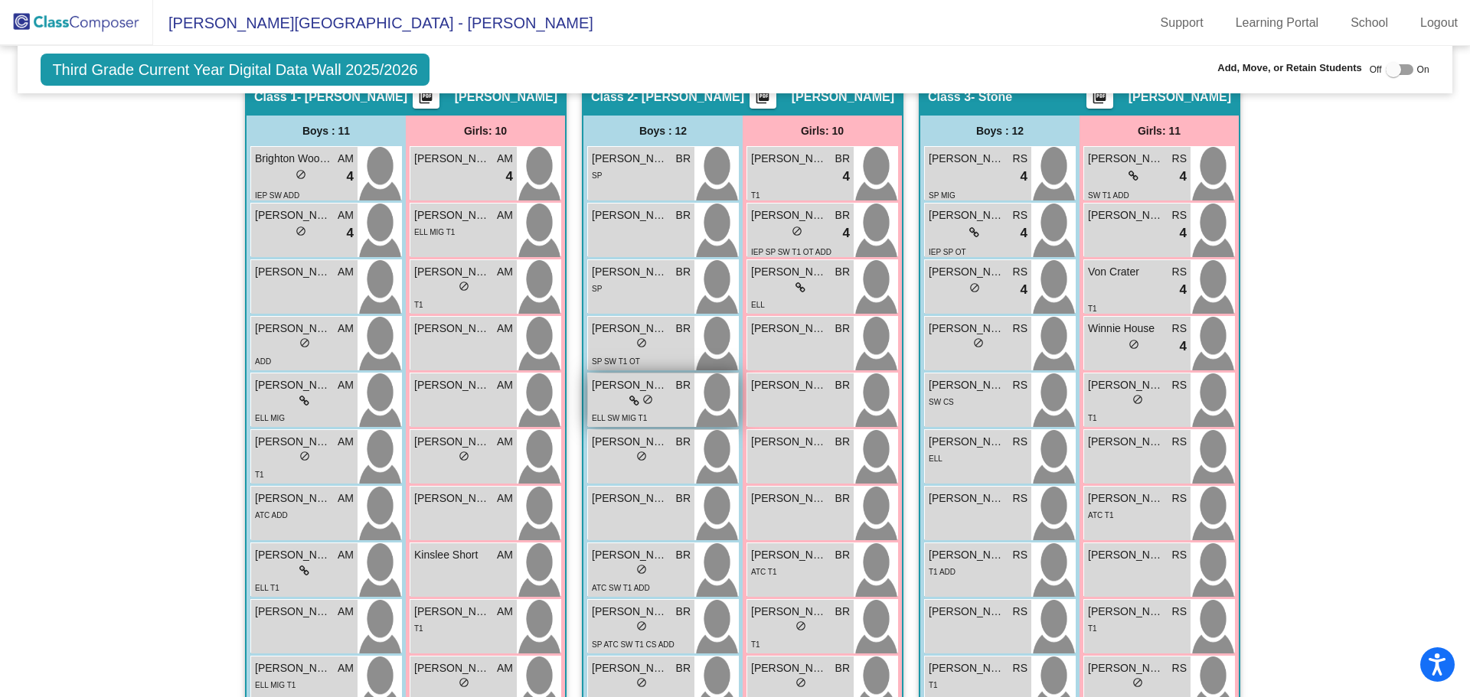
click at [613, 387] on span "Erick Aguirre" at bounding box center [630, 385] width 77 height 16
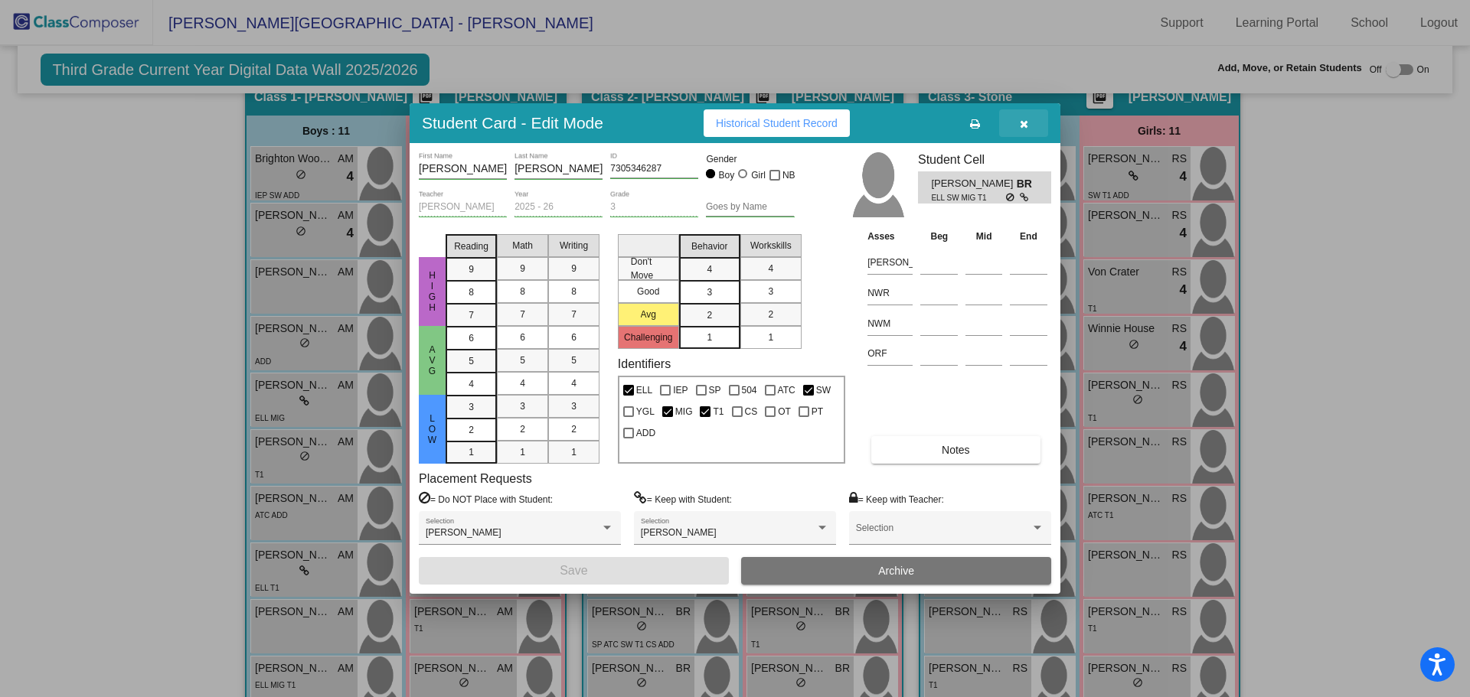
drag, startPoint x: 1015, startPoint y: 124, endPoint x: 1015, endPoint y: 135, distance: 10.7
click at [1015, 124] on button "button" at bounding box center [1023, 123] width 49 height 28
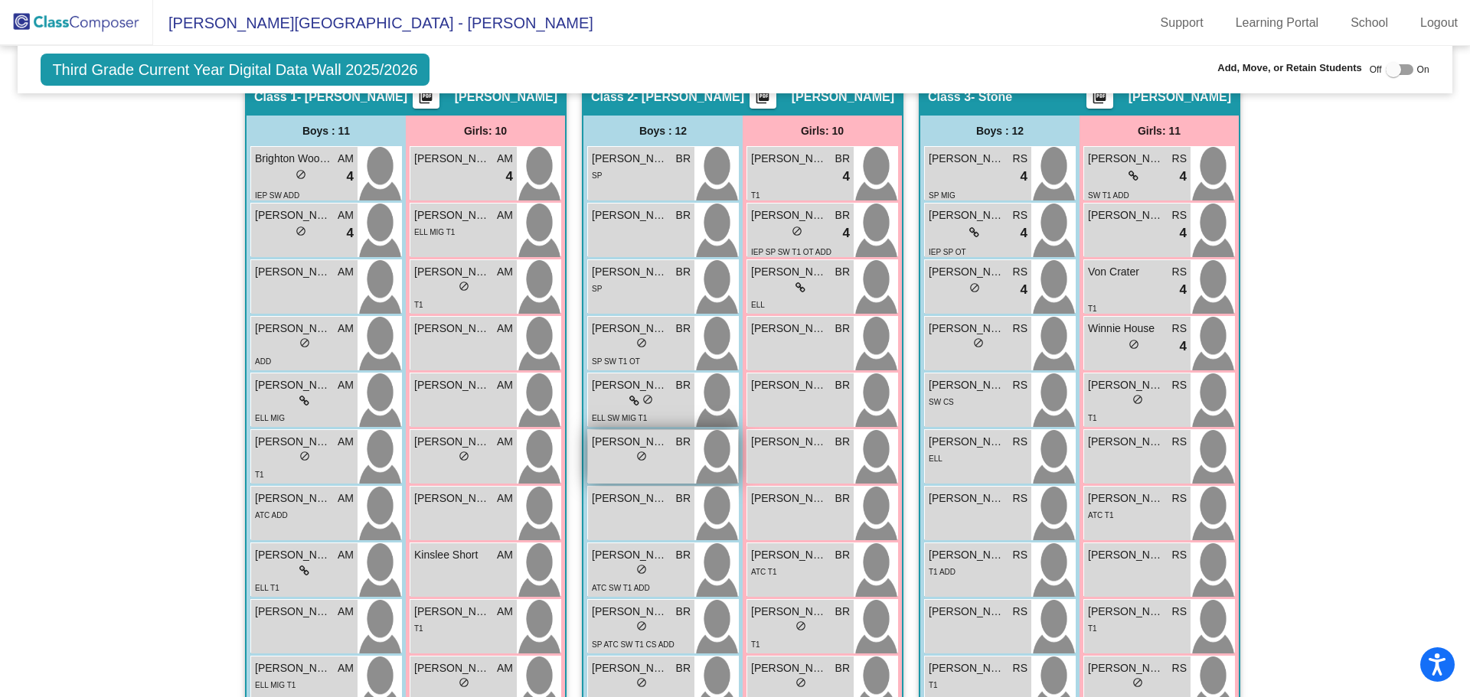
click at [613, 446] on span "Giovanni Olivas" at bounding box center [630, 442] width 77 height 16
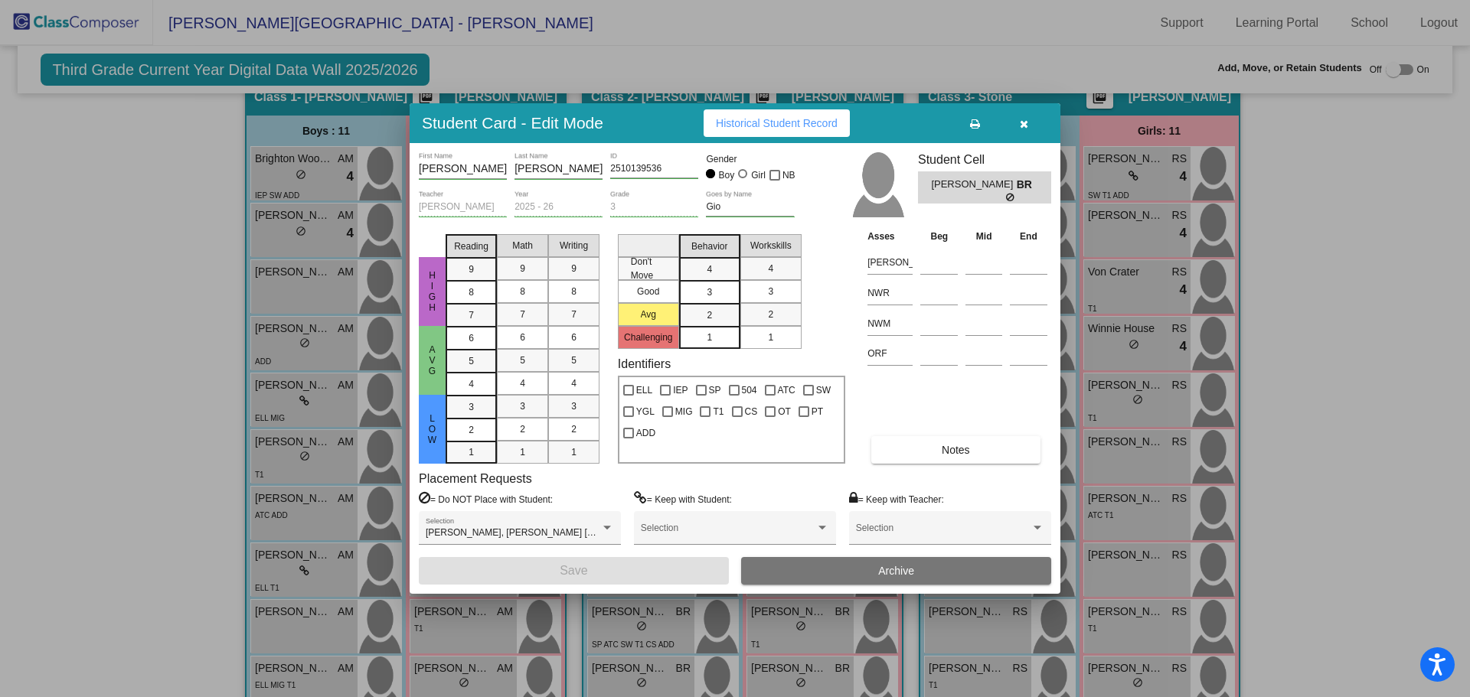
click at [1023, 124] on icon "button" at bounding box center [1024, 124] width 8 height 11
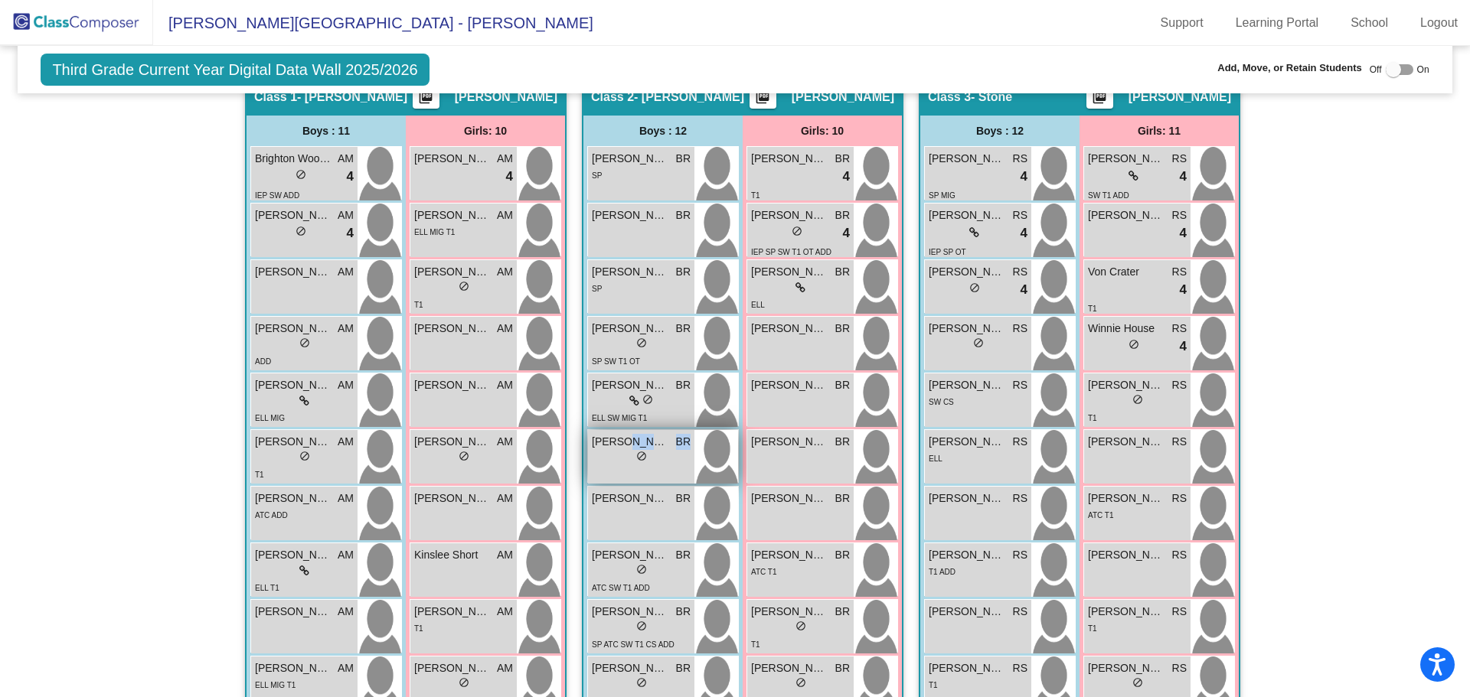
click at [612, 459] on div "Giovanni Olivas BR lock do_not_disturb_alt" at bounding box center [641, 457] width 106 height 54
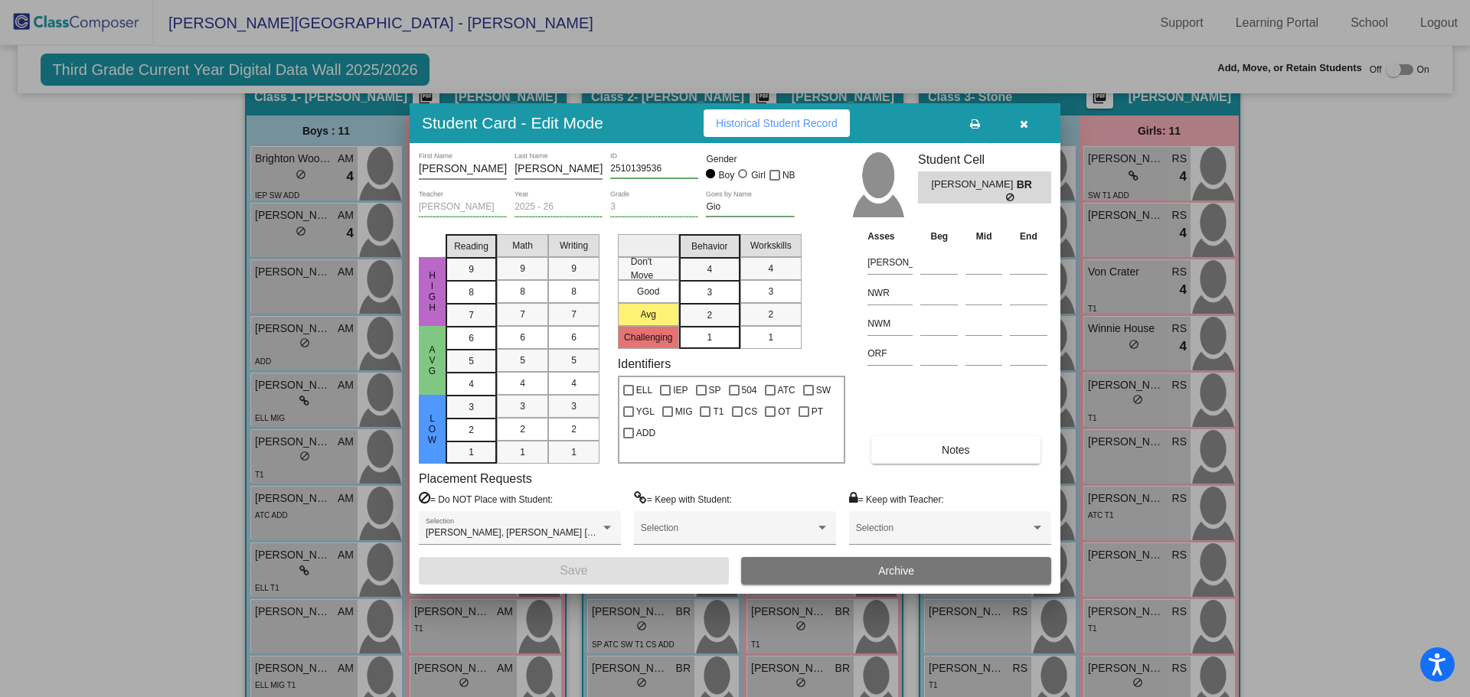
click at [1025, 122] on icon "button" at bounding box center [1024, 124] width 8 height 11
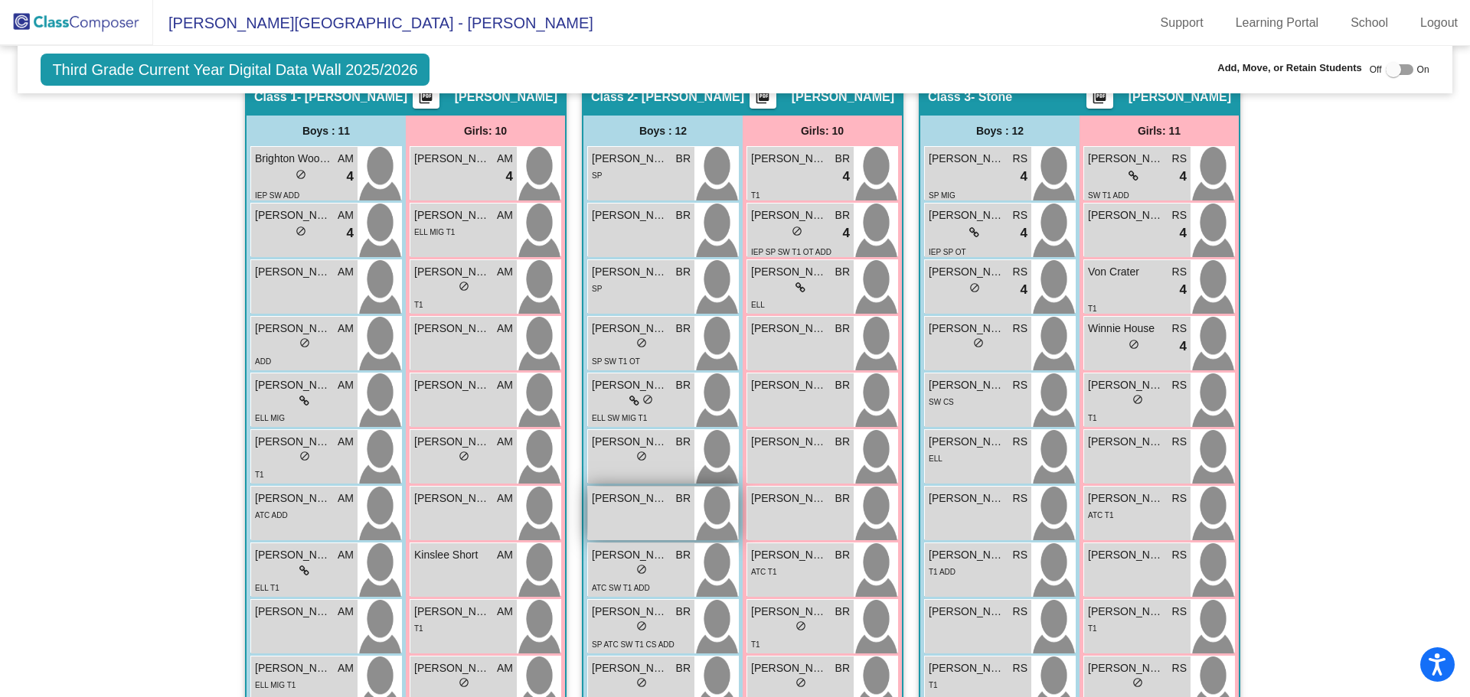
click at [632, 500] on span "Ilewyn Jones" at bounding box center [630, 499] width 77 height 16
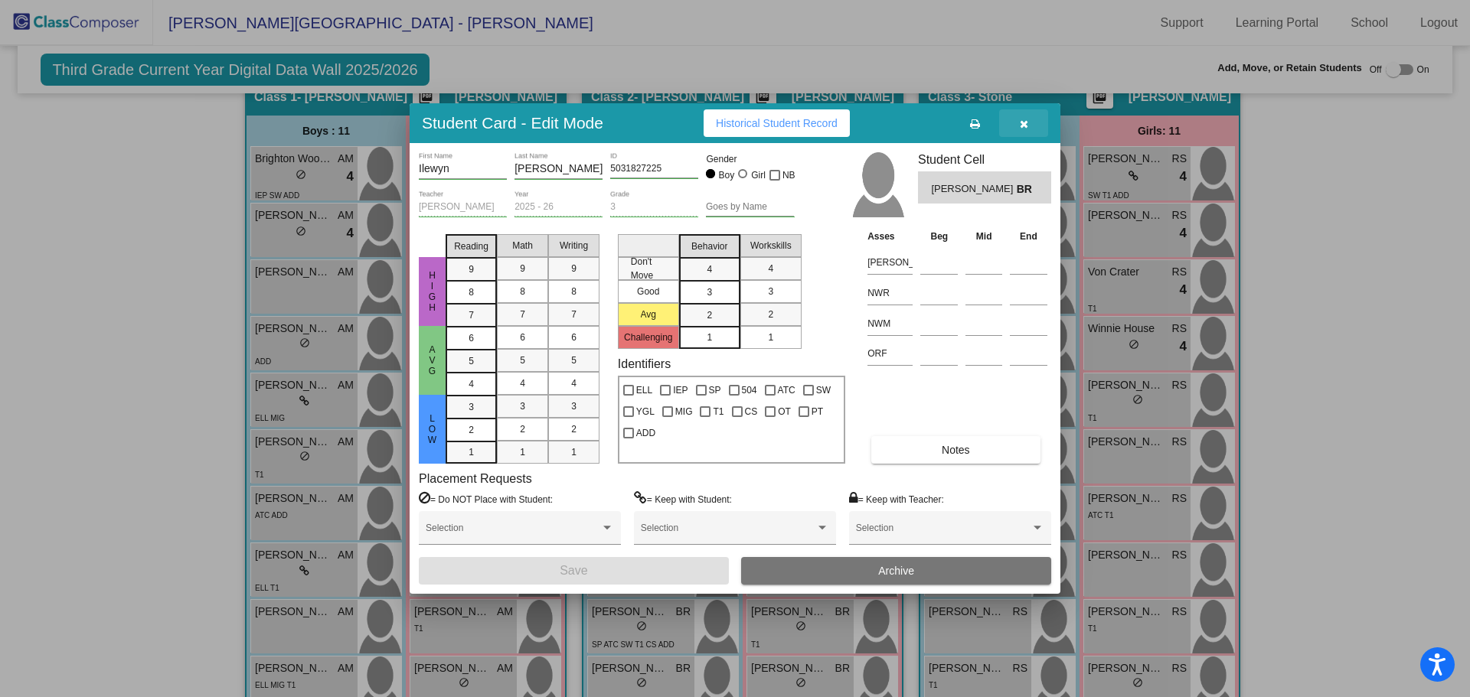
click at [1026, 127] on icon "button" at bounding box center [1024, 124] width 8 height 11
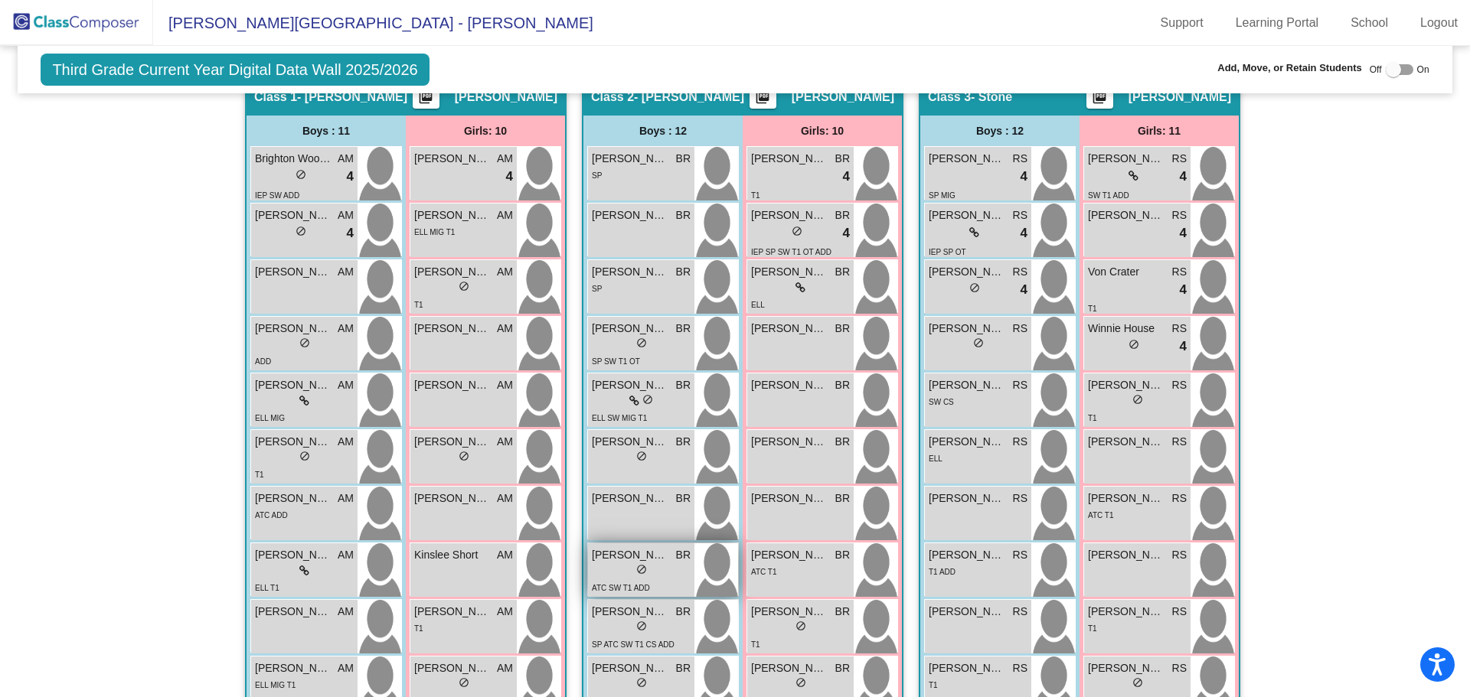
click at [617, 551] on span "Isaiah Vasquez" at bounding box center [630, 555] width 77 height 16
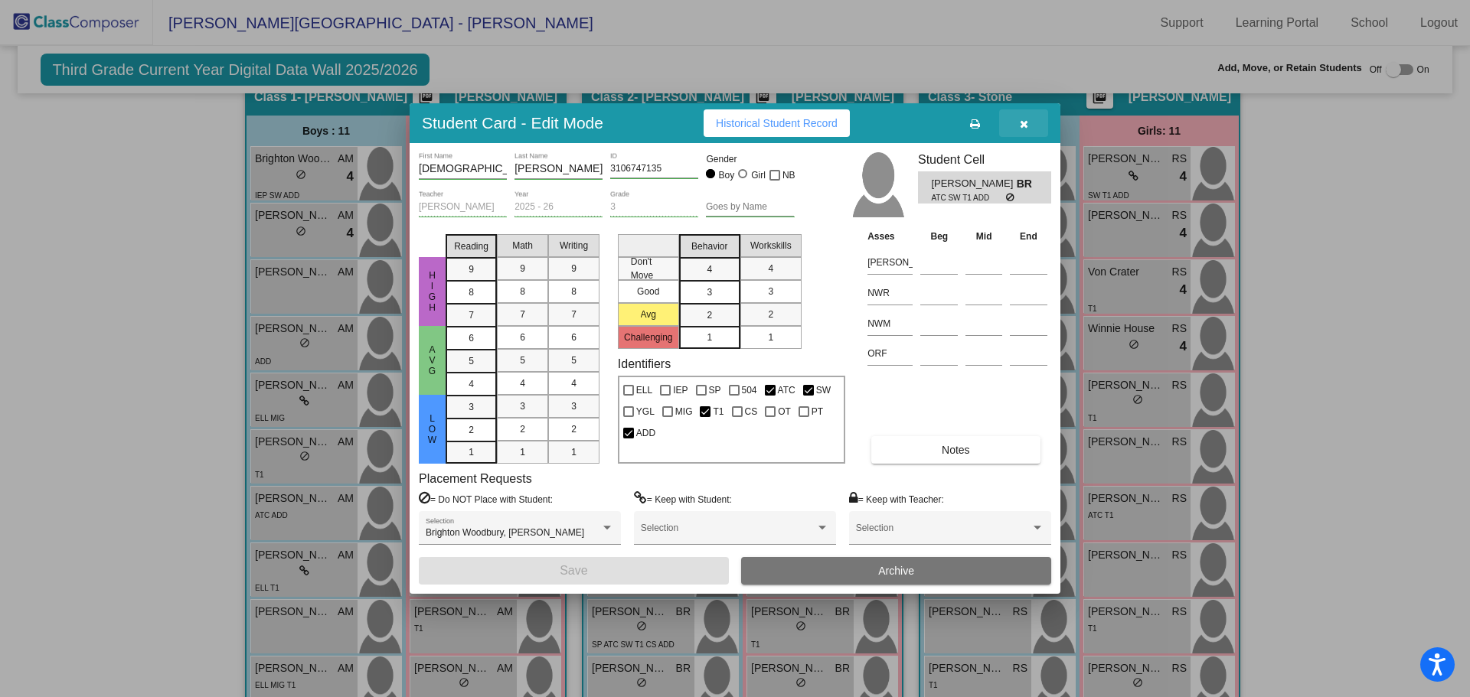
click at [1017, 119] on button "button" at bounding box center [1023, 123] width 49 height 28
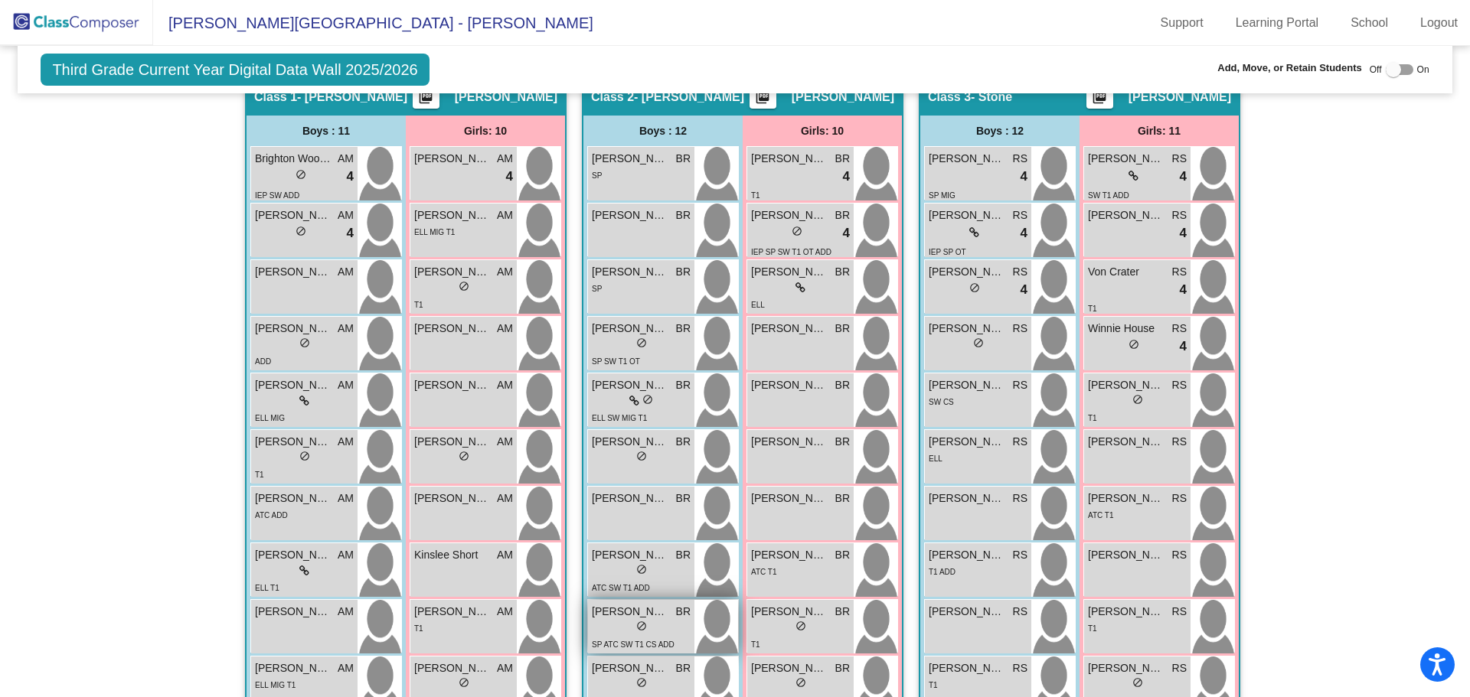
click at [626, 636] on div "SP ATC SW T1 CS ADD" at bounding box center [633, 644] width 83 height 16
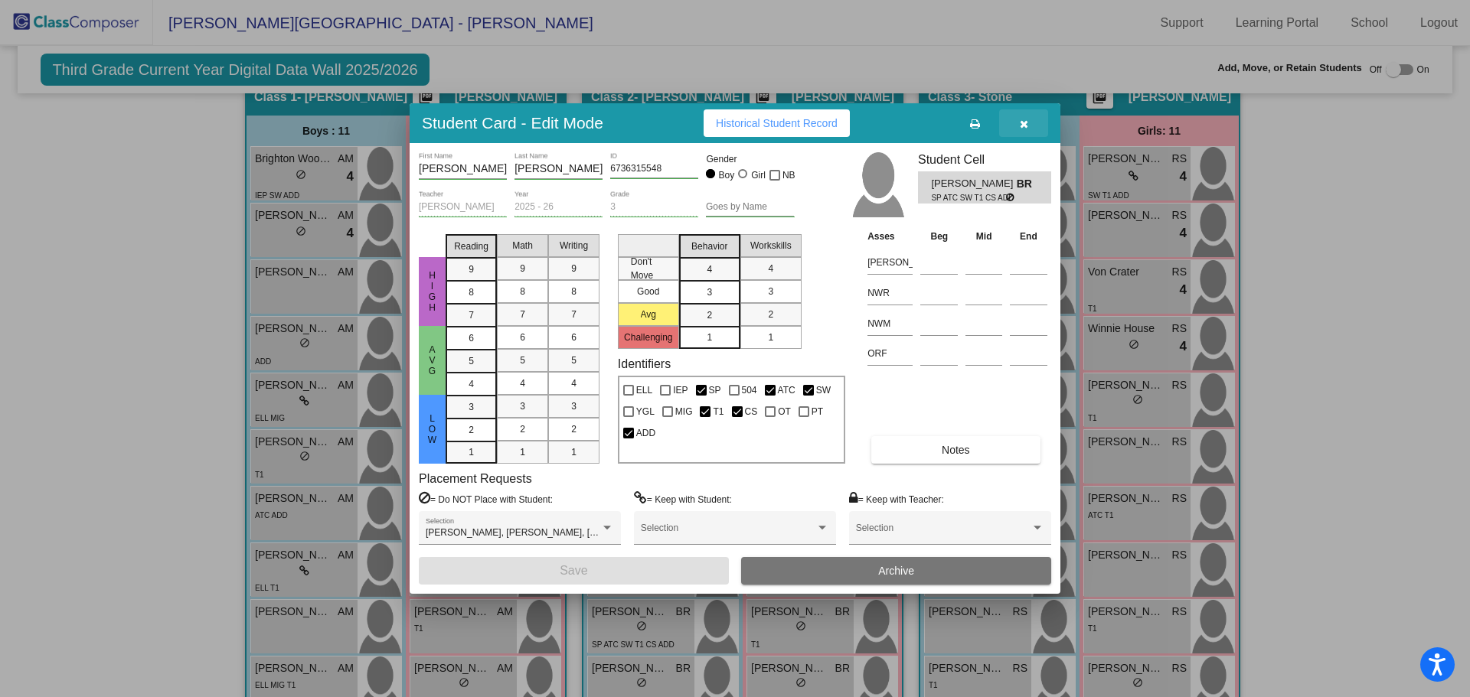
click at [1027, 125] on icon "button" at bounding box center [1024, 124] width 8 height 11
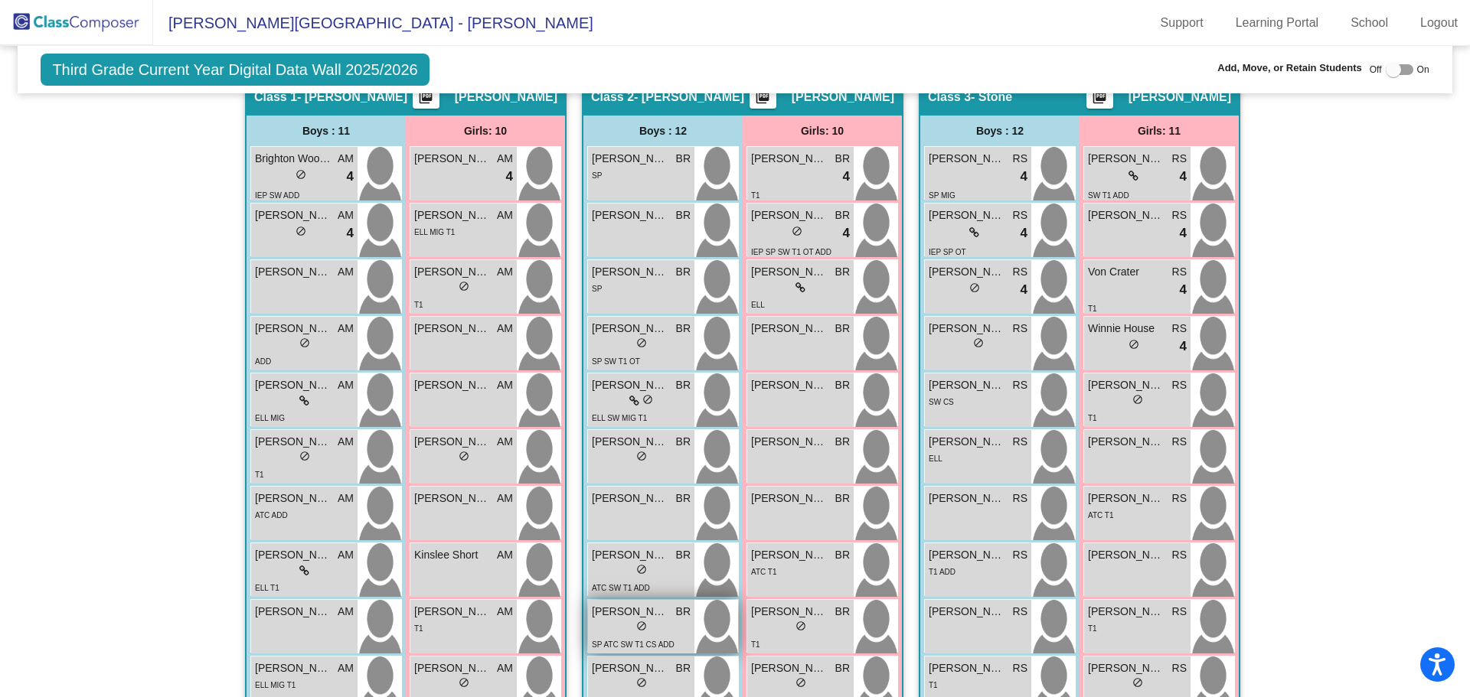
click at [660, 630] on div "lock do_not_disturb_alt" at bounding box center [641, 628] width 99 height 16
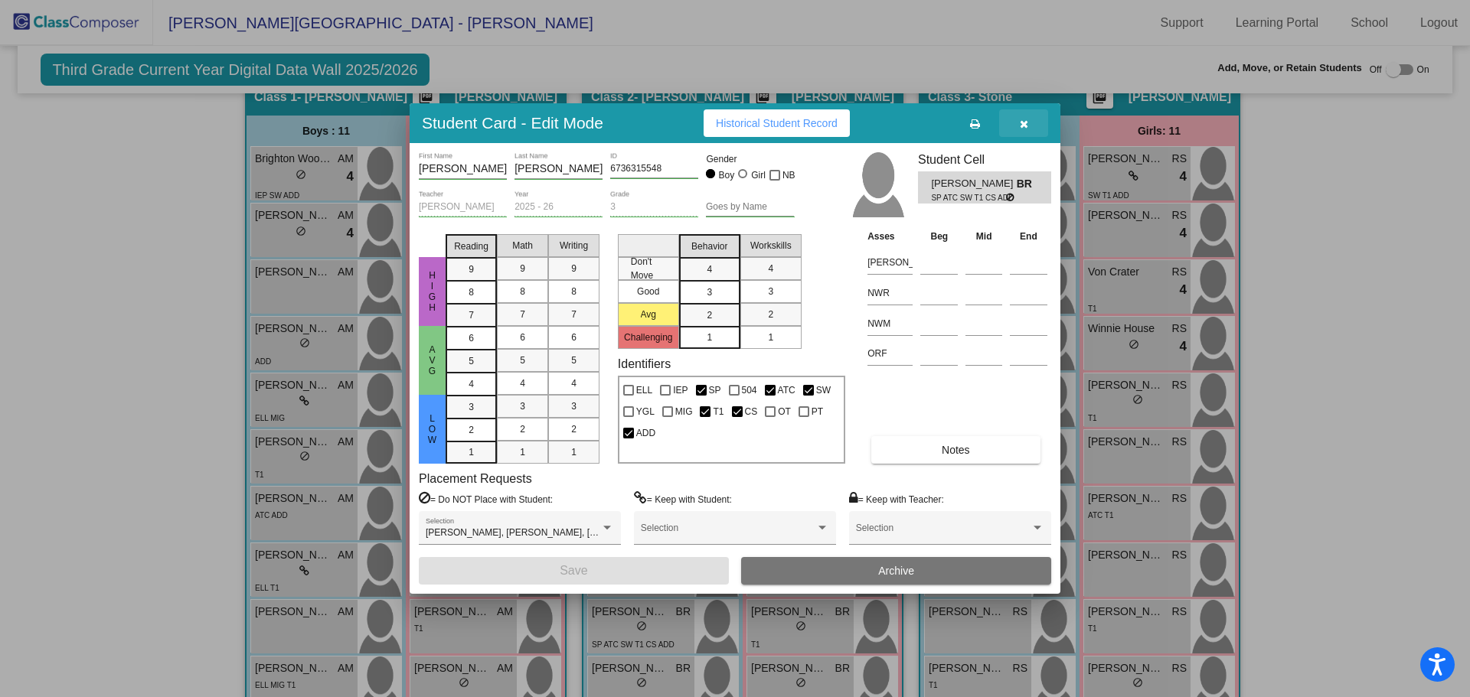
drag, startPoint x: 1021, startPoint y: 120, endPoint x: 609, endPoint y: 500, distance: 560.2
click at [1021, 123] on icon "button" at bounding box center [1024, 124] width 8 height 11
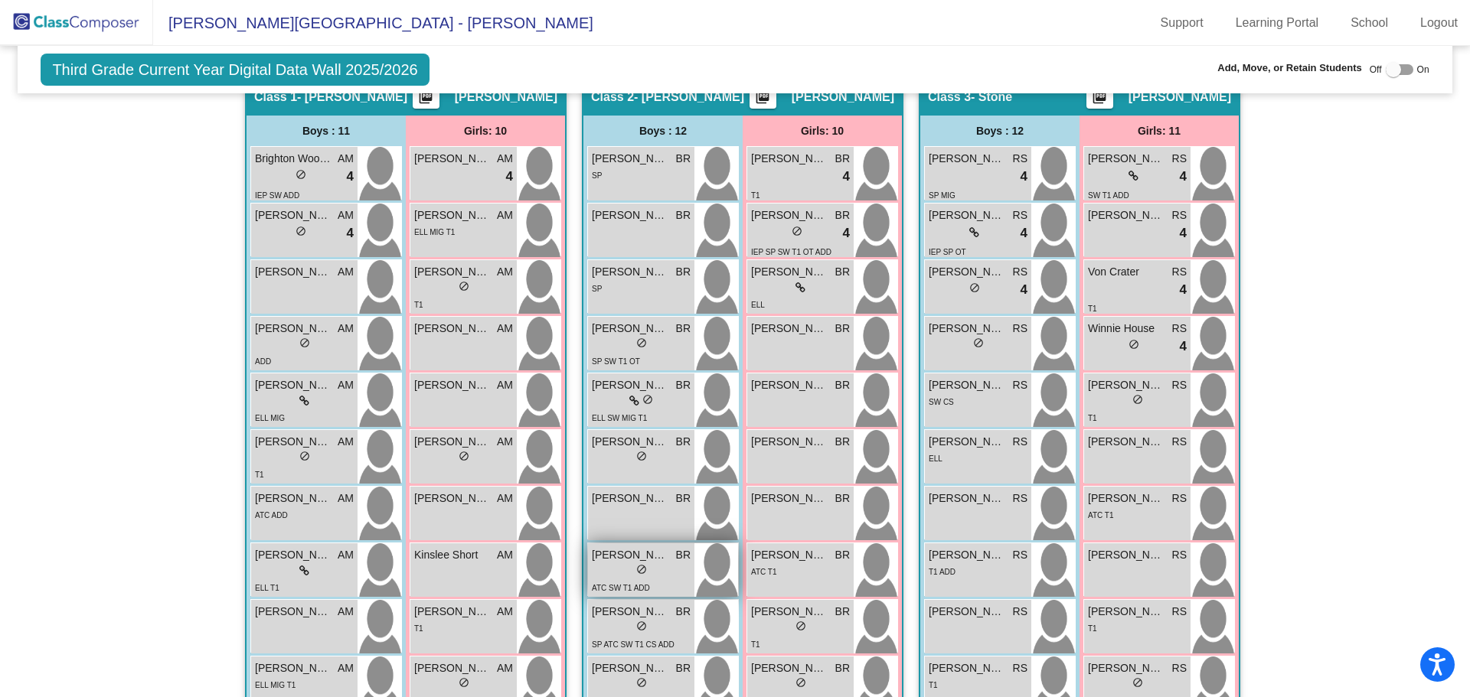
scroll to position [446, 0]
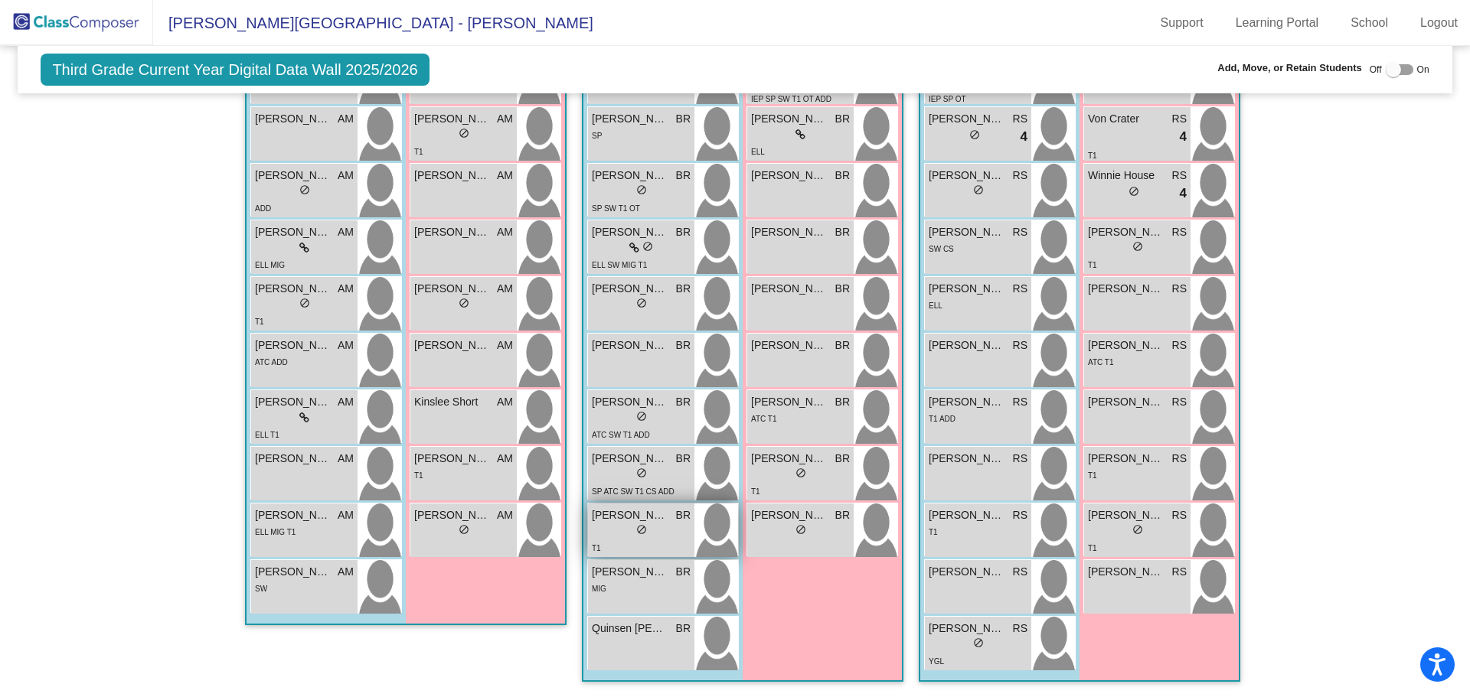
click at [614, 522] on span "Malakai Lopez" at bounding box center [630, 516] width 77 height 16
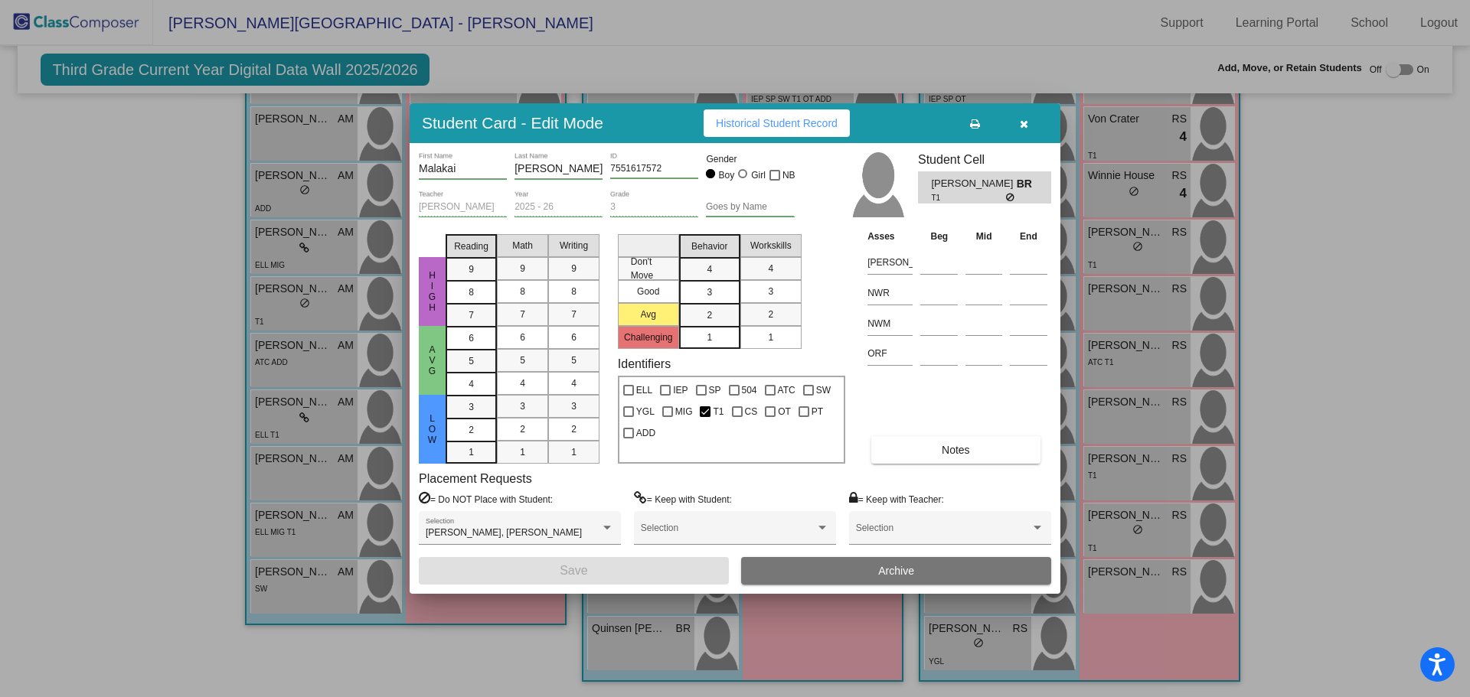
click at [1022, 125] on icon "button" at bounding box center [1024, 124] width 8 height 11
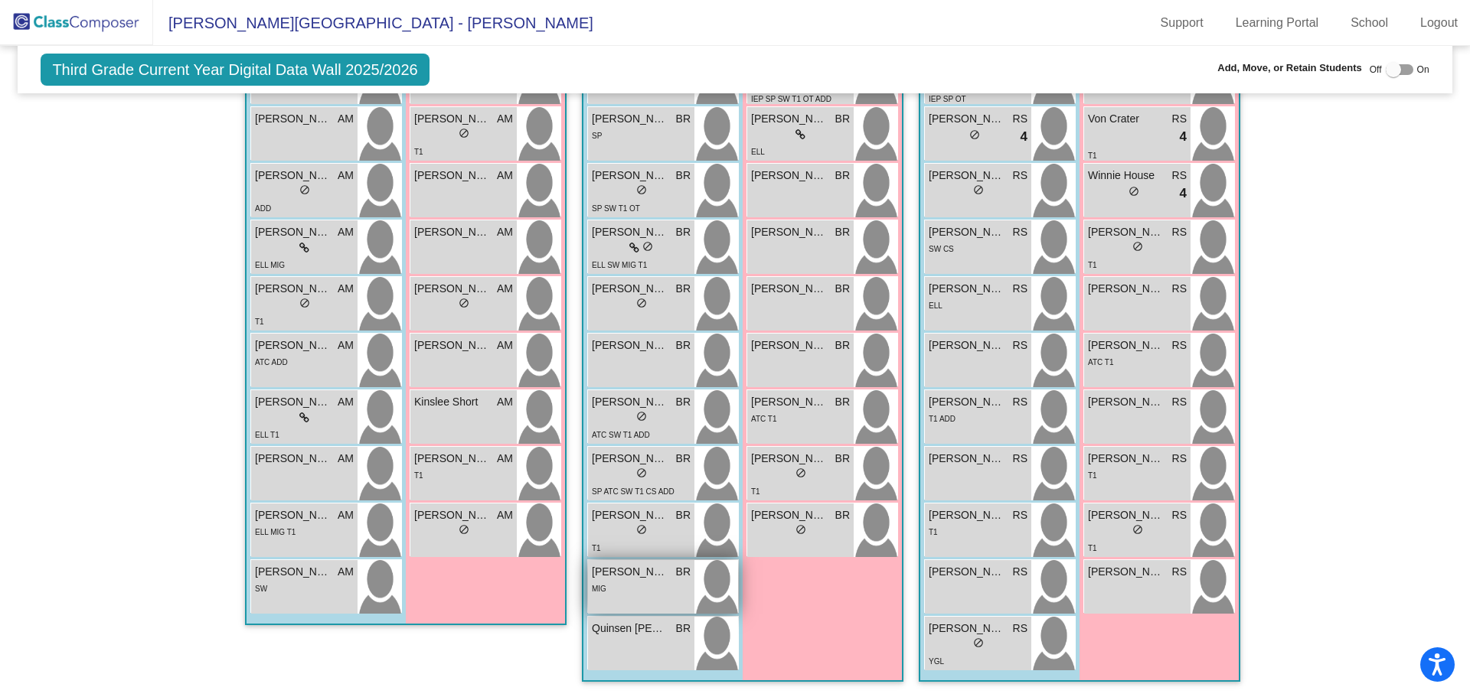
click at [619, 587] on div "MIG" at bounding box center [641, 588] width 99 height 16
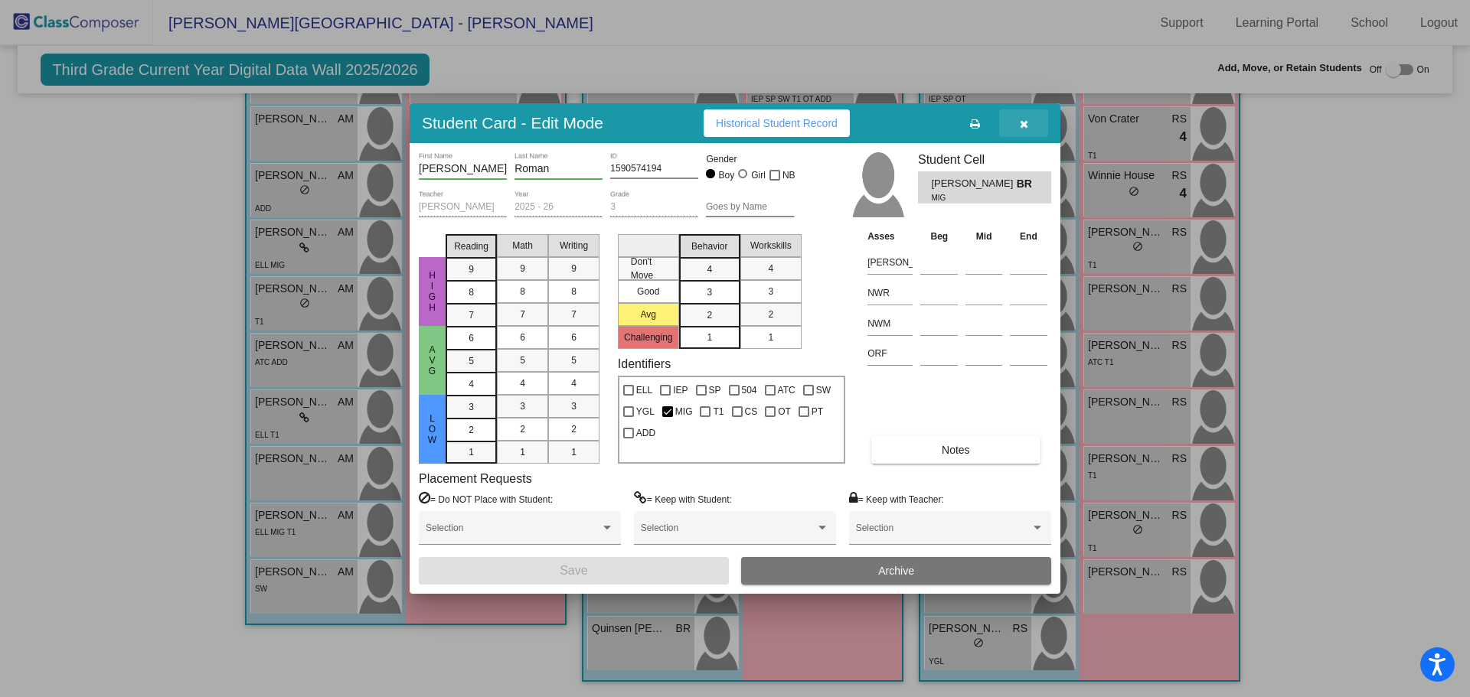
click at [1023, 124] on icon "button" at bounding box center [1024, 124] width 8 height 11
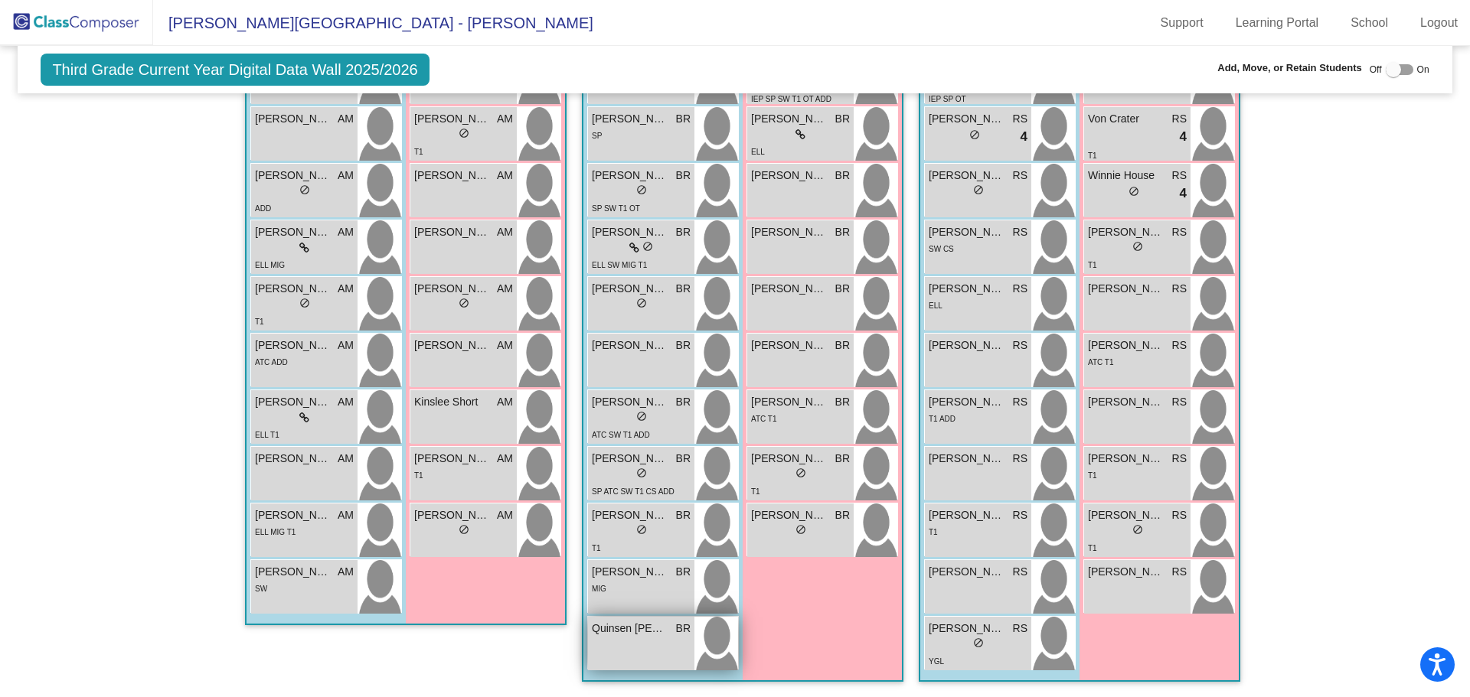
click at [627, 624] on span "Quinsen Symons" at bounding box center [630, 629] width 77 height 16
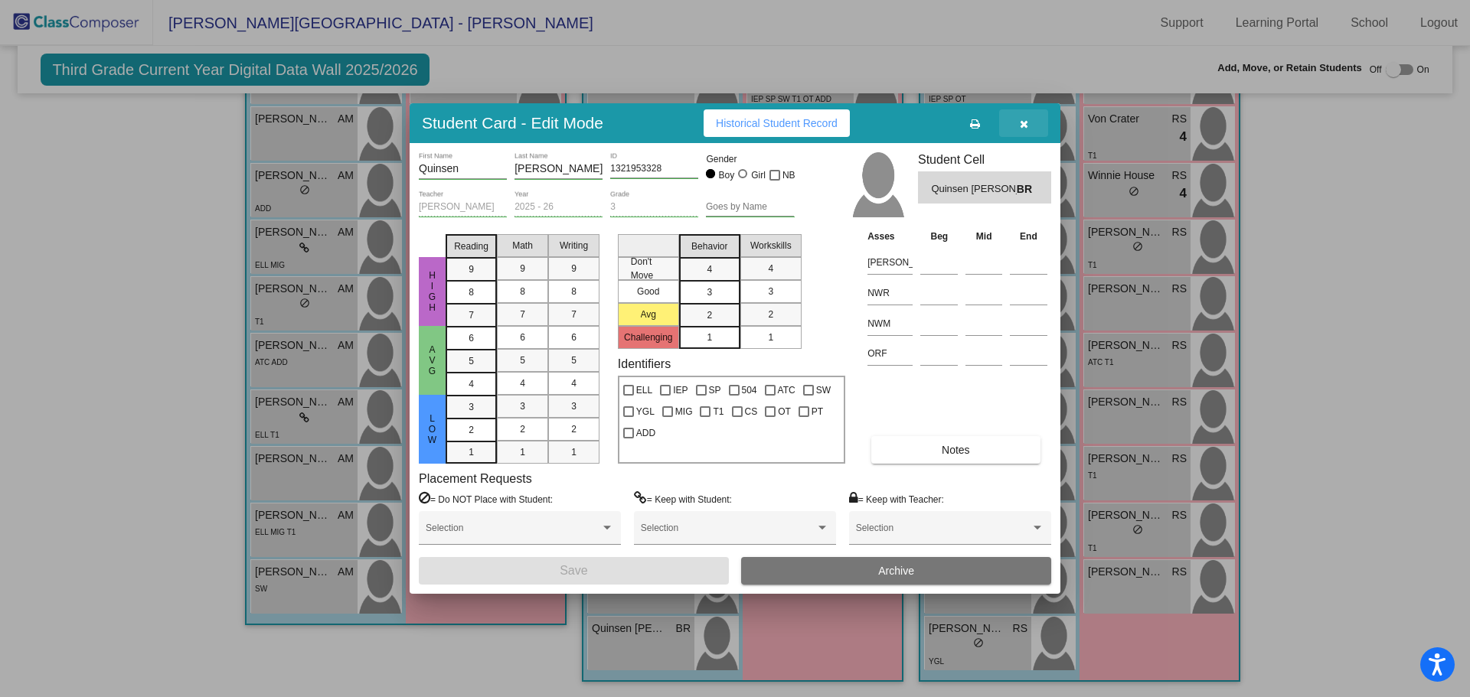
drag, startPoint x: 1018, startPoint y: 124, endPoint x: 961, endPoint y: 191, distance: 88.5
click at [1015, 124] on button "button" at bounding box center [1023, 123] width 49 height 28
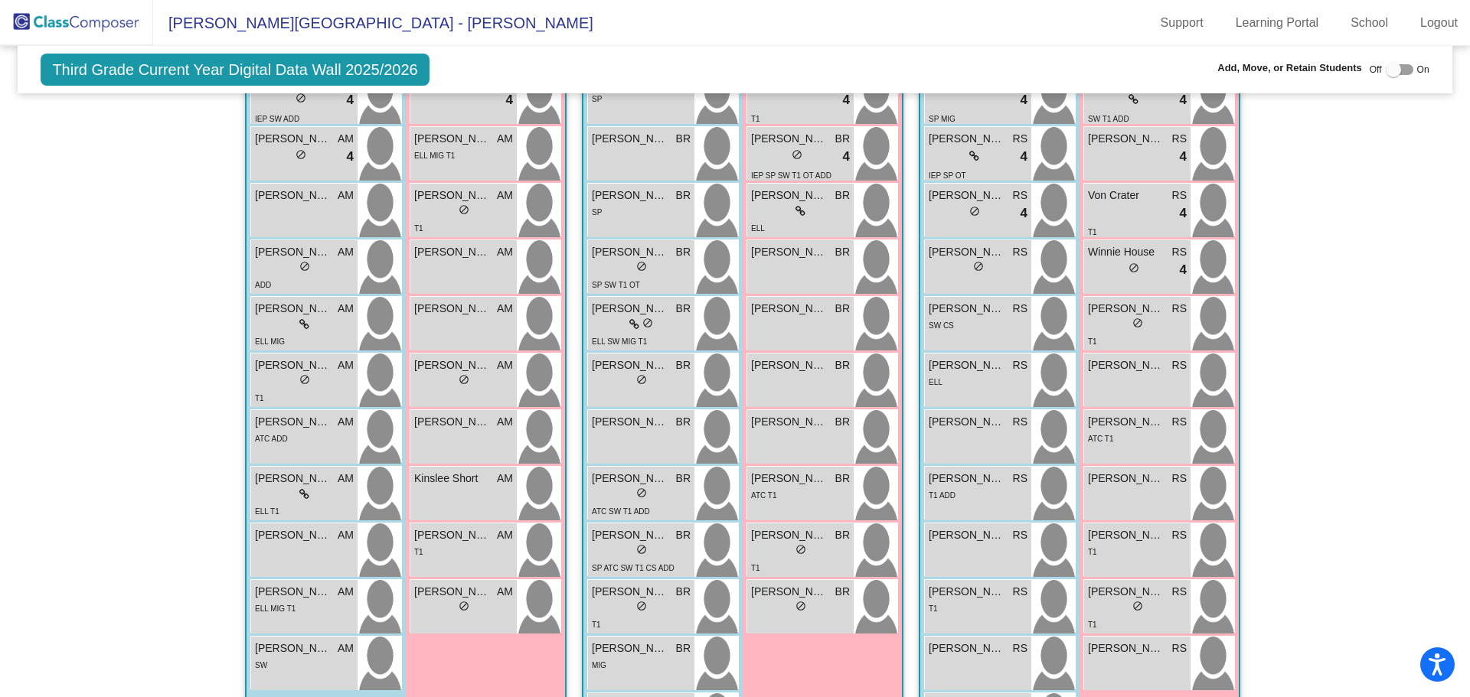
scroll to position [292, 0]
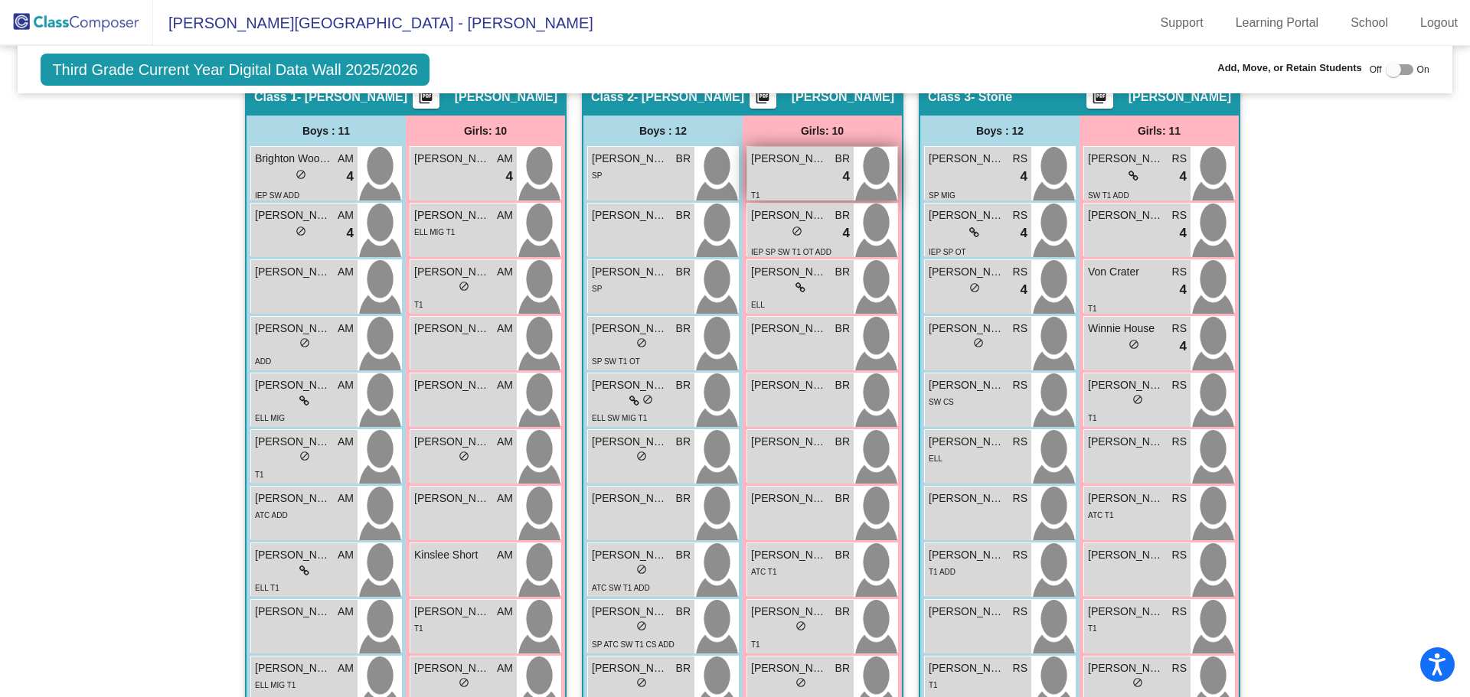
click at [766, 173] on div "lock do_not_disturb_alt 4" at bounding box center [800, 177] width 99 height 20
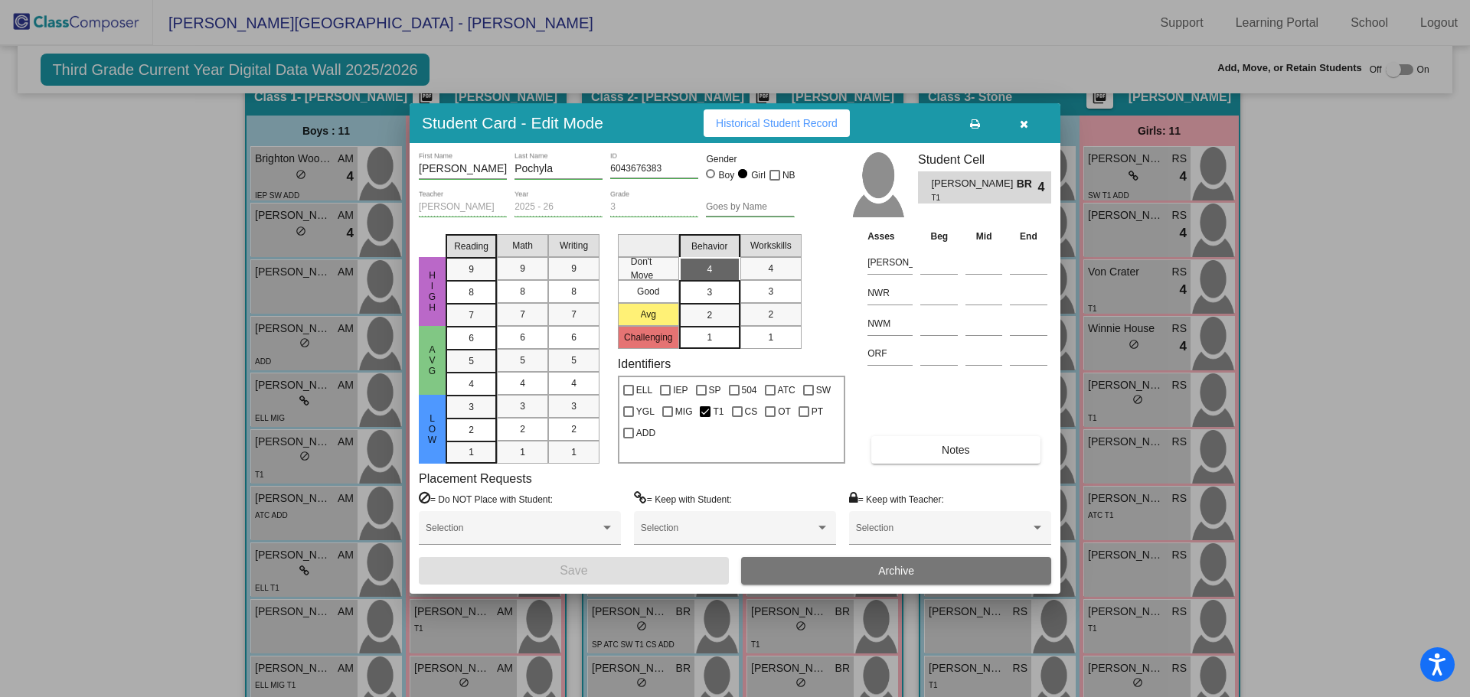
click at [1020, 121] on icon "button" at bounding box center [1024, 124] width 8 height 11
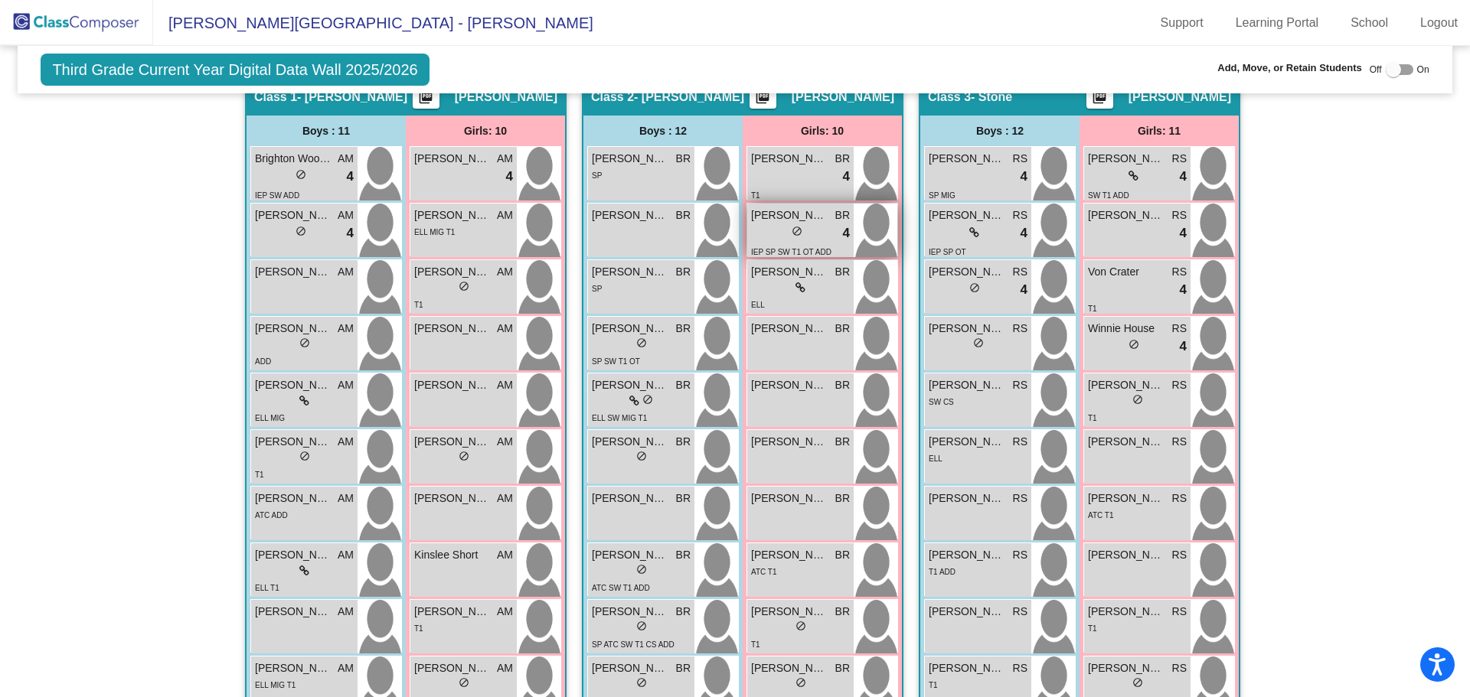
click at [759, 223] on span "Ava Davis" at bounding box center [789, 215] width 77 height 16
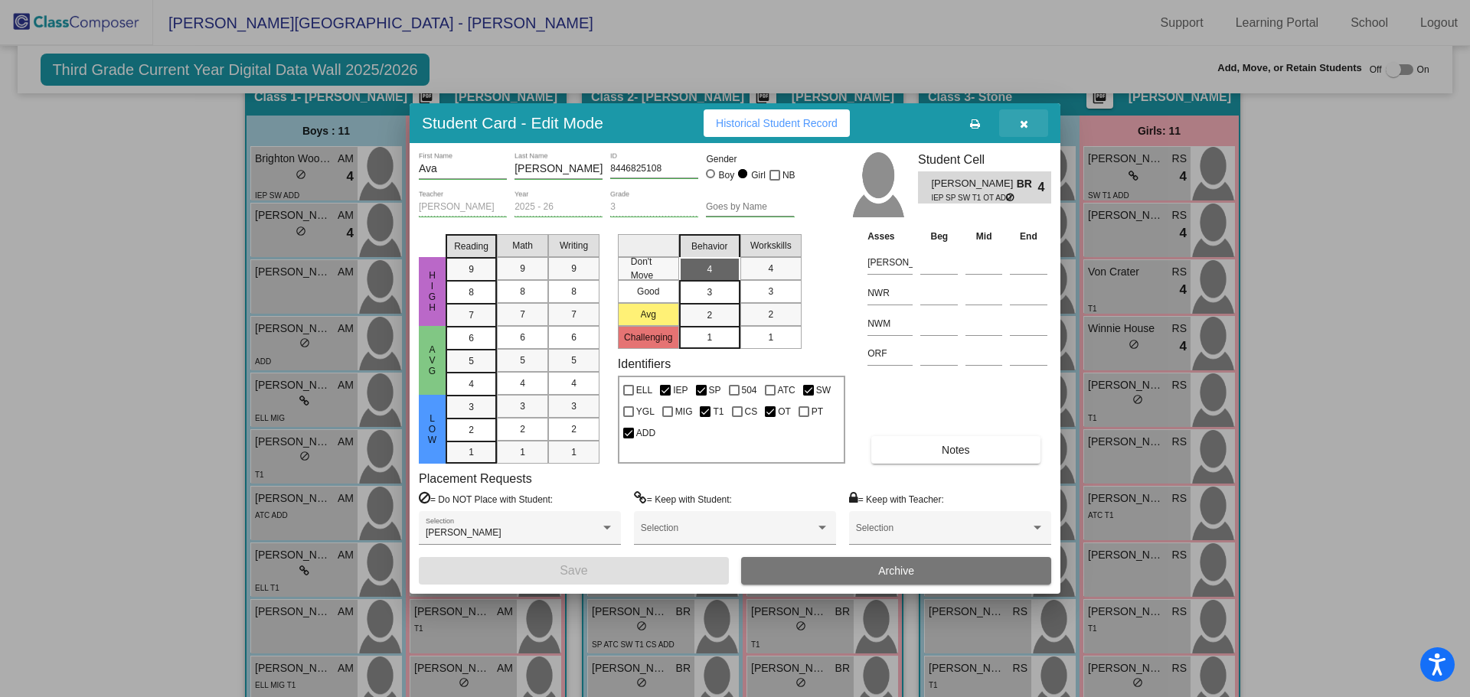
click at [1022, 119] on icon "button" at bounding box center [1024, 124] width 8 height 11
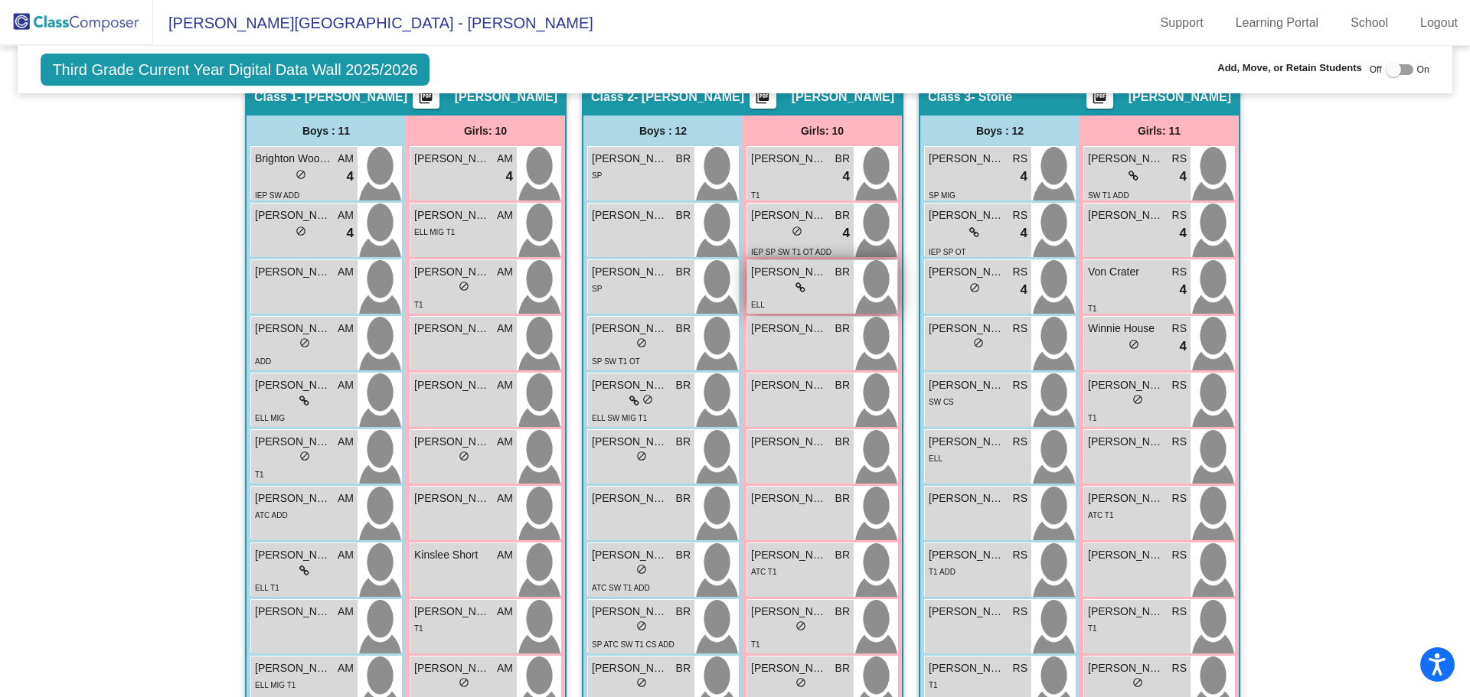
click at [799, 282] on span at bounding box center [800, 287] width 10 height 12
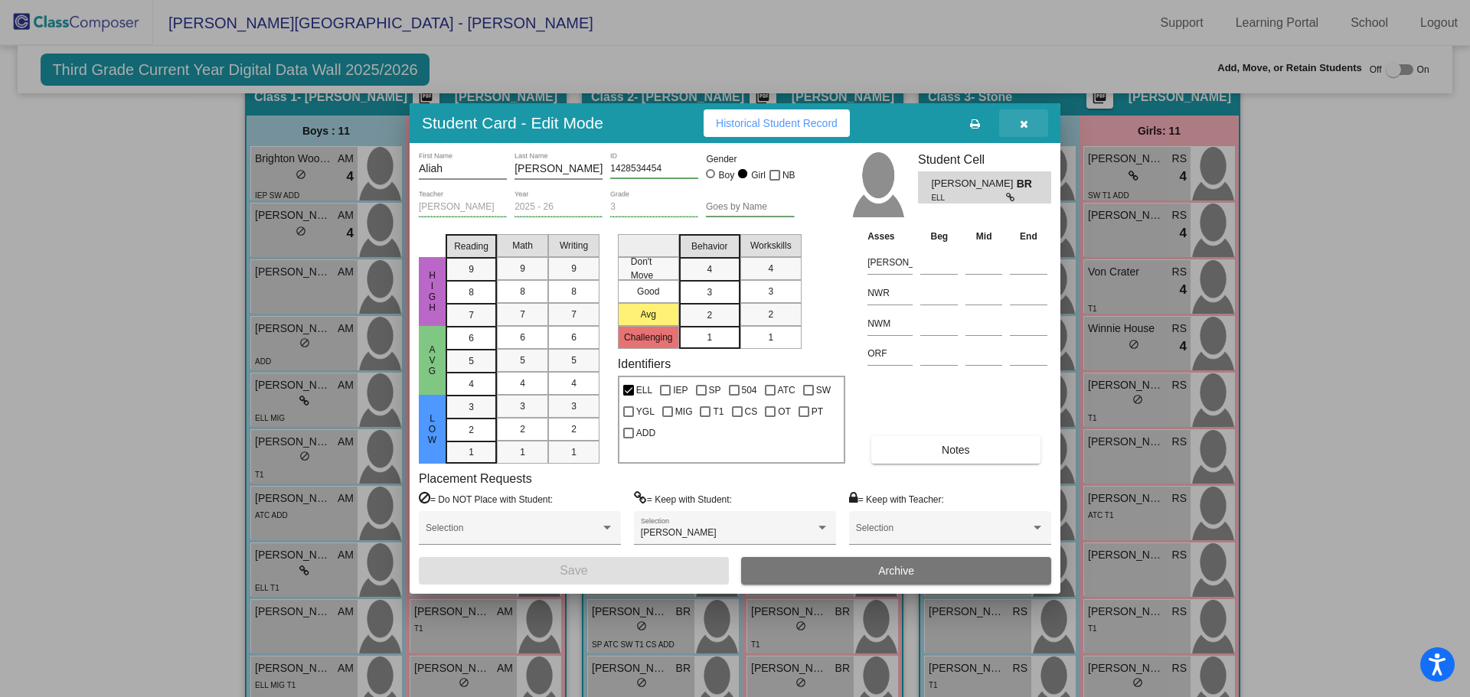
click at [1024, 120] on icon "button" at bounding box center [1024, 124] width 8 height 11
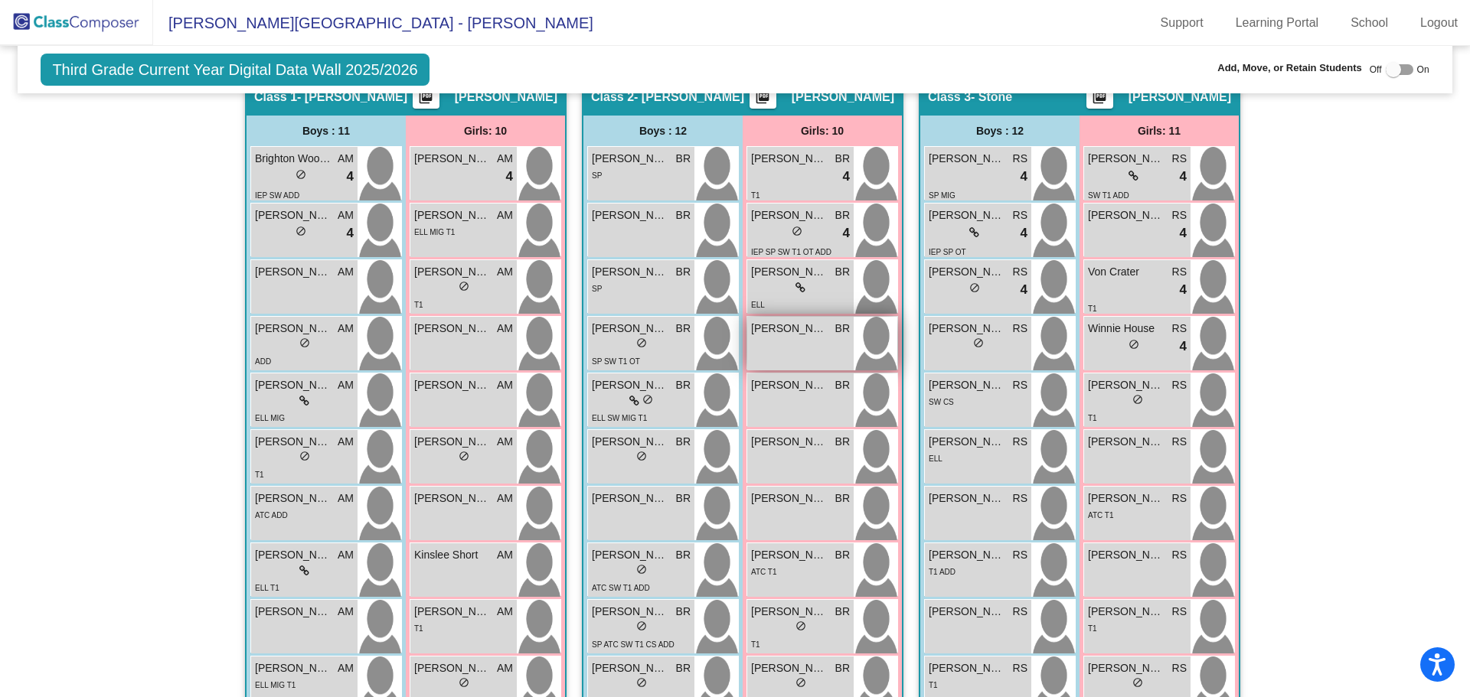
click at [785, 325] on span "Elena Flores" at bounding box center [789, 329] width 77 height 16
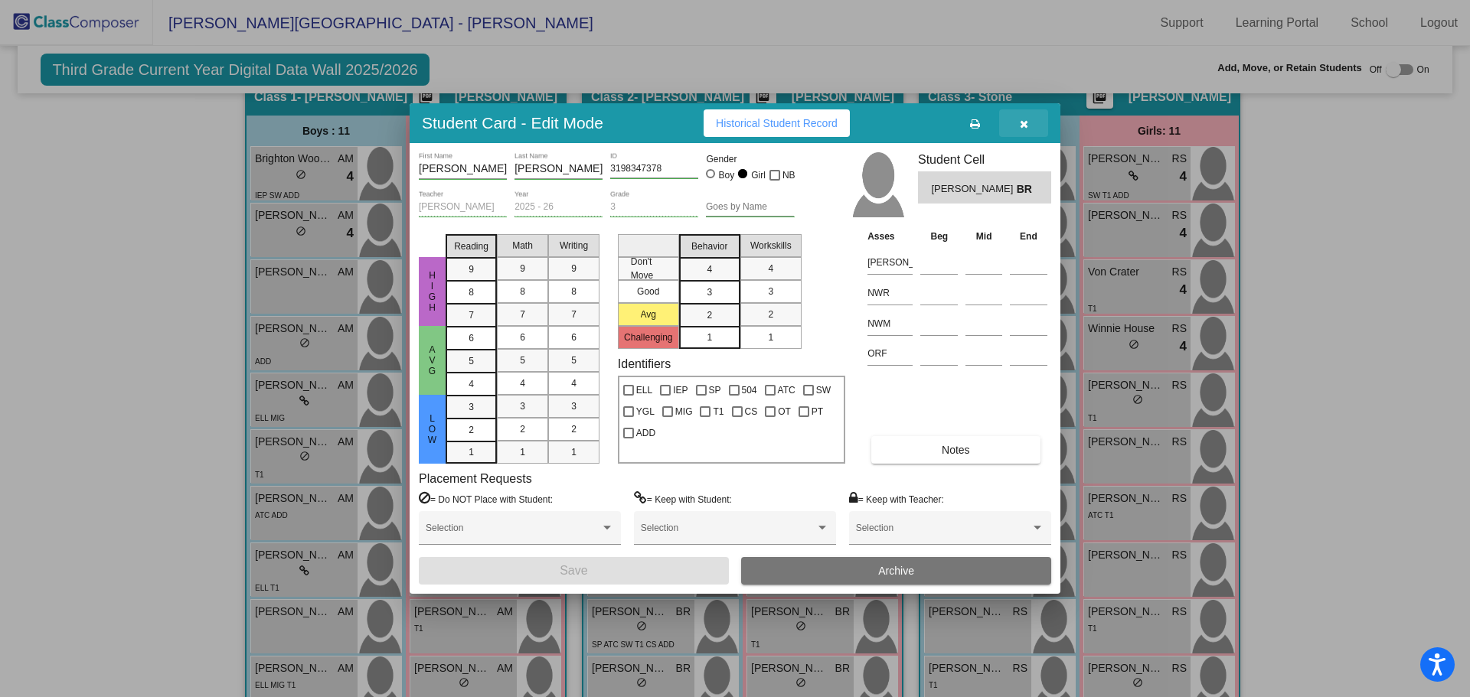
click at [1022, 123] on icon "button" at bounding box center [1024, 124] width 8 height 11
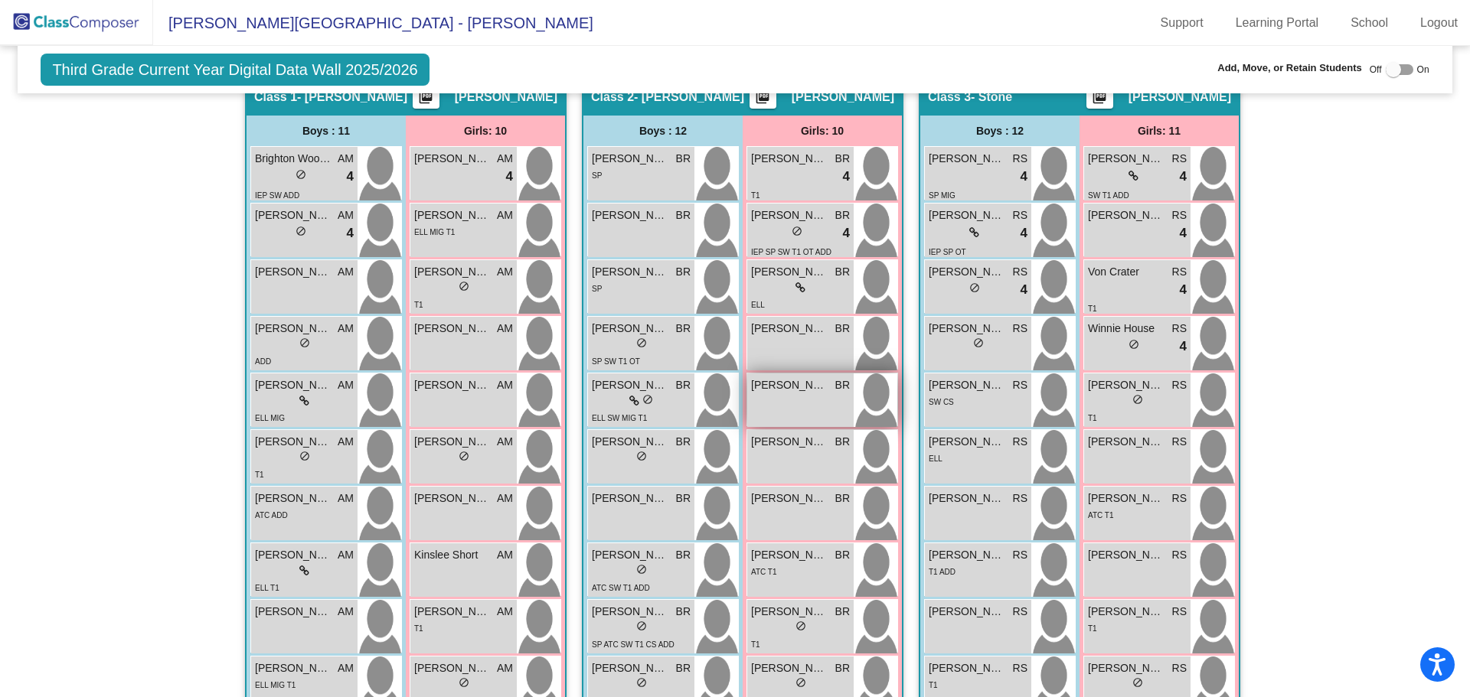
click at [794, 415] on div "Julianne Foster BR lock do_not_disturb_alt" at bounding box center [800, 401] width 106 height 54
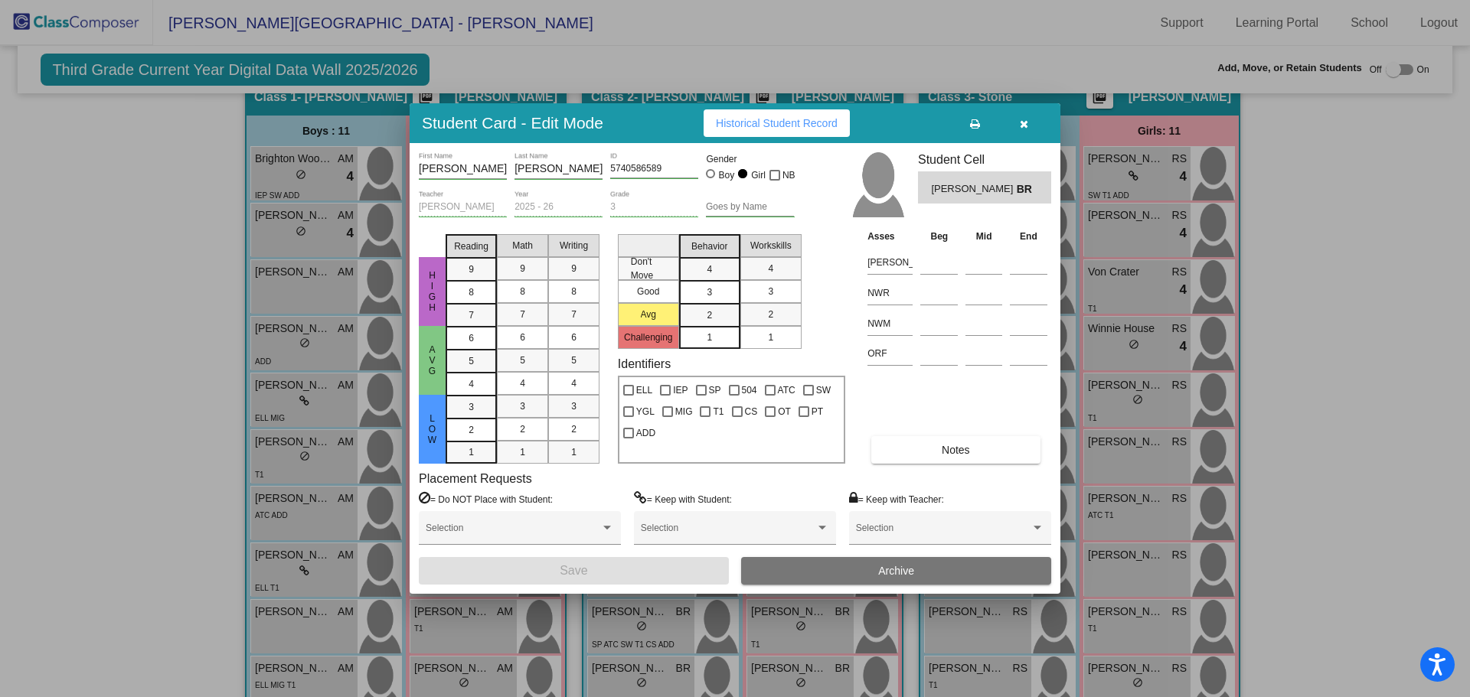
click at [1020, 121] on icon "button" at bounding box center [1024, 124] width 8 height 11
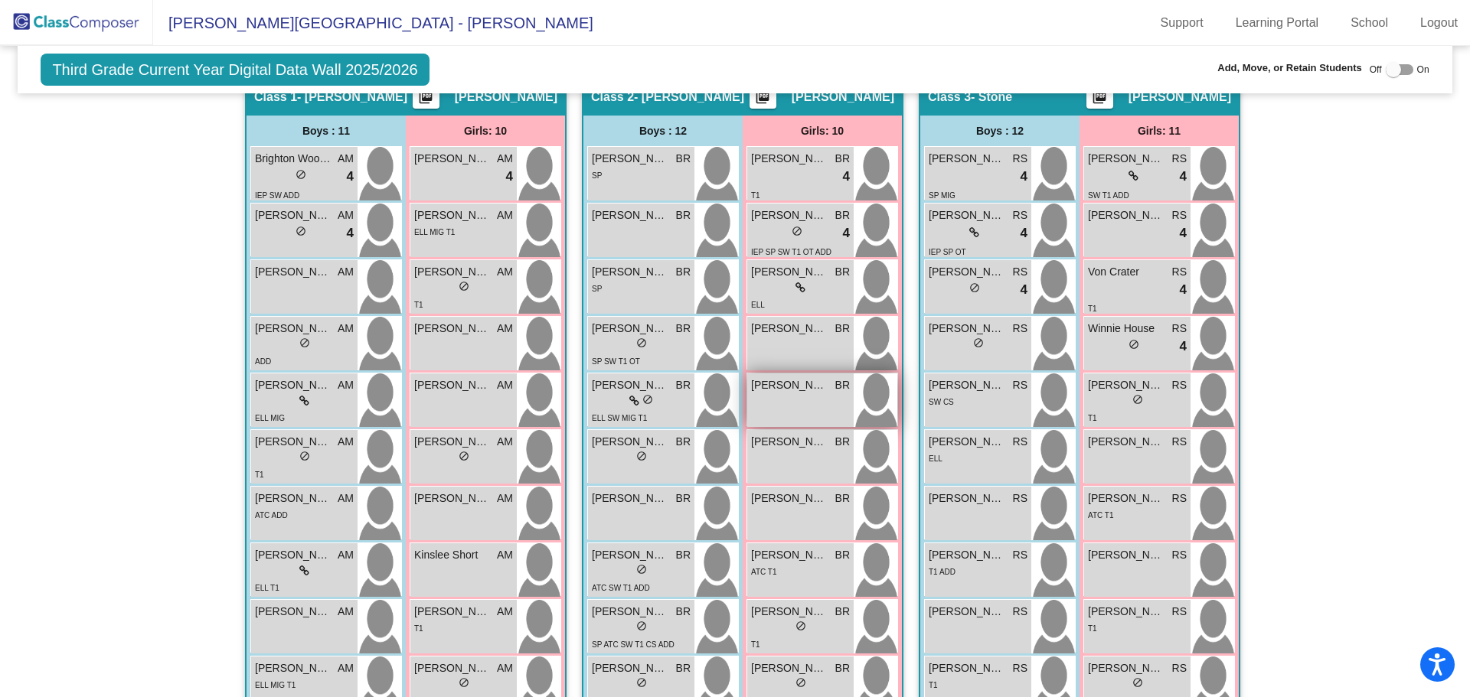
click at [795, 397] on div "Julianne Foster BR lock do_not_disturb_alt" at bounding box center [800, 401] width 106 height 54
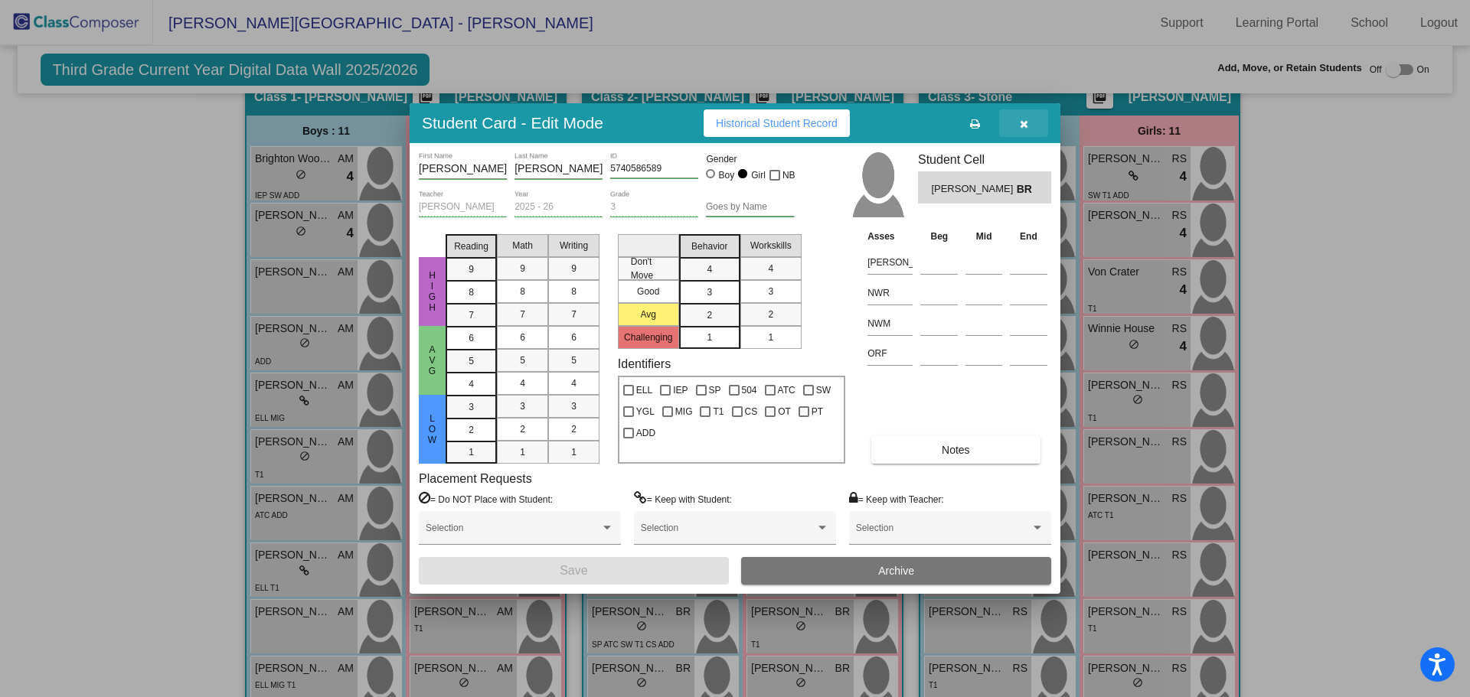
click at [1020, 122] on icon "button" at bounding box center [1024, 124] width 8 height 11
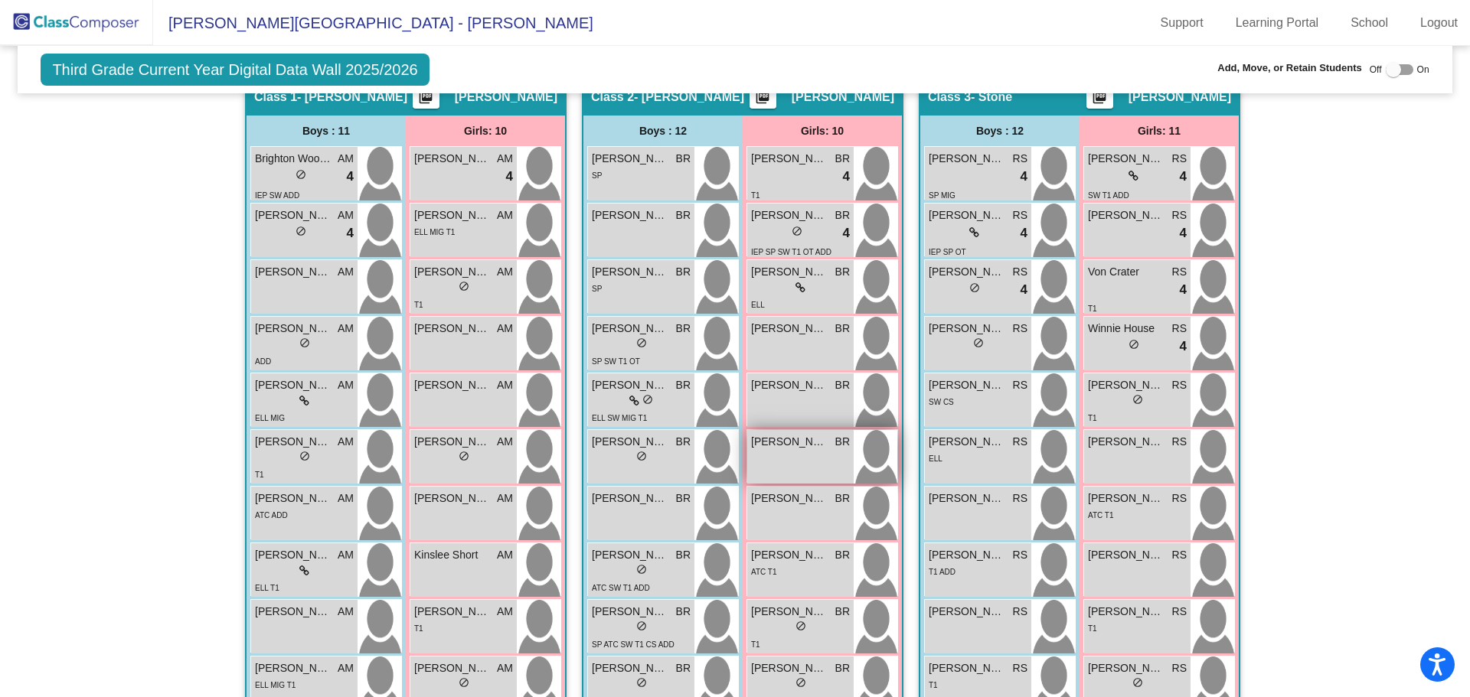
click at [803, 460] on div "Layla Rosa BR lock do_not_disturb_alt" at bounding box center [800, 457] width 106 height 54
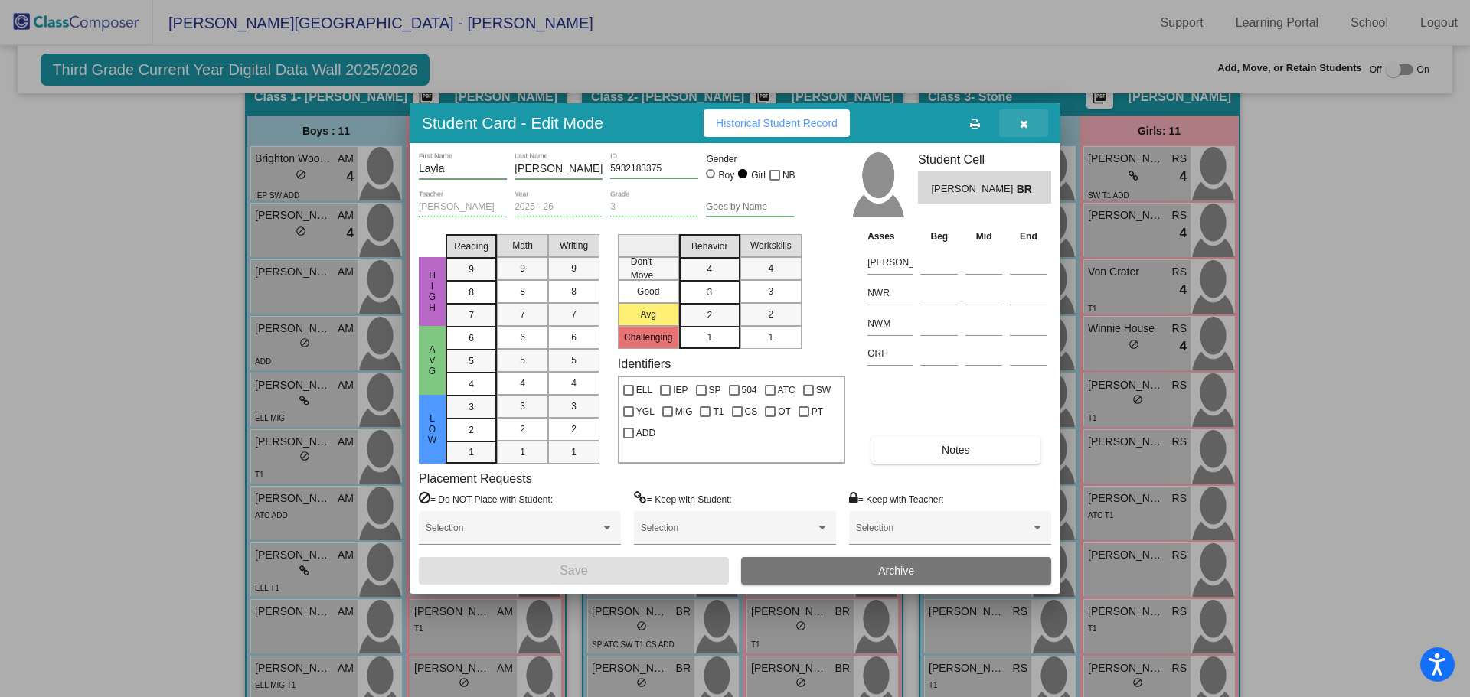
click at [1023, 119] on icon "button" at bounding box center [1024, 124] width 8 height 11
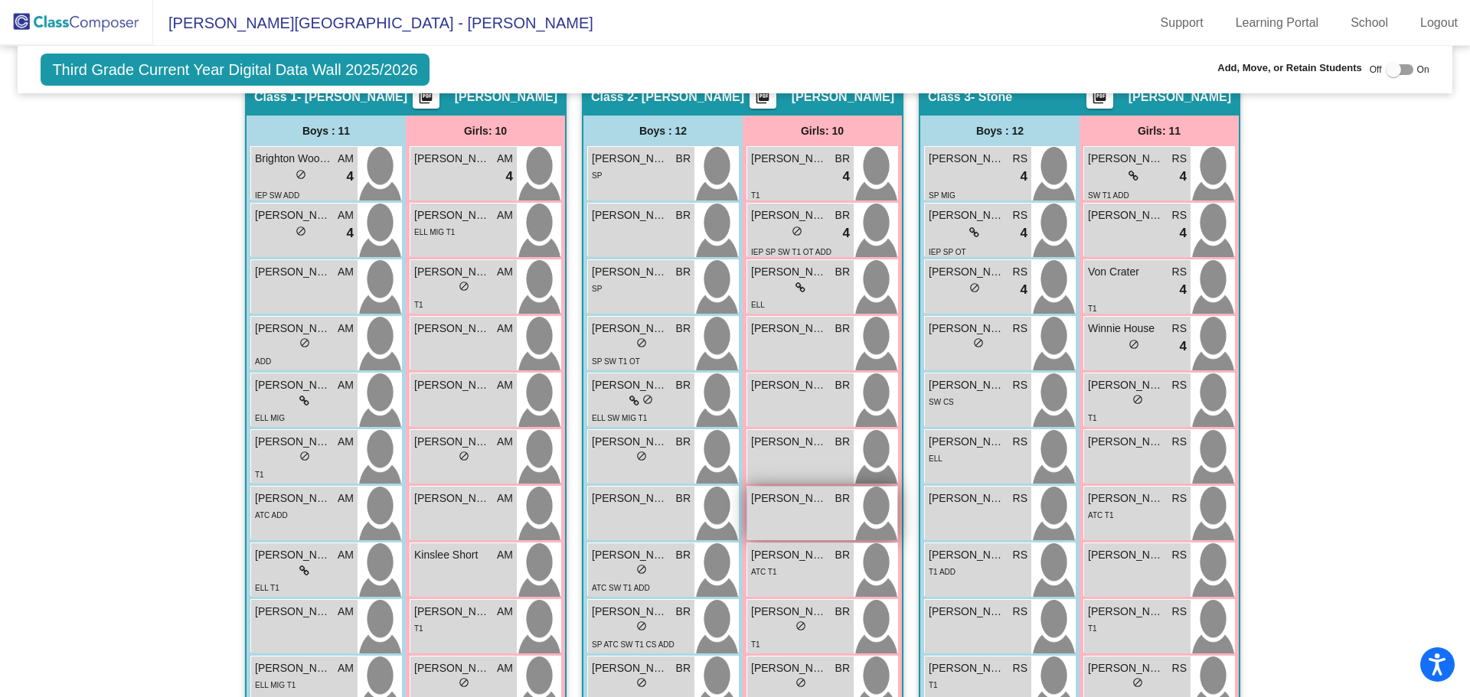
click at [788, 517] on div "Lilliann Merrill-Bowen BR lock do_not_disturb_alt" at bounding box center [800, 514] width 106 height 54
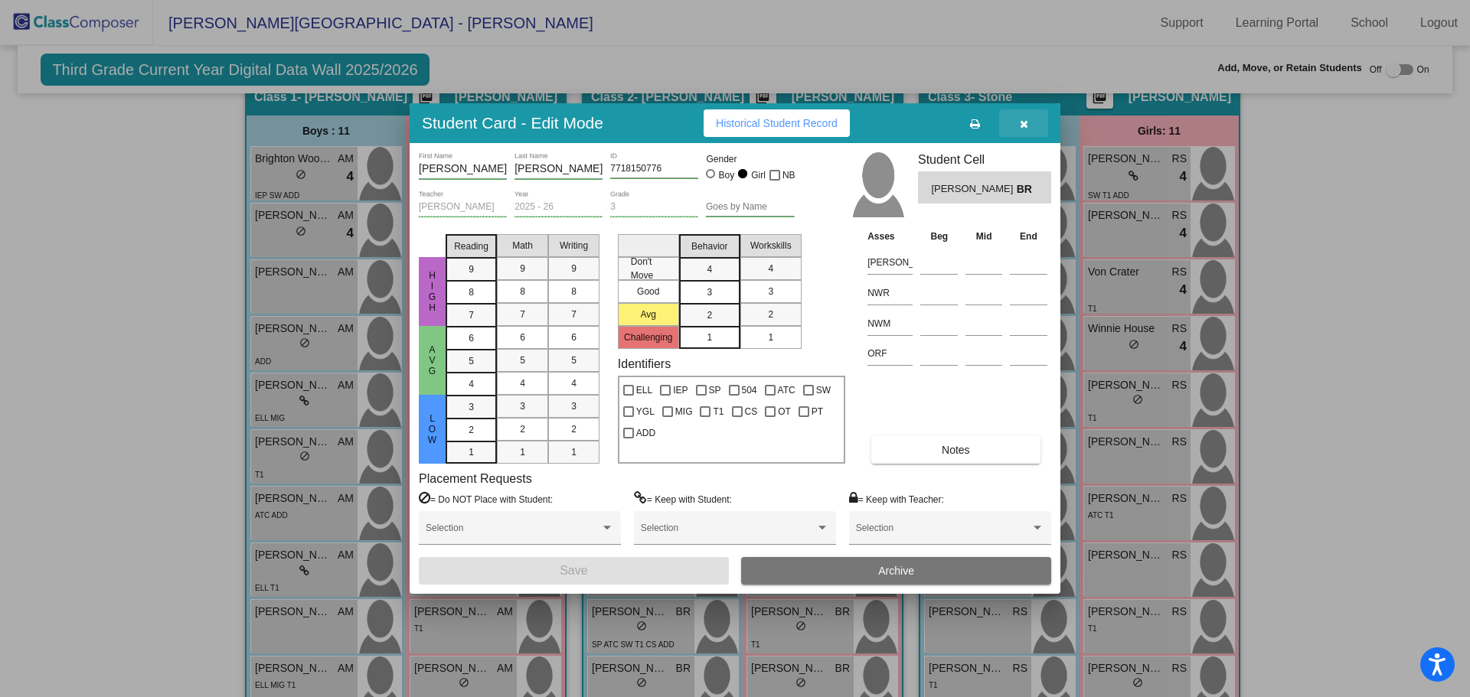
click at [1021, 122] on icon "button" at bounding box center [1024, 124] width 8 height 11
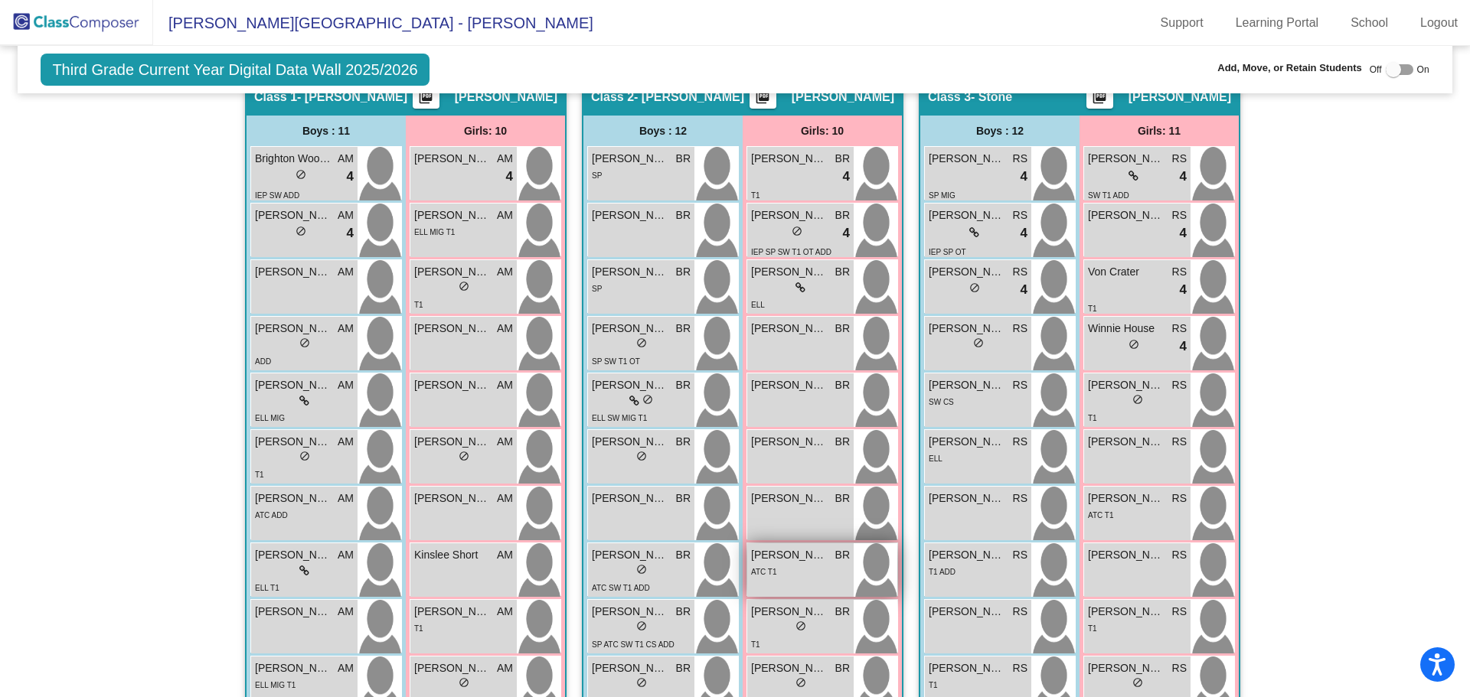
click at [782, 575] on div "ATC T1" at bounding box center [800, 571] width 99 height 16
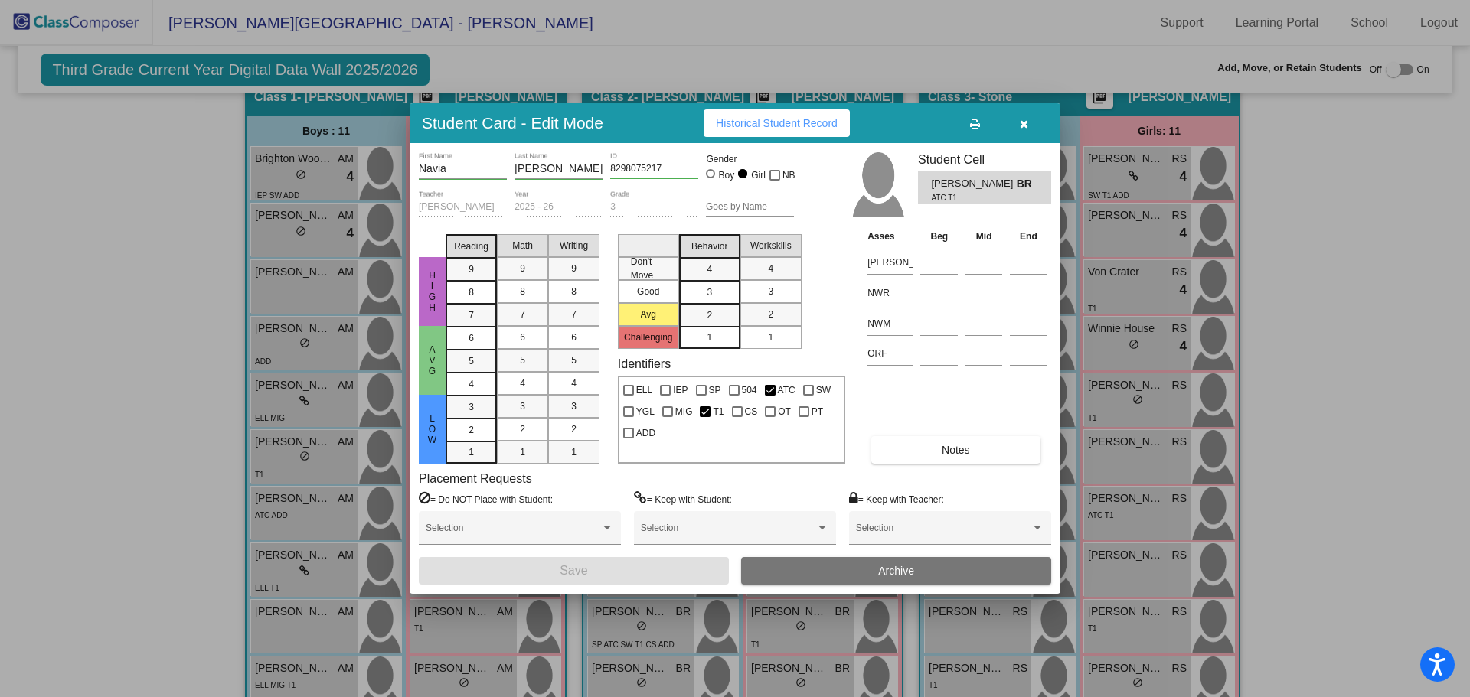
drag, startPoint x: 1022, startPoint y: 121, endPoint x: 1011, endPoint y: 126, distance: 11.7
click at [1022, 122] on icon "button" at bounding box center [1024, 124] width 8 height 11
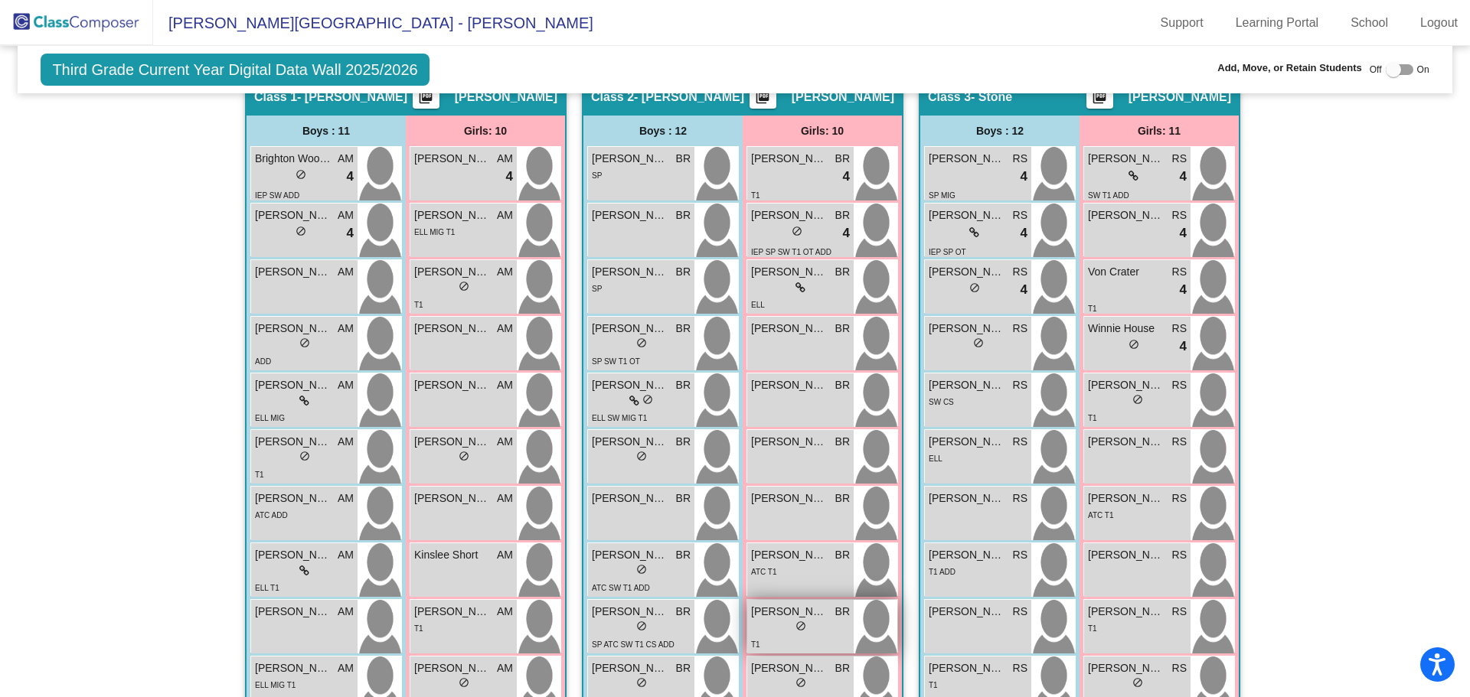
click at [766, 625] on div "lock do_not_disturb_alt" at bounding box center [800, 628] width 99 height 16
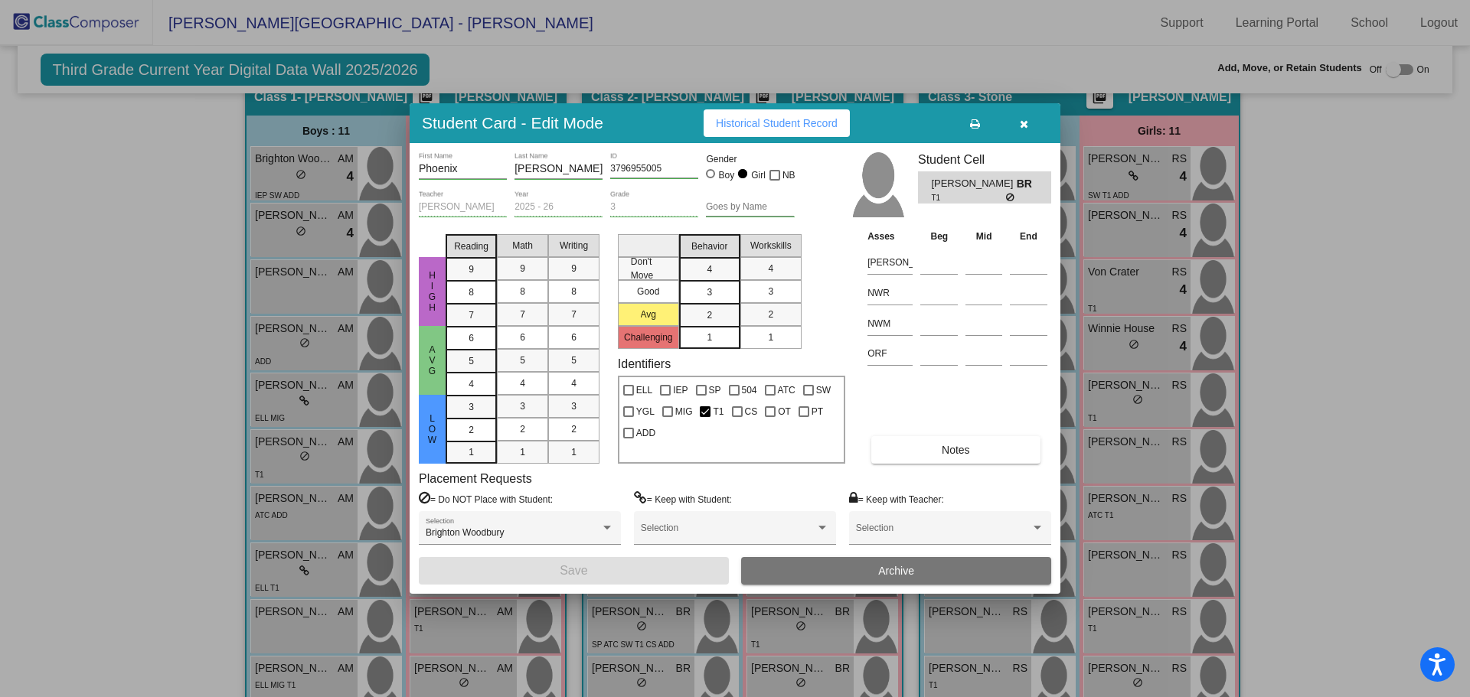
click at [1026, 120] on icon "button" at bounding box center [1024, 124] width 8 height 11
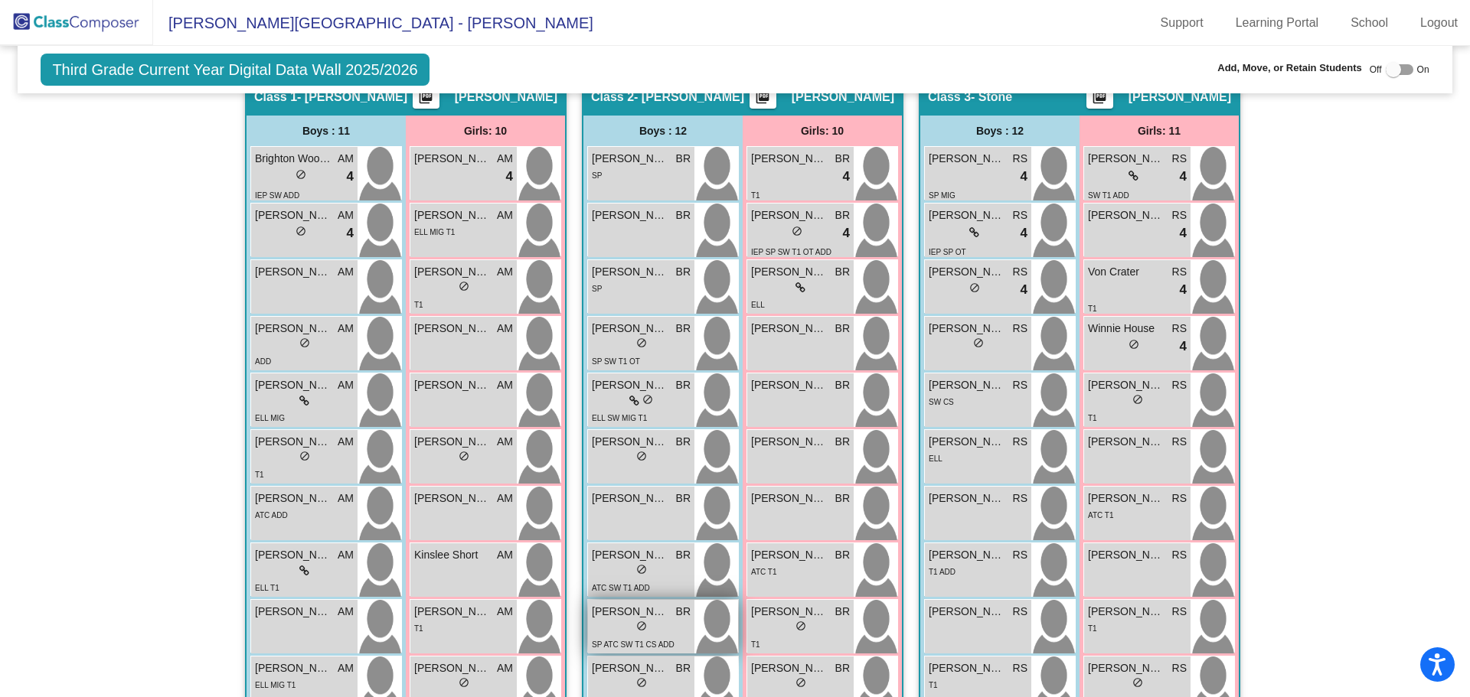
scroll to position [446, 0]
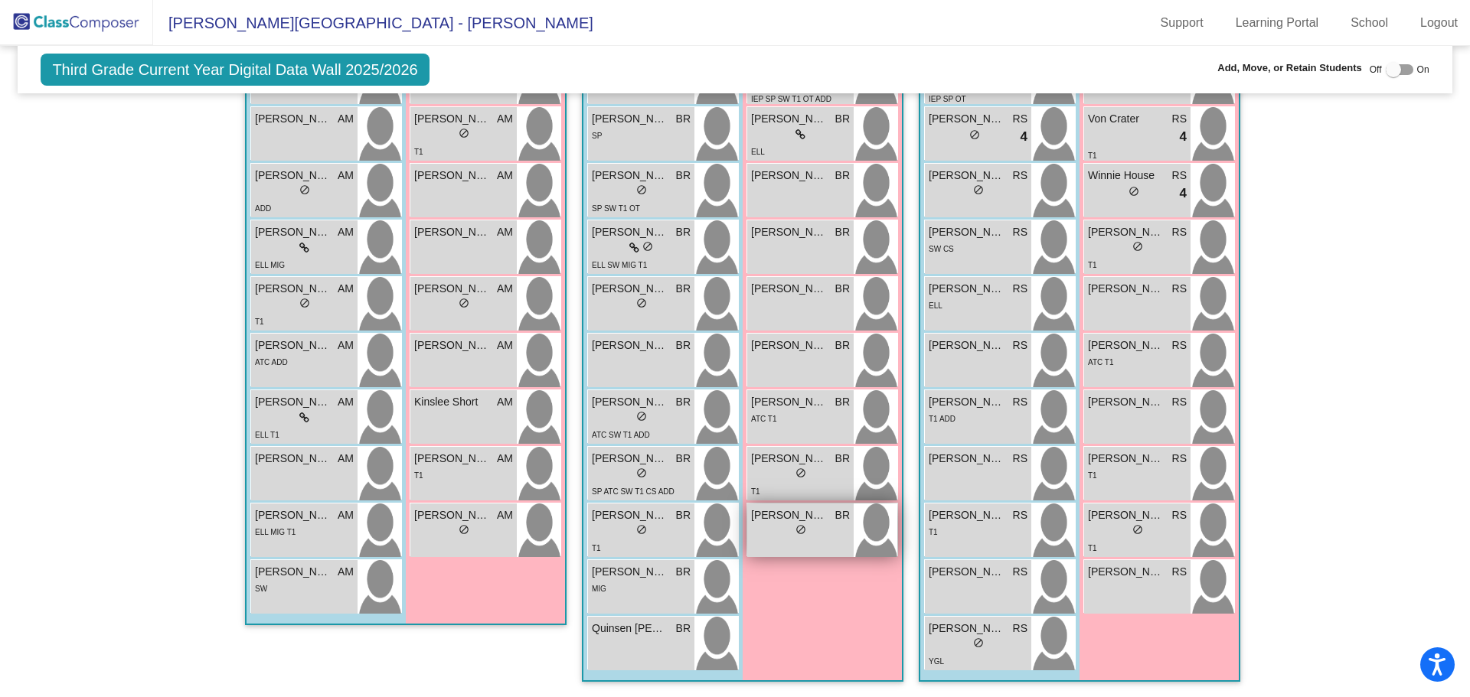
click at [772, 521] on span "Serenity Pearson" at bounding box center [789, 516] width 77 height 16
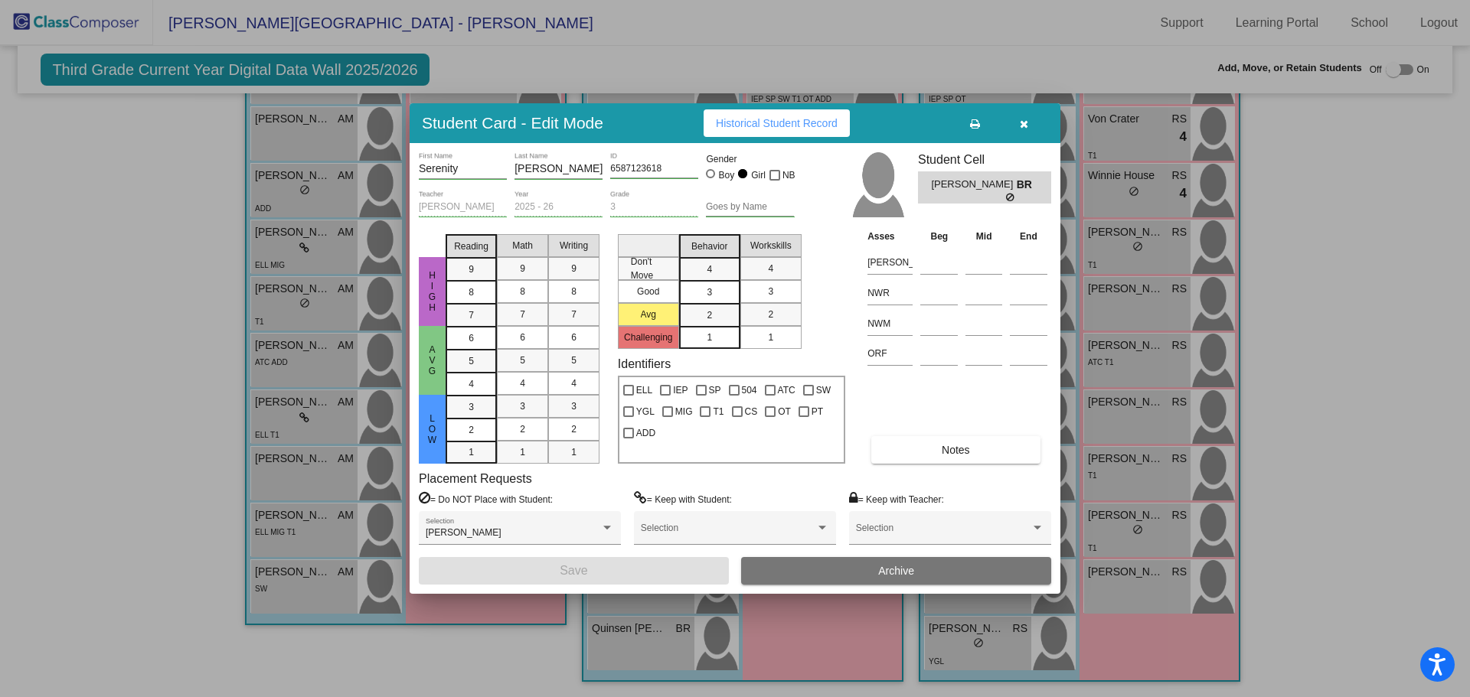
click at [1018, 123] on button "button" at bounding box center [1023, 123] width 49 height 28
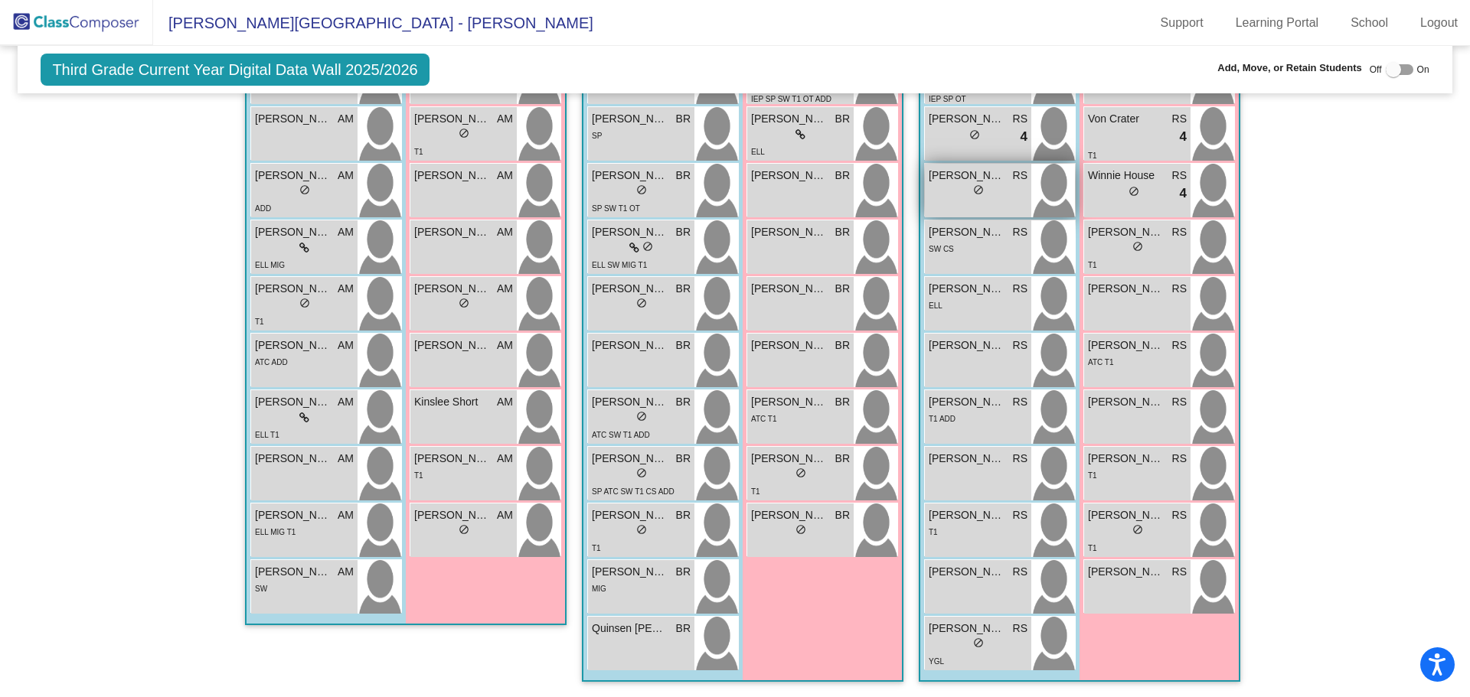
scroll to position [292, 0]
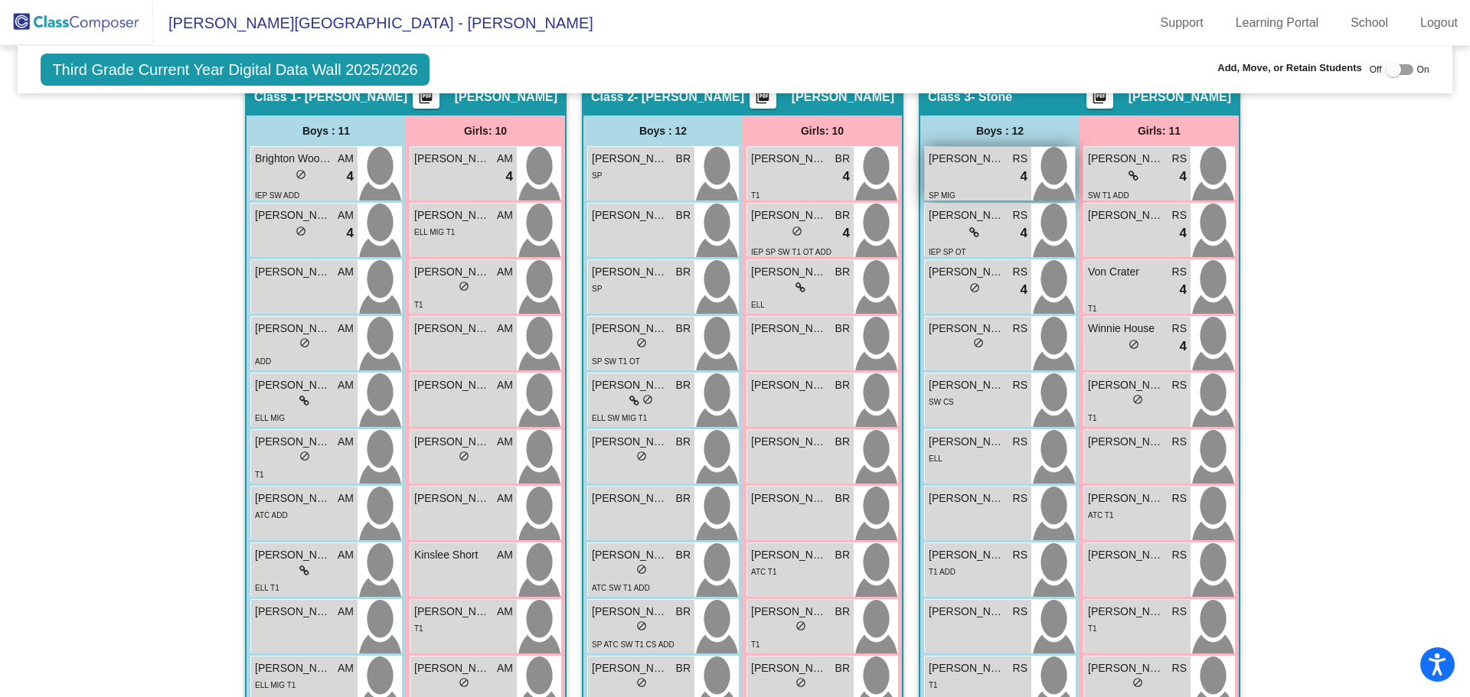
click at [974, 171] on div "lock do_not_disturb_alt 4" at bounding box center [978, 177] width 99 height 20
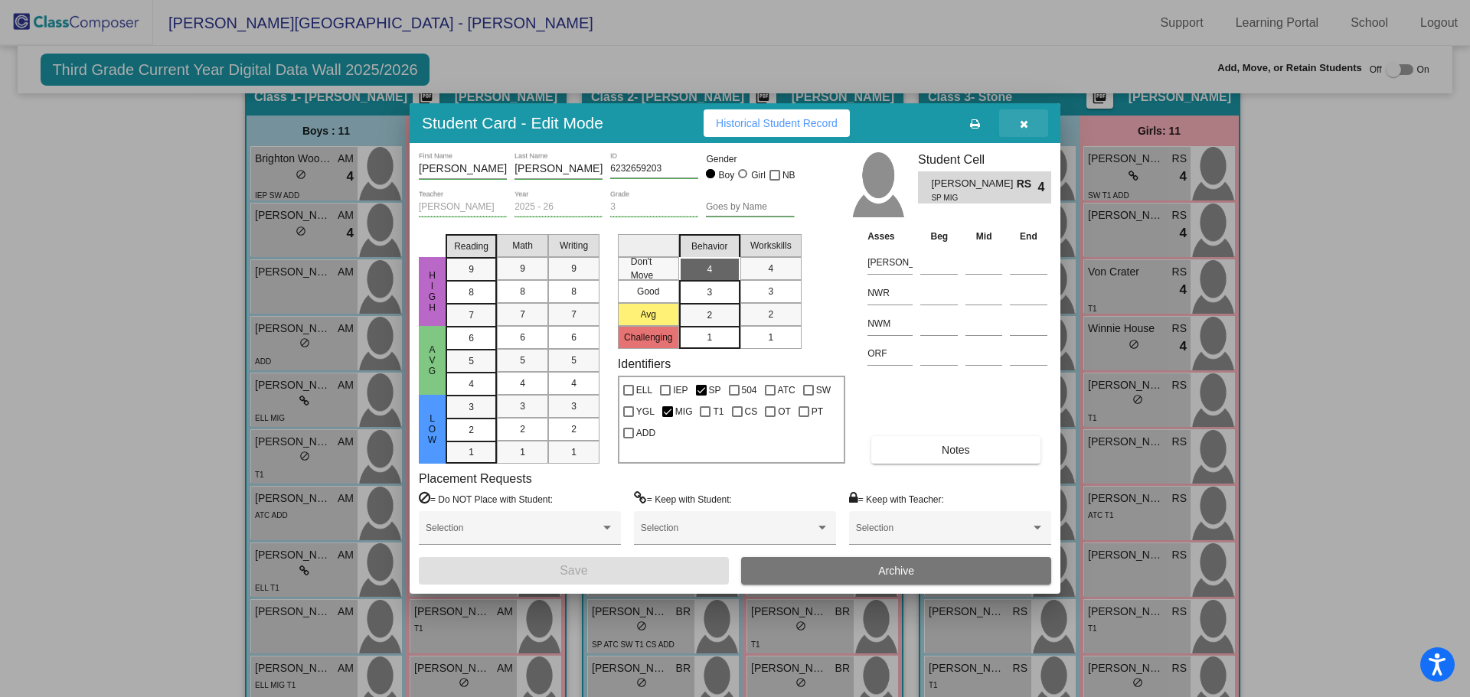
click at [1026, 125] on icon "button" at bounding box center [1024, 124] width 8 height 11
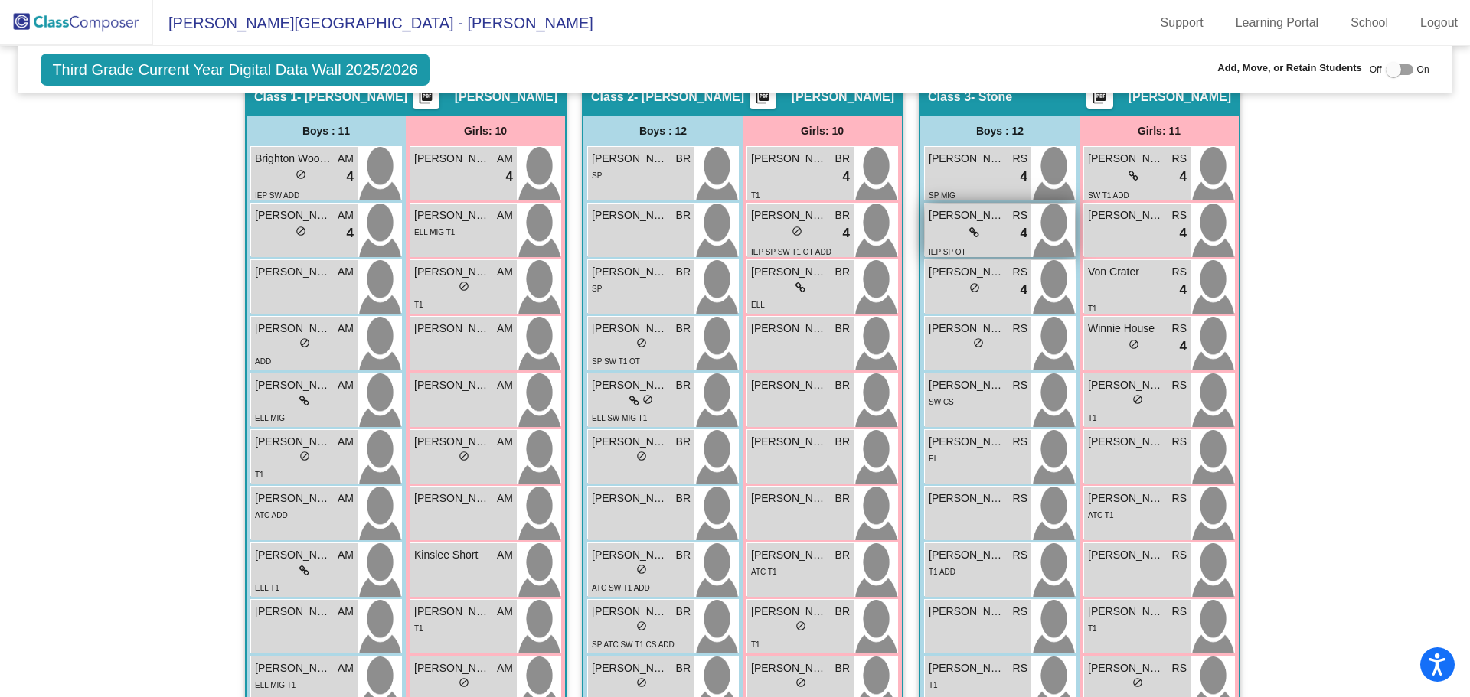
click at [969, 225] on div "lock do_not_disturb_alt" at bounding box center [974, 233] width 10 height 16
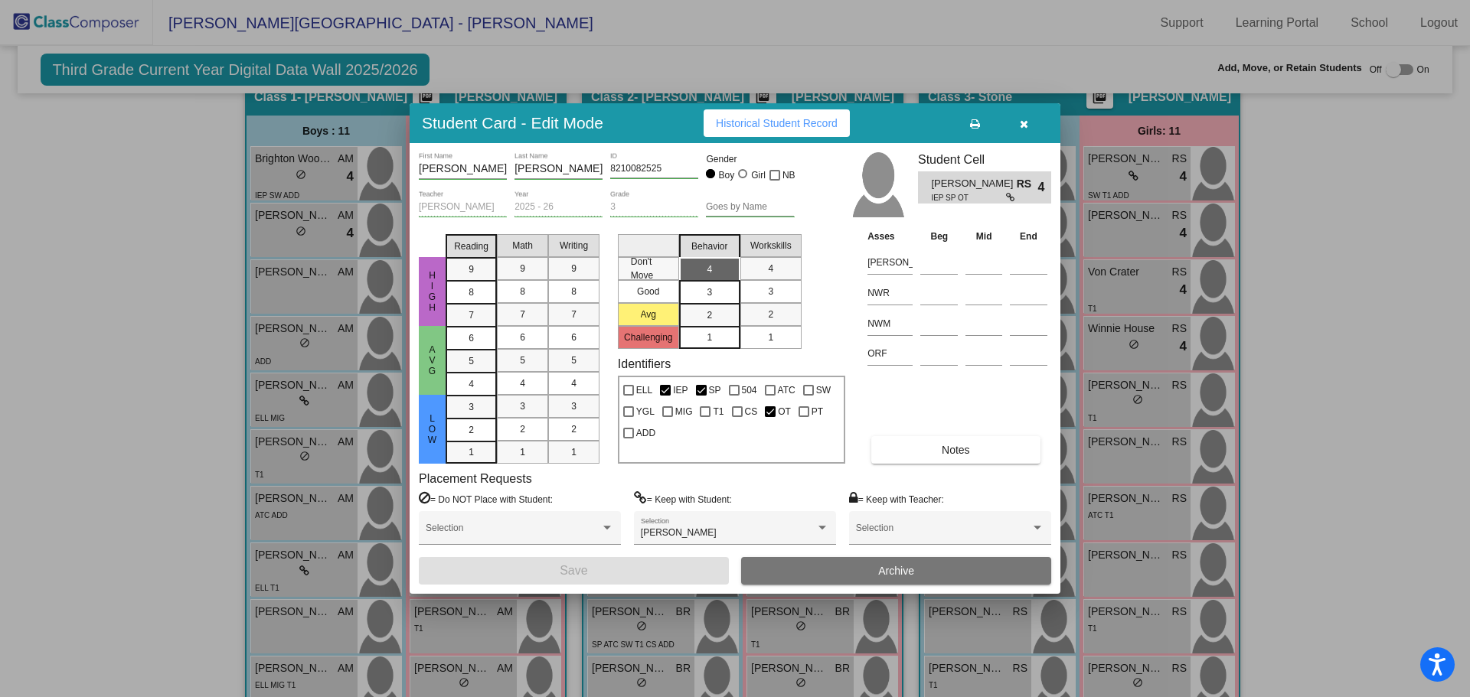
click at [1020, 126] on icon "button" at bounding box center [1024, 124] width 8 height 11
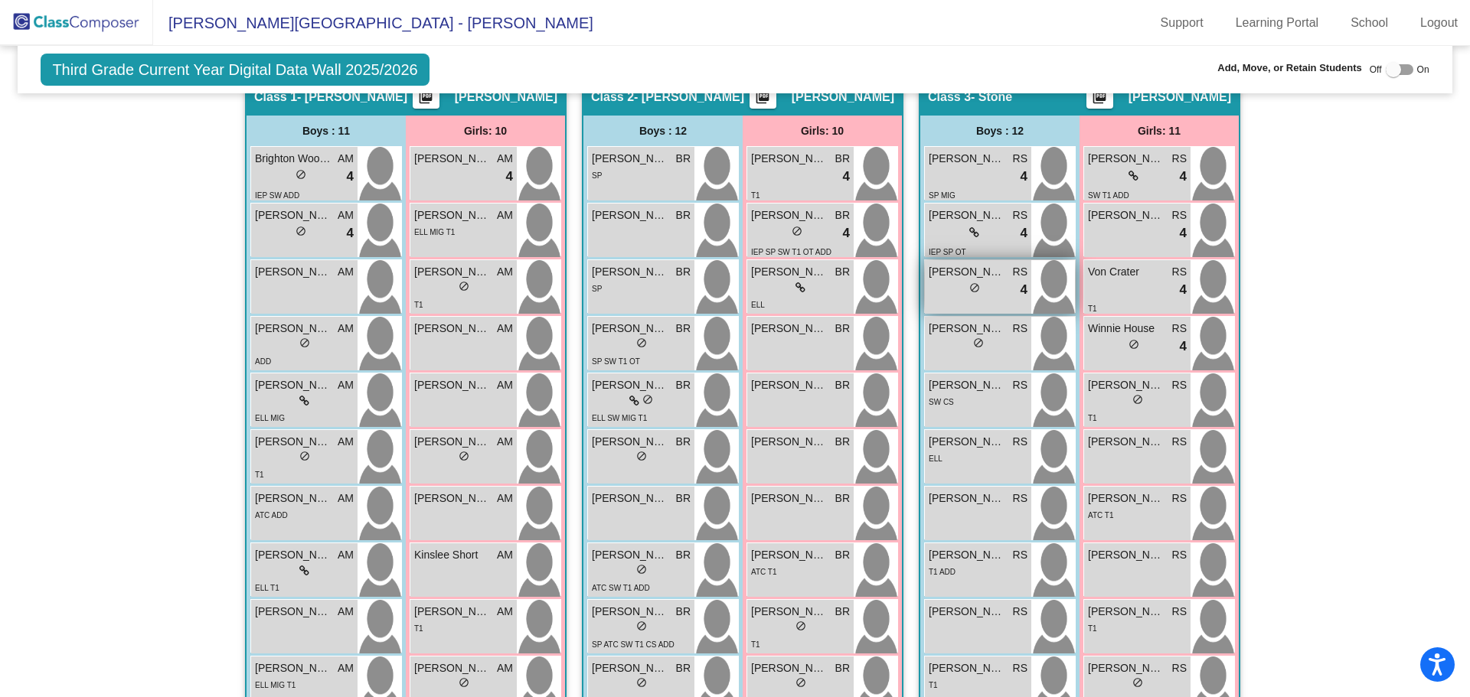
click at [955, 287] on div "lock do_not_disturb_alt 4" at bounding box center [978, 290] width 99 height 20
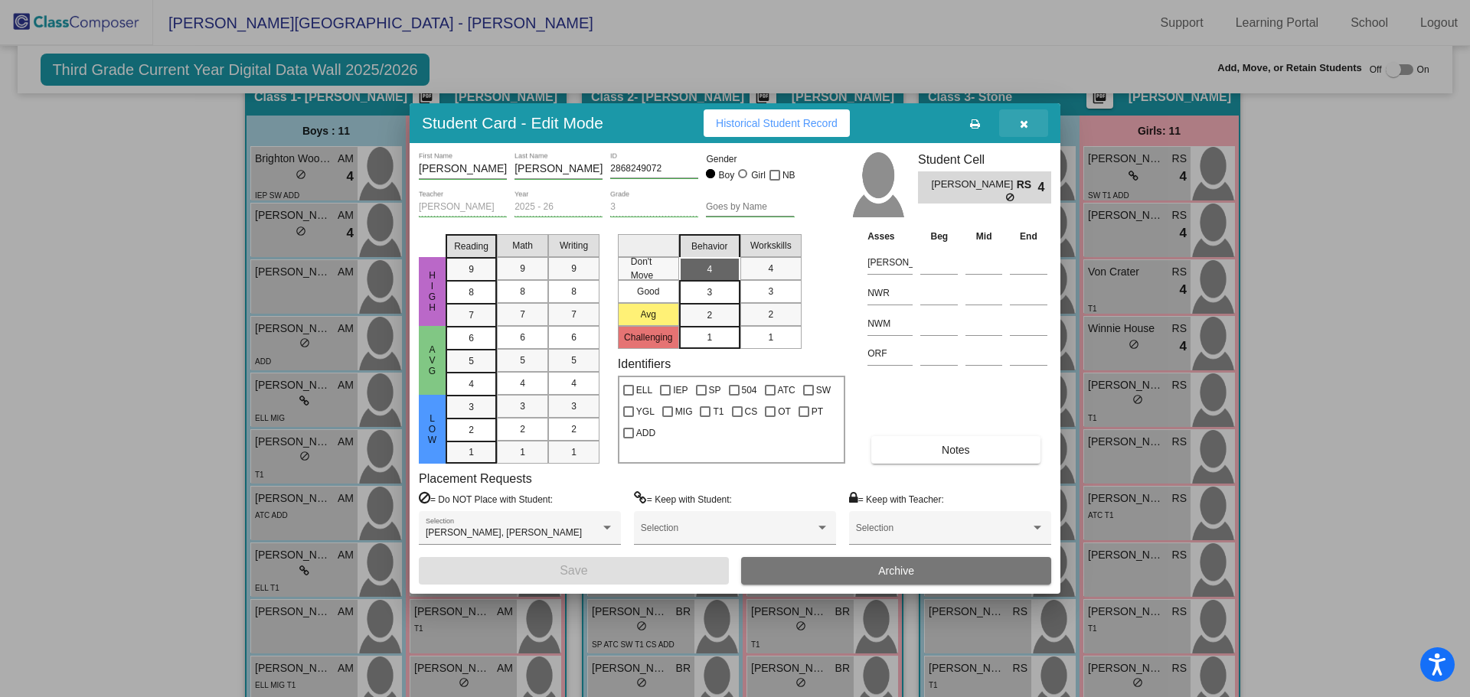
click at [1023, 119] on icon "button" at bounding box center [1024, 124] width 8 height 11
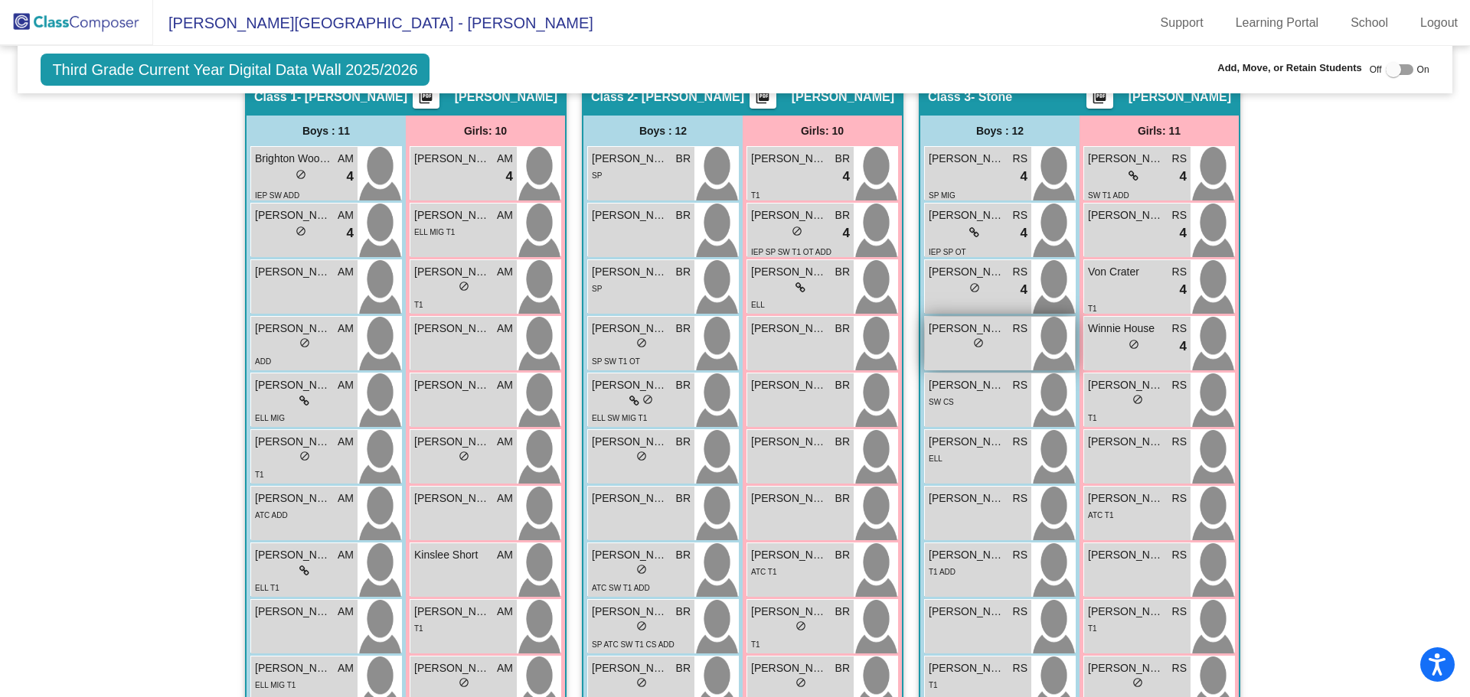
click at [973, 355] on div "Allec Gutierrez RS lock do_not_disturb_alt" at bounding box center [978, 344] width 106 height 54
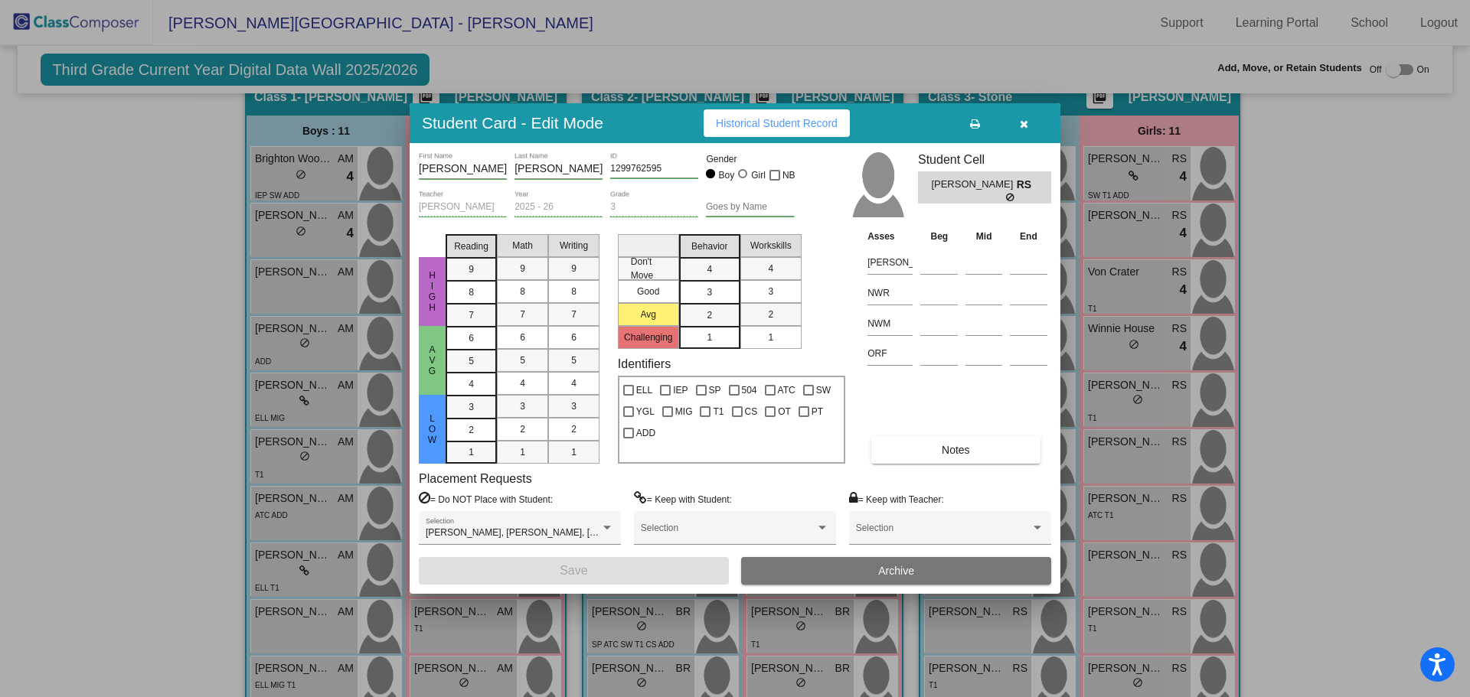
click at [1021, 121] on icon "button" at bounding box center [1024, 124] width 8 height 11
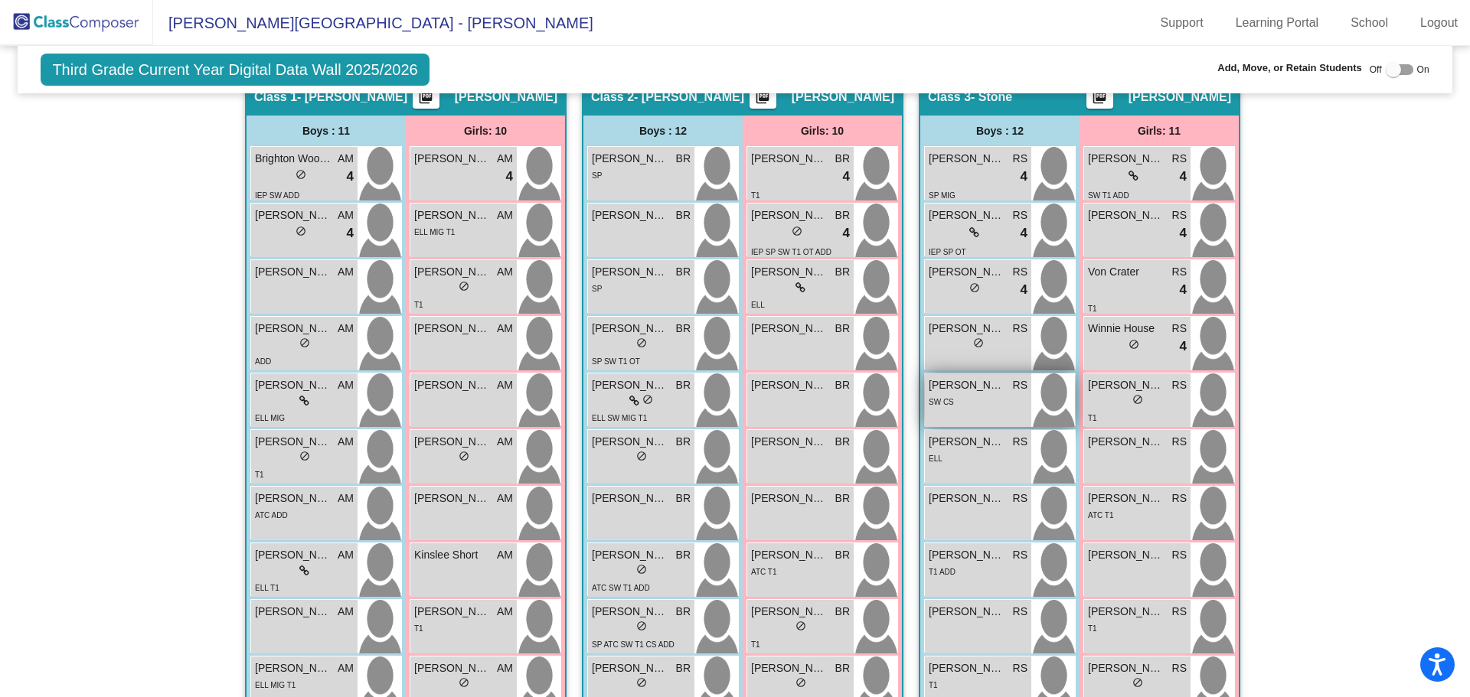
click at [961, 403] on div "SW CS" at bounding box center [978, 401] width 99 height 16
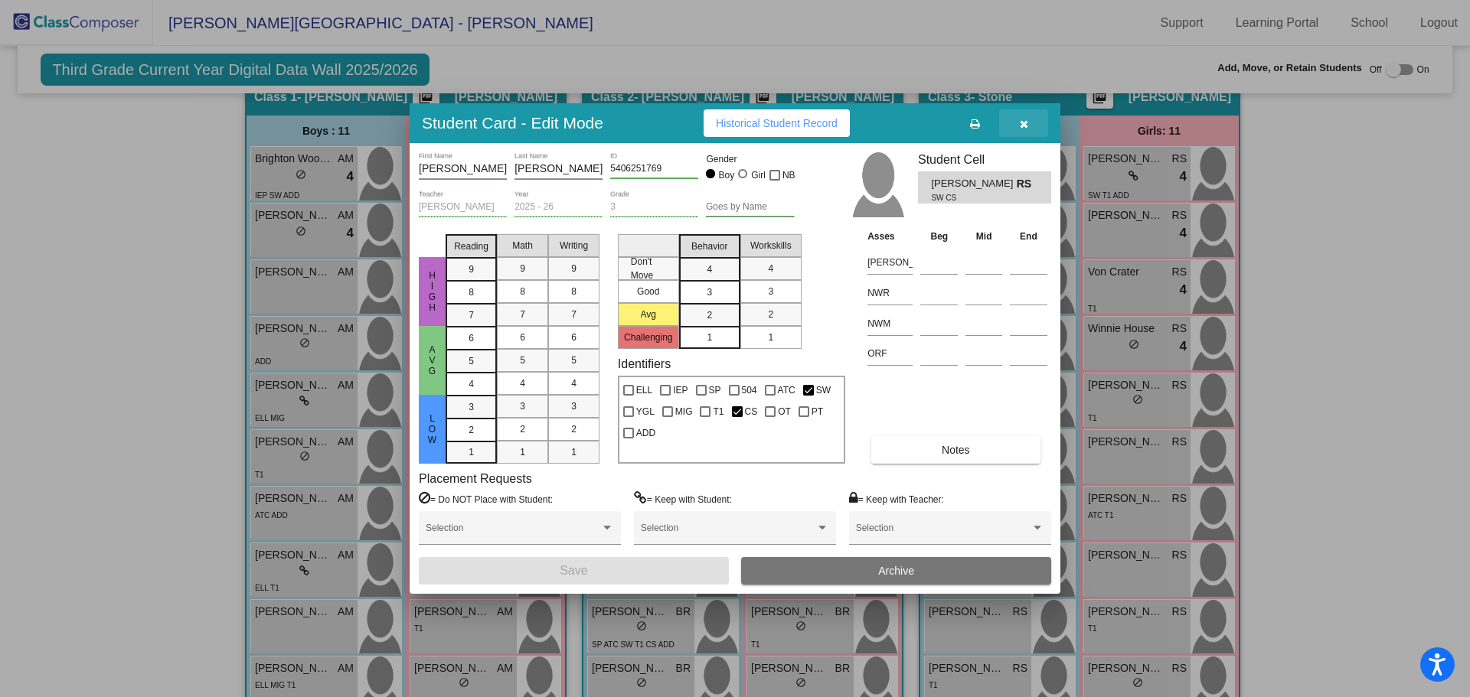
click at [1022, 119] on icon "button" at bounding box center [1024, 124] width 8 height 11
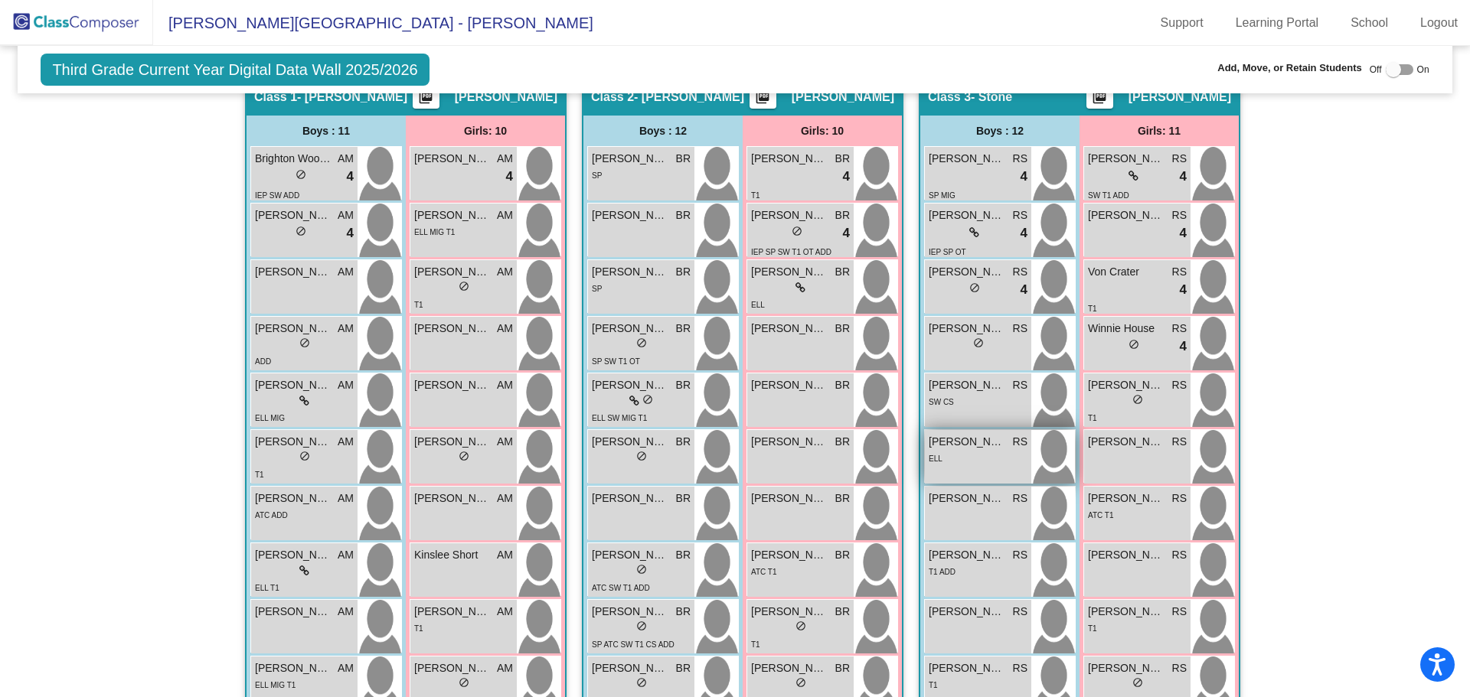
click at [951, 455] on div "ELL" at bounding box center [978, 458] width 99 height 16
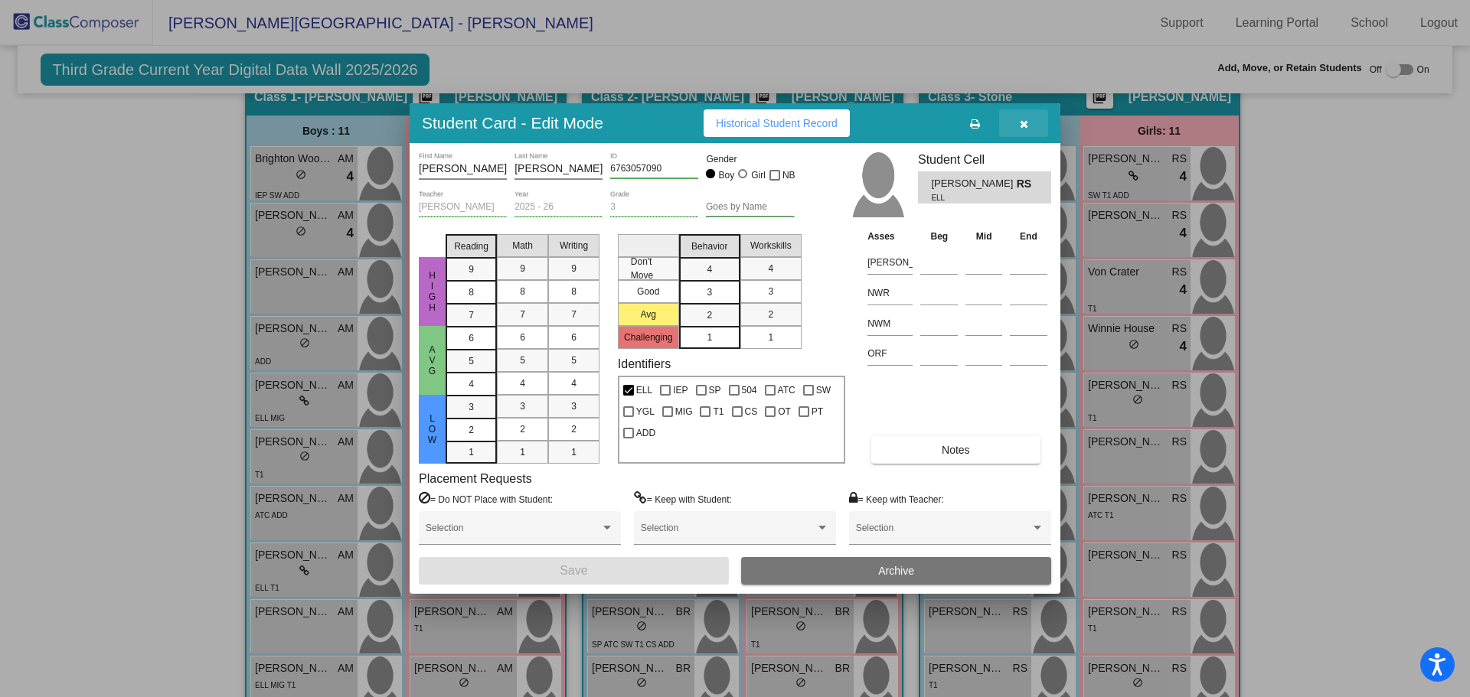
click at [1023, 118] on span "button" at bounding box center [1024, 123] width 8 height 12
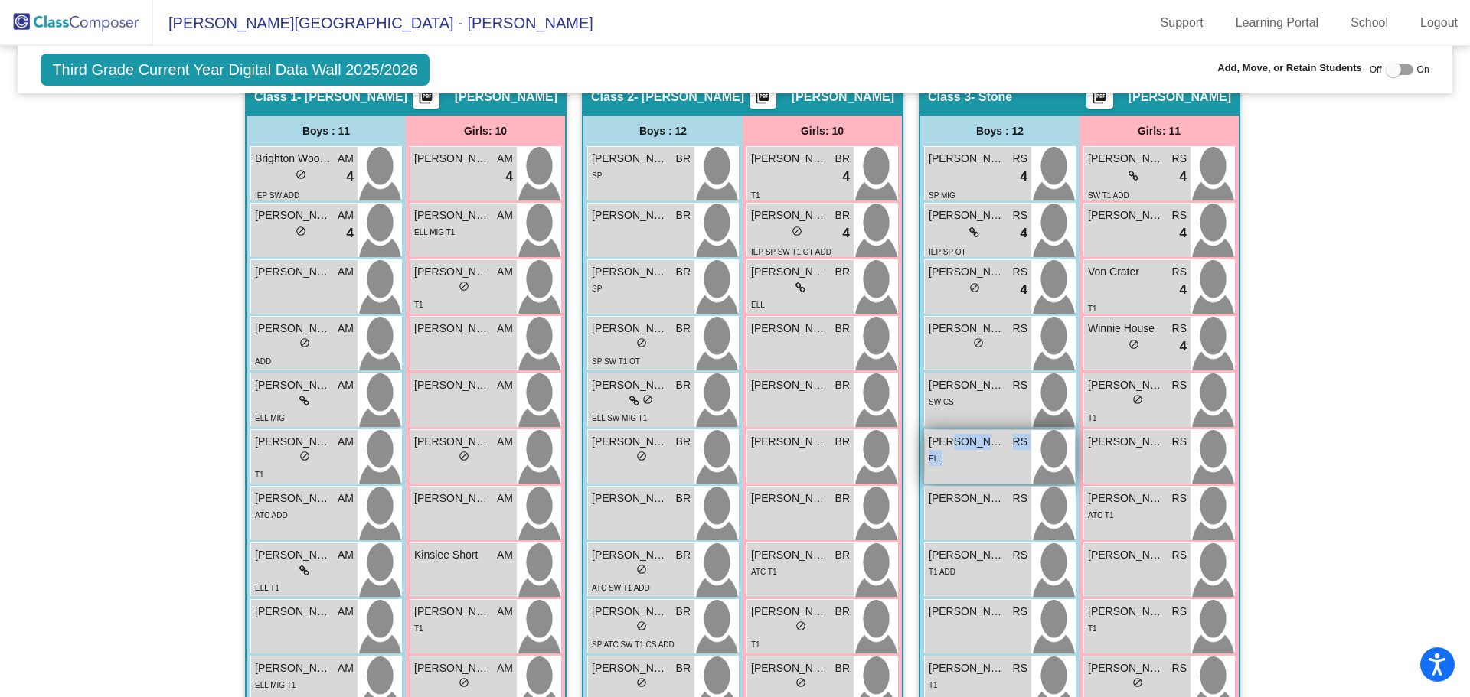
click at [943, 453] on div "Isaac Felix RS lock do_not_disturb_alt ELL" at bounding box center [978, 457] width 106 height 54
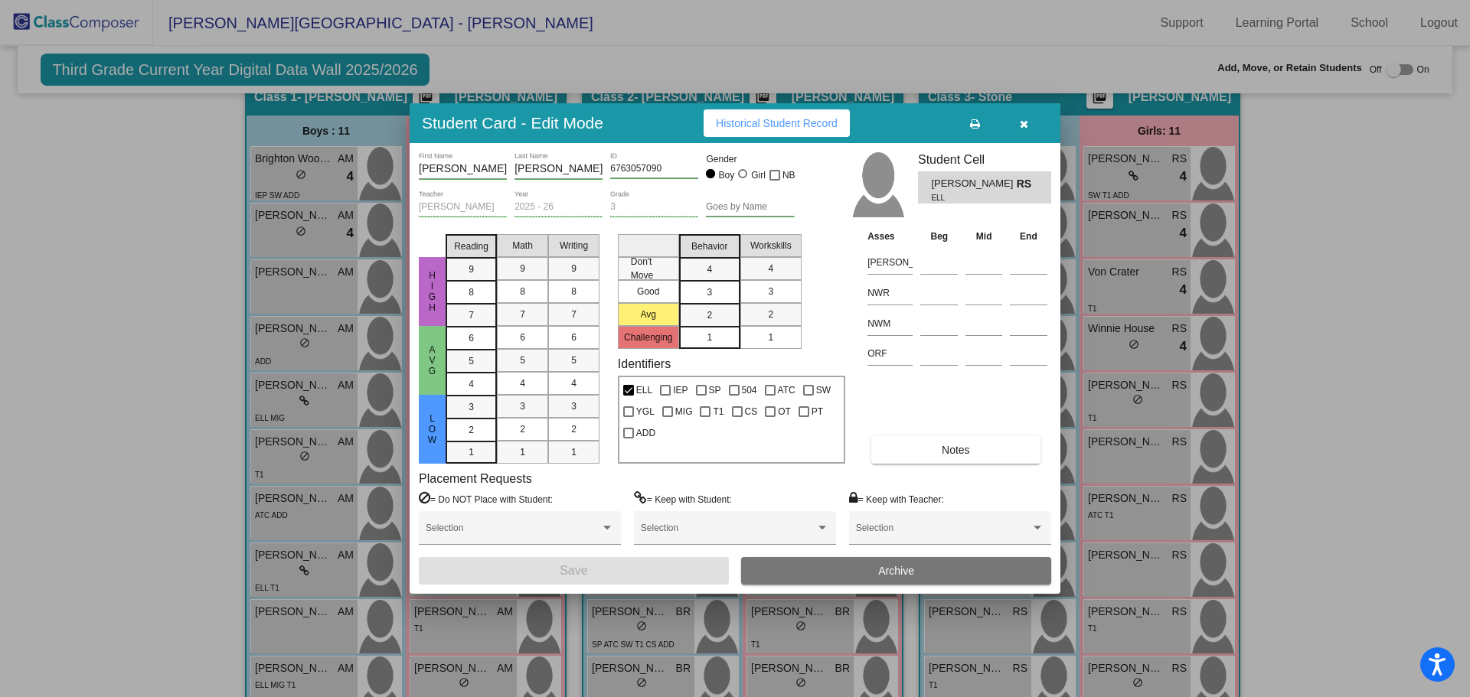
click at [1020, 122] on icon "button" at bounding box center [1024, 124] width 8 height 11
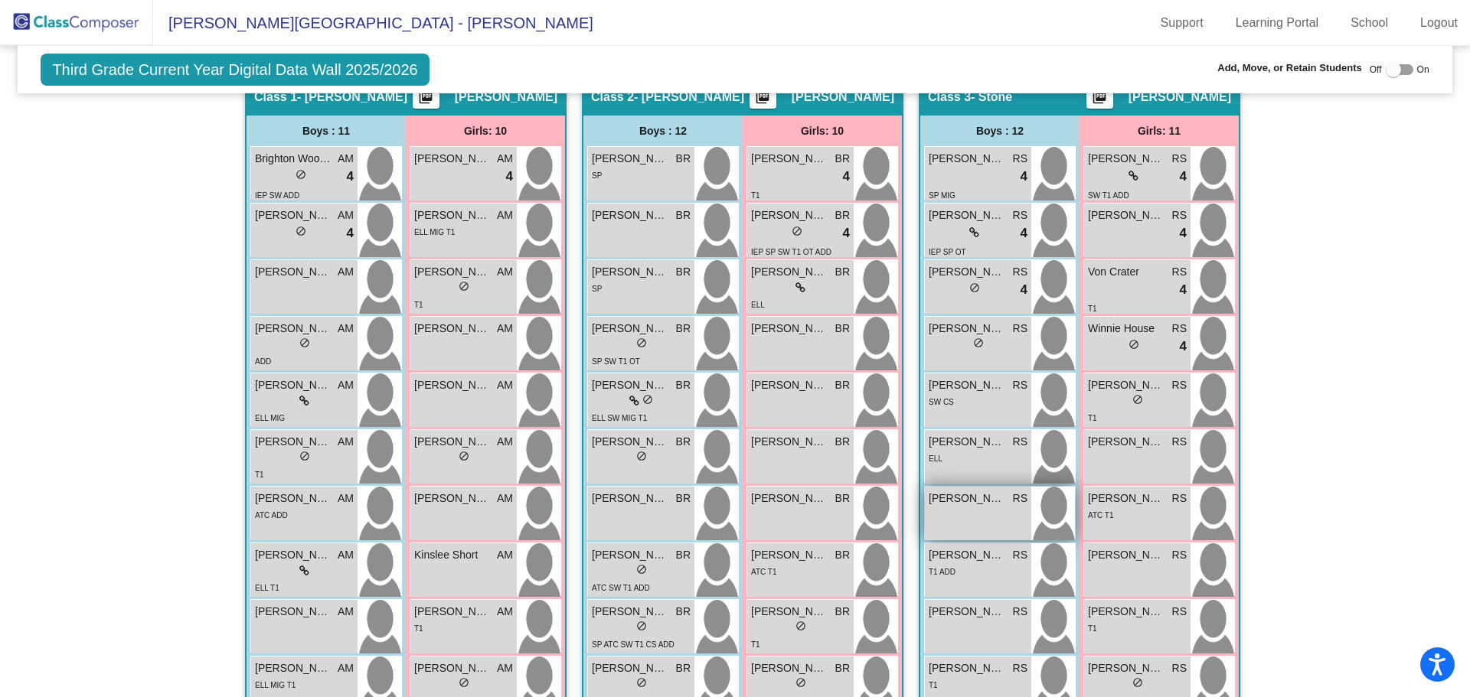
click at [935, 516] on div "Jayden Miller RS lock do_not_disturb_alt" at bounding box center [978, 514] width 106 height 54
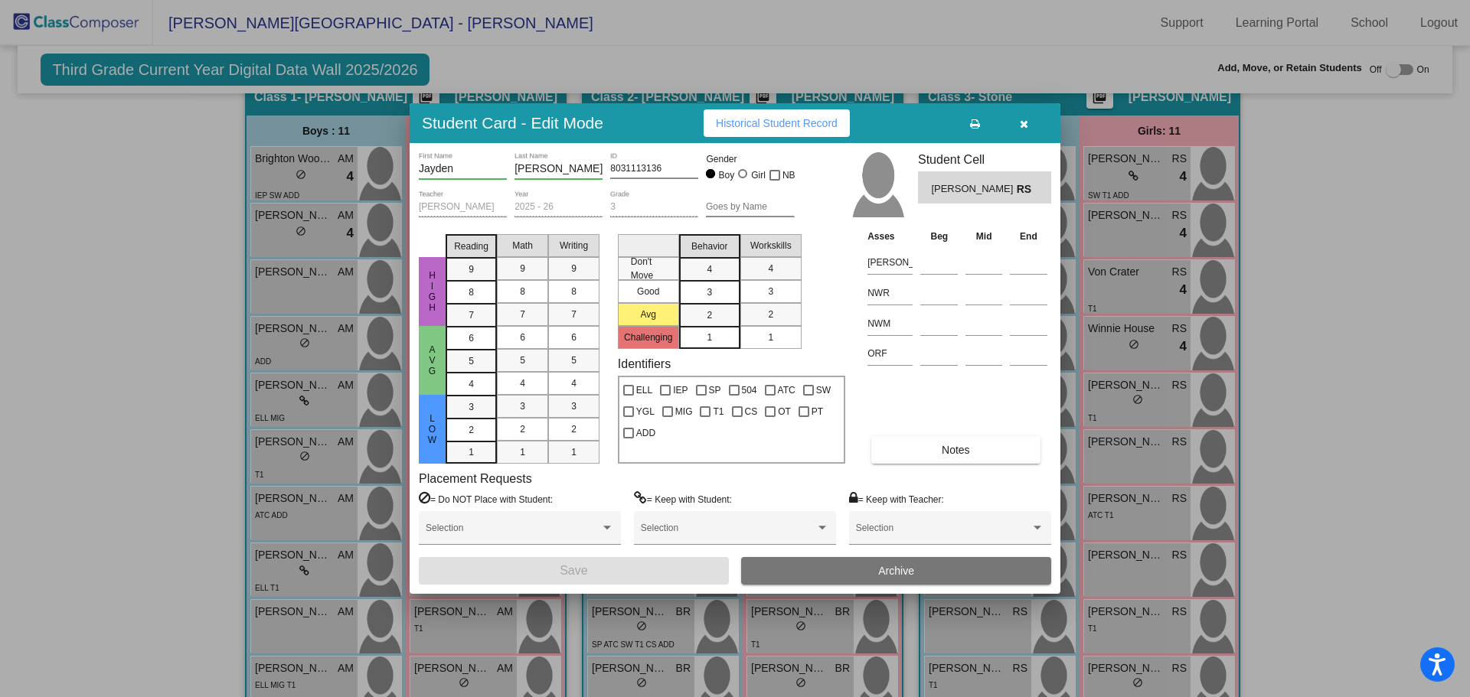
click at [1024, 122] on icon "button" at bounding box center [1024, 124] width 8 height 11
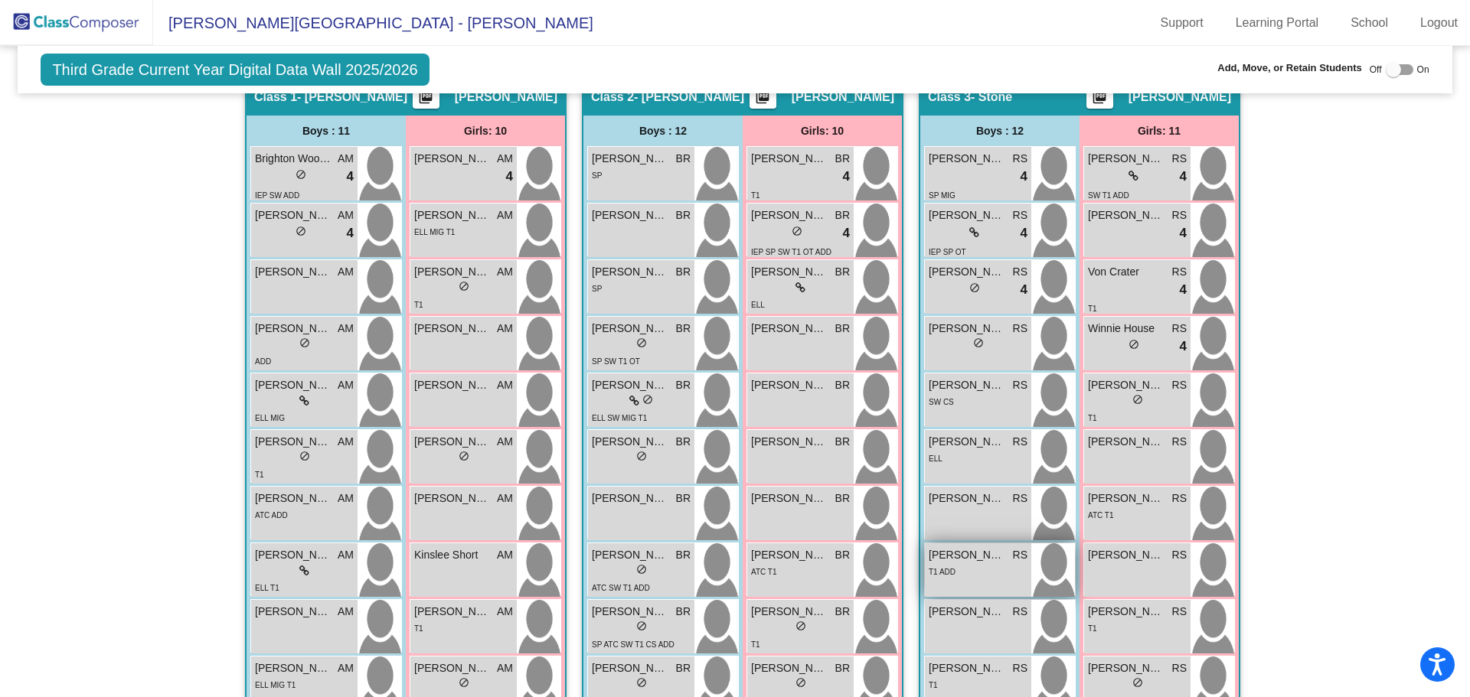
click at [949, 568] on span "T1 ADD" at bounding box center [942, 572] width 27 height 8
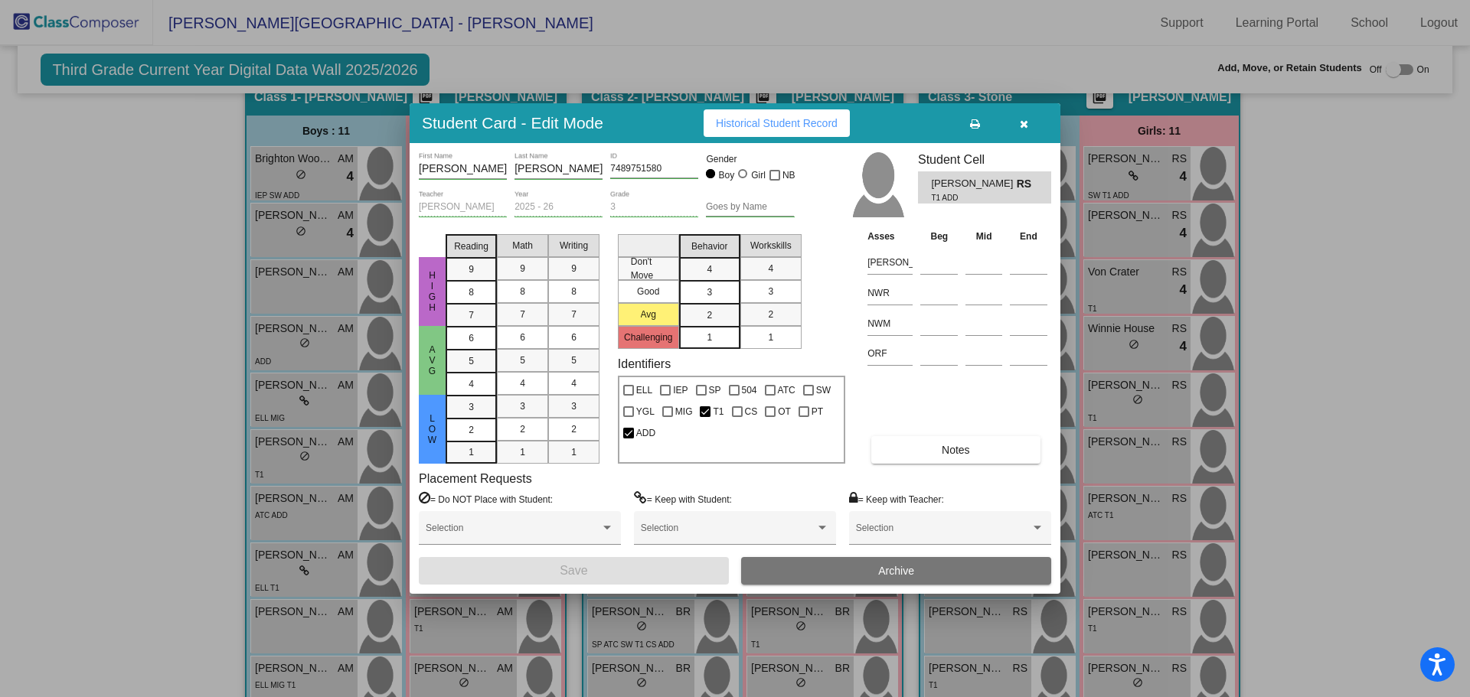
click at [1021, 121] on icon "button" at bounding box center [1024, 124] width 8 height 11
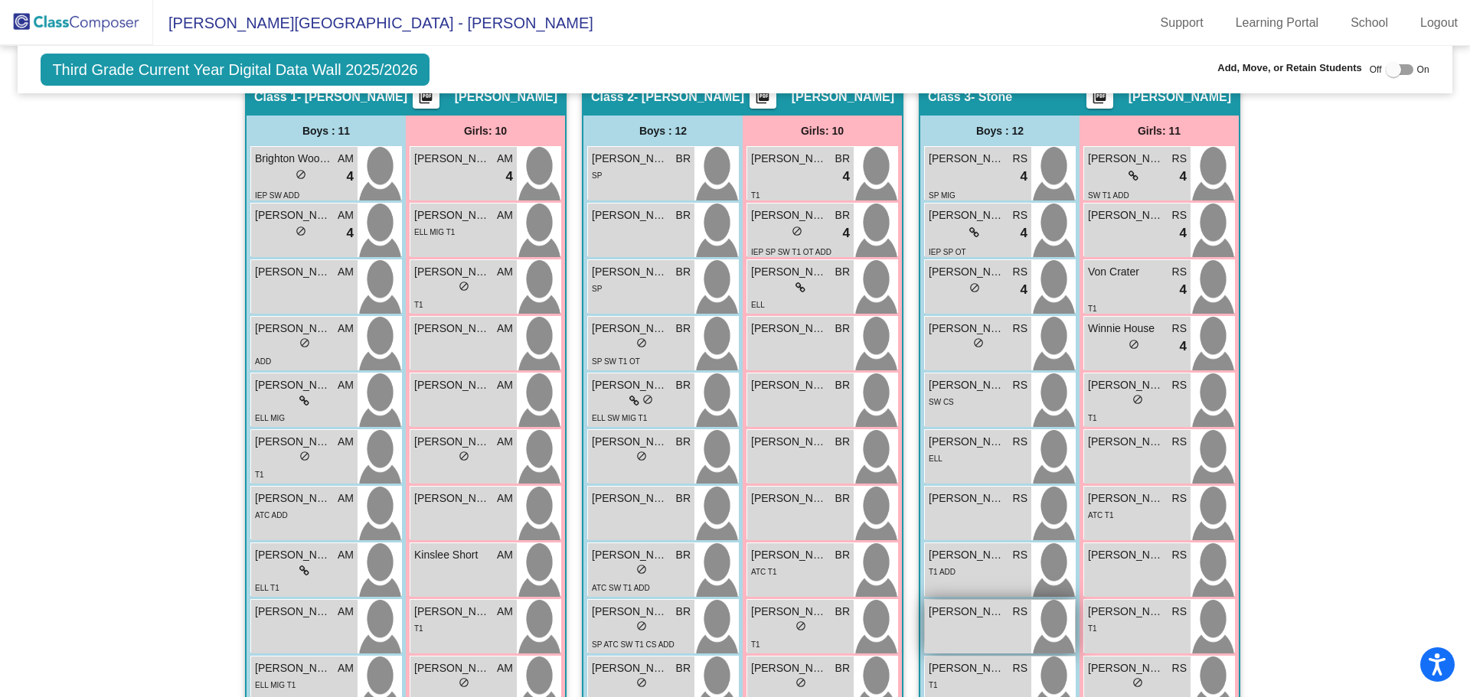
click at [979, 620] on span "Liam Keckler" at bounding box center [967, 612] width 77 height 16
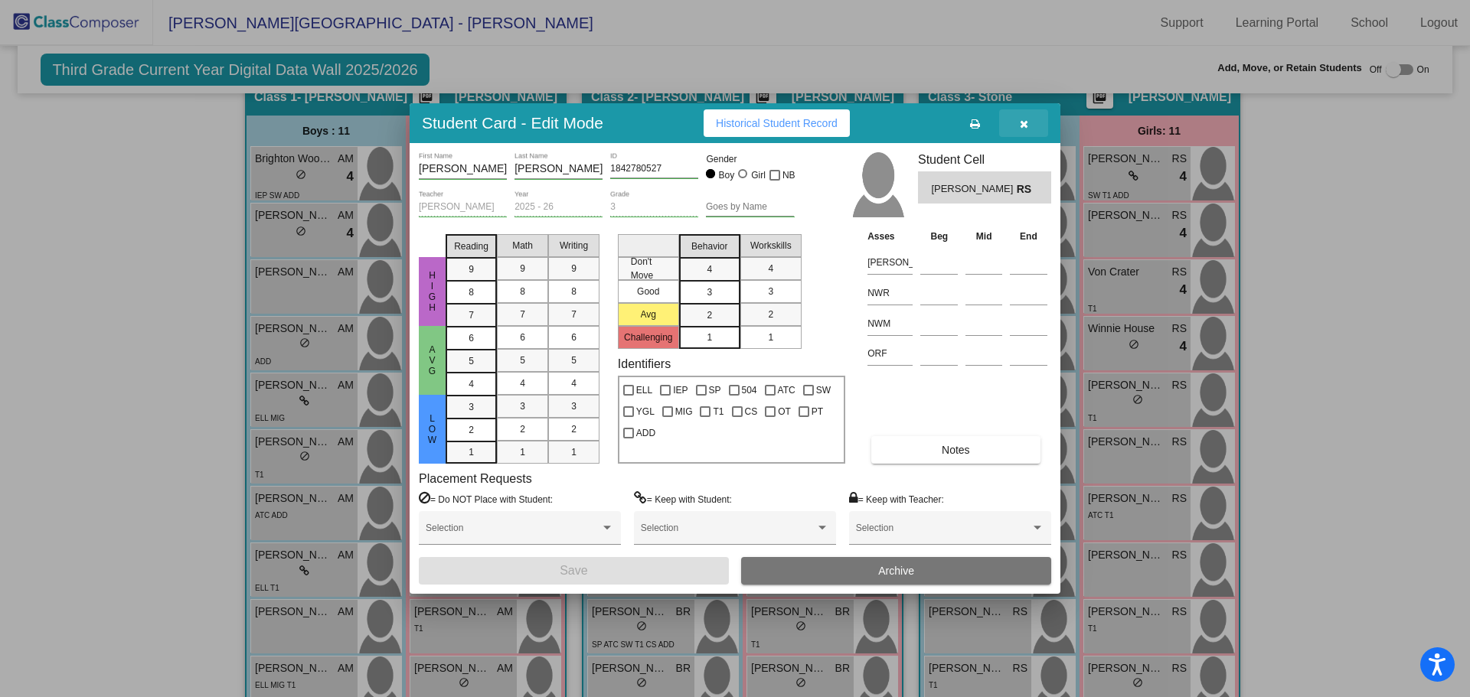
click at [1028, 125] on button "button" at bounding box center [1023, 123] width 49 height 28
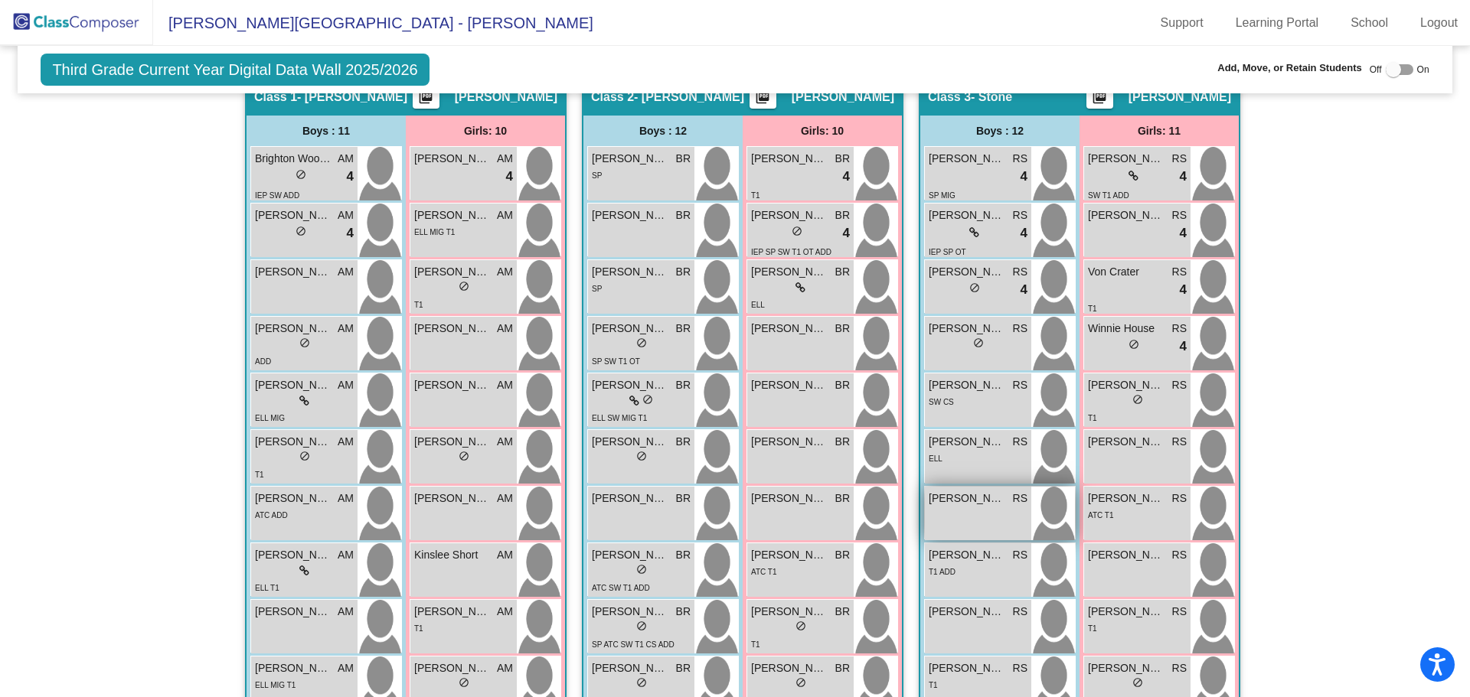
scroll to position [446, 0]
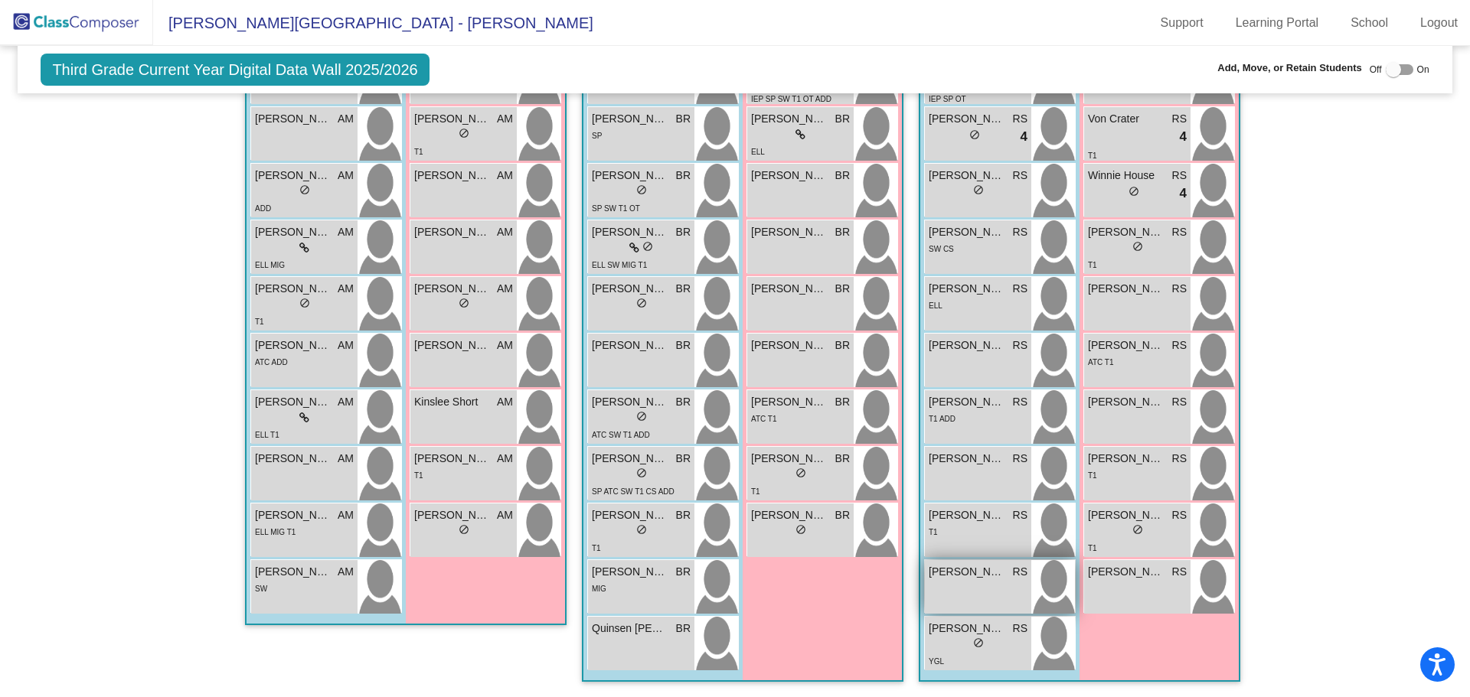
click at [952, 574] on span "Oliver Gonzalez" at bounding box center [967, 572] width 77 height 16
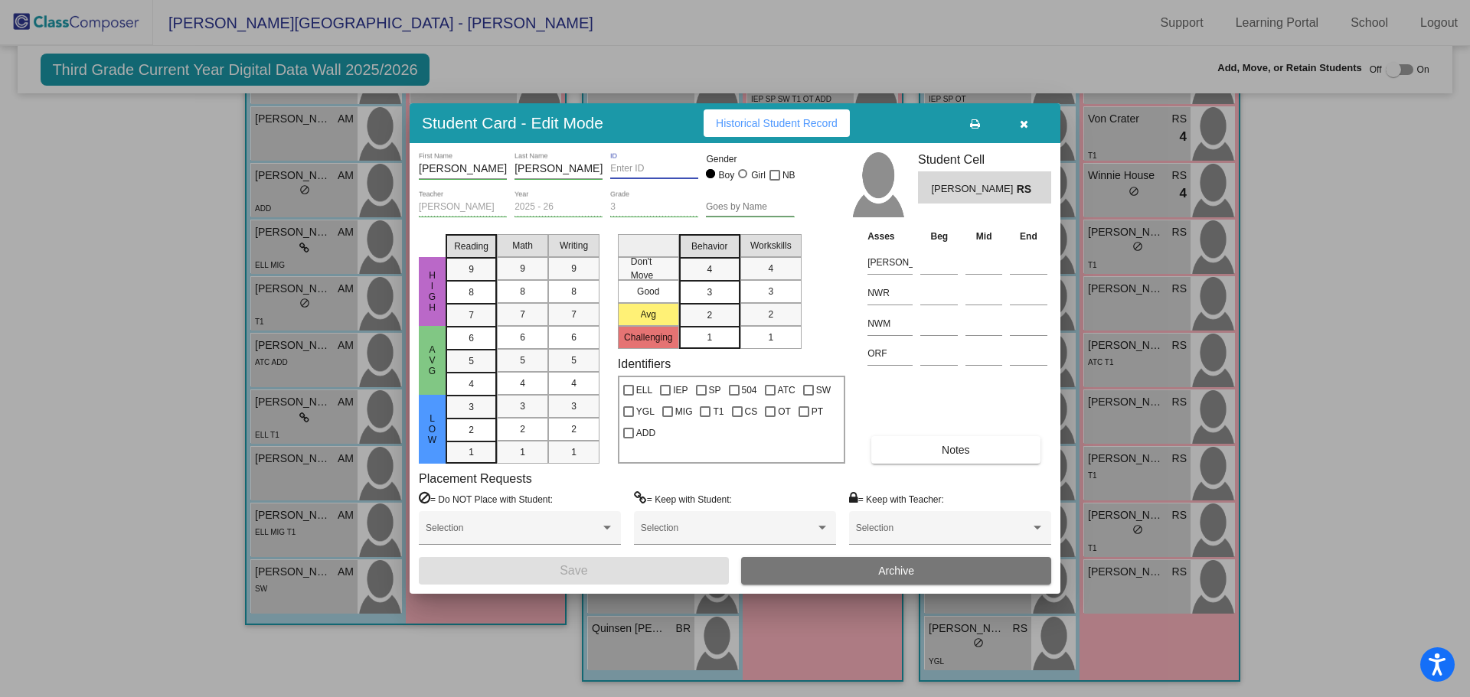
click at [611, 171] on input "ID" at bounding box center [654, 169] width 88 height 11
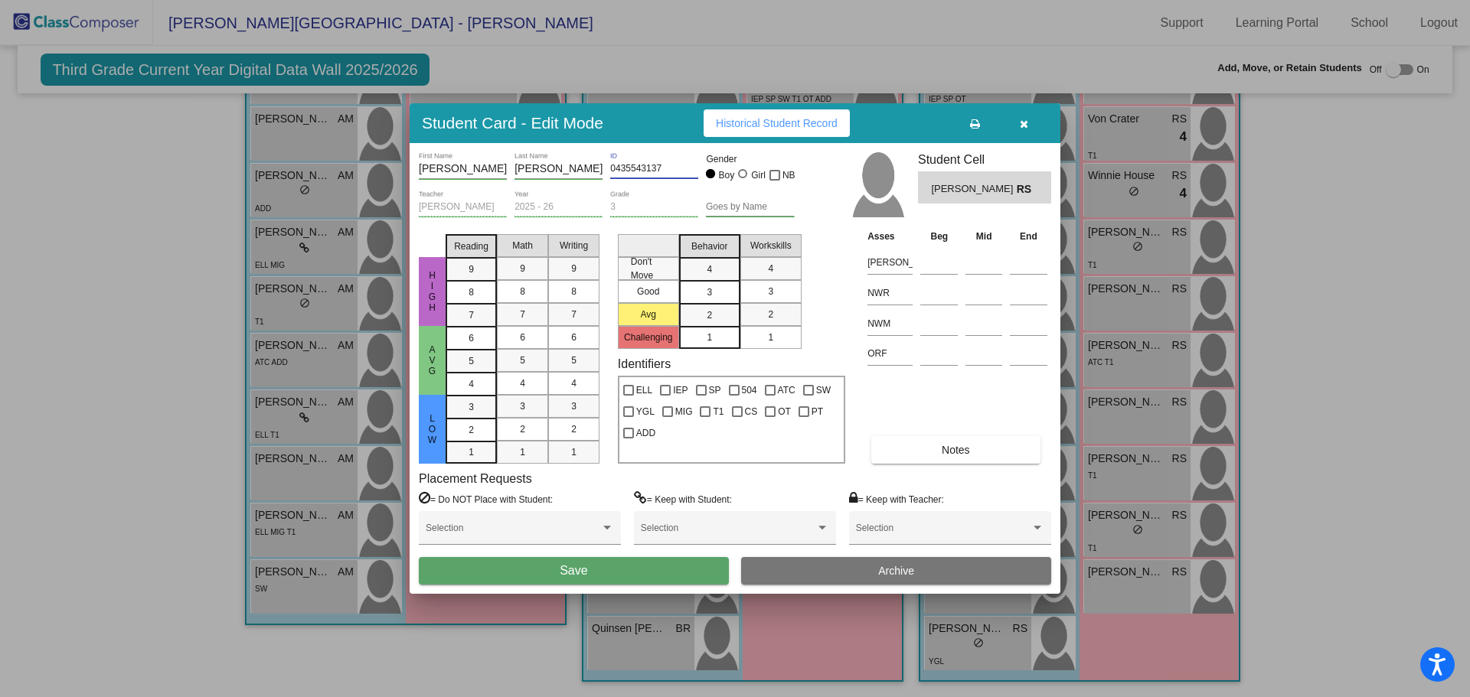
type input "0435543137"
click at [615, 576] on button "Save" at bounding box center [574, 571] width 310 height 28
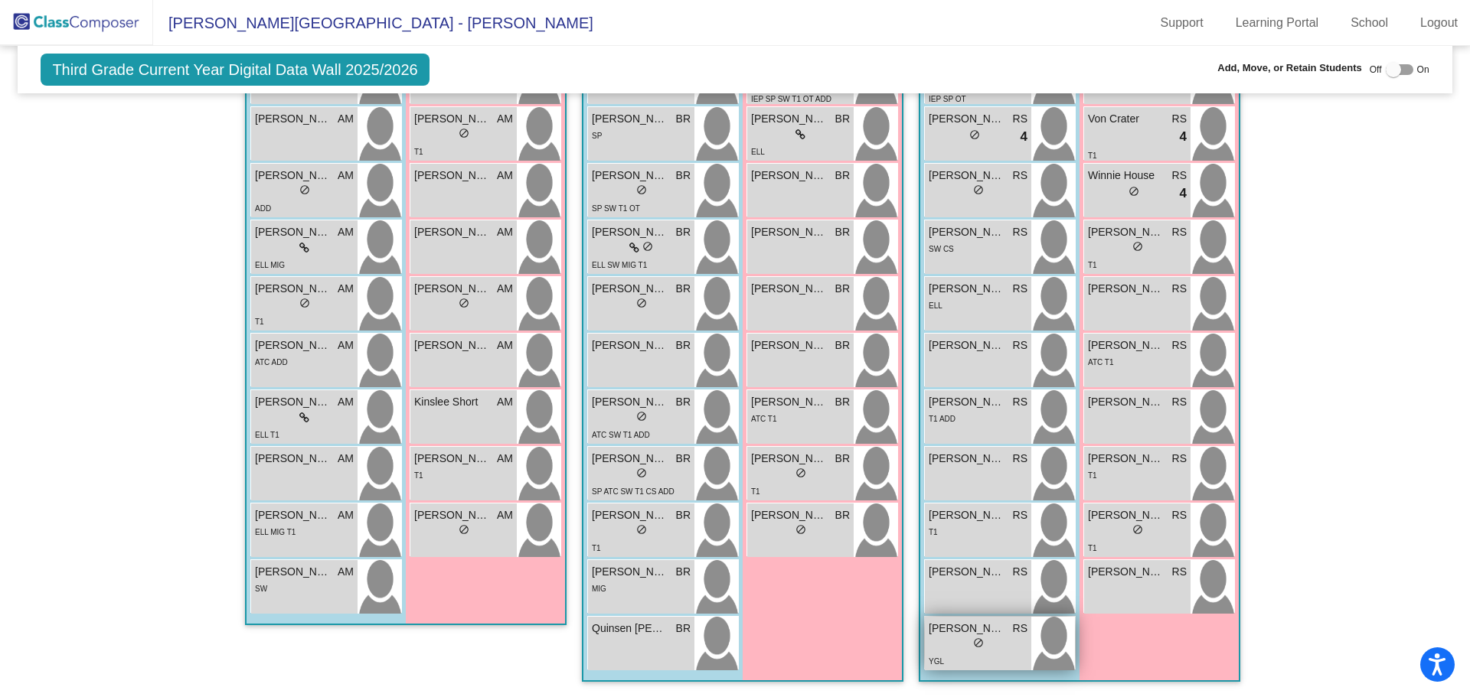
click at [955, 646] on div "lock do_not_disturb_alt" at bounding box center [978, 645] width 99 height 16
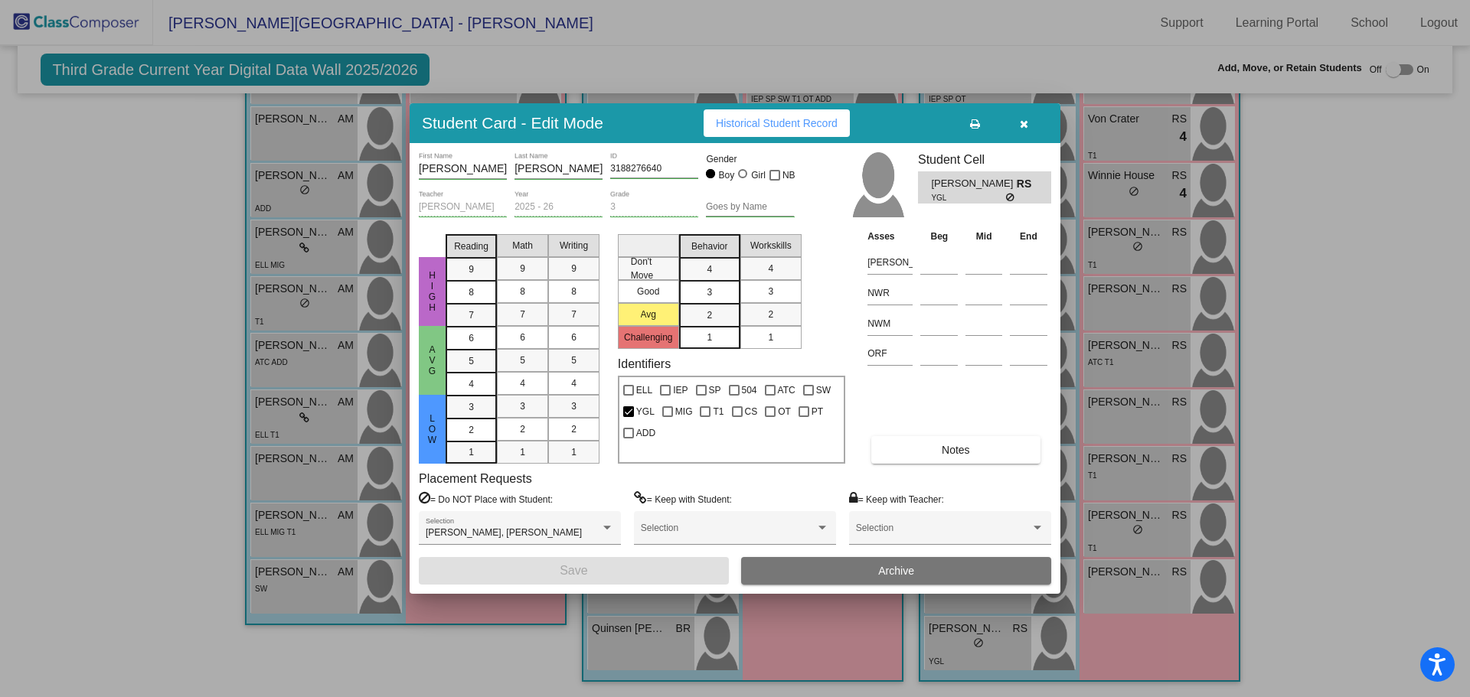
click at [1018, 121] on button "button" at bounding box center [1023, 123] width 49 height 28
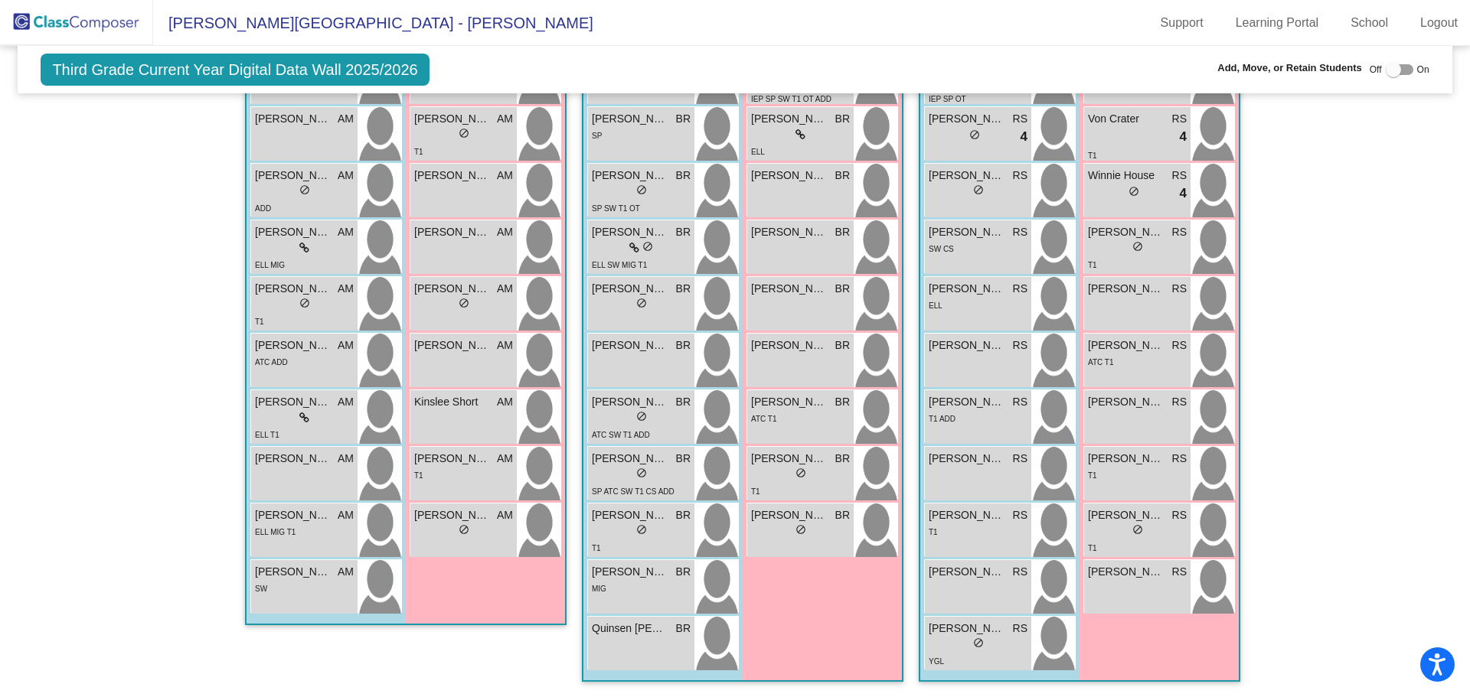
scroll to position [292, 0]
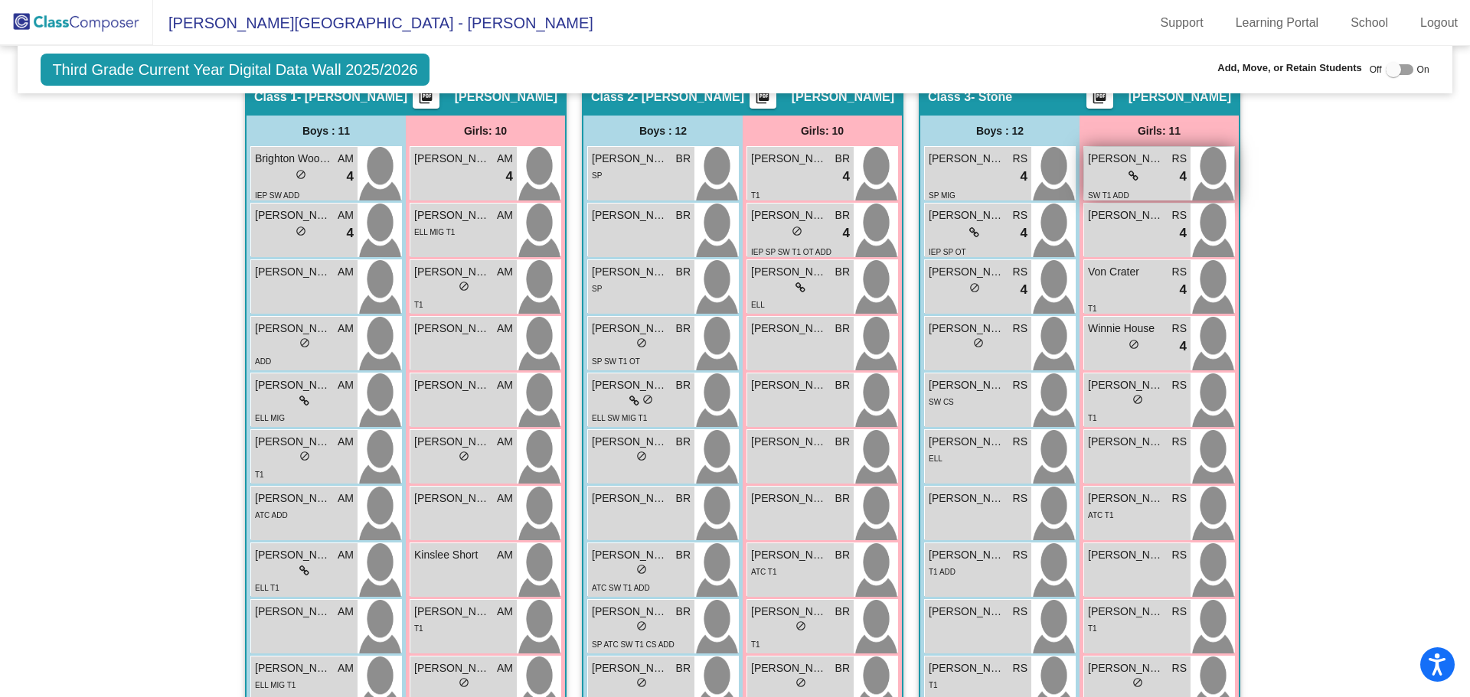
click at [1102, 159] on span "Sadie Maczka" at bounding box center [1126, 159] width 77 height 16
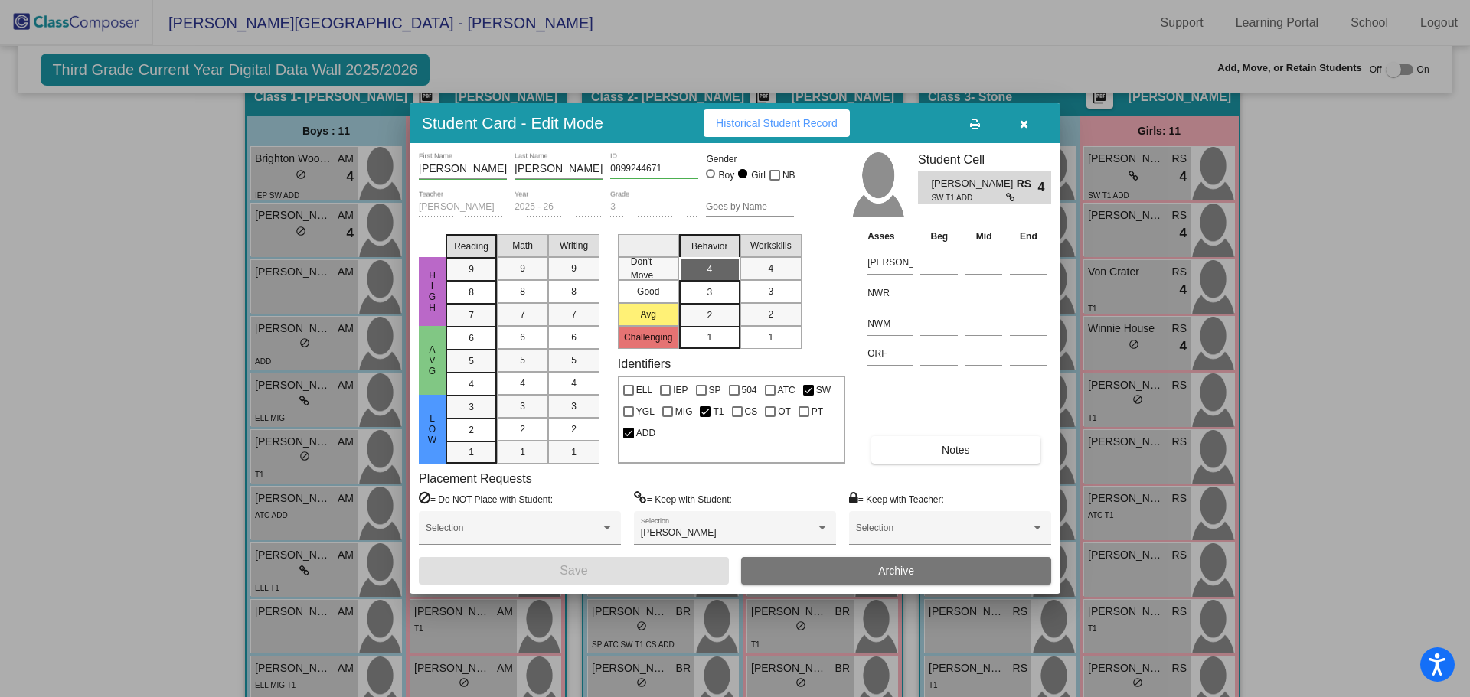
click at [1122, 224] on div at bounding box center [735, 348] width 1470 height 697
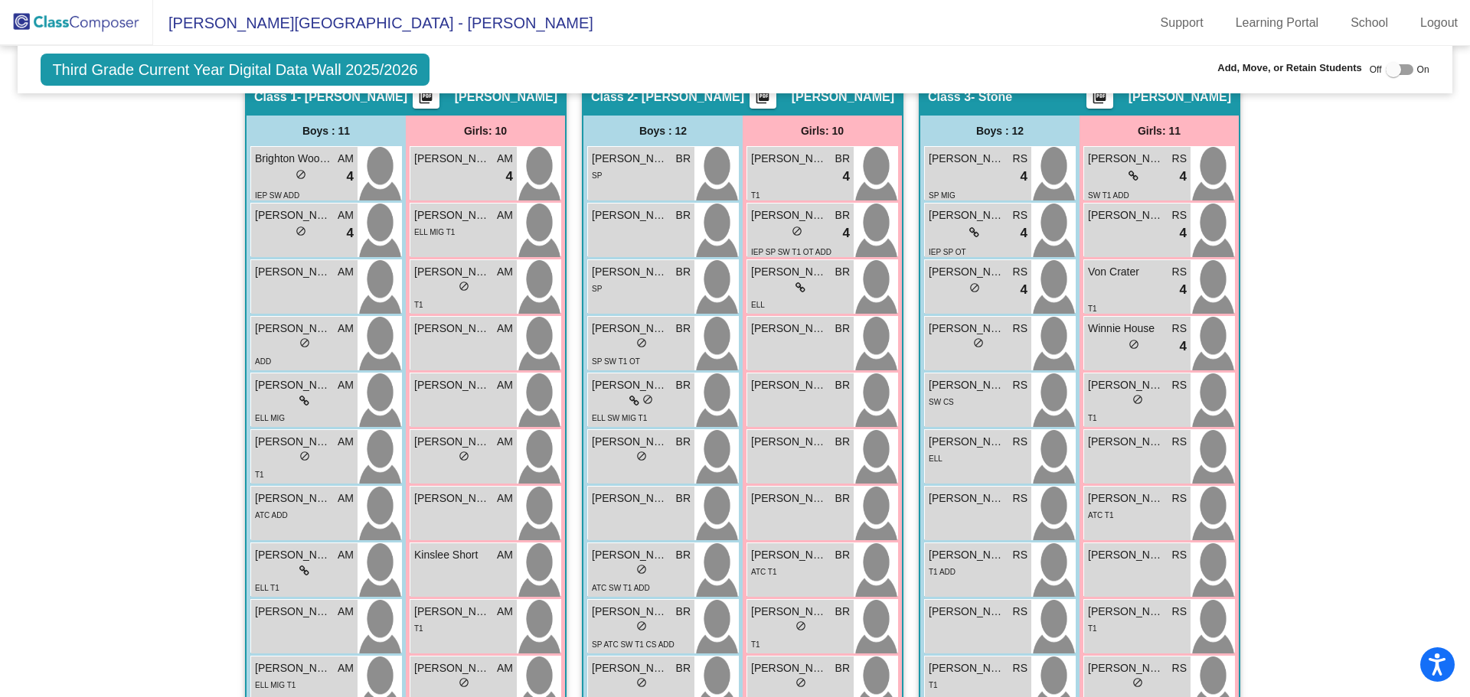
click at [1122, 224] on div "lock do_not_disturb_alt 4" at bounding box center [1137, 234] width 99 height 20
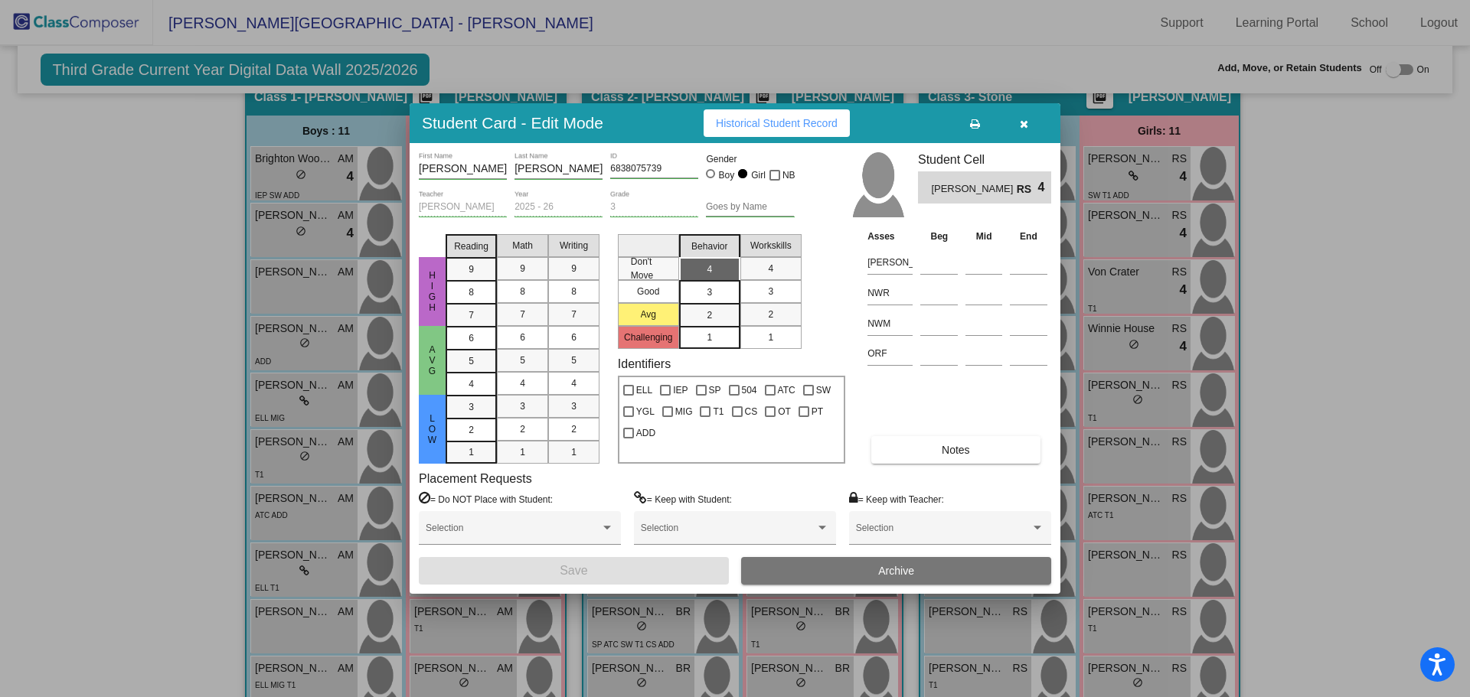
click at [1122, 281] on div at bounding box center [735, 348] width 1470 height 697
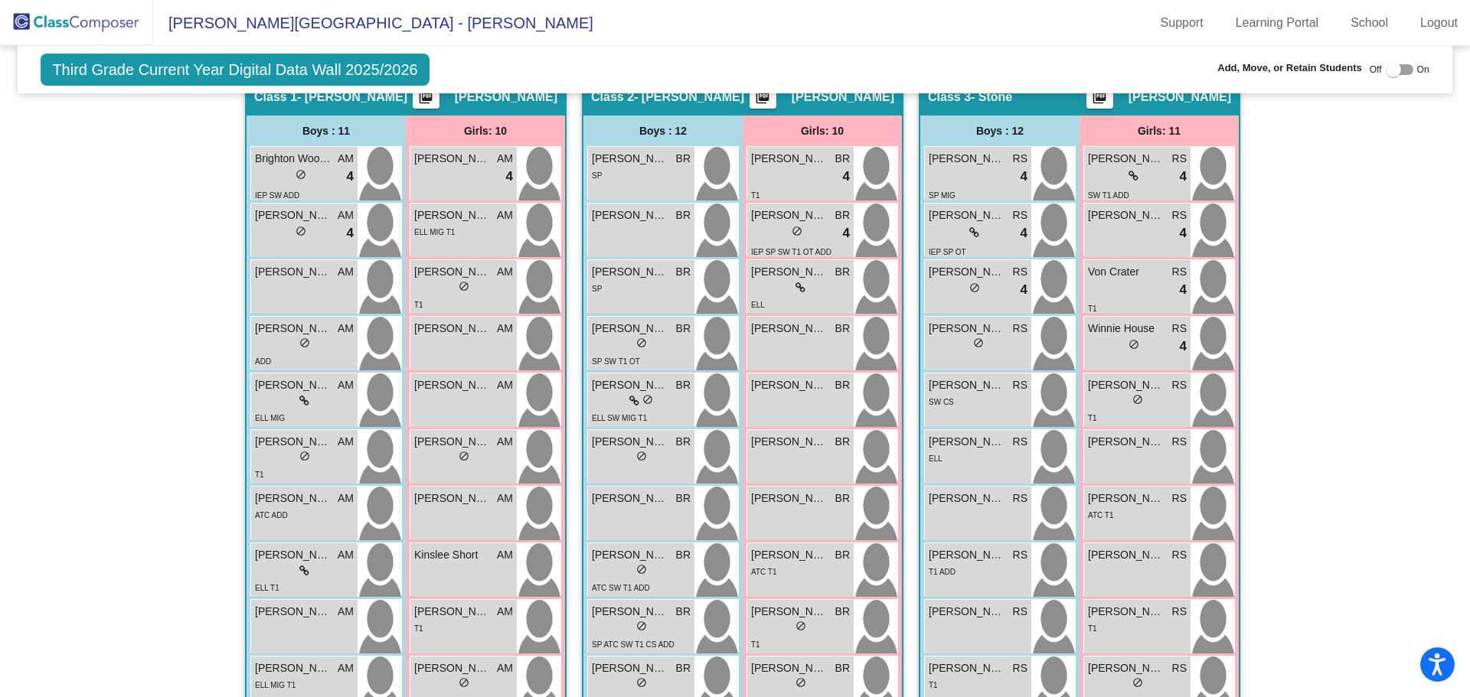
click at [1122, 281] on div "lock do_not_disturb_alt 4" at bounding box center [1137, 290] width 99 height 20
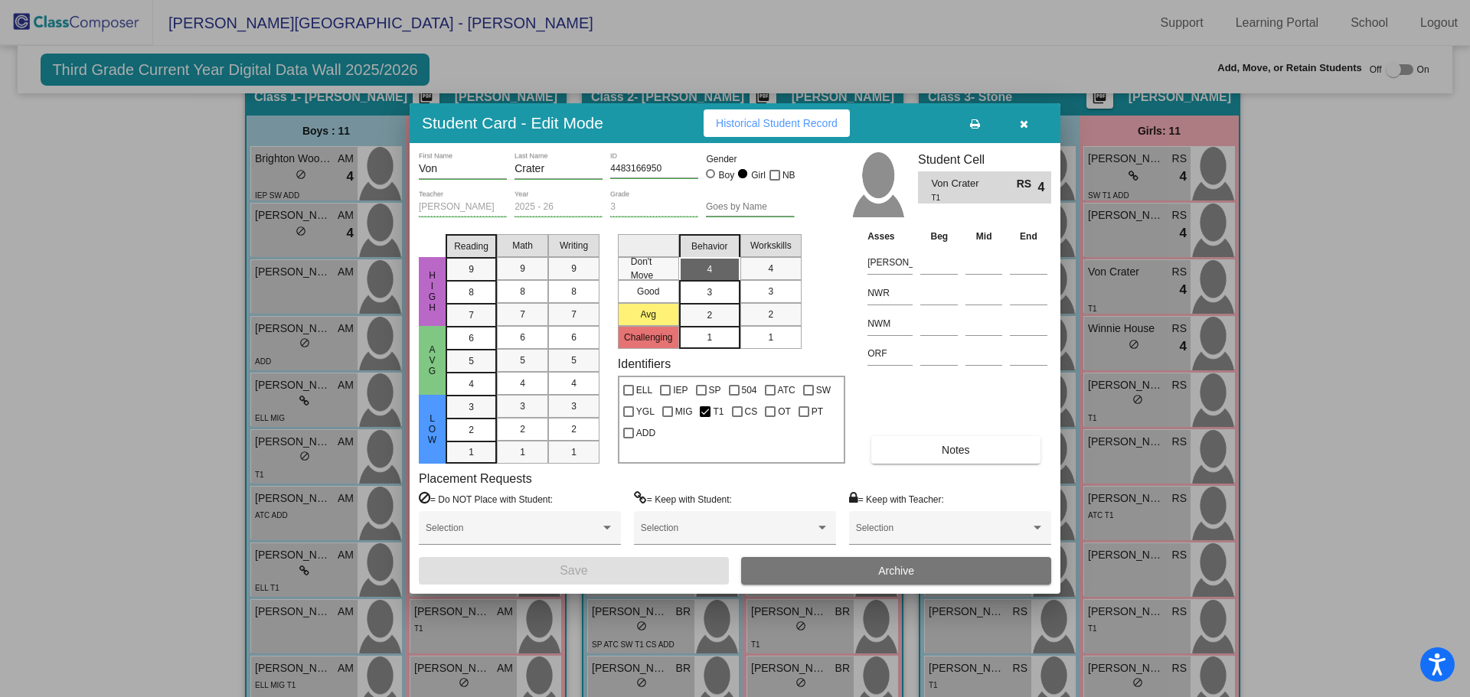
click at [1120, 345] on div at bounding box center [735, 348] width 1470 height 697
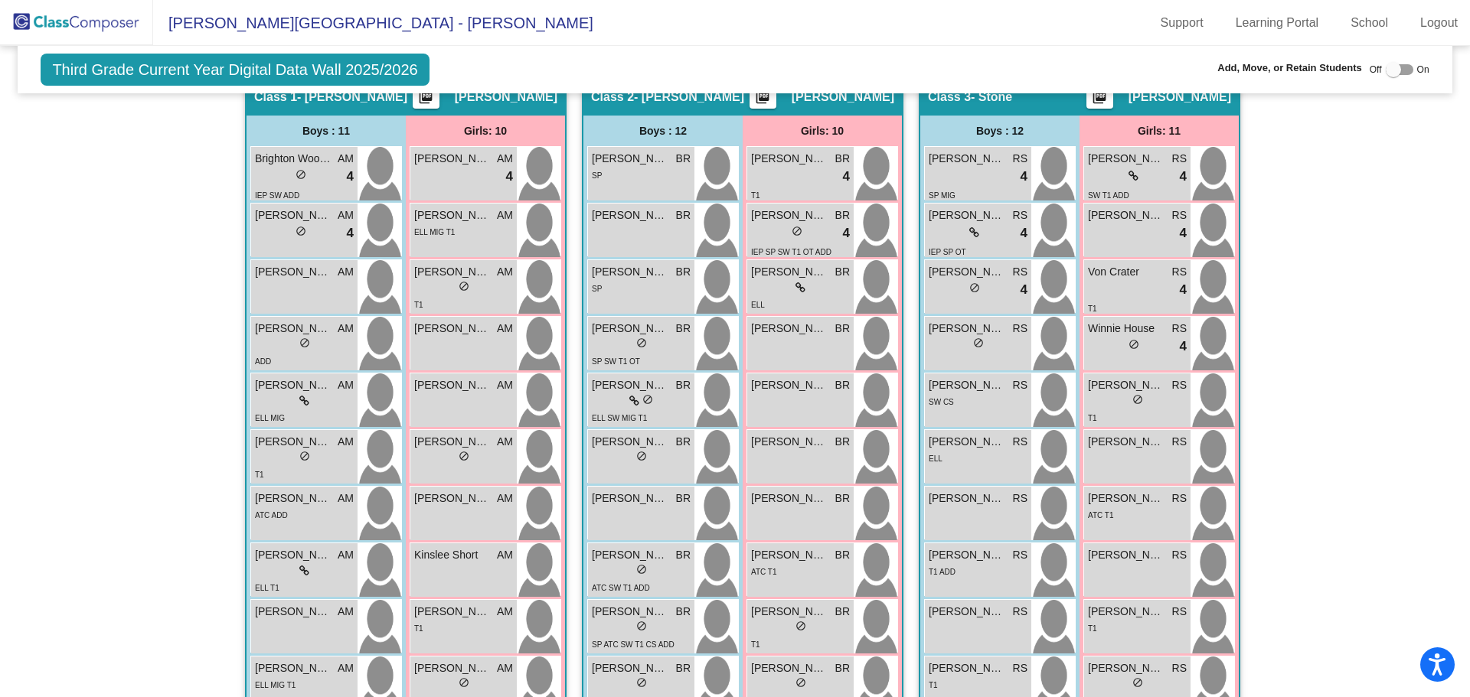
click at [1120, 345] on div "lock do_not_disturb_alt 4" at bounding box center [1137, 347] width 99 height 20
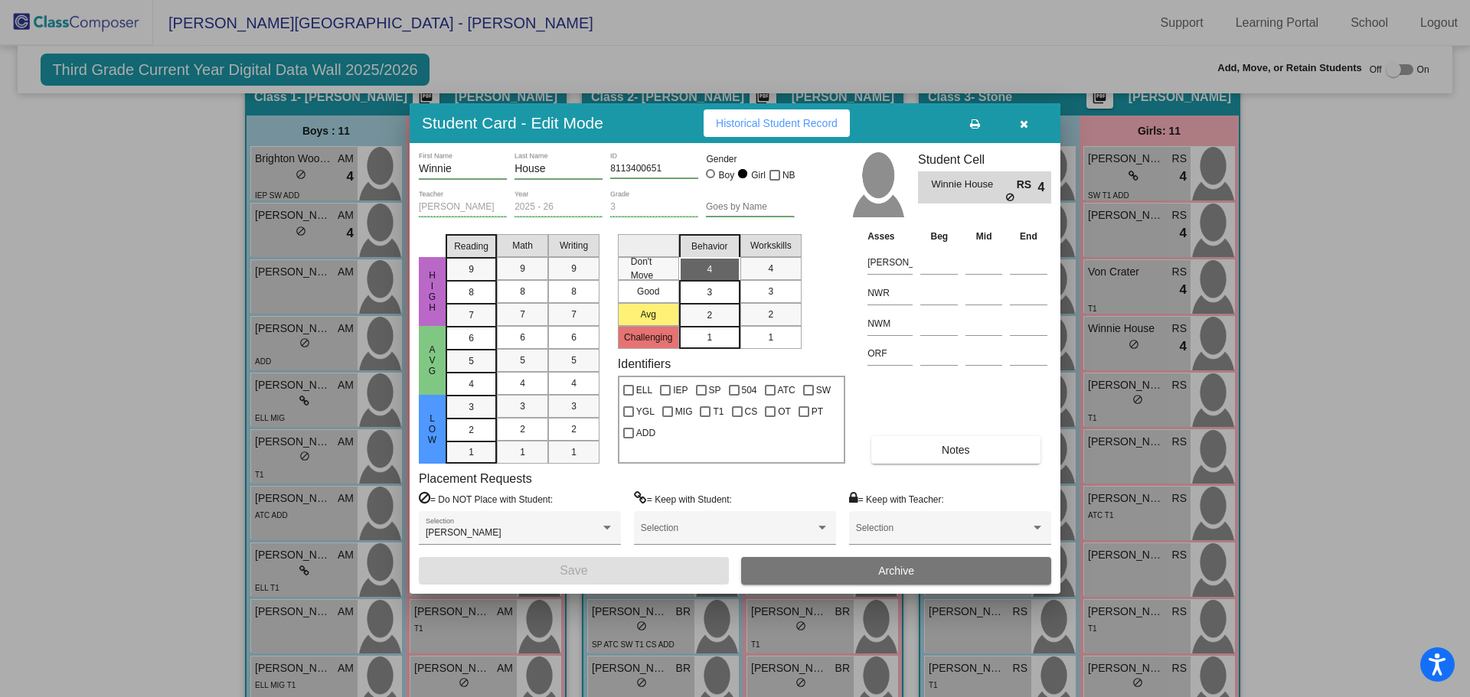
click at [1121, 402] on div at bounding box center [735, 348] width 1470 height 697
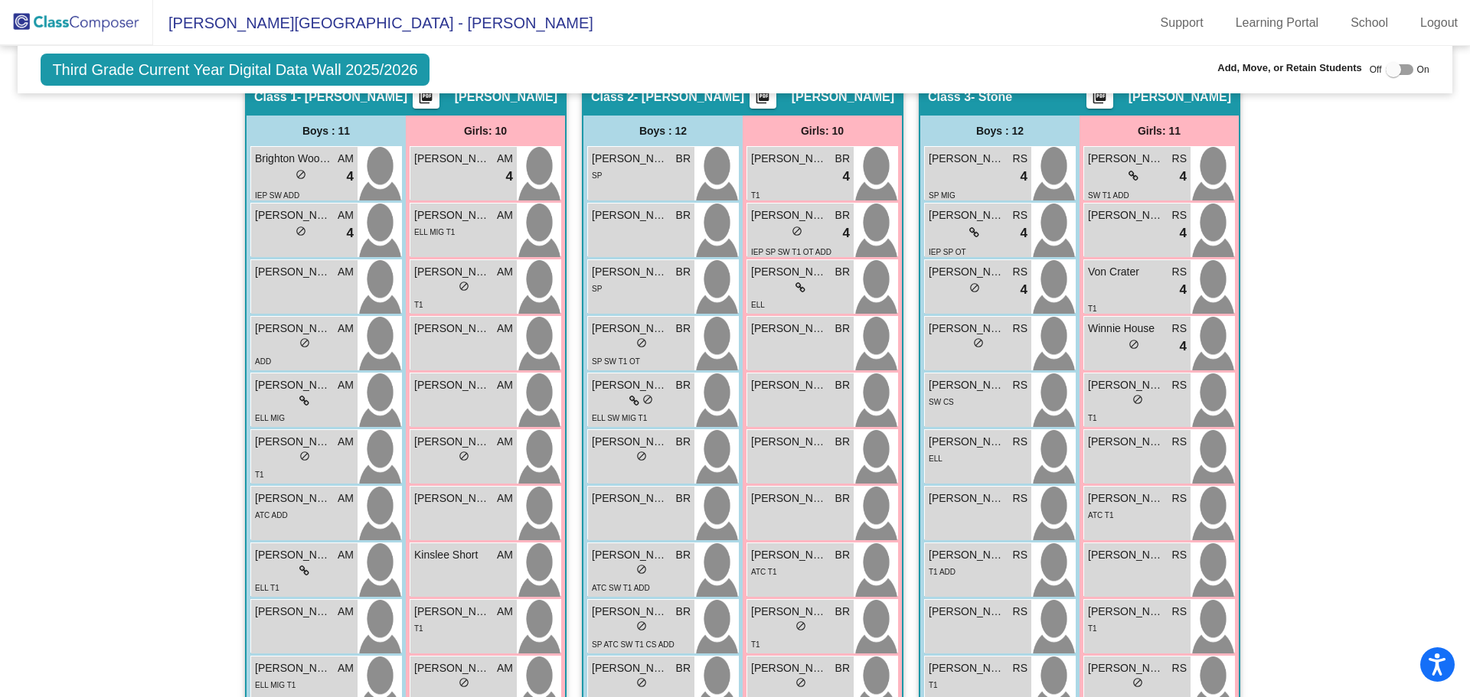
click at [1121, 402] on div "lock do_not_disturb_alt" at bounding box center [1137, 401] width 99 height 16
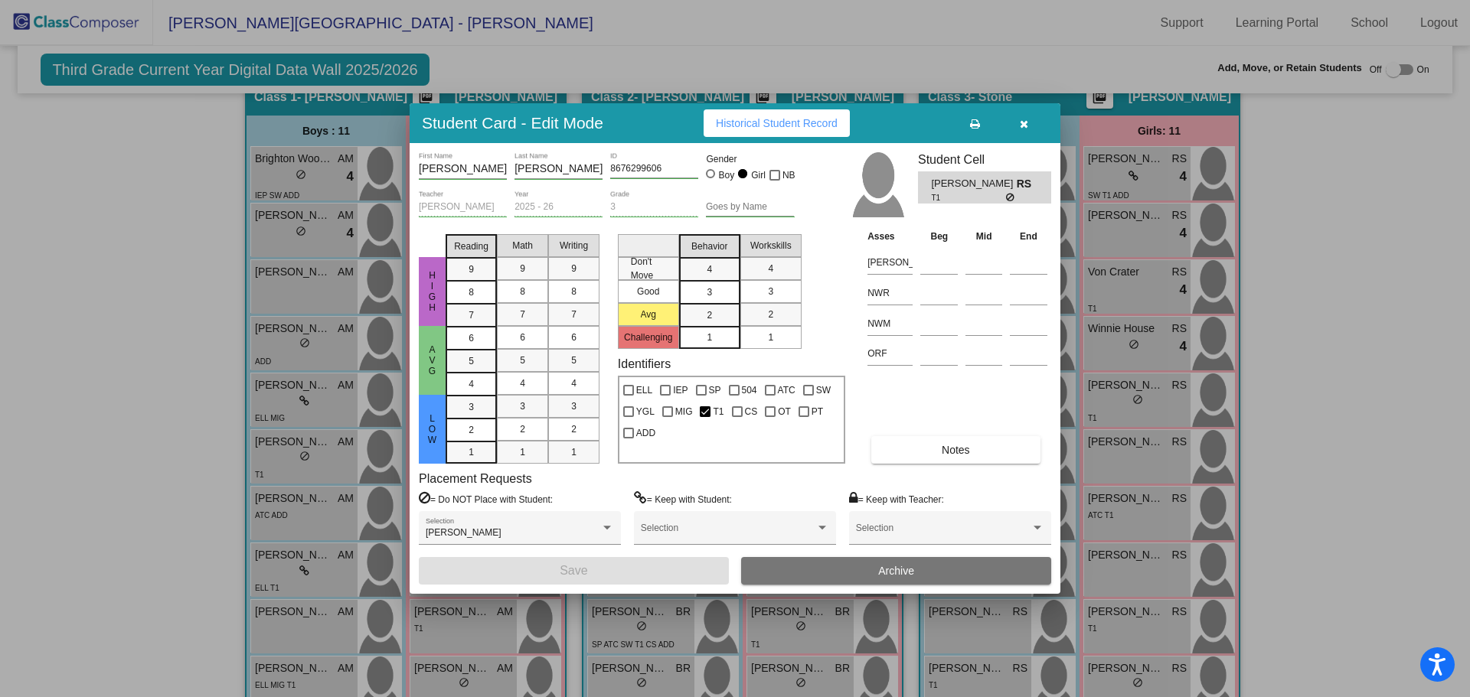
click at [1111, 455] on div at bounding box center [735, 348] width 1470 height 697
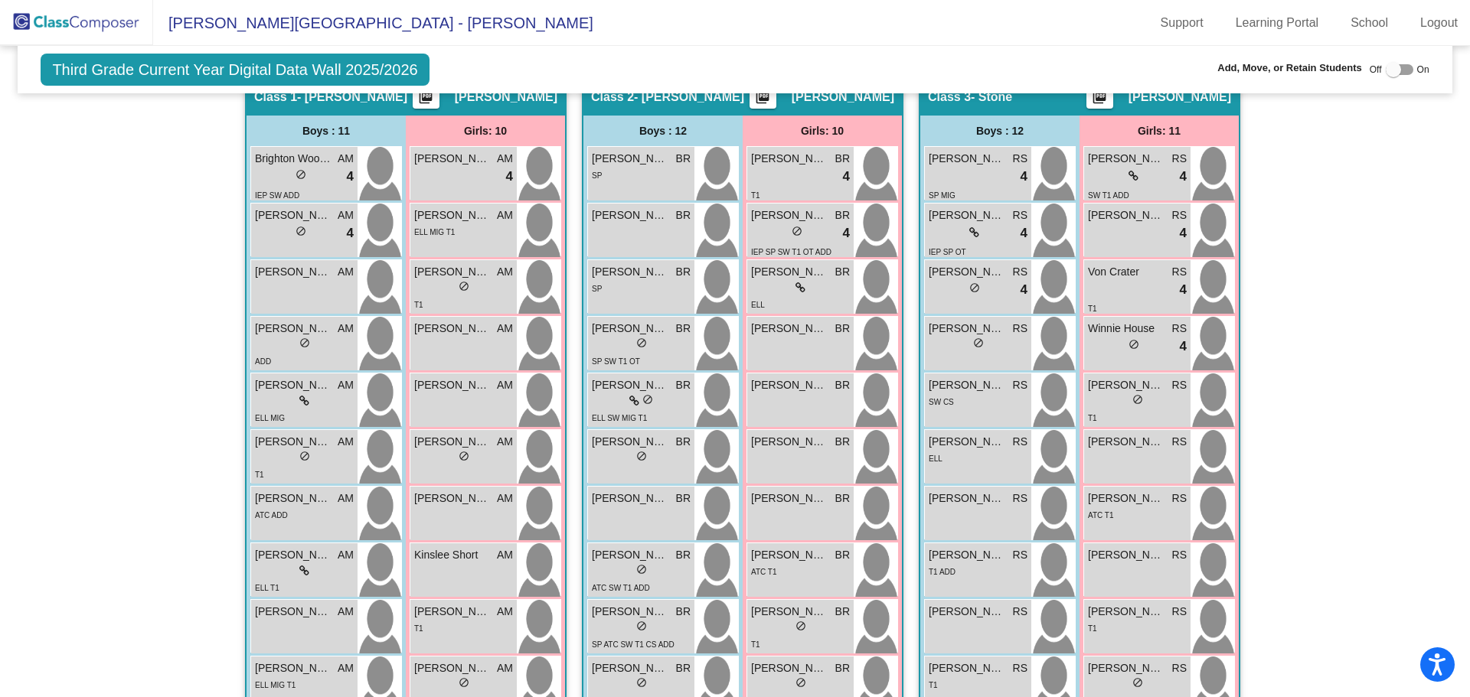
click at [1111, 455] on div "Chelsea Mendez RS lock do_not_disturb_alt" at bounding box center [1137, 457] width 106 height 54
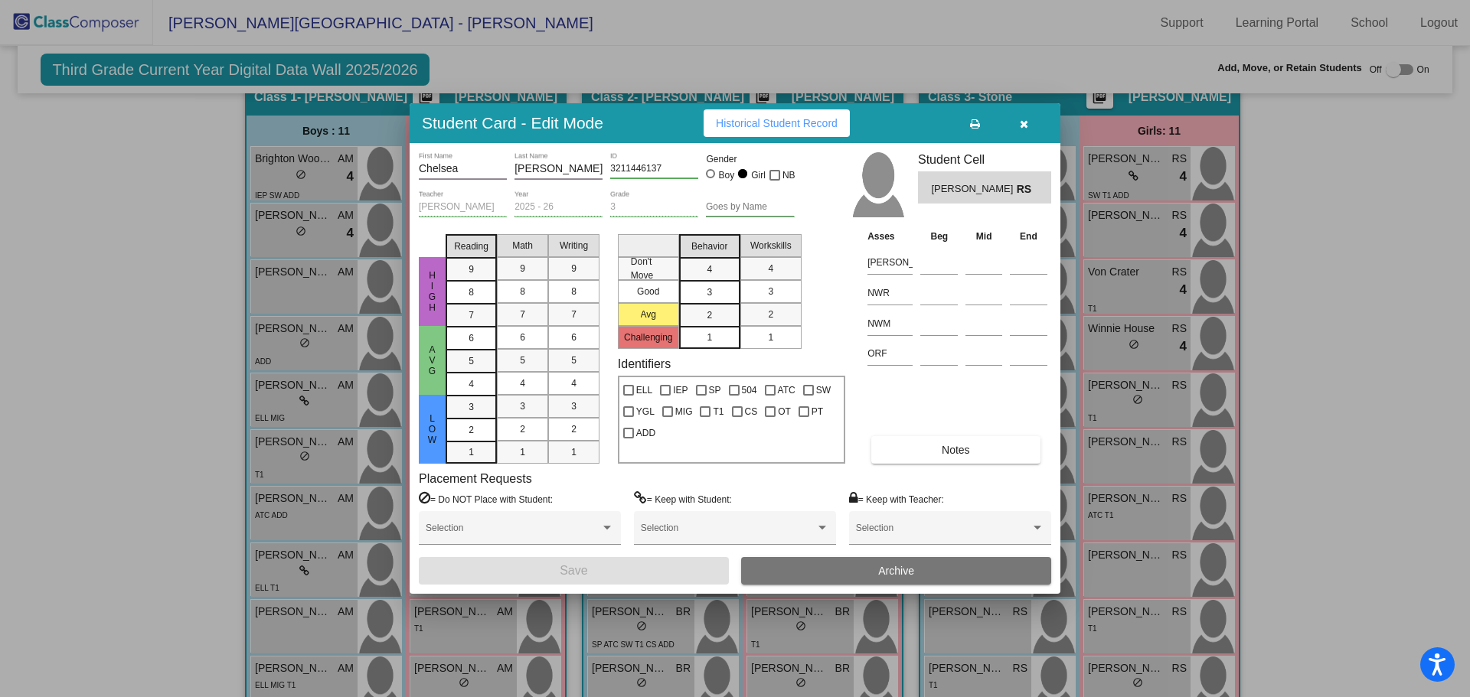
click at [1109, 516] on div at bounding box center [735, 348] width 1470 height 697
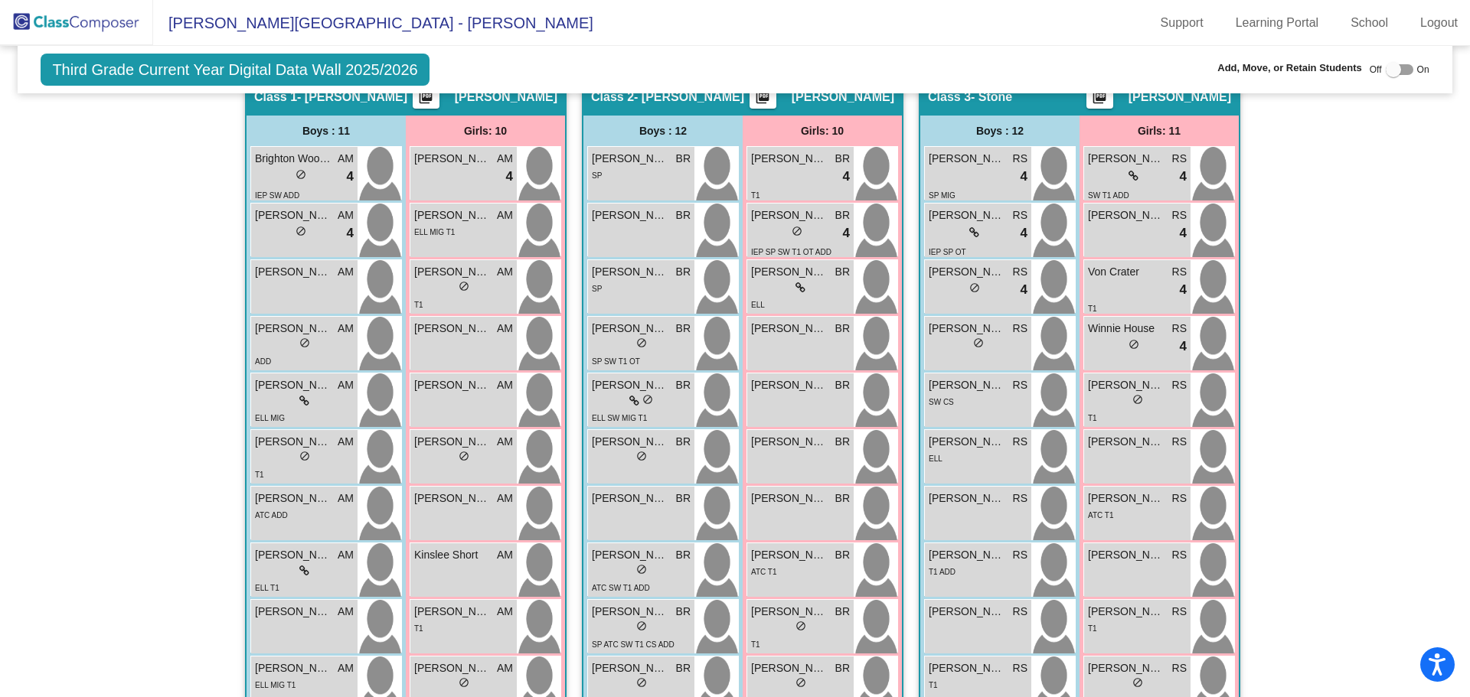
click at [1109, 516] on div "ATC T1" at bounding box center [1137, 515] width 99 height 16
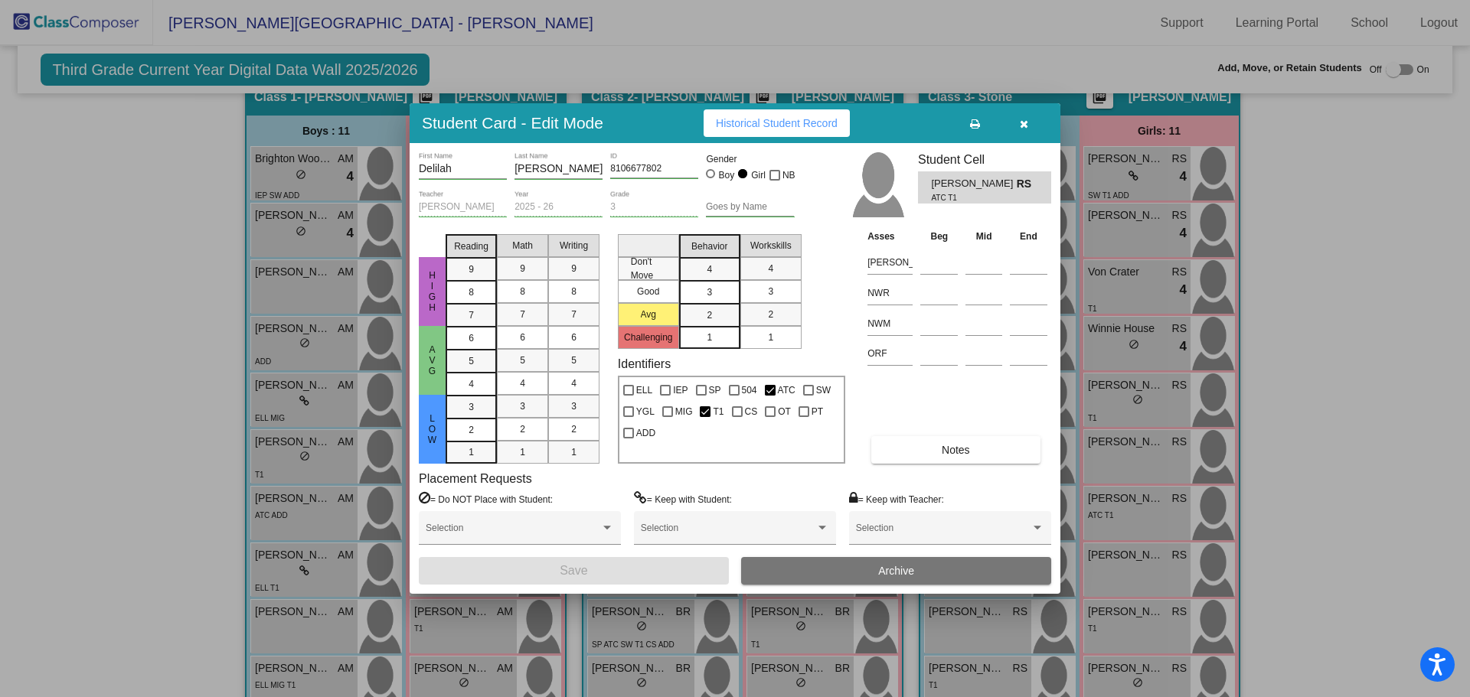
click at [1108, 558] on div at bounding box center [735, 348] width 1470 height 697
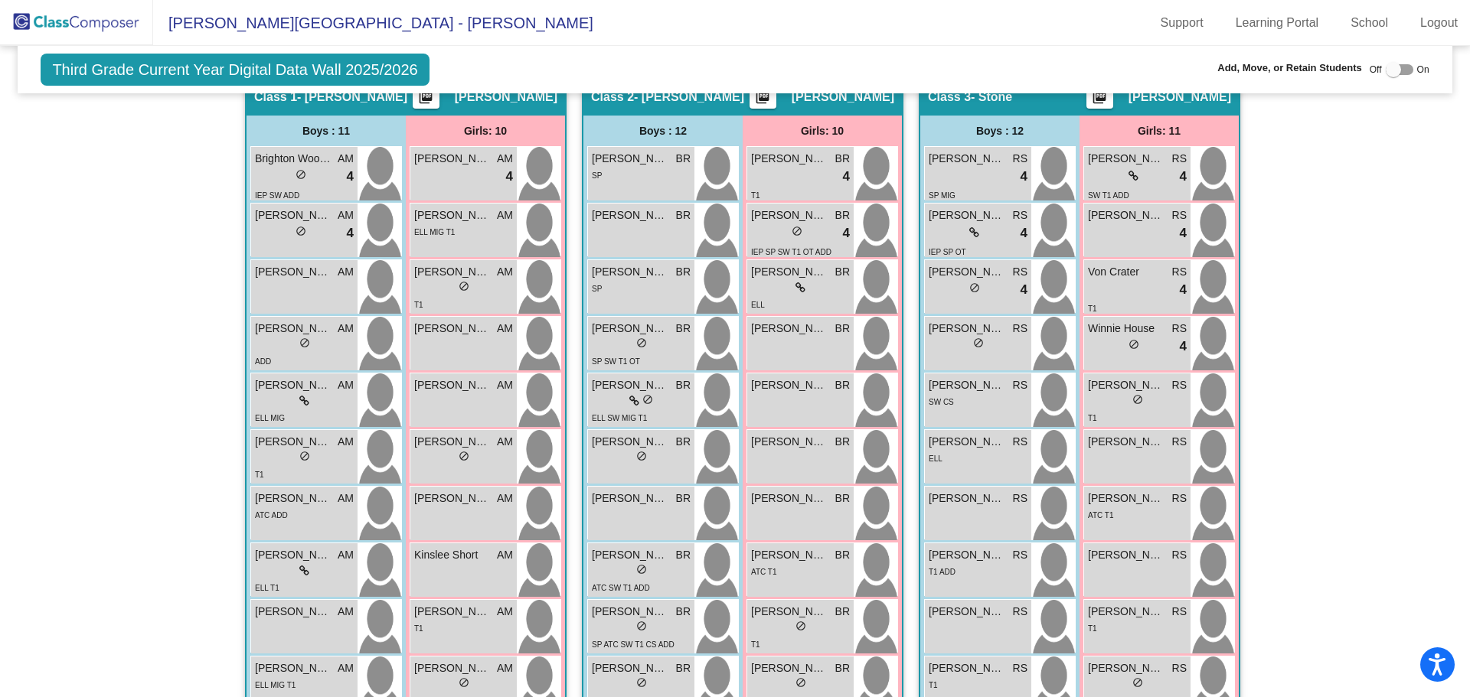
click at [1108, 558] on span "Hayden Amstutz" at bounding box center [1126, 555] width 77 height 16
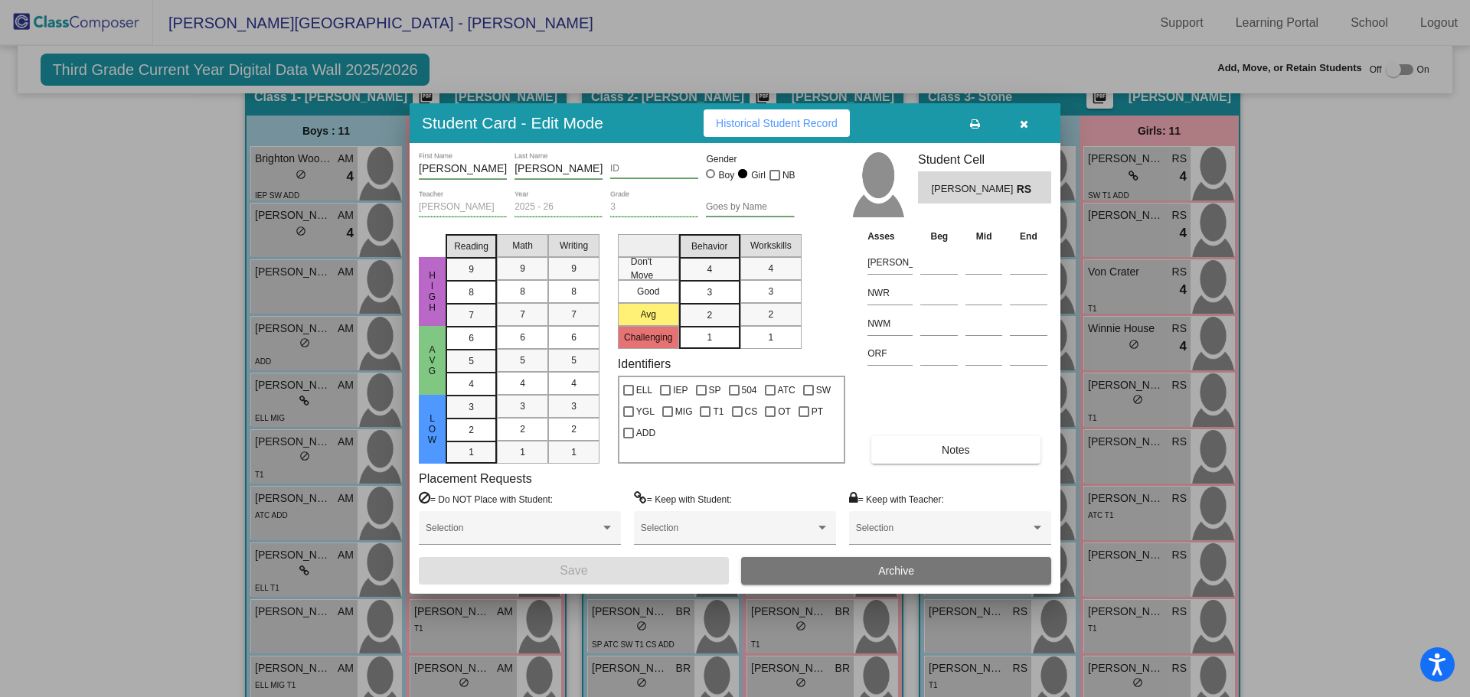
click at [612, 167] on input "ID" at bounding box center [654, 169] width 88 height 11
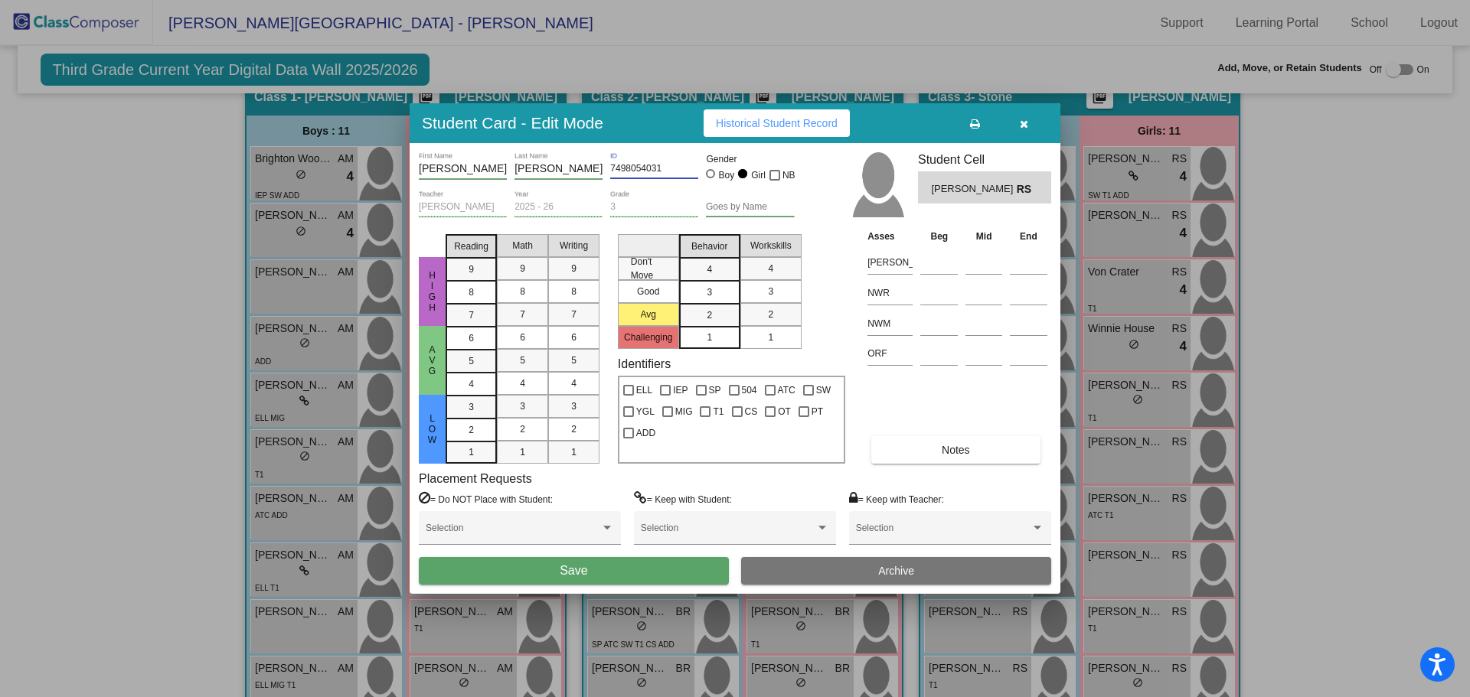
type input "7498054031"
click at [603, 557] on button "Save" at bounding box center [574, 571] width 310 height 28
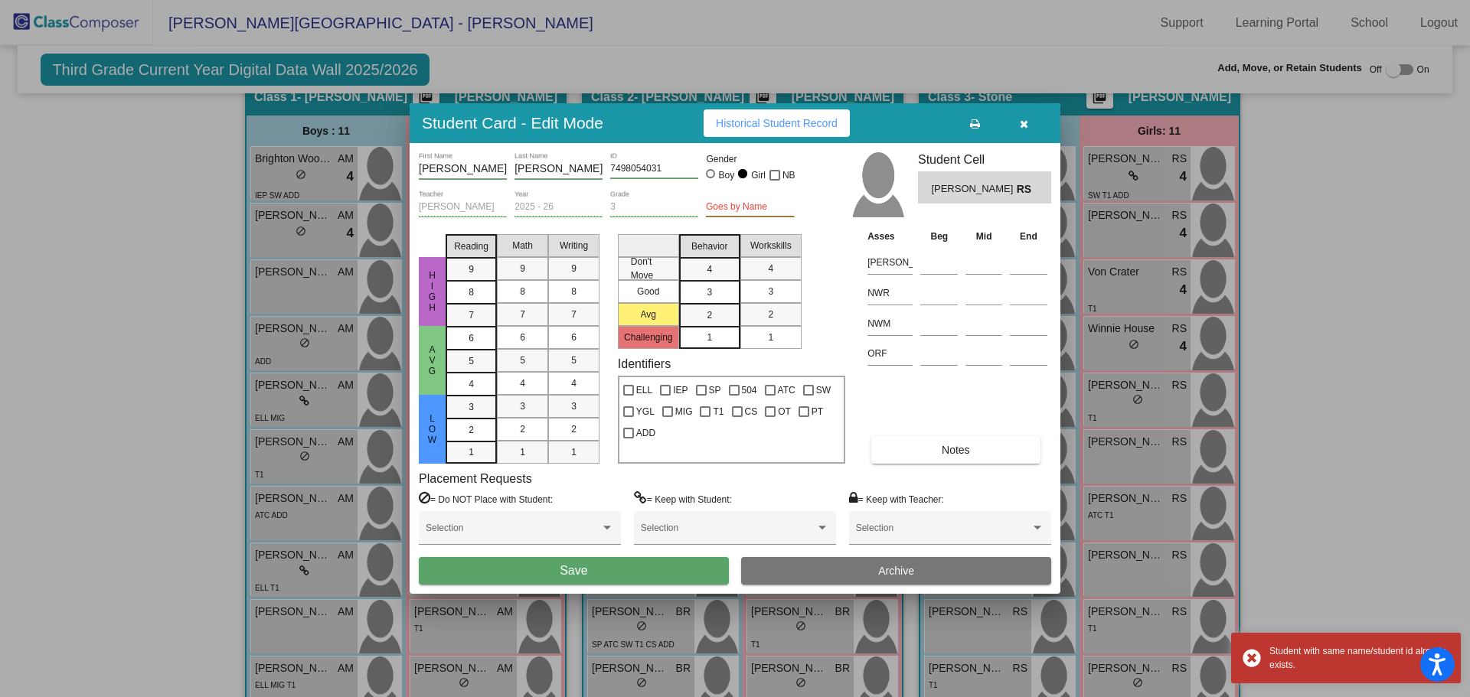
click at [569, 564] on span "Save" at bounding box center [574, 570] width 28 height 13
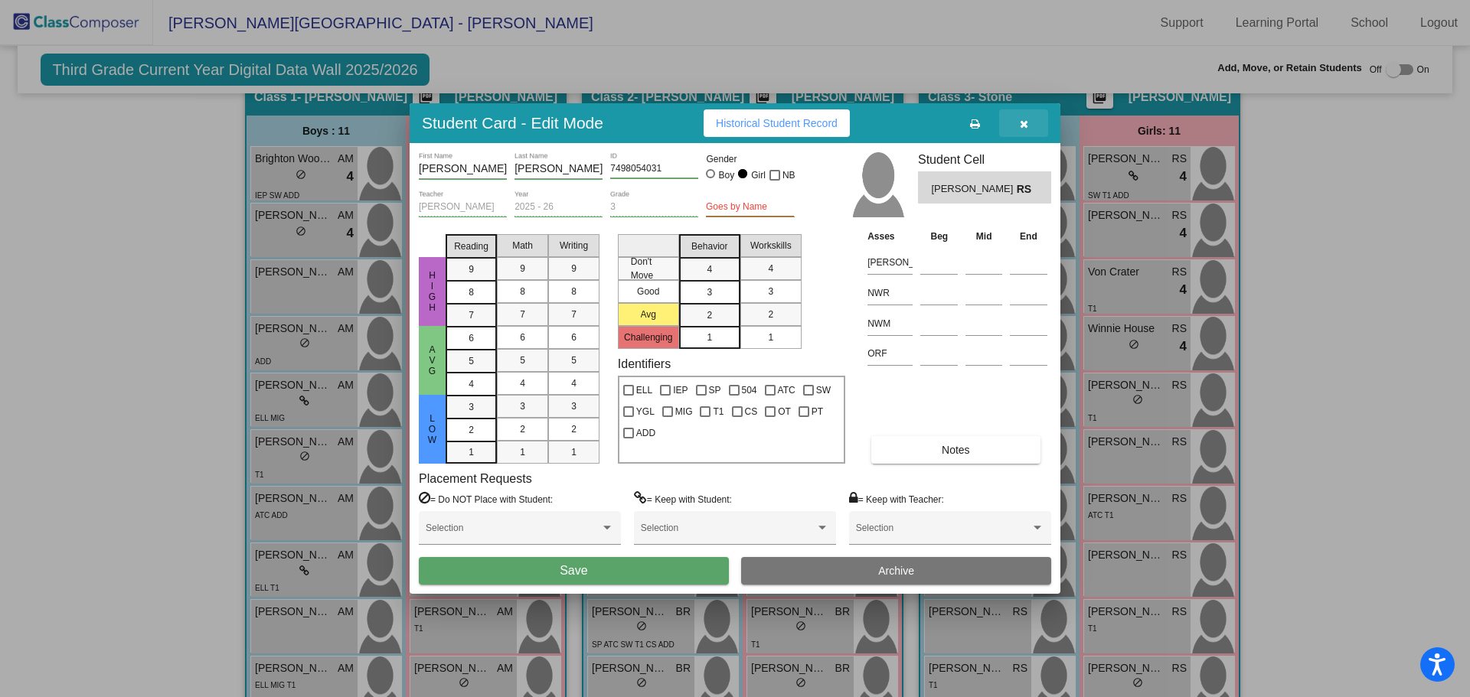
click at [1020, 120] on icon "button" at bounding box center [1024, 124] width 8 height 11
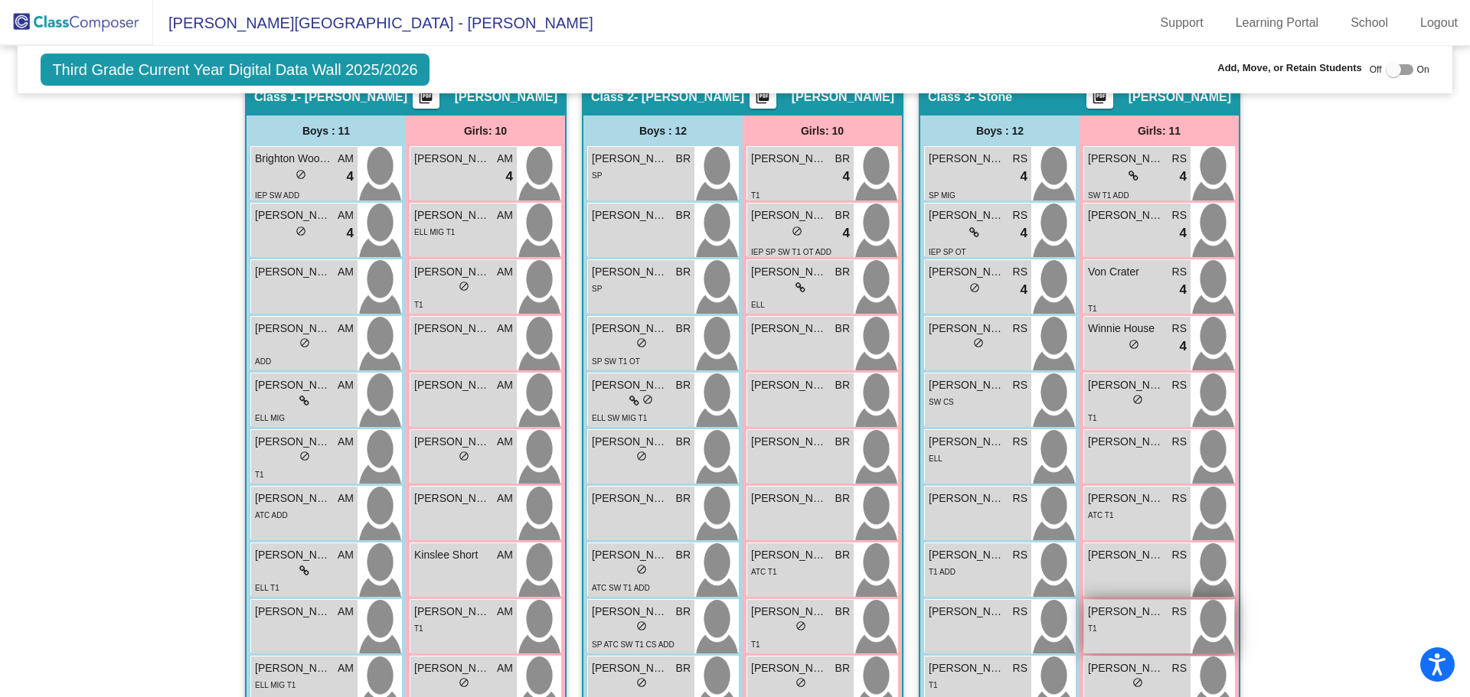
click at [1125, 616] on span "Maya Peterson" at bounding box center [1126, 612] width 77 height 16
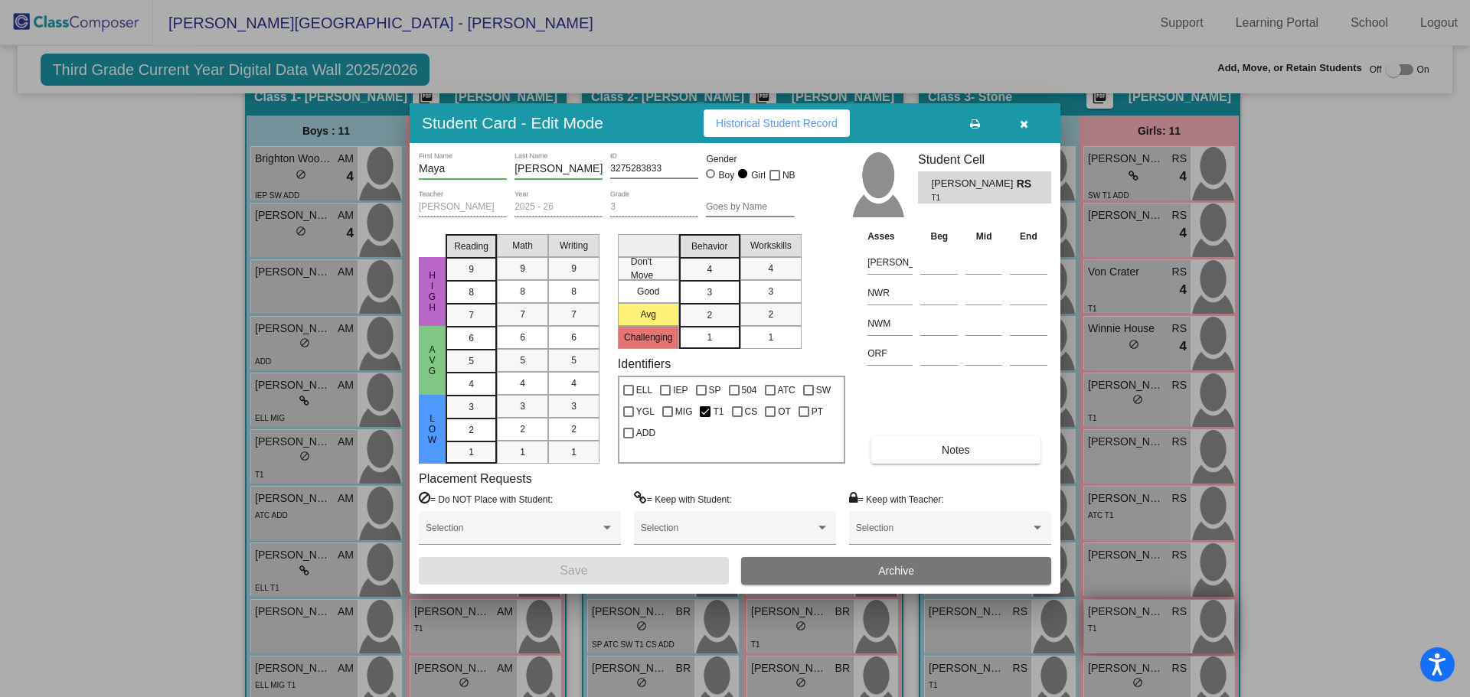
click at [1125, 616] on div at bounding box center [735, 348] width 1470 height 697
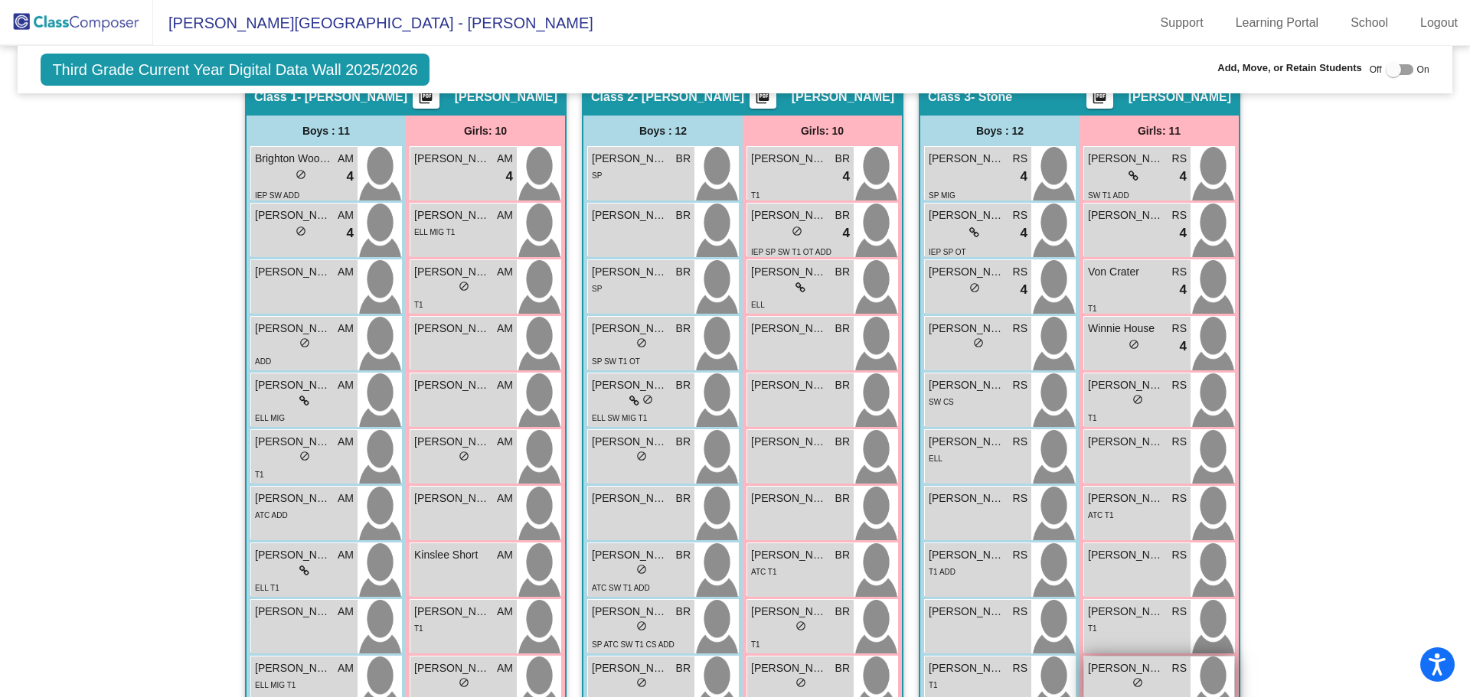
click at [1102, 683] on div "lock do_not_disturb_alt" at bounding box center [1137, 685] width 99 height 16
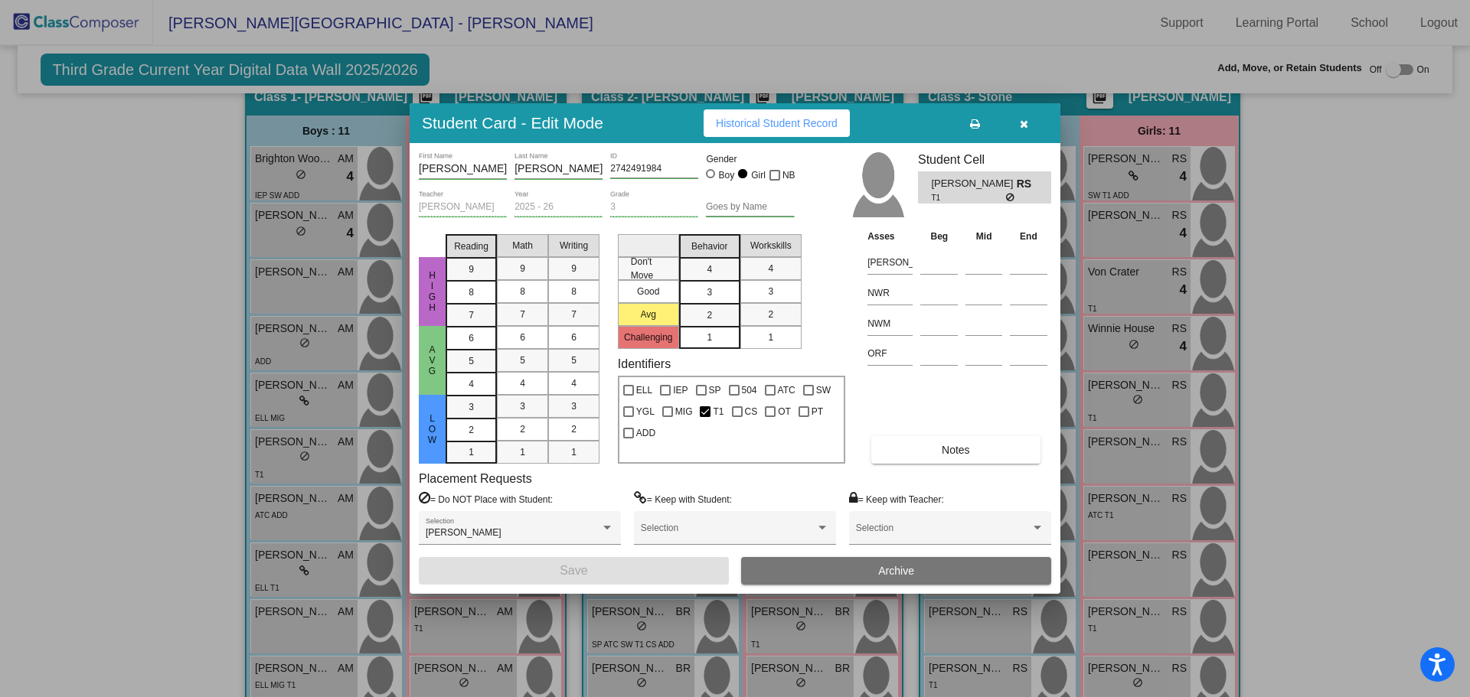
click at [1095, 671] on div at bounding box center [735, 348] width 1470 height 697
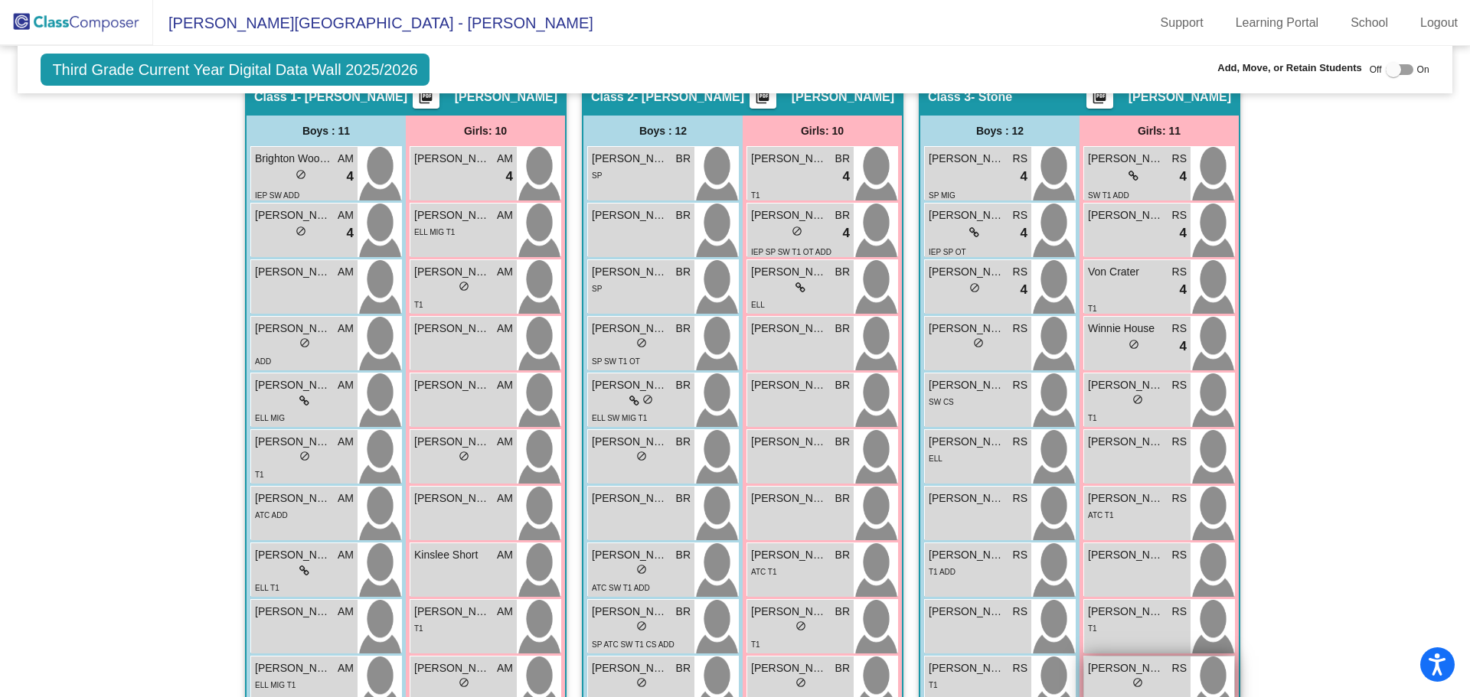
scroll to position [446, 0]
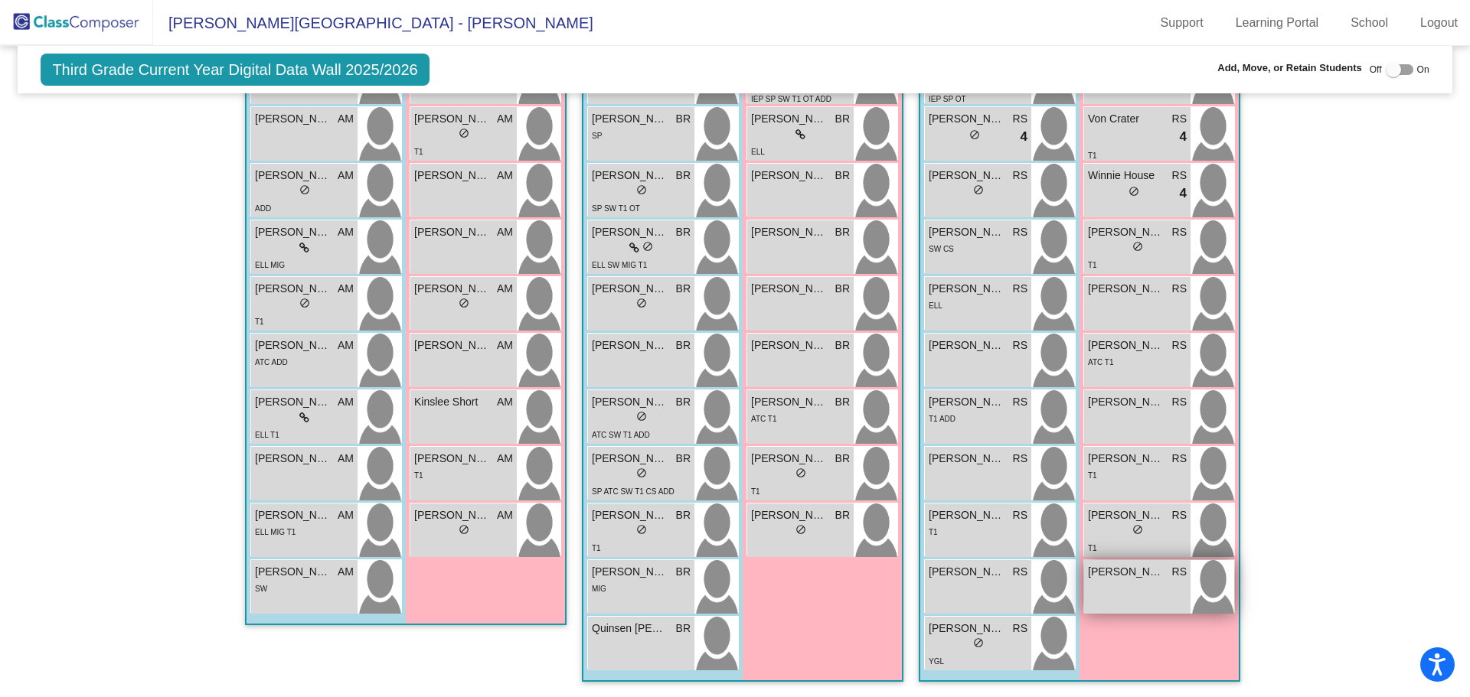
click at [1120, 579] on span "Sonya Keefer" at bounding box center [1126, 572] width 77 height 16
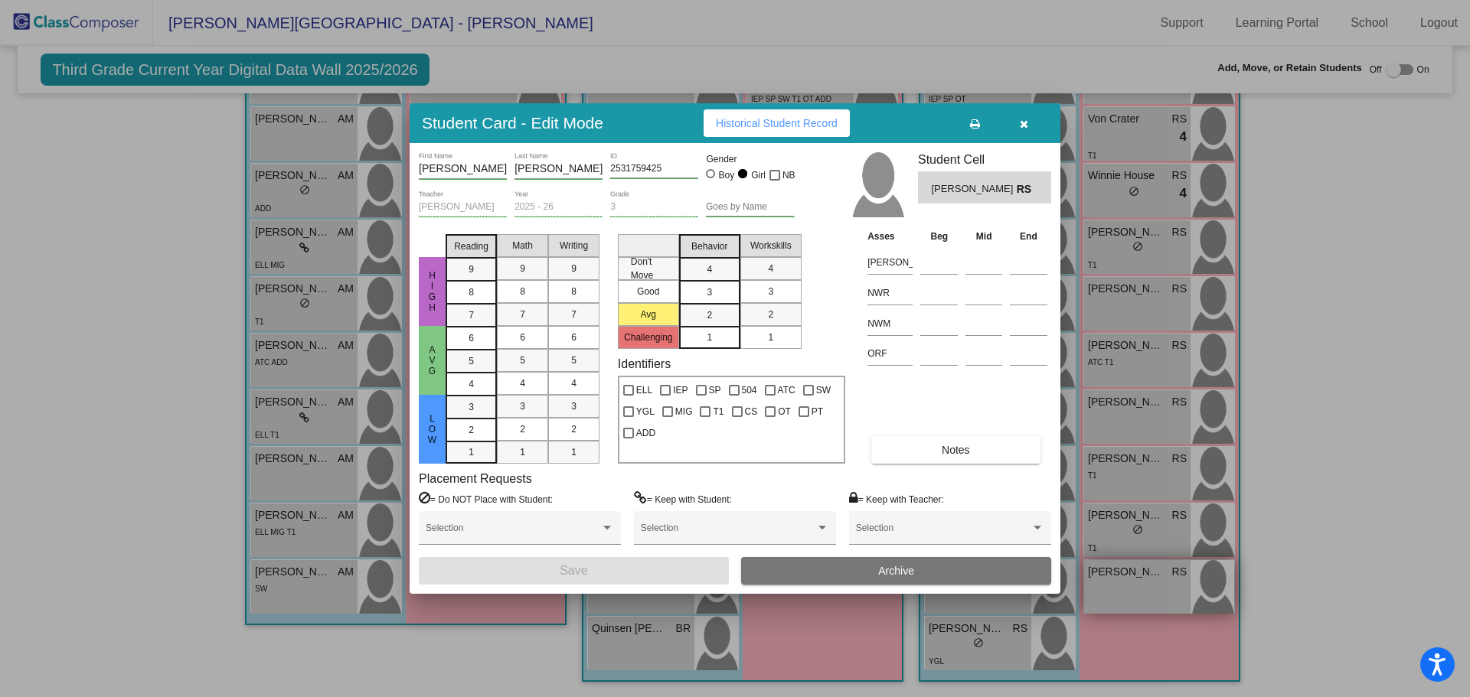
click at [1120, 579] on div at bounding box center [735, 348] width 1470 height 697
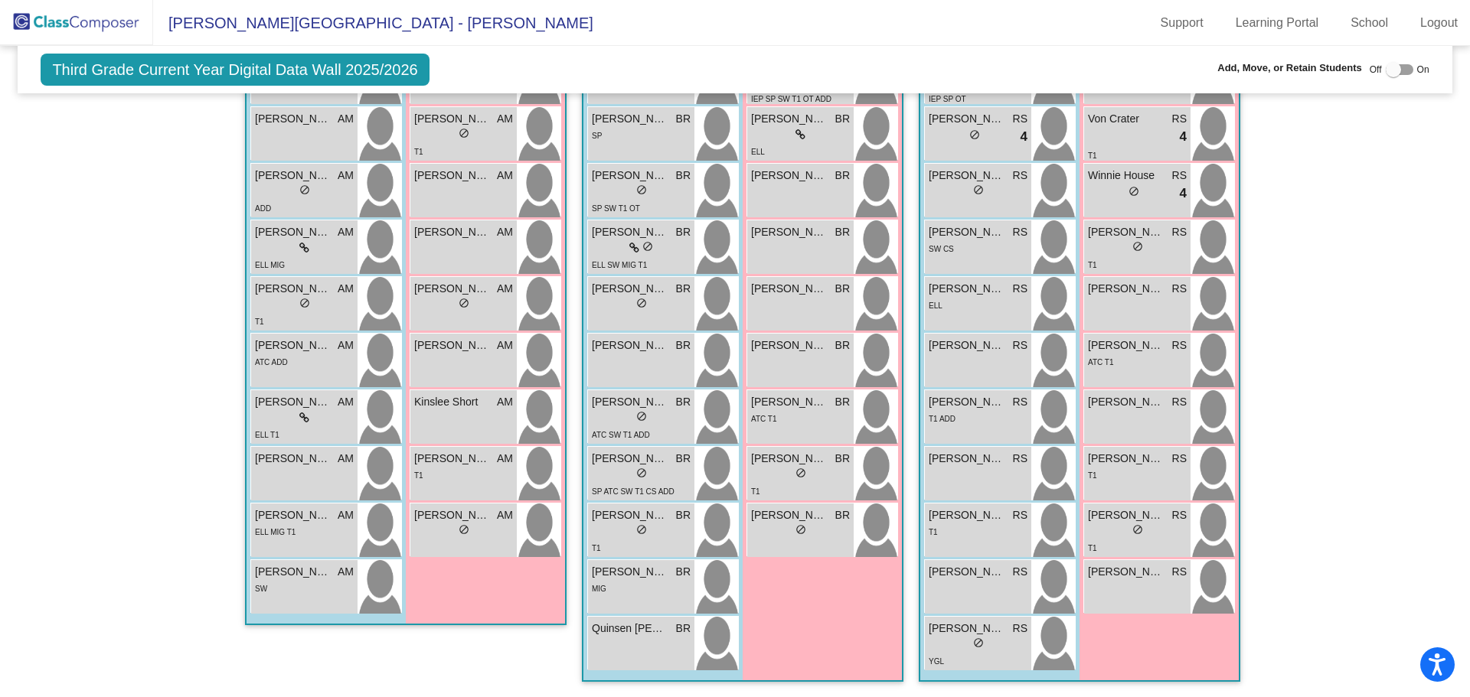
click at [75, 18] on img at bounding box center [76, 22] width 153 height 45
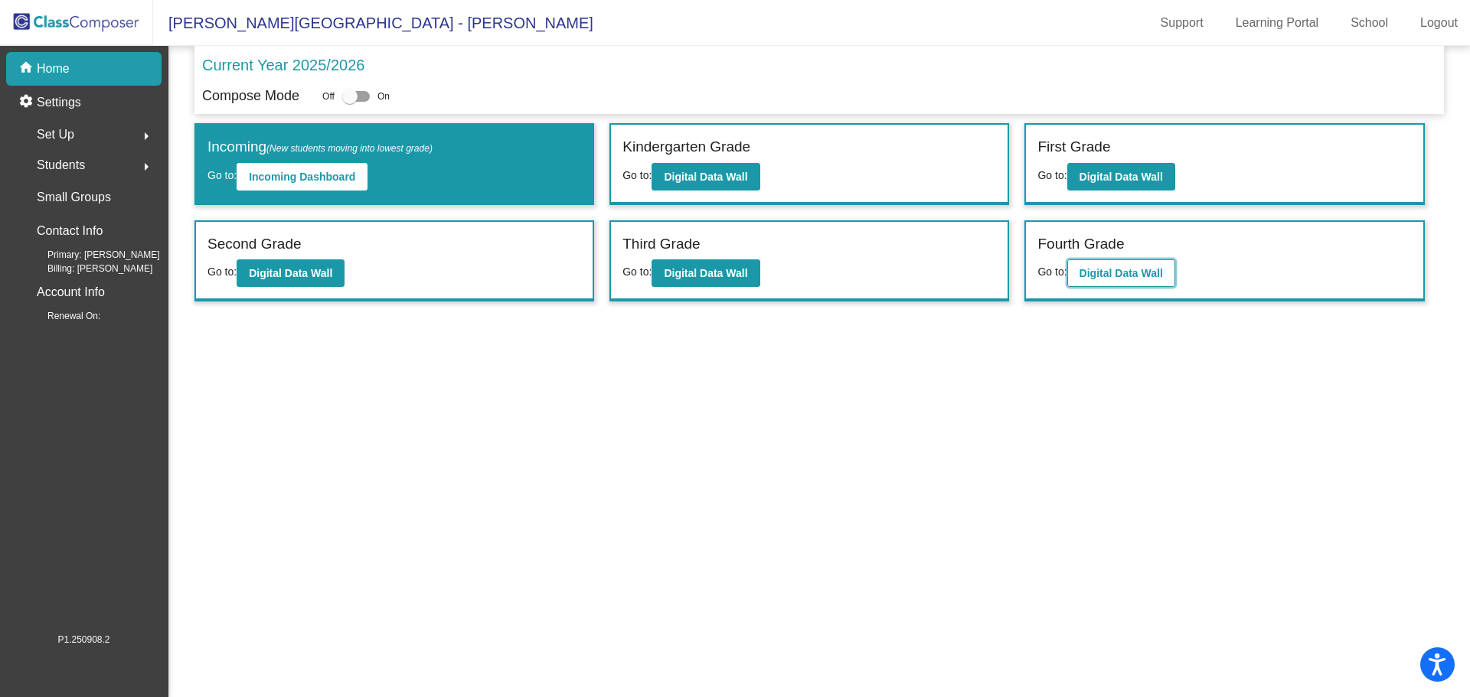
click at [1112, 274] on b "Digital Data Wall" at bounding box center [1120, 273] width 83 height 12
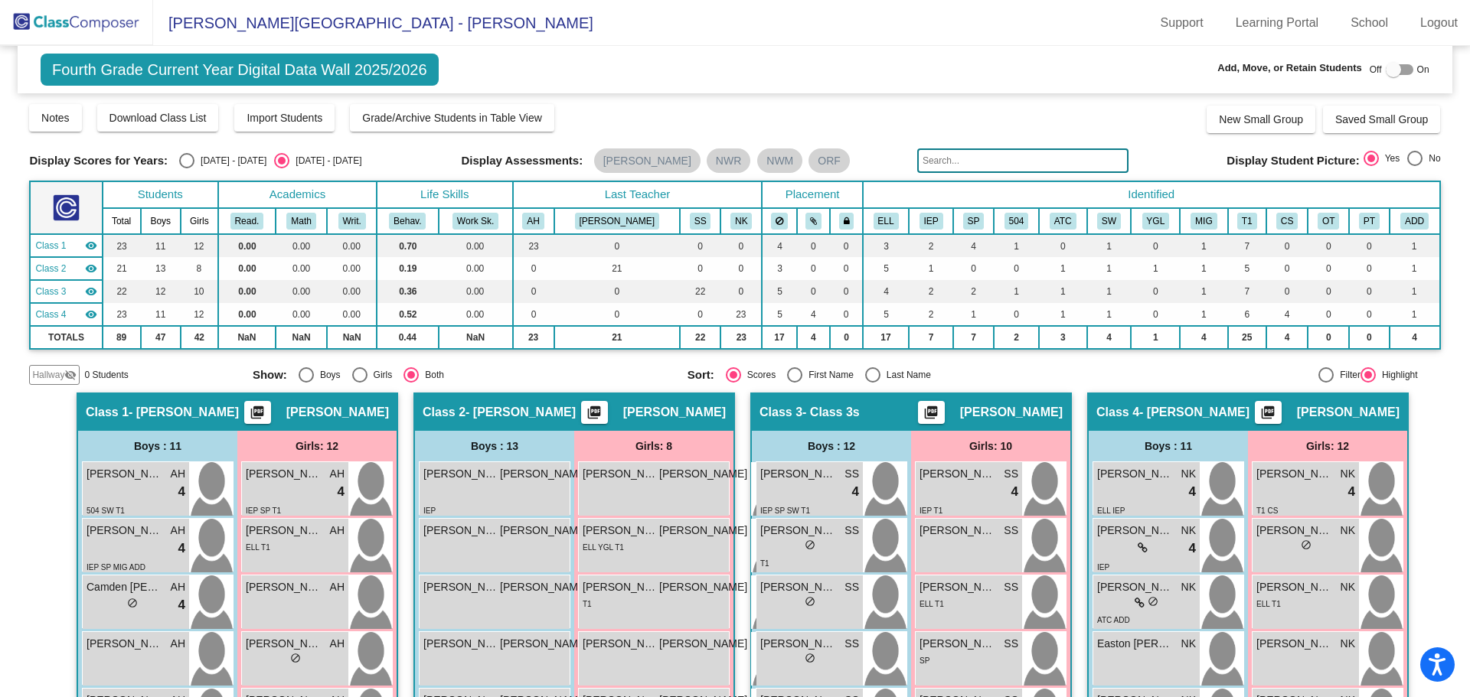
click at [1184, 367] on div "Filter Highlight" at bounding box center [1269, 374] width 295 height 15
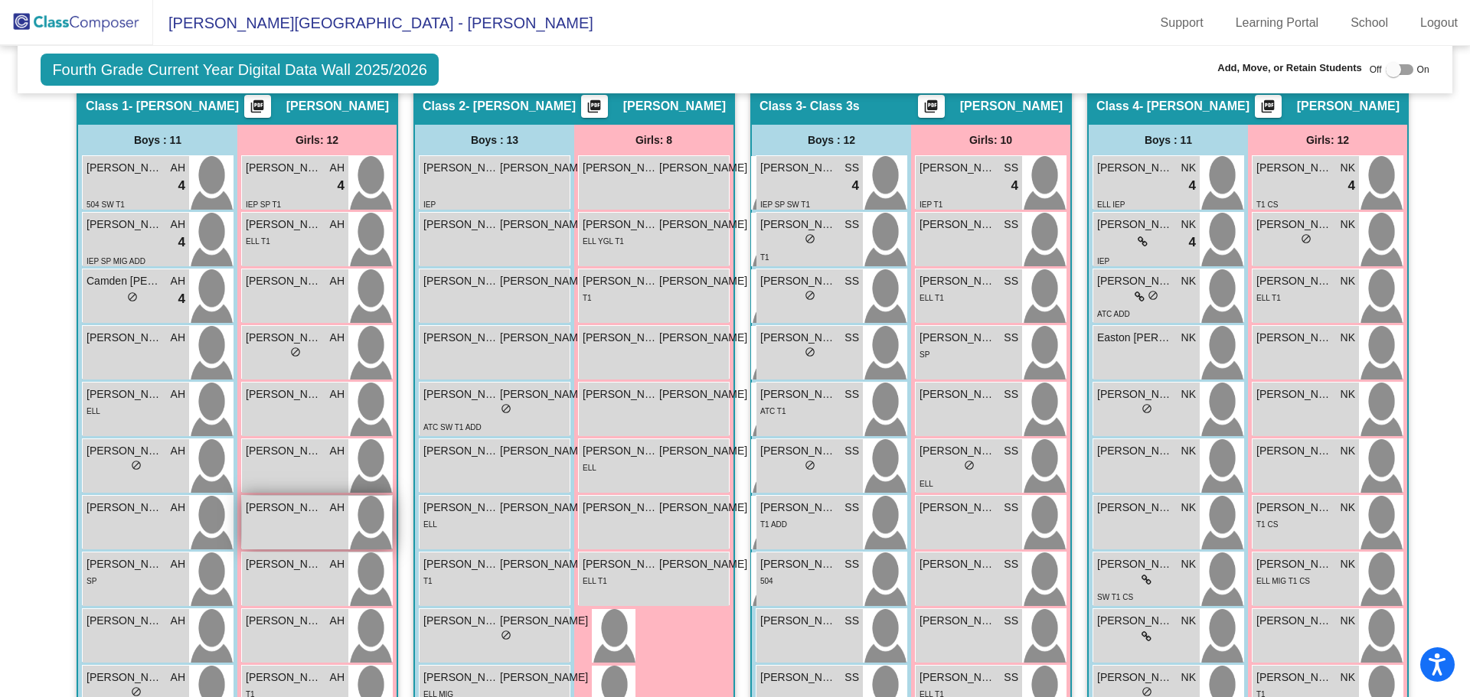
scroll to position [383, 0]
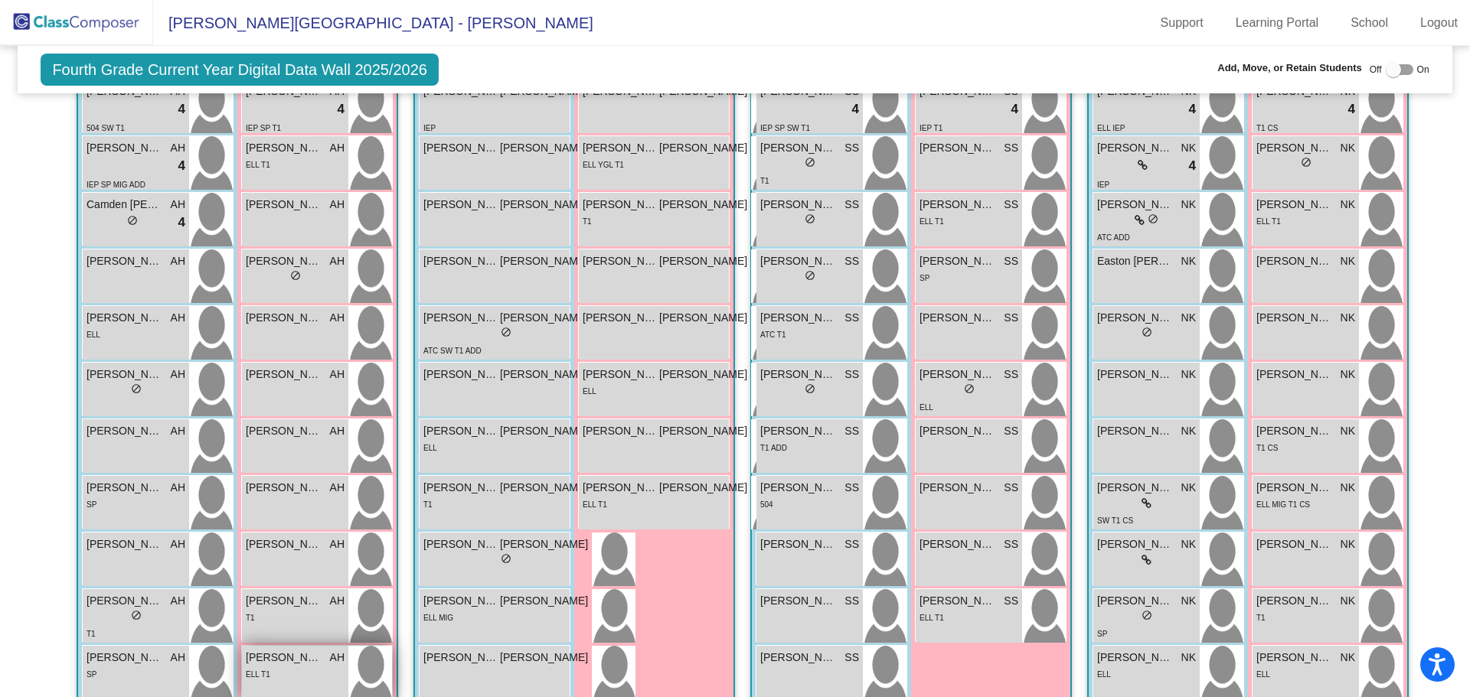
click at [265, 664] on span "Paloma Arias Velazquez" at bounding box center [284, 658] width 77 height 16
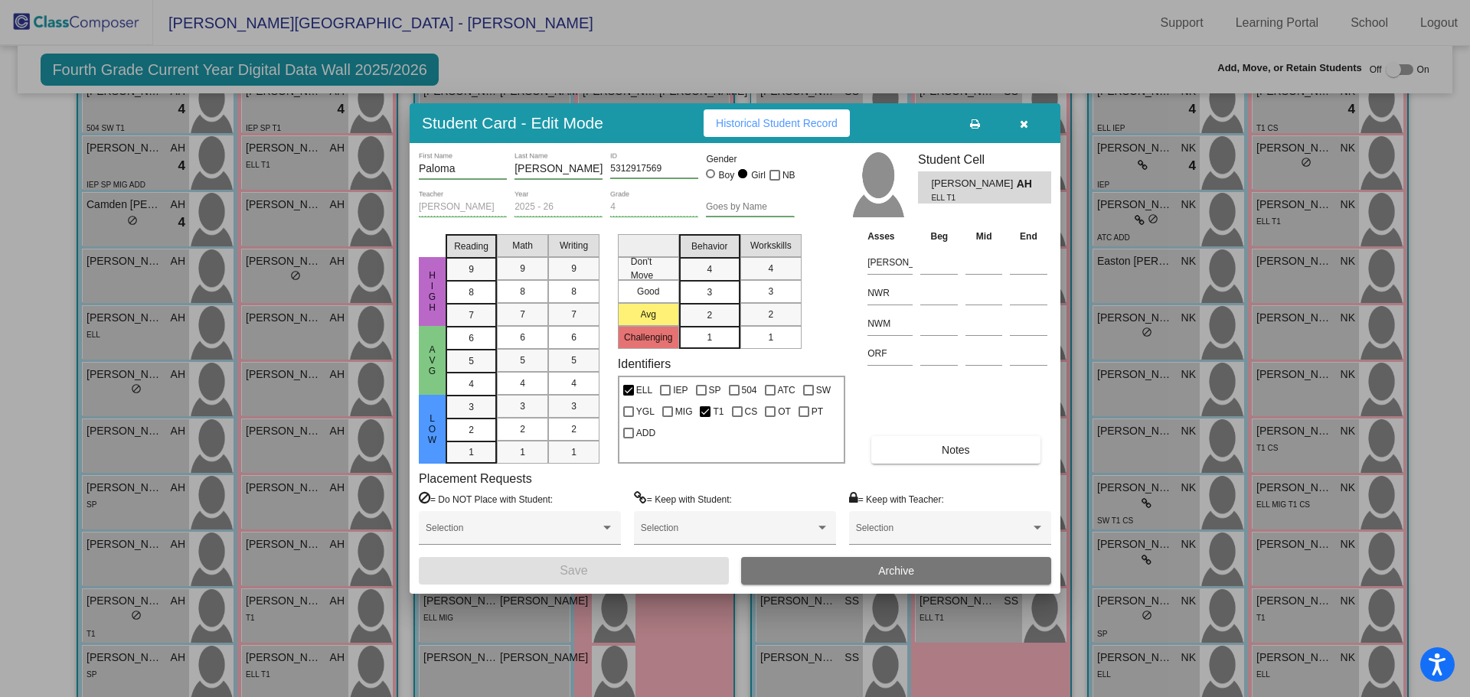
click at [801, 568] on button "Archive" at bounding box center [896, 571] width 310 height 28
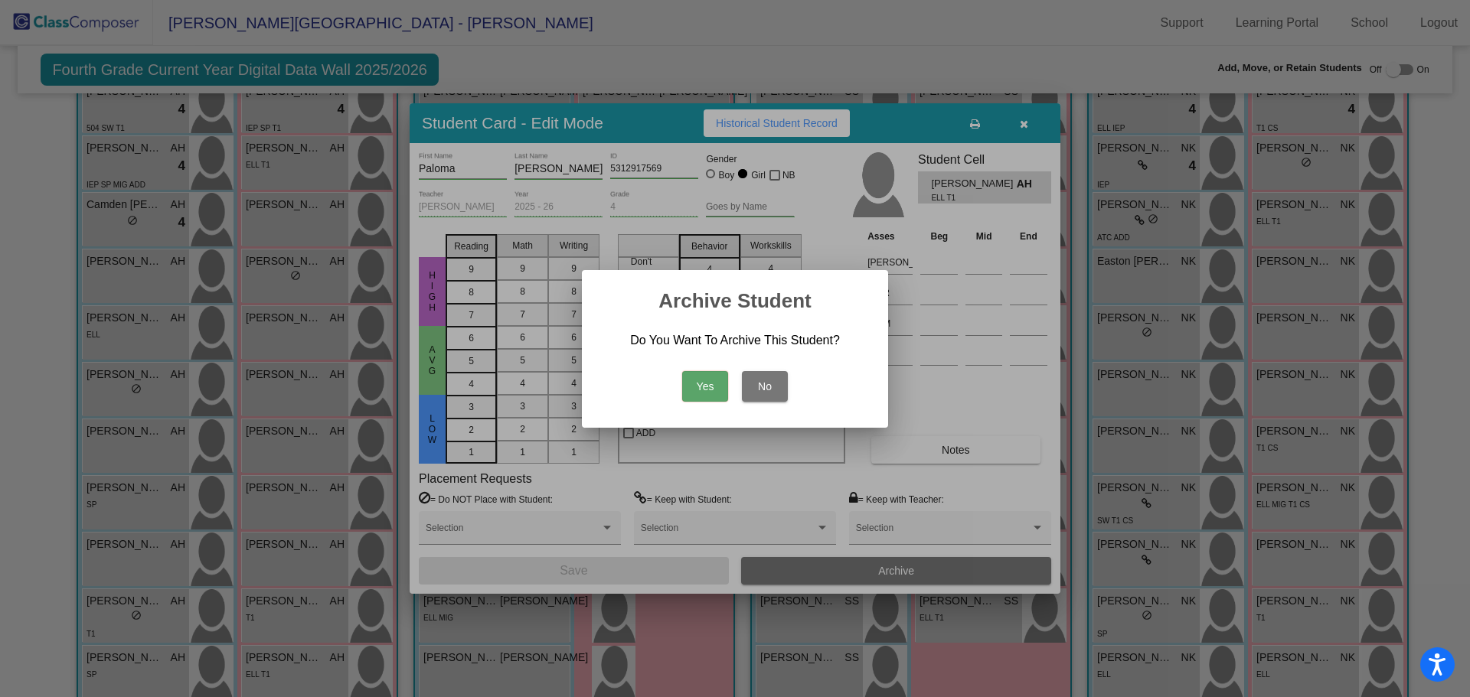
click at [703, 375] on button "Yes" at bounding box center [705, 386] width 46 height 31
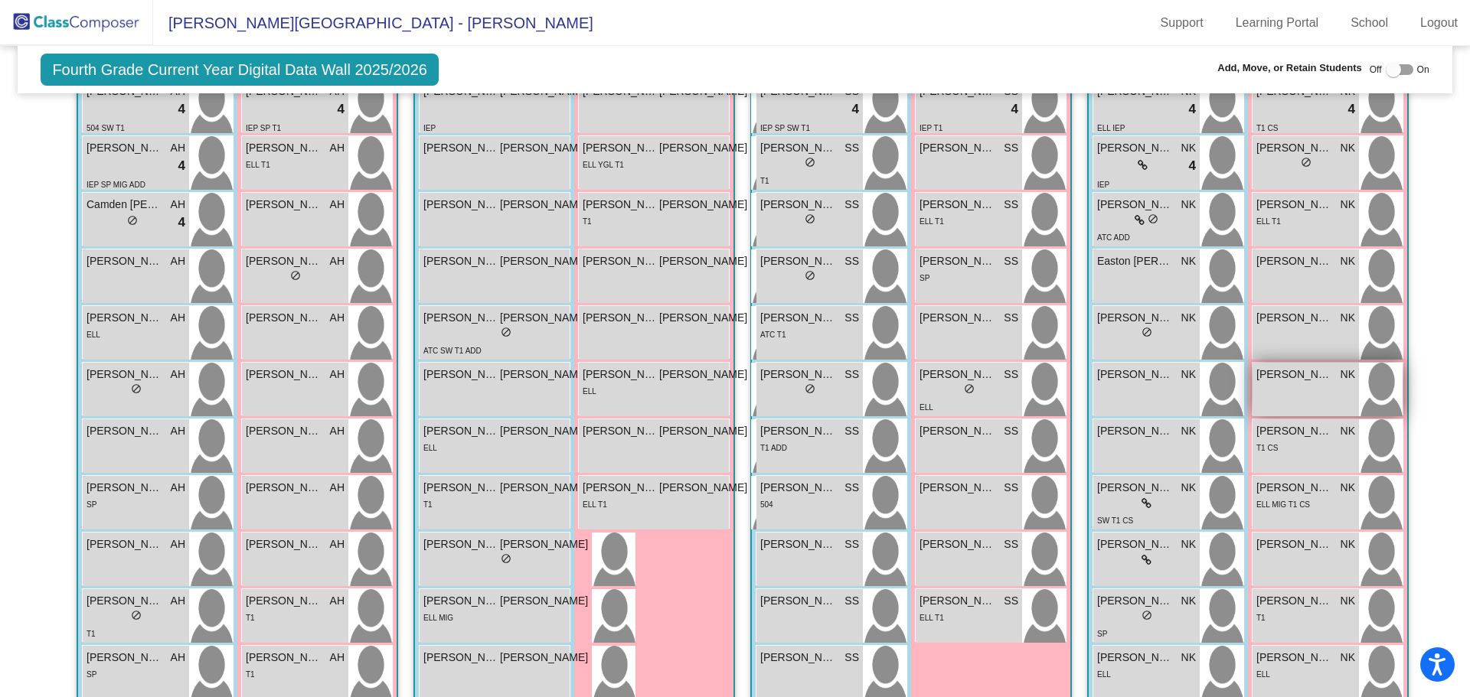
scroll to position [306, 0]
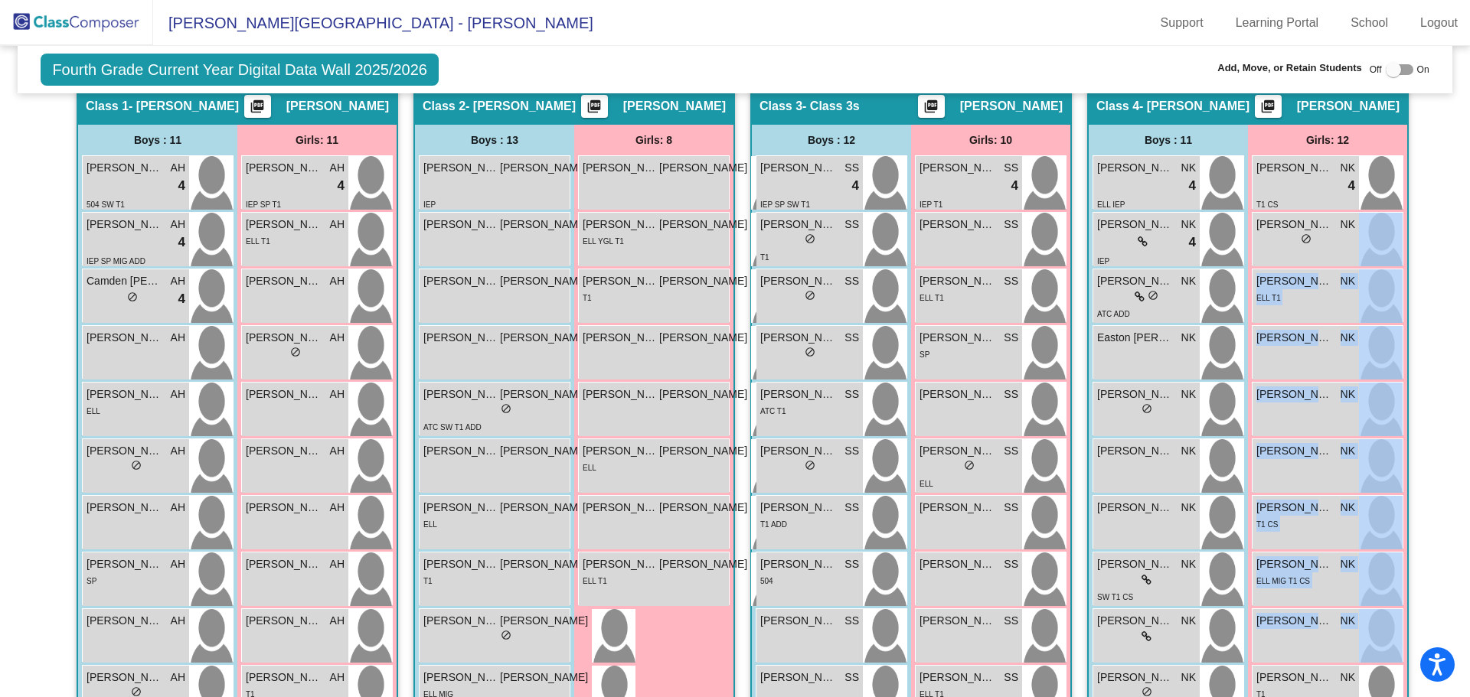
click at [1469, 697] on html "Accessibility Screen-Reader Guide, Feedback, and Issue Reporting | New window S…" at bounding box center [735, 348] width 1470 height 697
click at [1433, 260] on mat-sidenav-content "Fourth Grade Current Year Digital Data Wall 2025/2026 Add, Move, or Retain Stud…" at bounding box center [735, 371] width 1470 height 651
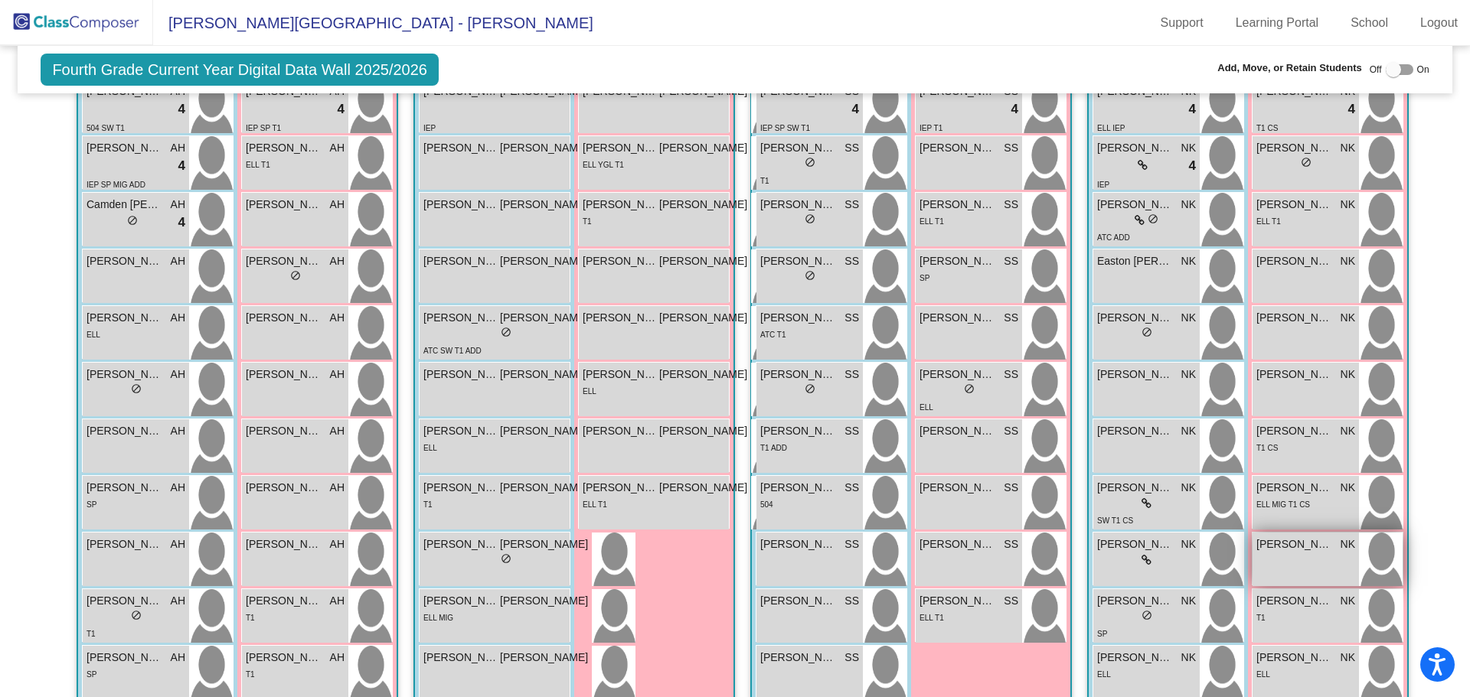
scroll to position [459, 0]
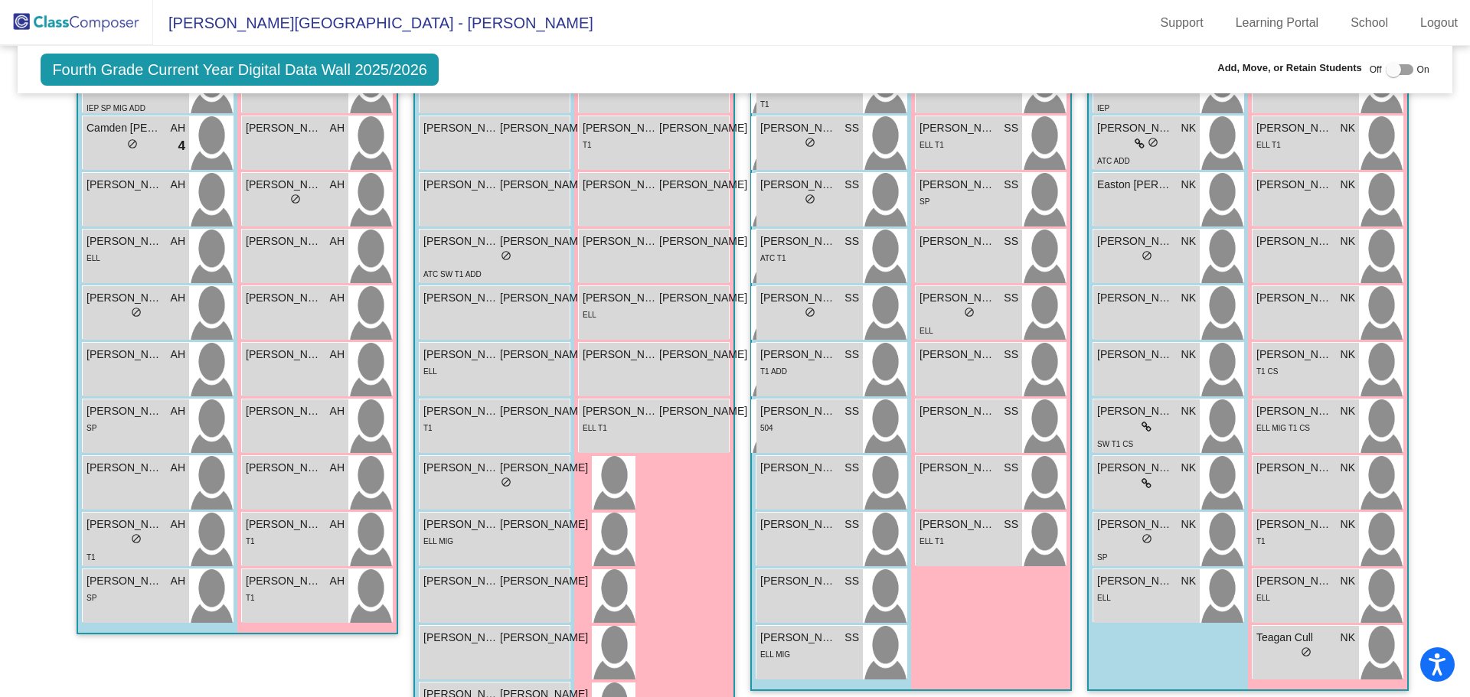
click at [1401, 70] on div at bounding box center [1400, 69] width 28 height 11
checkbox input "true"
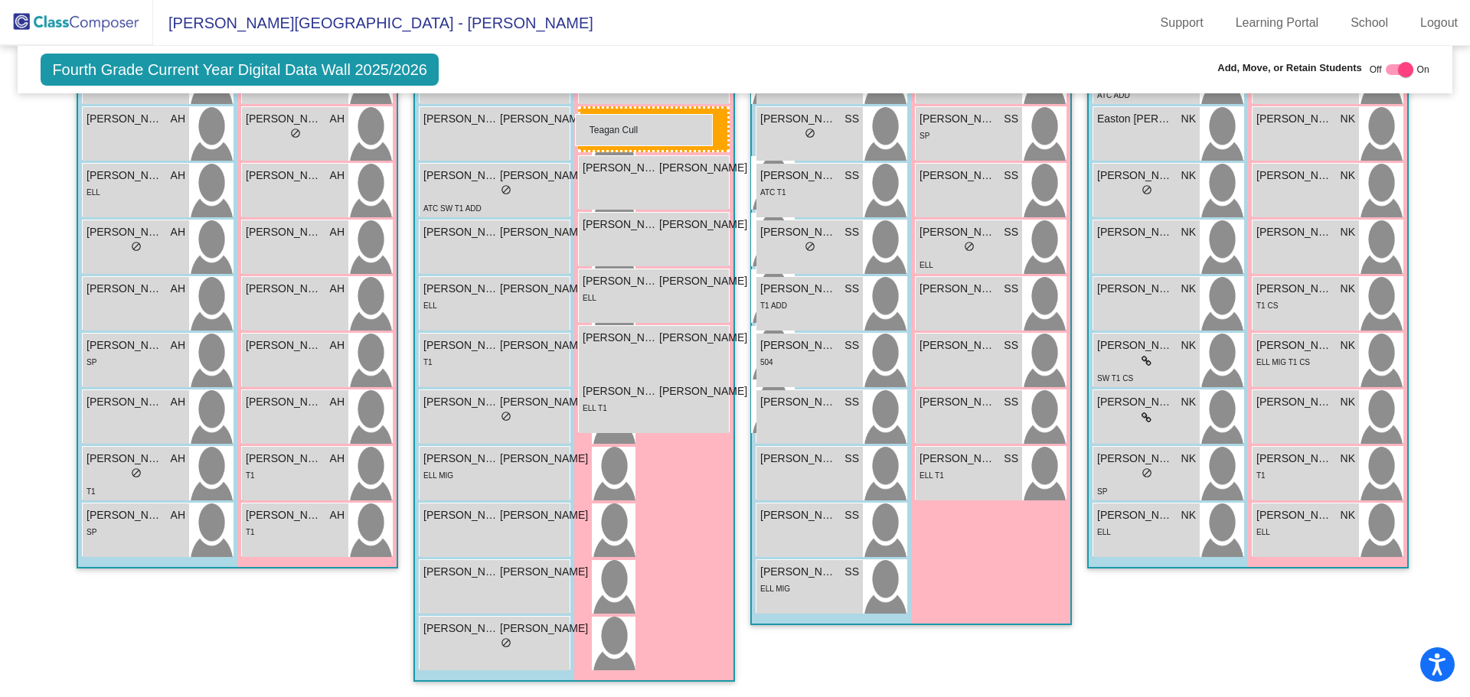
drag, startPoint x: 1294, startPoint y: 570, endPoint x: 575, endPoint y: 114, distance: 851.6
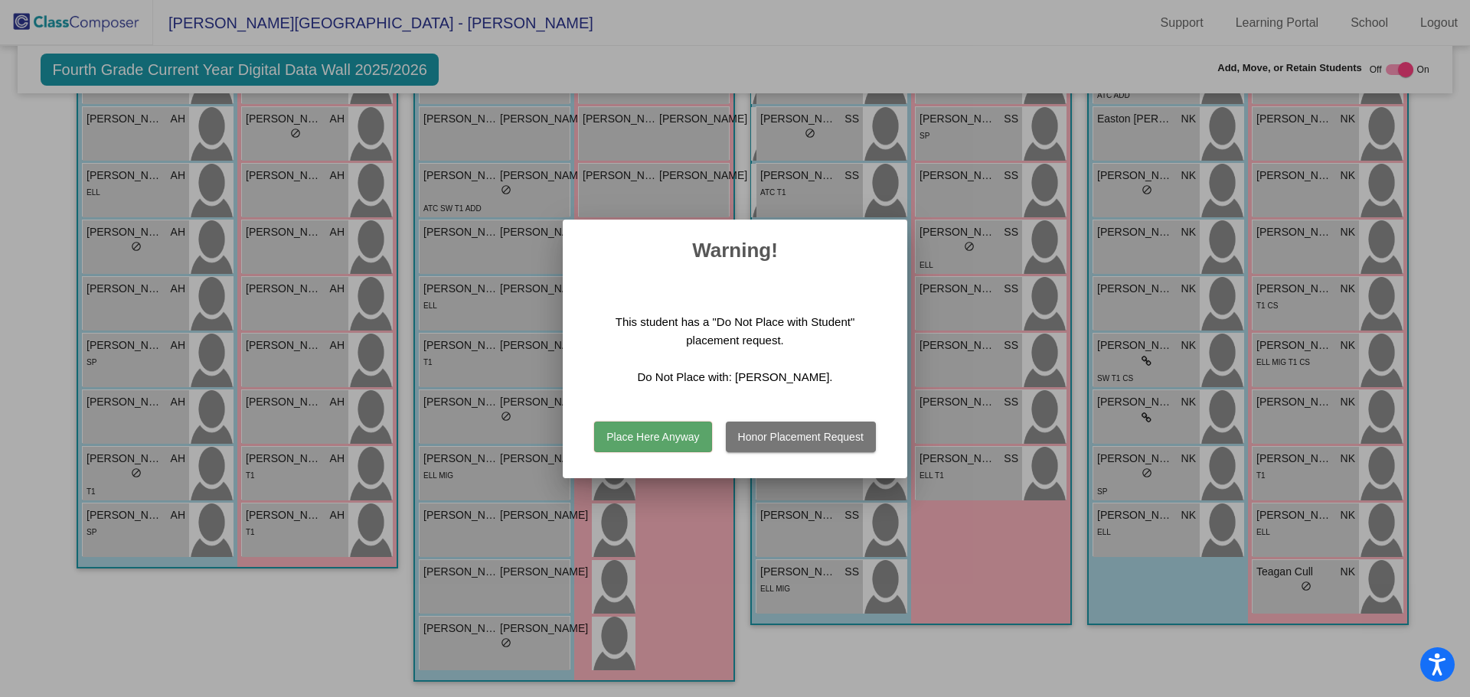
click at [653, 433] on button "Place Here Anyway" at bounding box center [652, 437] width 117 height 31
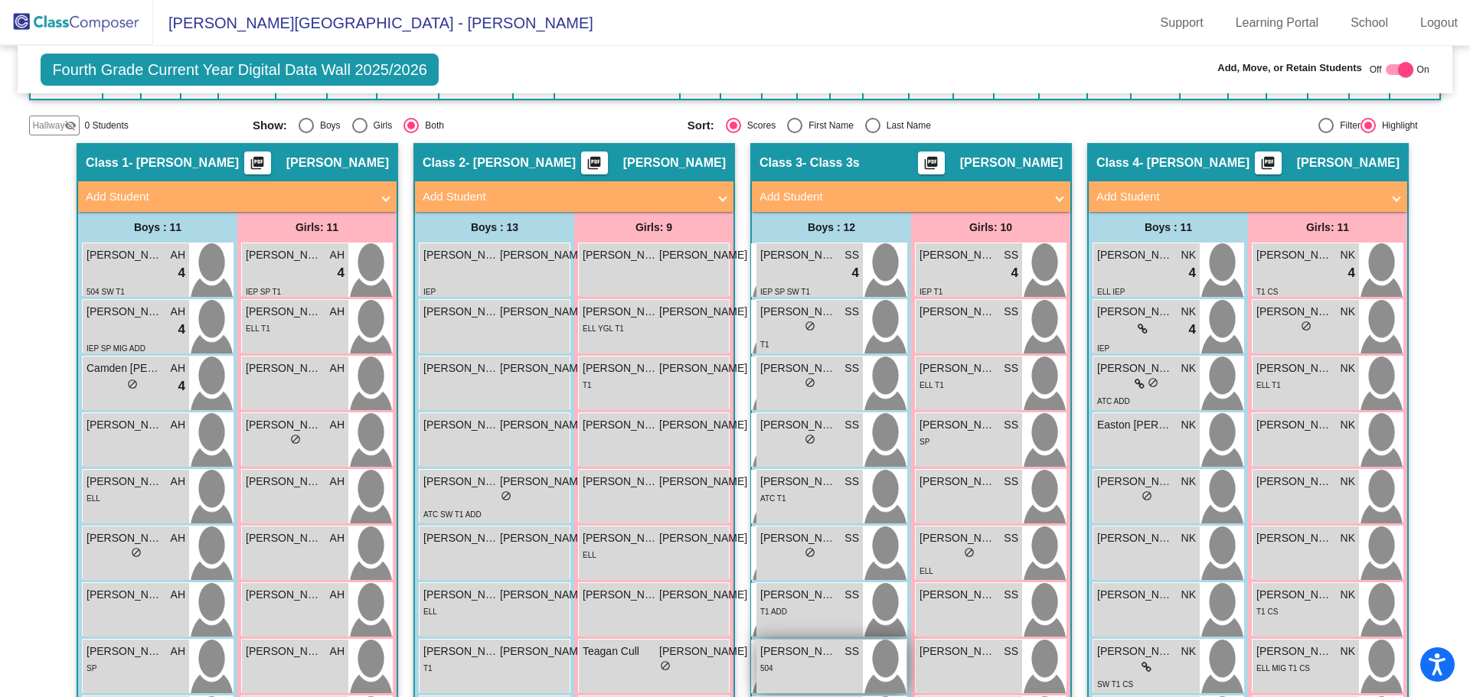
scroll to position [265, 0]
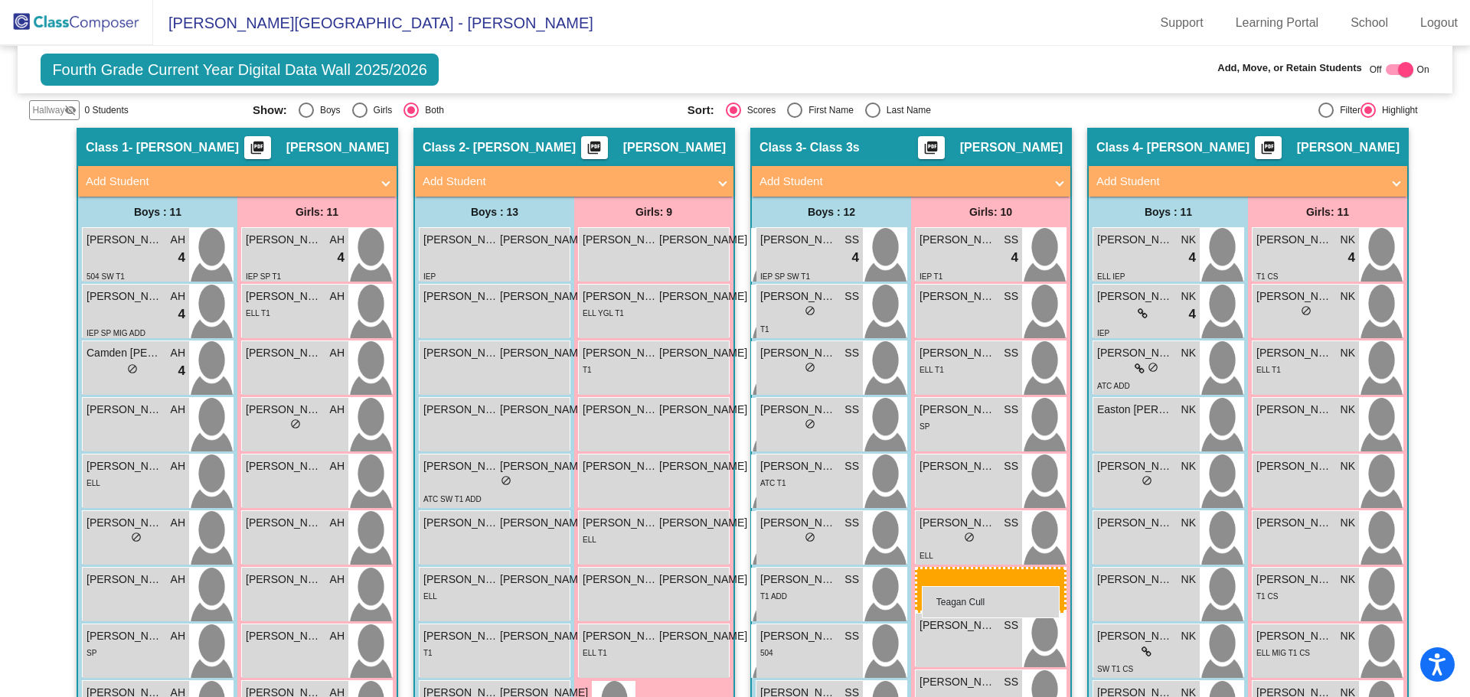
drag, startPoint x: 613, startPoint y: 661, endPoint x: 922, endPoint y: 586, distance: 317.5
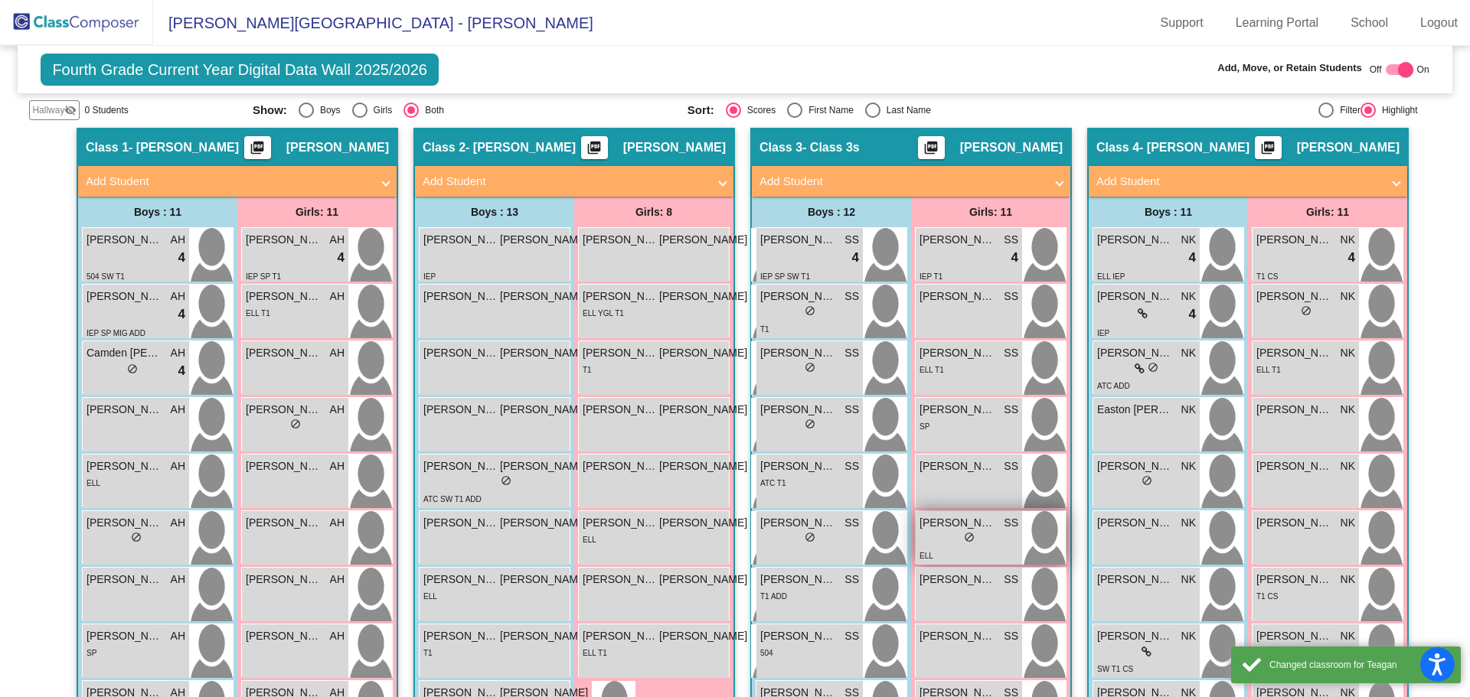
scroll to position [495, 0]
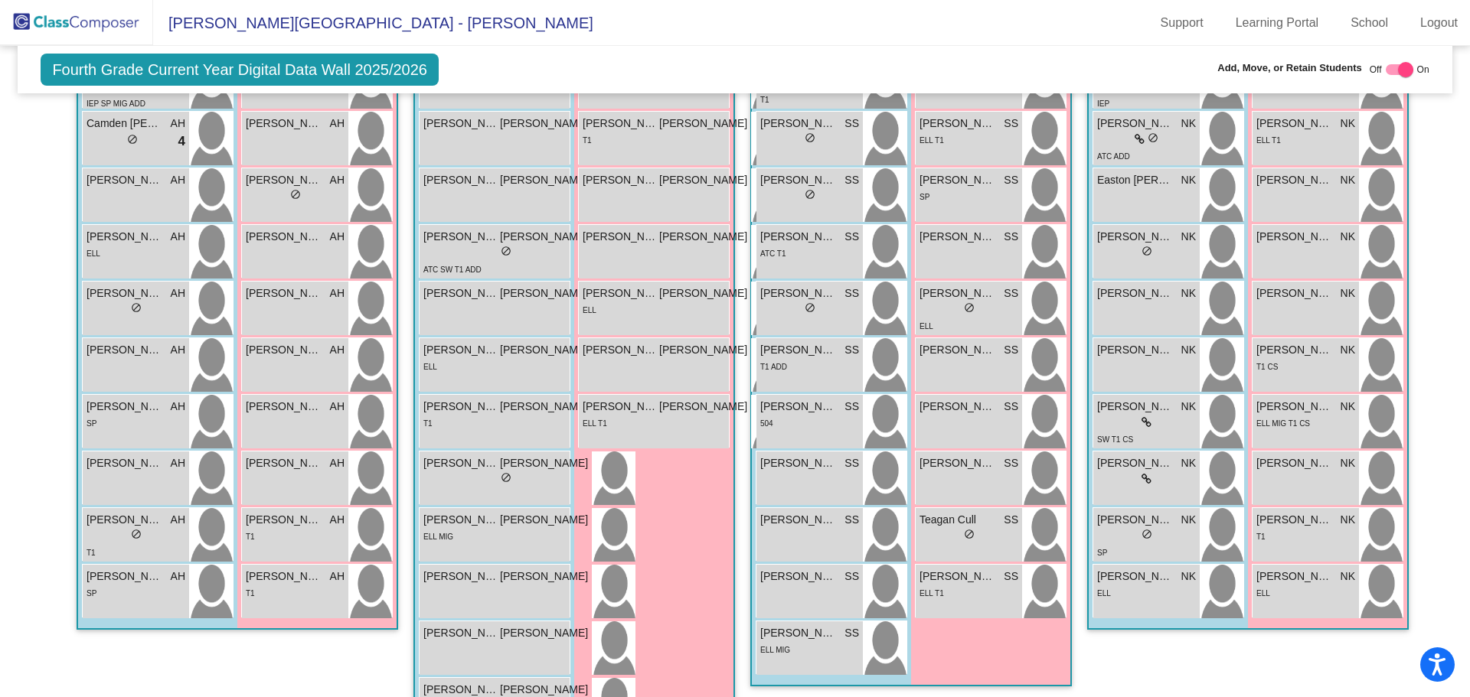
click at [992, 646] on div "Girls: 11 Corie Wambaugh SS lock do_not_disturb_alt 4 IEP T1 Abbigail Babbin SS…" at bounding box center [990, 326] width 159 height 718
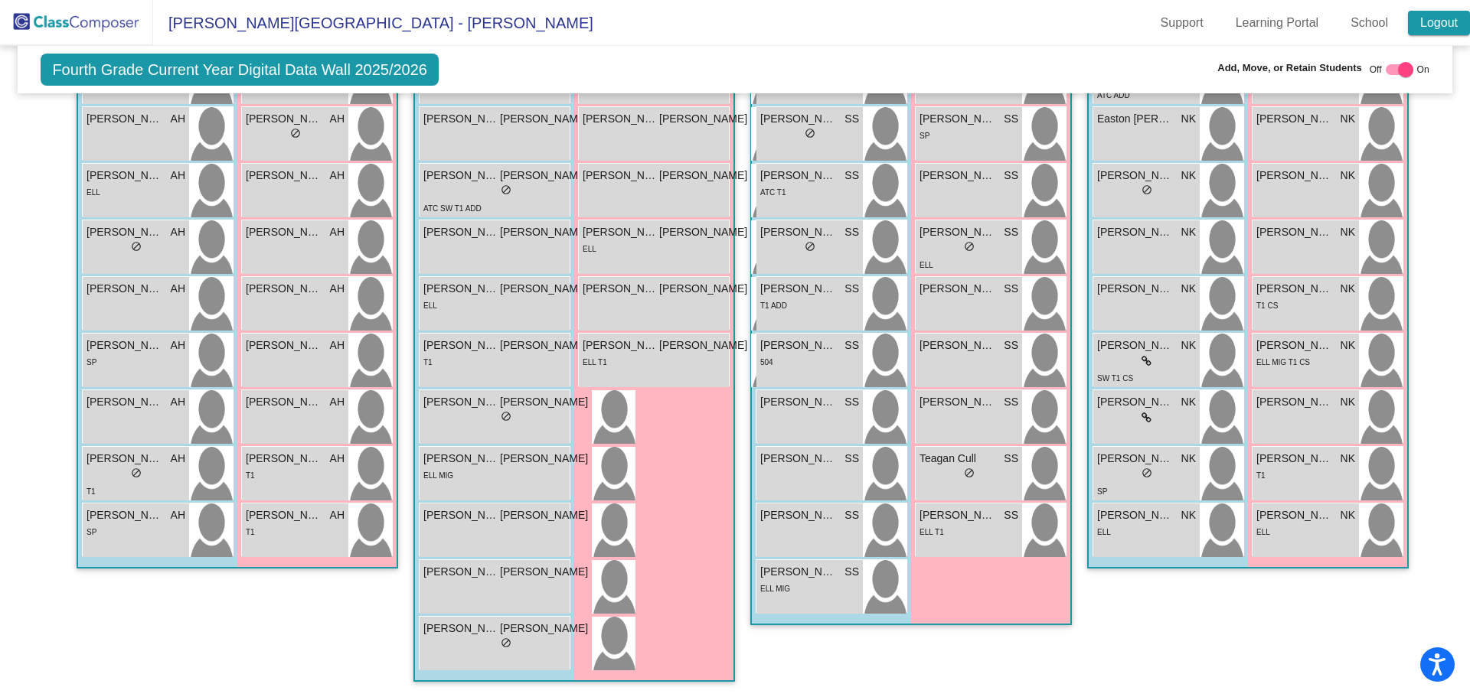
click at [1447, 18] on link "Logout" at bounding box center [1439, 23] width 62 height 24
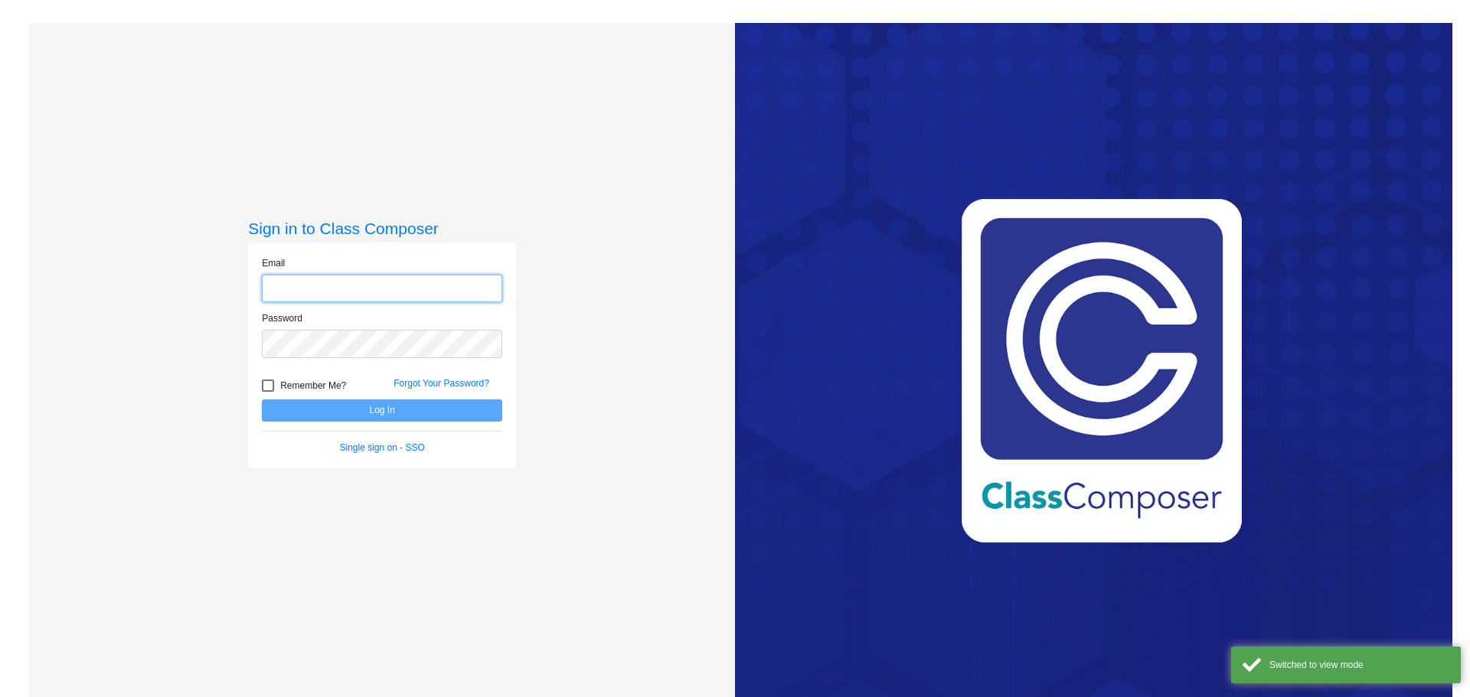
type input "[EMAIL_ADDRESS][PERSON_NAME][DOMAIN_NAME]"
